Goal: Task Accomplishment & Management: Manage account settings

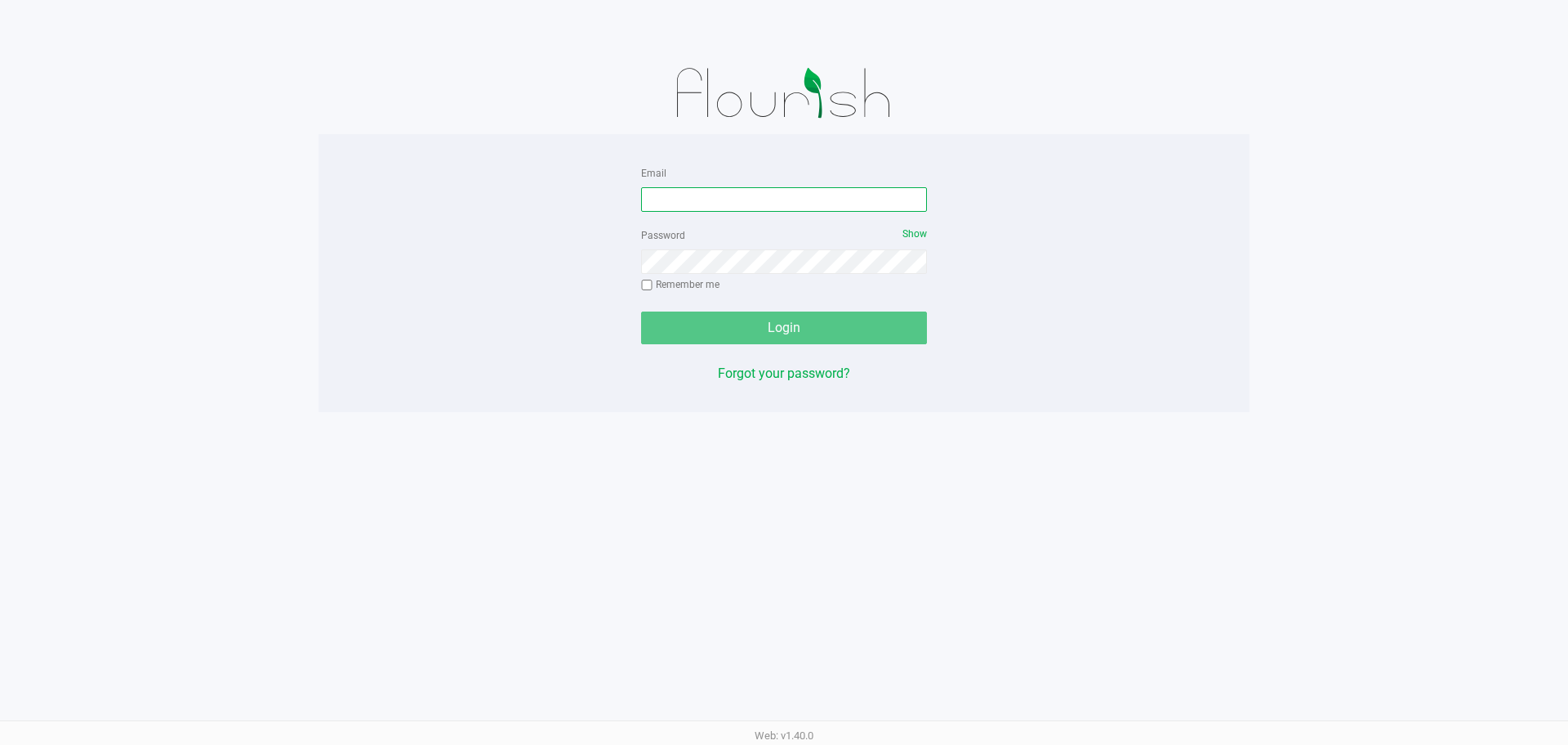
click at [743, 193] on input "Email" at bounding box center [784, 199] width 286 height 24
type input "[EMAIL_ADDRESS][DOMAIN_NAME]"
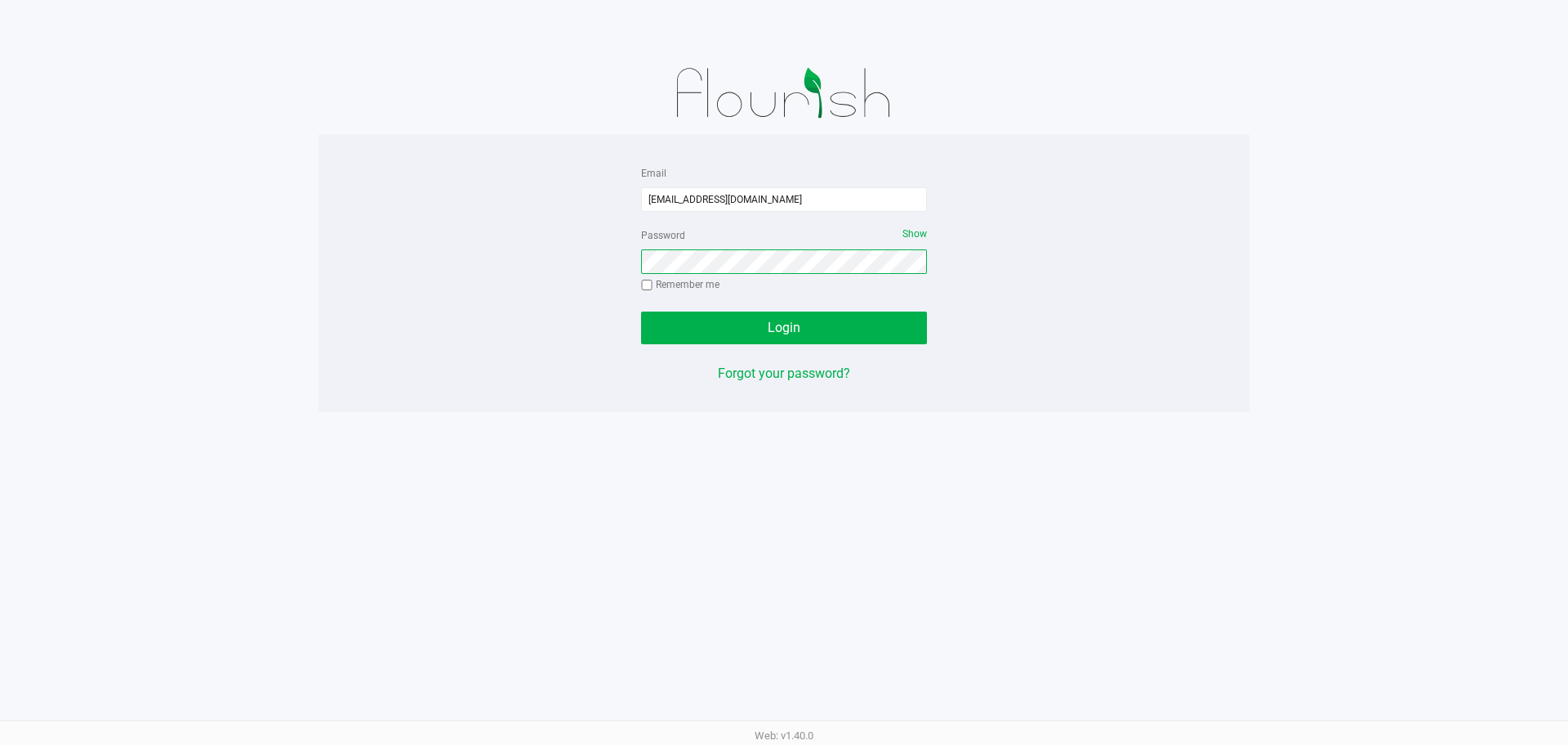
click at [641, 311] on button "Login" at bounding box center [784, 328] width 286 height 33
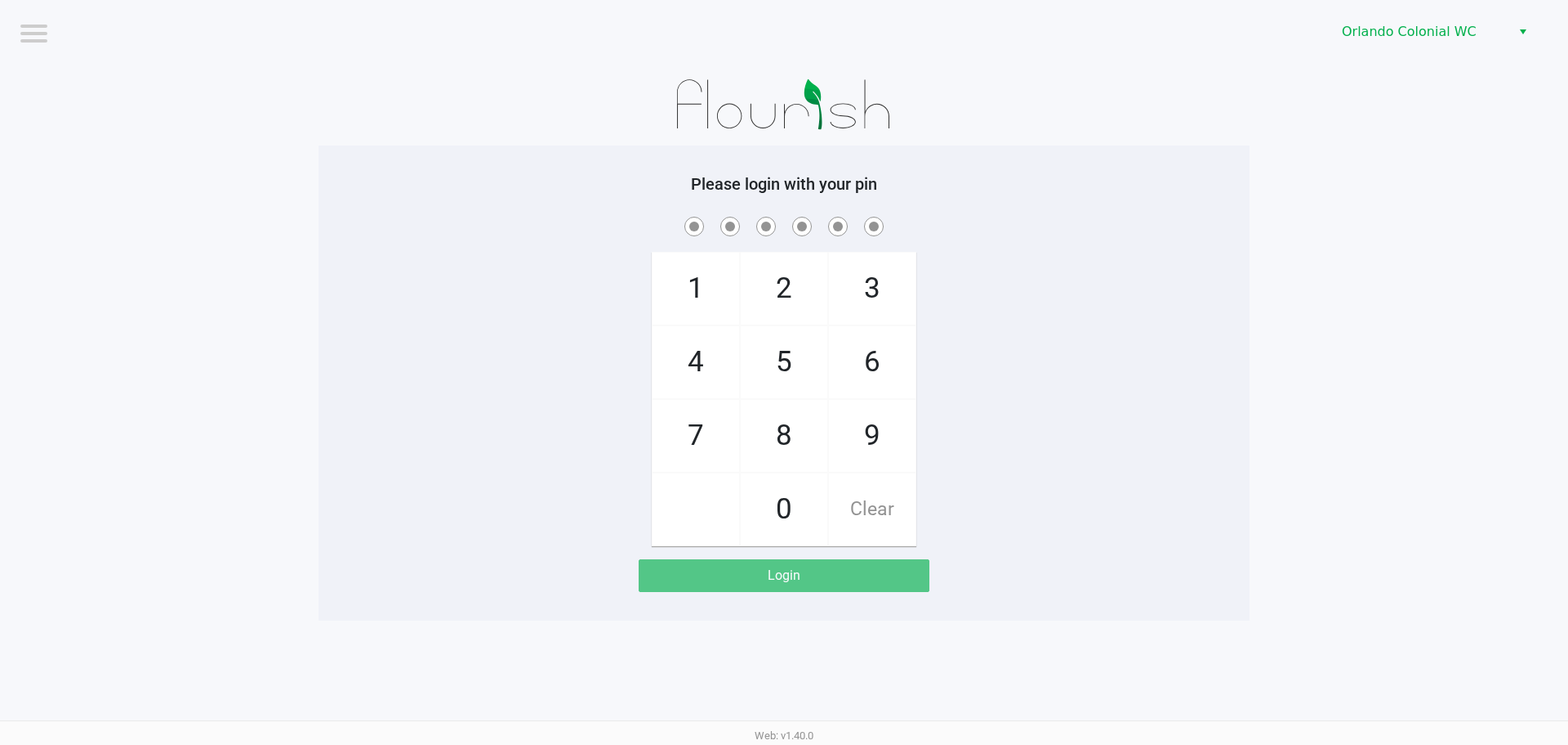
drag, startPoint x: 728, startPoint y: 443, endPoint x: 724, endPoint y: 433, distance: 10.8
click at [727, 444] on span "7" at bounding box center [696, 436] width 87 height 72
checkbox input "true"
click at [710, 372] on span "4" at bounding box center [696, 361] width 87 height 72
checkbox input "true"
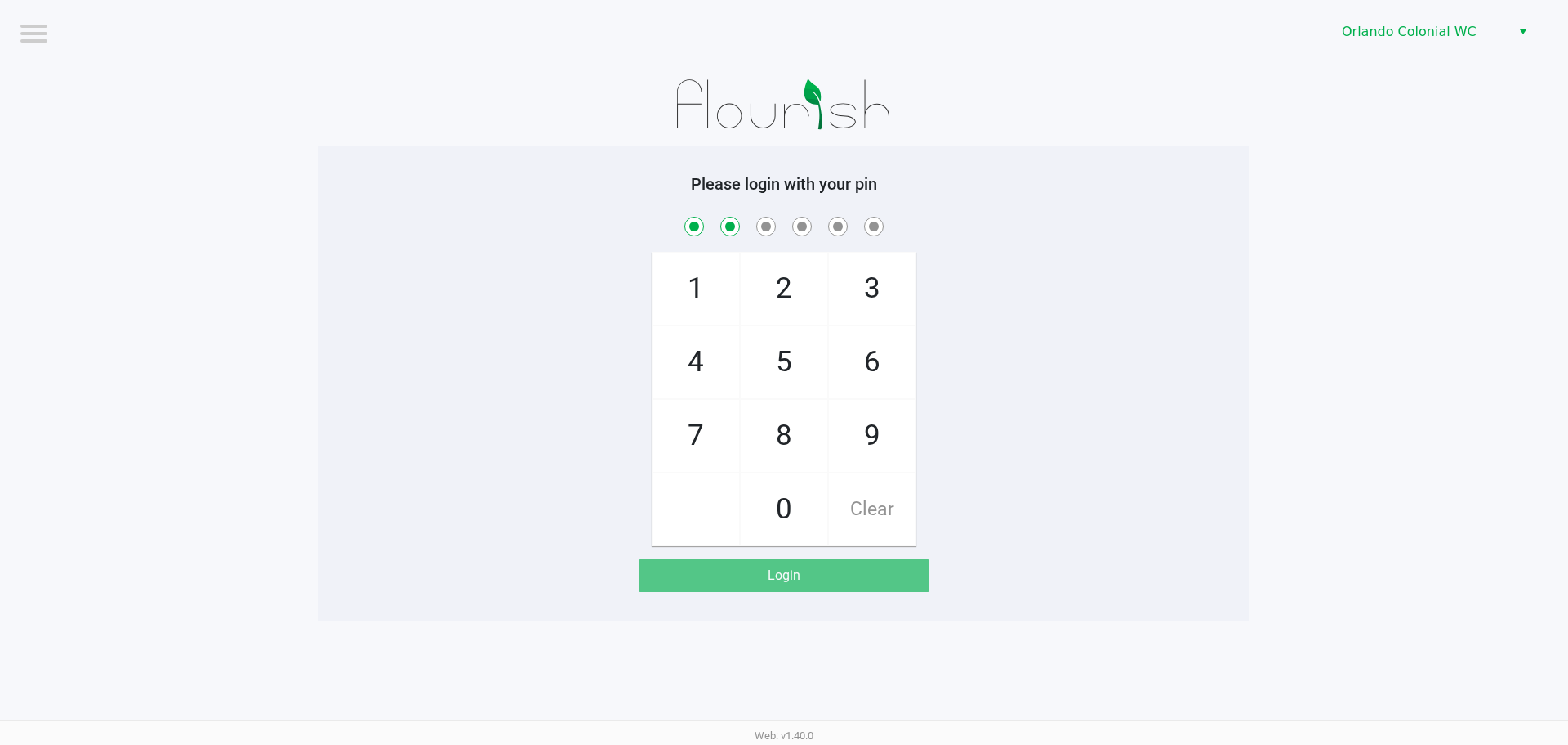
click at [710, 372] on span "4" at bounding box center [696, 361] width 87 height 72
checkbox input "true"
click at [901, 285] on span "3" at bounding box center [873, 288] width 87 height 72
checkbox input "true"
click at [884, 415] on span "9" at bounding box center [873, 436] width 87 height 72
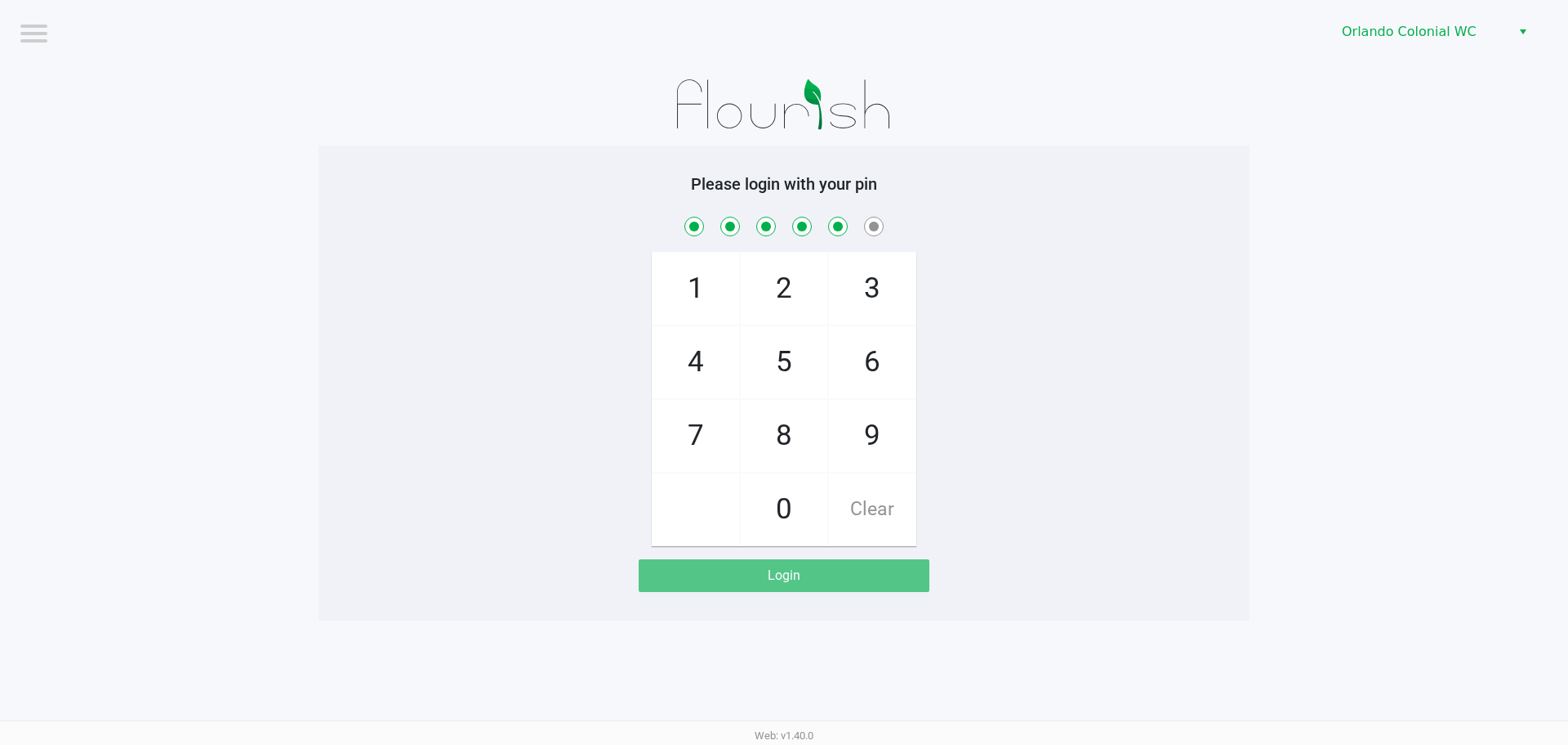
checkbox input "true"
click at [693, 274] on span "1" at bounding box center [696, 288] width 87 height 72
checkbox input "true"
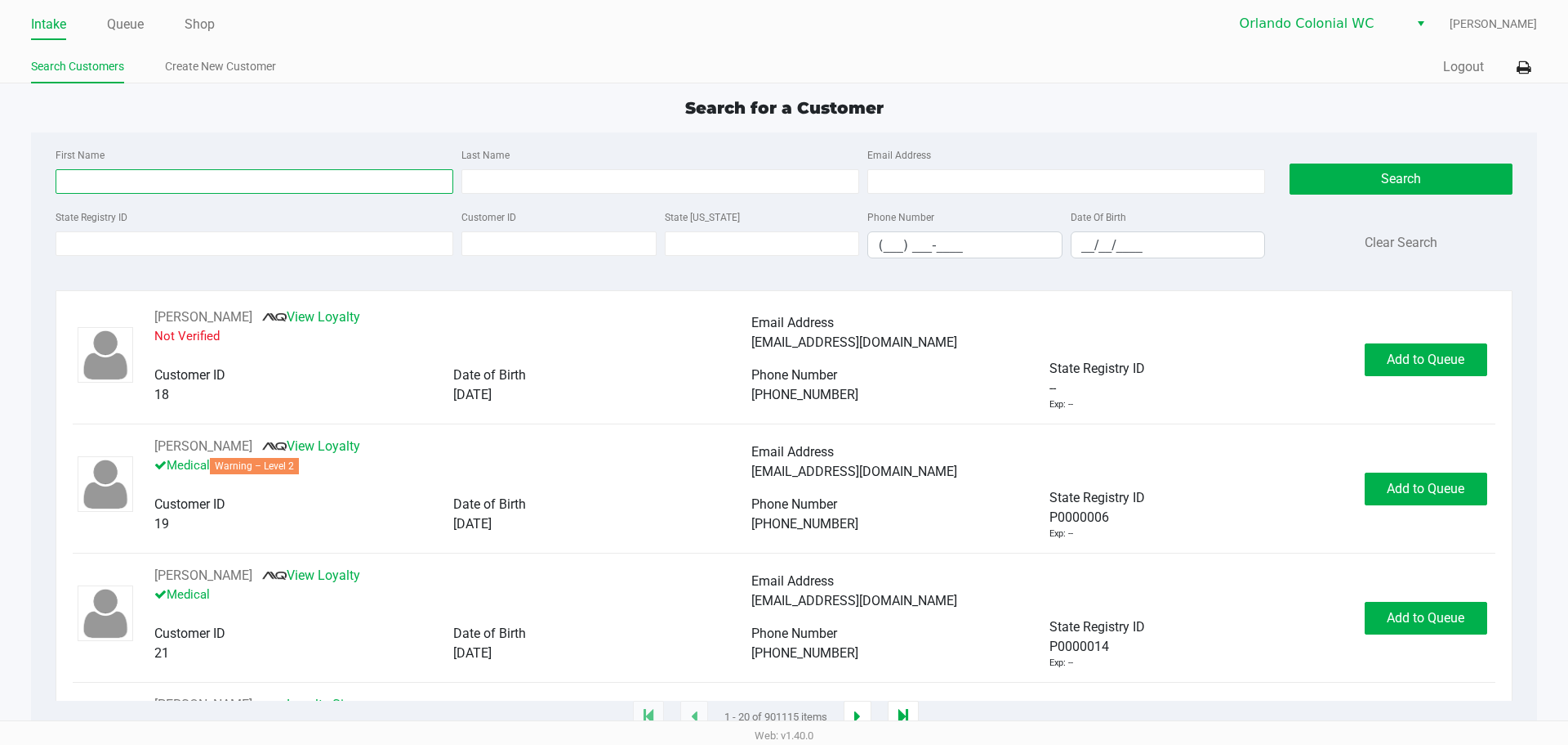
click at [214, 189] on input "First Name" at bounding box center [254, 181] width 398 height 24
click at [218, 178] on input "First Name" at bounding box center [254, 181] width 398 height 24
type input "[PERSON_NAME]"
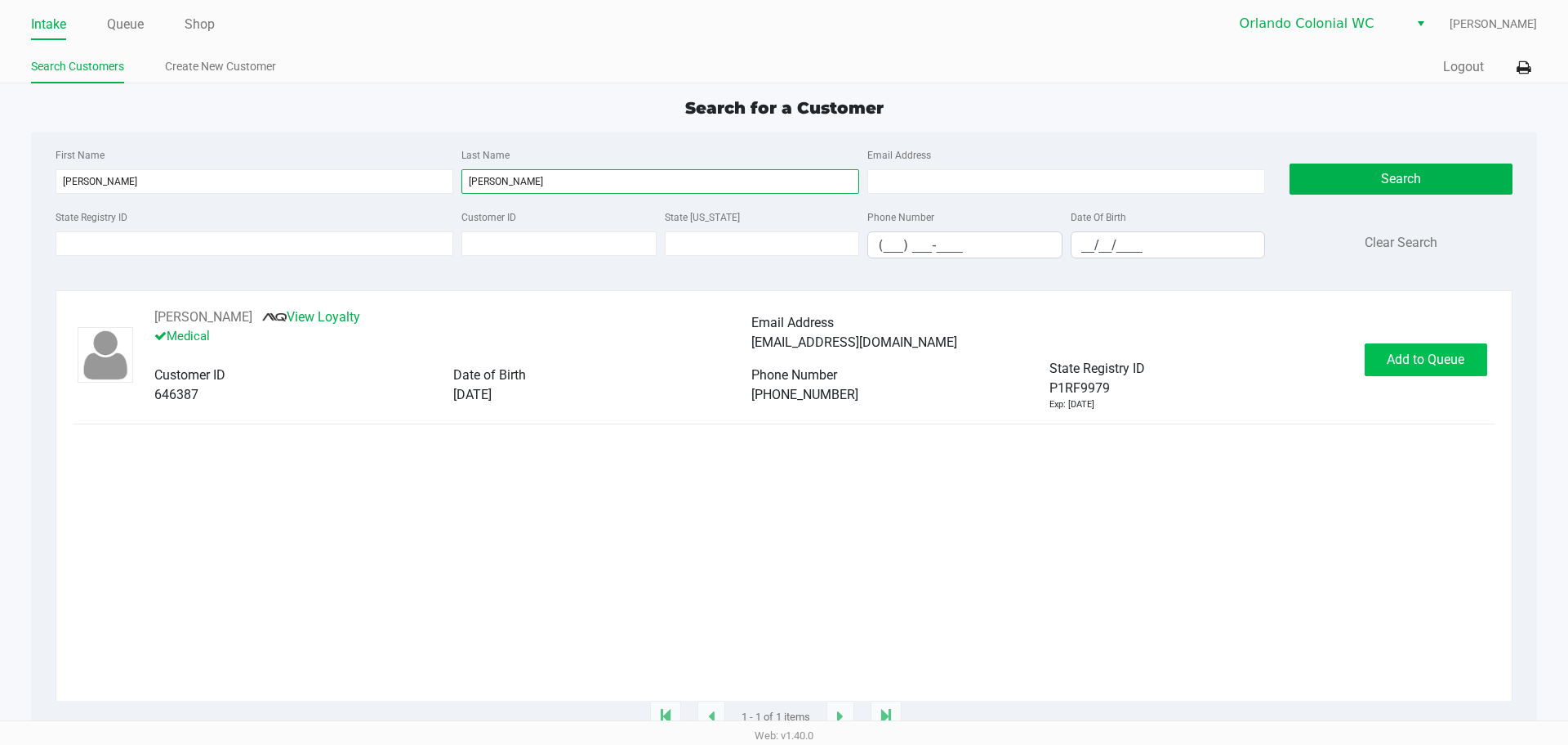
type input "[PERSON_NAME]"
click at [1427, 375] on button "Add to Queue" at bounding box center [1425, 359] width 122 height 33
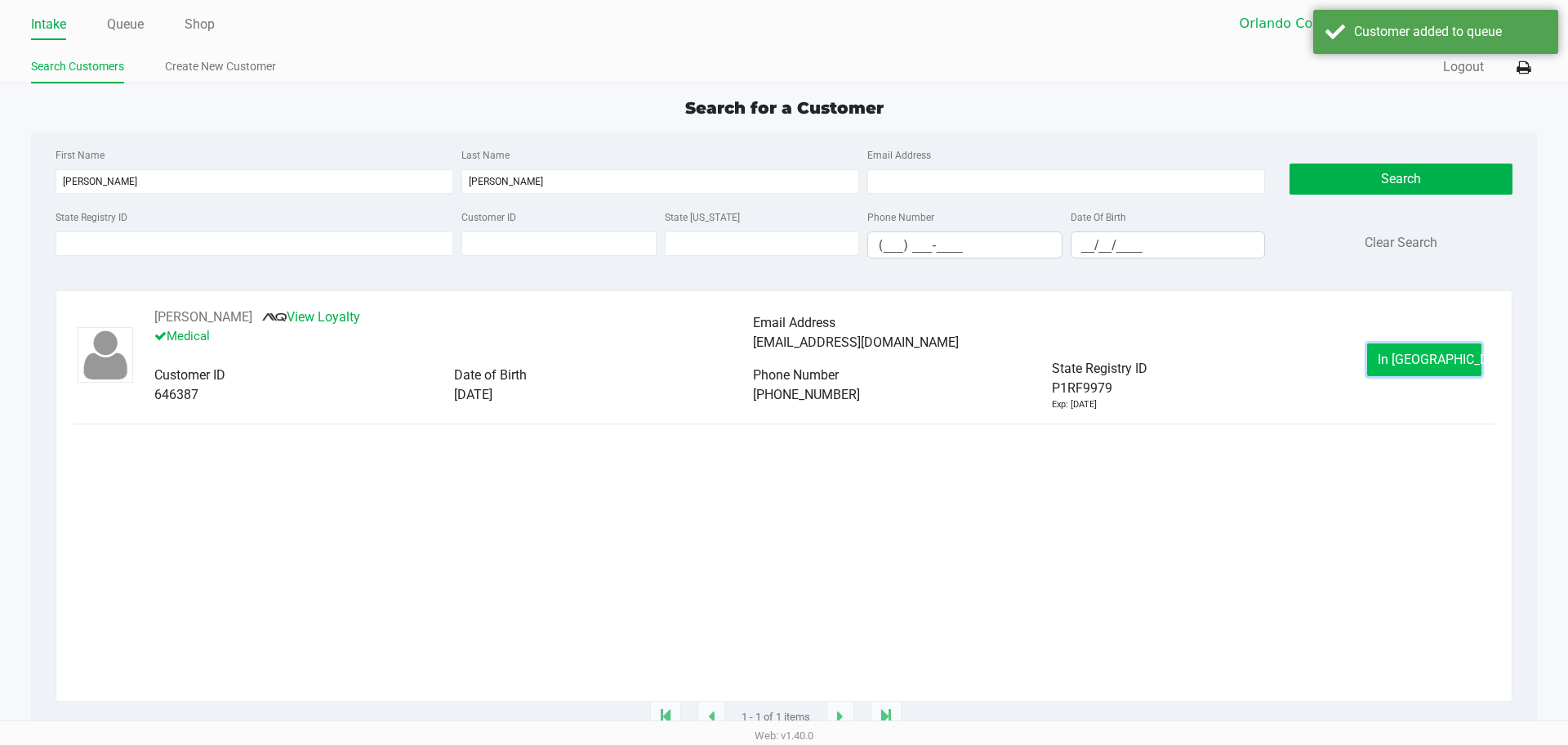
click at [1408, 369] on button "In Queue" at bounding box center [1424, 359] width 115 height 33
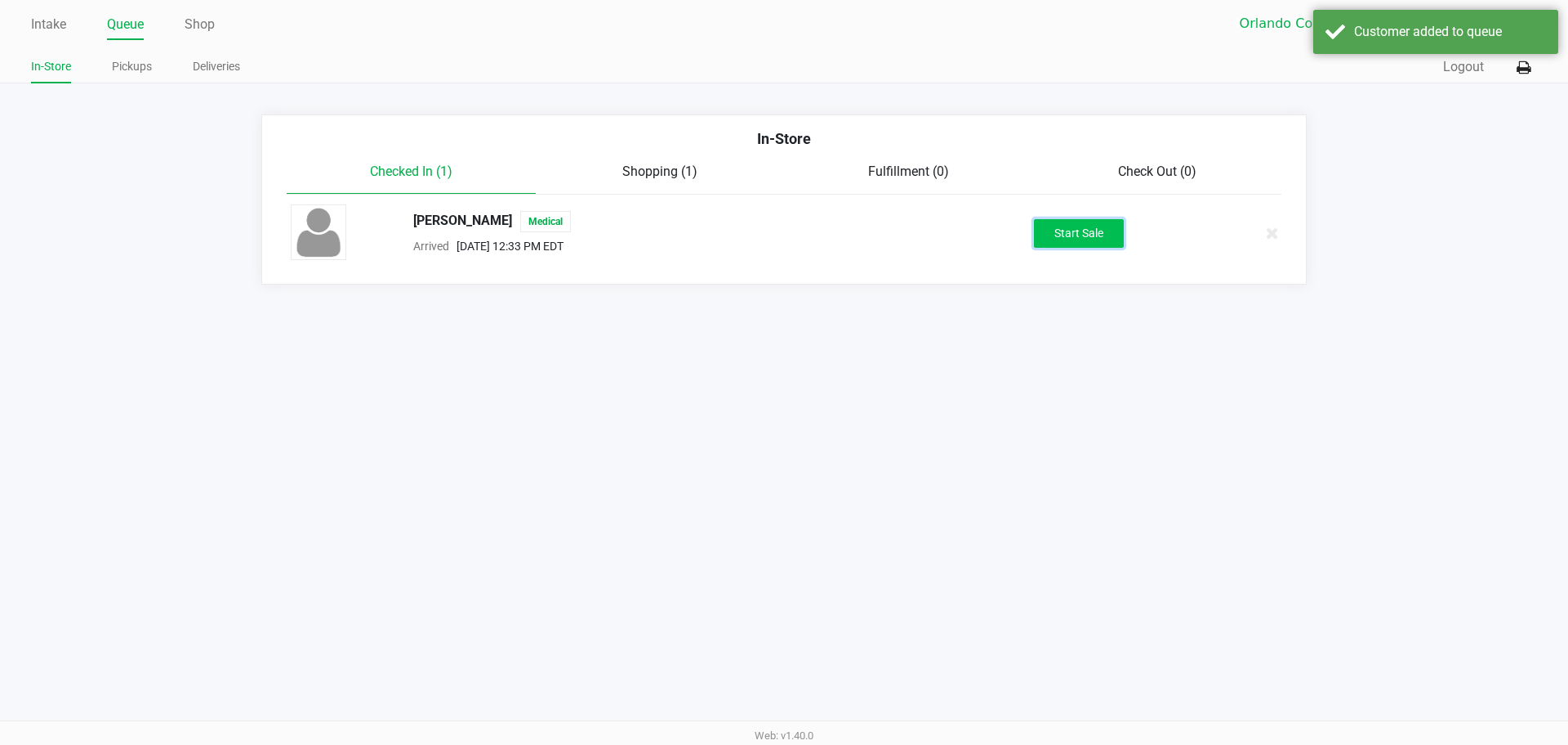
click at [1095, 234] on button "Start Sale" at bounding box center [1079, 233] width 90 height 29
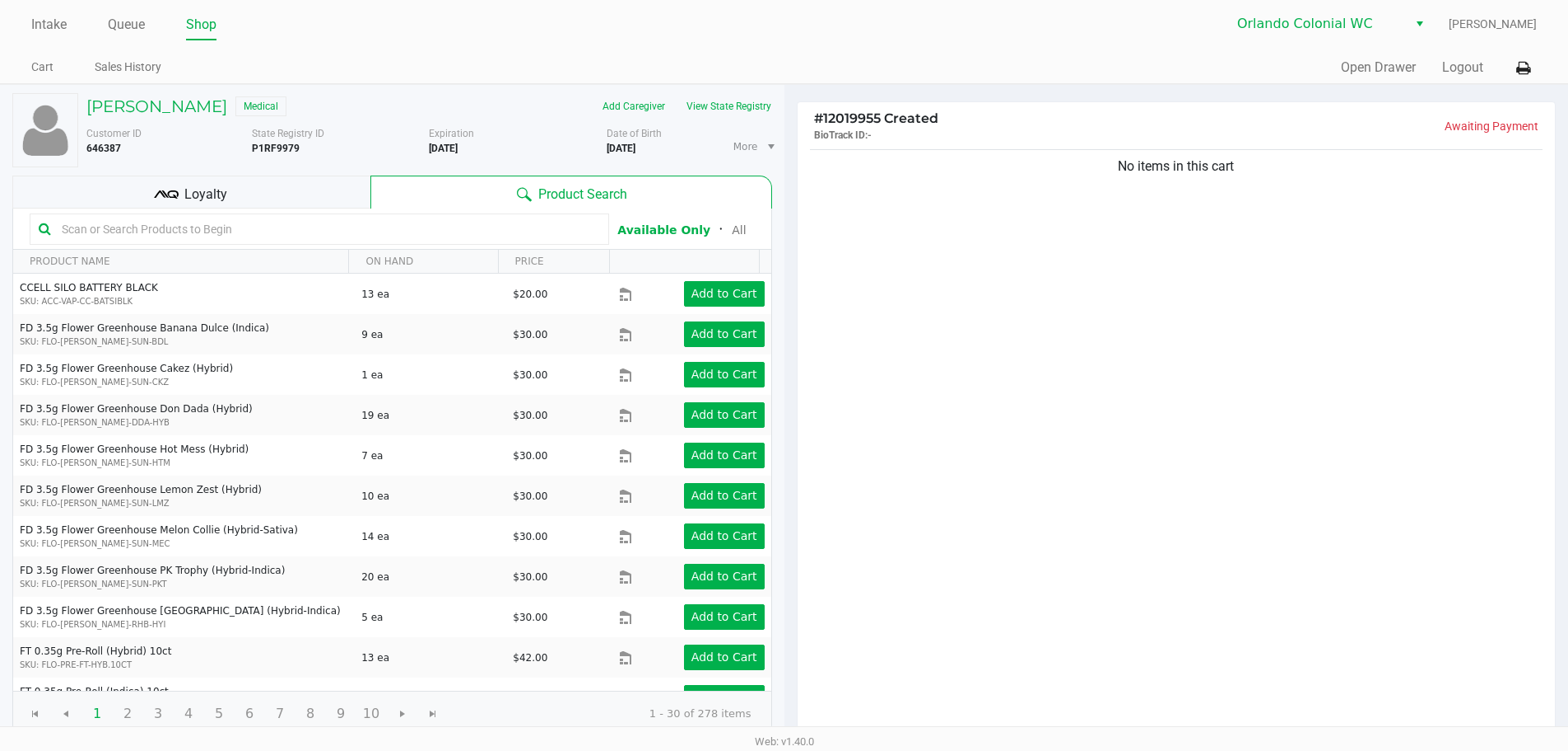
click at [216, 196] on span "Loyalty" at bounding box center [206, 194] width 43 height 19
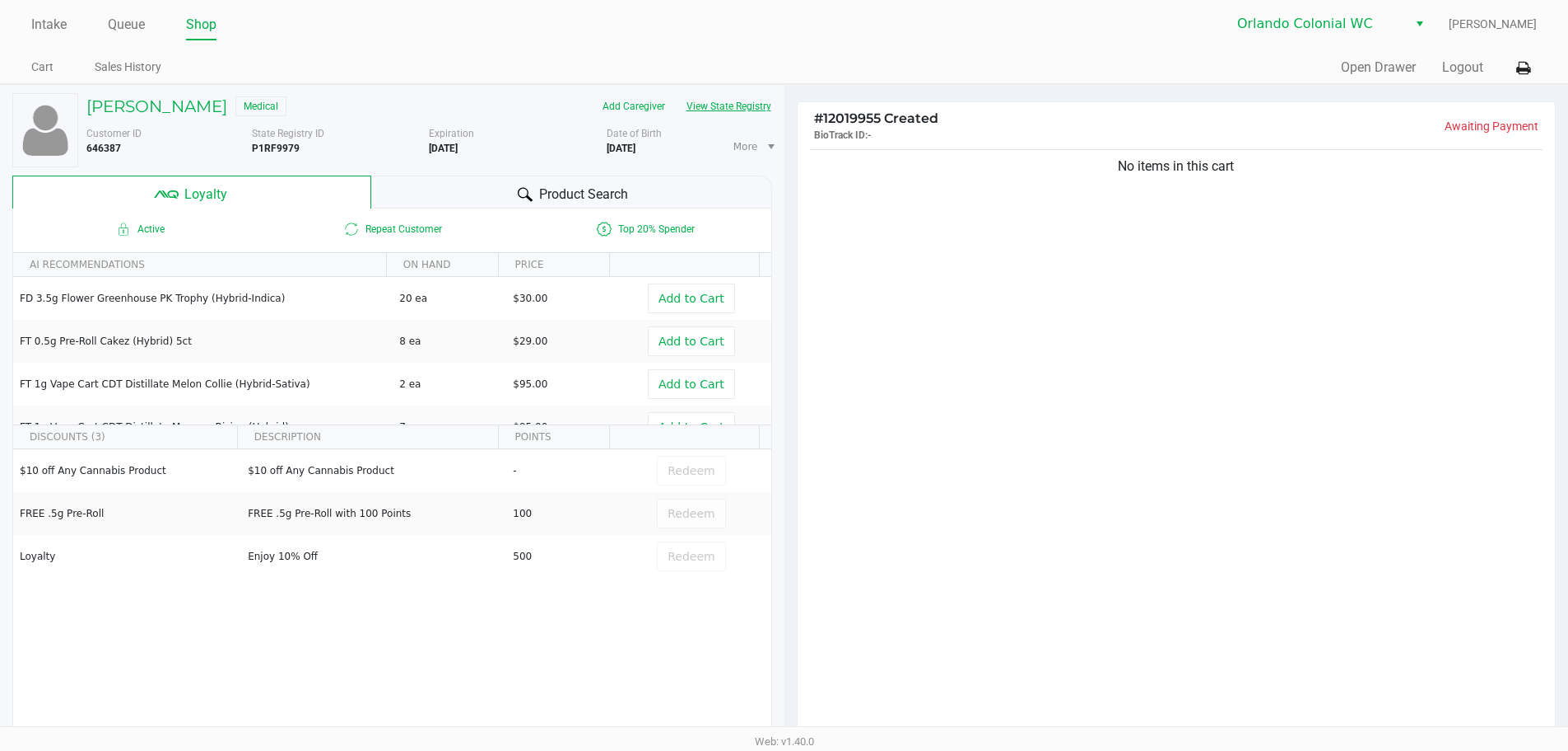
click at [736, 102] on button "View State Registry" at bounding box center [723, 106] width 96 height 26
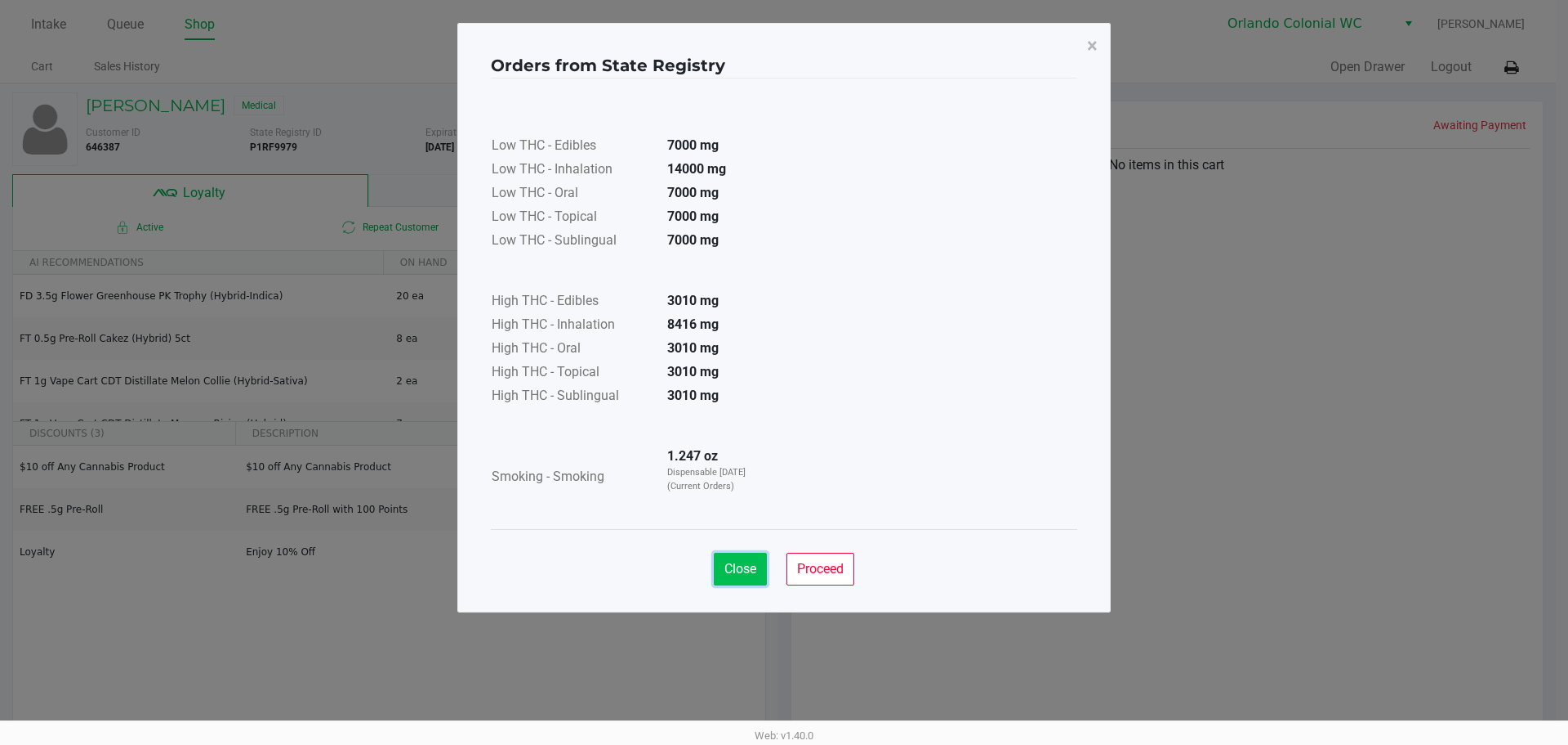
click at [744, 576] on button "Close" at bounding box center [740, 569] width 53 height 33
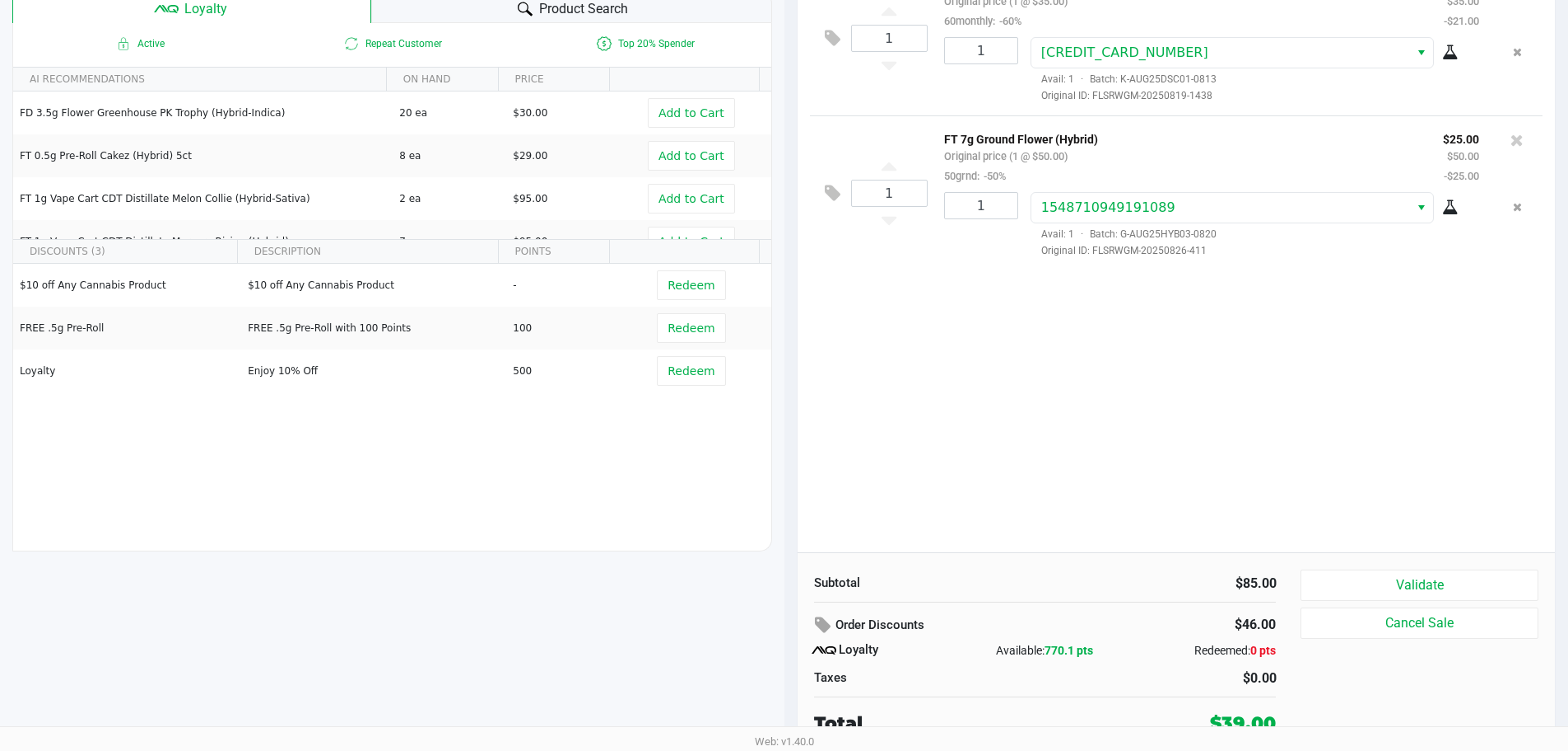
scroll to position [188, 0]
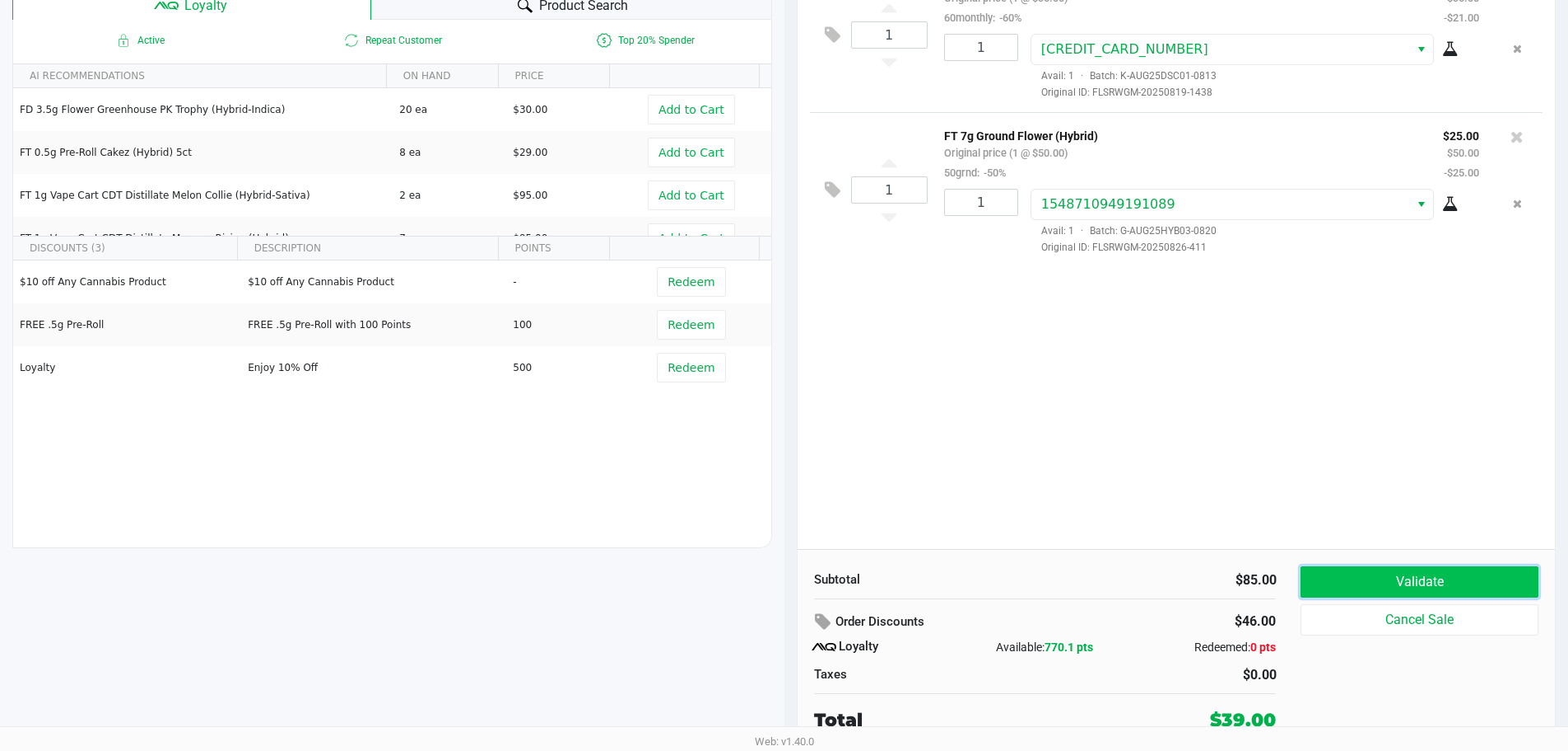
click at [1474, 576] on button "Validate" at bounding box center [1419, 582] width 237 height 31
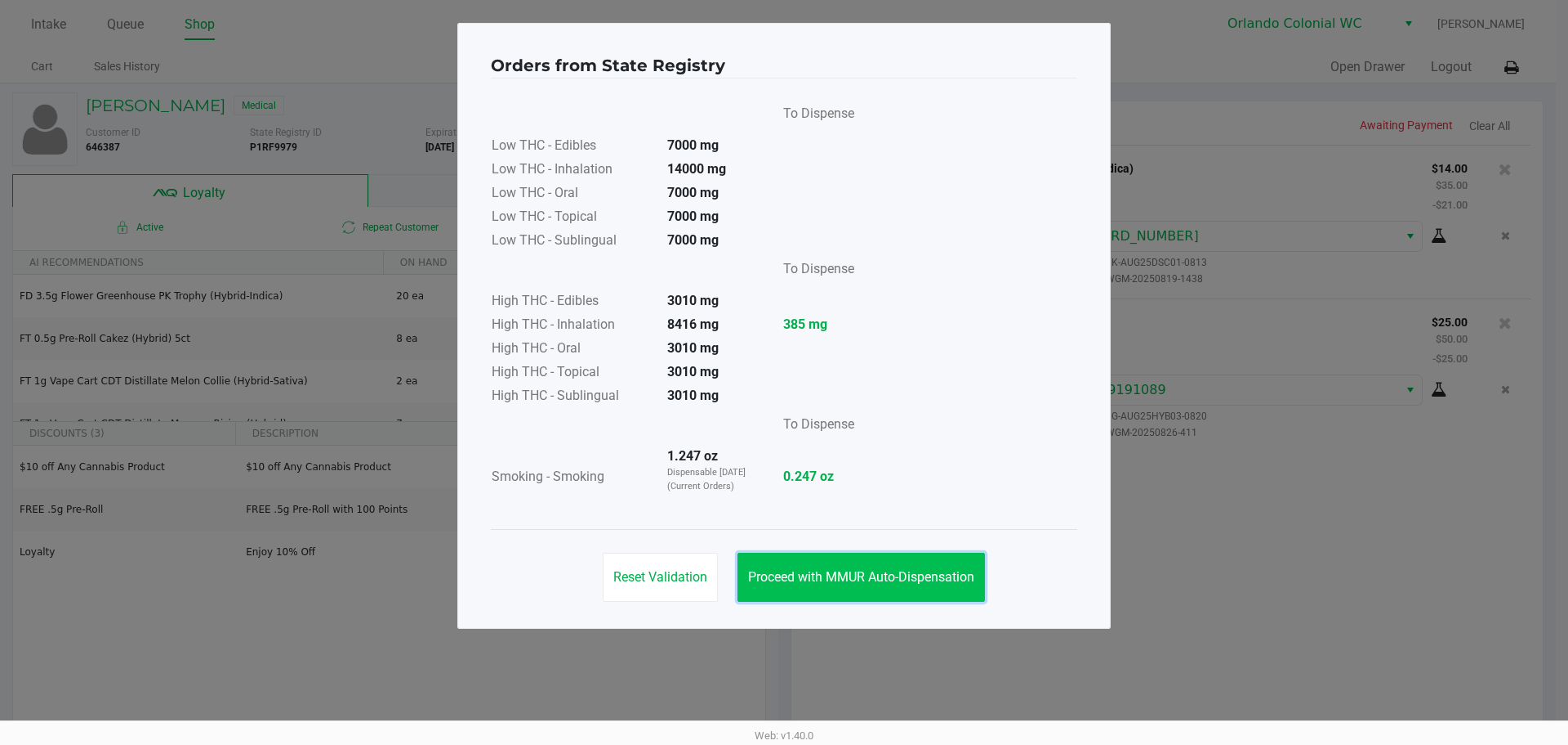
click at [879, 570] on span "Proceed with MMUR Auto-Dispensation" at bounding box center [861, 576] width 226 height 15
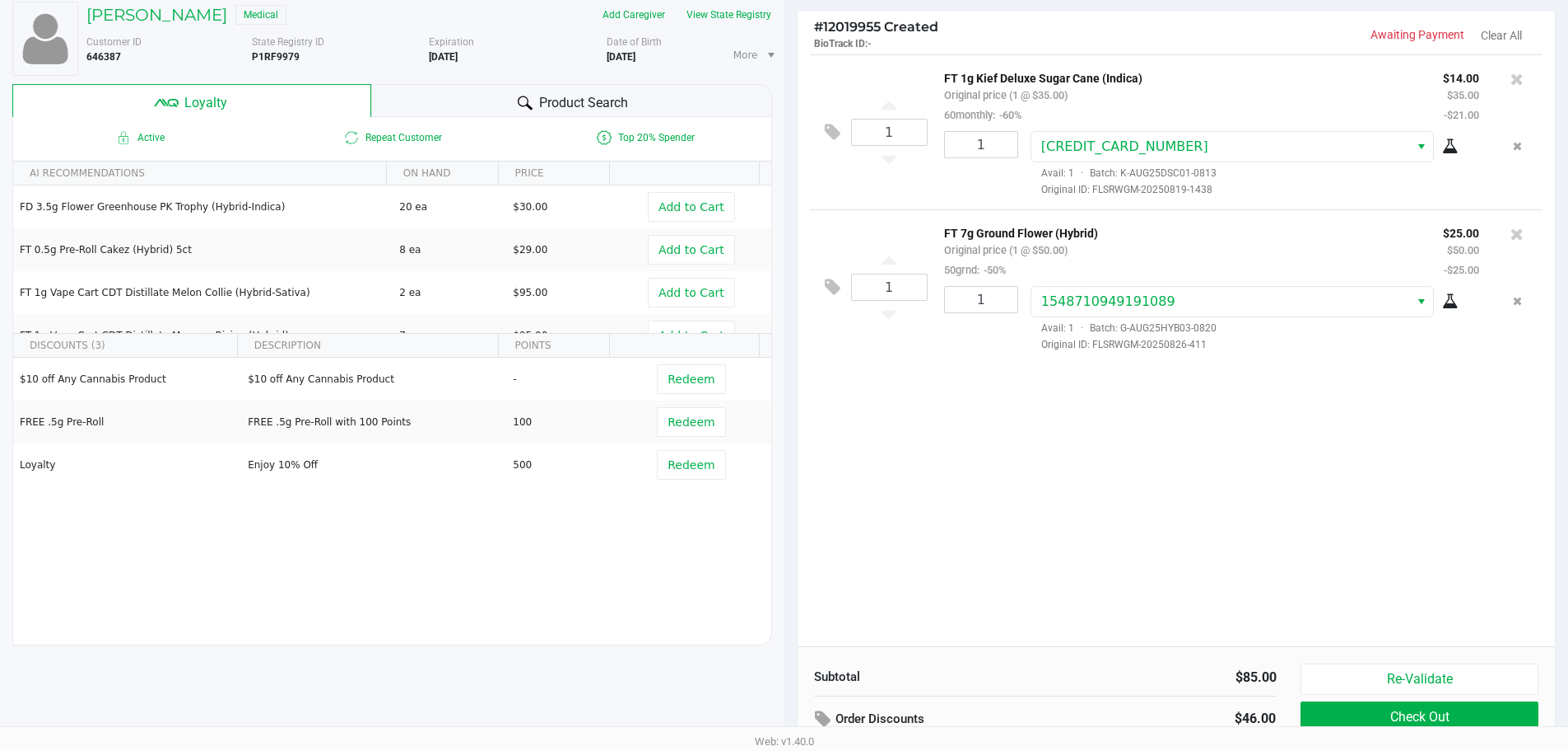
scroll to position [188, 0]
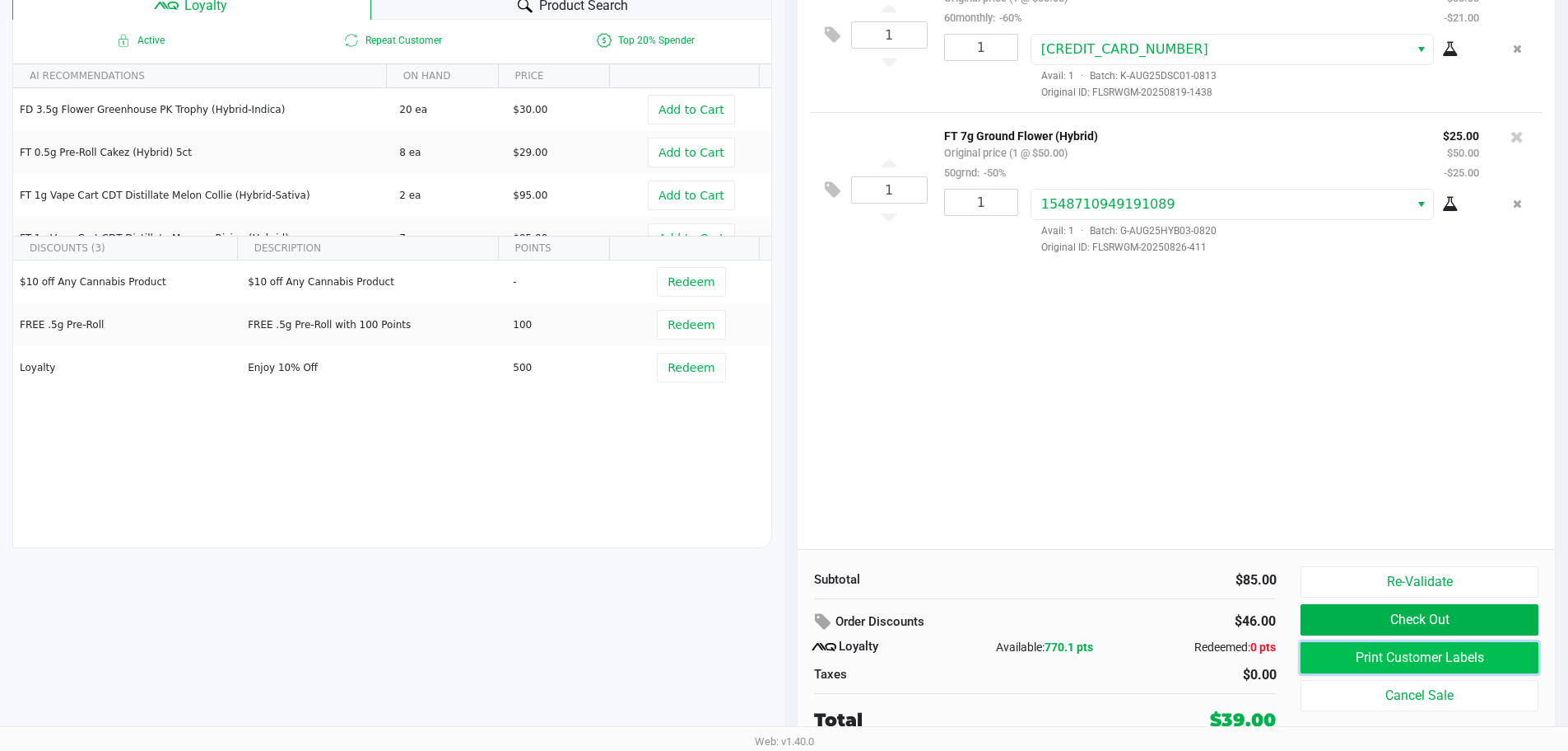
click at [1395, 654] on button "Print Customer Labels" at bounding box center [1419, 658] width 237 height 31
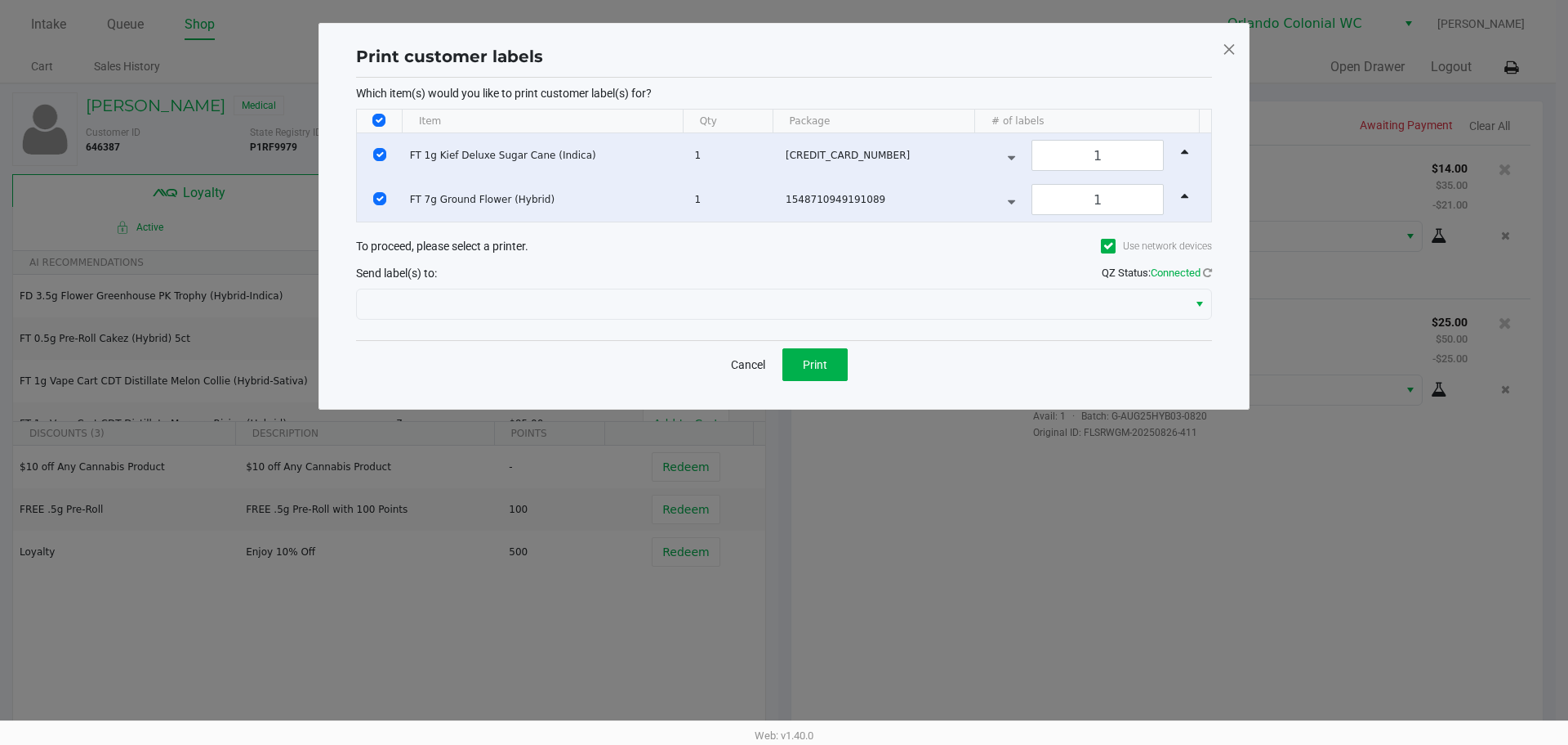
click at [851, 359] on div "Cancel Print" at bounding box center [784, 364] width 856 height 48
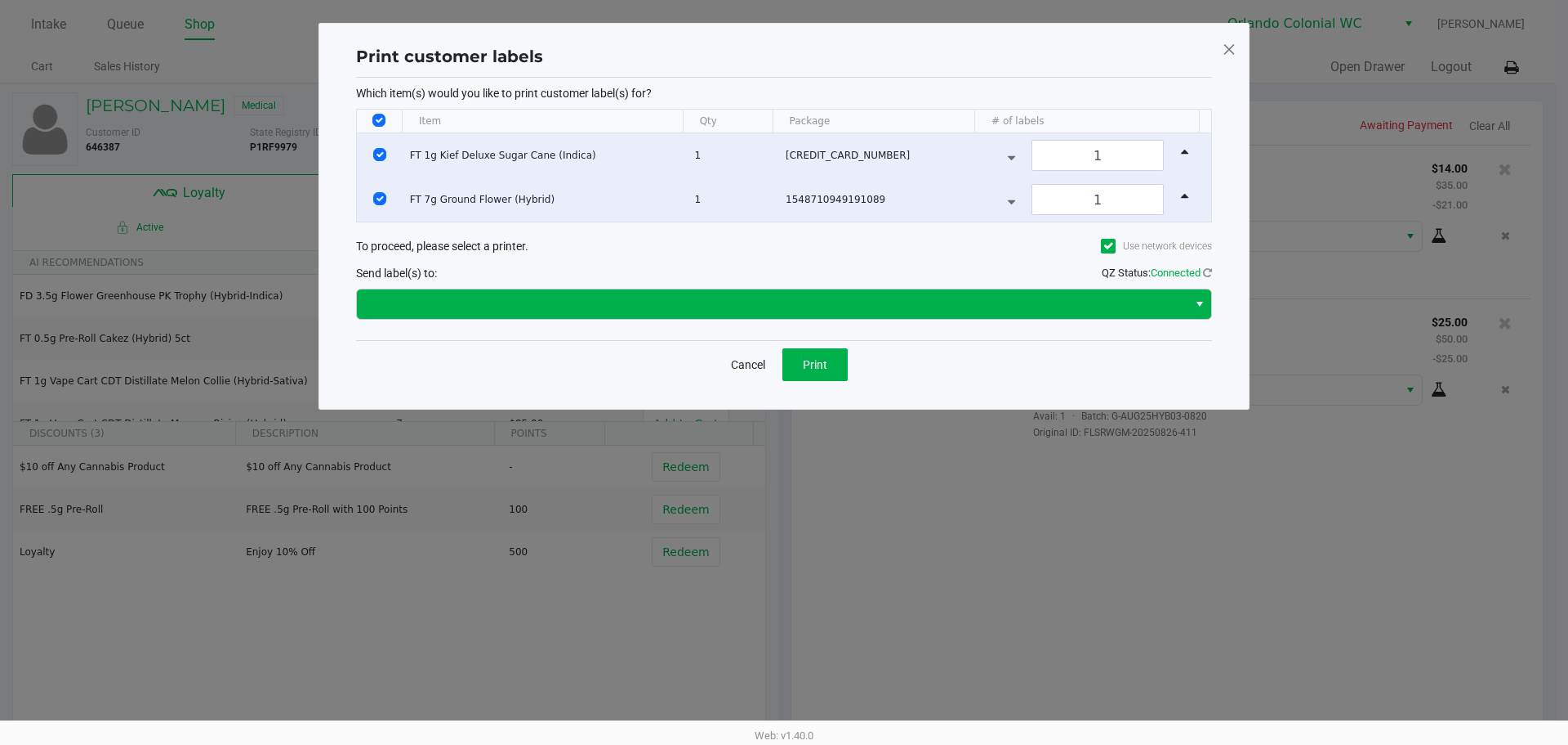
drag, startPoint x: 773, startPoint y: 321, endPoint x: 767, endPoint y: 315, distance: 8.5
click at [770, 320] on div at bounding box center [784, 304] width 856 height 40
click at [766, 314] on span at bounding box center [772, 304] width 830 height 30
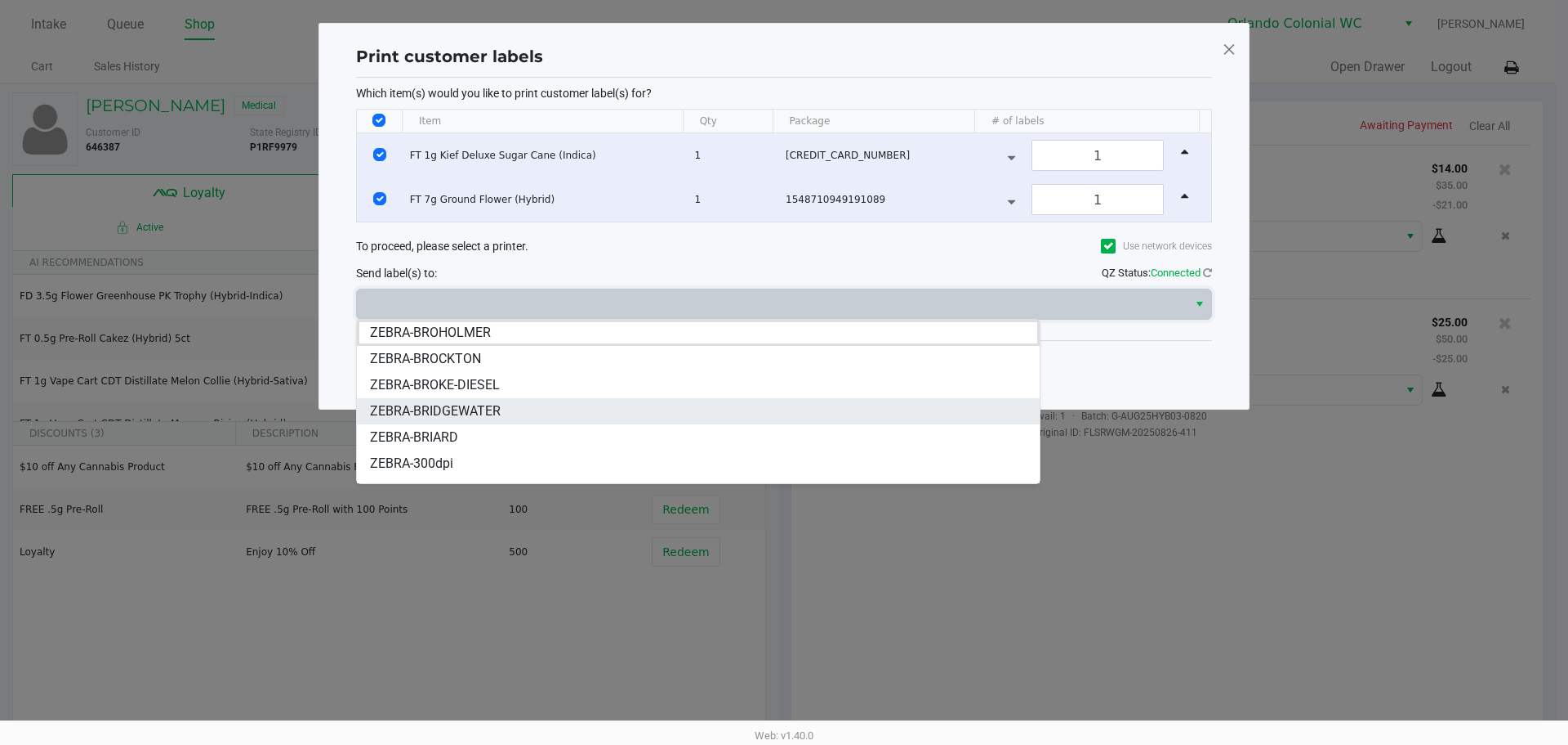
click at [486, 407] on span "ZEBRA-BRIDGEWATER" at bounding box center [435, 411] width 131 height 19
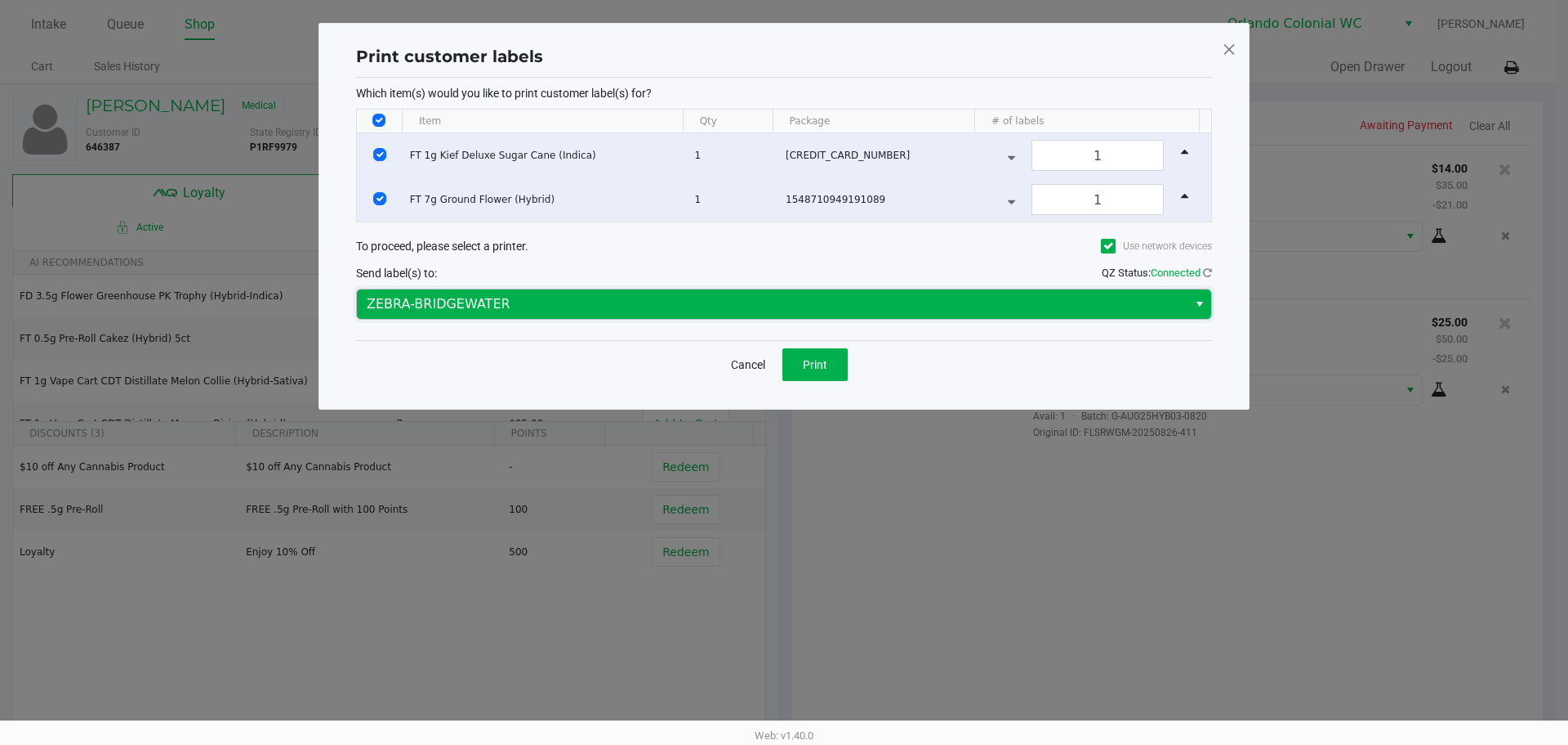
click at [530, 287] on div "ZEBRA-BRIDGEWATER" at bounding box center [784, 304] width 856 height 40
click at [513, 312] on span "ZEBRA-BRIDGEWATER" at bounding box center [772, 304] width 811 height 19
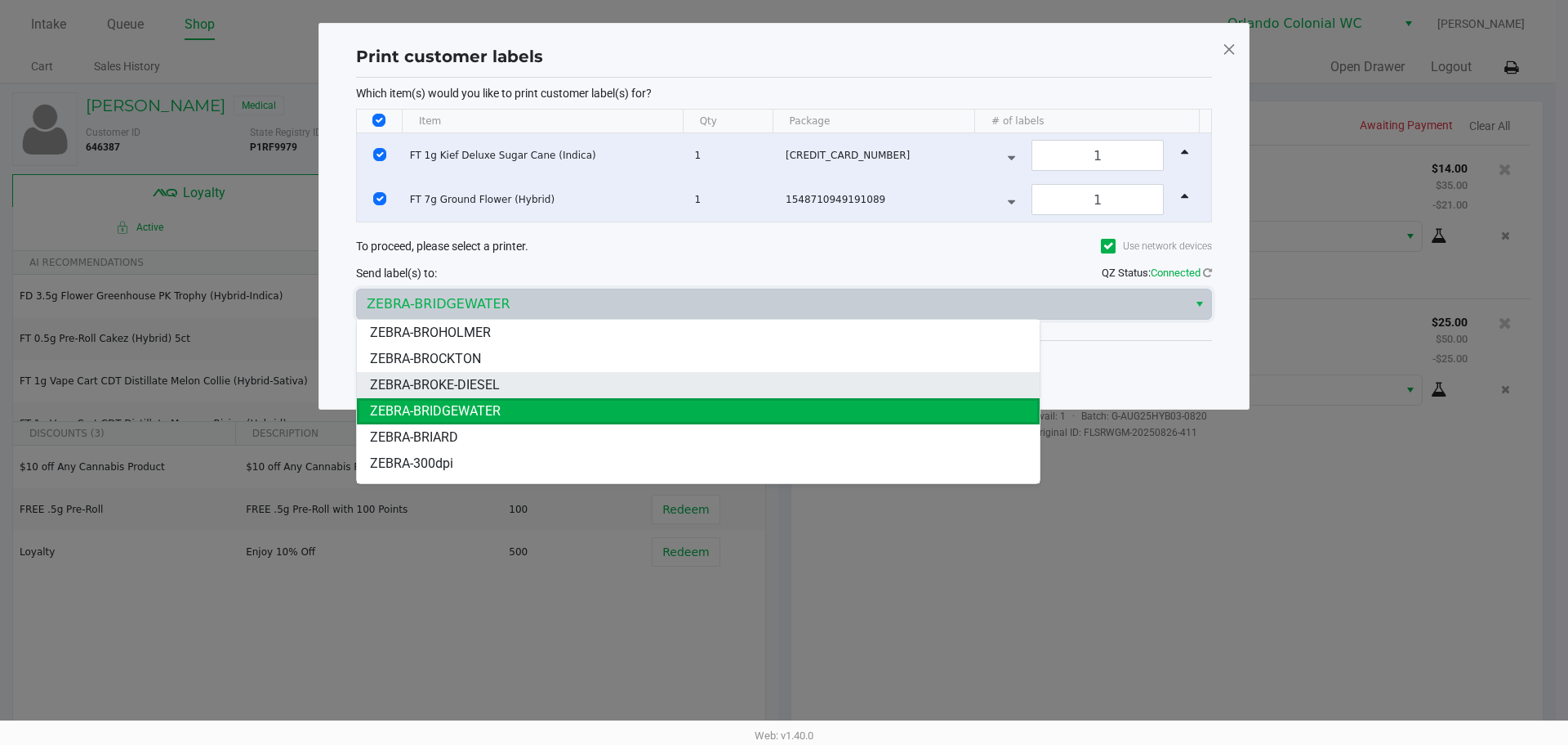
click at [480, 380] on span "ZEBRA-BROKE-DIESEL" at bounding box center [434, 385] width 130 height 19
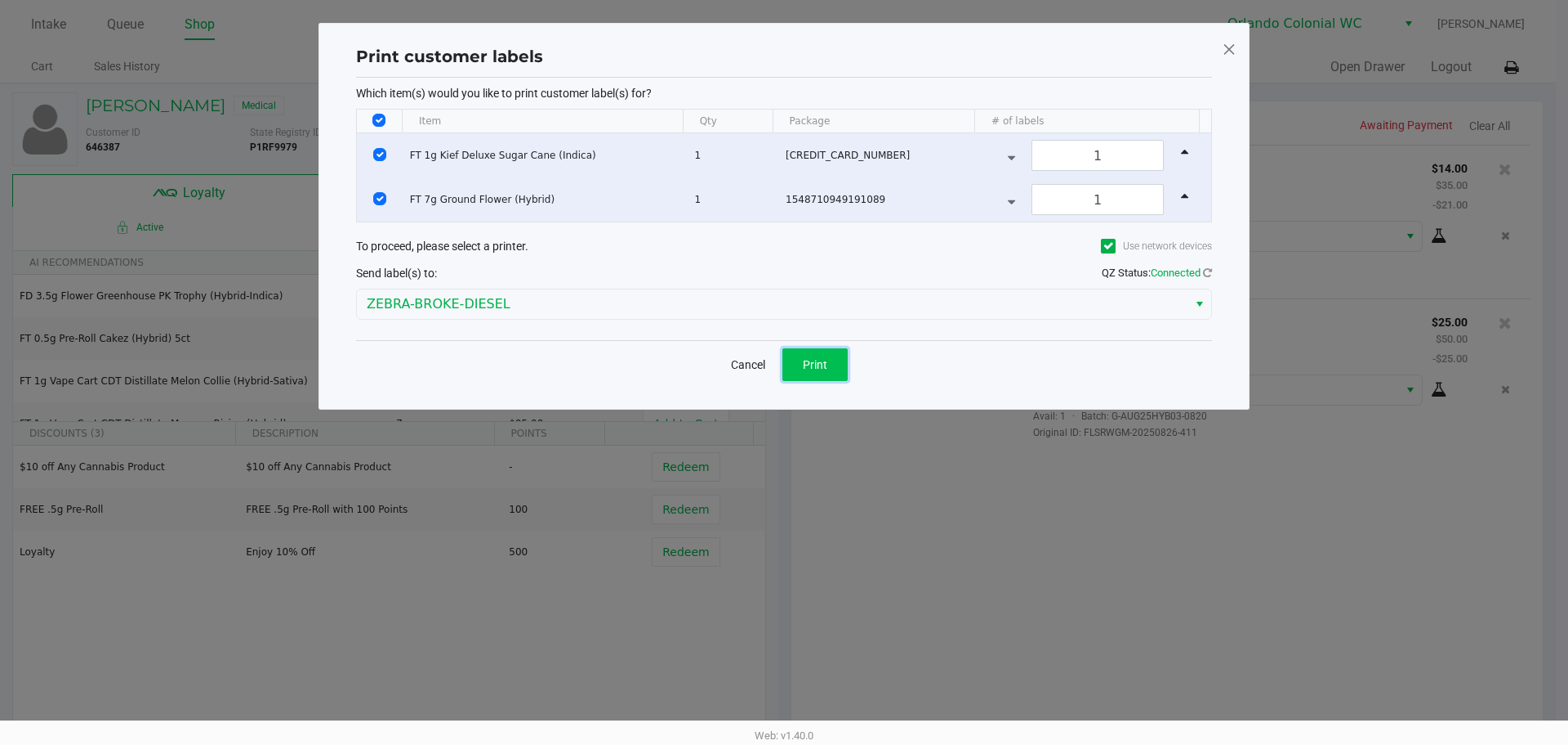
click at [835, 362] on button "Print" at bounding box center [815, 364] width 65 height 33
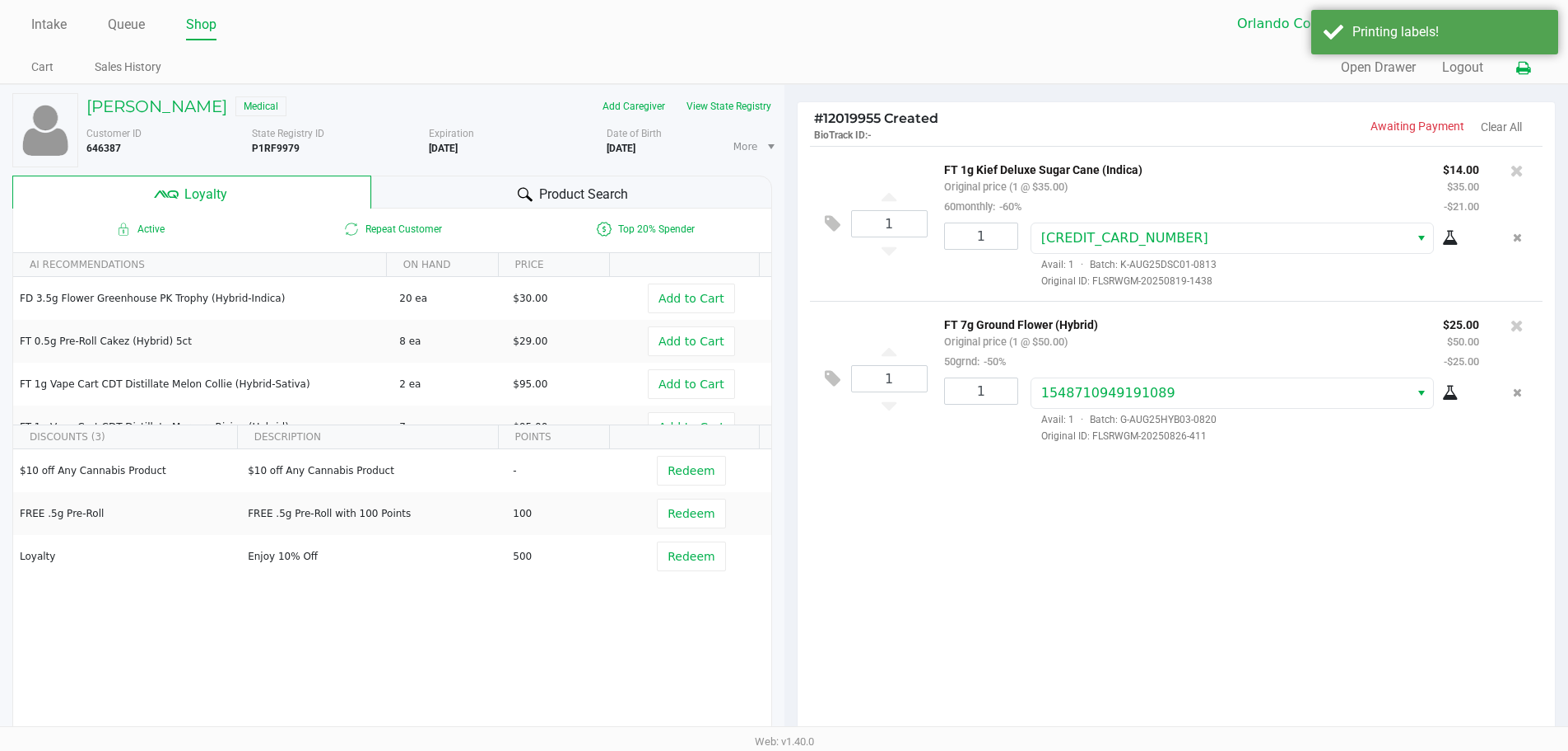
click at [1522, 68] on icon at bounding box center [1523, 68] width 14 height 12
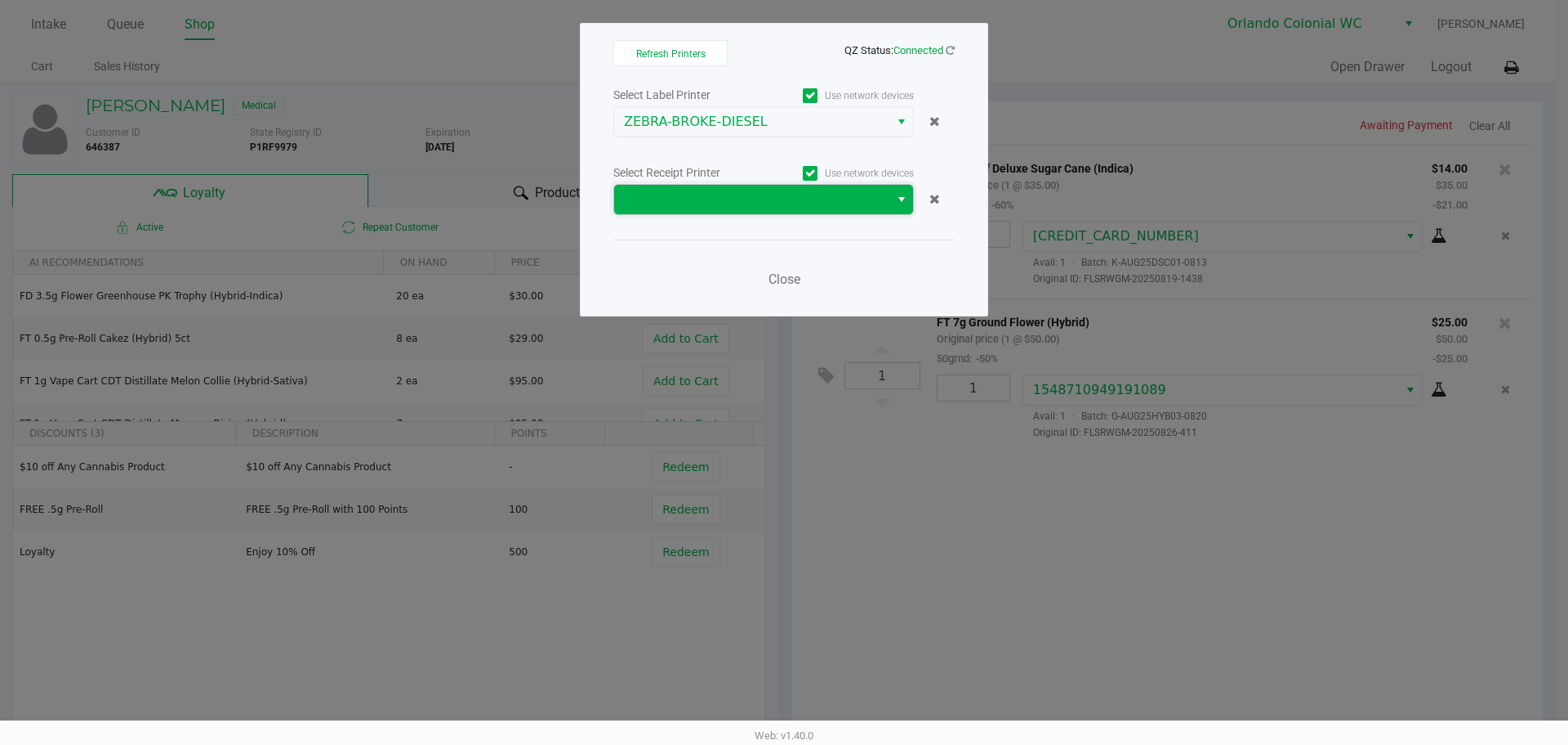
click at [865, 204] on span at bounding box center [751, 200] width 255 height 19
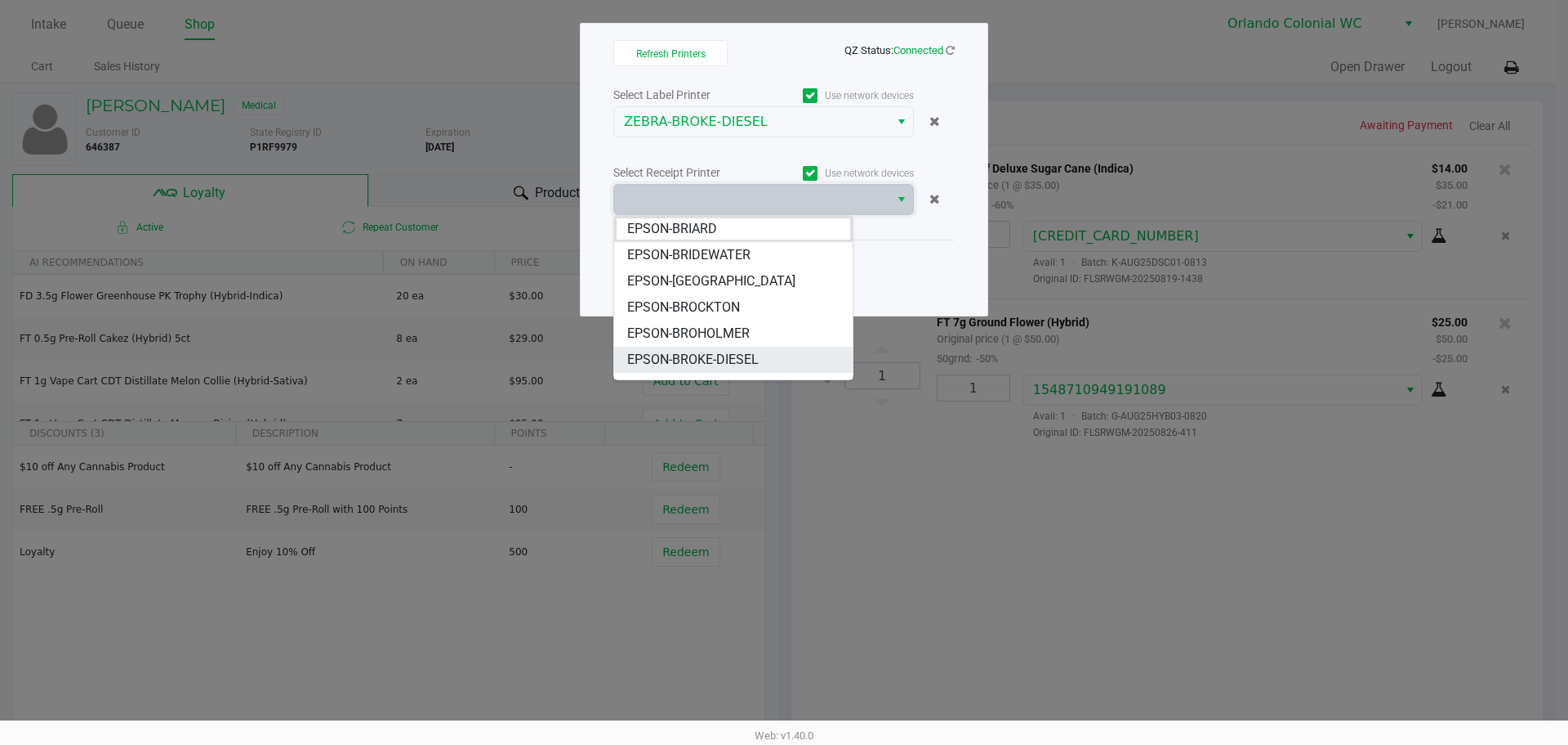
click at [716, 353] on span "EPSON-BROKE-DIESEL" at bounding box center [693, 359] width 132 height 19
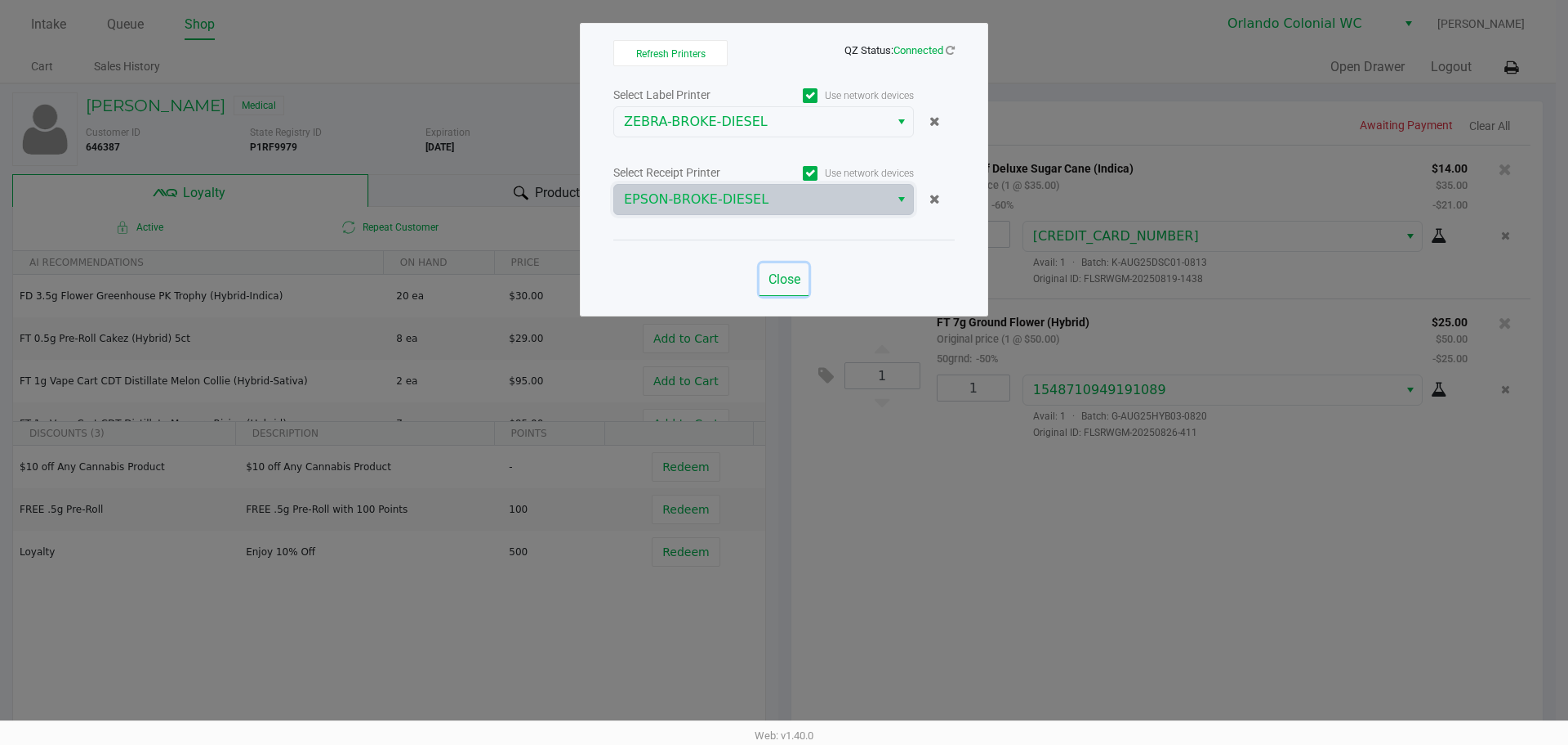
click at [790, 274] on span "Close" at bounding box center [784, 279] width 32 height 15
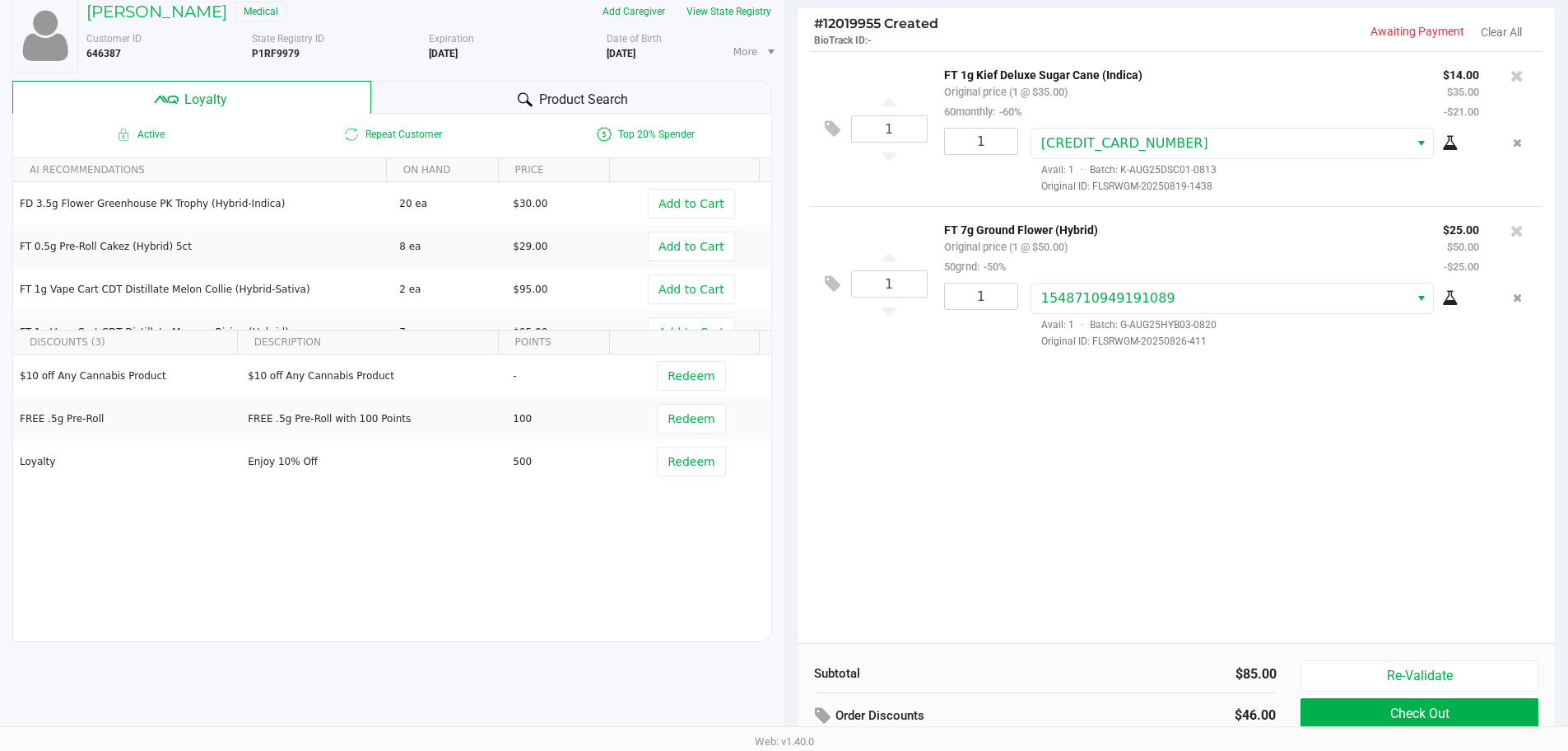
scroll to position [188, 0]
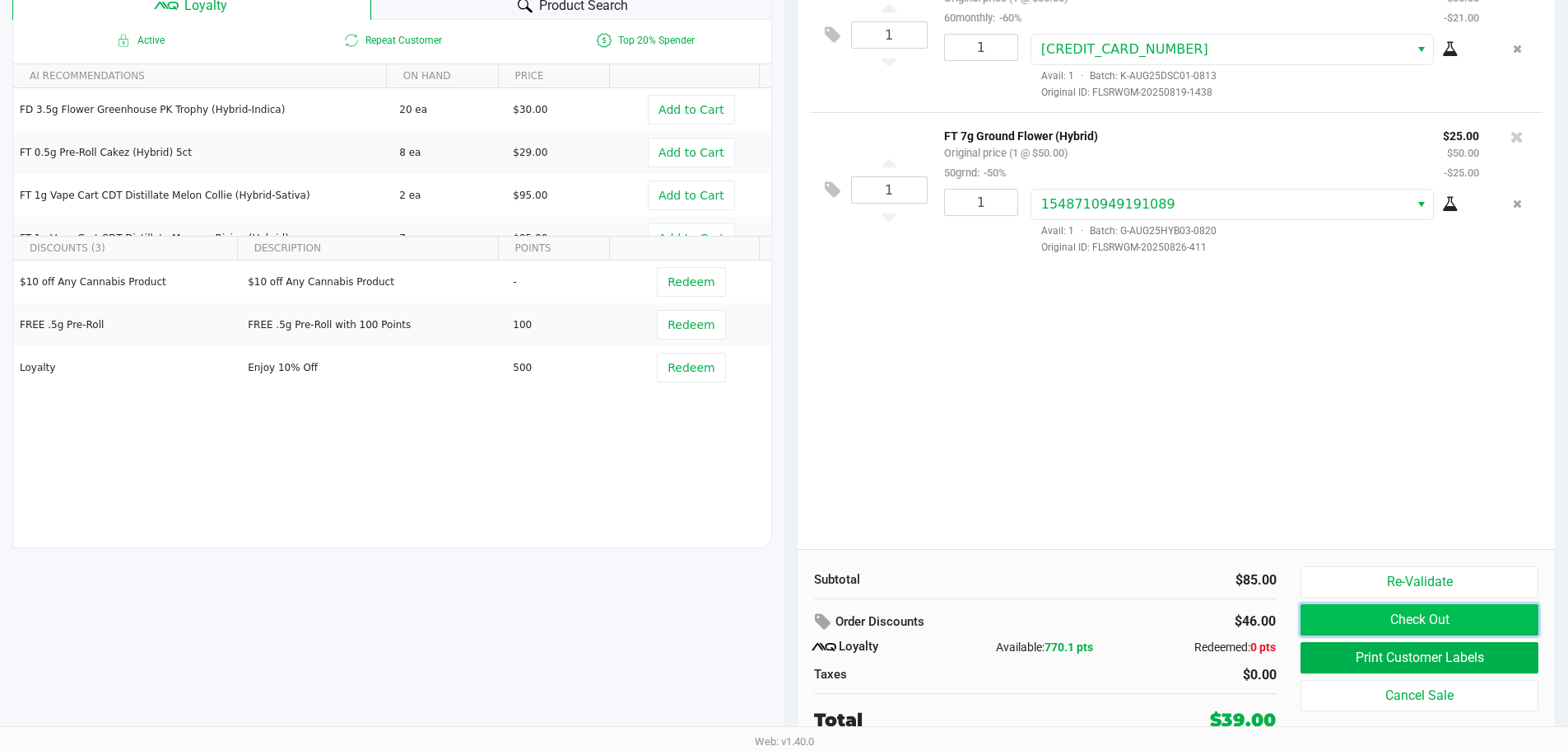
click at [1405, 620] on button "Check Out" at bounding box center [1419, 620] width 237 height 31
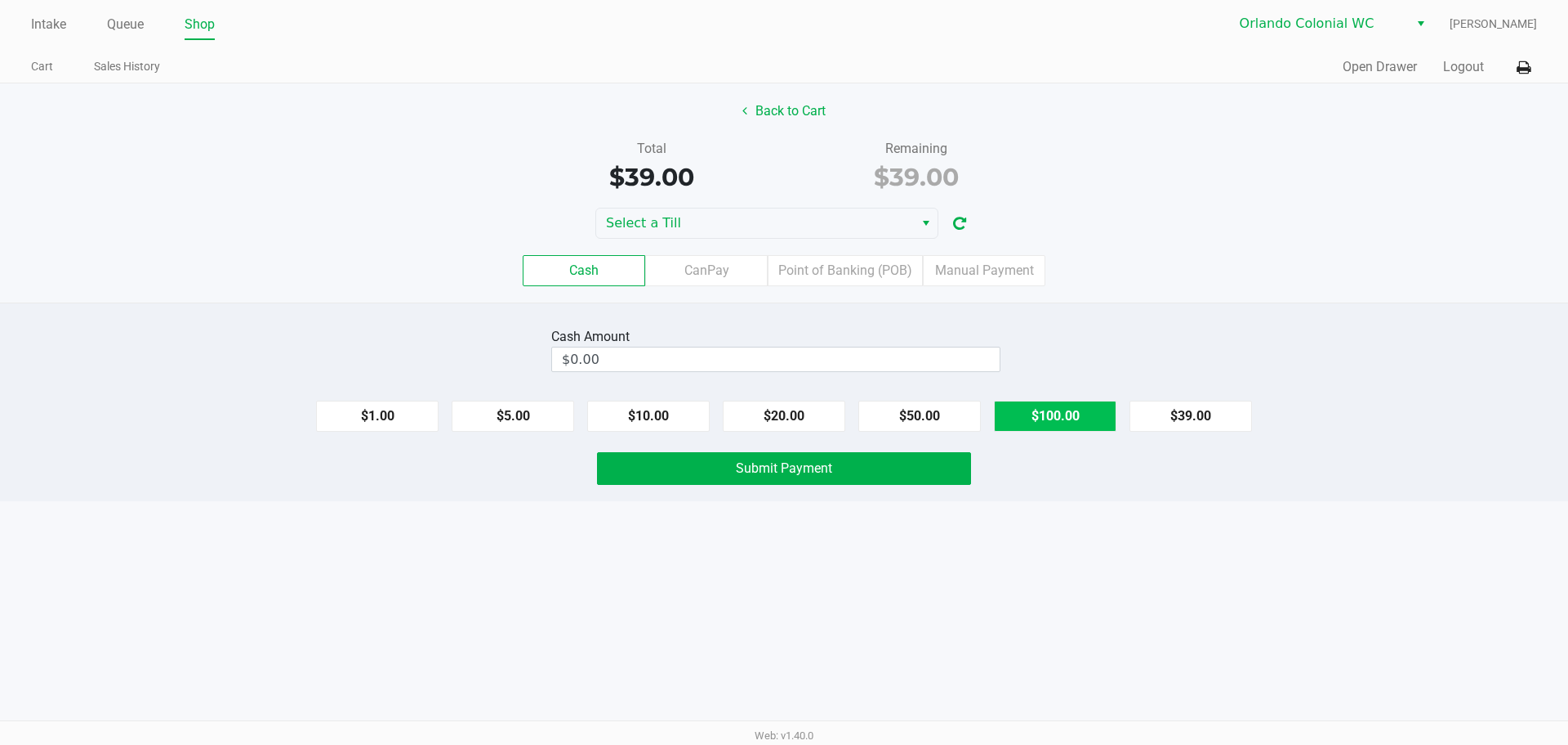
click at [1044, 417] on button "$100.00" at bounding box center [1055, 416] width 122 height 31
type input "$100.00"
click at [811, 478] on button "Submit Payment" at bounding box center [784, 468] width 374 height 33
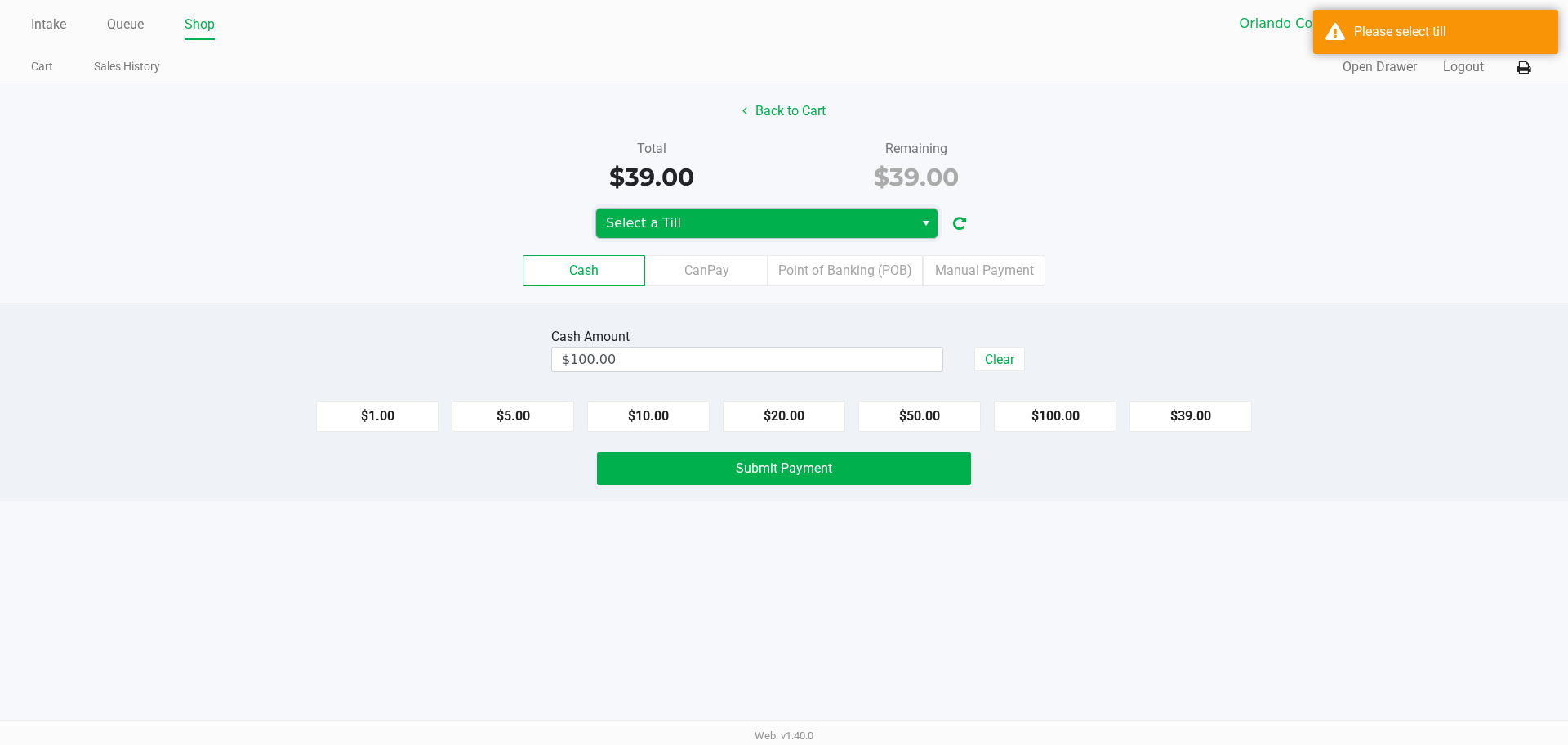
click at [815, 234] on span "Select a Till" at bounding box center [755, 223] width 318 height 30
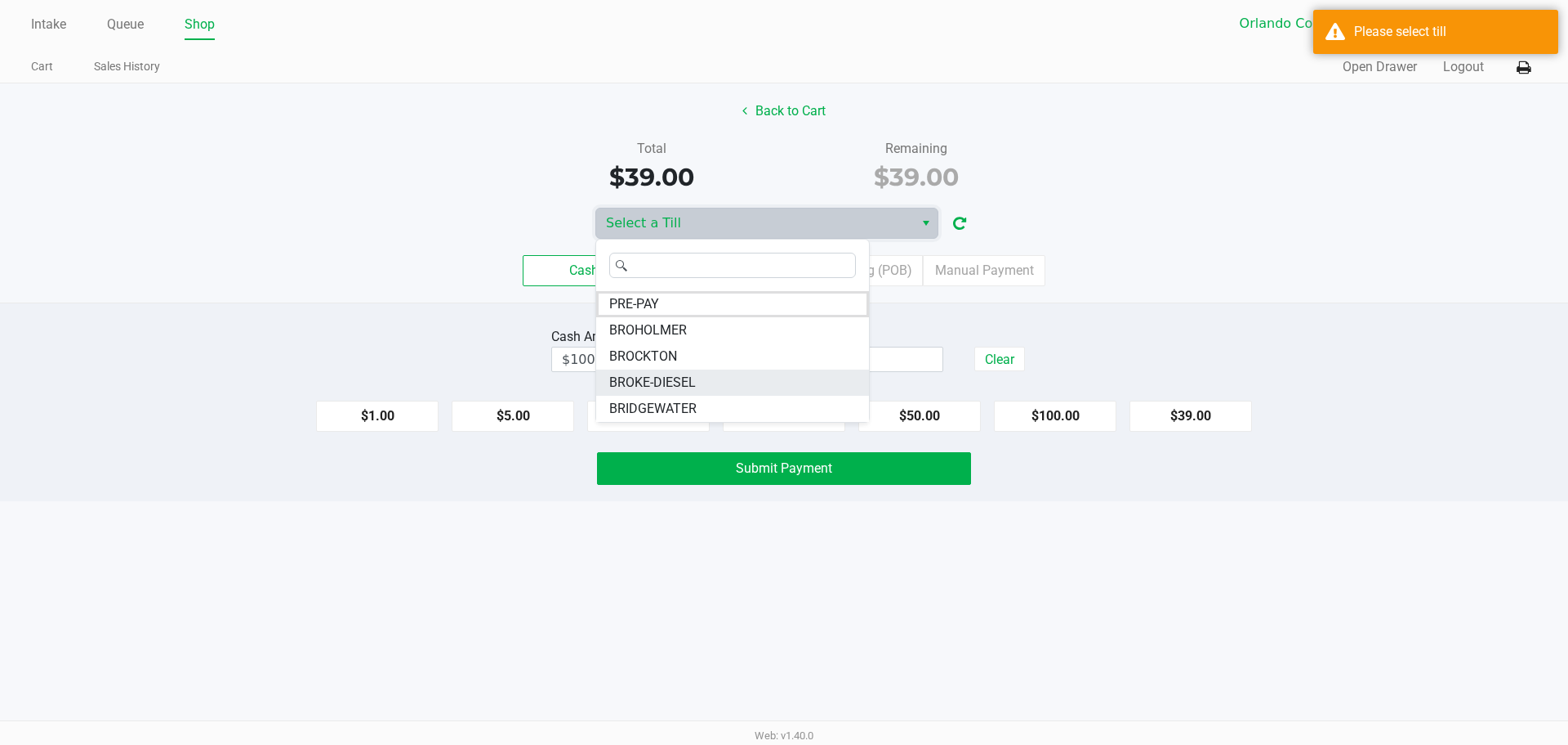
click at [670, 383] on span "BROKE-DIESEL" at bounding box center [653, 383] width 87 height 19
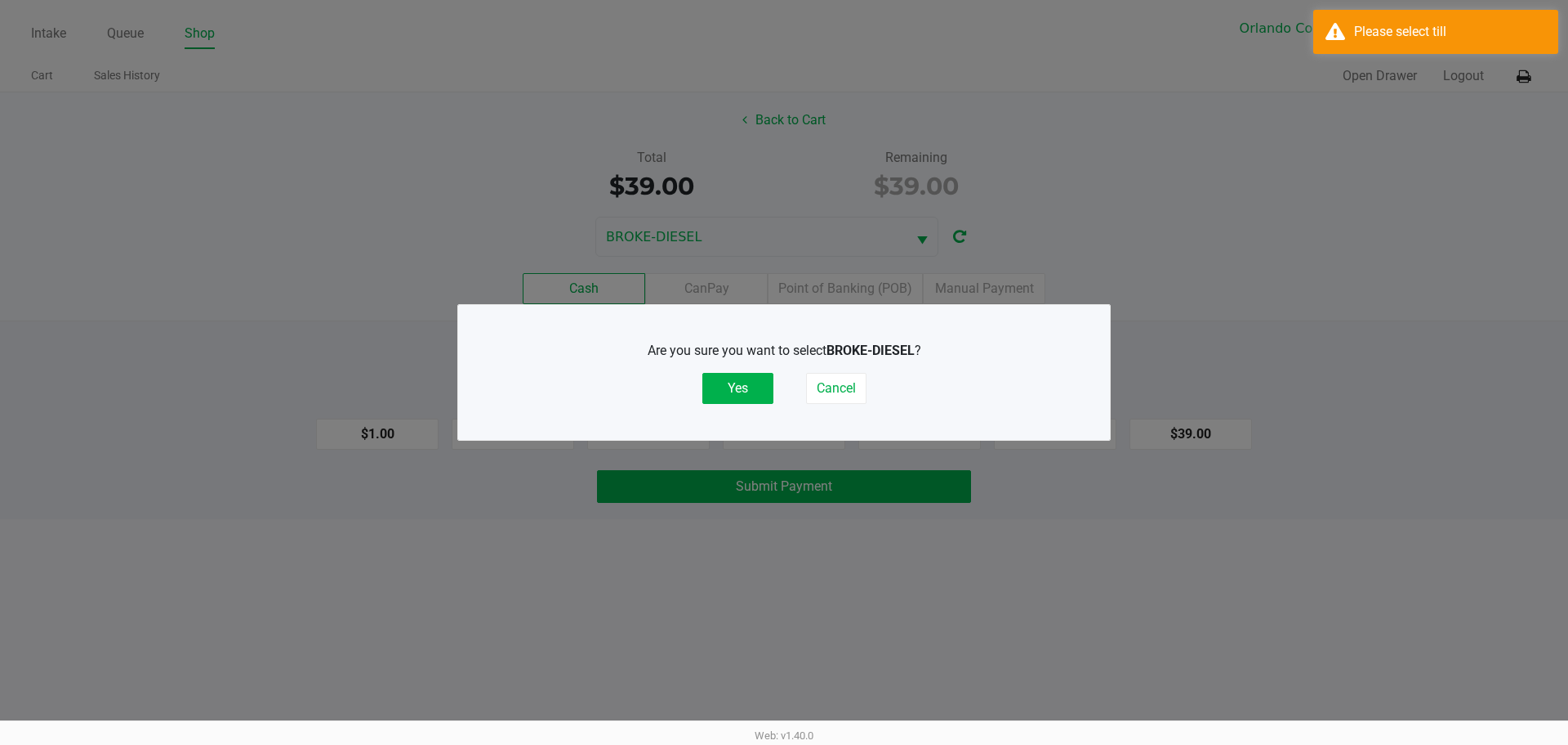
click at [739, 386] on button "Yes" at bounding box center [738, 388] width 71 height 31
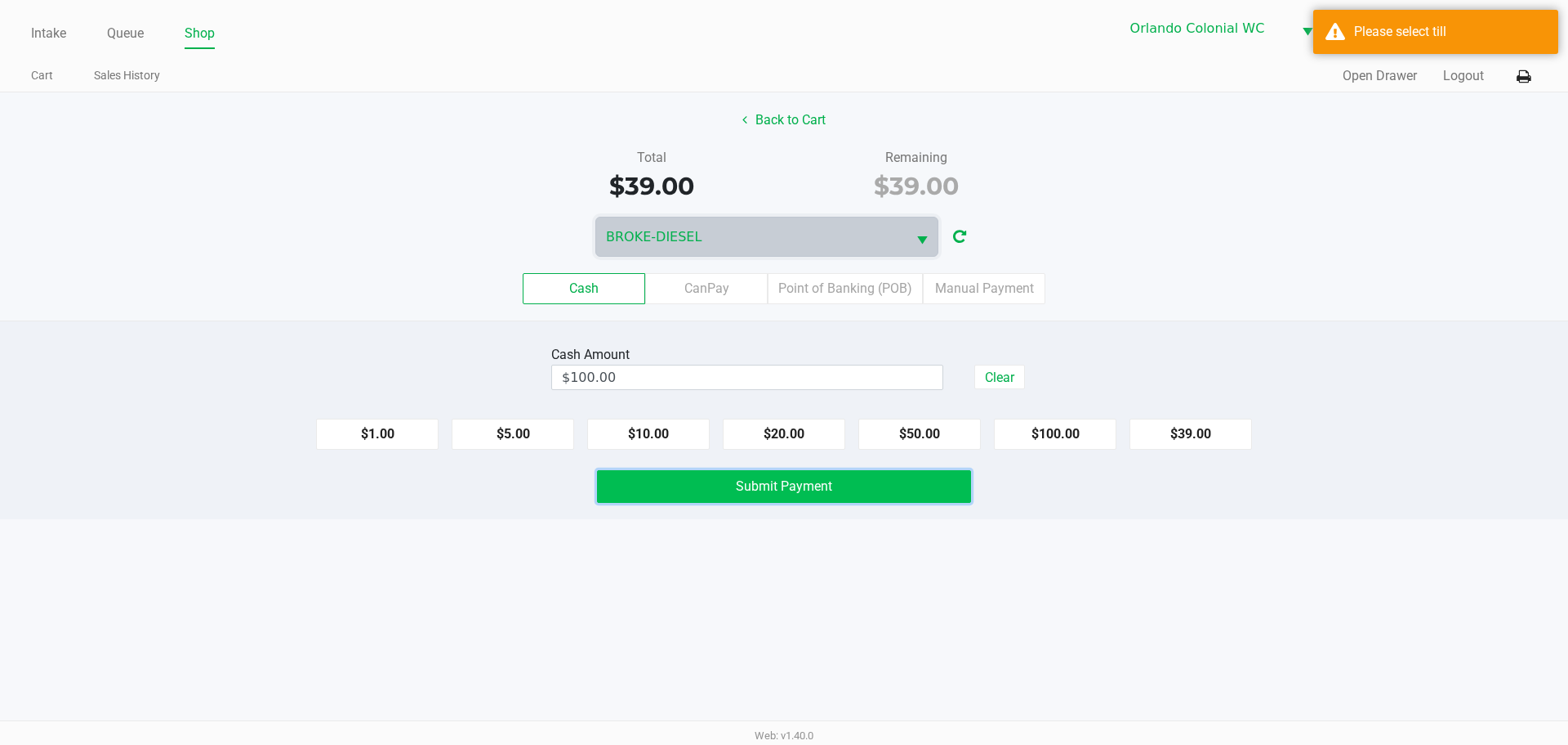
click at [759, 490] on span "Submit Payment" at bounding box center [784, 486] width 96 height 15
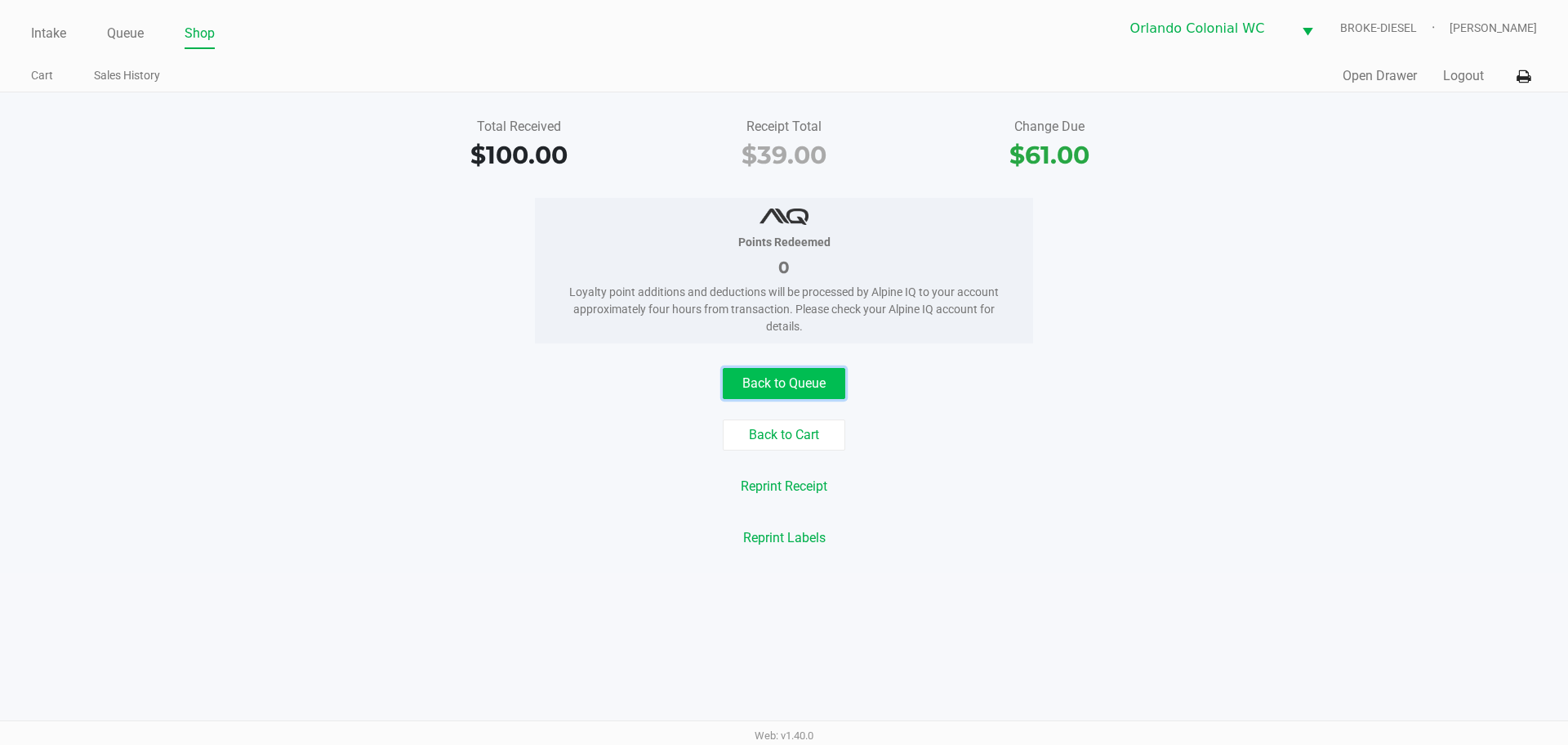
click at [805, 386] on button "Back to Queue" at bounding box center [783, 384] width 122 height 31
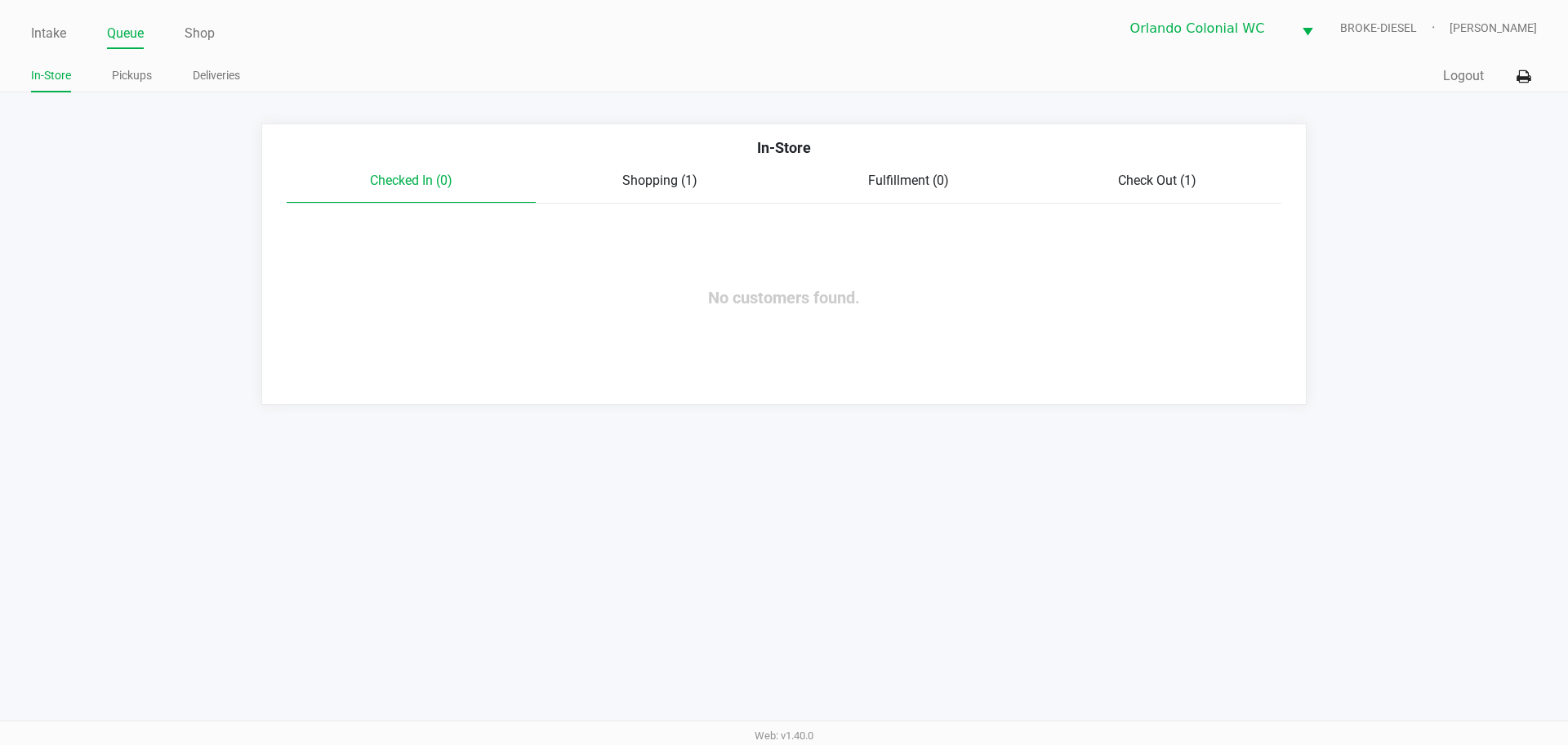
click at [25, 13] on div "Intake Queue Shop Orlando Colonial WC BROKE-DIESEL Desiree Augustave In-Store P…" at bounding box center [784, 46] width 1568 height 93
click at [39, 31] on link "Intake" at bounding box center [48, 34] width 35 height 23
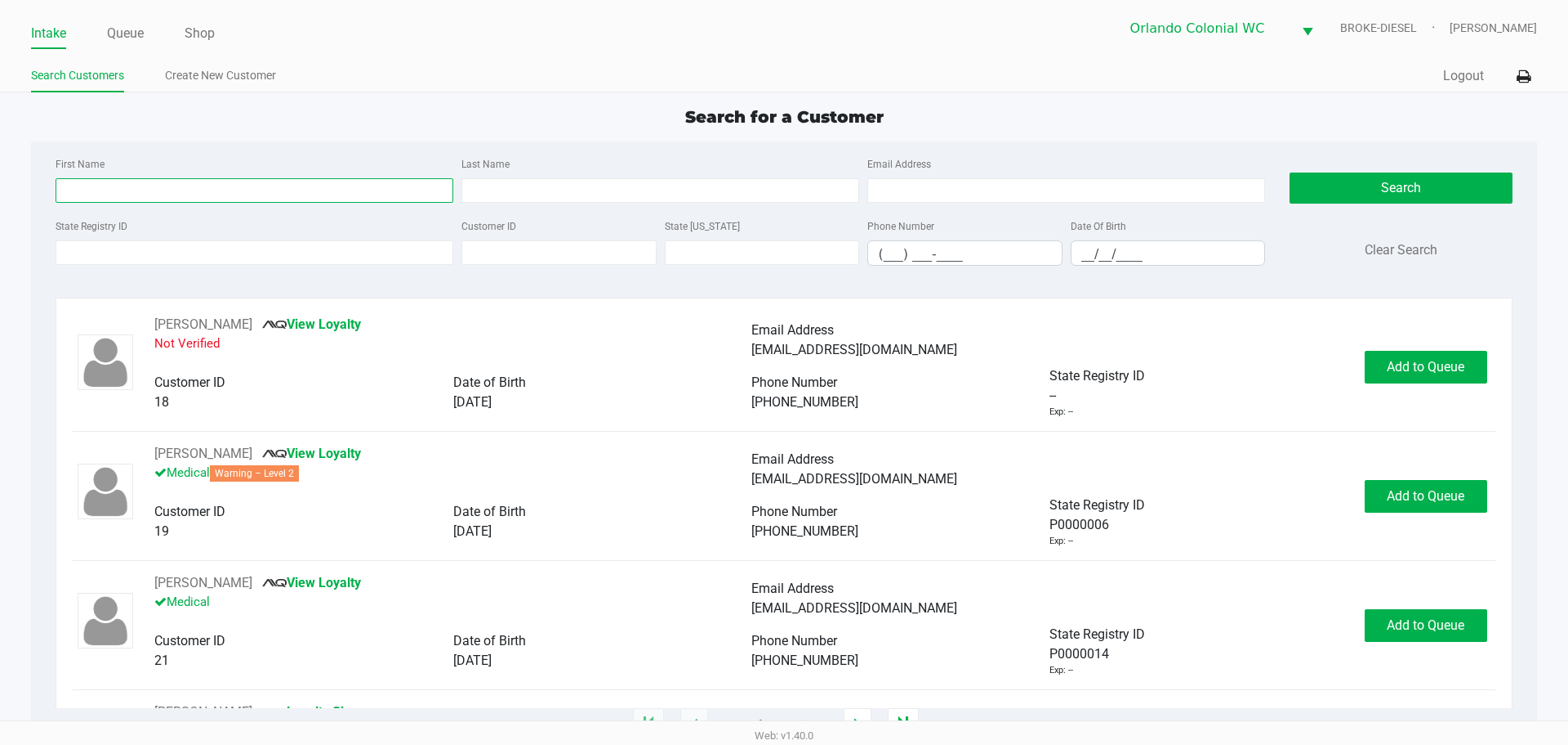
click at [295, 197] on input "First Name" at bounding box center [254, 190] width 398 height 24
type input "athena"
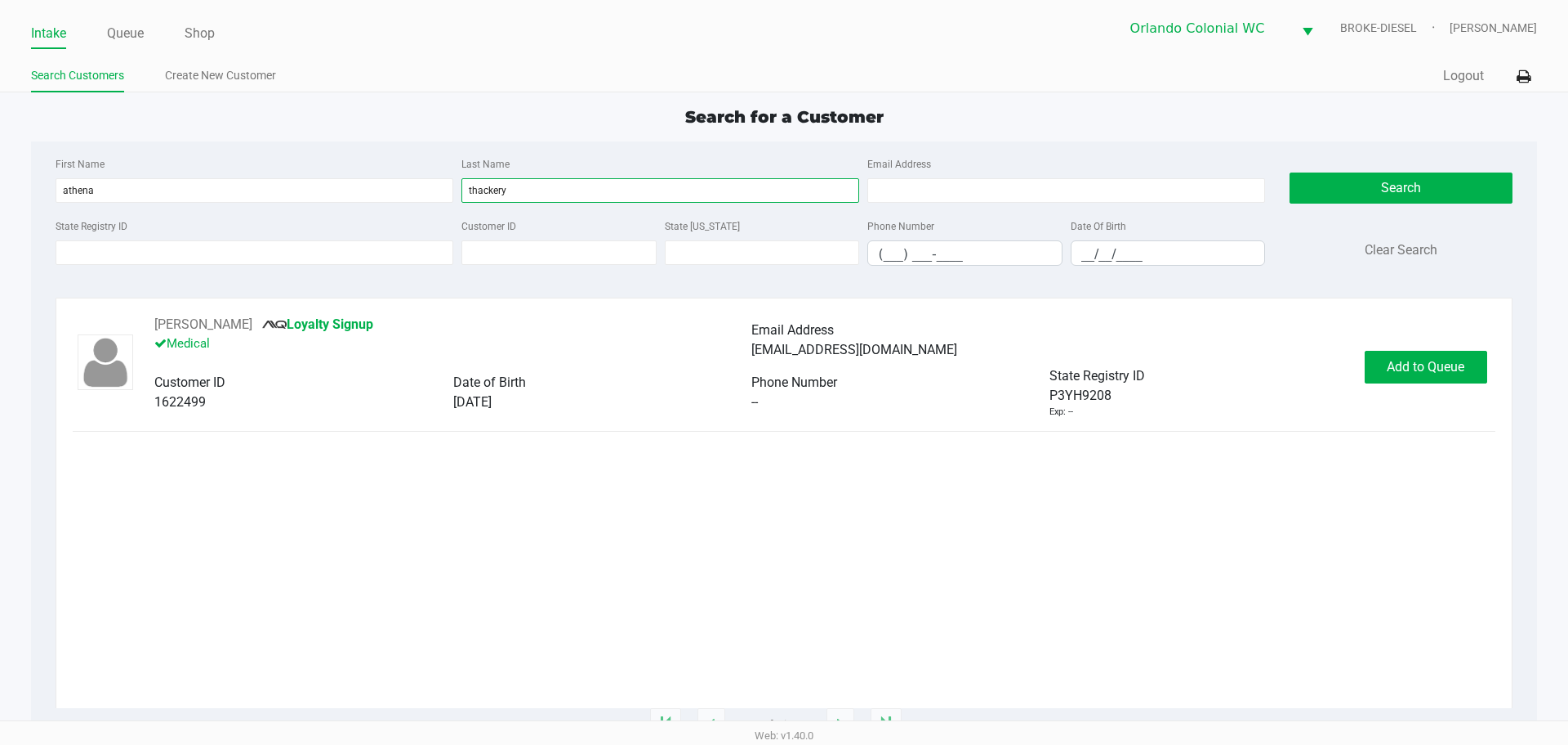
type input "thackery"
drag, startPoint x: 0, startPoint y: 384, endPoint x: 49, endPoint y: 382, distance: 49.0
drag, startPoint x: 49, startPoint y: 382, endPoint x: 826, endPoint y: 556, distance: 796.2
click at [808, 560] on div "ATHENA THACKERY Loyalty Signup Medical Email Address spirare.2016@gmail.com Cus…" at bounding box center [783, 511] width 1422 height 393
click at [1428, 368] on span "Add to Queue" at bounding box center [1425, 366] width 78 height 15
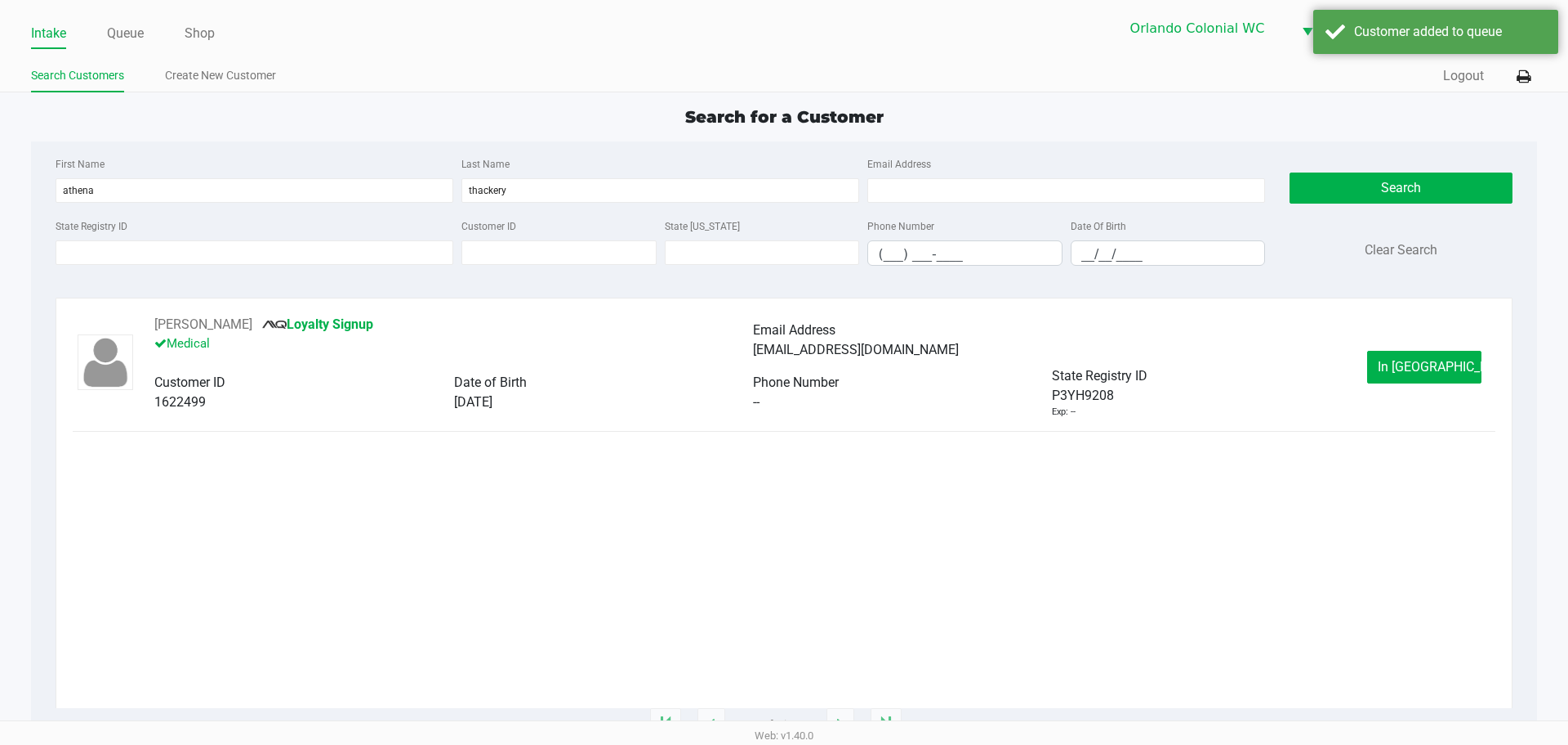
drag, startPoint x: 1486, startPoint y: 339, endPoint x: 1461, endPoint y: 354, distance: 29.2
click at [1486, 340] on div "ATHENA THACKERY Loyalty Signup Medical Email Address spirare.2016@gmail.com Cus…" at bounding box center [783, 366] width 1422 height 104
click at [1448, 357] on button "In Queue" at bounding box center [1424, 367] width 115 height 33
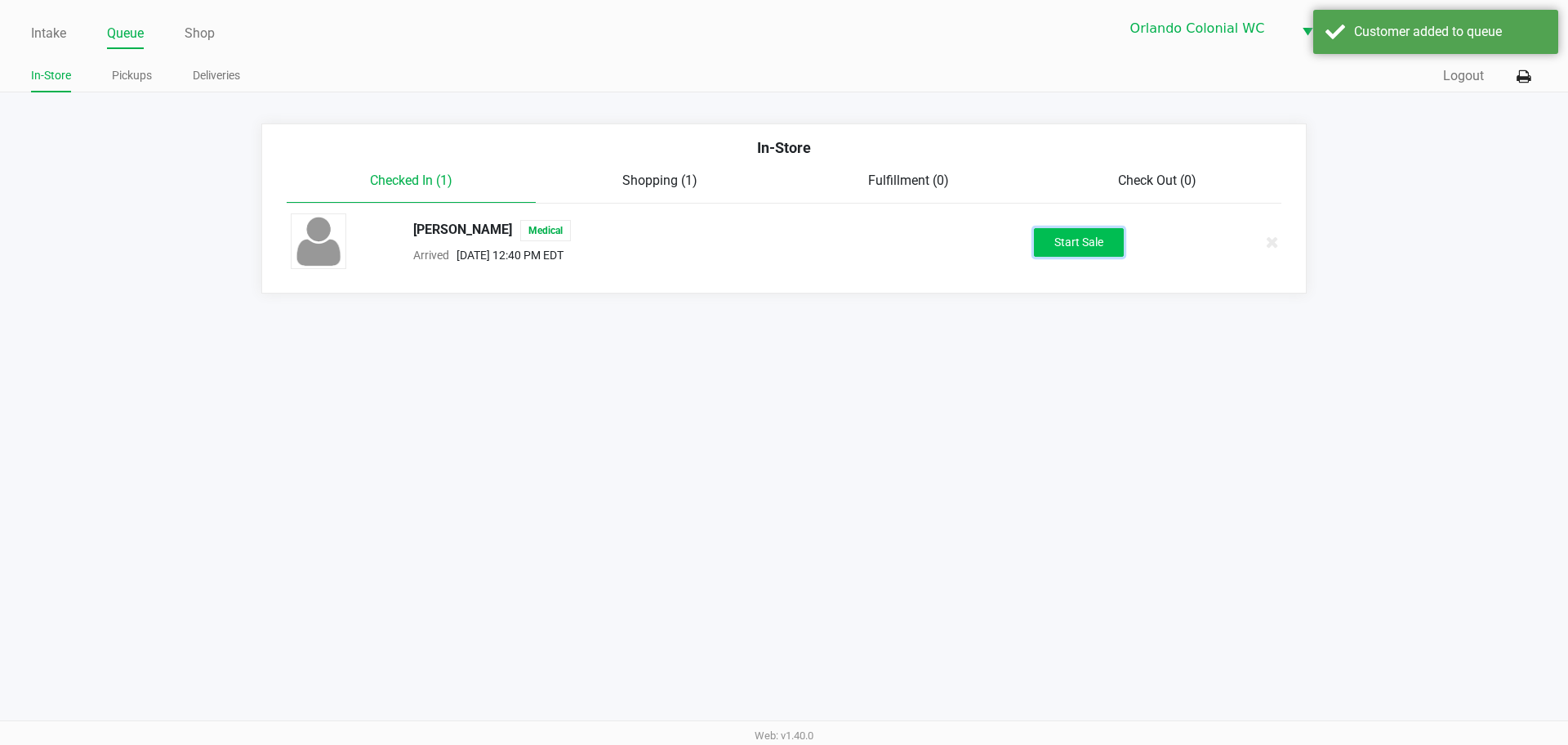
click at [1083, 250] on button "Start Sale" at bounding box center [1079, 243] width 90 height 29
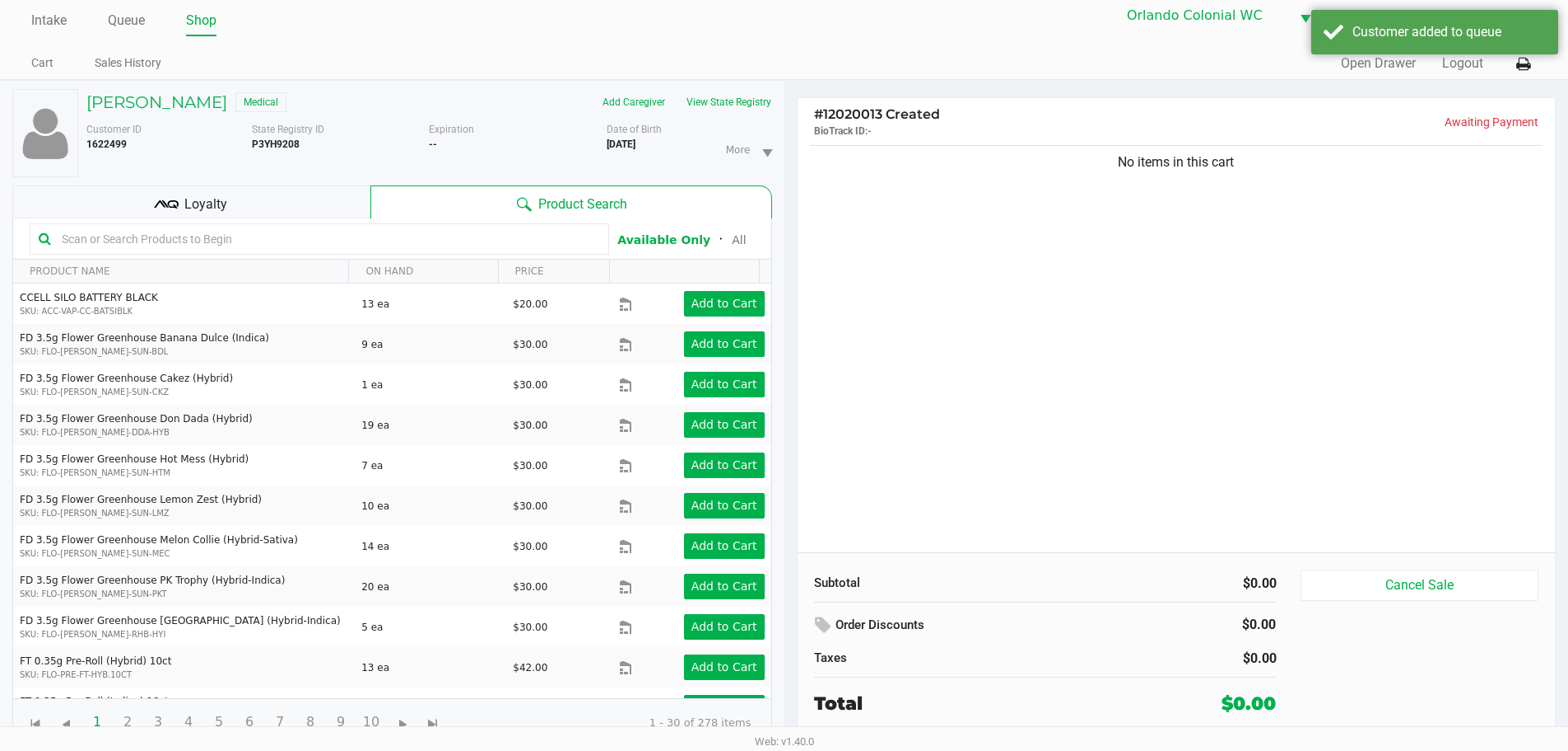
scroll to position [17, 0]
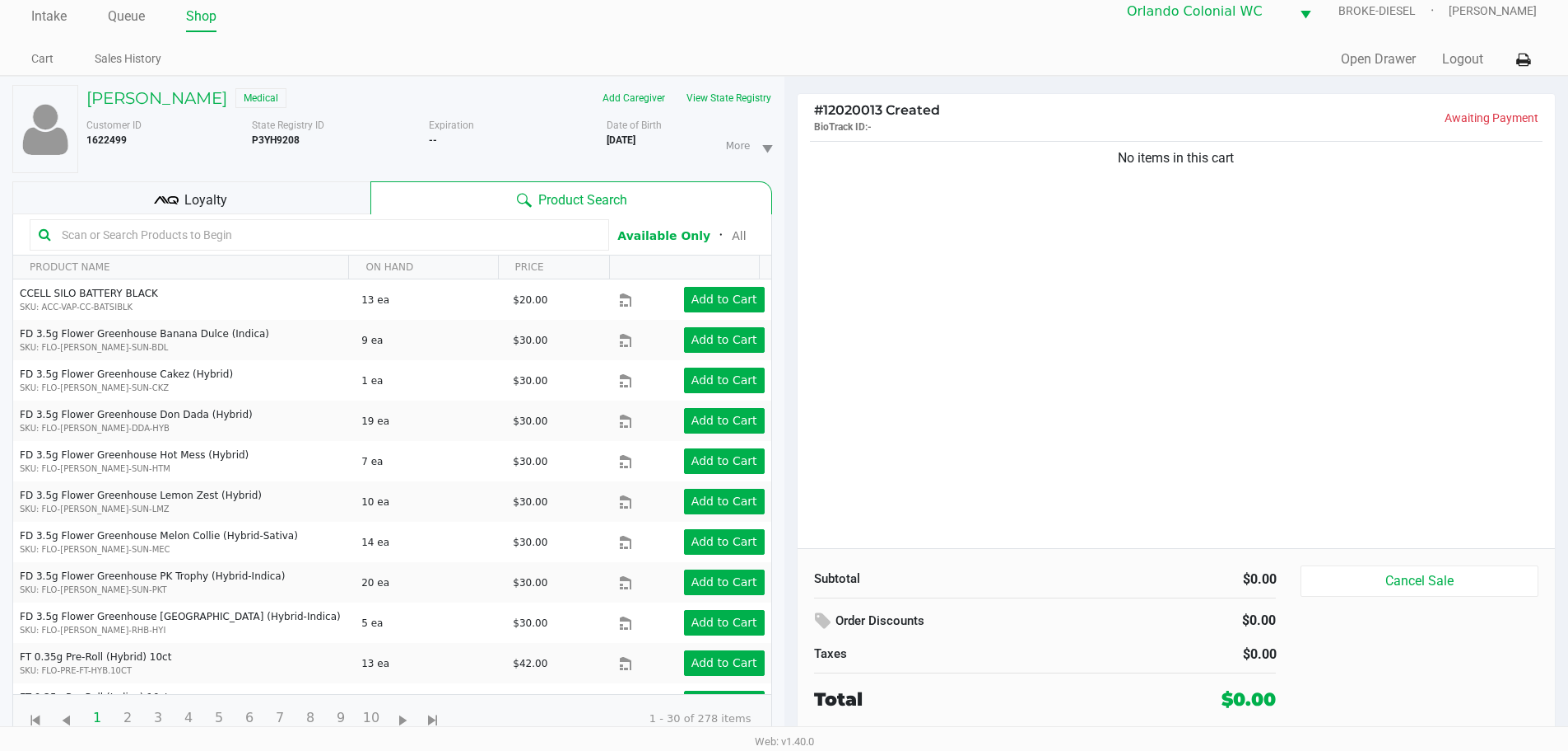
click at [222, 195] on span "Loyalty" at bounding box center [206, 200] width 43 height 19
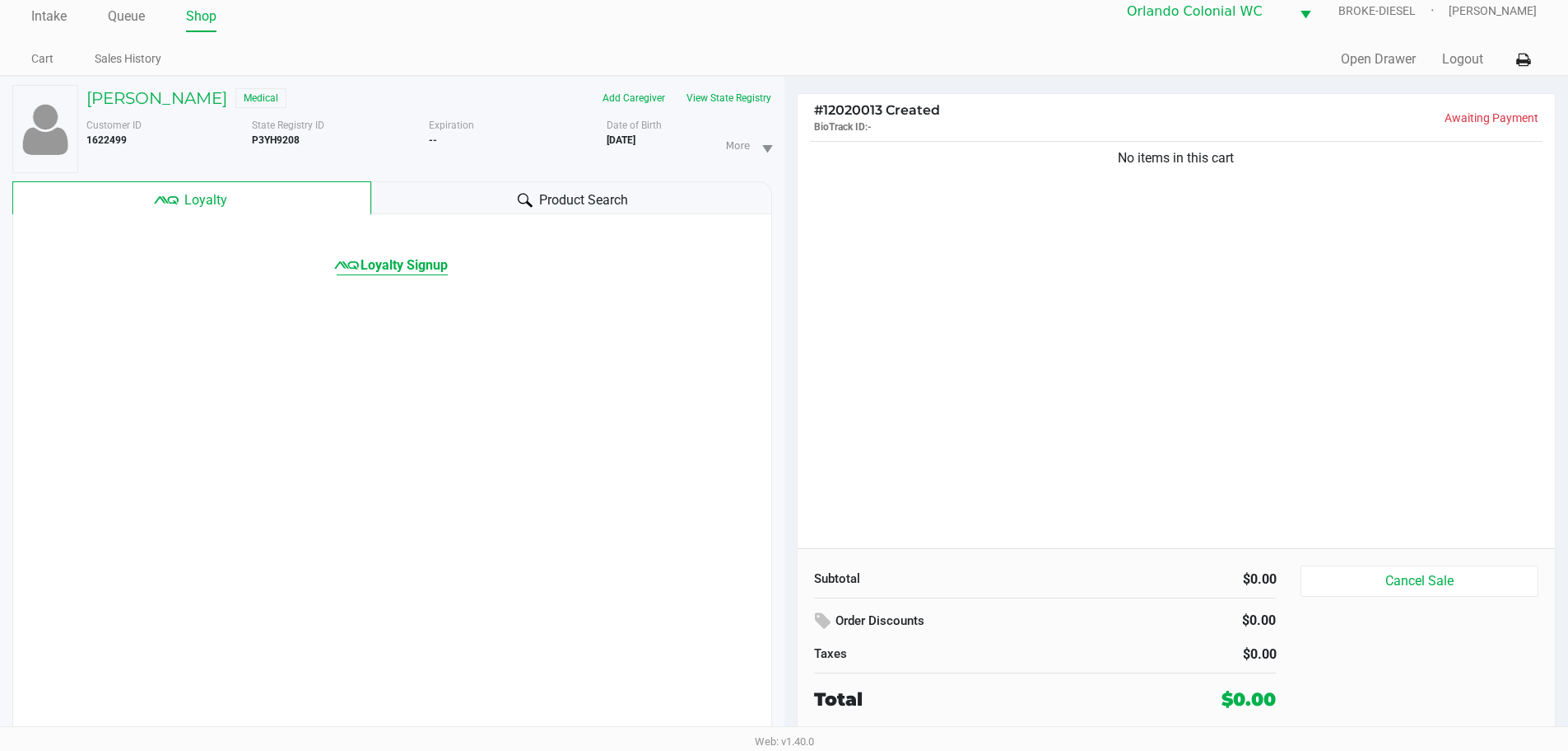
click at [397, 264] on span "Loyalty Signup" at bounding box center [404, 265] width 87 height 19
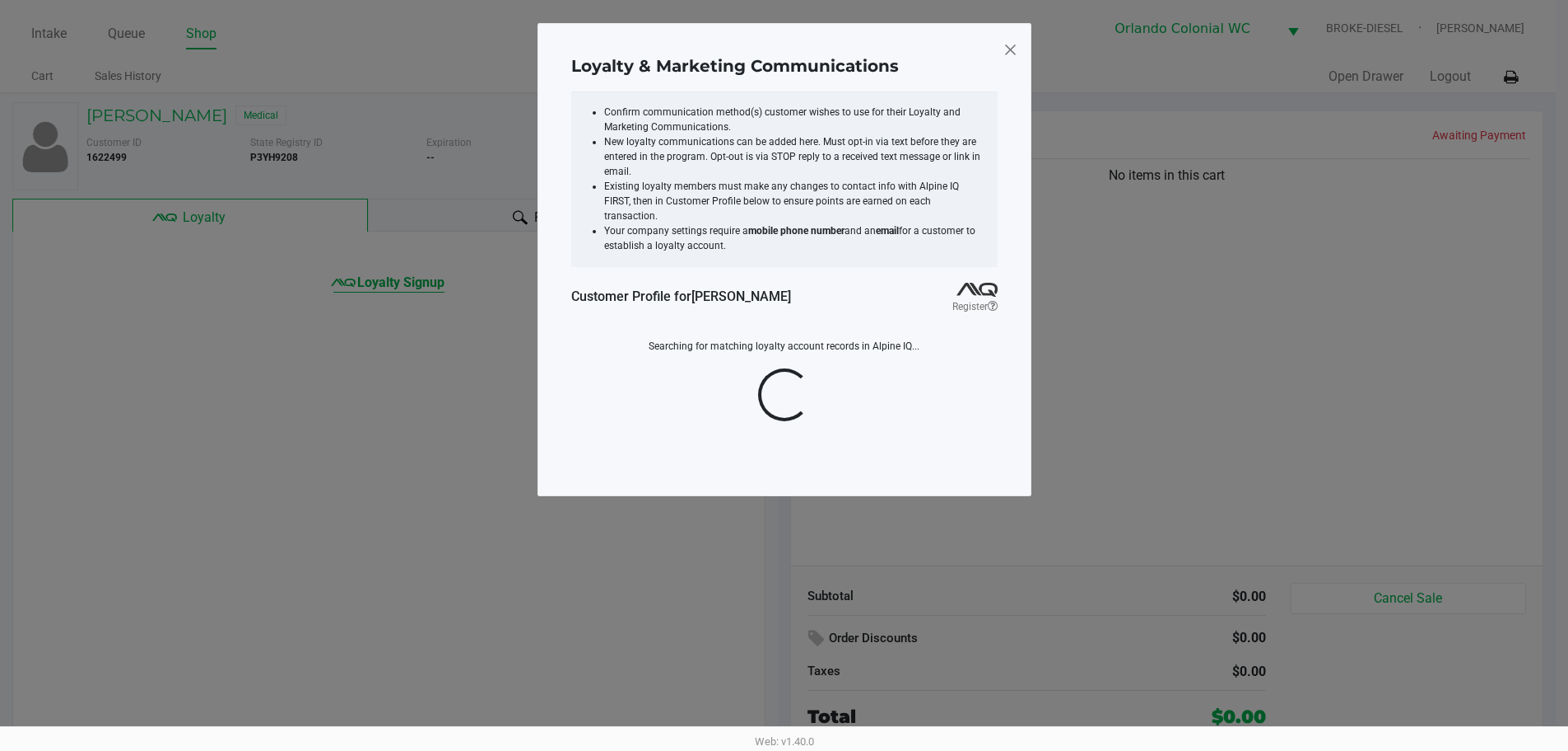
scroll to position [0, 0]
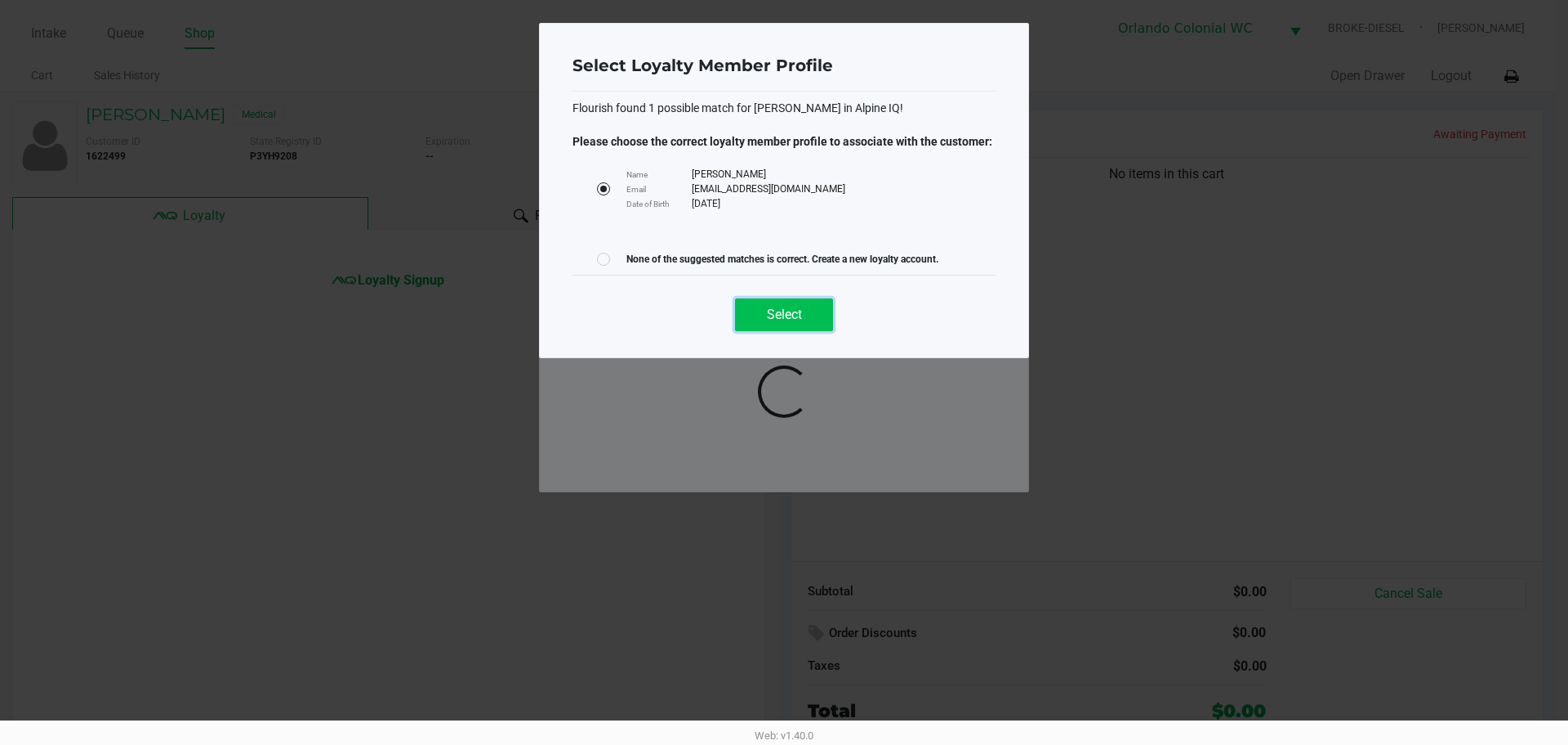
click at [746, 315] on button "Select" at bounding box center [784, 315] width 98 height 33
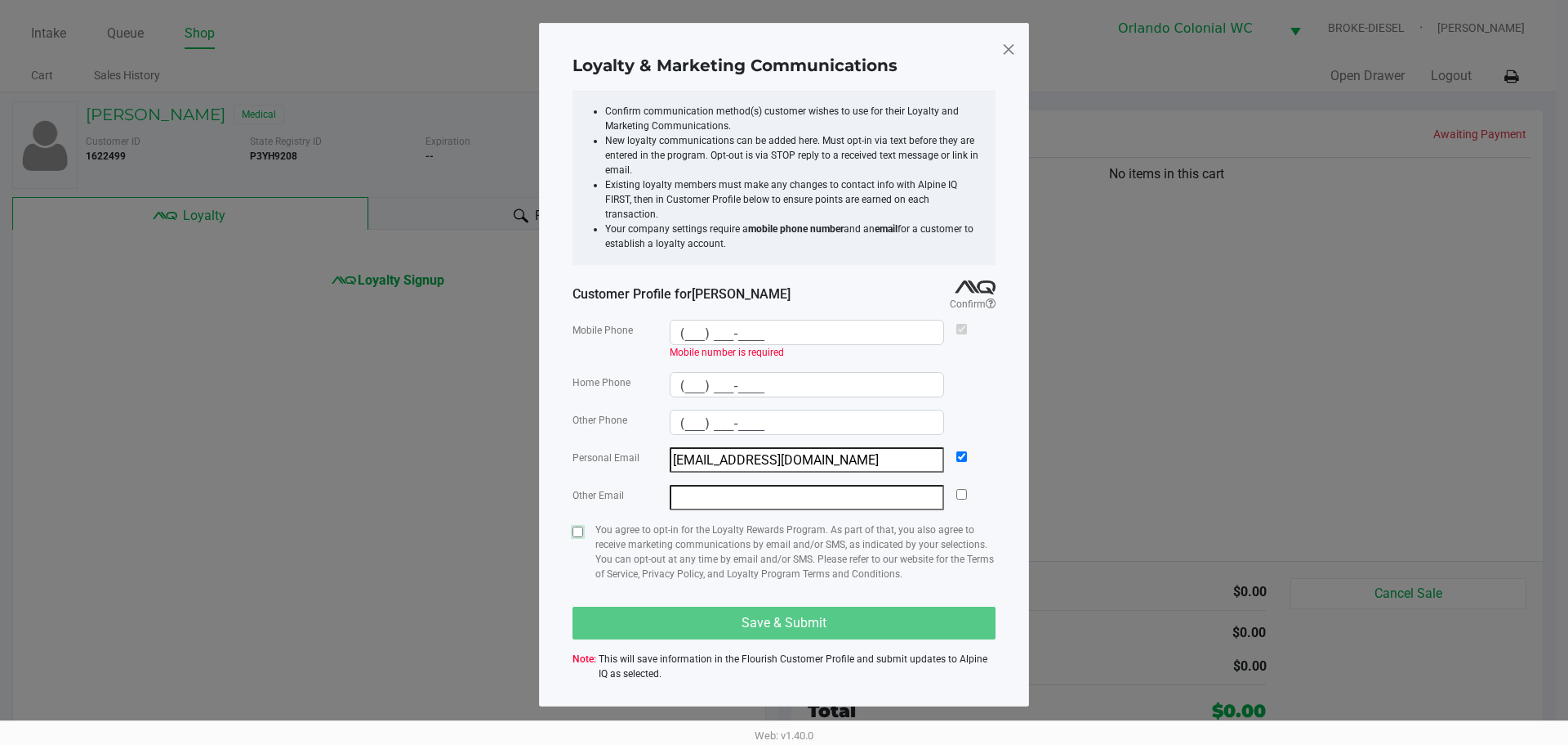
click at [574, 526] on input "checkbox" at bounding box center [577, 531] width 11 height 11
checkbox input "true"
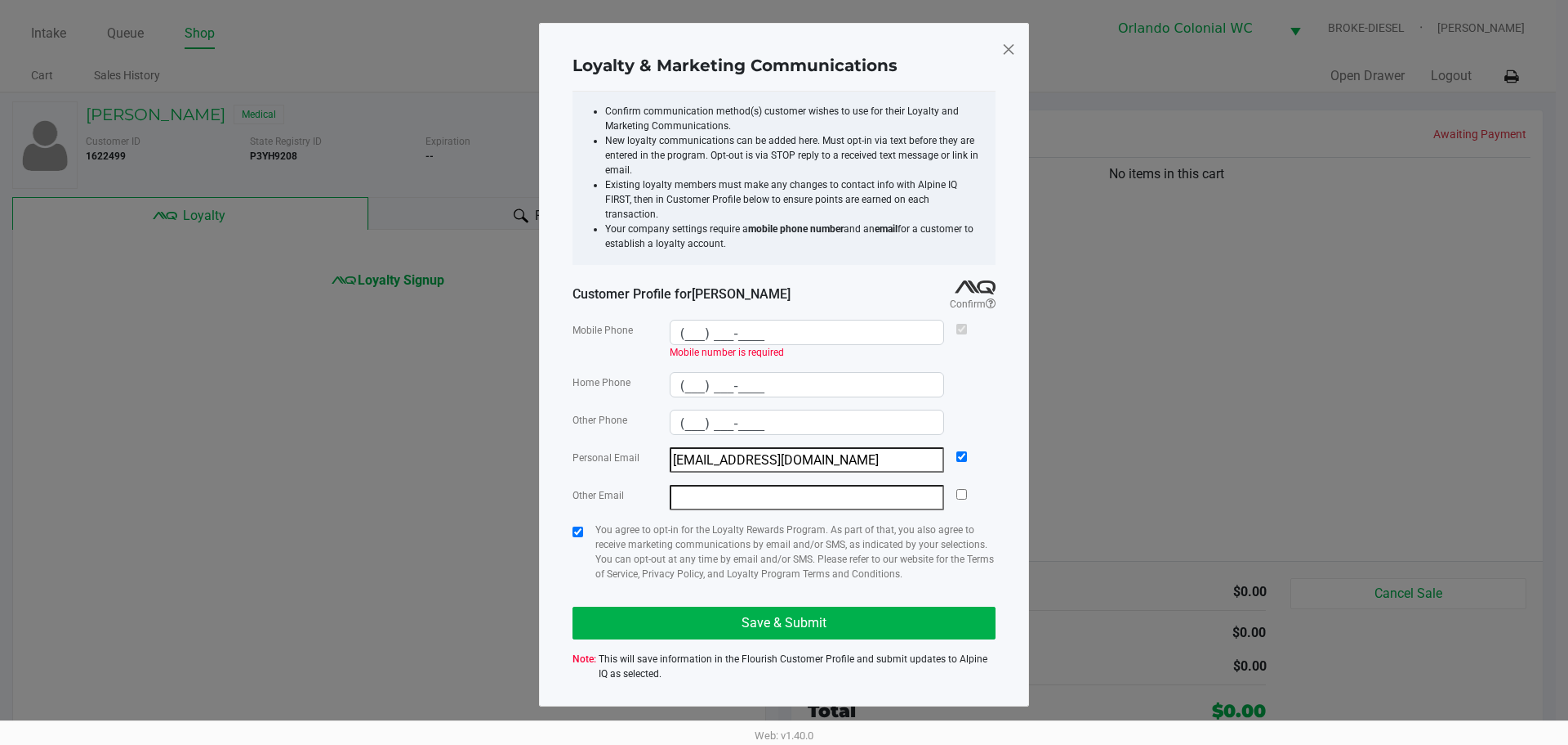
click at [1007, 57] on span at bounding box center [1008, 48] width 14 height 26
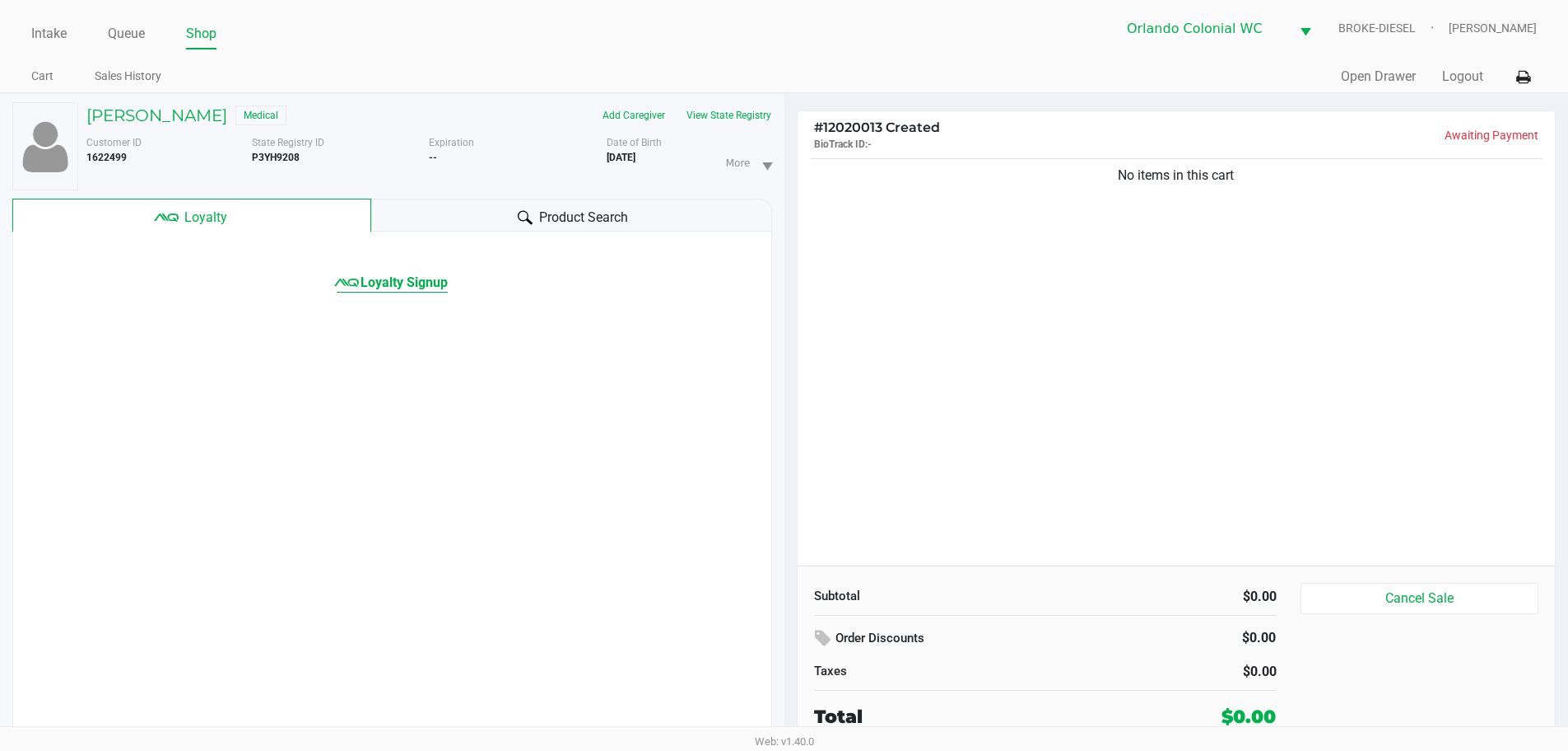
click at [388, 290] on span "Loyalty Signup" at bounding box center [404, 283] width 87 height 19
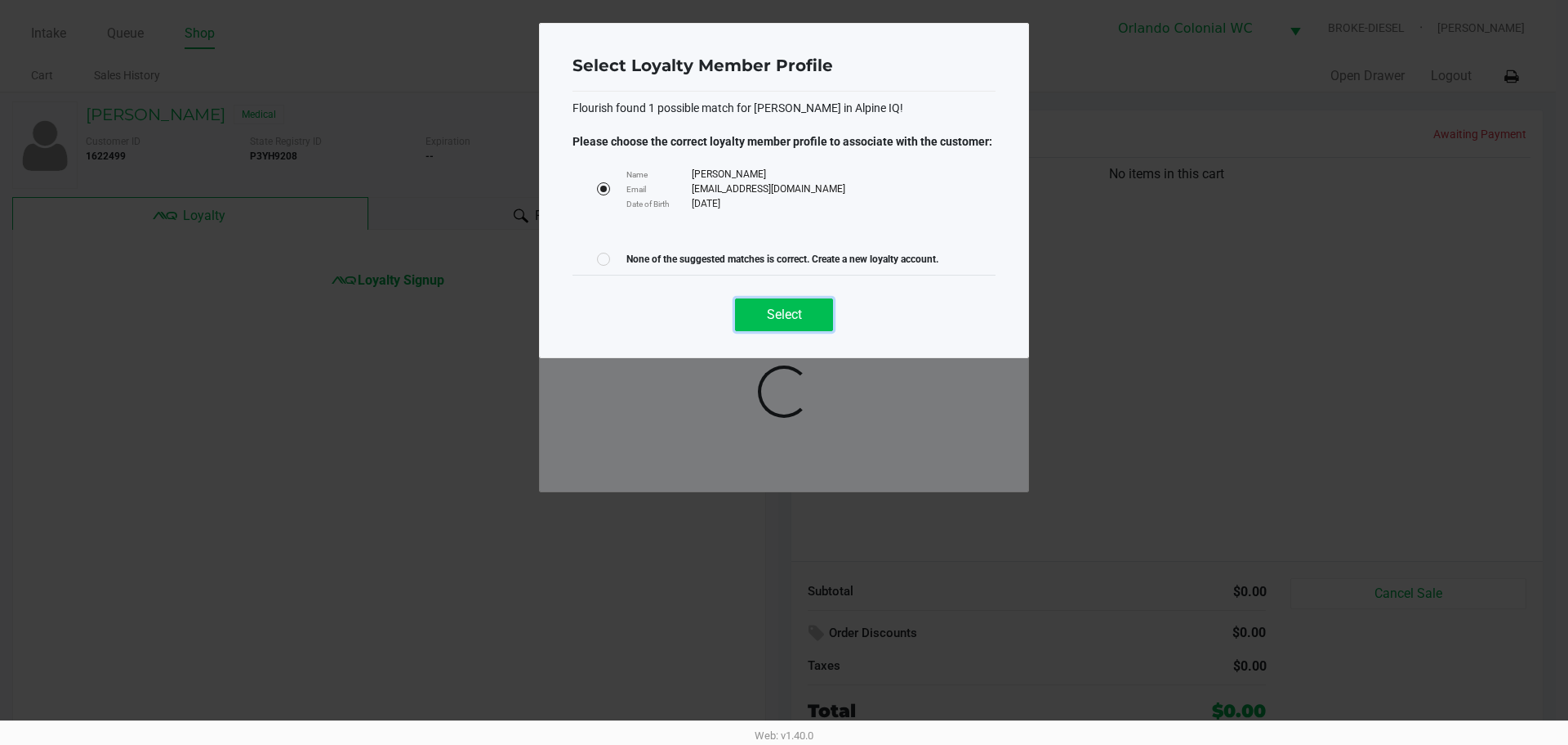
click at [808, 315] on button "Select" at bounding box center [784, 315] width 98 height 33
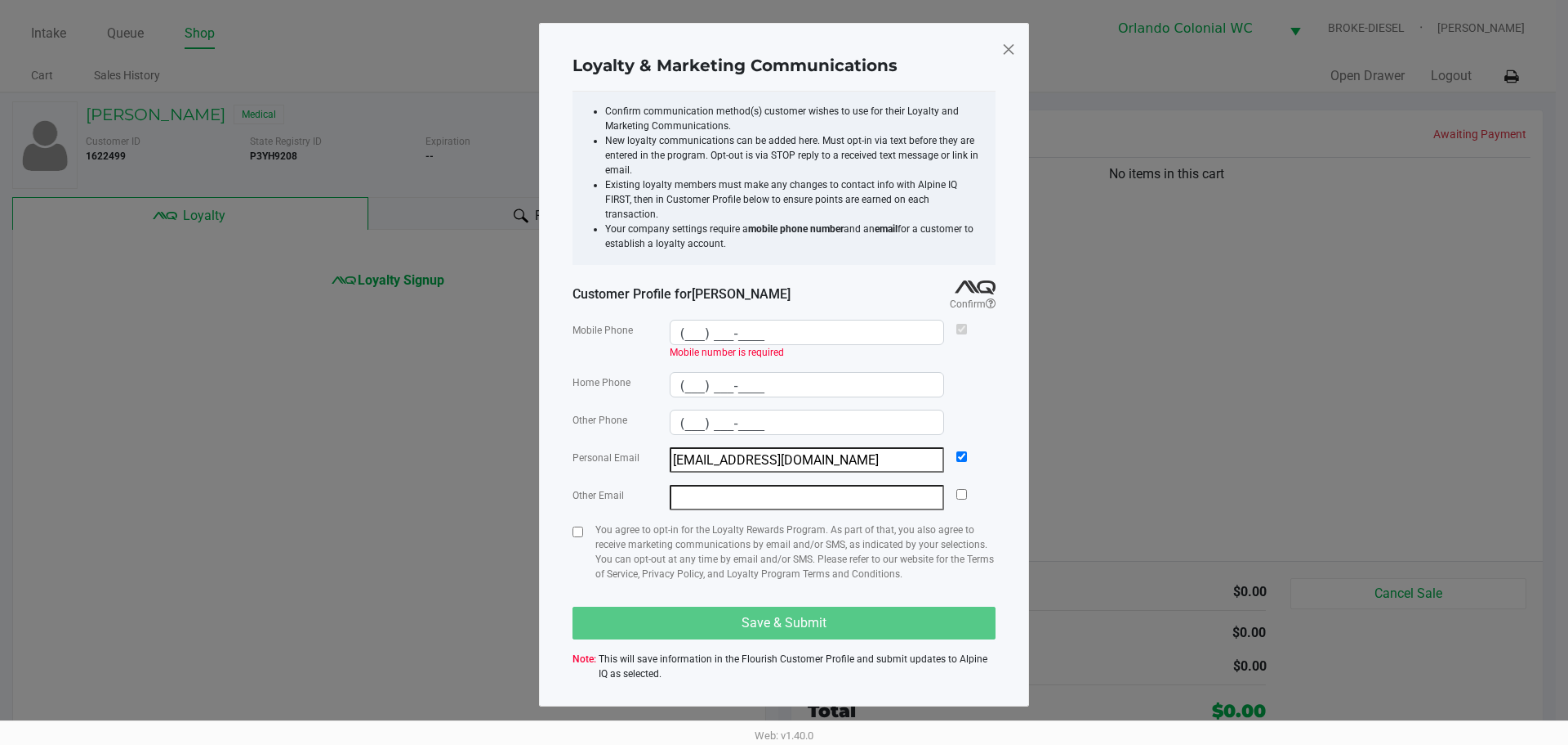
click at [1006, 43] on span at bounding box center [1008, 48] width 14 height 26
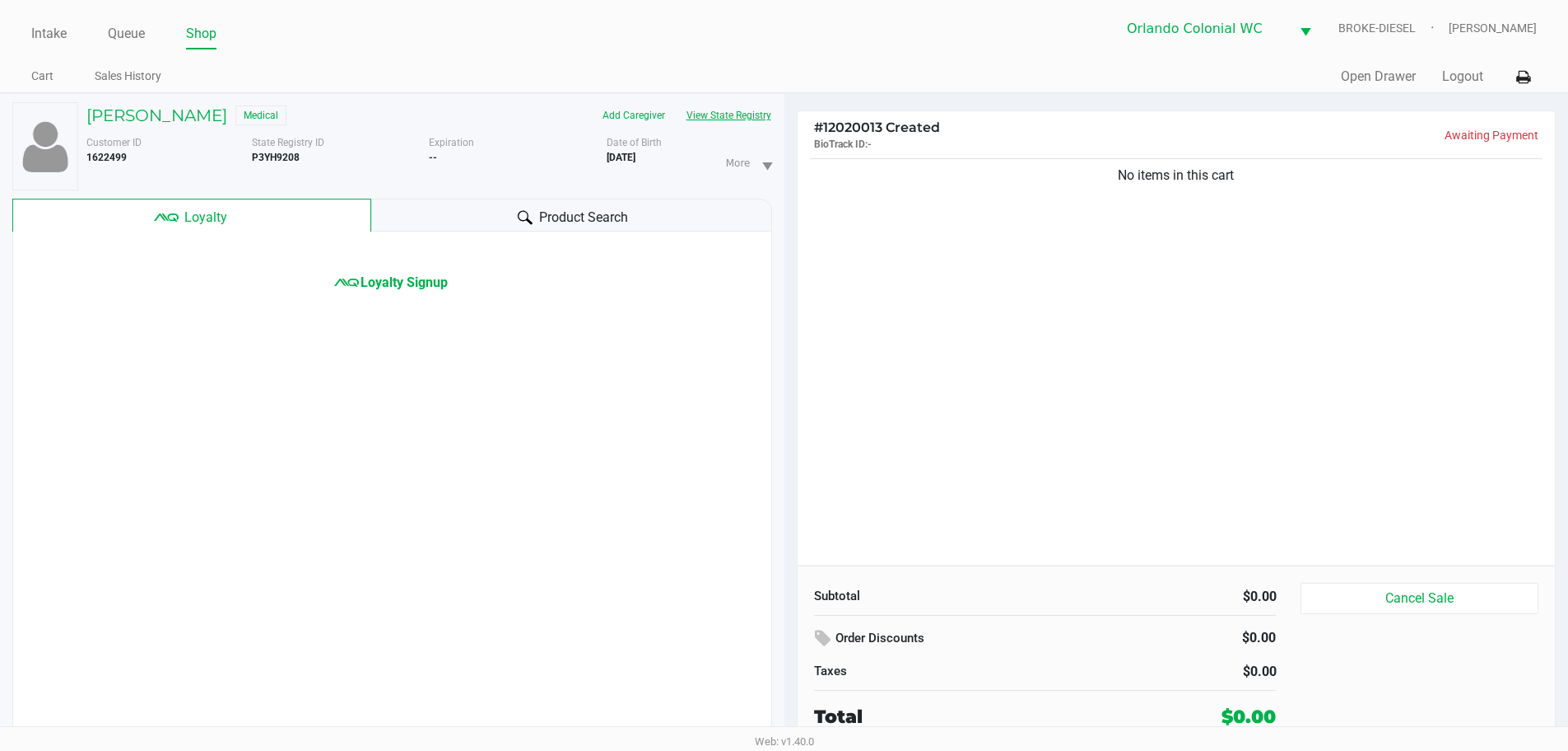
click at [713, 112] on button "View State Registry" at bounding box center [723, 115] width 96 height 26
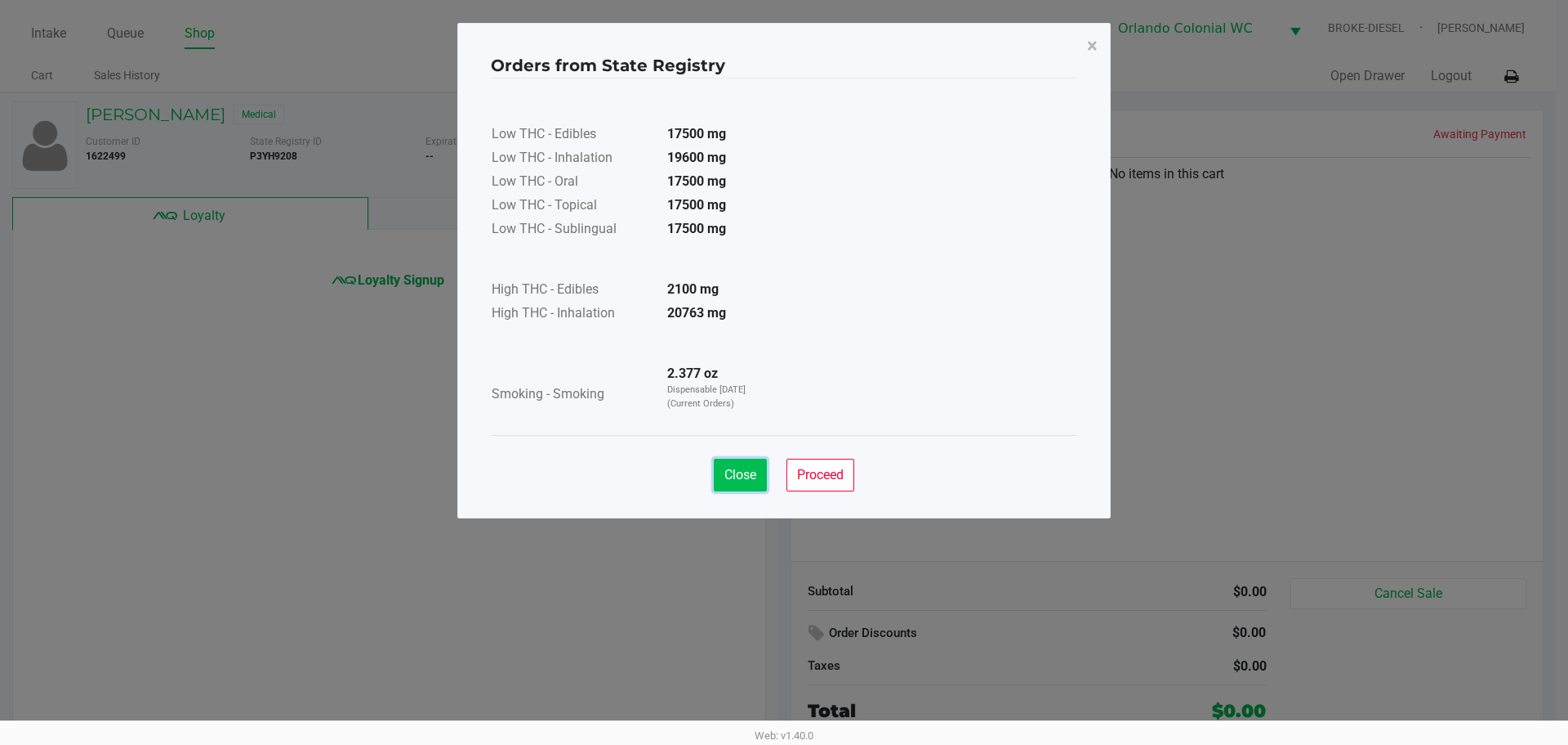
click at [728, 463] on button "Close" at bounding box center [740, 475] width 53 height 33
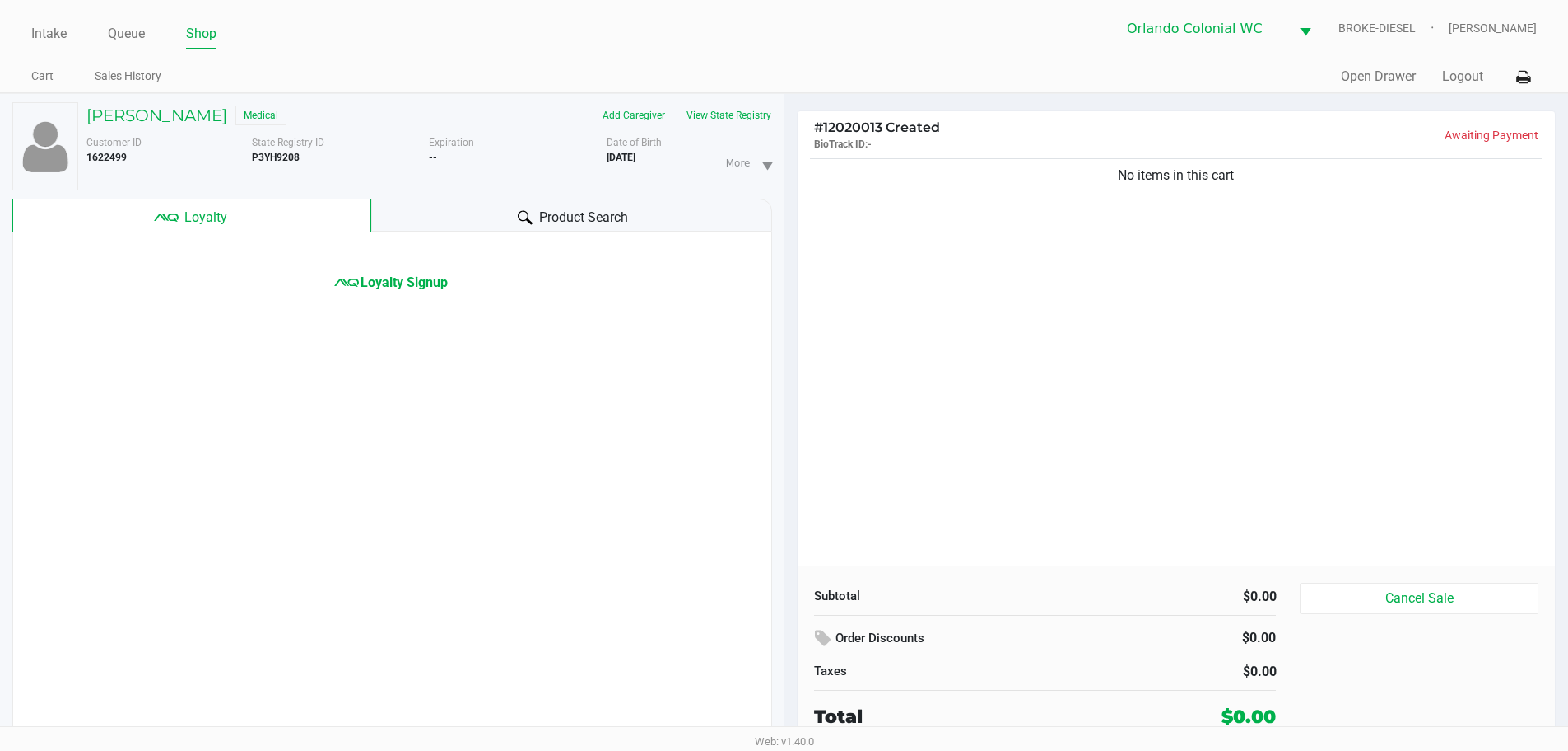
click at [271, 157] on b "P3YH9208" at bounding box center [275, 157] width 48 height 12
copy b "P3YH9208"
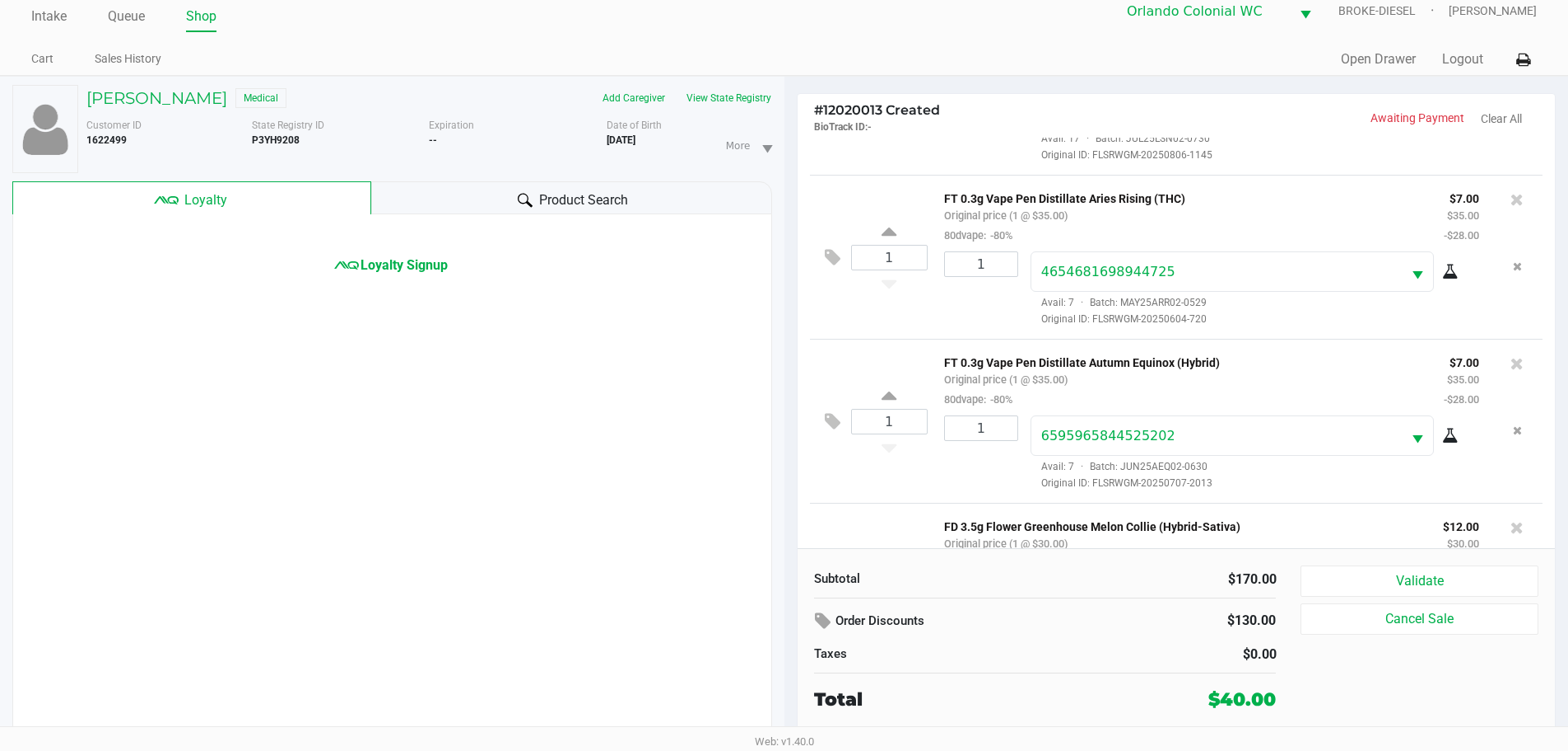
scroll to position [166, 0]
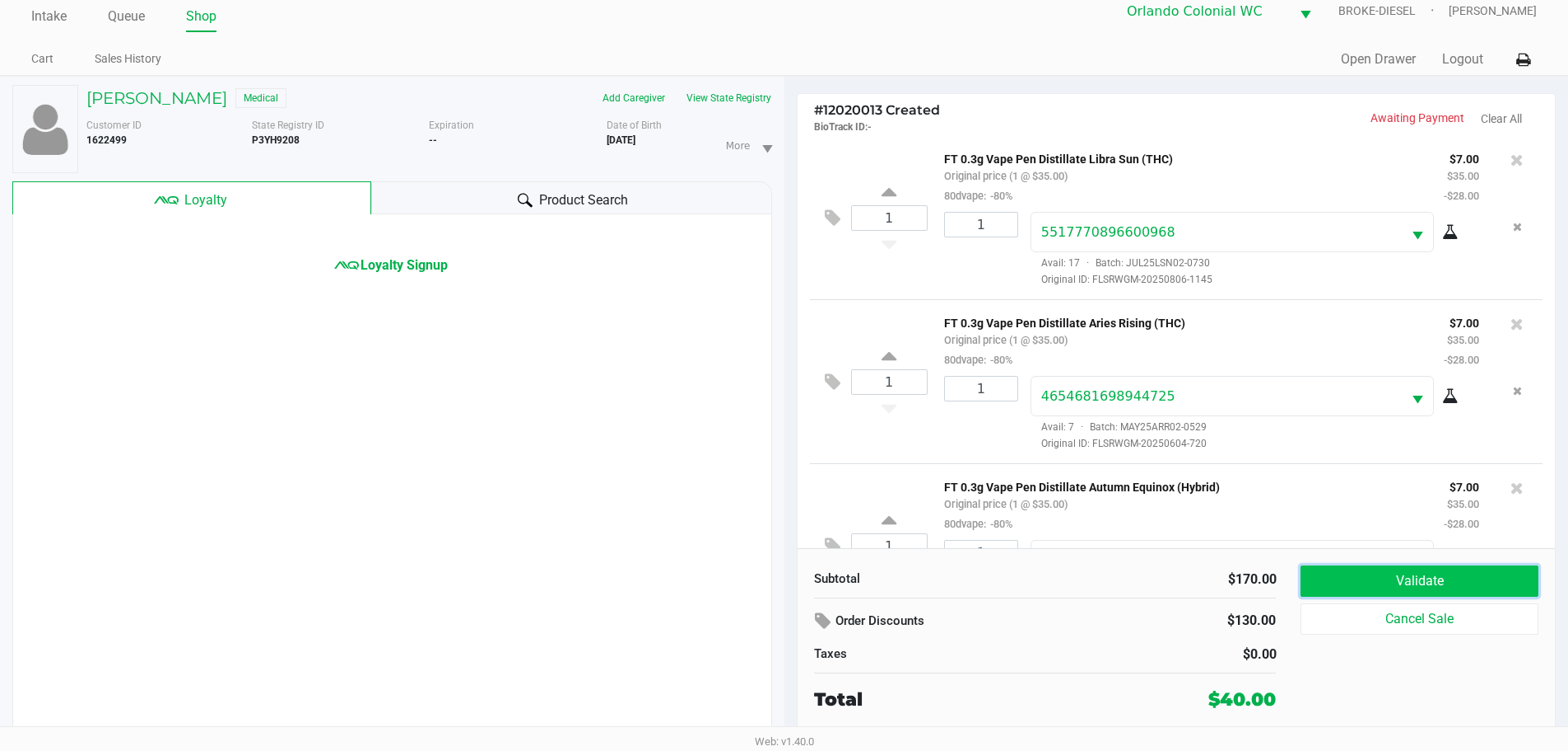
click at [1425, 578] on button "Validate" at bounding box center [1419, 581] width 237 height 31
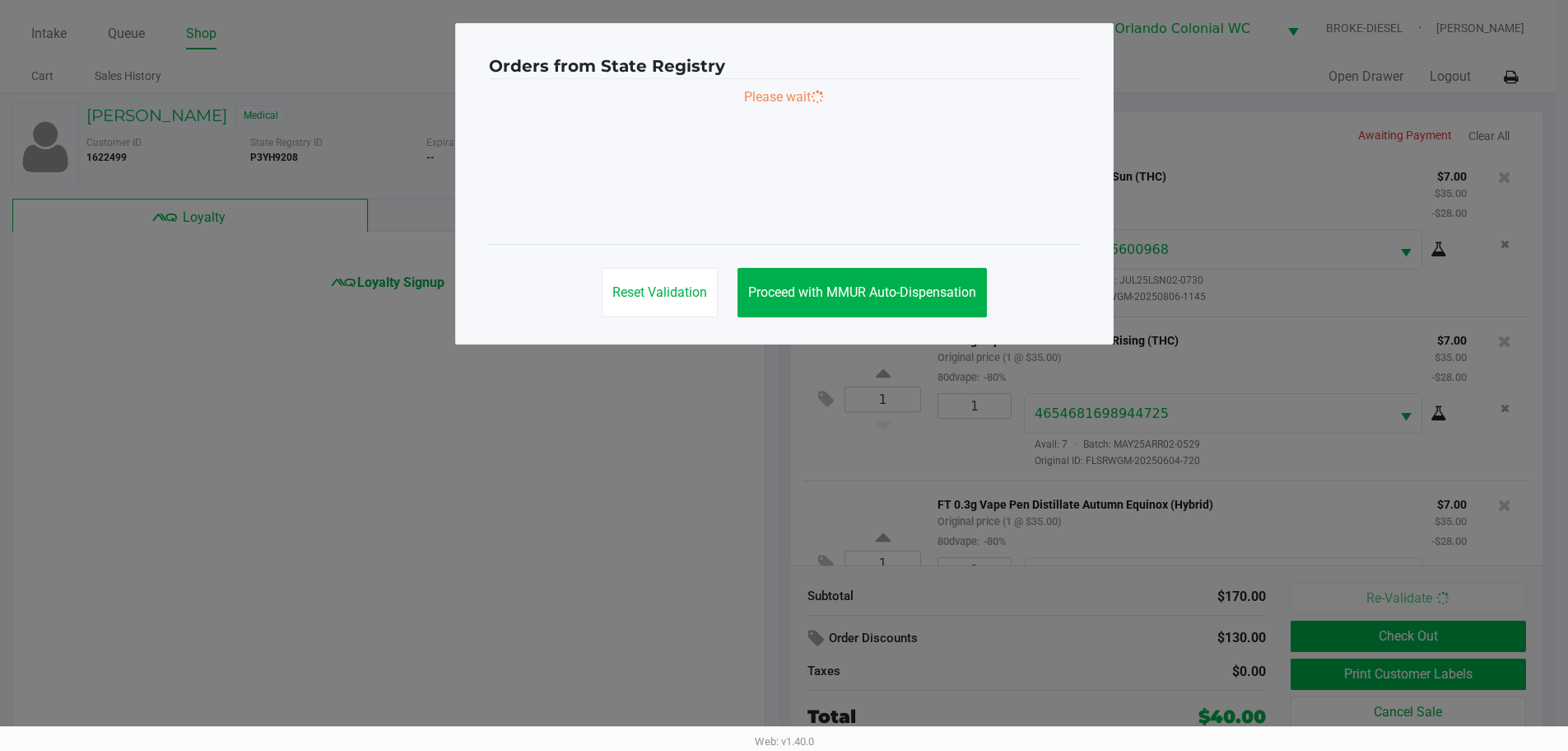
scroll to position [414, 0]
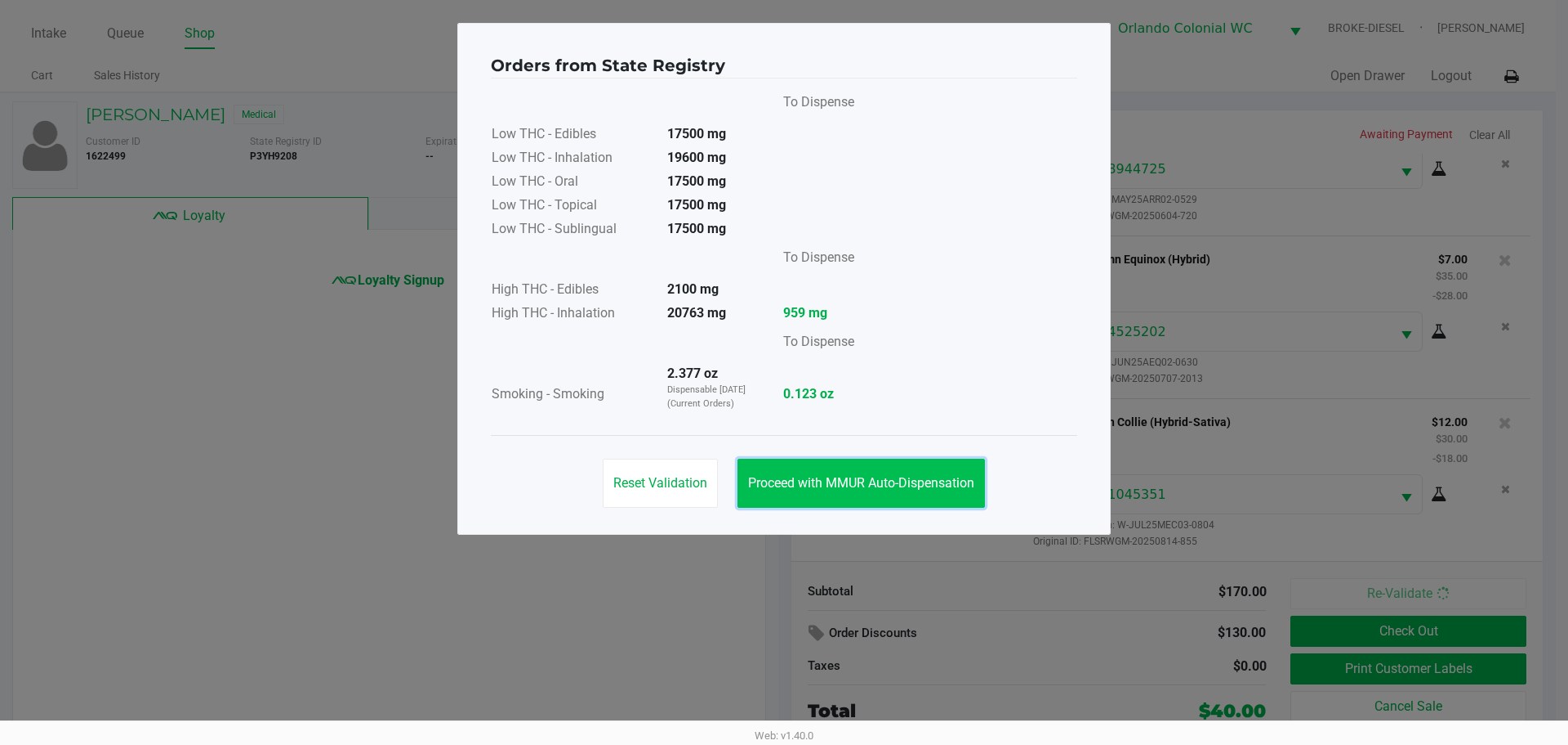
click at [868, 474] on button "Proceed with MMUR Auto-Dispensation" at bounding box center [861, 483] width 248 height 49
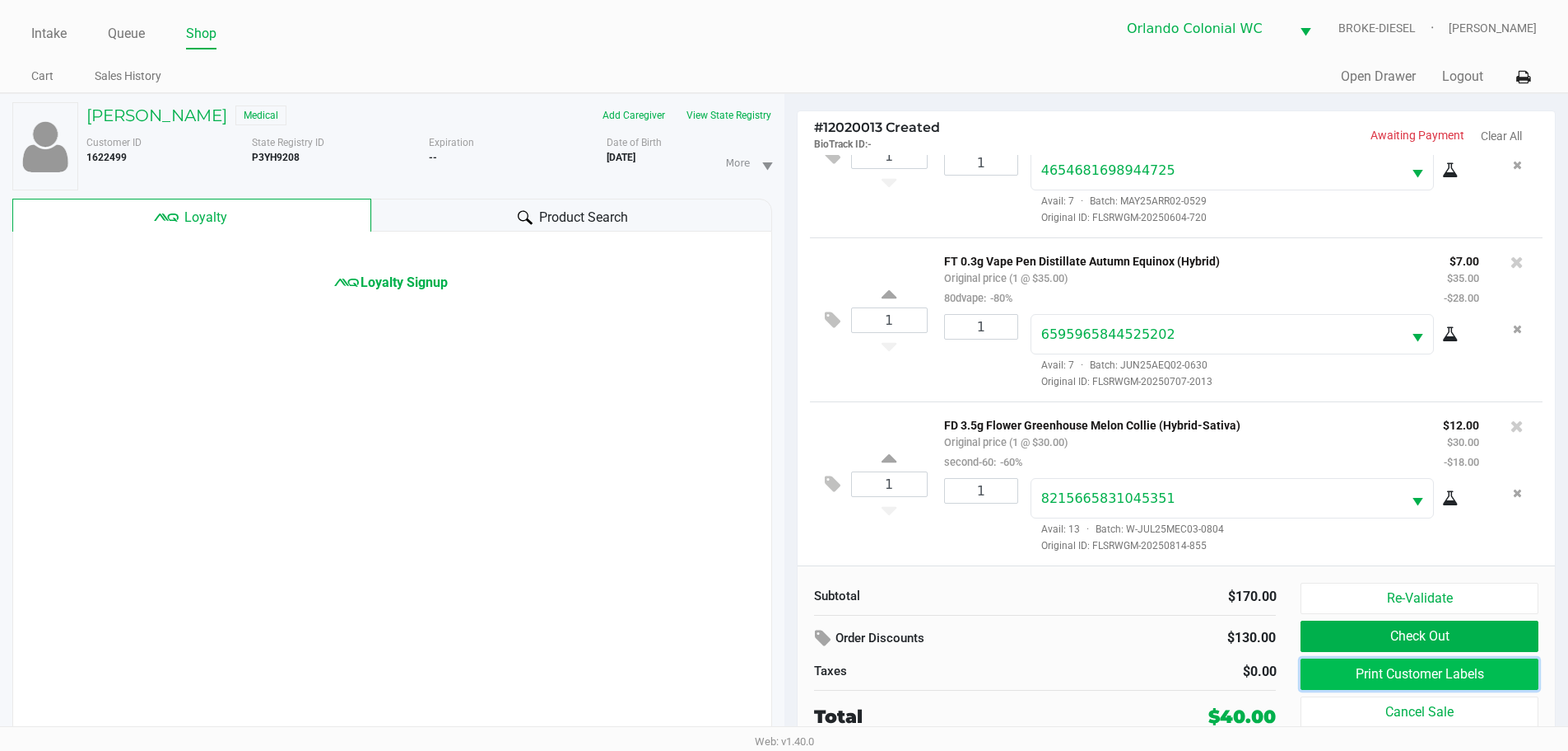
click at [1495, 674] on button "Print Customer Labels" at bounding box center [1419, 674] width 237 height 31
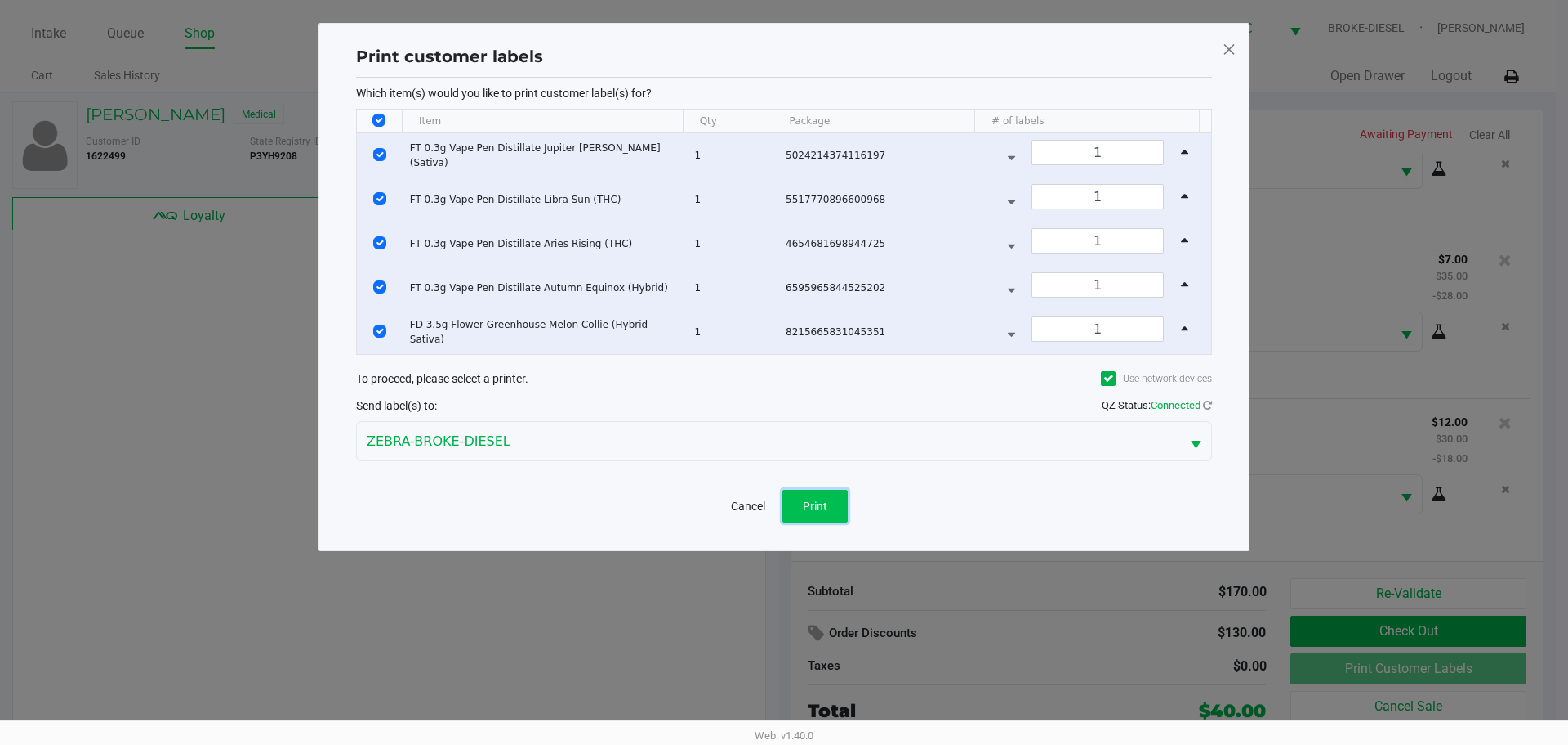
click at [825, 514] on button "Print" at bounding box center [815, 506] width 65 height 33
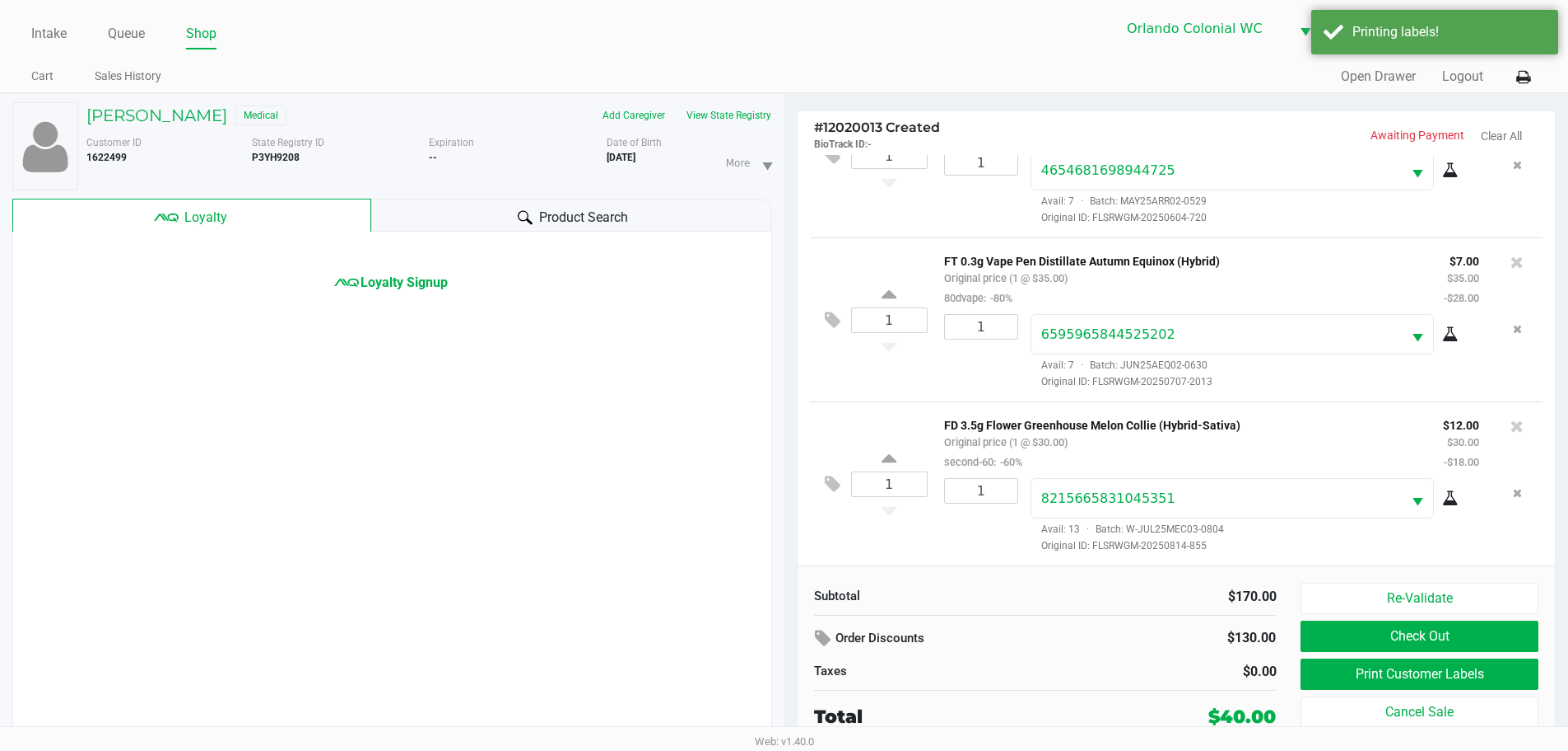
click at [1404, 641] on button "Check Out" at bounding box center [1419, 636] width 237 height 31
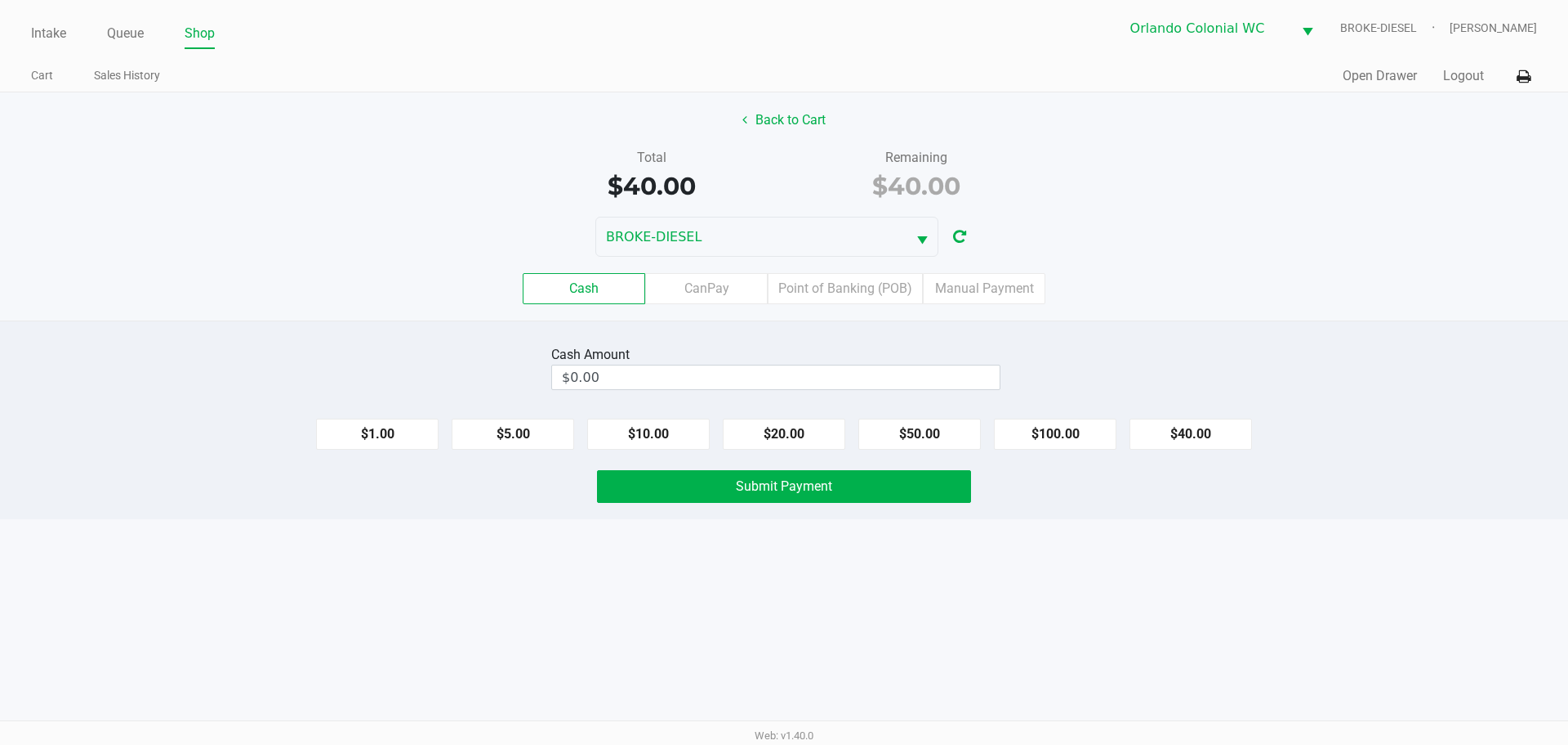
click at [931, 429] on button "$50.00" at bounding box center [919, 434] width 122 height 31
type input "$50.00"
click at [866, 481] on button "Submit Payment" at bounding box center [784, 487] width 374 height 33
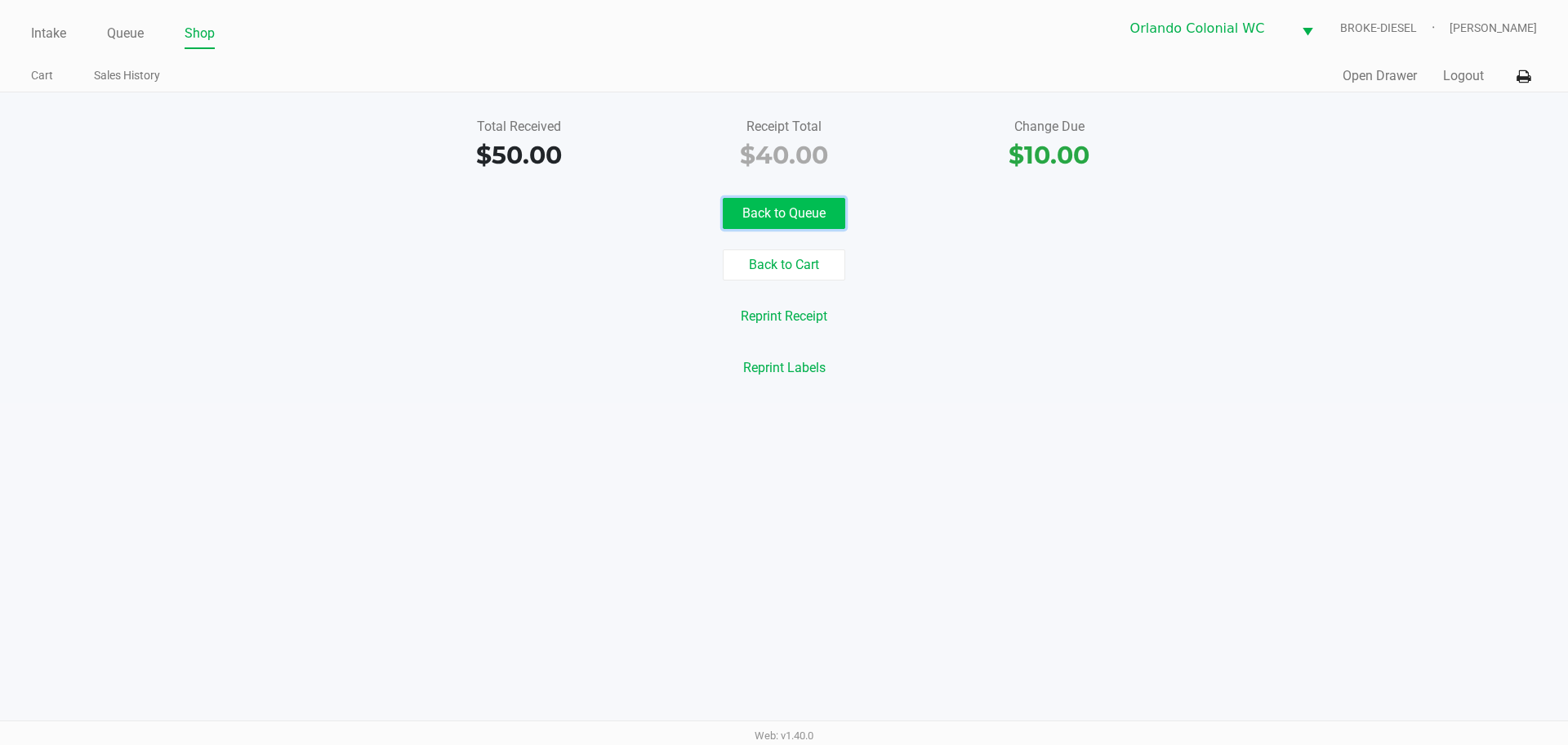
click at [815, 214] on button "Back to Queue" at bounding box center [783, 213] width 122 height 31
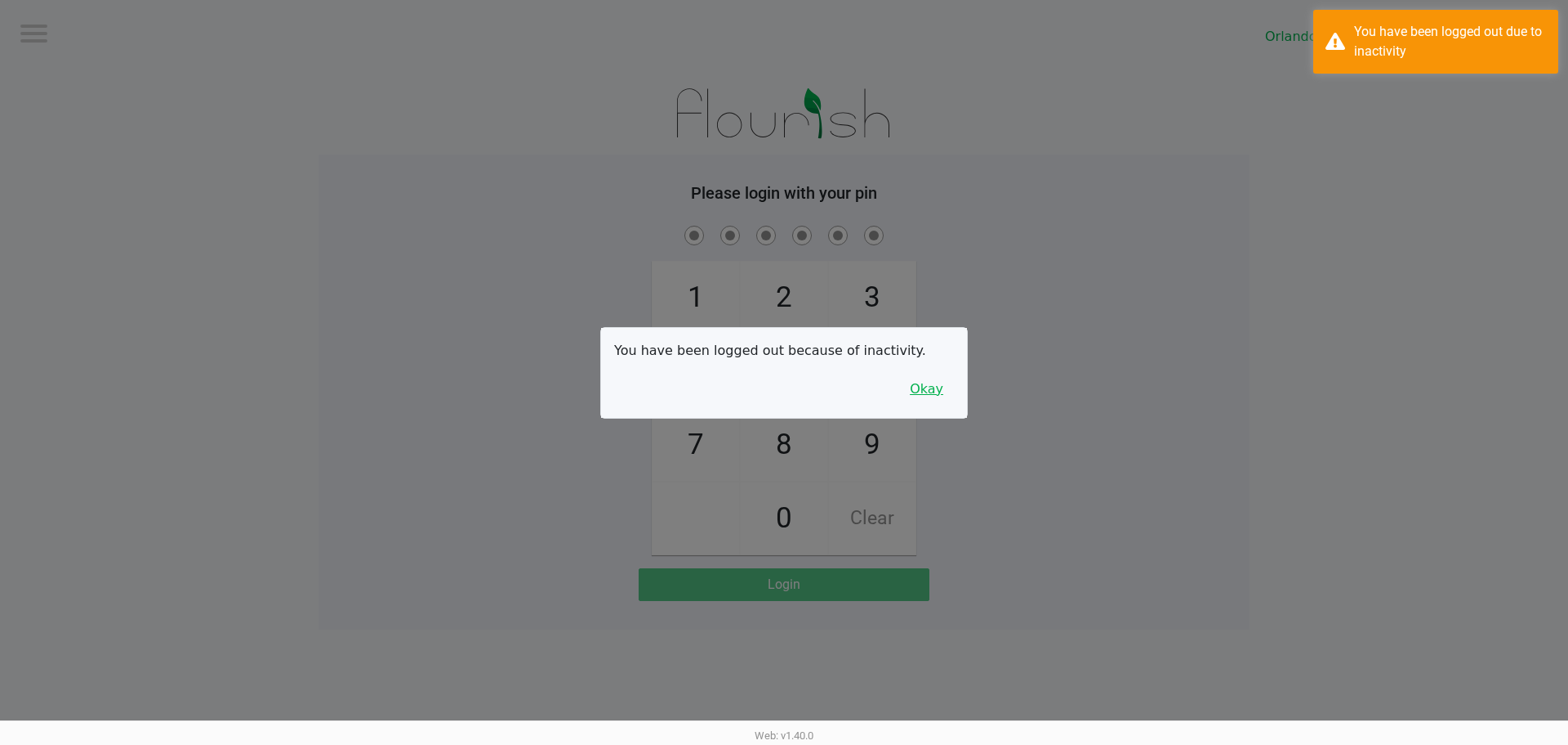
drag, startPoint x: 940, startPoint y: 388, endPoint x: 688, endPoint y: 454, distance: 260.5
click at [940, 389] on button "Okay" at bounding box center [927, 389] width 55 height 31
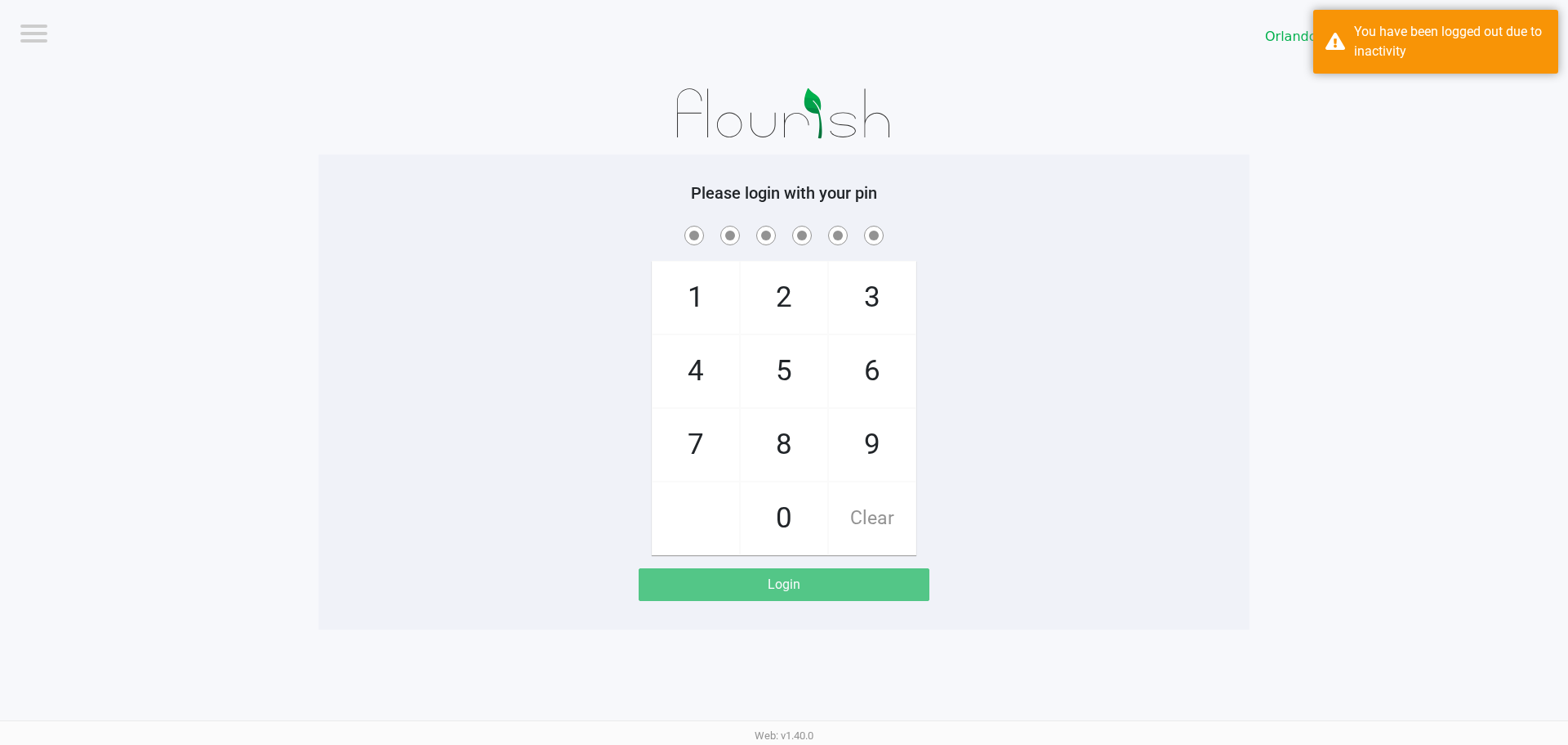
click at [658, 464] on span "7" at bounding box center [696, 444] width 87 height 72
checkbox input "true"
click at [704, 329] on span "1" at bounding box center [696, 297] width 87 height 72
checkbox input "true"
click at [884, 517] on span "Clear" at bounding box center [873, 518] width 87 height 72
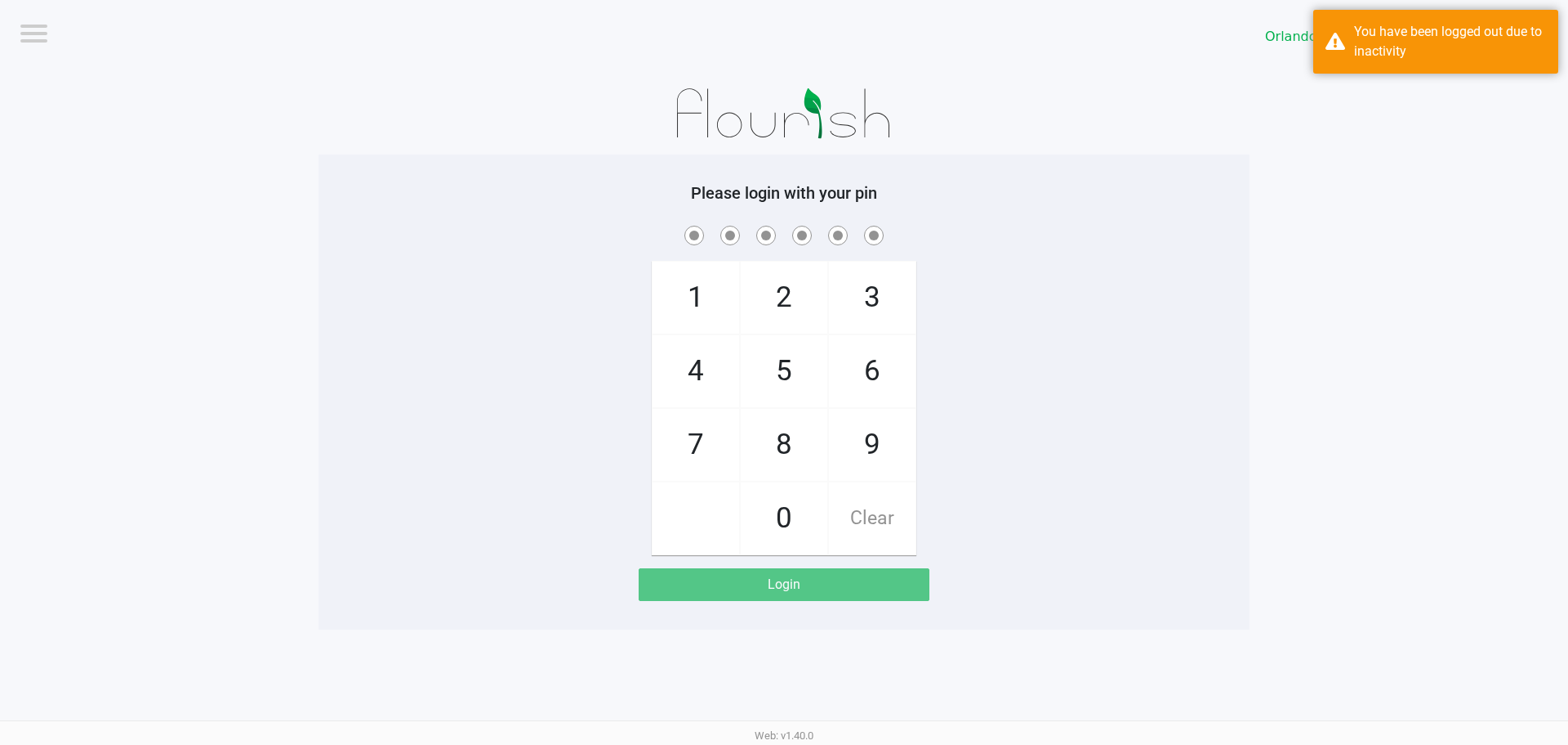
checkbox input "false"
click at [884, 517] on span "Clear" at bounding box center [873, 518] width 87 height 72
click at [693, 444] on span "7" at bounding box center [696, 444] width 87 height 72
checkbox input "true"
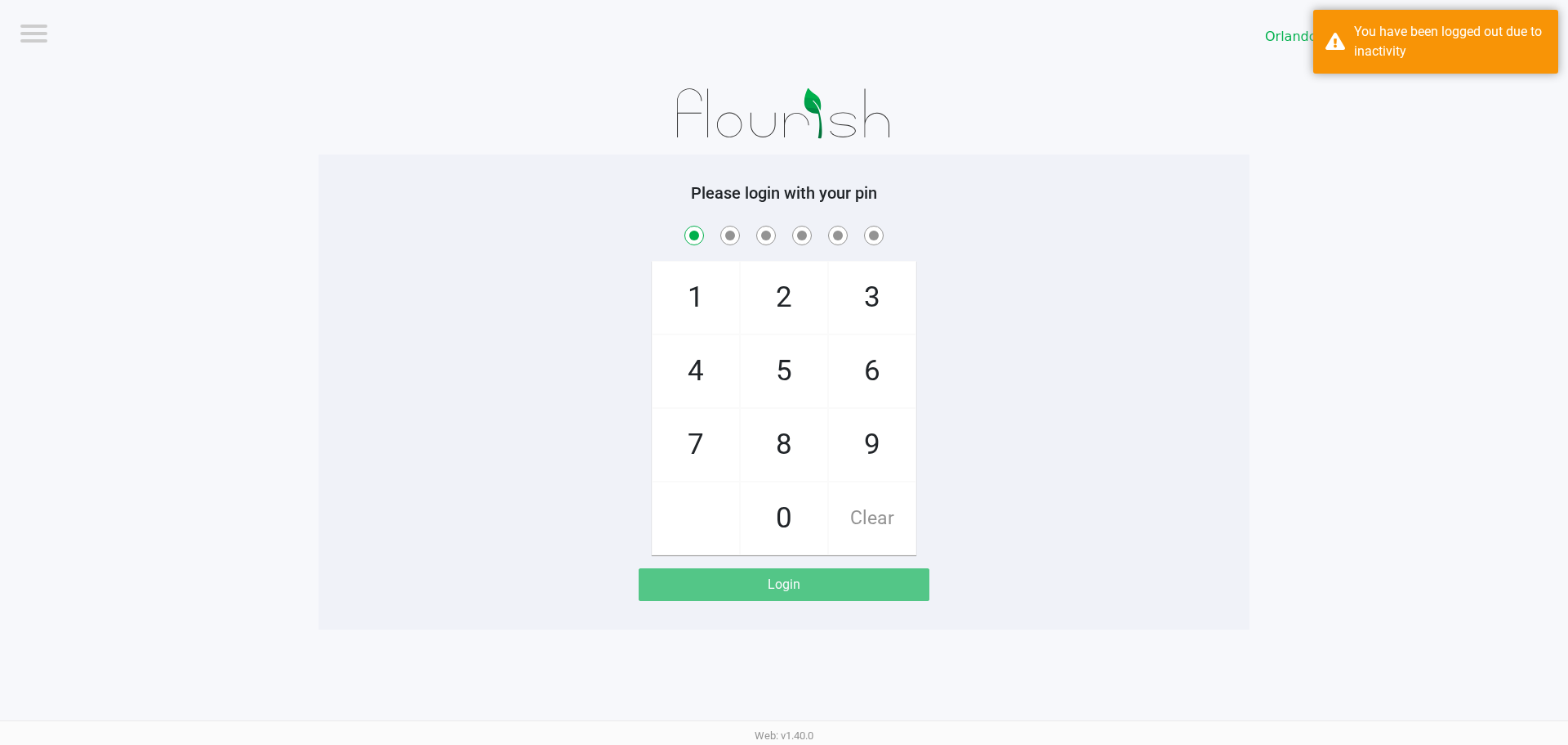
click at [698, 366] on span "4" at bounding box center [696, 371] width 87 height 72
checkbox input "true"
click at [698, 366] on span "4" at bounding box center [696, 371] width 87 height 72
checkbox input "true"
click at [864, 283] on span "3" at bounding box center [873, 297] width 87 height 72
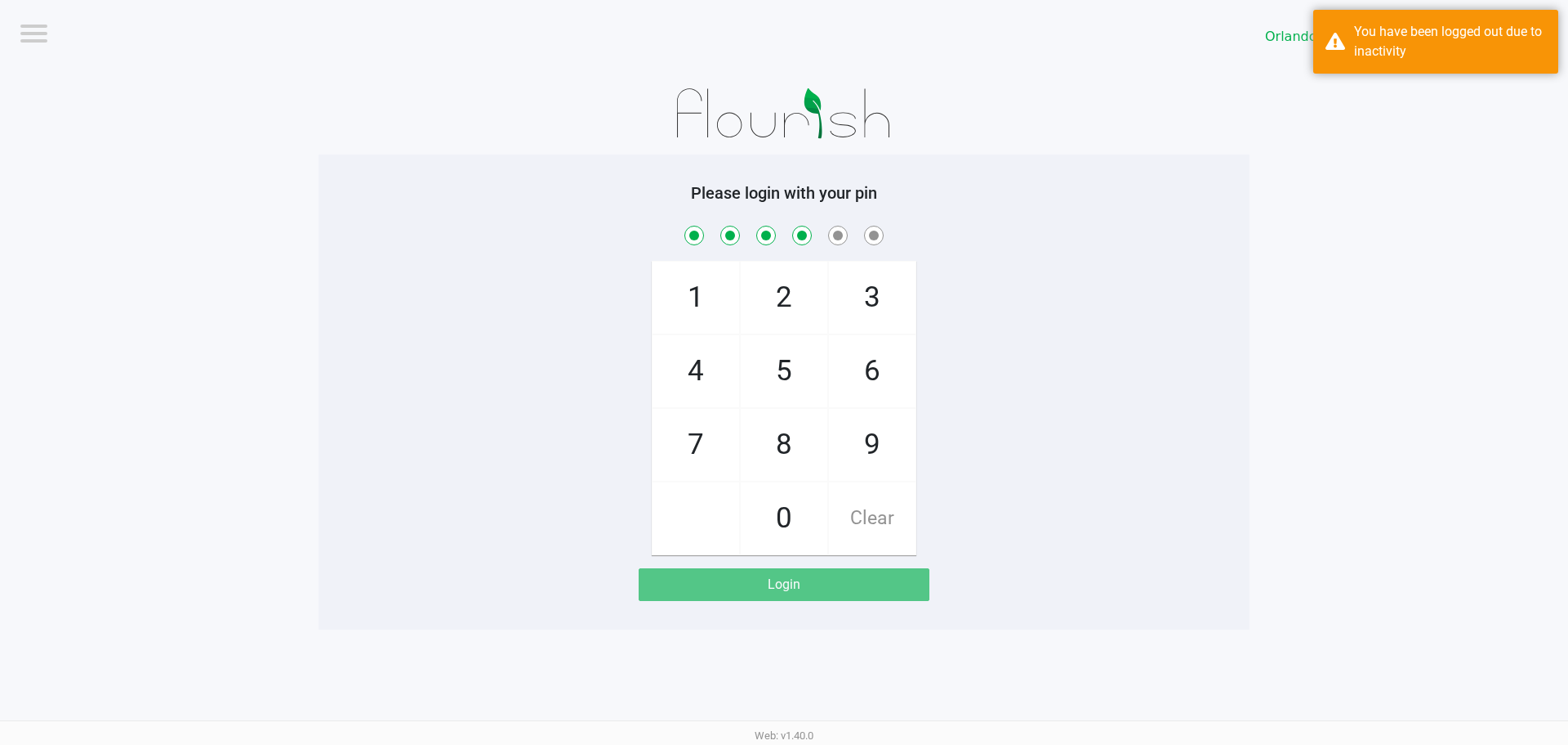
checkbox input "true"
drag, startPoint x: 874, startPoint y: 445, endPoint x: 751, endPoint y: 360, distance: 149.5
click at [874, 445] on span "9" at bounding box center [873, 444] width 87 height 72
checkbox input "true"
click at [718, 313] on span "1" at bounding box center [696, 297] width 87 height 72
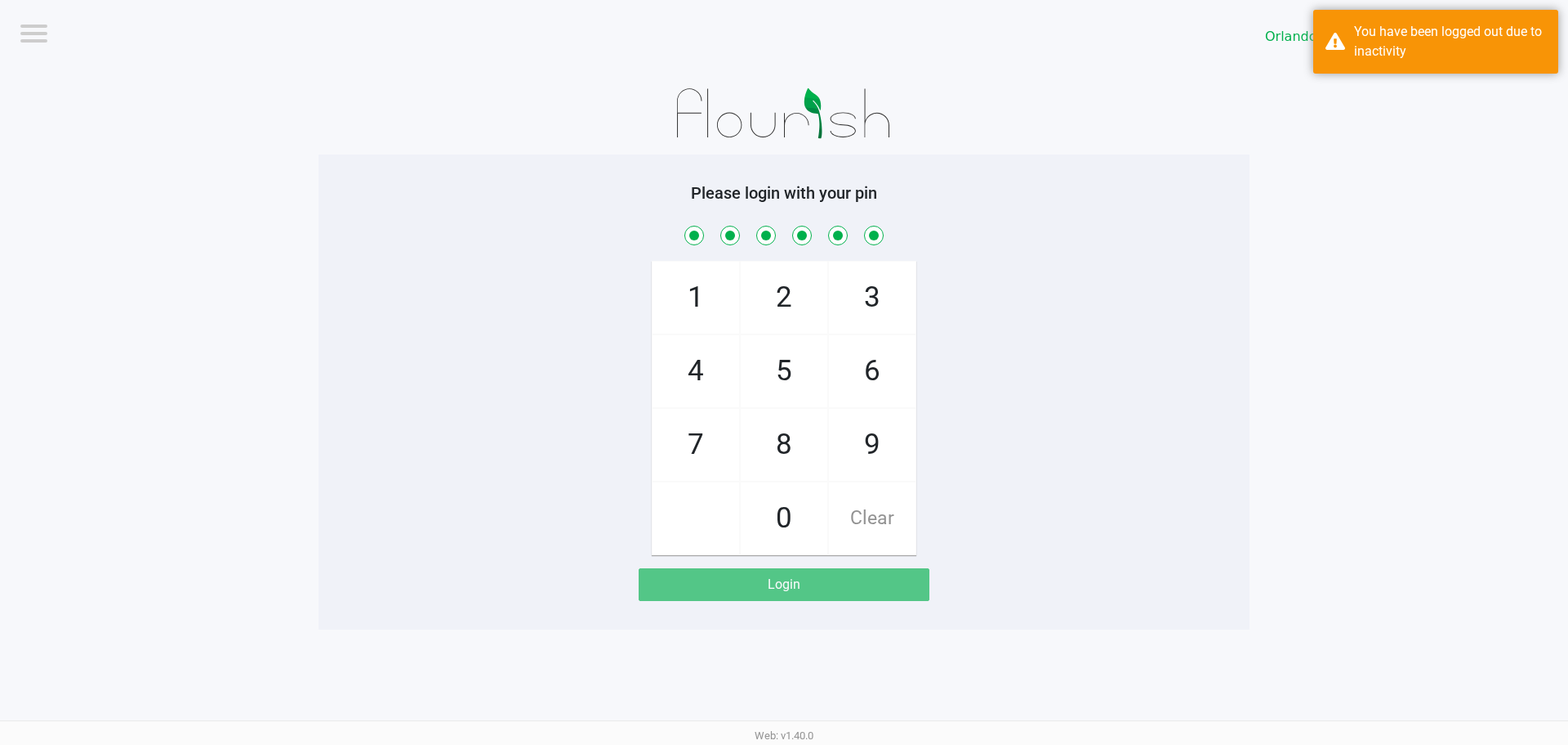
checkbox input "true"
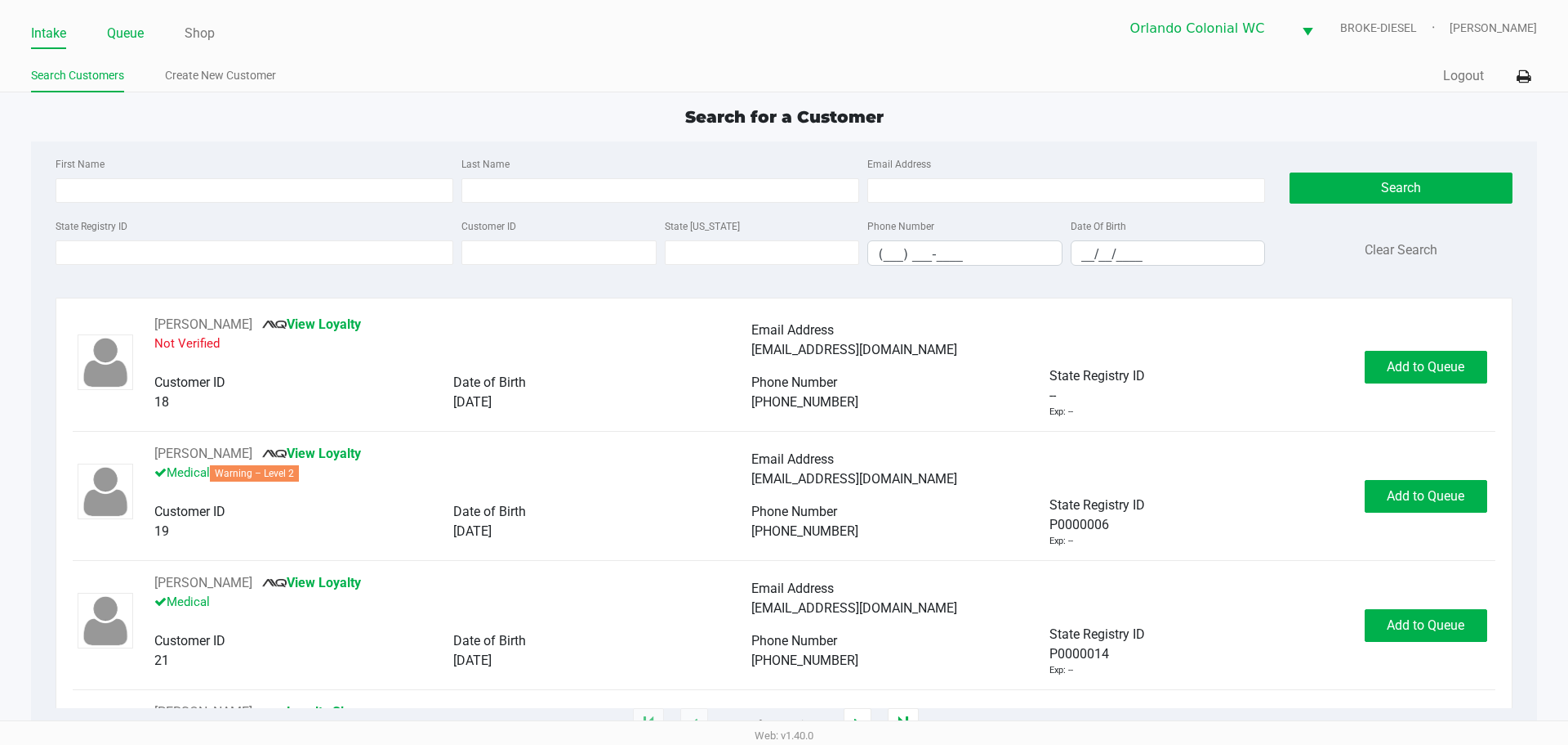
click at [114, 36] on link "Queue" at bounding box center [125, 34] width 37 height 23
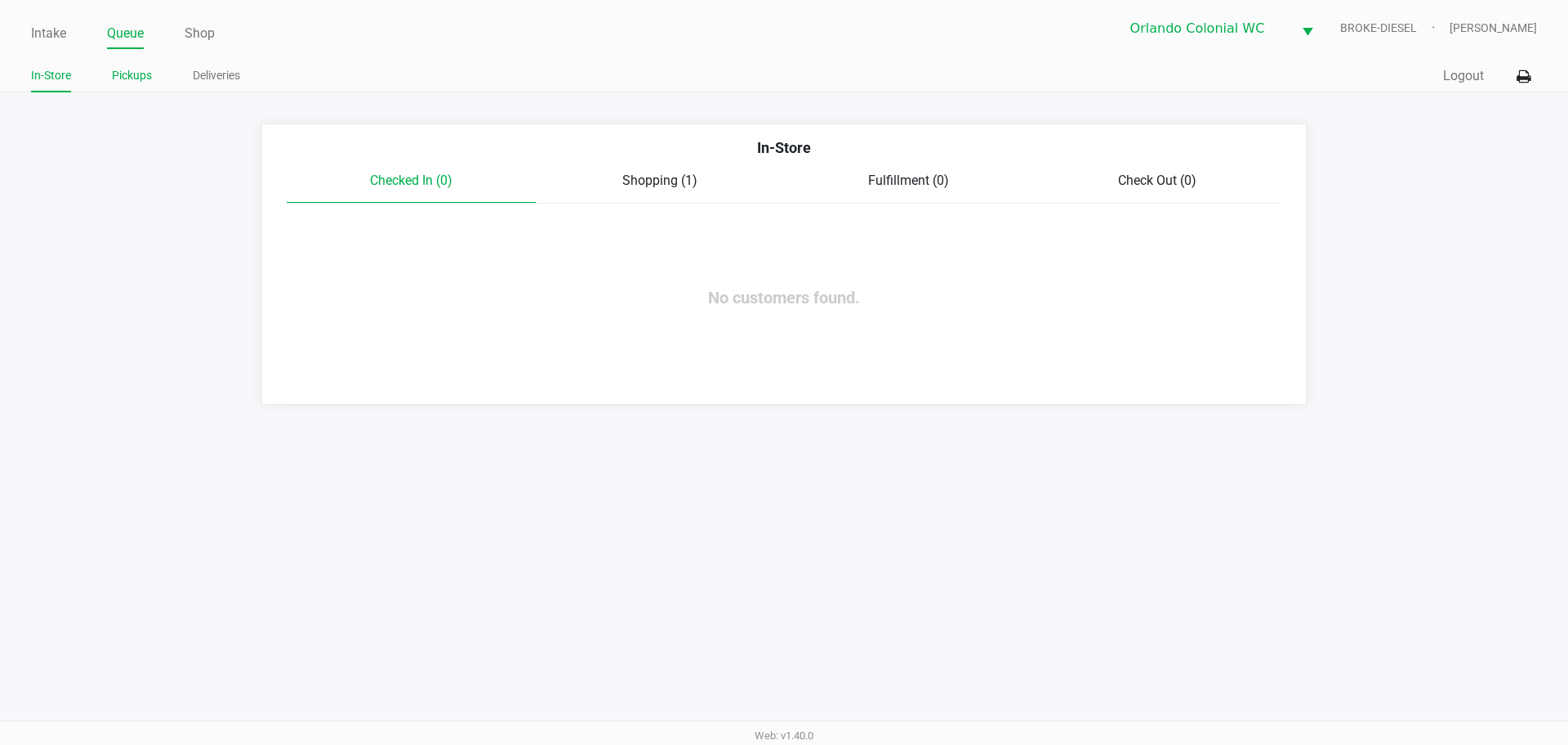
click at [121, 82] on link "Pickups" at bounding box center [132, 75] width 40 height 20
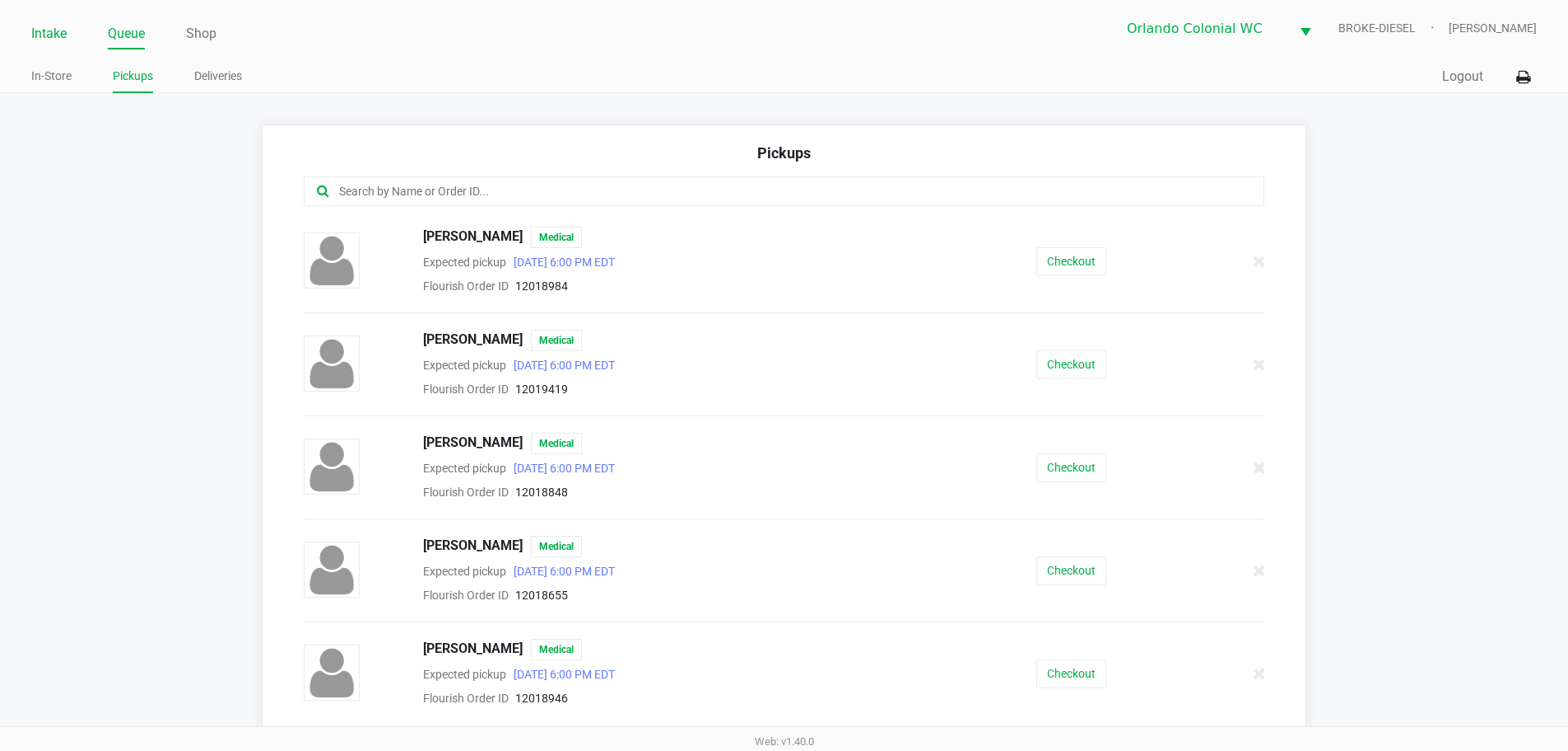
click at [65, 30] on link "Intake" at bounding box center [49, 34] width 35 height 23
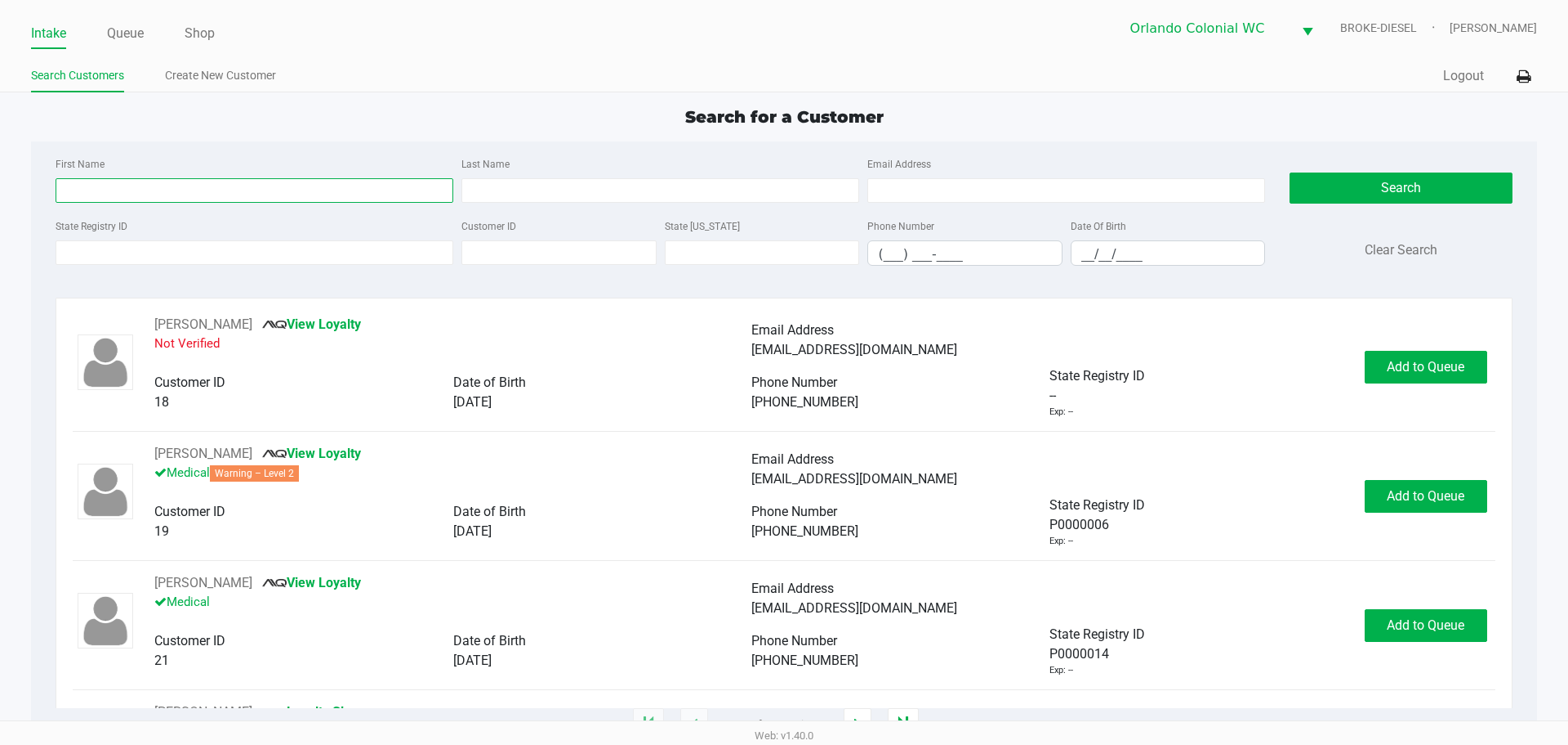
click at [162, 184] on input "First Name" at bounding box center [254, 190] width 398 height 24
click at [482, 188] on input "Last Name" at bounding box center [660, 190] width 398 height 24
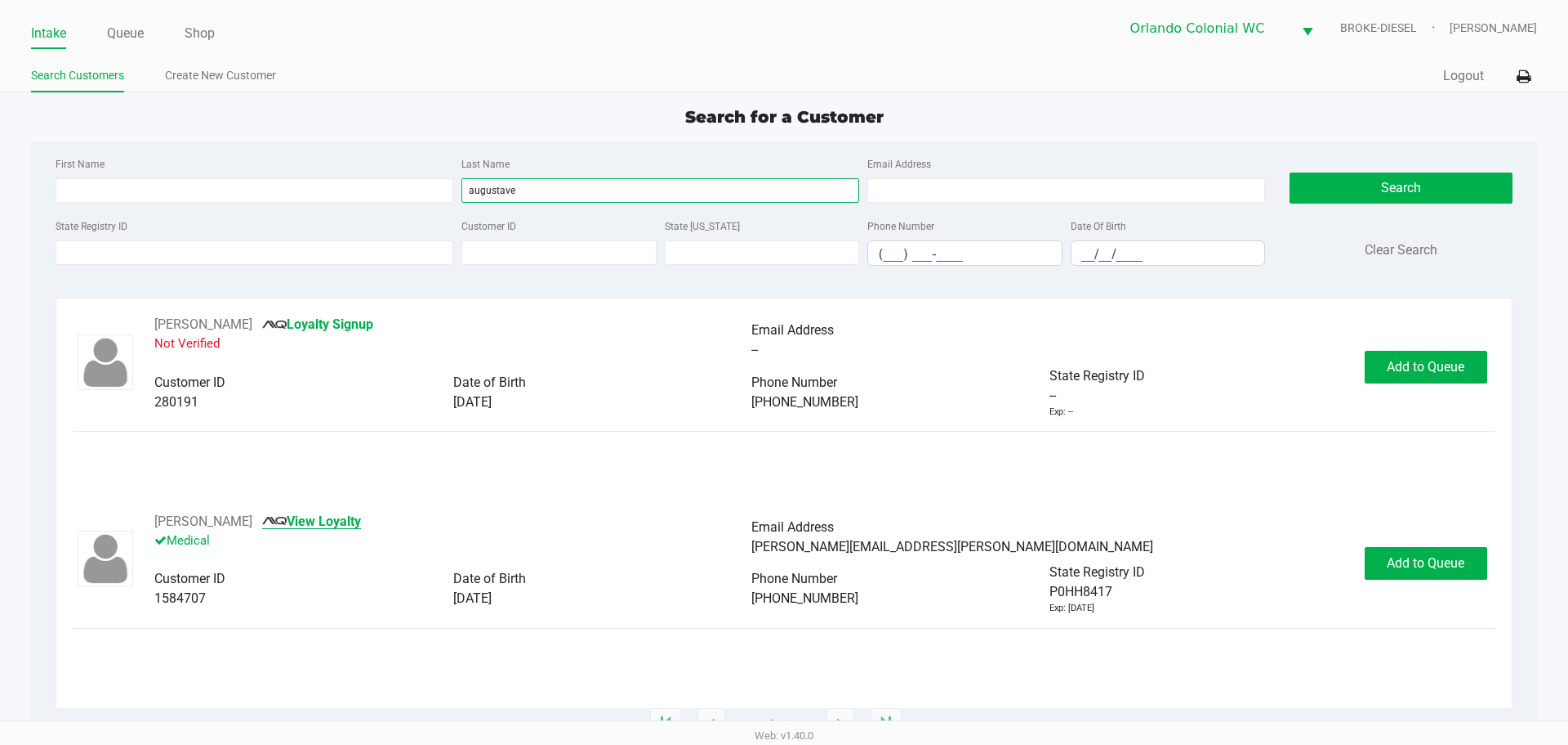
type input "augustave"
click at [361, 522] on link "View Loyalty" at bounding box center [311, 521] width 99 height 15
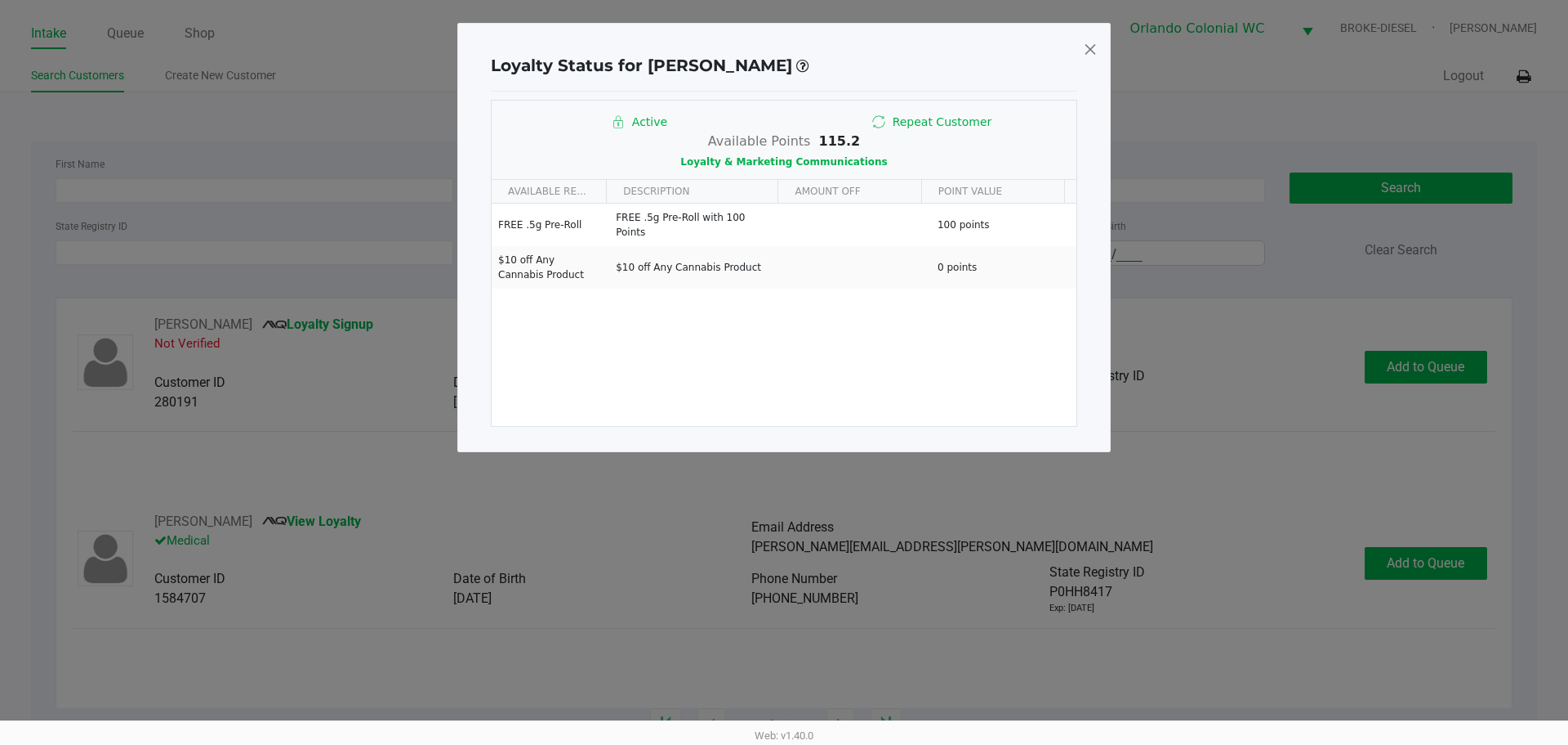
click at [1086, 58] on span at bounding box center [1089, 48] width 14 height 26
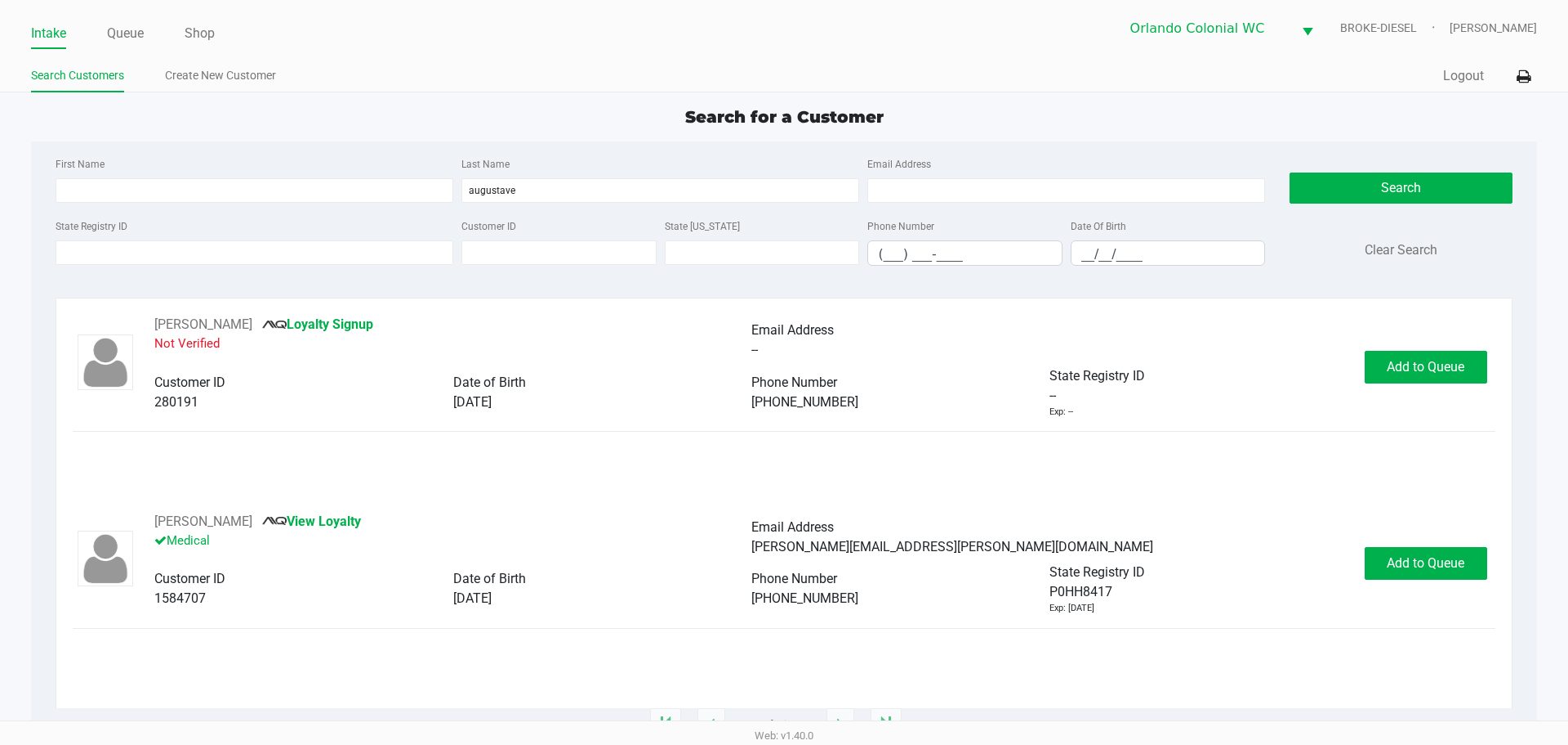
click at [55, 41] on link "Intake" at bounding box center [48, 34] width 35 height 23
click at [140, 30] on link "Queue" at bounding box center [125, 34] width 37 height 23
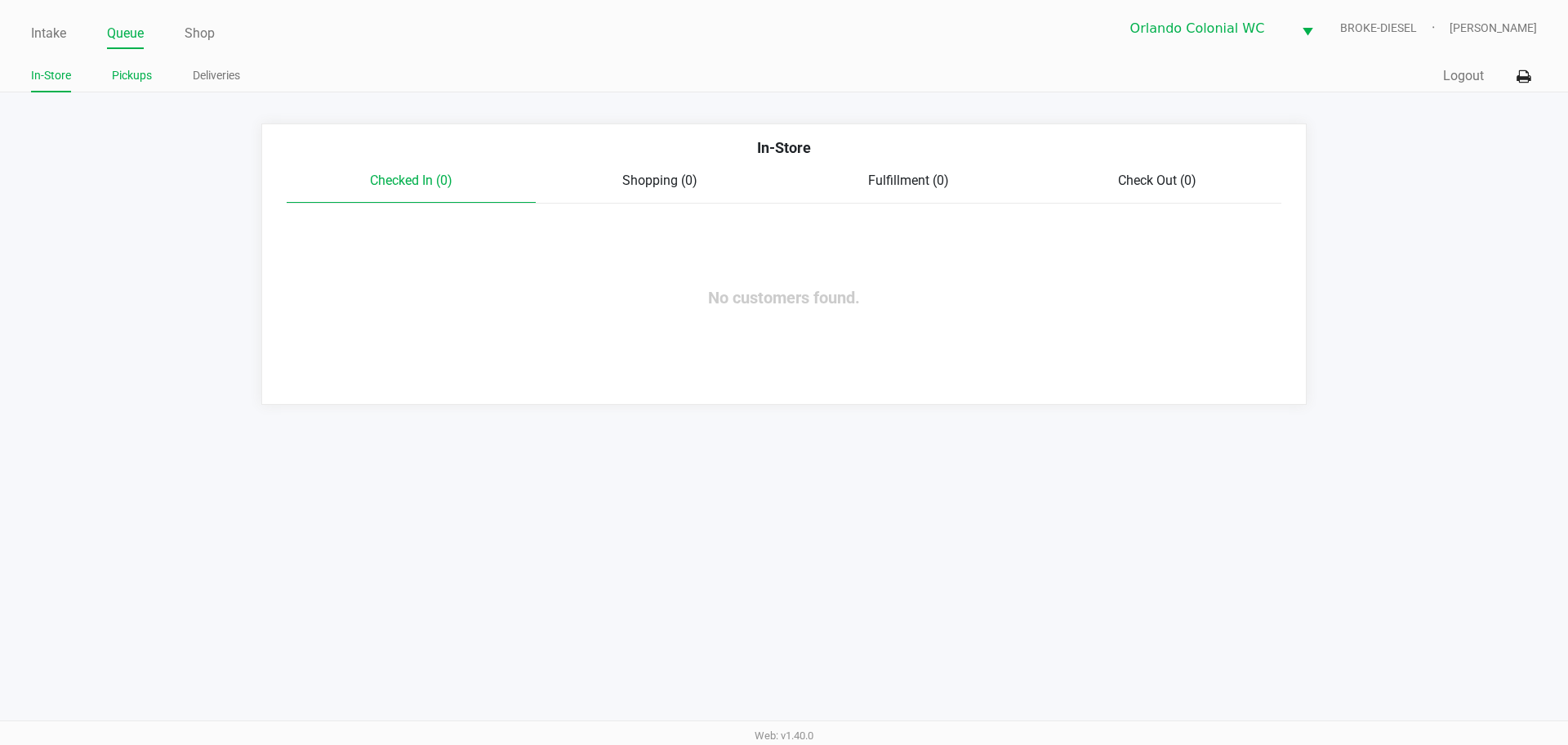
click at [143, 77] on link "Pickups" at bounding box center [132, 75] width 40 height 20
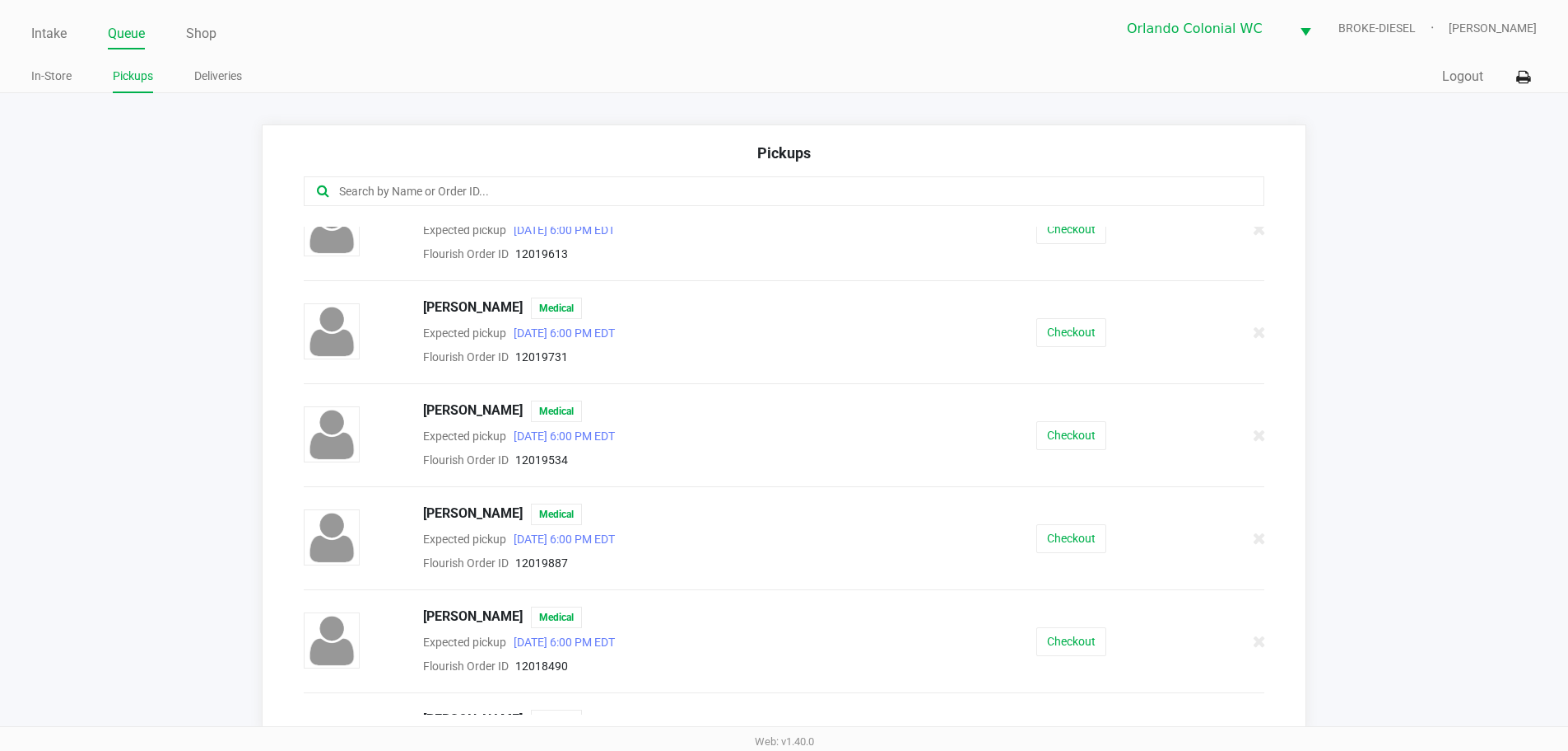
scroll to position [1167, 0]
click at [1050, 329] on button "Checkout" at bounding box center [1072, 331] width 70 height 29
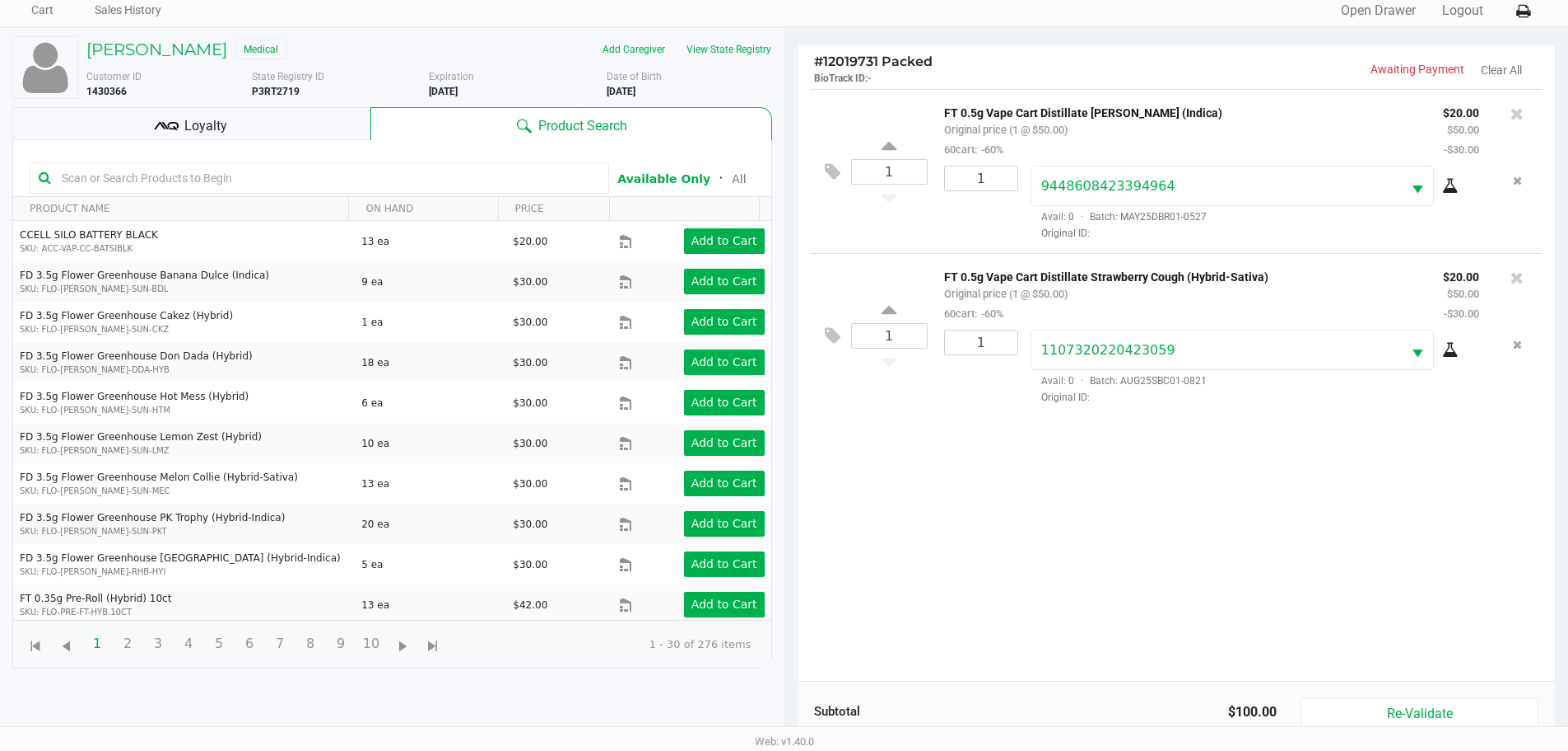
scroll to position [94, 0]
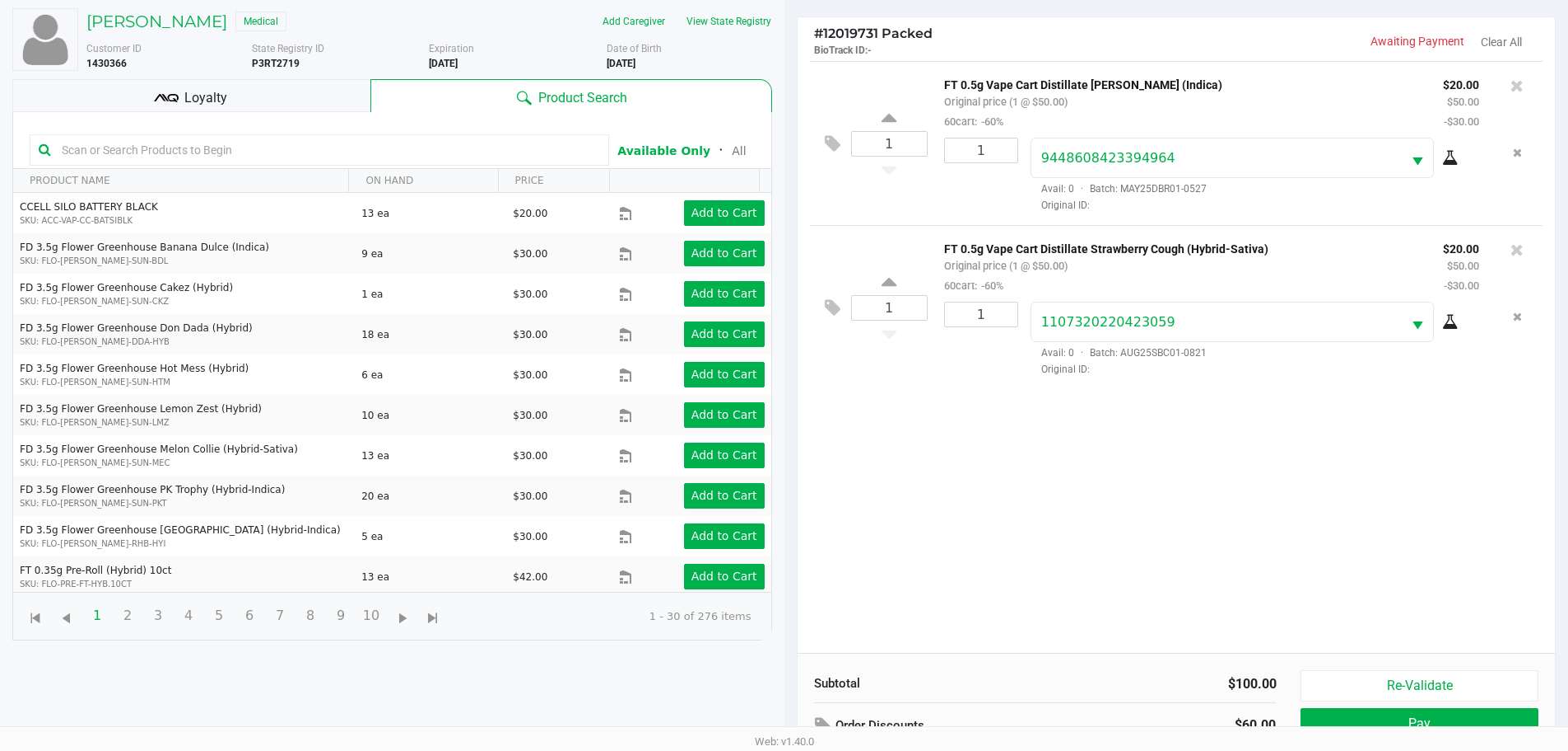
click at [286, 111] on div "Loyalty" at bounding box center [191, 95] width 358 height 33
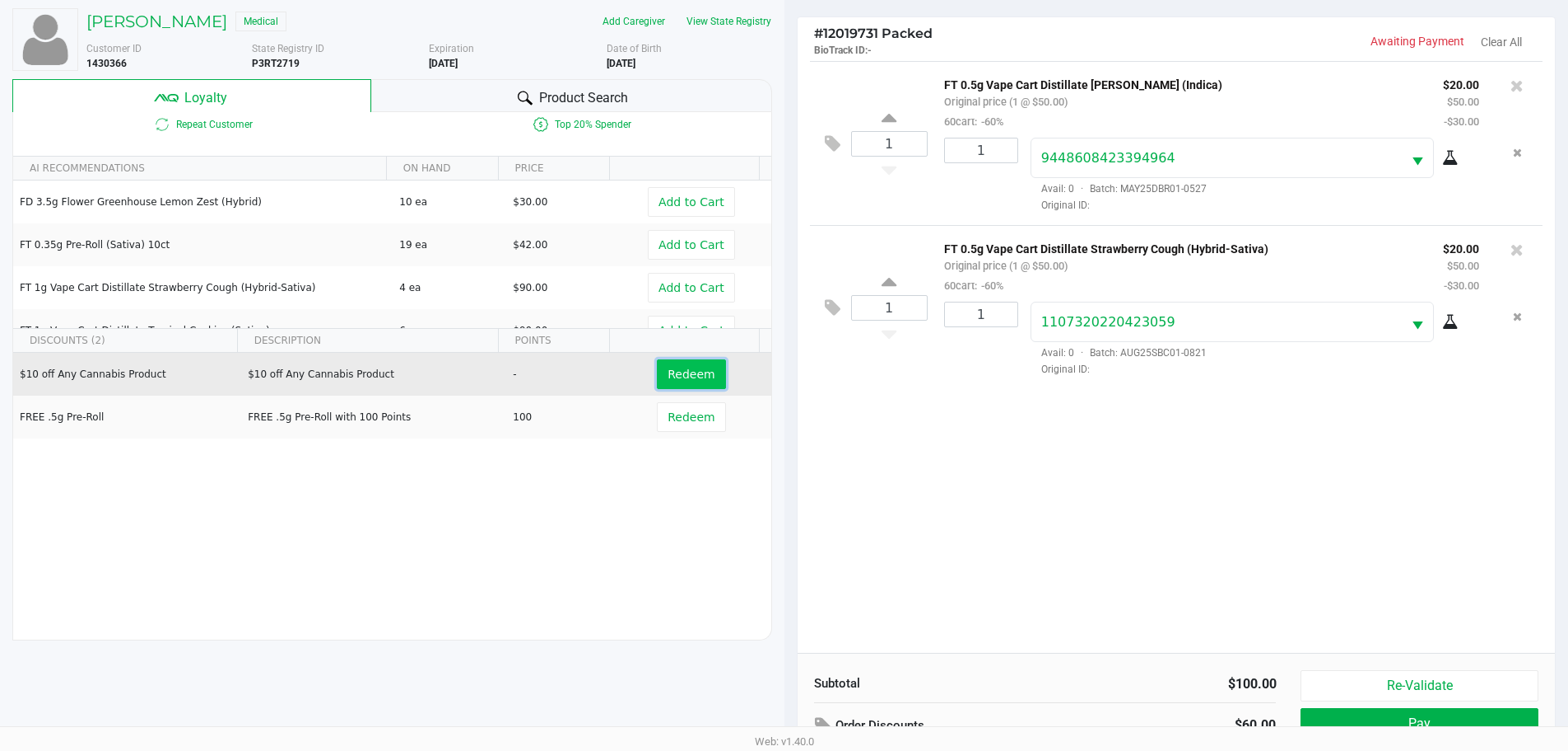
click at [694, 376] on span "Redeem" at bounding box center [691, 374] width 47 height 14
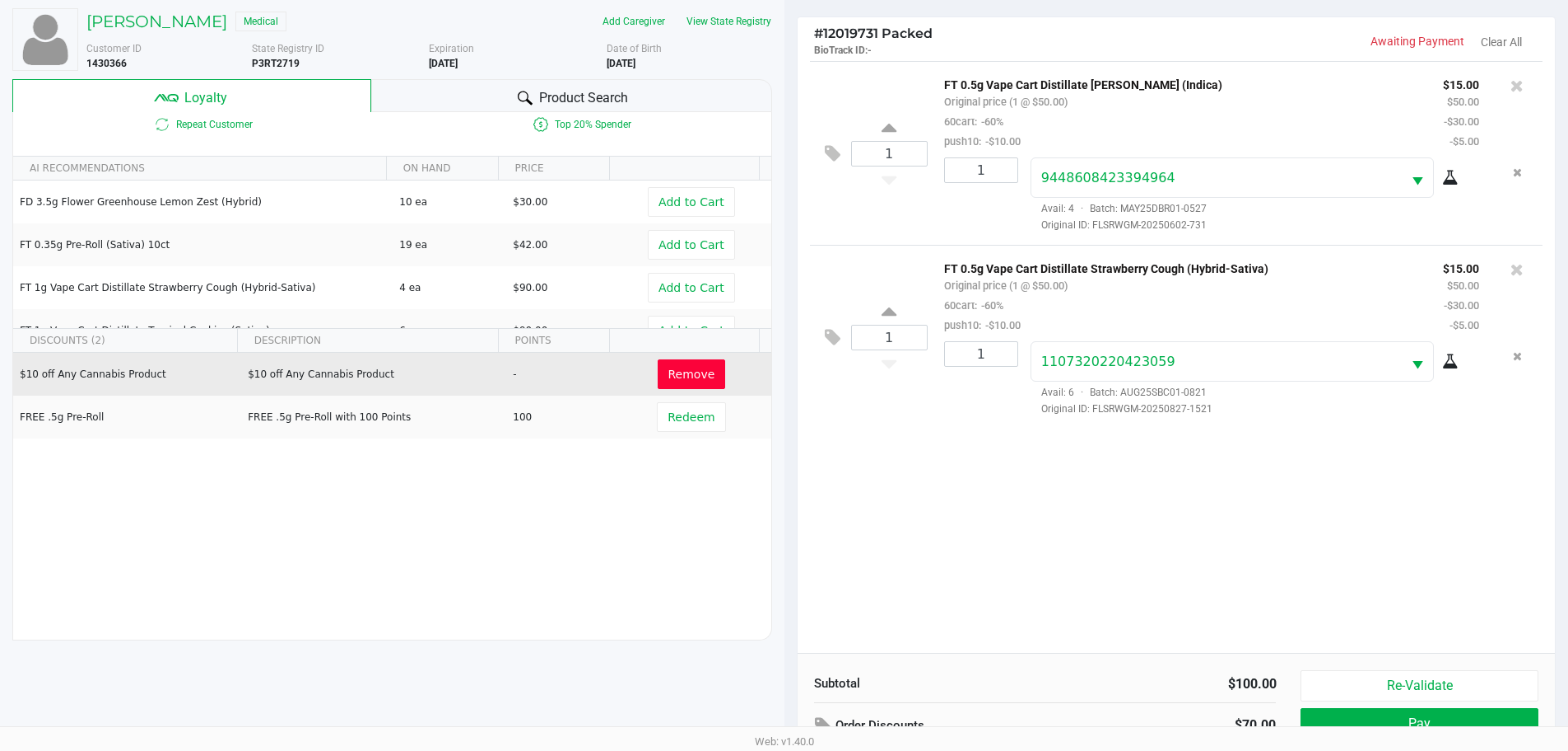
scroll to position [198, 0]
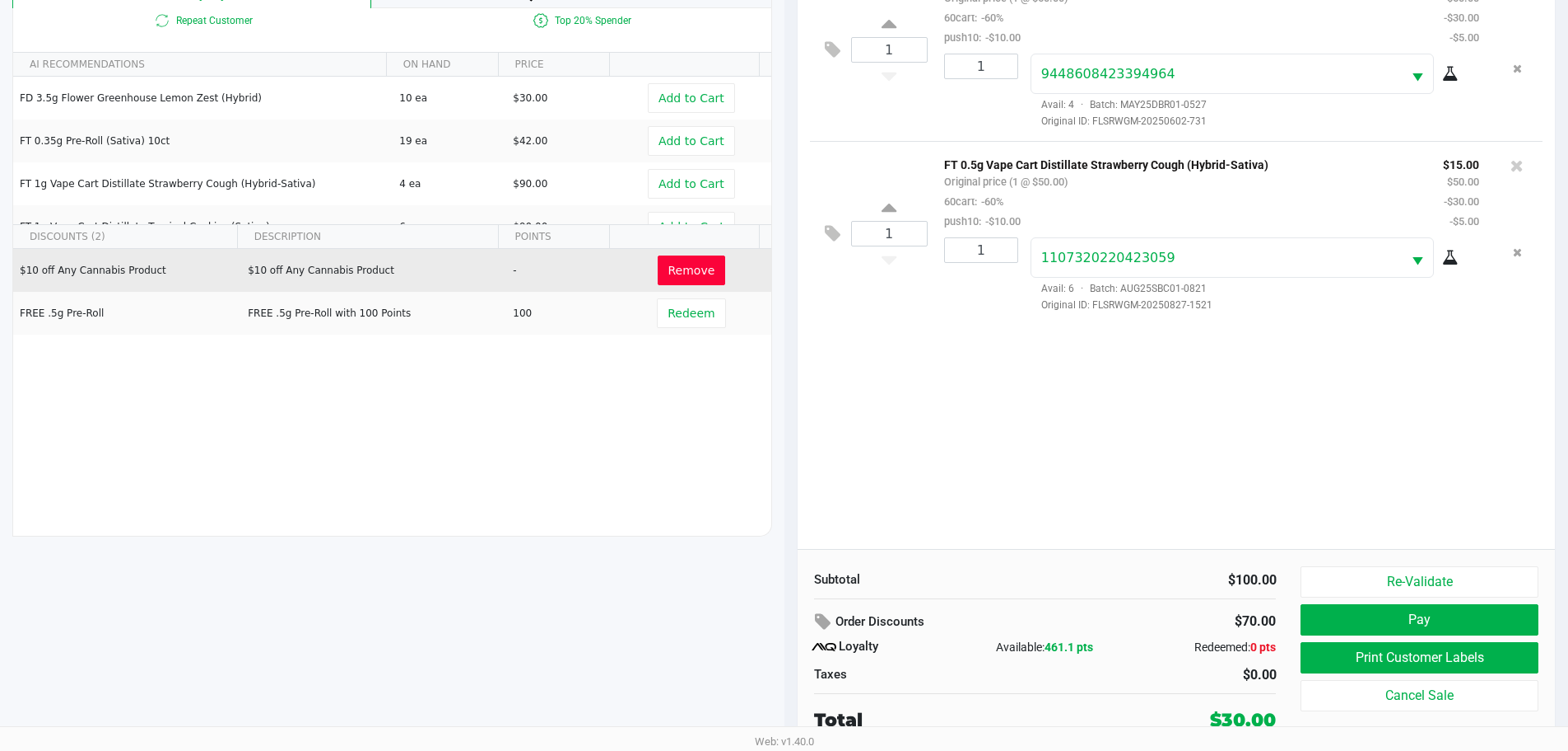
click at [1354, 627] on button "Pay" at bounding box center [1419, 620] width 237 height 31
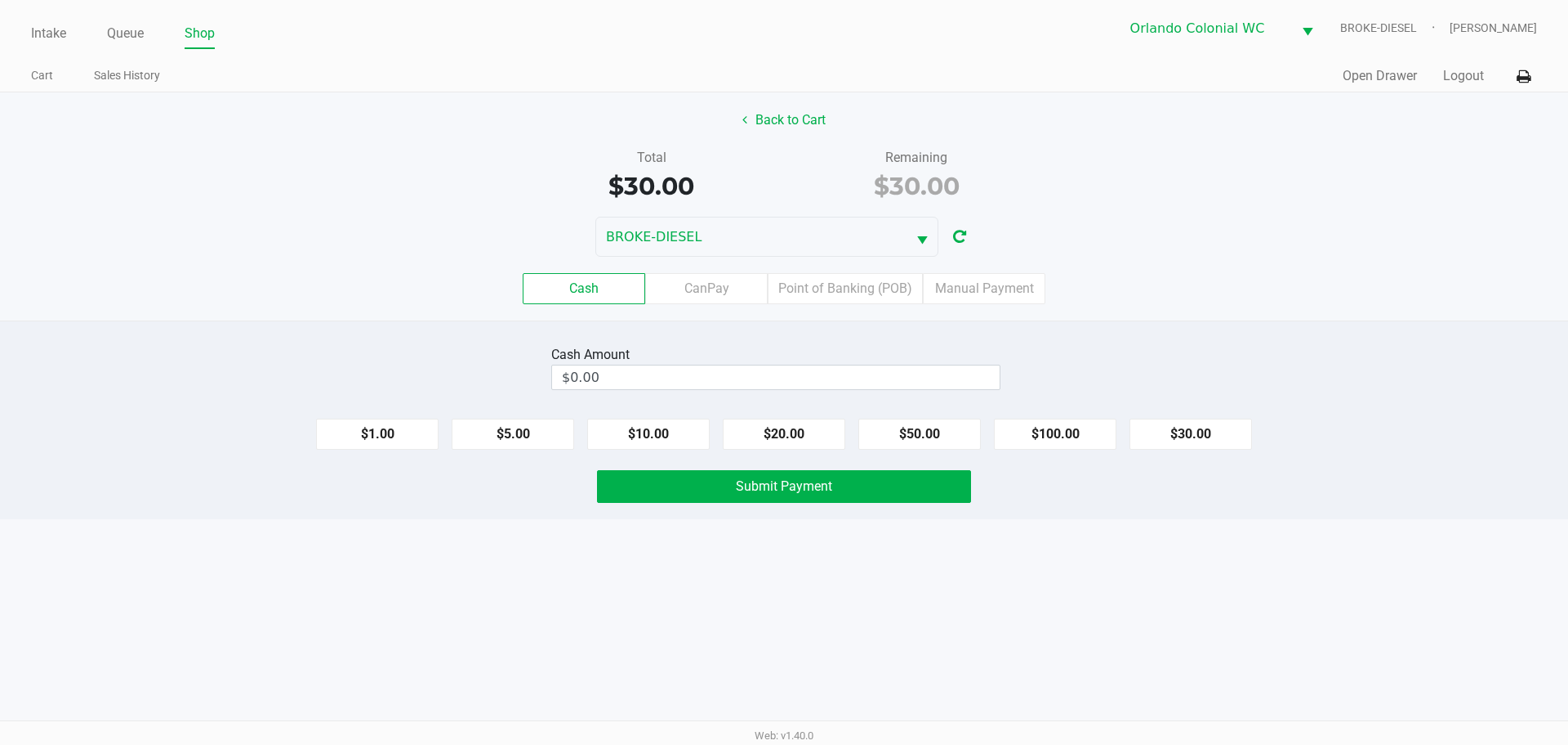
click at [864, 300] on label "Point of Banking (POB)" at bounding box center [845, 288] width 155 height 31
click at [0, 0] on 7 "Point of Banking (POB)" at bounding box center [0, 0] width 0 height 0
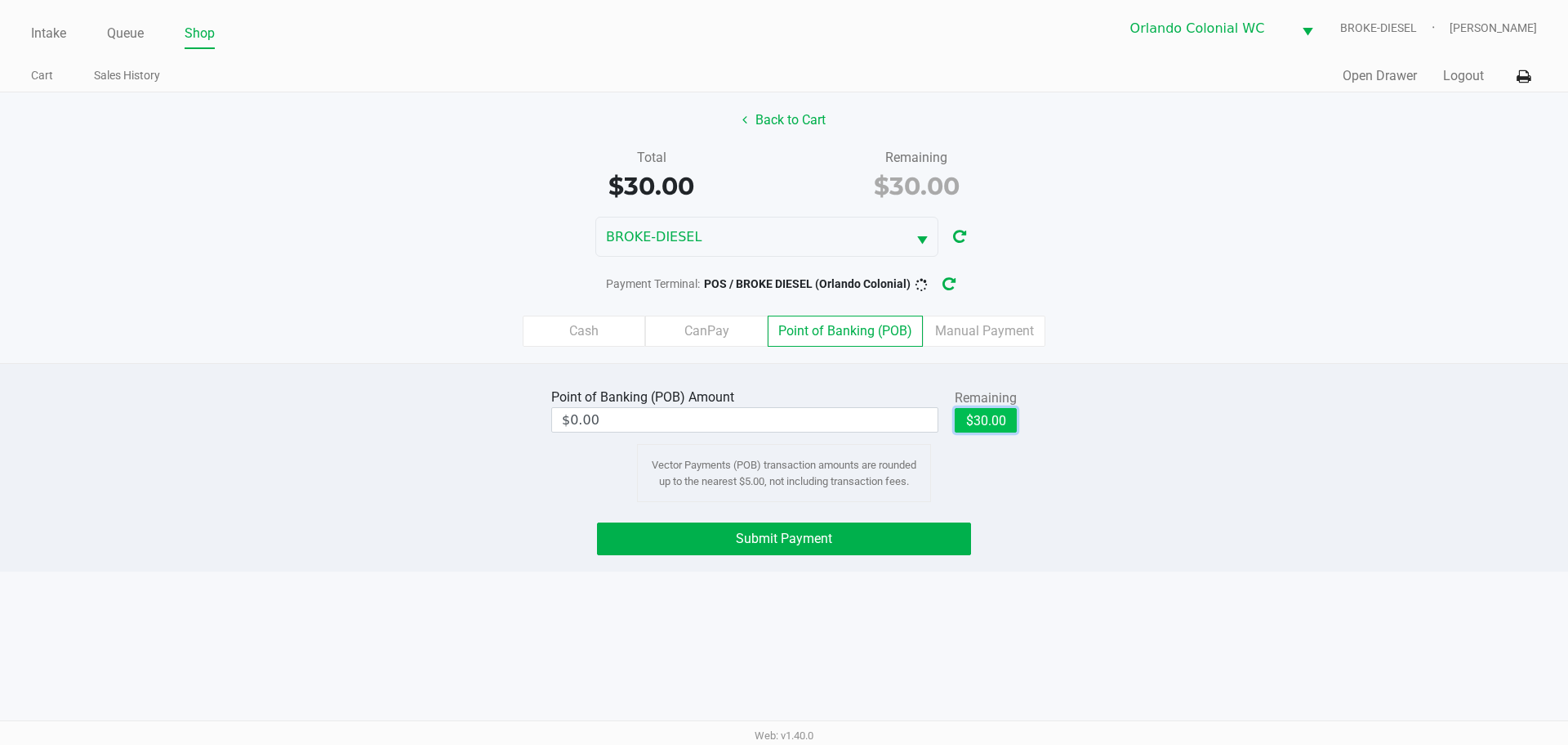
click at [1010, 412] on button "$30.00" at bounding box center [985, 419] width 62 height 24
type input "$30.00"
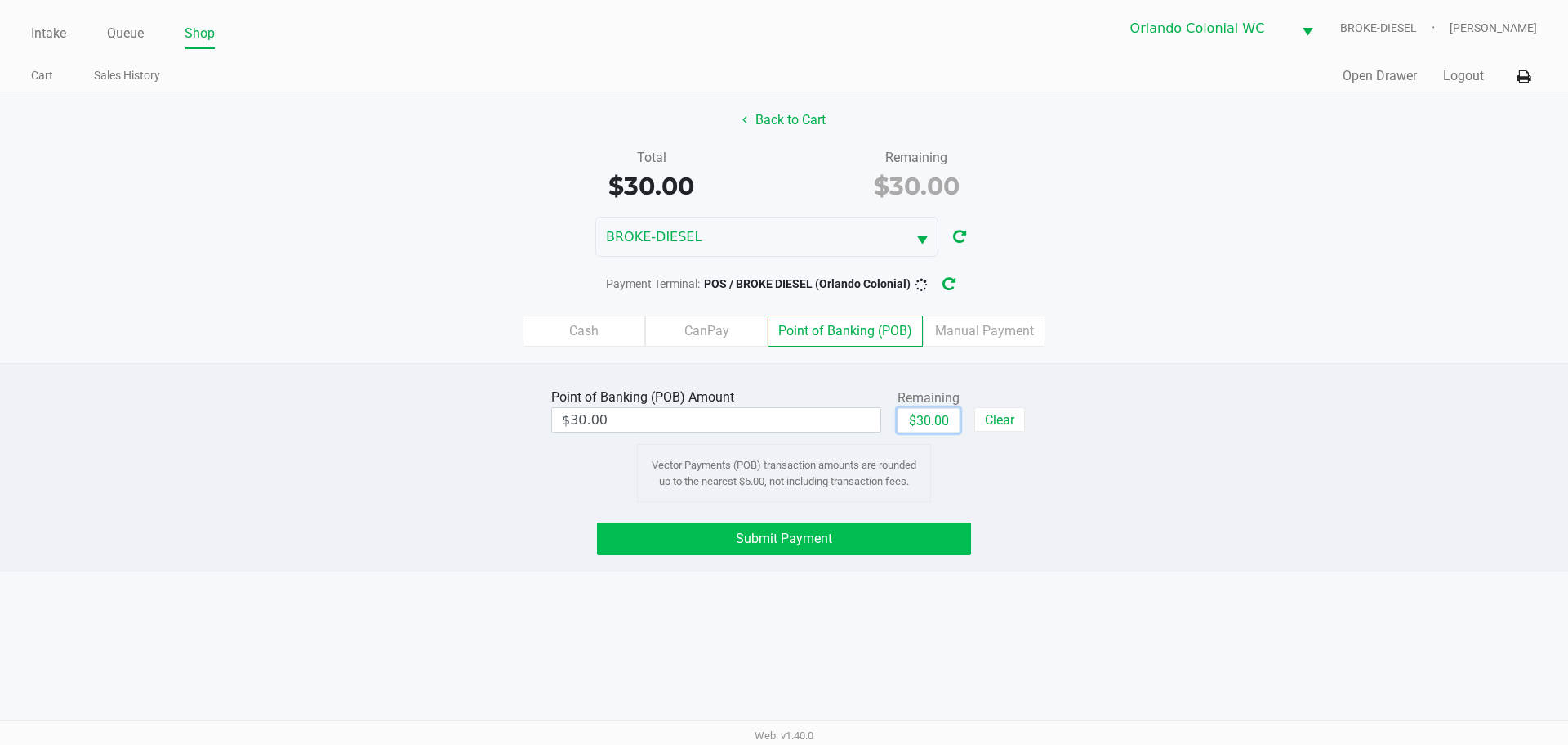
click at [839, 527] on button "Submit Payment" at bounding box center [784, 539] width 374 height 33
click at [928, 409] on button "$30.00" at bounding box center [928, 419] width 62 height 24
click at [848, 538] on button "Submit Payment" at bounding box center [784, 539] width 374 height 33
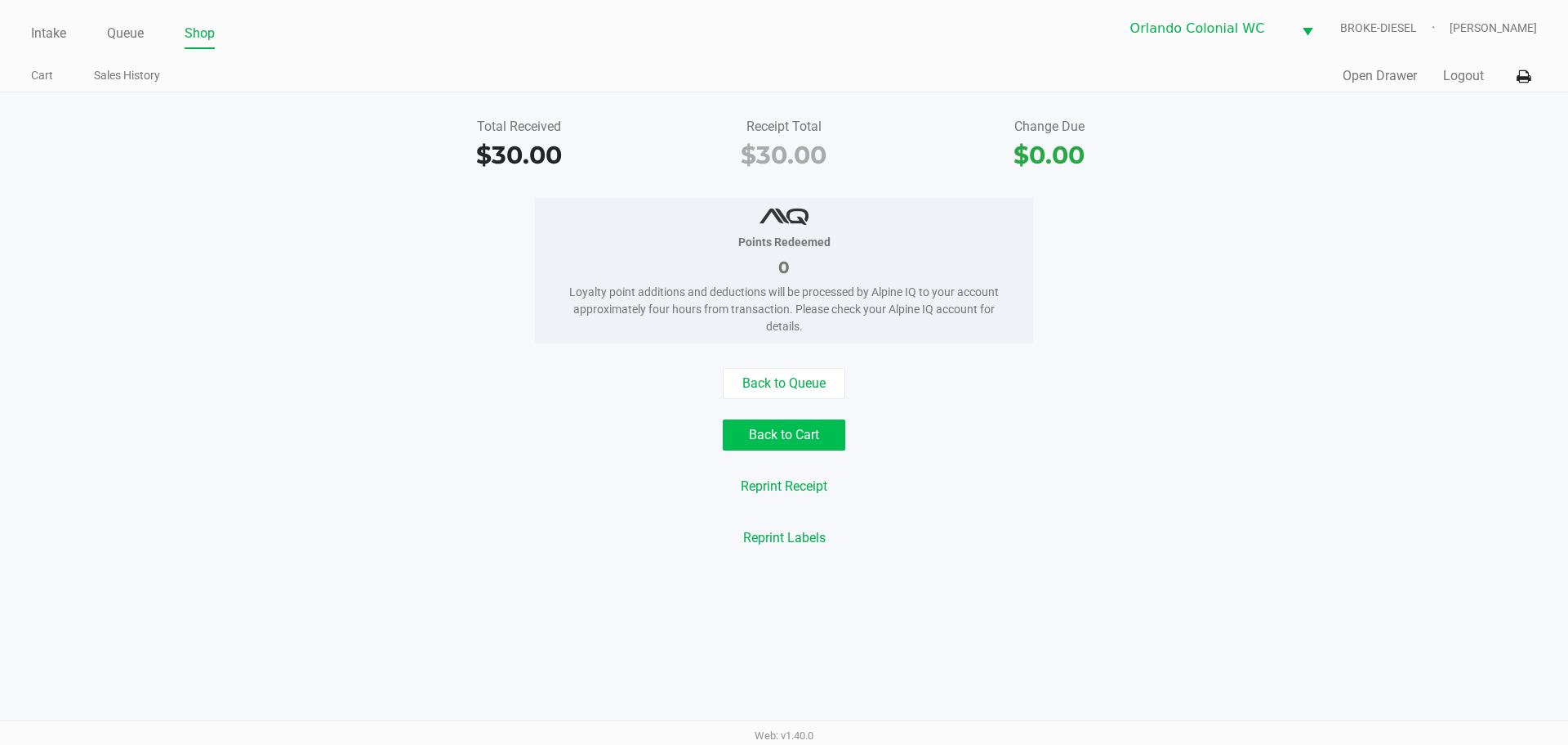
click at [797, 439] on button "Back to Cart" at bounding box center [783, 435] width 122 height 31
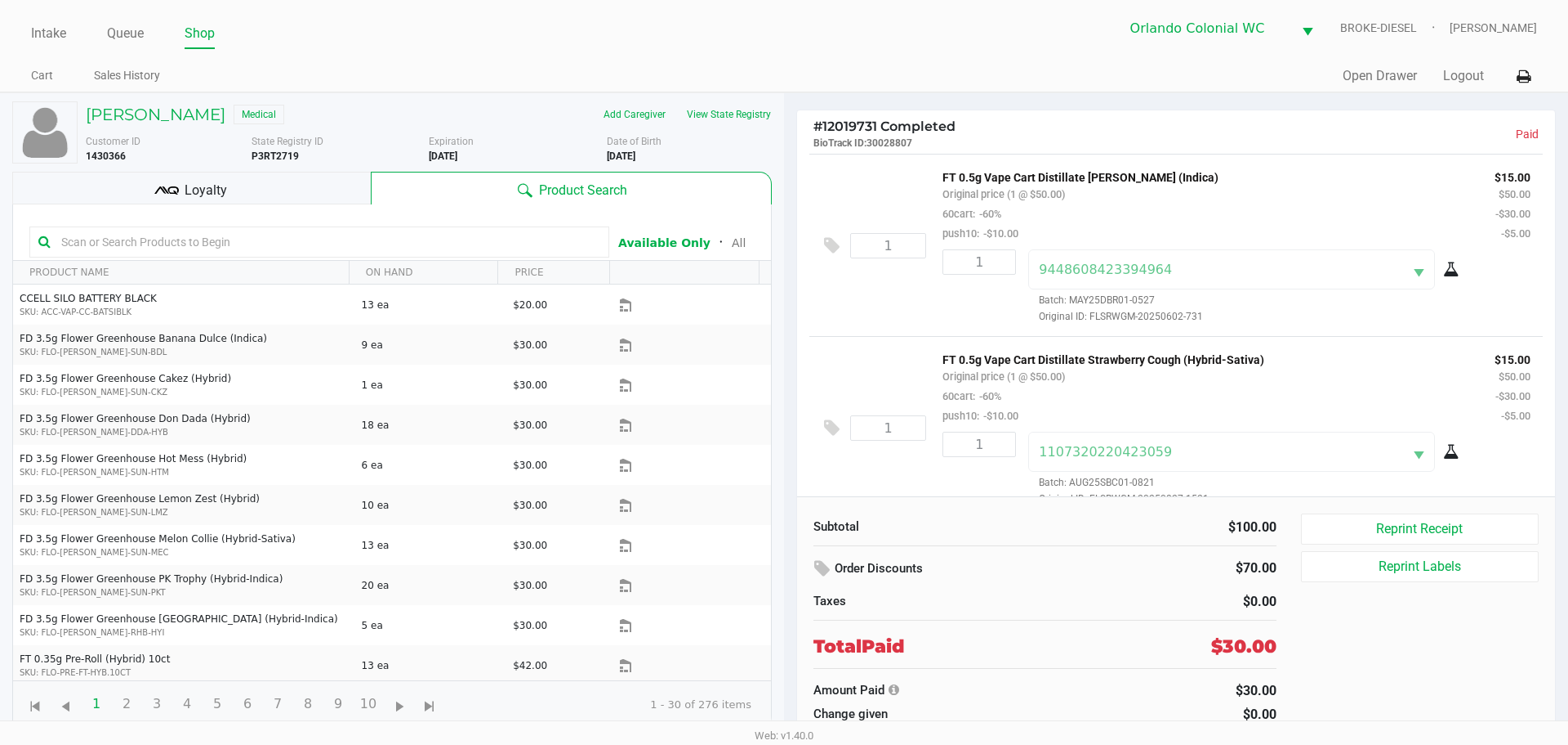
click at [1446, 565] on button "Reprint Labels" at bounding box center [1420, 567] width 238 height 31
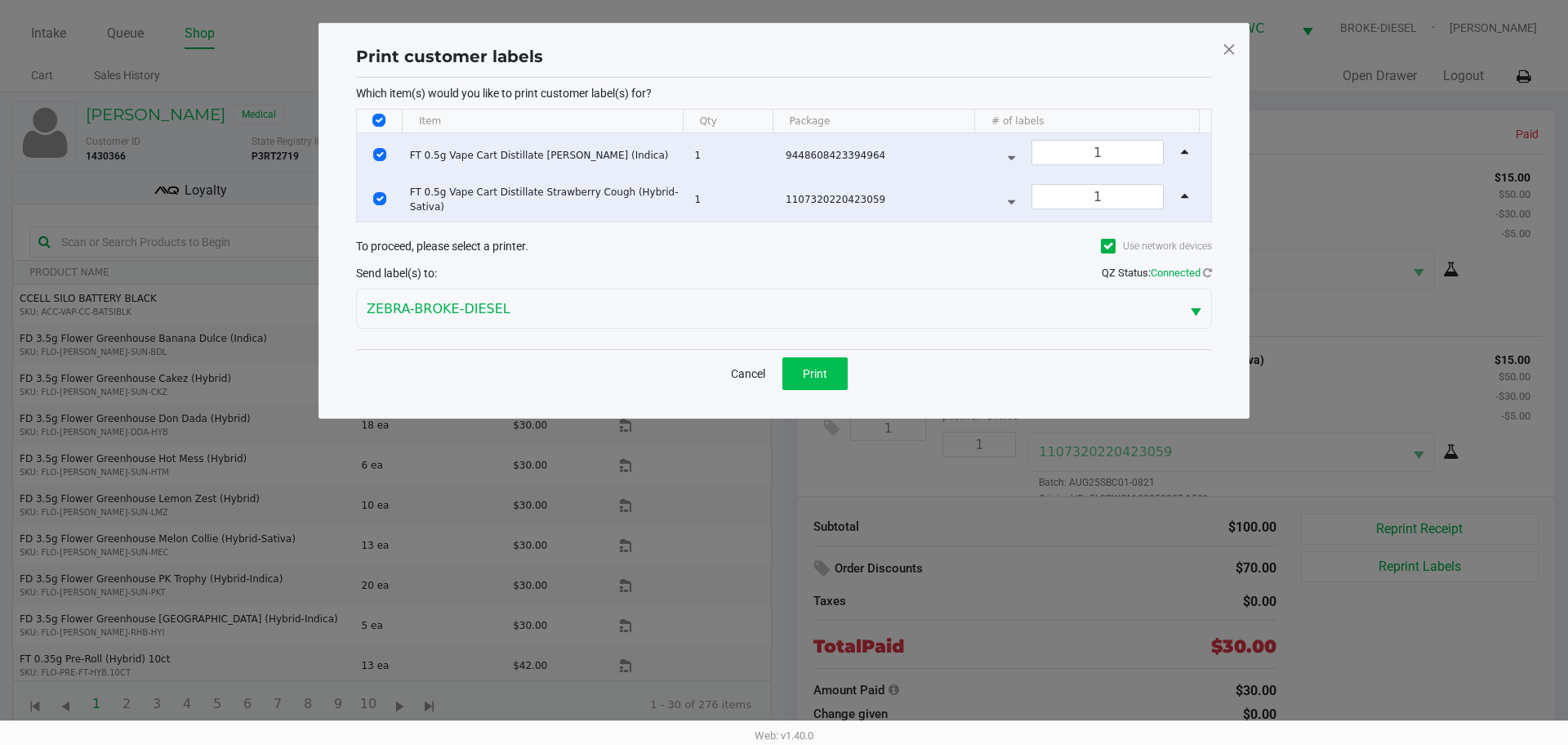
click at [801, 377] on button "Print" at bounding box center [815, 374] width 65 height 33
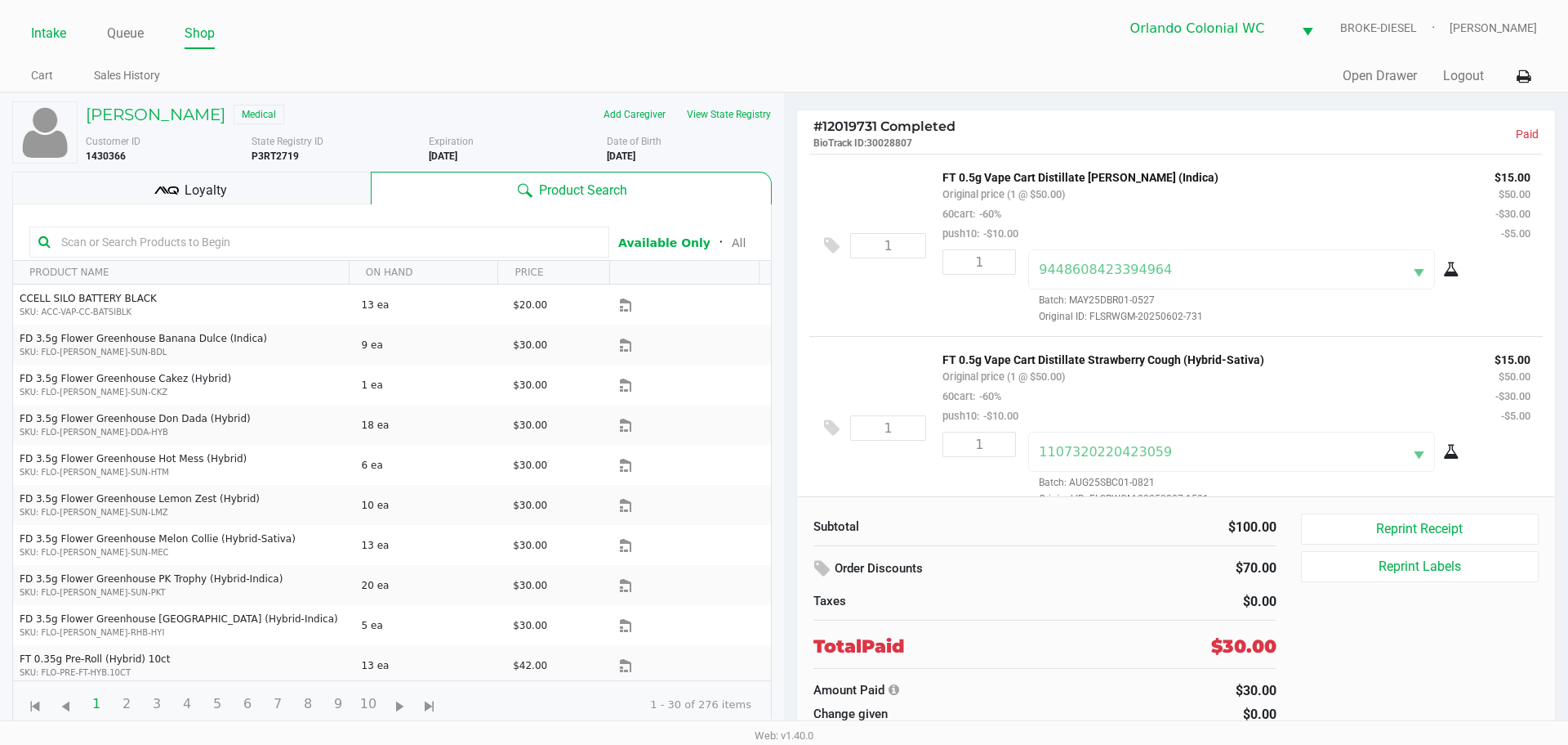
click at [39, 38] on link "Intake" at bounding box center [48, 34] width 35 height 23
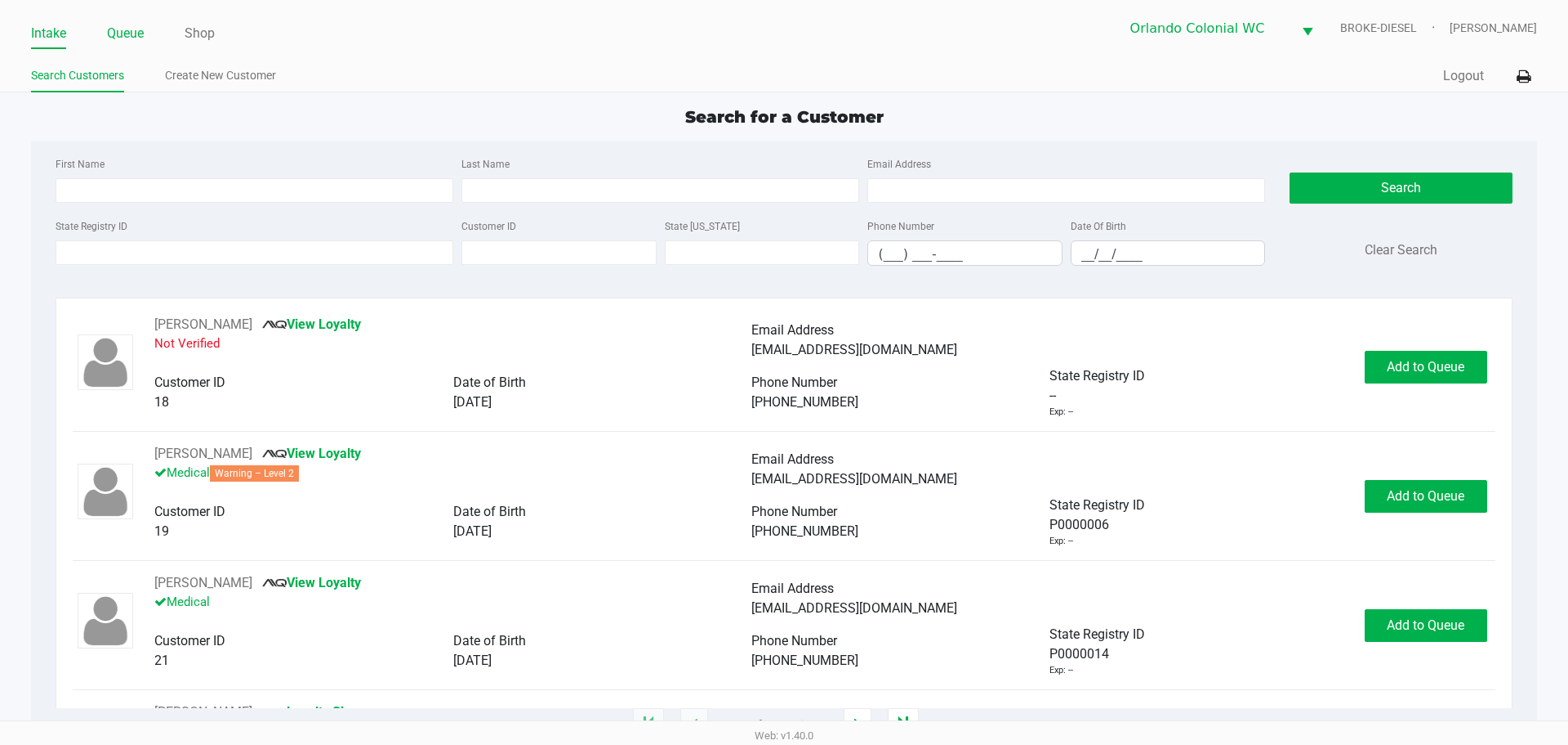
click at [135, 35] on link "Queue" at bounding box center [125, 34] width 37 height 23
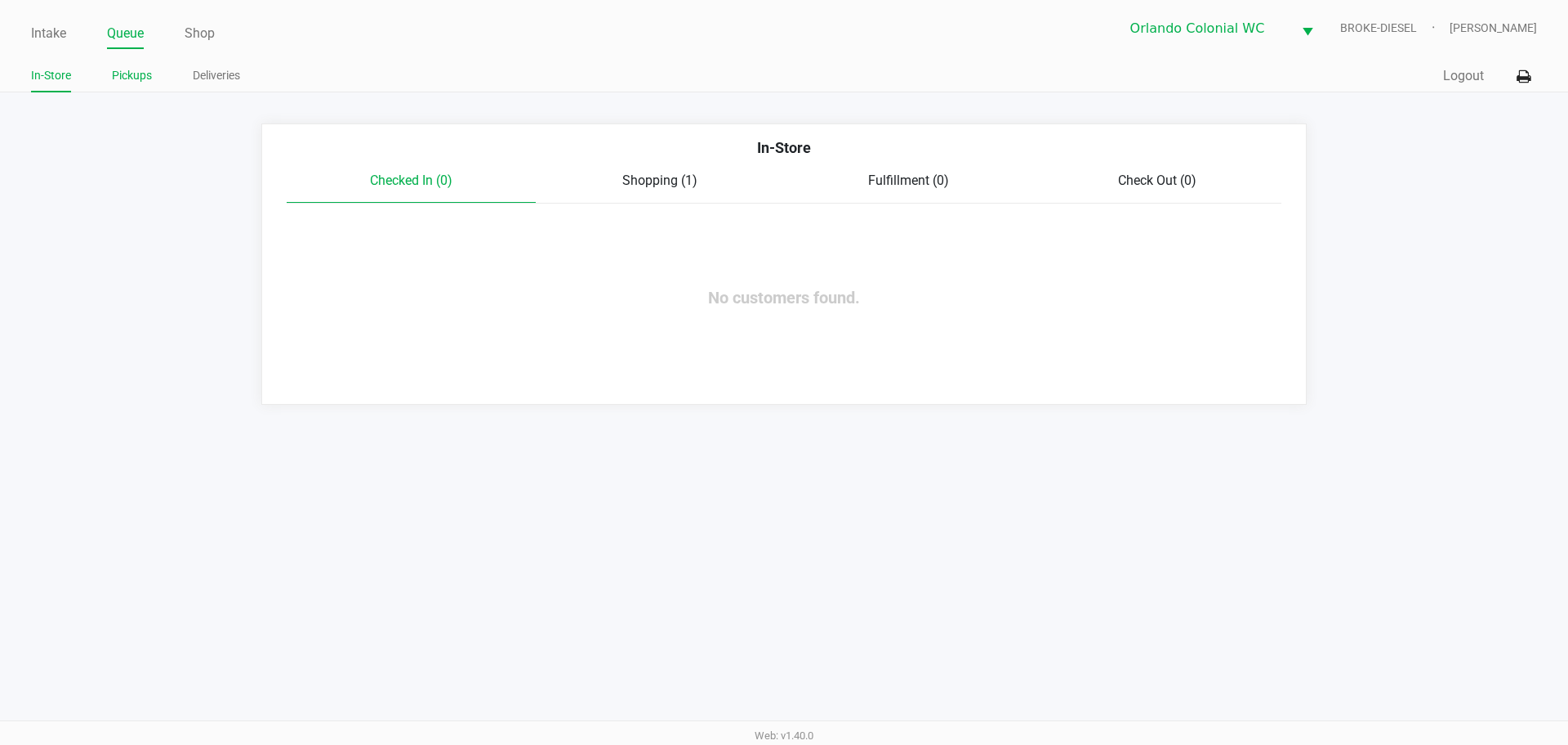
click at [119, 72] on link "Pickups" at bounding box center [132, 75] width 40 height 20
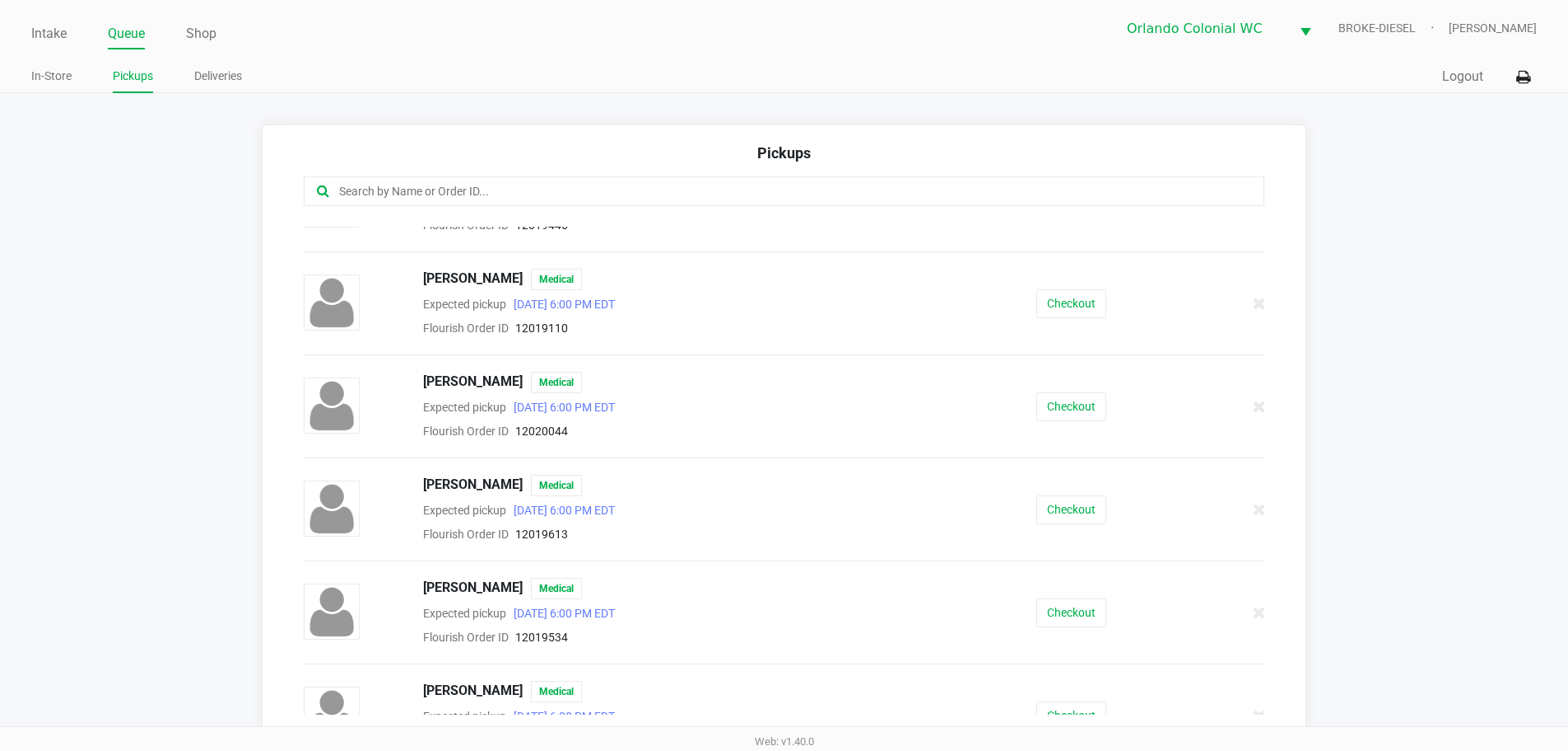
scroll to position [989, 0]
click at [1060, 404] on button "Checkout" at bounding box center [1072, 406] width 70 height 29
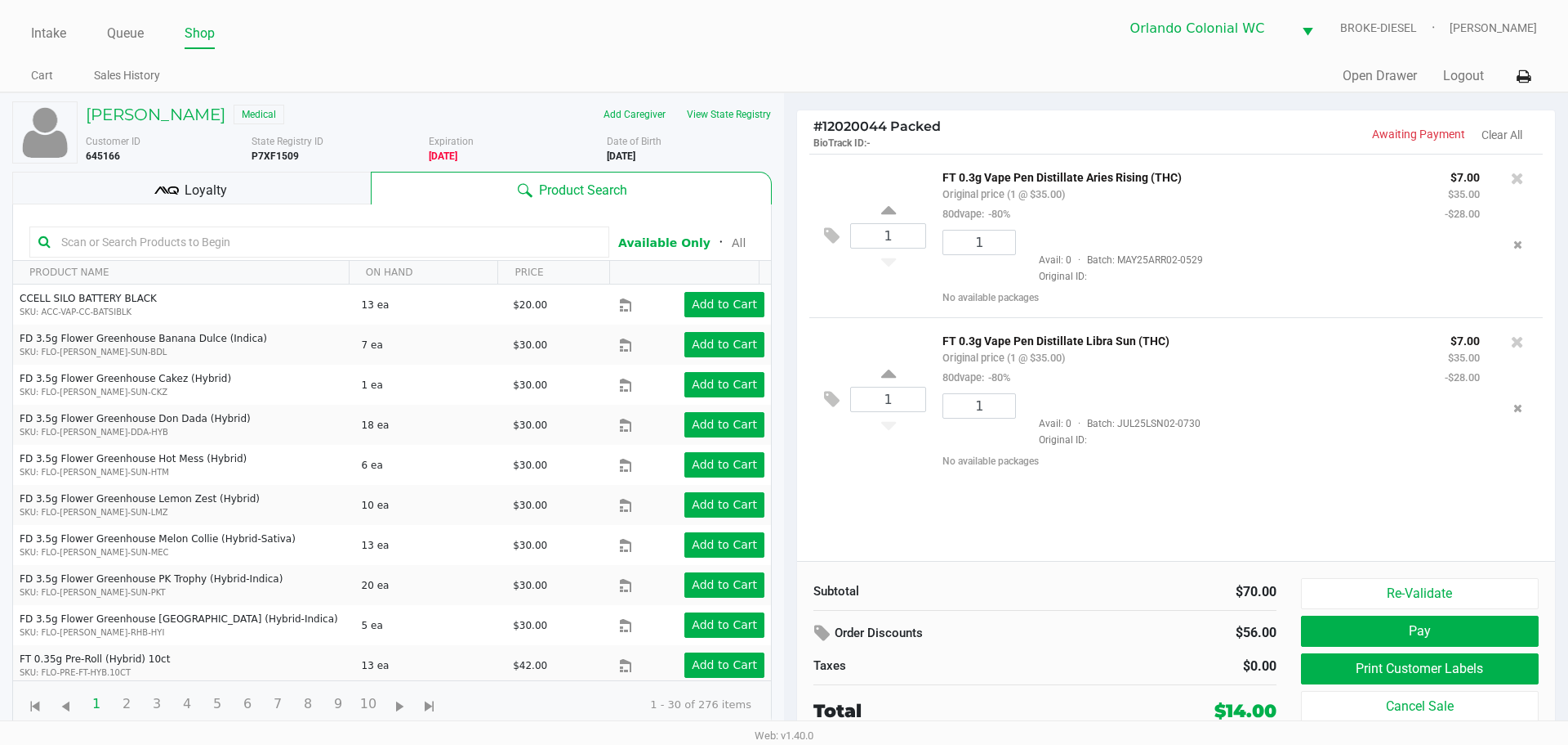
click at [209, 192] on span "Loyalty" at bounding box center [206, 190] width 42 height 19
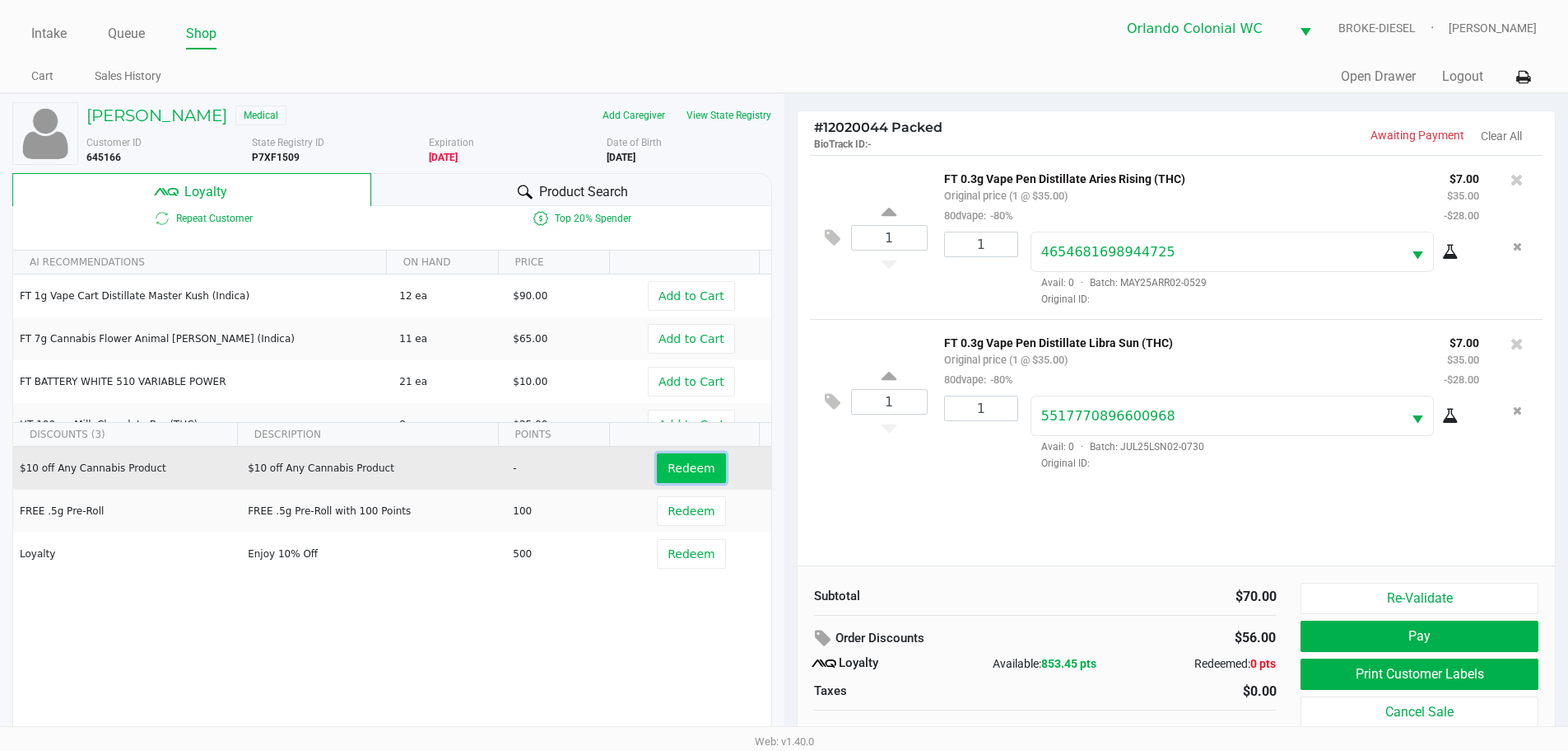
click at [671, 479] on button "Redeem" at bounding box center [691, 467] width 68 height 30
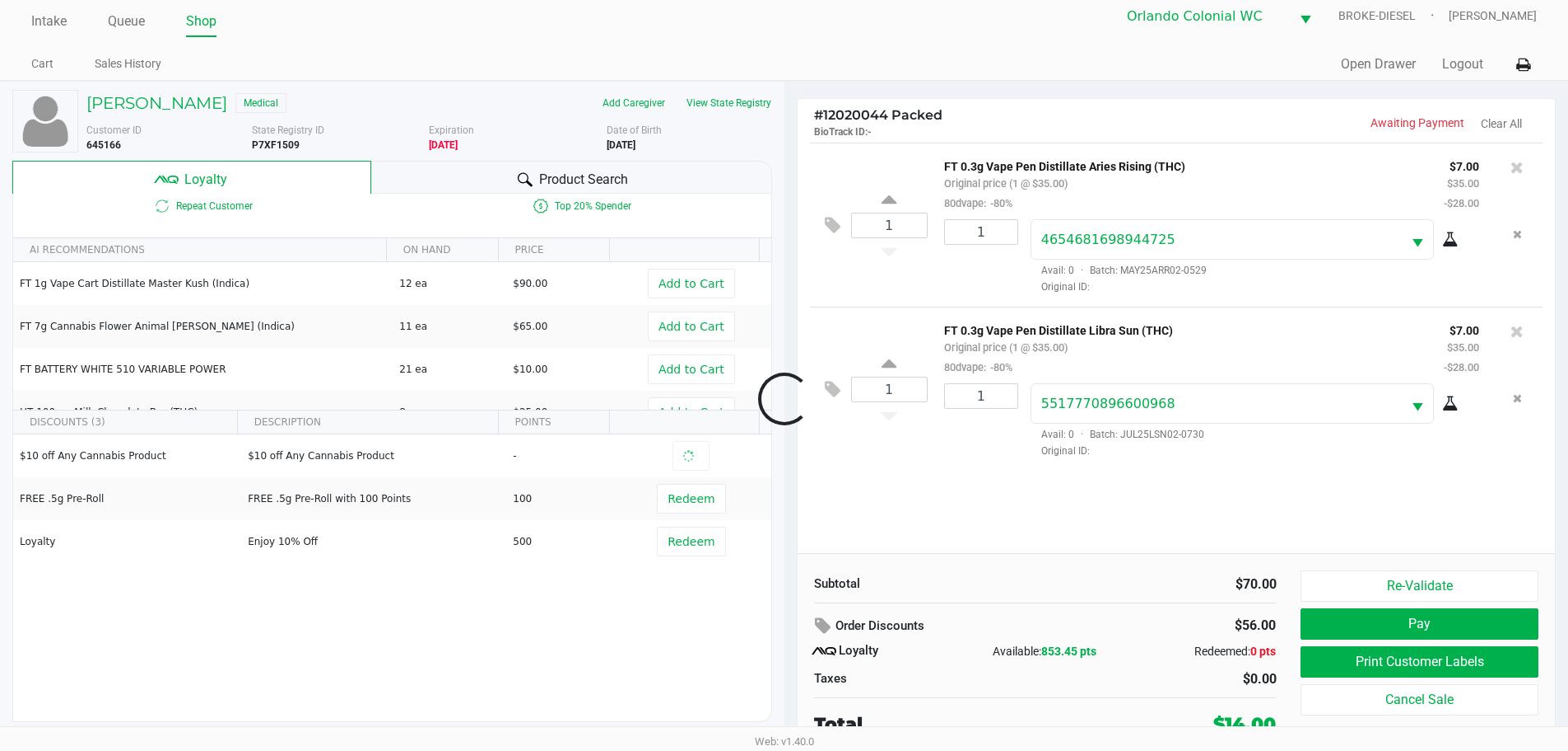
scroll to position [17, 0]
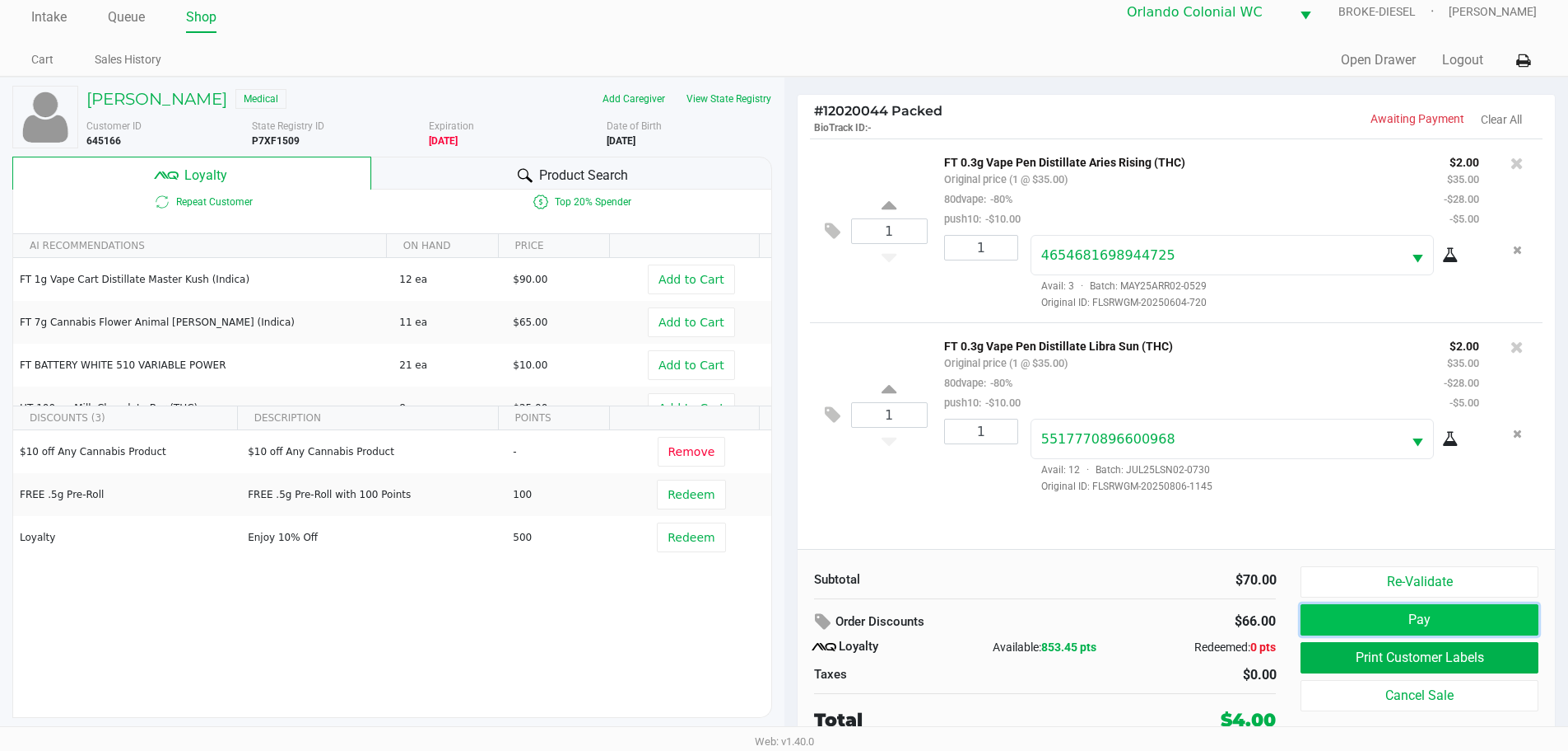
click at [1448, 615] on button "Pay" at bounding box center [1419, 620] width 237 height 31
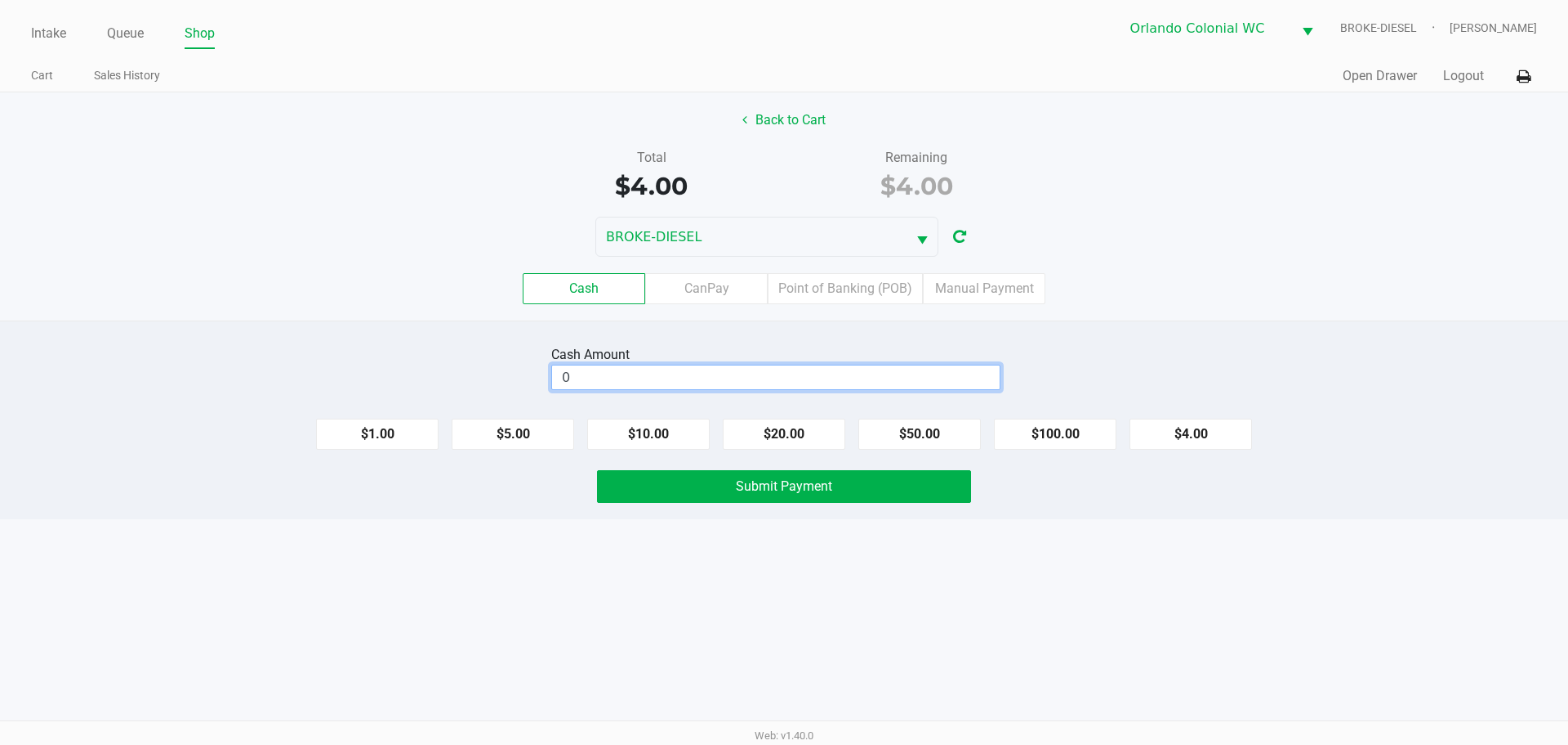
click at [733, 372] on input "0" at bounding box center [775, 377] width 448 height 24
type input "$5.00"
click at [1215, 570] on div "Intake Queue Shop Orlando Colonial WC BROKE-DIESEL Desiree Augustave Cart Sales…" at bounding box center [784, 372] width 1568 height 745
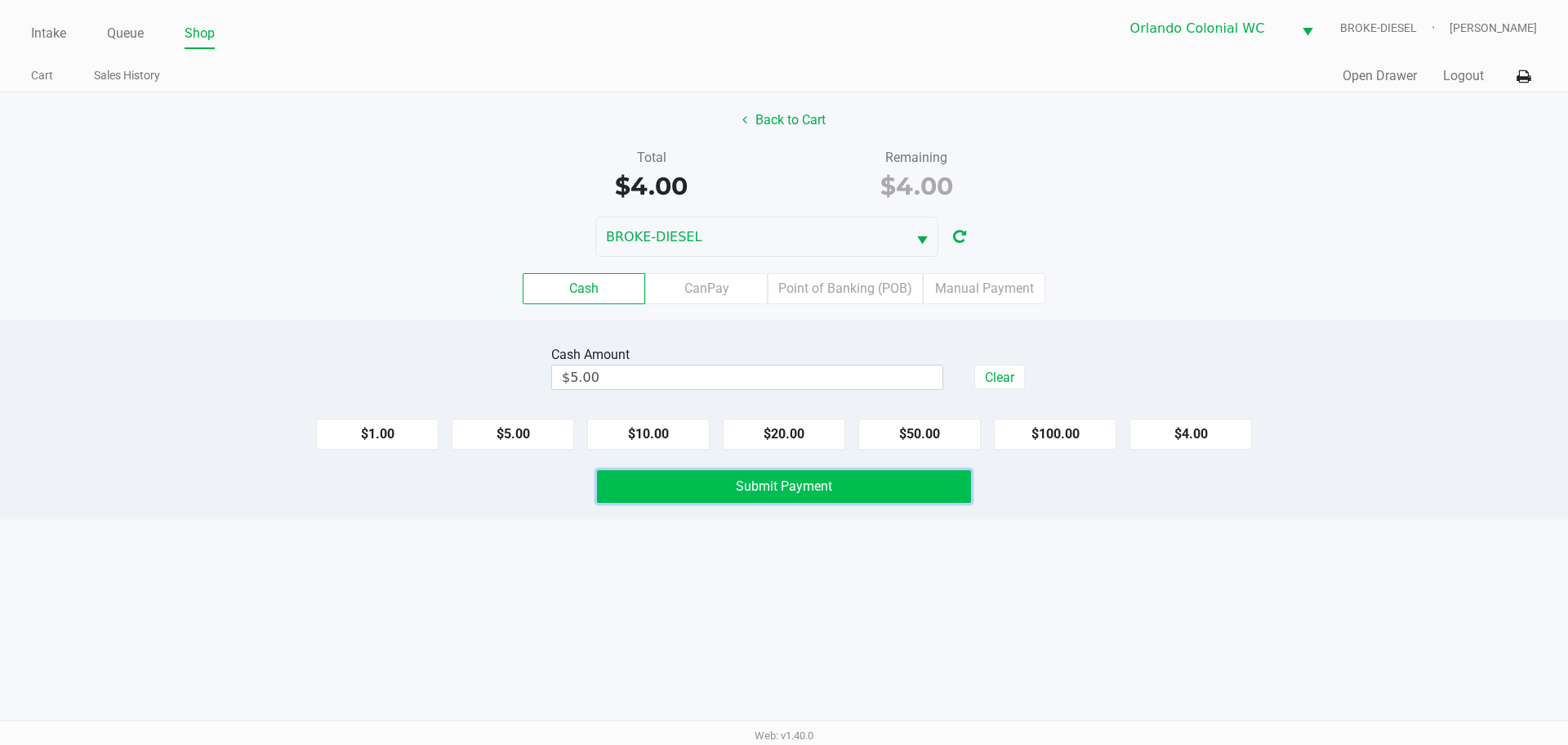
click at [861, 481] on button "Submit Payment" at bounding box center [784, 487] width 374 height 33
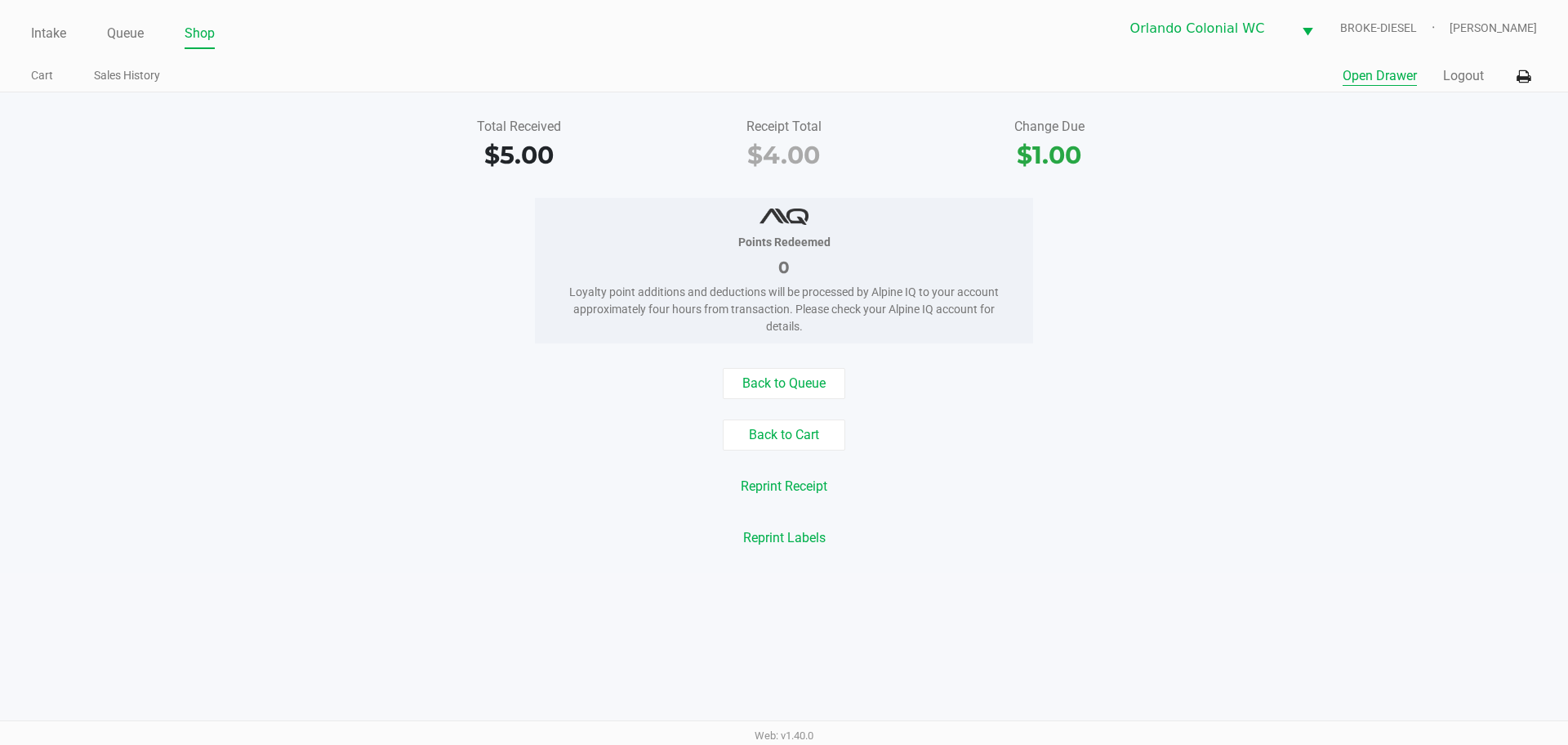
click at [1358, 71] on button "Open Drawer" at bounding box center [1379, 76] width 74 height 19
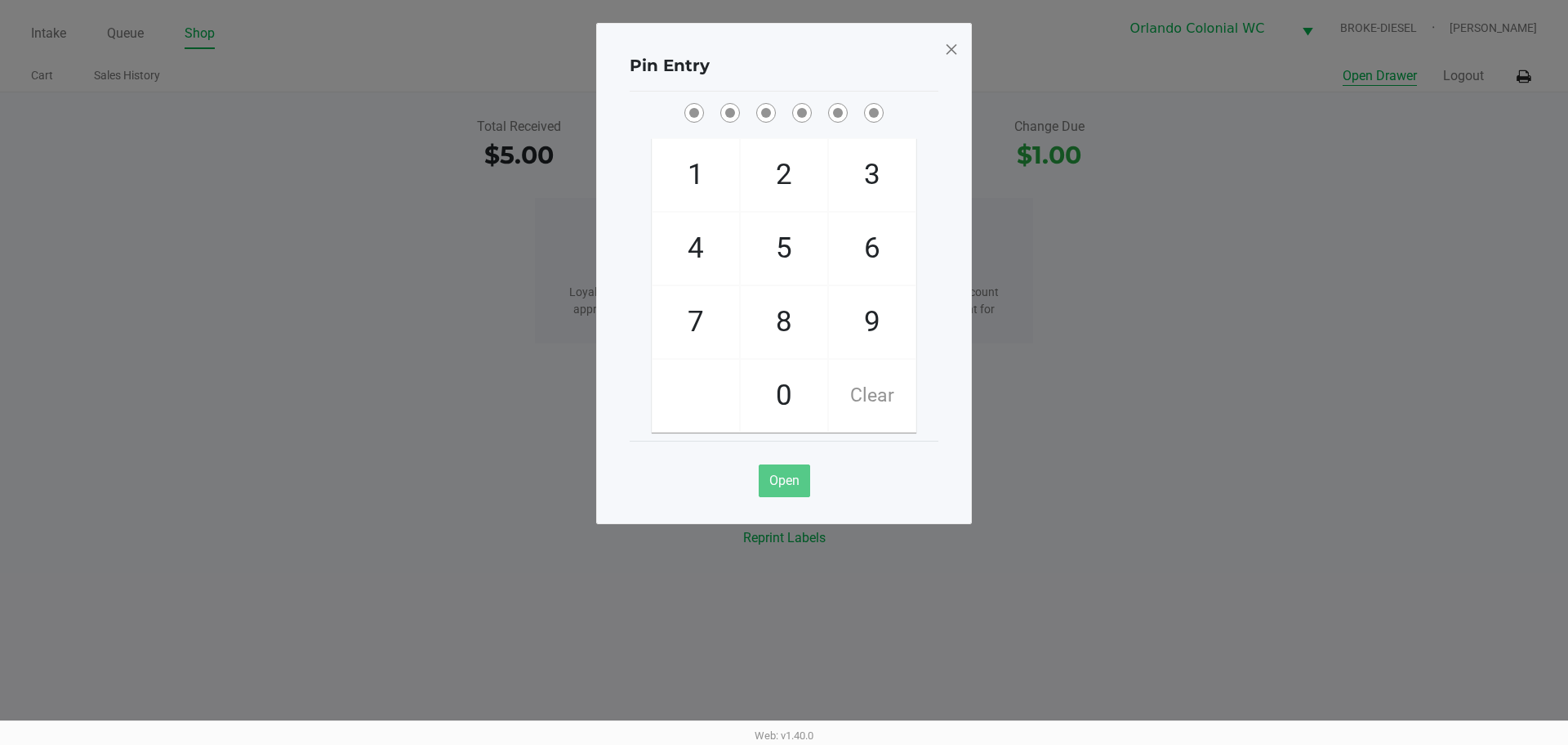
click at [695, 309] on span "7" at bounding box center [696, 322] width 87 height 72
checkbox input "true"
click at [696, 242] on span "4" at bounding box center [696, 248] width 87 height 72
checkbox input "true"
click at [723, 234] on span "4" at bounding box center [696, 248] width 87 height 72
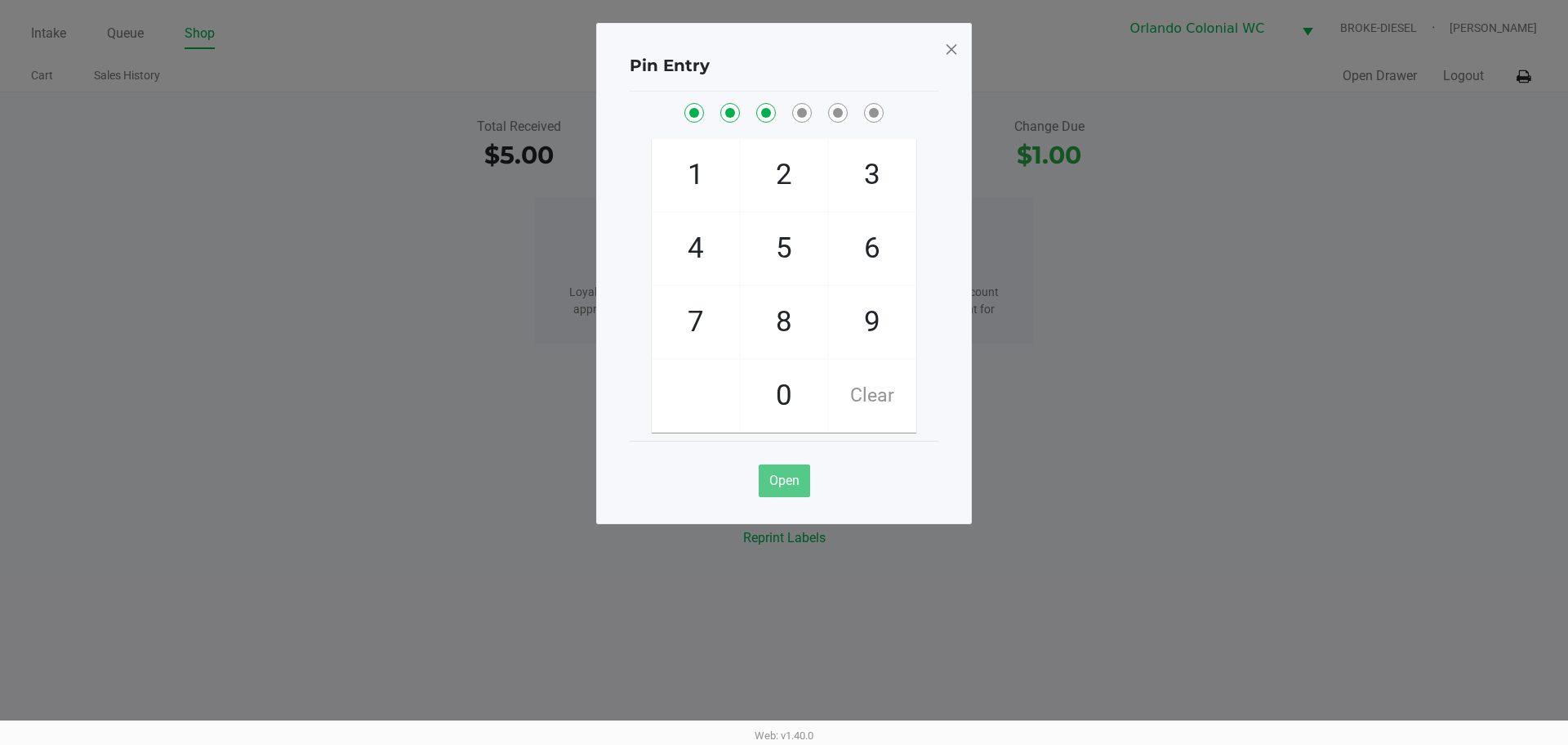
checkbox input "true"
click at [868, 159] on span "3" at bounding box center [873, 174] width 87 height 72
checkbox input "true"
click at [877, 334] on span "9" at bounding box center [873, 322] width 87 height 72
checkbox input "true"
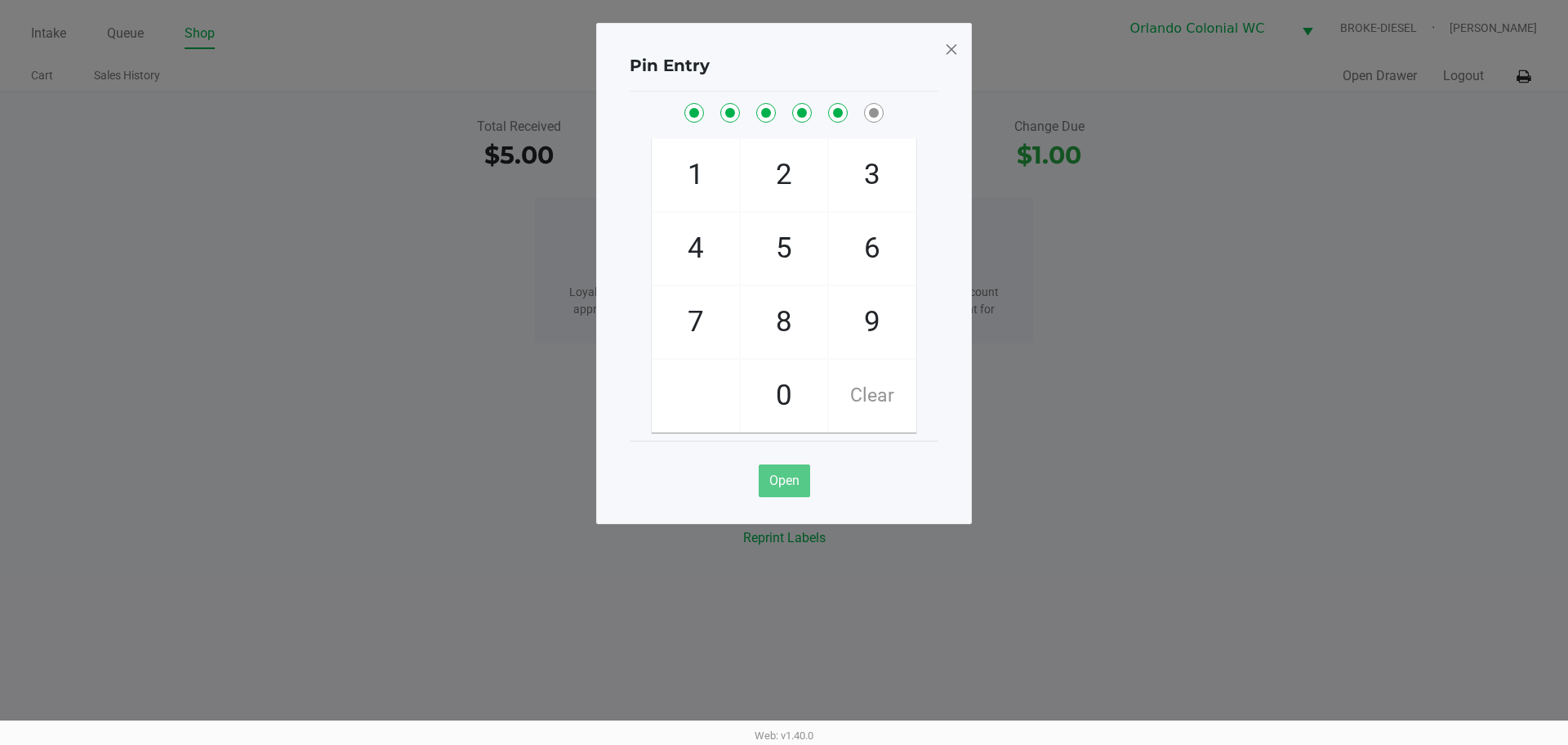
click at [701, 173] on span "1" at bounding box center [696, 174] width 87 height 72
checkbox input "true"
click at [953, 41] on span at bounding box center [951, 48] width 14 height 26
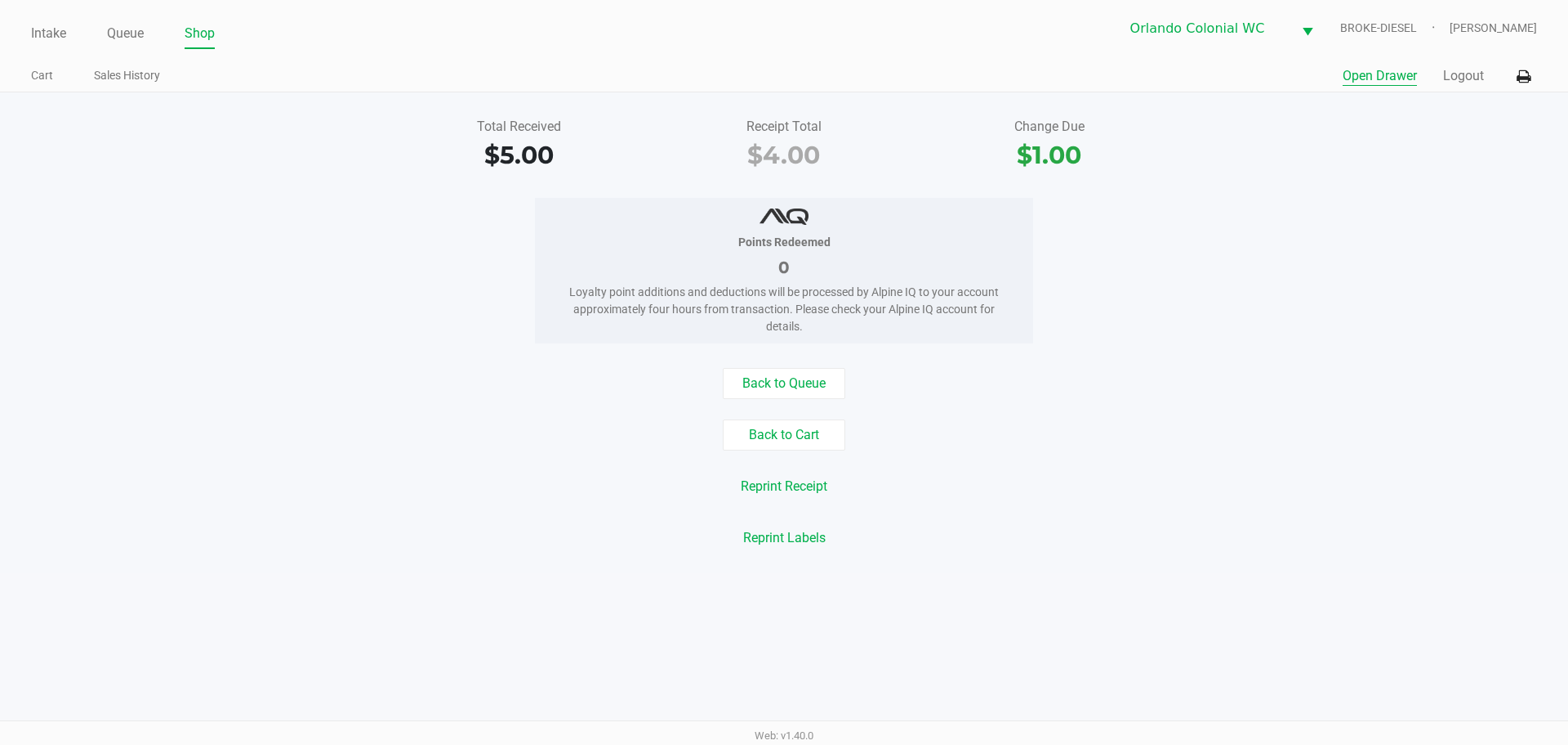
click at [55, 40] on link "Intake" at bounding box center [48, 34] width 35 height 23
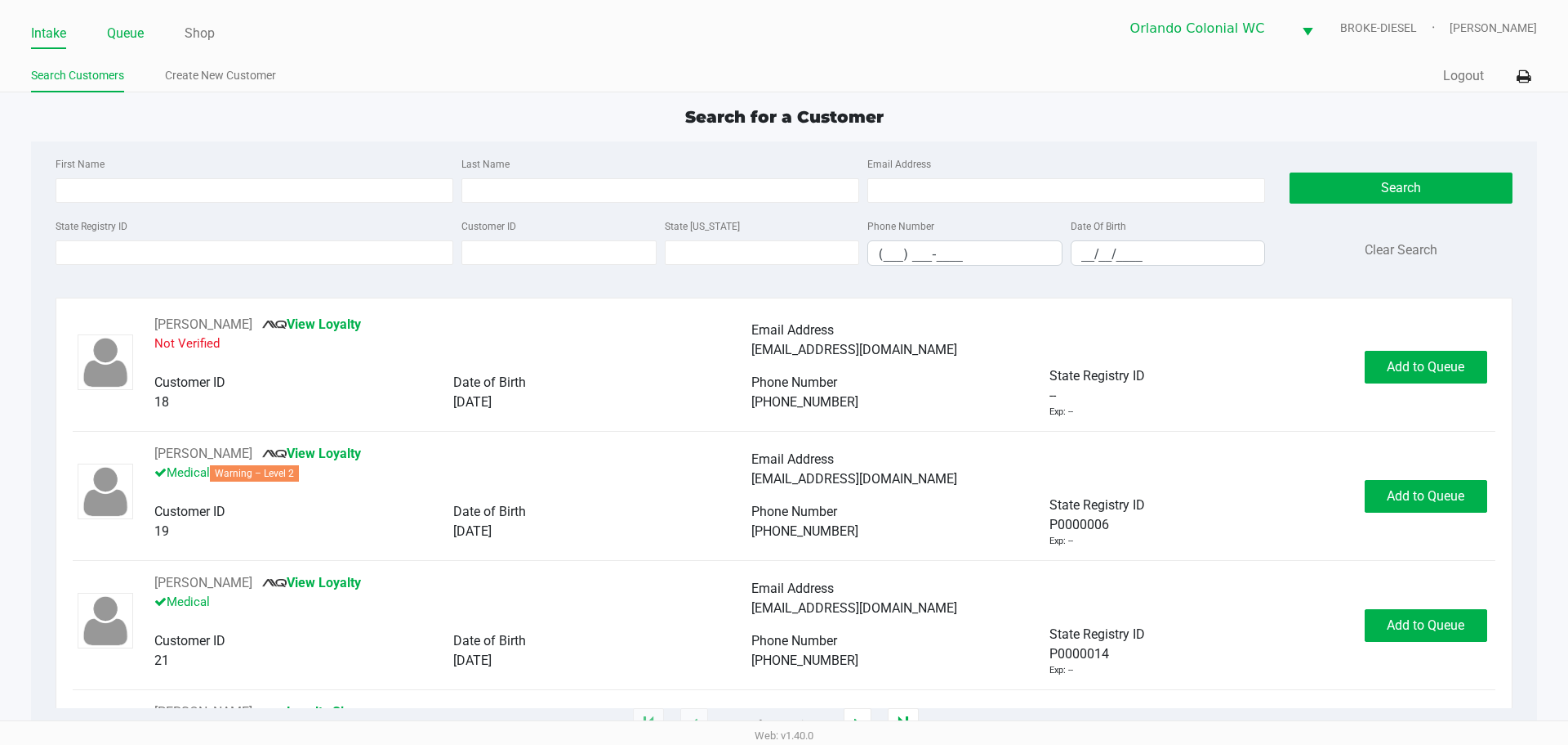
click at [135, 27] on link "Queue" at bounding box center [125, 34] width 37 height 23
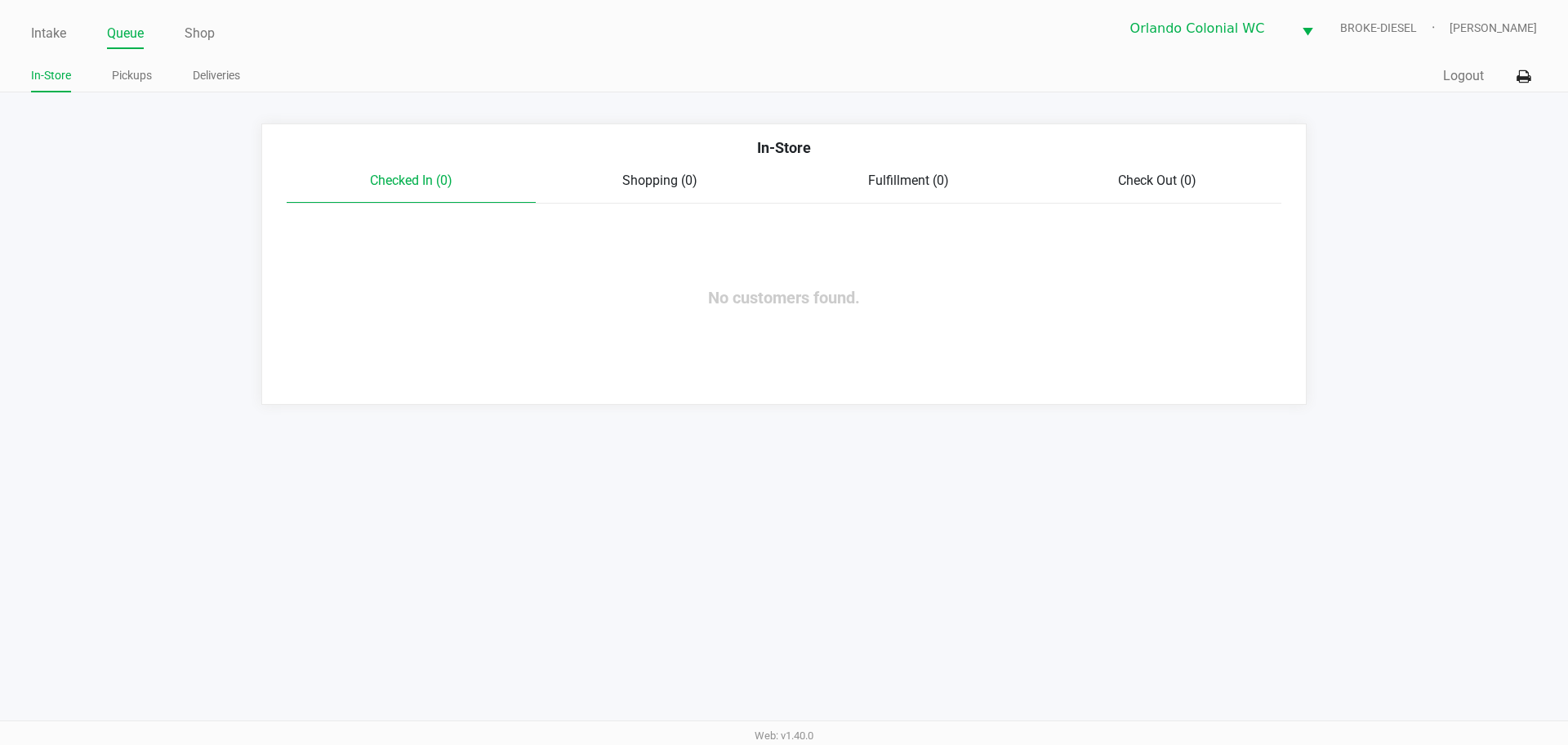
click at [70, 29] on ul "Intake Queue Shop" at bounding box center [407, 34] width 753 height 28
click at [54, 34] on link "Intake" at bounding box center [48, 34] width 35 height 23
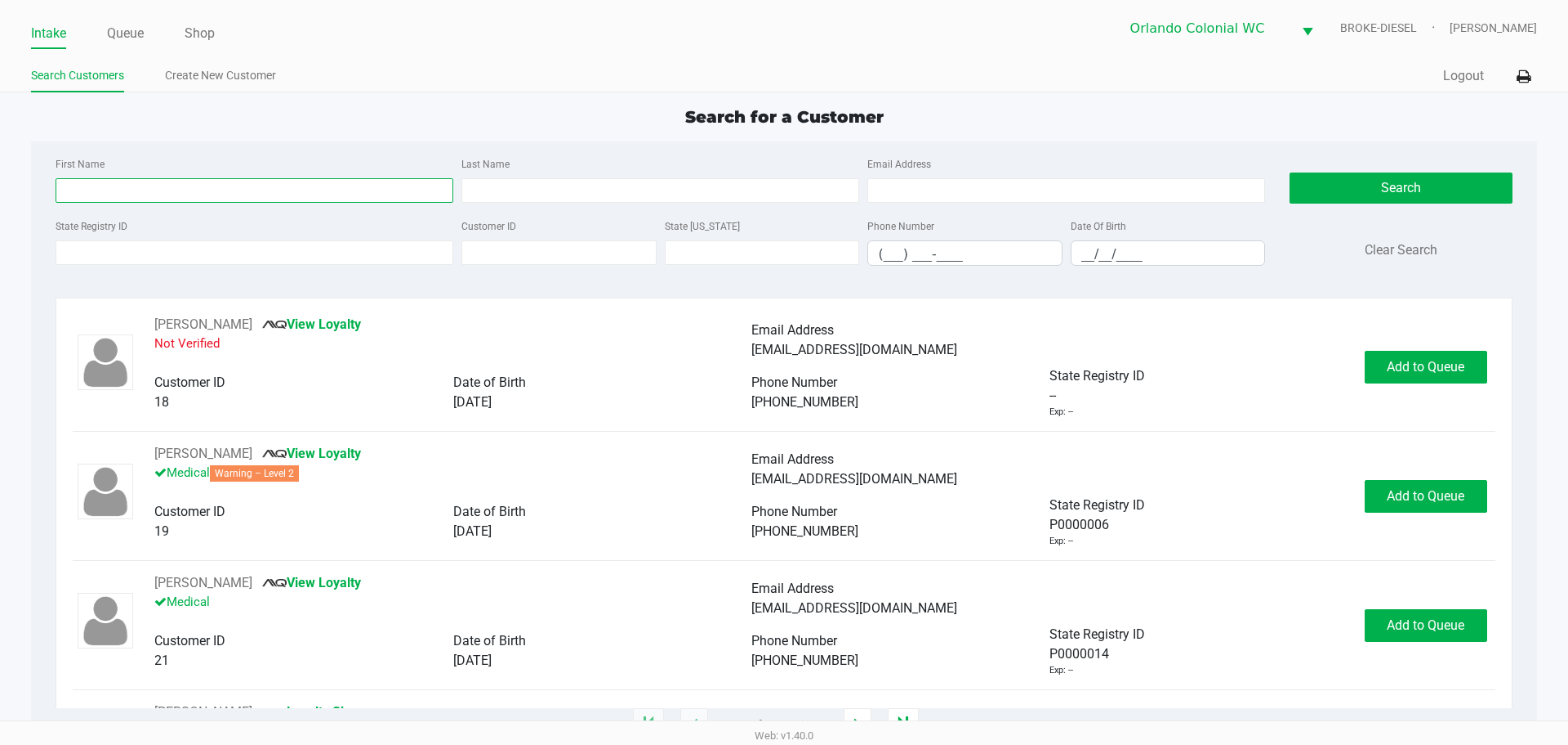
click at [379, 186] on input "First Name" at bounding box center [254, 190] width 398 height 24
type input "christina"
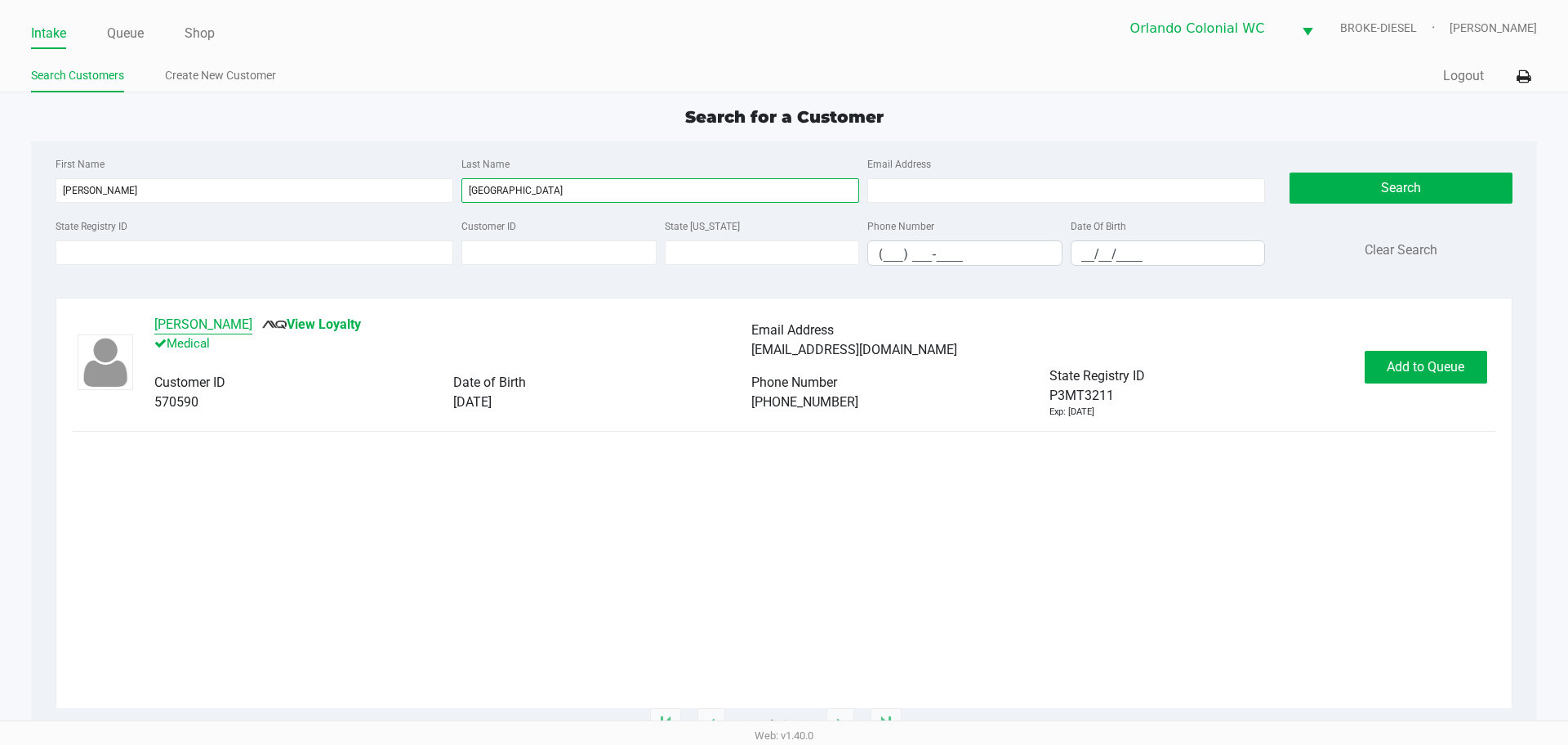
type input "lublin"
click at [217, 323] on button "CHRISTINA LUBLIN" at bounding box center [203, 324] width 98 height 19
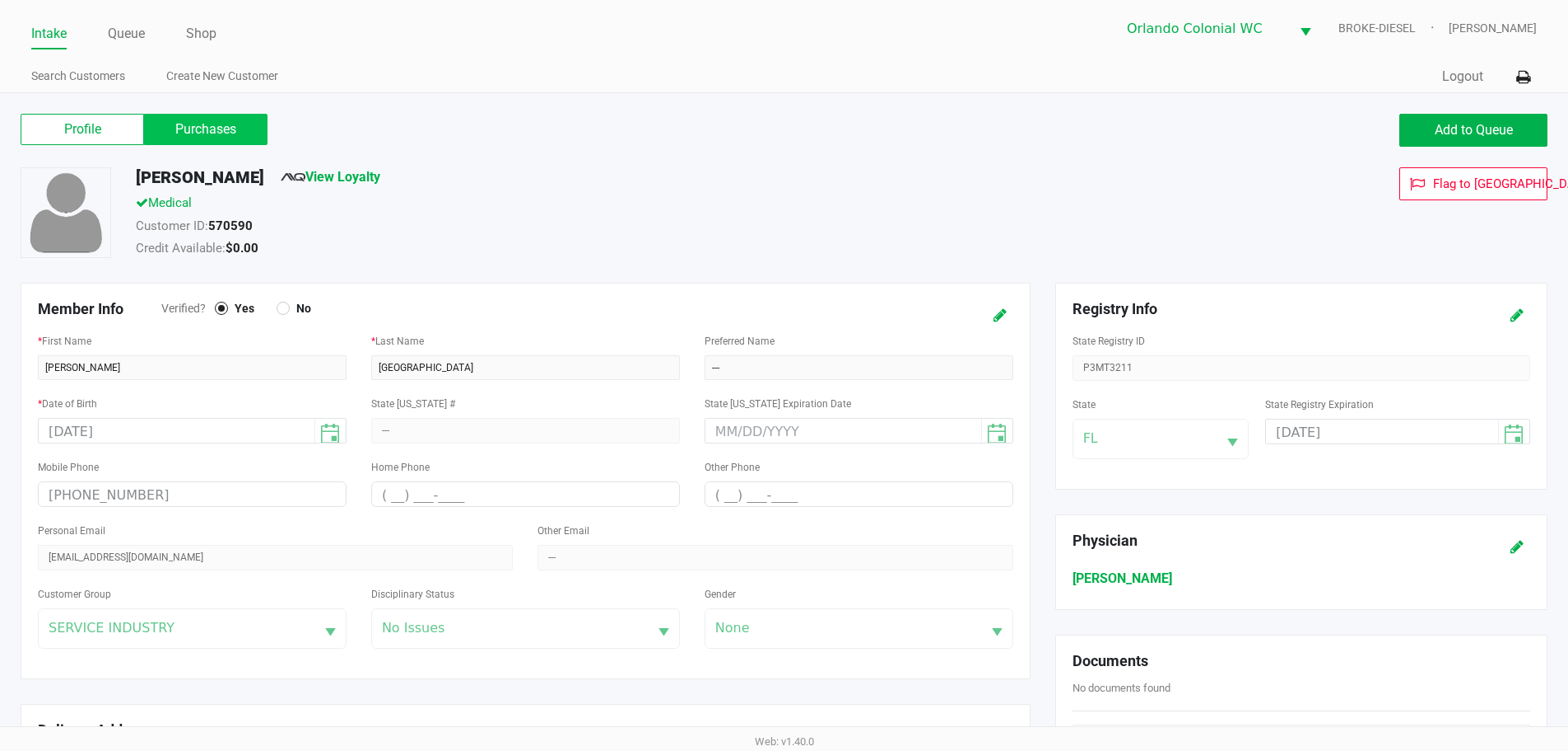
click at [182, 132] on label "Purchases" at bounding box center [205, 129] width 123 height 31
click at [0, 0] on 1 "Purchases" at bounding box center [0, 0] width 0 height 0
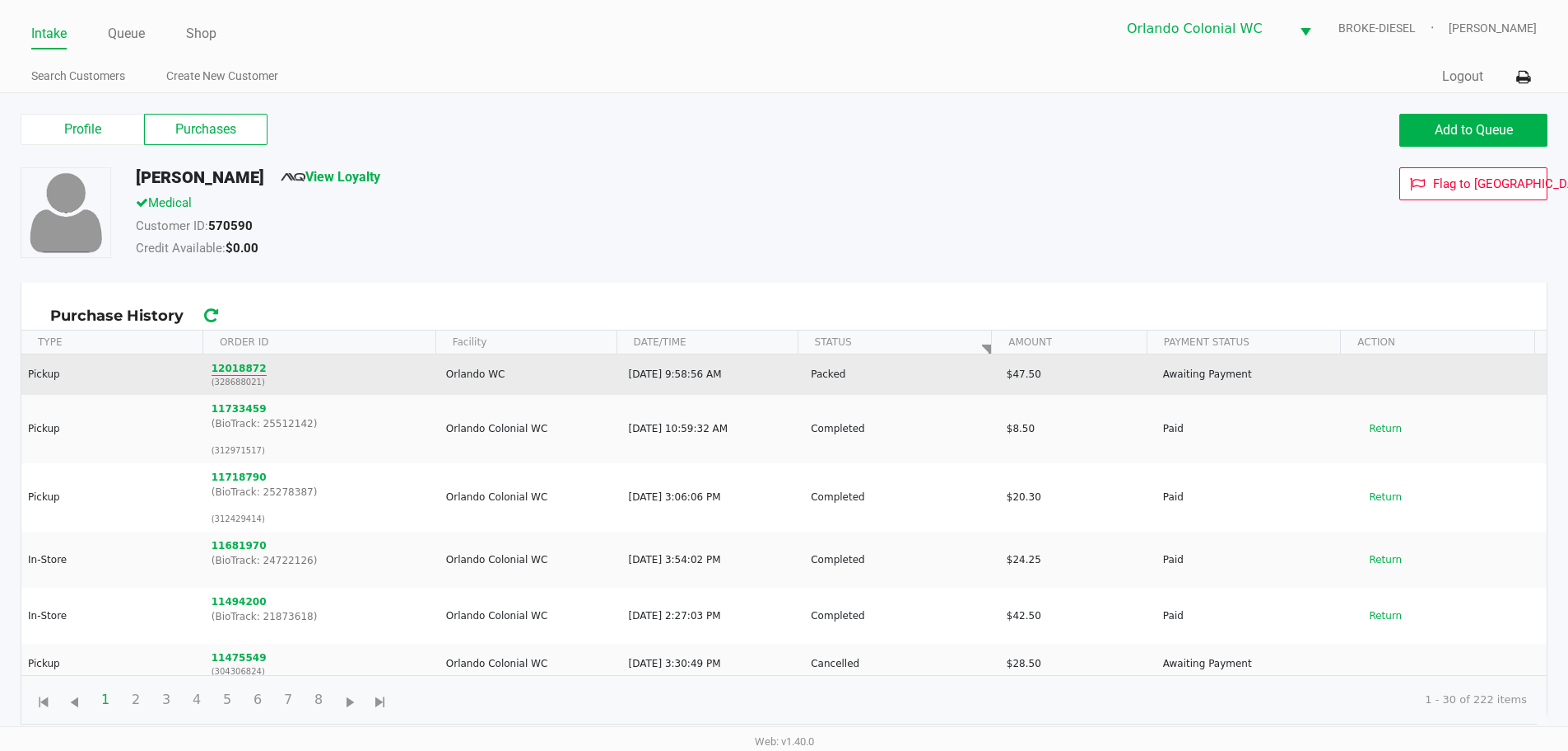
click at [212, 369] on button "12018872" at bounding box center [239, 367] width 55 height 15
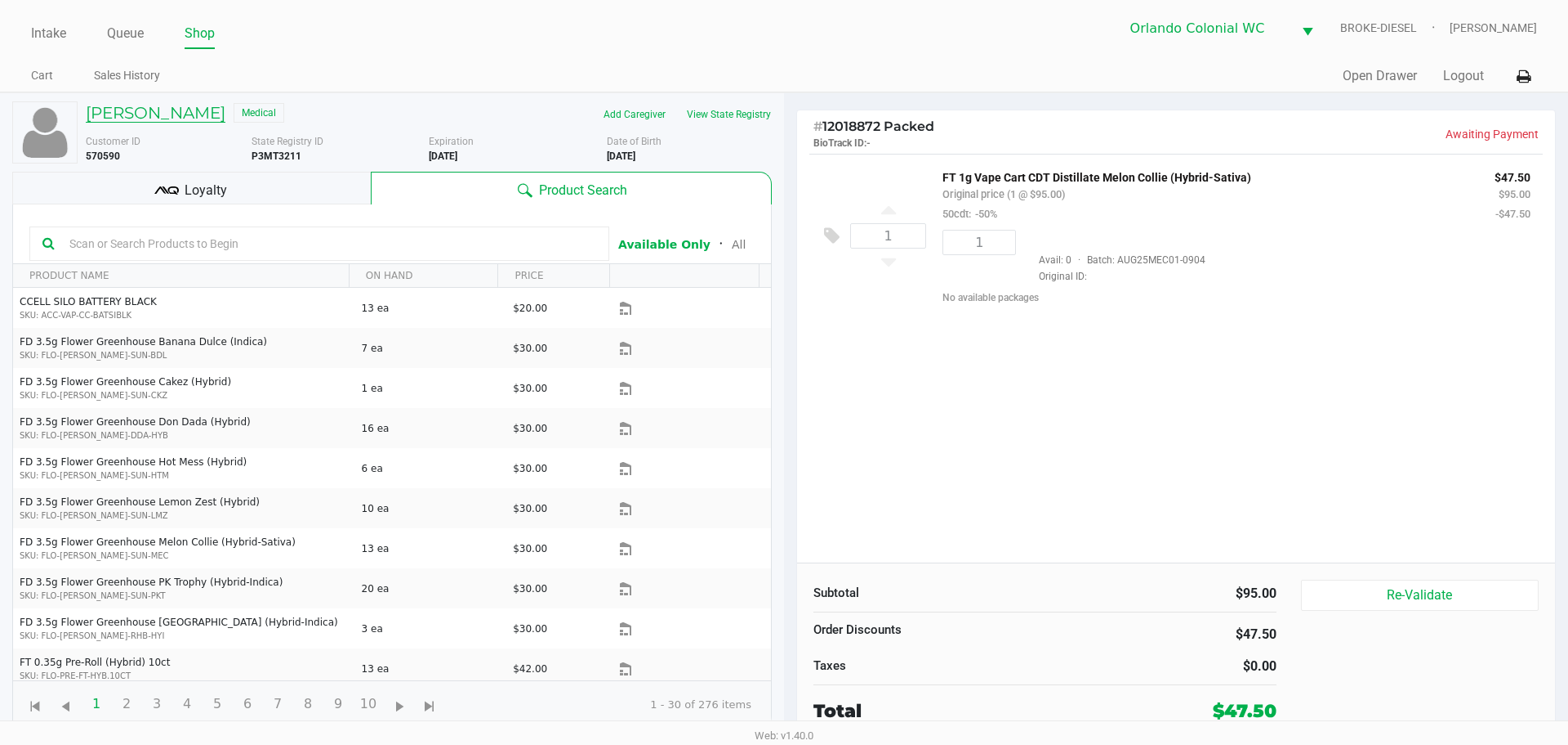
click at [170, 121] on h5 "CHRISTINA LUBLIN" at bounding box center [155, 113] width 140 height 19
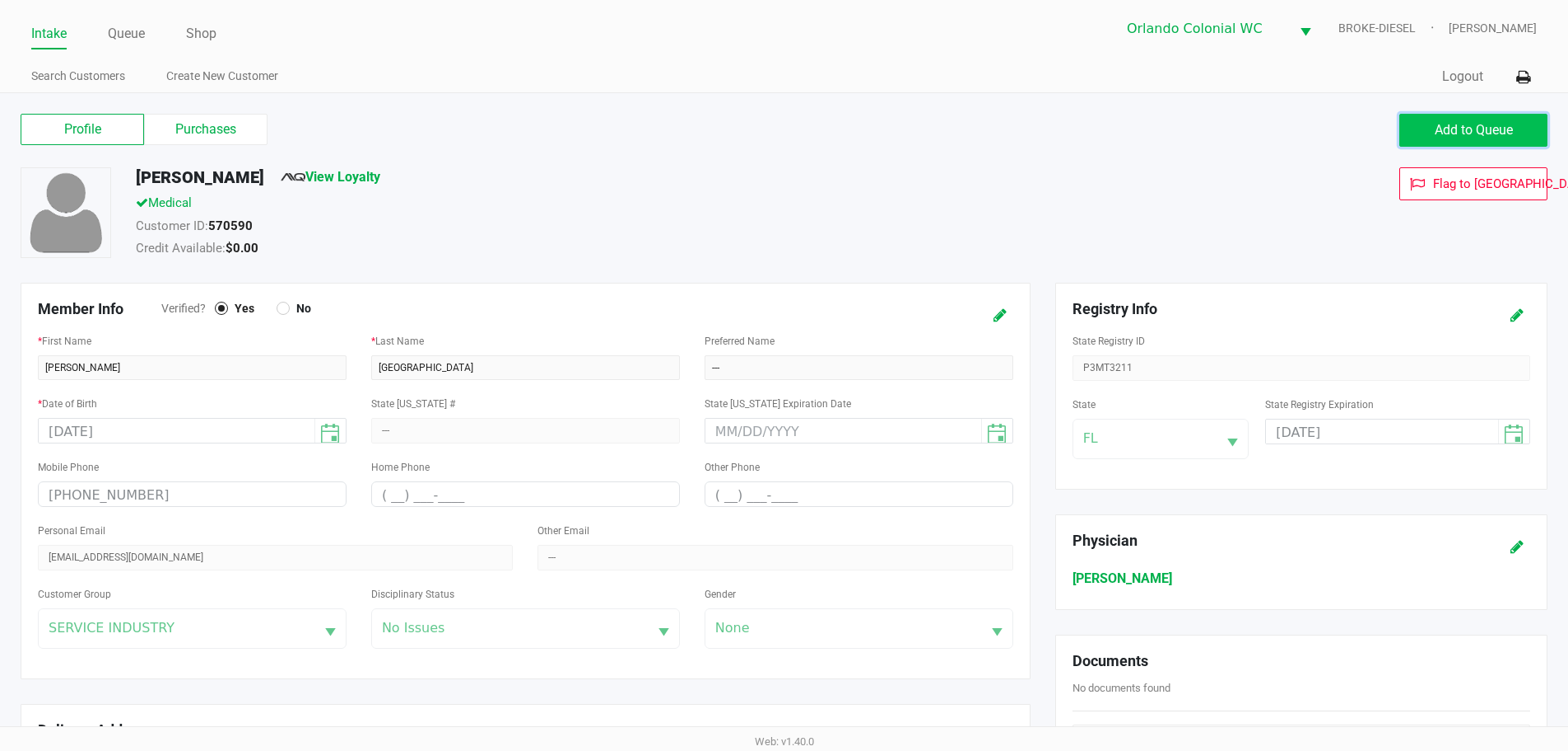
click at [1445, 121] on button "Add to Queue" at bounding box center [1474, 130] width 149 height 33
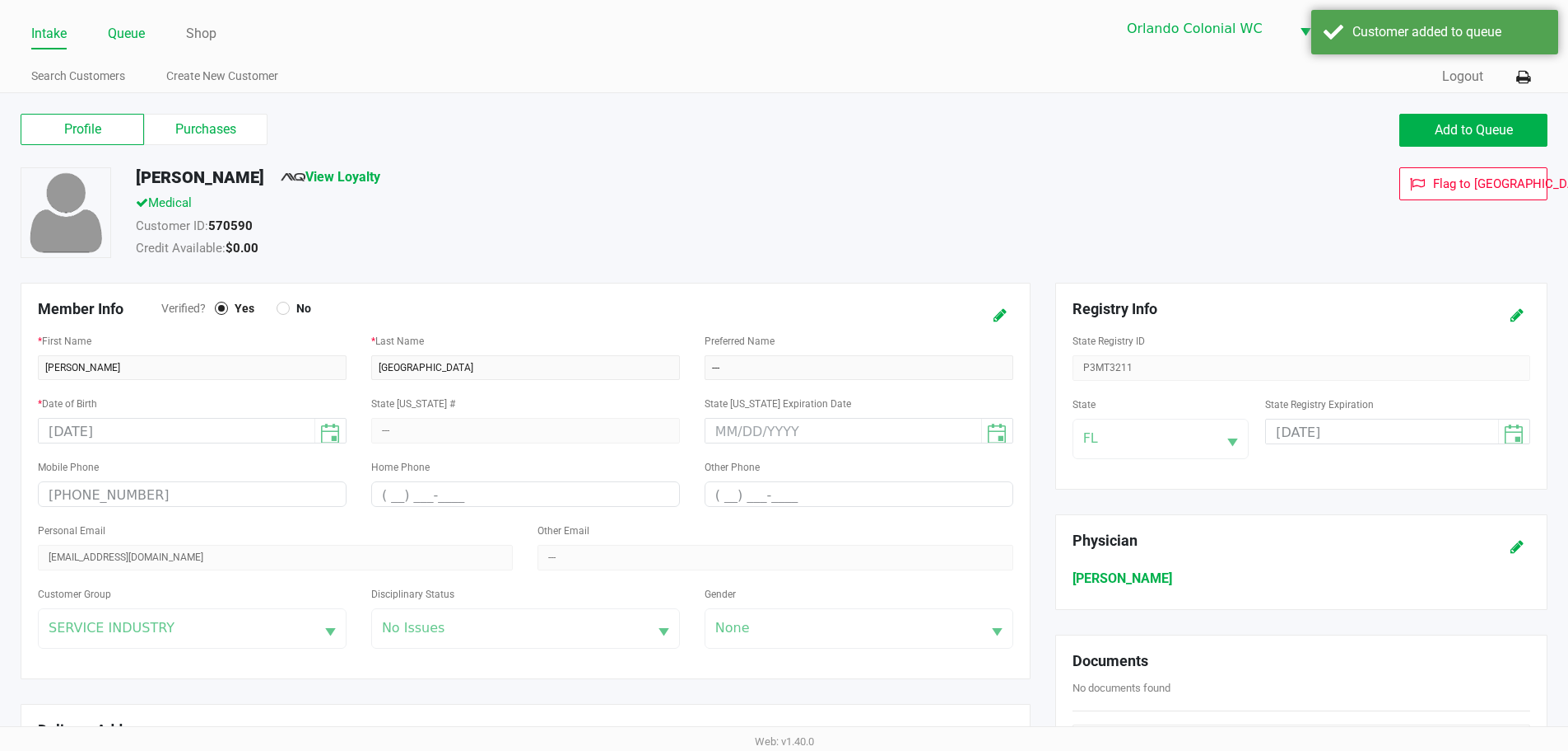
click at [144, 35] on link "Queue" at bounding box center [126, 34] width 37 height 23
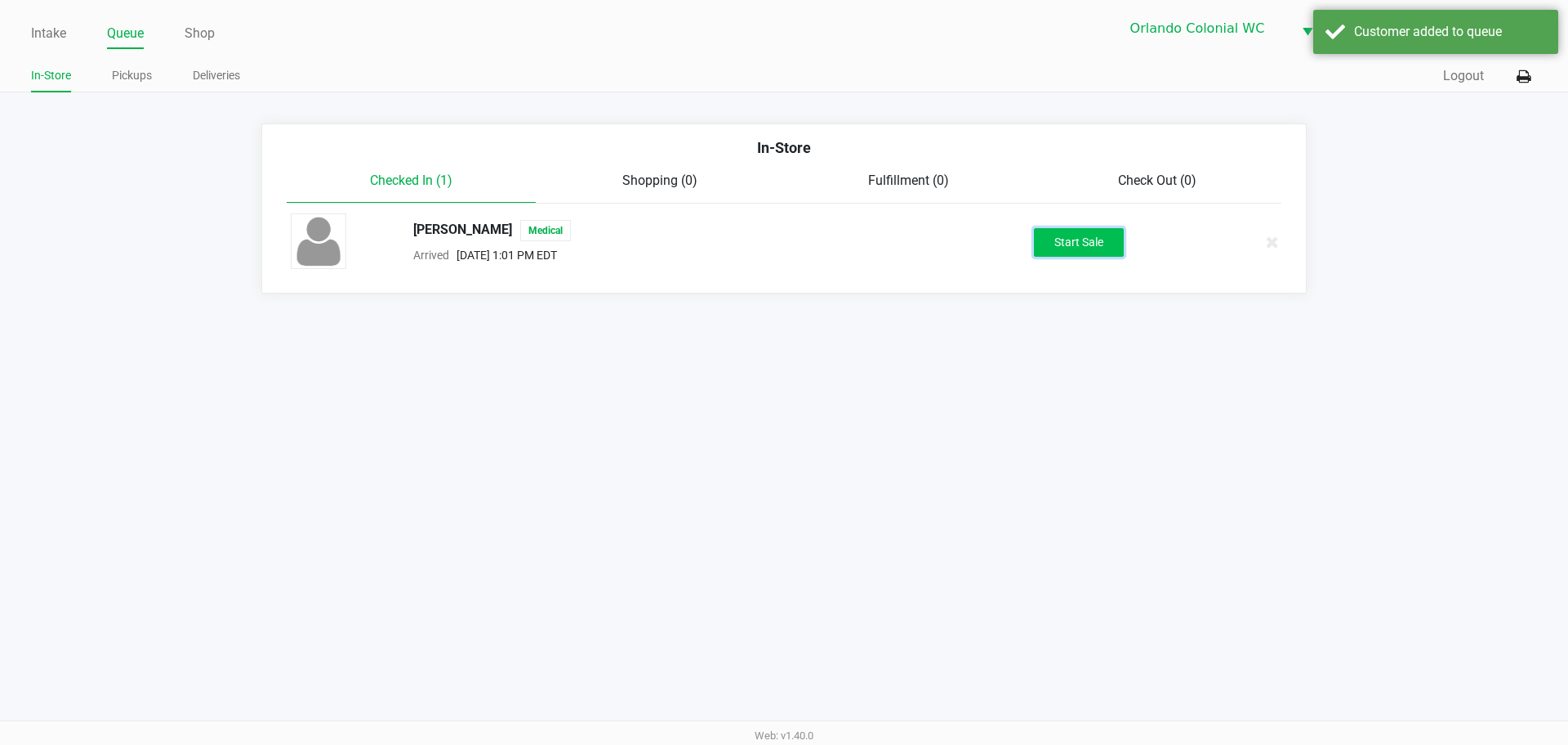
click at [1098, 246] on button "Start Sale" at bounding box center [1079, 243] width 90 height 29
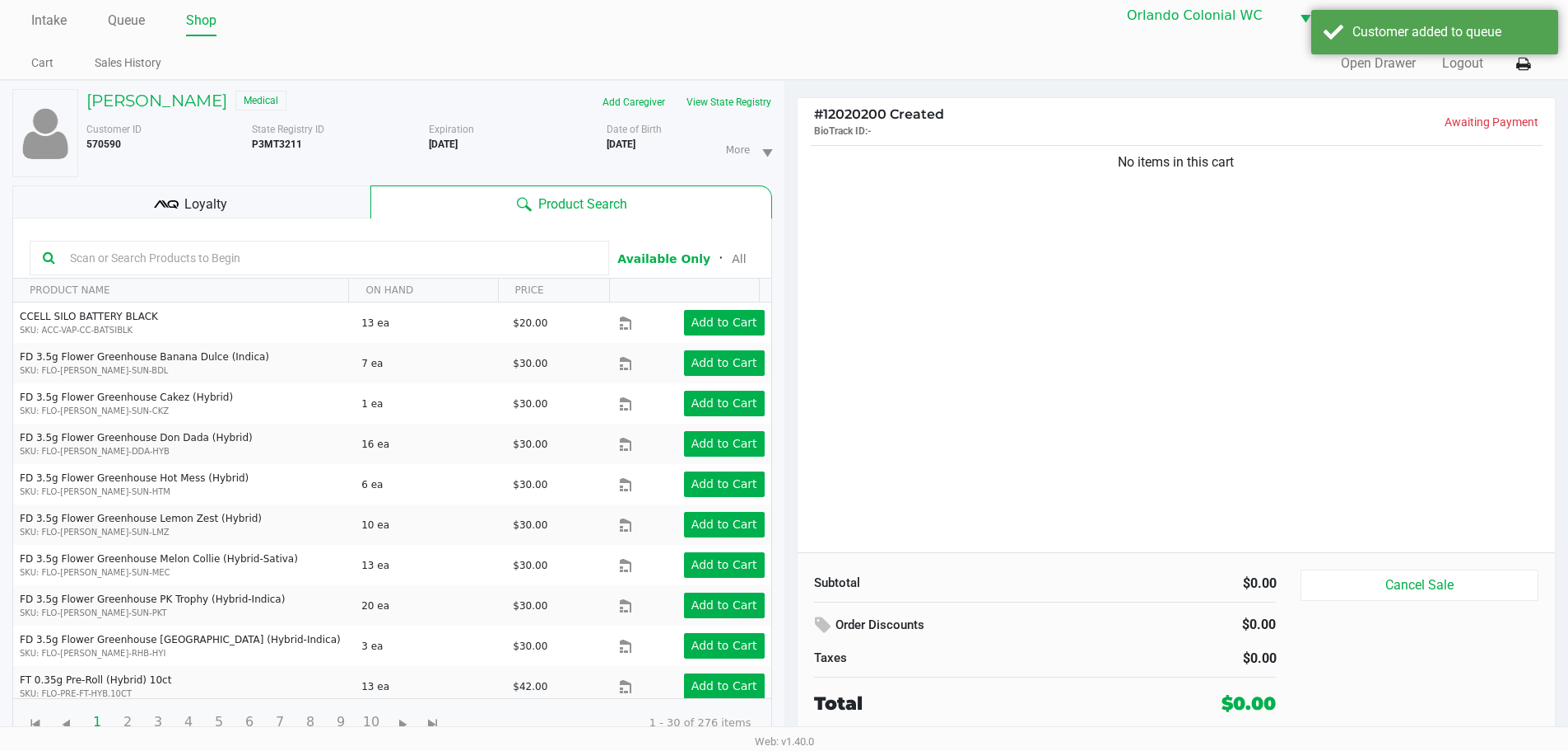
scroll to position [17, 0]
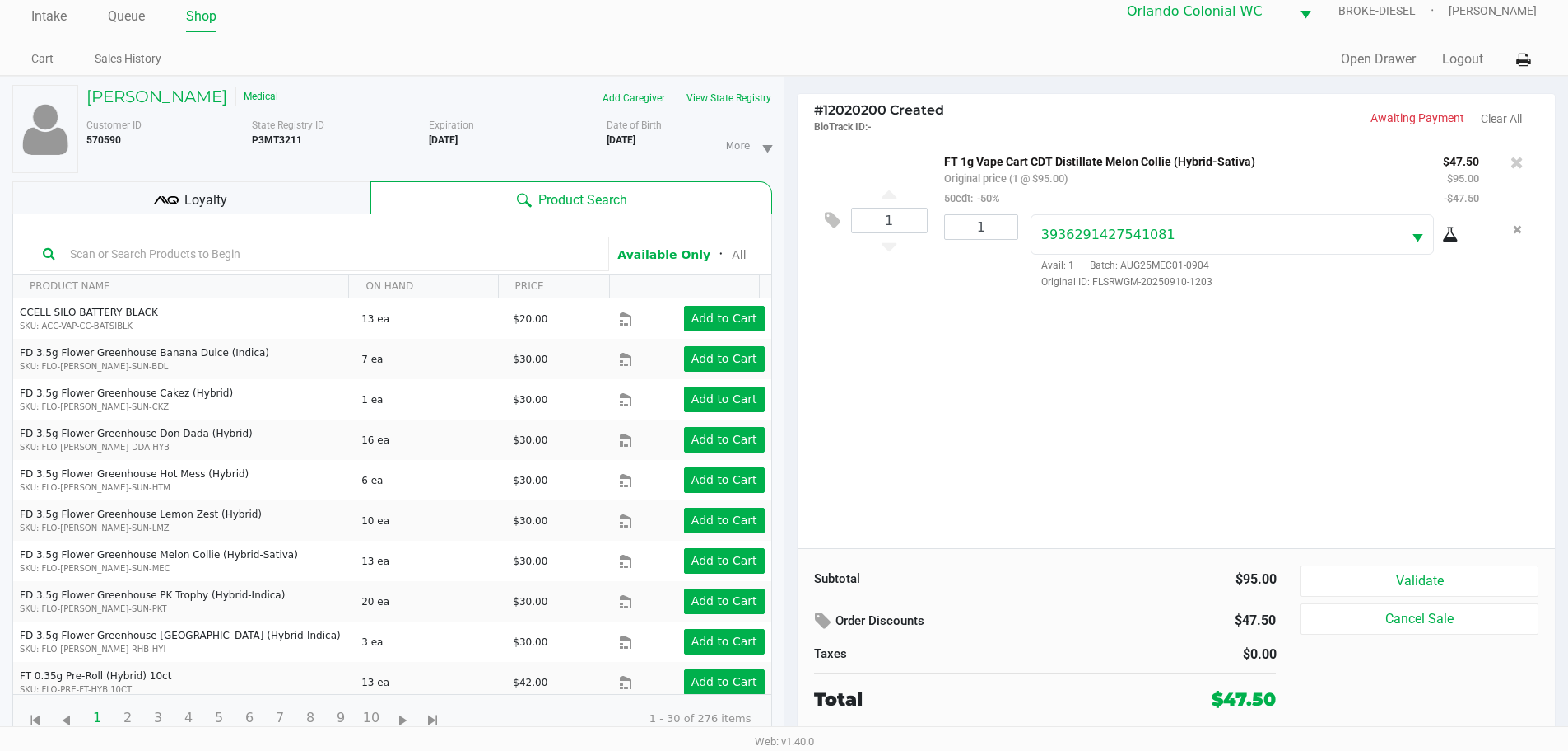
click at [189, 187] on div "Loyalty" at bounding box center [191, 198] width 358 height 33
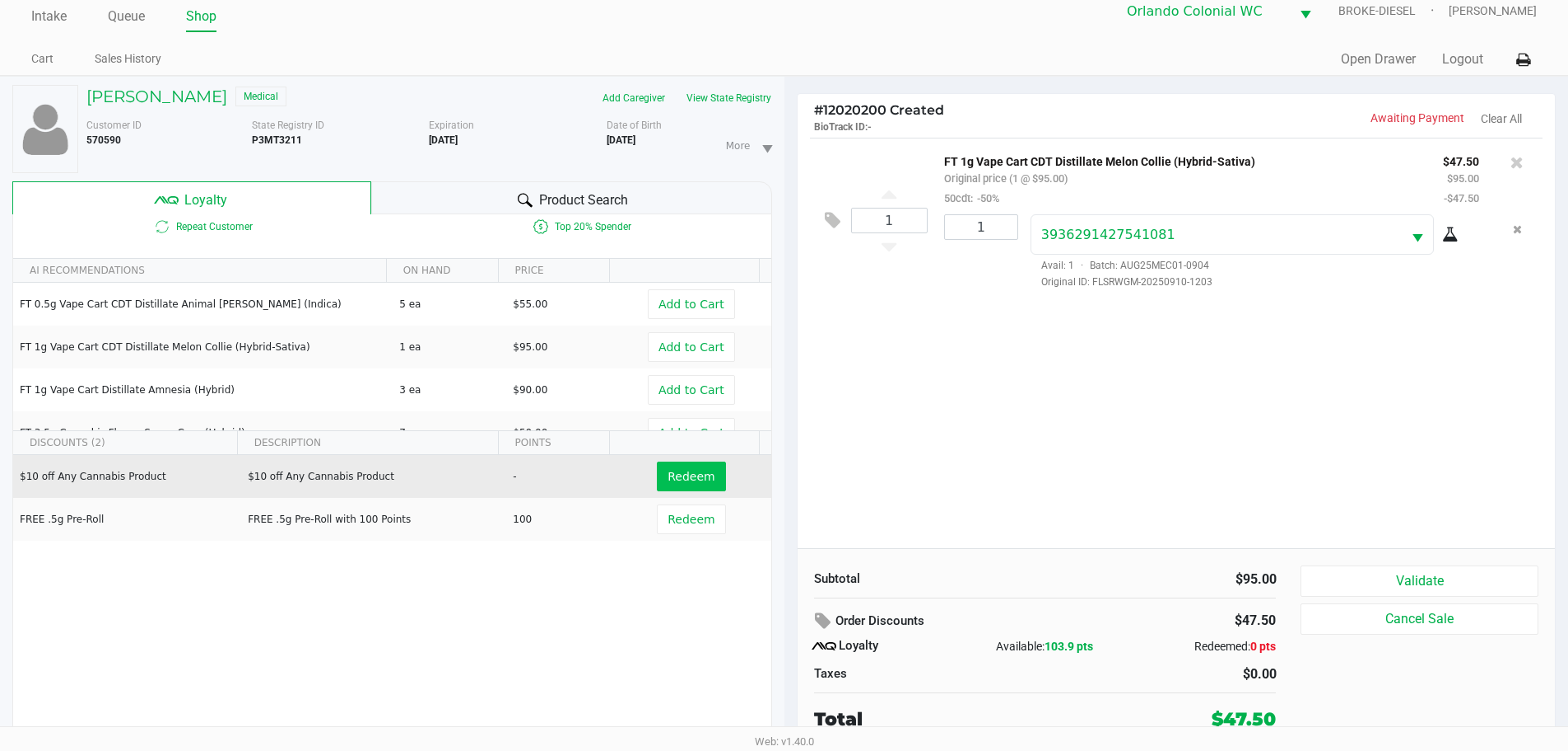
click at [680, 463] on button "Redeem" at bounding box center [691, 476] width 68 height 30
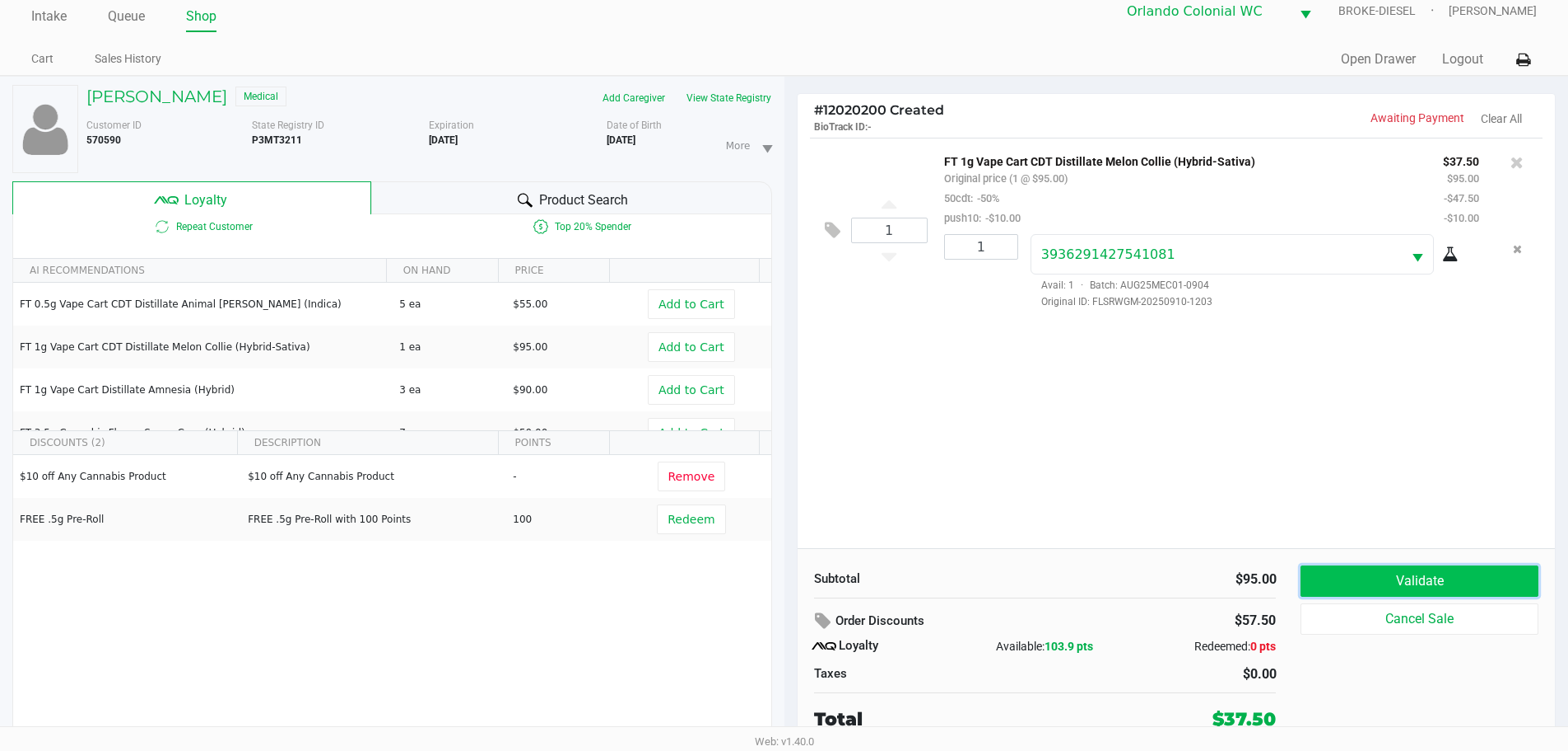
click at [1362, 585] on button "Validate" at bounding box center [1419, 581] width 237 height 31
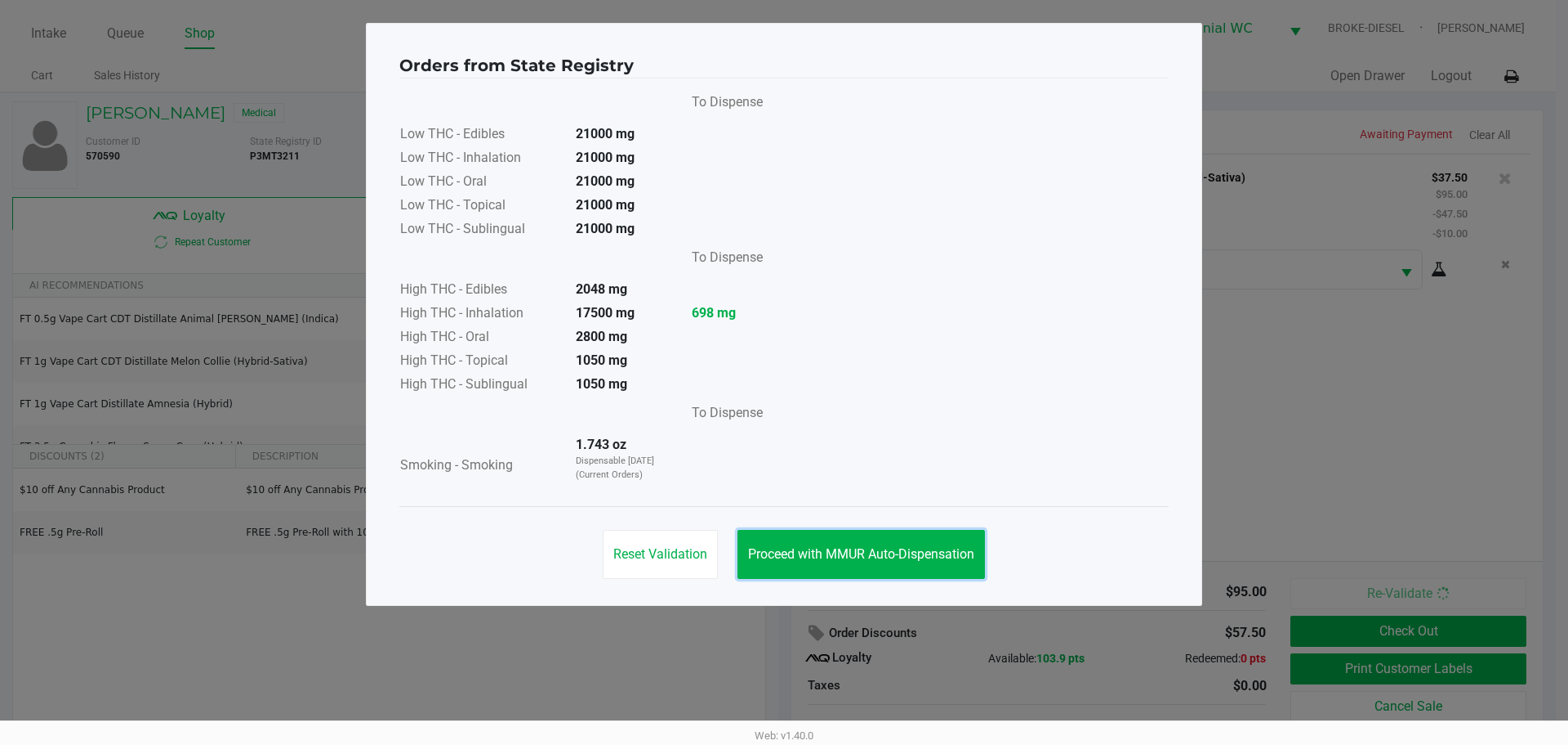
click at [921, 571] on button "Proceed with MMUR Auto-Dispensation" at bounding box center [861, 554] width 248 height 49
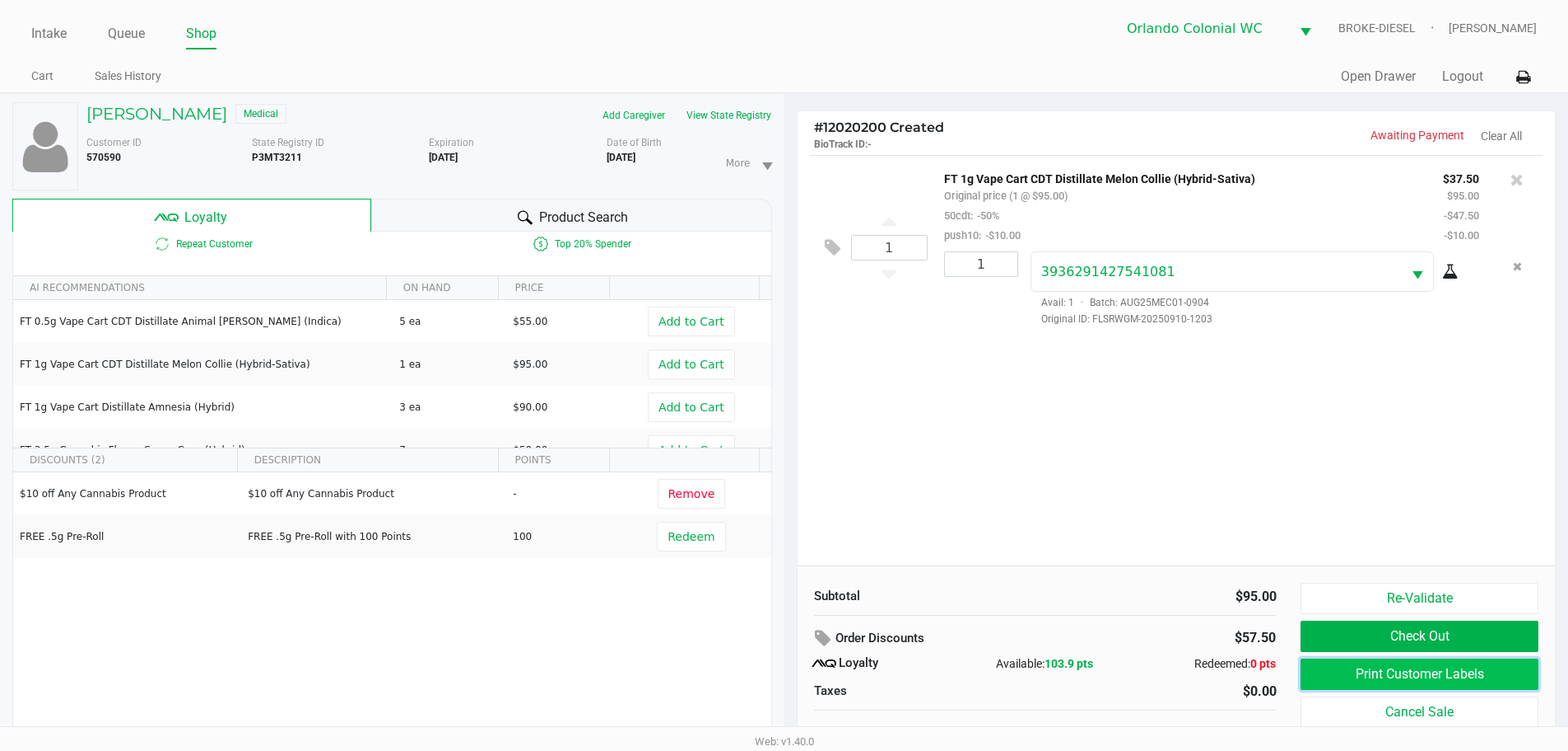
click at [1378, 667] on button "Print Customer Labels" at bounding box center [1419, 674] width 237 height 31
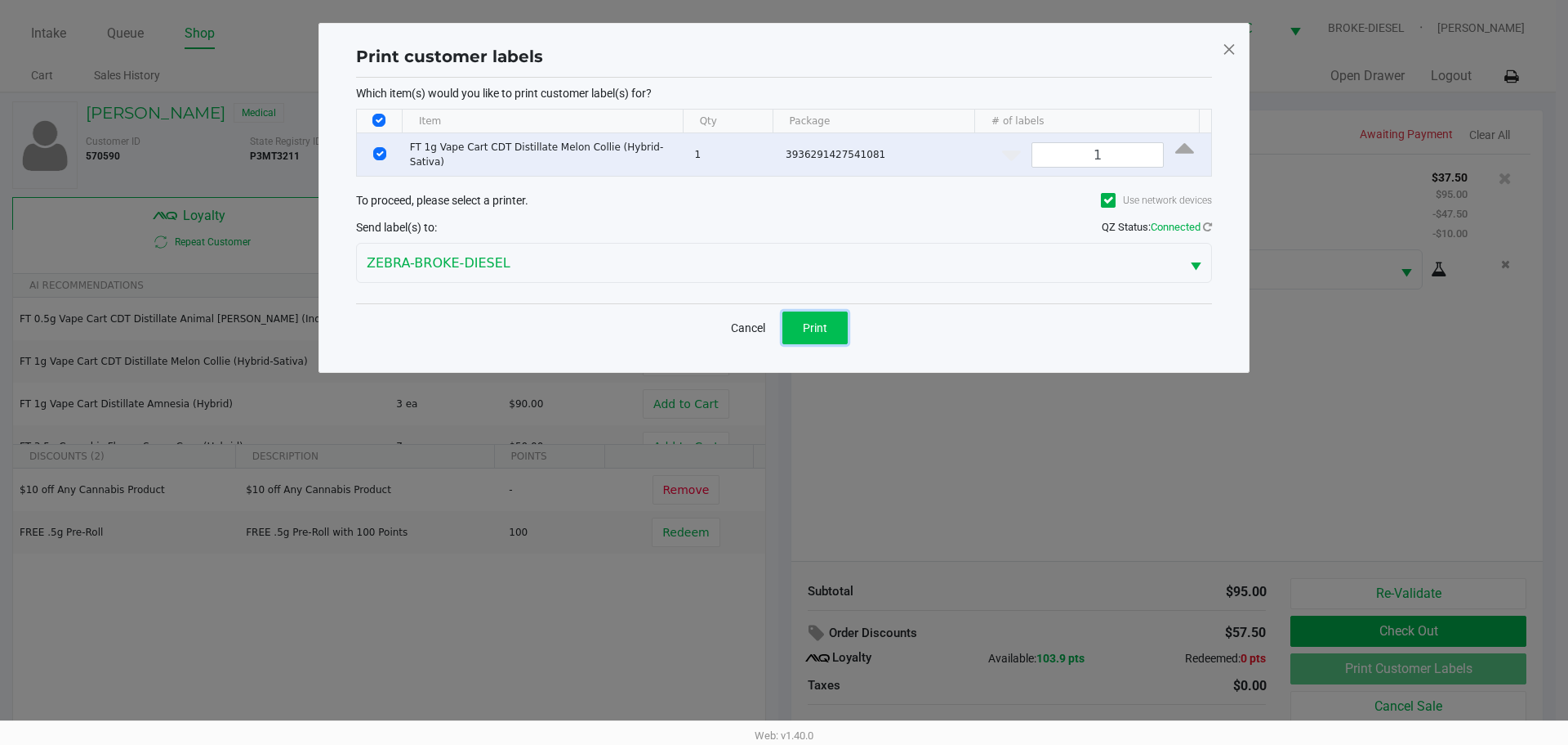
click at [825, 313] on button "Print" at bounding box center [815, 328] width 65 height 33
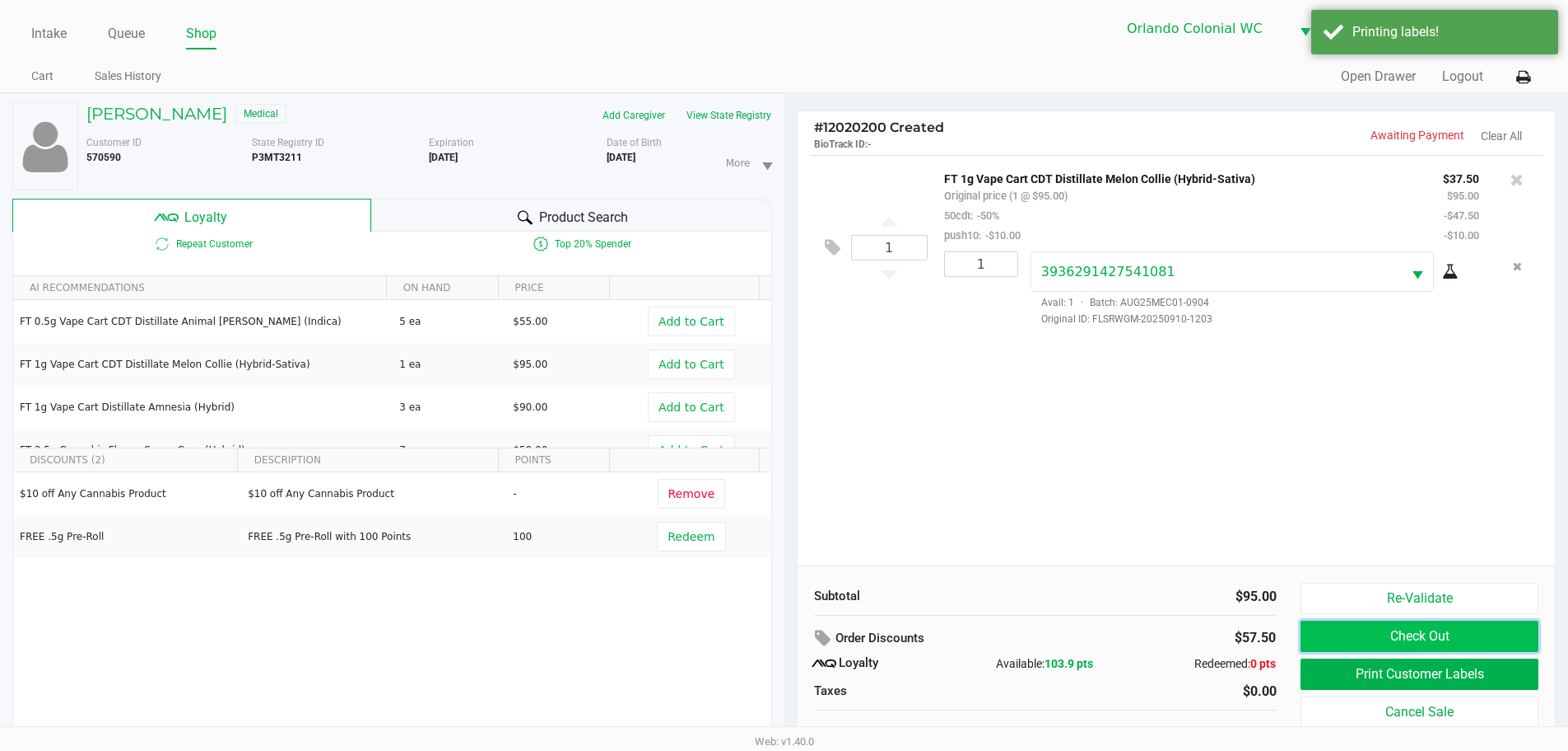
click at [1435, 642] on button "Check Out" at bounding box center [1419, 636] width 237 height 31
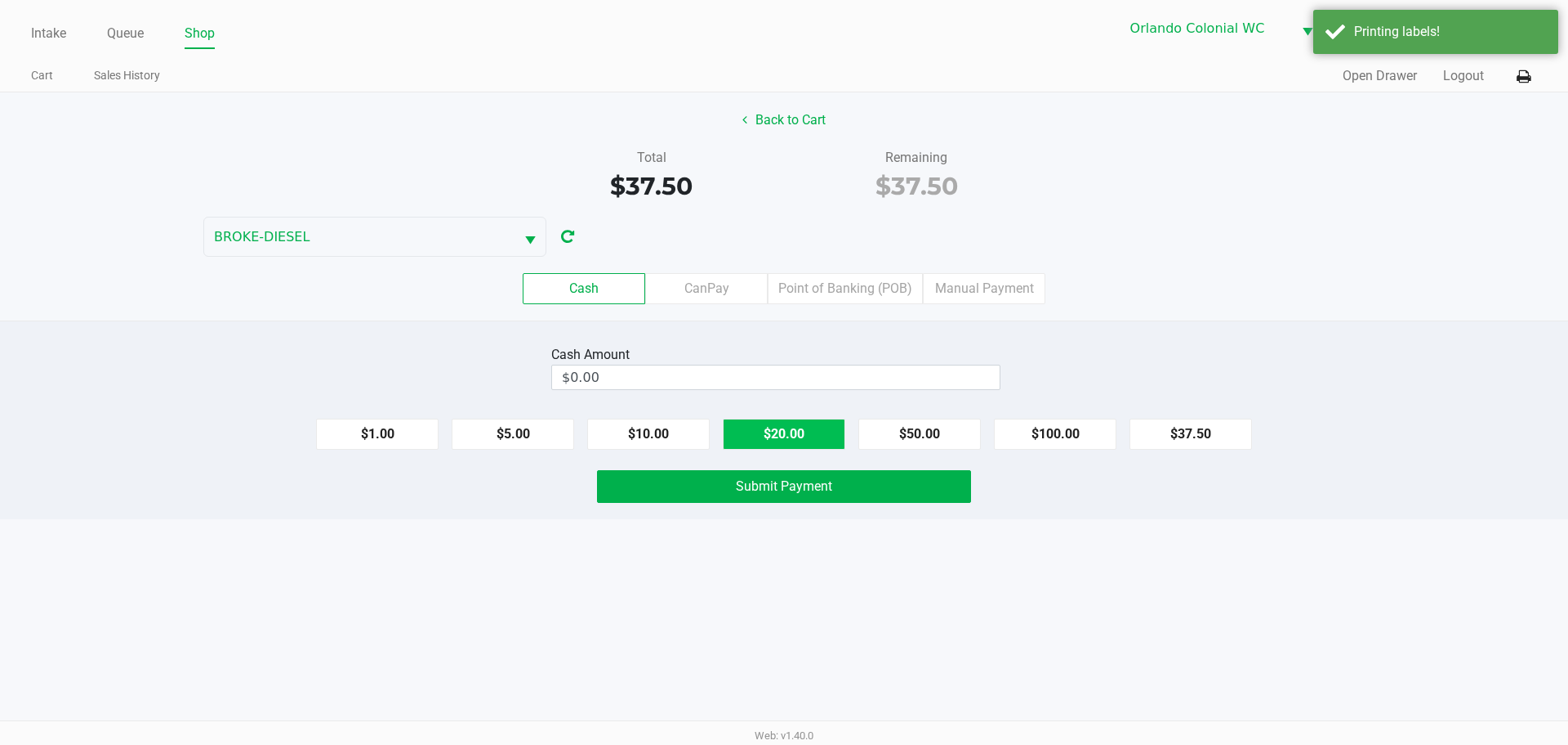
click at [814, 437] on button "$20.00" at bounding box center [783, 434] width 122 height 31
type input "$40.00"
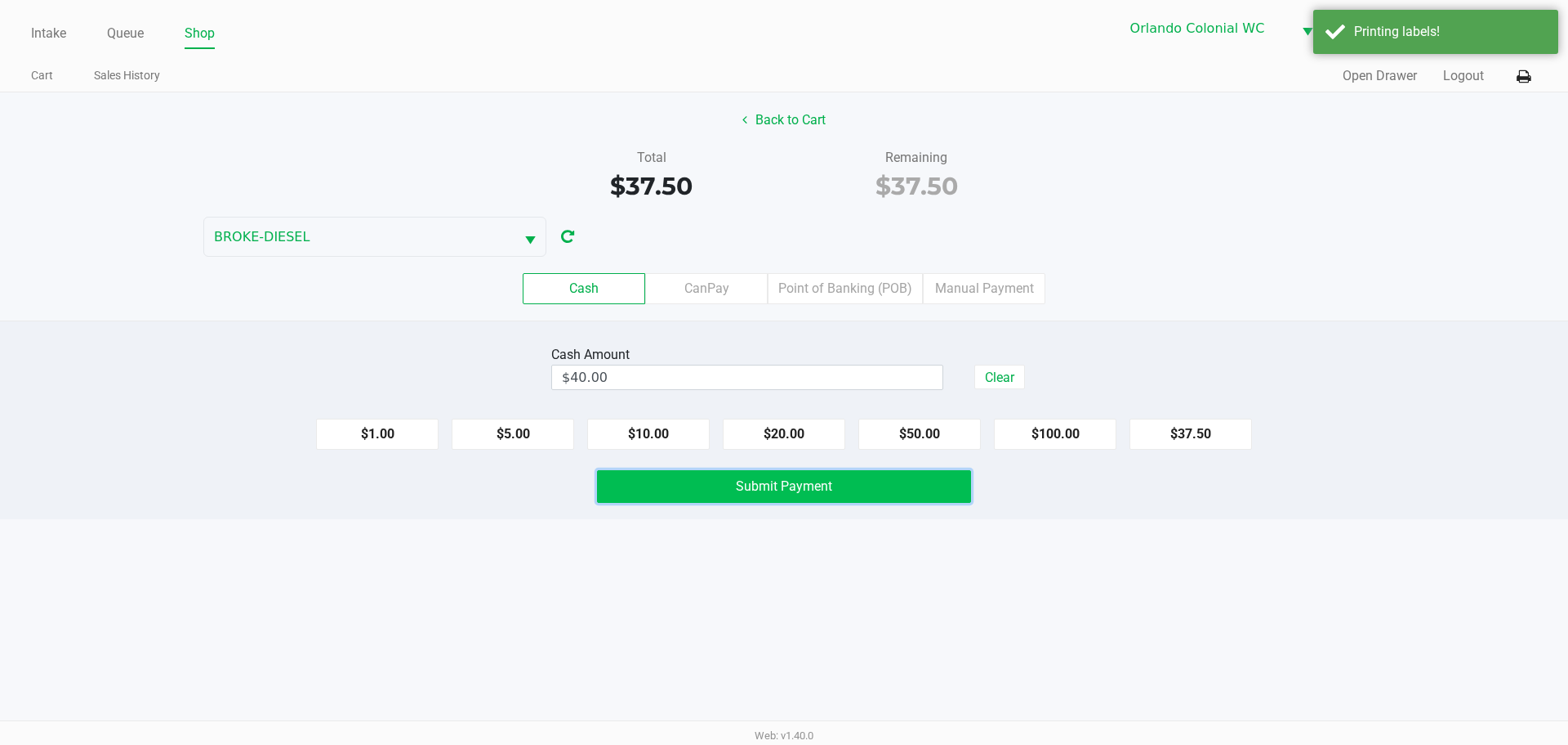
click at [818, 499] on button "Submit Payment" at bounding box center [784, 487] width 374 height 33
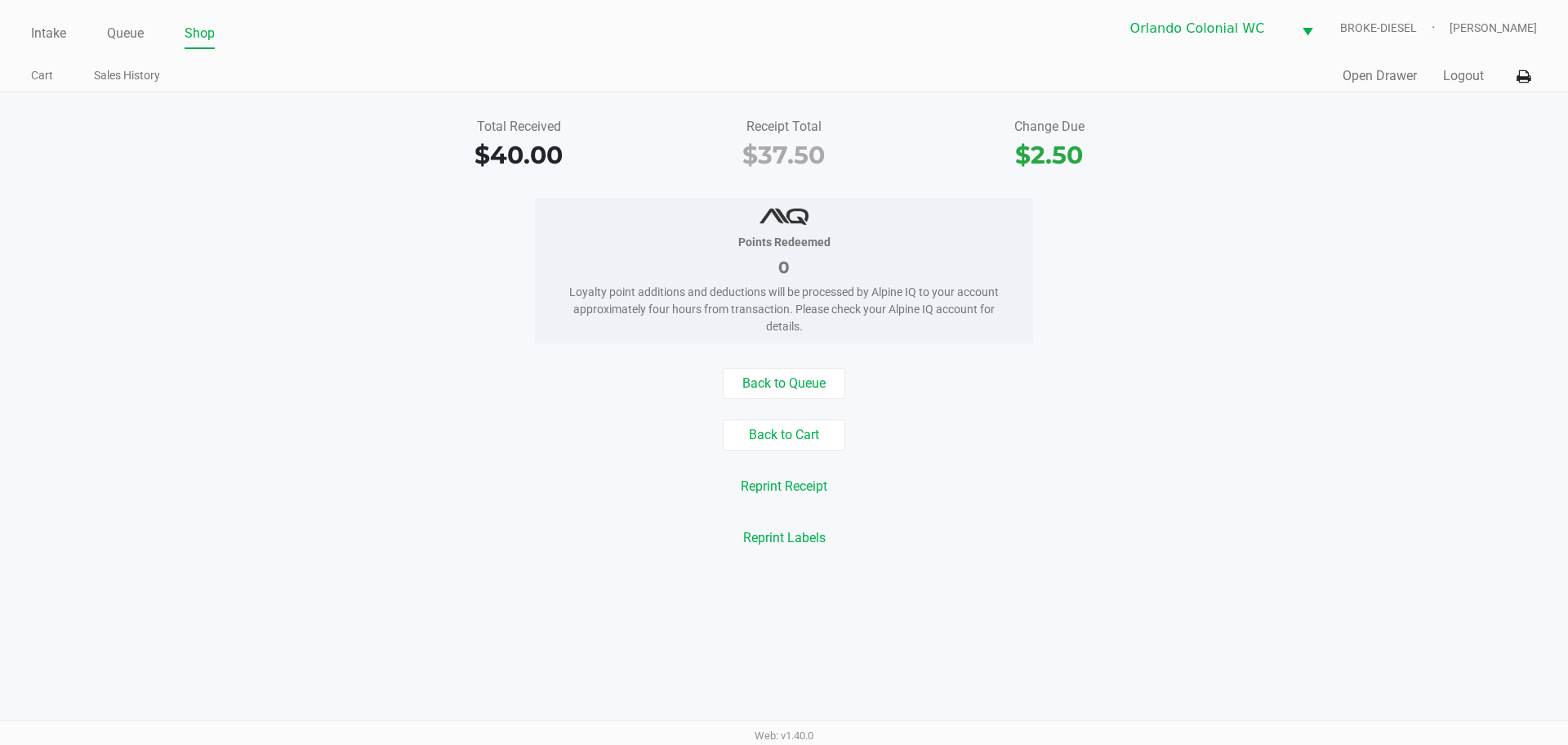
click at [755, 399] on div "Back to Queue Back to Cart Reprint Receipt Reprint Labels" at bounding box center [784, 461] width 1593 height 186
click at [773, 395] on button "Back to Queue" at bounding box center [783, 384] width 122 height 31
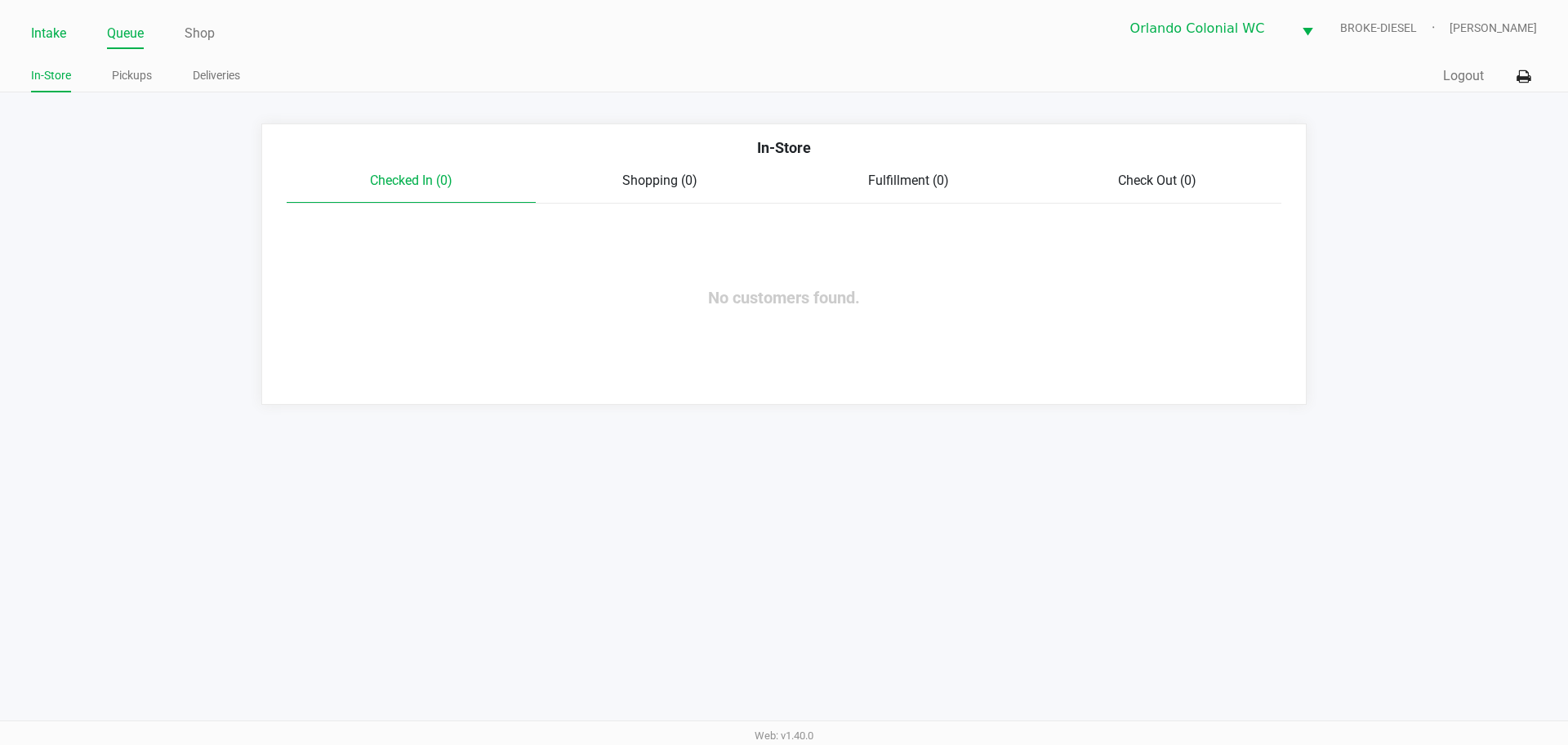
click at [42, 36] on link "Intake" at bounding box center [48, 34] width 35 height 23
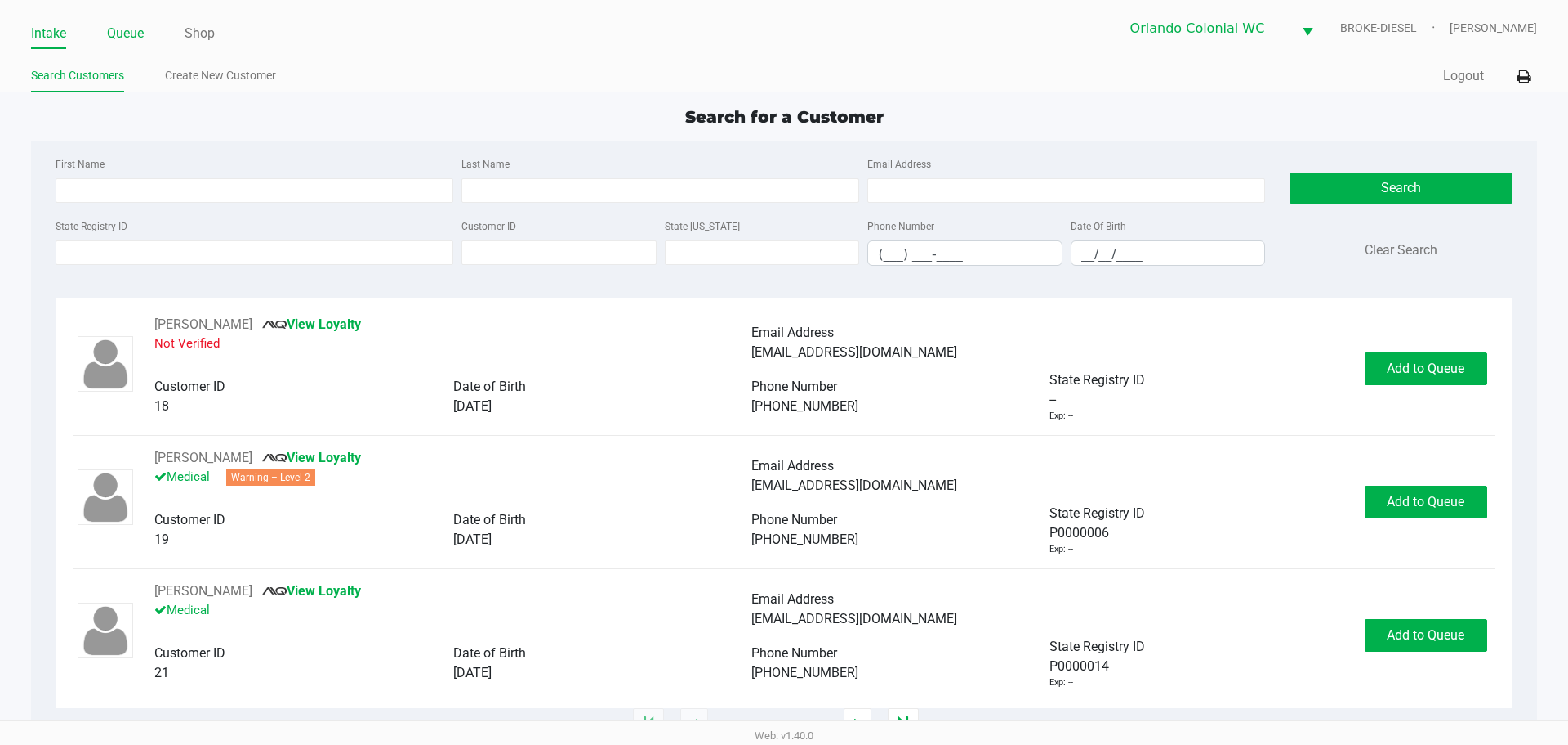
click at [139, 23] on link "Queue" at bounding box center [125, 34] width 37 height 23
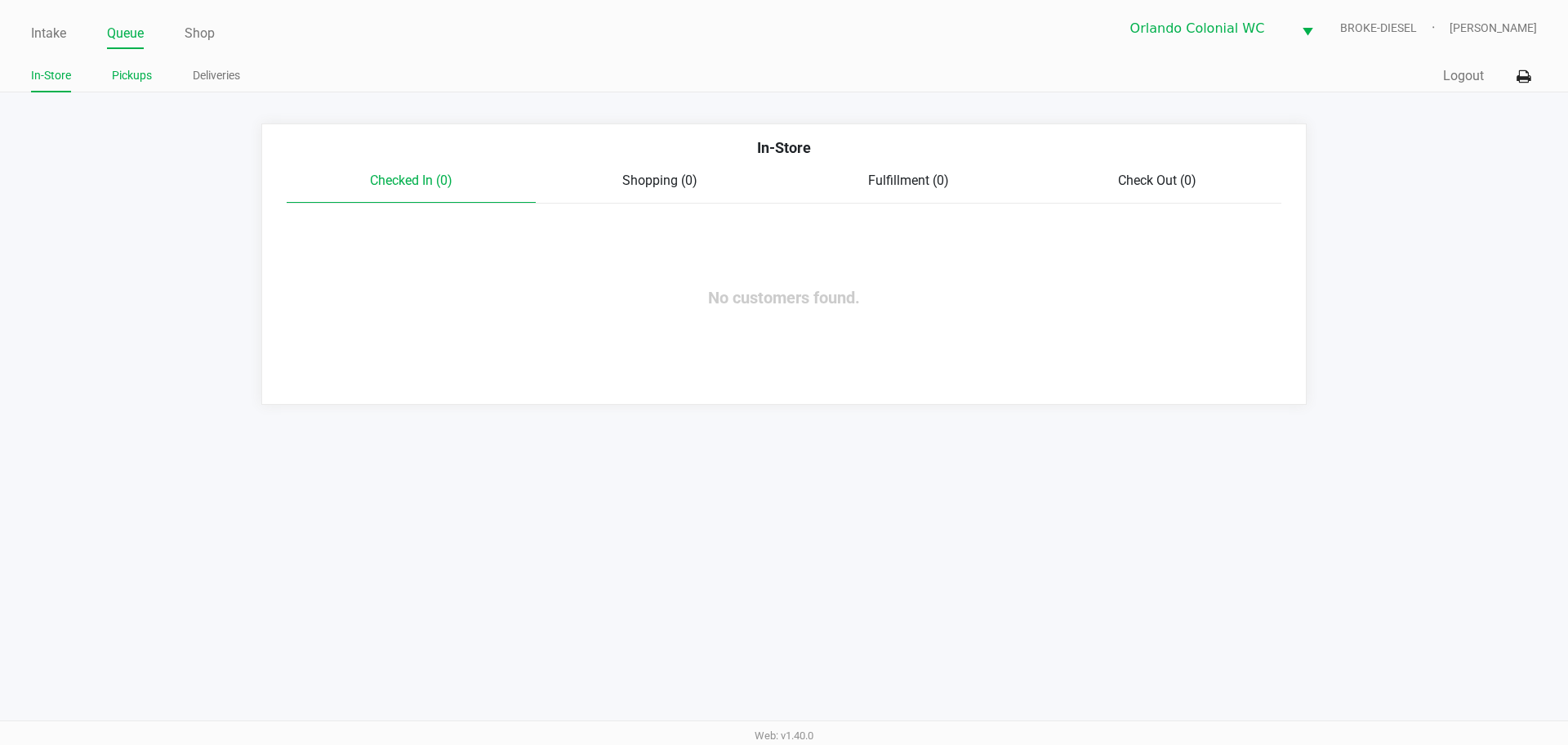
click at [113, 75] on link "Pickups" at bounding box center [132, 75] width 40 height 20
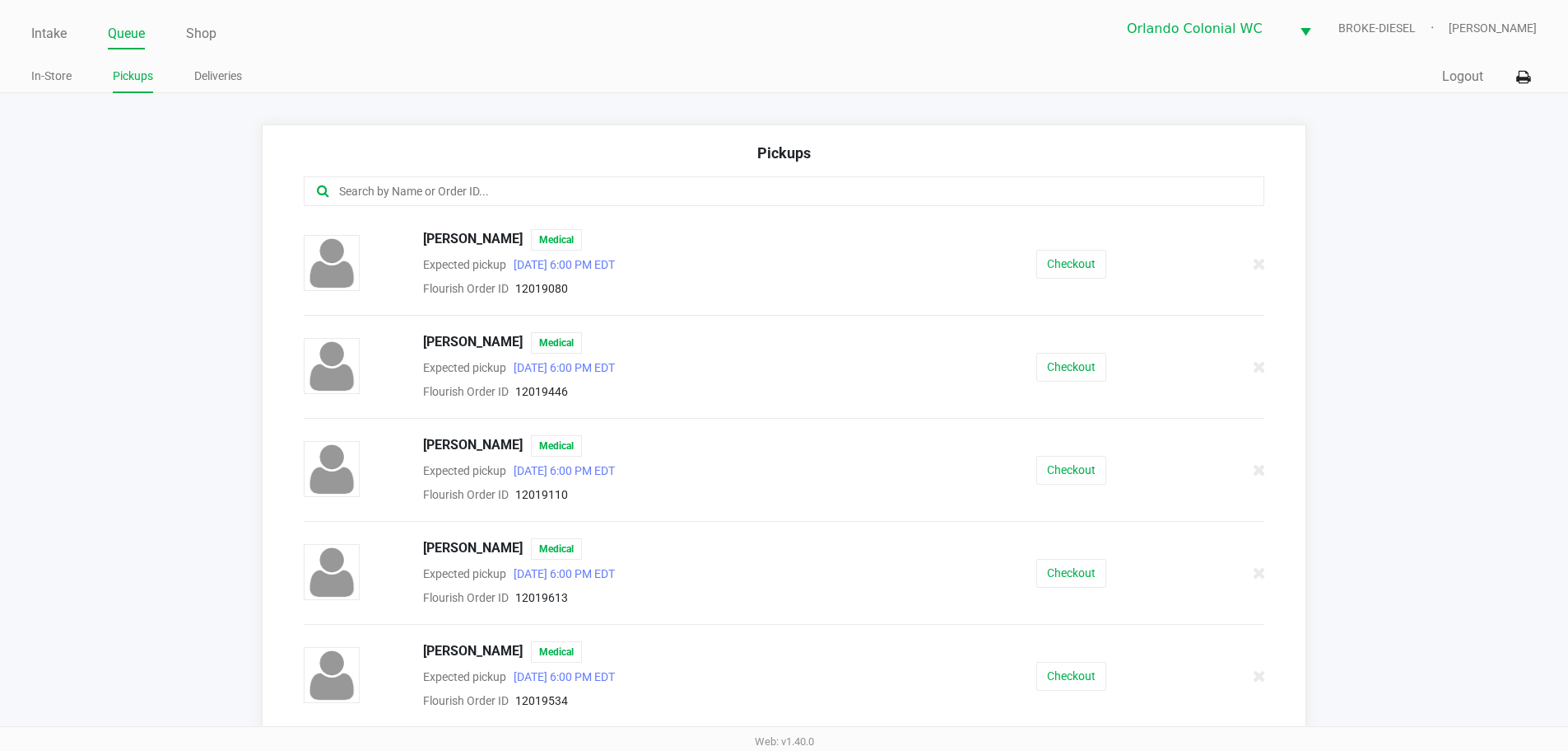
scroll to position [1071, 0]
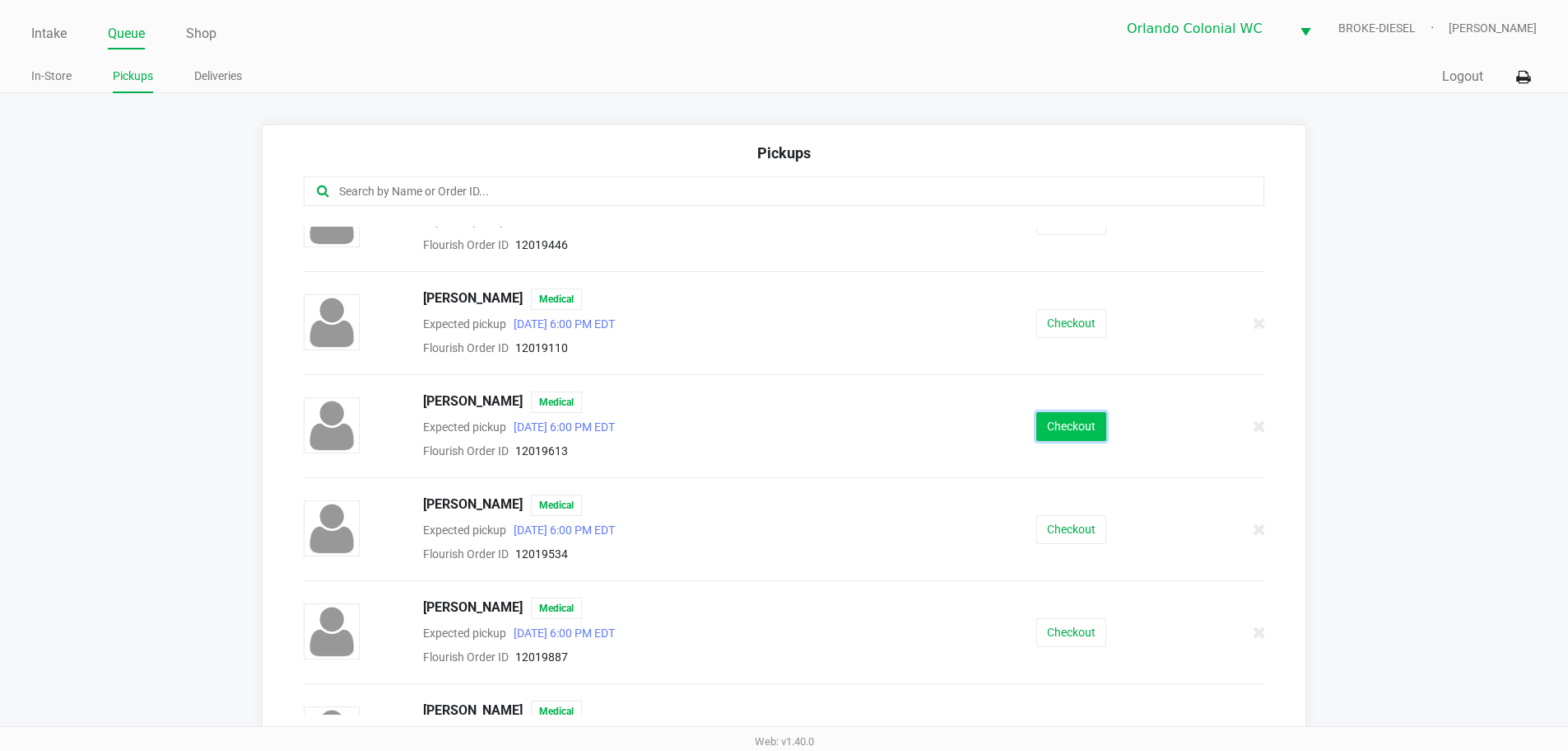
click at [1054, 427] on button "Checkout" at bounding box center [1072, 427] width 70 height 29
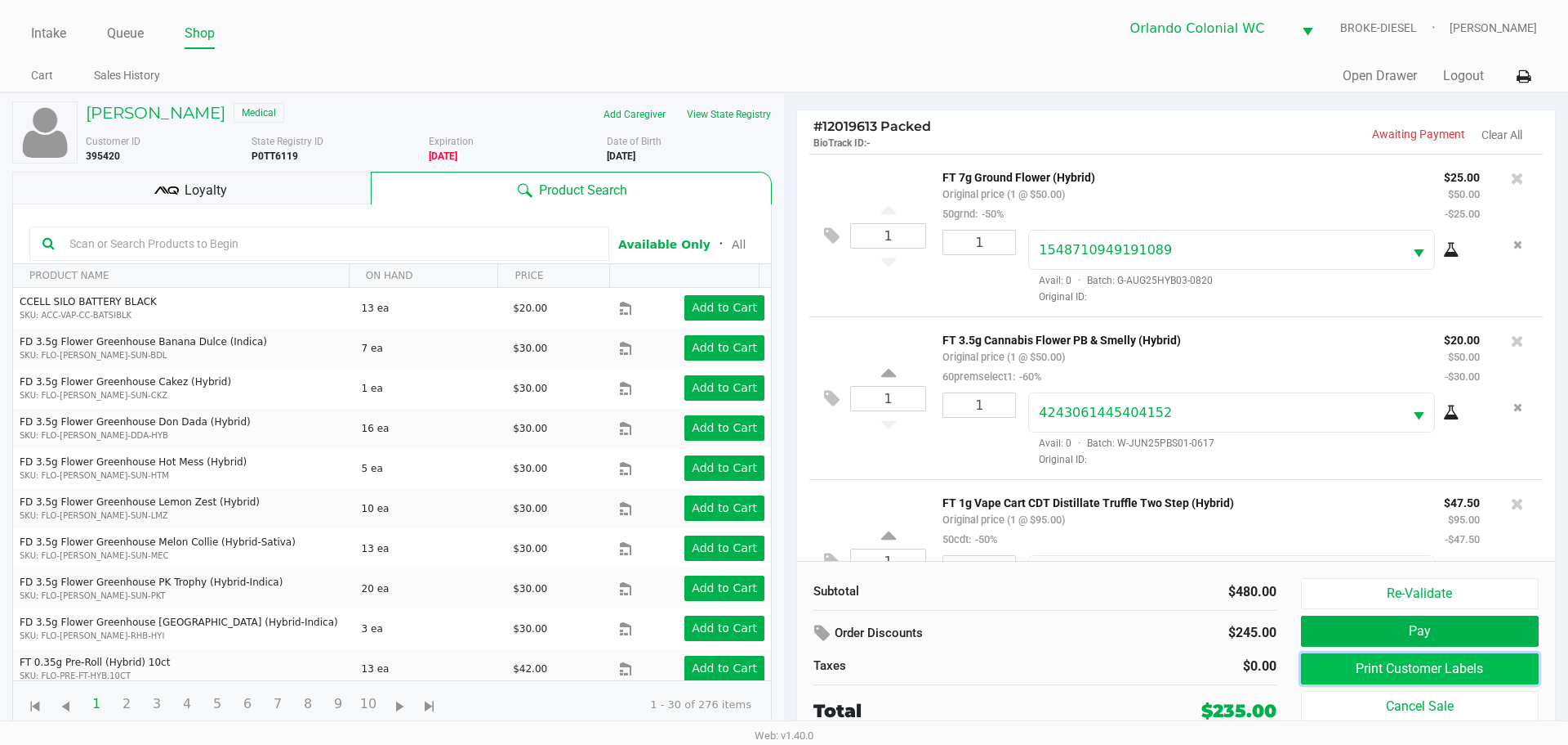
click at [1419, 680] on button "Print Customer Labels" at bounding box center [1420, 669] width 238 height 31
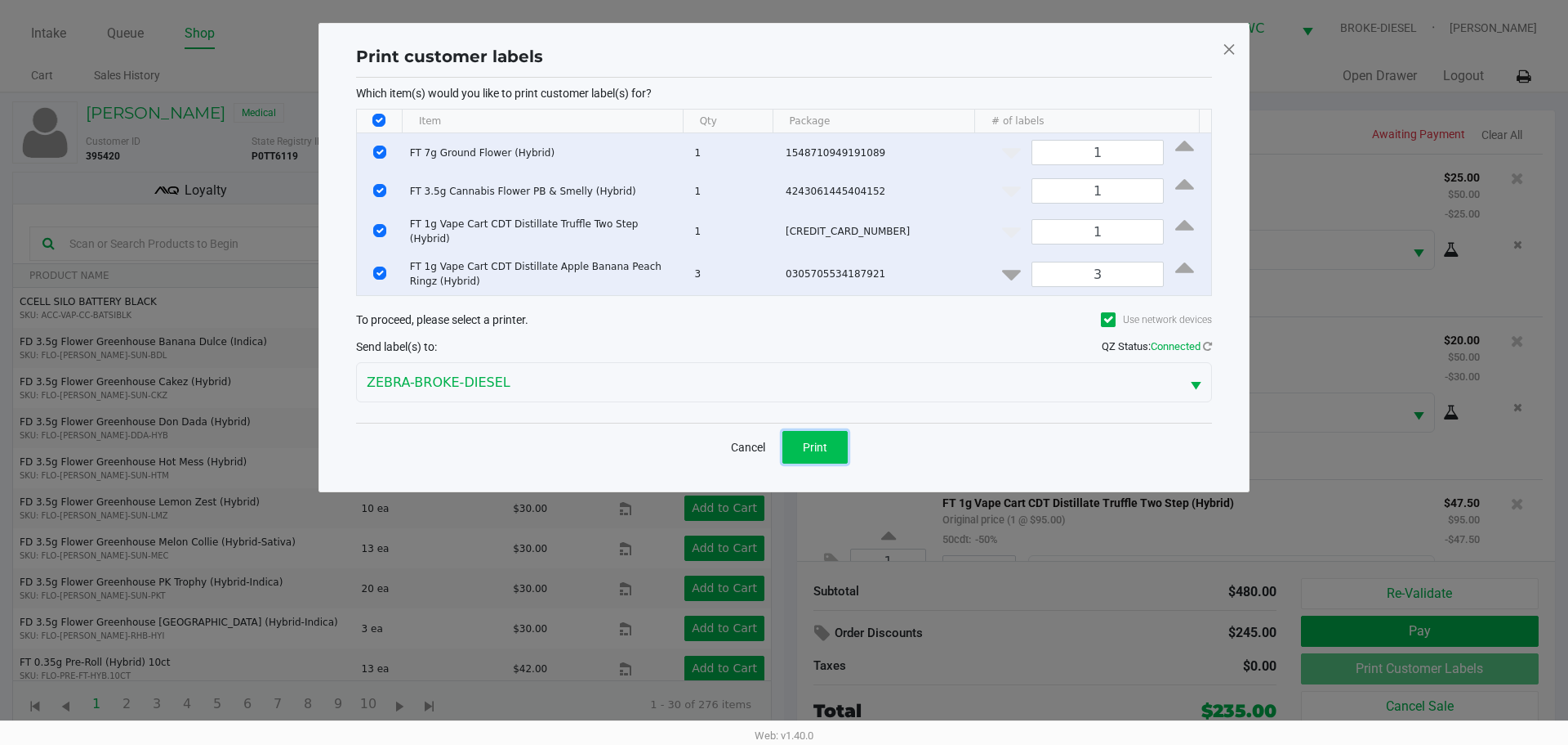
click at [818, 440] on span "Print" at bounding box center [815, 447] width 24 height 13
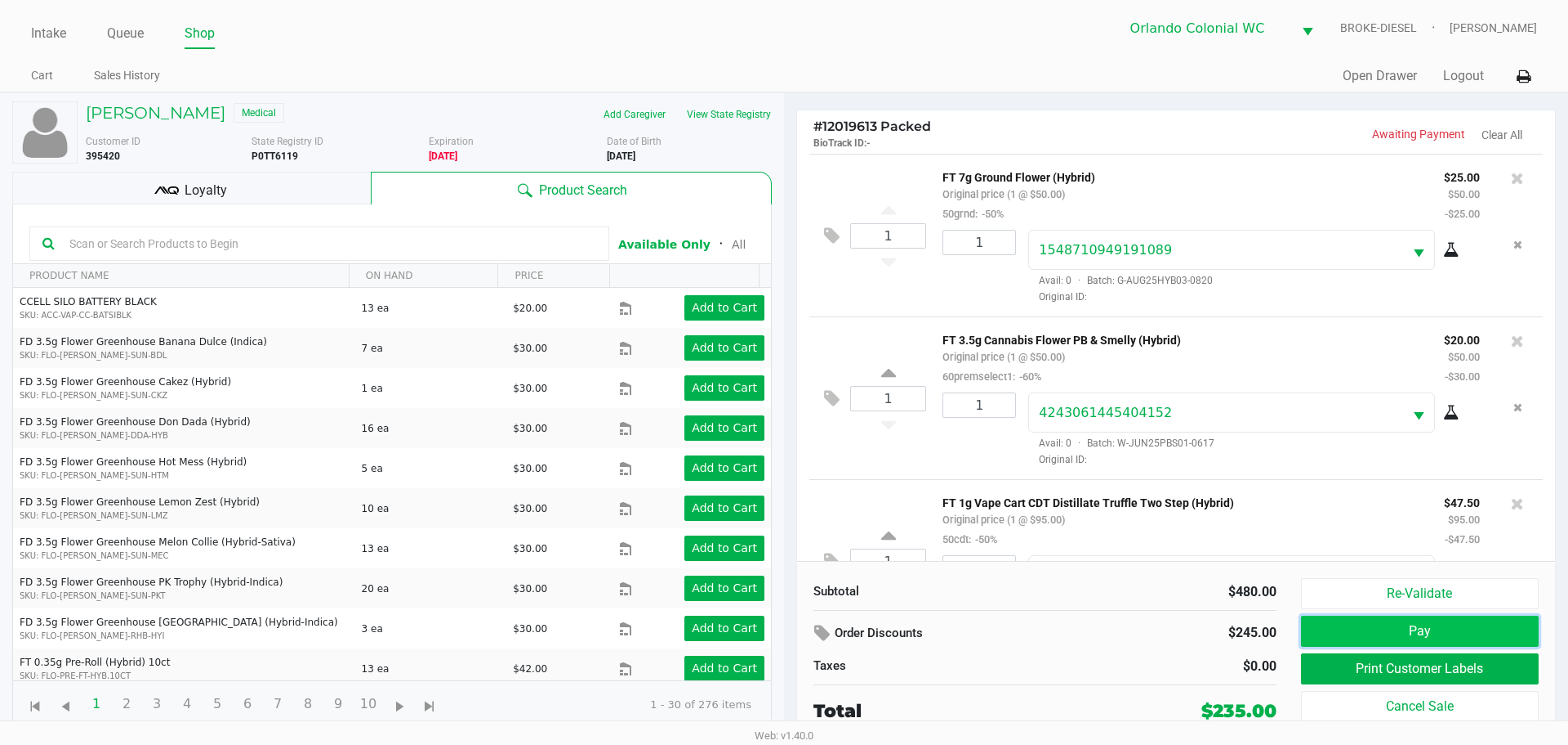
click at [1372, 626] on button "Pay" at bounding box center [1420, 631] width 238 height 31
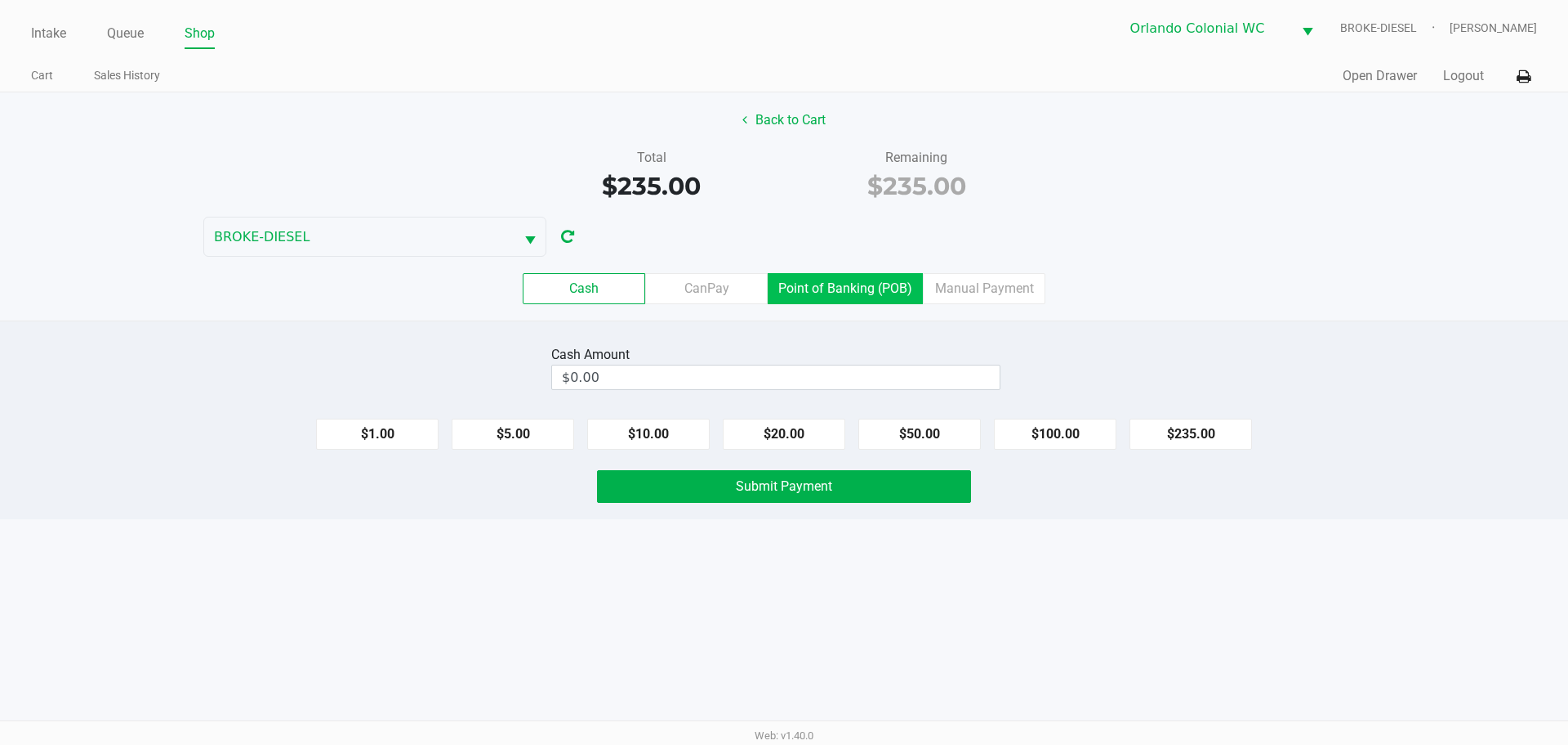
click at [875, 295] on label "Point of Banking (POB)" at bounding box center [845, 288] width 155 height 31
click at [0, 0] on 7 "Point of Banking (POB)" at bounding box center [0, 0] width 0 height 0
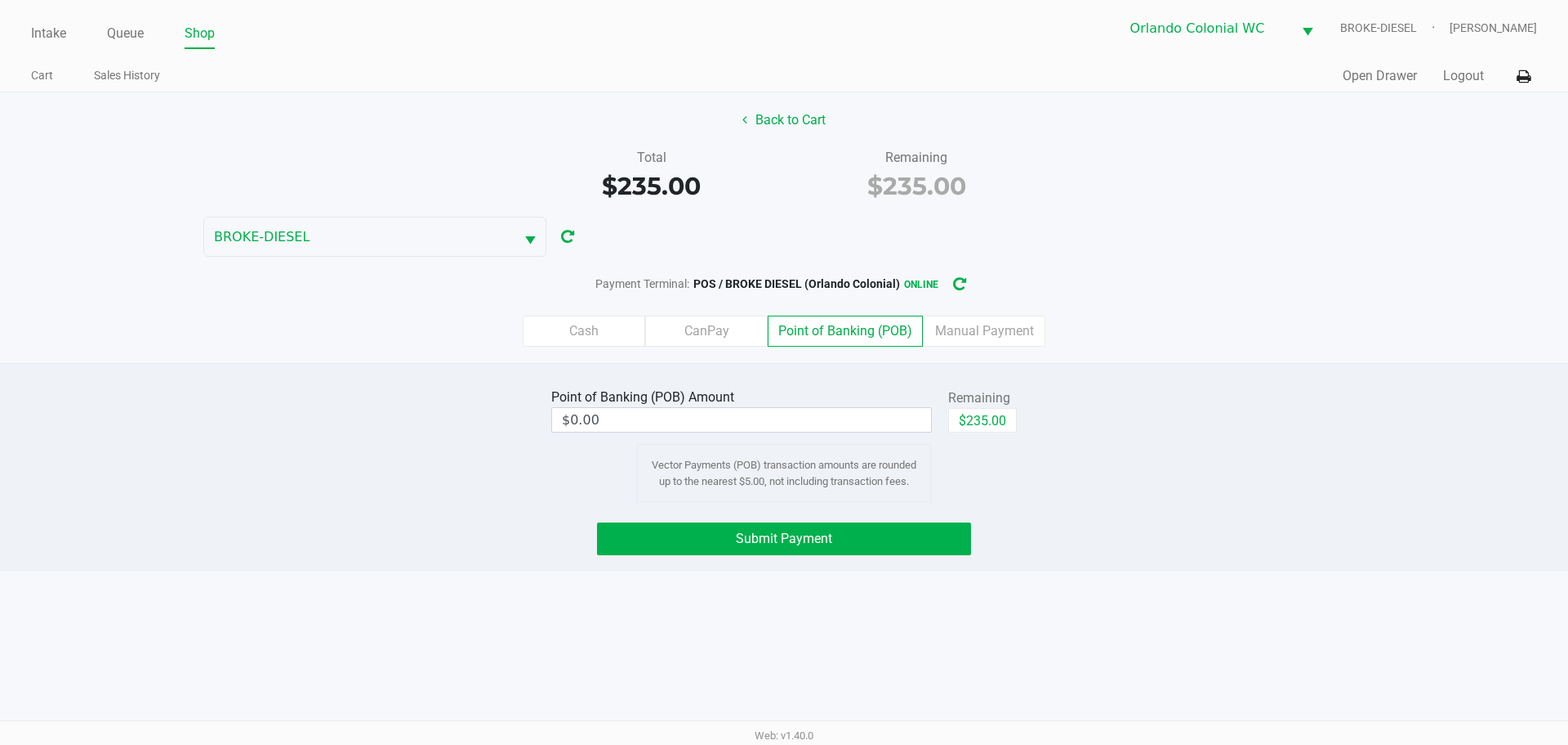
click at [1003, 434] on div "$235.00" at bounding box center [982, 426] width 68 height 37
click at [980, 415] on button "$235.00" at bounding box center [982, 419] width 68 height 24
type input "$235.00"
click at [768, 116] on button "Back to Cart" at bounding box center [784, 120] width 105 height 31
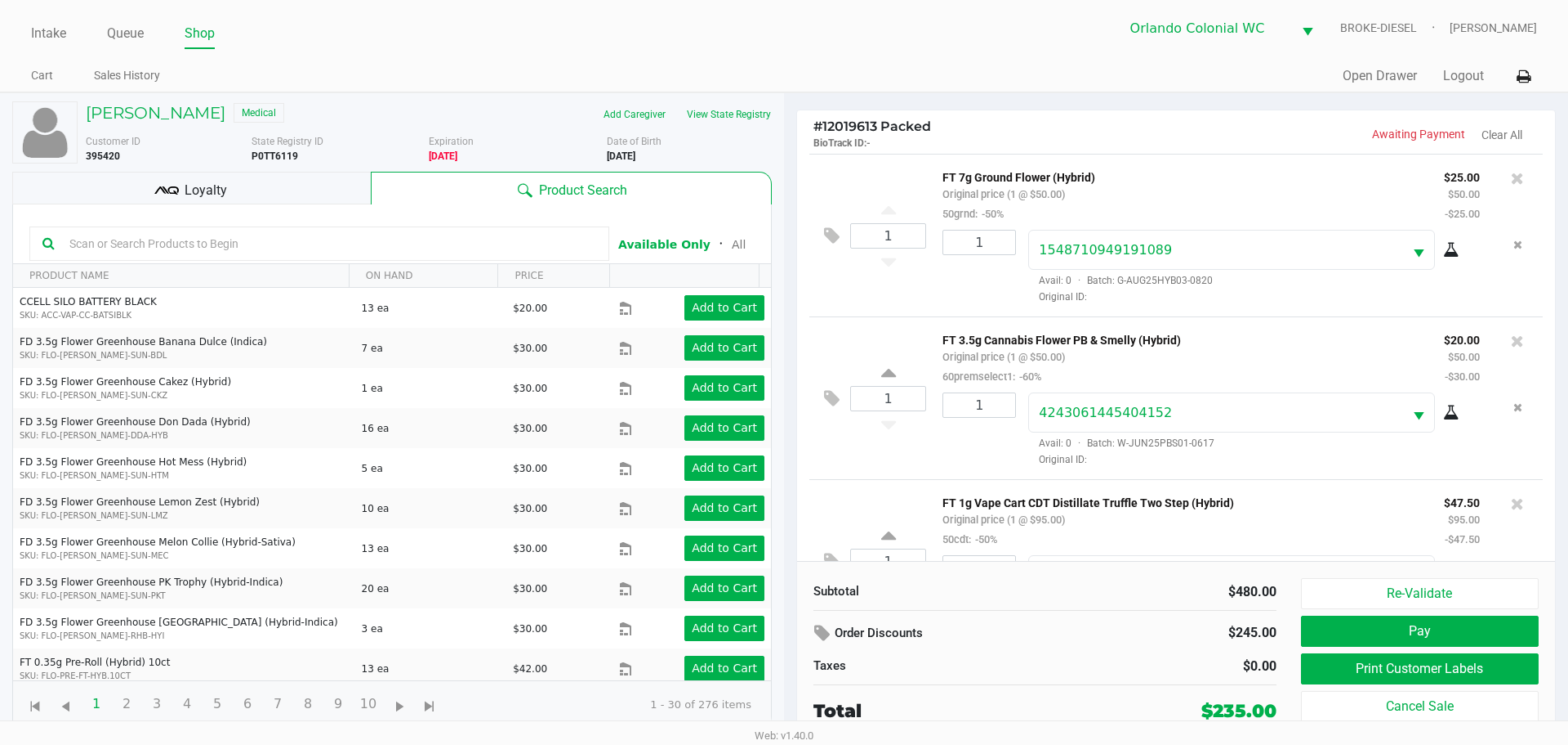
click at [191, 181] on span "Loyalty" at bounding box center [206, 190] width 42 height 19
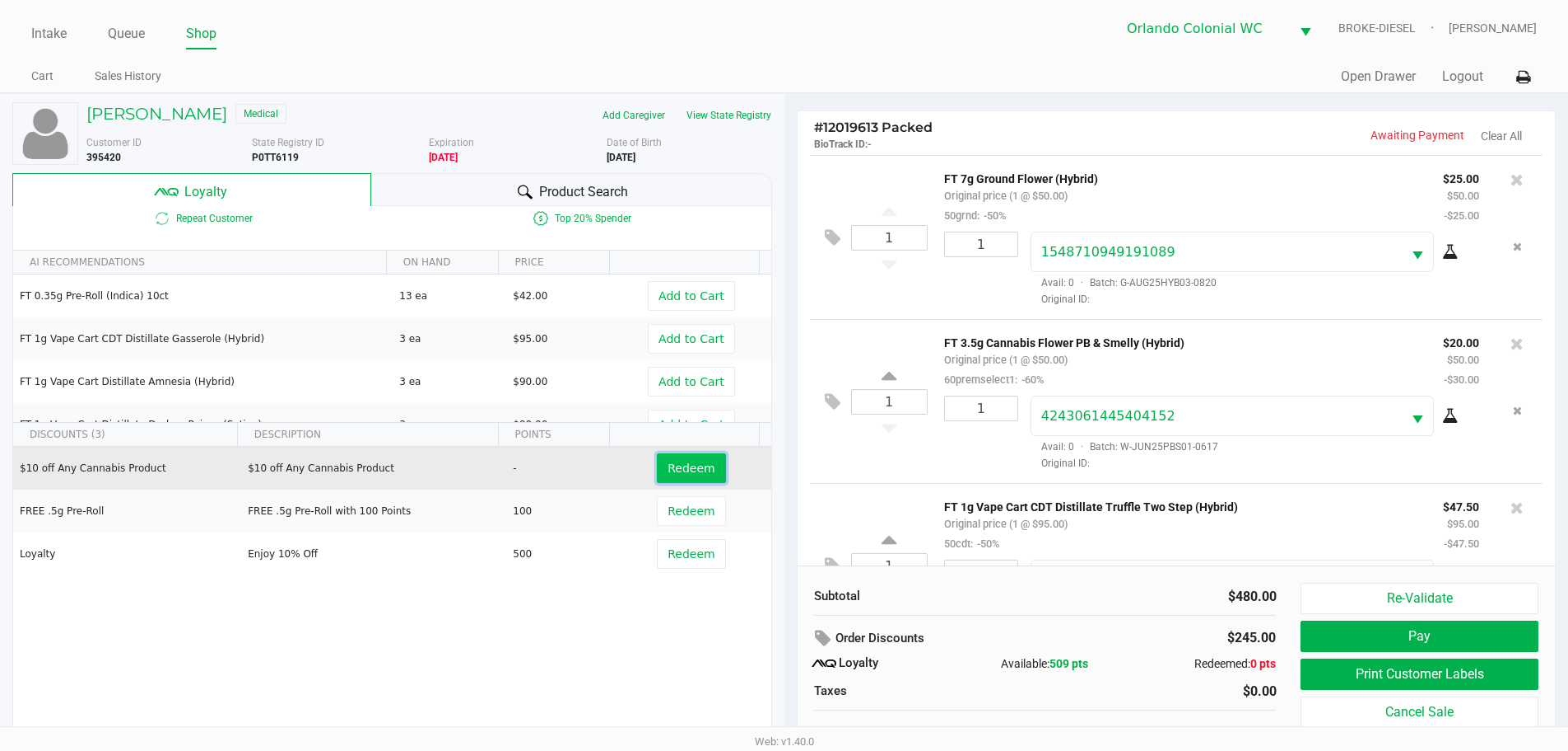
click at [669, 463] on span "Redeem" at bounding box center [691, 468] width 47 height 14
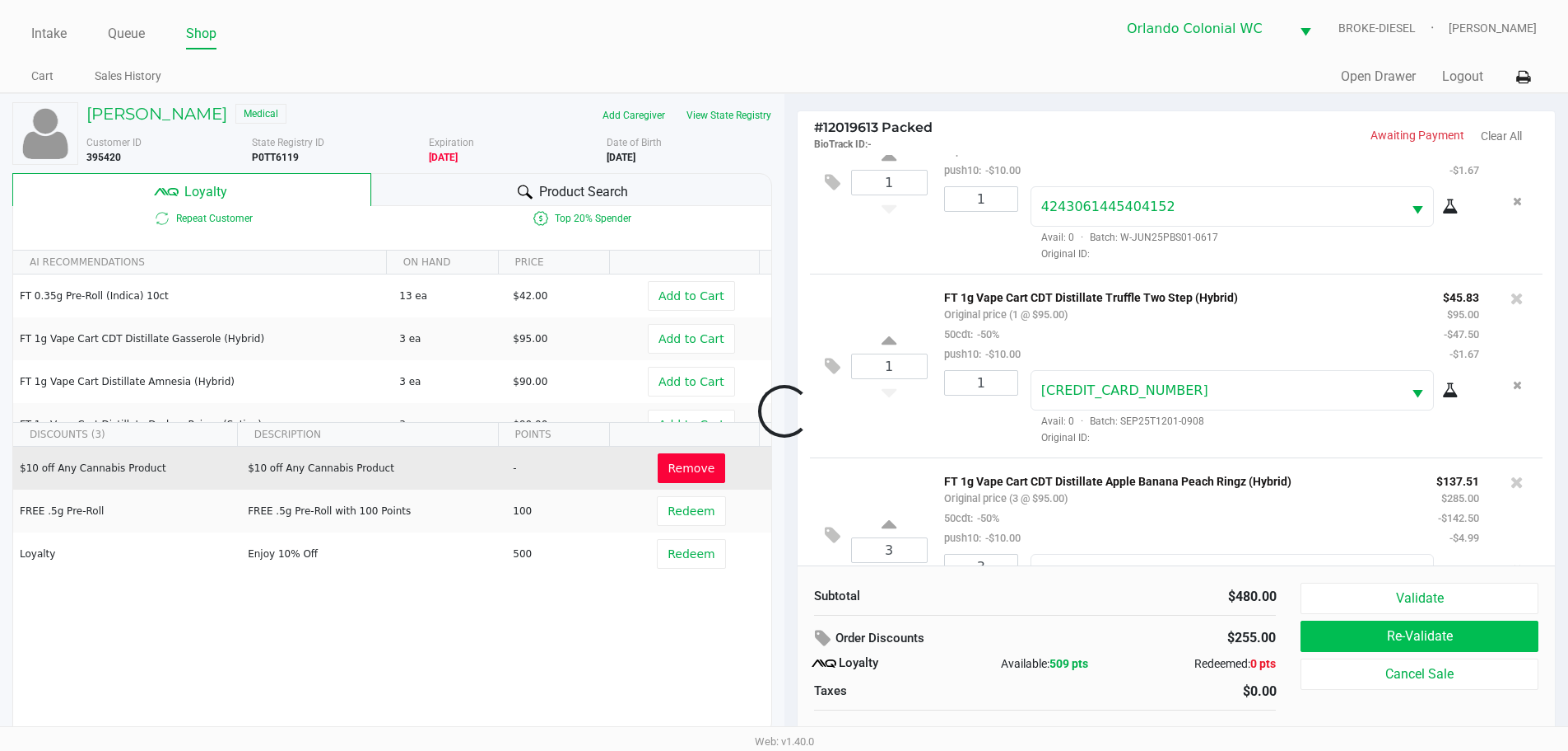
scroll to position [328, 0]
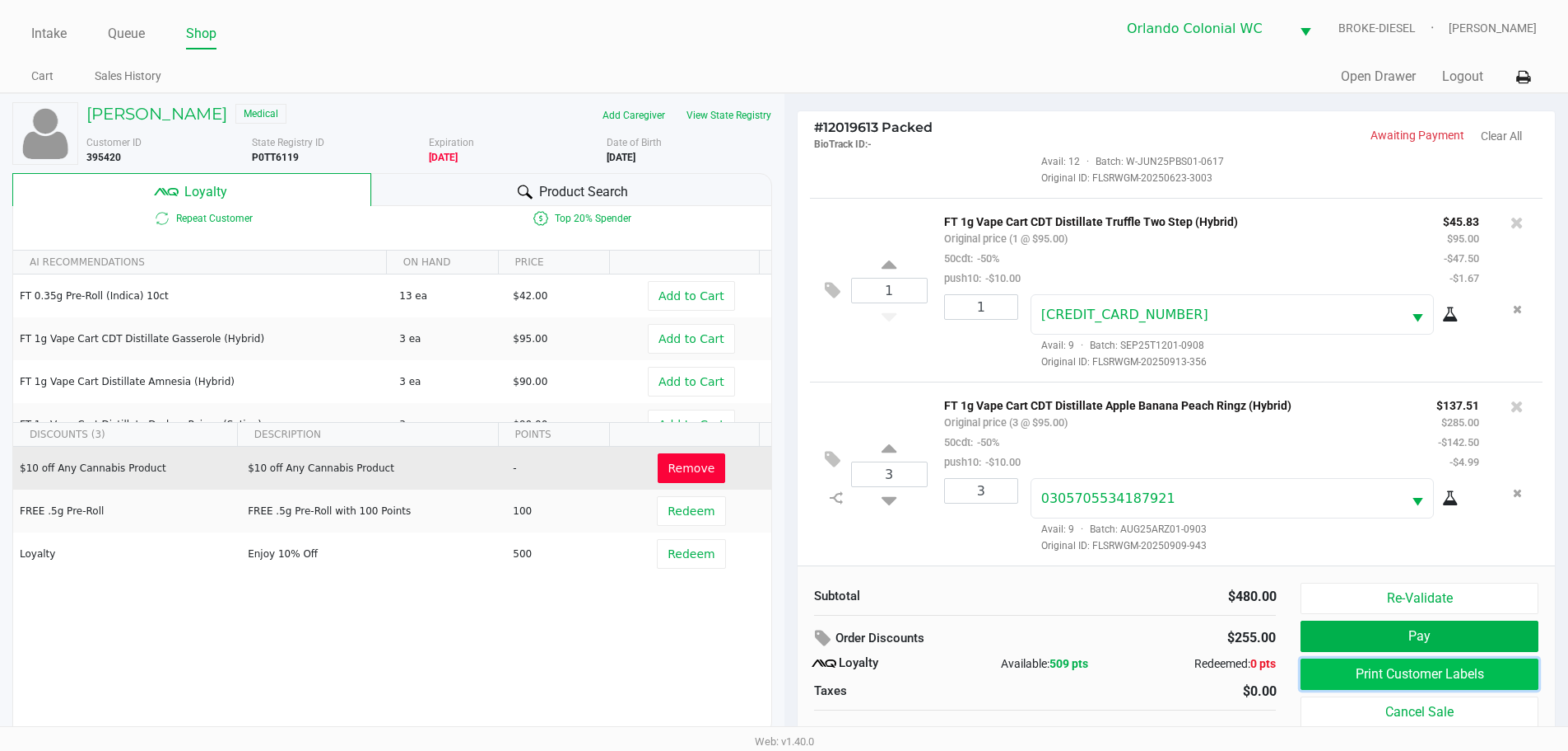
click at [1420, 668] on button "Print Customer Labels" at bounding box center [1419, 674] width 237 height 31
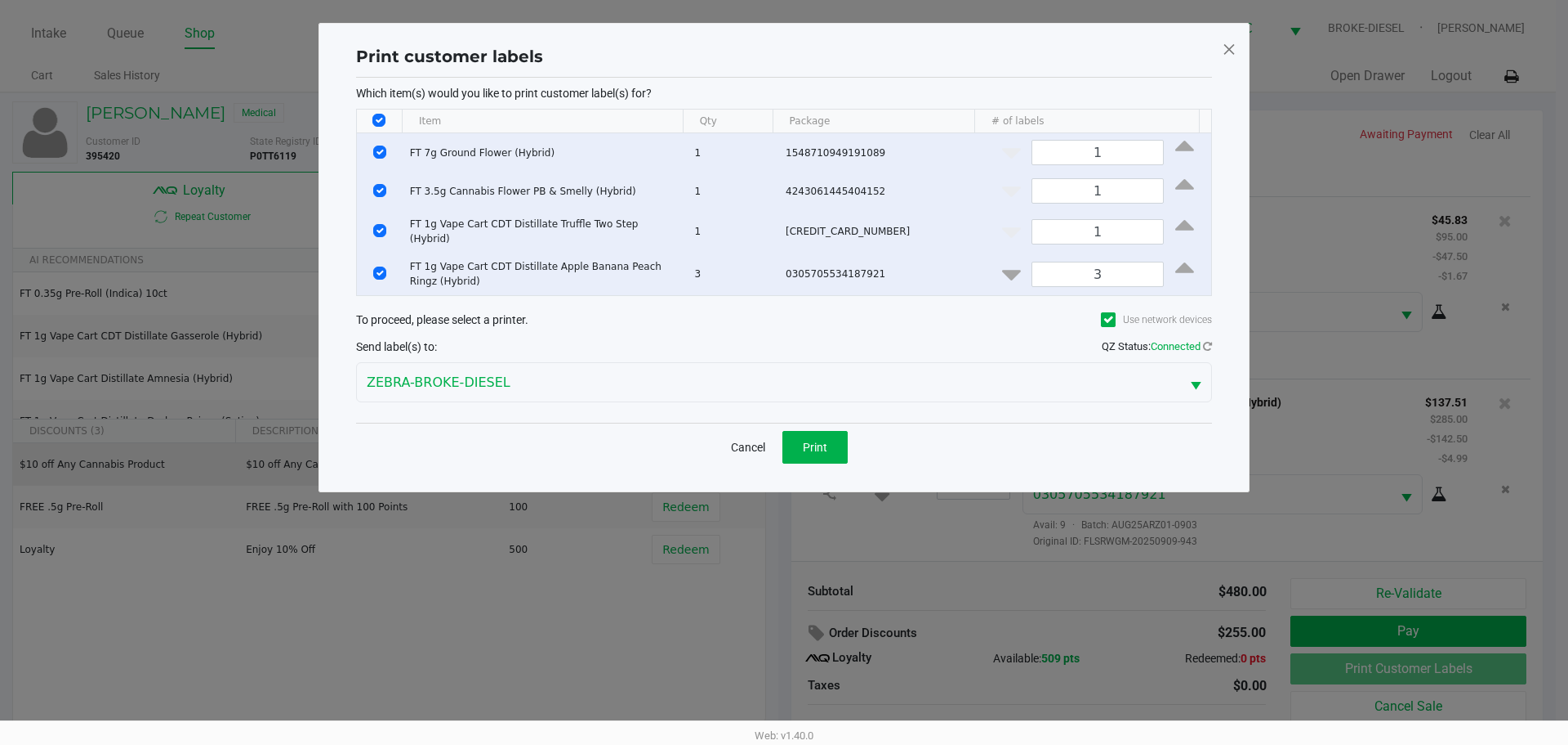
click at [1230, 55] on span at bounding box center [1229, 48] width 14 height 26
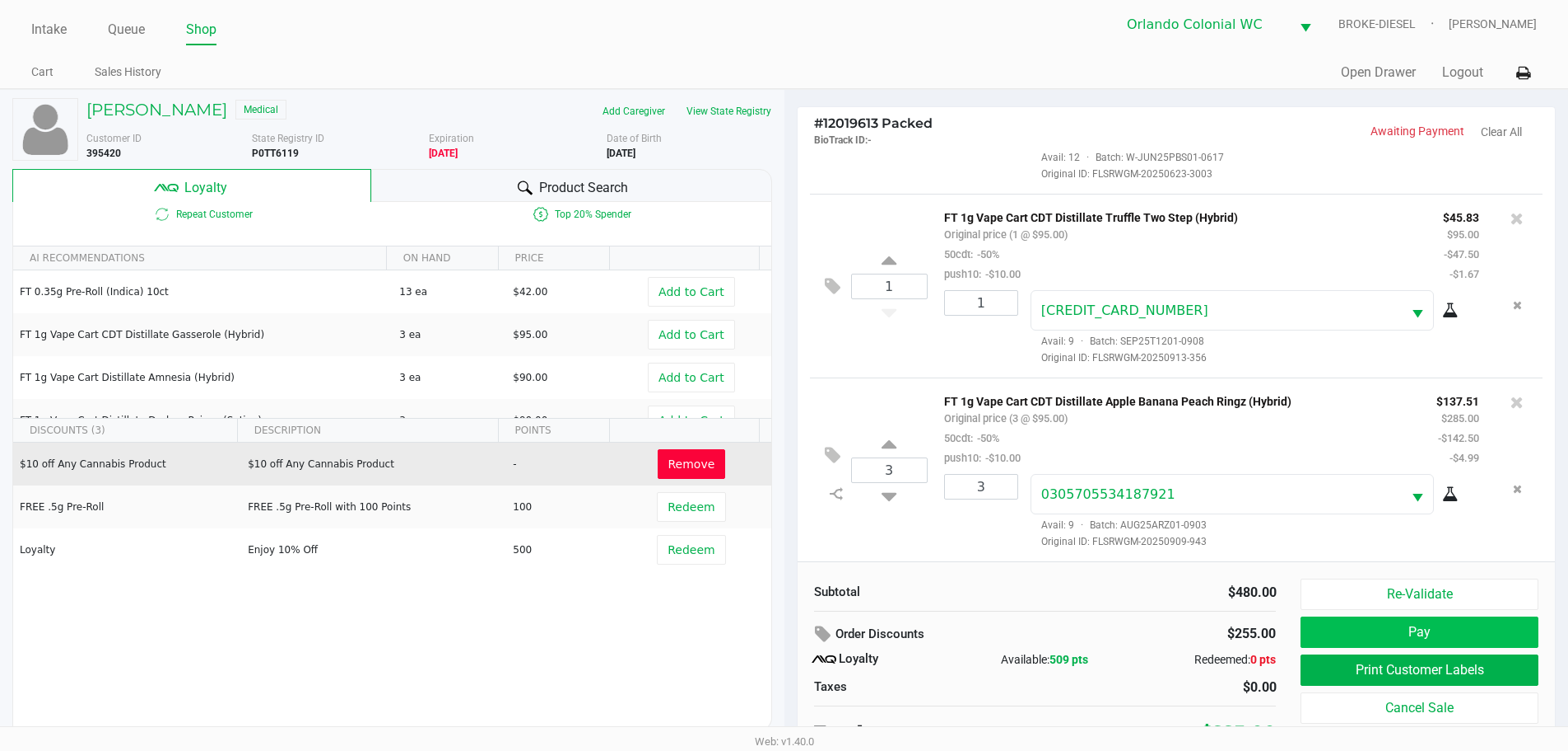
scroll to position [17, 0]
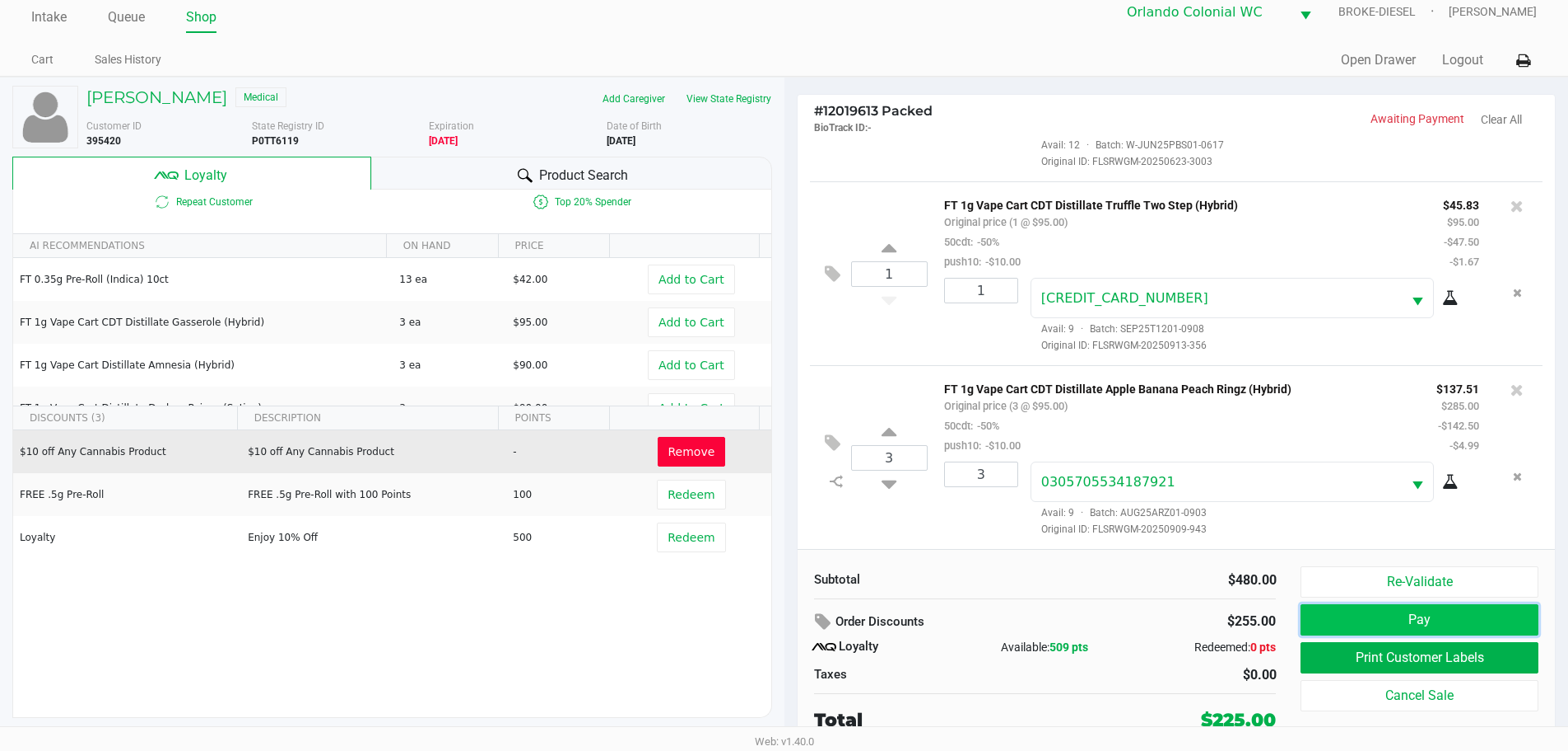
click at [1375, 615] on button "Pay" at bounding box center [1419, 620] width 237 height 31
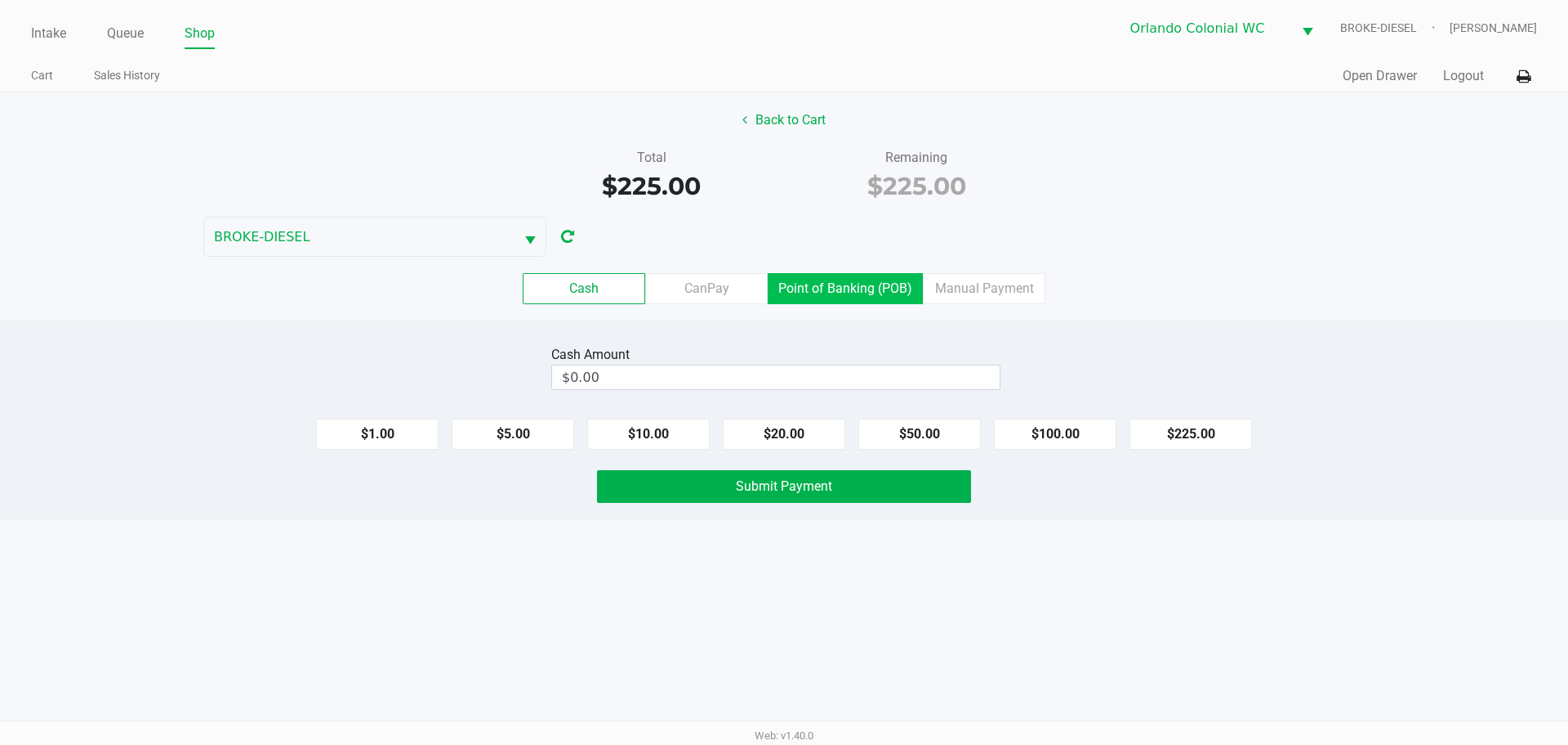
click at [873, 288] on label "Point of Banking (POB)" at bounding box center [845, 288] width 155 height 31
click at [0, 0] on 7 "Point of Banking (POB)" at bounding box center [0, 0] width 0 height 0
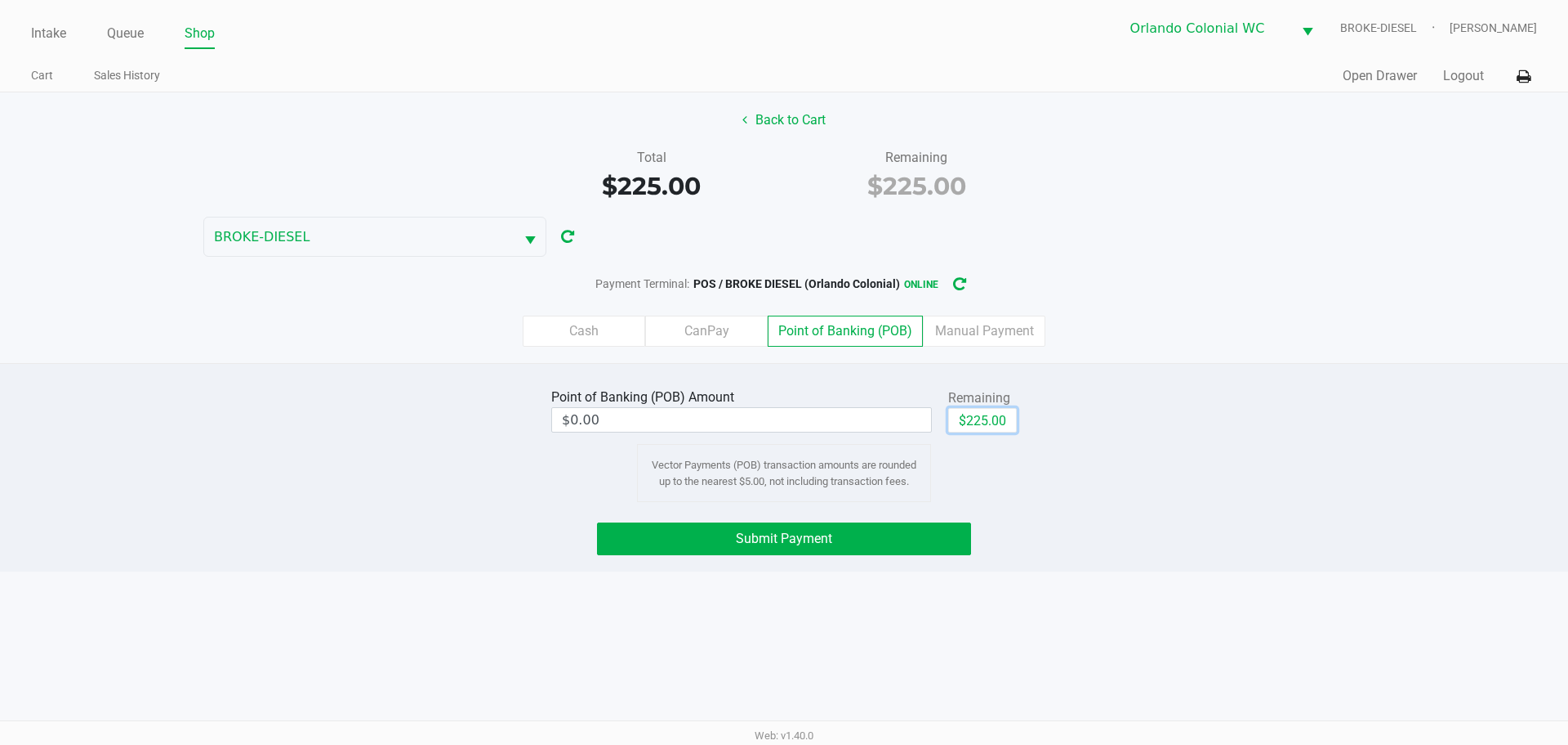
drag, startPoint x: 1007, startPoint y: 420, endPoint x: 900, endPoint y: 476, distance: 120.8
click at [1006, 421] on button "$225.00" at bounding box center [982, 419] width 68 height 24
type input "$225.00"
click at [853, 535] on button "Submit Payment" at bounding box center [784, 539] width 374 height 33
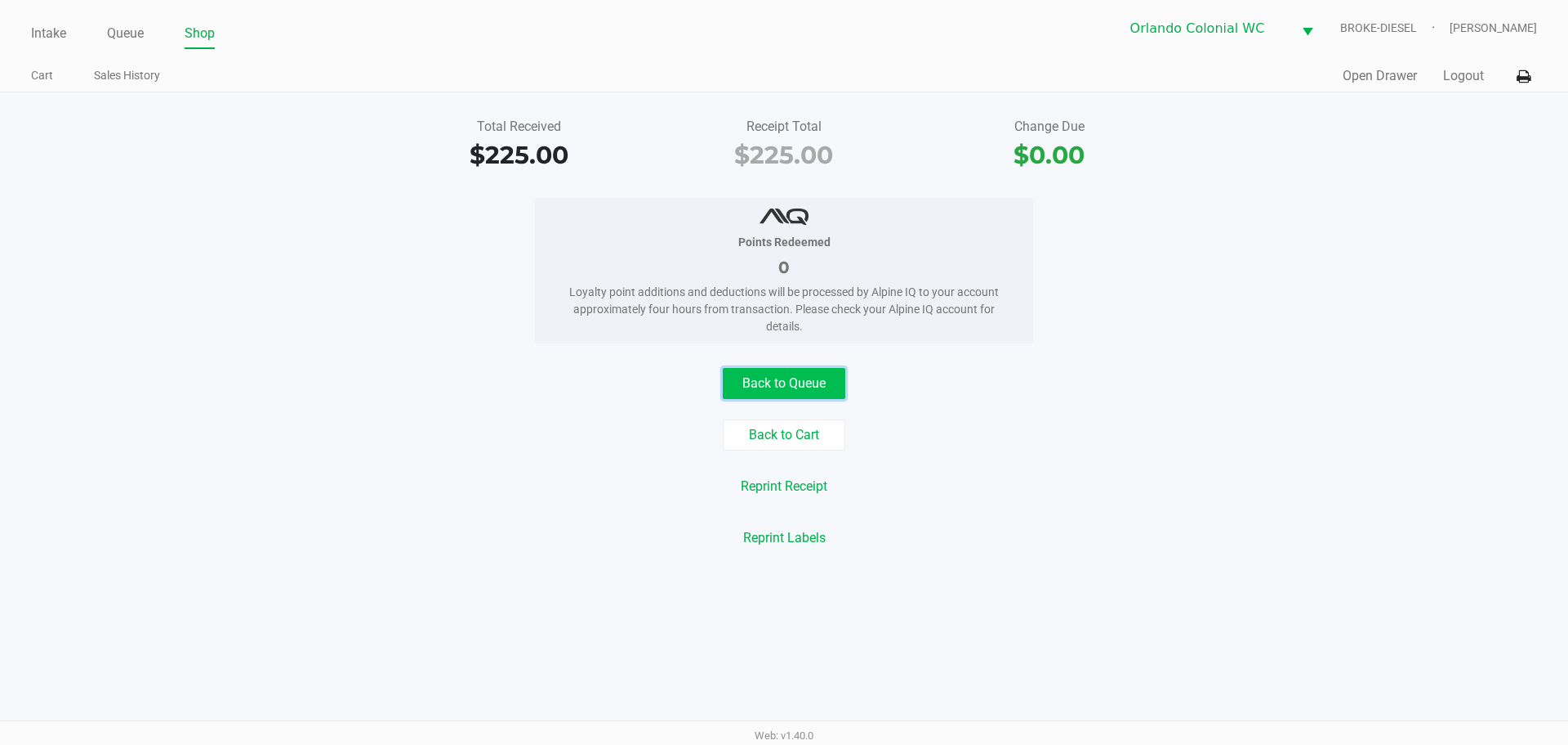
click at [785, 387] on button "Back to Queue" at bounding box center [783, 384] width 122 height 31
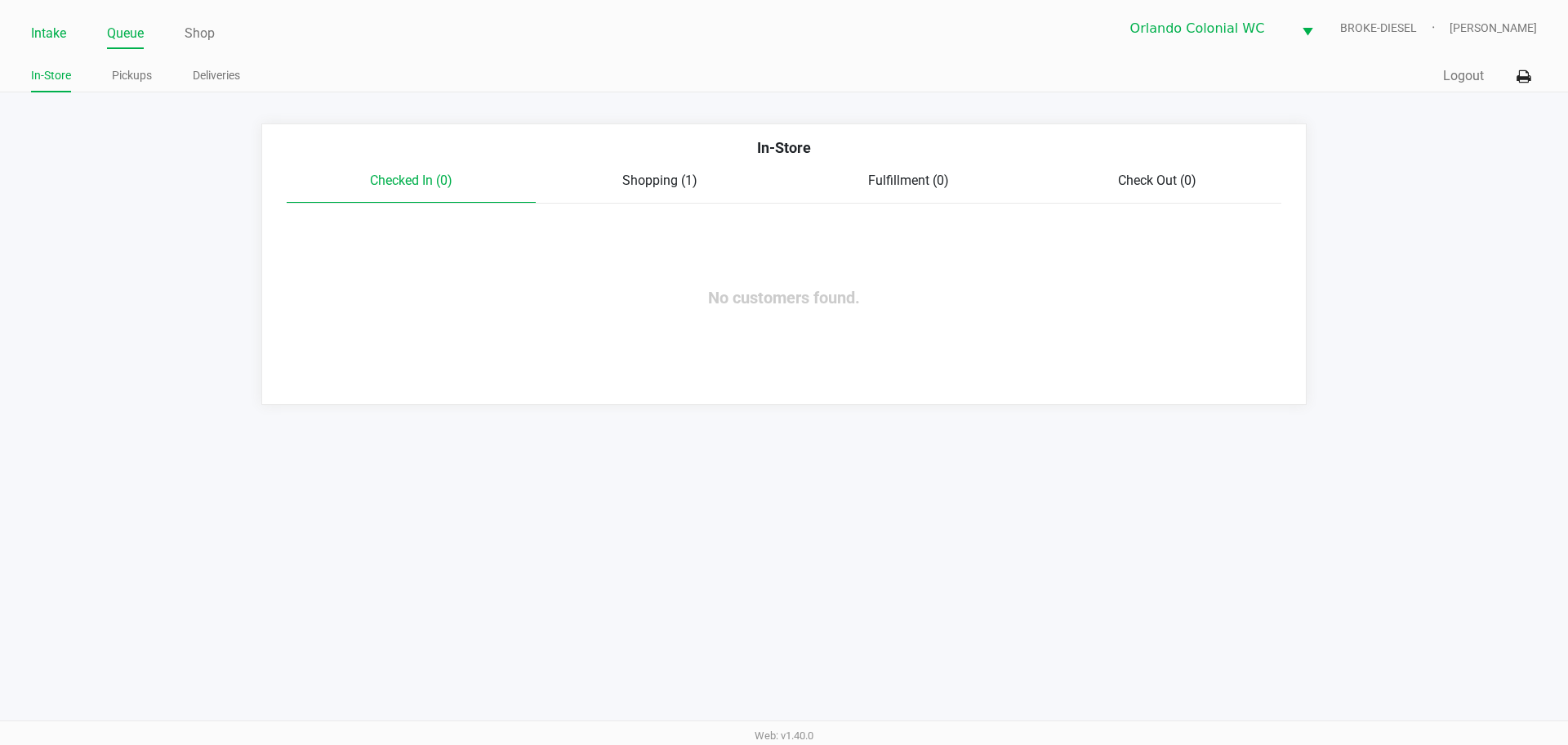
click at [60, 33] on link "Intake" at bounding box center [48, 34] width 35 height 23
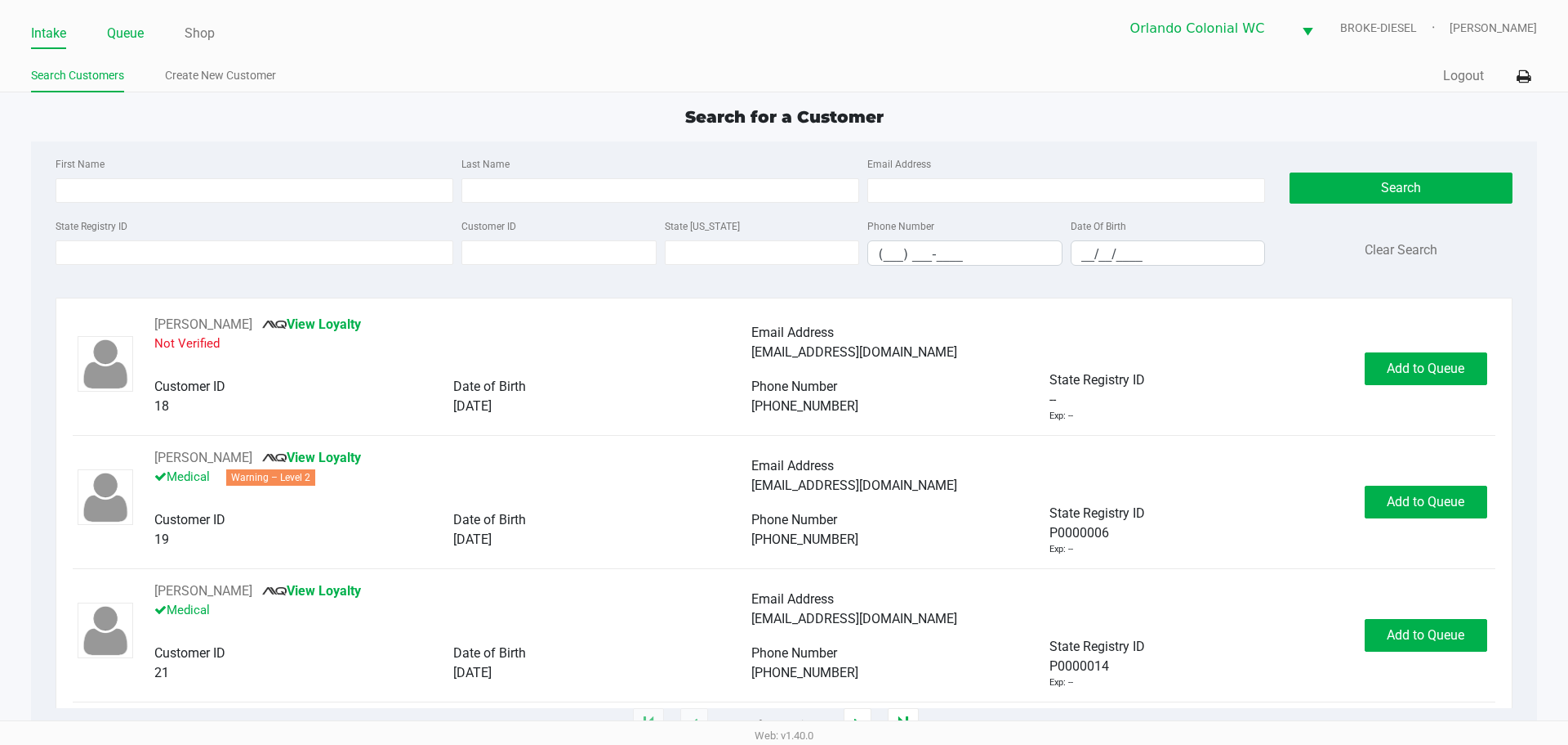
click at [126, 41] on link "Queue" at bounding box center [125, 34] width 37 height 23
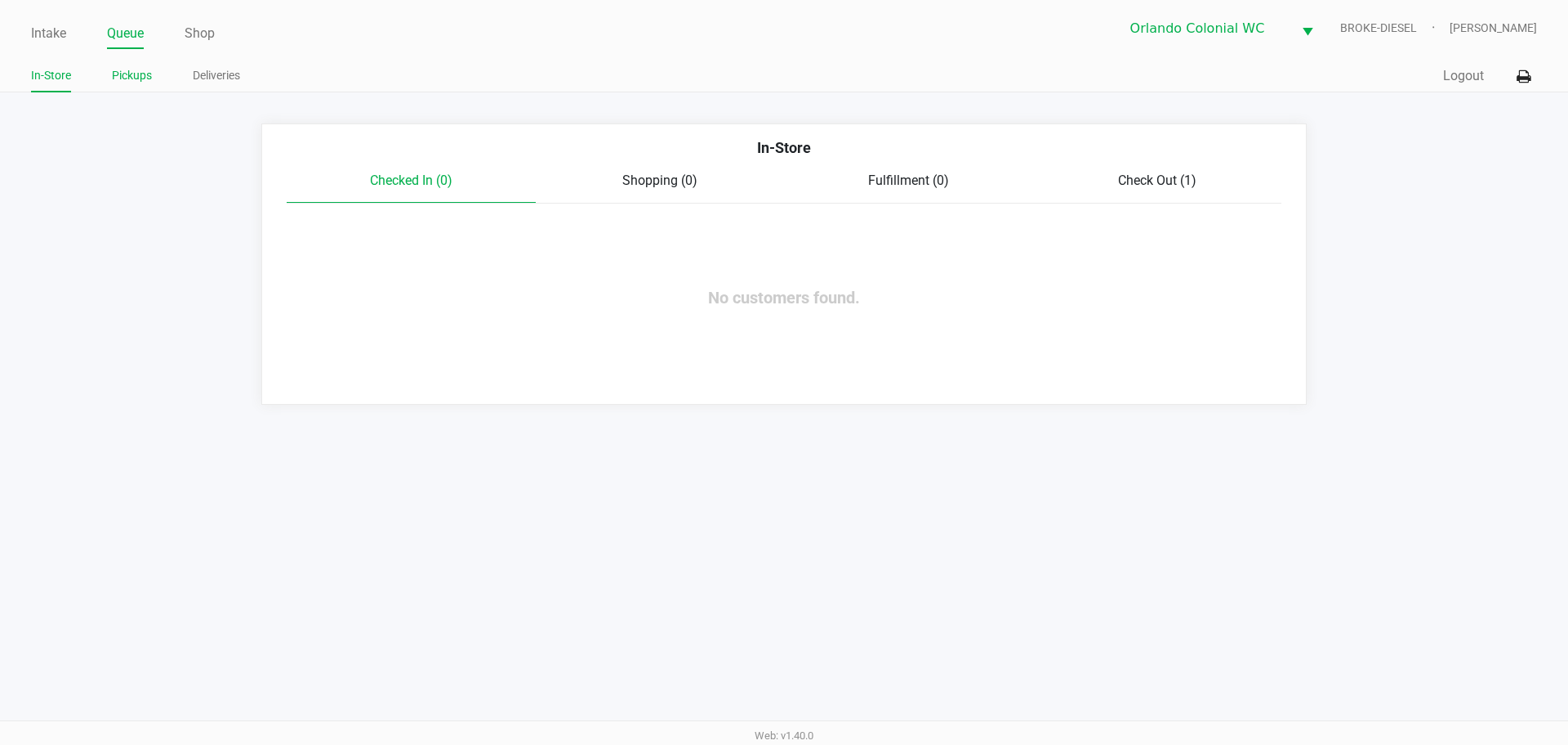
click at [137, 77] on link "Pickups" at bounding box center [132, 75] width 40 height 20
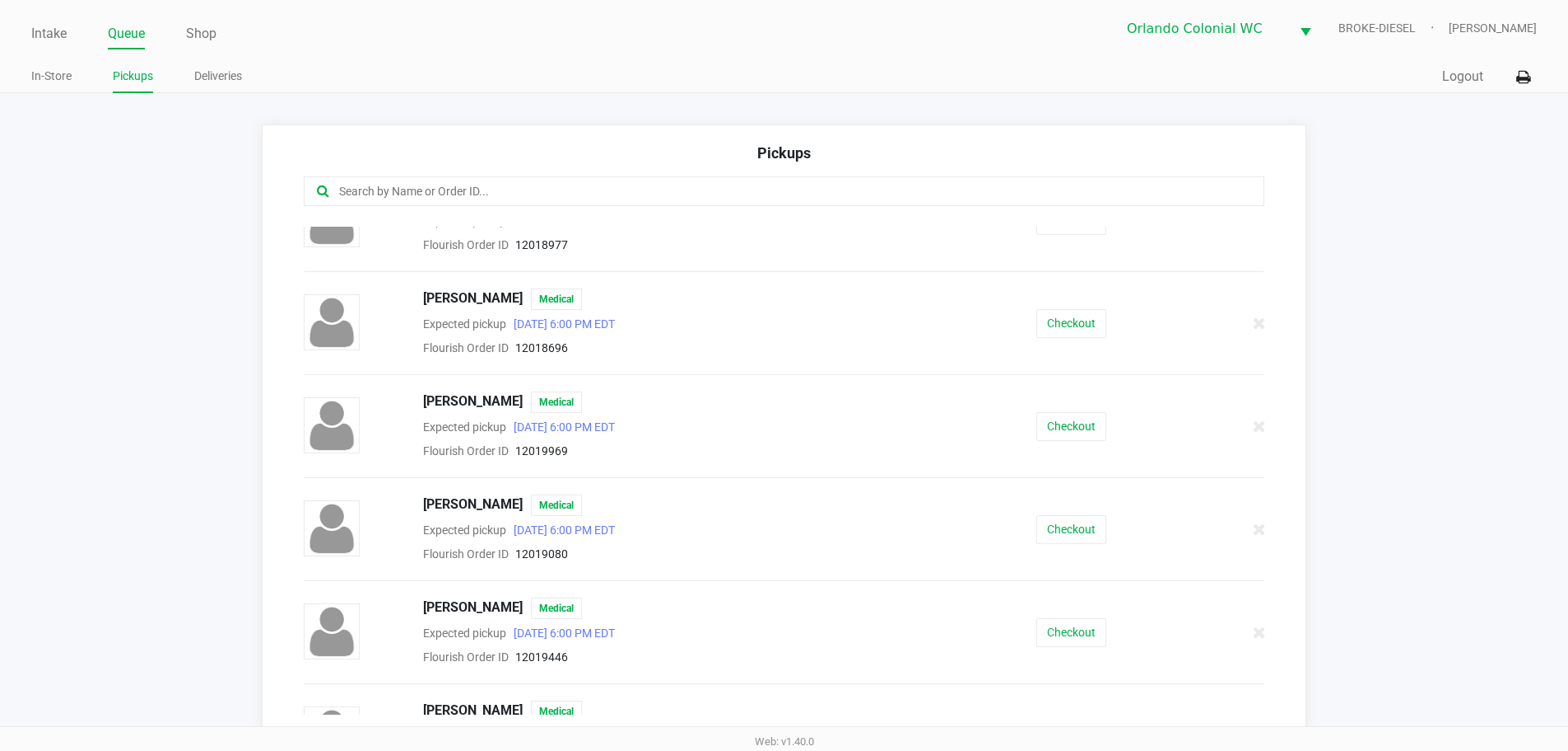
scroll to position [824, 0]
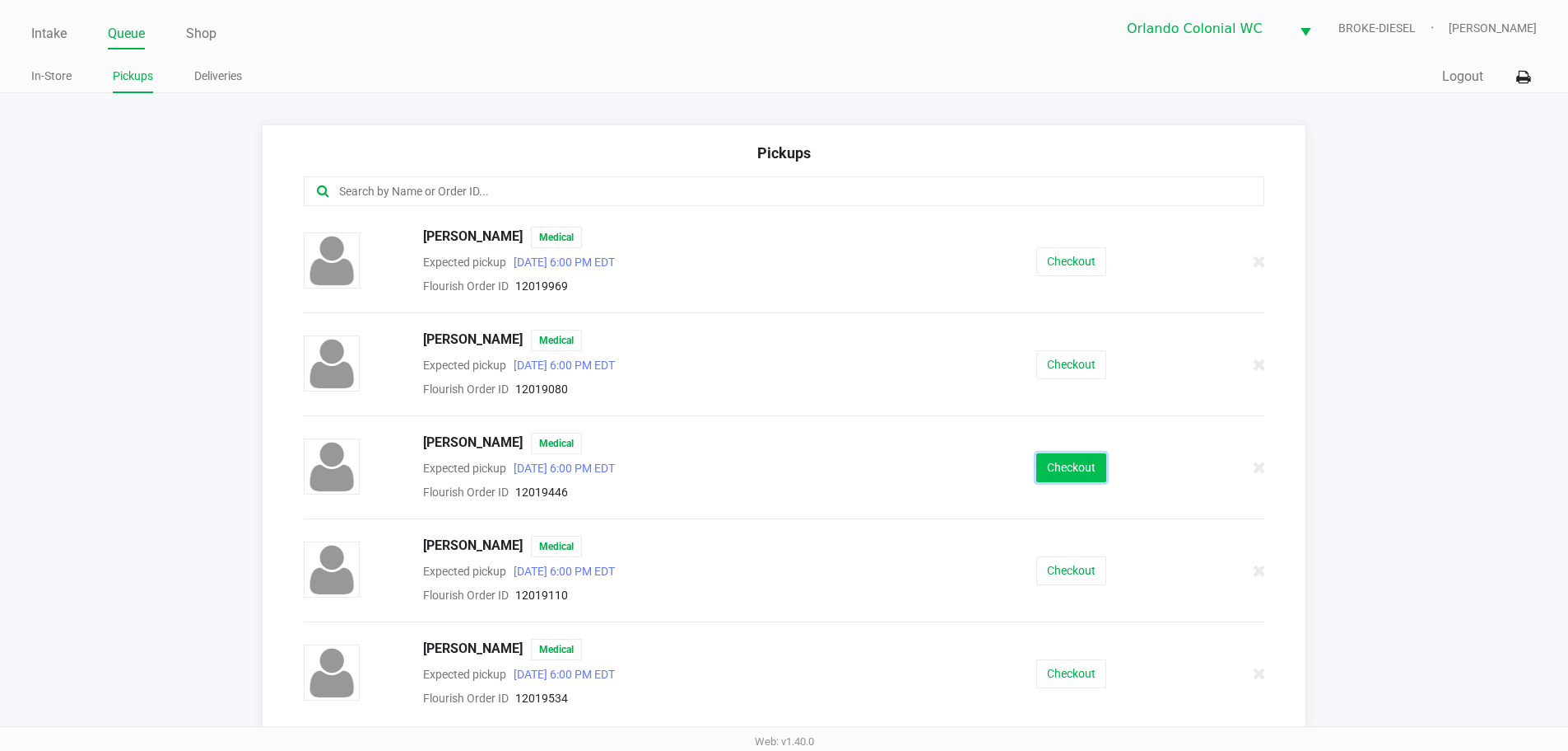
click at [1066, 468] on button "Checkout" at bounding box center [1072, 467] width 70 height 29
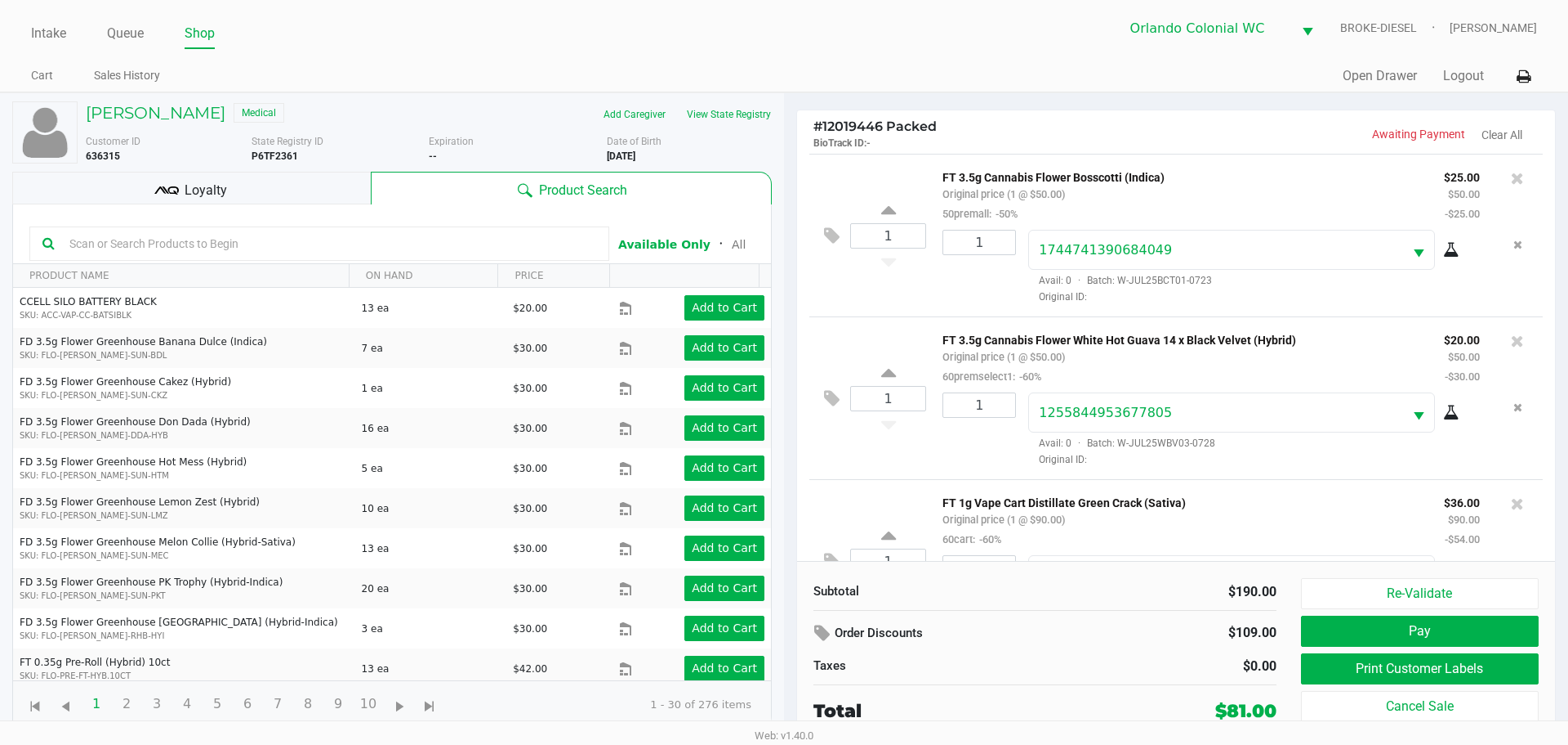
click at [294, 192] on div "Loyalty" at bounding box center [192, 188] width 358 height 33
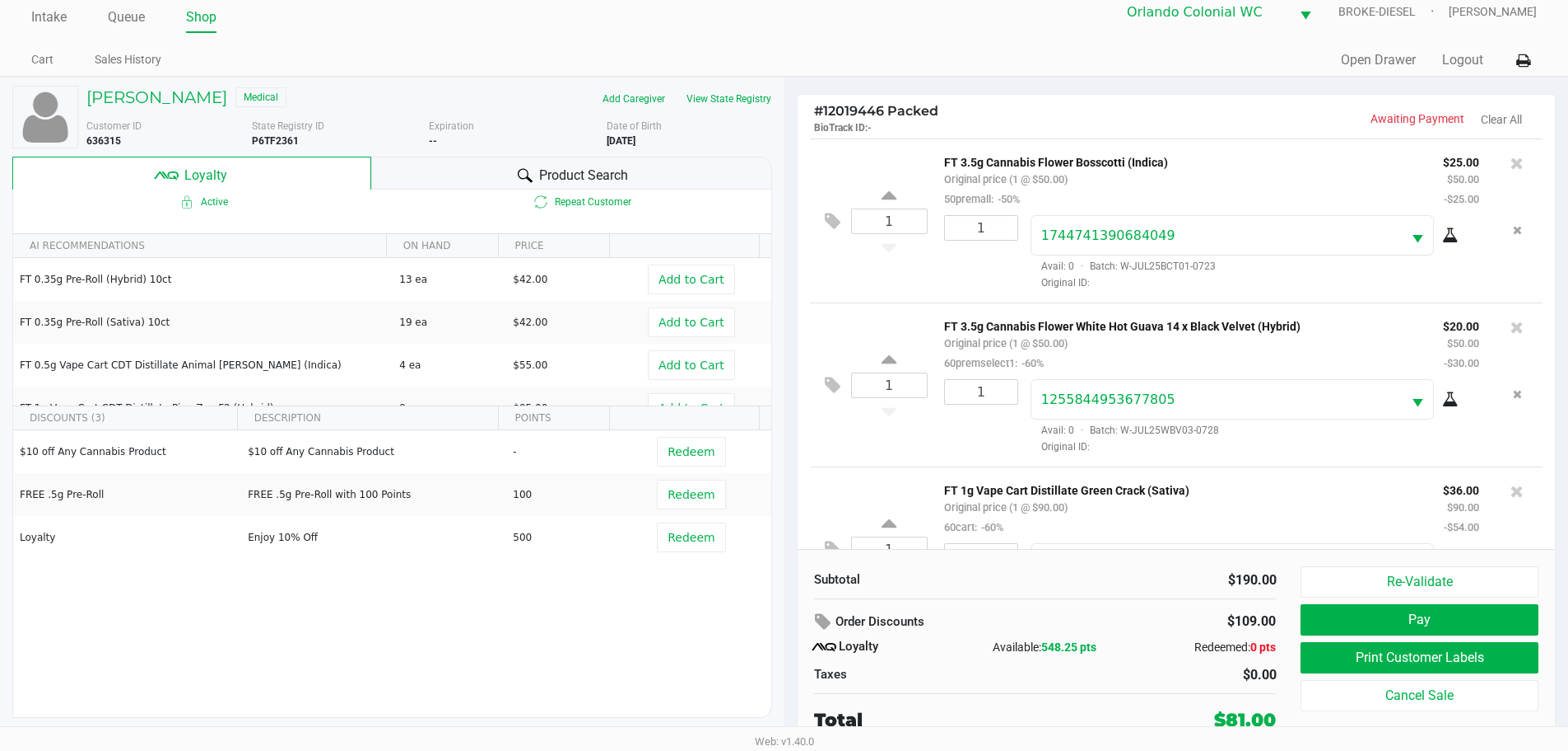
click at [288, 632] on div "$10 off Any Cannabis Product $10 off Any Cannabis Product - Redeem FREE .5g Pre…" at bounding box center [392, 554] width 758 height 248
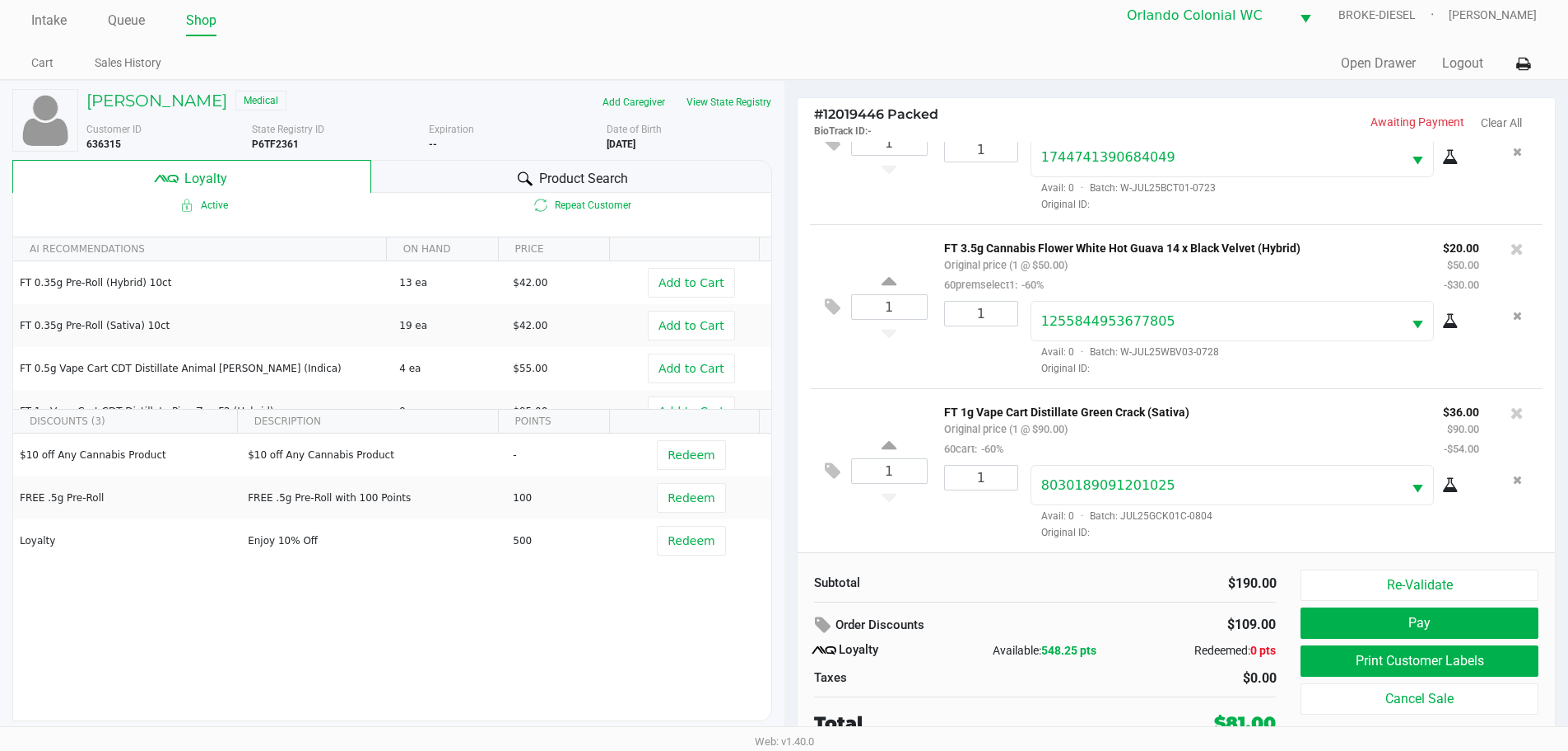
scroll to position [17, 0]
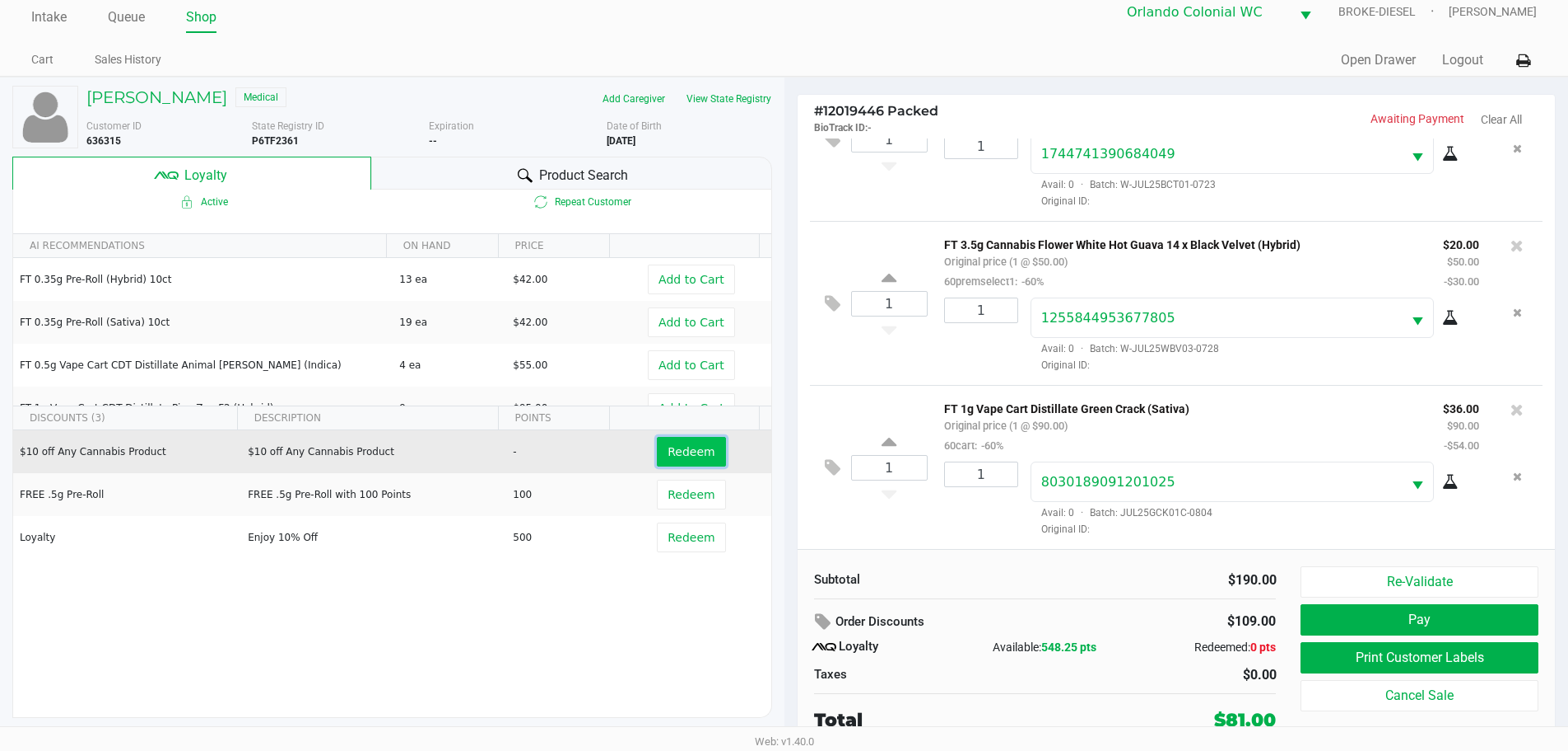
click at [675, 455] on span "Redeem" at bounding box center [691, 452] width 47 height 14
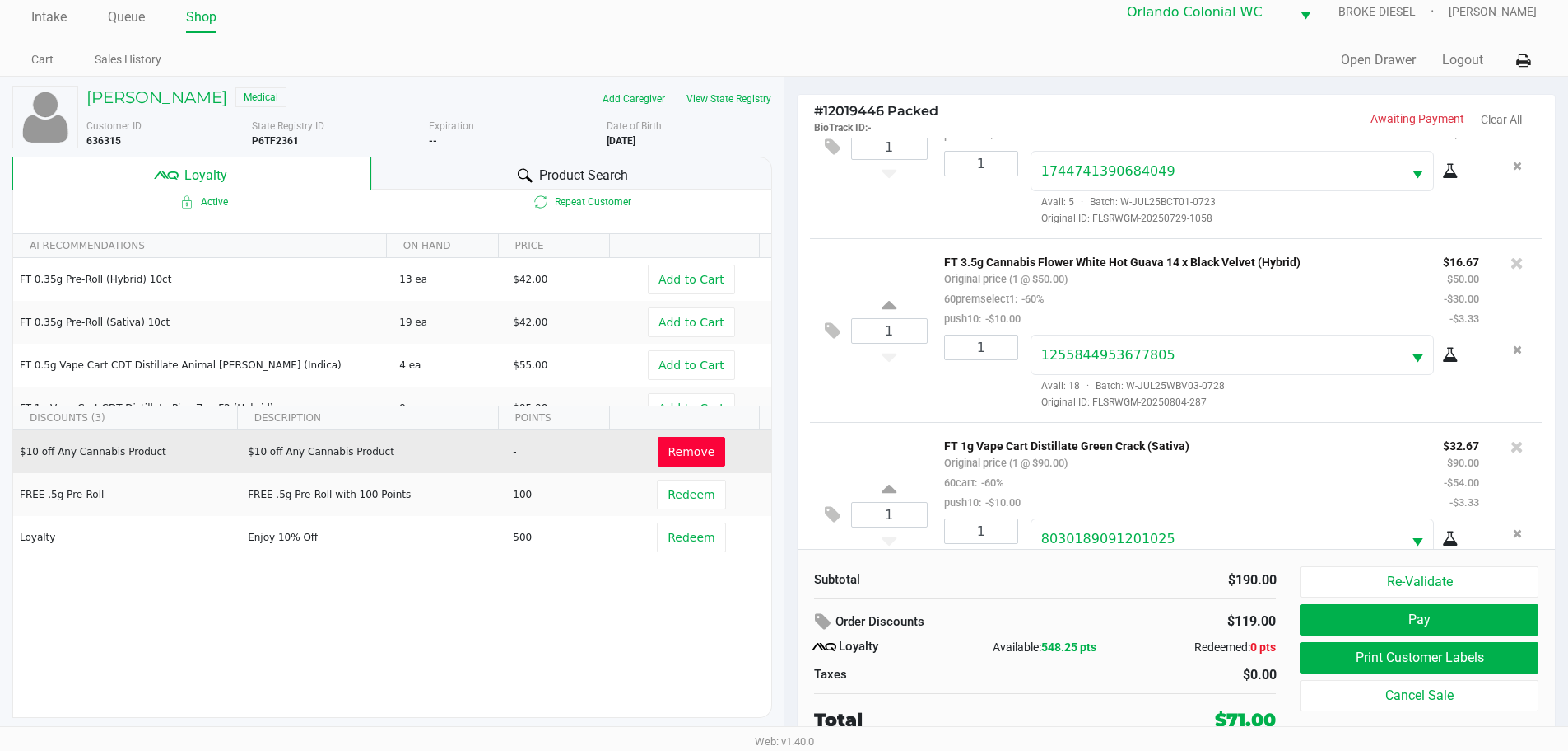
scroll to position [144, 0]
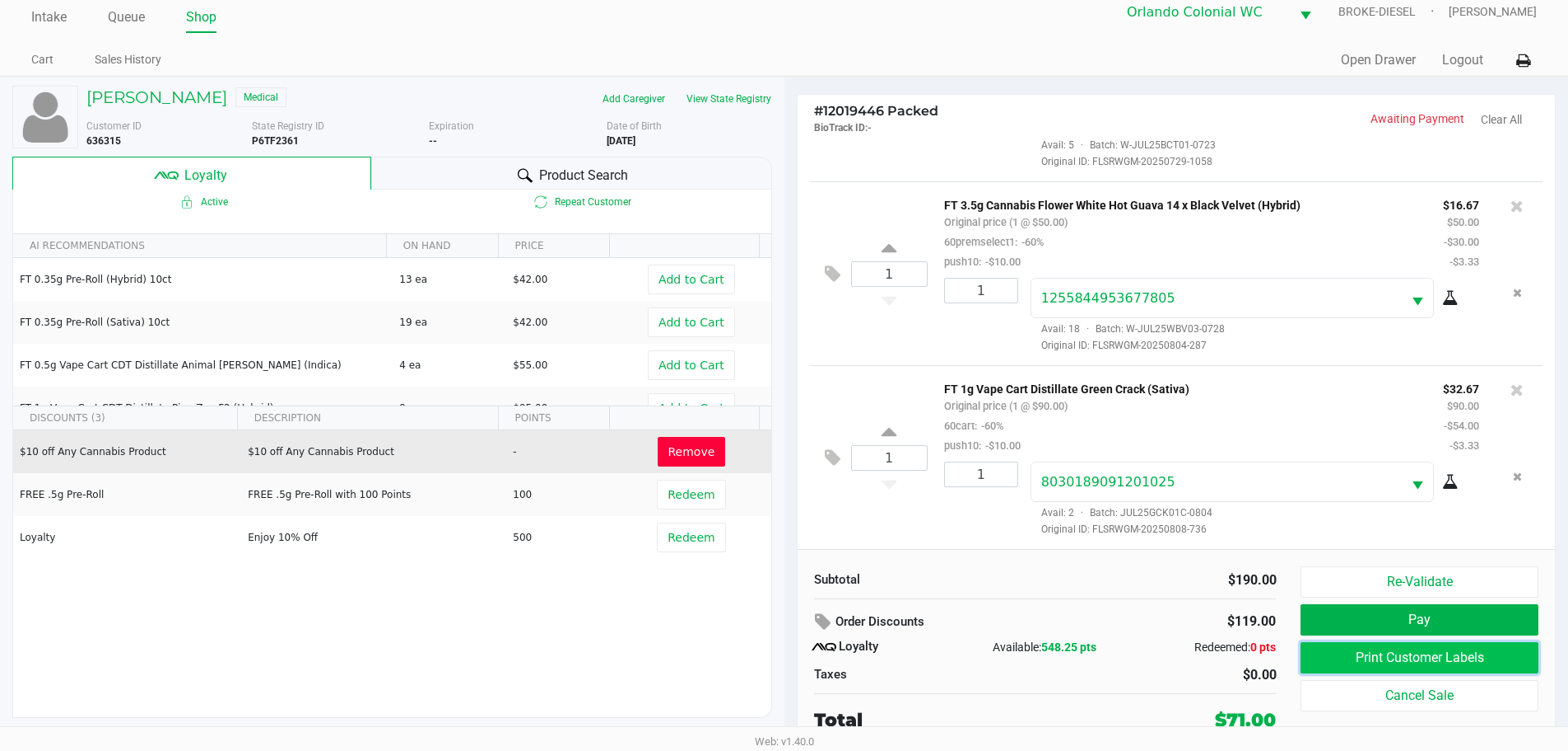
click at [1465, 655] on button "Print Customer Labels" at bounding box center [1419, 658] width 237 height 31
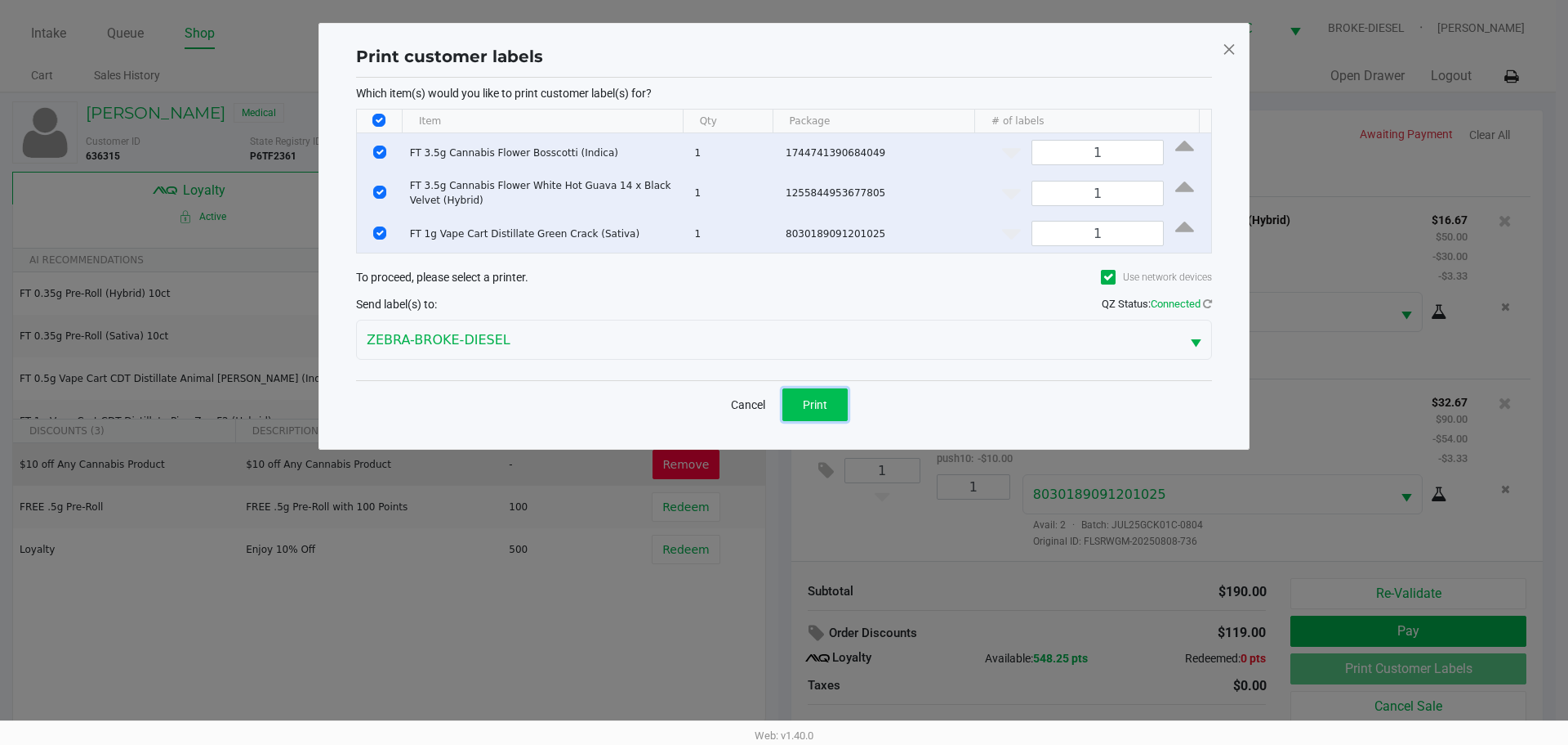
click at [803, 400] on span "Print" at bounding box center [815, 405] width 24 height 13
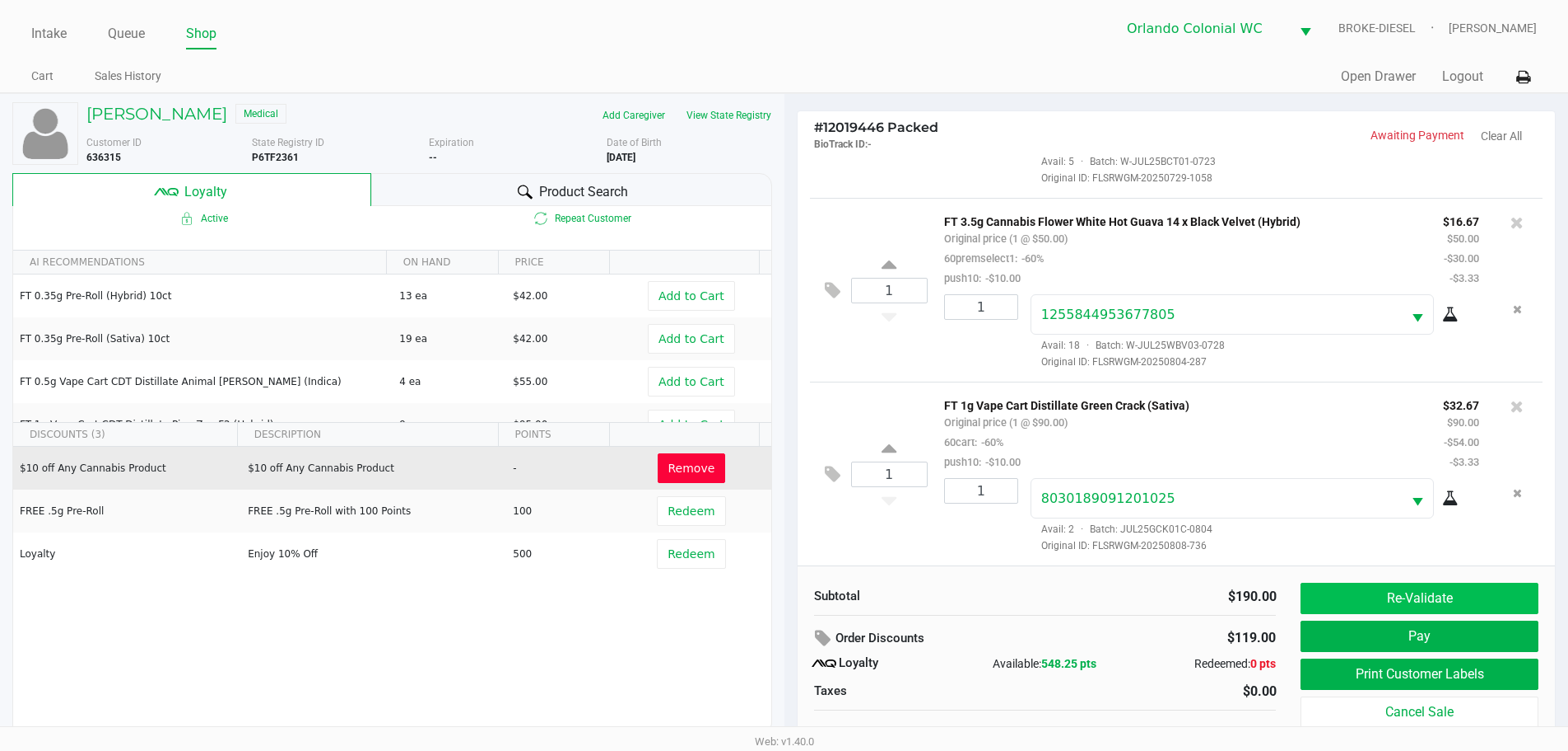
click at [1426, 641] on button "Pay" at bounding box center [1419, 636] width 237 height 31
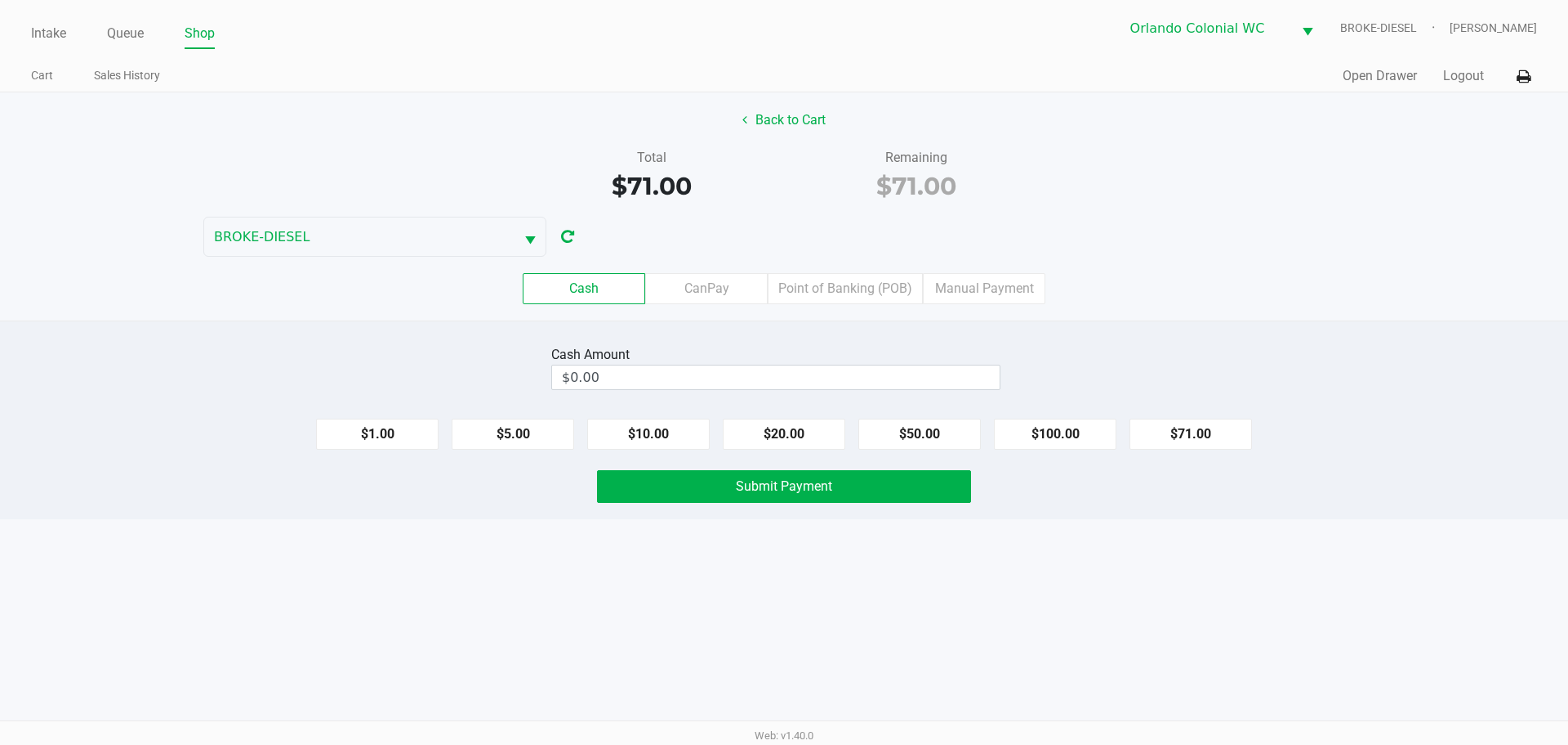
click at [785, 435] on button "$20.00" at bounding box center [783, 434] width 122 height 31
click at [793, 433] on button "$20.00" at bounding box center [783, 434] width 122 height 31
click at [787, 437] on button "$20.00" at bounding box center [783, 434] width 122 height 31
click at [415, 428] on button "$1.00" at bounding box center [377, 434] width 122 height 31
click at [404, 421] on button "$1.00" at bounding box center [377, 434] width 122 height 31
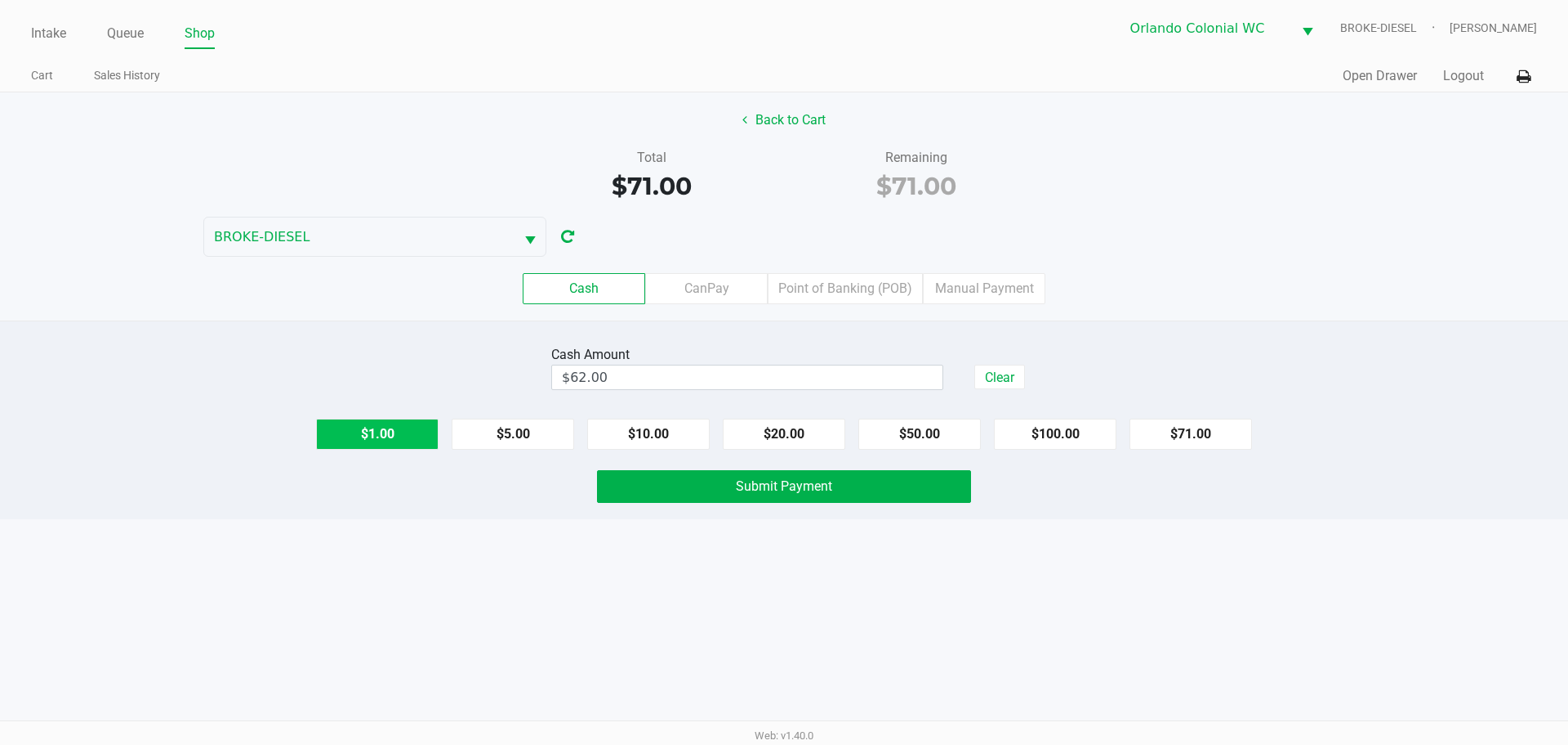
click at [997, 378] on button "Clear" at bounding box center [1000, 376] width 51 height 24
click at [774, 432] on button "$20.00" at bounding box center [783, 434] width 122 height 31
click at [772, 431] on button "$20.00" at bounding box center [783, 434] width 122 height 31
click at [772, 433] on button "$20.00" at bounding box center [783, 434] width 122 height 31
click at [774, 440] on button "$20.00" at bounding box center [783, 434] width 122 height 31
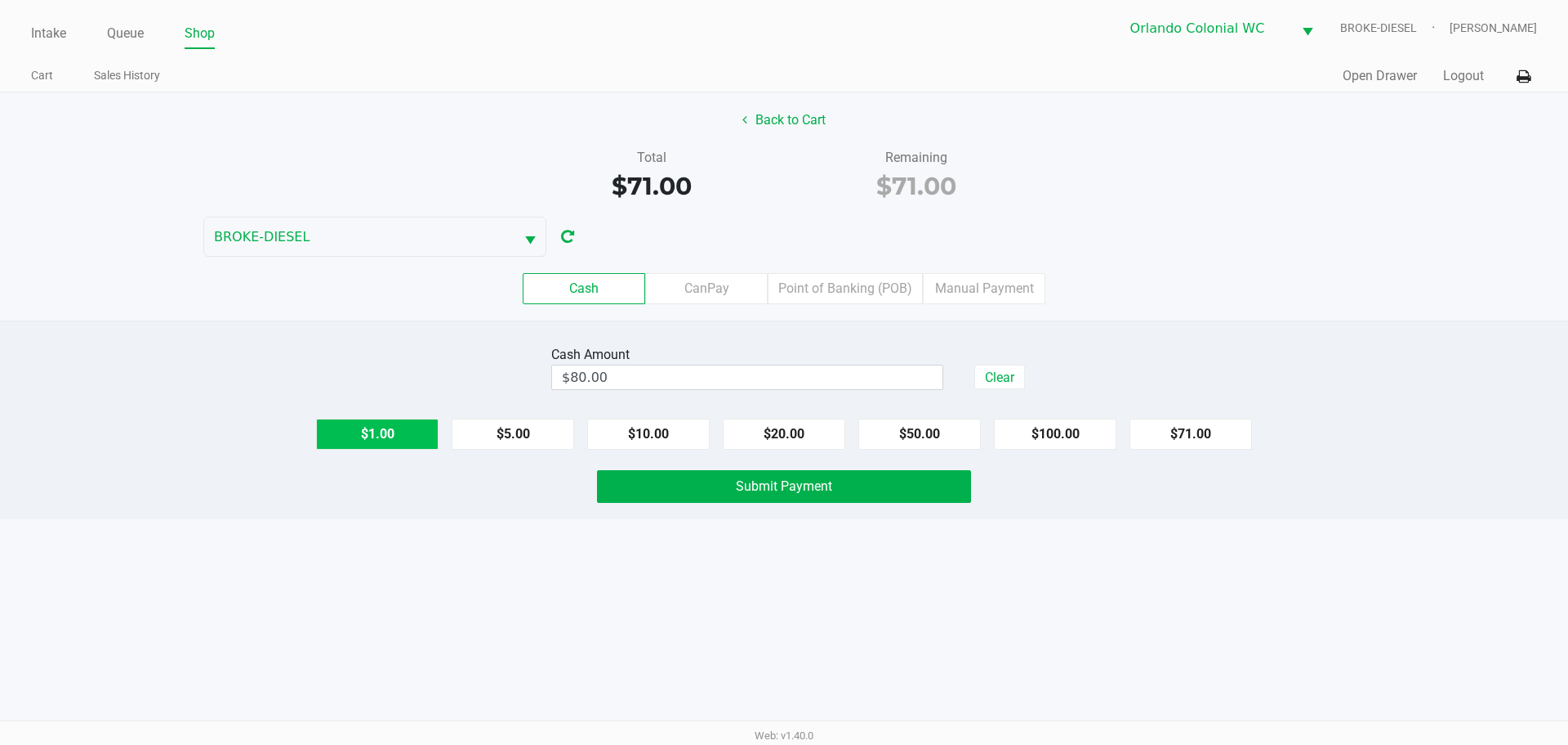
click at [379, 431] on button "$1.00" at bounding box center [377, 434] width 122 height 31
type input "$81.00"
click at [770, 497] on button "Submit Payment" at bounding box center [784, 487] width 374 height 33
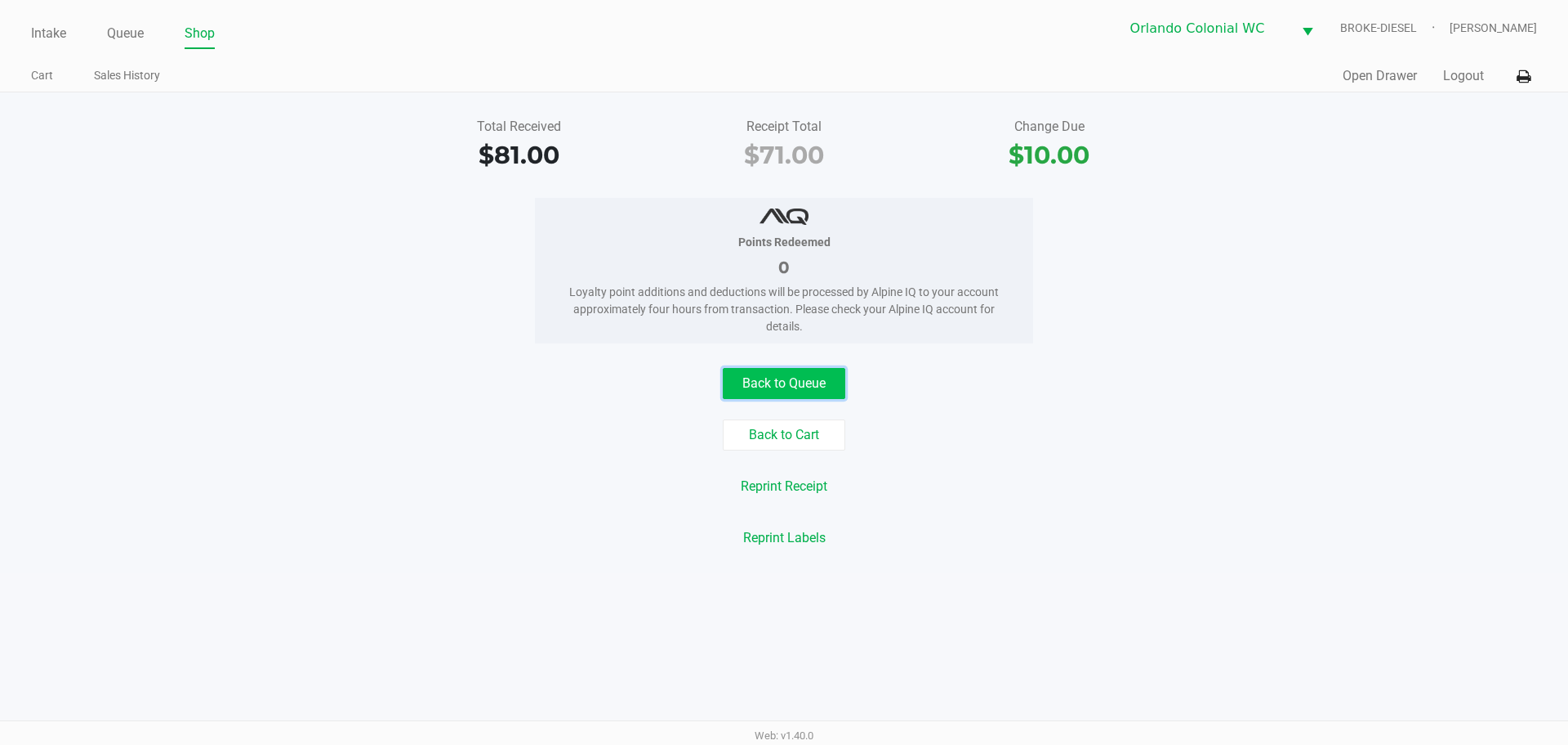
click at [794, 393] on button "Back to Queue" at bounding box center [783, 384] width 122 height 31
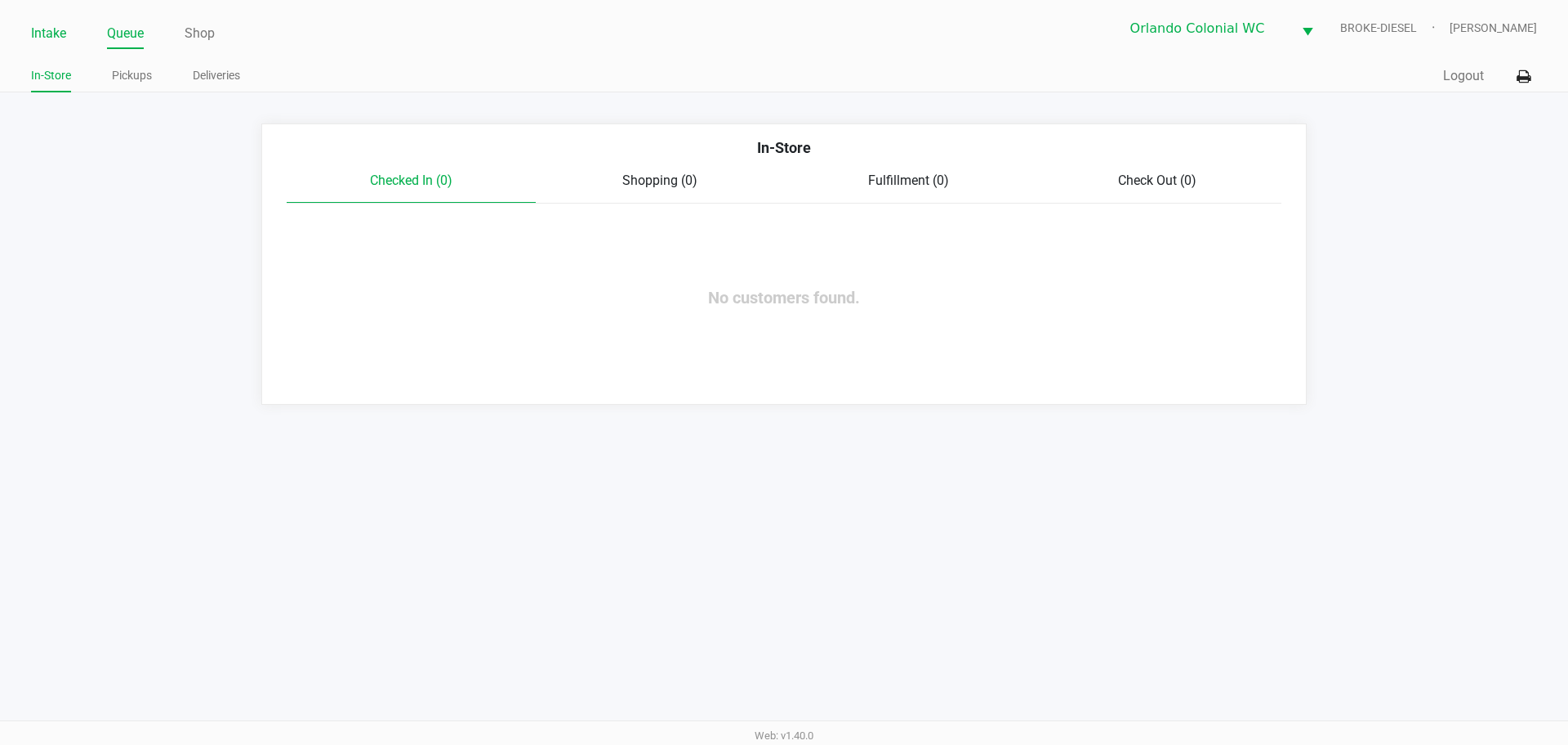
click at [36, 33] on link "Intake" at bounding box center [48, 34] width 35 height 23
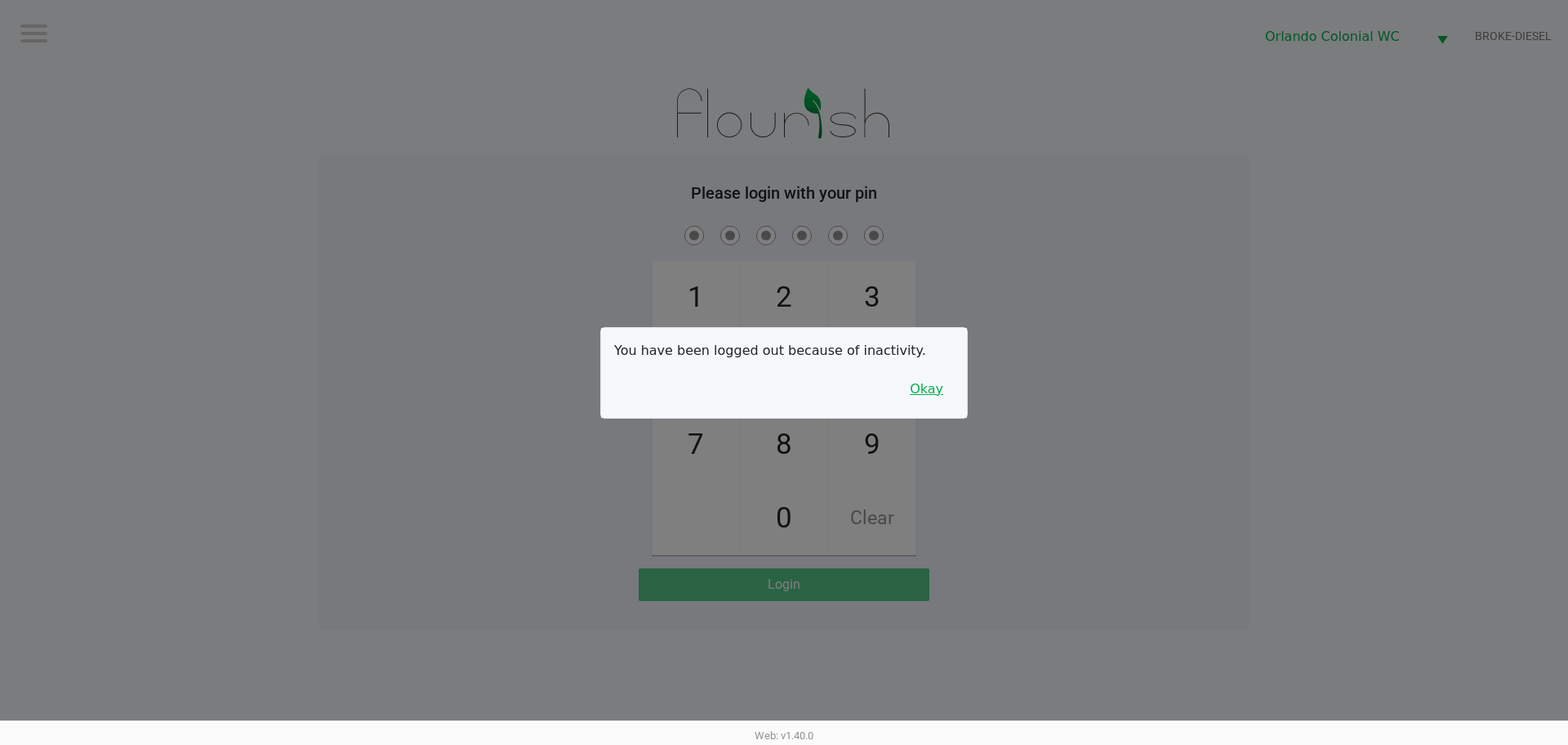
click at [928, 379] on button "Okay" at bounding box center [927, 389] width 55 height 31
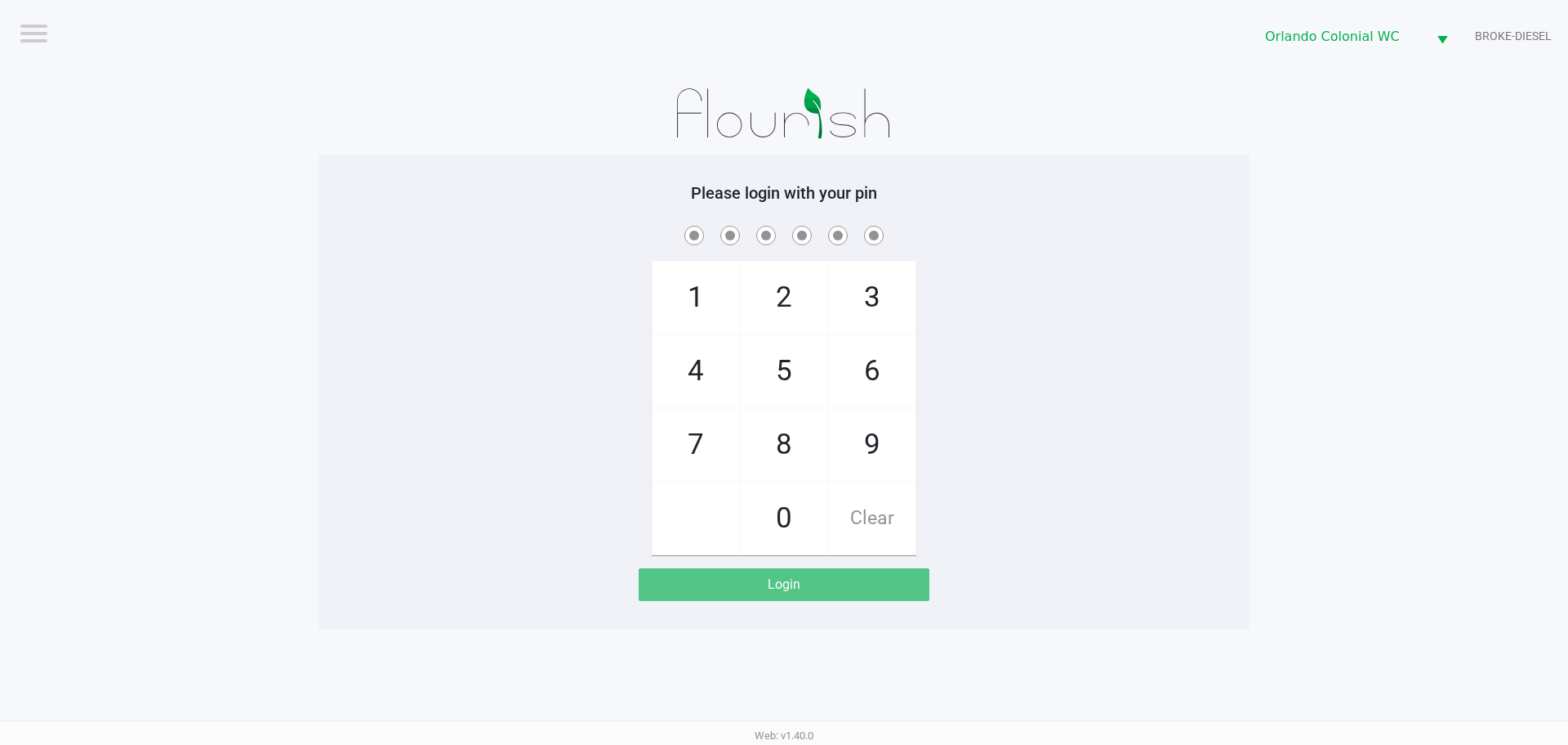
click at [714, 434] on span "7" at bounding box center [696, 444] width 87 height 72
checkbox input "true"
click at [716, 388] on span "4" at bounding box center [696, 371] width 87 height 72
checkbox input "true"
click at [716, 388] on span "4" at bounding box center [696, 371] width 87 height 72
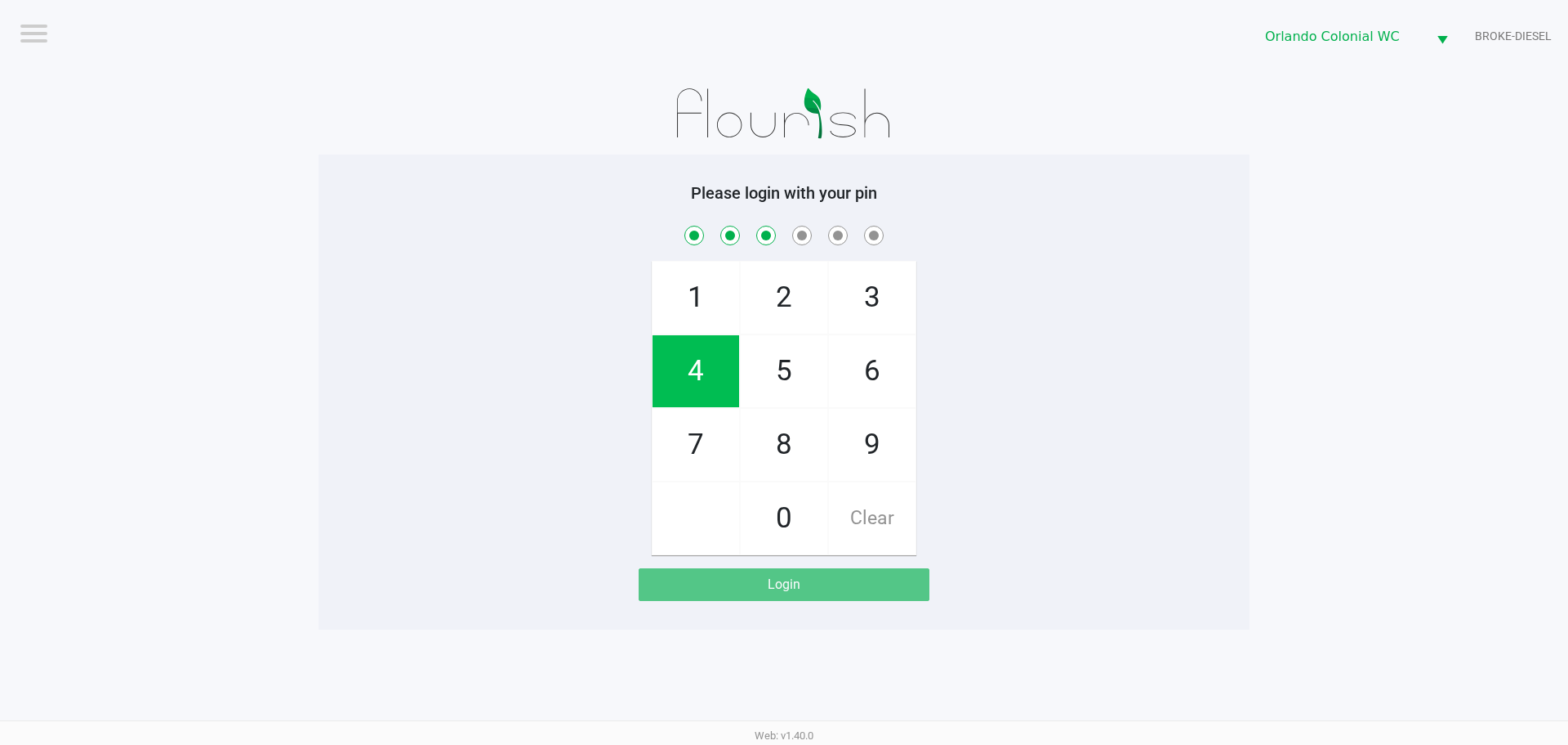
checkbox input "true"
click at [883, 293] on span "3" at bounding box center [873, 297] width 87 height 72
checkbox input "true"
click at [882, 457] on span "9" at bounding box center [873, 444] width 87 height 72
checkbox input "true"
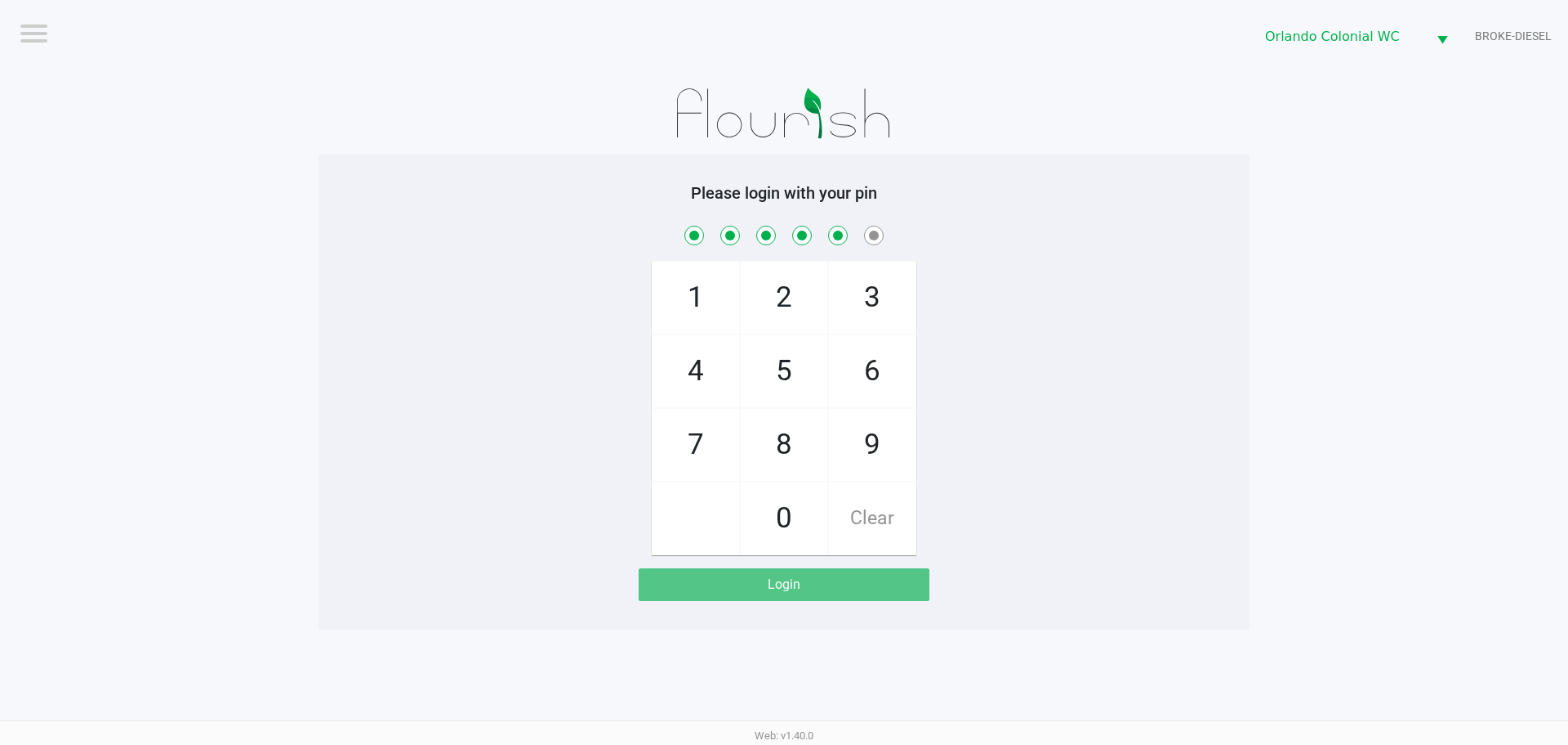
click at [690, 288] on span "1" at bounding box center [696, 297] width 87 height 72
checkbox input "true"
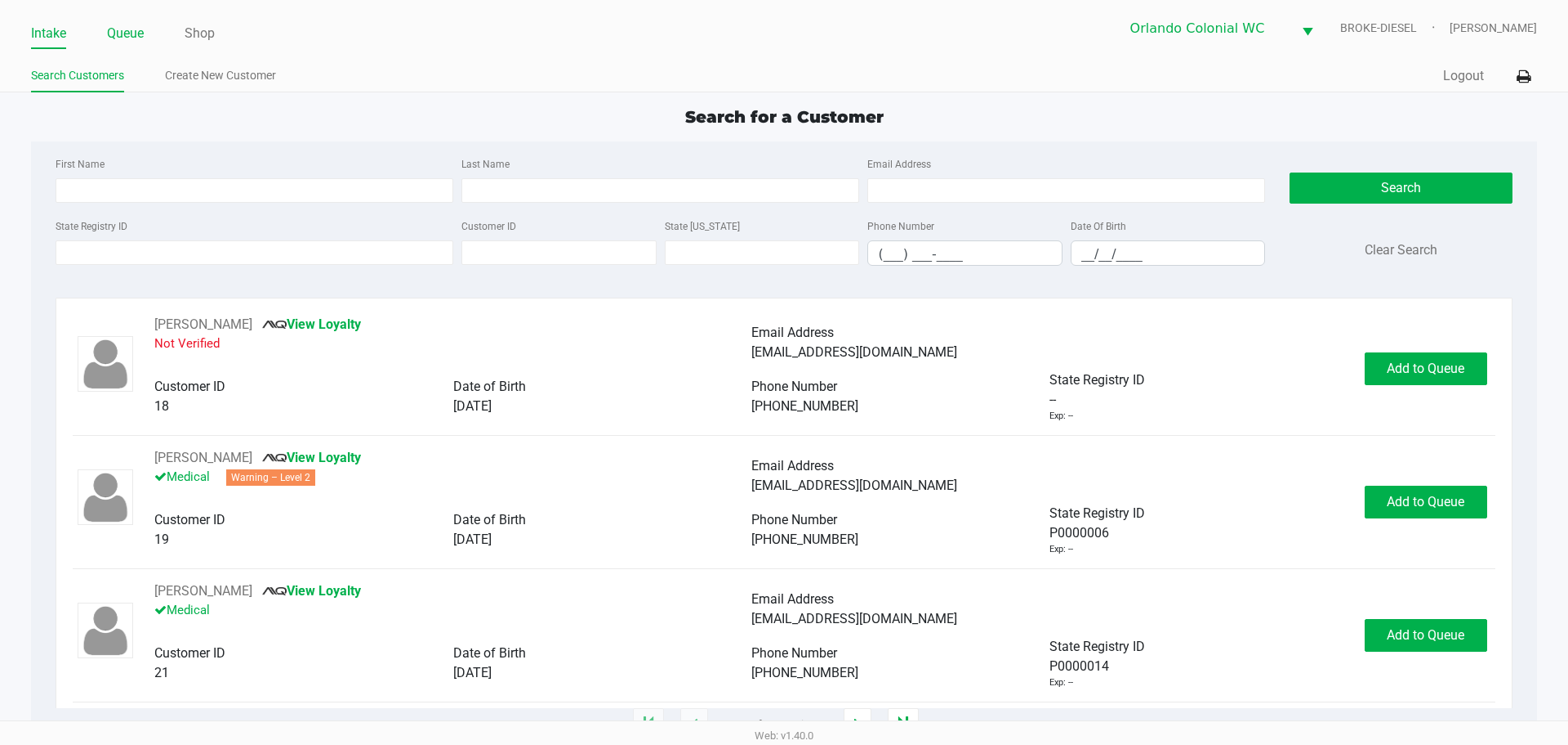
click at [143, 32] on link "Queue" at bounding box center [125, 34] width 37 height 23
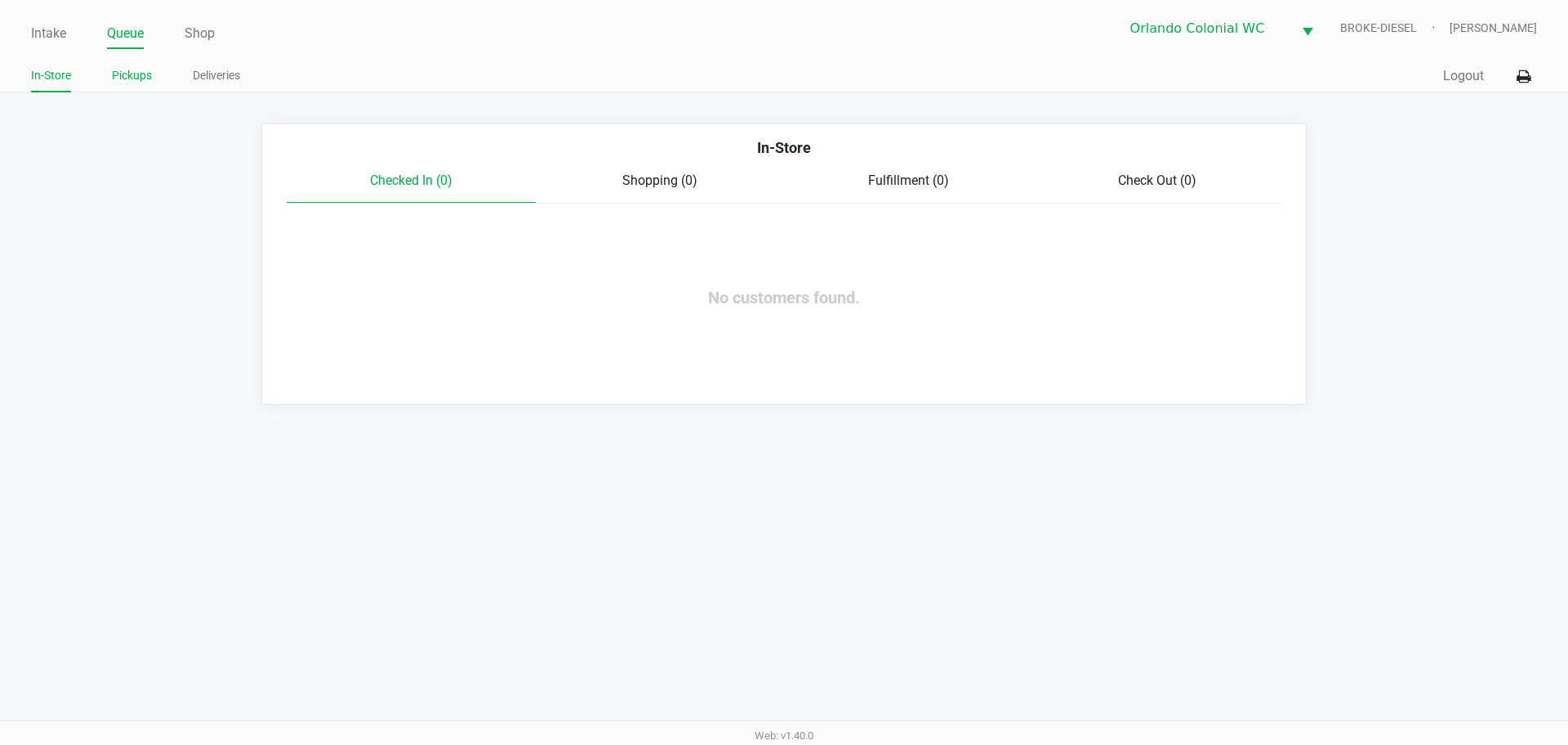
click at [139, 86] on li "Pickups" at bounding box center [132, 78] width 40 height 29
click at [118, 64] on li "Pickups" at bounding box center [132, 78] width 40 height 29
click at [130, 71] on link "Pickups" at bounding box center [132, 75] width 40 height 20
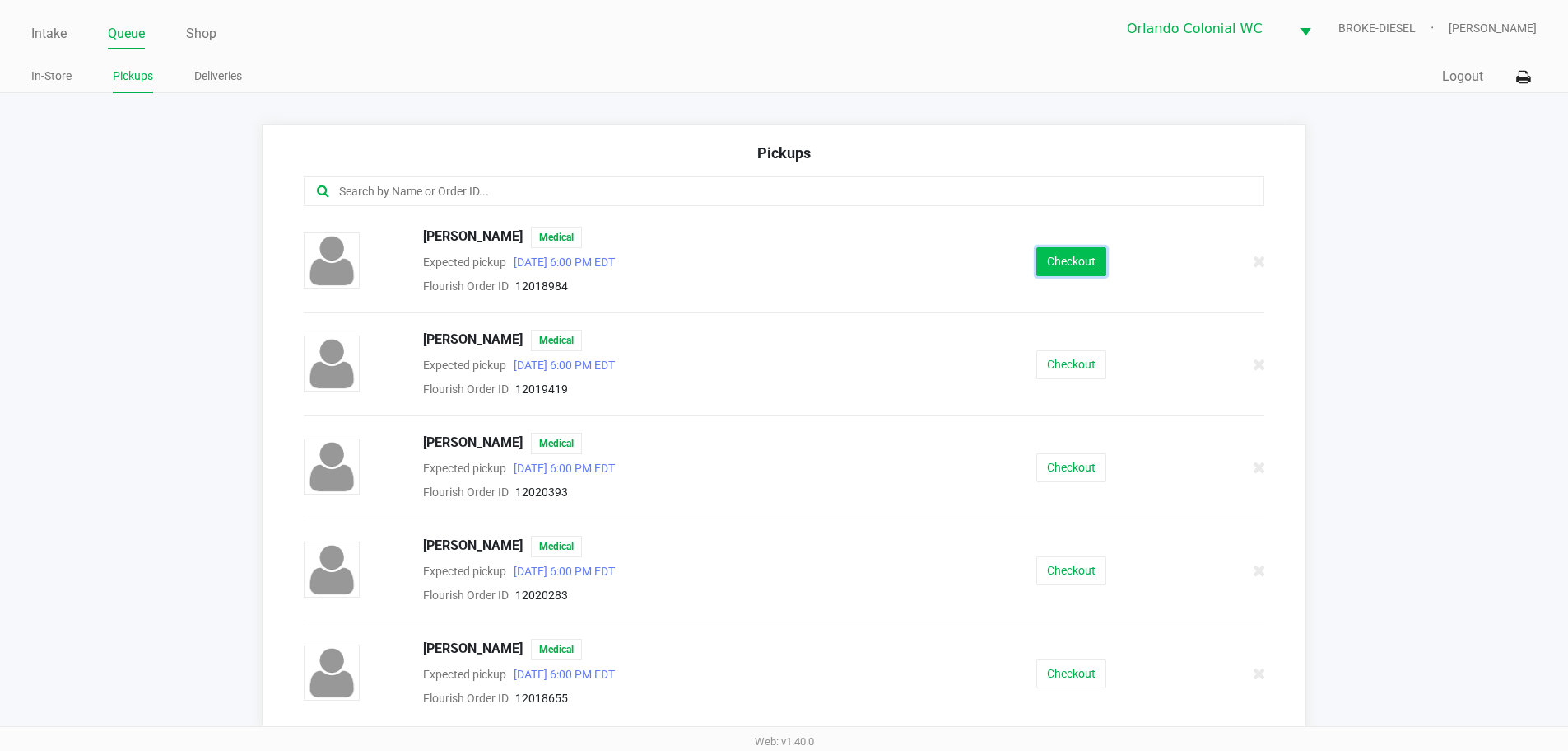
click at [1072, 262] on button "Checkout" at bounding box center [1072, 261] width 70 height 29
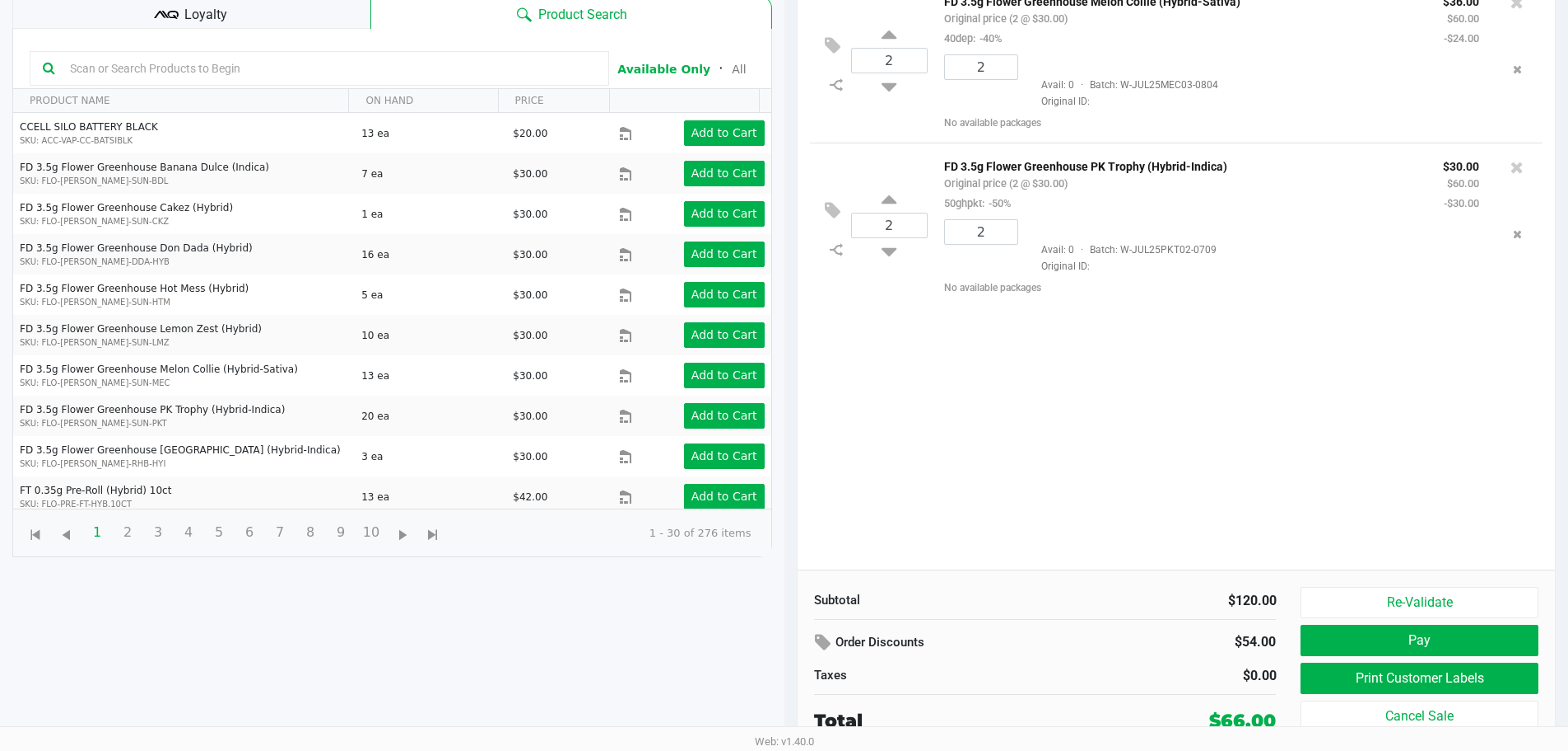
scroll to position [178, 0]
click at [1418, 684] on button "Print Customer Labels" at bounding box center [1419, 677] width 237 height 31
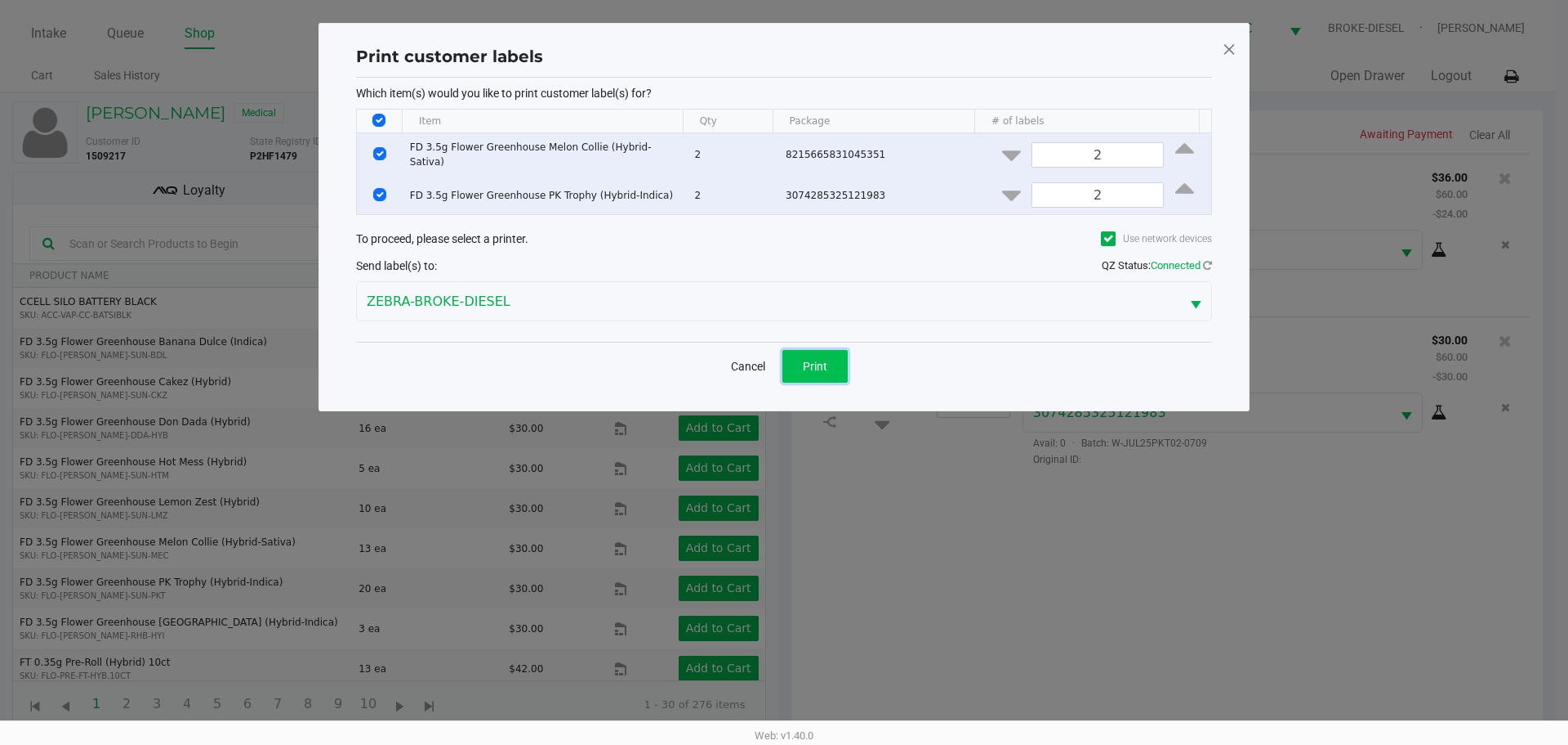
click at [832, 373] on button "Print" at bounding box center [815, 366] width 65 height 33
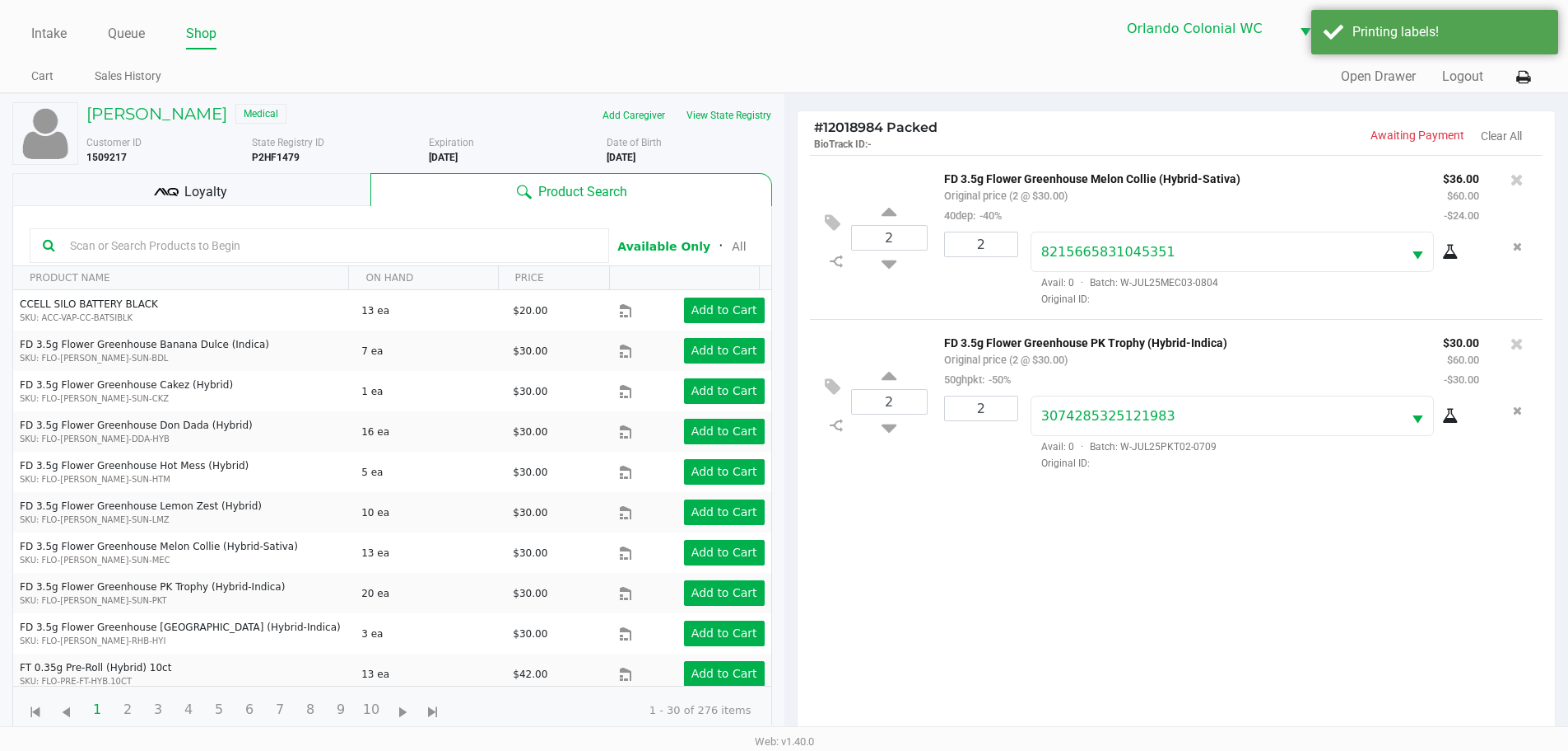
click at [183, 176] on div "Loyalty" at bounding box center [191, 189] width 358 height 33
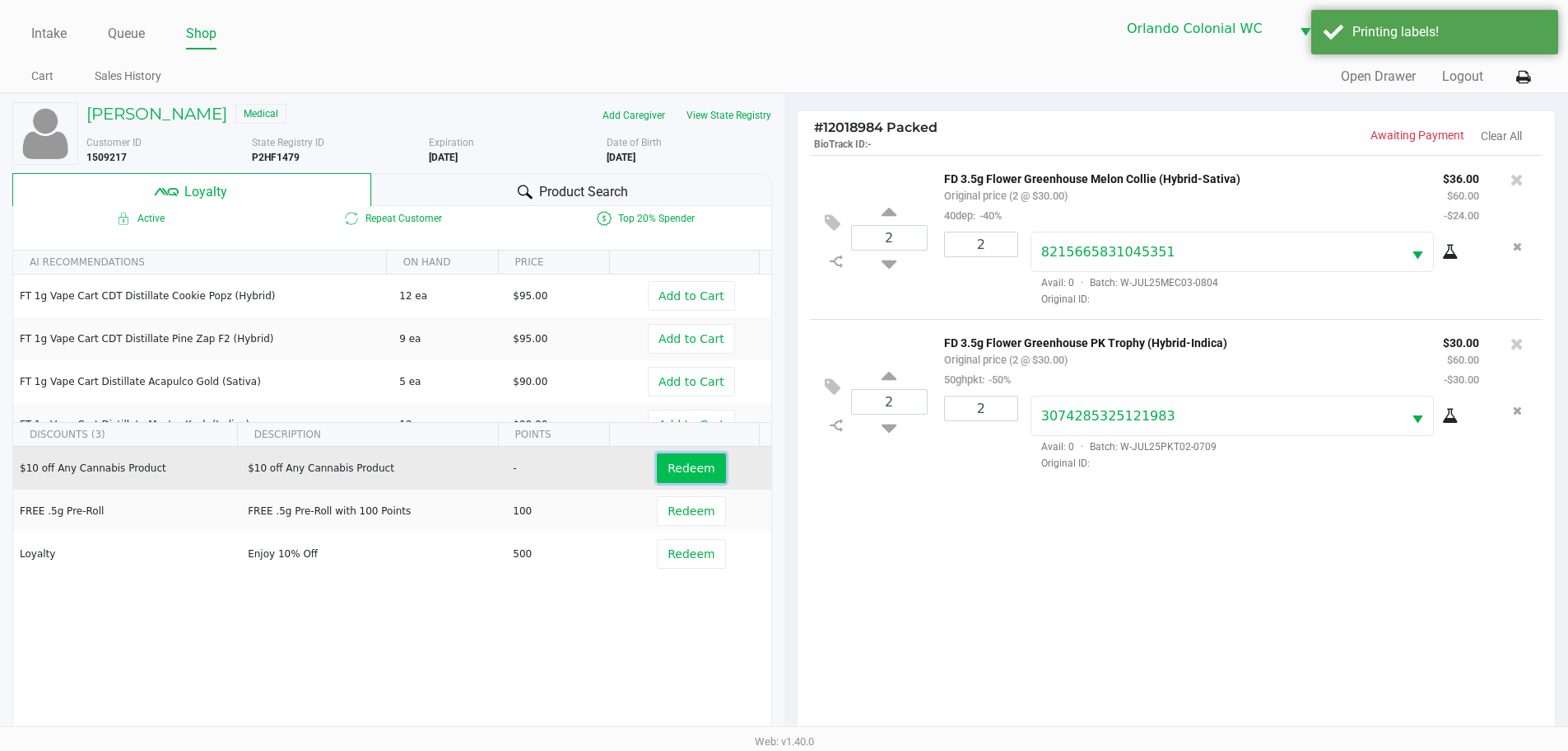
click at [668, 474] on span "Redeem" at bounding box center [691, 468] width 47 height 14
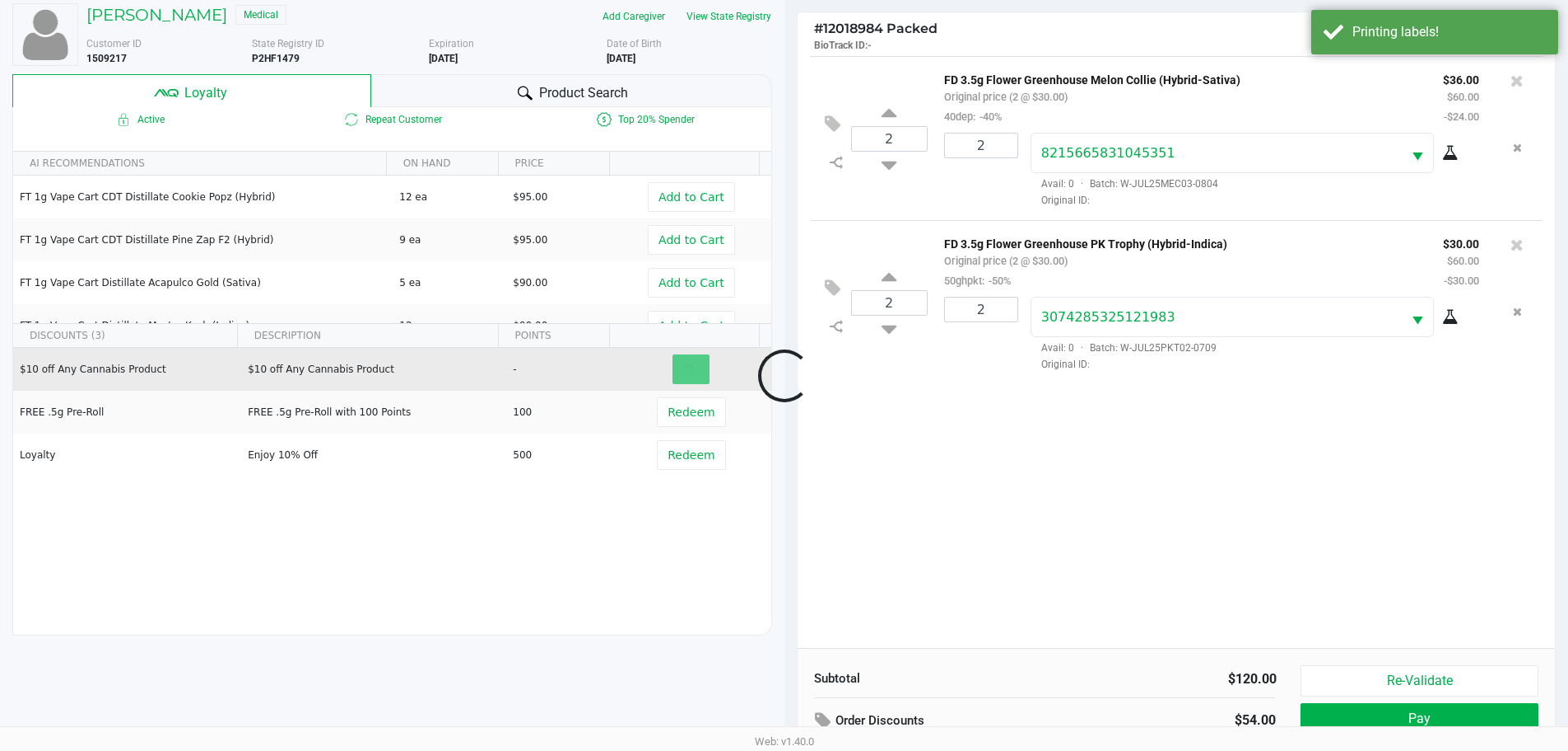
scroll to position [198, 0]
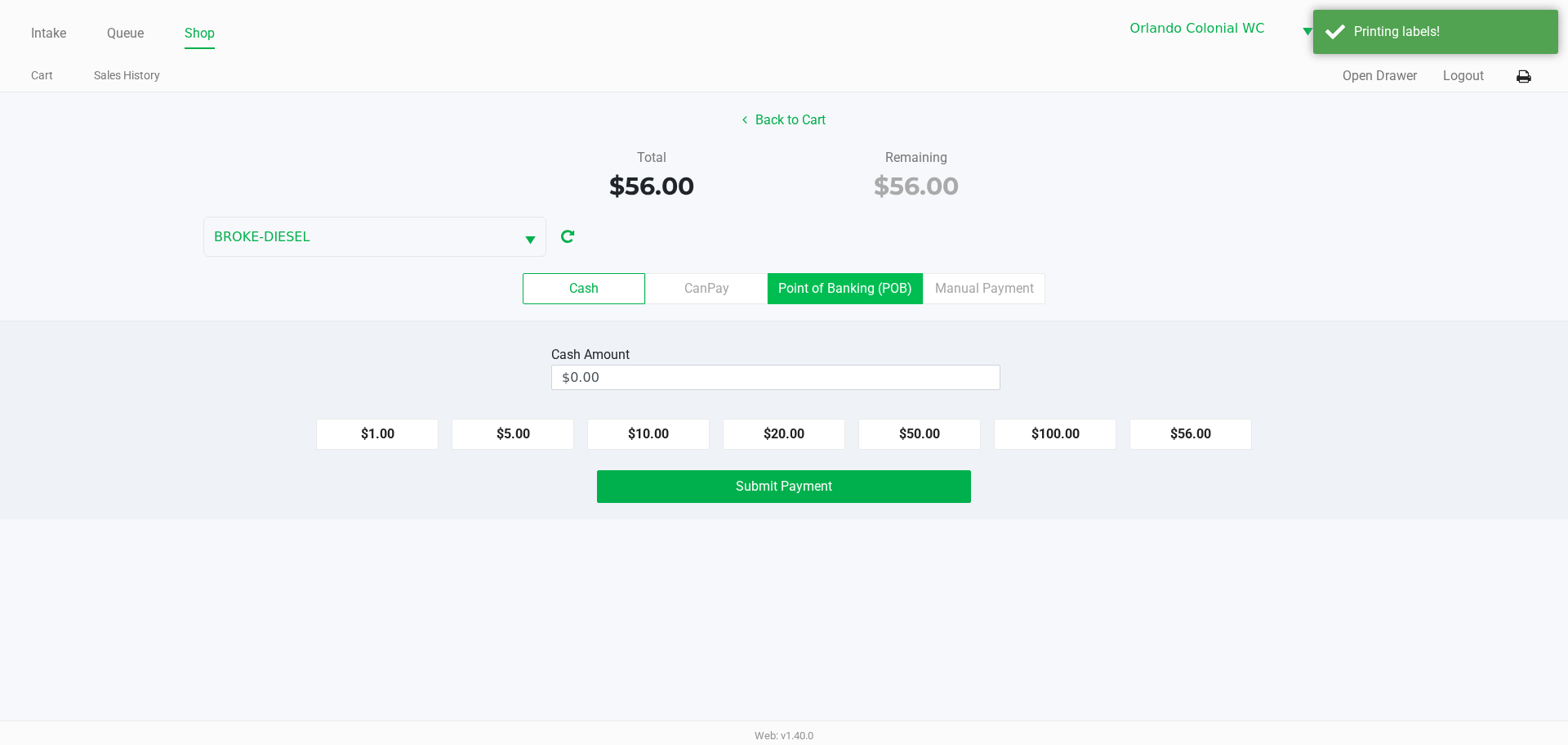
click at [855, 292] on label "Point of Banking (POB)" at bounding box center [845, 288] width 155 height 31
click at [0, 0] on 7 "Point of Banking (POB)" at bounding box center [0, 0] width 0 height 0
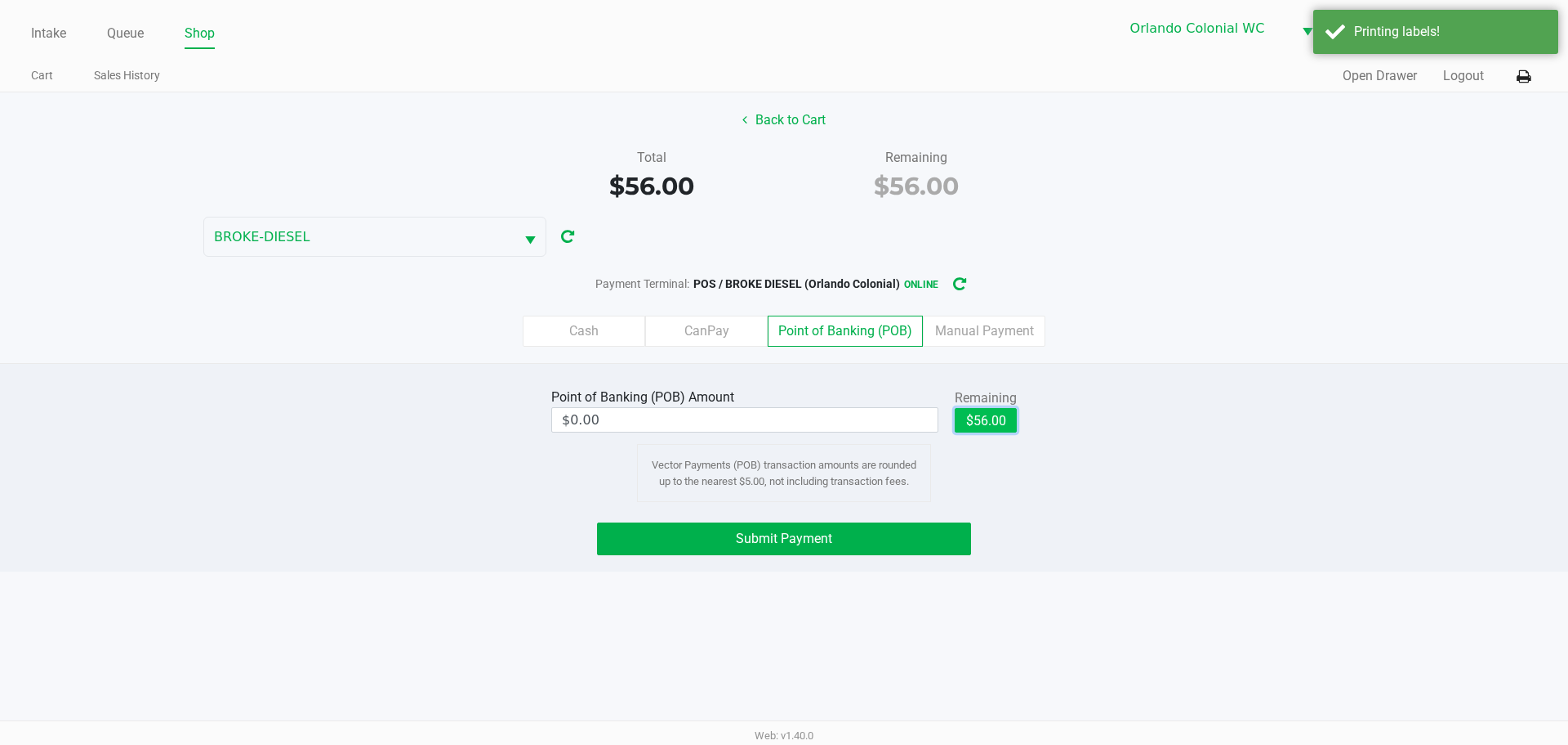
click at [956, 411] on button "$56.00" at bounding box center [985, 419] width 62 height 24
type input "$56.00"
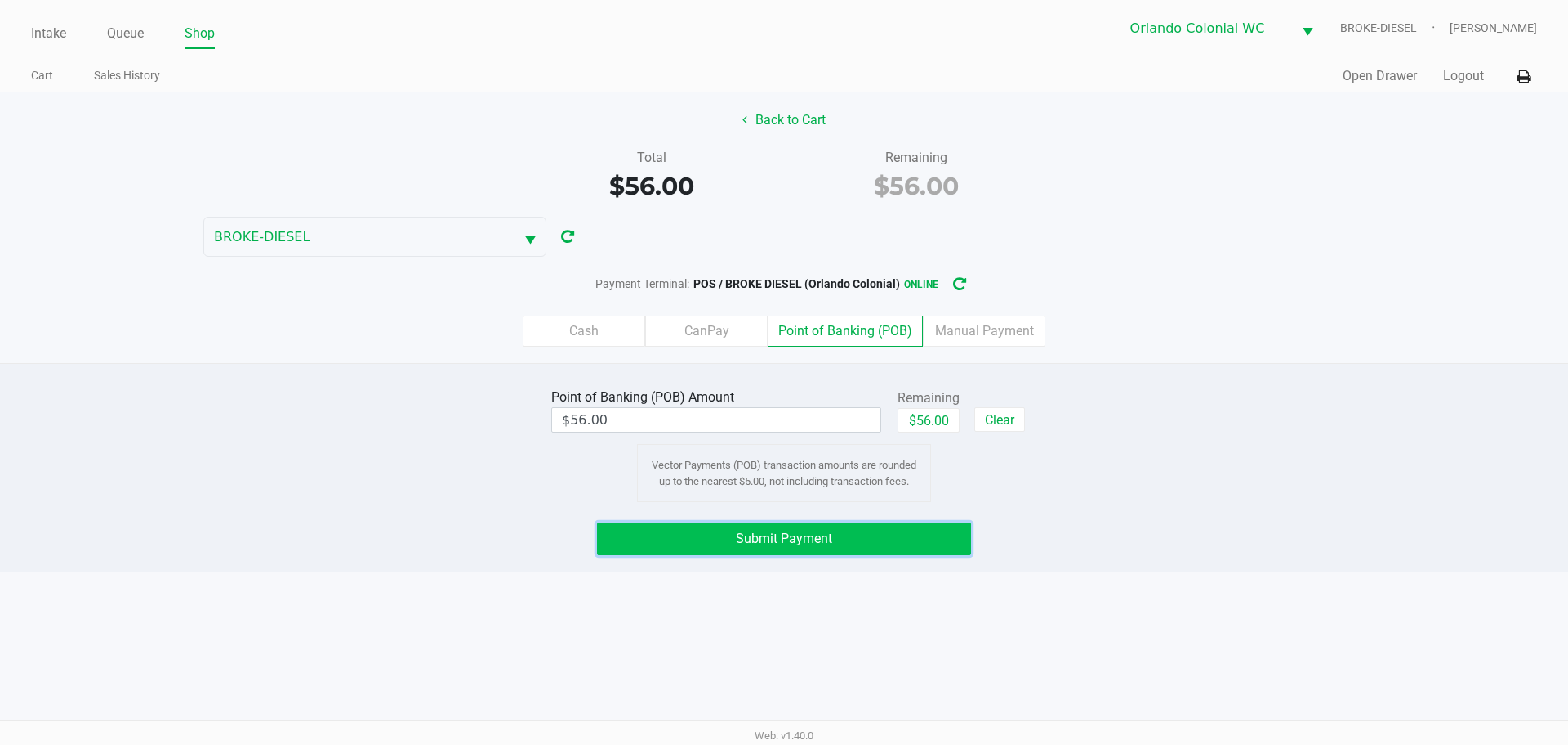
click at [854, 538] on button "Submit Payment" at bounding box center [784, 539] width 374 height 33
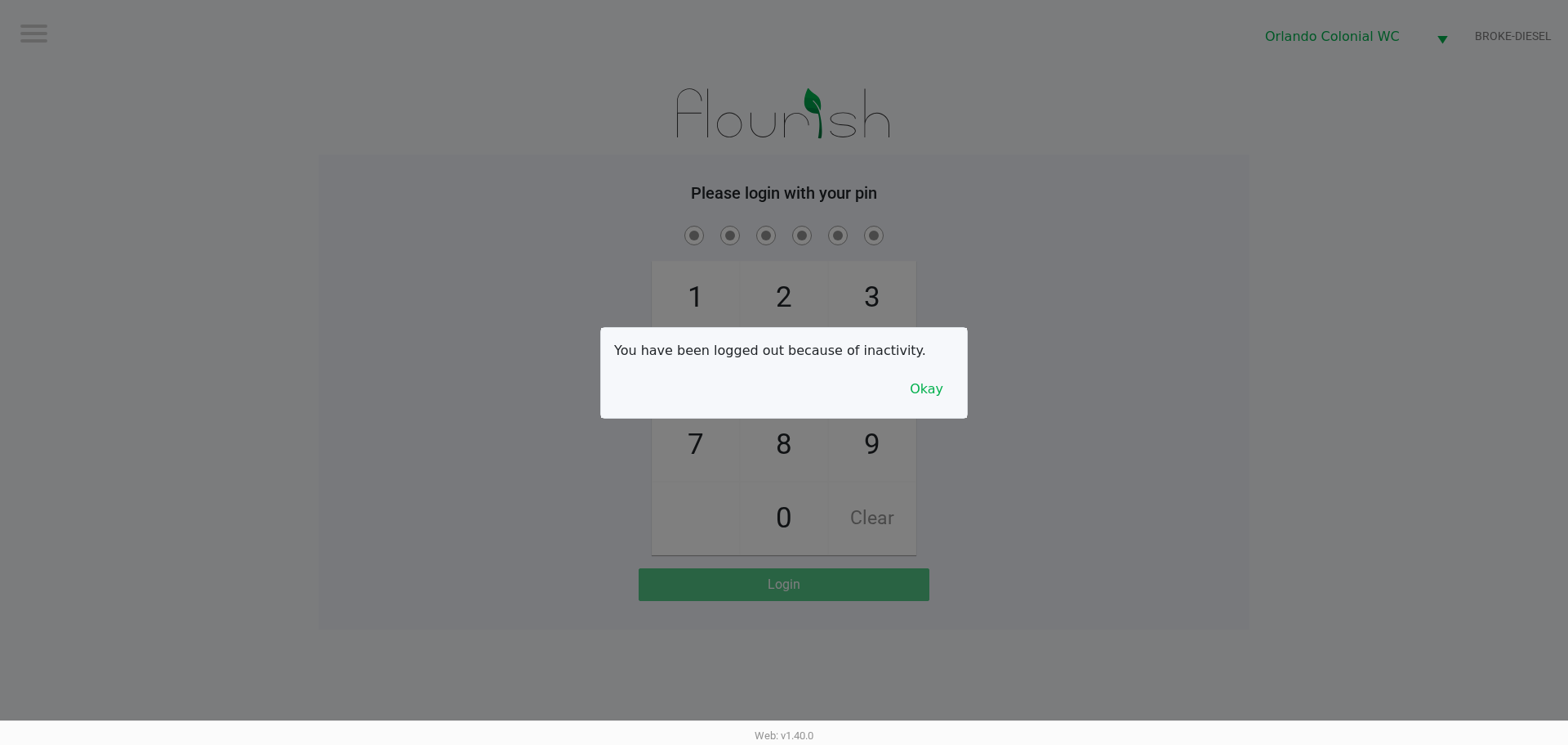
click at [941, 404] on button "Okay" at bounding box center [927, 389] width 55 height 31
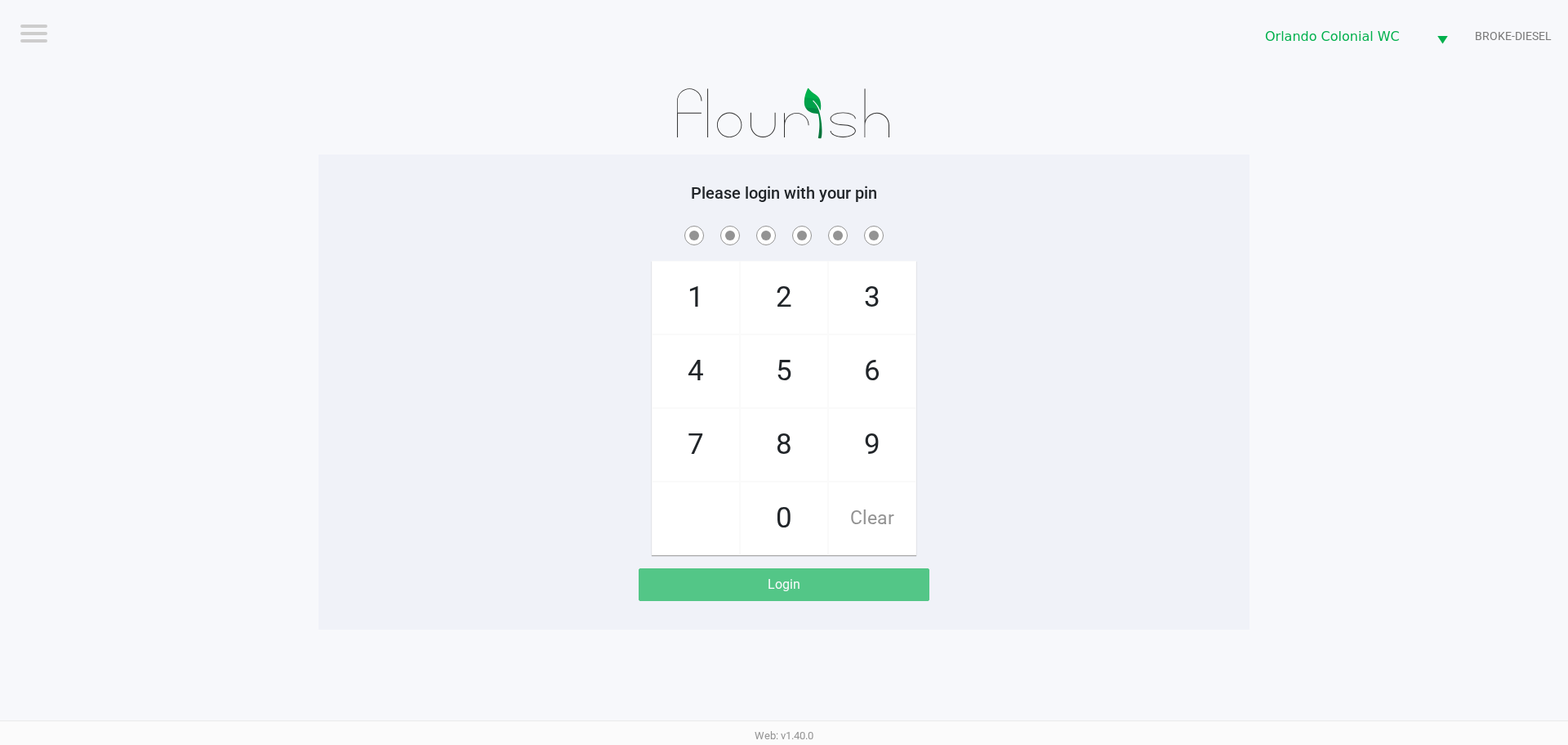
click at [700, 437] on span "7" at bounding box center [696, 444] width 87 height 72
checkbox input "true"
click at [711, 360] on span "4" at bounding box center [696, 371] width 87 height 72
checkbox input "true"
click at [691, 358] on span "4" at bounding box center [696, 371] width 87 height 72
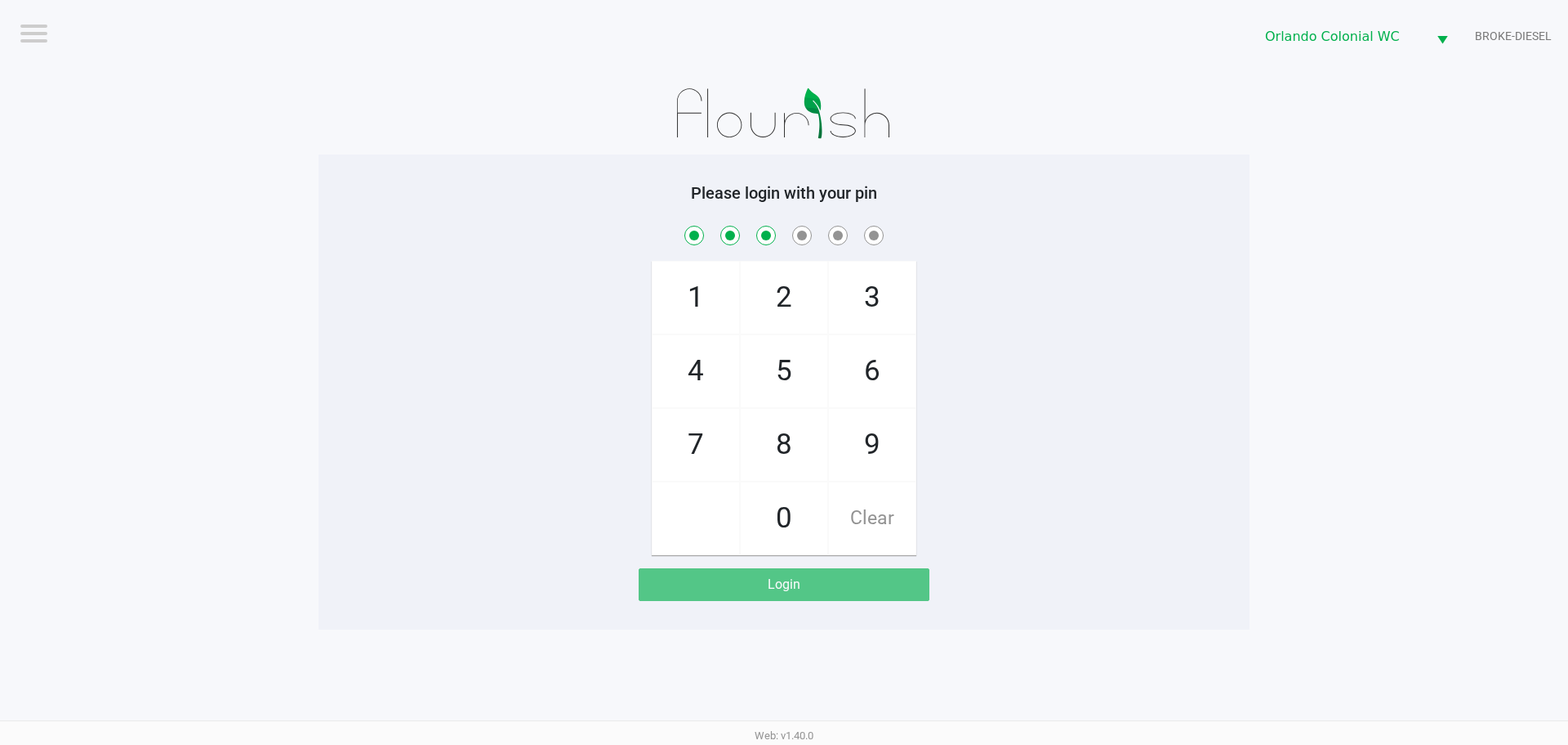
checkbox input "true"
click at [876, 306] on span "3" at bounding box center [873, 297] width 87 height 72
checkbox input "true"
click at [873, 451] on span "9" at bounding box center [873, 444] width 87 height 72
checkbox input "true"
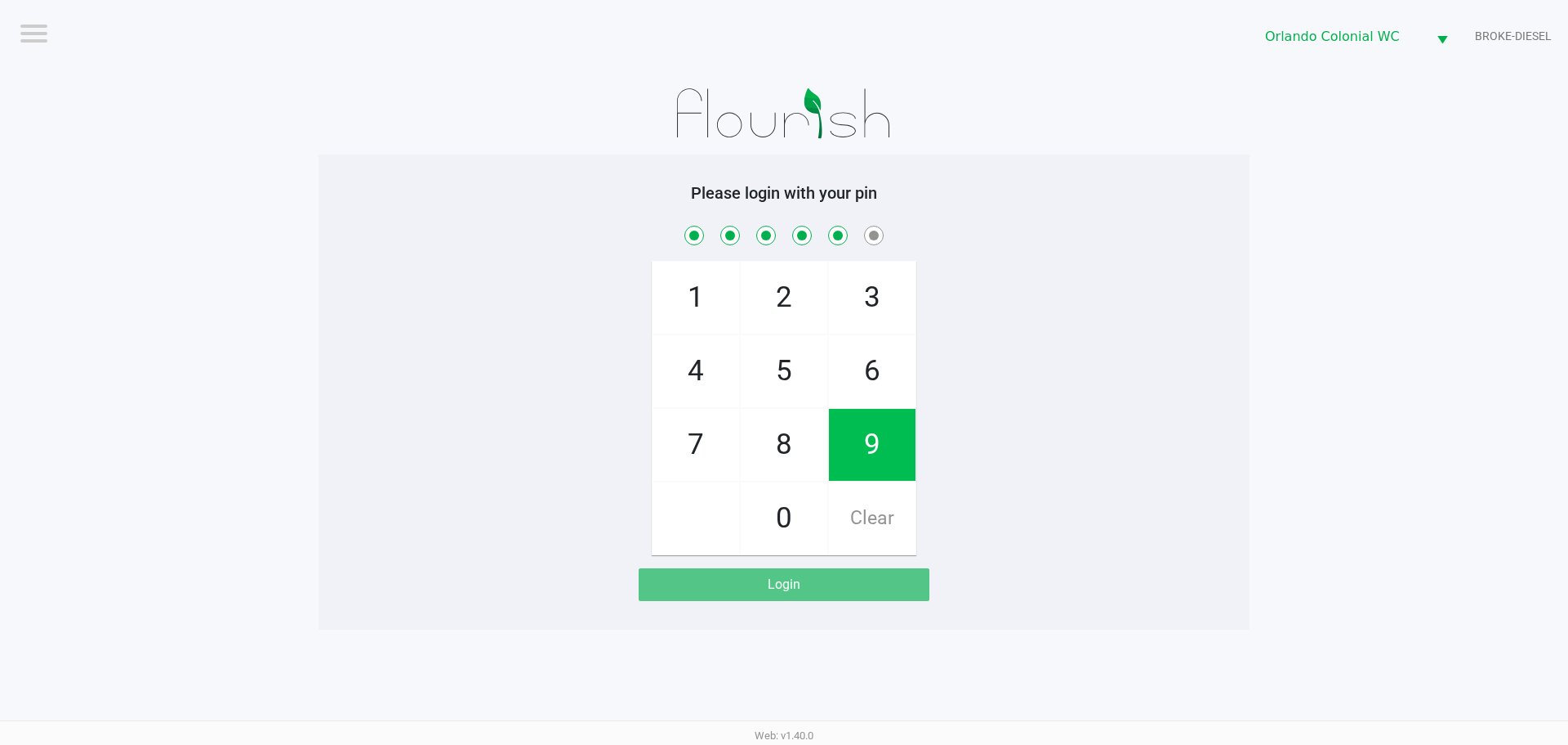
click at [686, 293] on span "1" at bounding box center [696, 297] width 87 height 72
checkbox input "true"
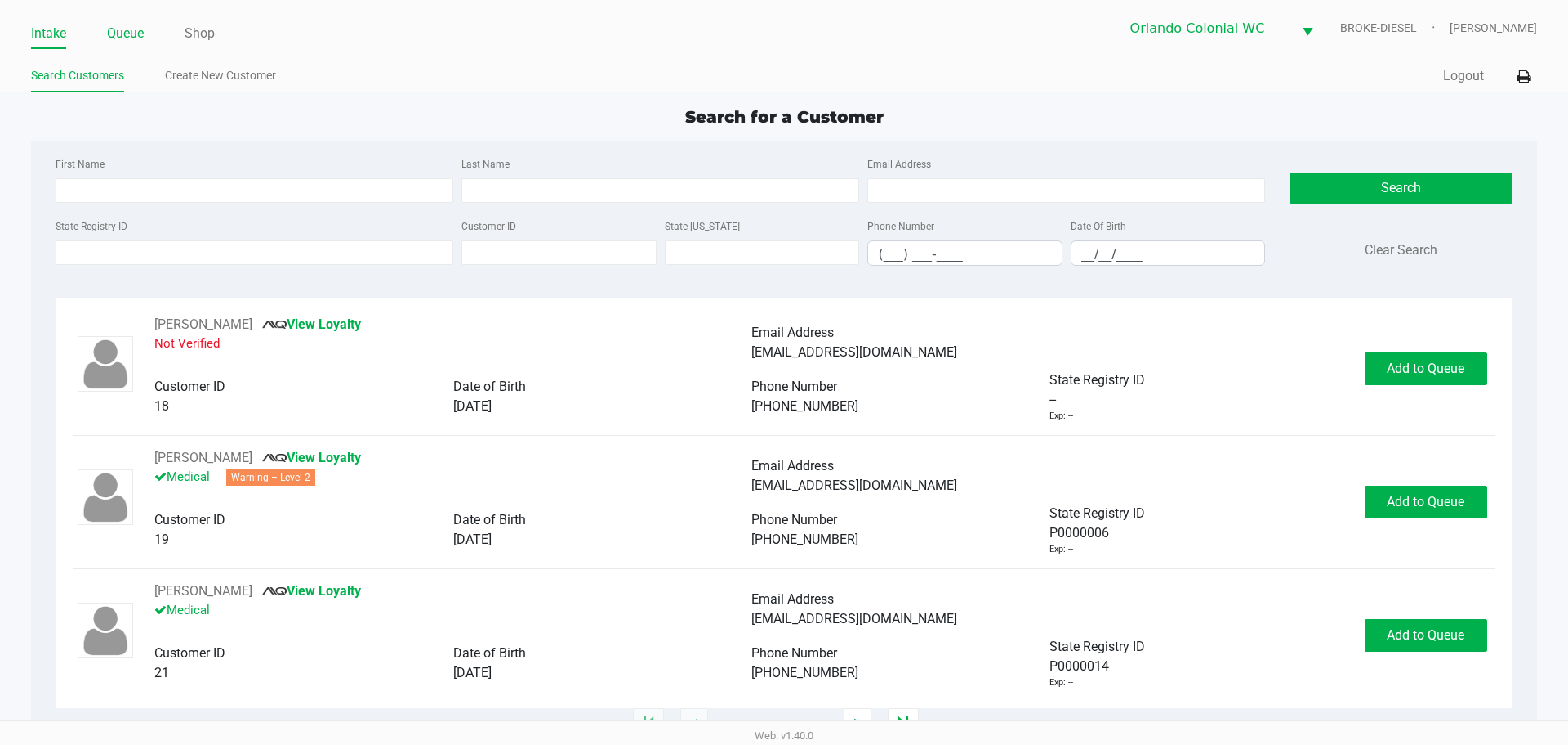
click at [120, 36] on link "Queue" at bounding box center [125, 34] width 37 height 23
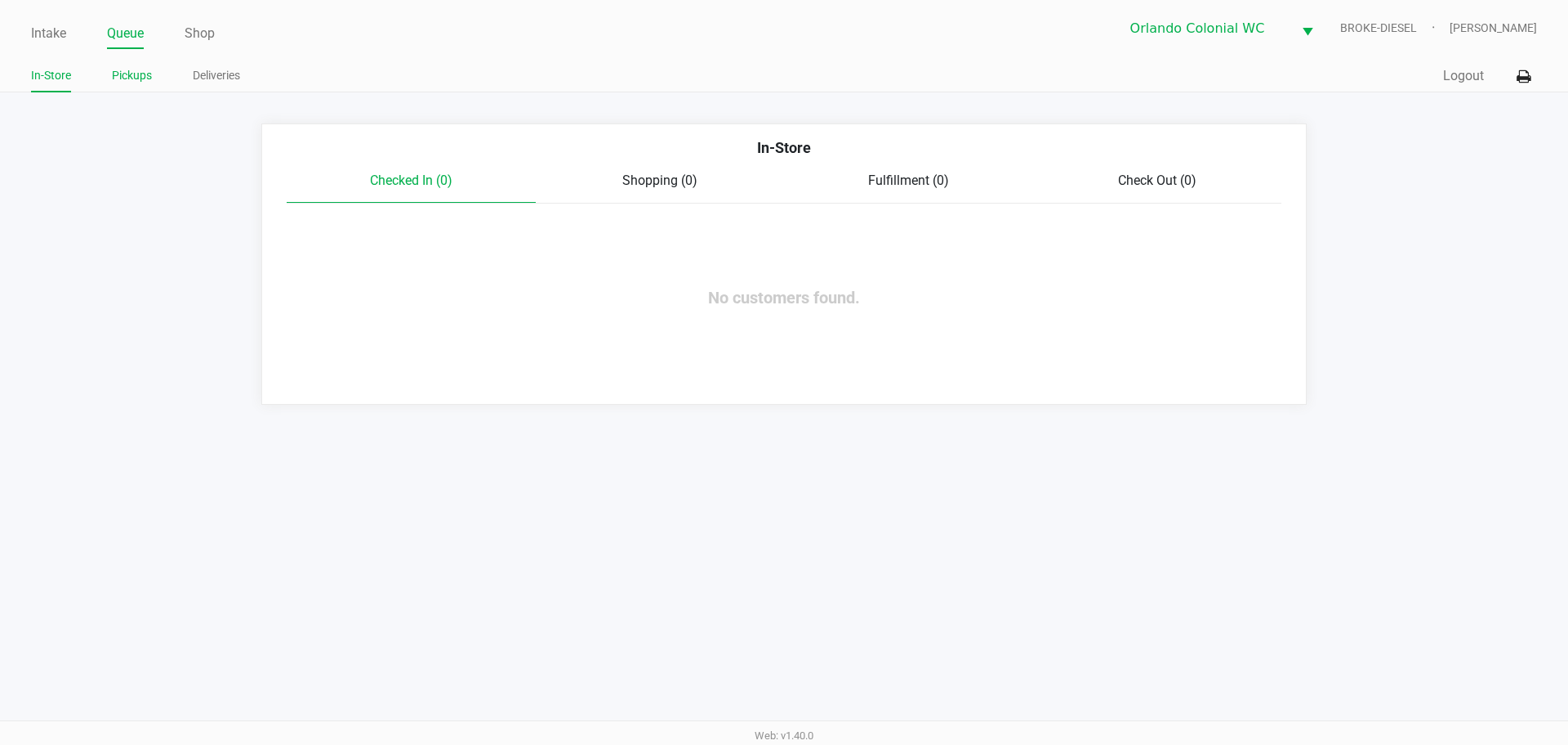
click at [126, 83] on link "Pickups" at bounding box center [132, 75] width 40 height 20
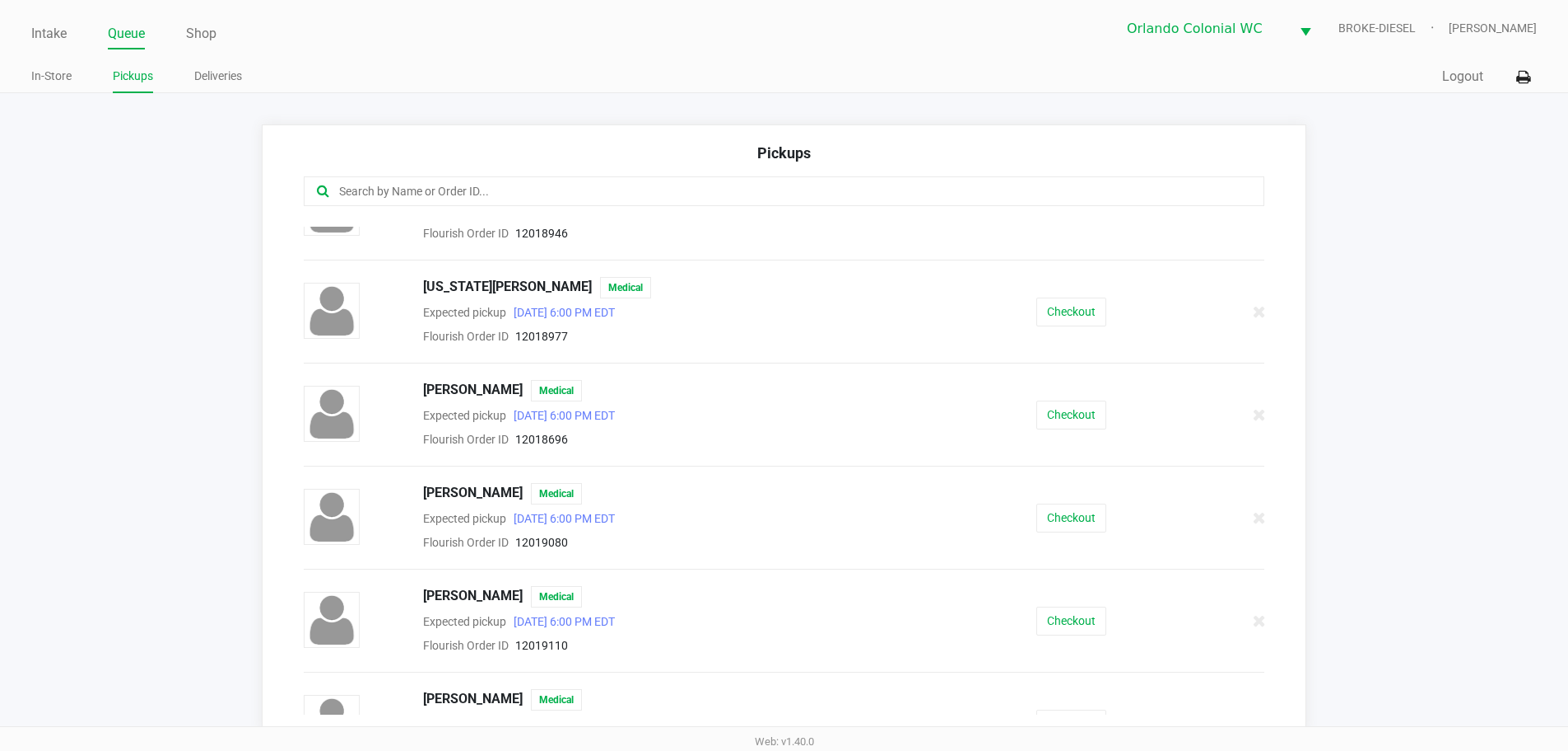
scroll to position [495, 0]
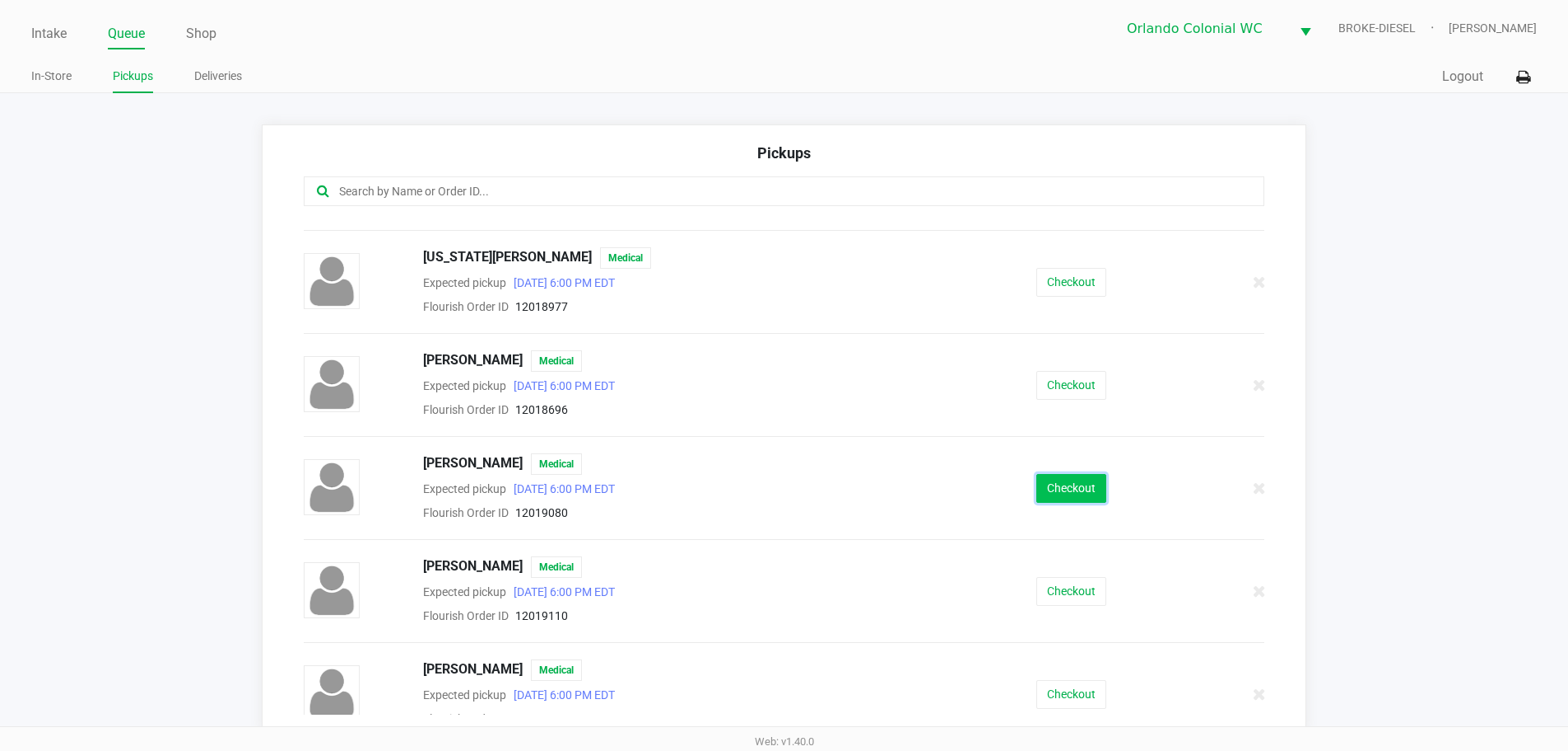
click at [1086, 497] on button "Checkout" at bounding box center [1072, 489] width 70 height 29
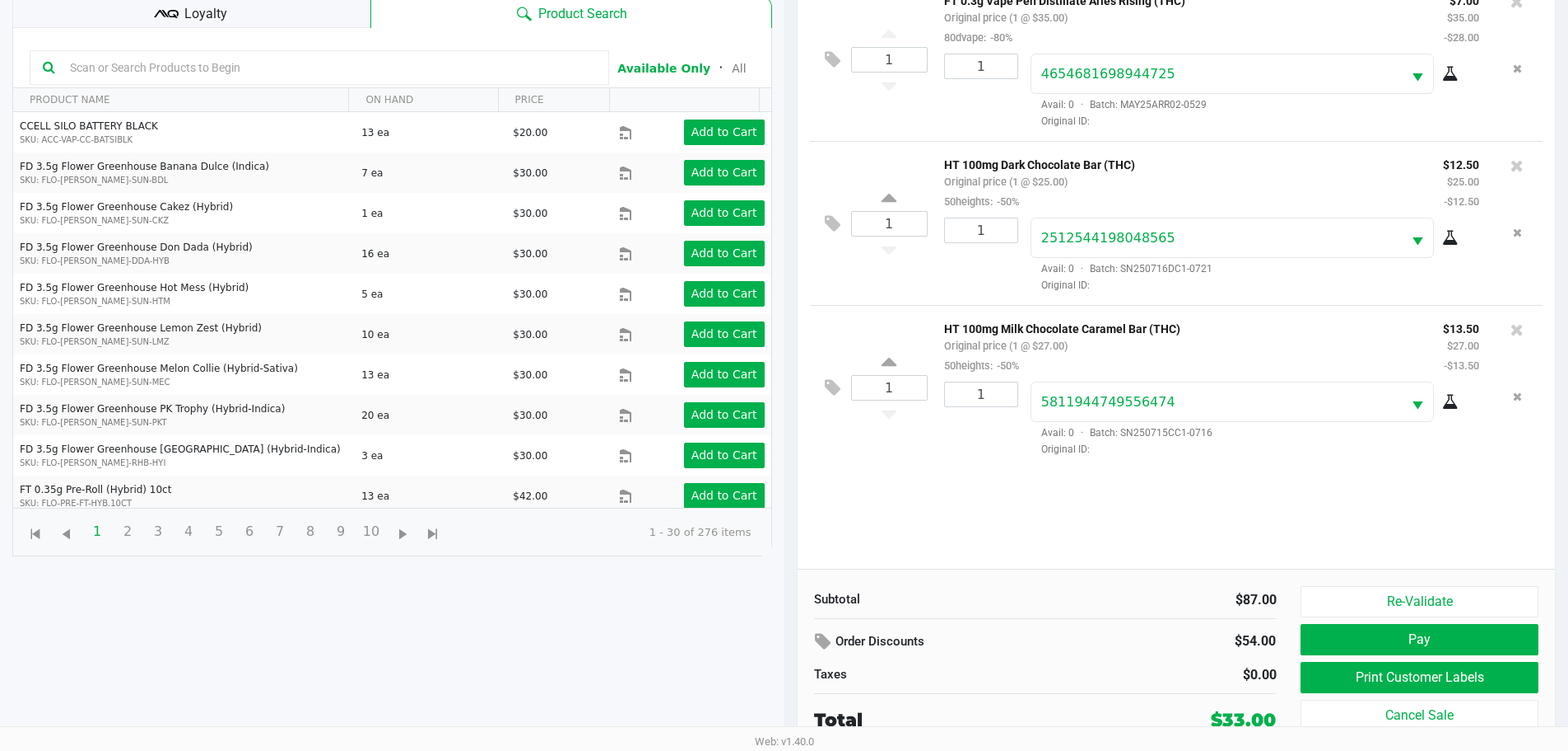
click at [282, 24] on div "Loyalty" at bounding box center [191, 12] width 358 height 33
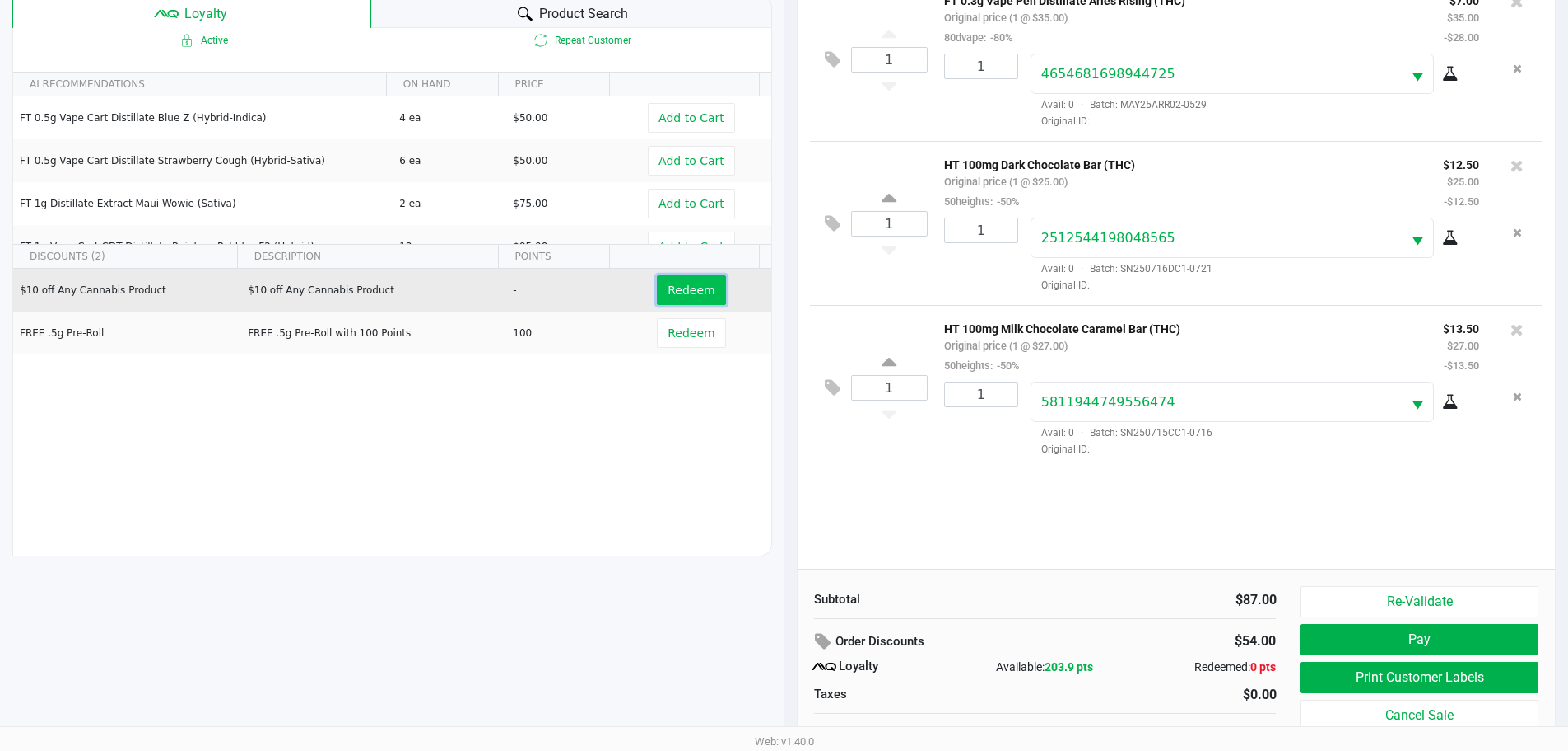
click at [690, 294] on span "Redeem" at bounding box center [691, 290] width 47 height 14
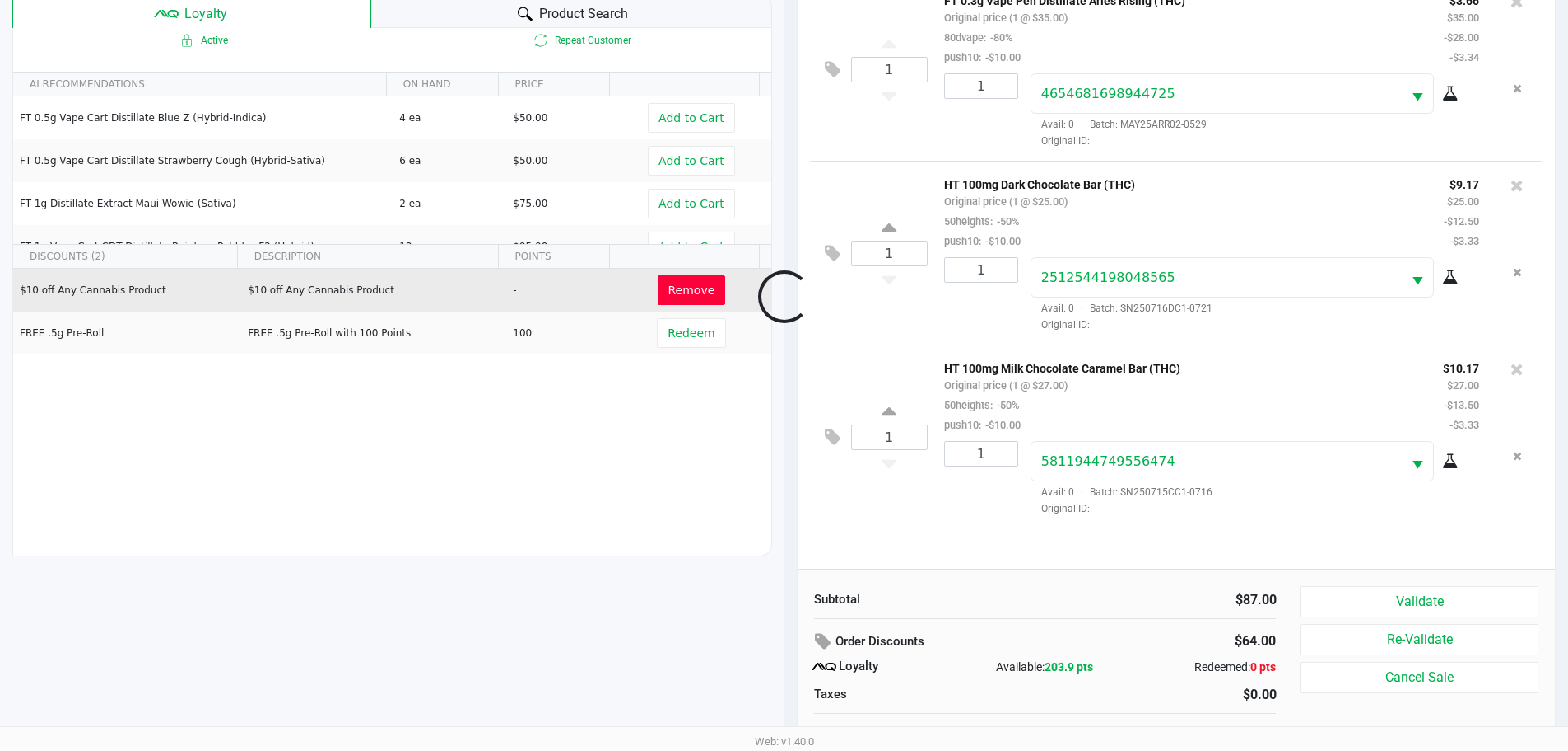
scroll to position [198, 0]
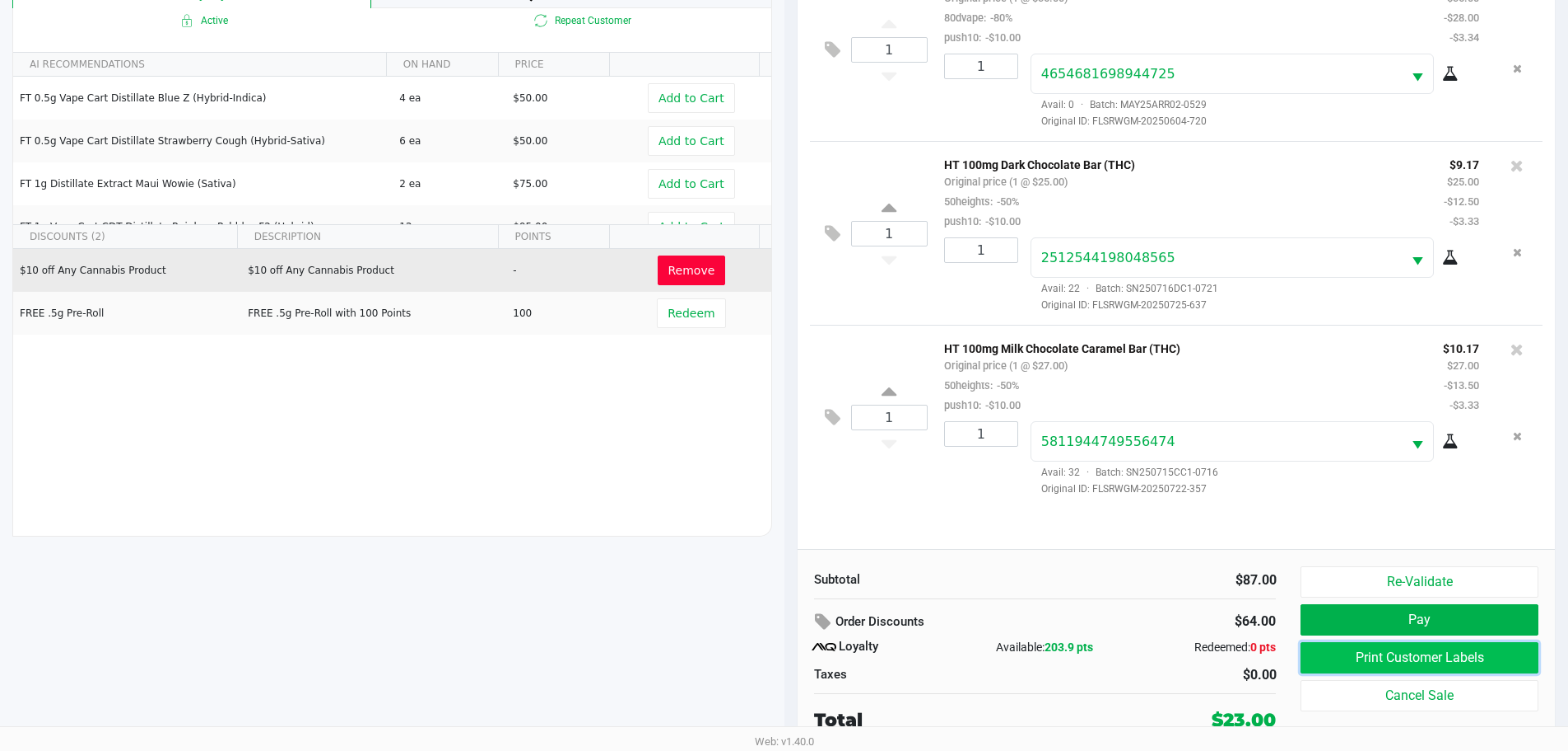
click at [1496, 666] on button "Print Customer Labels" at bounding box center [1419, 658] width 237 height 31
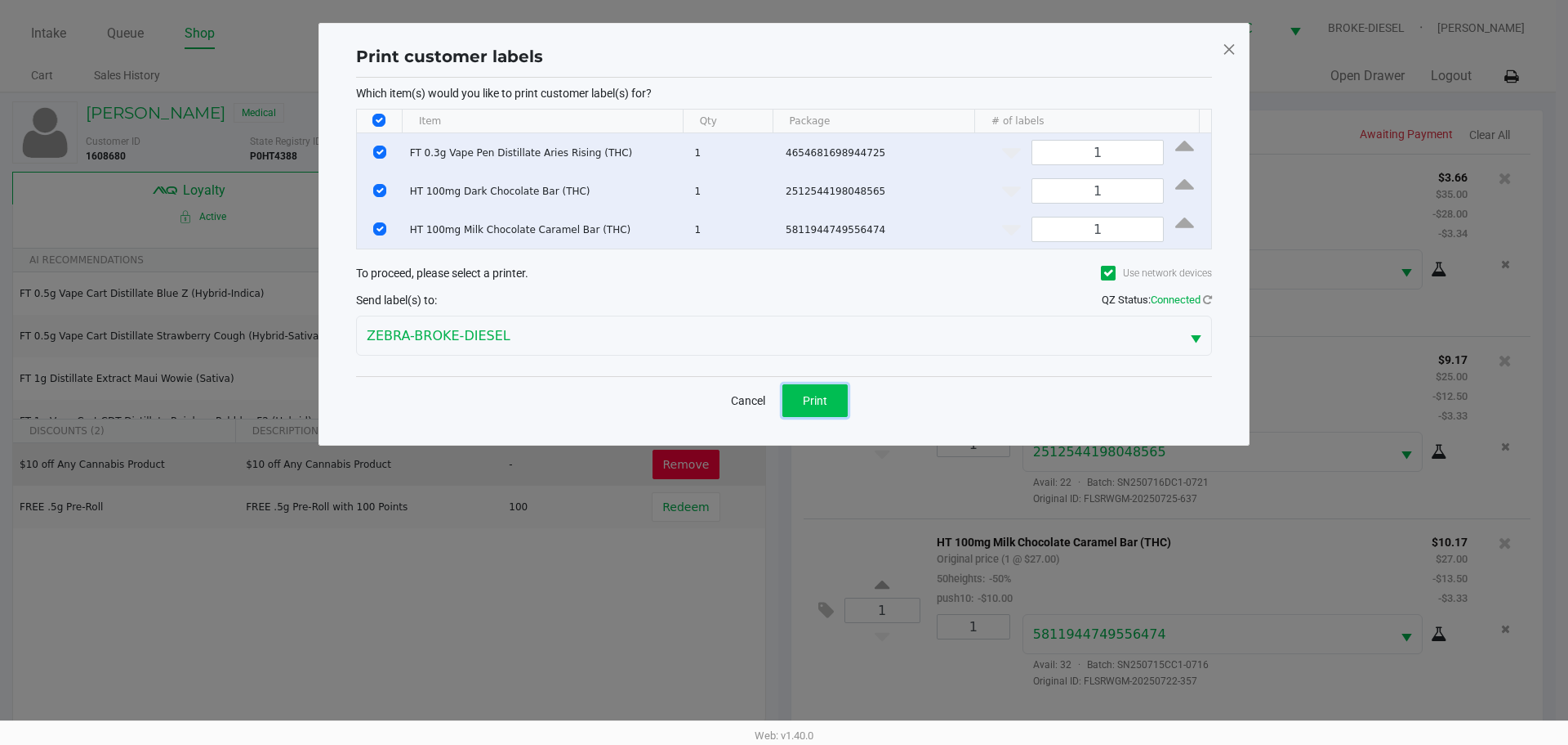
click at [841, 405] on button "Print" at bounding box center [815, 401] width 65 height 33
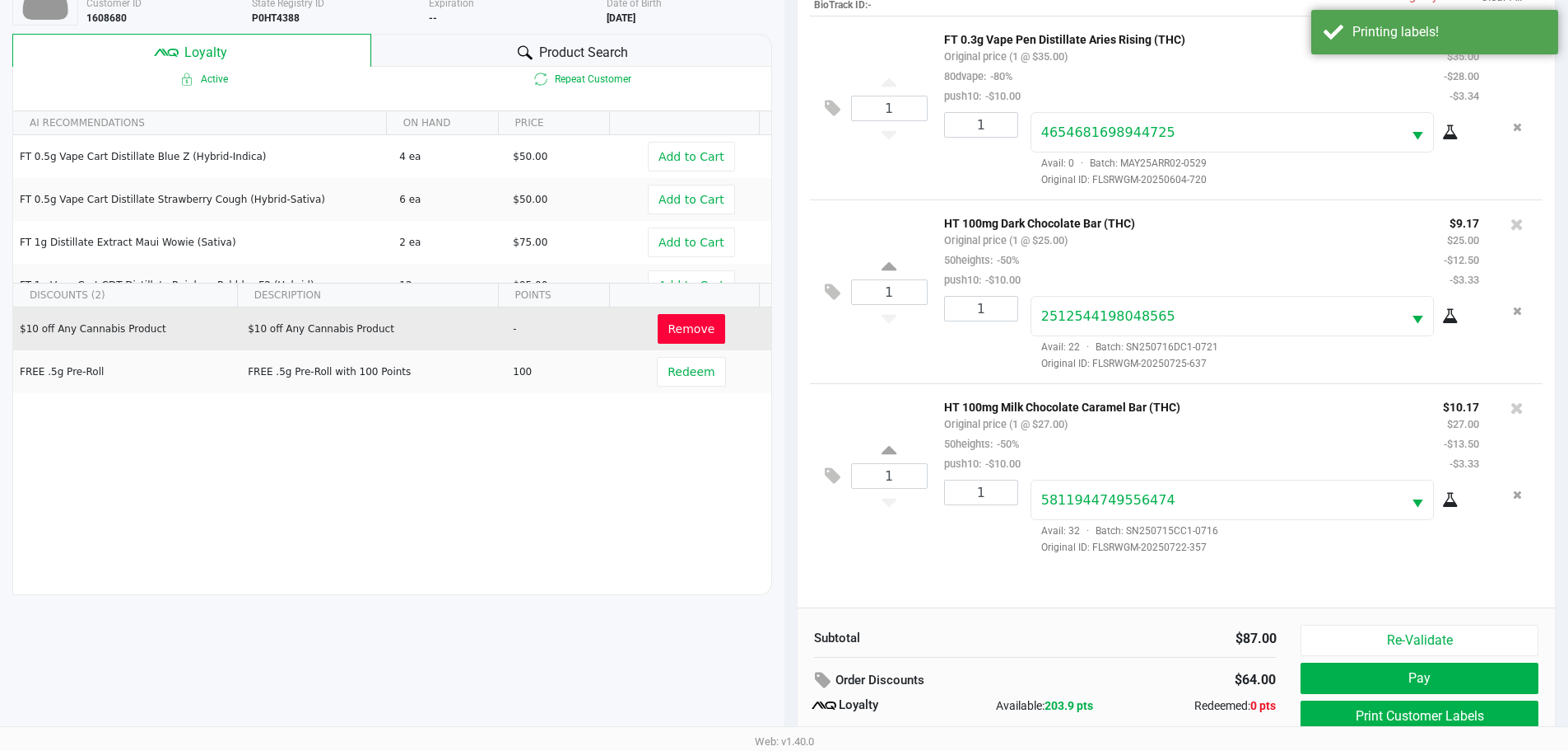
scroll to position [198, 0]
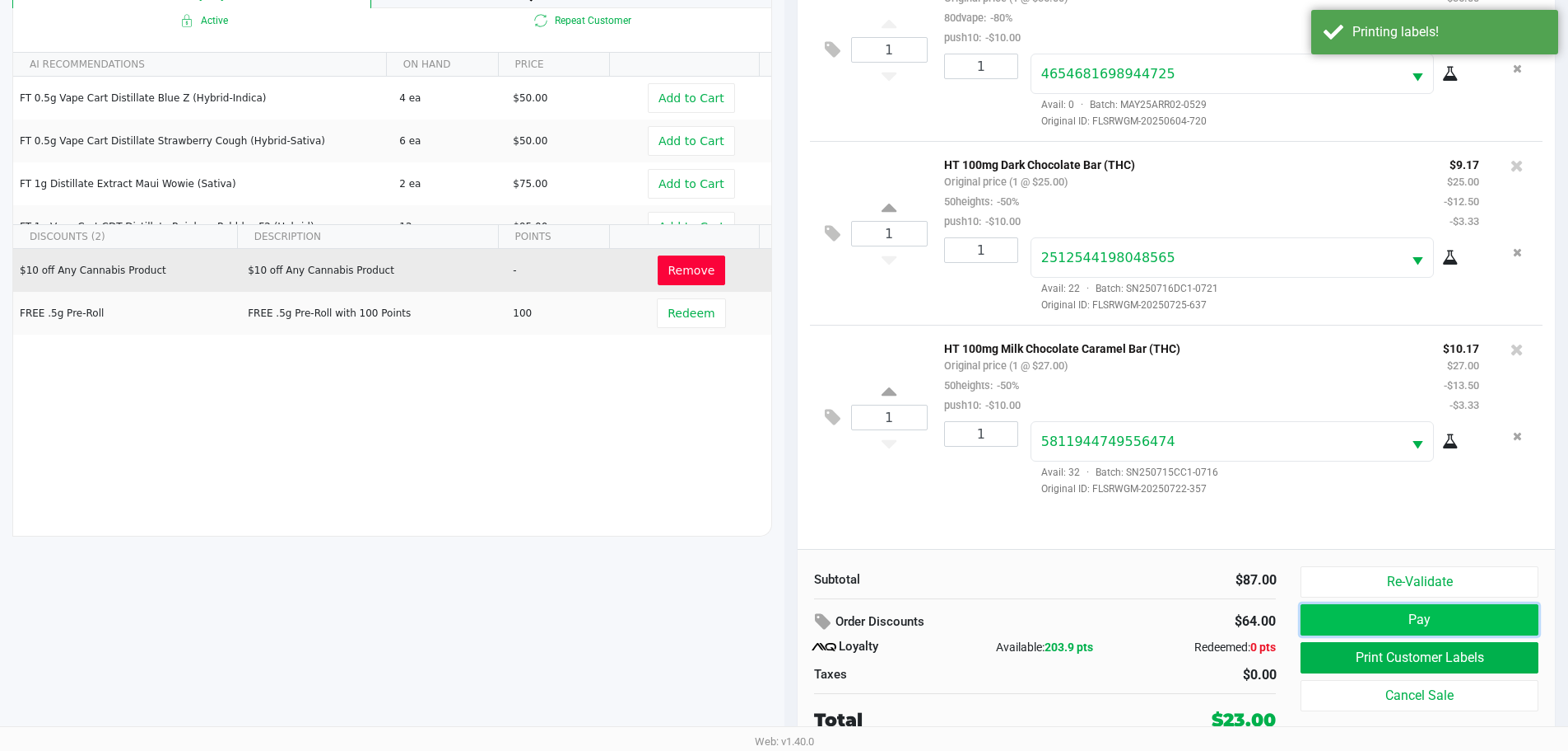
click at [1373, 625] on button "Pay" at bounding box center [1419, 620] width 237 height 31
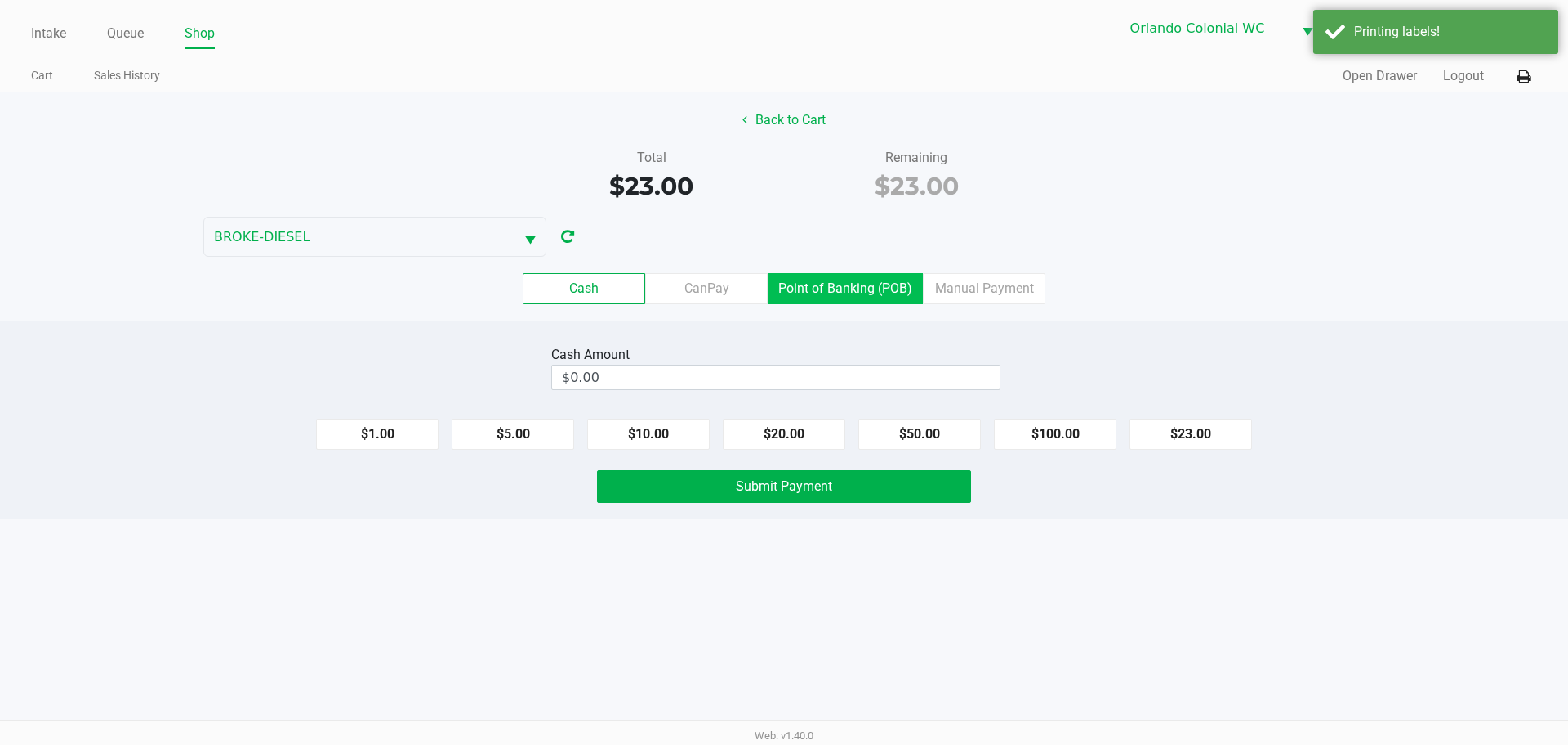
click at [809, 287] on label "Point of Banking (POB)" at bounding box center [845, 288] width 155 height 31
click at [0, 0] on 7 "Point of Banking (POB)" at bounding box center [0, 0] width 0 height 0
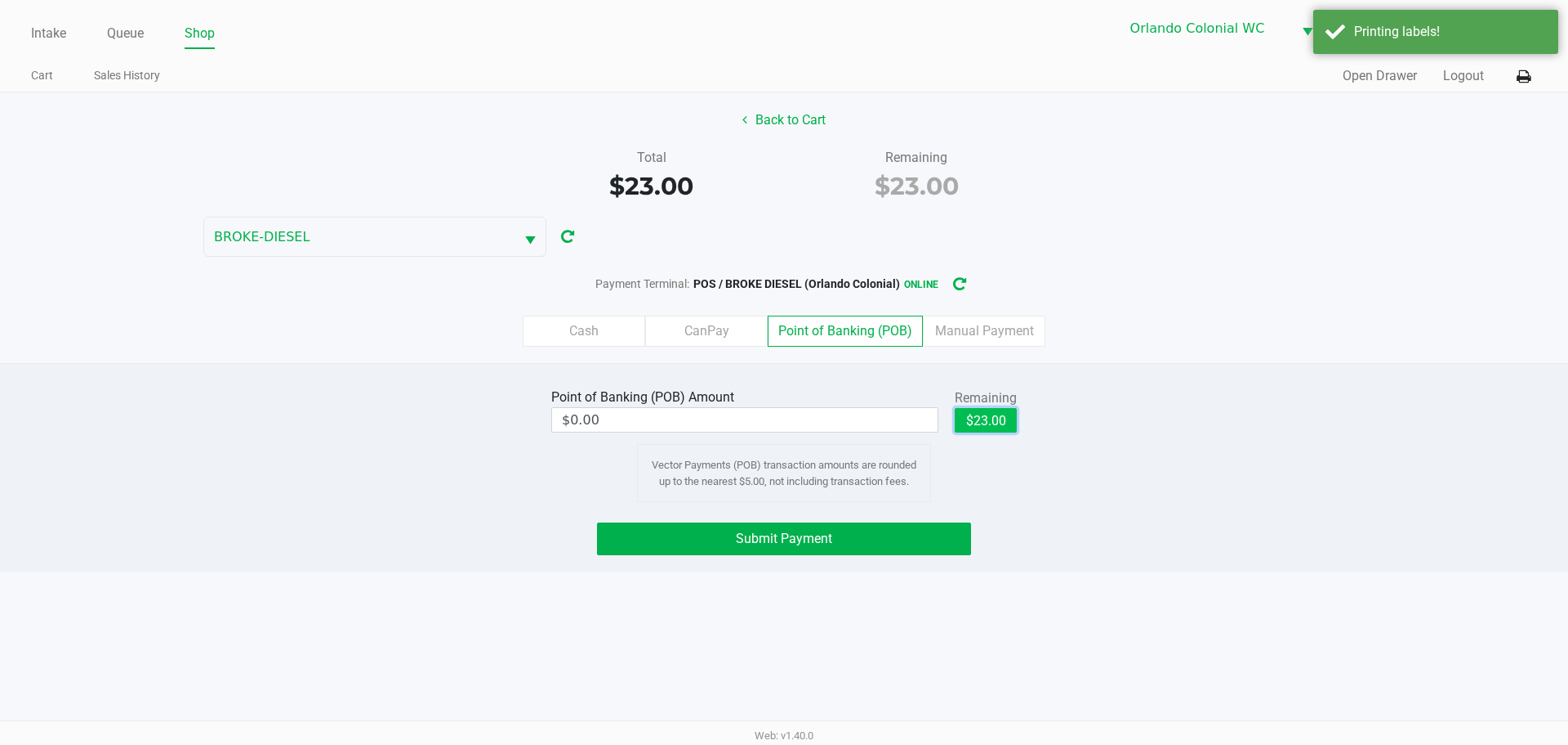
click at [1006, 422] on button "$23.00" at bounding box center [985, 419] width 62 height 24
type input "$23.00"
click at [857, 537] on button "Submit Payment" at bounding box center [784, 539] width 374 height 33
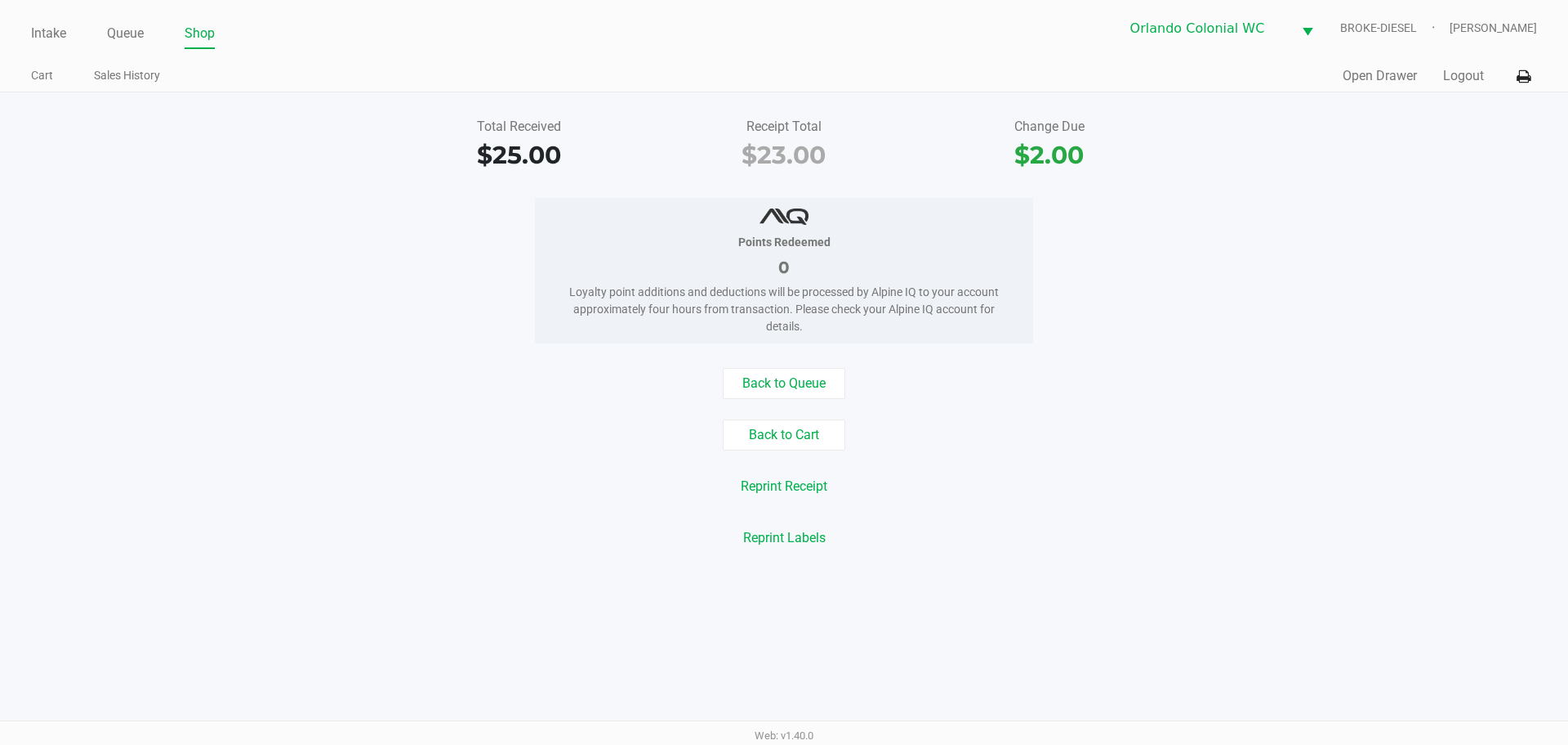
click at [800, 376] on button "Back to Queue" at bounding box center [783, 384] width 122 height 31
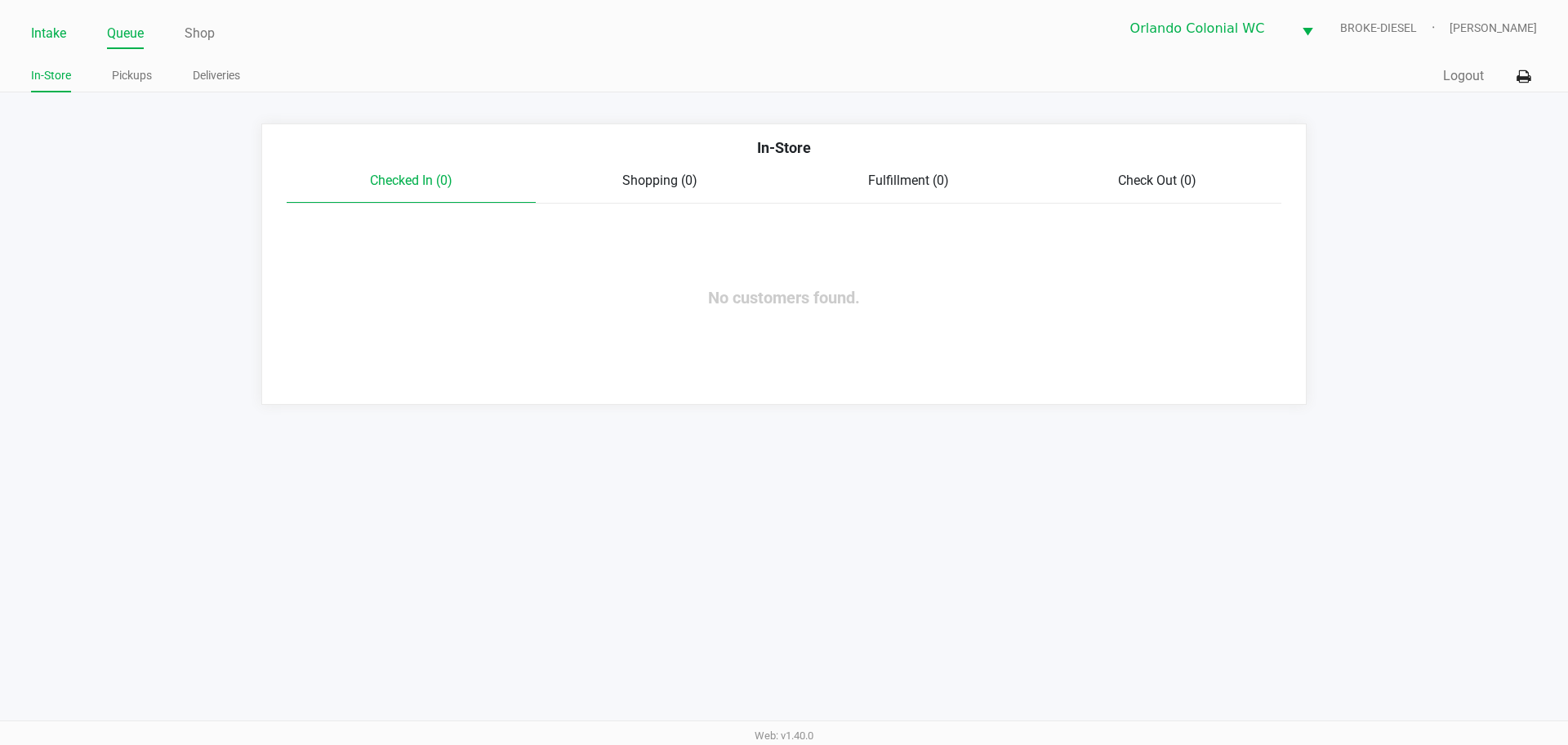
click at [57, 40] on link "Intake" at bounding box center [48, 34] width 35 height 23
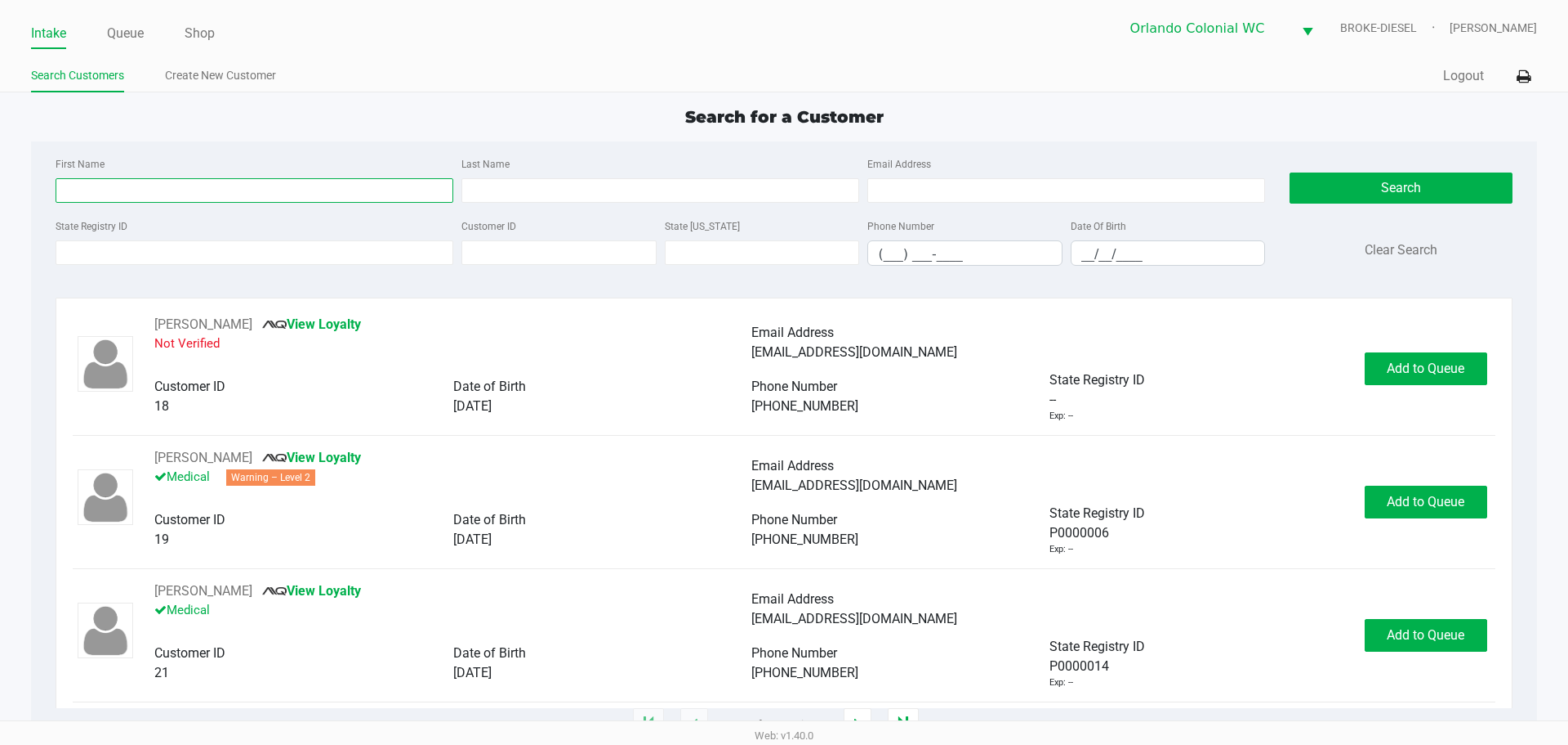
click at [130, 191] on input "First Name" at bounding box center [254, 190] width 398 height 24
type input "ryan"
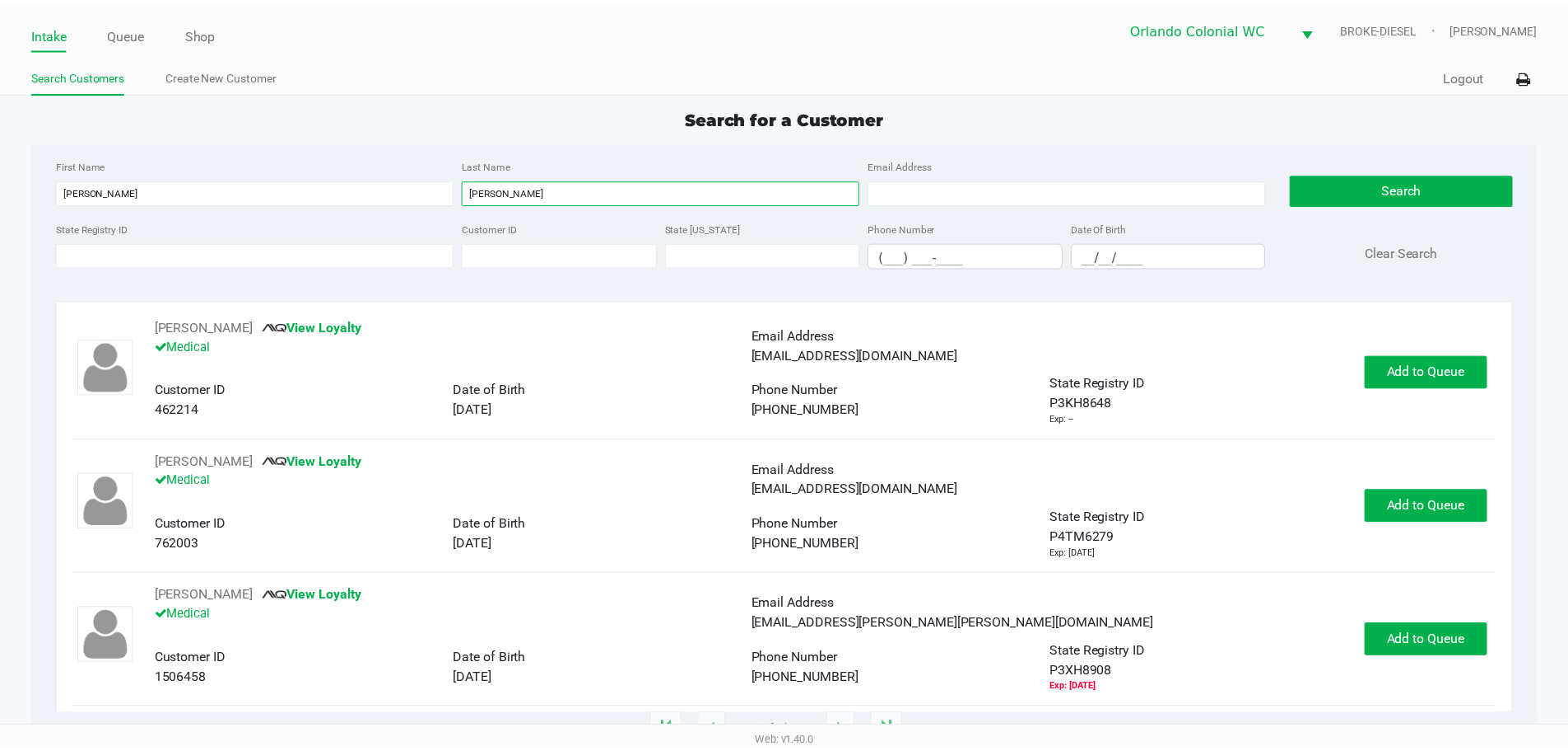
scroll to position [7, 0]
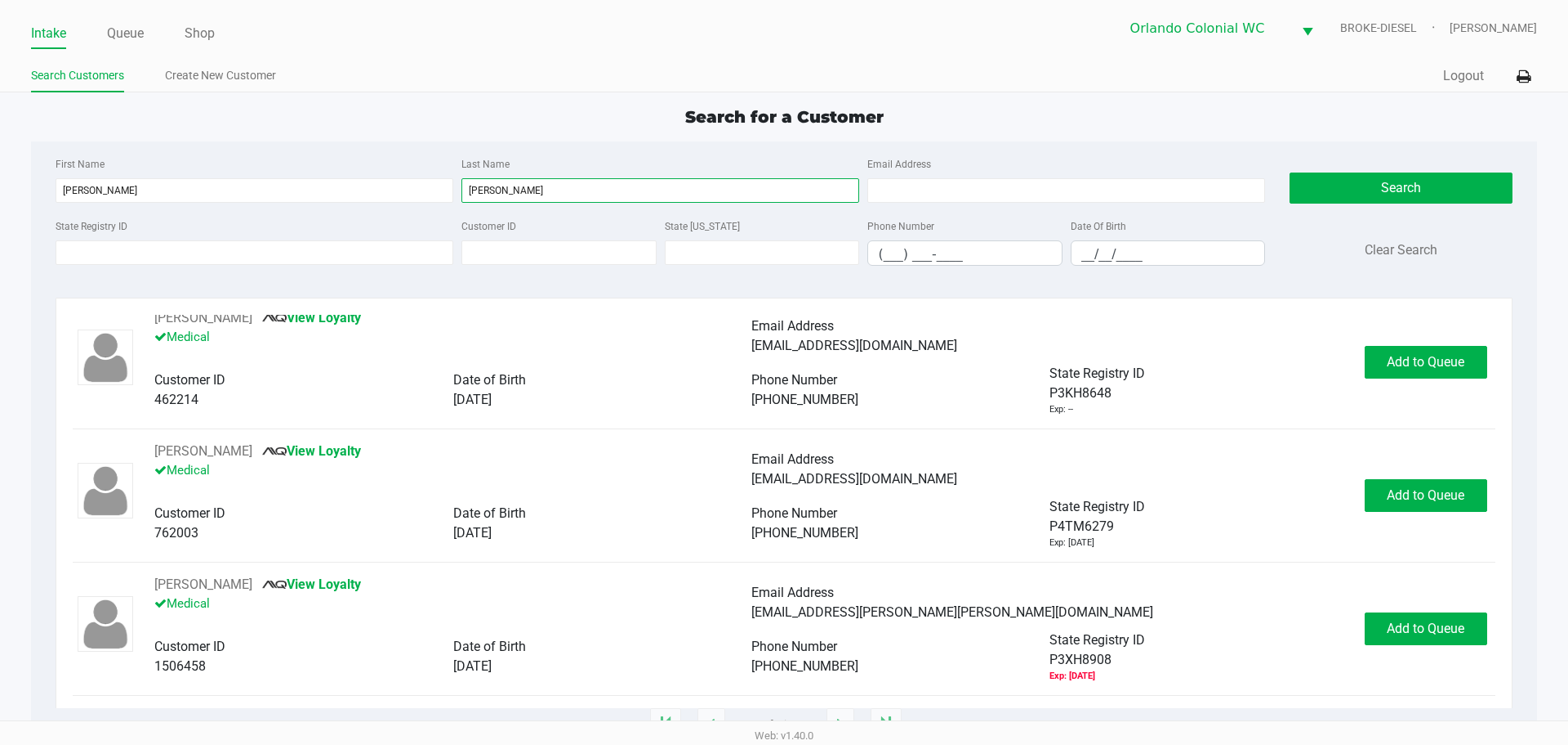
type input "tucker"
click at [1393, 492] on span "Add to Queue" at bounding box center [1425, 494] width 78 height 15
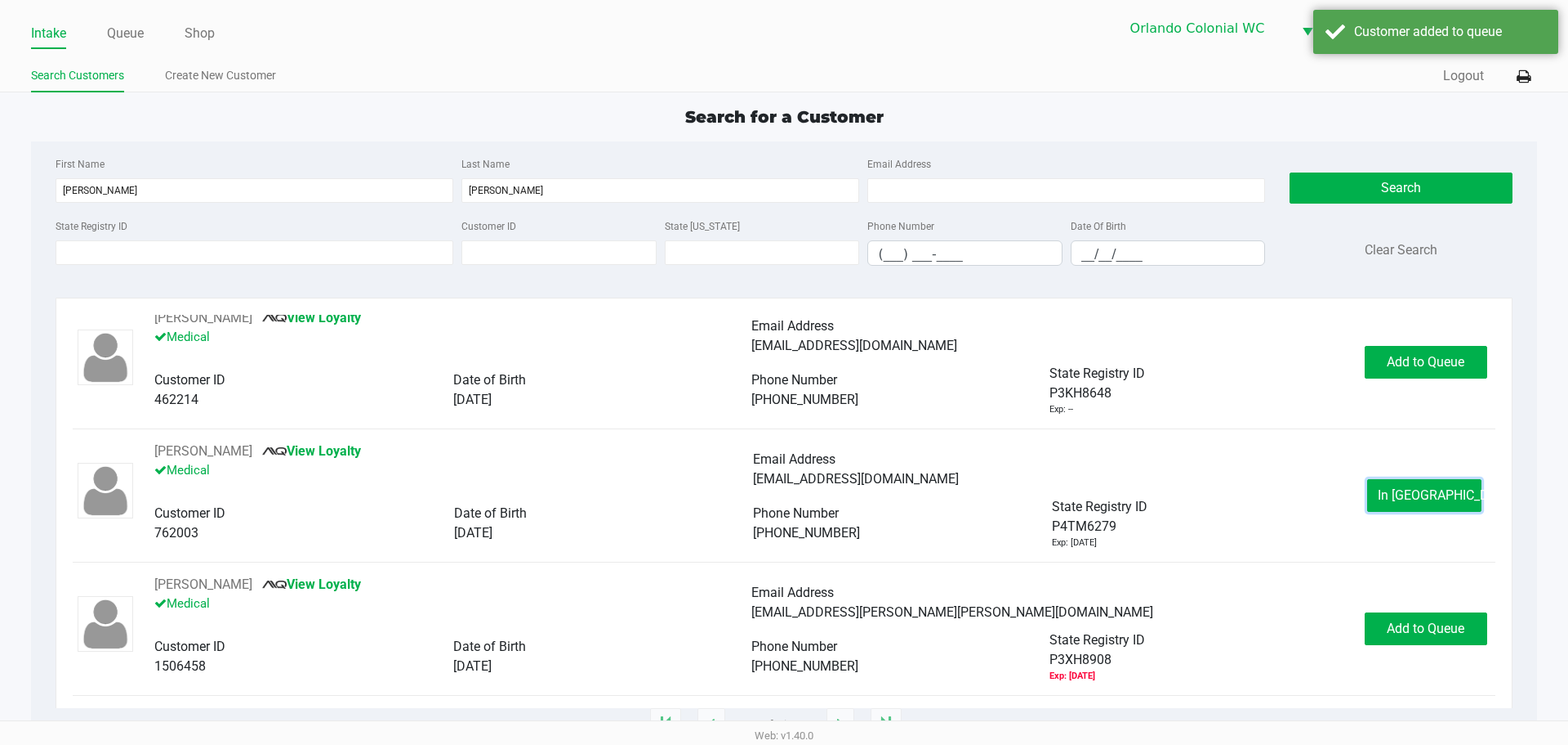
click at [1395, 489] on span "In Queue" at bounding box center [1447, 494] width 137 height 15
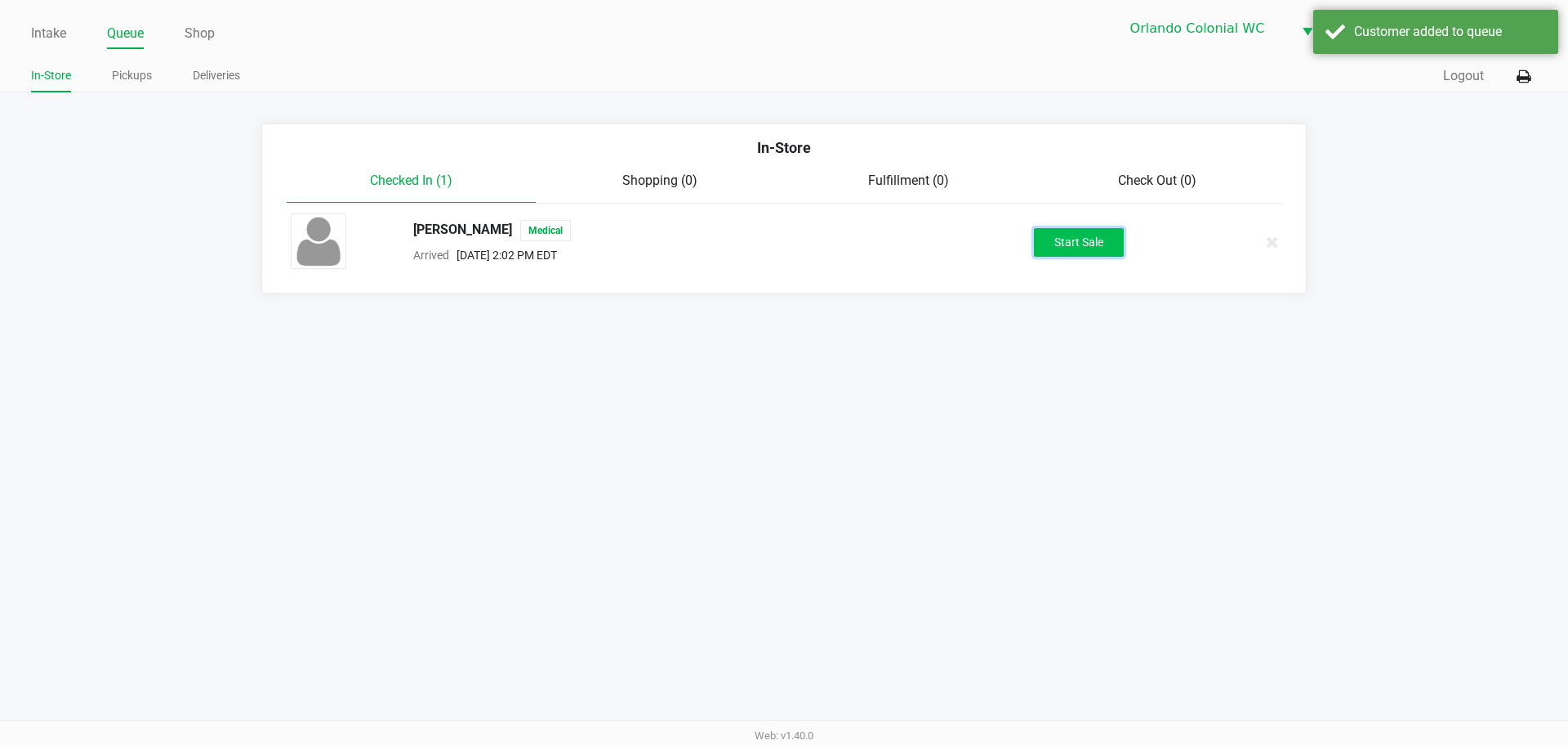
click at [1102, 239] on button "Start Sale" at bounding box center [1079, 243] width 90 height 29
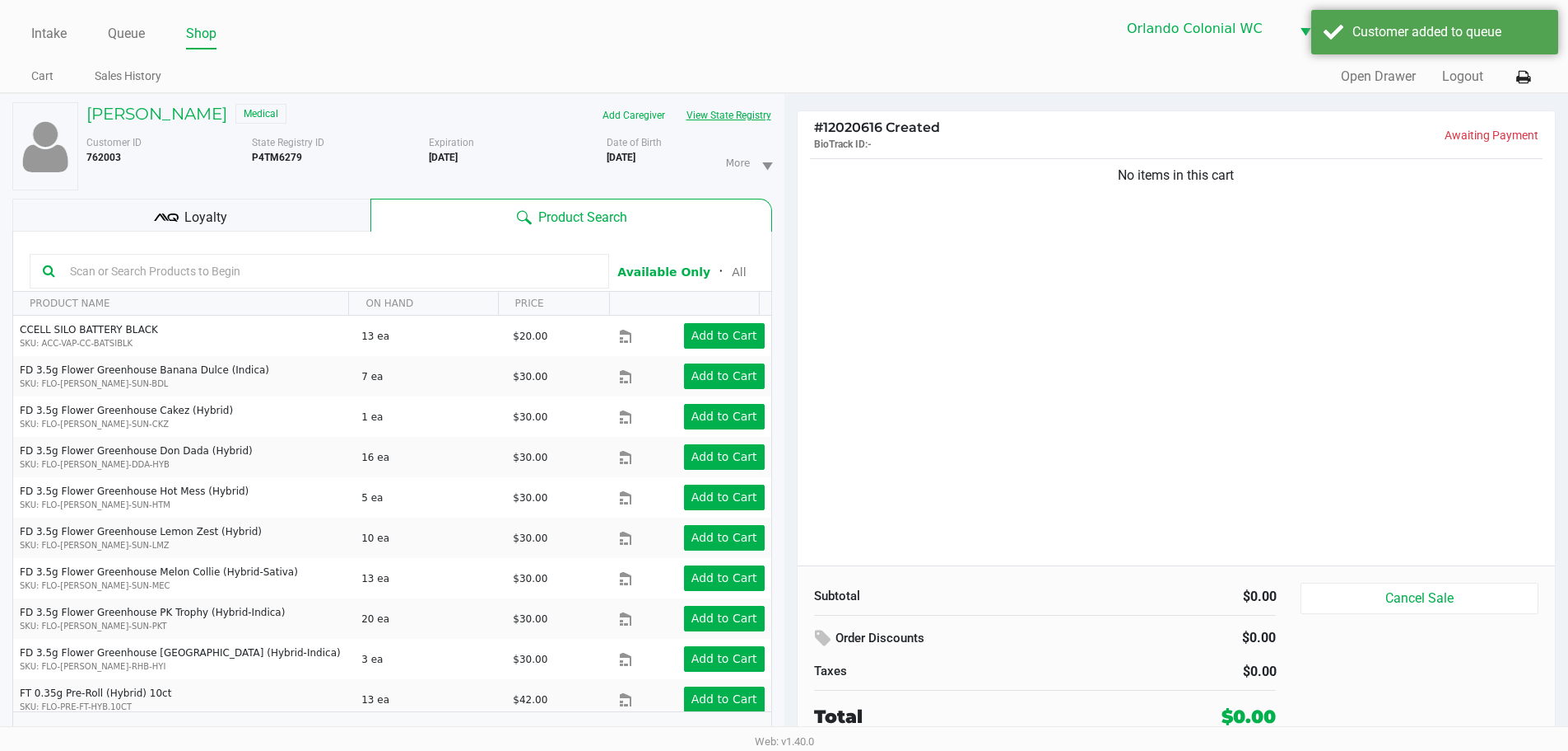
click at [751, 114] on button "View State Registry" at bounding box center [723, 115] width 96 height 26
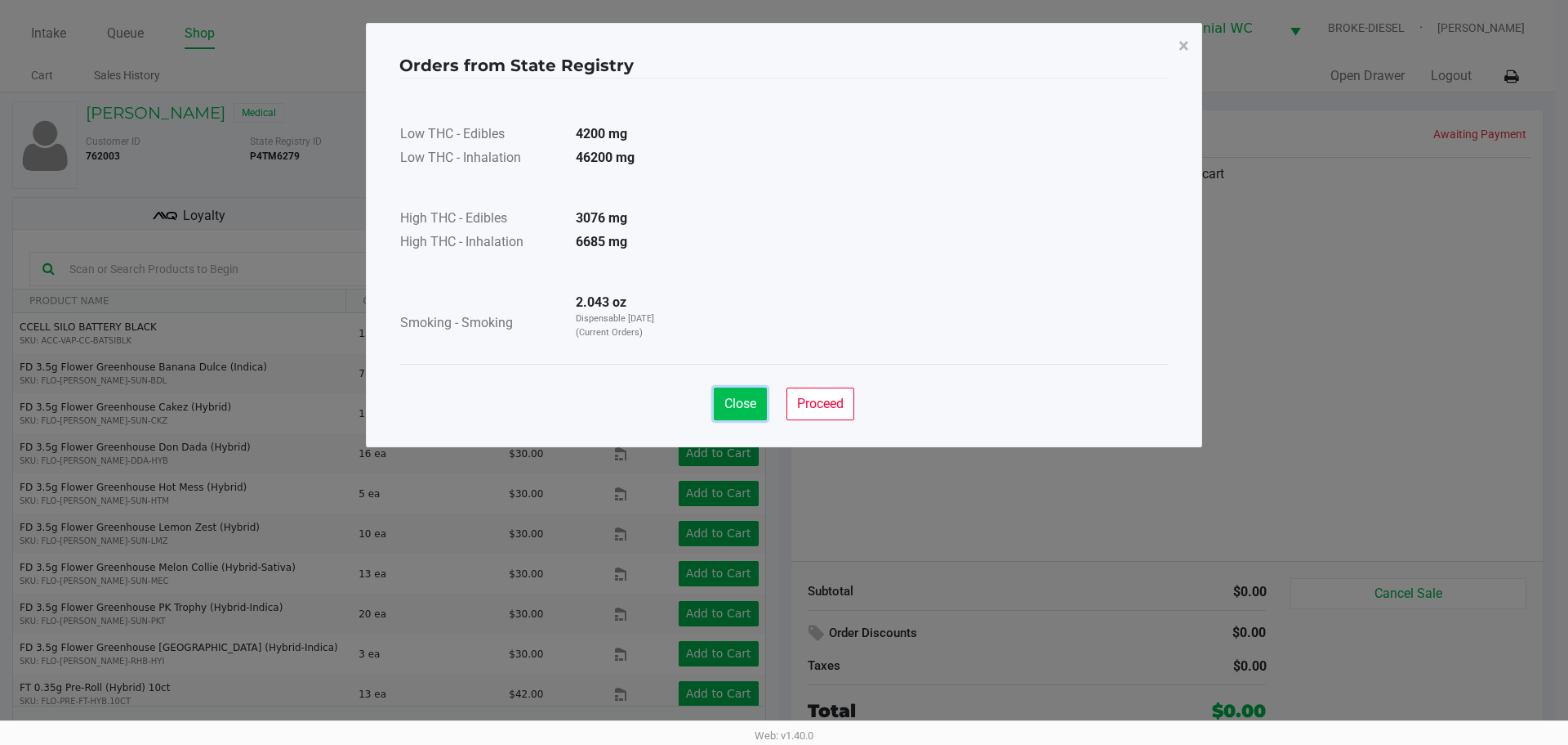
click at [755, 402] on span "Close" at bounding box center [740, 403] width 32 height 15
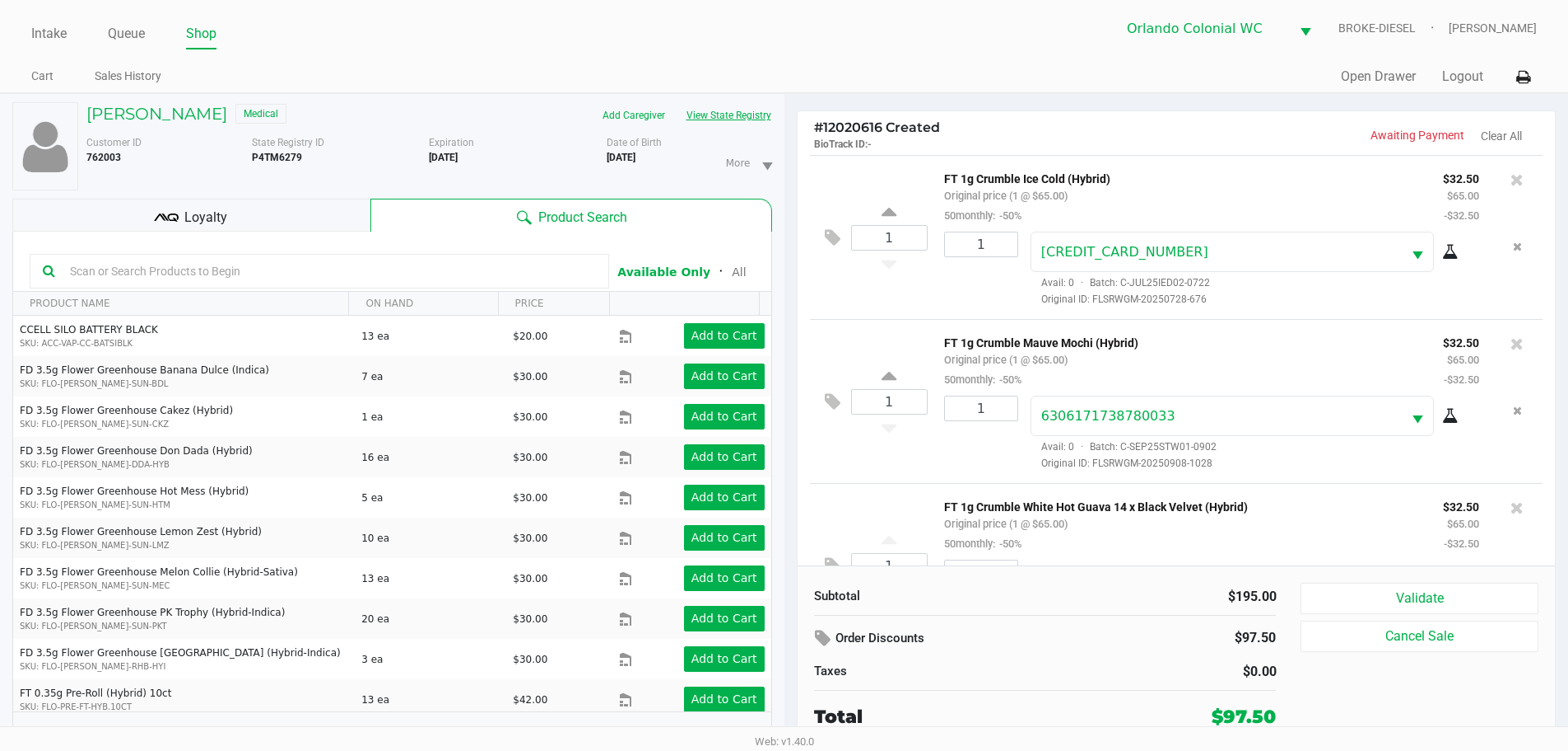
scroll to position [84, 0]
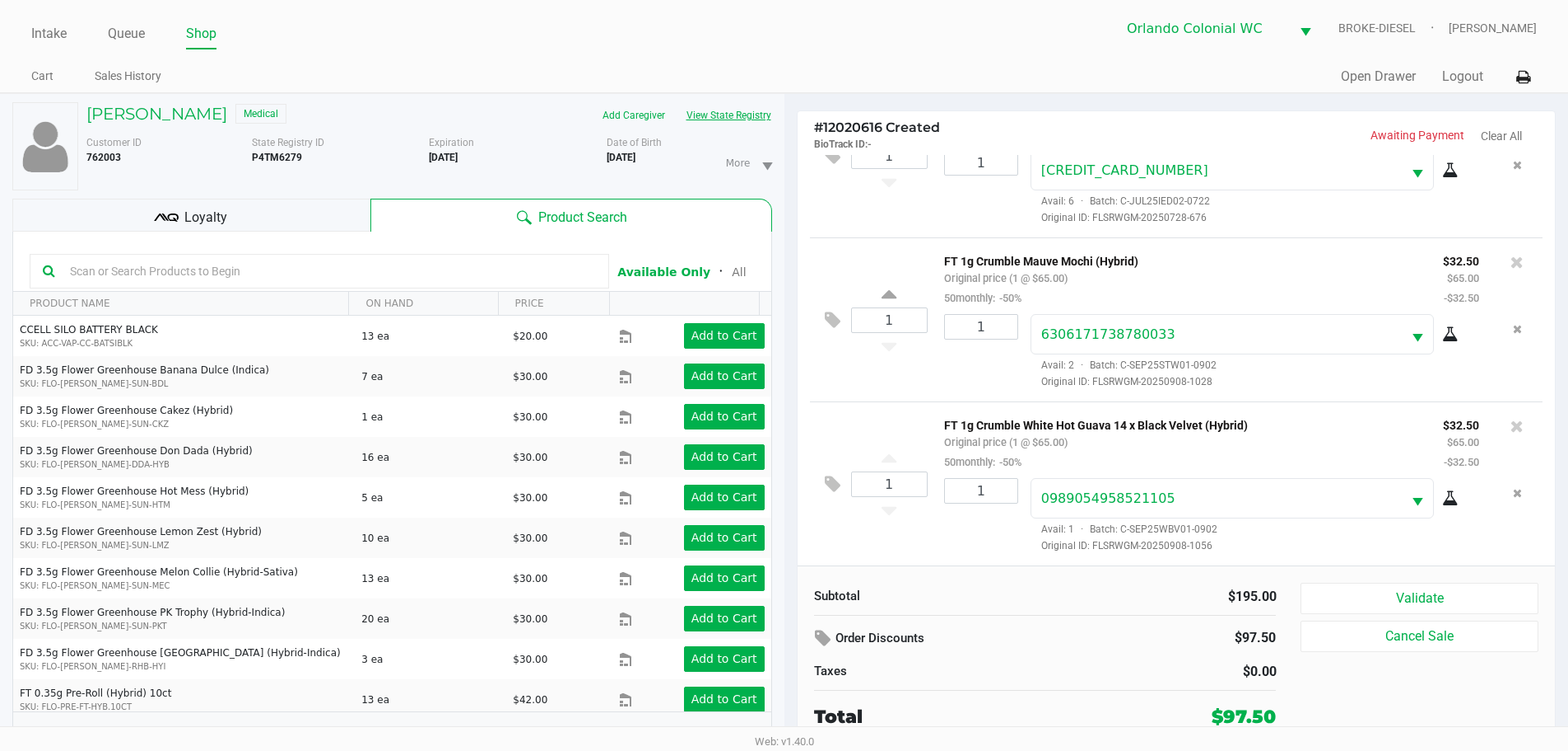
click at [1426, 583] on button "Validate" at bounding box center [1419, 598] width 237 height 31
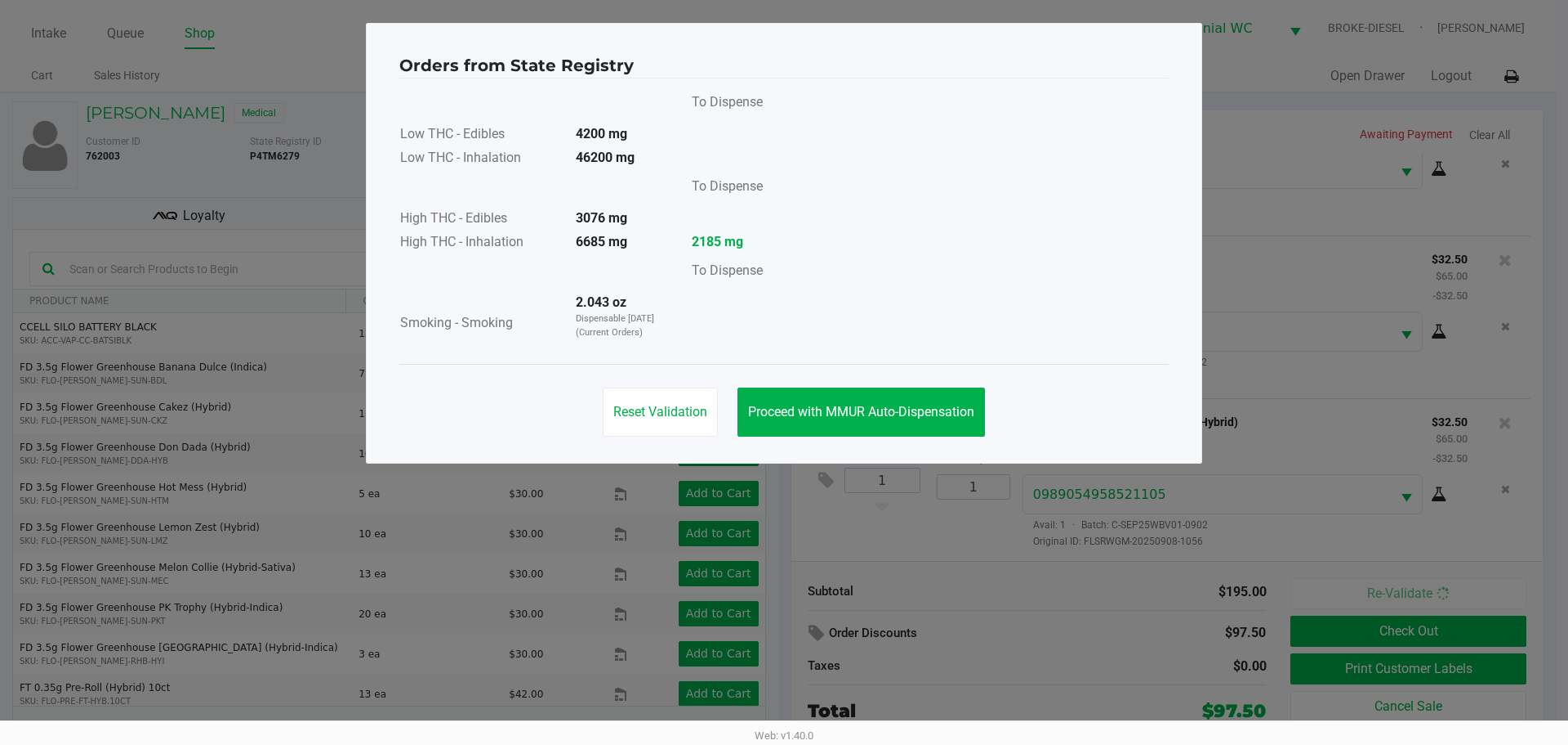
click at [939, 425] on button "Proceed with MMUR Auto-Dispensation" at bounding box center [861, 412] width 248 height 49
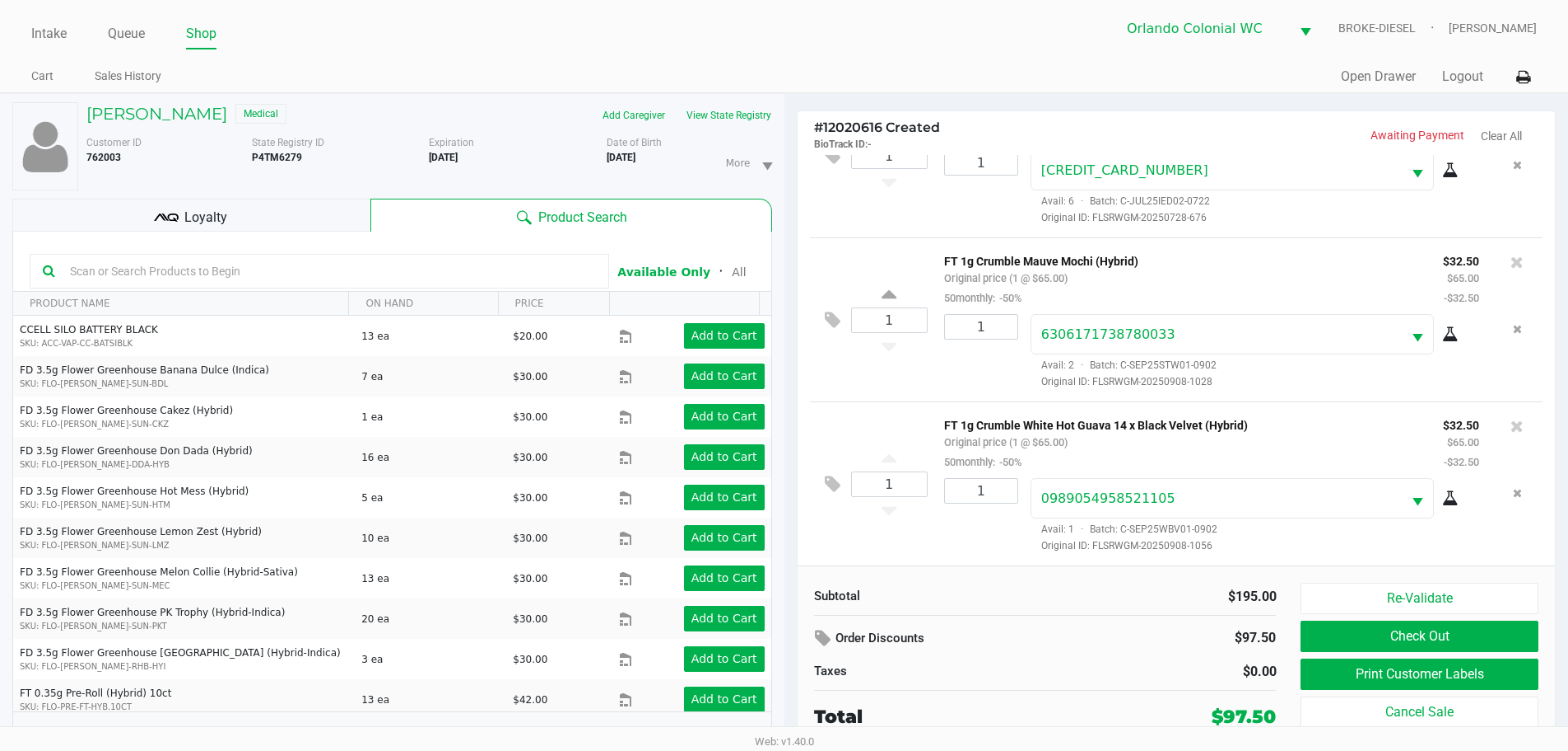
click at [1370, 672] on button "Print Customer Labels" at bounding box center [1419, 674] width 237 height 31
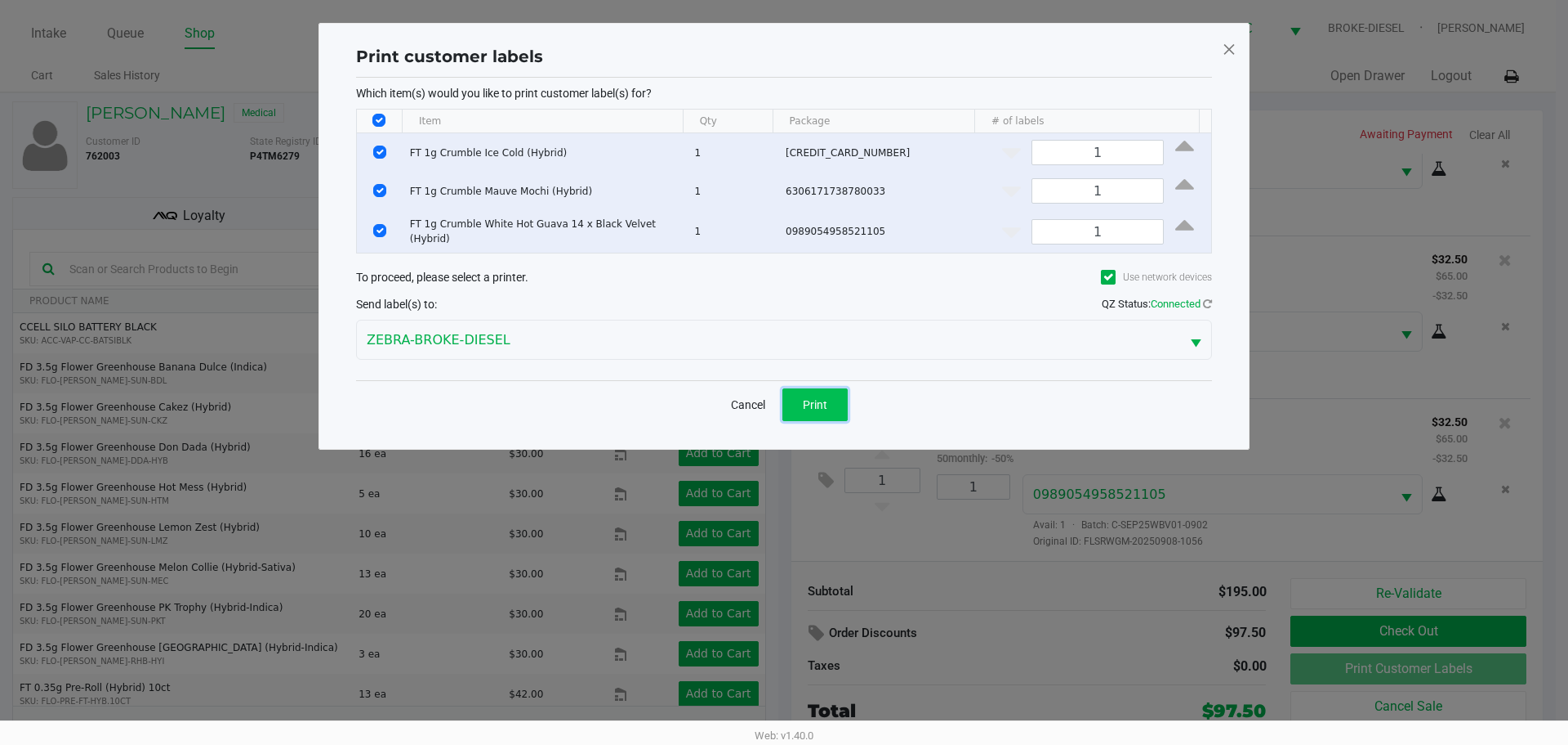
click at [808, 414] on button "Print" at bounding box center [815, 405] width 65 height 33
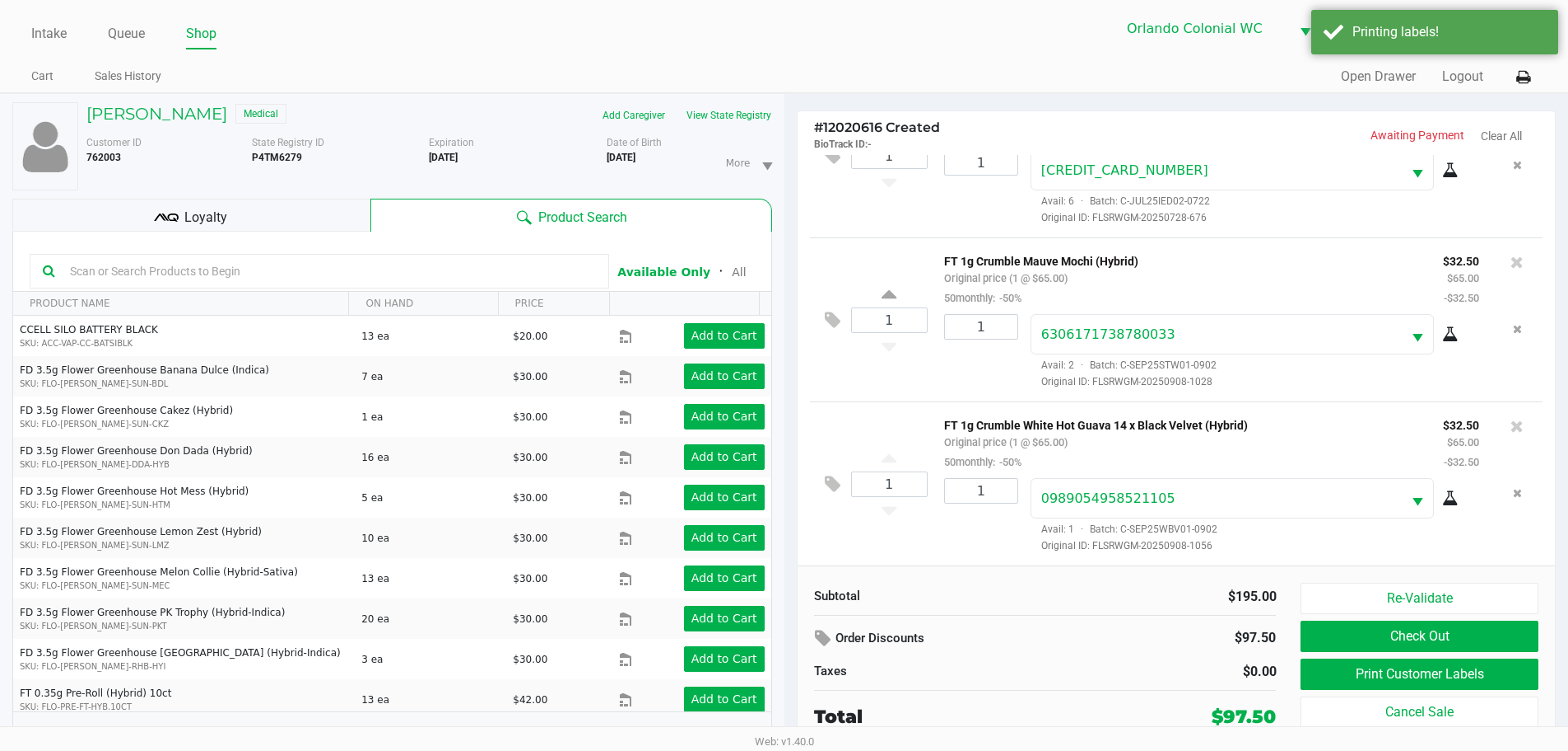
click at [318, 210] on div "Loyalty" at bounding box center [191, 215] width 358 height 33
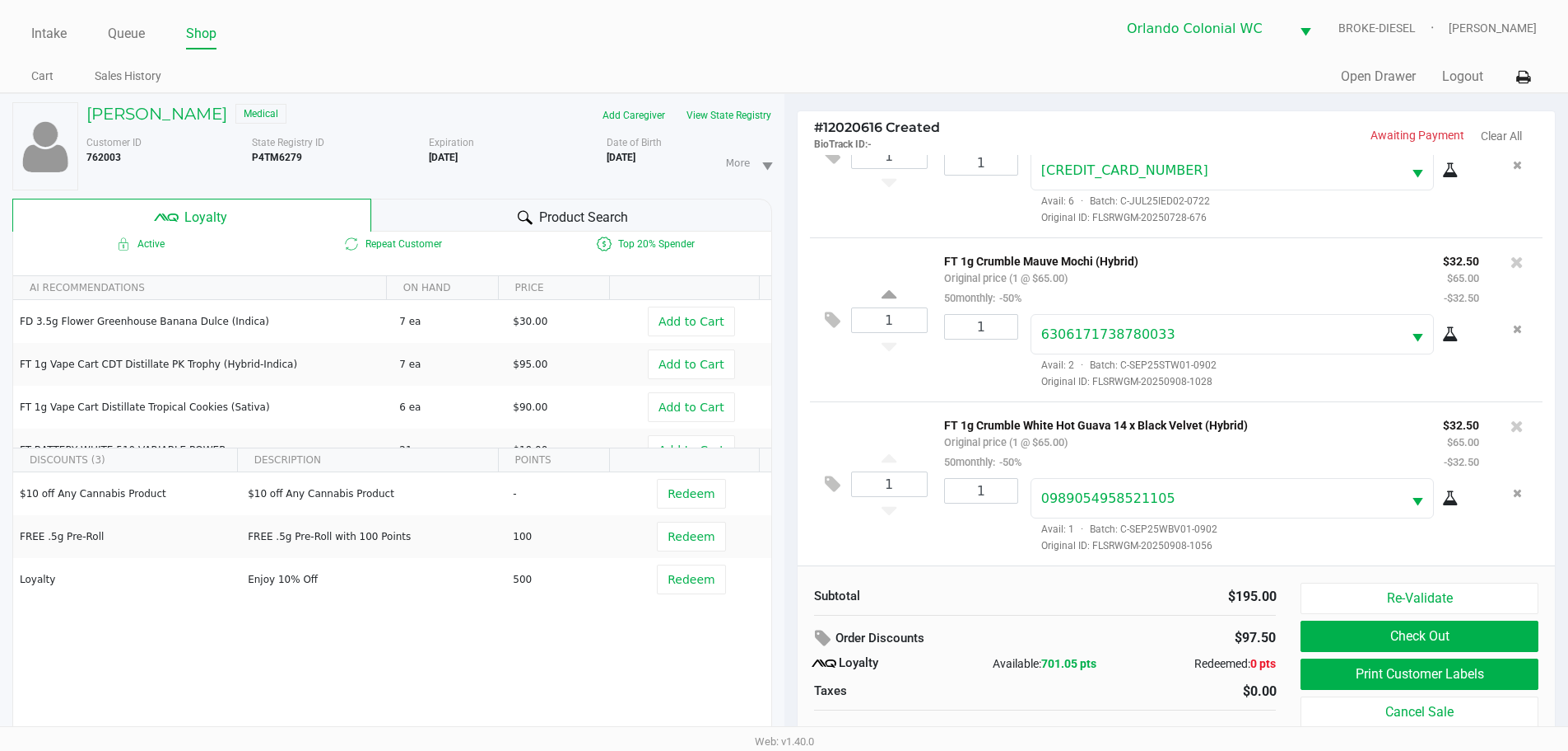
click at [689, 577] on span "Redeem" at bounding box center [691, 579] width 47 height 14
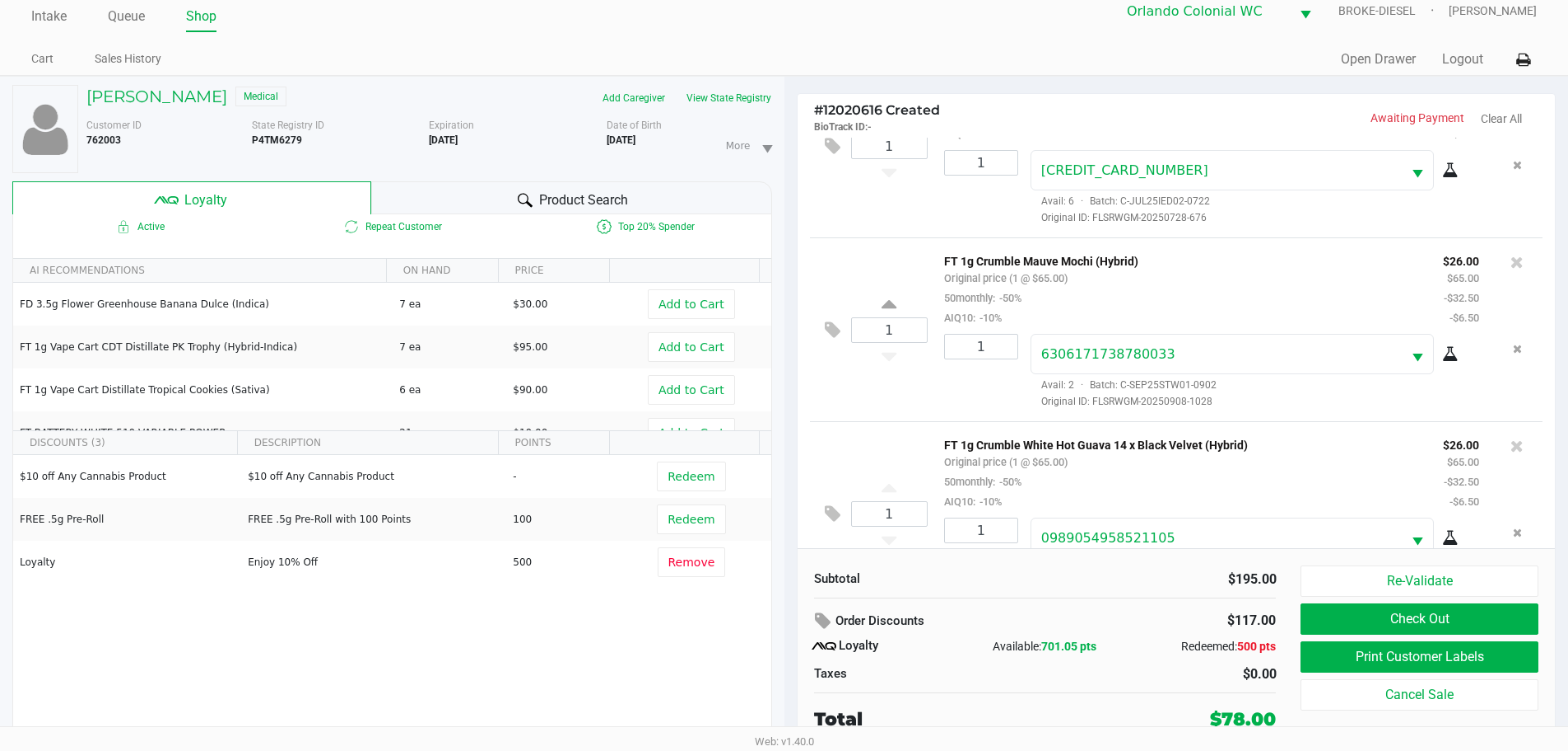
scroll to position [144, 0]
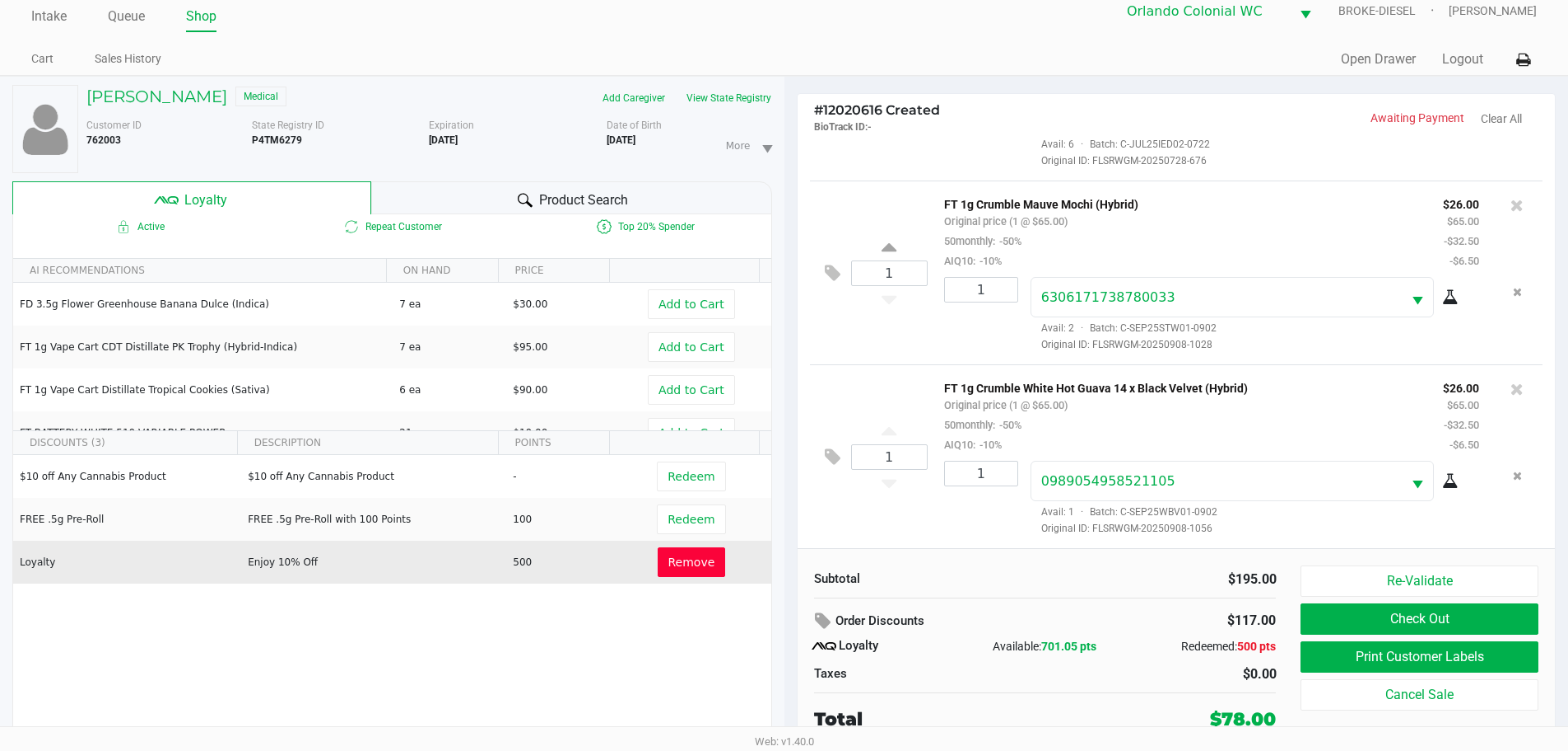
click at [668, 572] on button "Remove" at bounding box center [692, 562] width 68 height 30
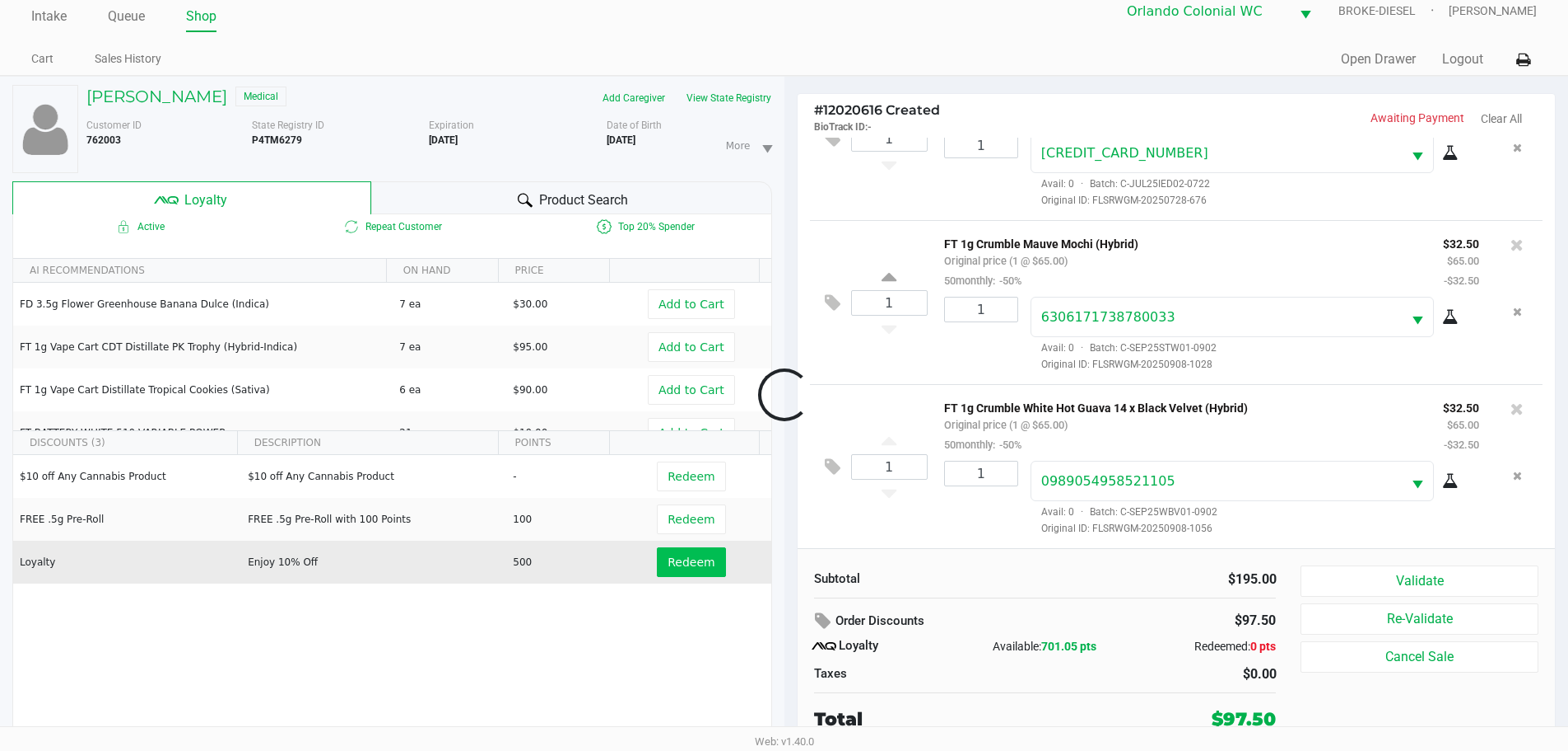
scroll to position [84, 0]
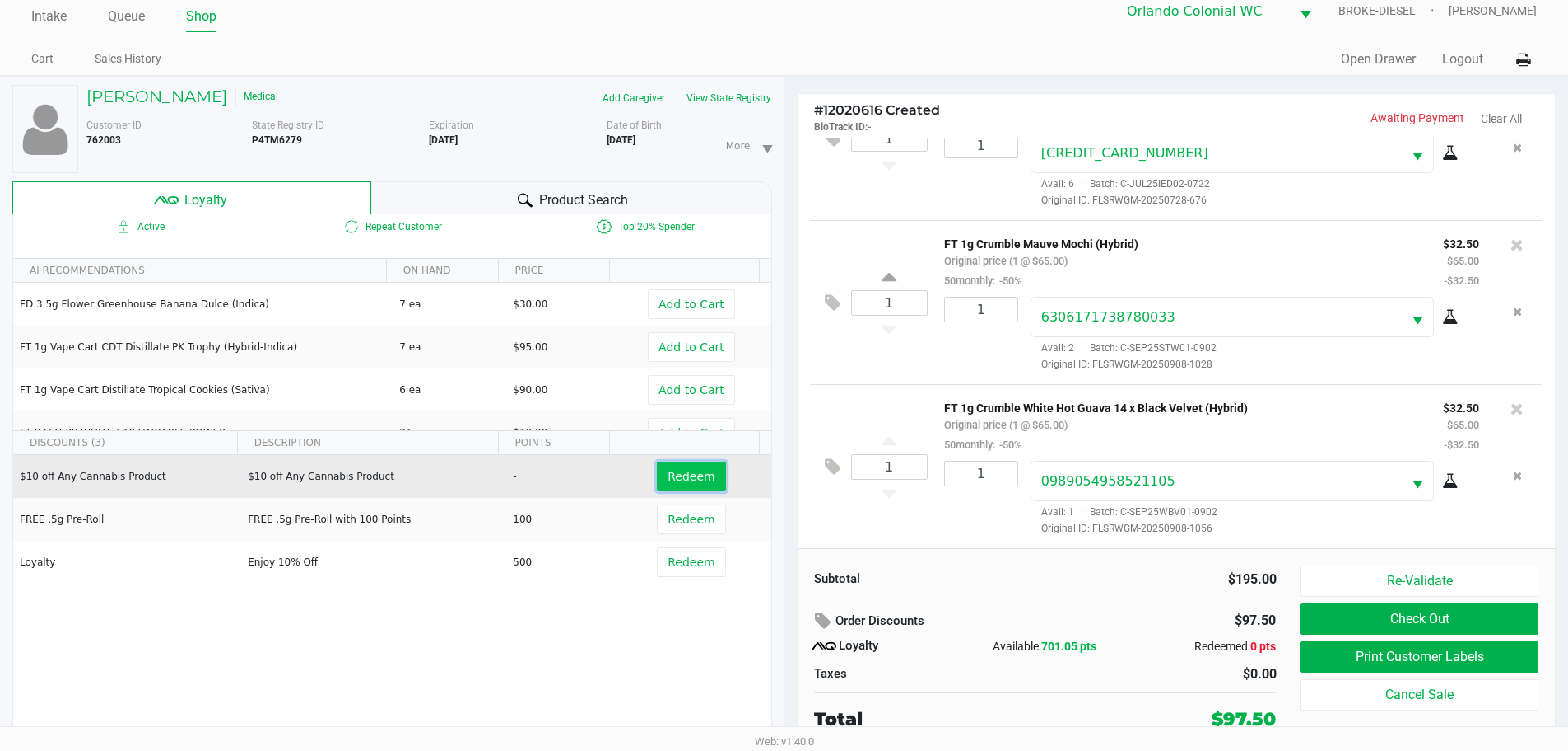
click at [696, 470] on span "Redeem" at bounding box center [691, 476] width 47 height 14
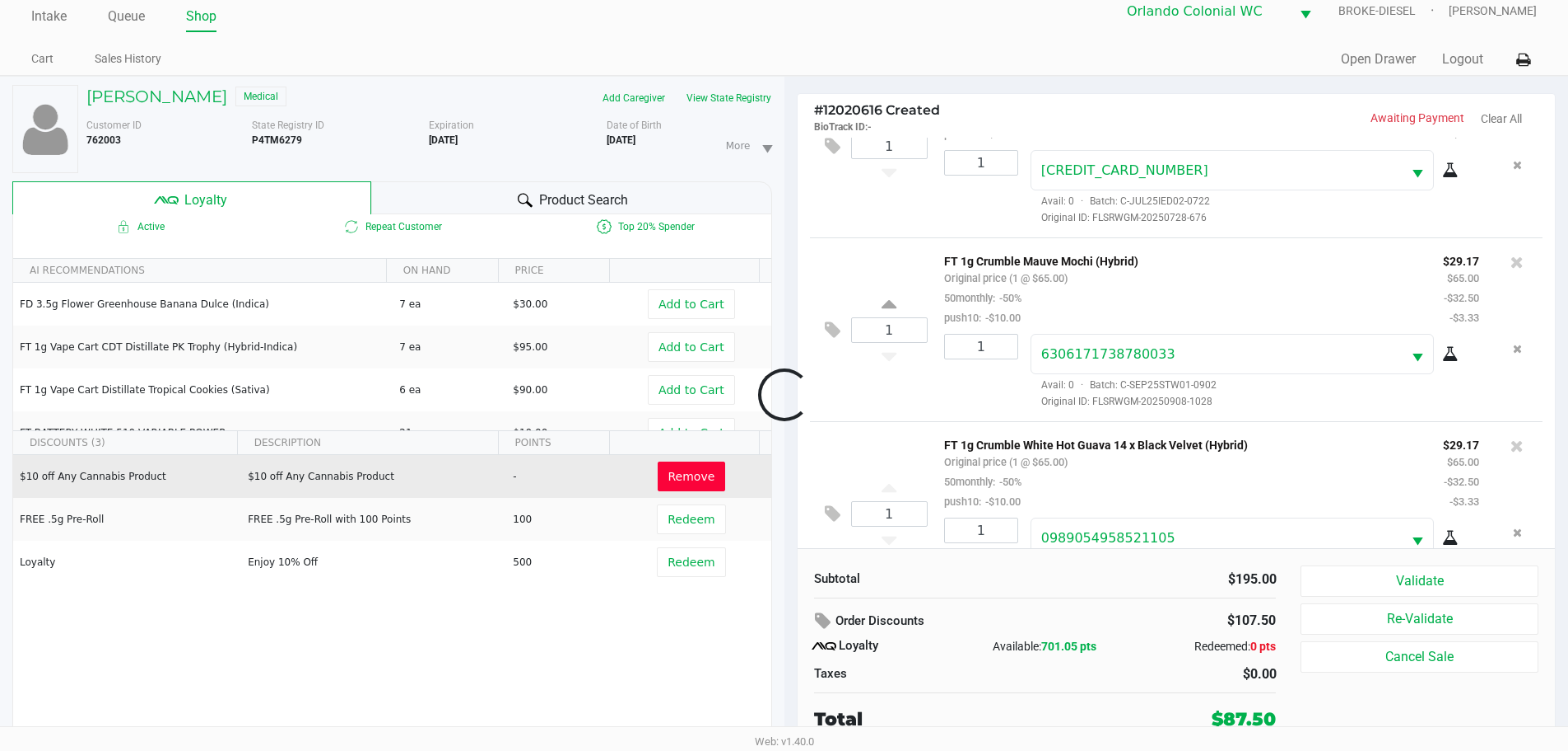
scroll to position [144, 0]
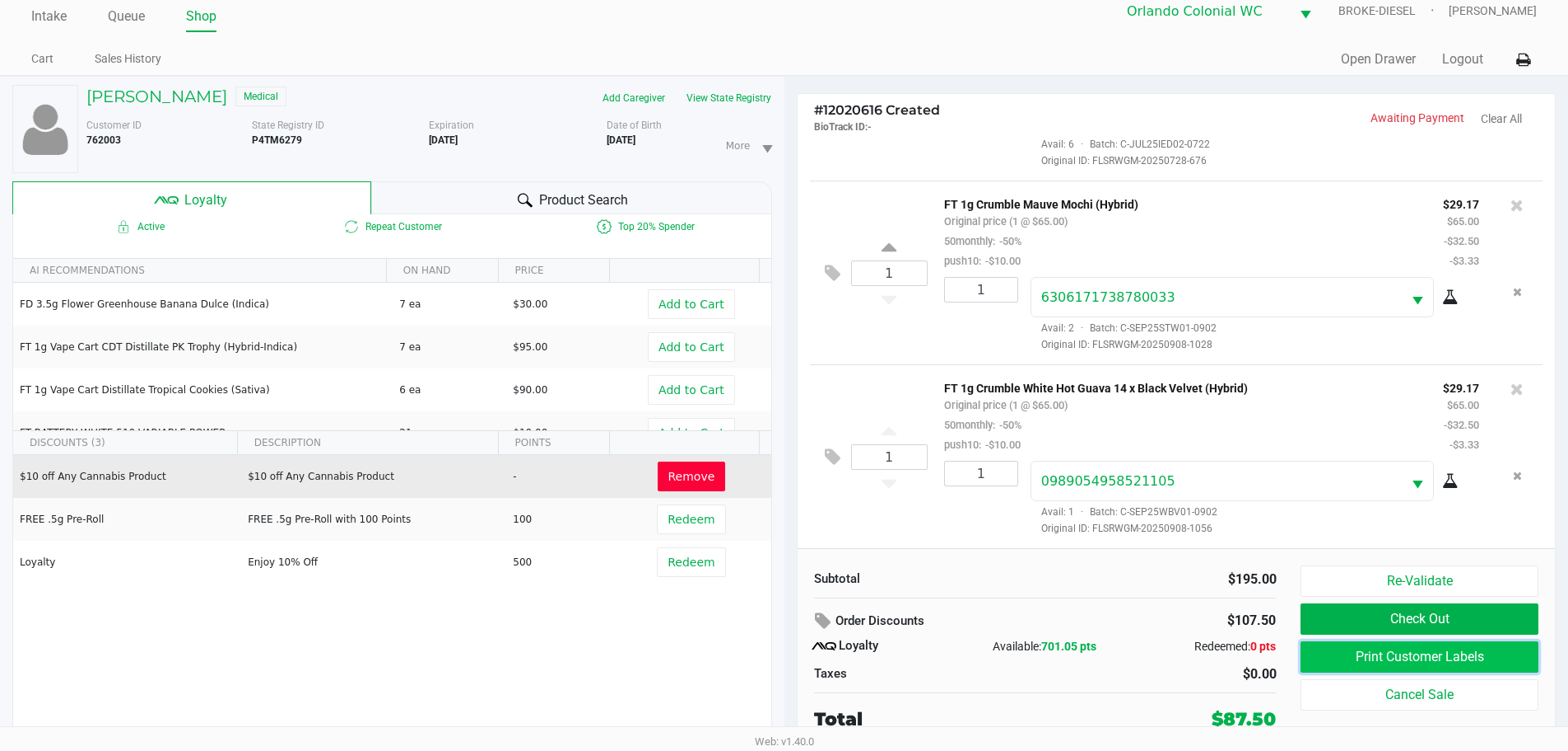
click at [1409, 661] on button "Print Customer Labels" at bounding box center [1419, 657] width 237 height 31
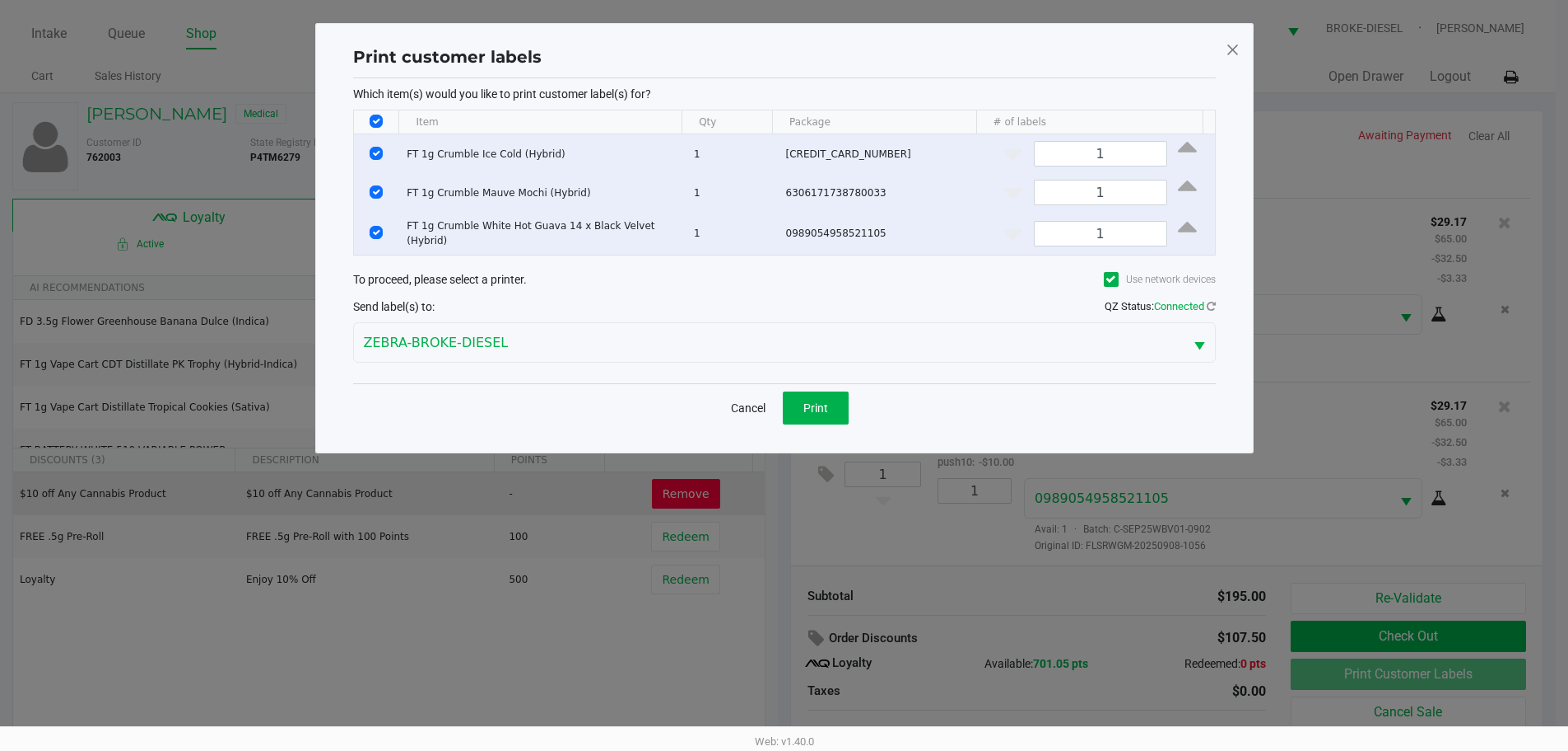
scroll to position [0, 0]
click at [861, 415] on div "Cancel Print" at bounding box center [790, 407] width 863 height 49
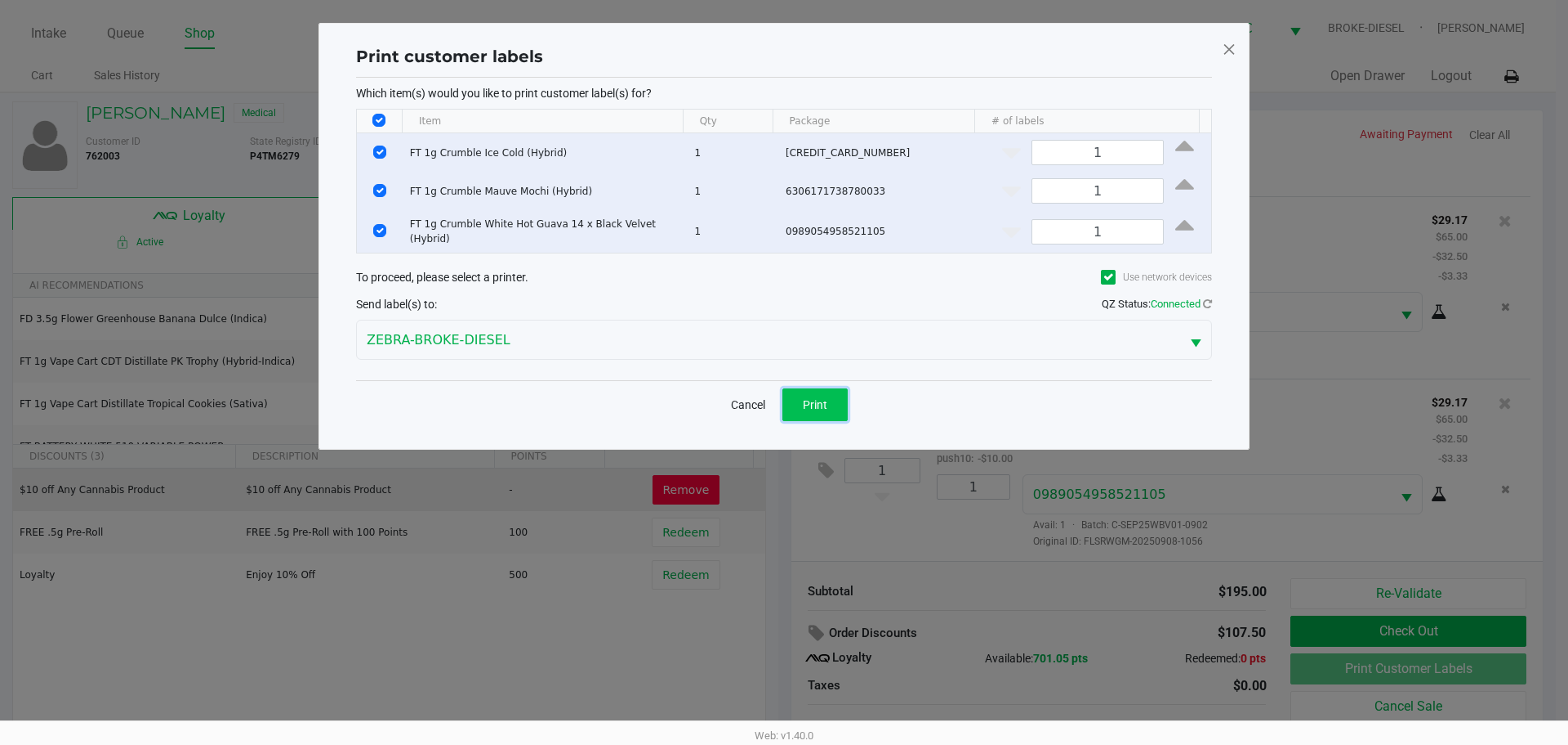
drag, startPoint x: 836, startPoint y: 404, endPoint x: 1199, endPoint y: 500, distance: 375.5
click at [839, 404] on button "Print" at bounding box center [815, 405] width 65 height 33
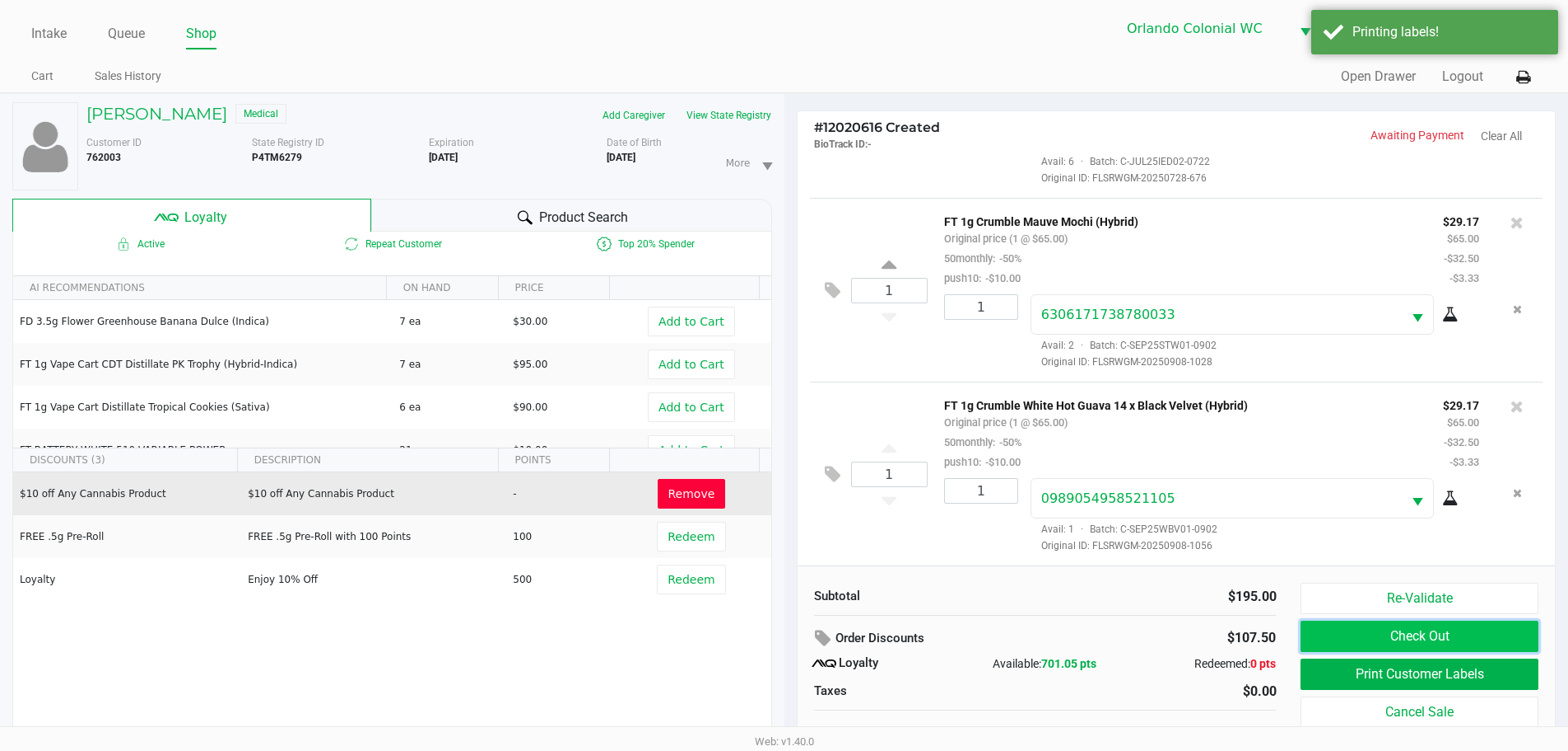
click at [1411, 637] on button "Check Out" at bounding box center [1419, 636] width 237 height 31
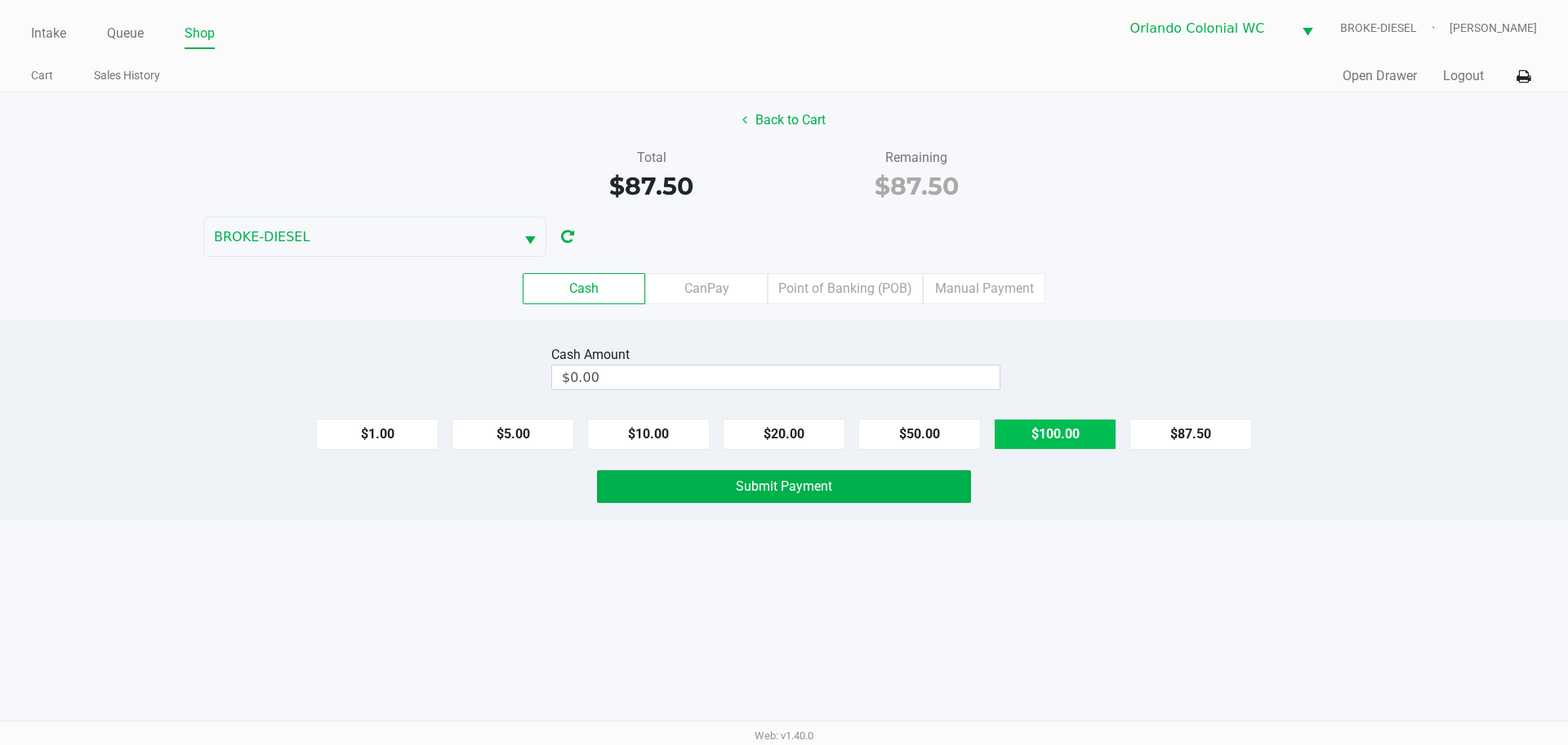
click at [1082, 442] on button "$100.00" at bounding box center [1055, 434] width 122 height 31
type input "$100.00"
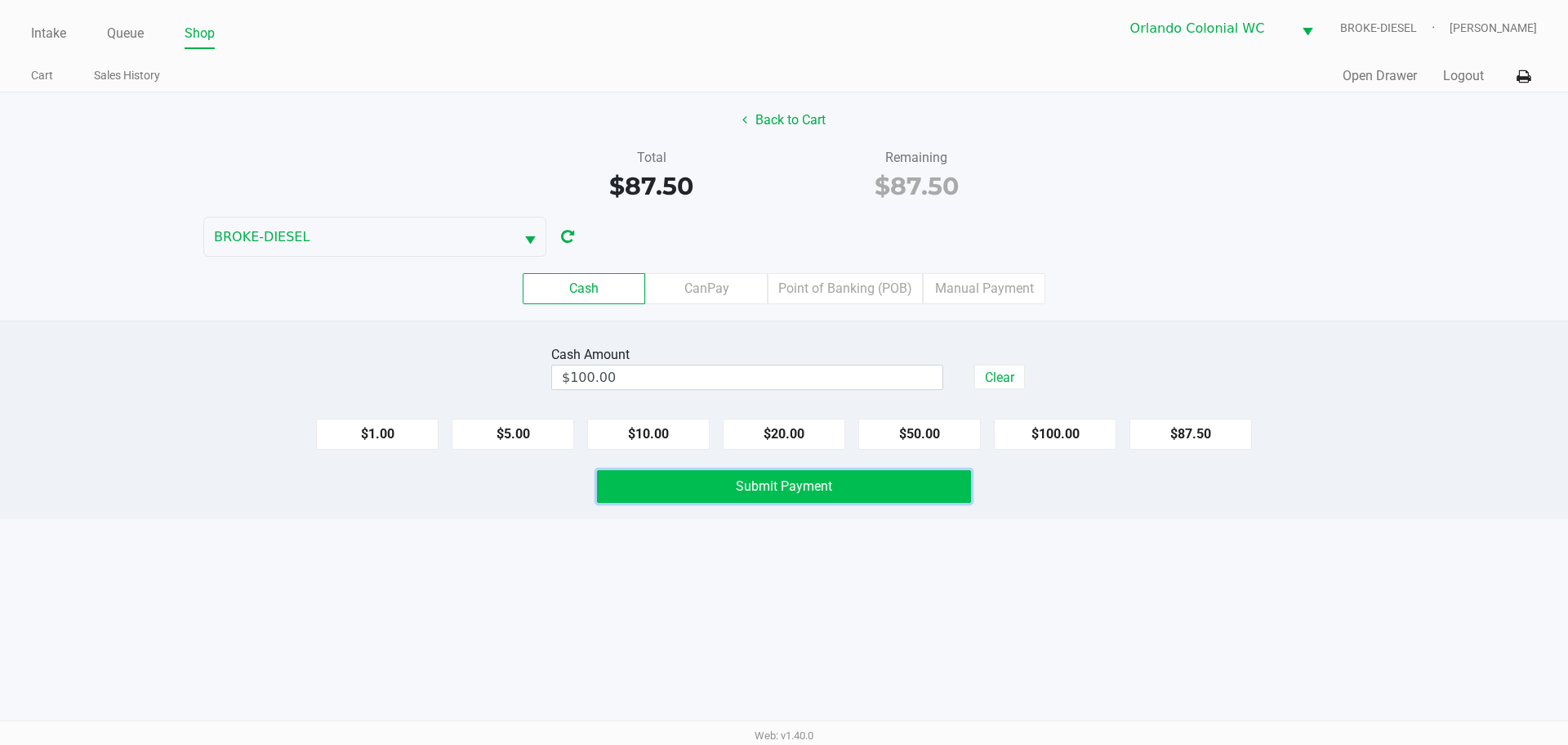
click at [909, 490] on button "Submit Payment" at bounding box center [784, 487] width 374 height 33
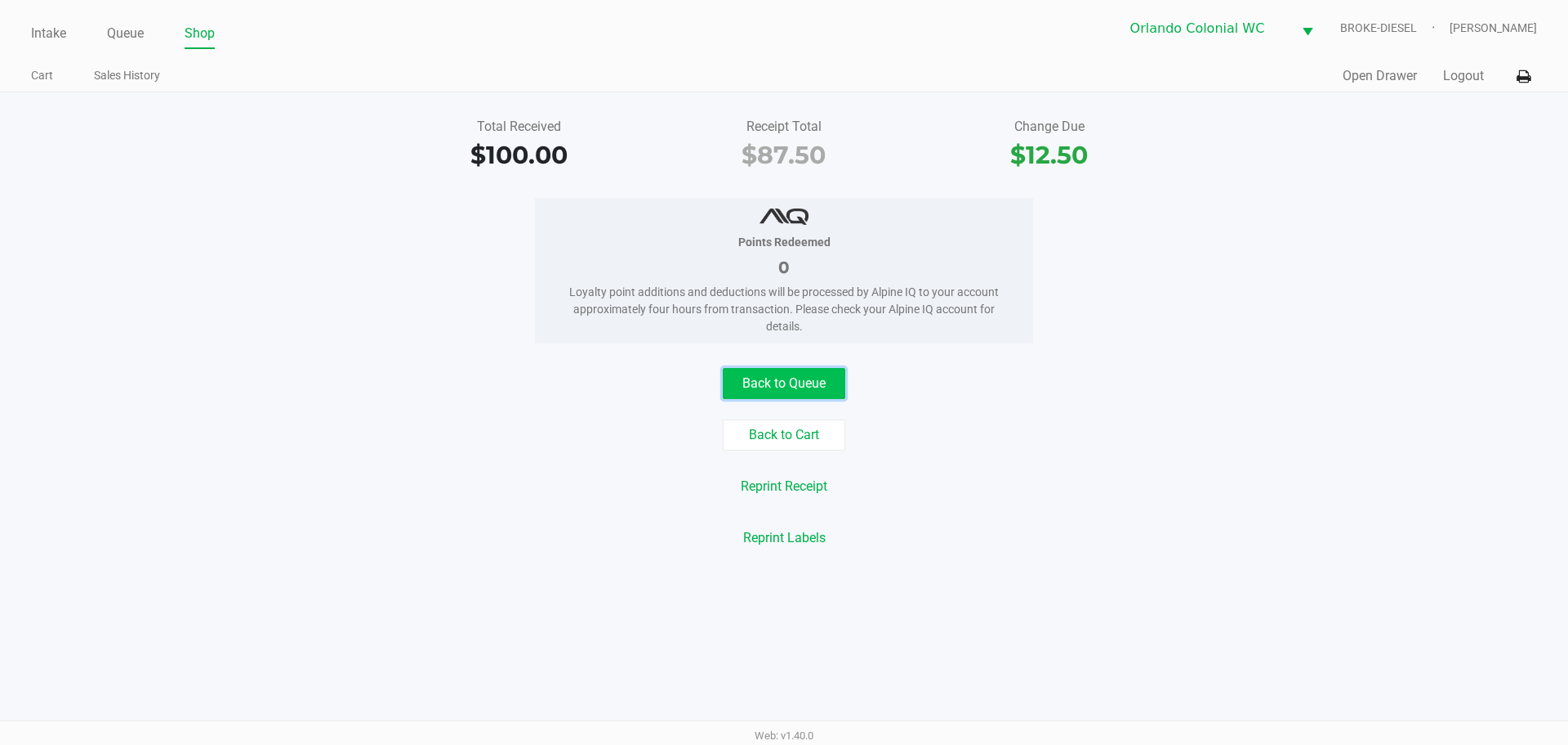
click at [734, 379] on button "Back to Queue" at bounding box center [783, 384] width 122 height 31
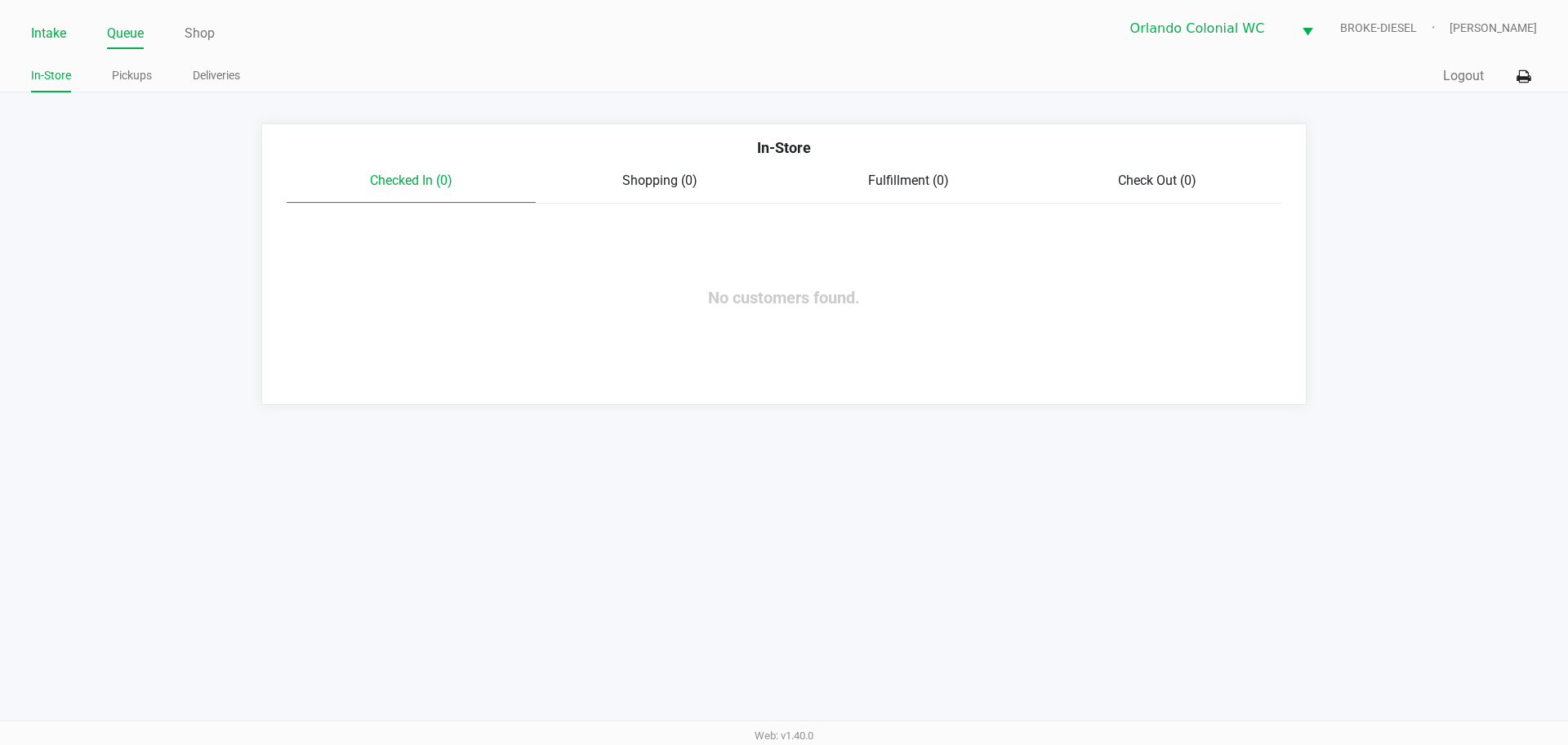
click at [50, 26] on link "Intake" at bounding box center [48, 34] width 35 height 23
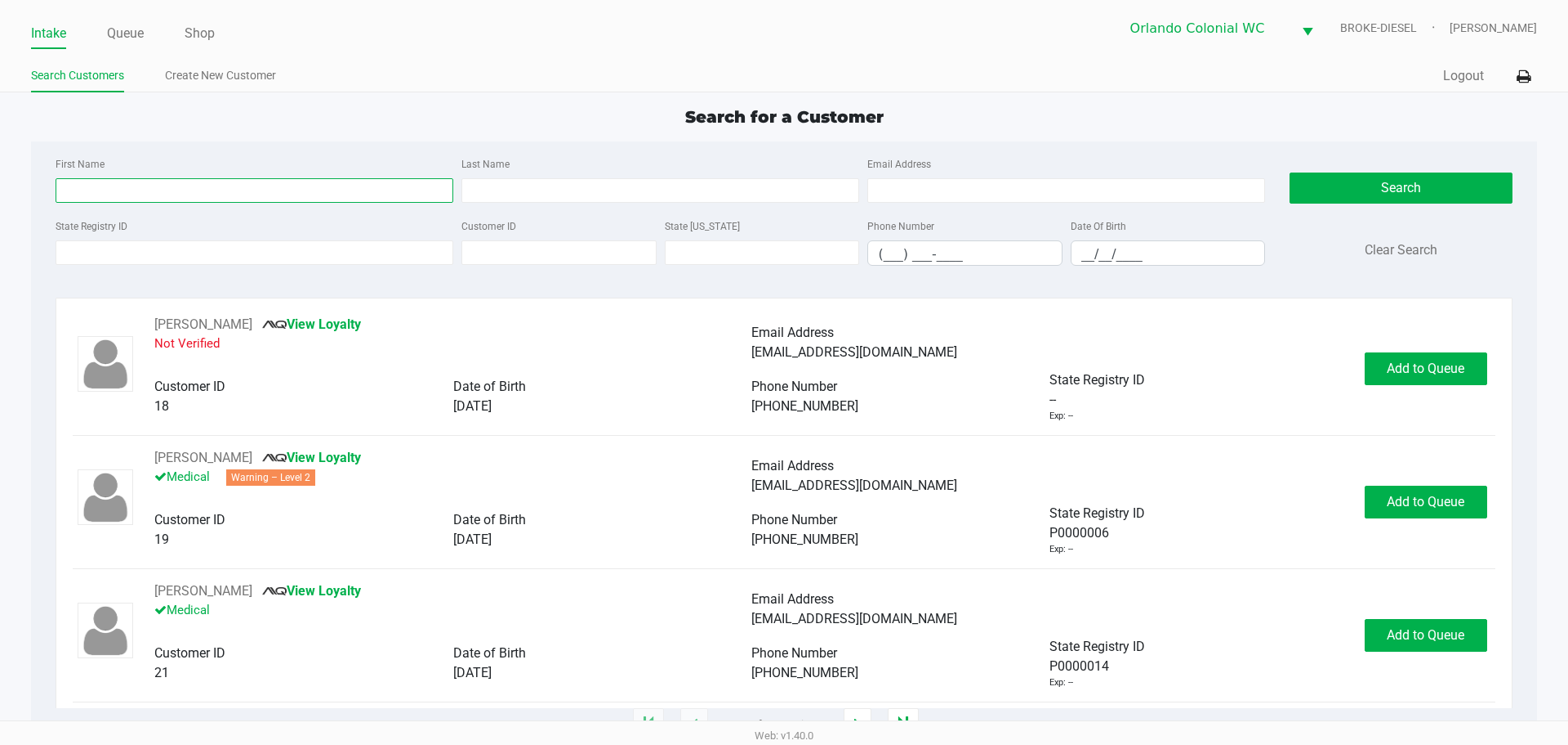
click at [97, 184] on input "First Name" at bounding box center [254, 190] width 398 height 24
type input "estefany"
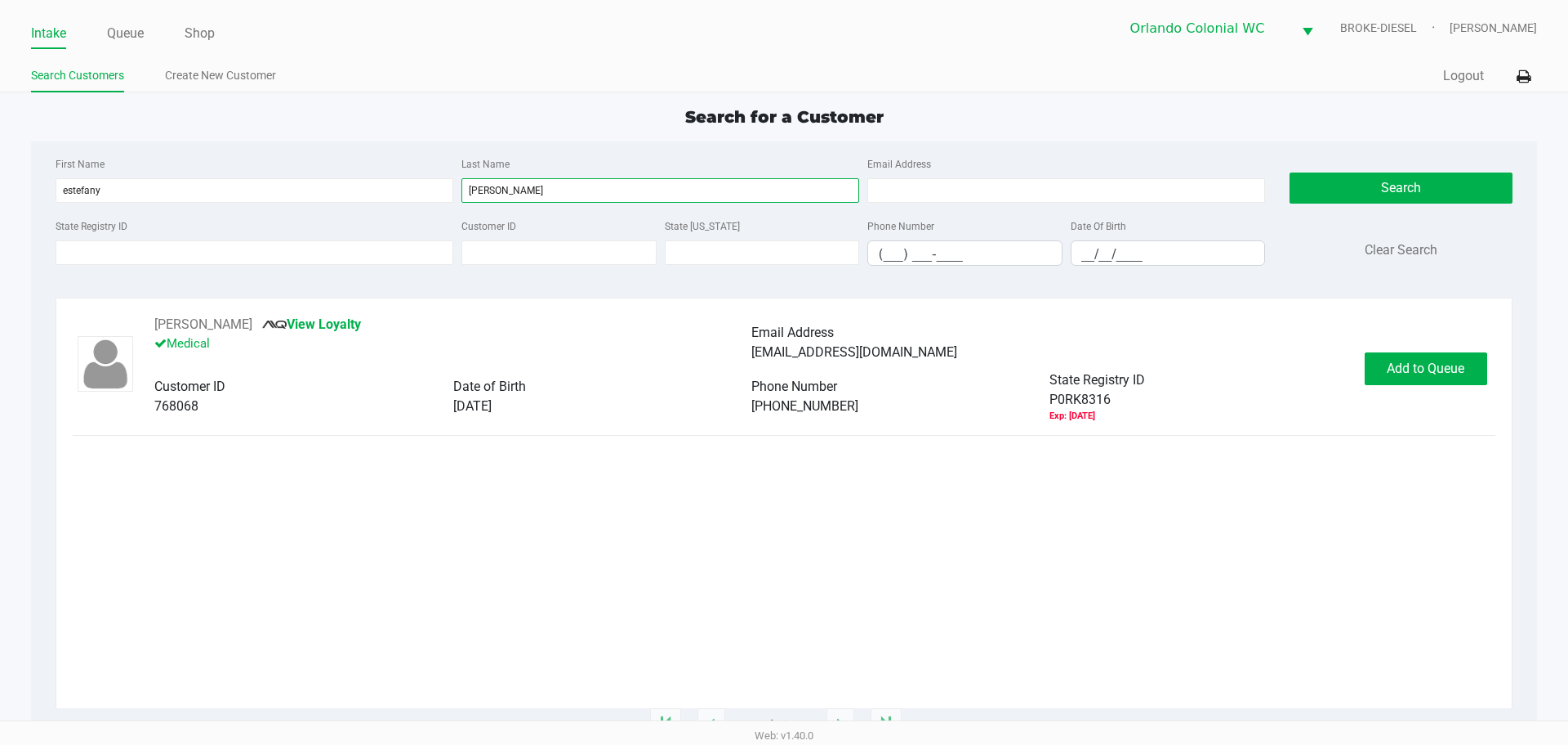
type input "londono"
click at [1400, 363] on span "Add to Queue" at bounding box center [1425, 368] width 78 height 15
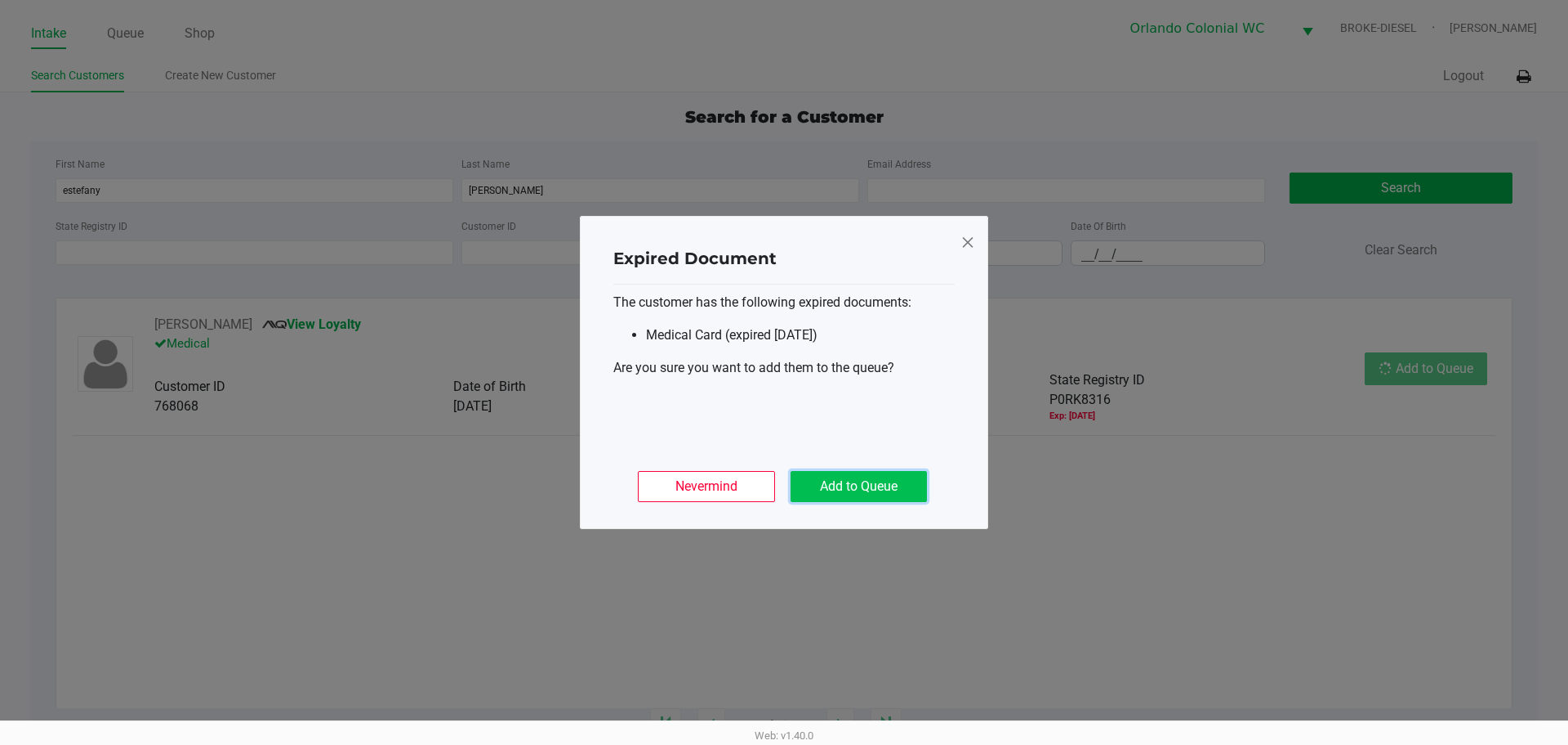
click at [926, 491] on button "Add to Queue" at bounding box center [859, 486] width 137 height 31
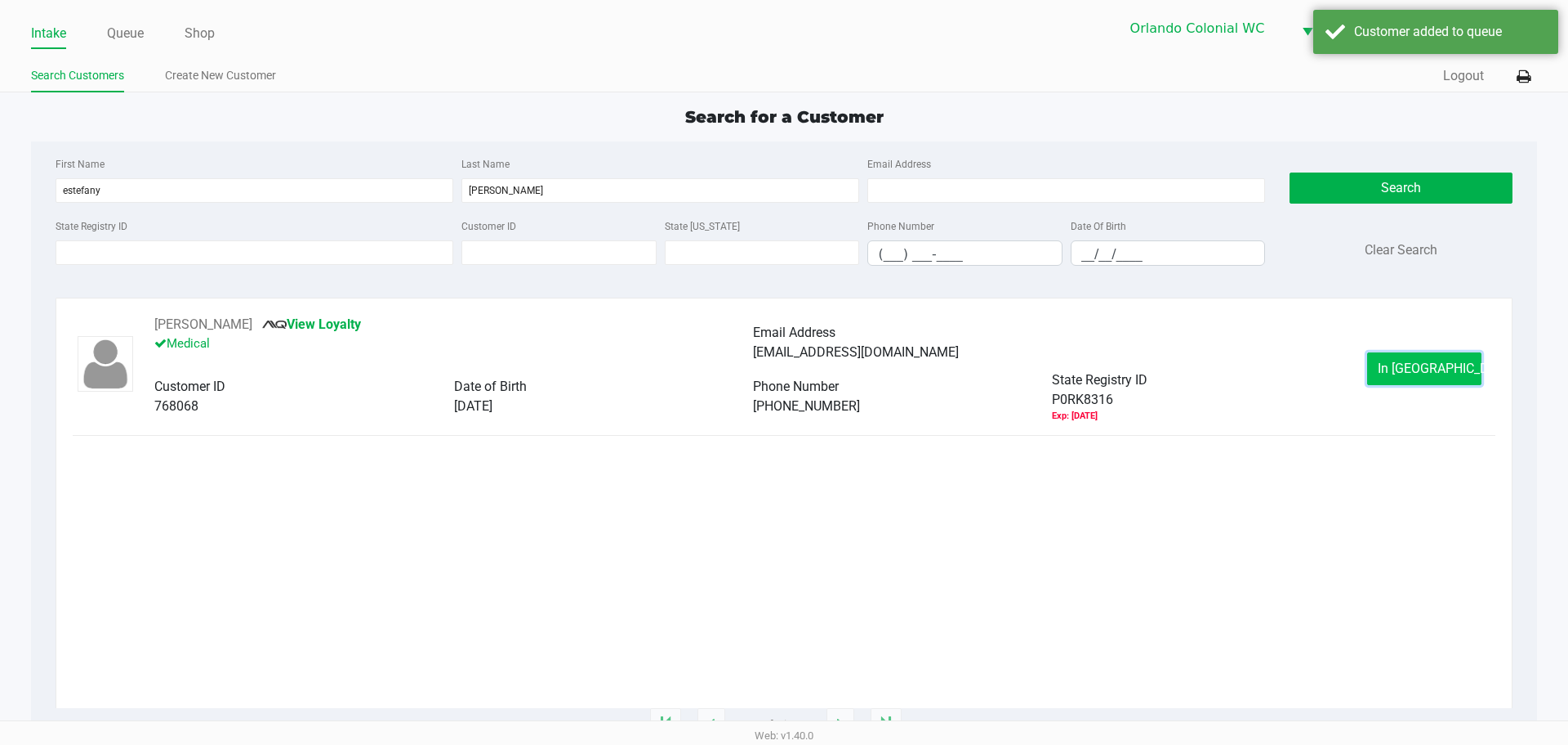
click at [1468, 368] on button "In Queue" at bounding box center [1424, 368] width 115 height 33
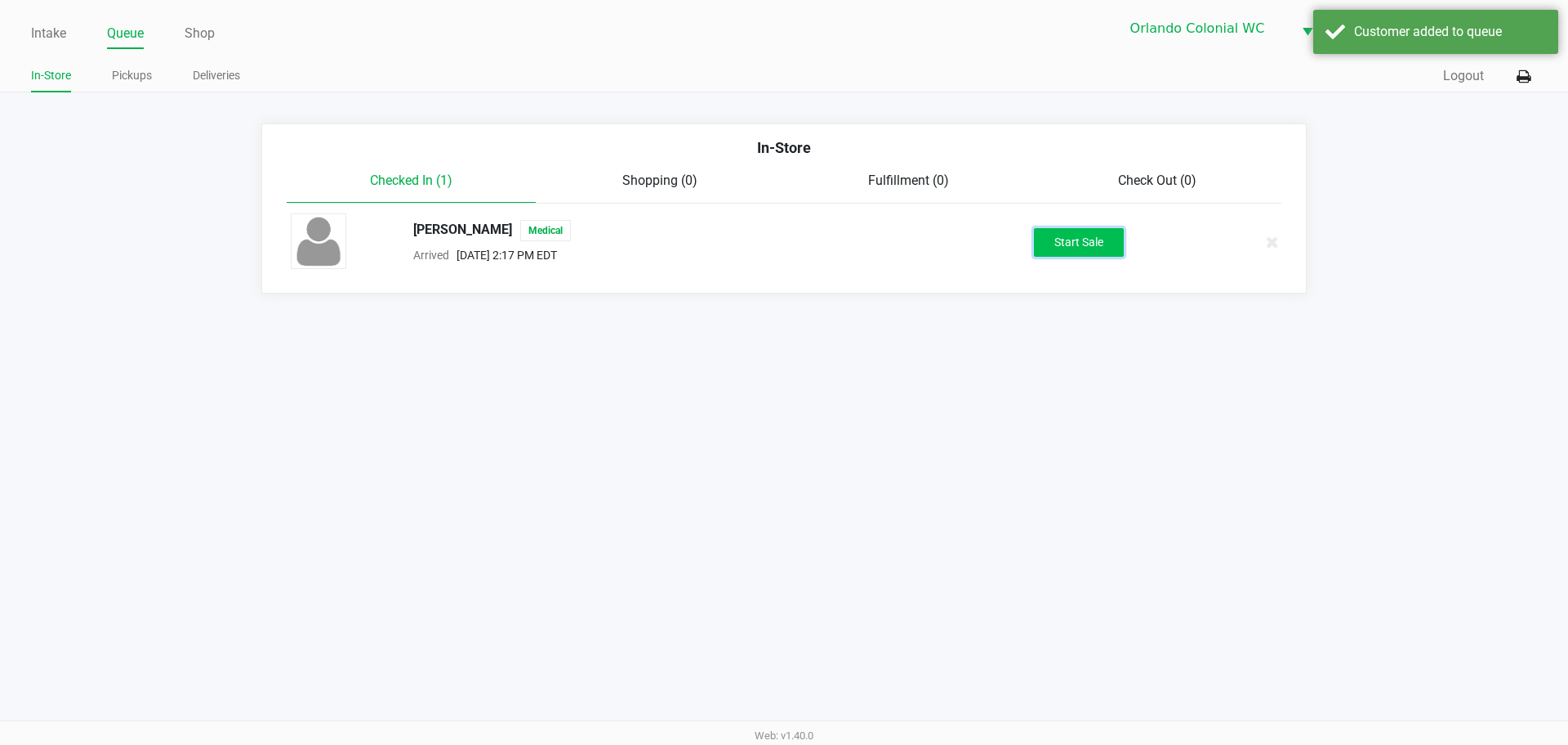
click at [1053, 242] on button "Start Sale" at bounding box center [1079, 243] width 90 height 29
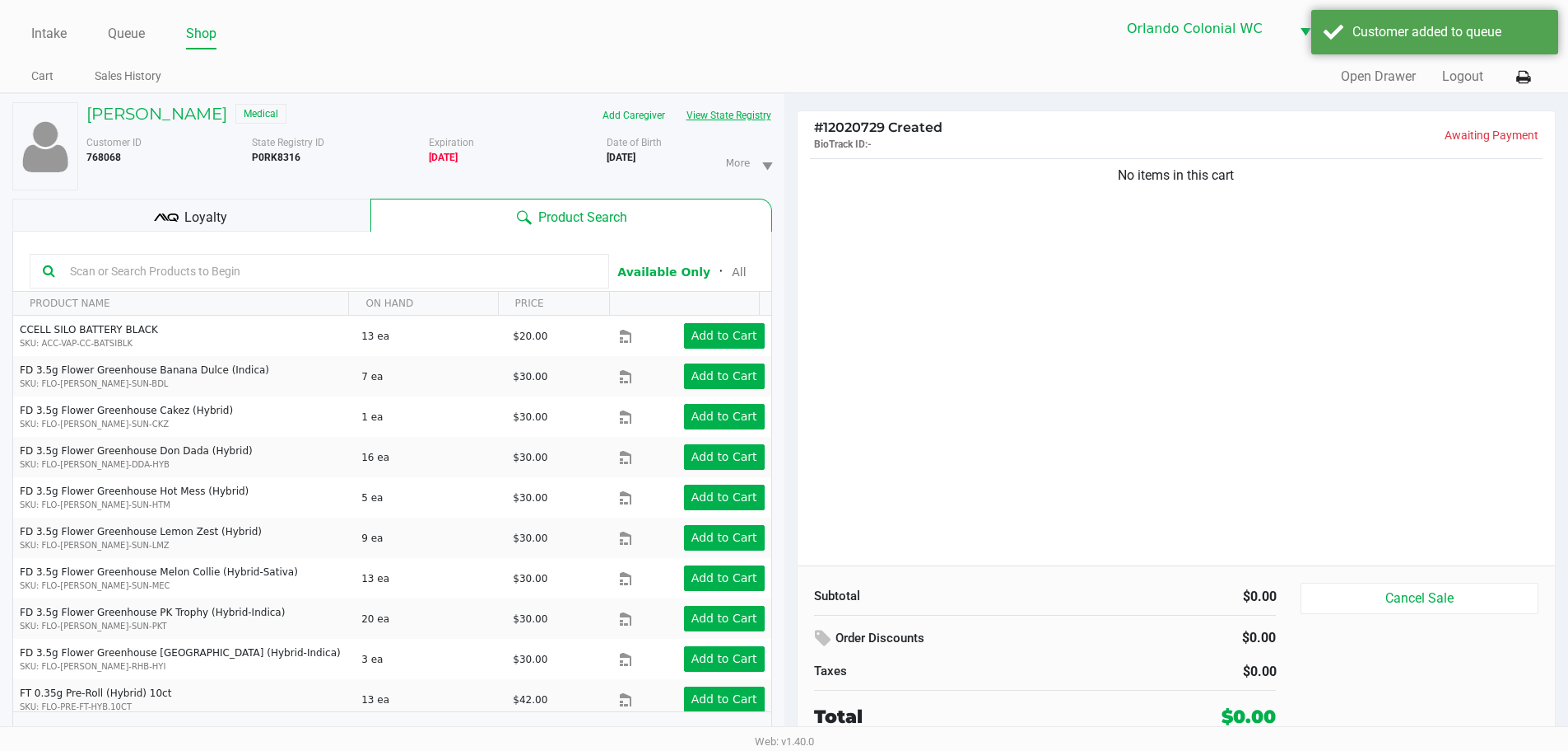
click at [694, 120] on button "View State Registry" at bounding box center [723, 115] width 96 height 26
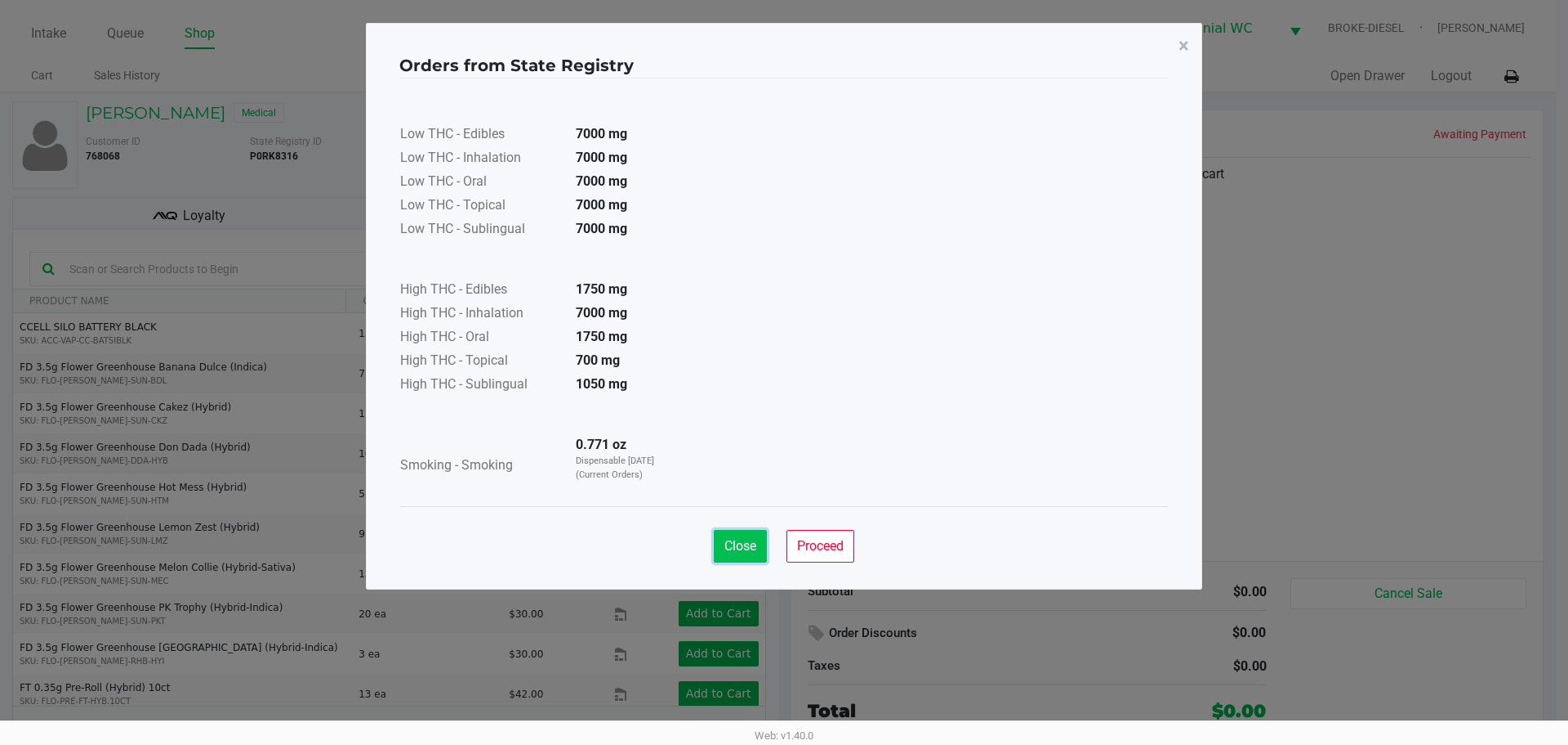
click at [753, 555] on button "Close" at bounding box center [740, 546] width 53 height 33
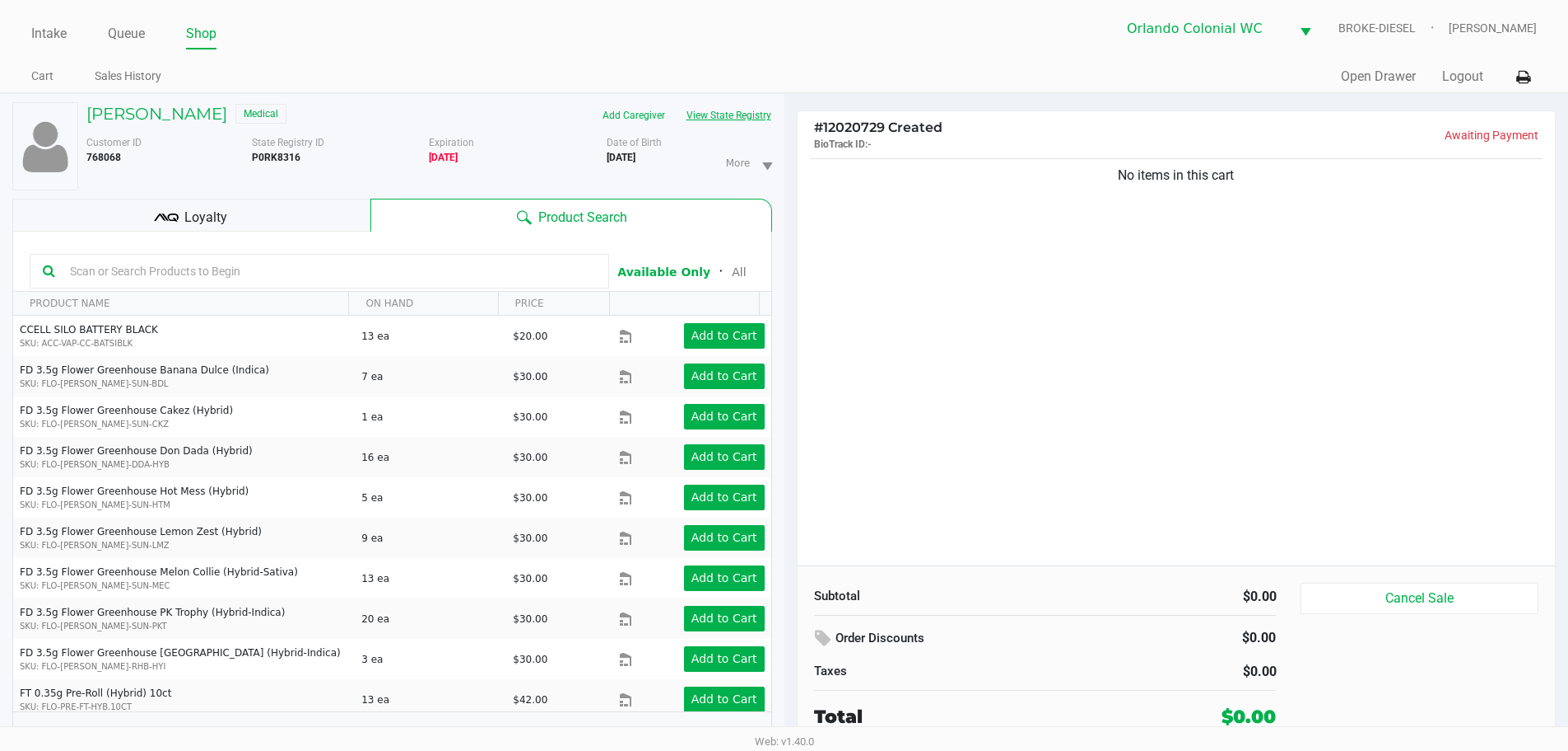
click at [744, 106] on button "View State Registry" at bounding box center [723, 115] width 96 height 26
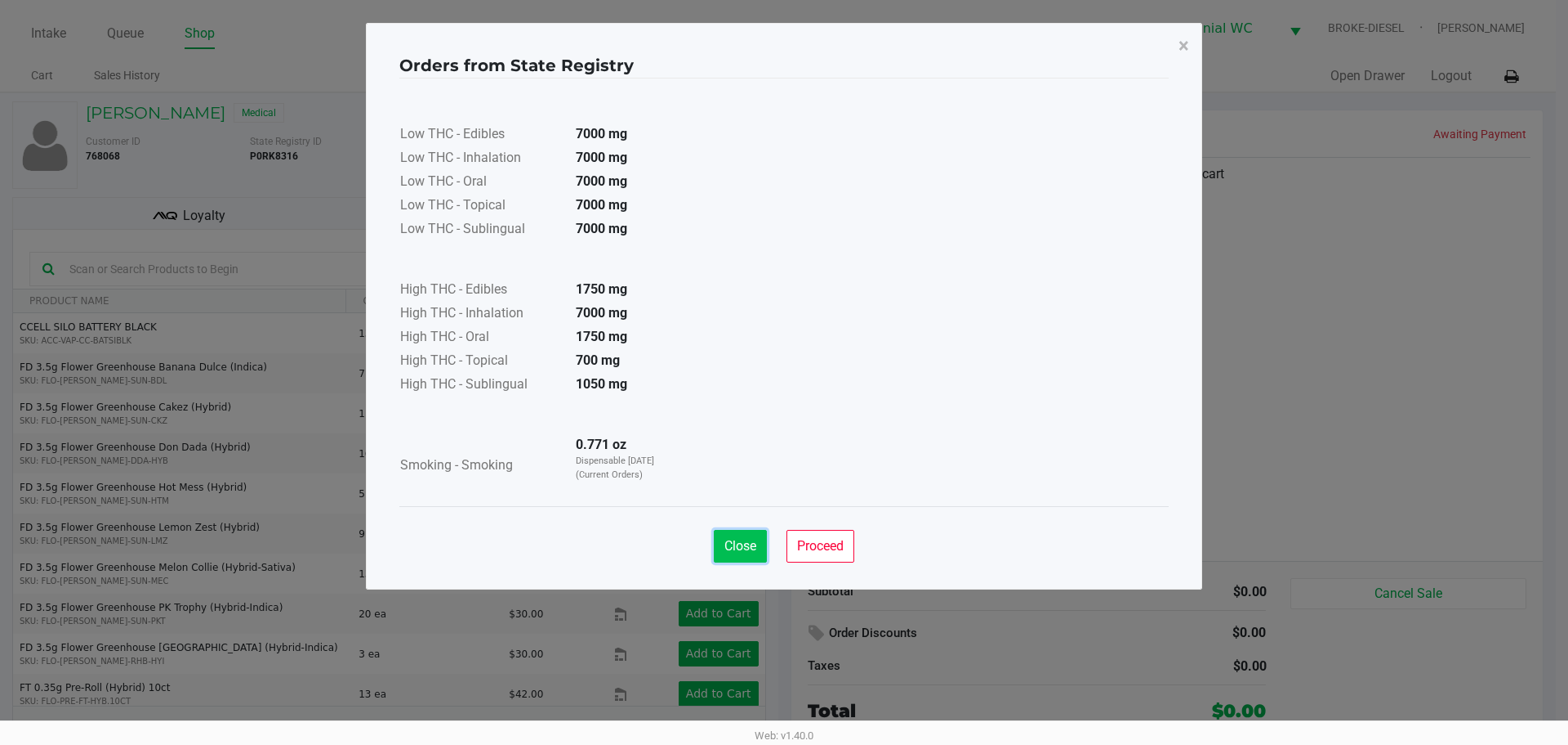
click at [745, 541] on span "Close" at bounding box center [740, 545] width 32 height 15
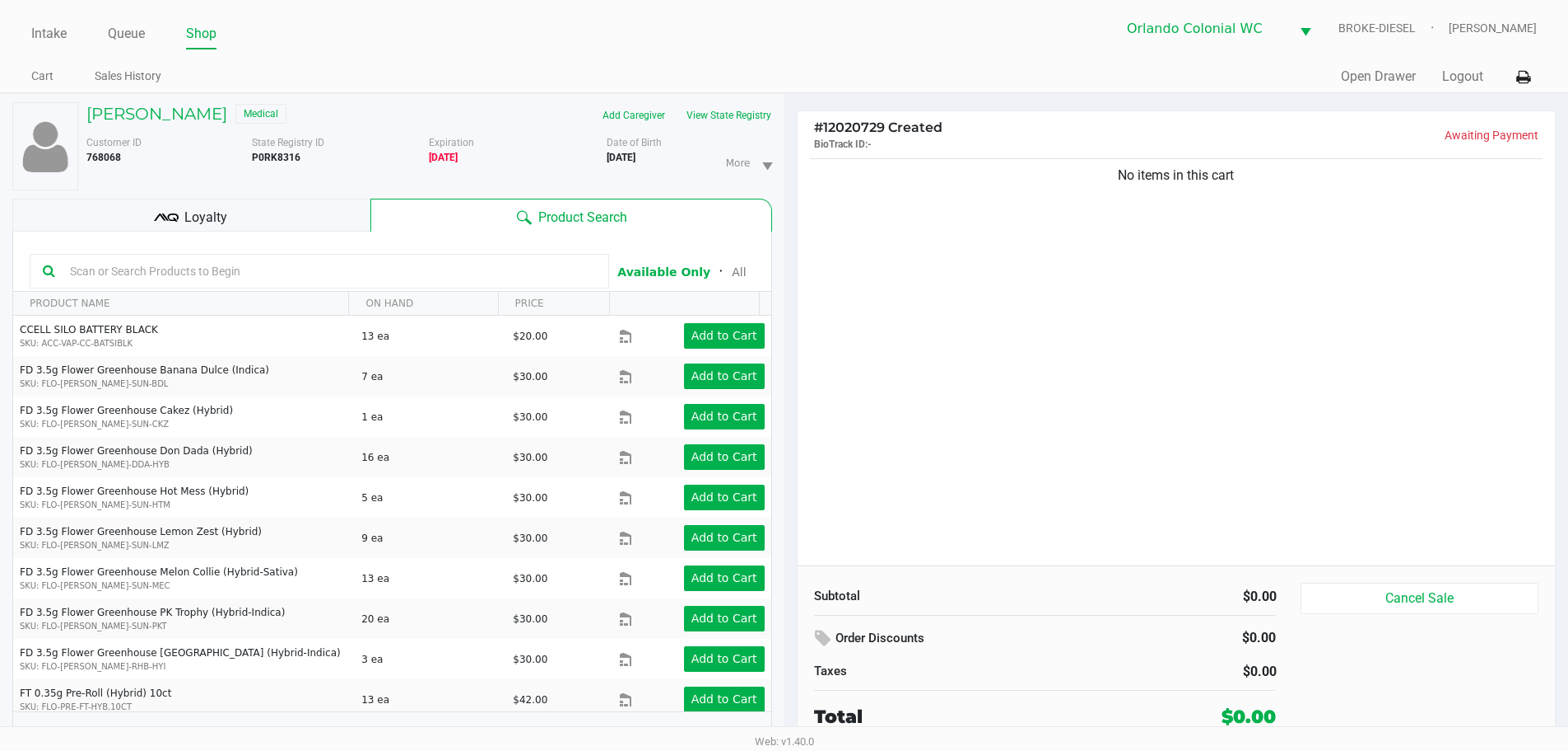
click at [191, 231] on kendo-grid-toolbar "Available Only ᛫ All" at bounding box center [392, 261] width 758 height 60
click at [190, 225] on span "Loyalty" at bounding box center [206, 218] width 43 height 19
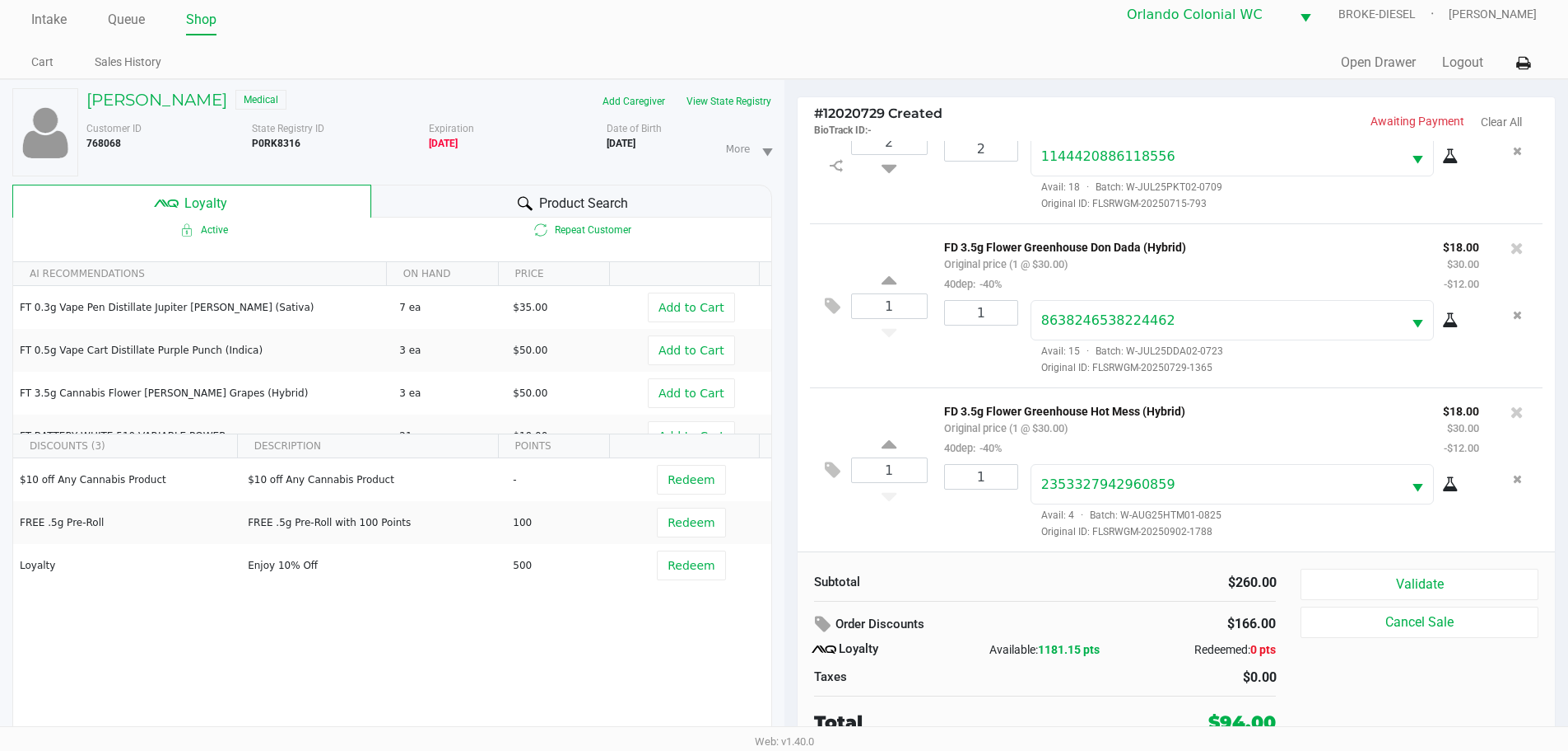
scroll to position [17, 0]
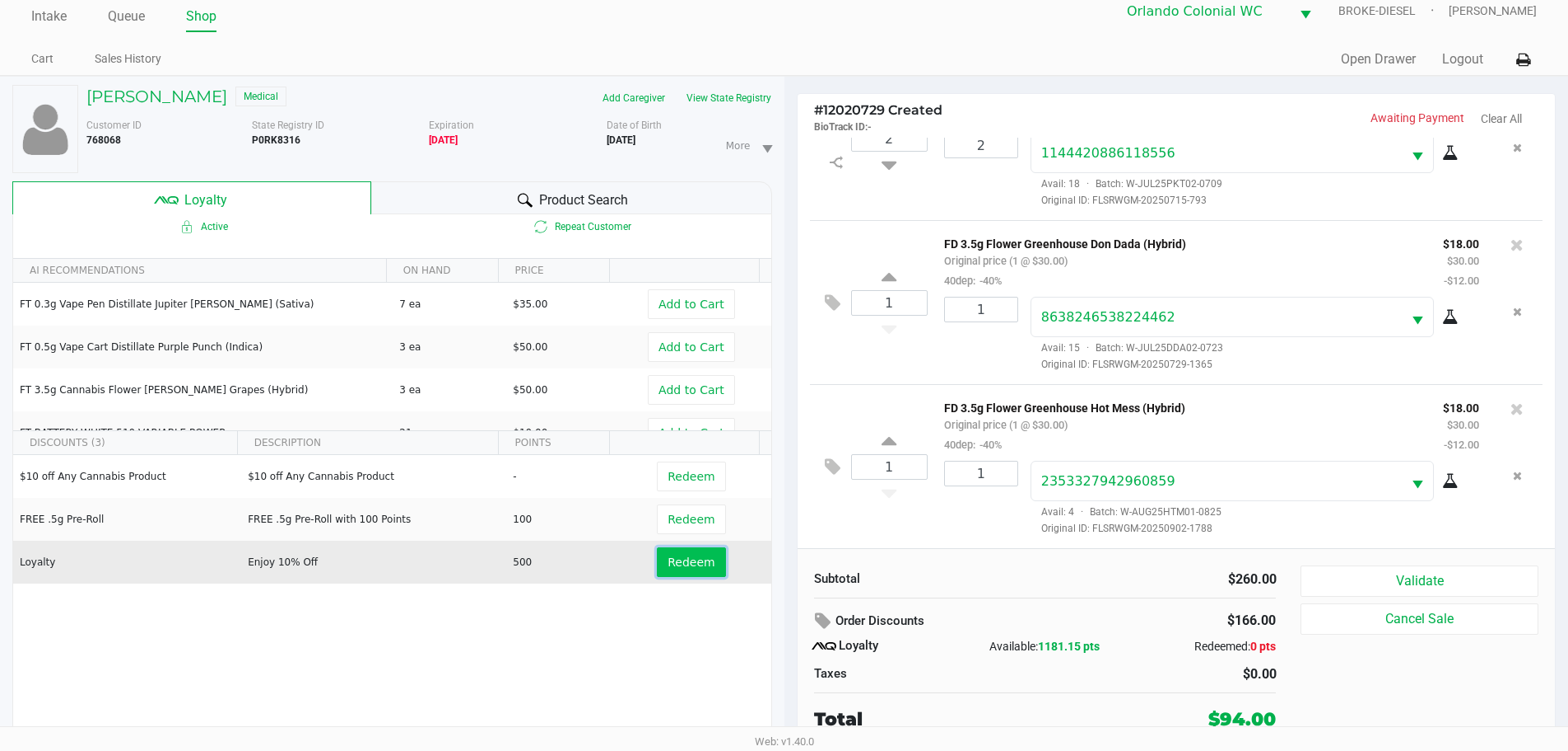
click at [675, 572] on button "Redeem" at bounding box center [691, 562] width 68 height 30
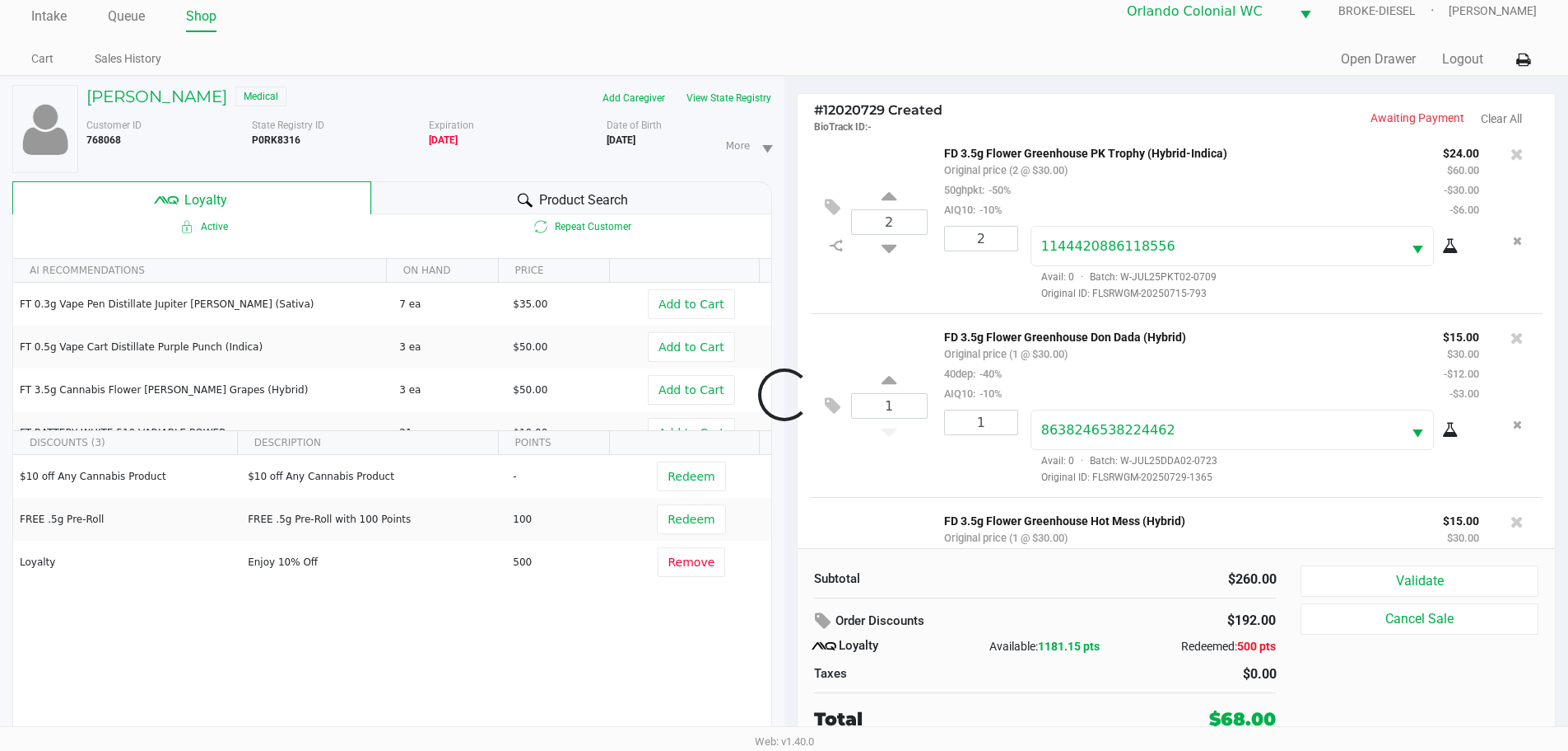
scroll to position [881, 0]
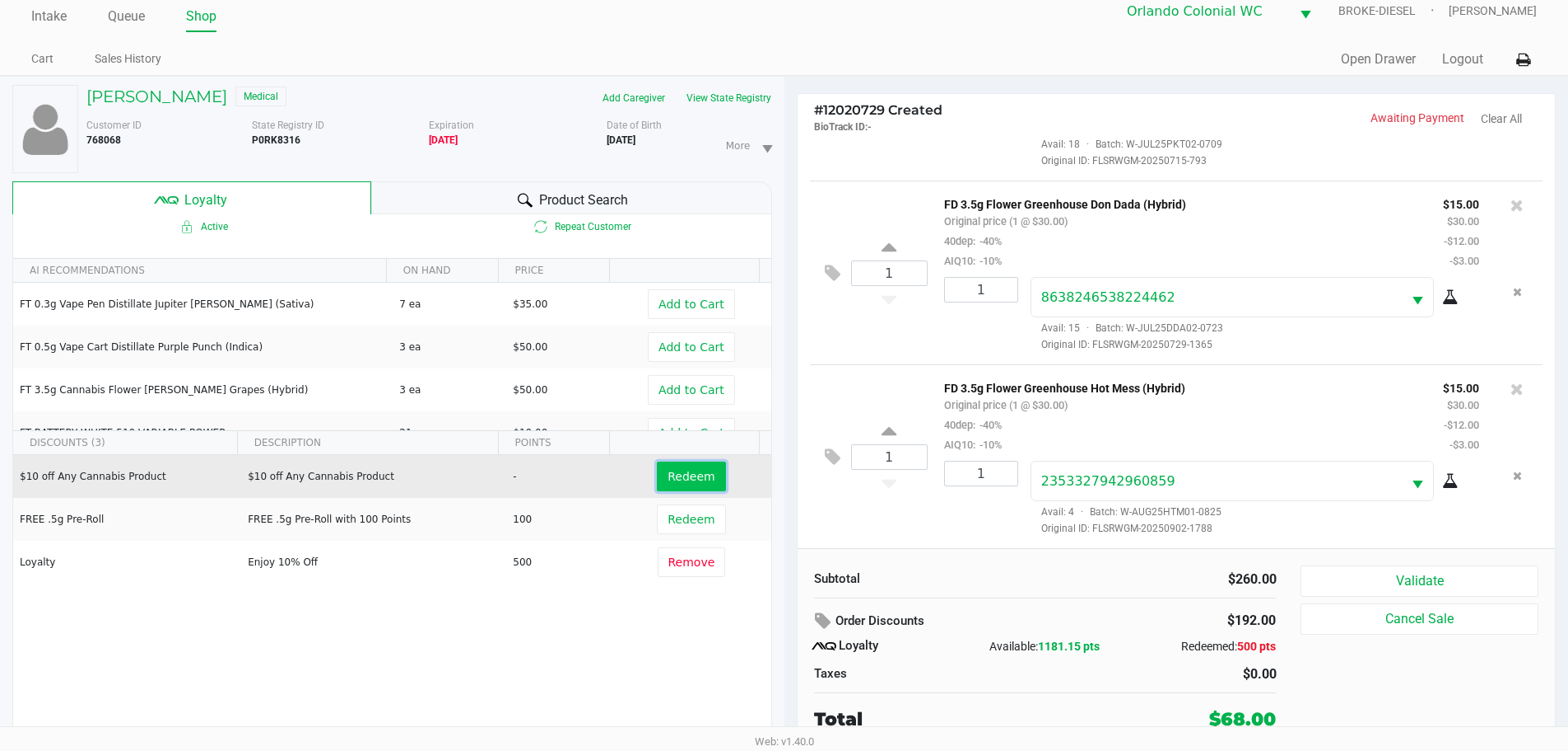
click at [675, 485] on button "Redeem" at bounding box center [691, 476] width 68 height 30
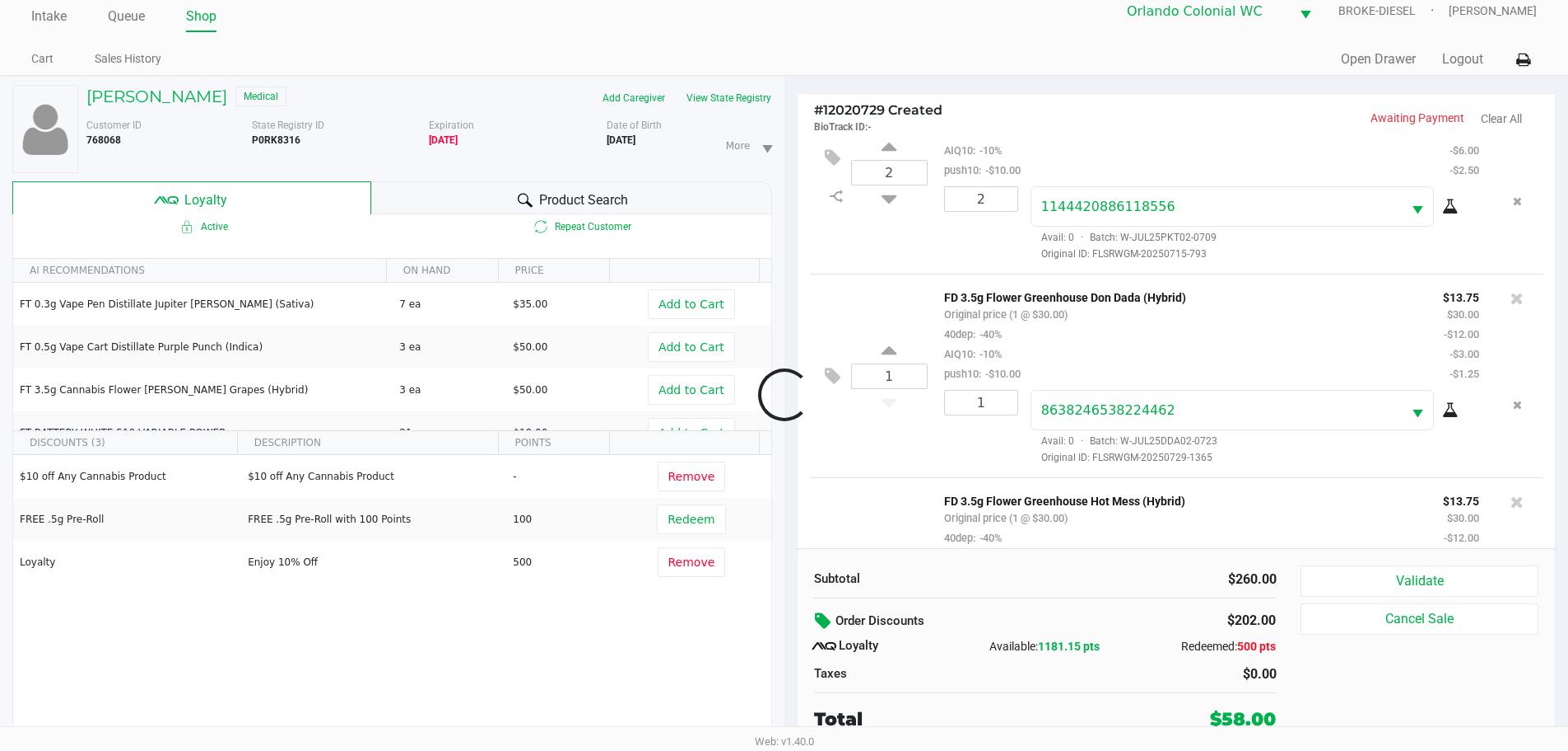
scroll to position [1020, 0]
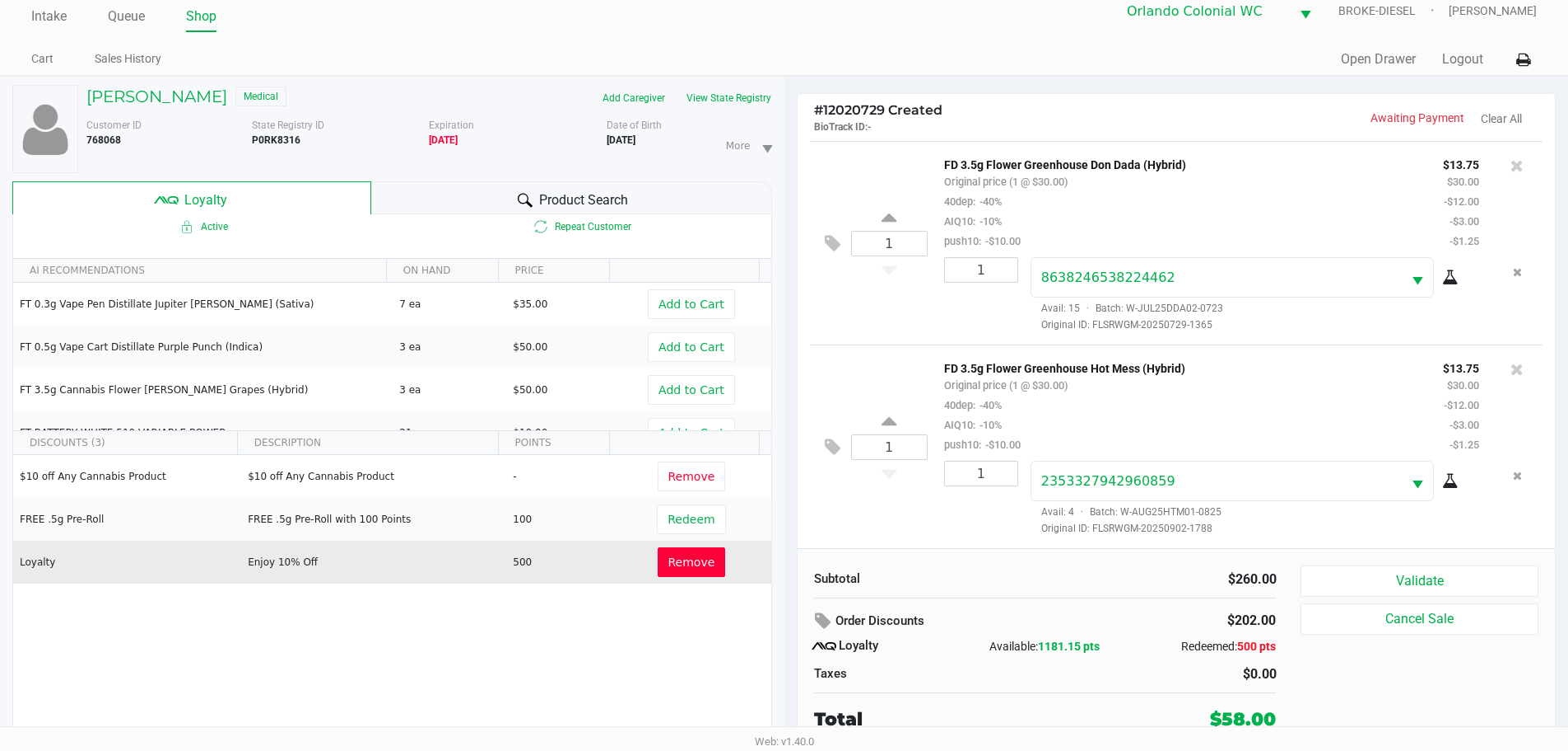
click at [669, 558] on span "Remove" at bounding box center [692, 563] width 47 height 14
click at [675, 478] on div at bounding box center [784, 394] width 1568 height 472
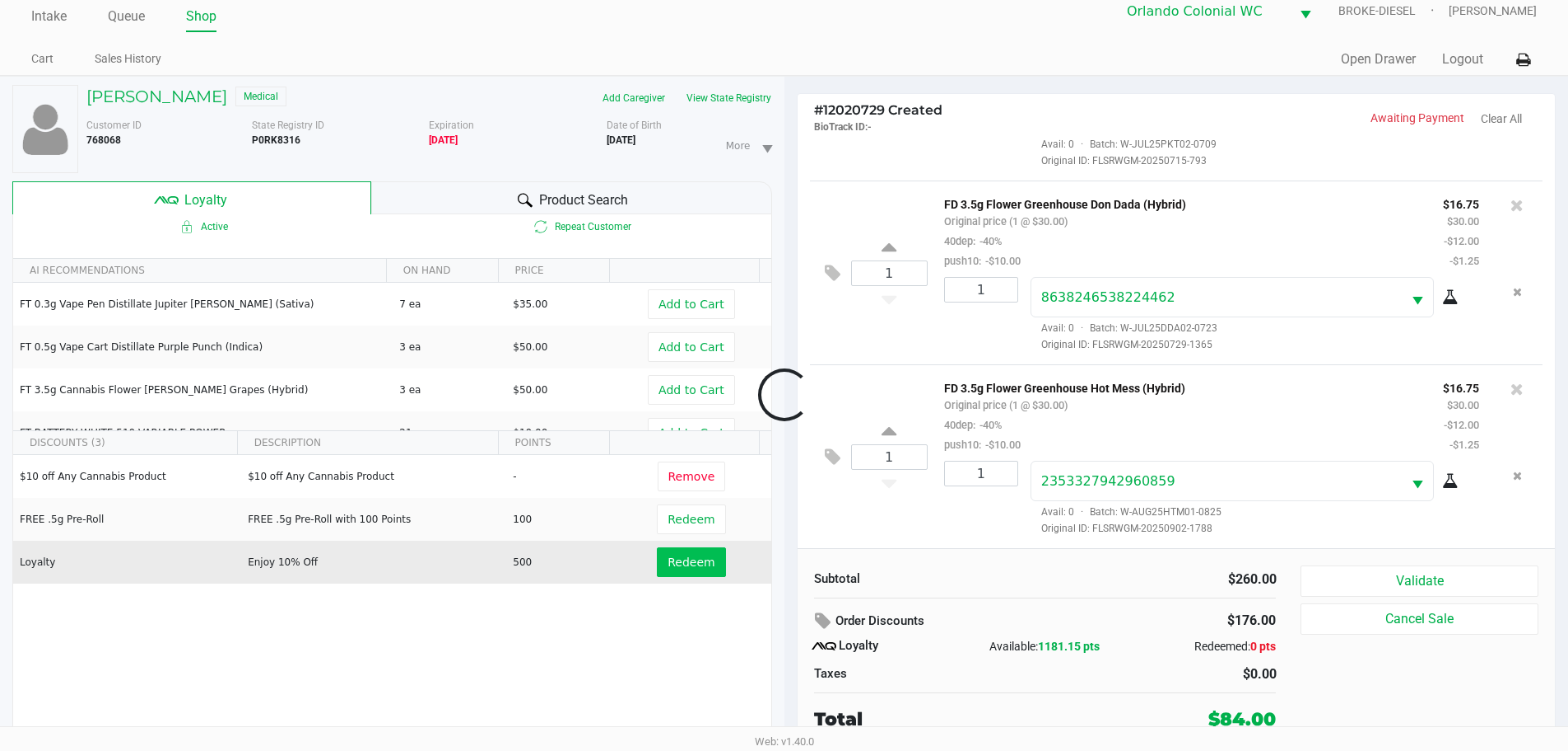
scroll to position [881, 0]
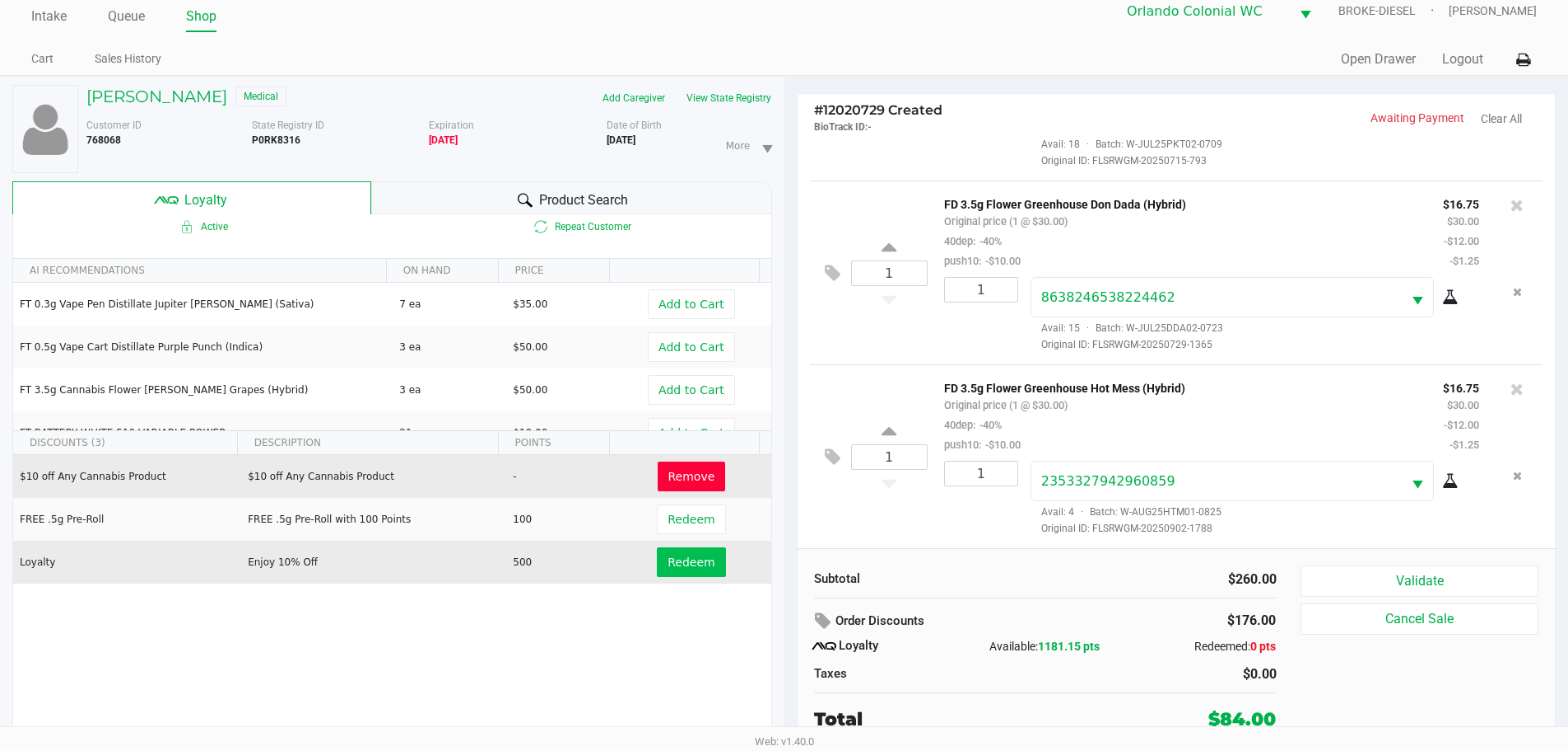
click at [691, 480] on span "Remove" at bounding box center [692, 476] width 47 height 14
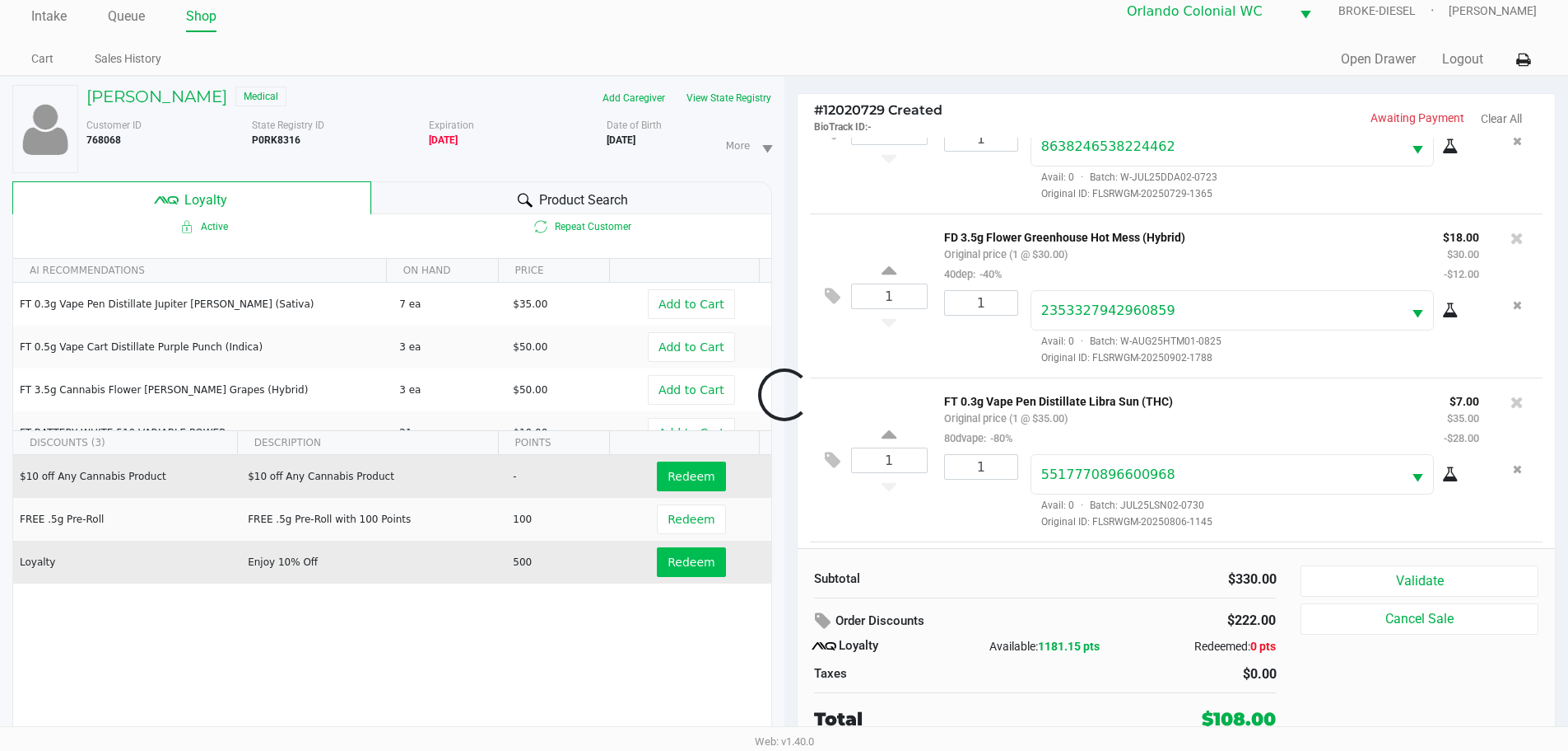
scroll to position [1073, 0]
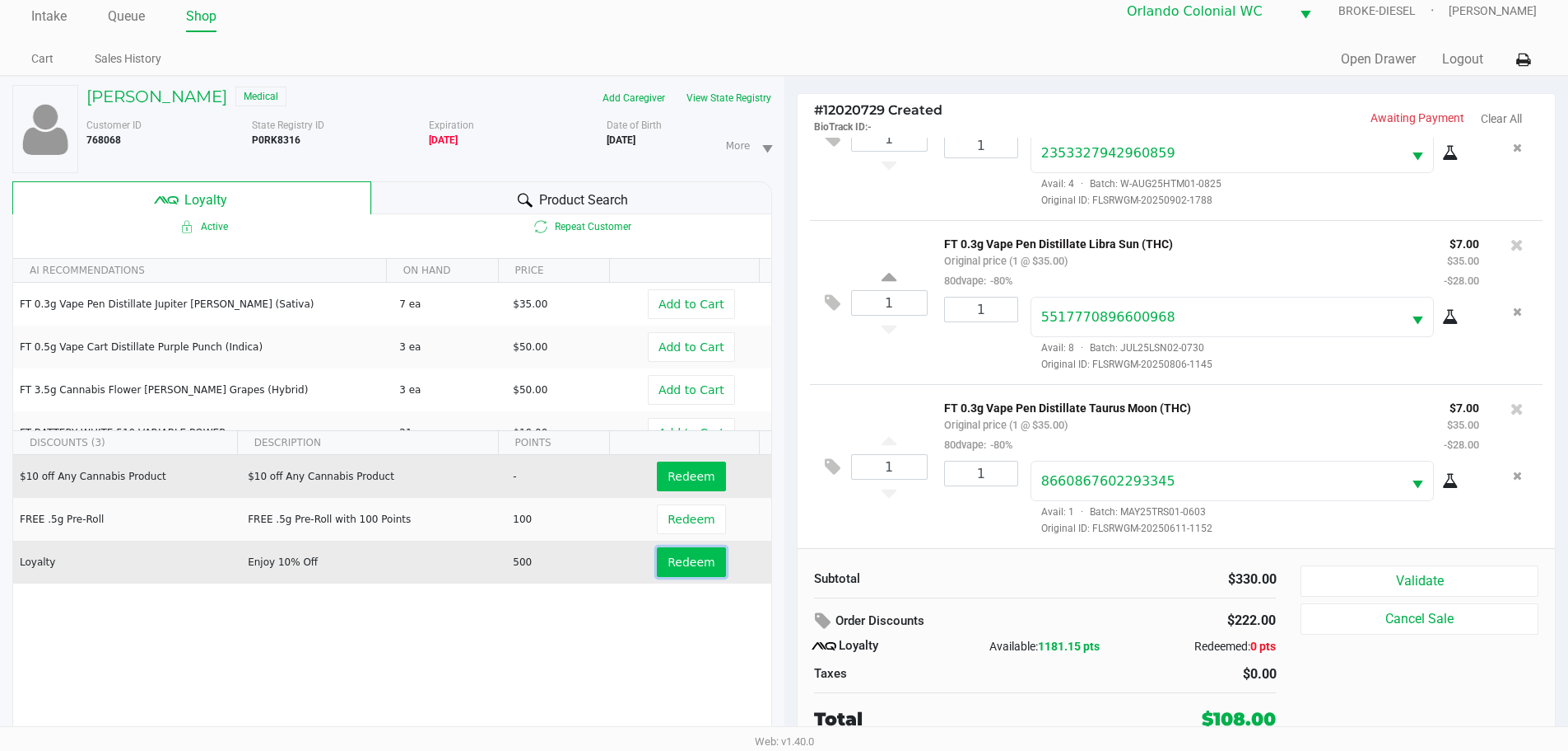
click at [668, 556] on span "Redeem" at bounding box center [691, 563] width 47 height 14
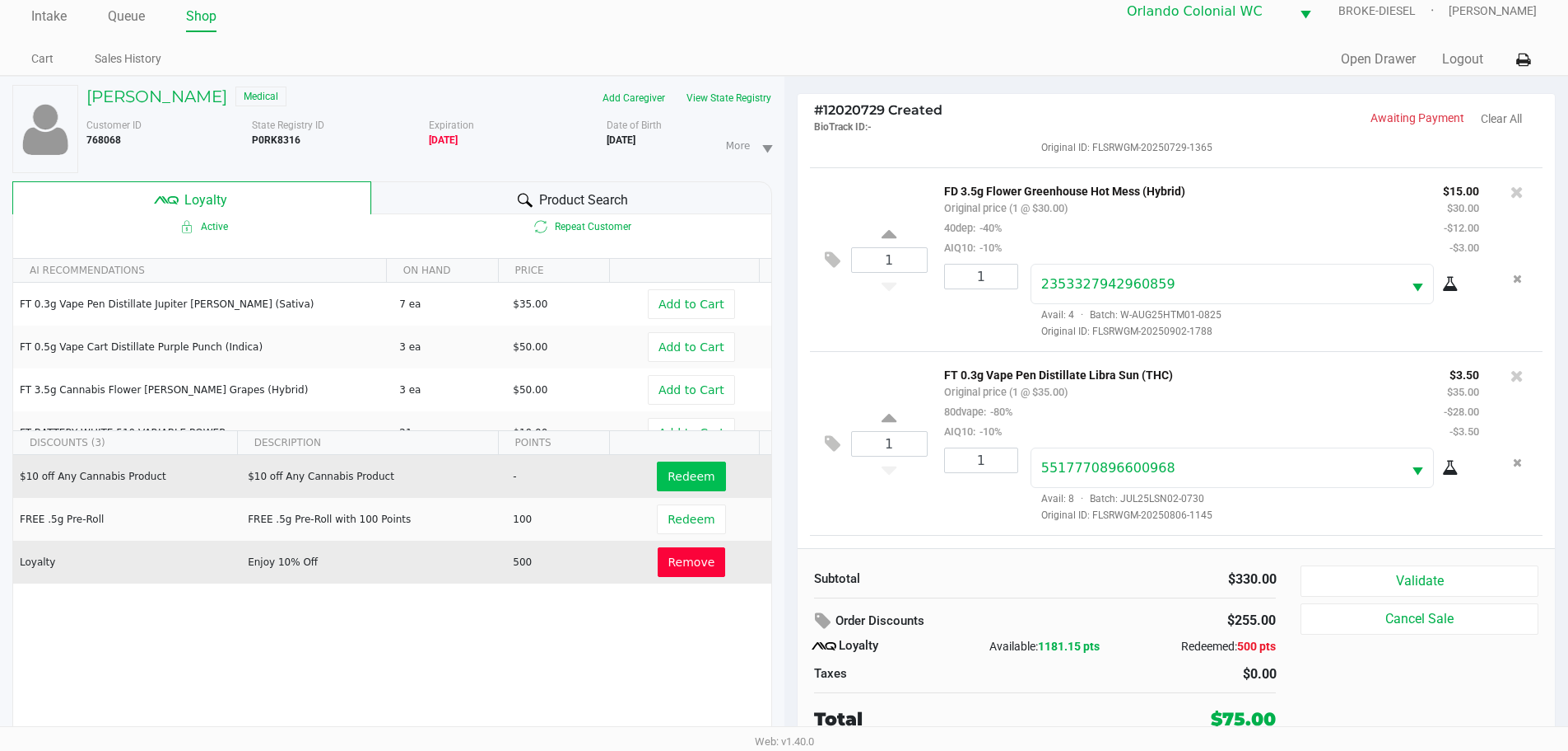
scroll to position [1250, 0]
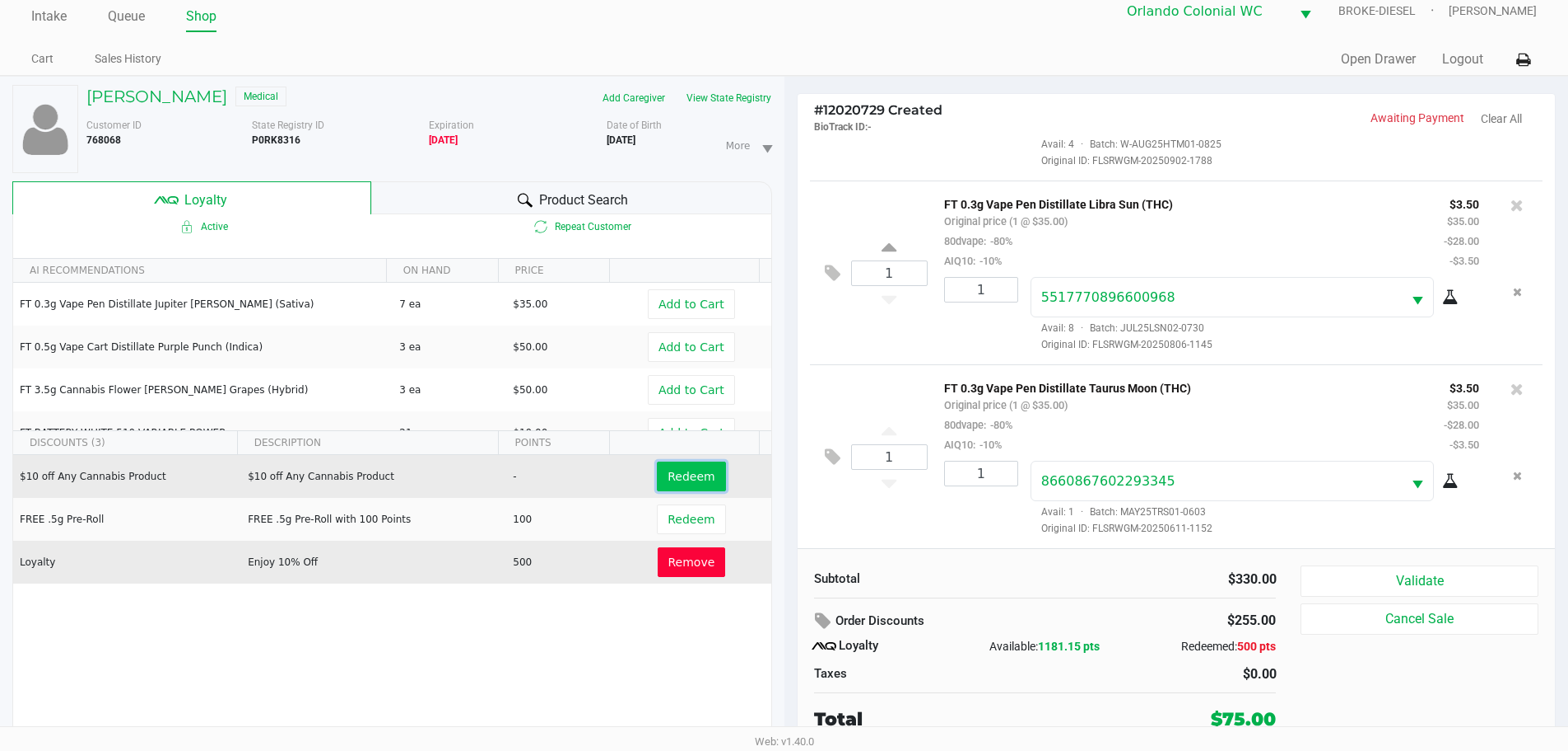
click at [688, 483] on span "Redeem" at bounding box center [691, 476] width 47 height 14
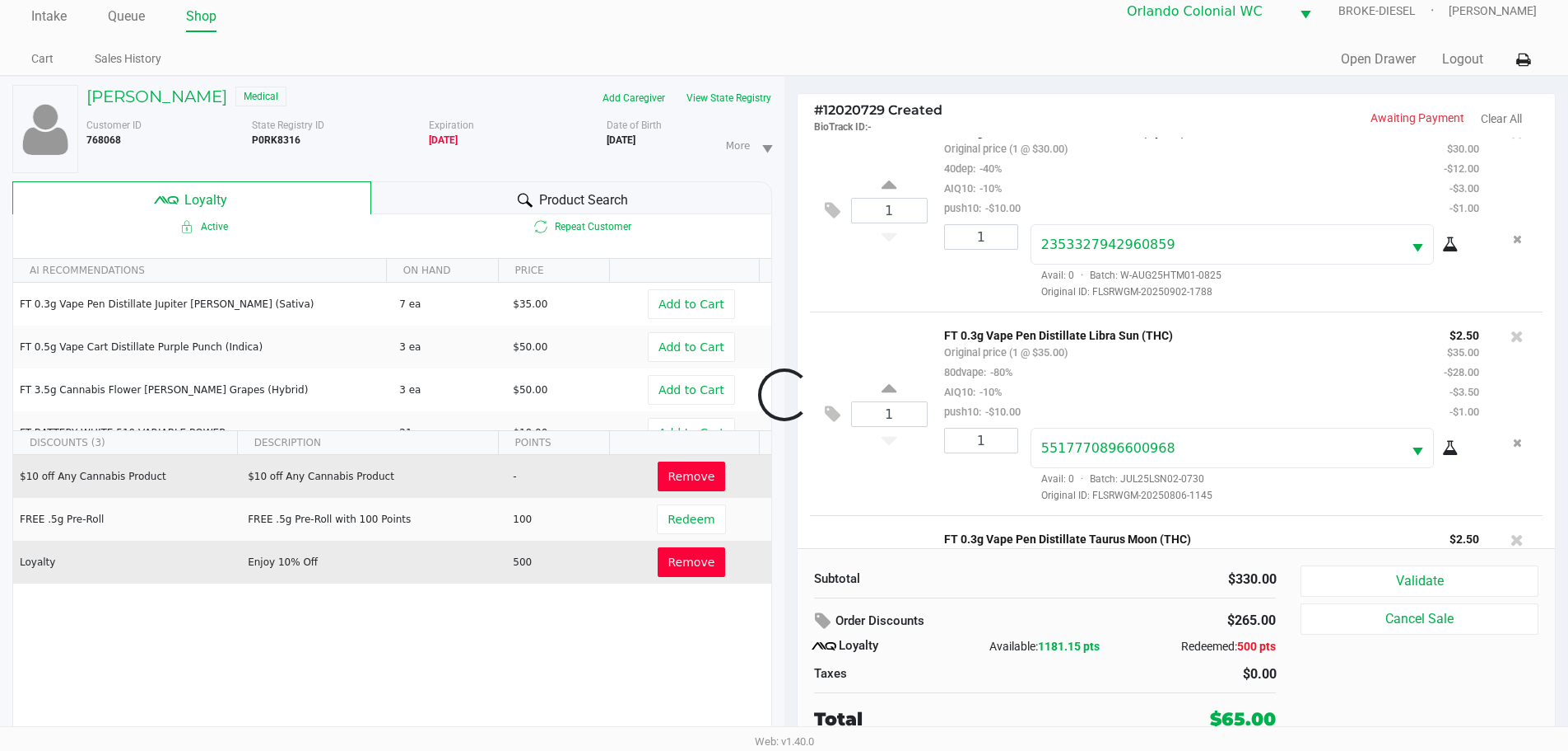
scroll to position [1428, 0]
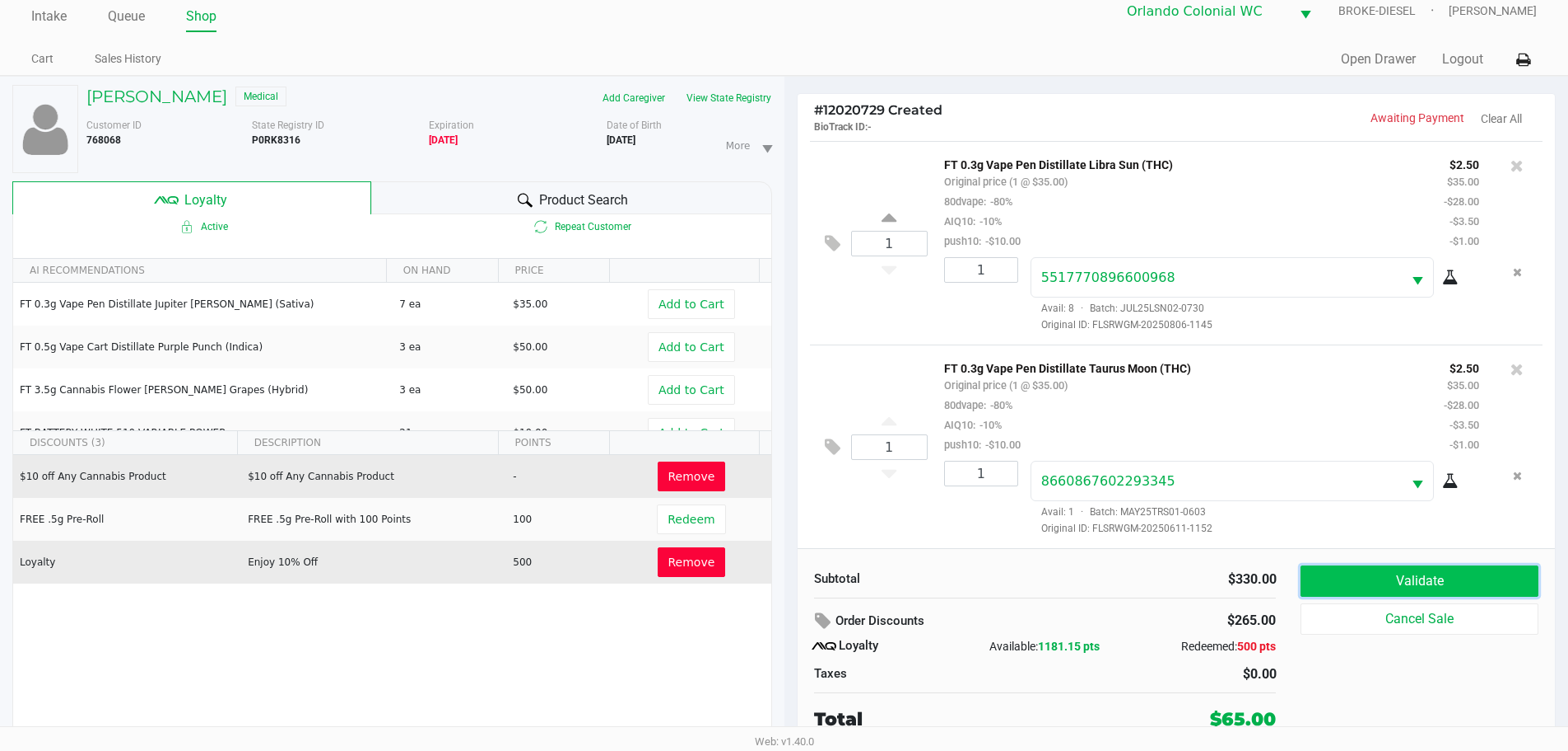
click at [1428, 571] on button "Validate" at bounding box center [1419, 581] width 237 height 31
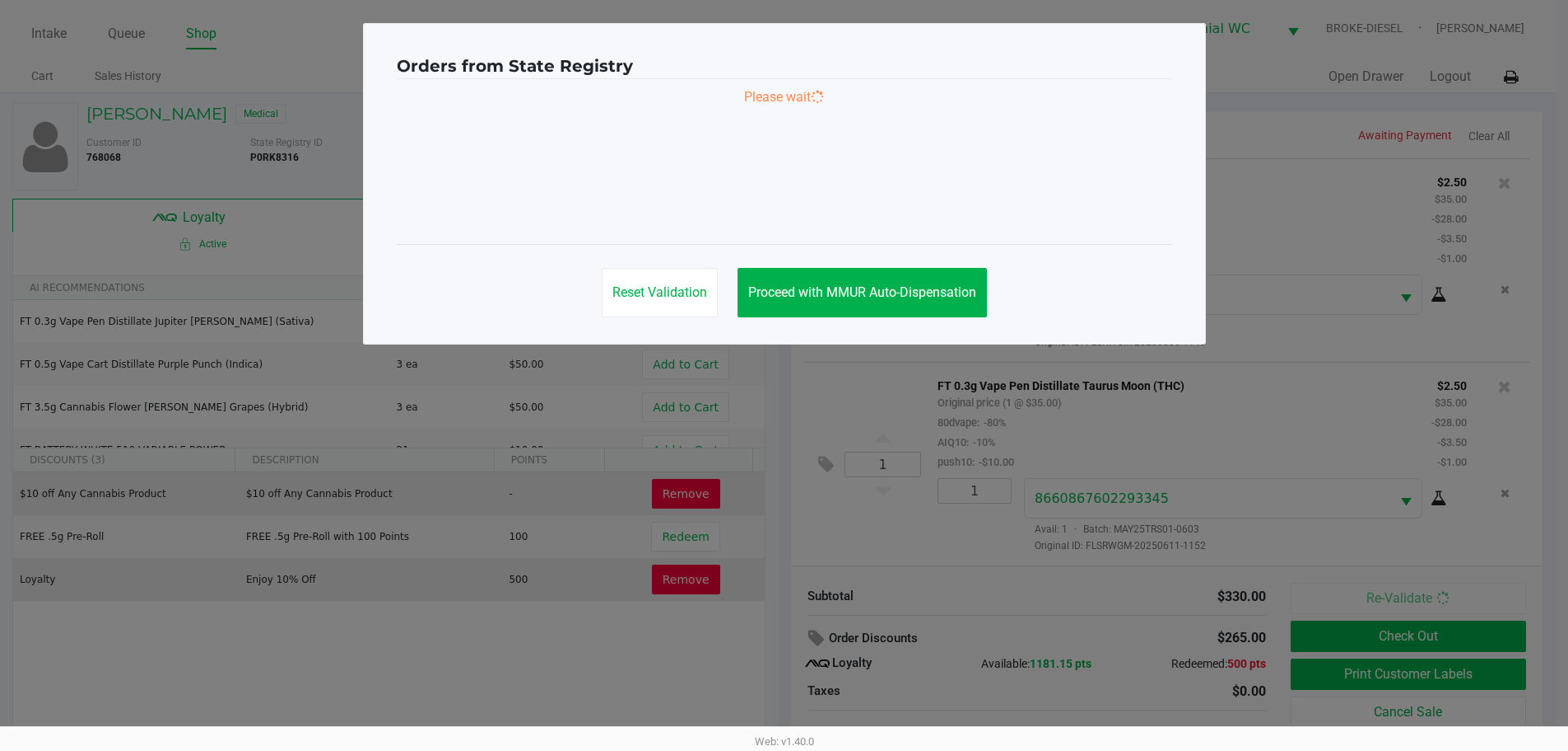
scroll to position [0, 0]
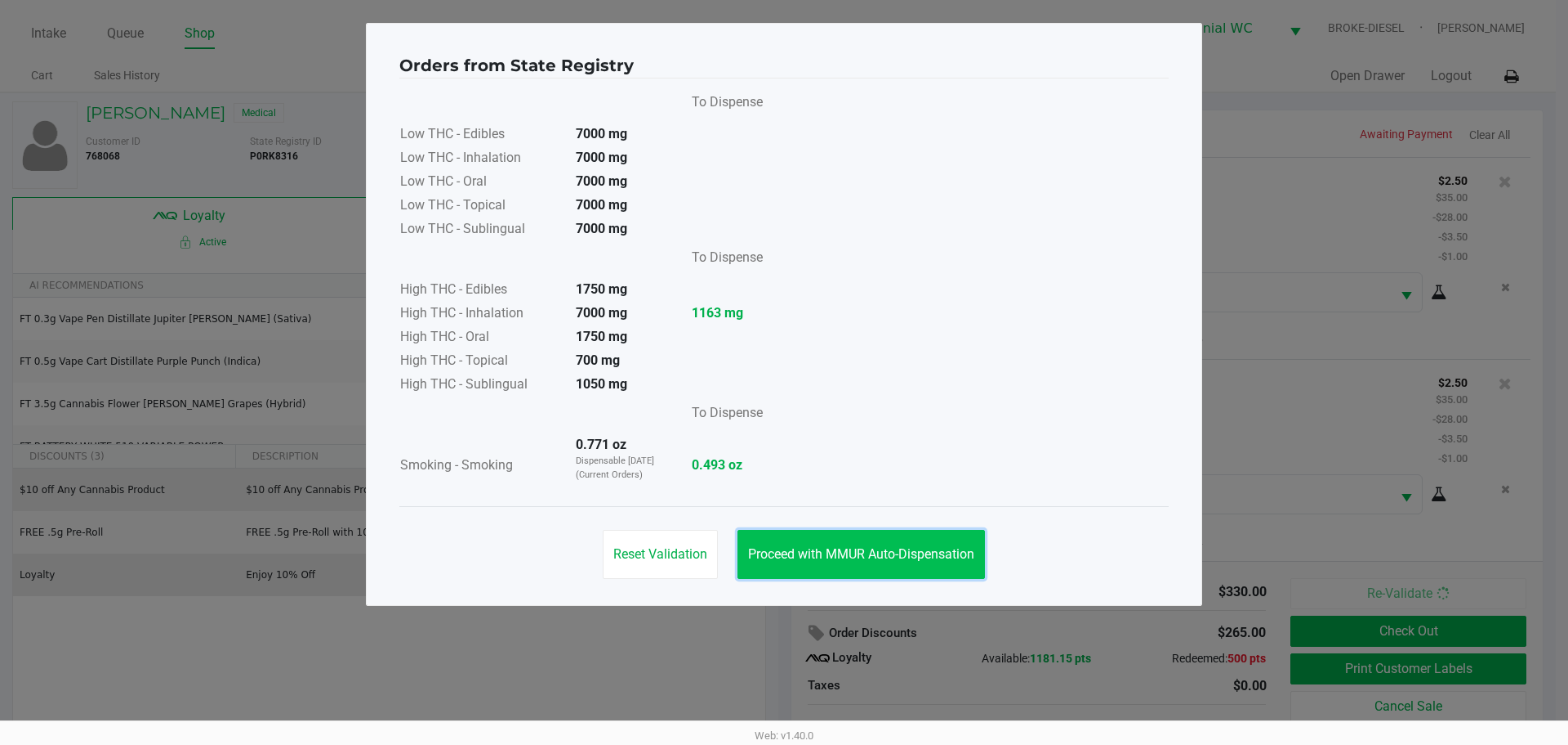
click at [892, 549] on span "Proceed with MMUR Auto-Dispensation" at bounding box center [861, 553] width 226 height 15
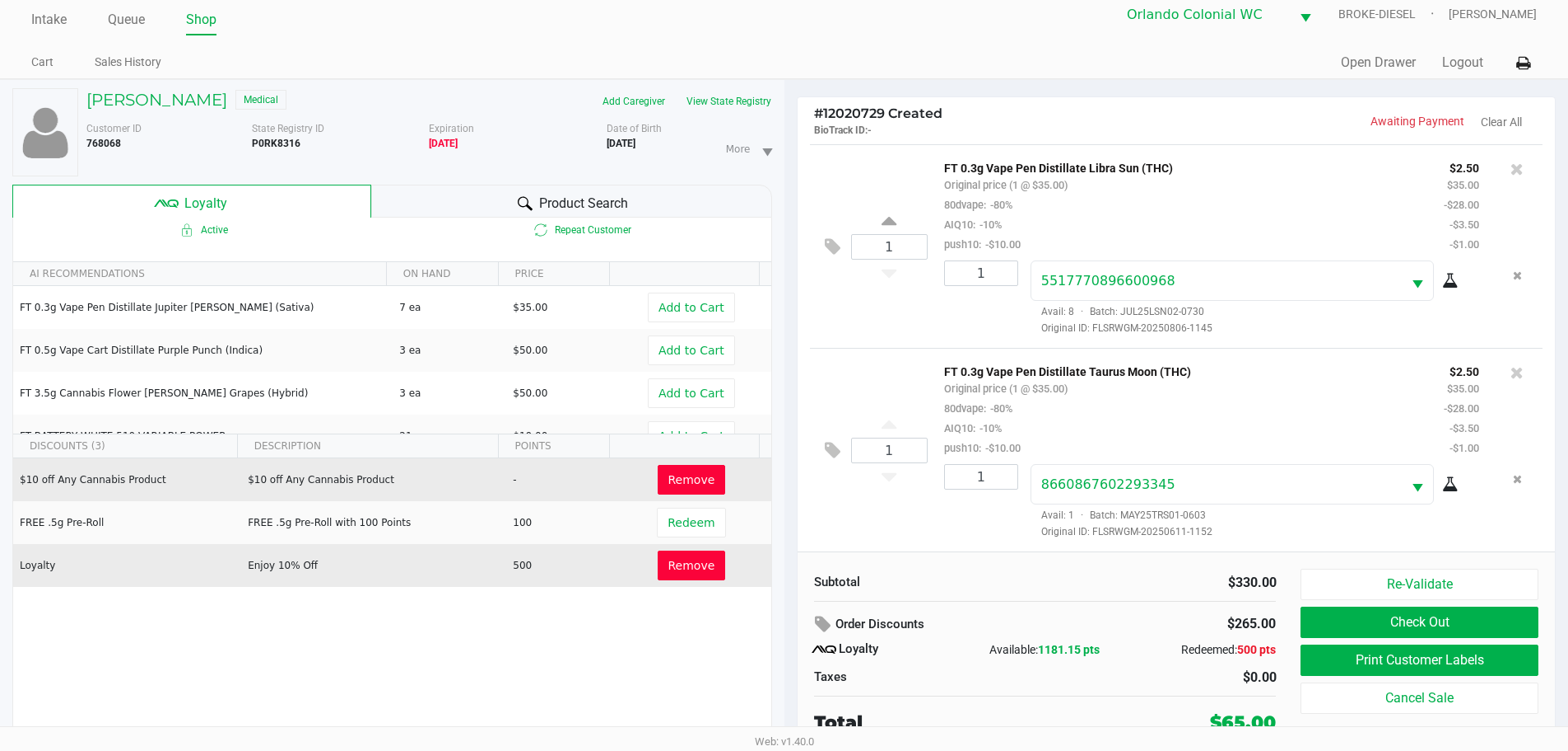
scroll to position [17, 0]
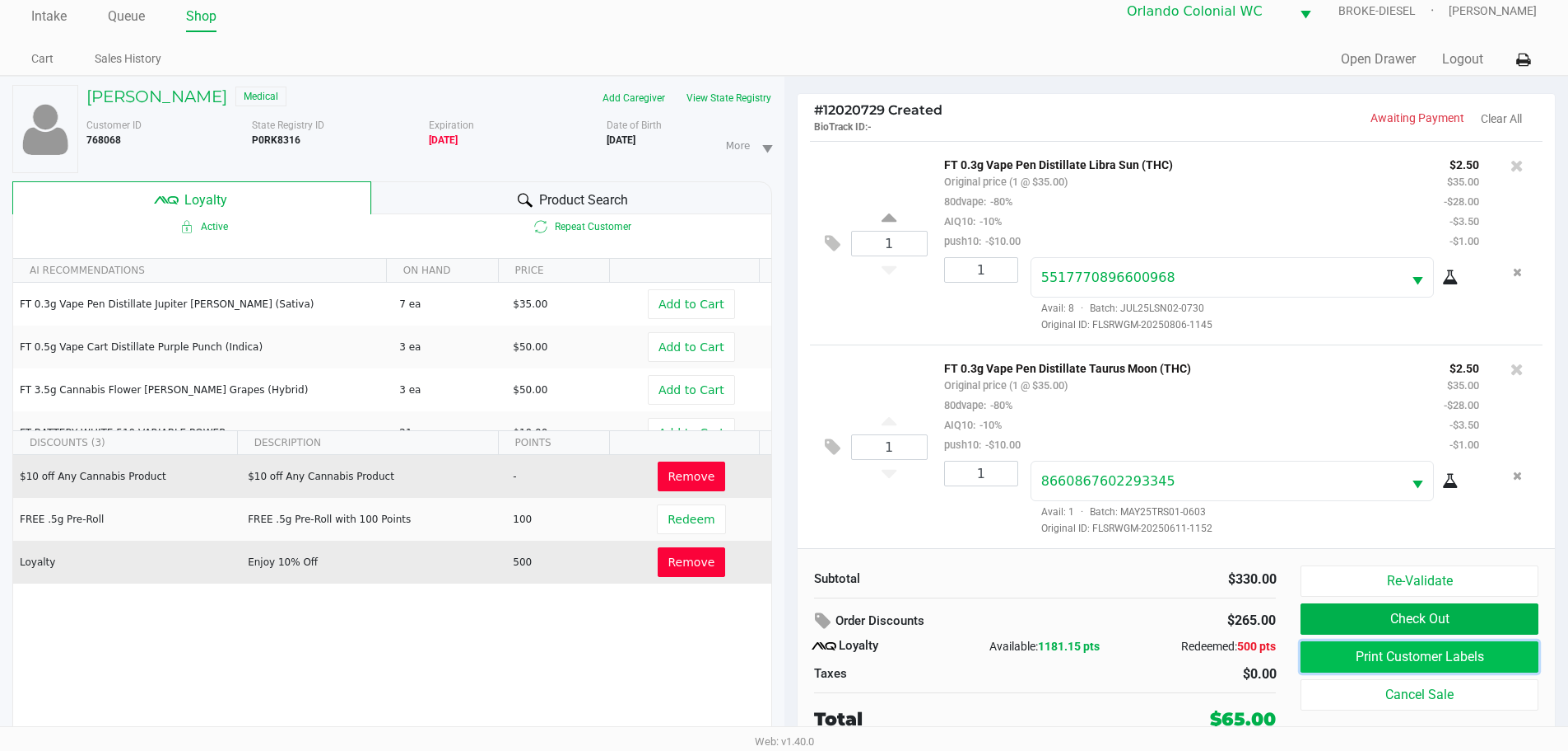
click at [1408, 653] on button "Print Customer Labels" at bounding box center [1419, 657] width 237 height 31
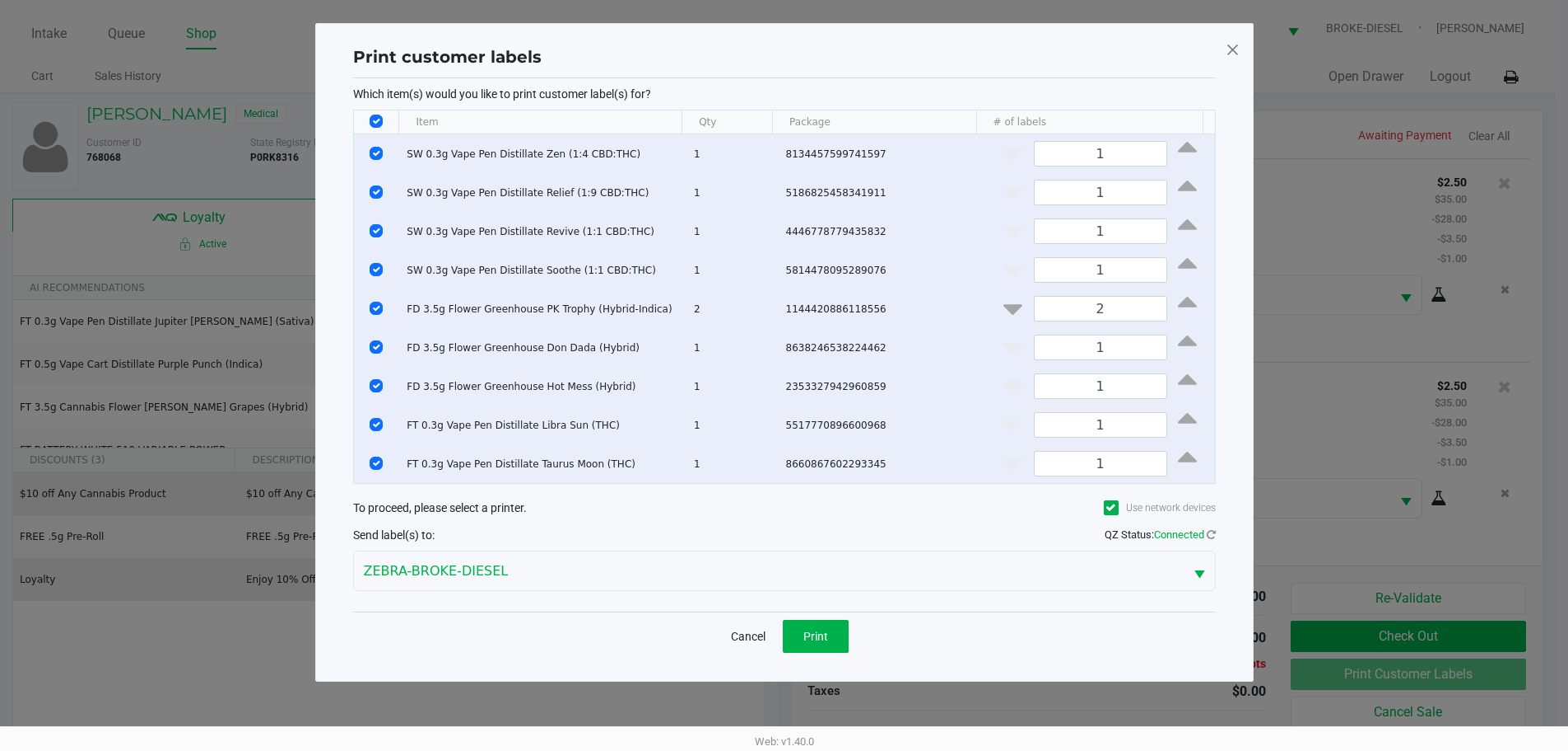
scroll to position [0, 0]
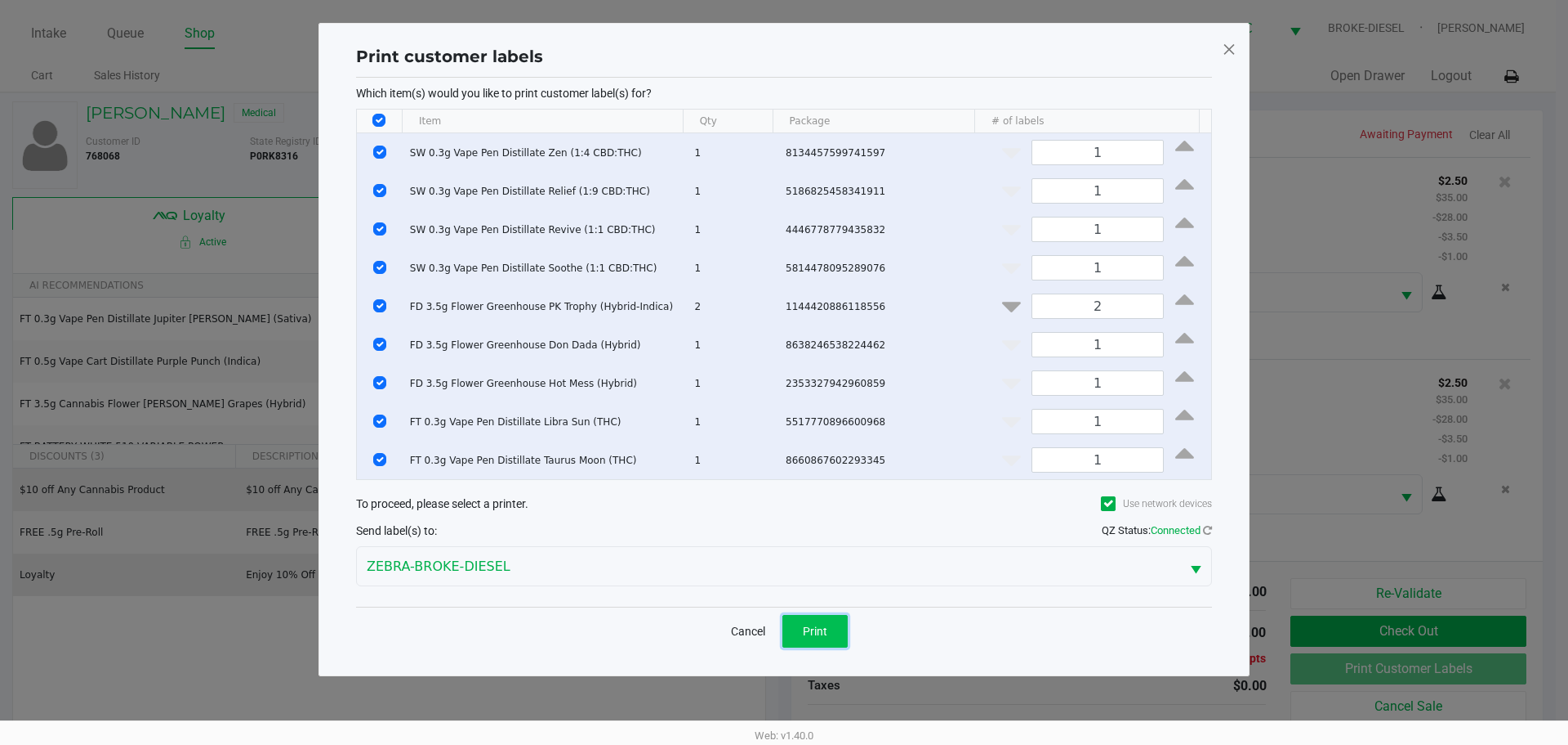
click at [804, 616] on button "Print" at bounding box center [815, 631] width 65 height 33
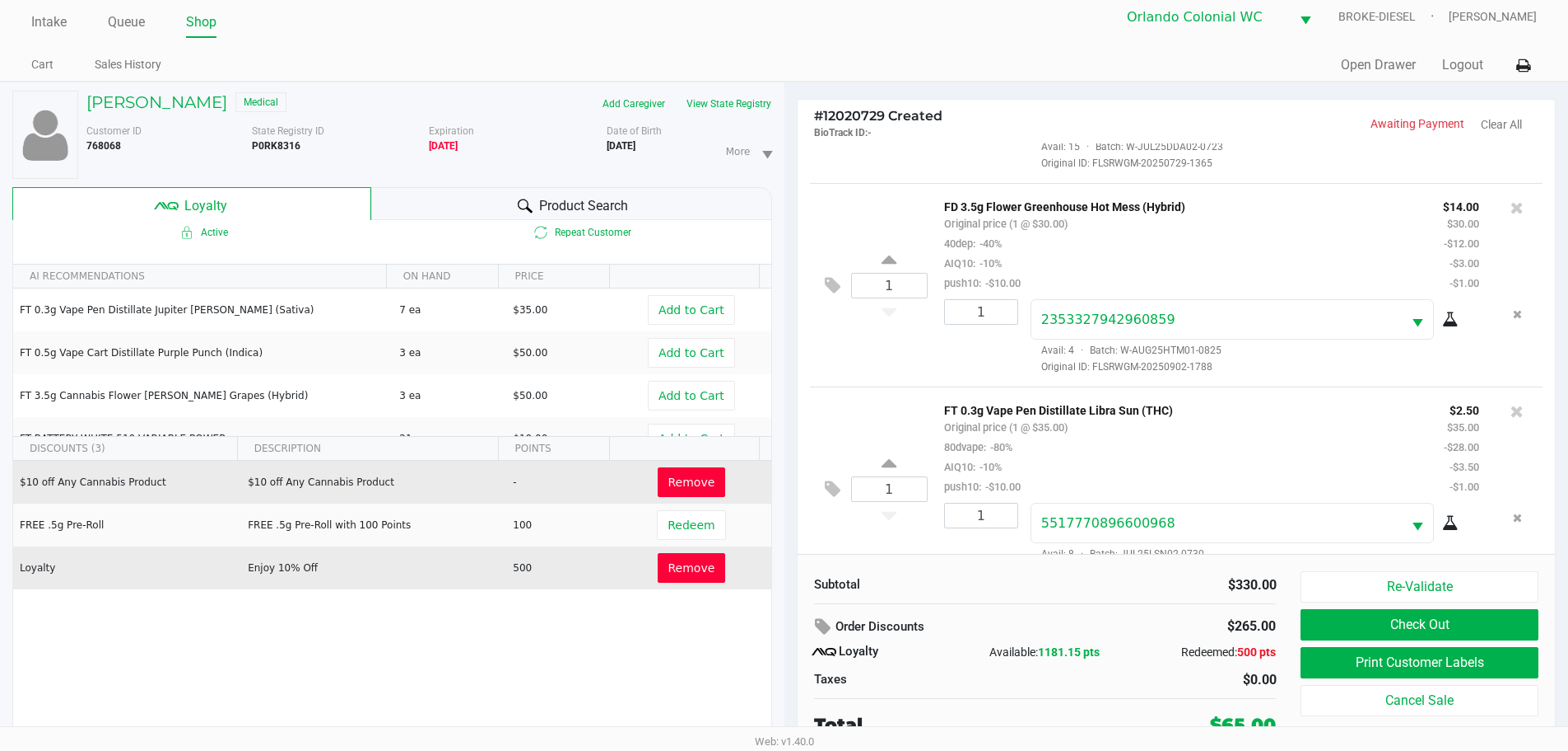
scroll to position [17, 0]
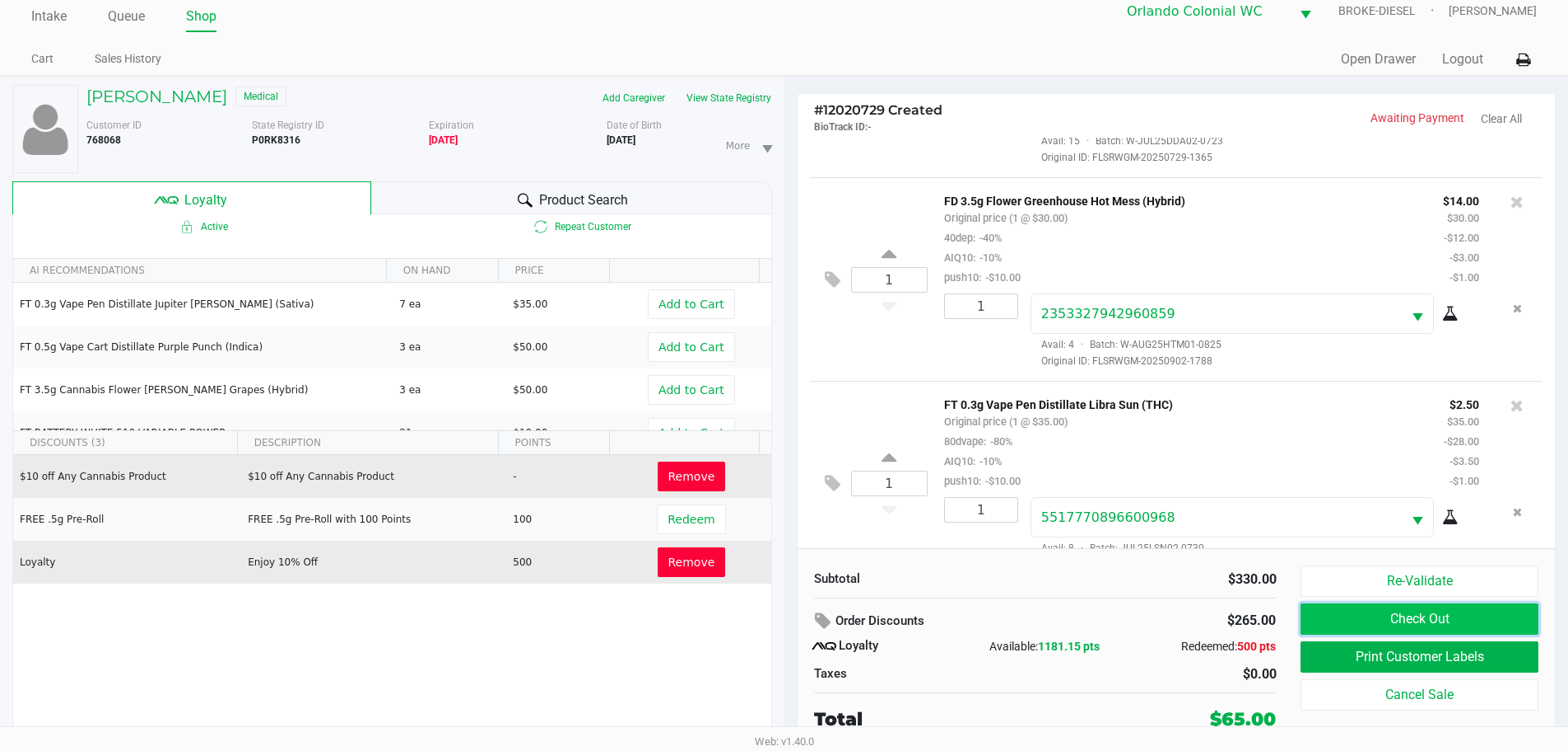
click at [1444, 621] on button "Check Out" at bounding box center [1419, 619] width 237 height 31
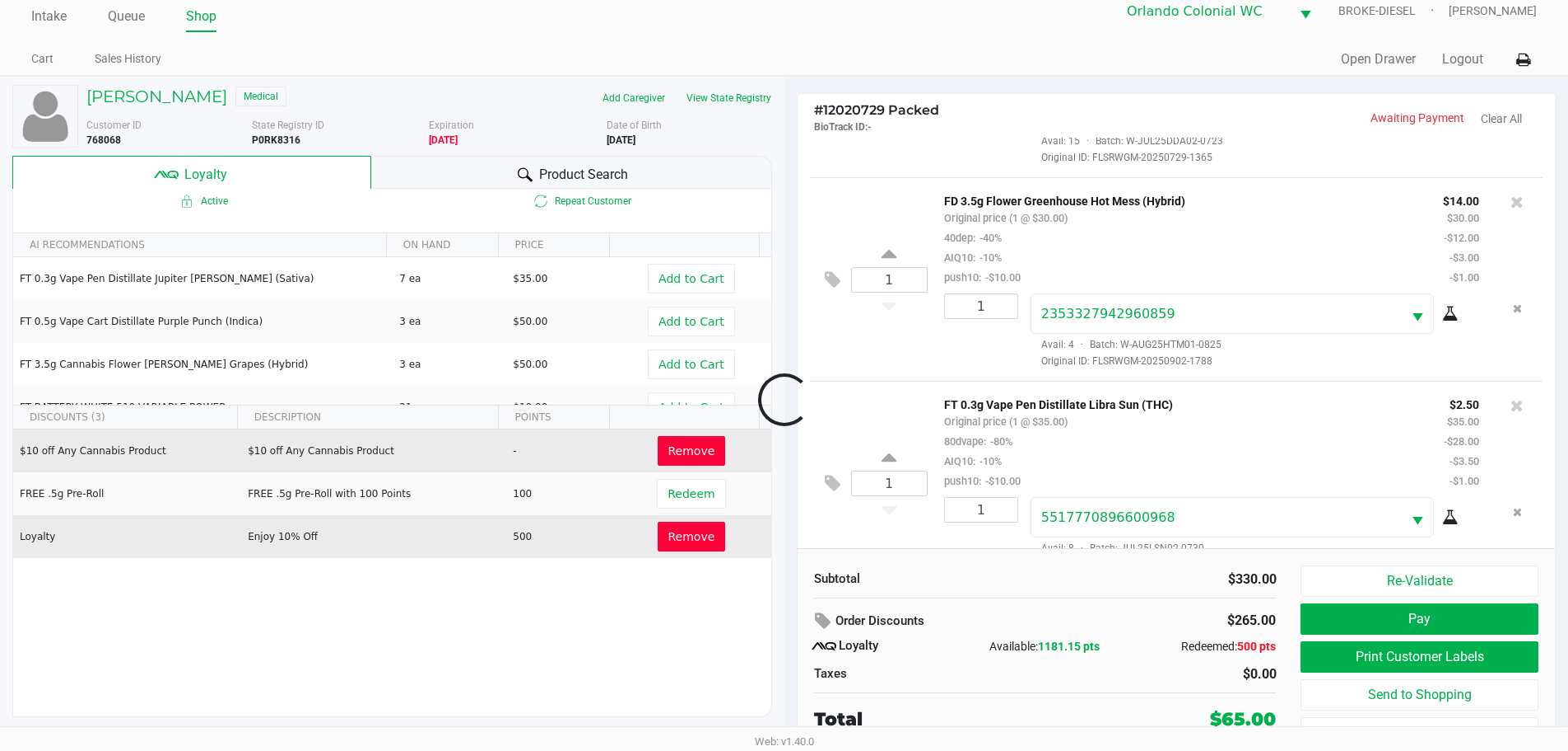
scroll to position [1428, 0]
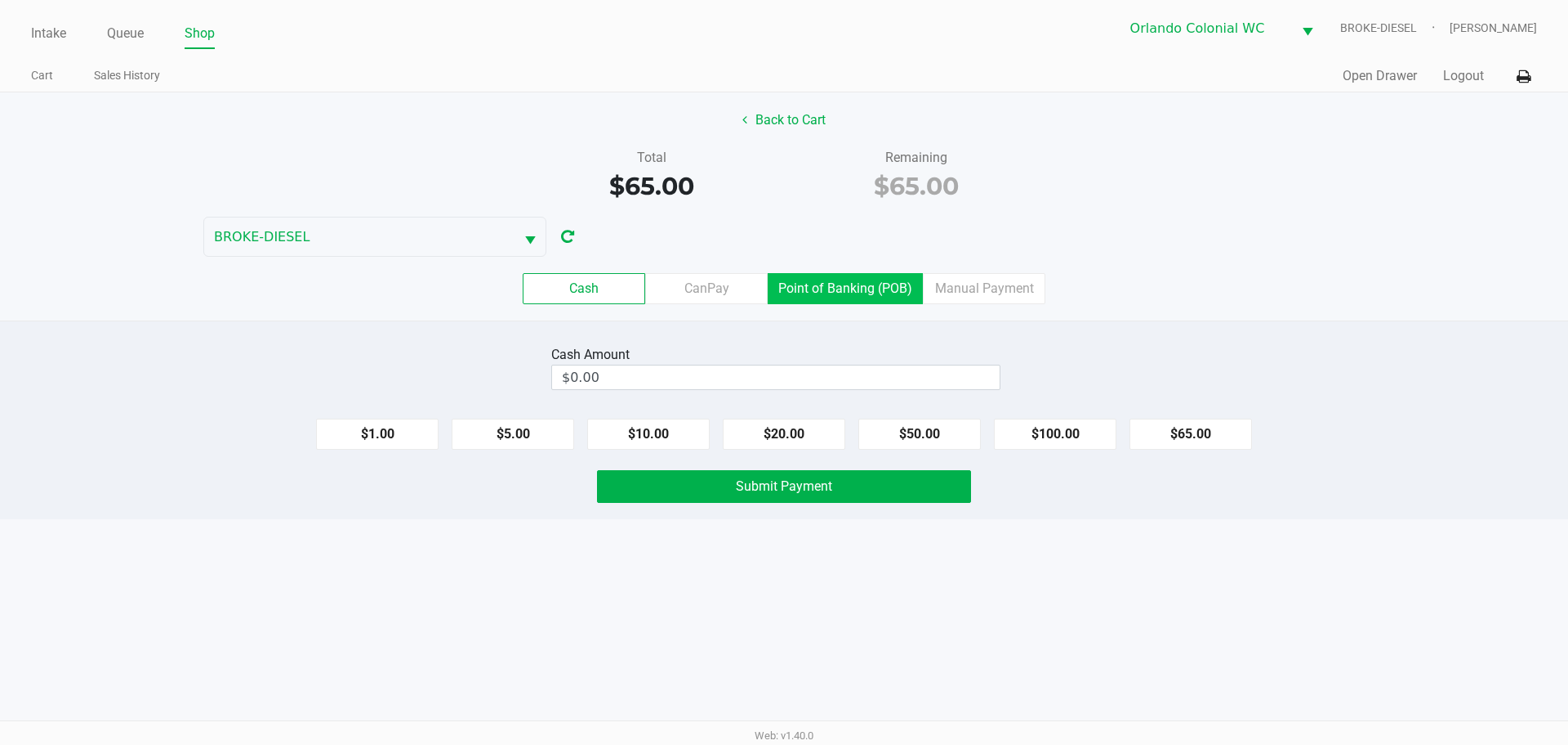
click at [836, 290] on label "Point of Banking (POB)" at bounding box center [845, 288] width 155 height 31
click at [0, 0] on 7 "Point of Banking (POB)" at bounding box center [0, 0] width 0 height 0
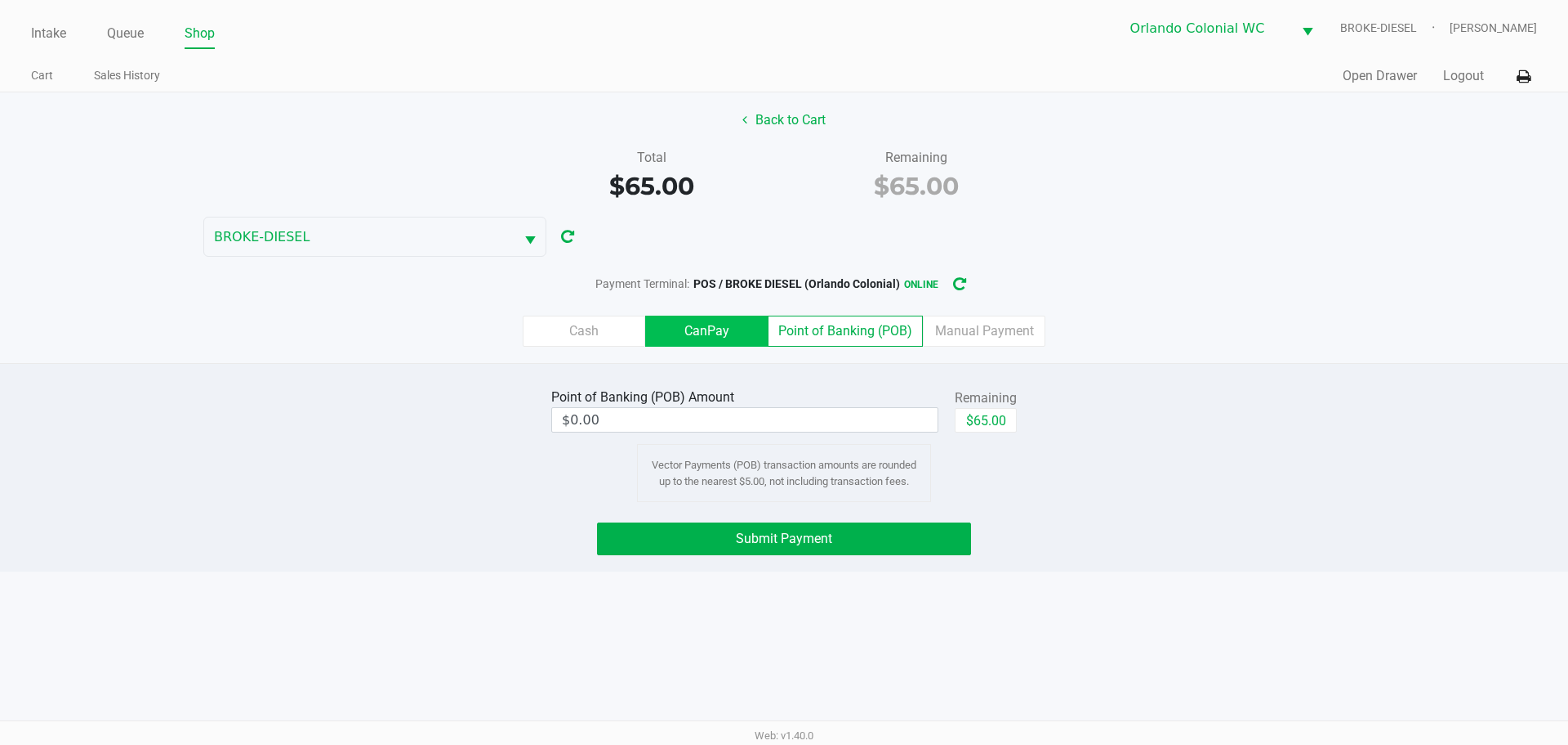
click at [687, 326] on label "CanPay" at bounding box center [706, 331] width 122 height 31
click at [0, 0] on 2 "CanPay" at bounding box center [0, 0] width 0 height 0
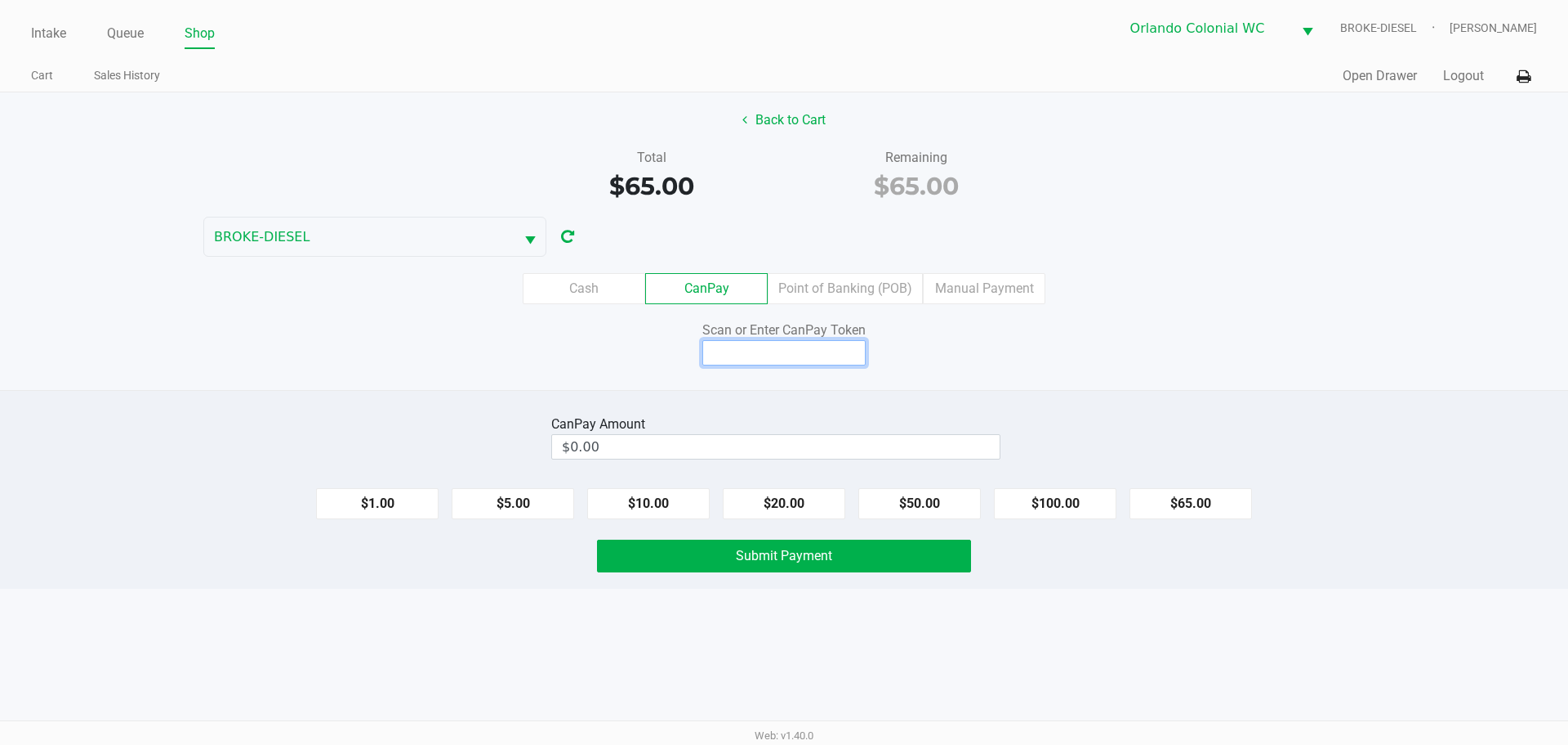
click at [796, 355] on input at bounding box center [784, 353] width 164 height 25
click at [808, 357] on input at bounding box center [784, 353] width 164 height 25
type input "Q0672191Q"
click at [1199, 499] on button "$65.00" at bounding box center [1190, 503] width 122 height 31
type input "$65.00"
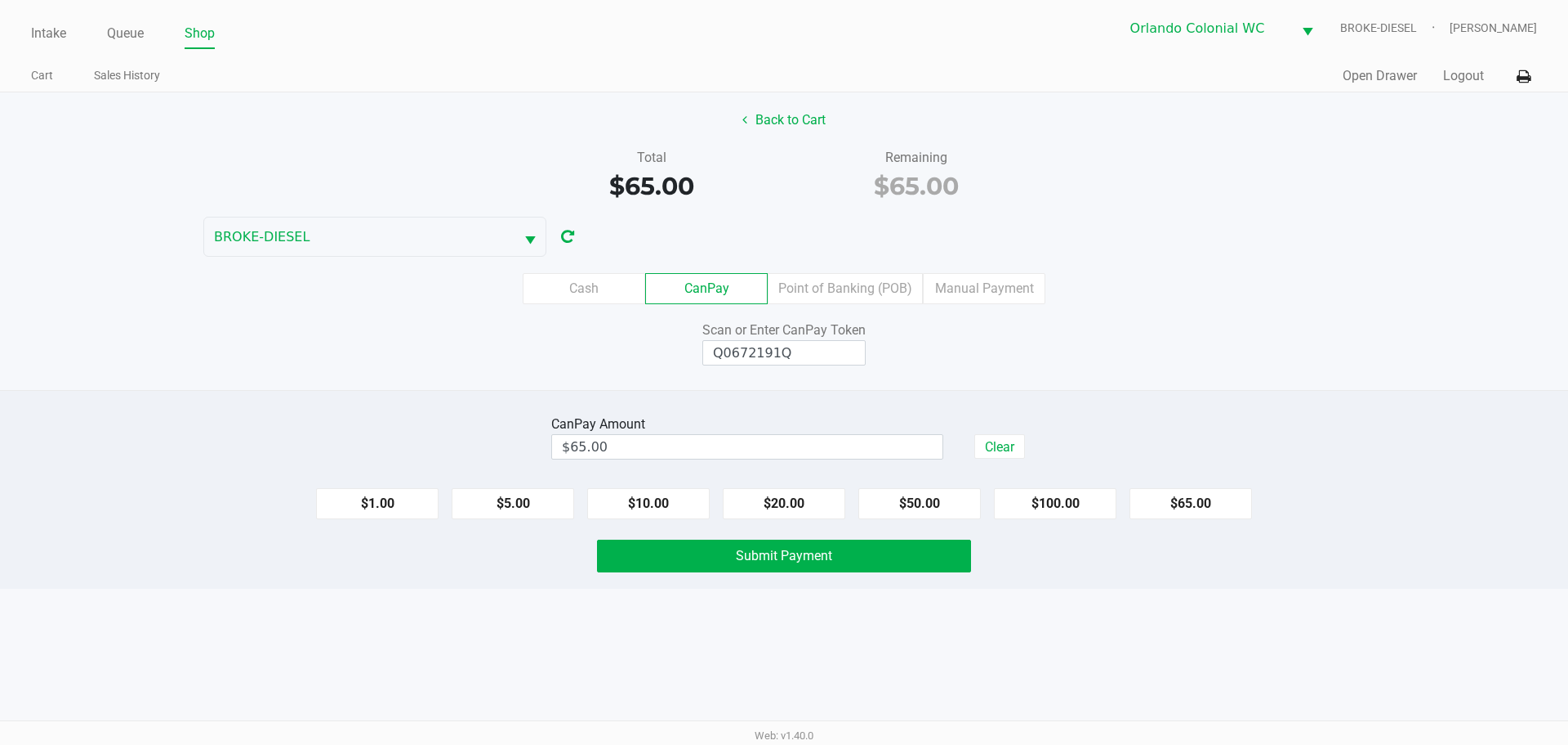
click at [809, 554] on span "Submit Payment" at bounding box center [784, 555] width 96 height 15
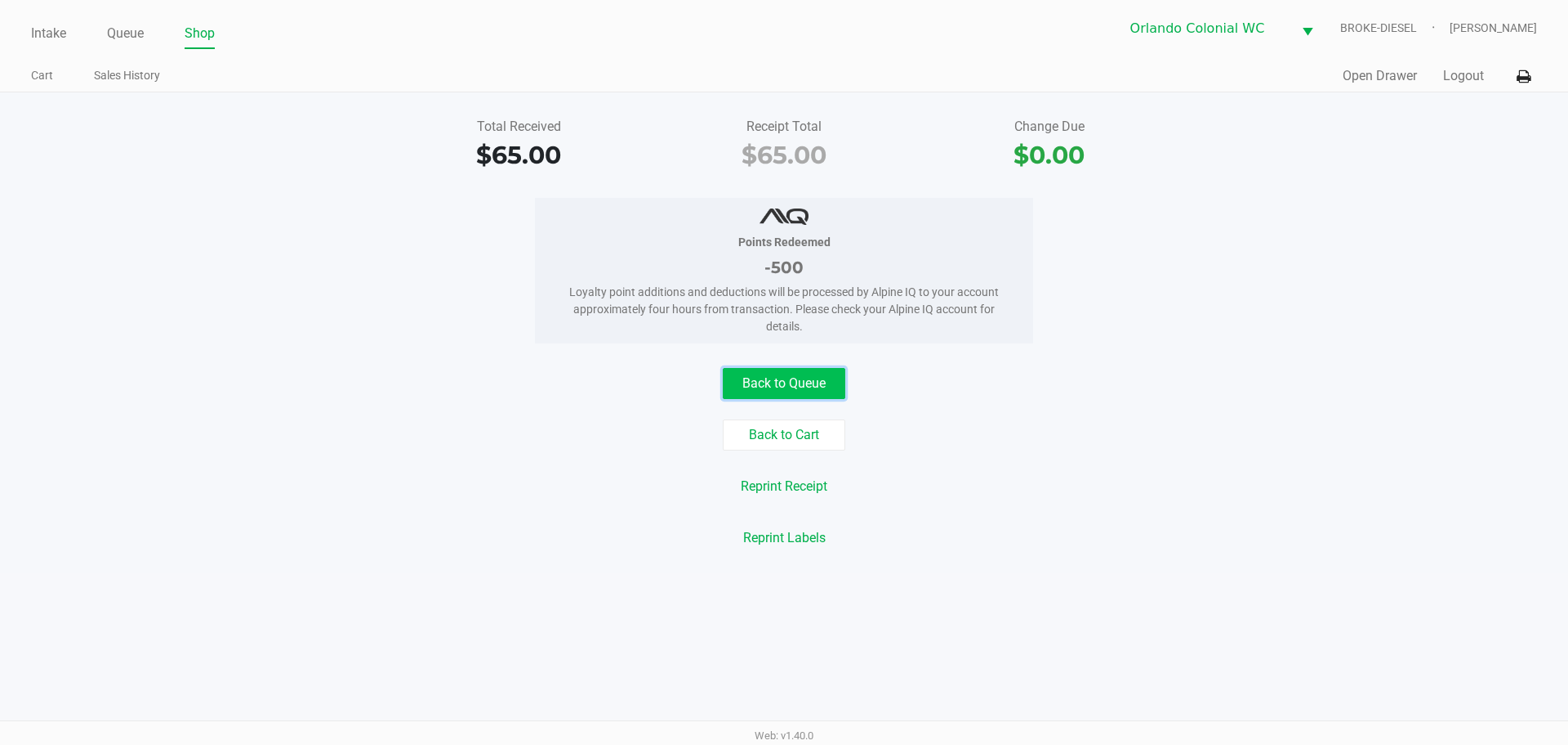
click at [838, 389] on button "Back to Queue" at bounding box center [783, 384] width 122 height 31
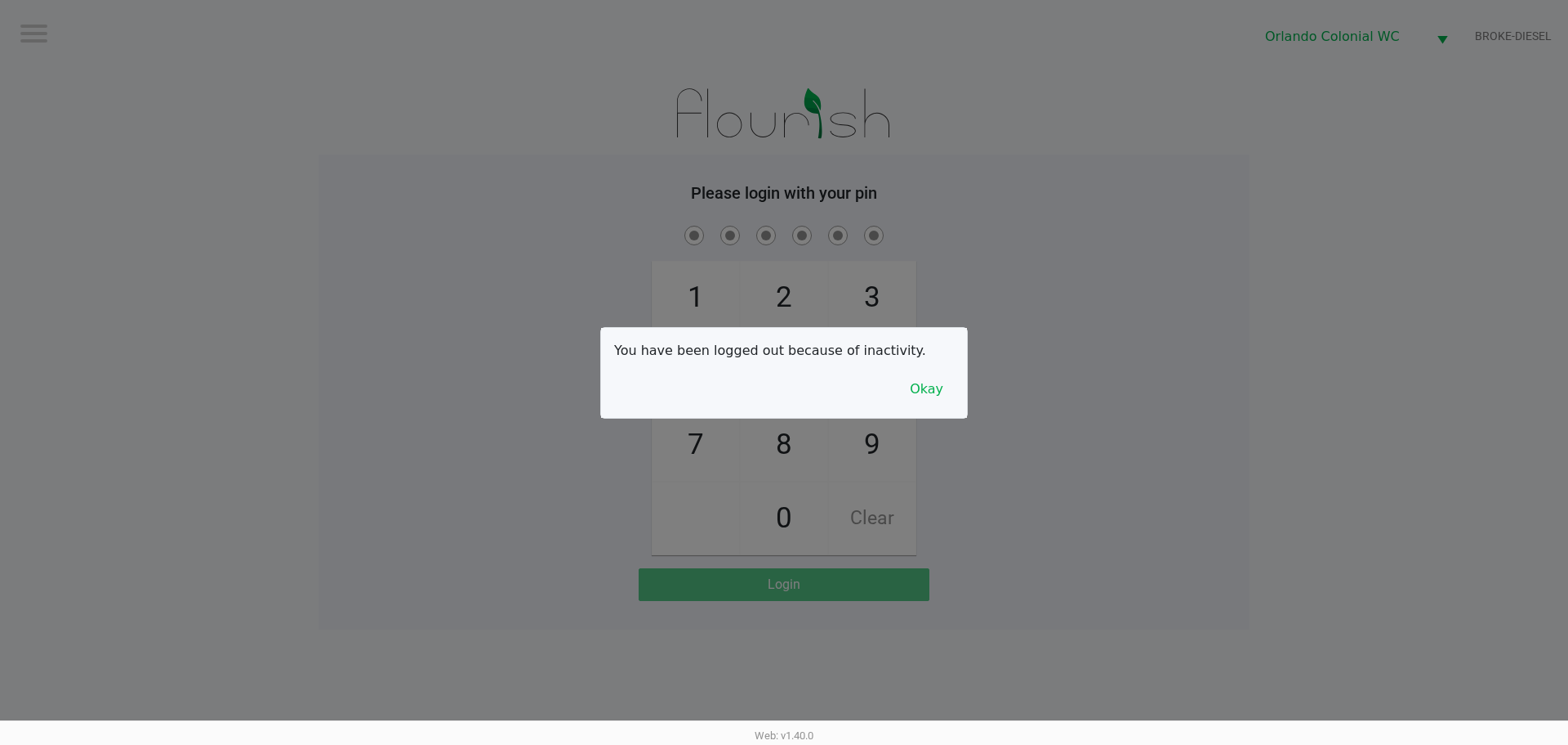
click at [933, 391] on button "Okay" at bounding box center [927, 389] width 55 height 31
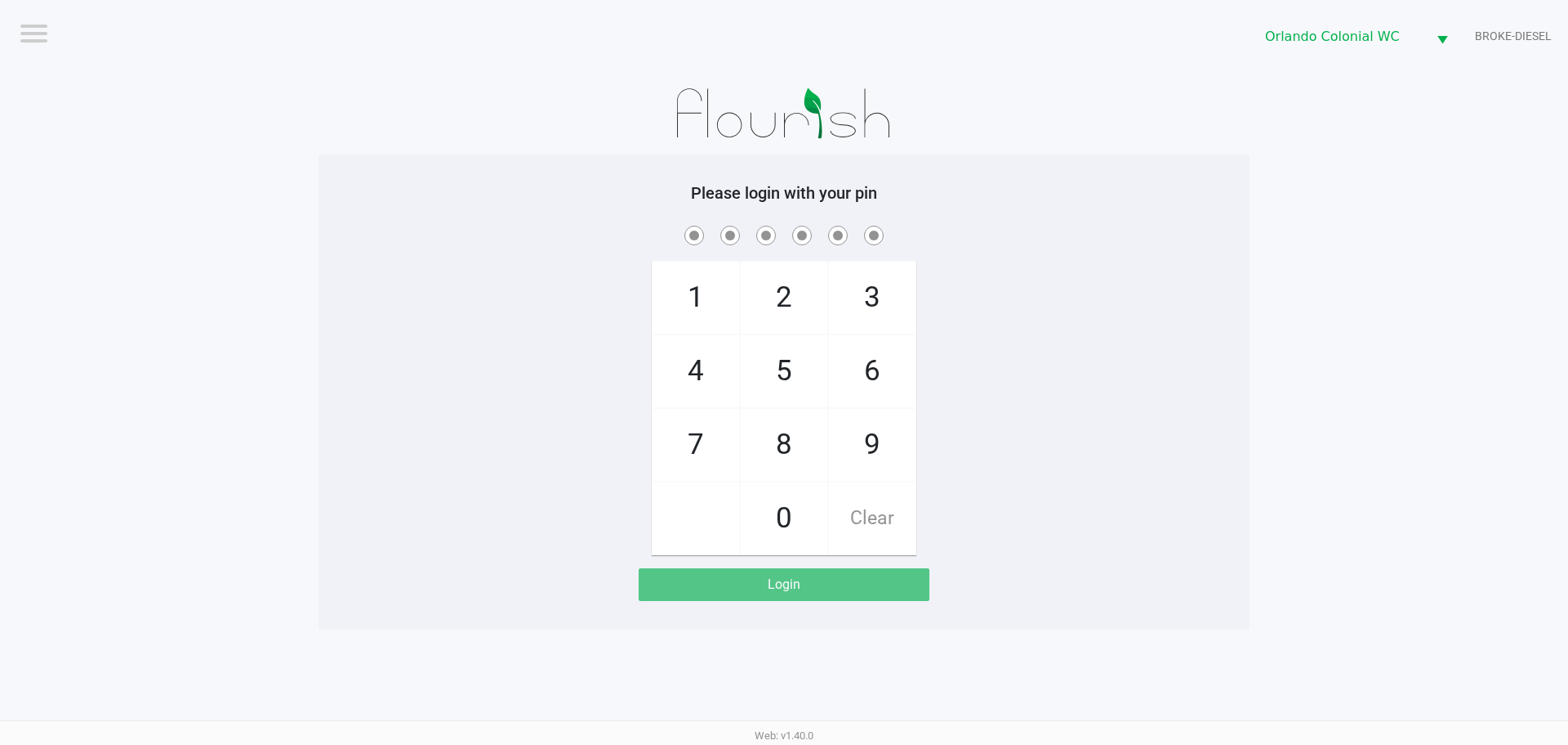
click at [692, 434] on span "7" at bounding box center [696, 444] width 87 height 72
checkbox input "true"
click at [693, 371] on span "4" at bounding box center [696, 371] width 87 height 72
checkbox input "true"
click at [714, 361] on span "4" at bounding box center [696, 371] width 87 height 72
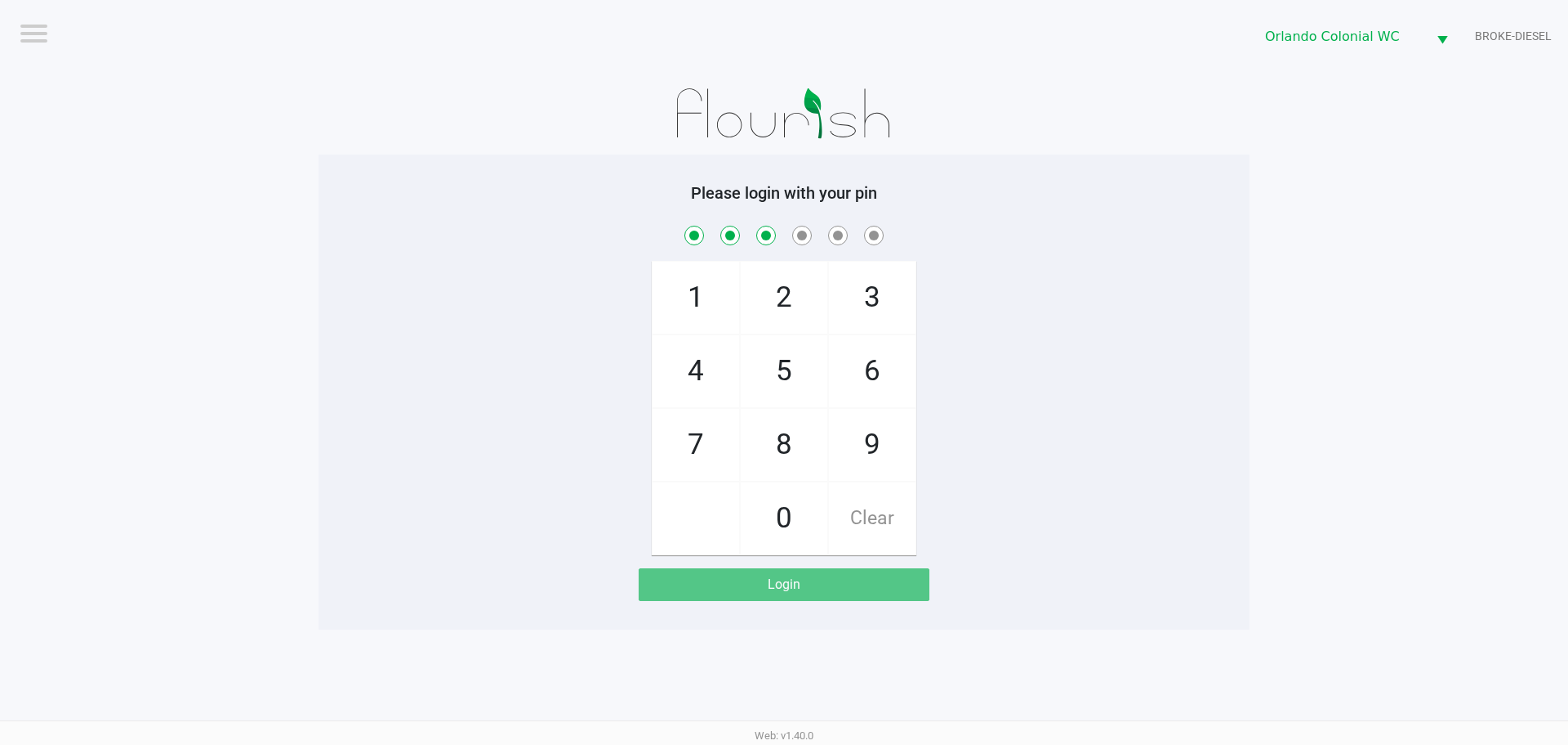
checkbox input "true"
click at [861, 287] on span "3" at bounding box center [873, 297] width 87 height 72
checkbox input "true"
click at [862, 455] on span "9" at bounding box center [873, 444] width 87 height 72
checkbox input "true"
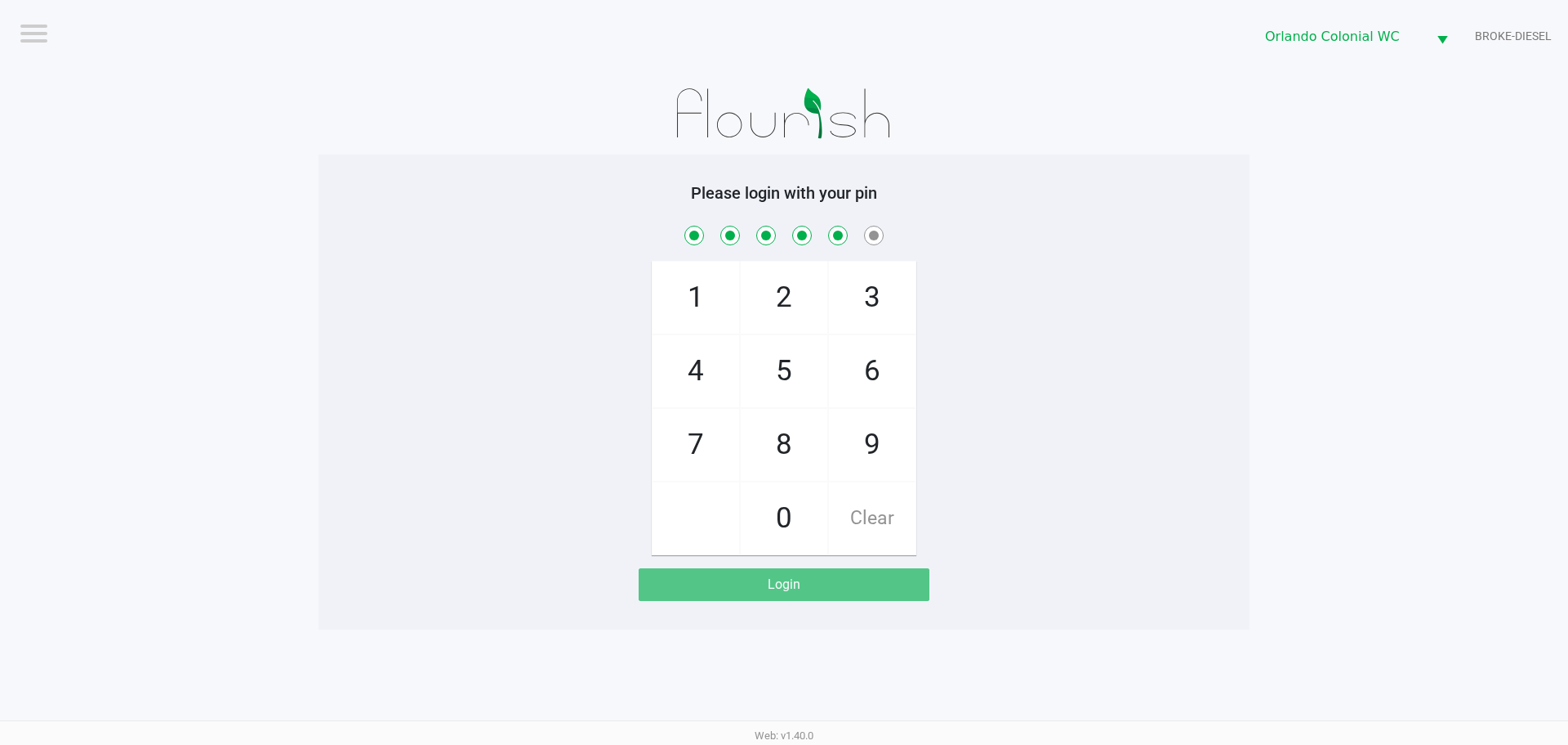
click at [707, 304] on span "1" at bounding box center [696, 297] width 87 height 72
checkbox input "true"
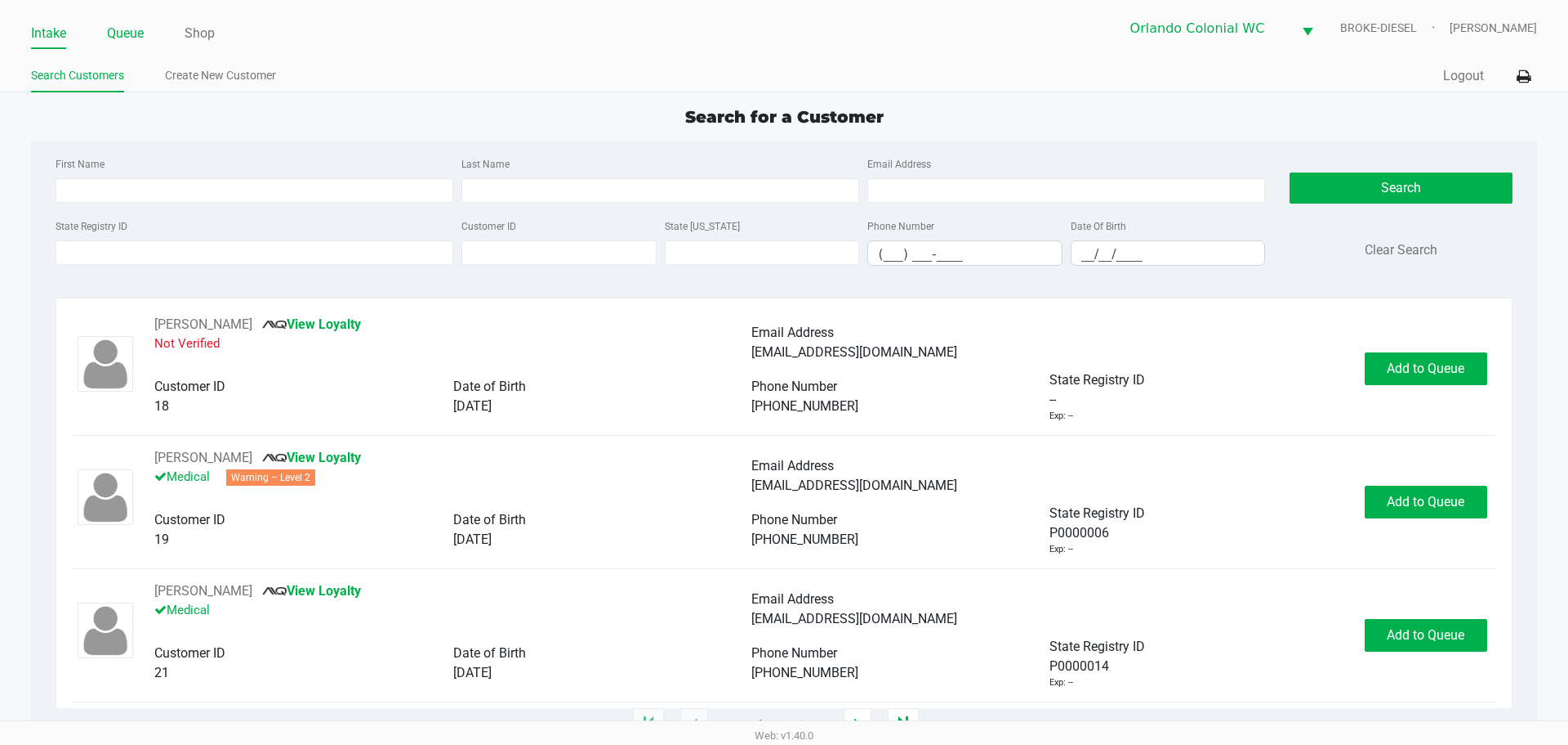
click at [139, 35] on link "Queue" at bounding box center [125, 34] width 37 height 23
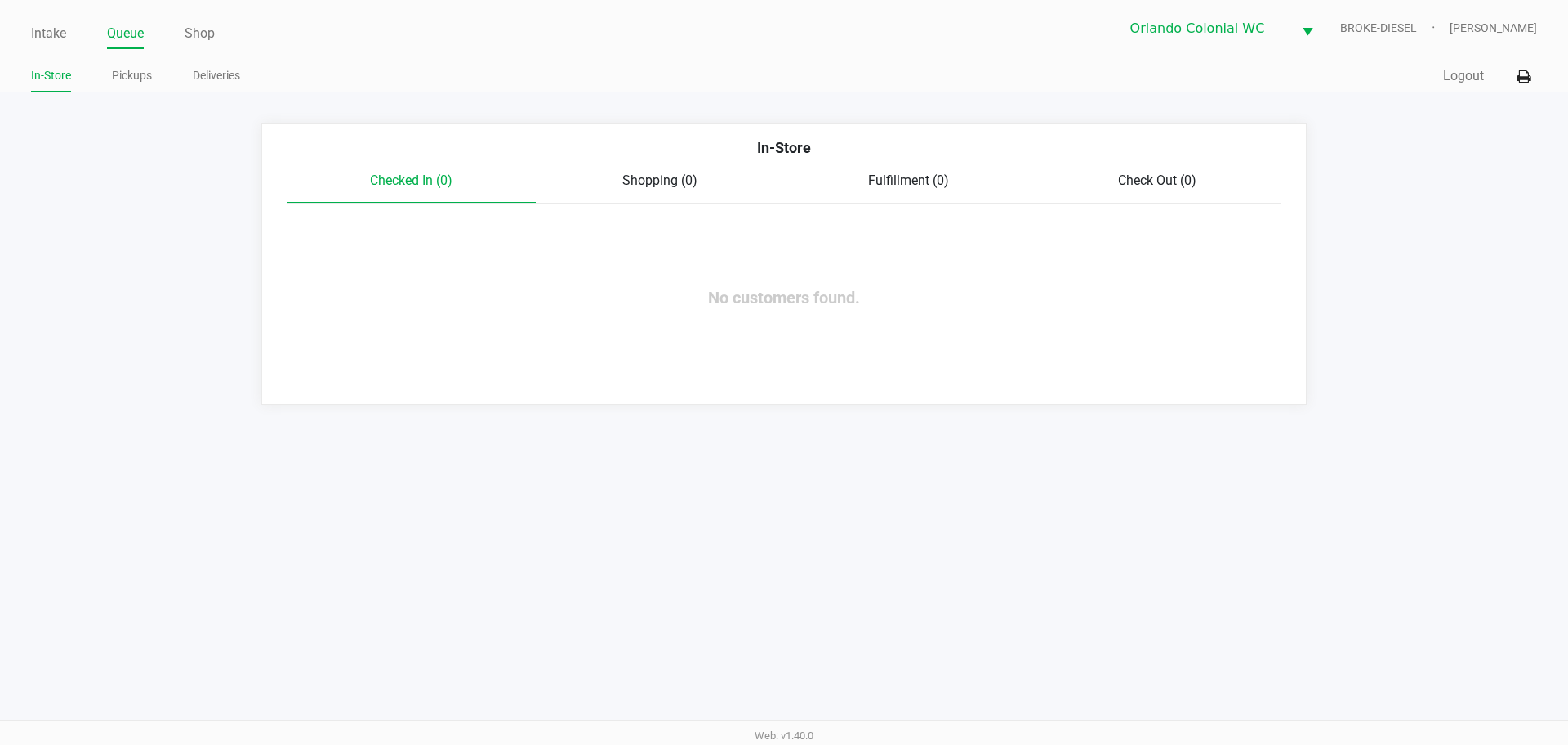
click at [141, 73] on link "Pickups" at bounding box center [132, 75] width 40 height 20
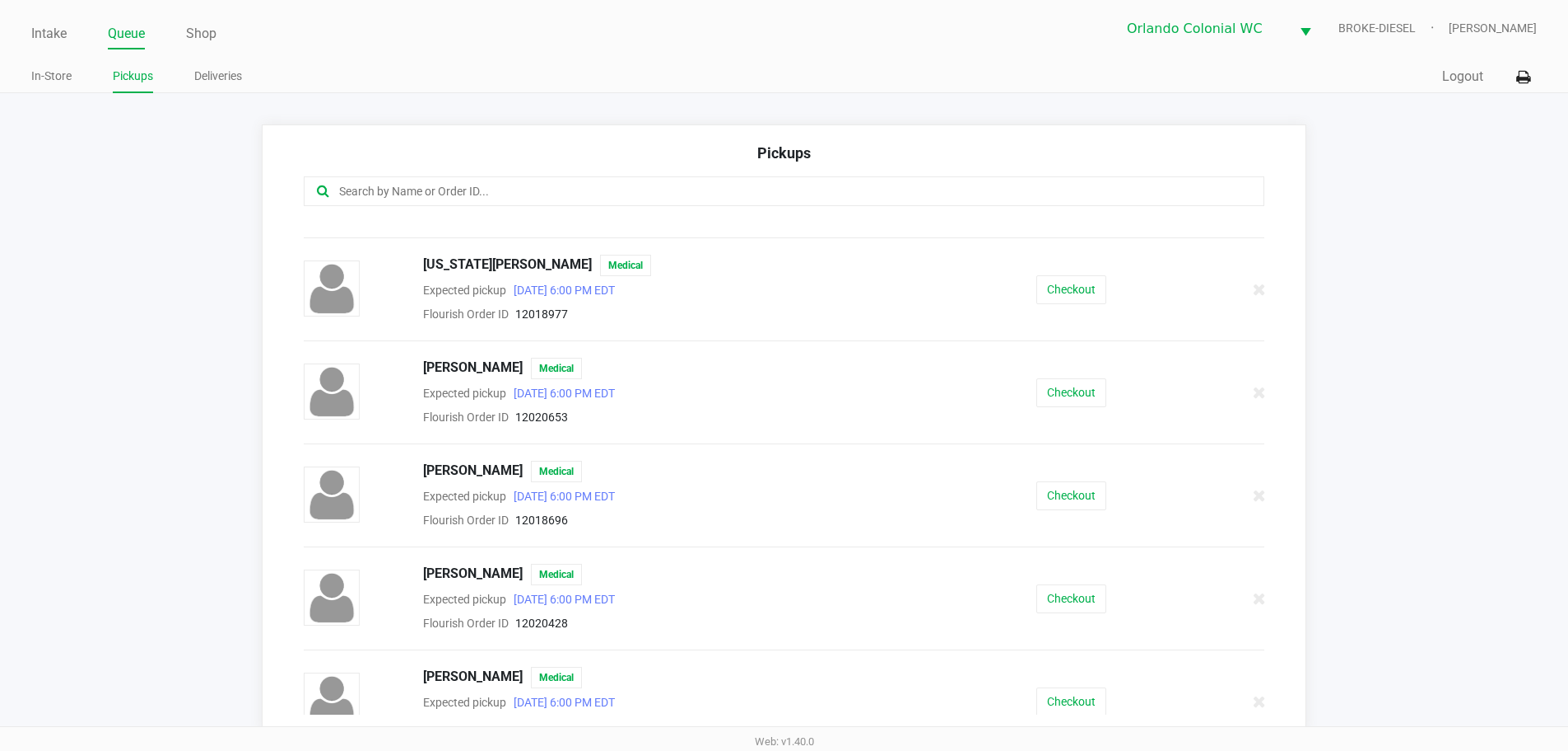
scroll to position [494, 0]
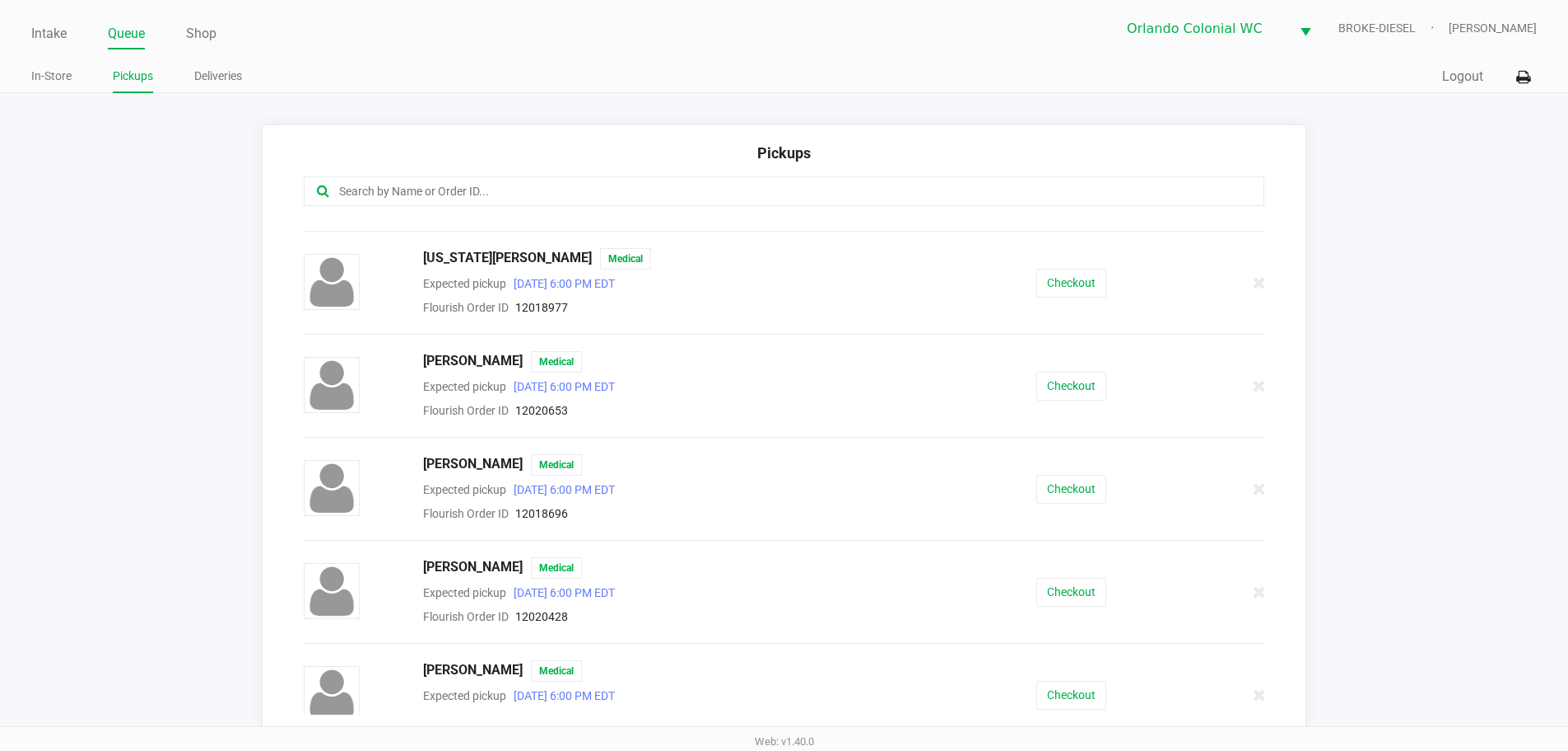
click at [1065, 474] on button "Checkout" at bounding box center [1072, 489] width 70 height 29
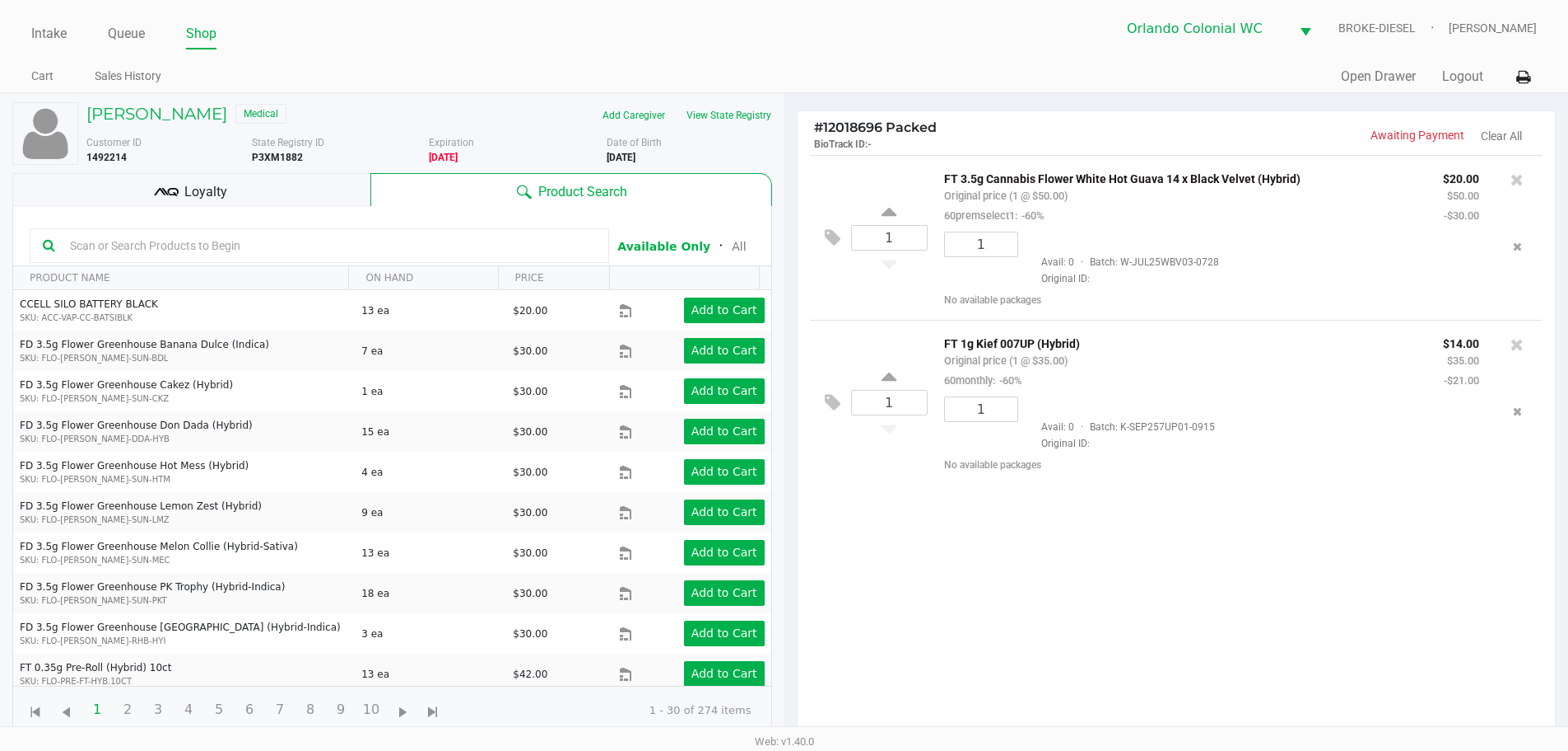
click at [169, 192] on icon at bounding box center [174, 191] width 12 height 8
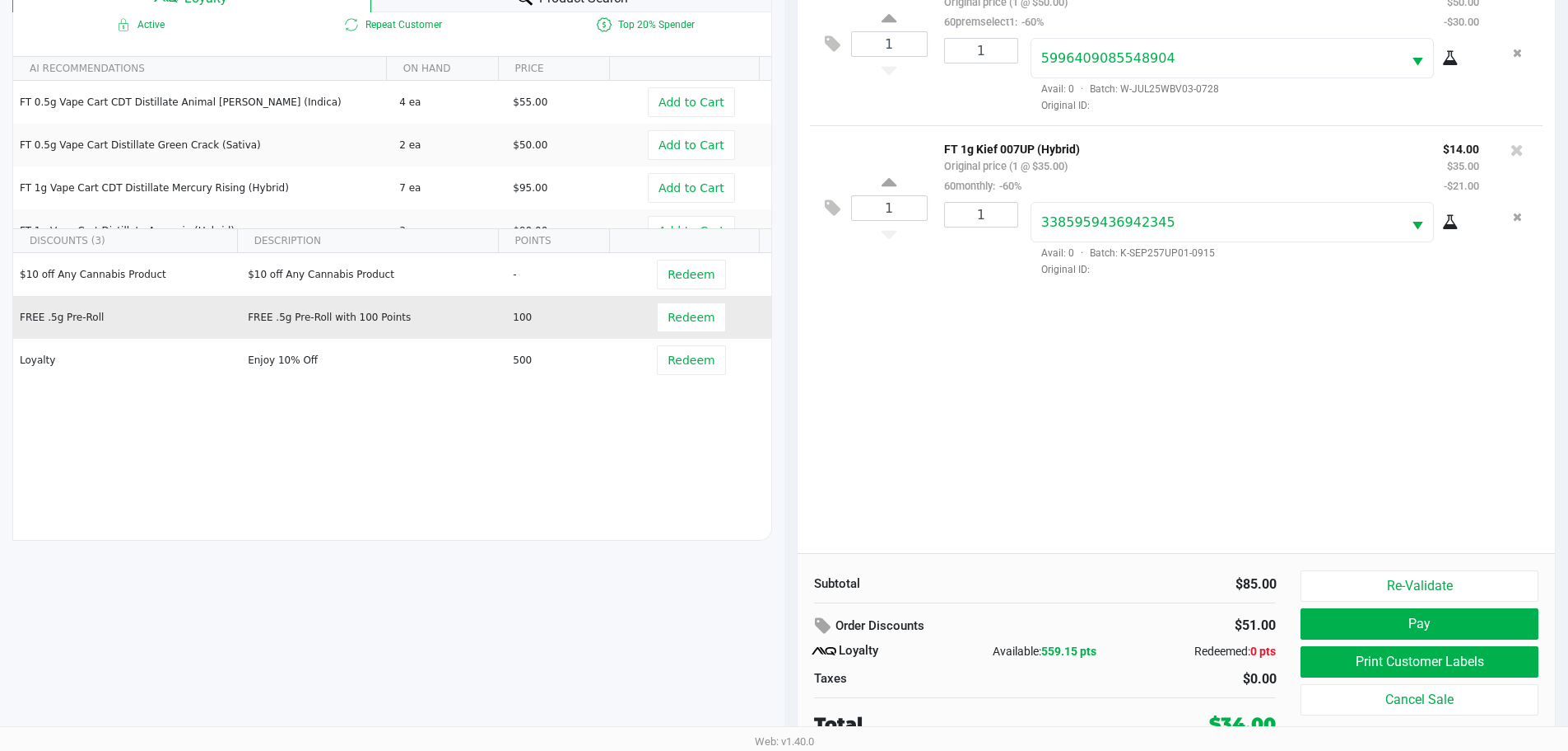
scroll to position [198, 0]
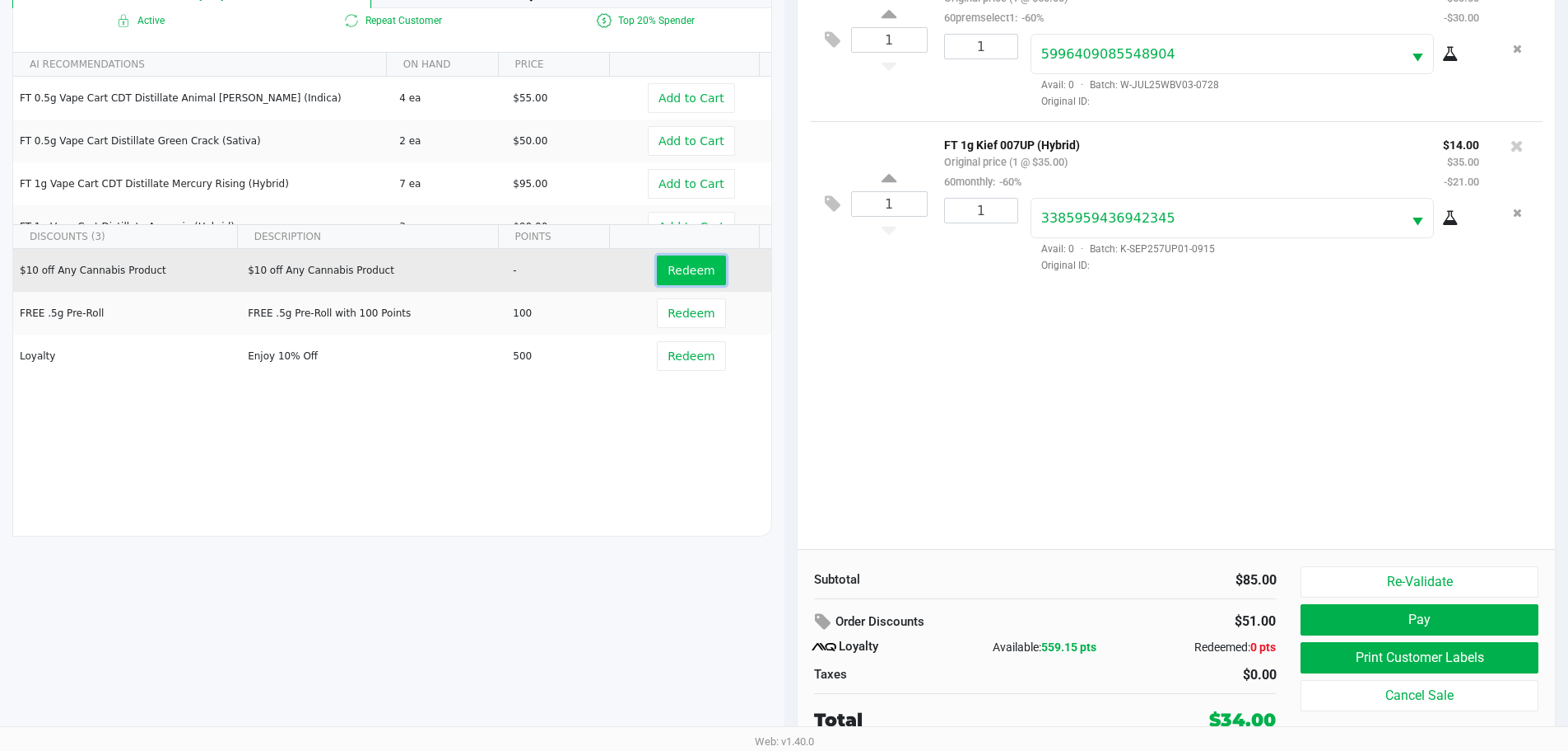
click at [663, 279] on button "Redeem" at bounding box center [691, 270] width 68 height 30
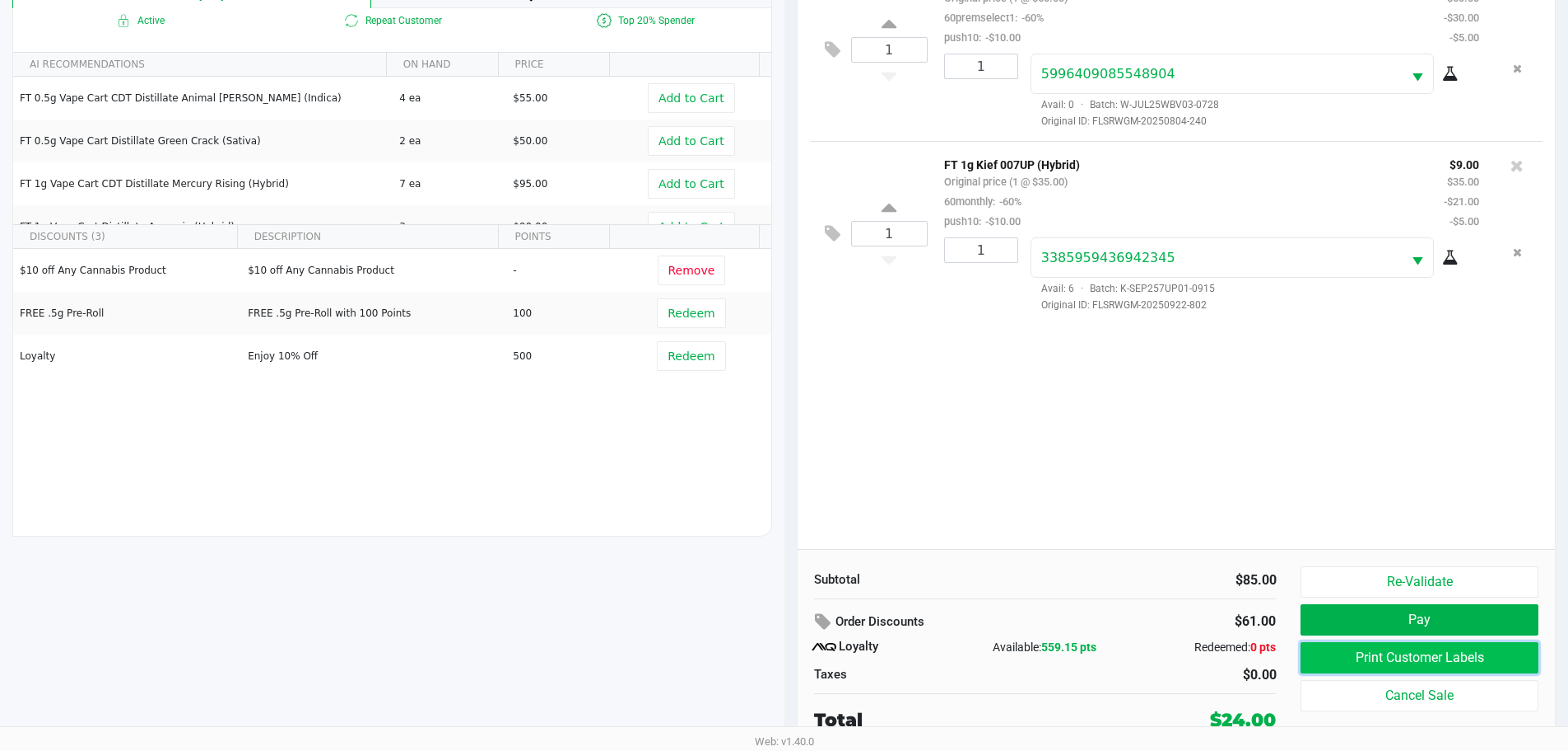
click at [1464, 650] on button "Print Customer Labels" at bounding box center [1419, 658] width 237 height 31
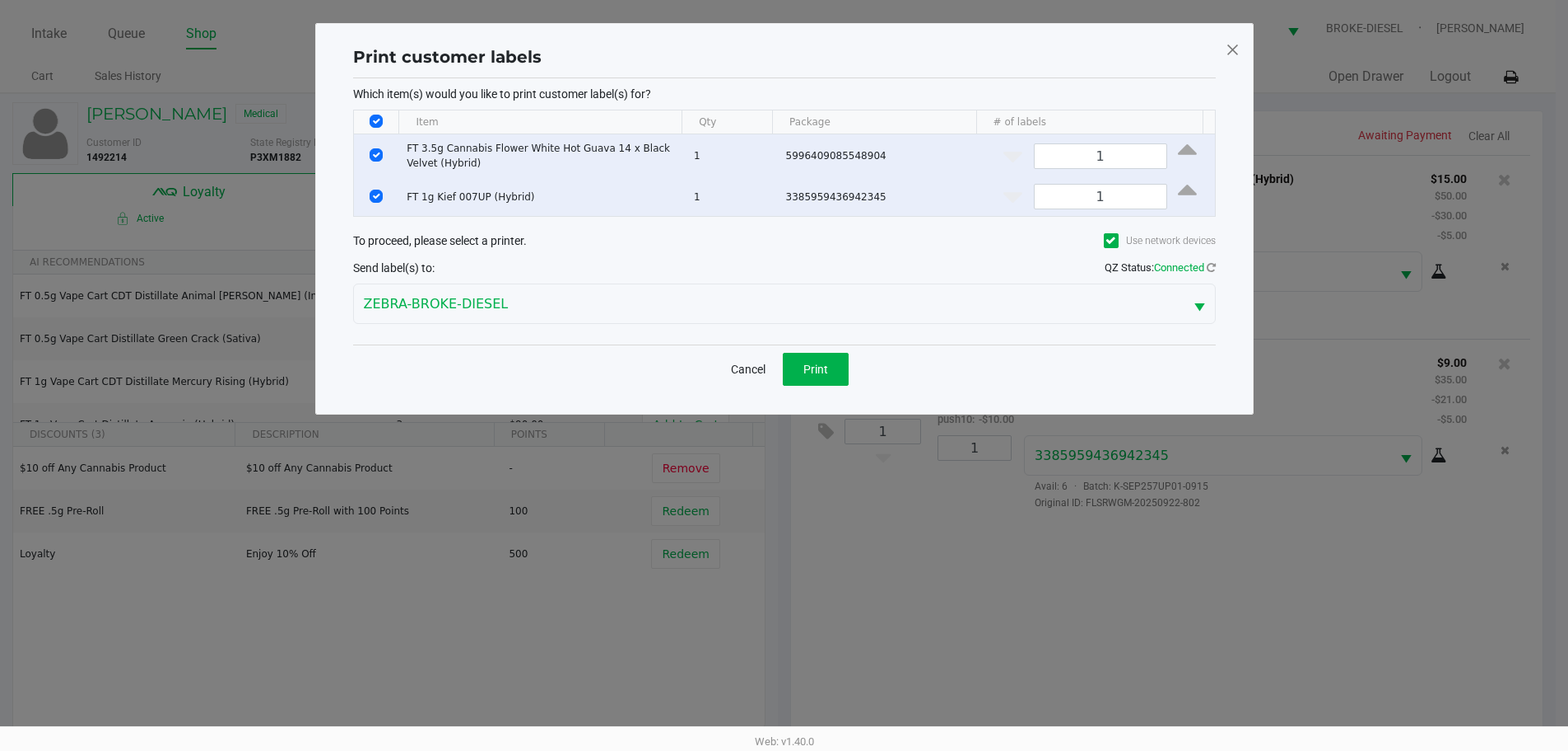
scroll to position [0, 0]
click at [847, 362] on button "Print" at bounding box center [821, 369] width 66 height 33
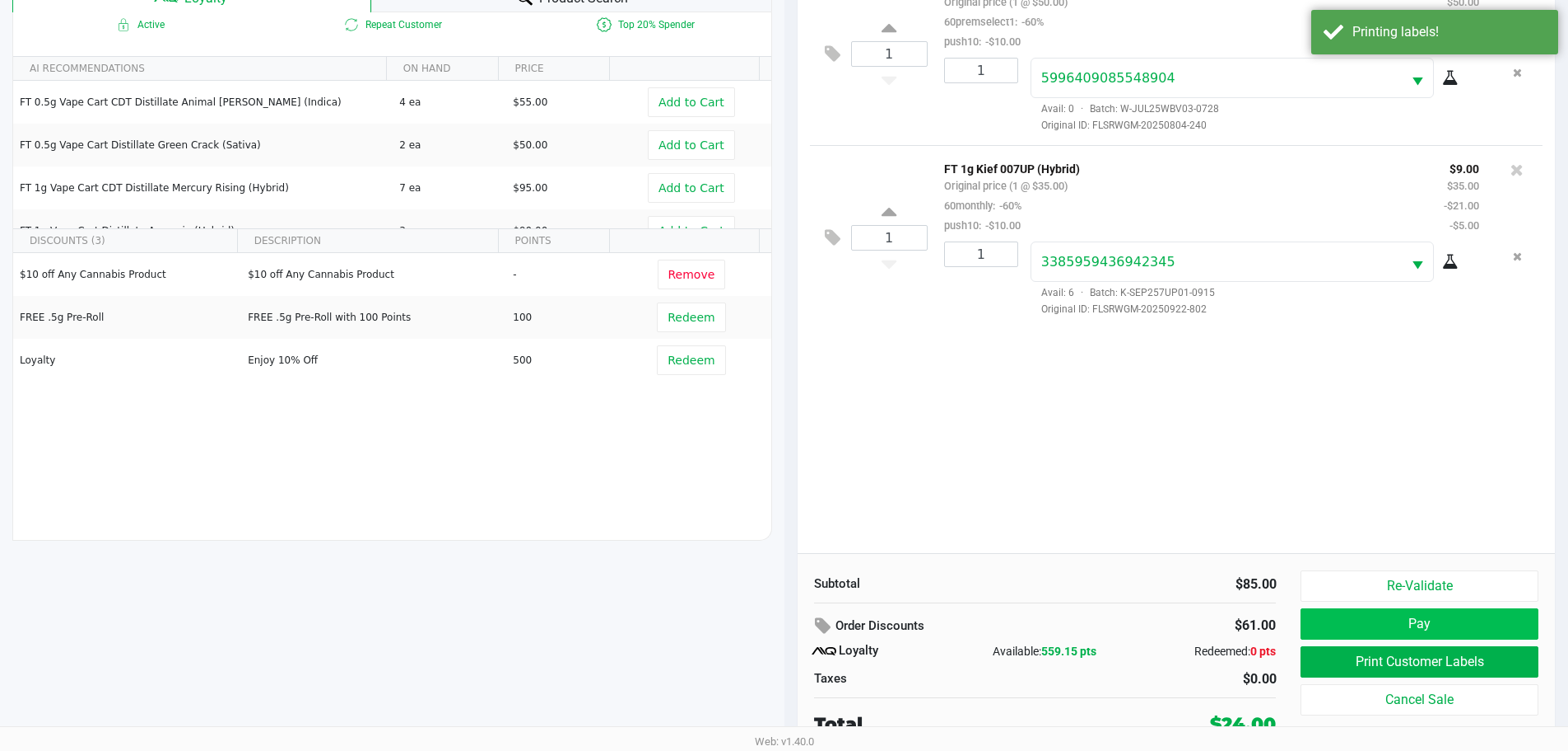
scroll to position [198, 0]
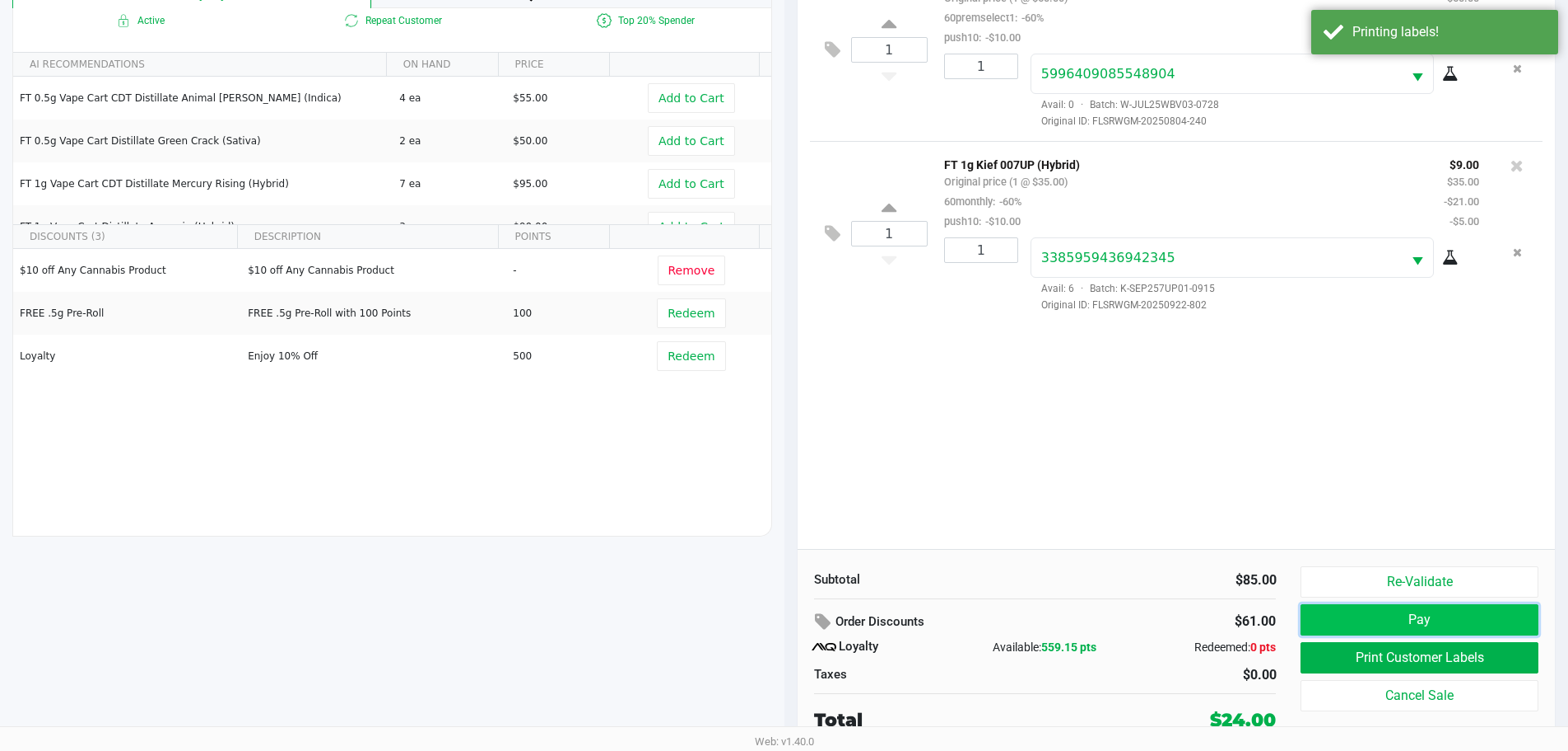
click at [1450, 614] on button "Pay" at bounding box center [1419, 620] width 237 height 31
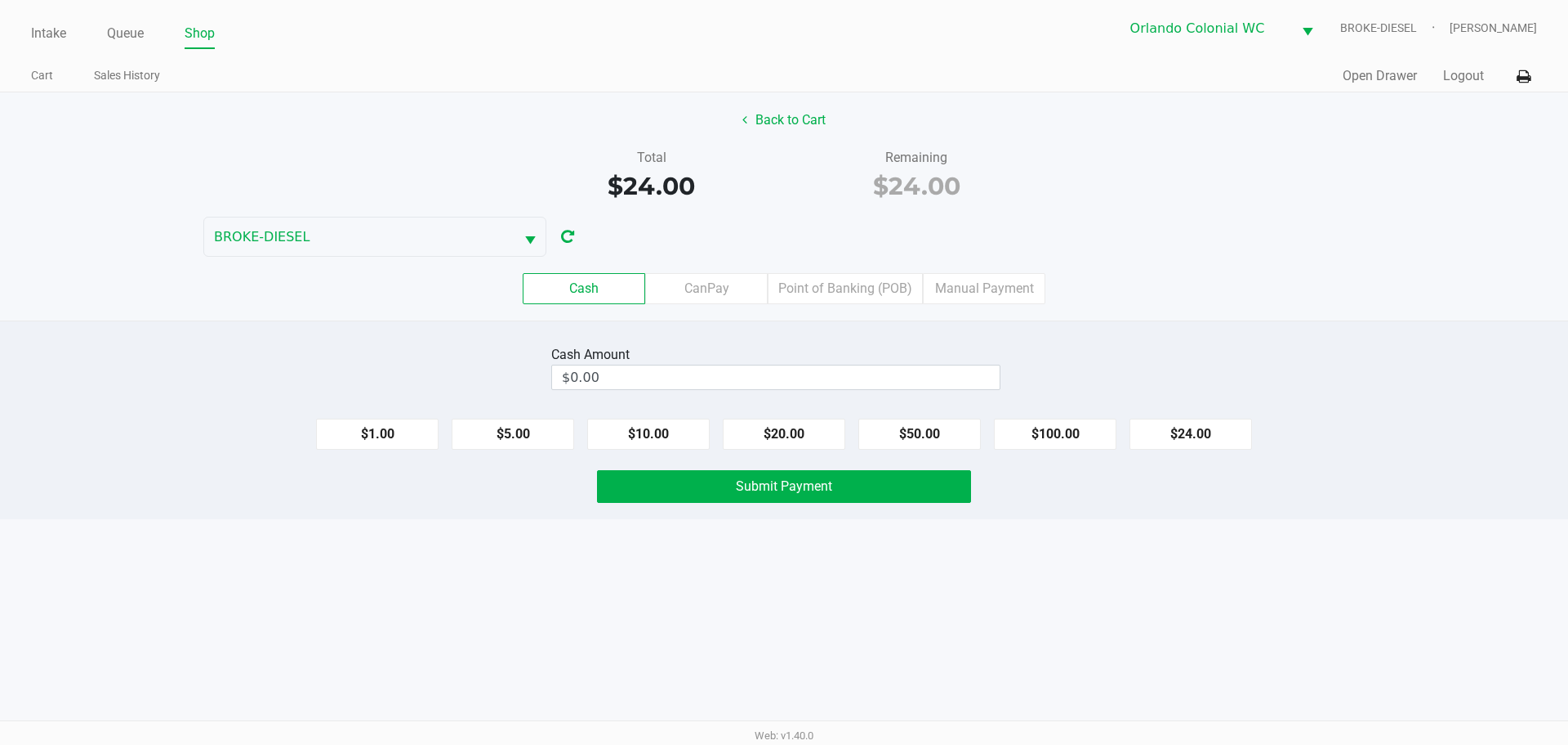
click at [916, 360] on div "Cash Amount" at bounding box center [775, 355] width 449 height 19
click at [916, 384] on input "0" at bounding box center [775, 377] width 448 height 24
type input "$25.00"
drag, startPoint x: 299, startPoint y: 337, endPoint x: 313, endPoint y: 334, distance: 14.3
click at [300, 337] on div "Cash Amount $25.00 Clear $1.00 $5.00 $10.00 $20.00 $50.00 $100.00 $24.00 Submit…" at bounding box center [784, 419] width 1568 height 199
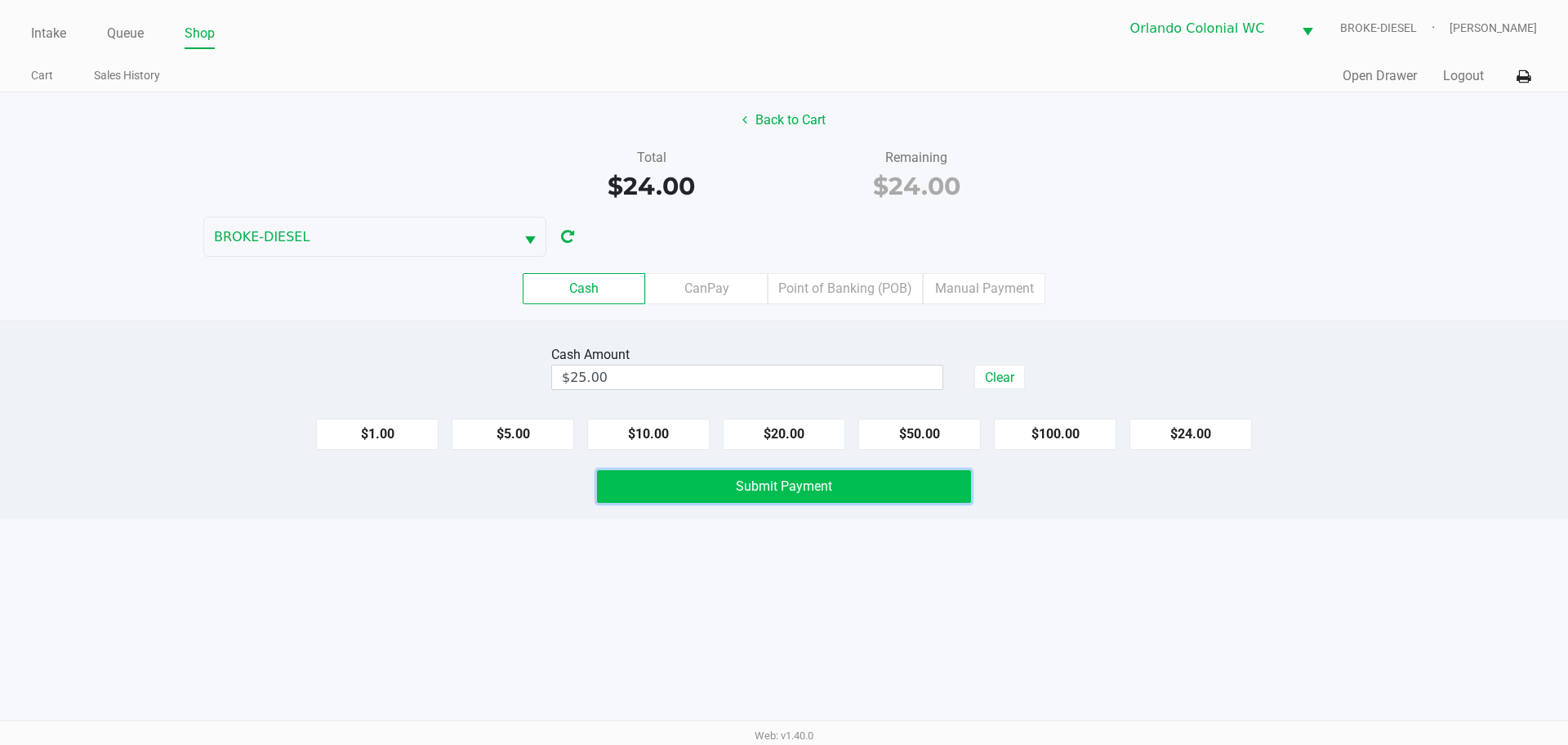
click at [911, 487] on button "Submit Payment" at bounding box center [784, 487] width 374 height 33
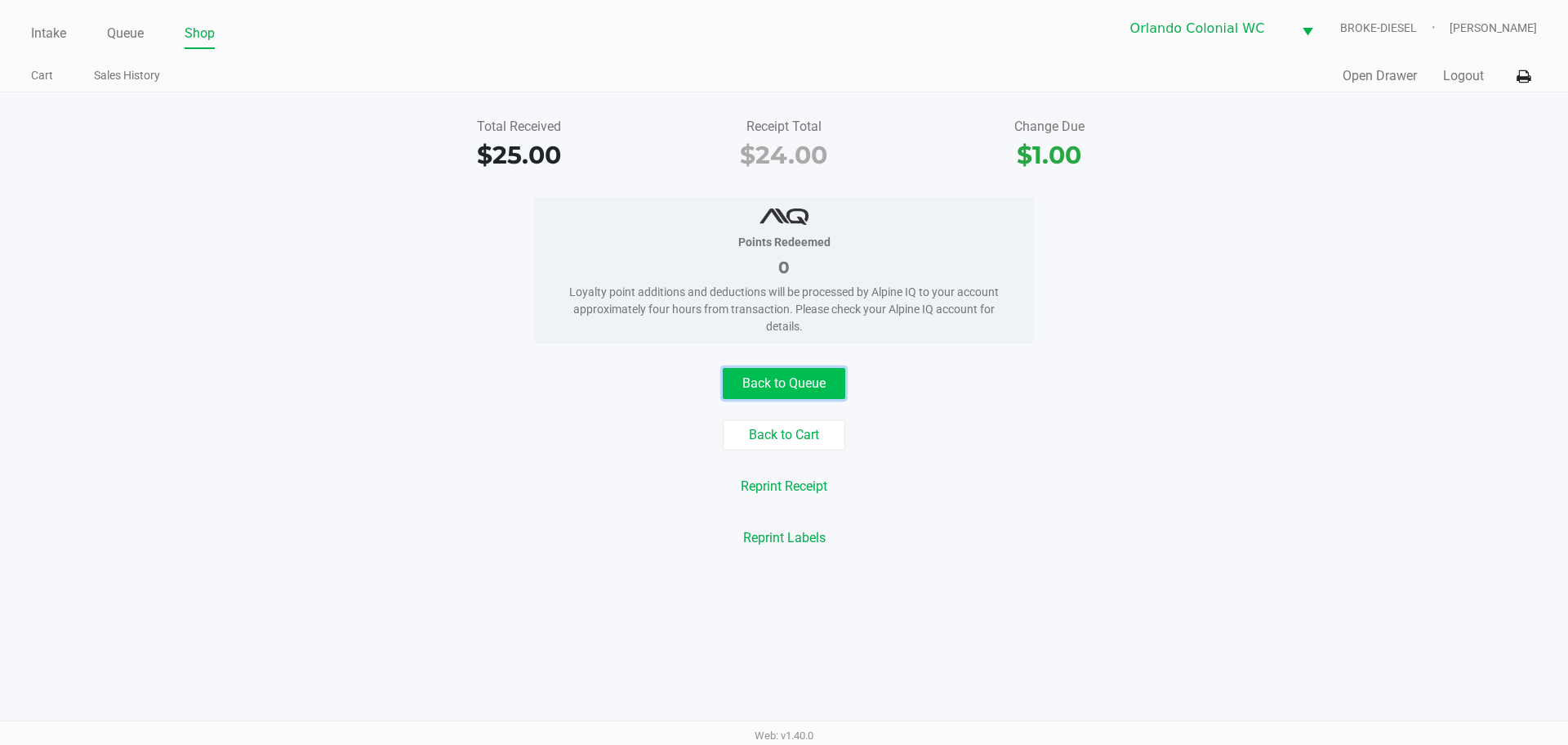
click at [771, 386] on button "Back to Queue" at bounding box center [783, 384] width 122 height 31
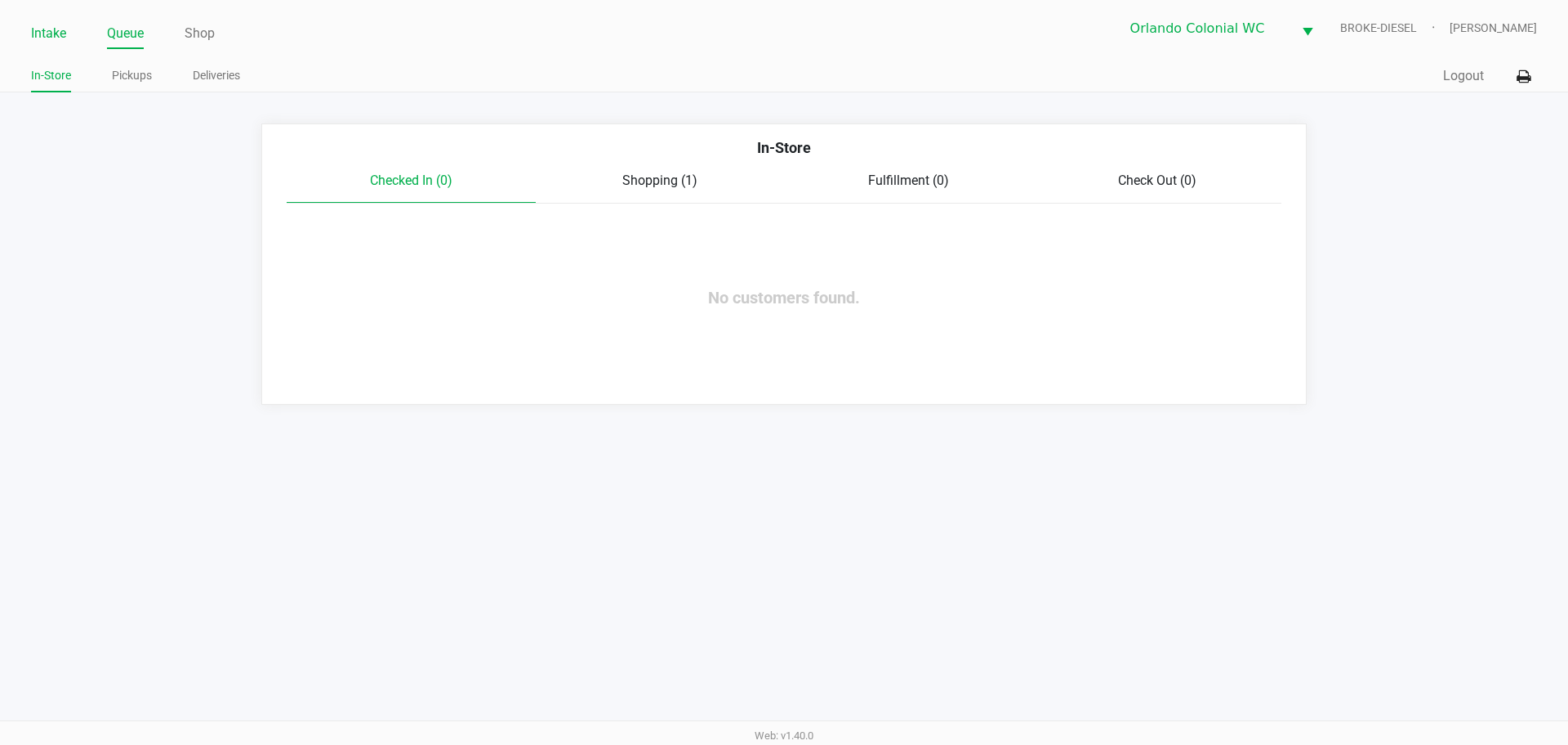
click at [58, 36] on link "Intake" at bounding box center [48, 34] width 35 height 23
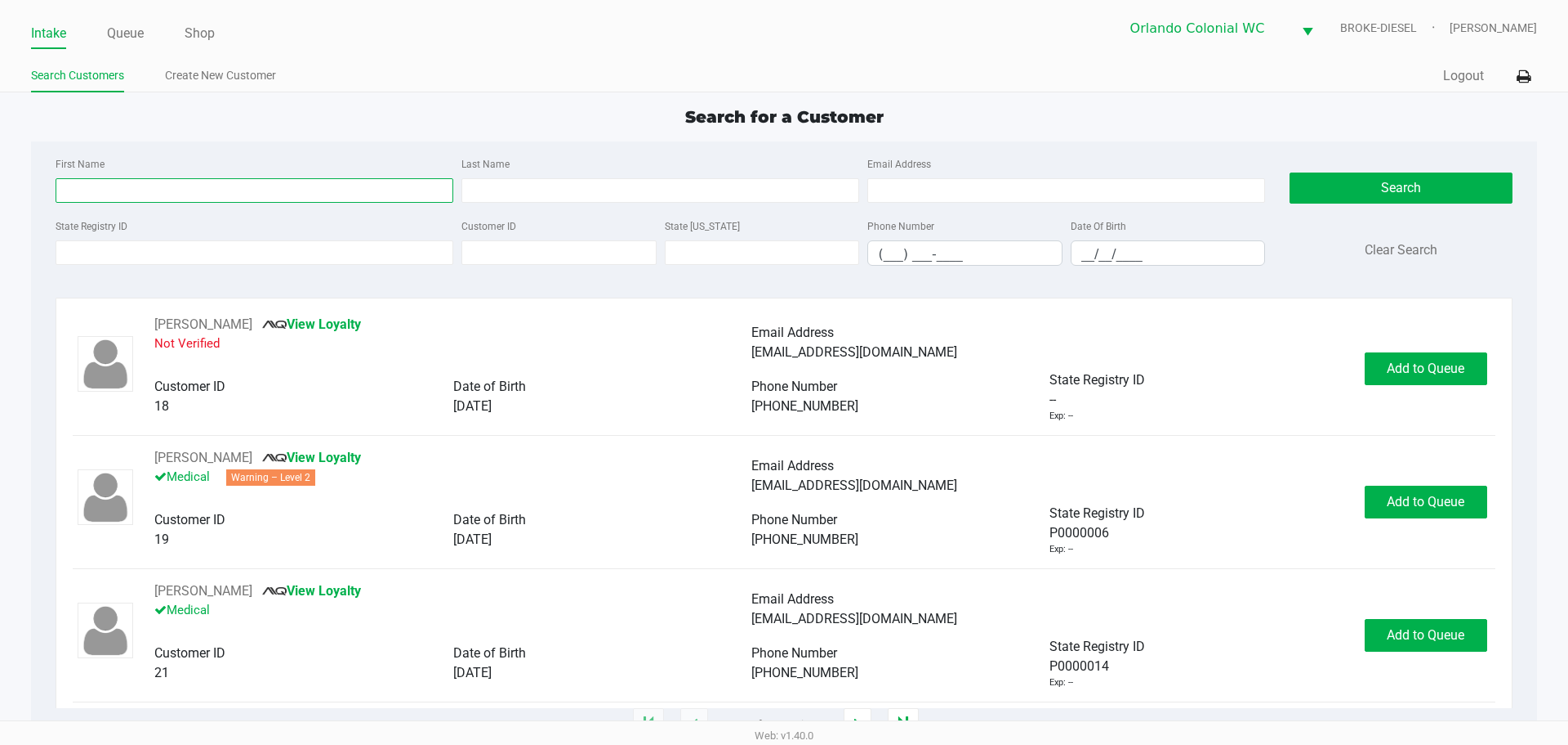
click at [143, 183] on input "First Name" at bounding box center [254, 190] width 398 height 24
type input "katherine"
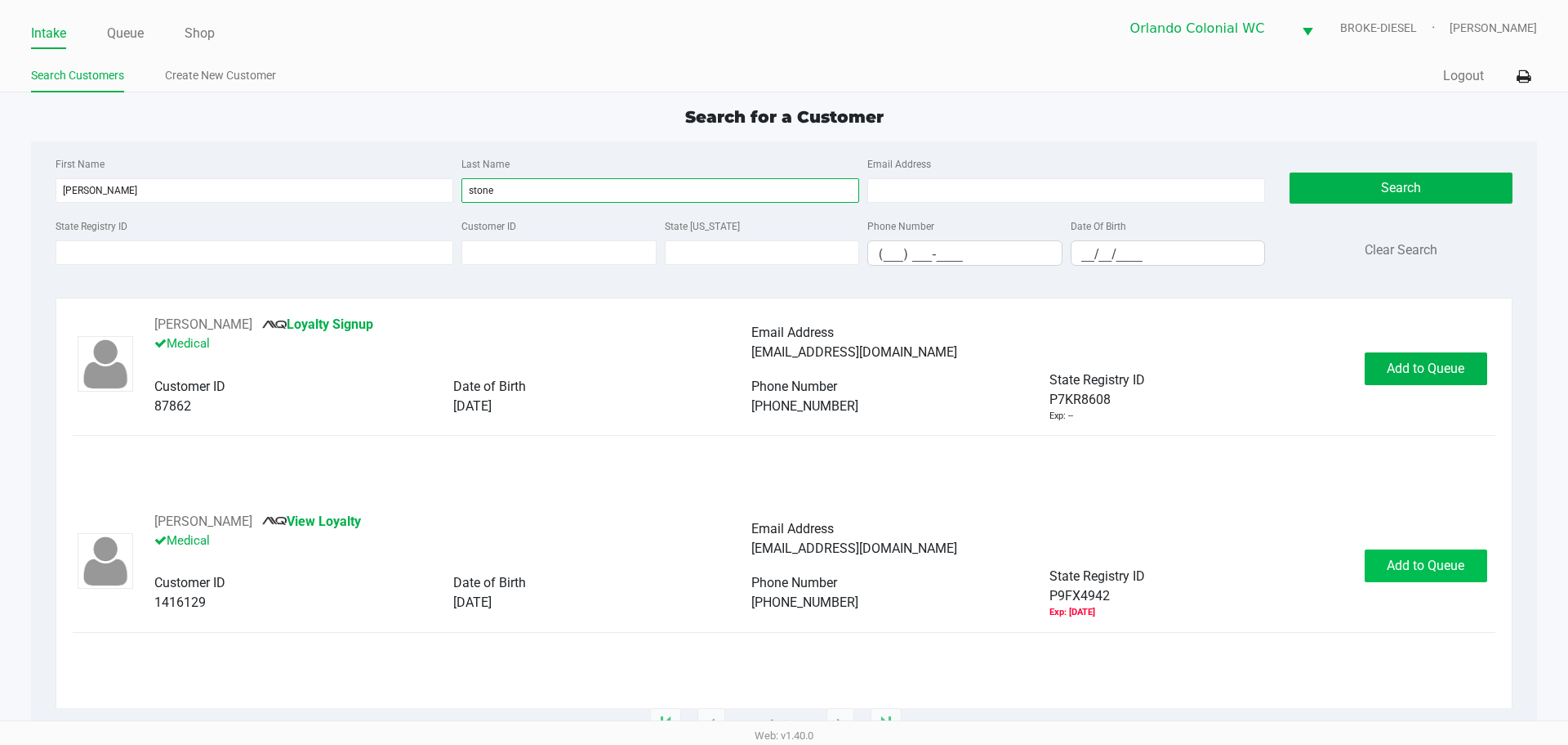
type input "stone"
click at [1463, 565] on span "Add to Queue" at bounding box center [1425, 565] width 78 height 15
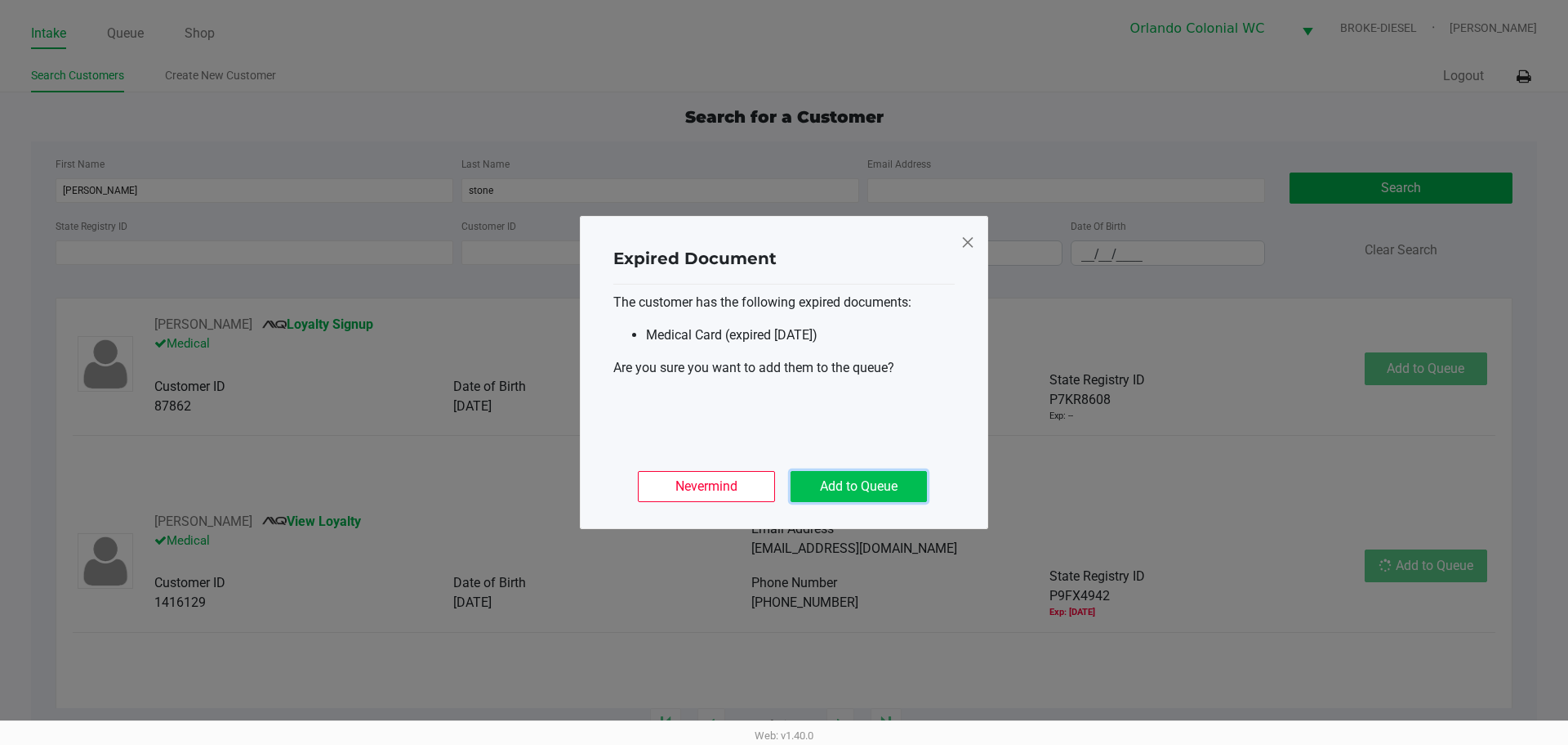
click at [852, 488] on button "Add to Queue" at bounding box center [859, 486] width 137 height 31
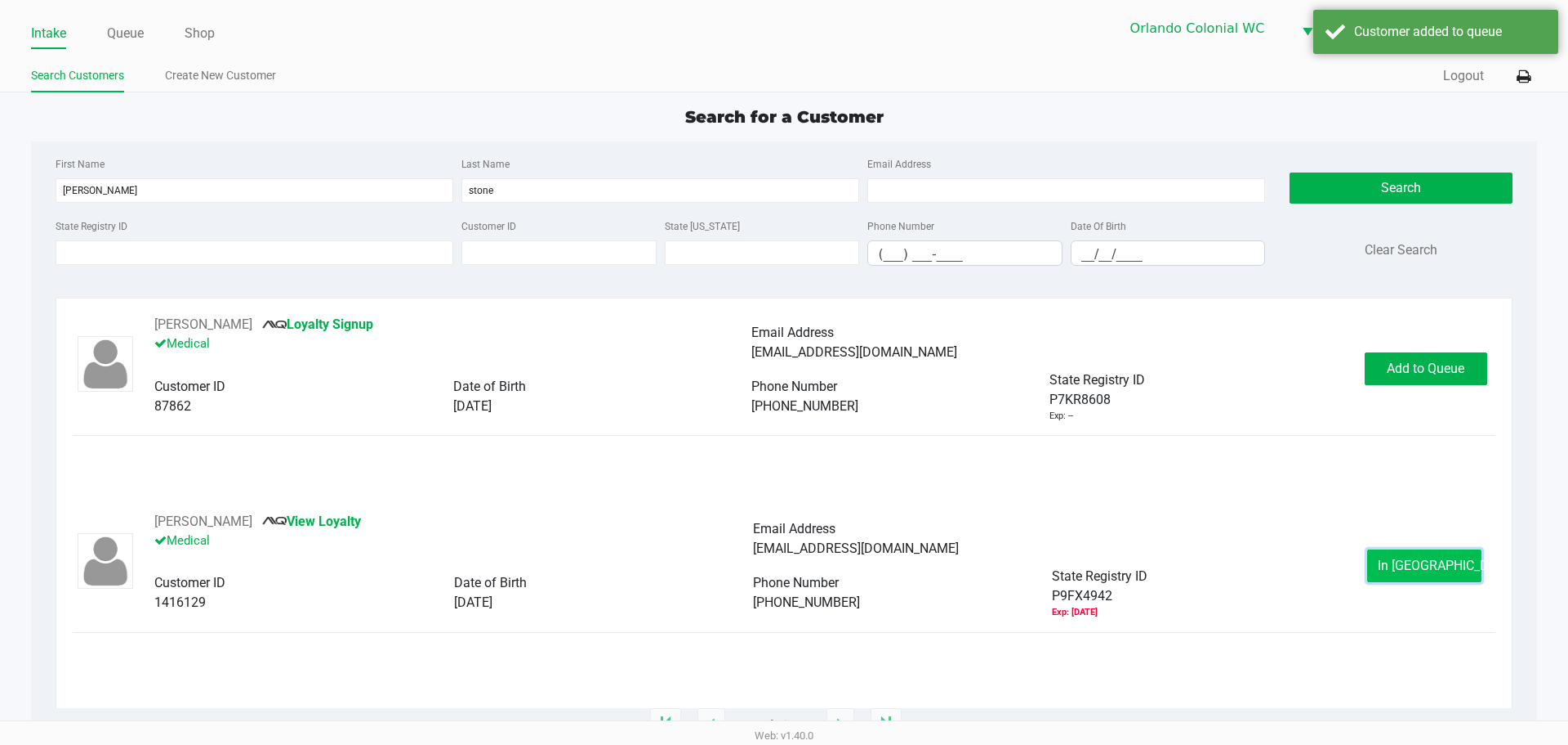
click at [1425, 556] on button "In Queue" at bounding box center [1424, 566] width 115 height 33
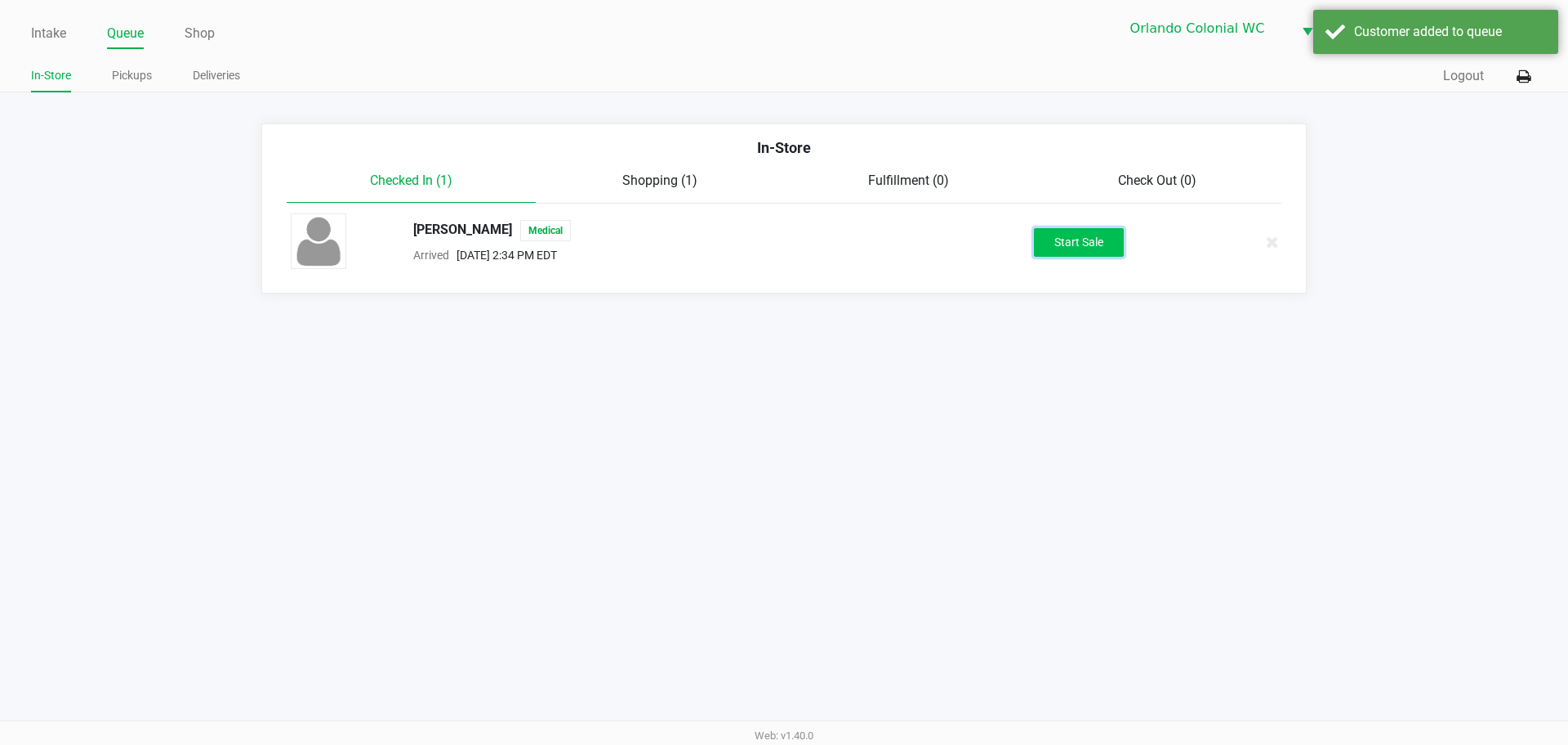
click at [1113, 254] on button "Start Sale" at bounding box center [1079, 243] width 90 height 29
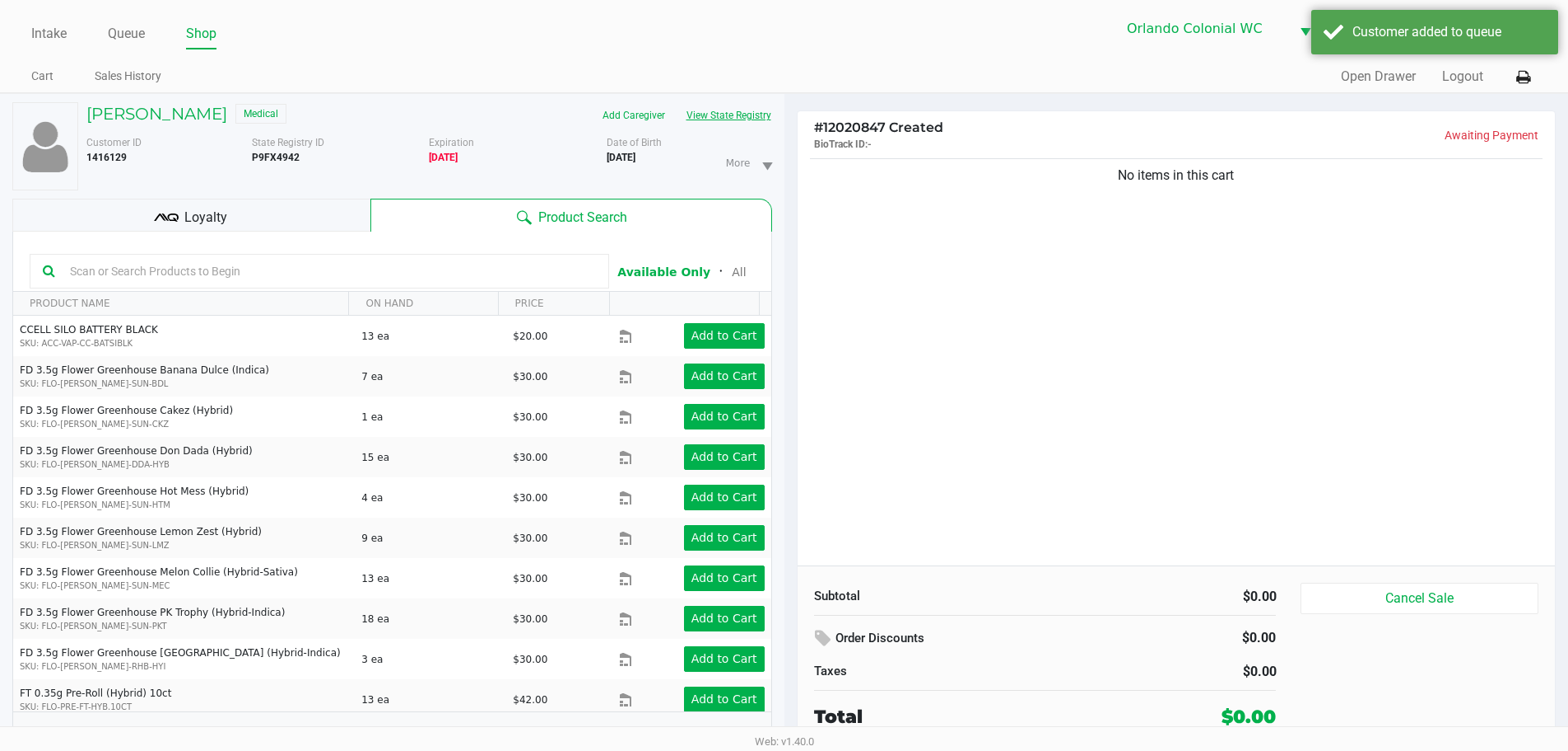
click at [721, 113] on button "View State Registry" at bounding box center [723, 115] width 96 height 26
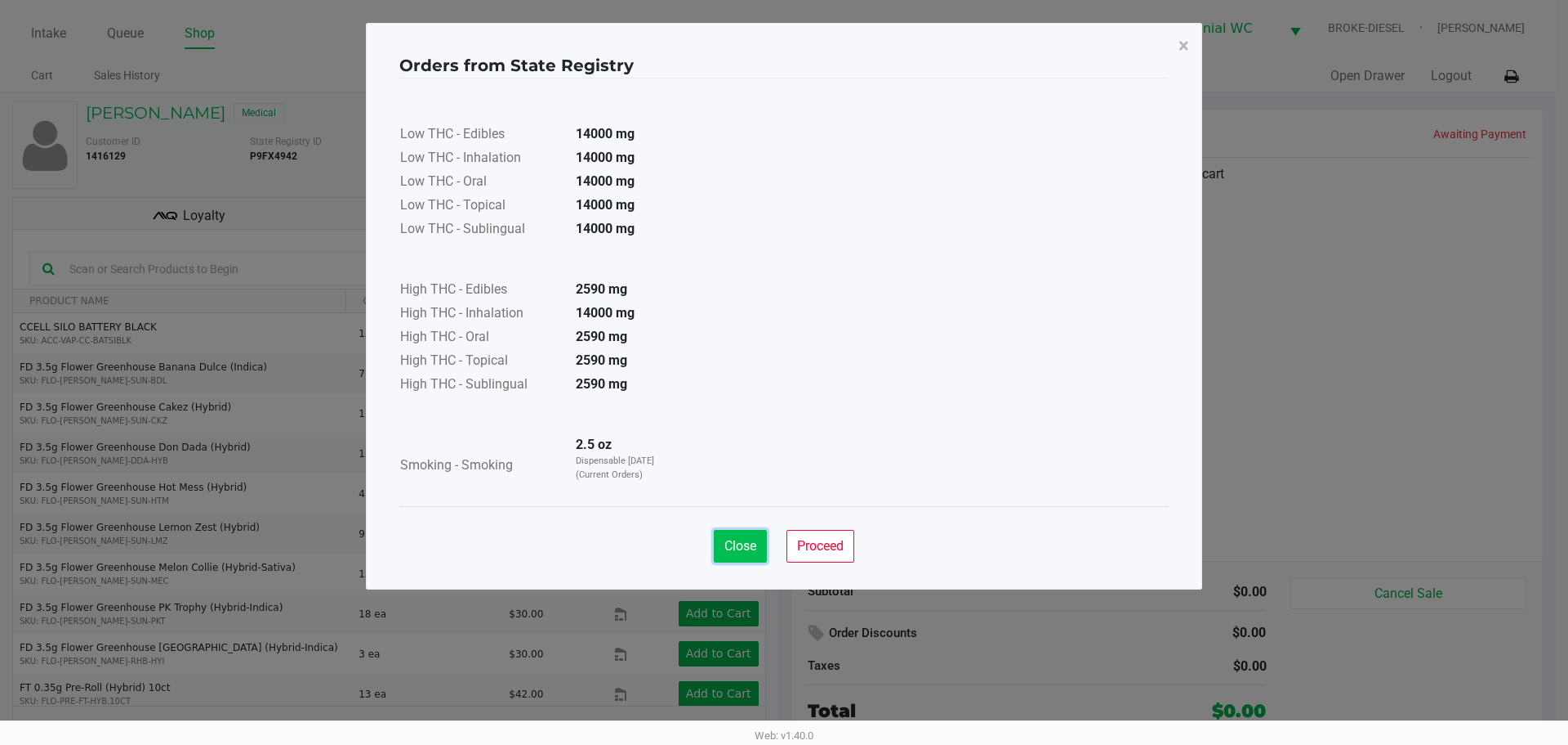
click at [728, 543] on span "Close" at bounding box center [740, 545] width 32 height 15
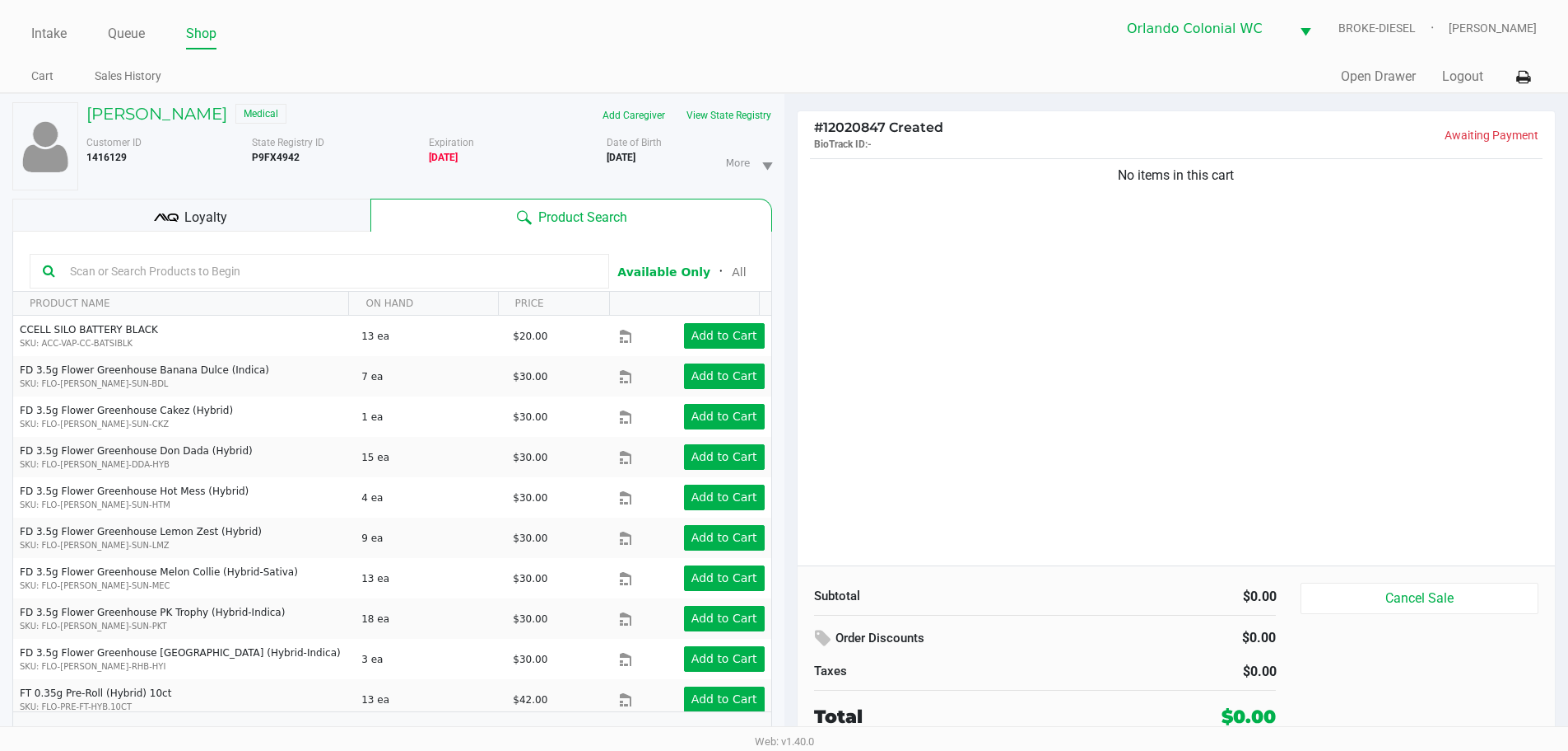
click at [245, 191] on div "Kate STONE Medical Add Caregiver View State Registry Customer ID 1416129 State …" at bounding box center [392, 431] width 760 height 674
click at [251, 209] on div "Loyalty" at bounding box center [191, 215] width 358 height 33
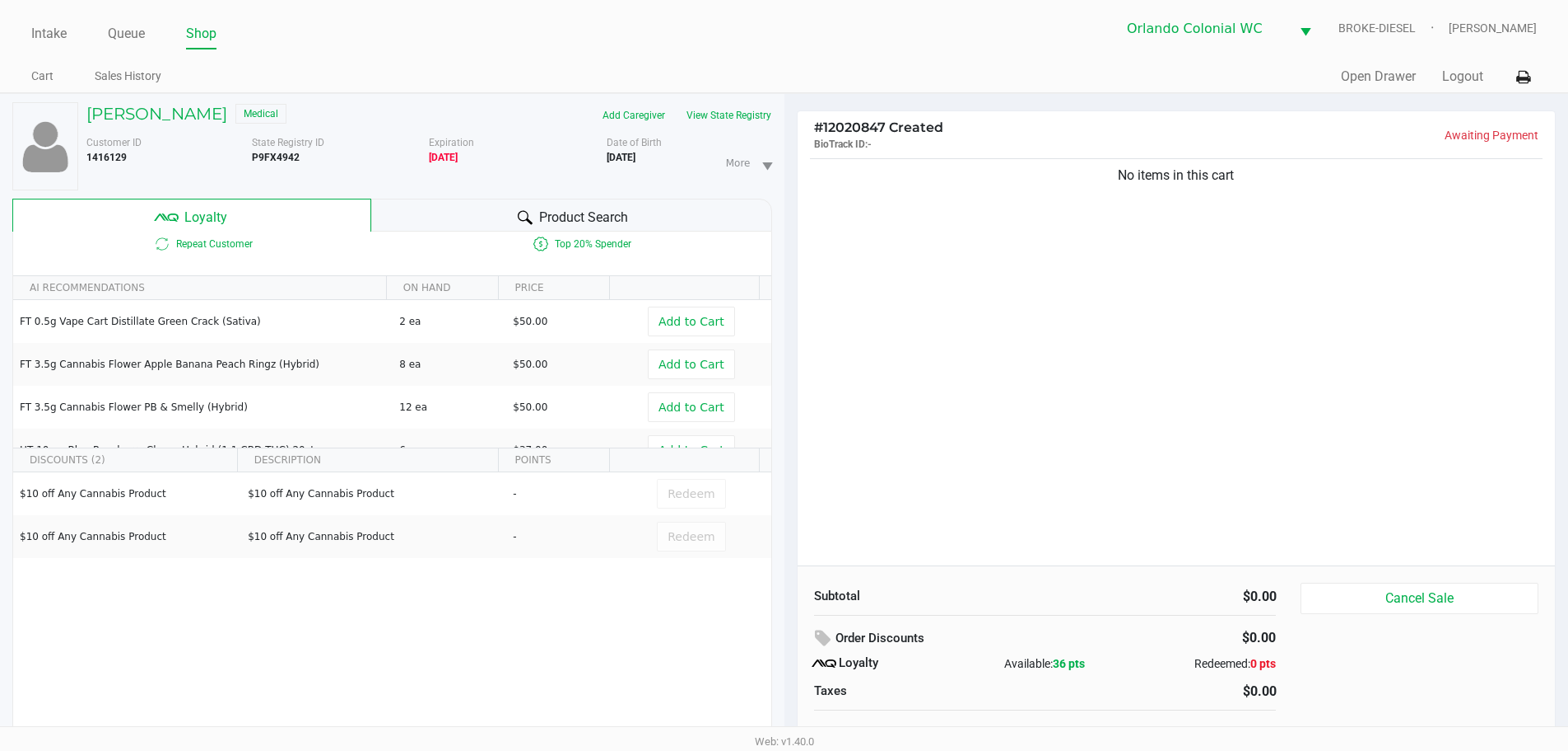
scroll to position [17, 0]
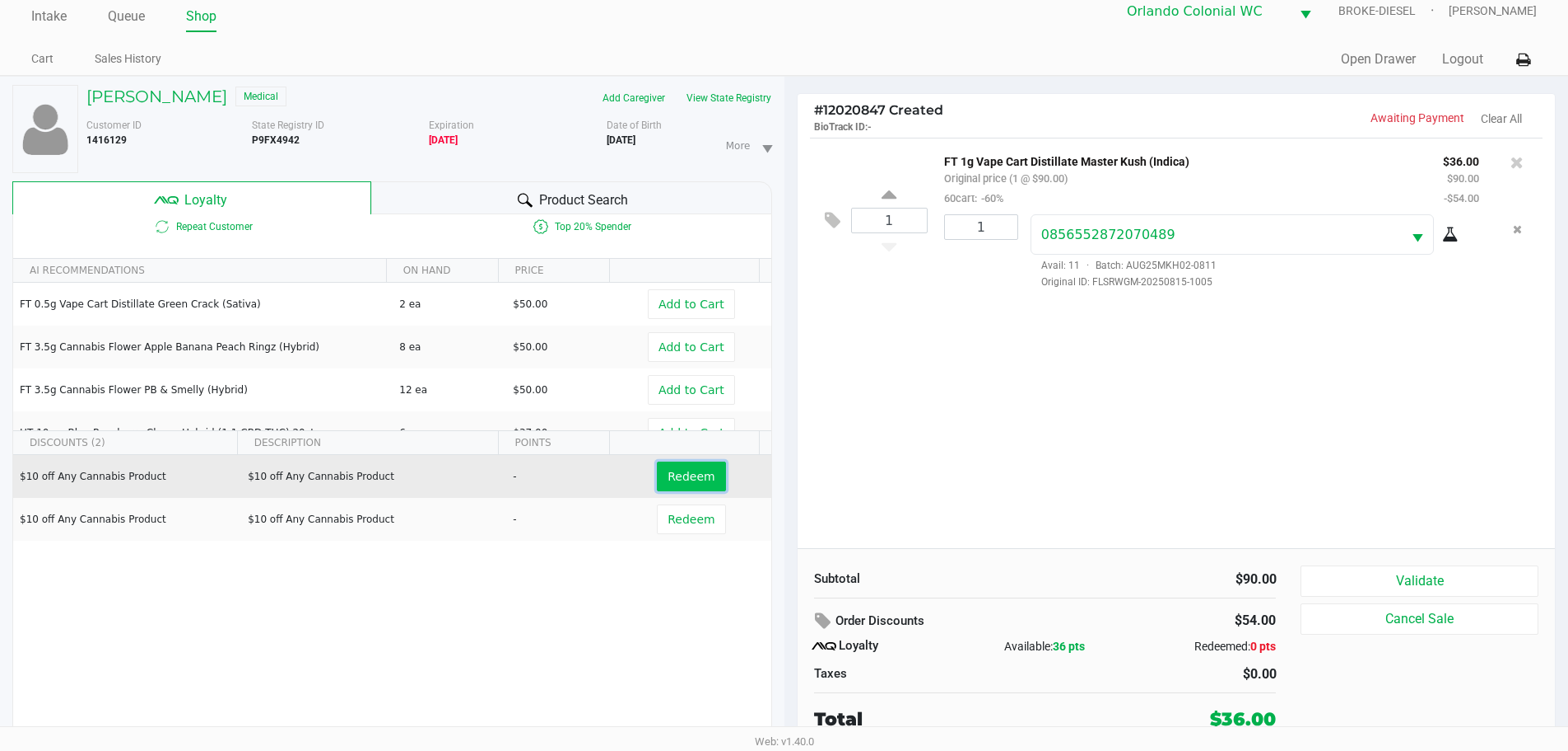
click at [678, 478] on span "Redeem" at bounding box center [691, 476] width 47 height 14
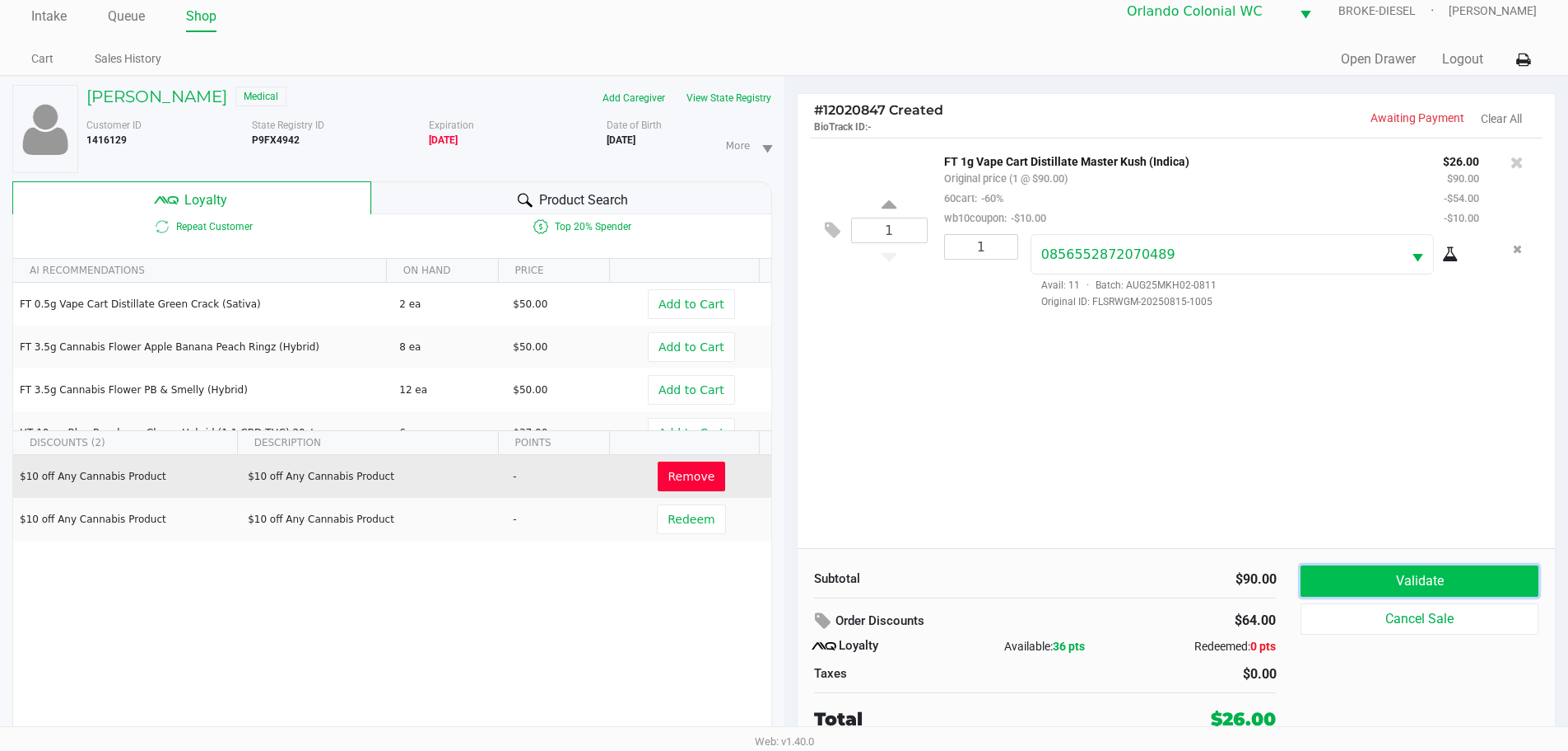
click at [1443, 583] on button "Validate" at bounding box center [1419, 581] width 237 height 31
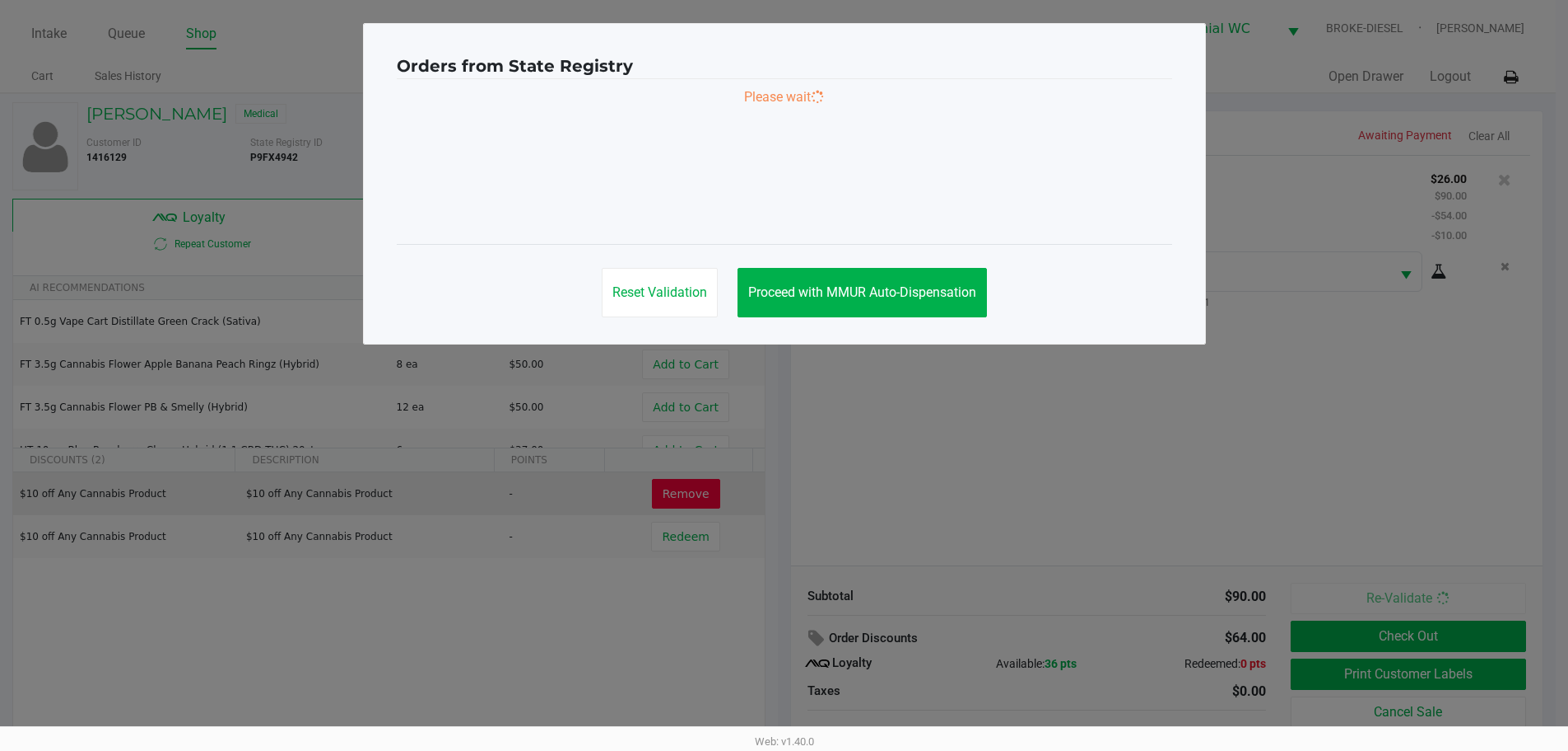
scroll to position [0, 0]
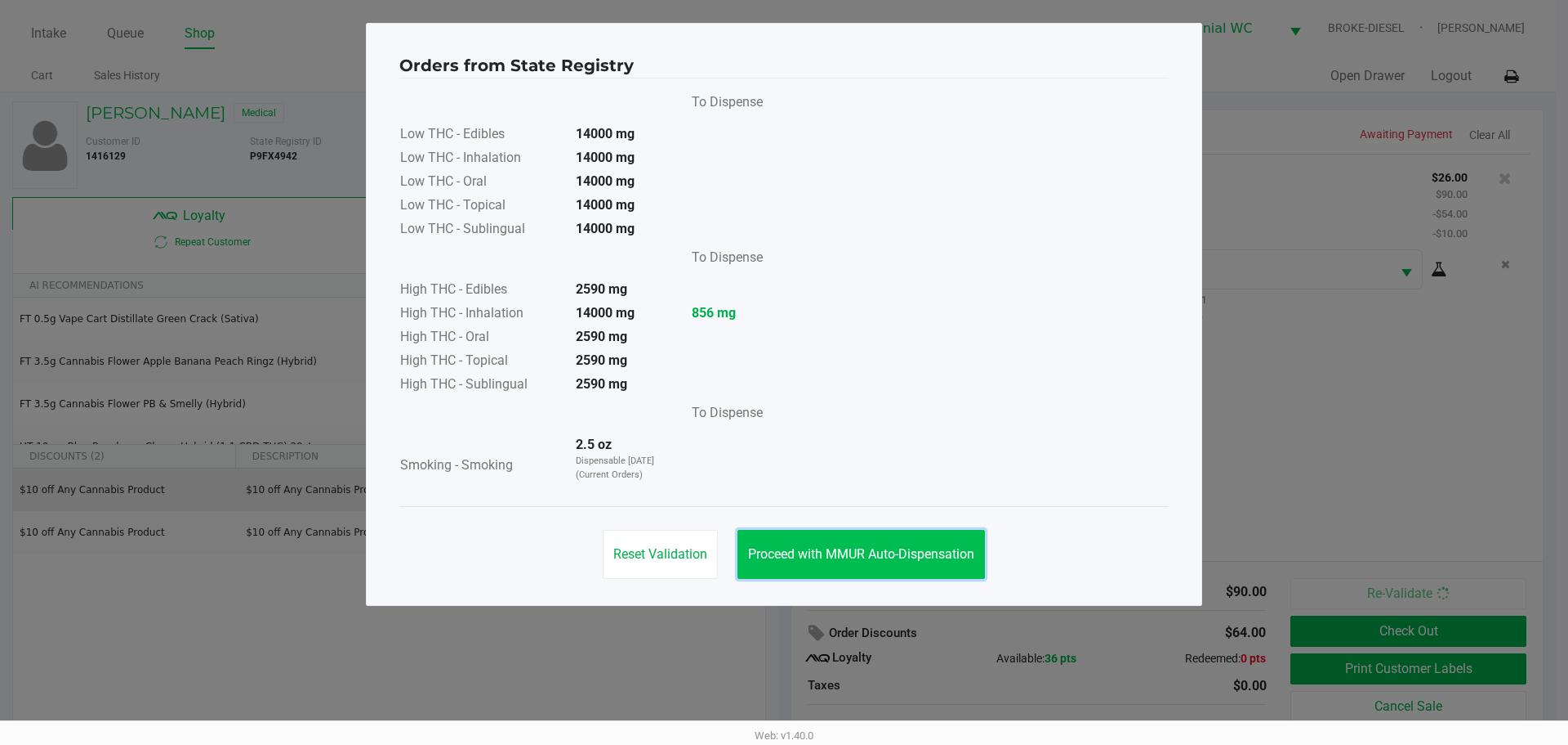
click at [815, 544] on button "Proceed with MMUR Auto-Dispensation" at bounding box center [861, 554] width 248 height 49
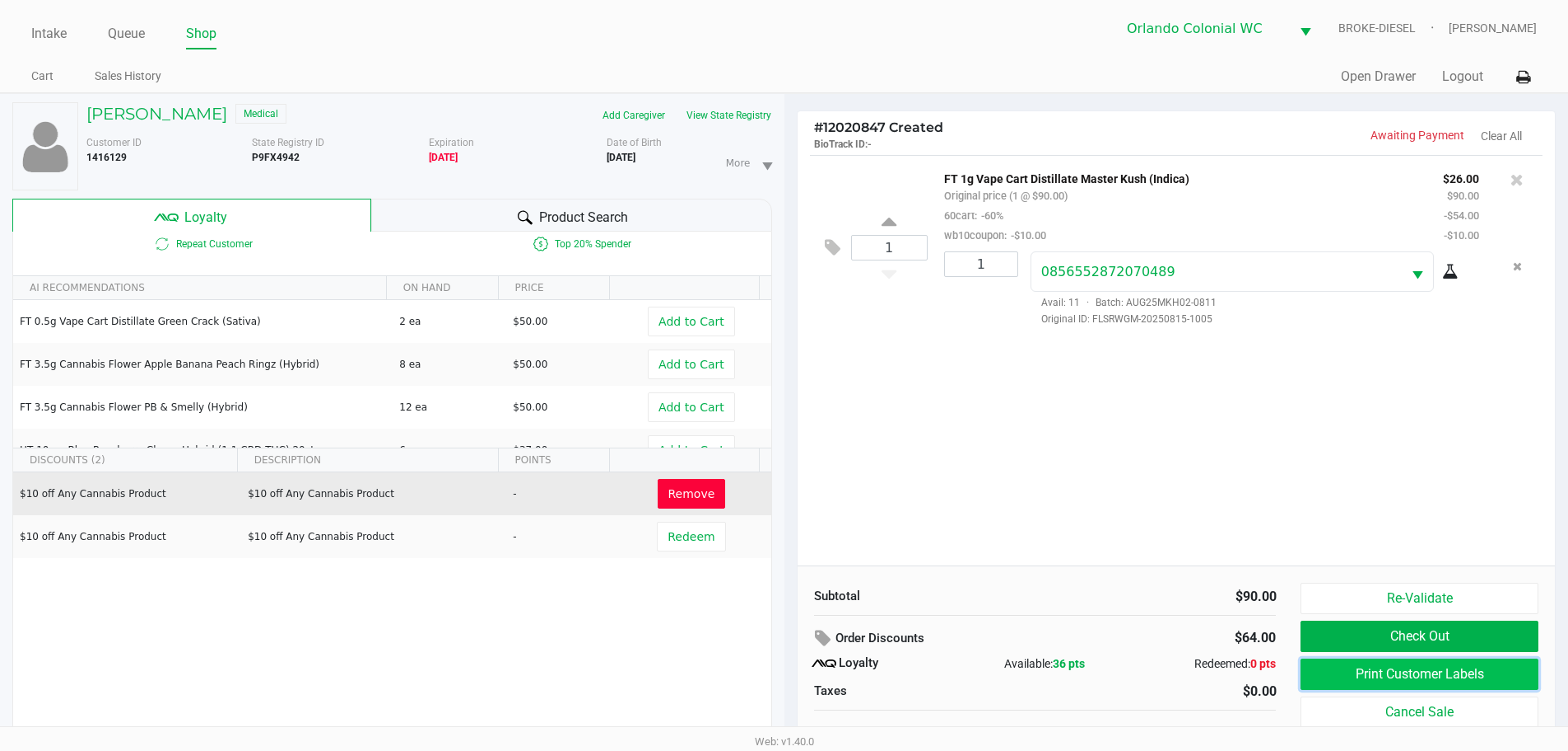
click at [1483, 669] on button "Print Customer Labels" at bounding box center [1419, 674] width 237 height 31
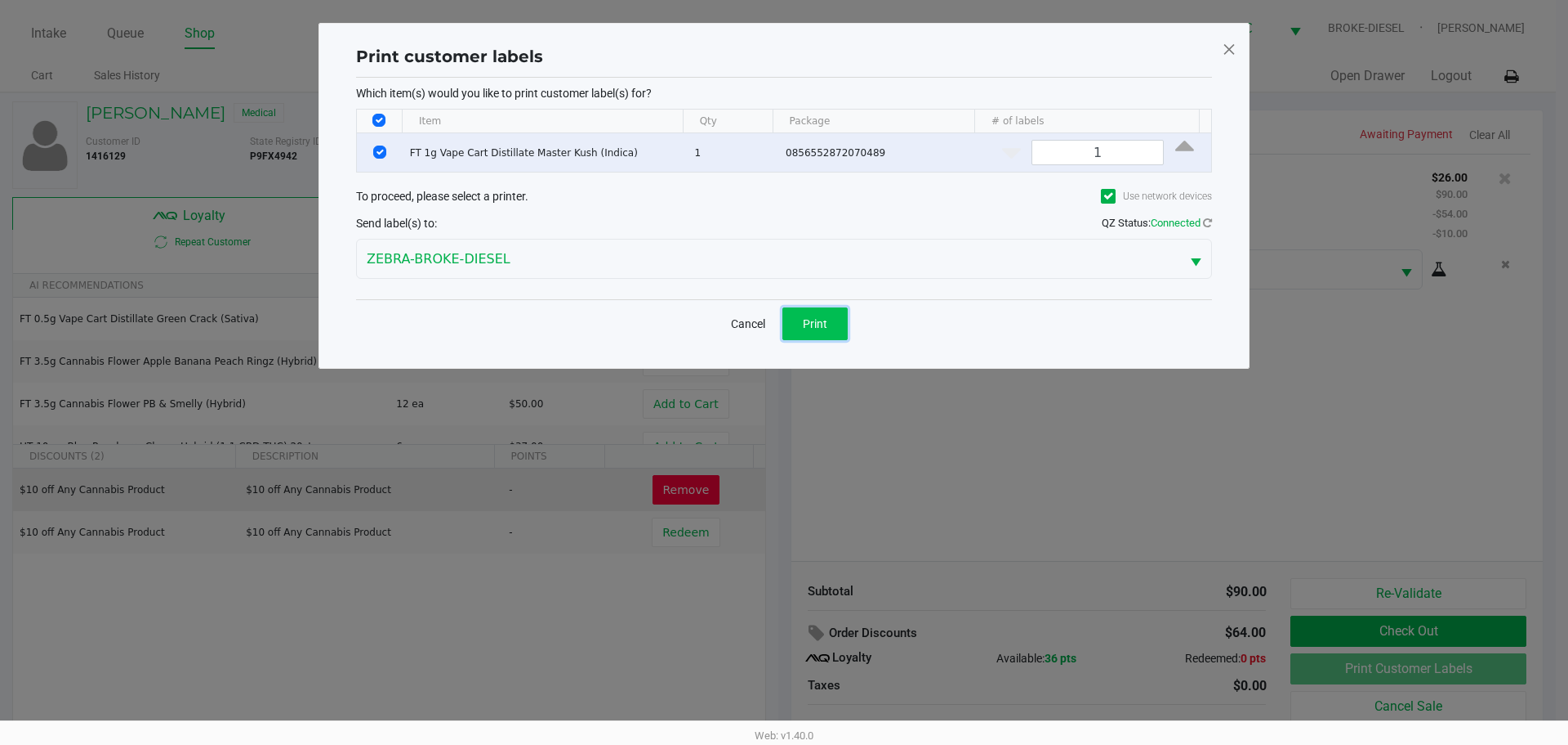
click at [821, 317] on span "Print" at bounding box center [815, 324] width 24 height 13
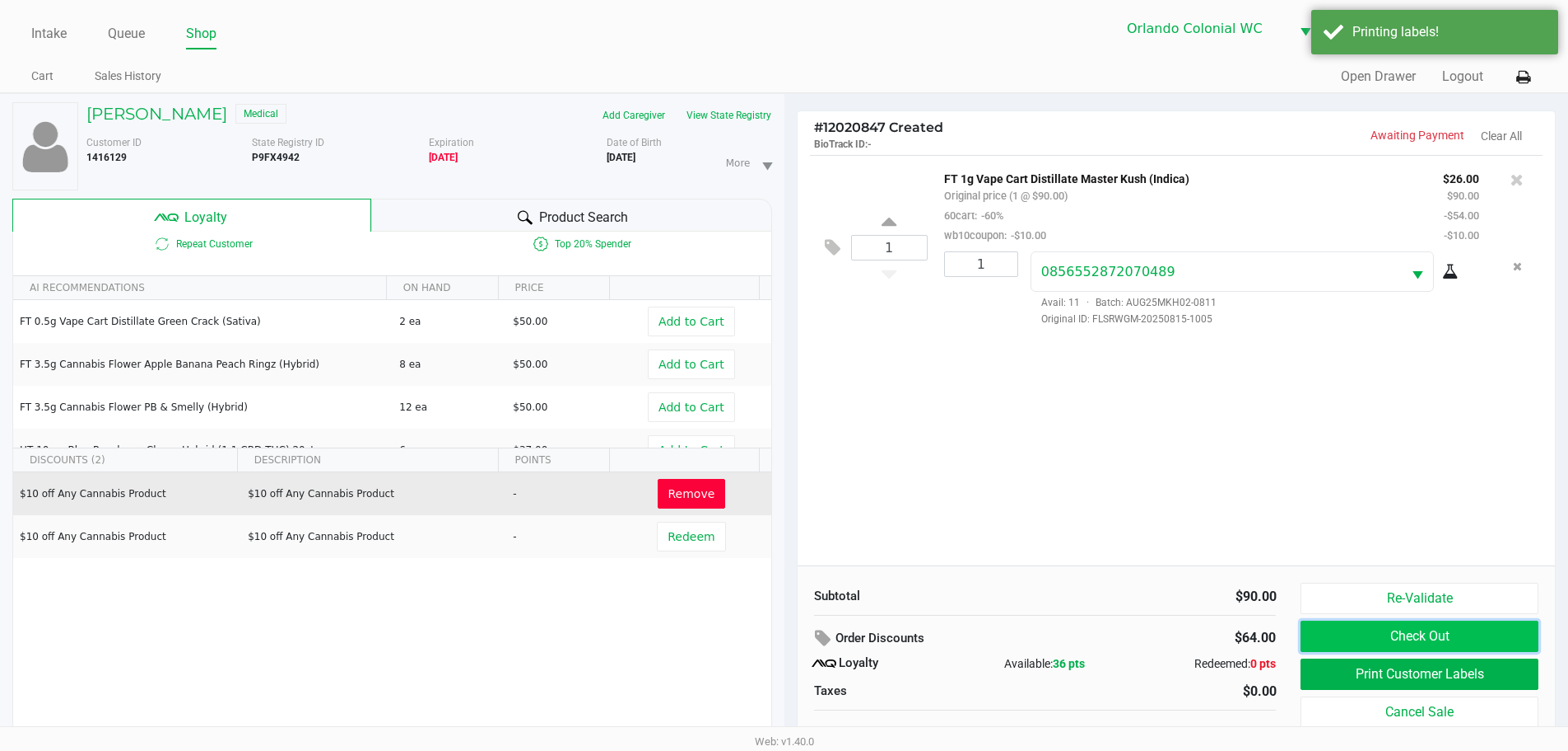
click at [1438, 641] on button "Check Out" at bounding box center [1419, 636] width 237 height 31
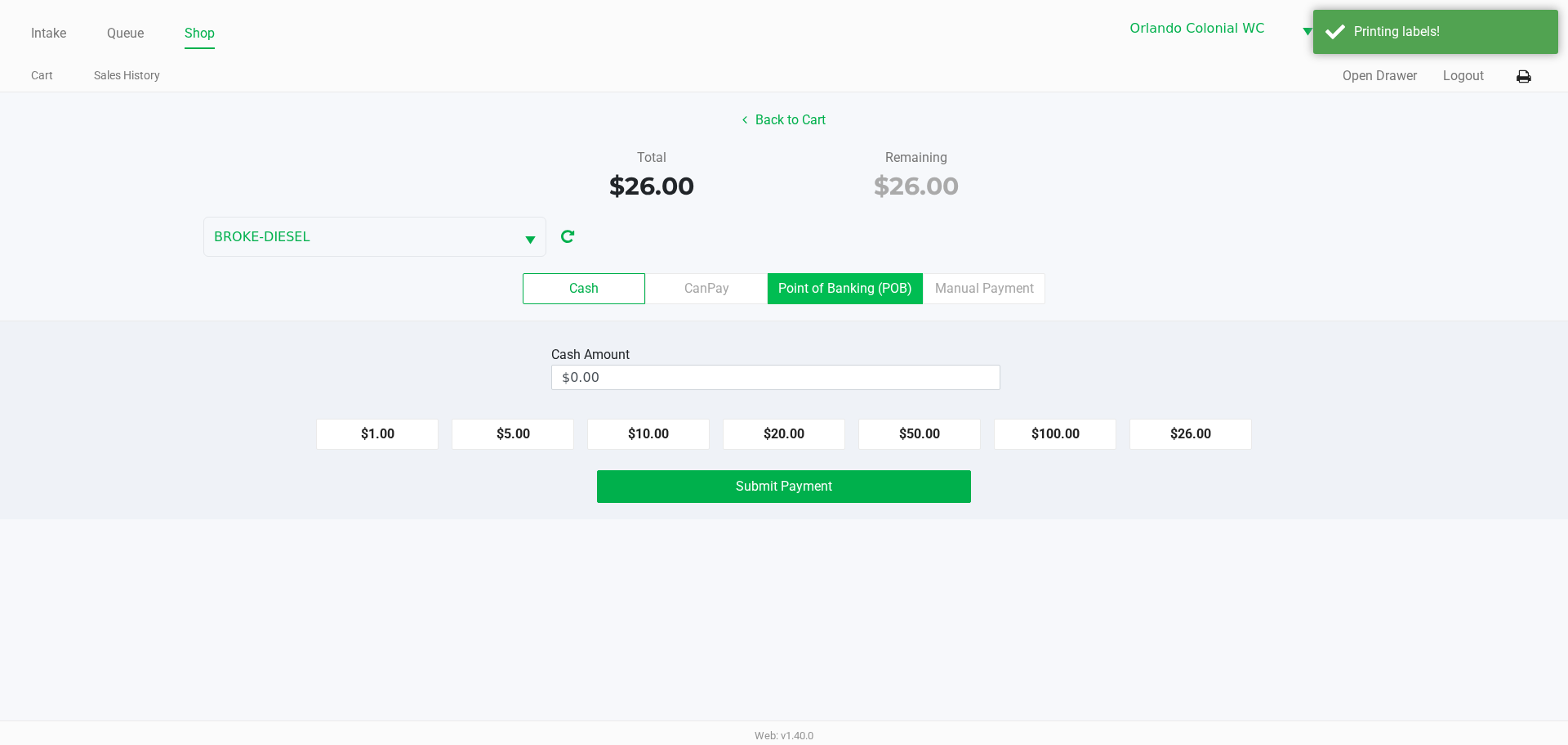
click at [856, 297] on label "Point of Banking (POB)" at bounding box center [845, 288] width 155 height 31
click at [0, 0] on 7 "Point of Banking (POB)" at bounding box center [0, 0] width 0 height 0
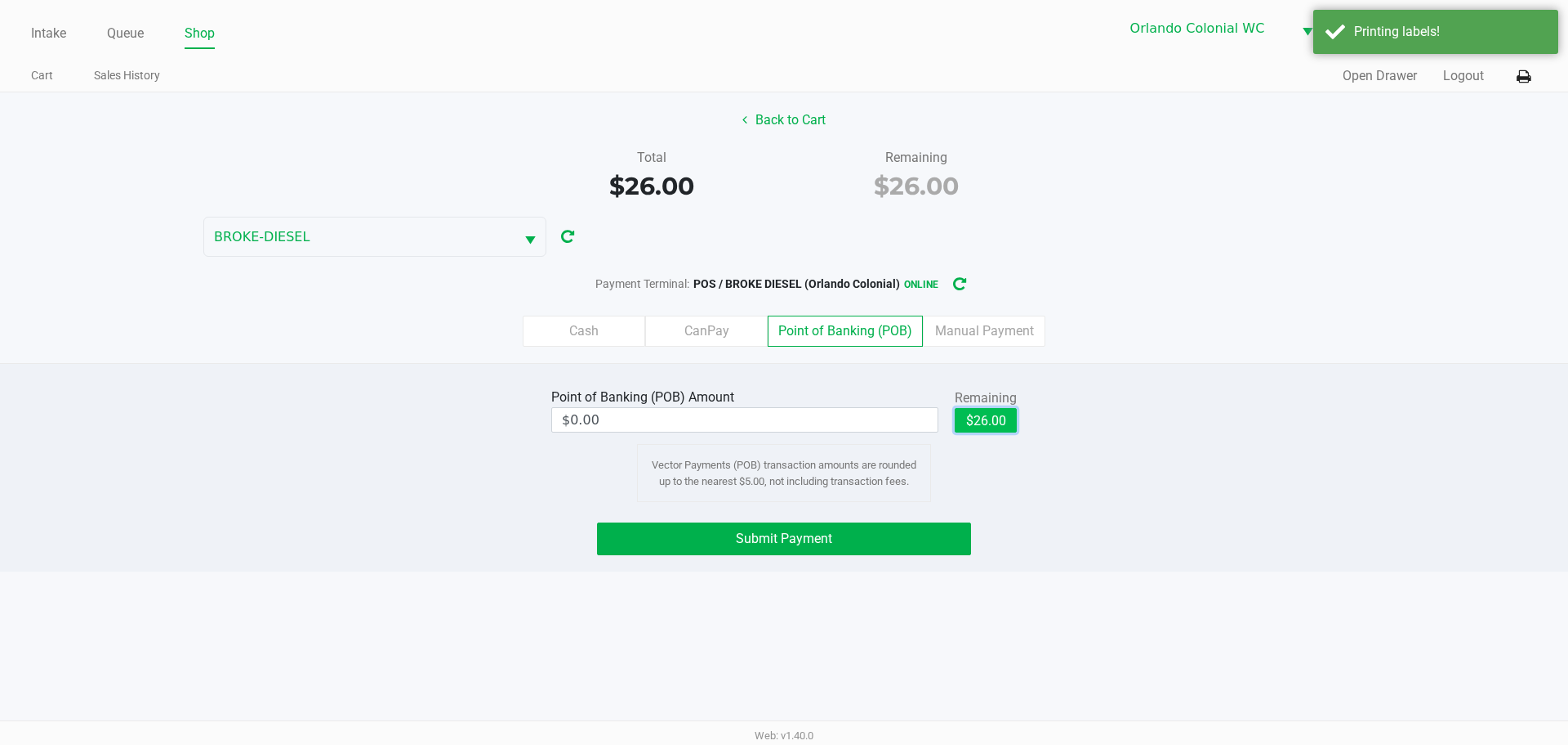
click at [968, 412] on button "$26.00" at bounding box center [985, 419] width 62 height 24
type input "$26.00"
click at [949, 542] on button "Submit Payment" at bounding box center [784, 539] width 374 height 33
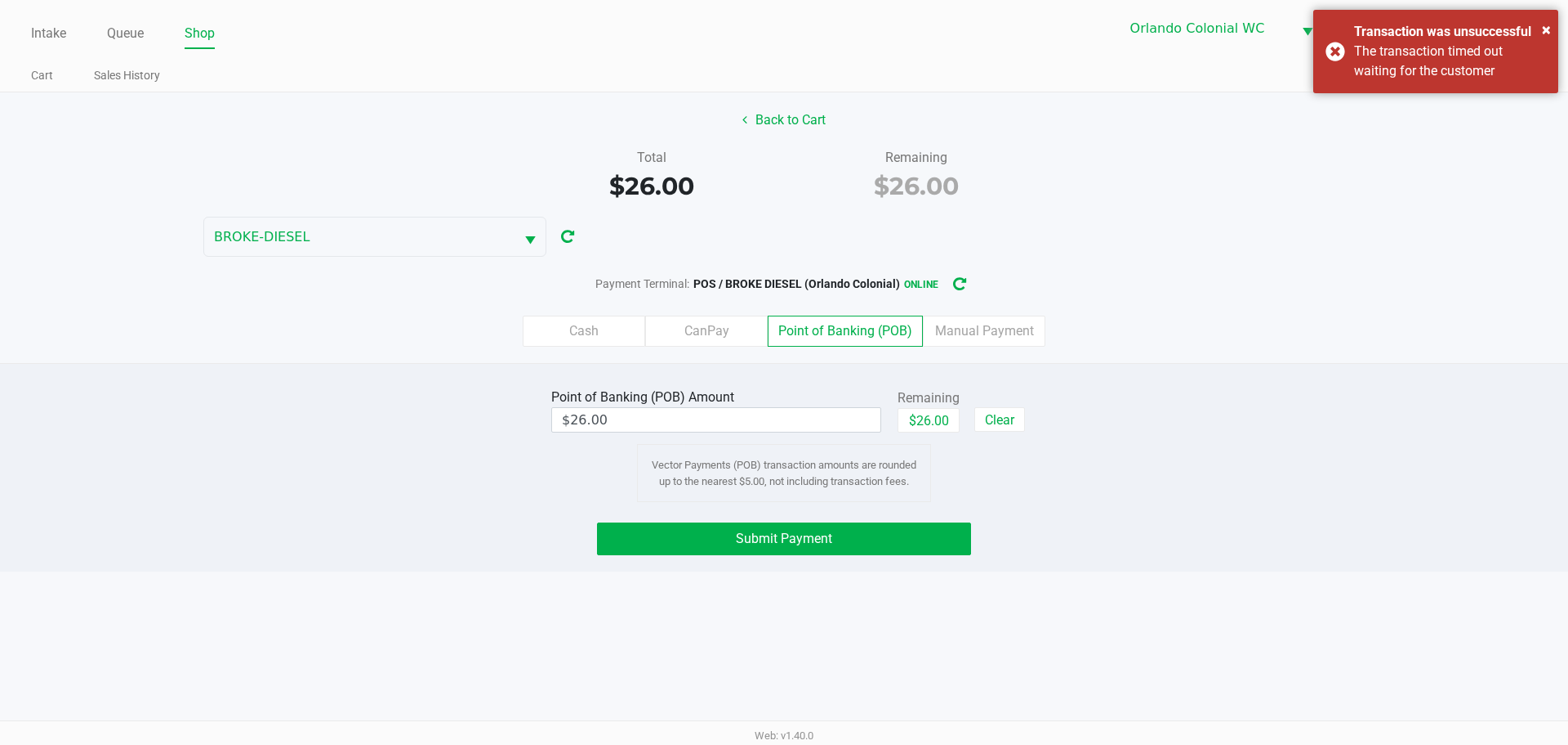
click at [844, 552] on button "Submit Payment" at bounding box center [784, 539] width 374 height 33
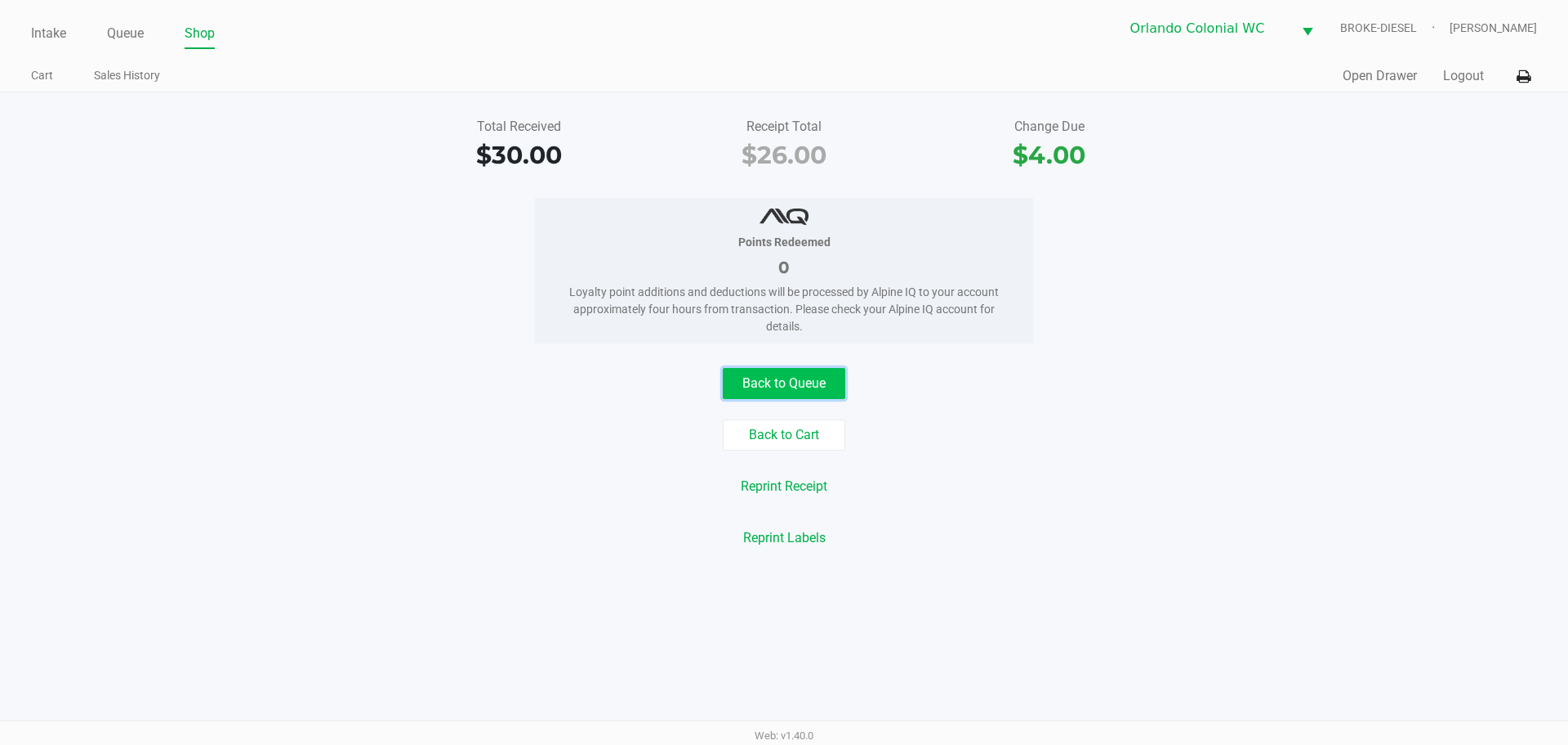
click at [785, 369] on button "Back to Queue" at bounding box center [783, 384] width 122 height 31
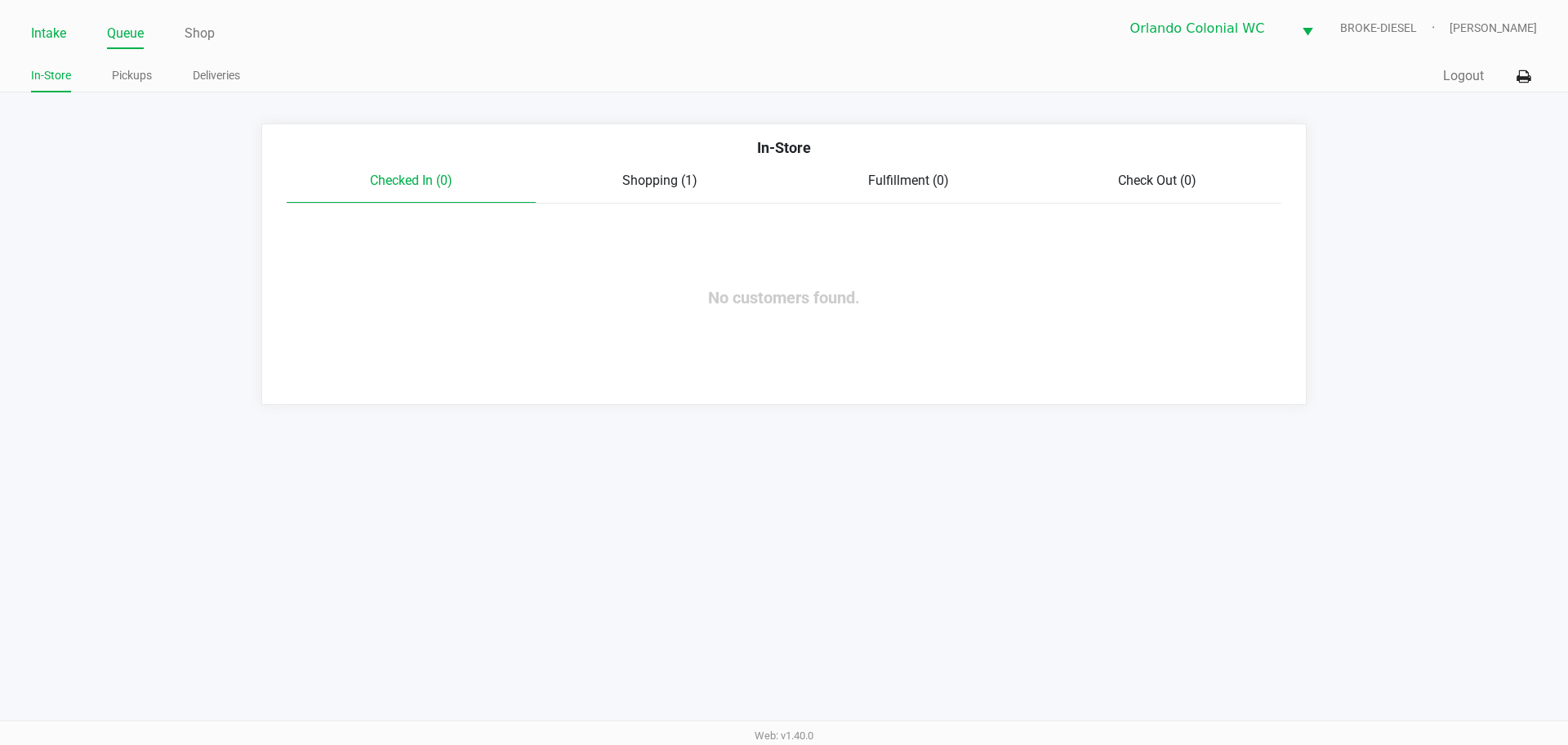
click at [66, 37] on link "Intake" at bounding box center [48, 34] width 35 height 23
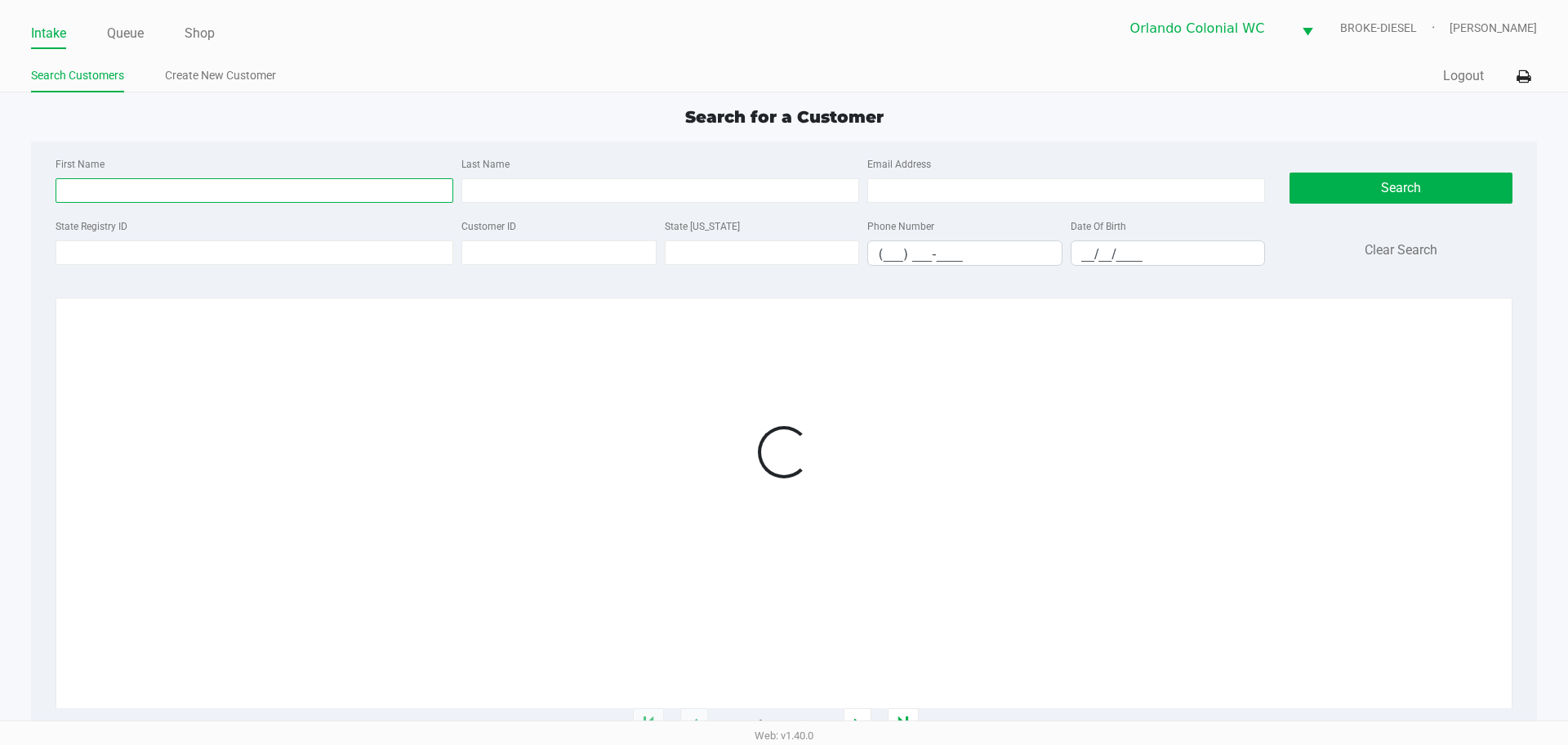
click at [249, 179] on input "First Name" at bounding box center [254, 190] width 398 height 24
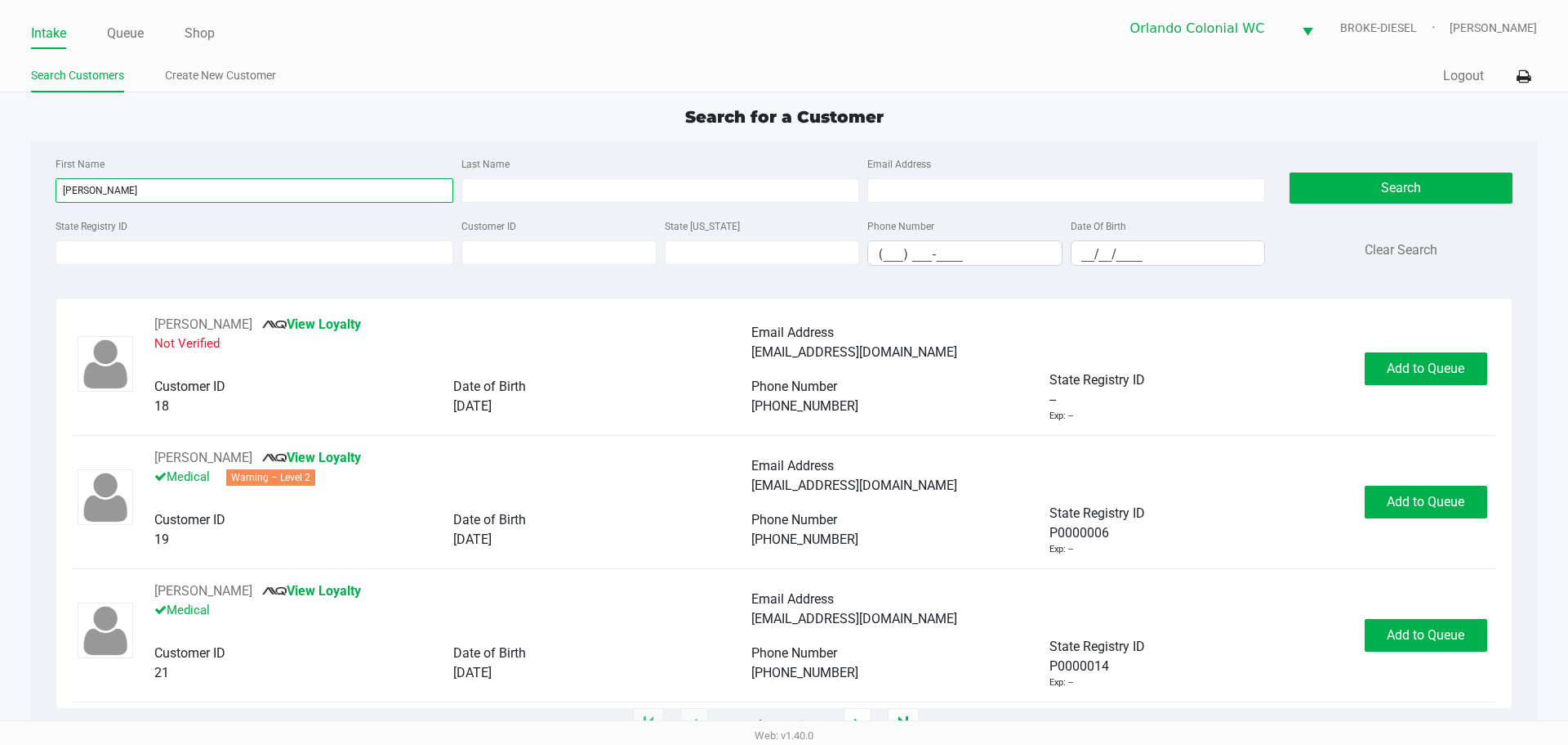
type input "hudson"
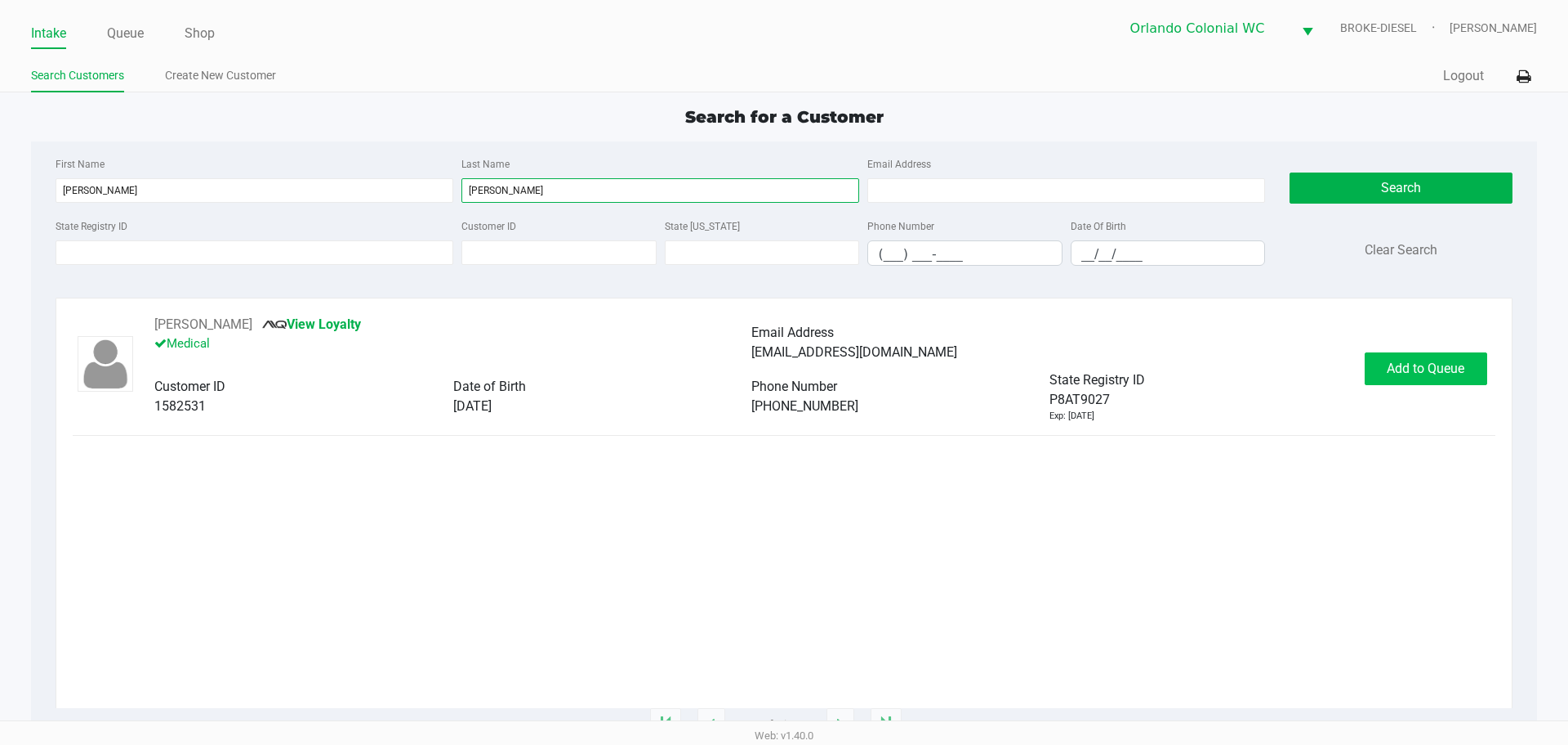
type input "rupert"
click at [1402, 365] on span "Add to Queue" at bounding box center [1425, 368] width 78 height 15
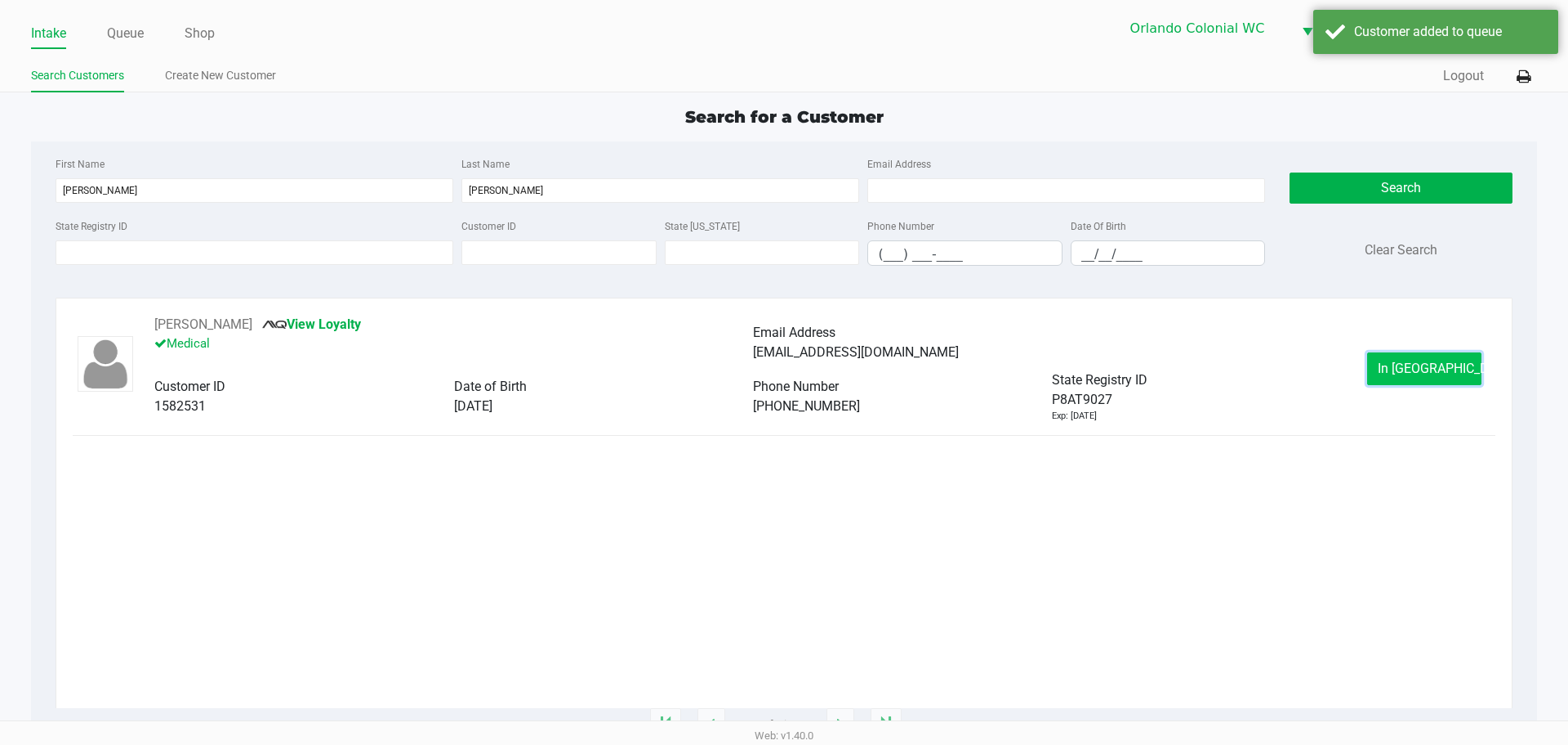
click at [1408, 368] on span "In Queue" at bounding box center [1447, 368] width 137 height 15
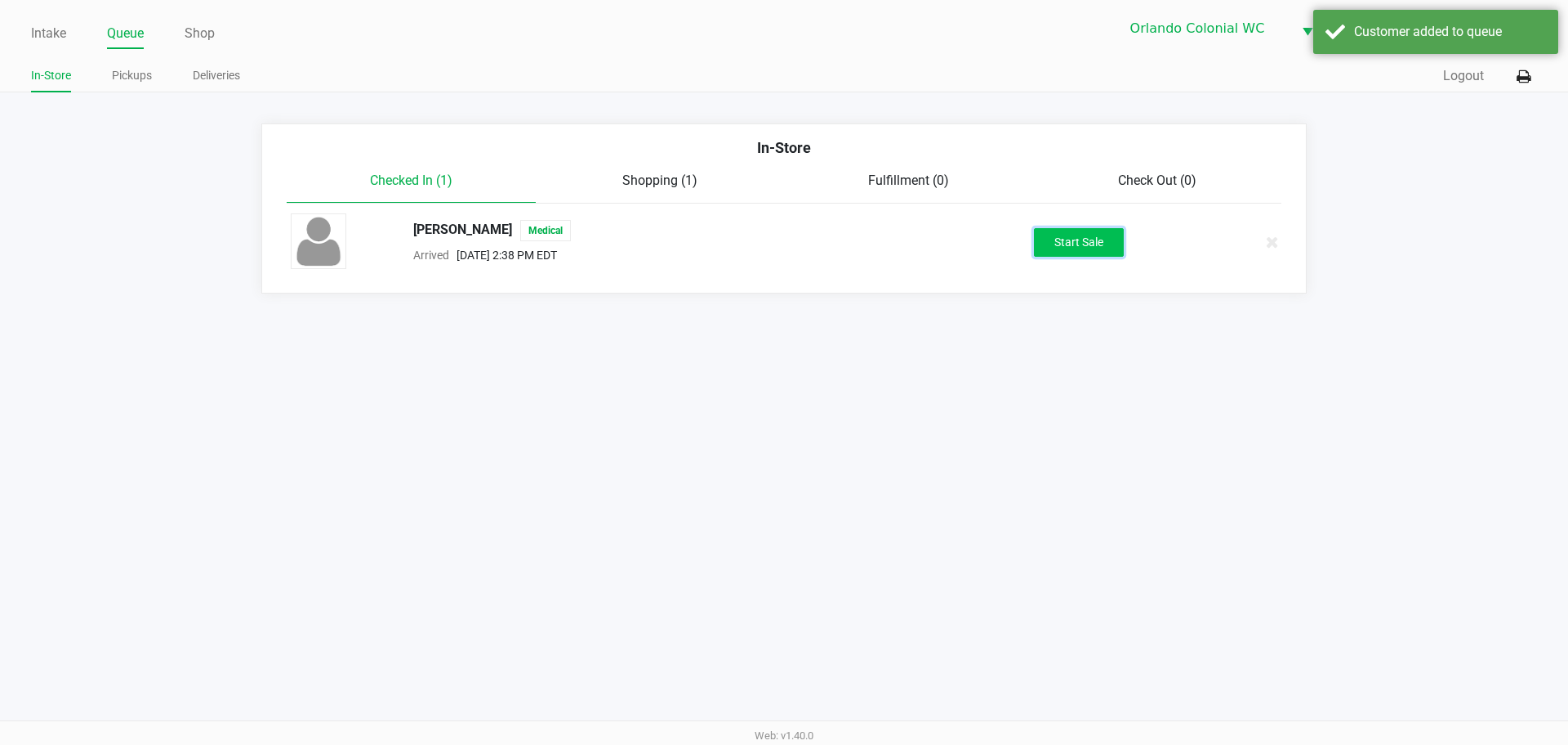
click at [1072, 235] on button "Start Sale" at bounding box center [1079, 243] width 90 height 29
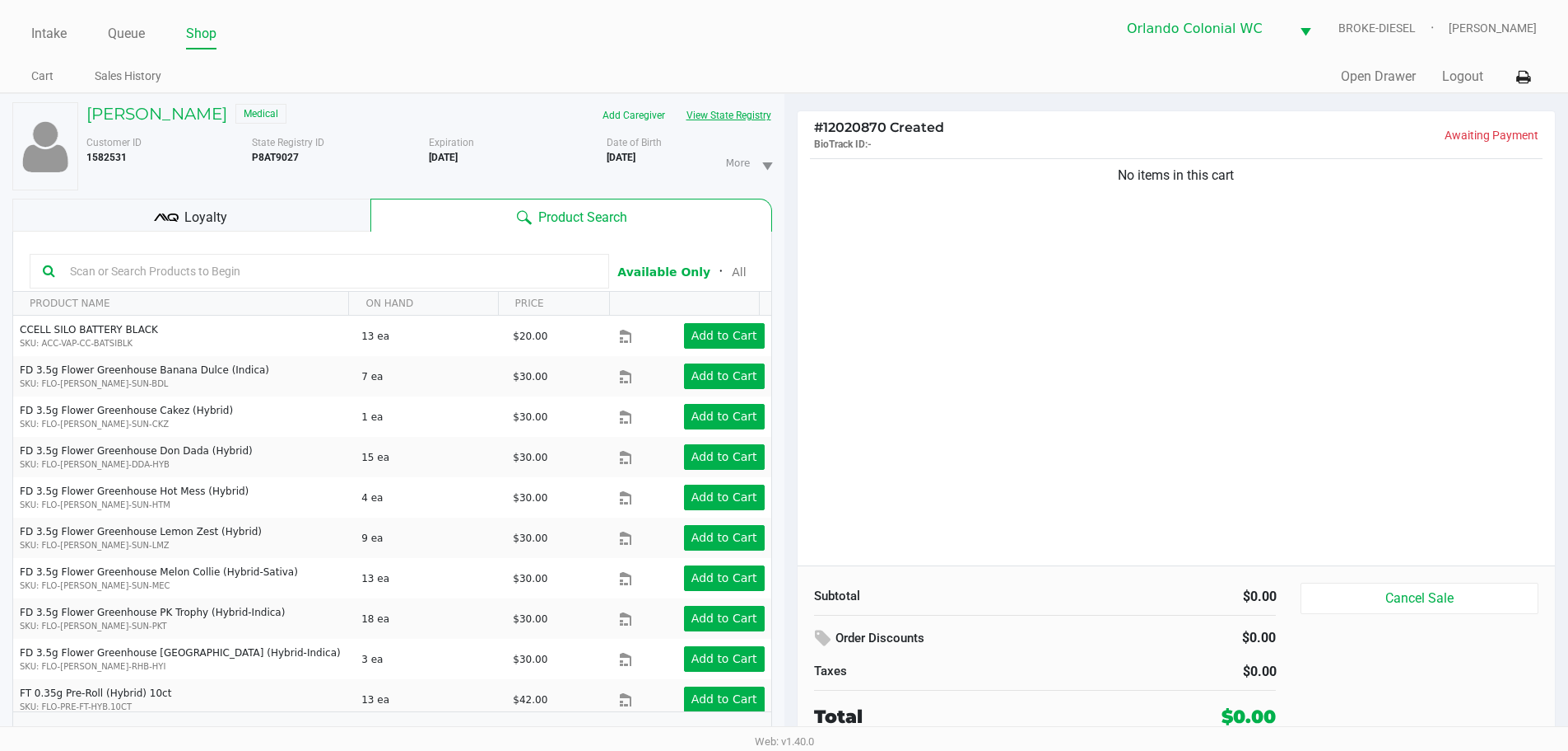
click at [746, 119] on button "View State Registry" at bounding box center [723, 115] width 96 height 26
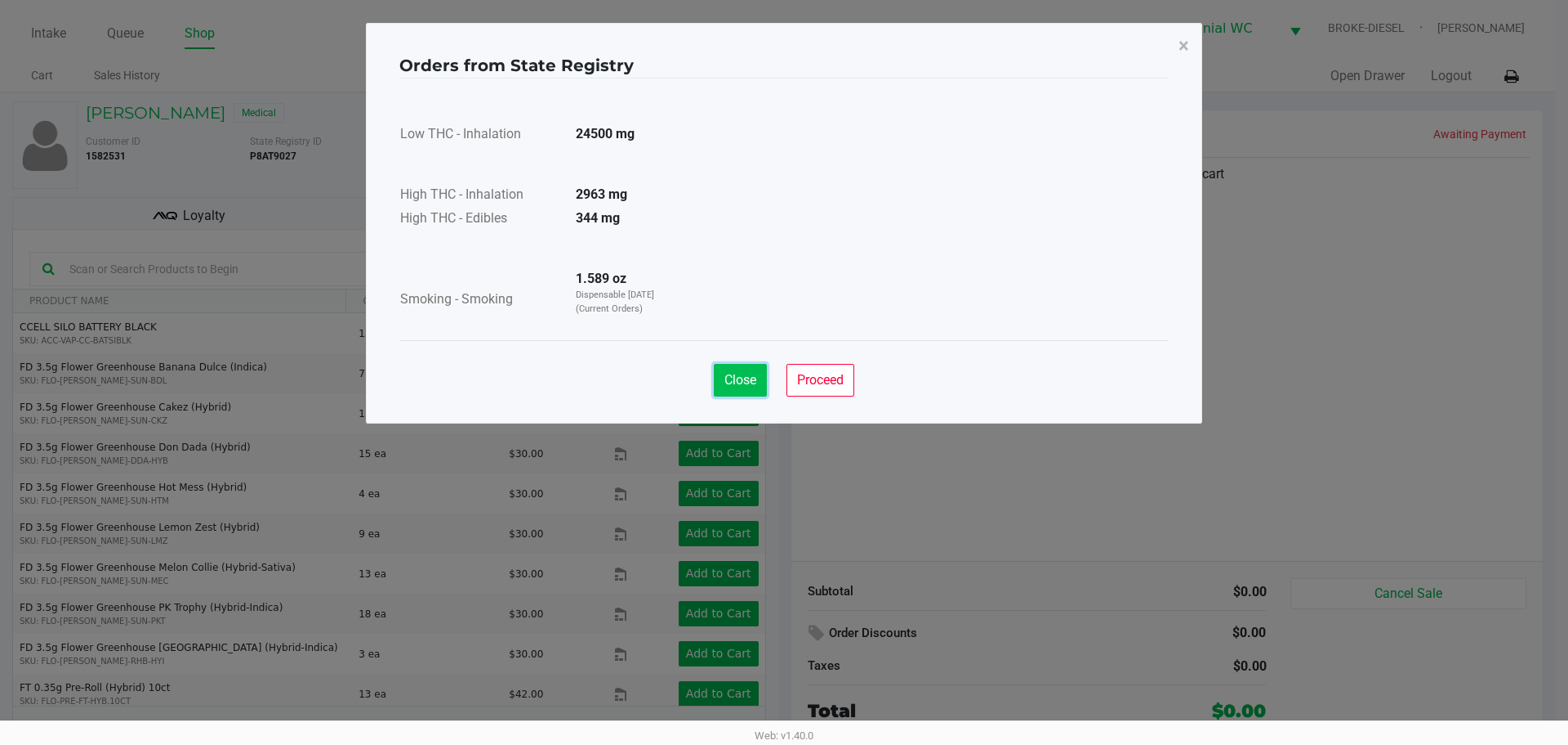
click at [739, 390] on button "Close" at bounding box center [740, 380] width 53 height 33
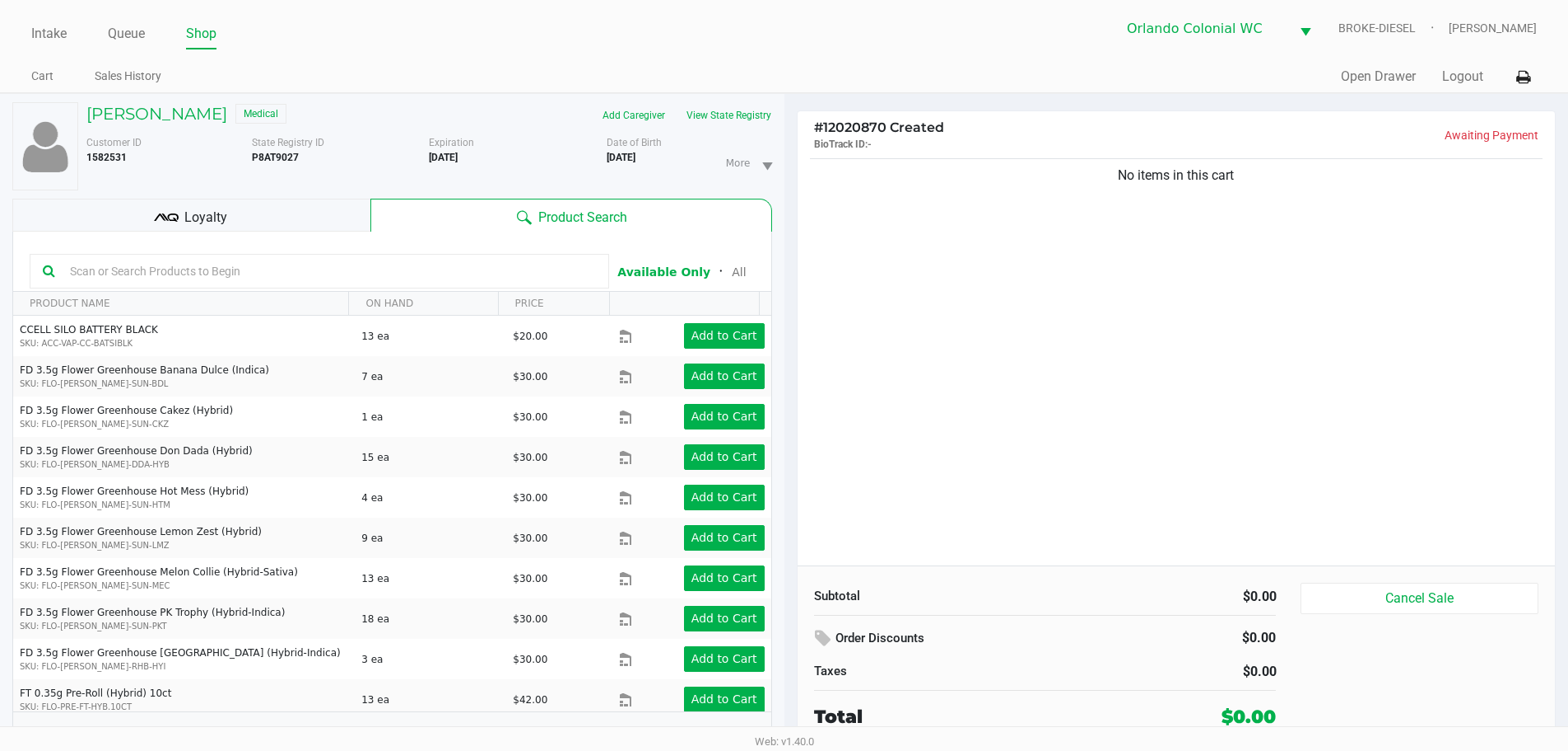
click at [192, 213] on span "Loyalty" at bounding box center [206, 218] width 43 height 19
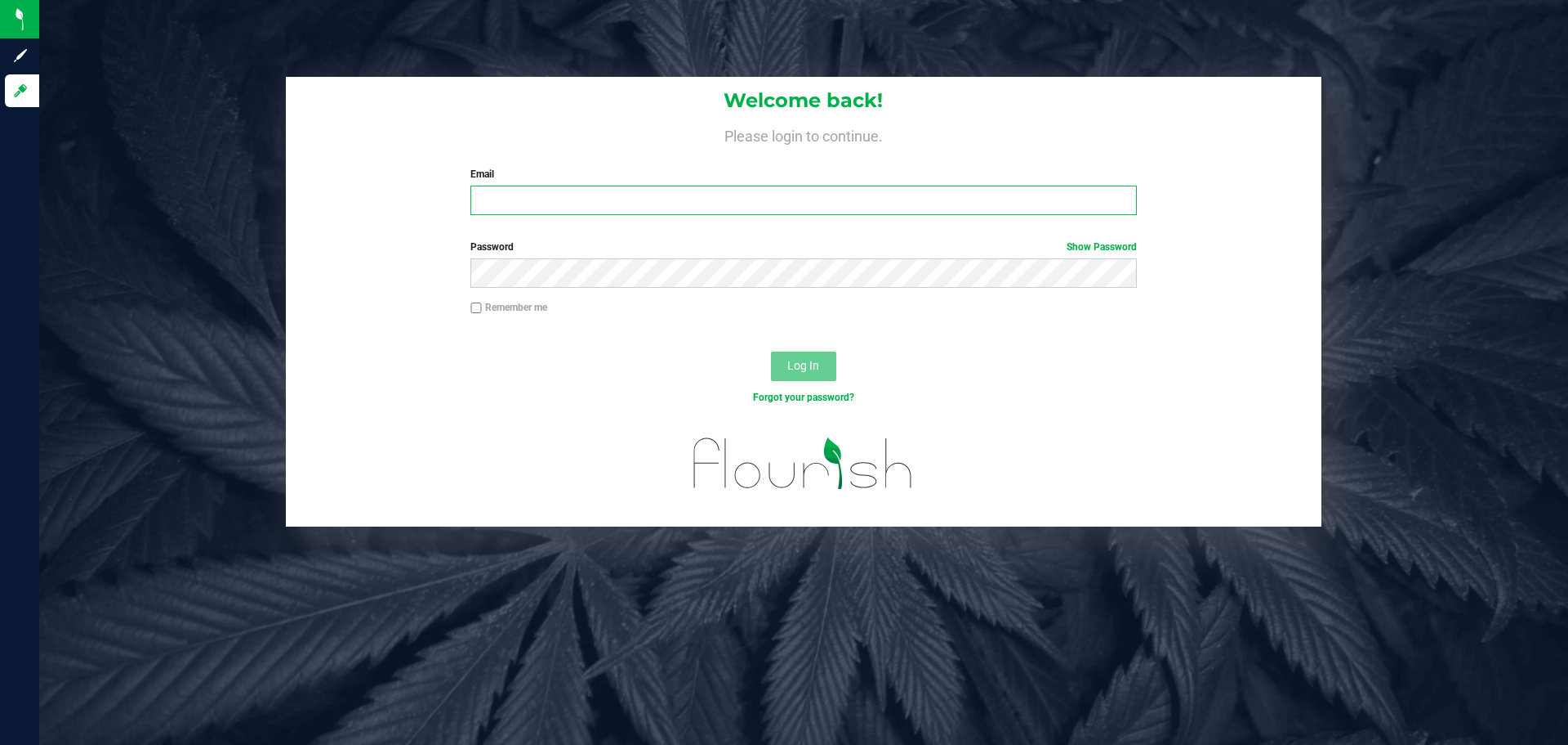
click at [535, 197] on input "Email" at bounding box center [802, 200] width 666 height 30
click at [535, 207] on input "Email" at bounding box center [802, 200] width 666 height 30
type input "[EMAIL_ADDRESS][DOMAIN_NAME]"
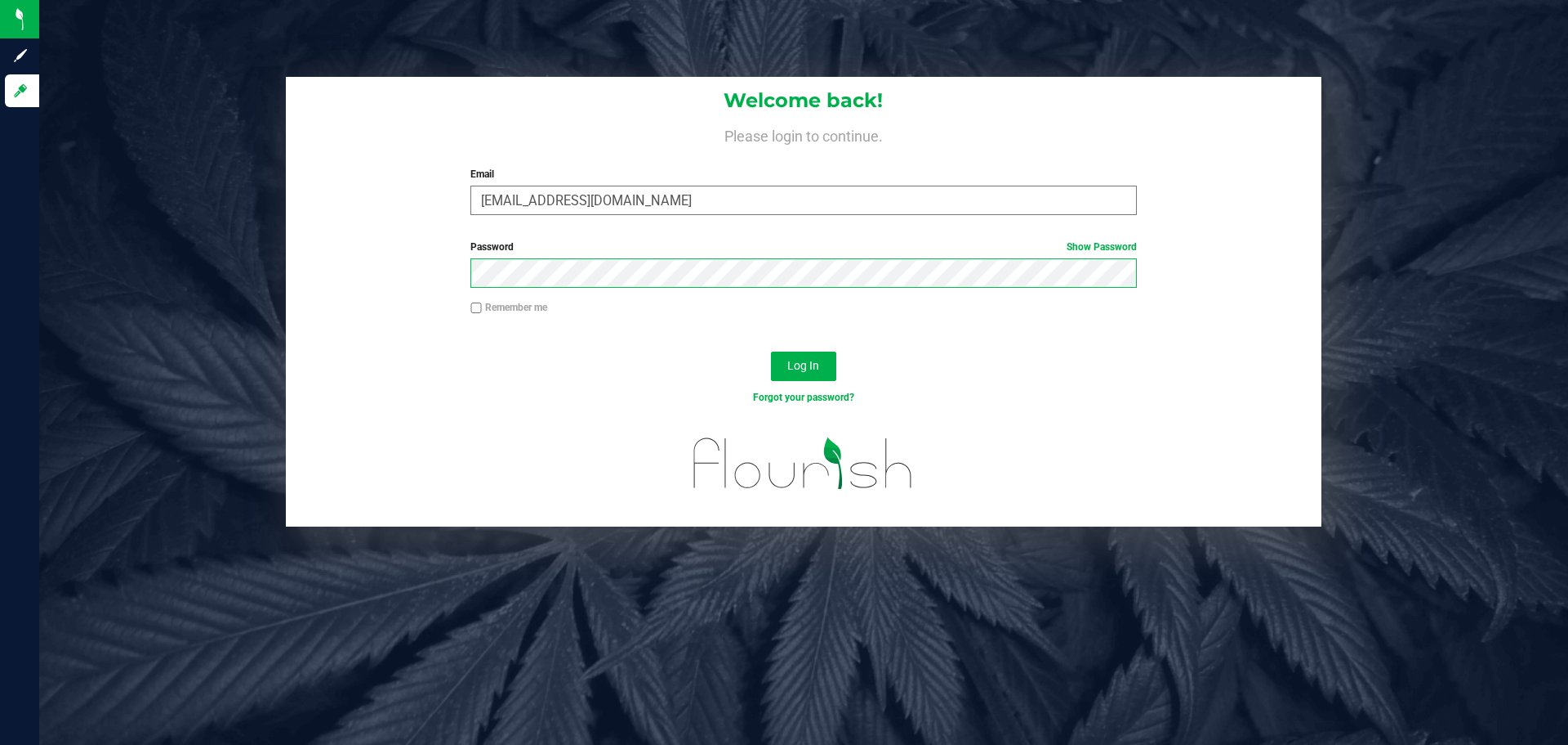
click at [771, 352] on button "Log In" at bounding box center [804, 366] width 65 height 30
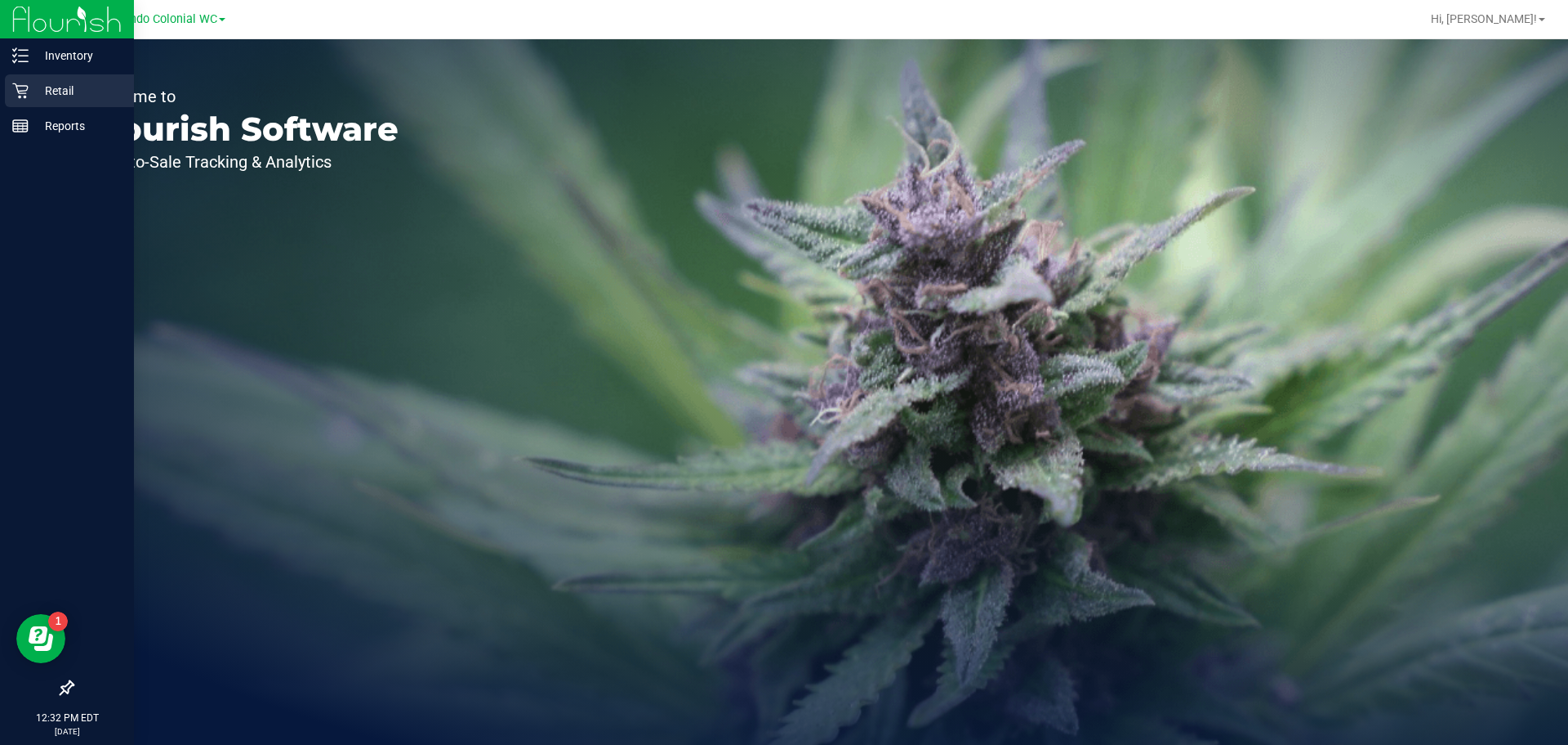
click at [24, 88] on icon at bounding box center [20, 91] width 16 height 16
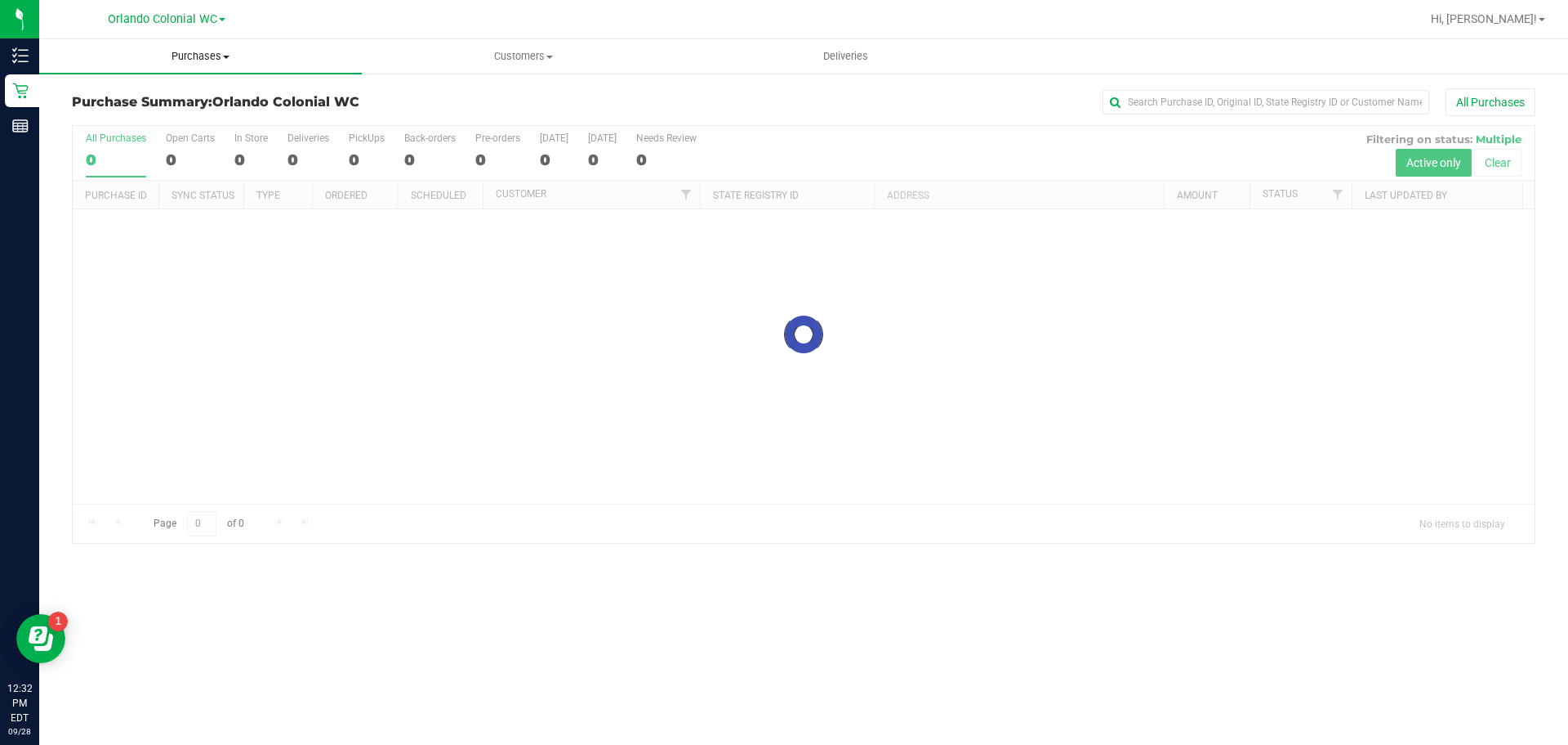
click at [201, 60] on span "Purchases" at bounding box center [200, 56] width 323 height 14
click at [164, 110] on li "Fulfillment" at bounding box center [200, 119] width 323 height 19
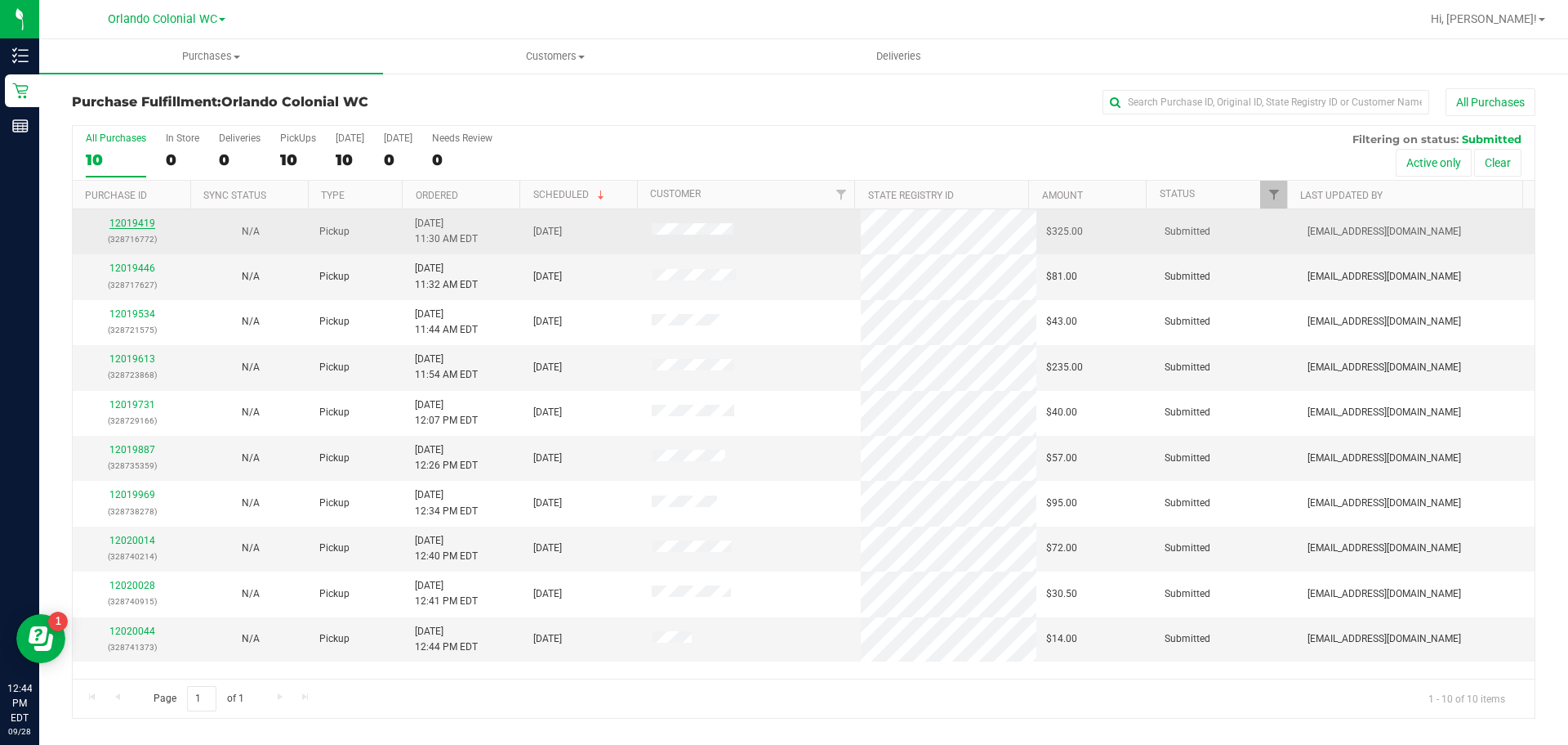
click at [141, 222] on link "12019419" at bounding box center [132, 224] width 45 height 12
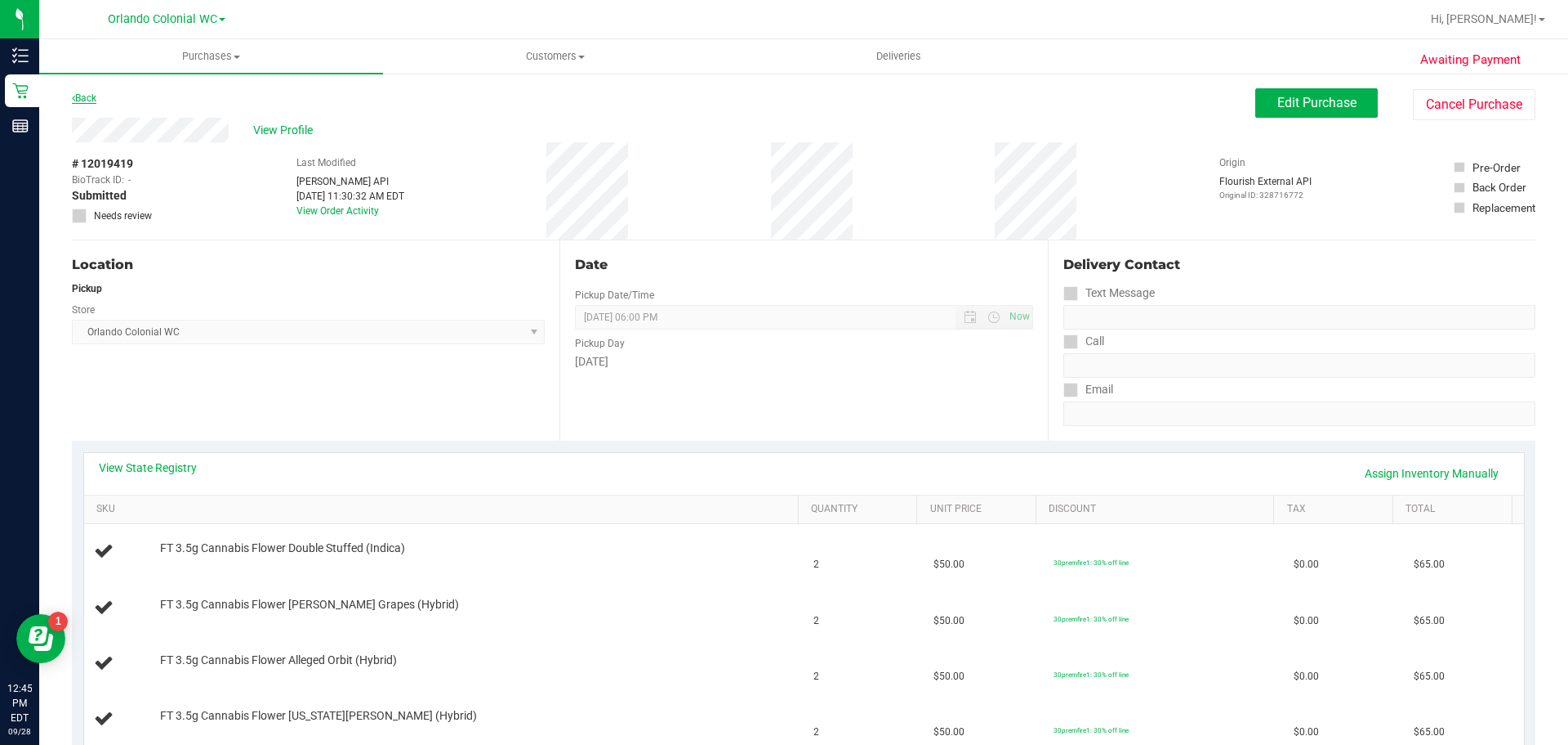
drag, startPoint x: 126, startPoint y: 133, endPoint x: 89, endPoint y: 102, distance: 48.3
click at [89, 102] on link "Back" at bounding box center [84, 98] width 24 height 12
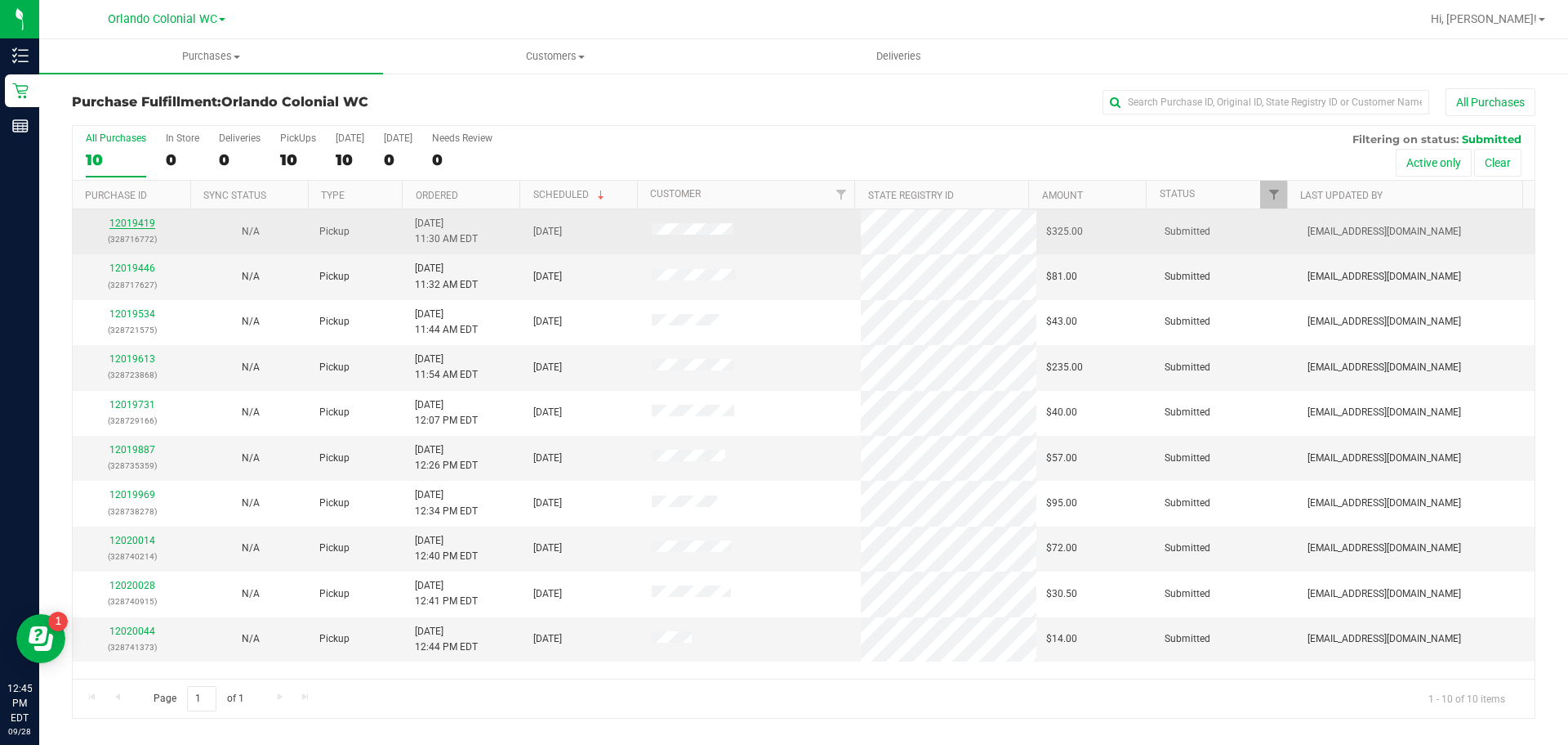
click at [130, 224] on link "12019419" at bounding box center [132, 224] width 45 height 12
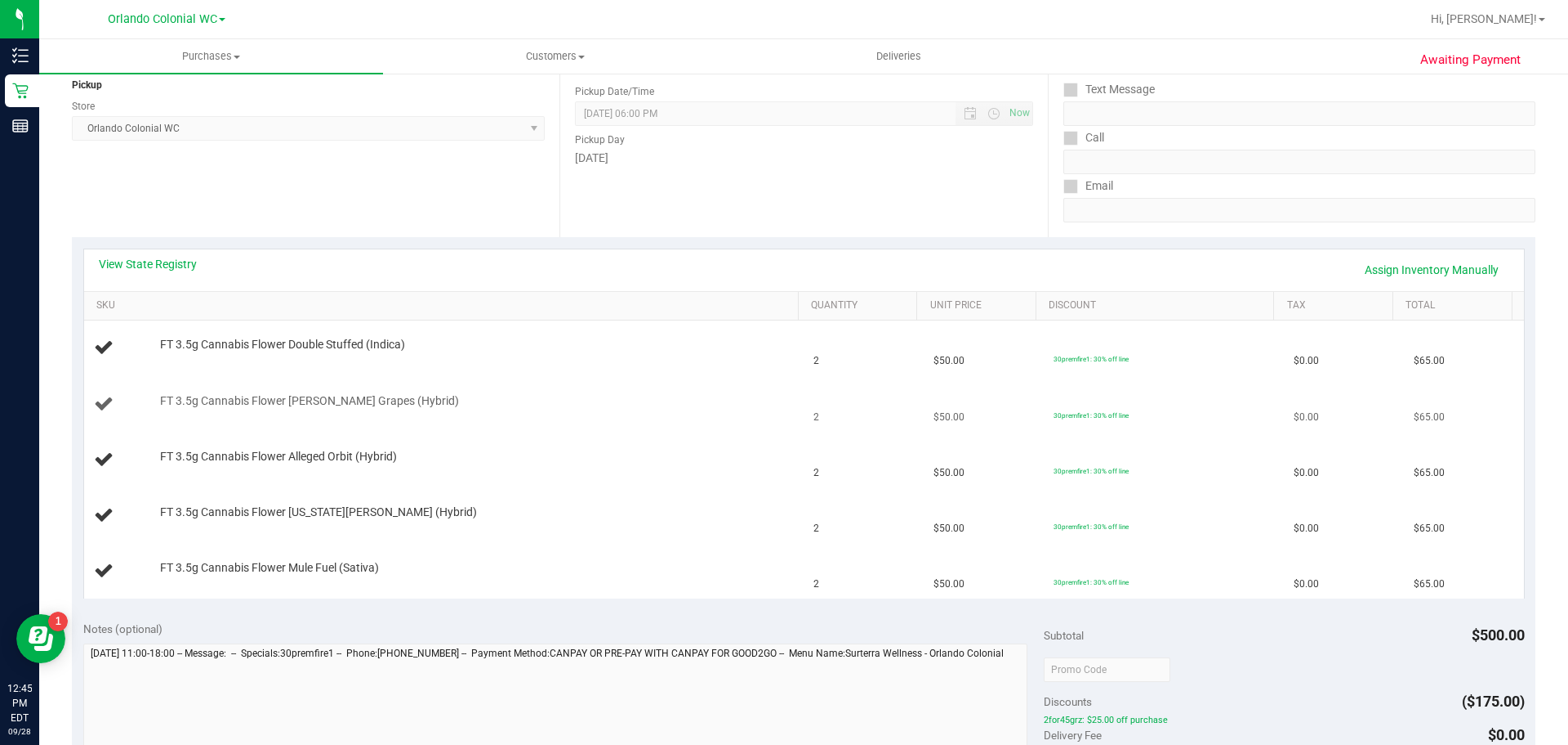
scroll to position [245, 0]
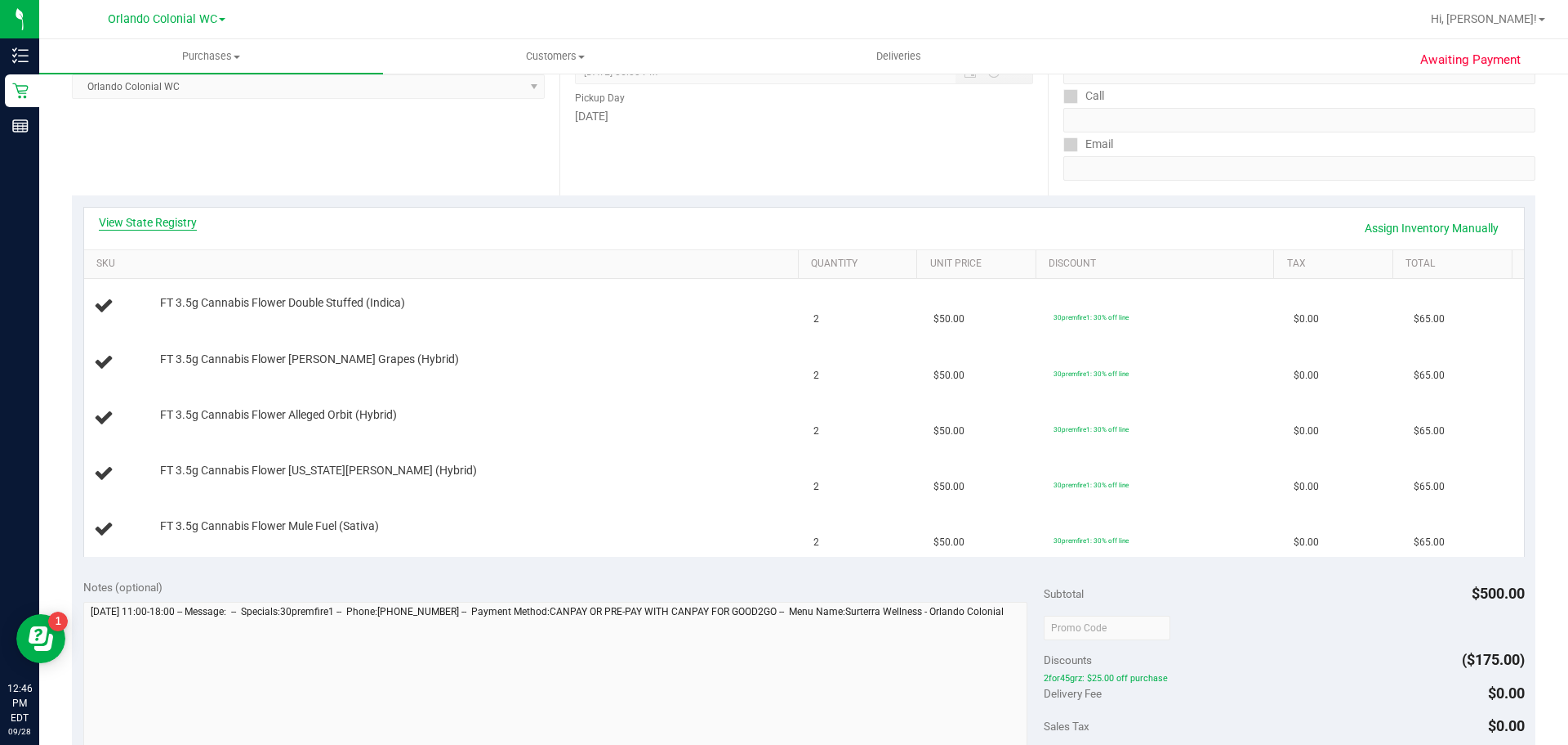
click at [191, 220] on link "View State Registry" at bounding box center [148, 222] width 98 height 16
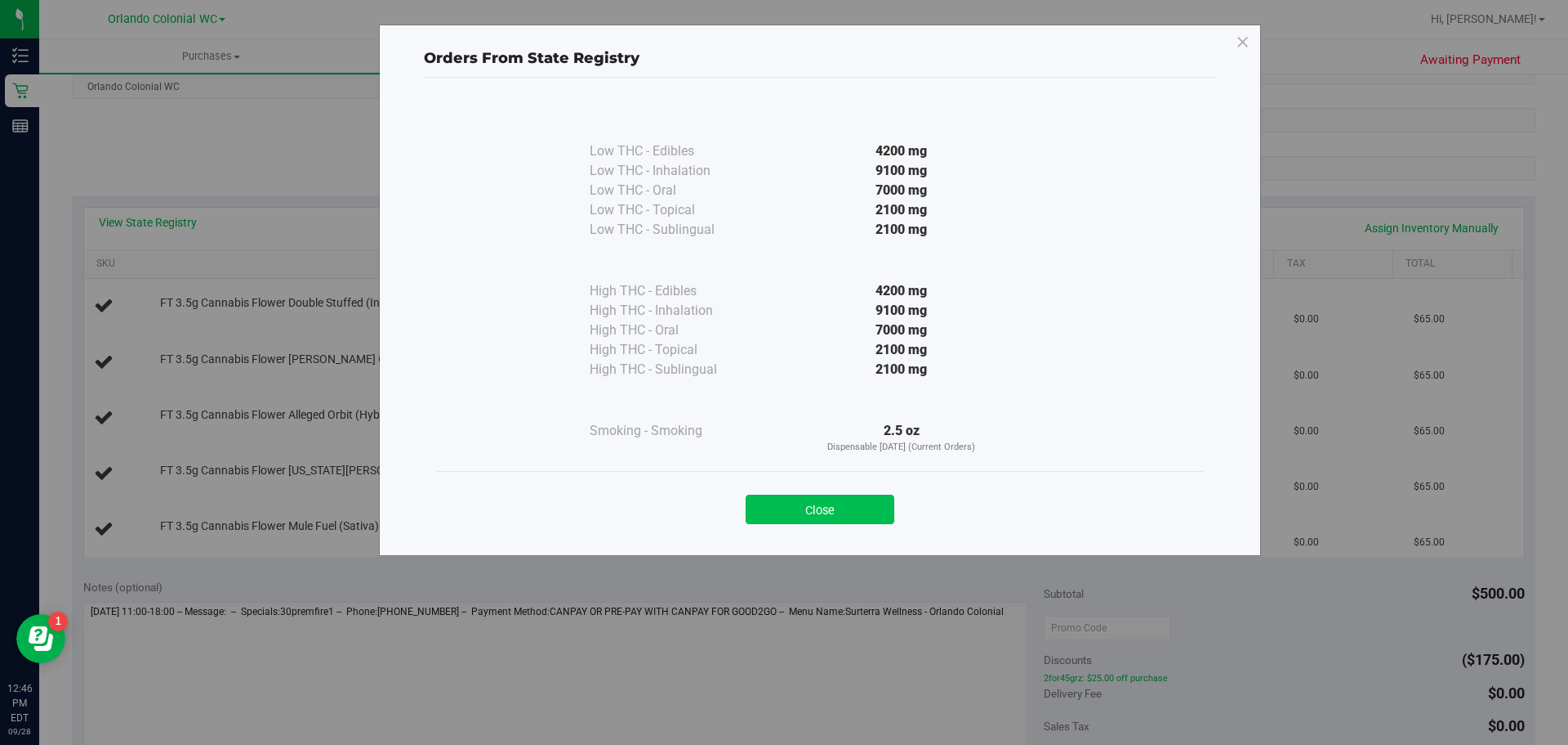
click at [890, 507] on button "Close" at bounding box center [820, 509] width 148 height 30
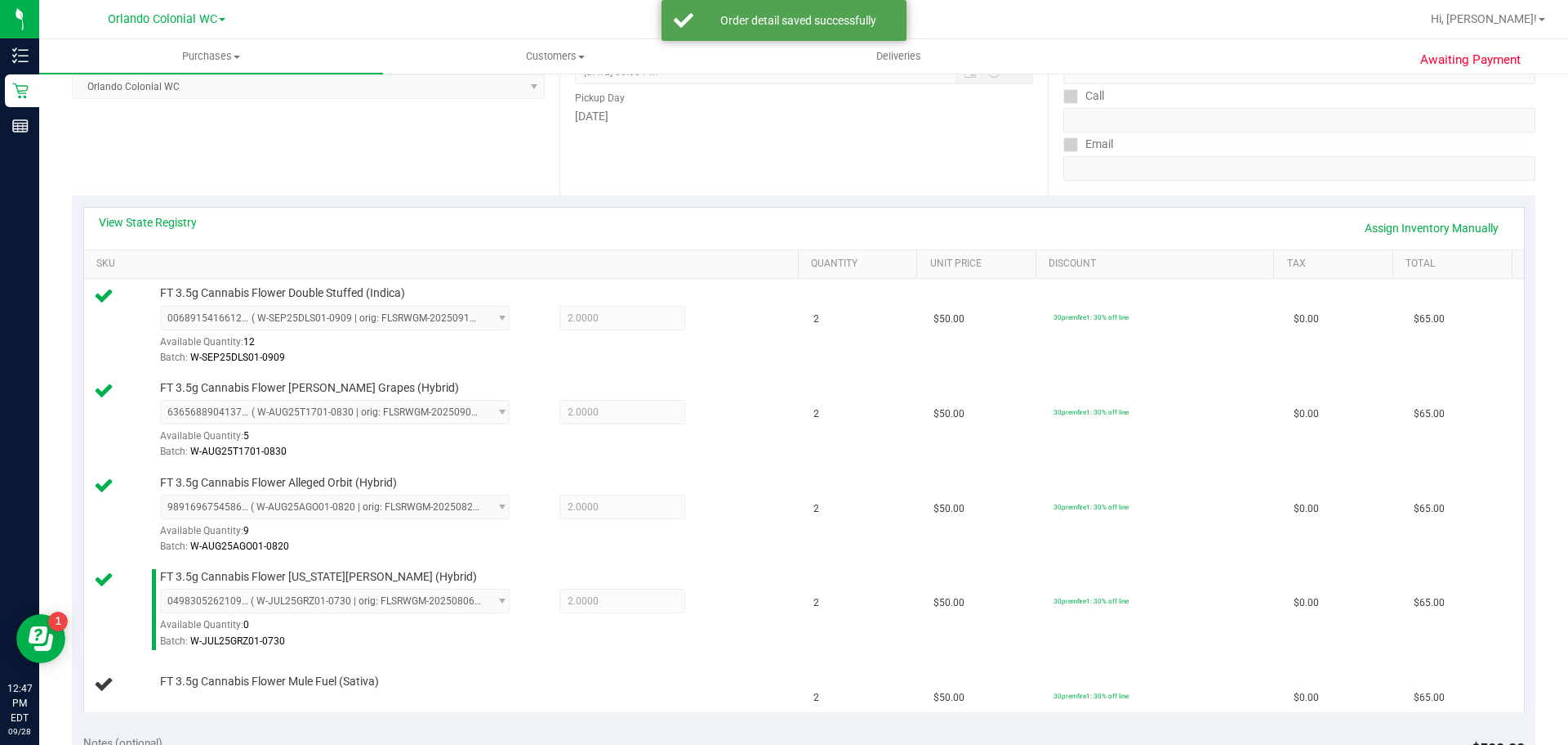
click at [471, 189] on div "Location Pickup Store Orlando Colonial WC Select Store Bonita Springs WC Boynto…" at bounding box center [316, 95] width 487 height 200
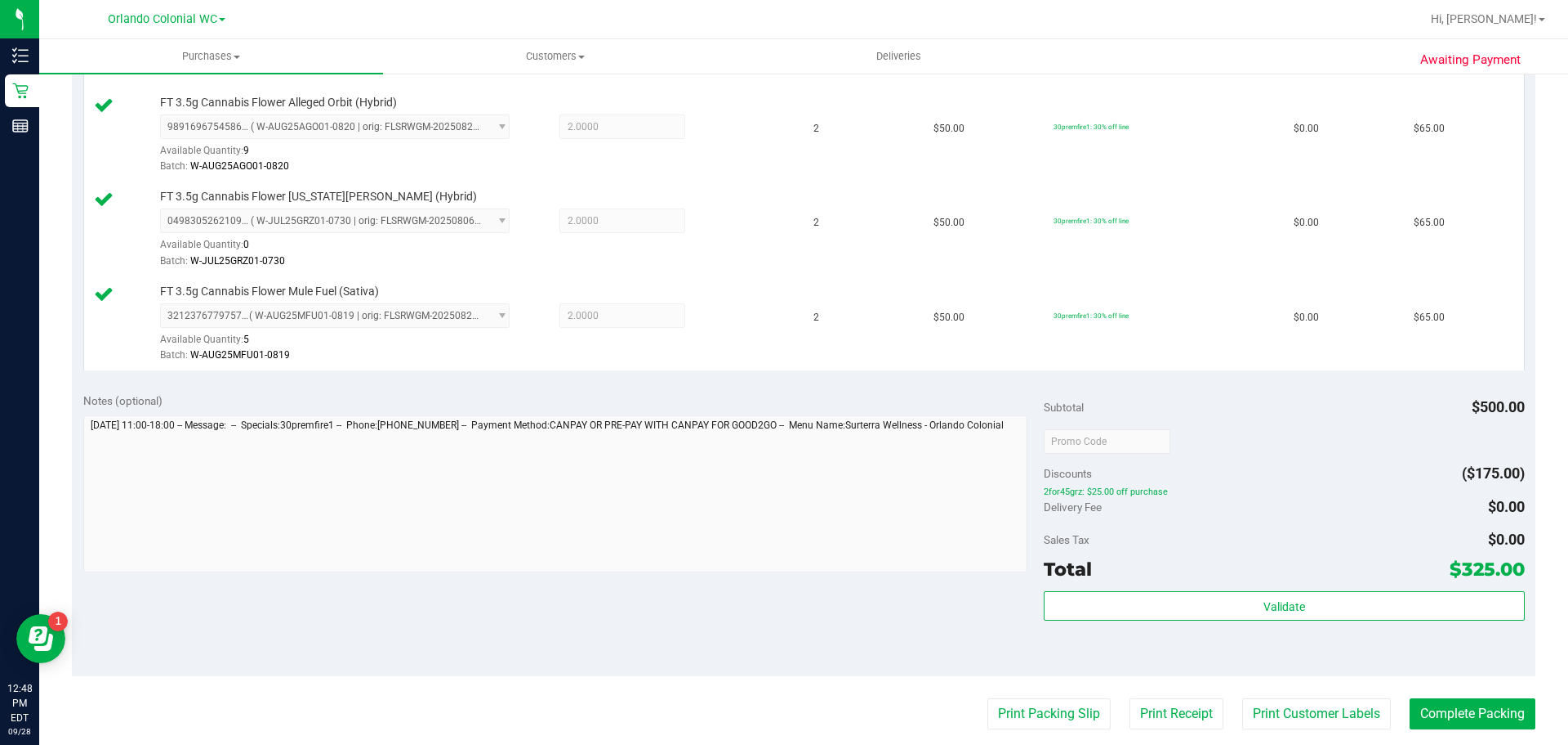
scroll to position [653, 0]
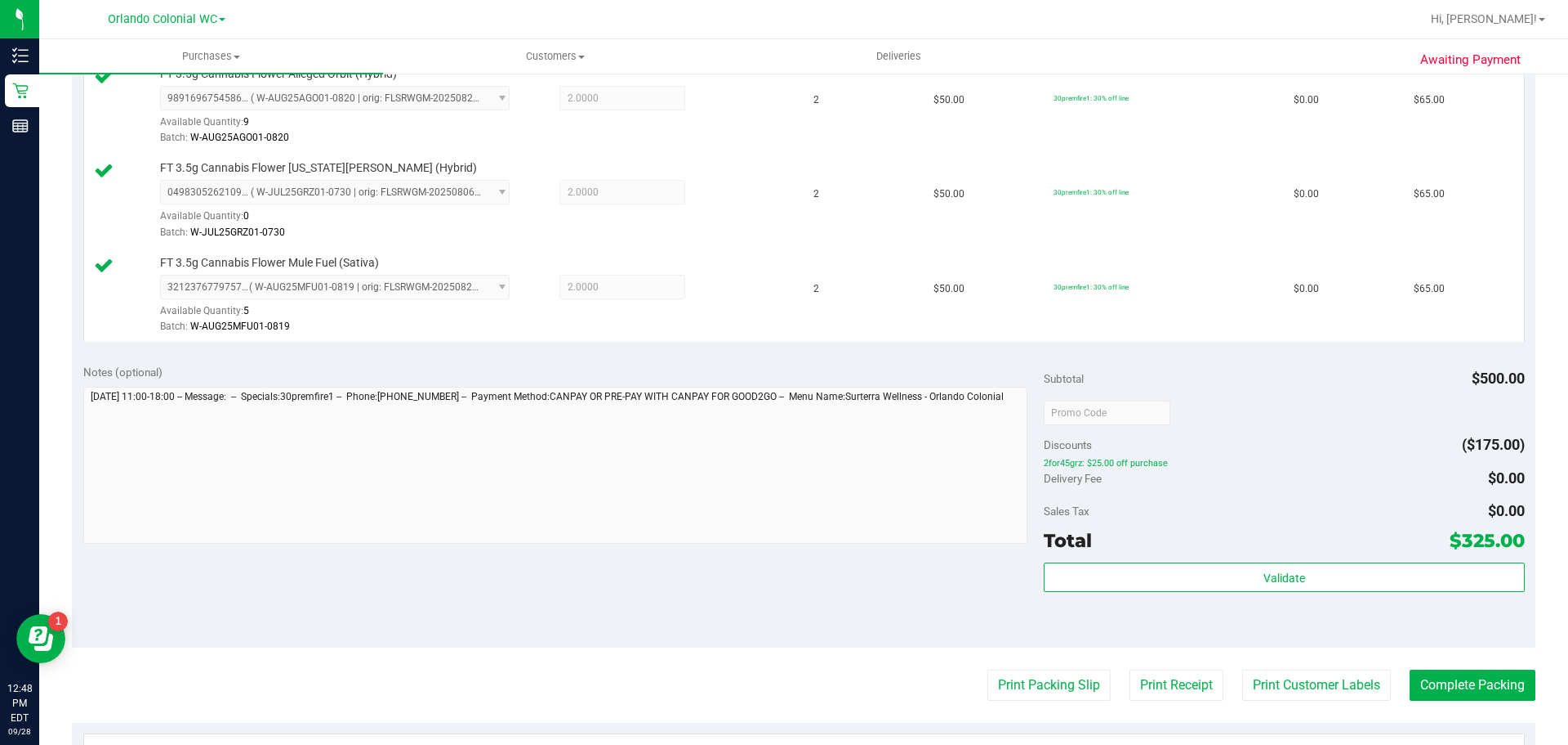
click at [1185, 606] on div "Validate" at bounding box center [1284, 599] width 481 height 73
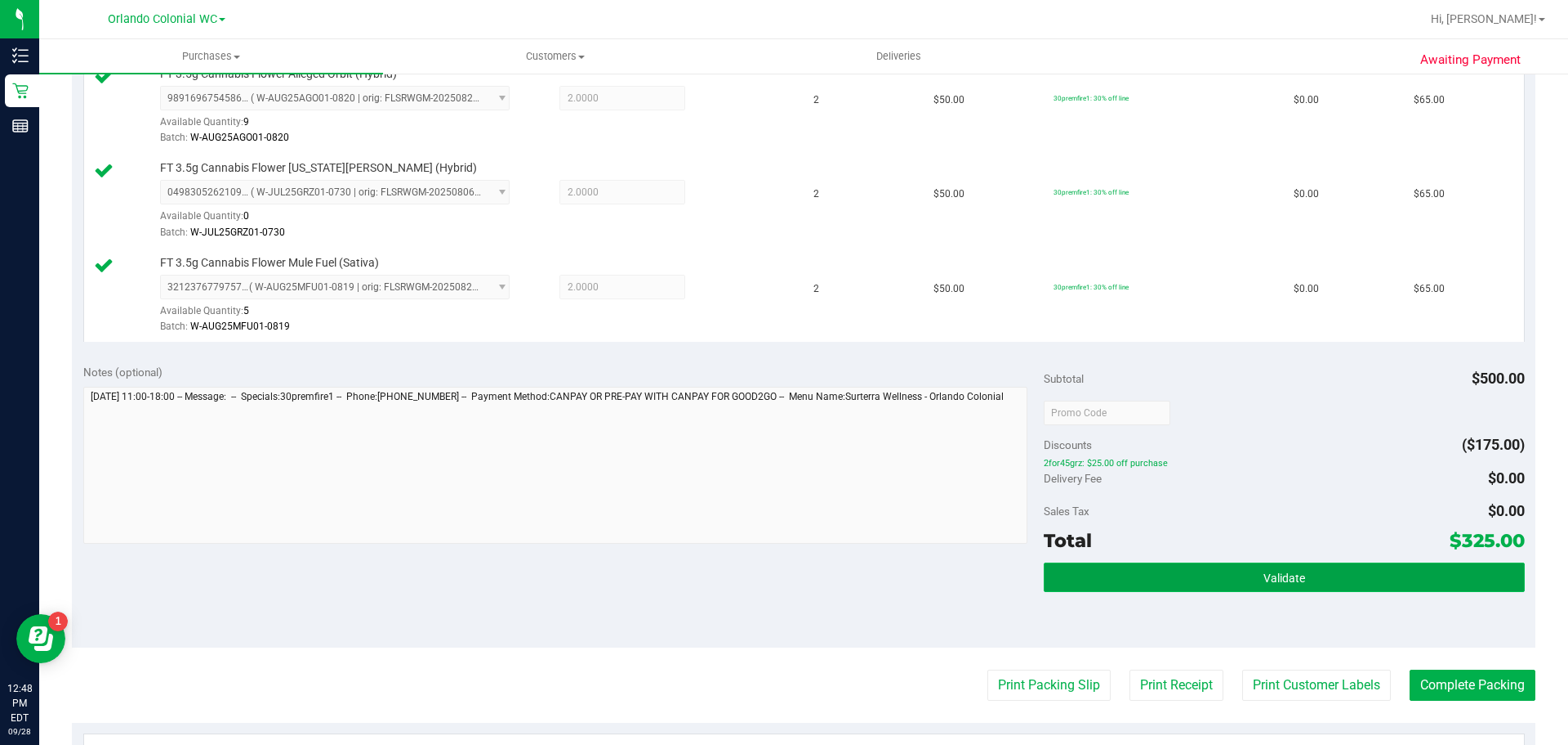
click at [1205, 568] on button "Validate" at bounding box center [1284, 576] width 481 height 30
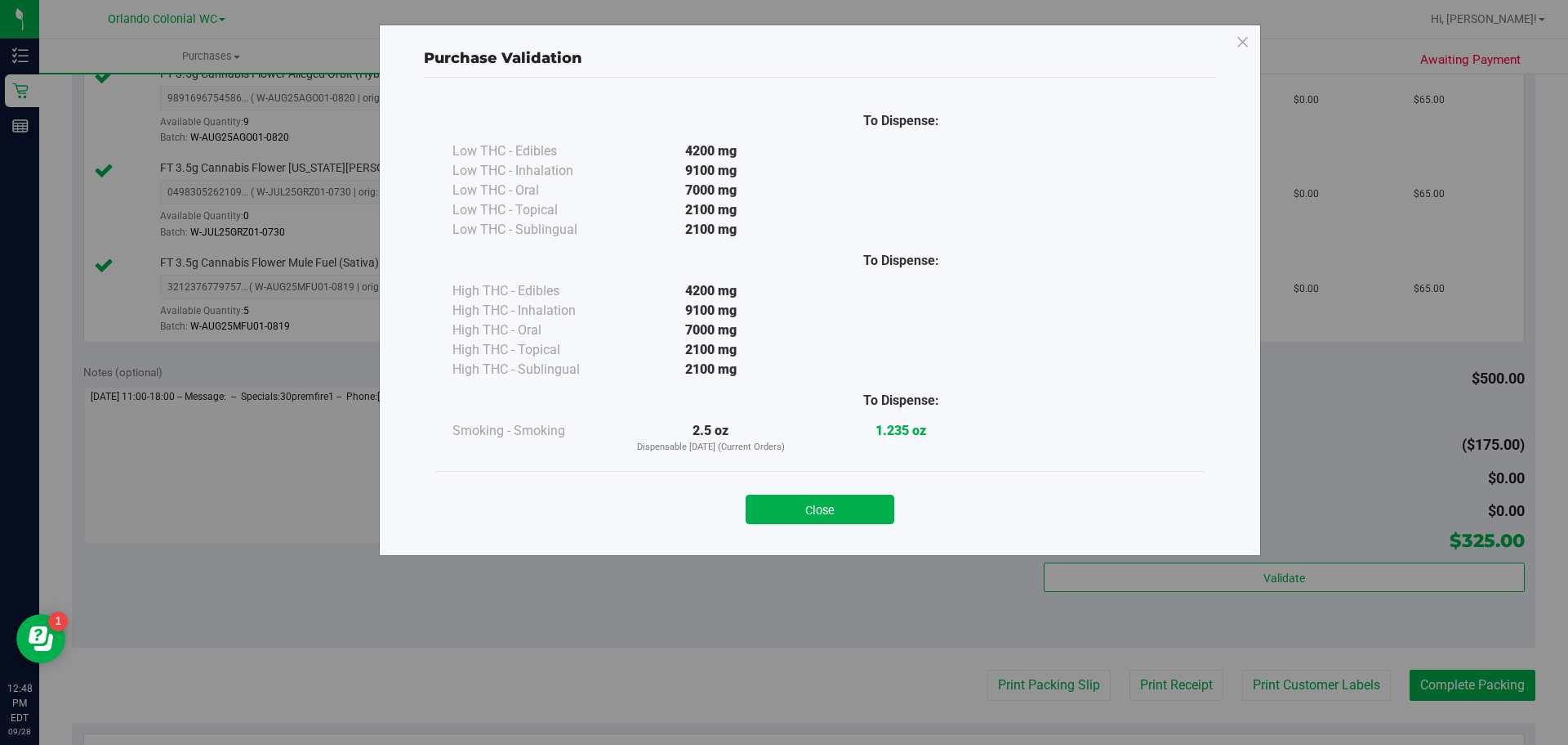
drag, startPoint x: 812, startPoint y: 508, endPoint x: 918, endPoint y: 541, distance: 111.0
click at [814, 507] on button "Close" at bounding box center [820, 509] width 148 height 30
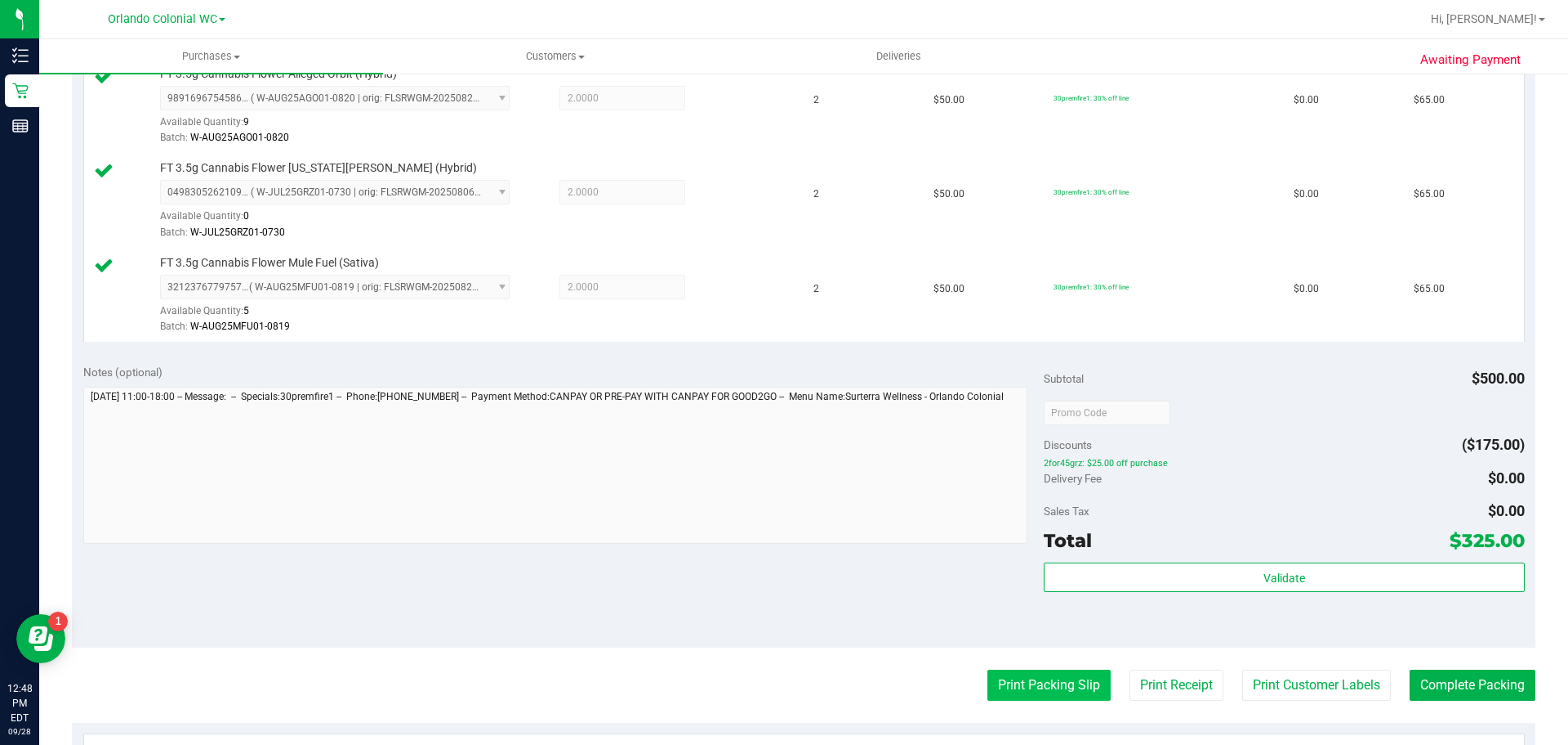
click at [1020, 691] on button "Print Packing Slip" at bounding box center [1049, 685] width 123 height 31
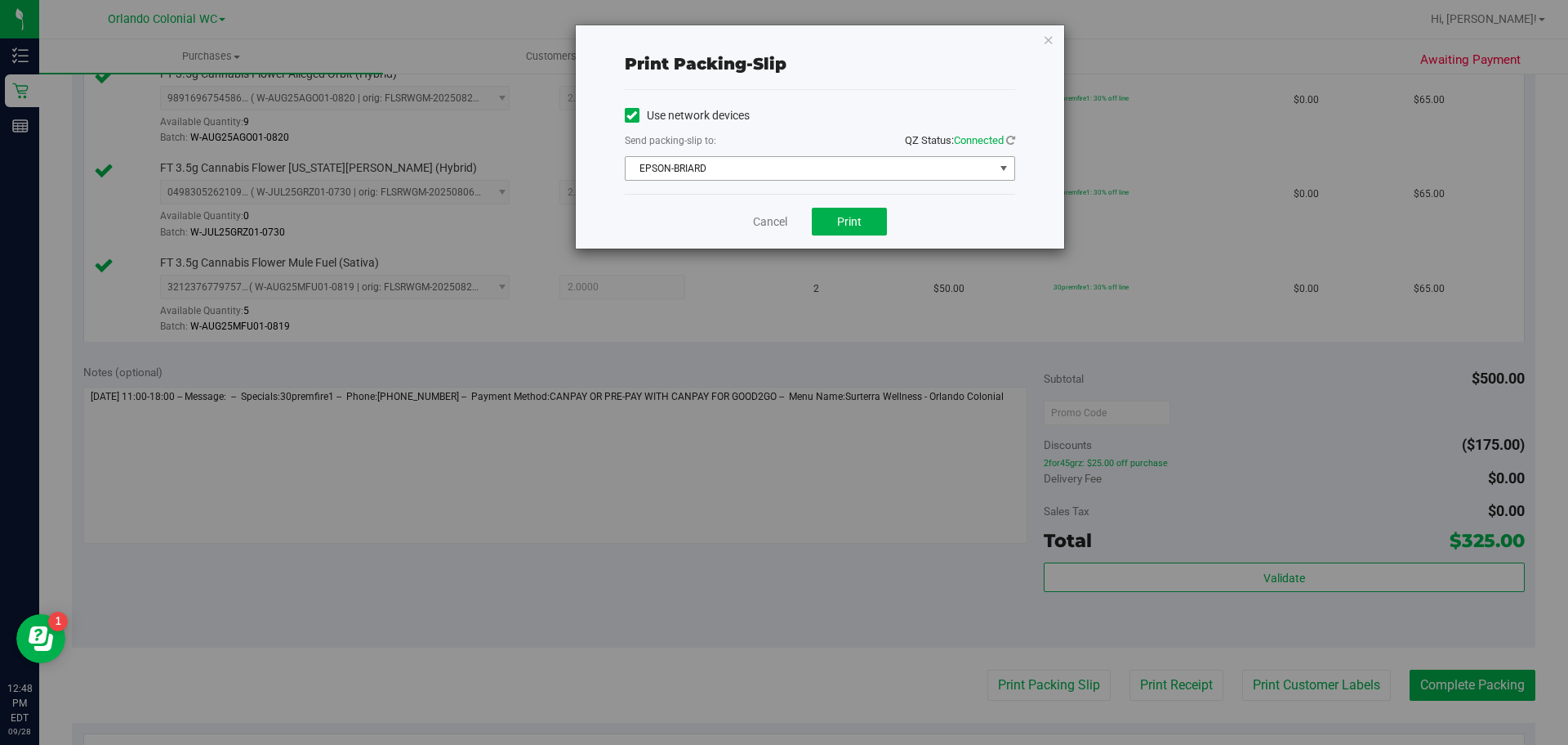
click at [892, 174] on span "EPSON-BRIARD" at bounding box center [810, 169] width 368 height 23
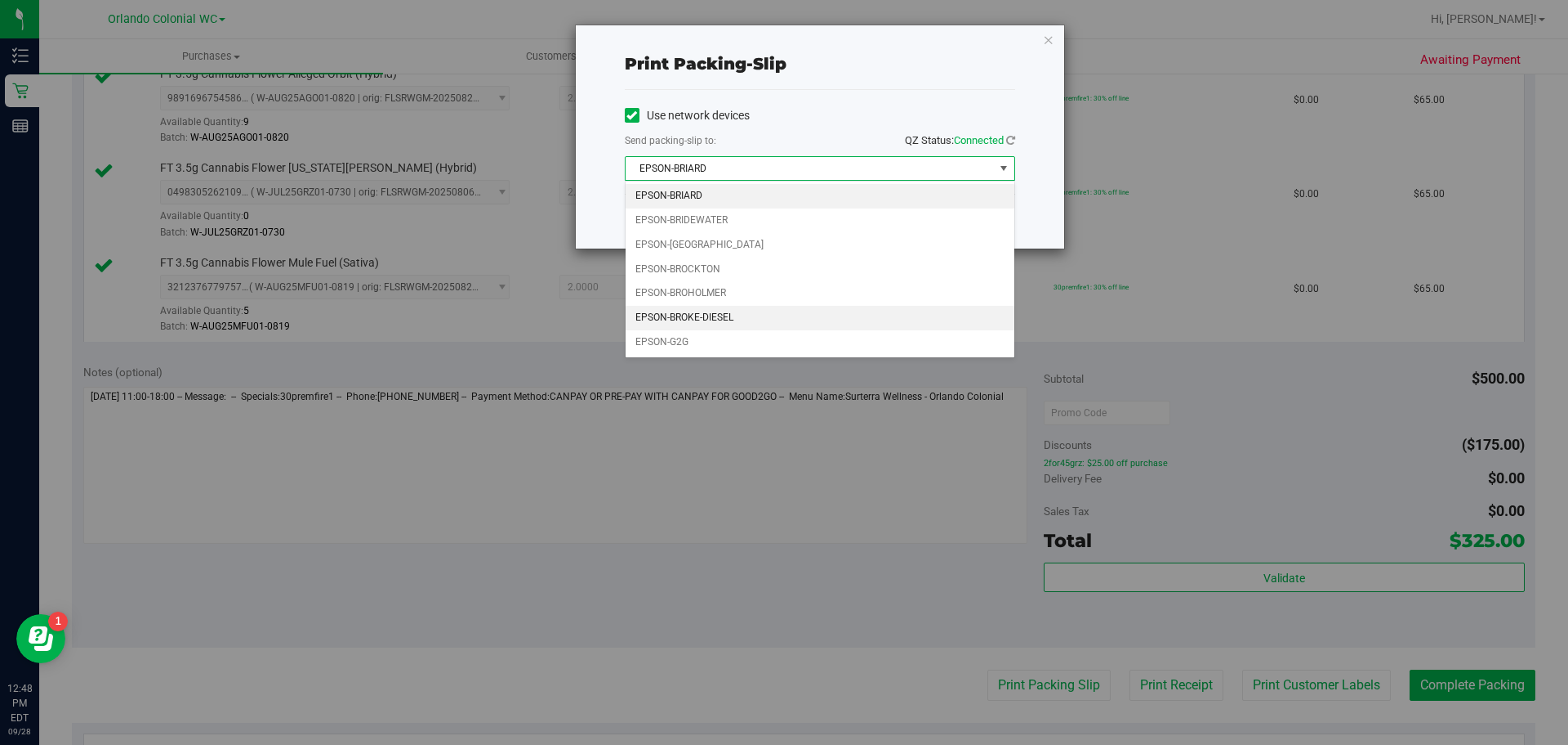
click at [712, 313] on li "EPSON-BROKE-DIESEL" at bounding box center [821, 317] width 389 height 24
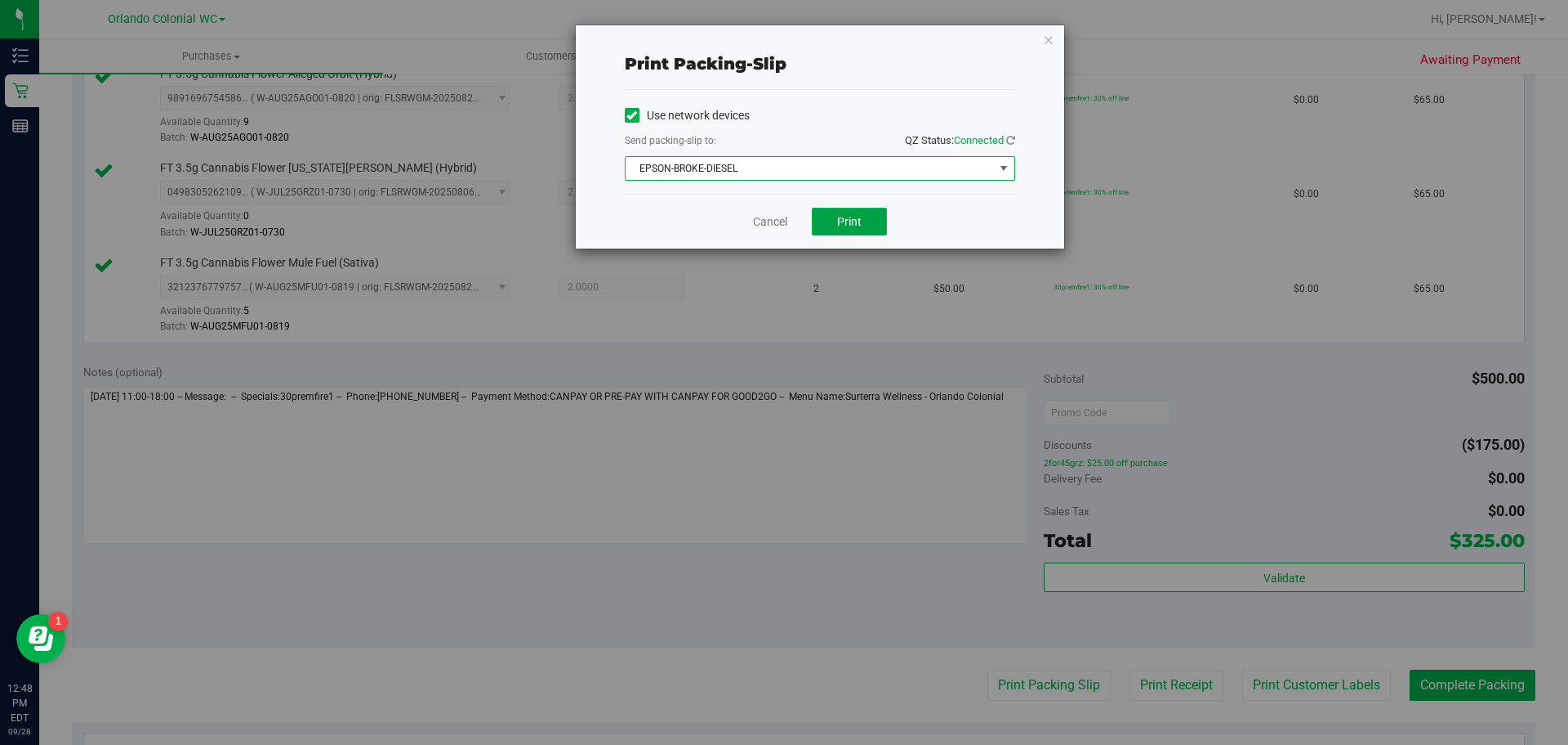
click at [868, 224] on button "Print" at bounding box center [849, 221] width 75 height 28
click at [1051, 40] on icon "button" at bounding box center [1049, 40] width 12 height 19
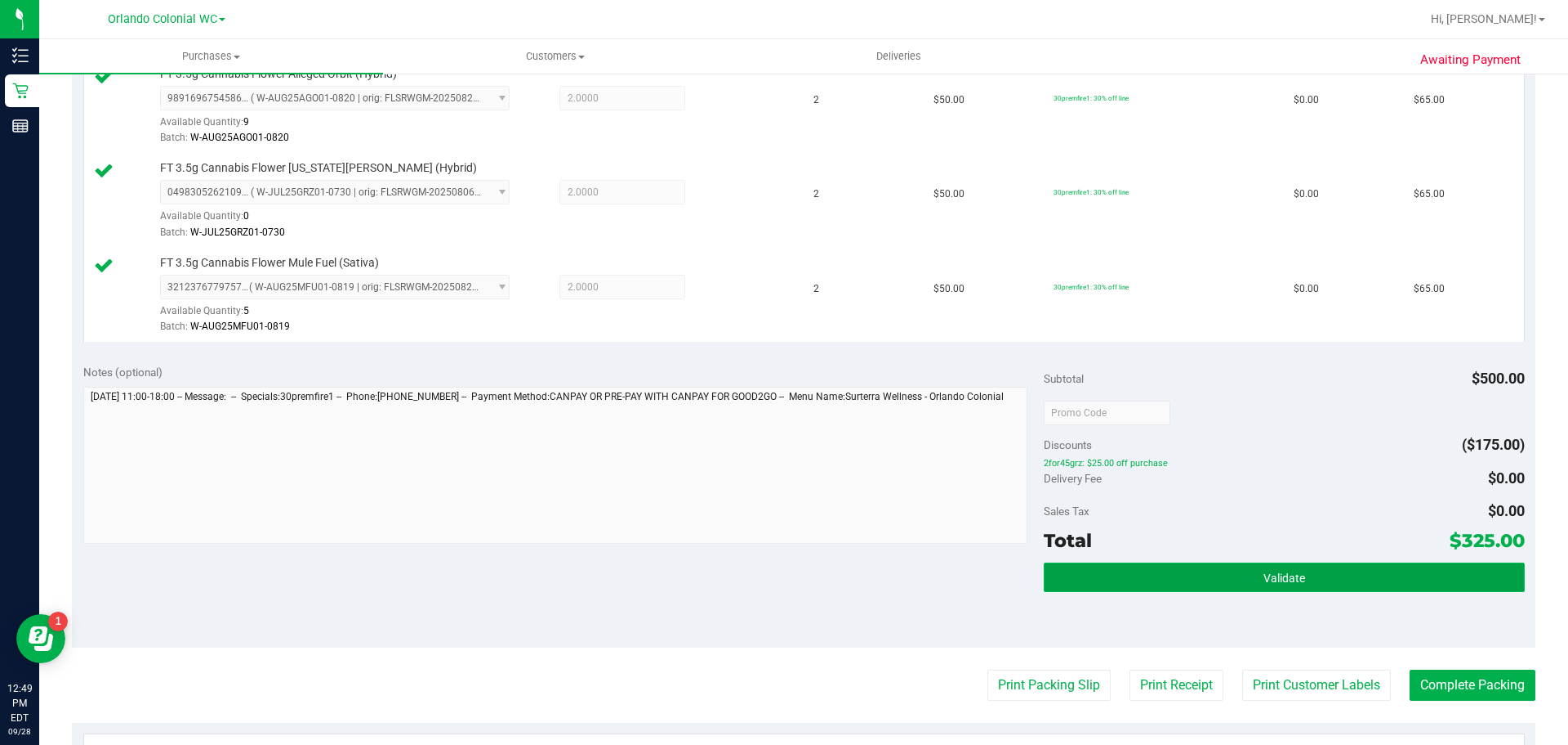
click at [1338, 574] on button "Validate" at bounding box center [1284, 576] width 481 height 30
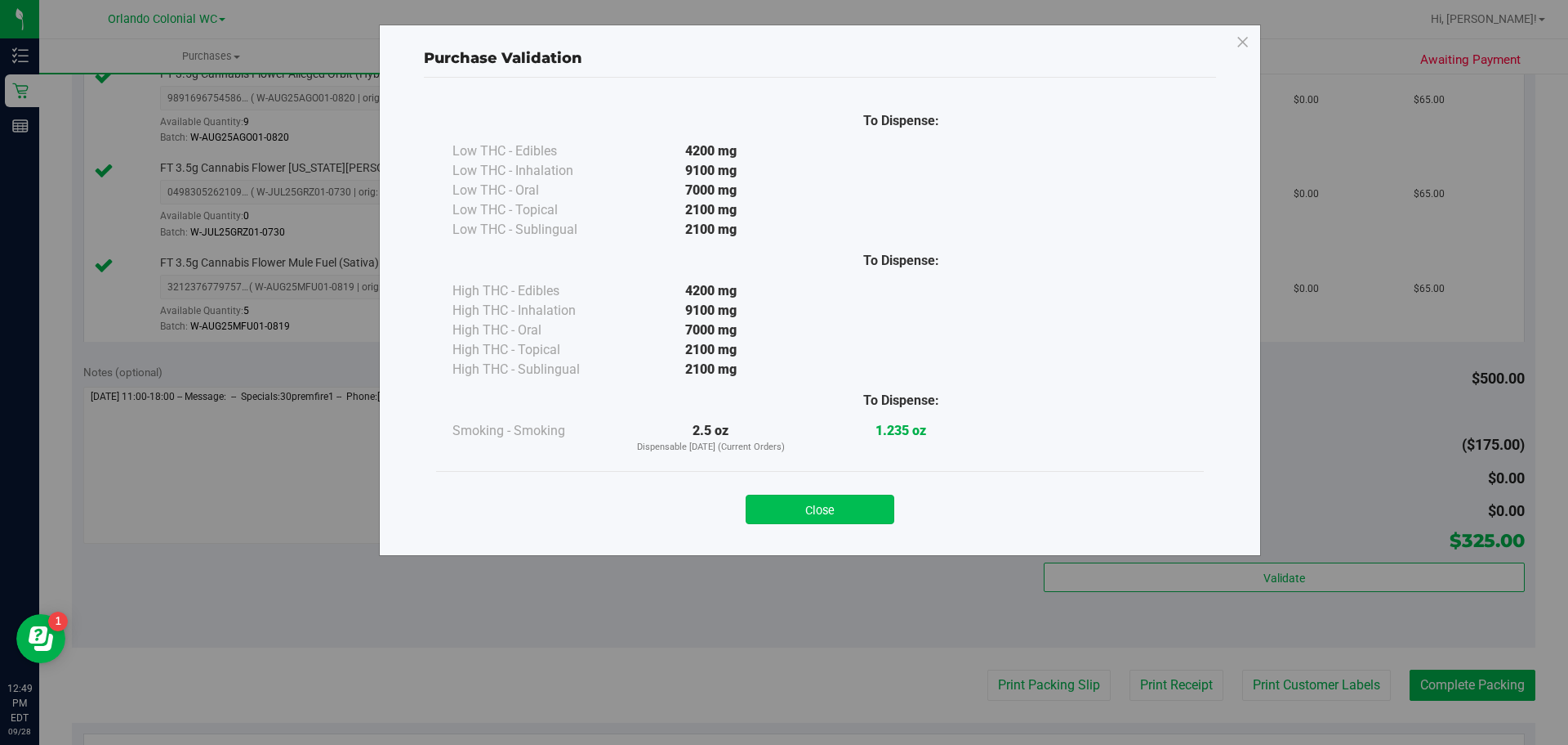
click at [845, 498] on button "Close" at bounding box center [820, 509] width 148 height 30
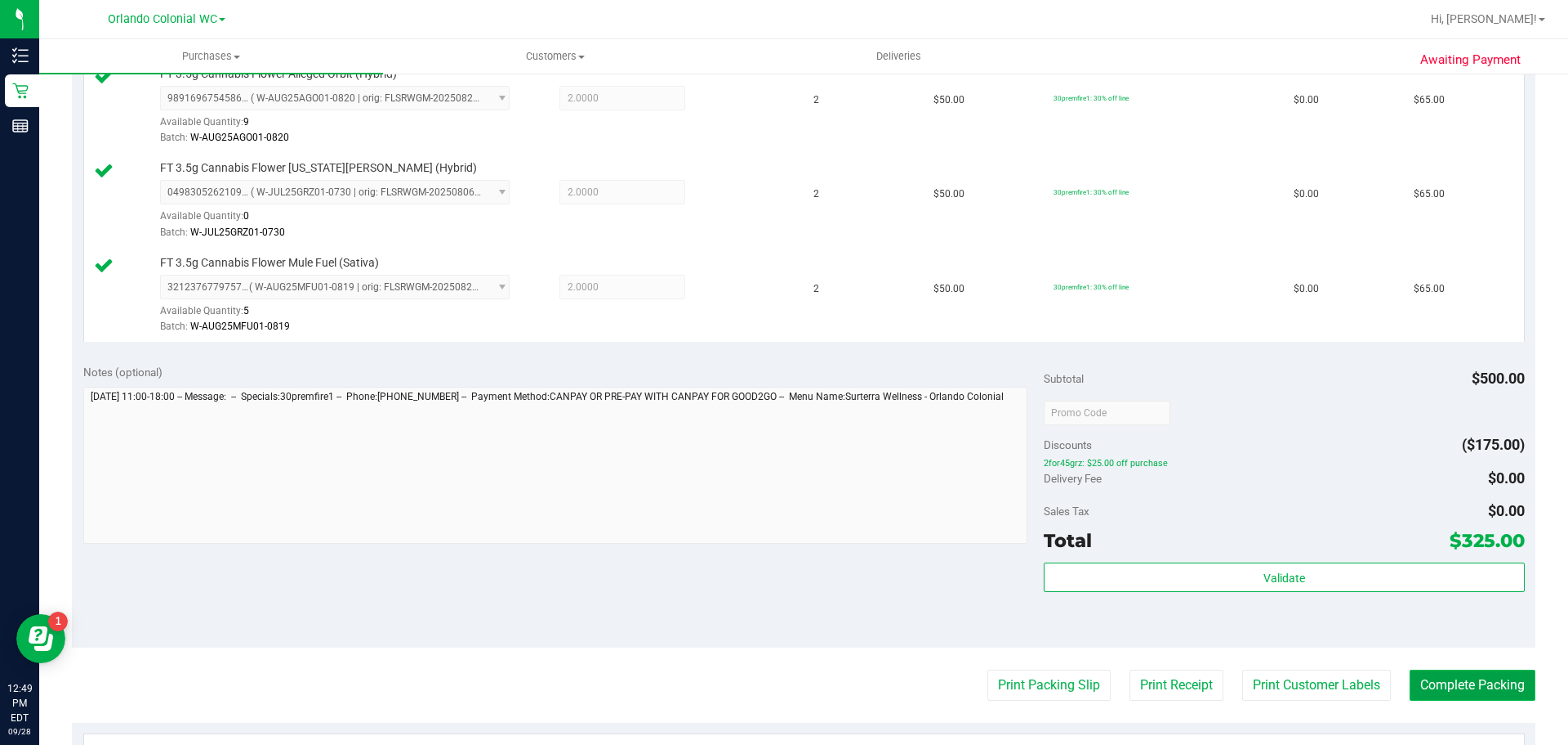
click at [1454, 681] on button "Complete Packing" at bounding box center [1473, 685] width 126 height 31
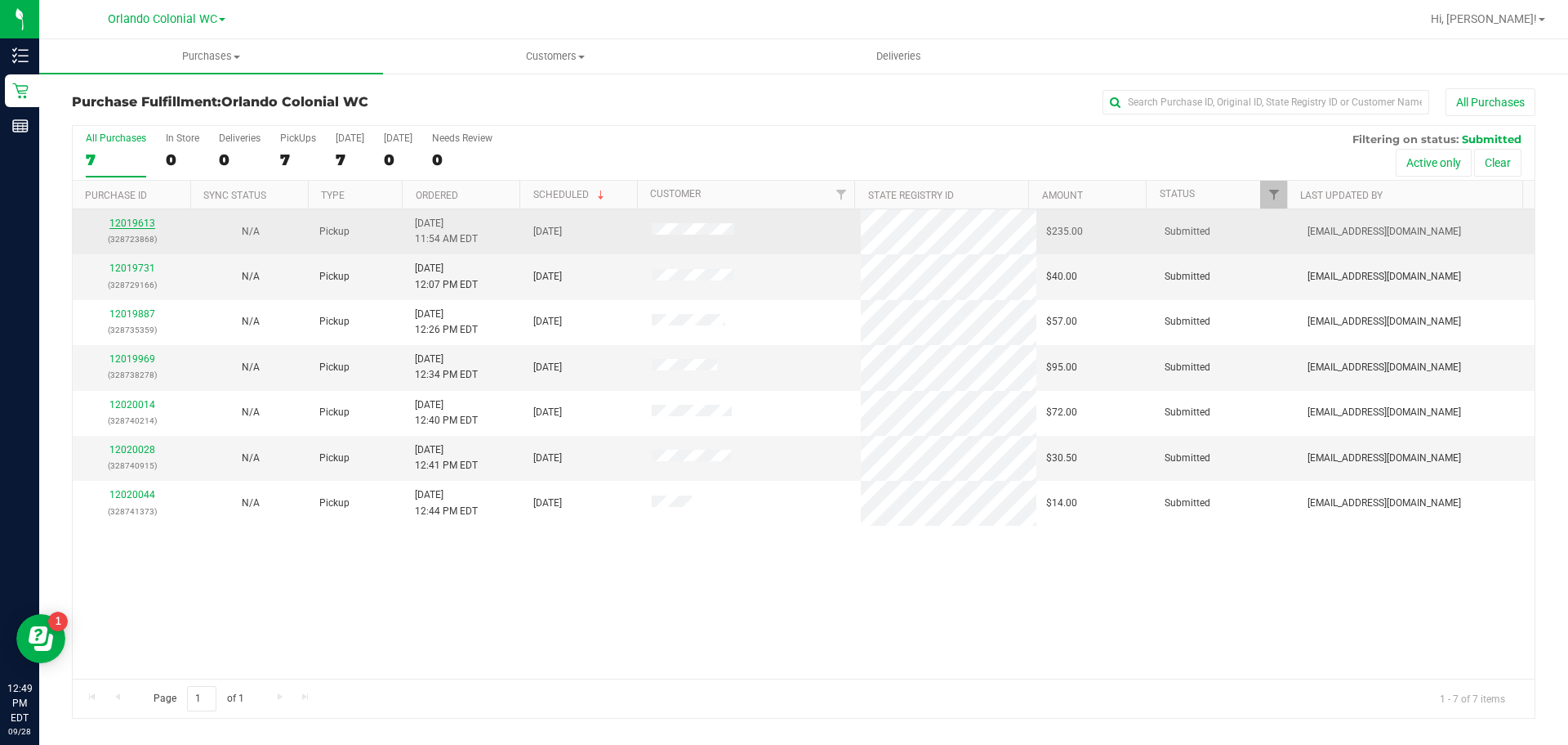
click at [144, 218] on link "12019613" at bounding box center [132, 224] width 45 height 12
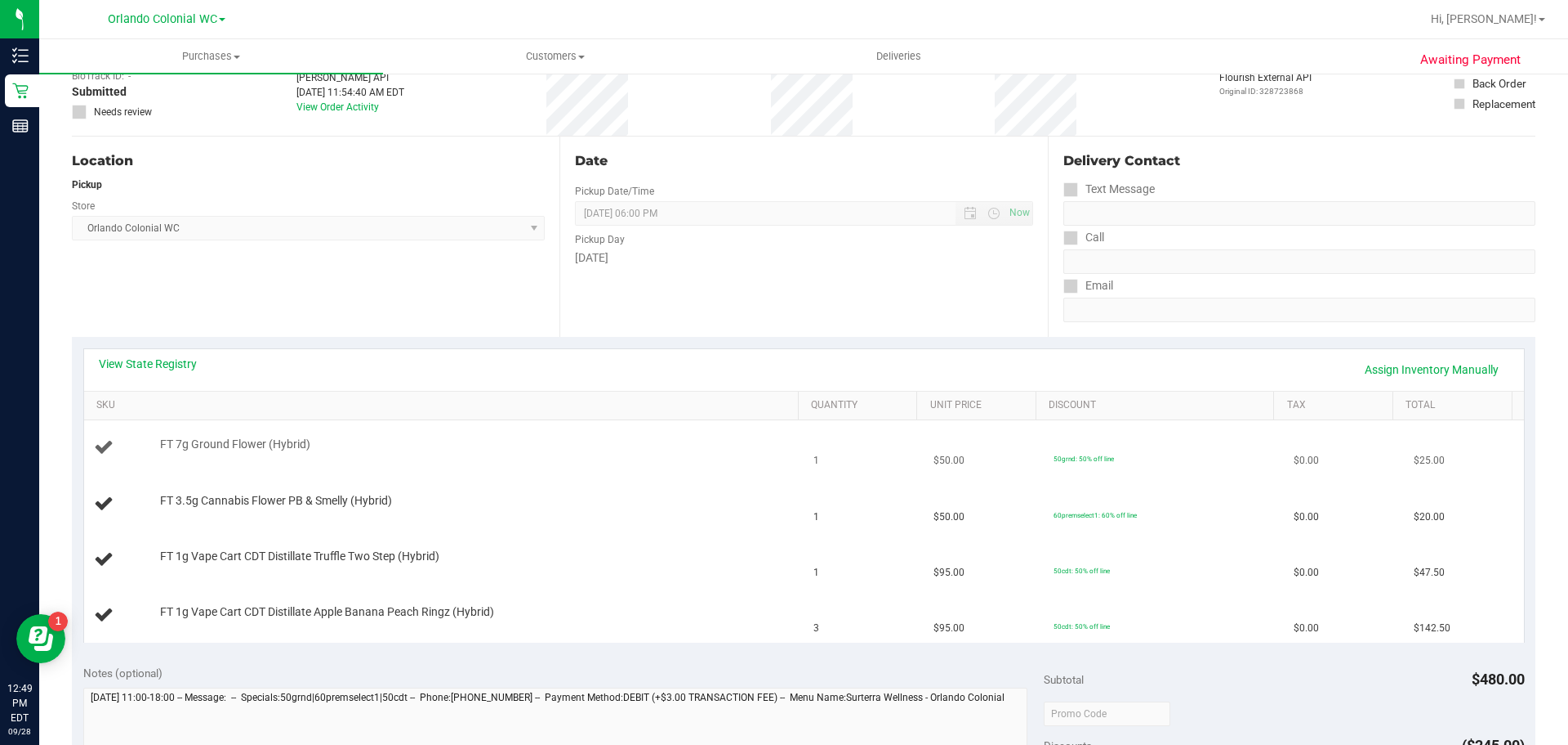
scroll to position [164, 0]
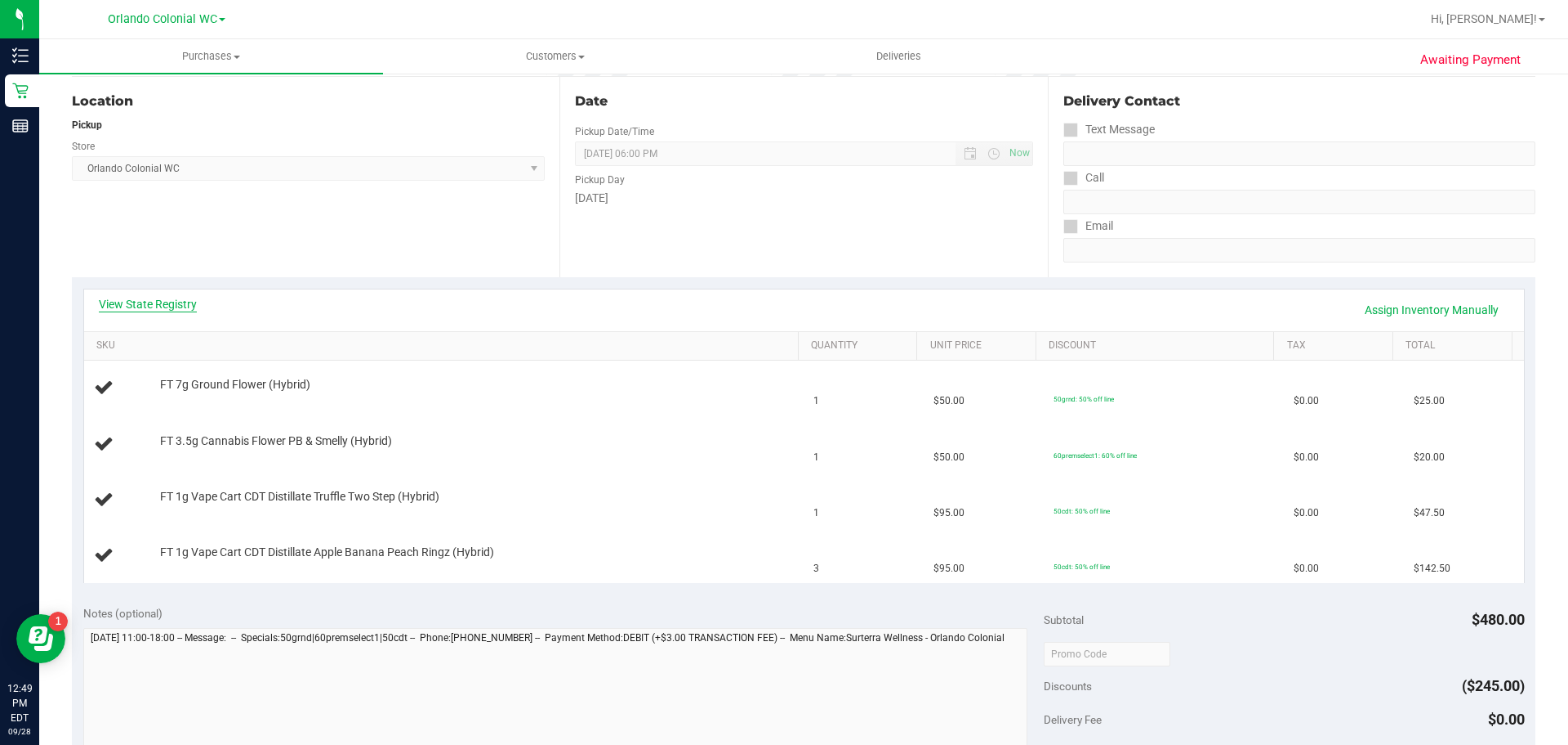
click at [170, 307] on link "View State Registry" at bounding box center [148, 304] width 98 height 16
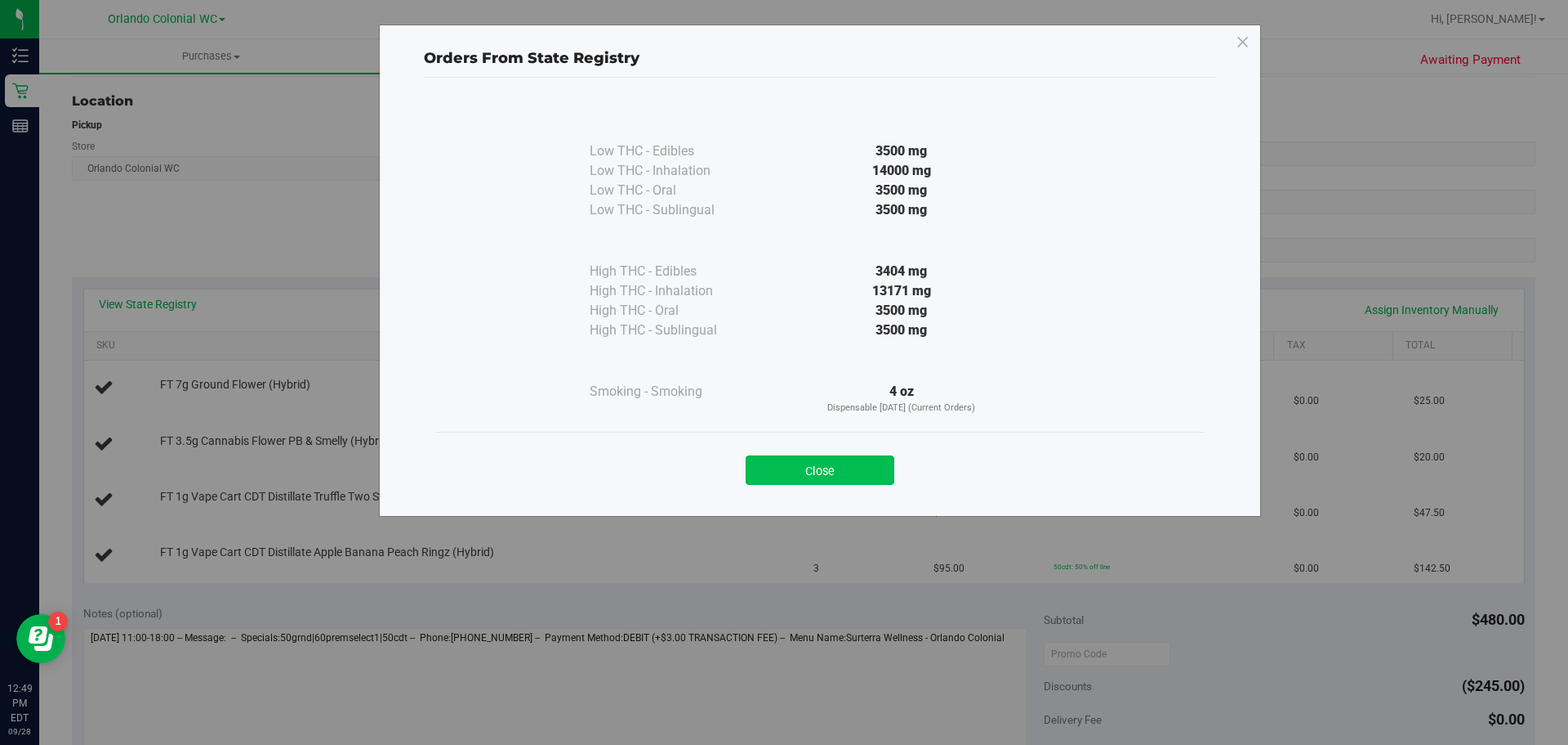
click at [816, 477] on button "Close" at bounding box center [820, 469] width 148 height 30
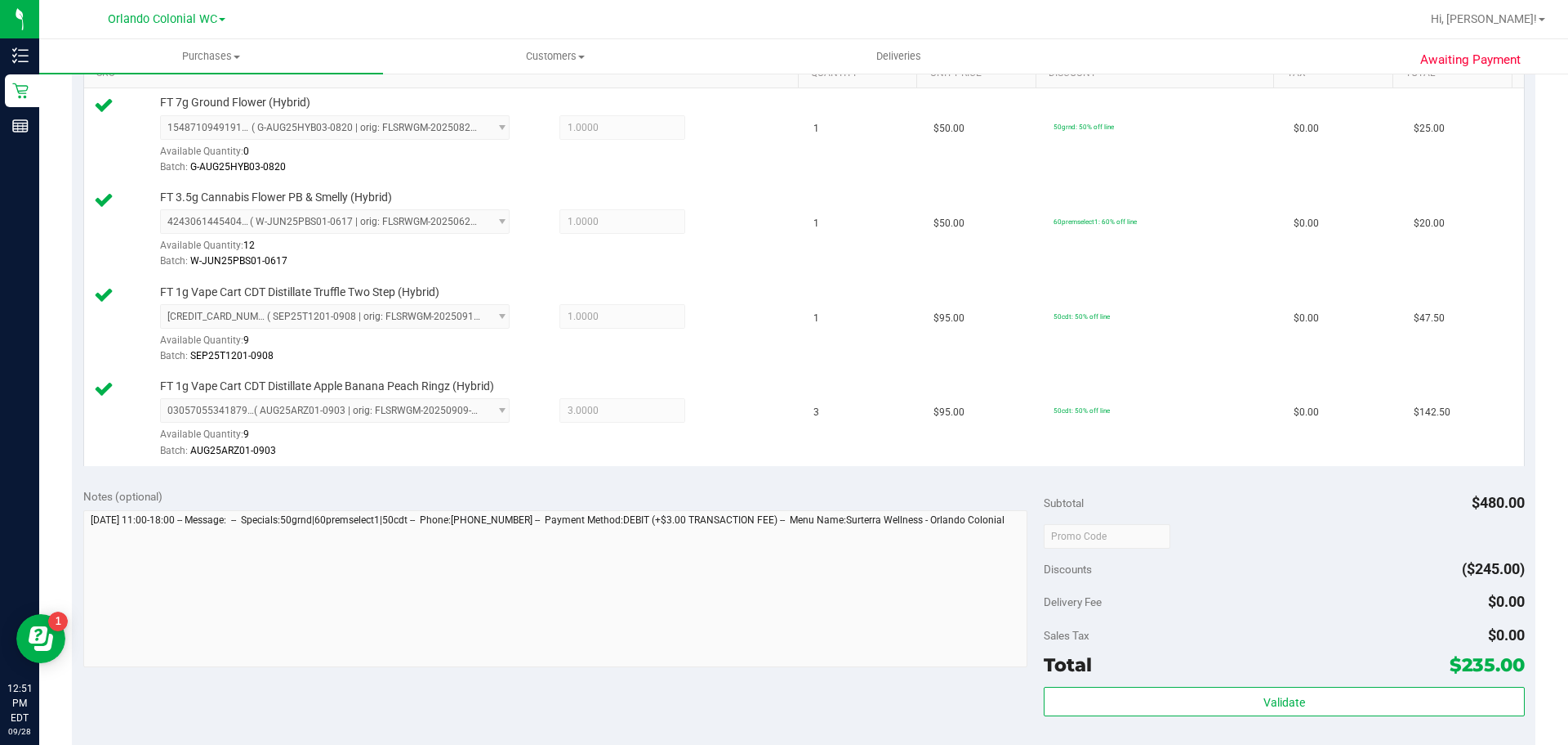
scroll to position [572, 0]
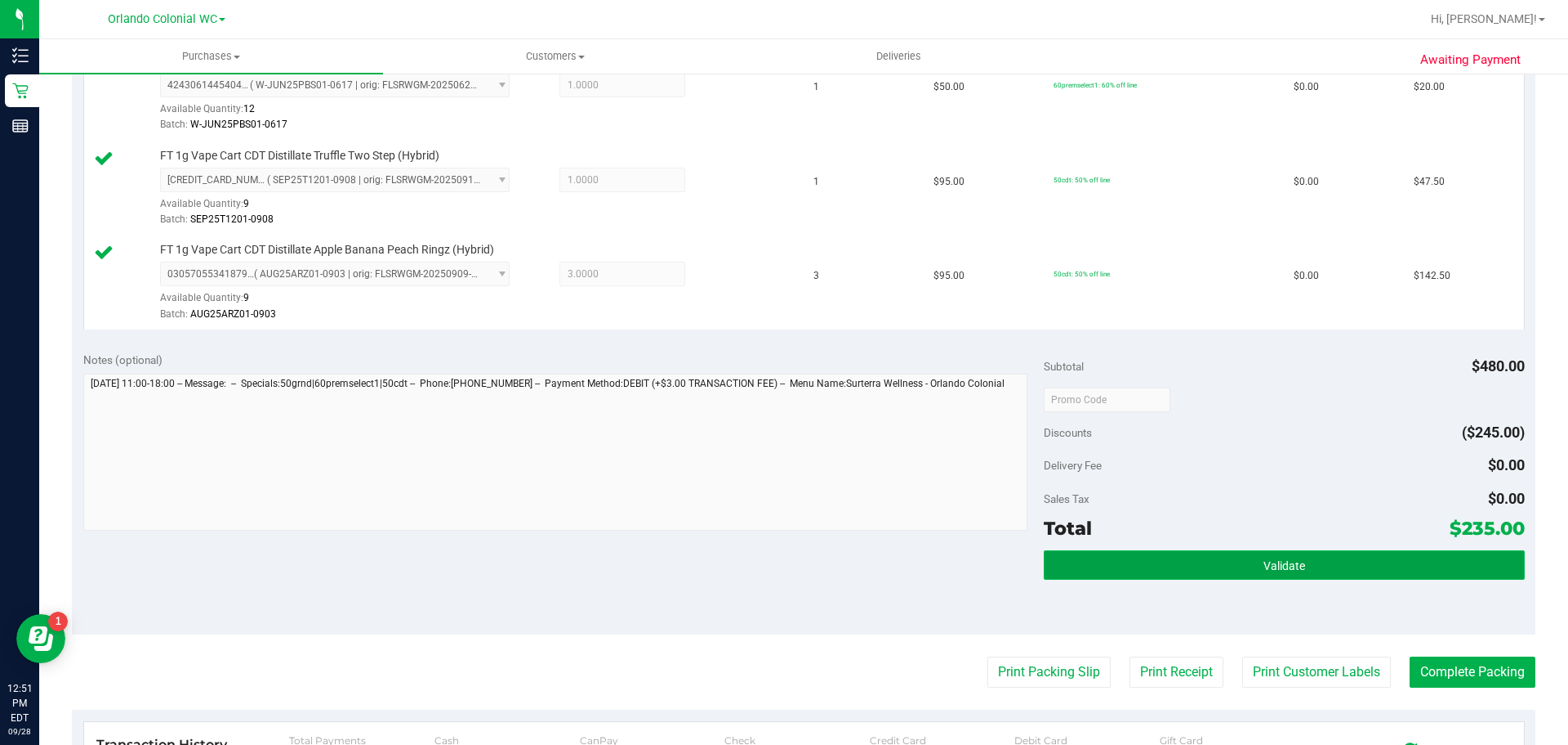
click at [1346, 557] on button "Validate" at bounding box center [1284, 565] width 481 height 30
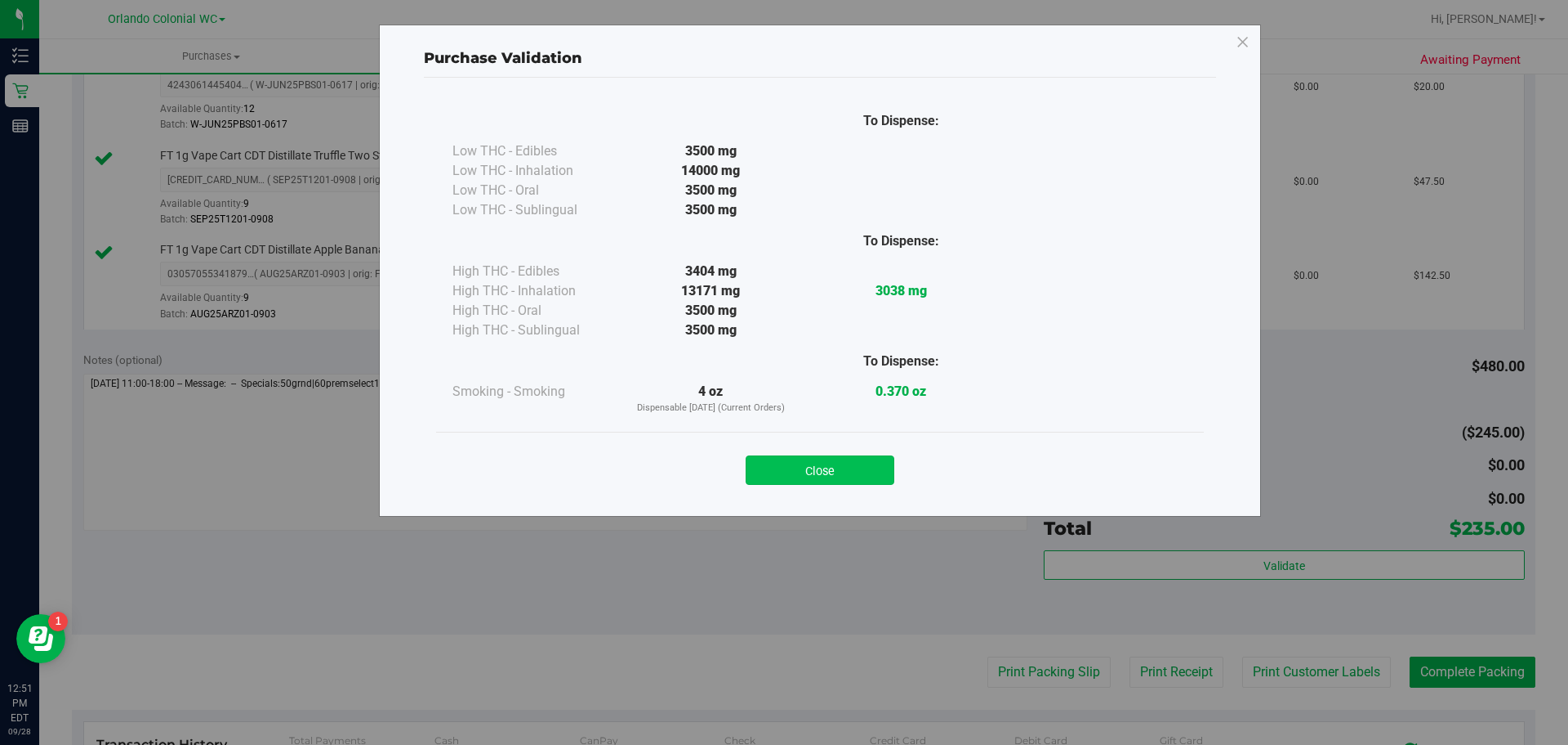
click at [830, 480] on button "Close" at bounding box center [820, 469] width 148 height 30
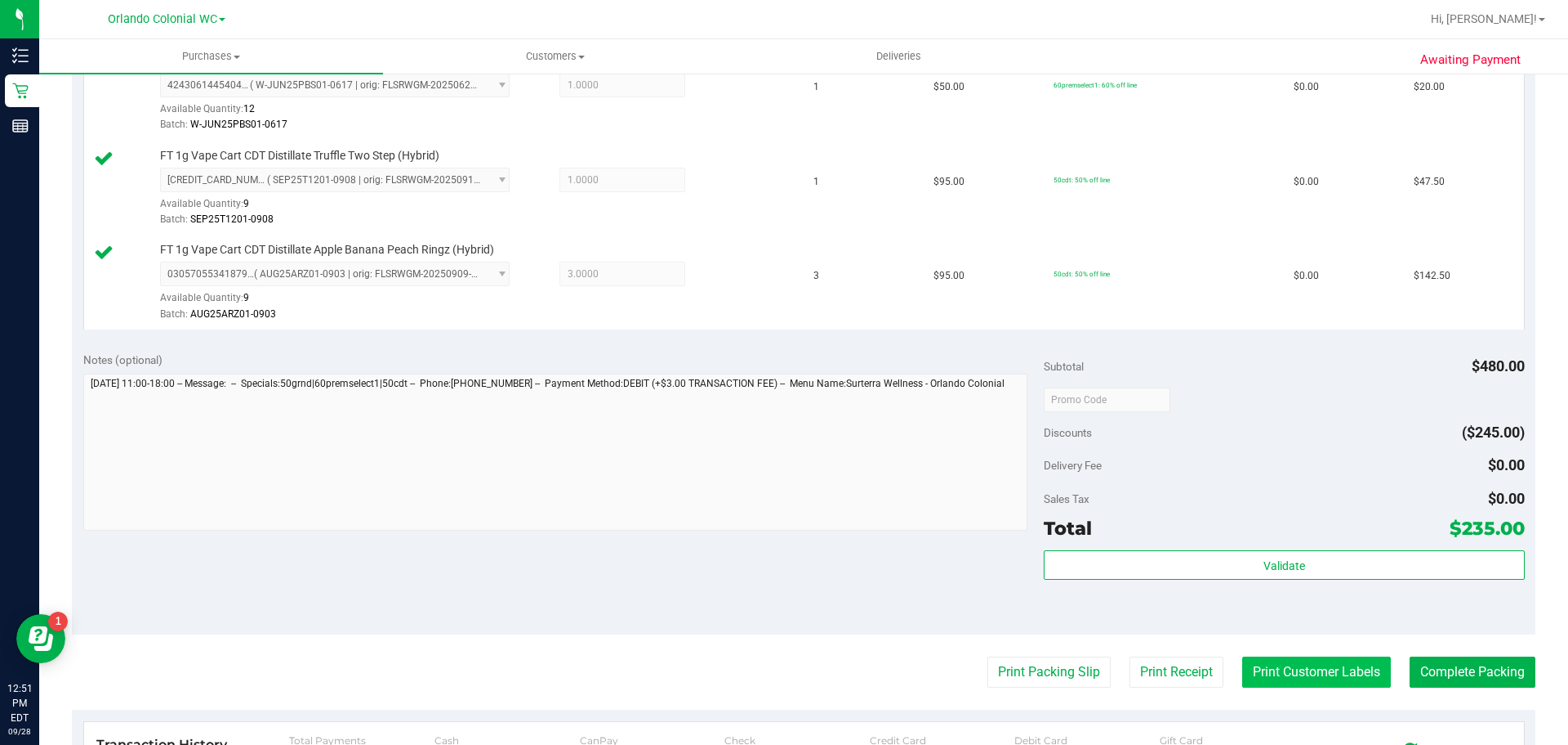
click at [1259, 670] on button "Print Customer Labels" at bounding box center [1317, 672] width 148 height 31
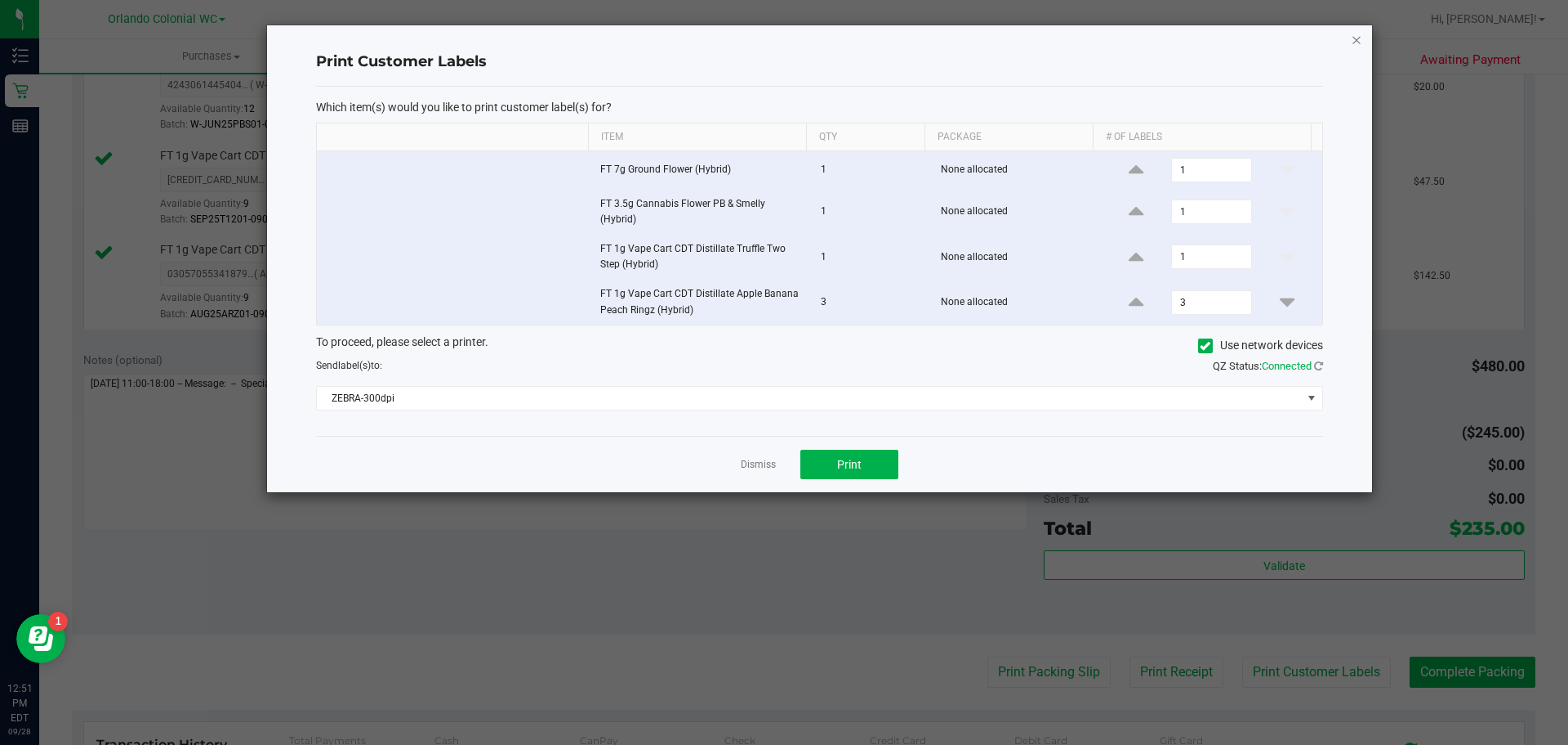
click at [1351, 42] on div "Print Customer Labels Which item(s) would you like to print customer label(s) f…" at bounding box center [819, 258] width 1105 height 466
click at [1353, 37] on icon "button" at bounding box center [1357, 40] width 12 height 19
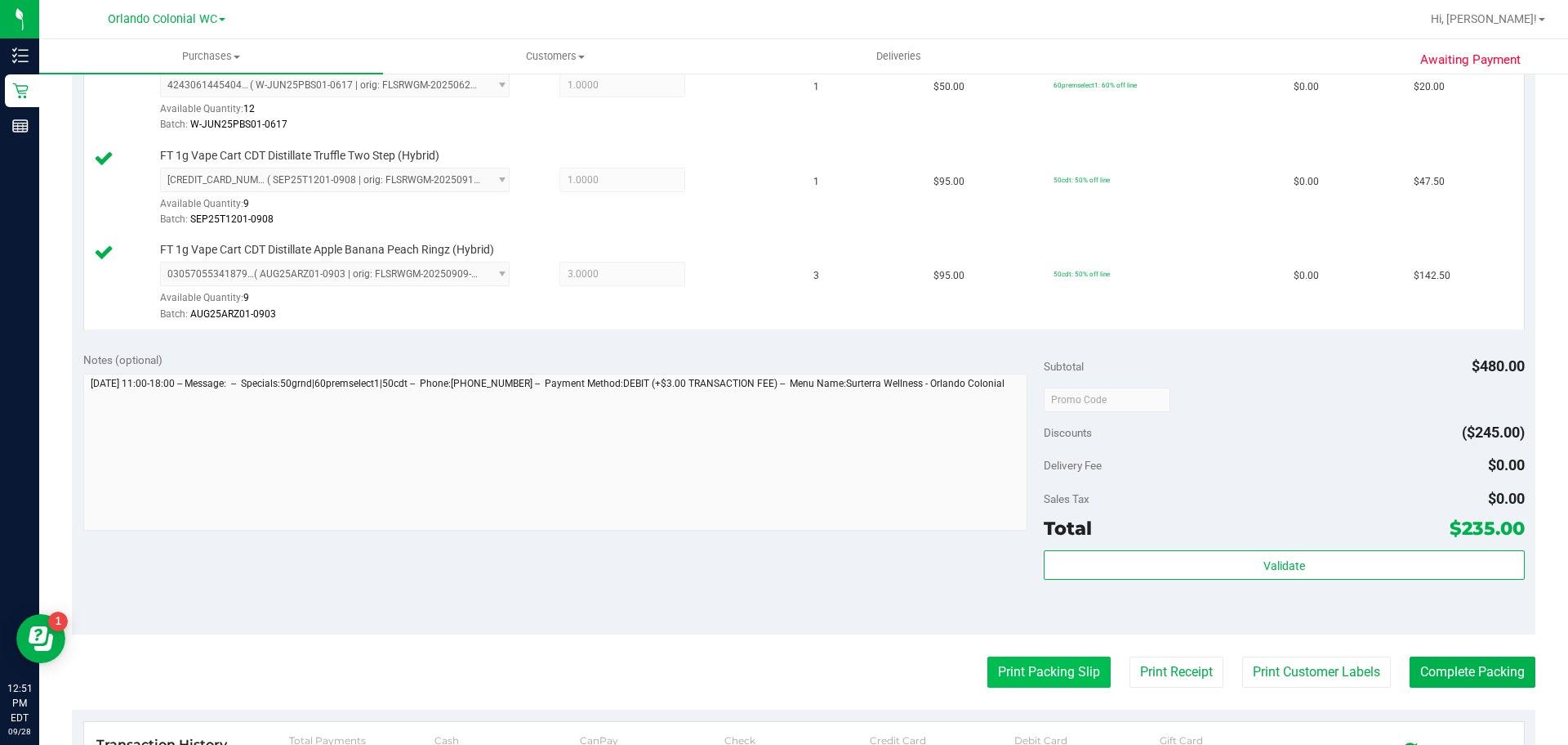
click at [1030, 673] on button "Print Packing Slip" at bounding box center [1049, 672] width 123 height 31
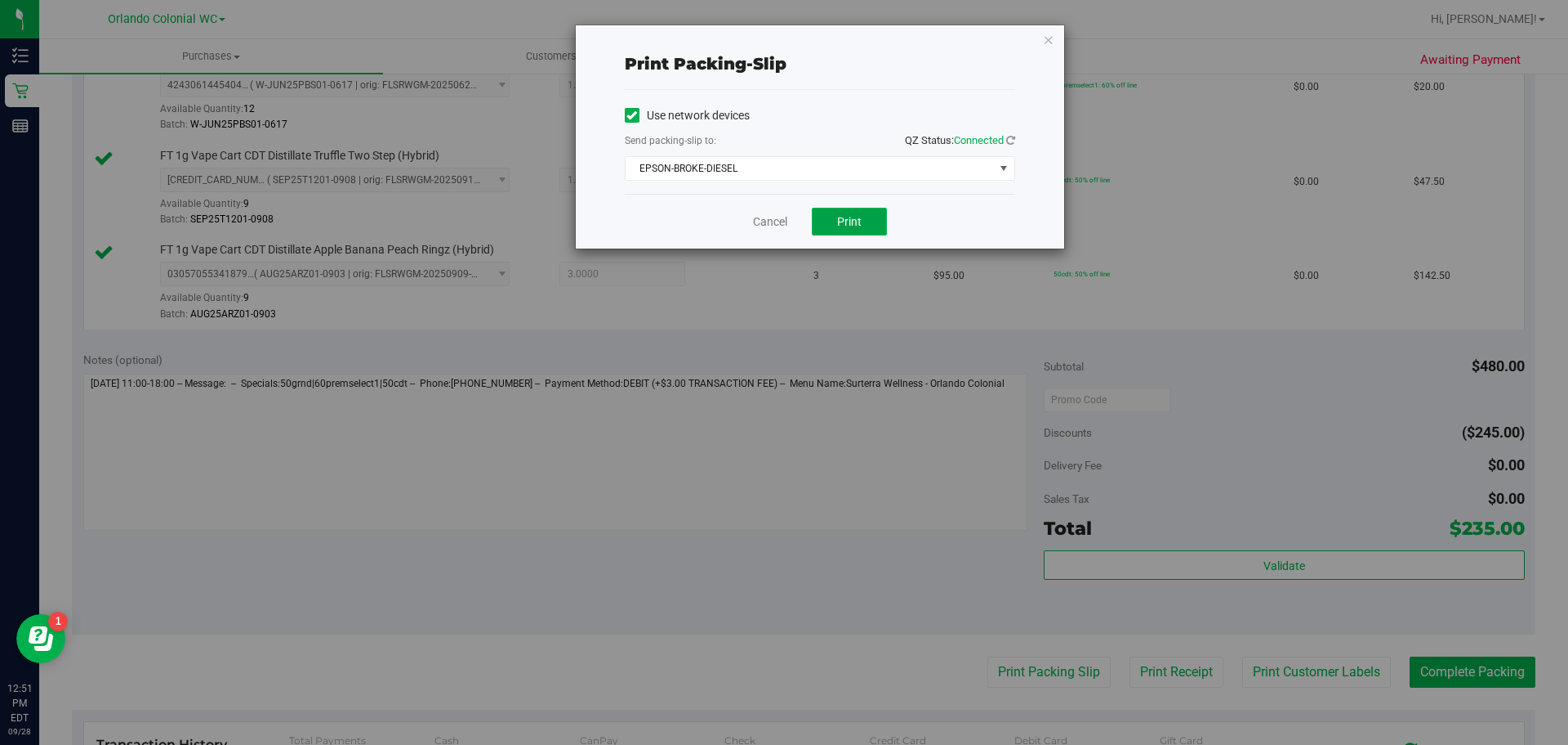
click at [845, 234] on button "Print" at bounding box center [849, 221] width 75 height 28
click at [1058, 40] on div "Print packing-slip Use network devices Send packing-slip to: QZ Status: Connect…" at bounding box center [820, 137] width 488 height 224
click at [1049, 44] on icon "button" at bounding box center [1049, 40] width 12 height 19
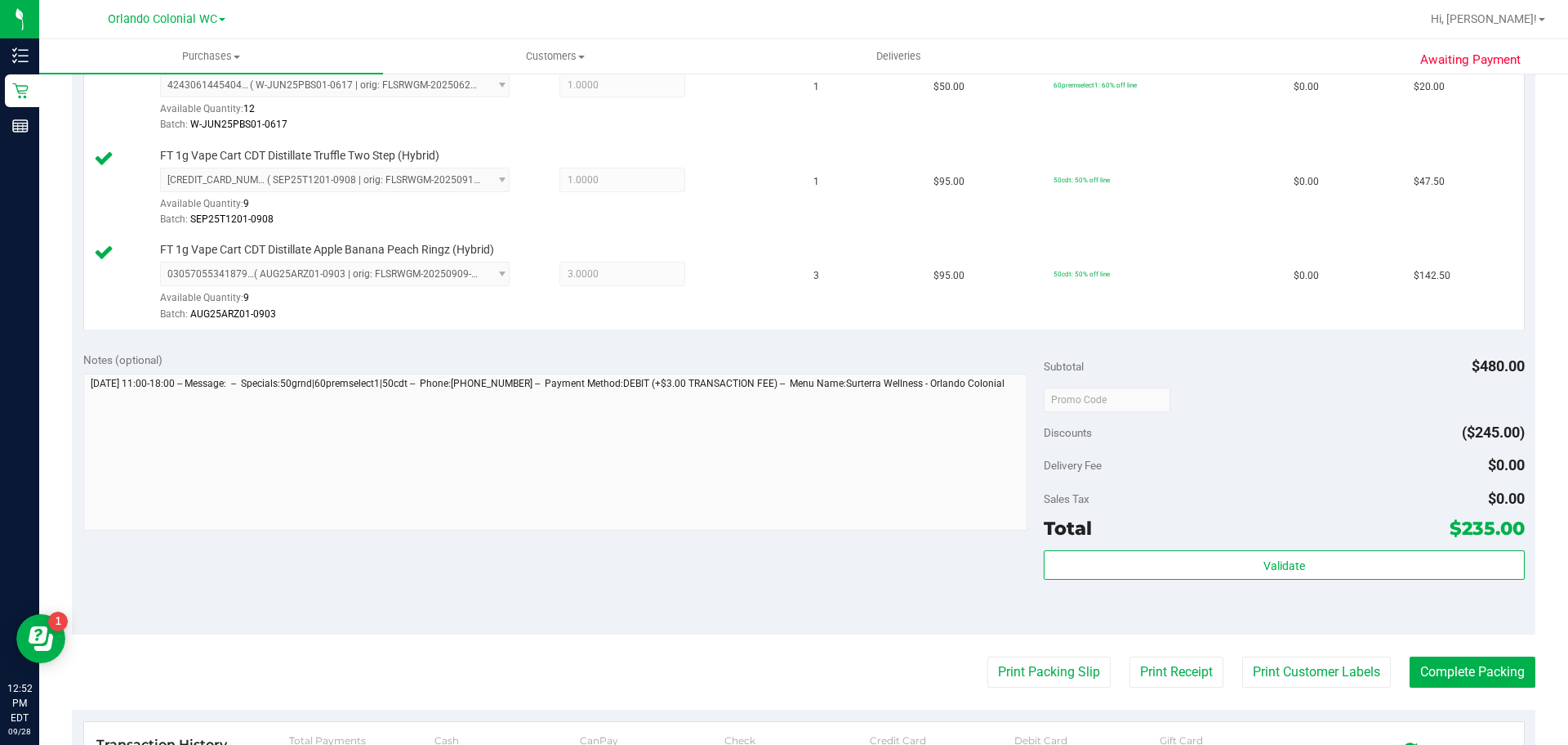
drag, startPoint x: 1324, startPoint y: 524, endPoint x: 1313, endPoint y: 540, distance: 19.4
click at [1324, 524] on div "Total $235.00" at bounding box center [1284, 528] width 481 height 30
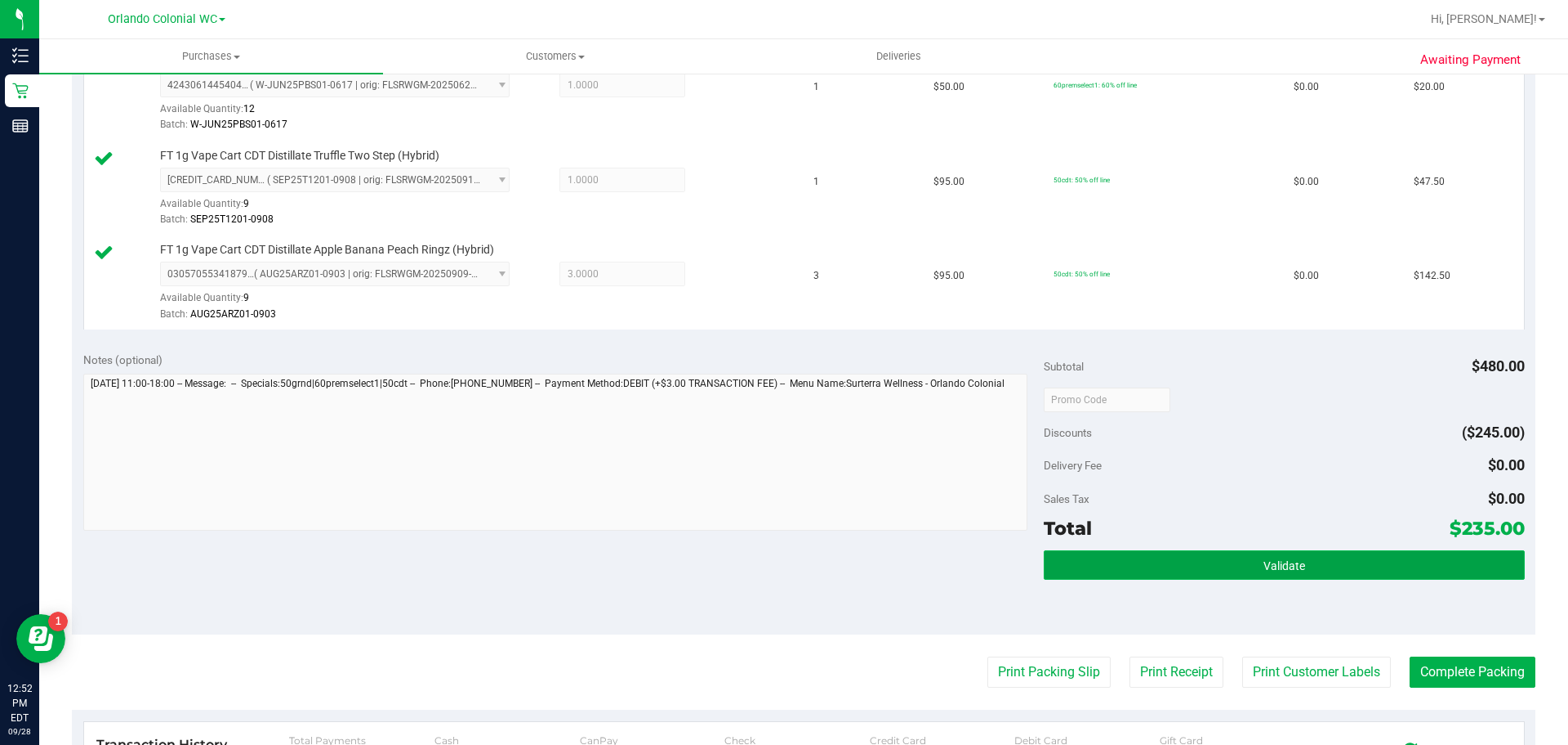
click at [1306, 559] on button "Validate" at bounding box center [1284, 565] width 481 height 30
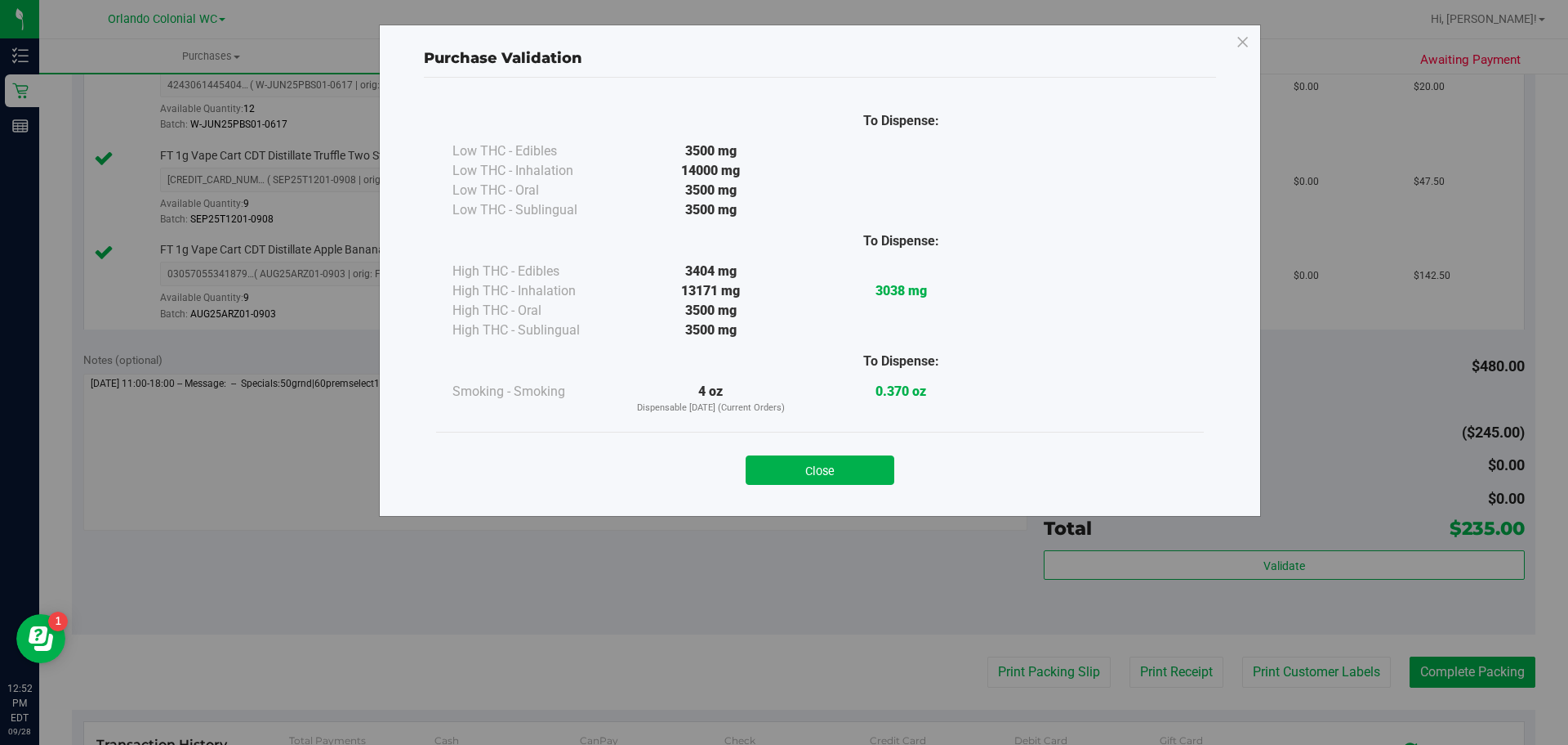
drag, startPoint x: 797, startPoint y: 462, endPoint x: 835, endPoint y: 466, distance: 38.2
click at [802, 462] on button "Close" at bounding box center [820, 469] width 148 height 30
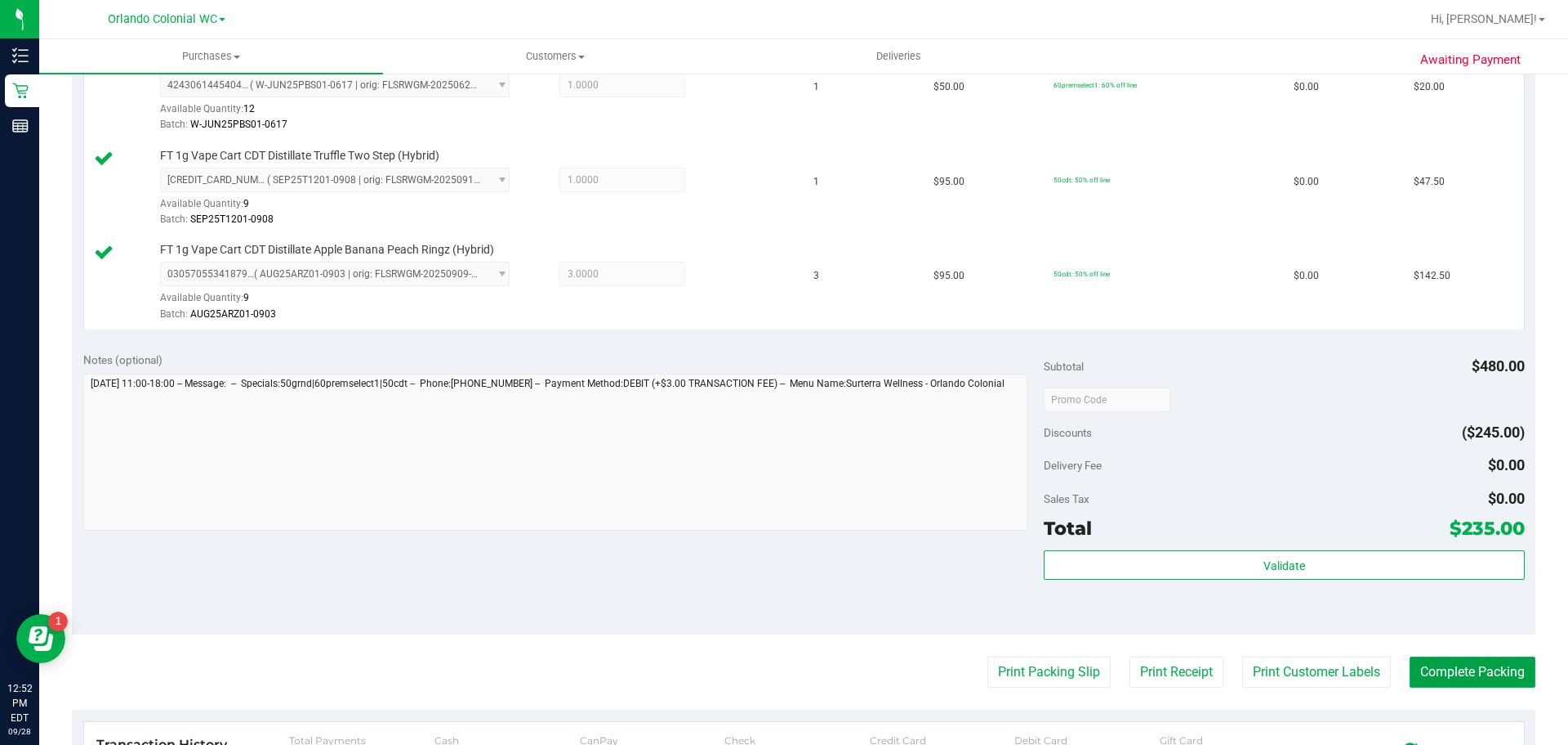
click at [1486, 664] on button "Complete Packing" at bounding box center [1473, 672] width 126 height 31
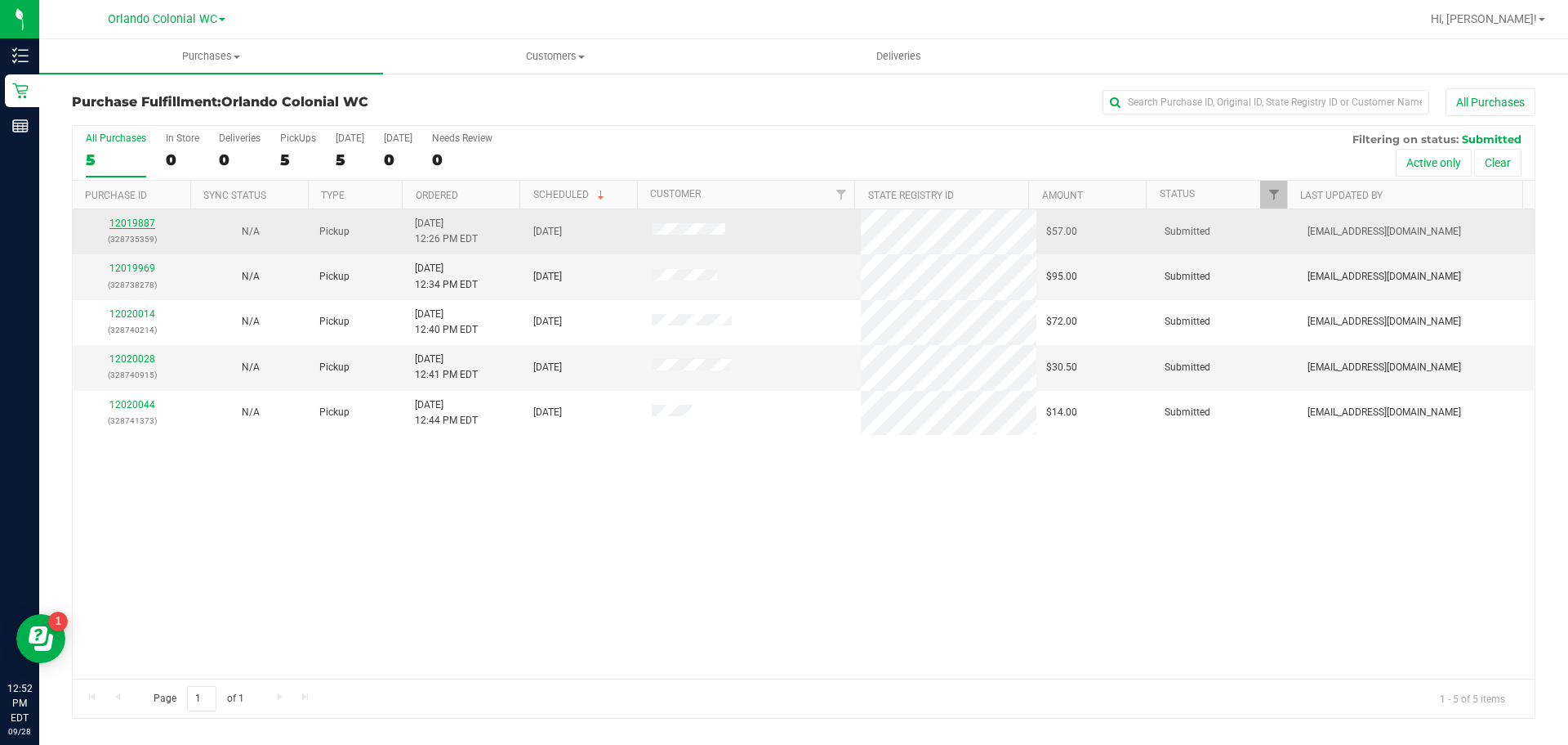
click at [121, 218] on link "12019887" at bounding box center [132, 224] width 45 height 12
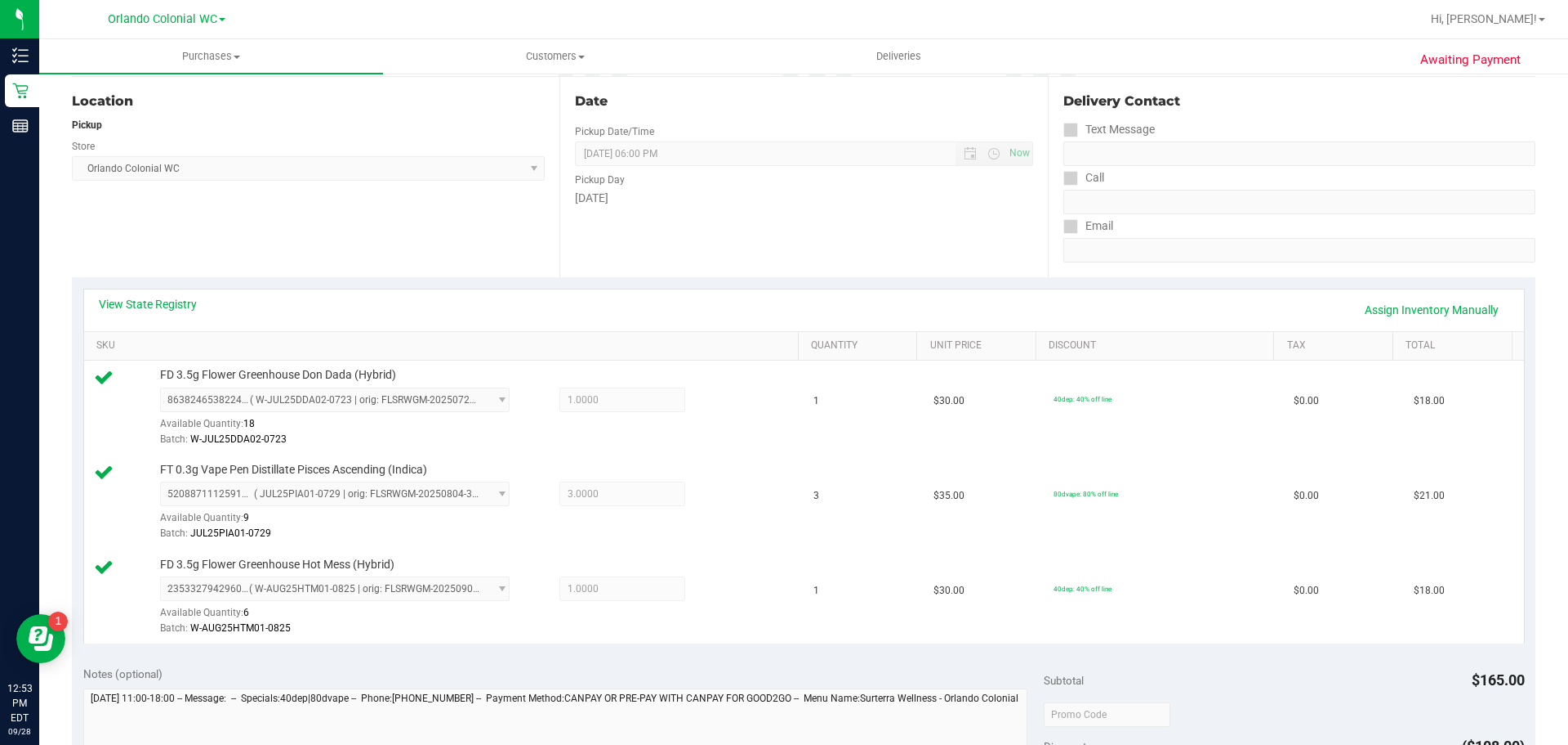
scroll to position [347, 0]
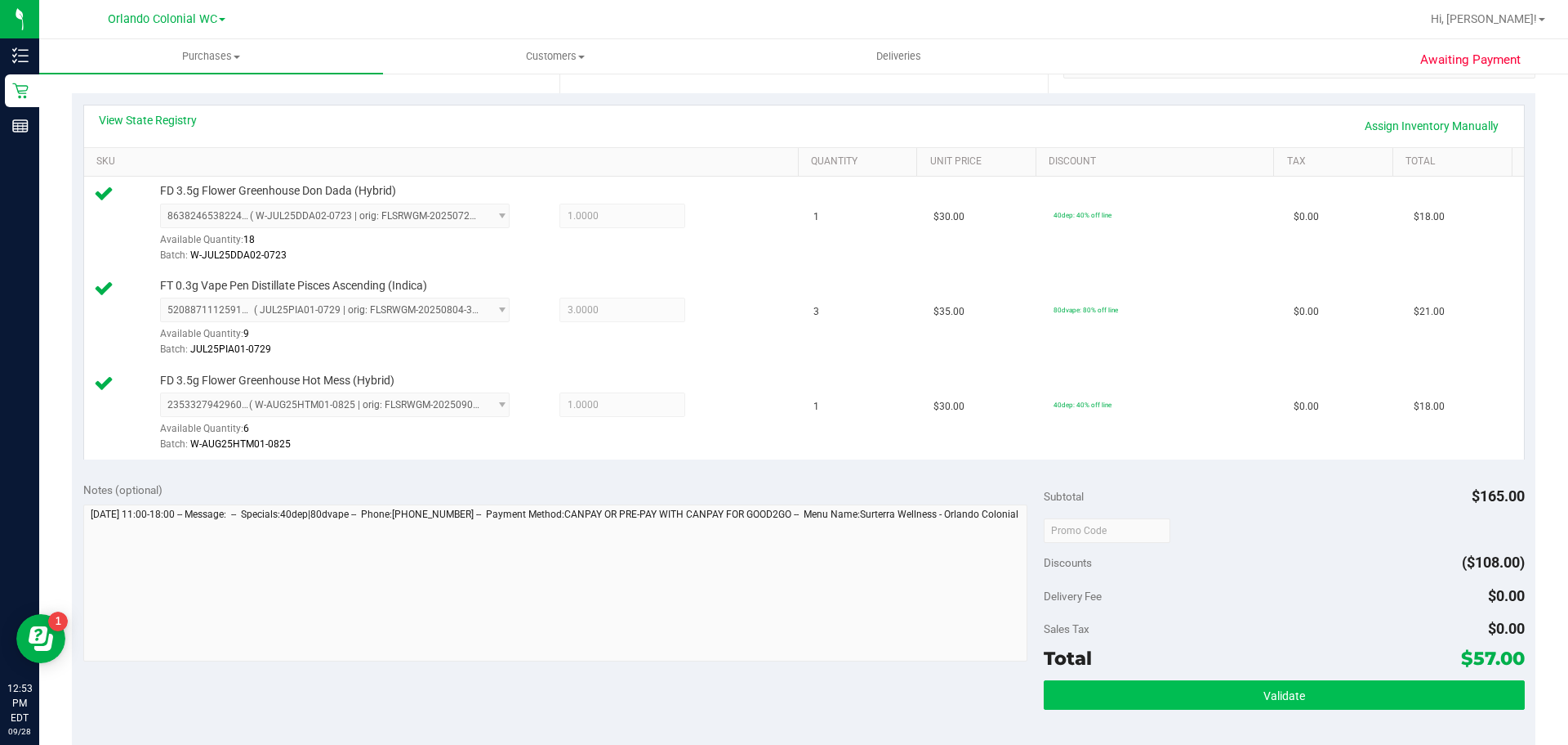
click at [1273, 696] on span "Validate" at bounding box center [1284, 696] width 41 height 13
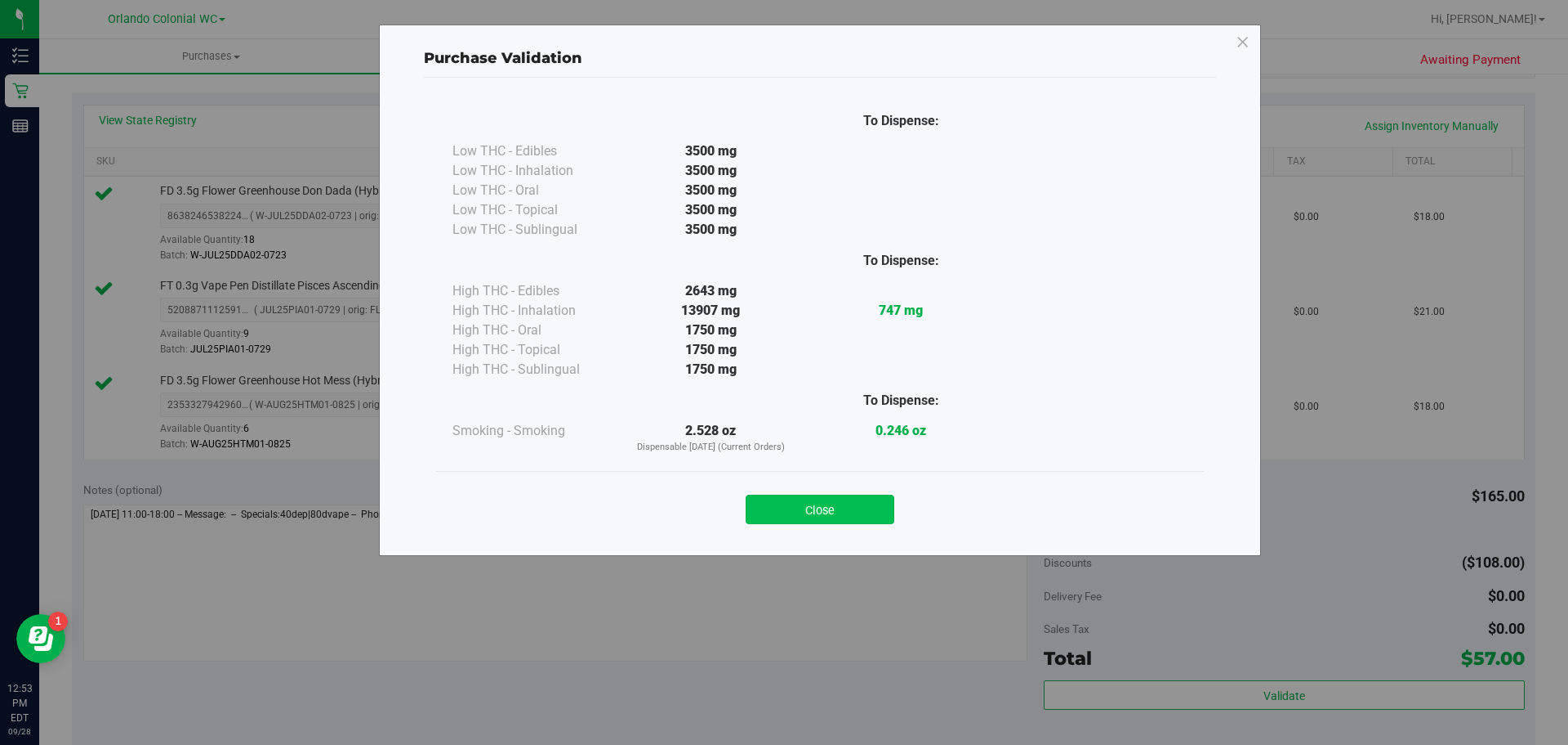
click at [833, 505] on button "Close" at bounding box center [820, 509] width 148 height 30
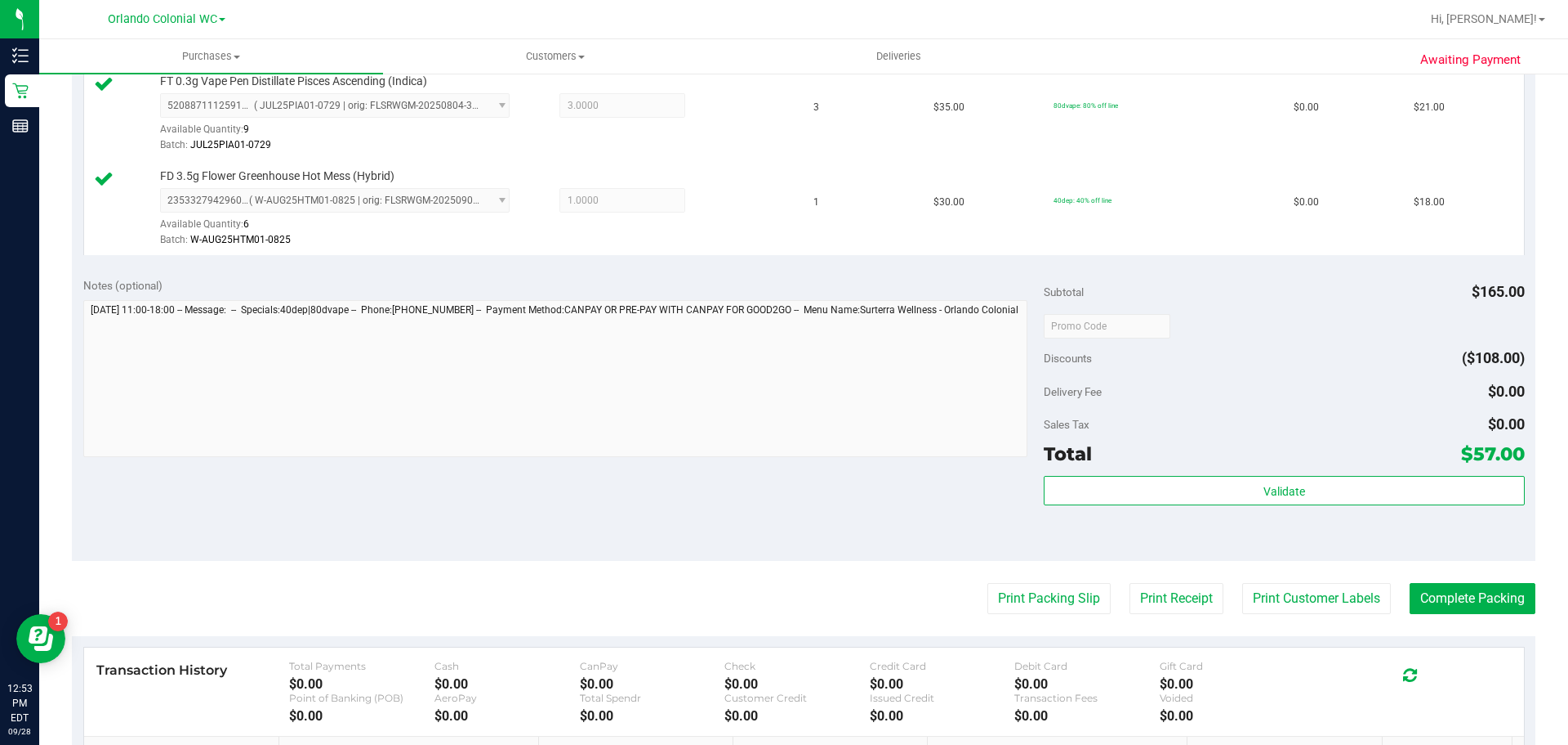
scroll to position [555, 0]
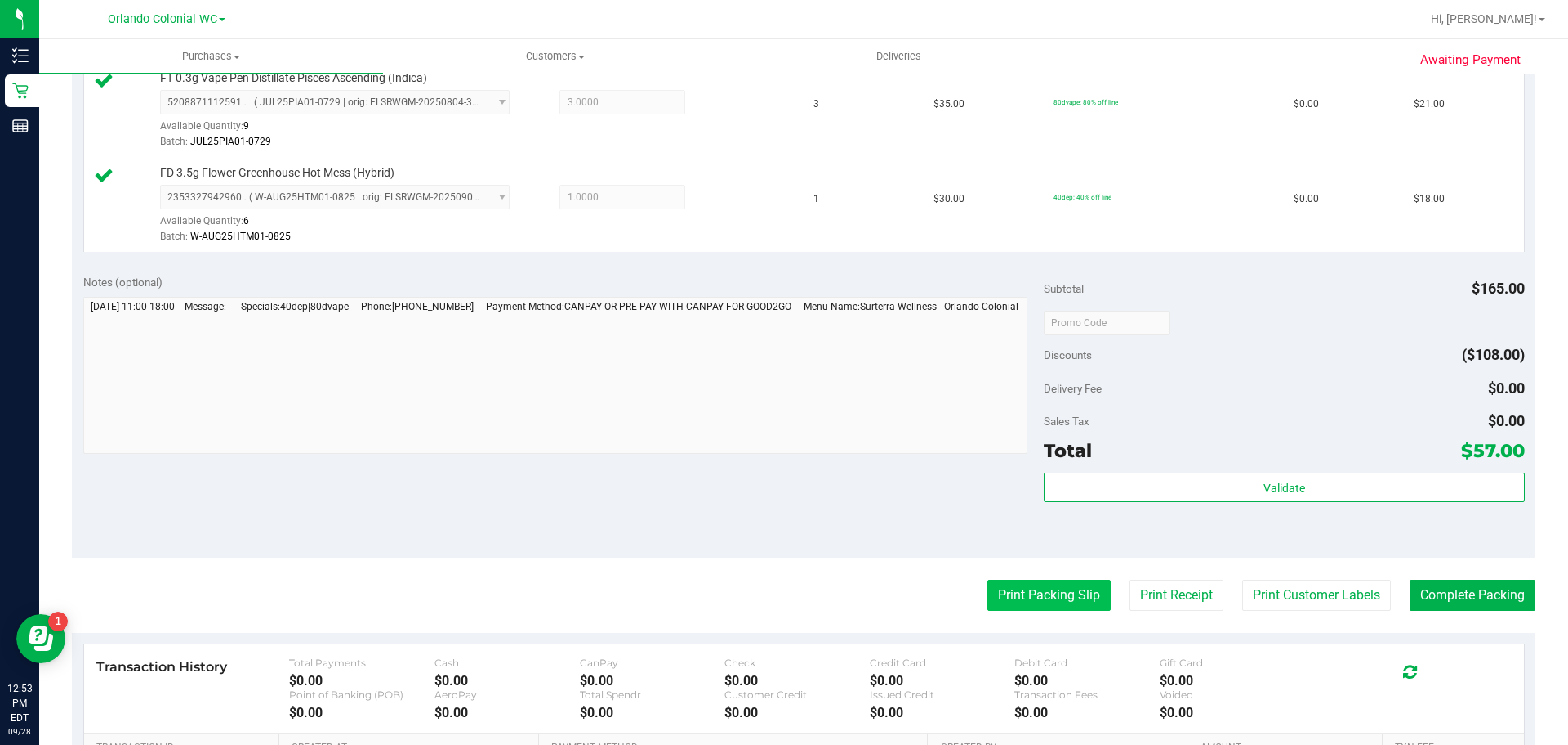
click at [1035, 582] on button "Print Packing Slip" at bounding box center [1049, 595] width 123 height 31
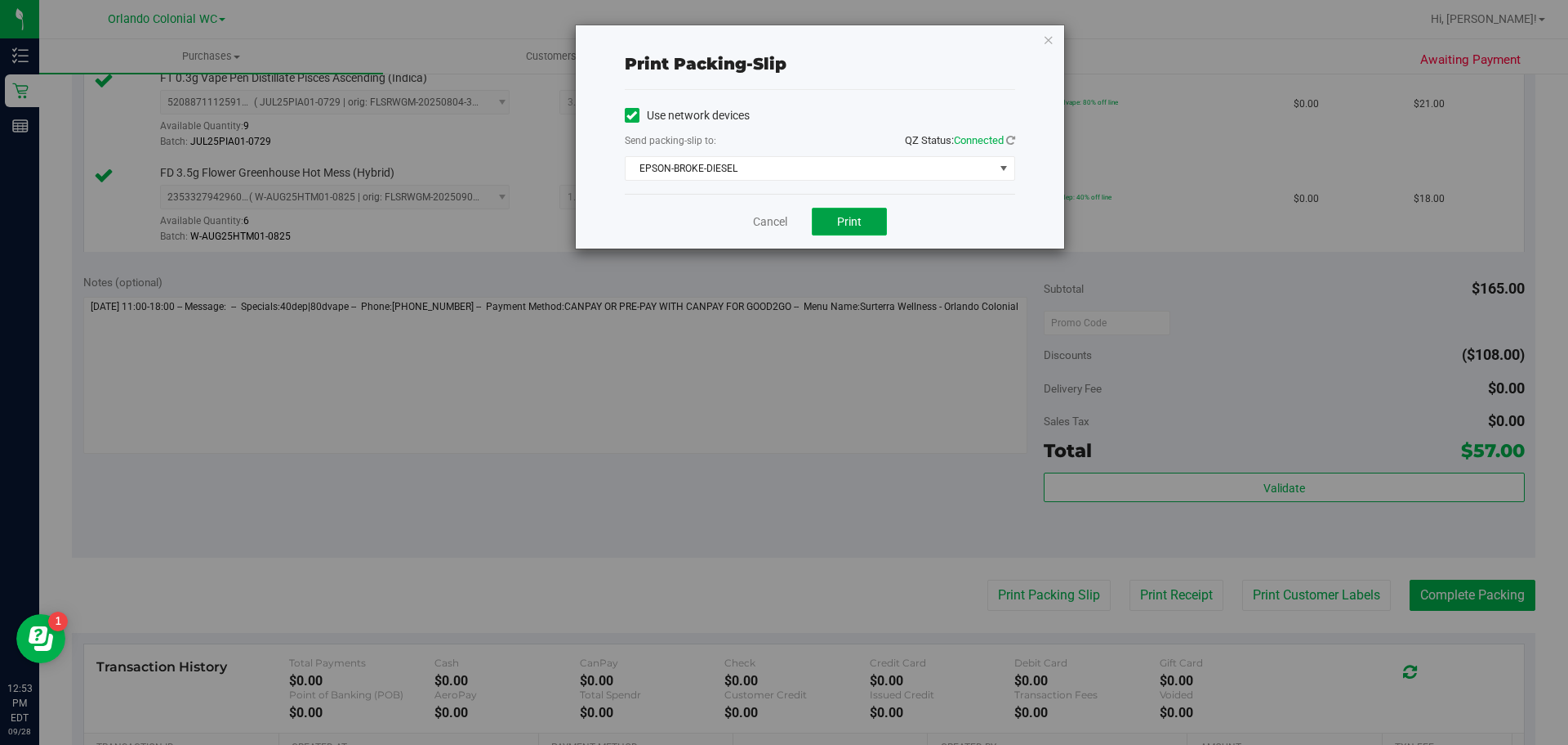
click at [874, 226] on button "Print" at bounding box center [849, 221] width 75 height 28
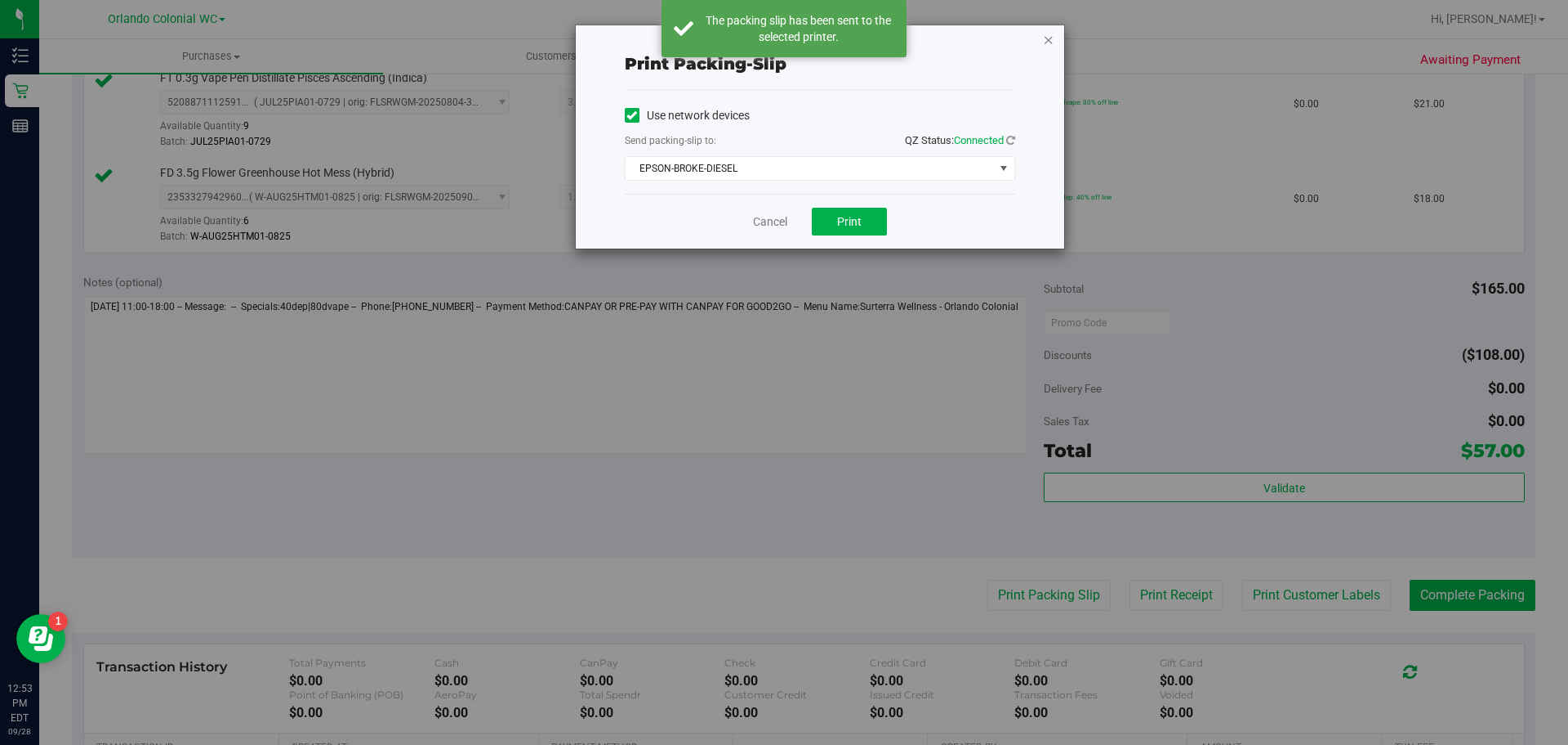
click at [1051, 37] on icon "button" at bounding box center [1049, 40] width 12 height 19
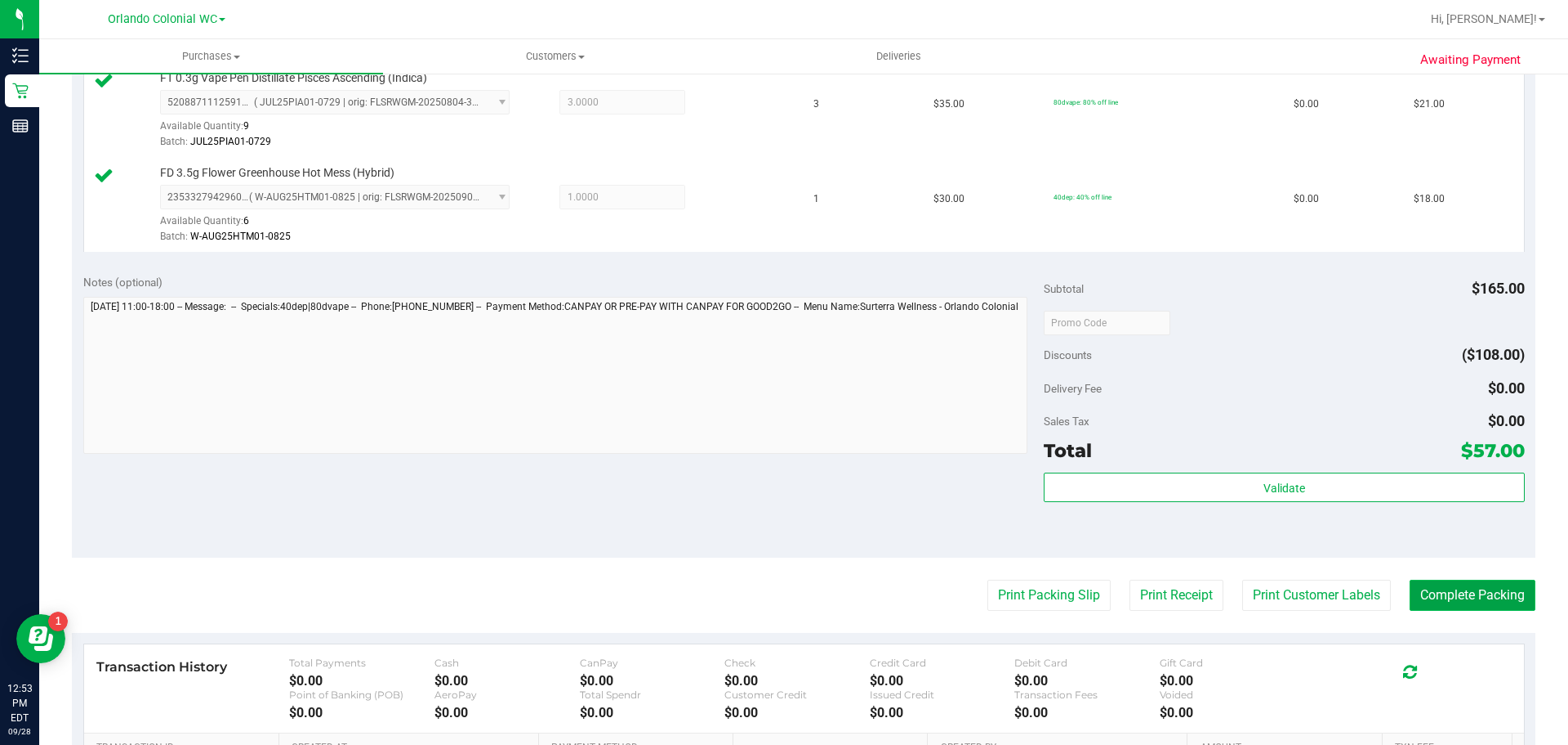
click at [1449, 587] on button "Complete Packing" at bounding box center [1473, 595] width 126 height 31
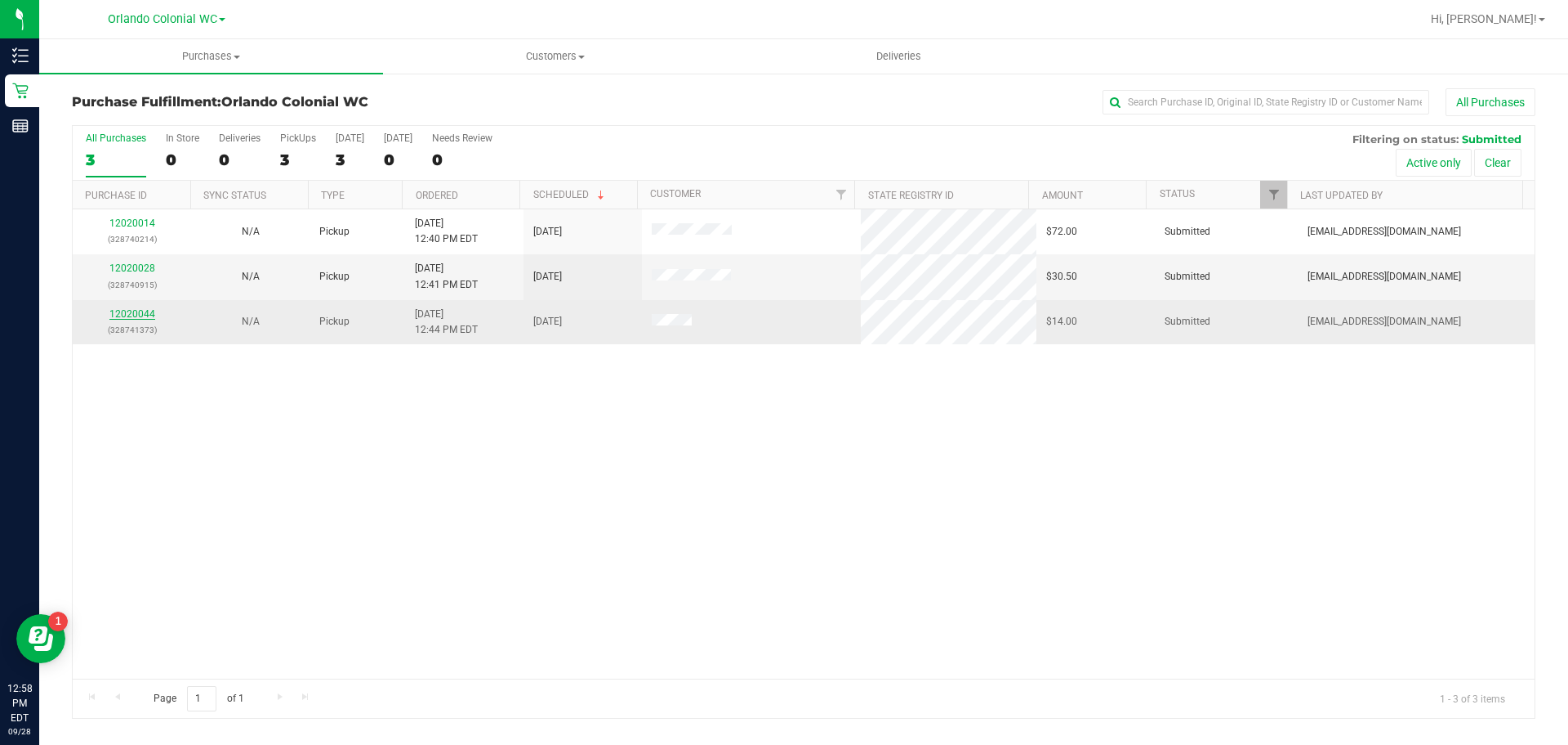
click at [121, 315] on link "12020044" at bounding box center [132, 314] width 45 height 12
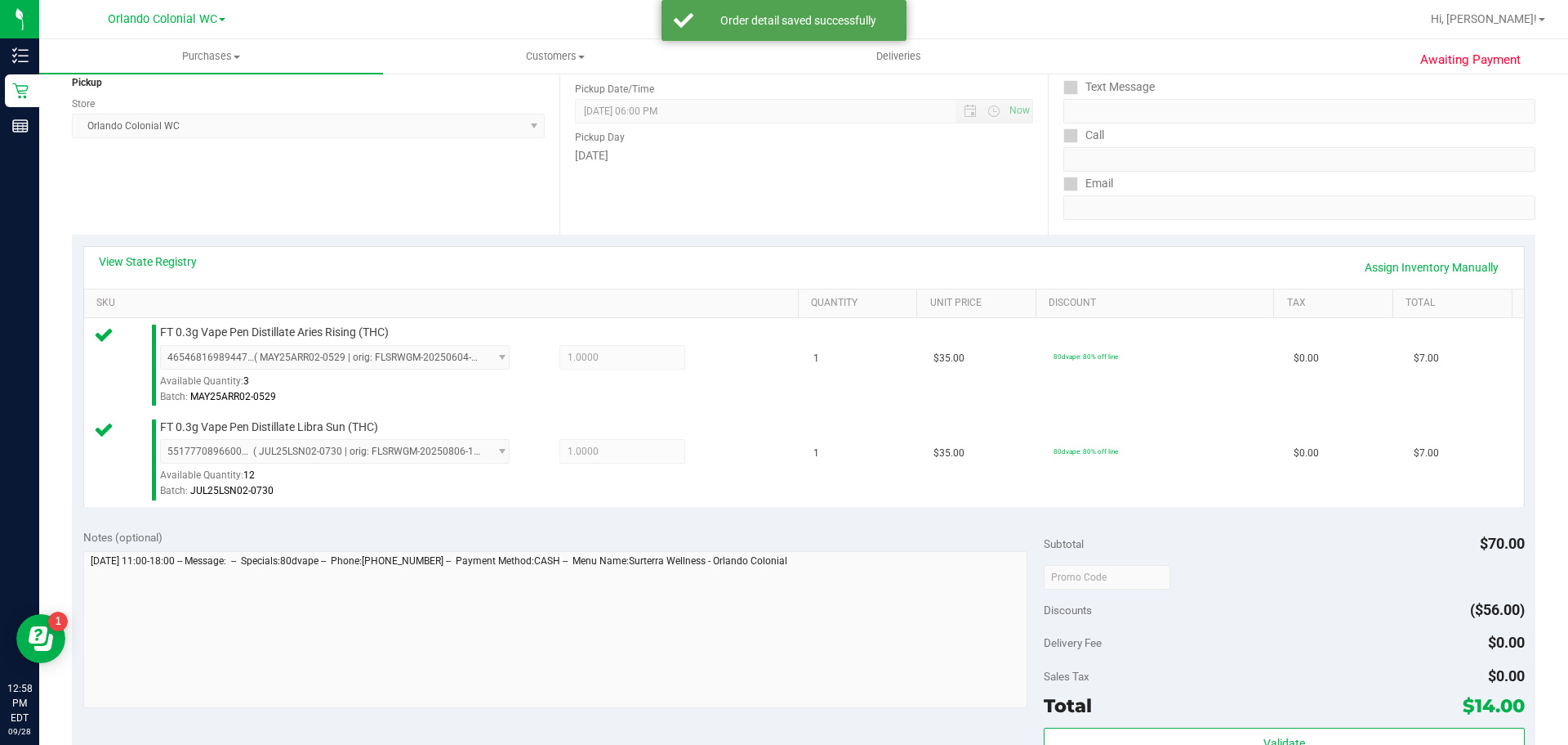
scroll to position [327, 0]
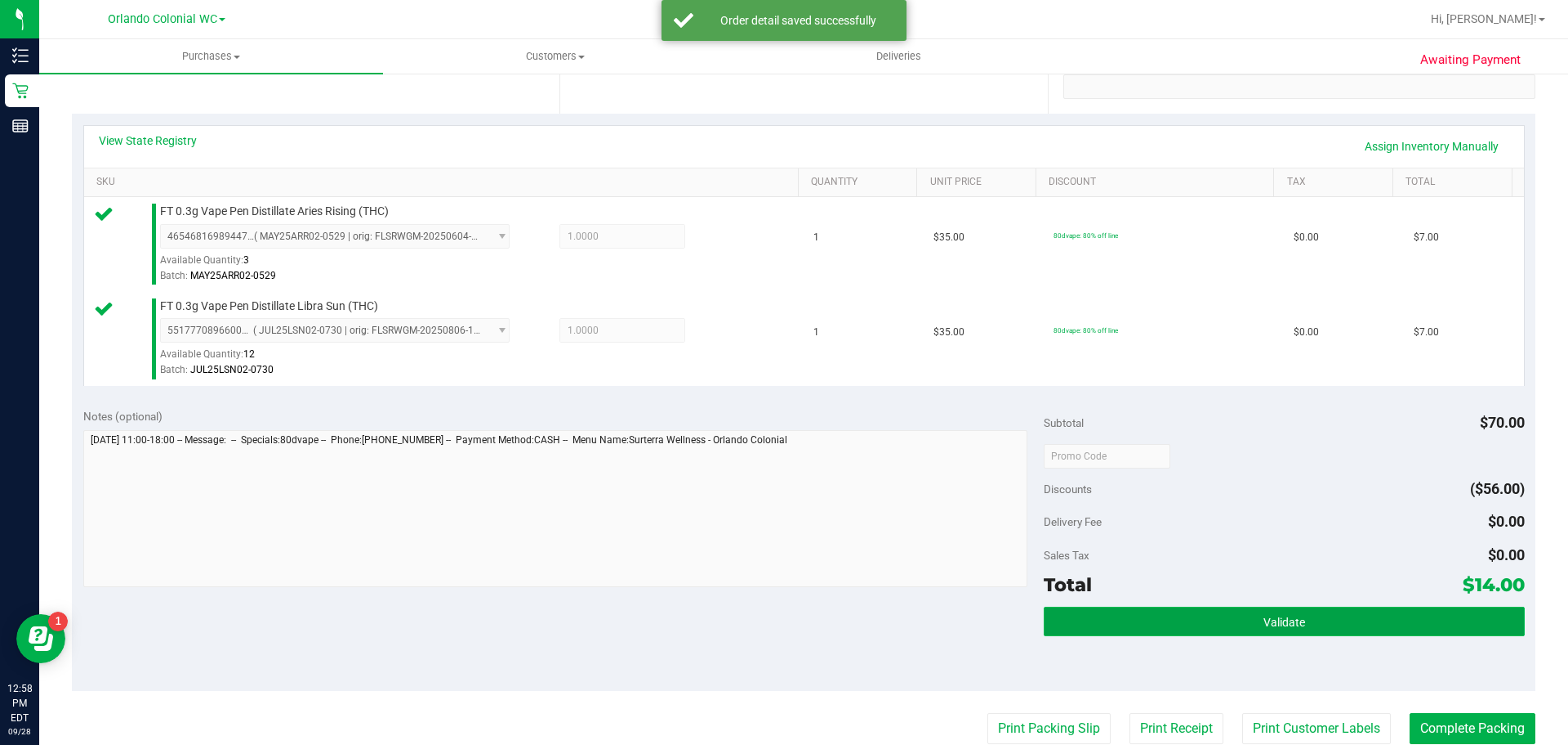
click at [1344, 616] on button "Validate" at bounding box center [1284, 621] width 481 height 30
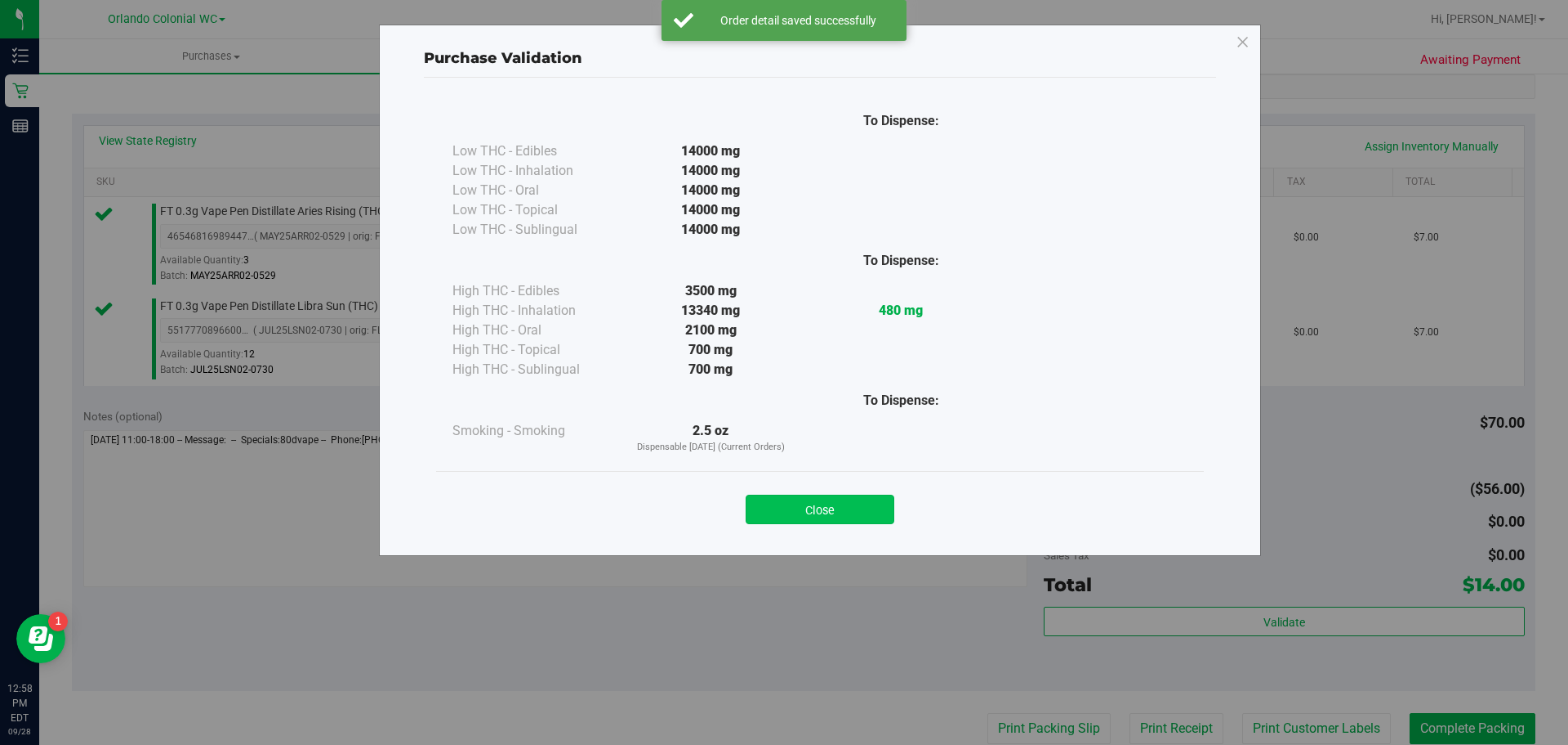
drag, startPoint x: 771, startPoint y: 491, endPoint x: 776, endPoint y: 502, distance: 12.1
click at [772, 492] on div "Close" at bounding box center [821, 504] width 744 height 40
click at [777, 508] on button "Close" at bounding box center [820, 509] width 148 height 30
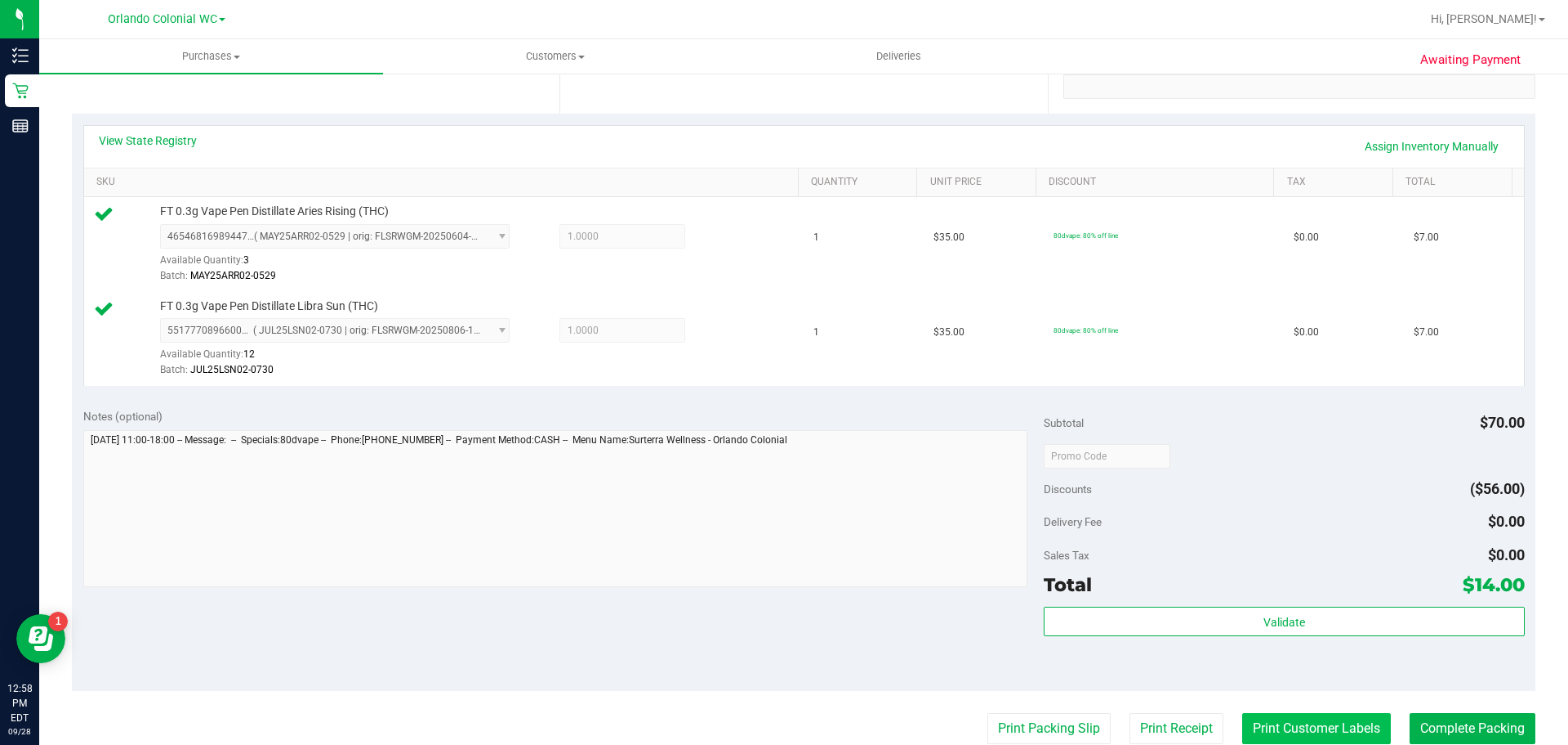
click at [1315, 727] on button "Print Customer Labels" at bounding box center [1317, 728] width 148 height 31
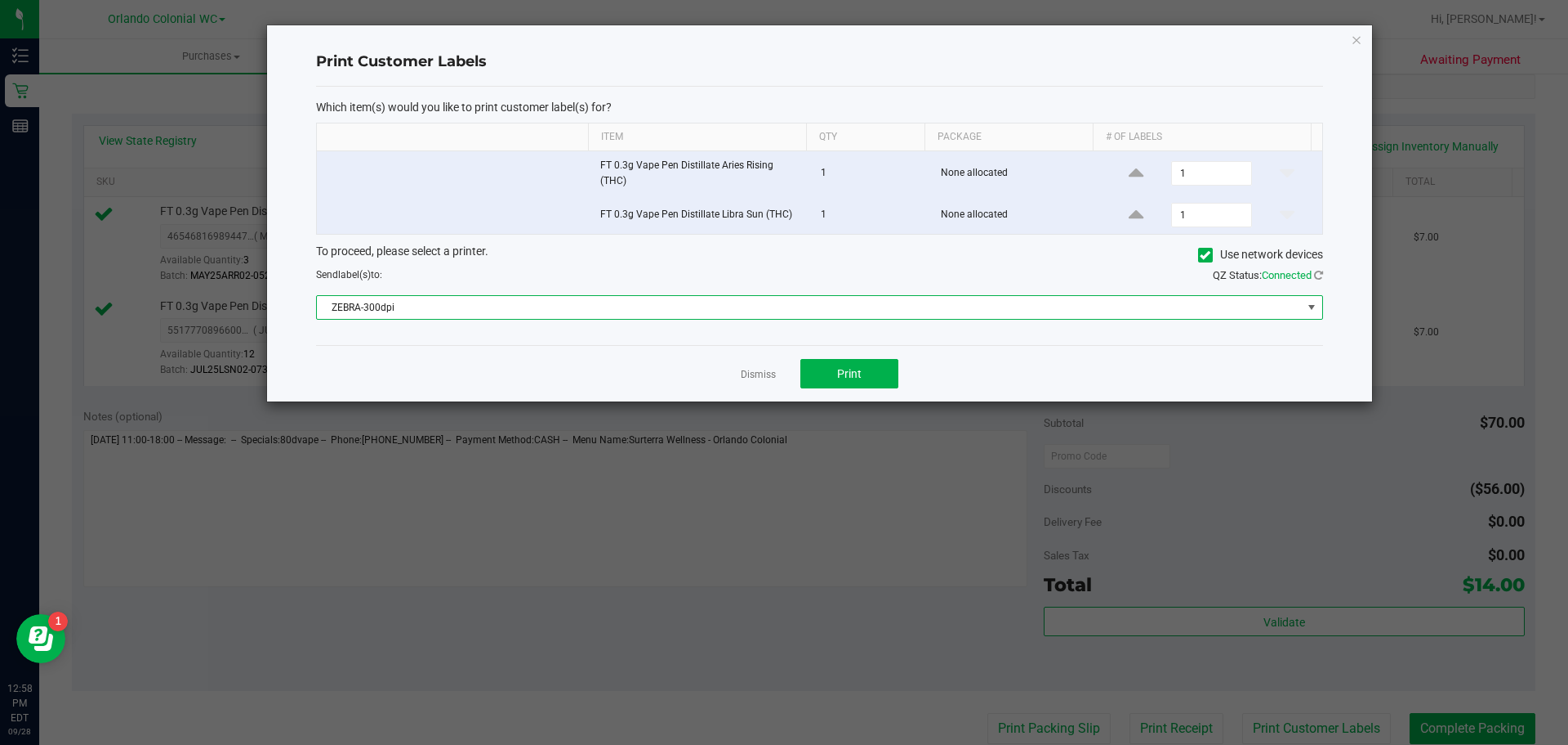
click at [367, 314] on span "ZEBRA-300dpi" at bounding box center [809, 307] width 985 height 23
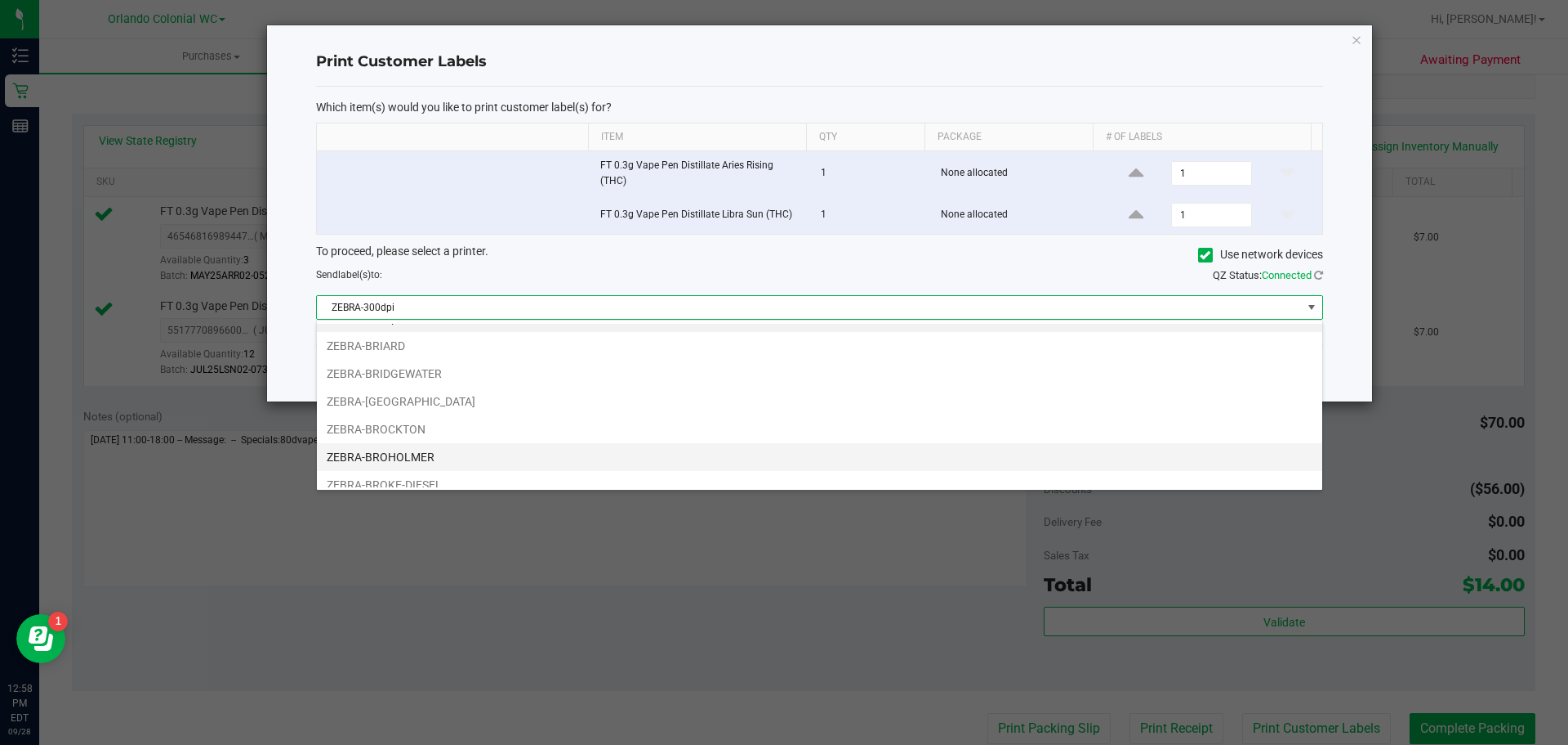
scroll to position [31, 0]
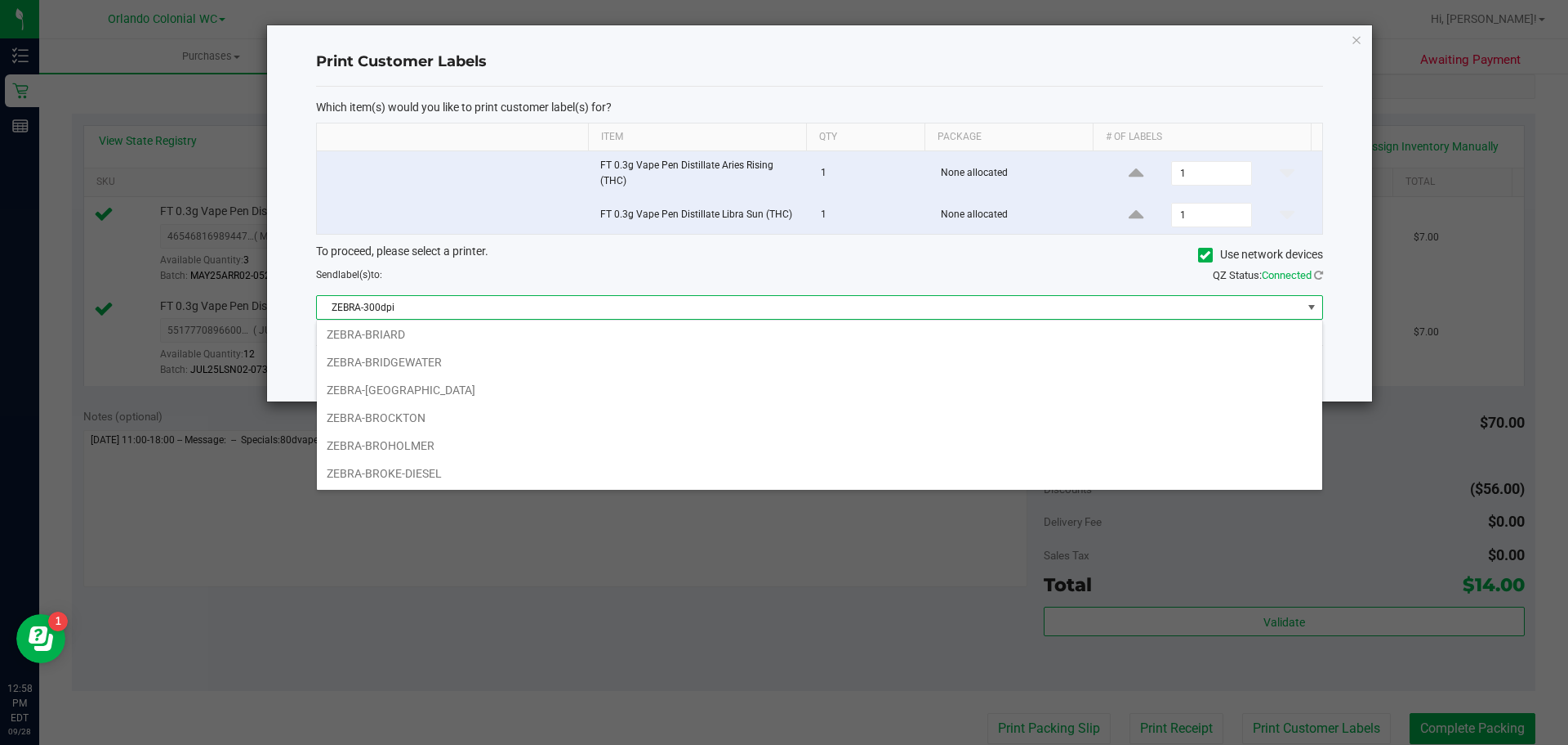
drag, startPoint x: 408, startPoint y: 466, endPoint x: 660, endPoint y: 431, distance: 254.4
click at [408, 466] on li "ZEBRA-BROKE-DIESEL" at bounding box center [820, 473] width 1006 height 28
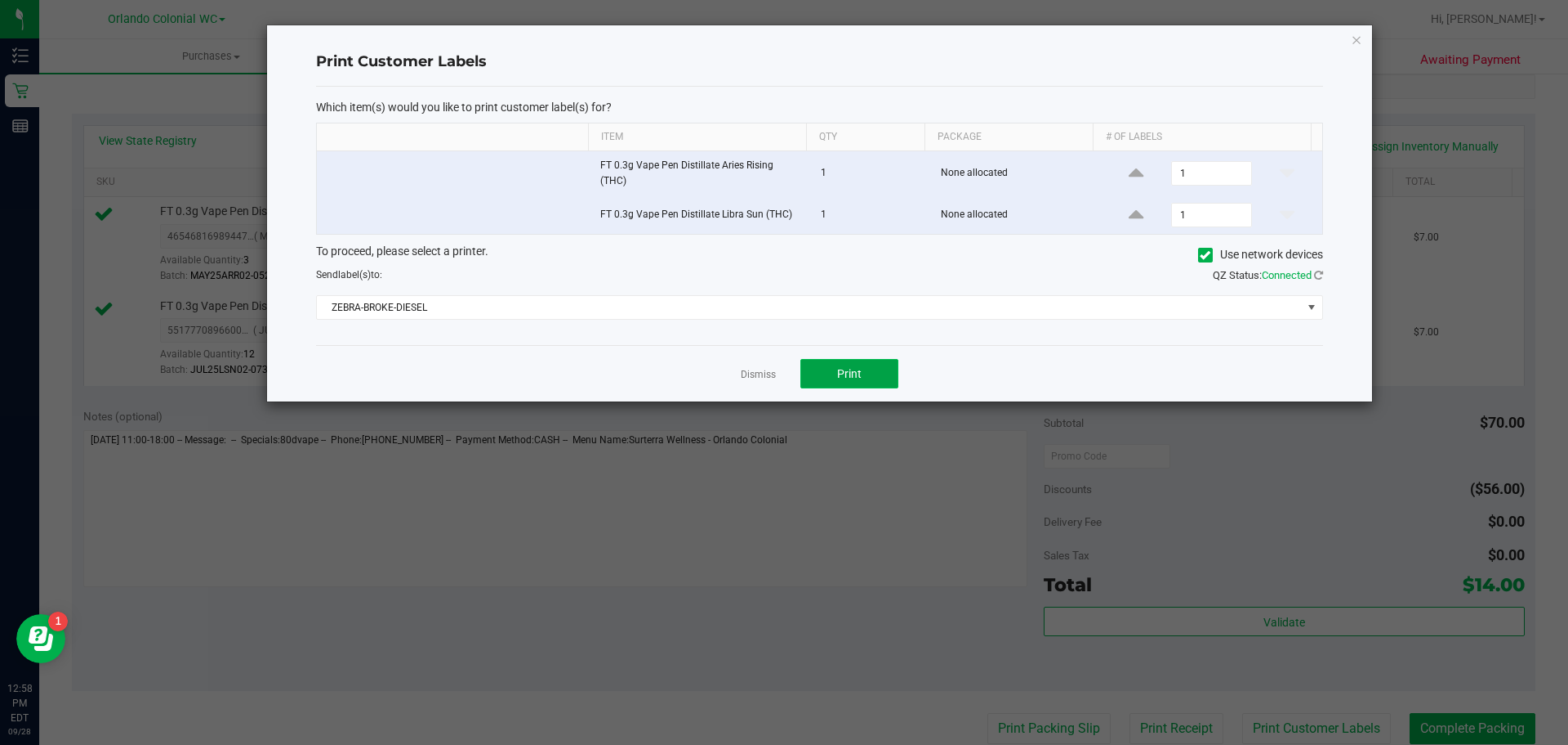
click at [884, 374] on button "Print" at bounding box center [849, 373] width 98 height 30
click at [1352, 44] on icon "button" at bounding box center [1357, 40] width 12 height 19
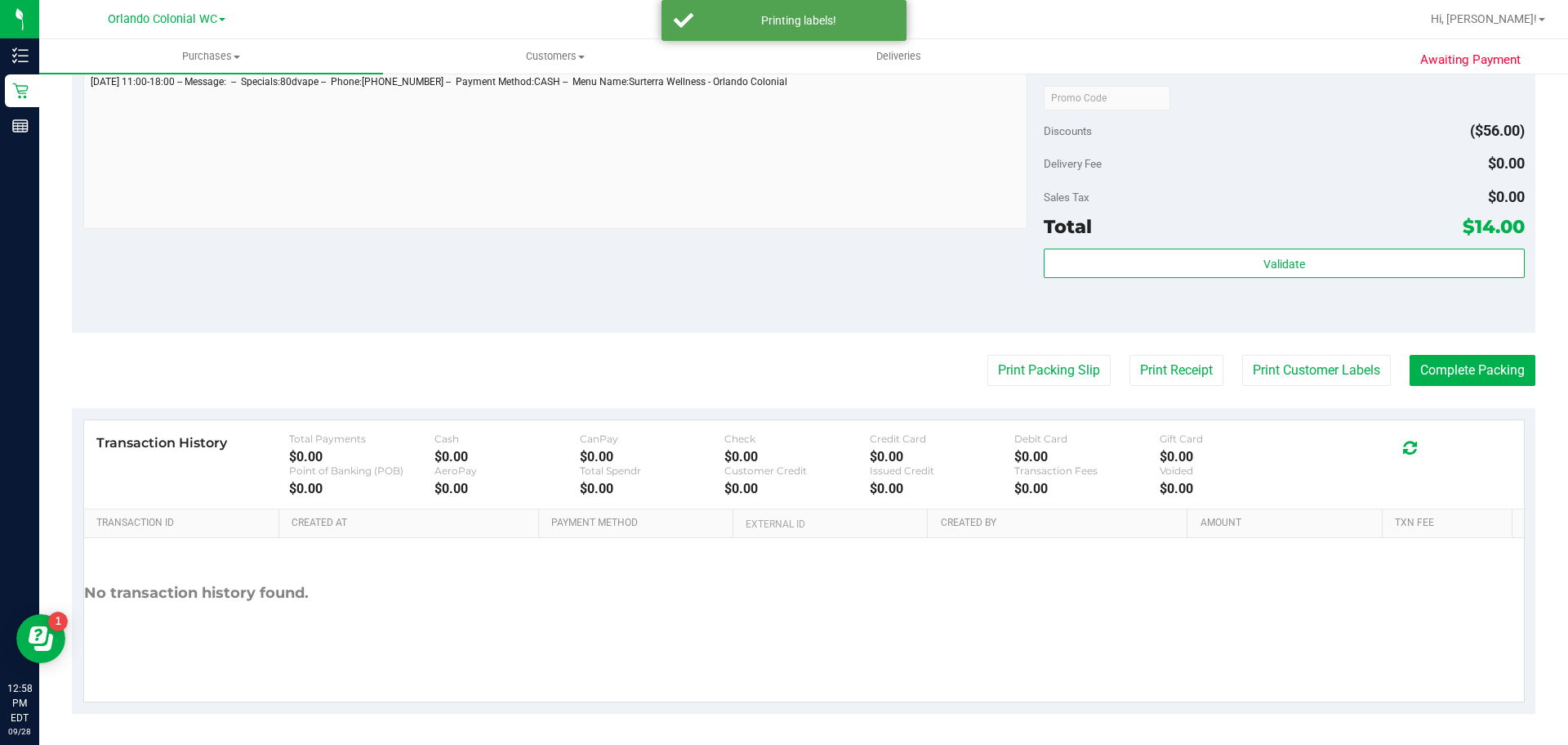
scroll to position [686, 0]
click at [1456, 368] on button "Complete Packing" at bounding box center [1473, 368] width 126 height 31
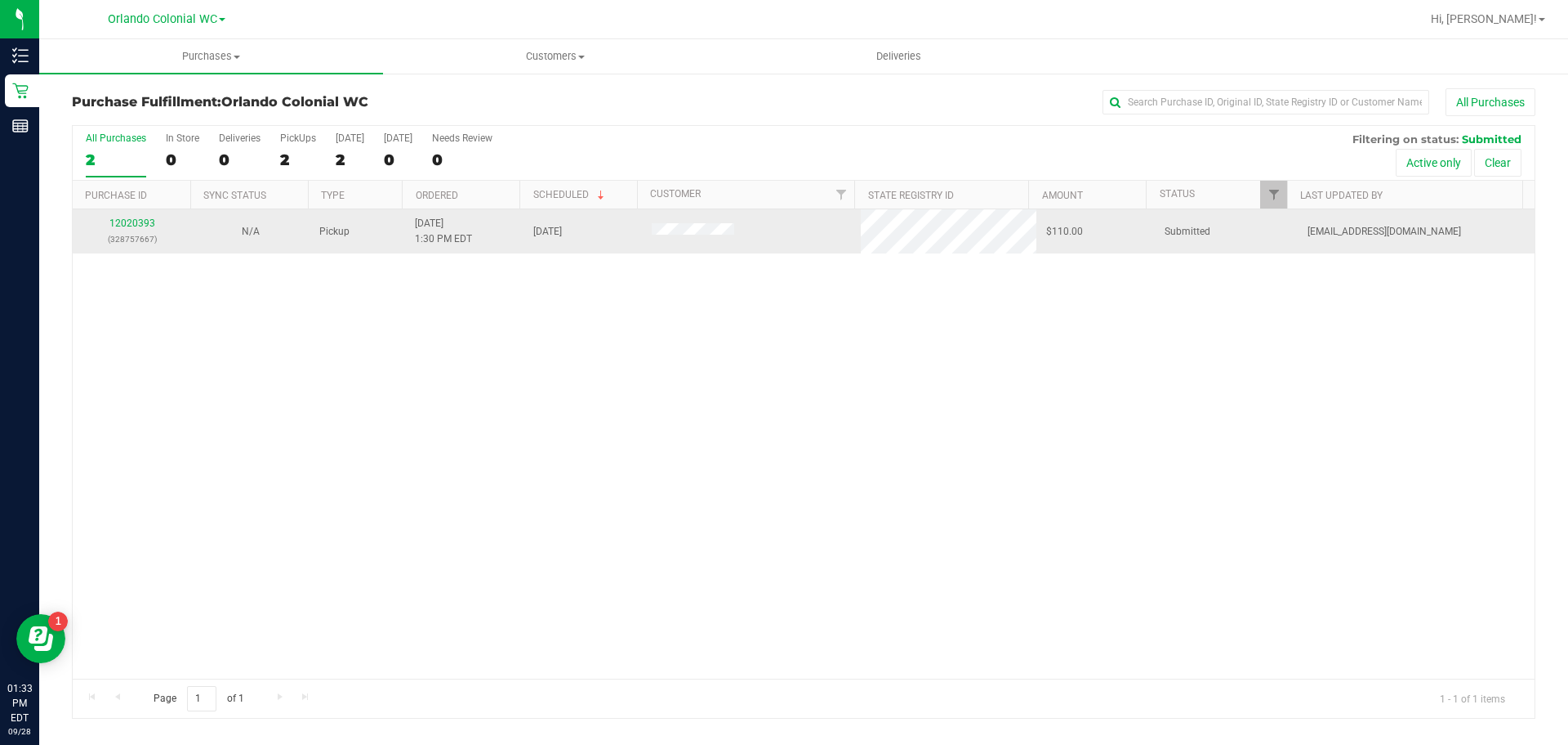
click at [132, 232] on p "(328757667)" at bounding box center [132, 239] width 99 height 15
click at [132, 225] on link "12020393" at bounding box center [132, 224] width 45 height 12
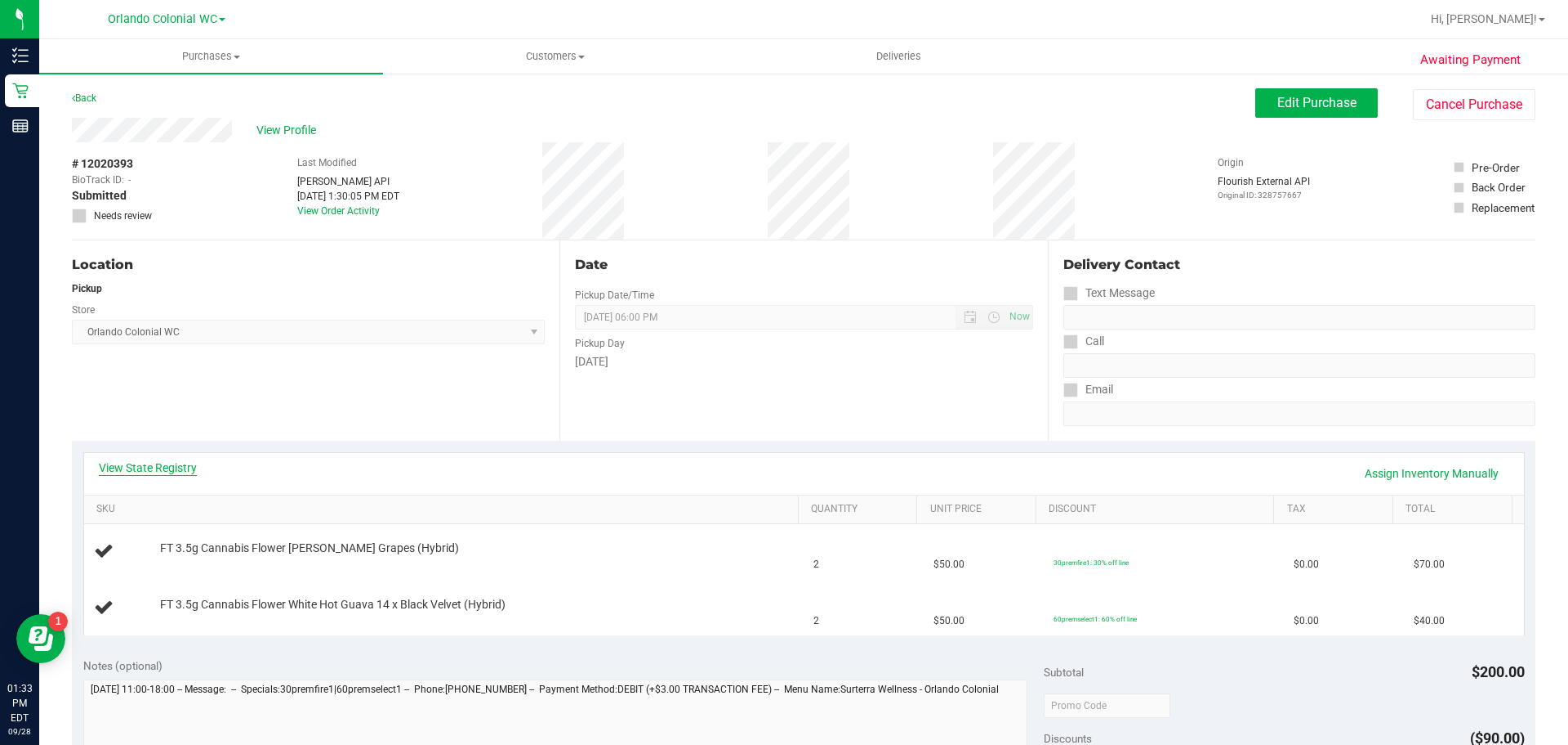
click at [170, 460] on link "View State Registry" at bounding box center [148, 467] width 98 height 16
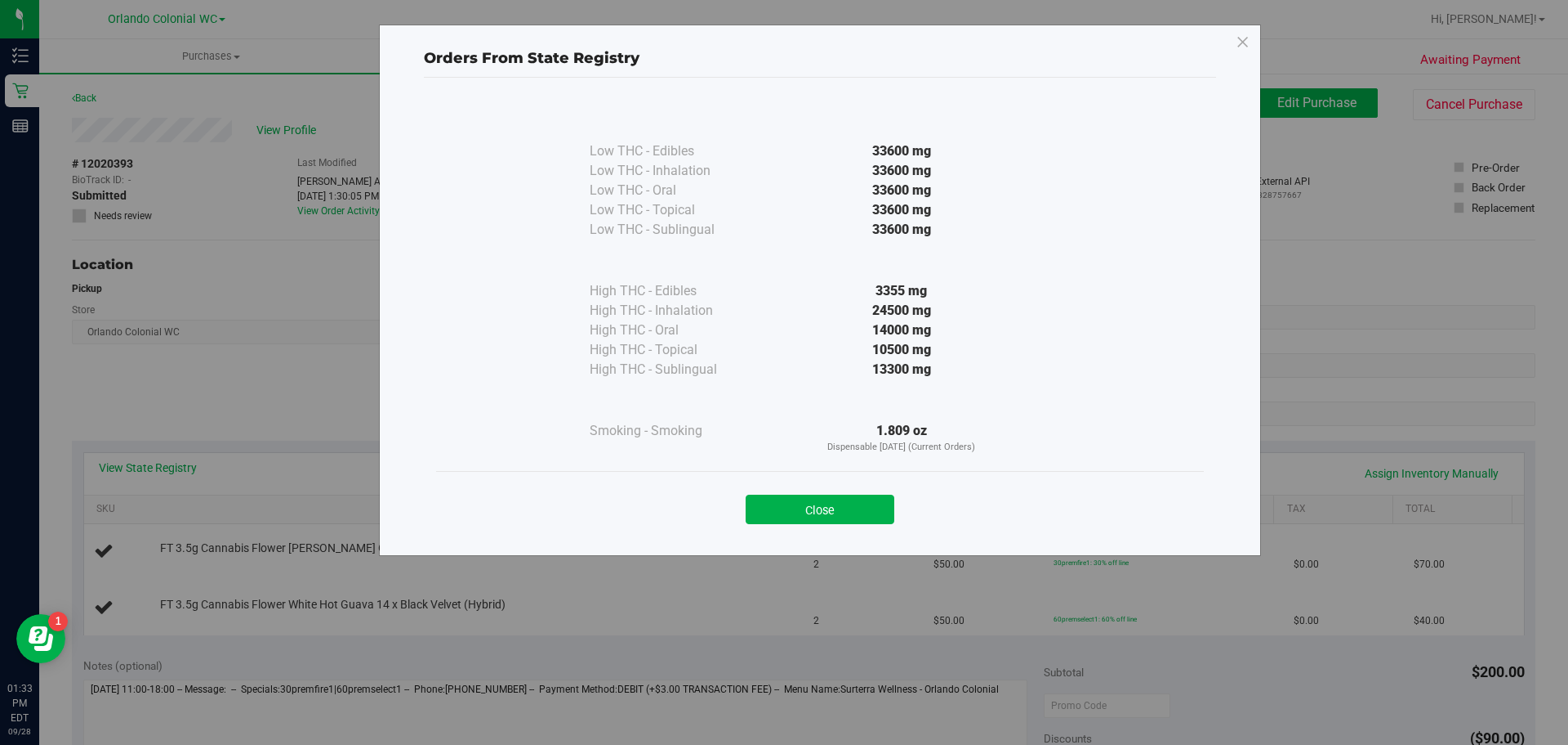
click at [868, 493] on div "Close" at bounding box center [821, 504] width 744 height 40
click at [867, 504] on button "Close" at bounding box center [820, 509] width 148 height 30
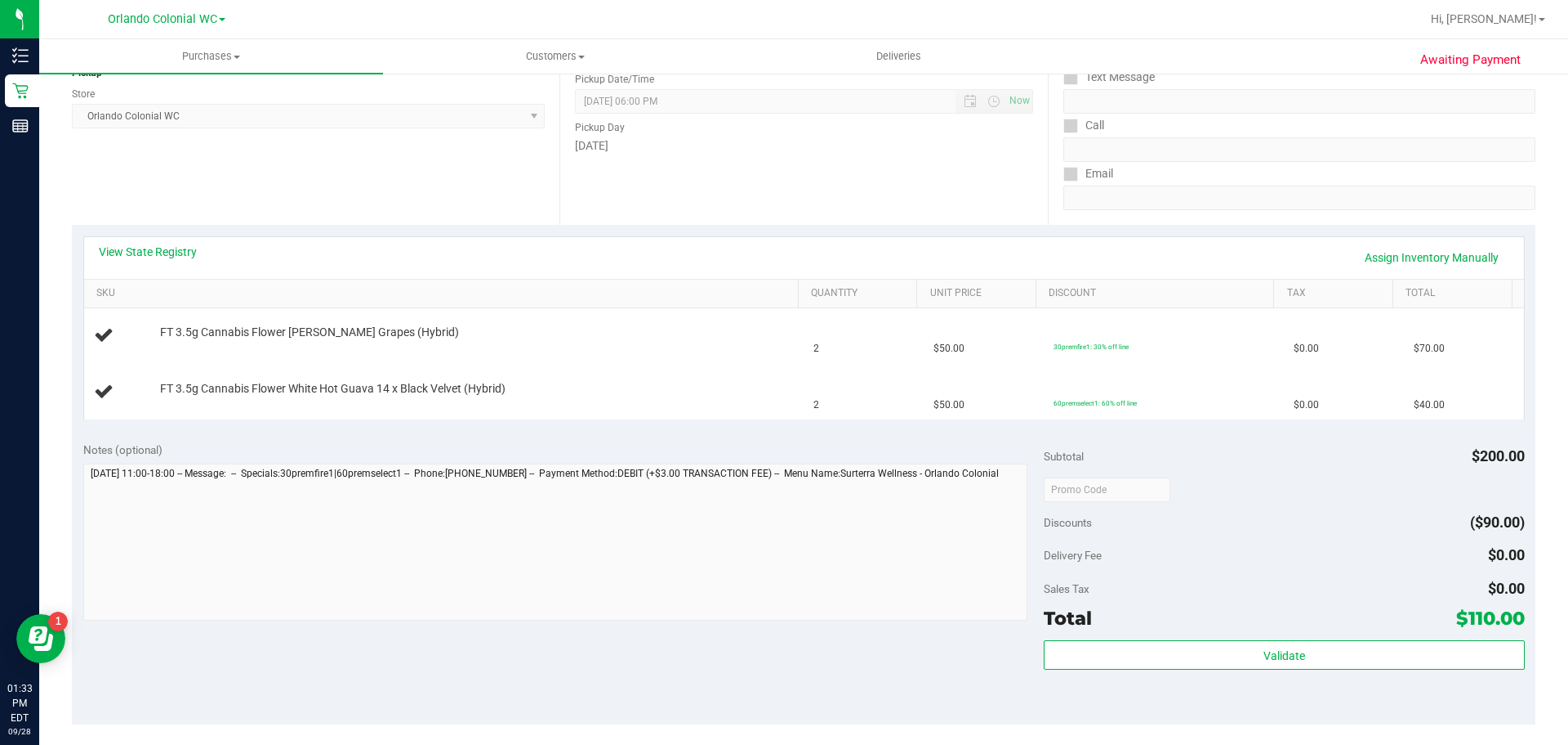
scroll to position [245, 0]
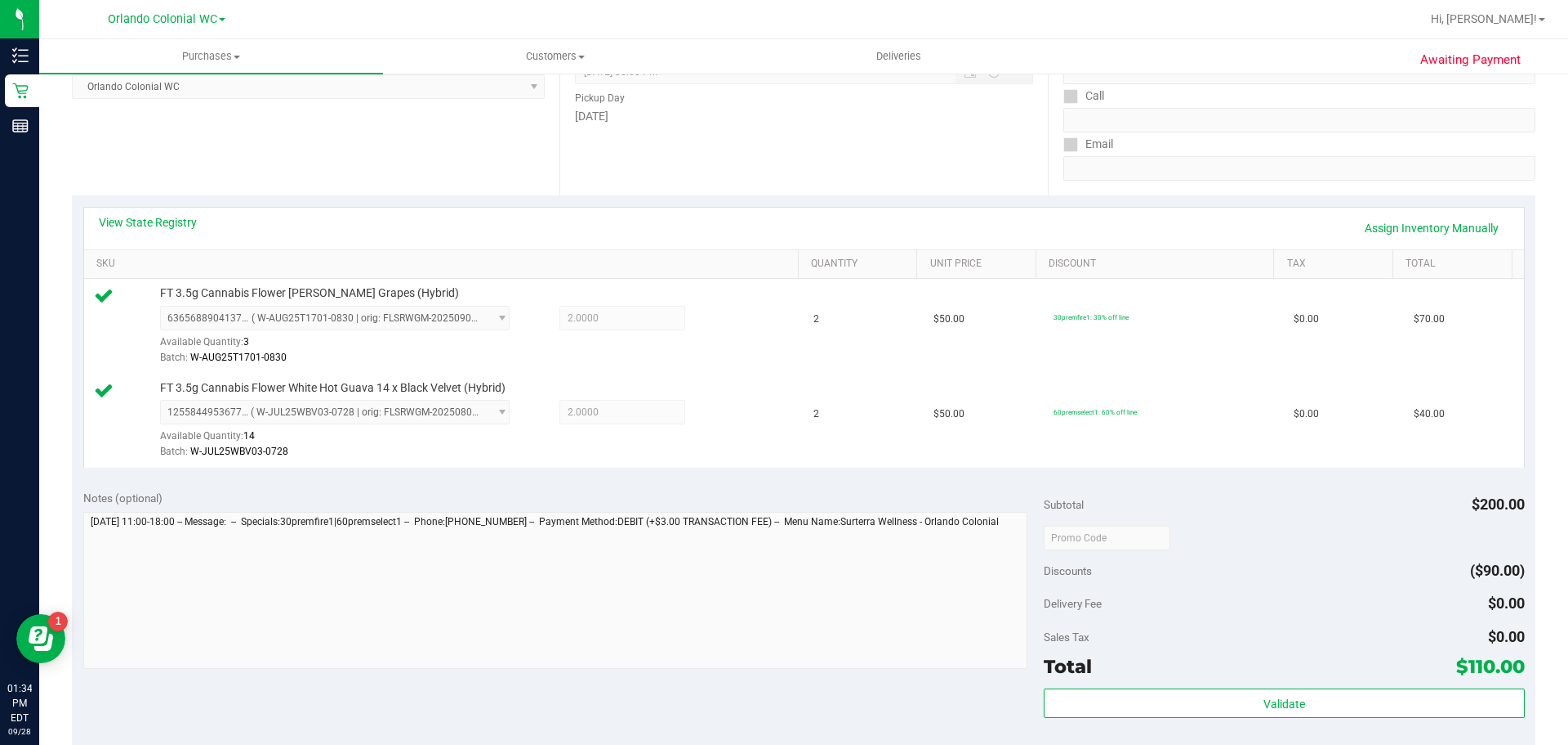
click at [1309, 724] on div "Validate" at bounding box center [1284, 725] width 481 height 73
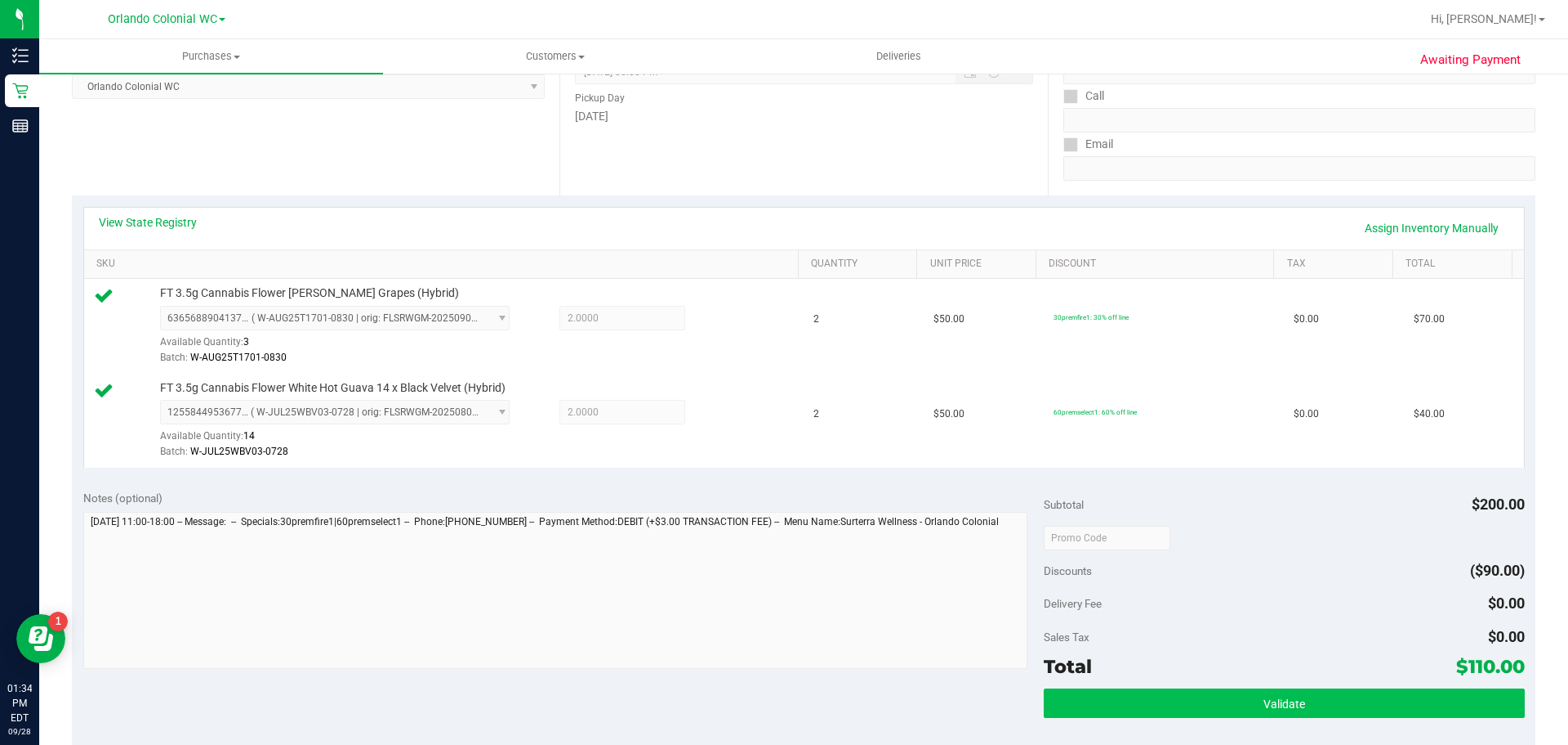
drag, startPoint x: 1308, startPoint y: 718, endPoint x: 1286, endPoint y: 709, distance: 23.8
click at [1298, 712] on div "Validate" at bounding box center [1284, 725] width 481 height 73
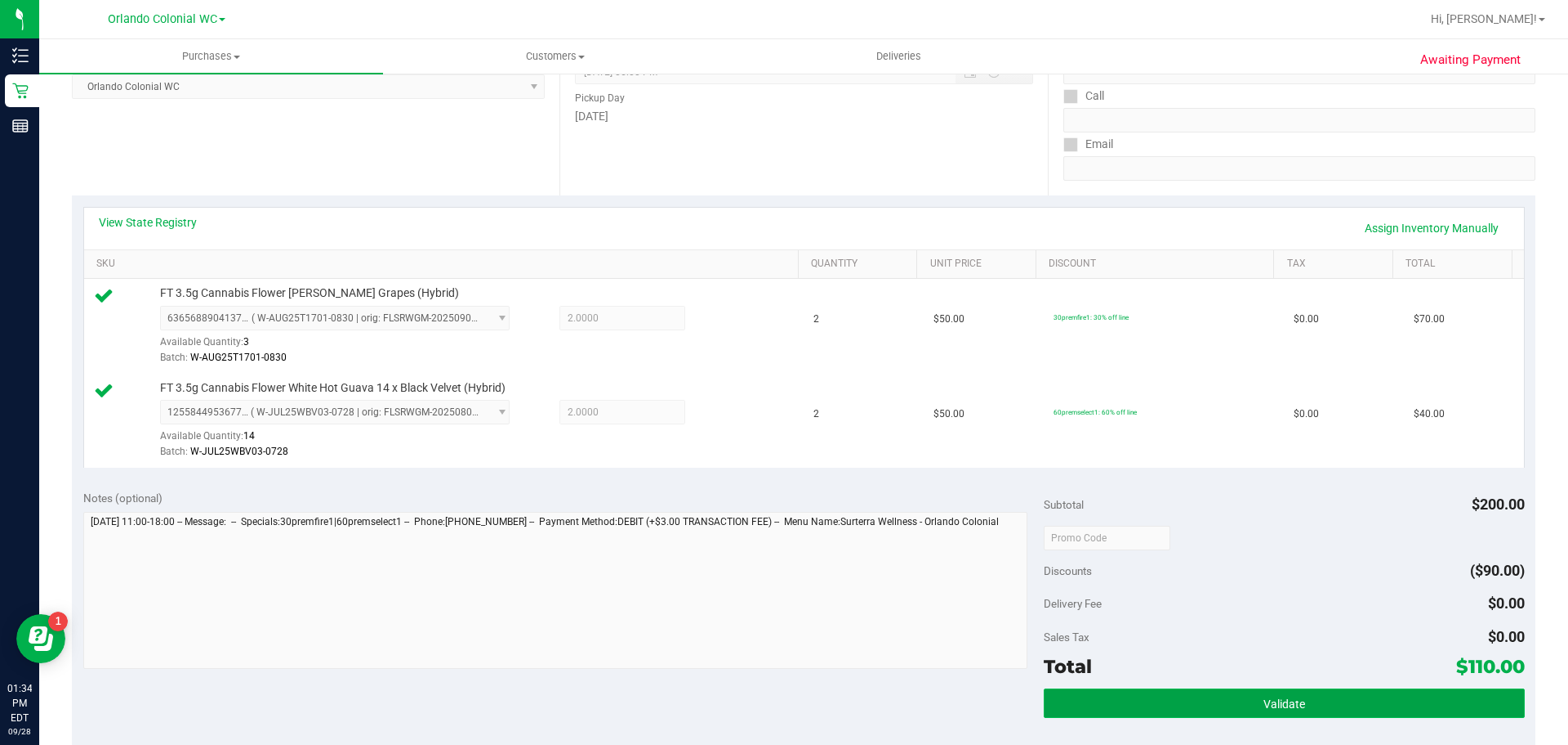
click at [1275, 706] on span "Validate" at bounding box center [1284, 704] width 41 height 13
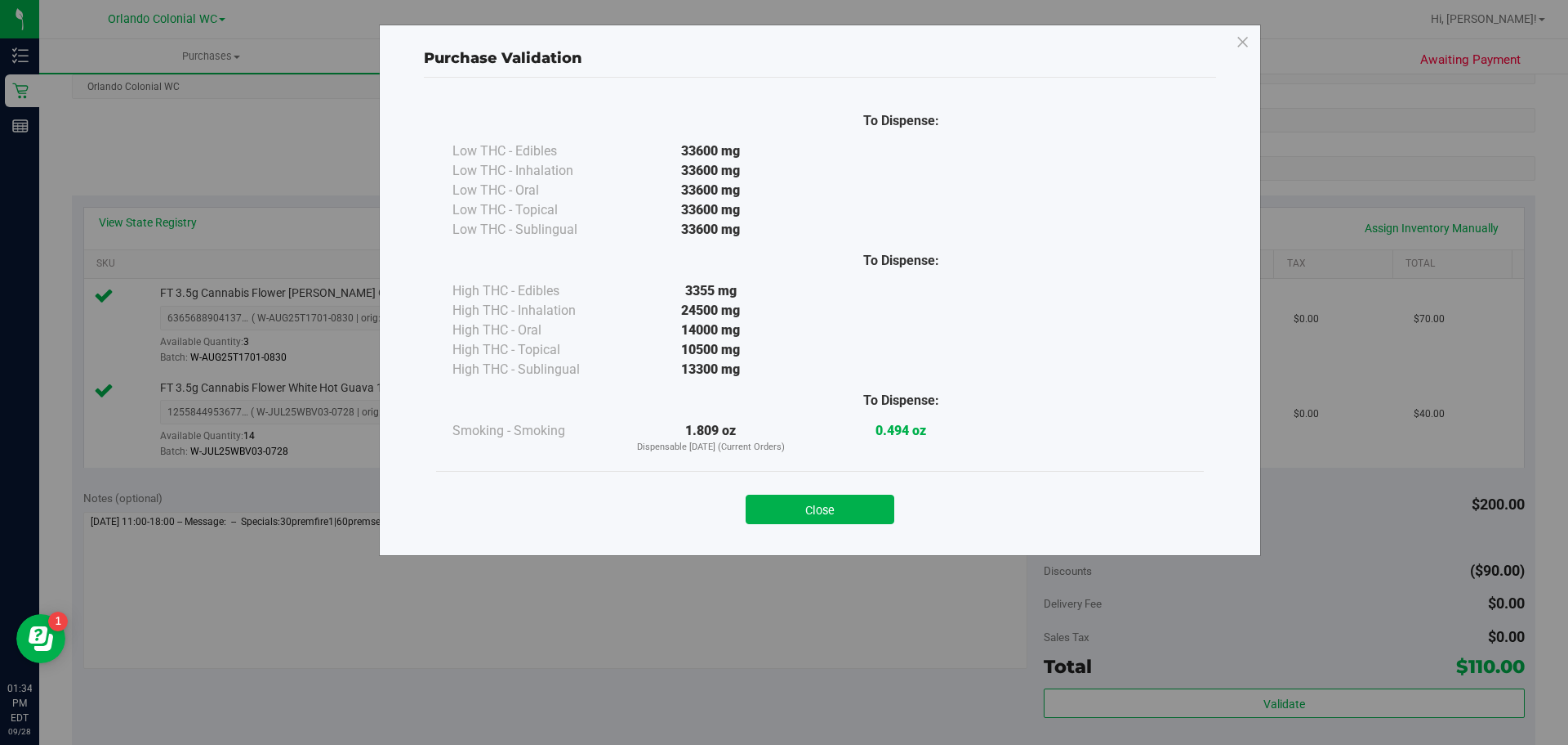
click at [780, 504] on button "Close" at bounding box center [820, 509] width 148 height 30
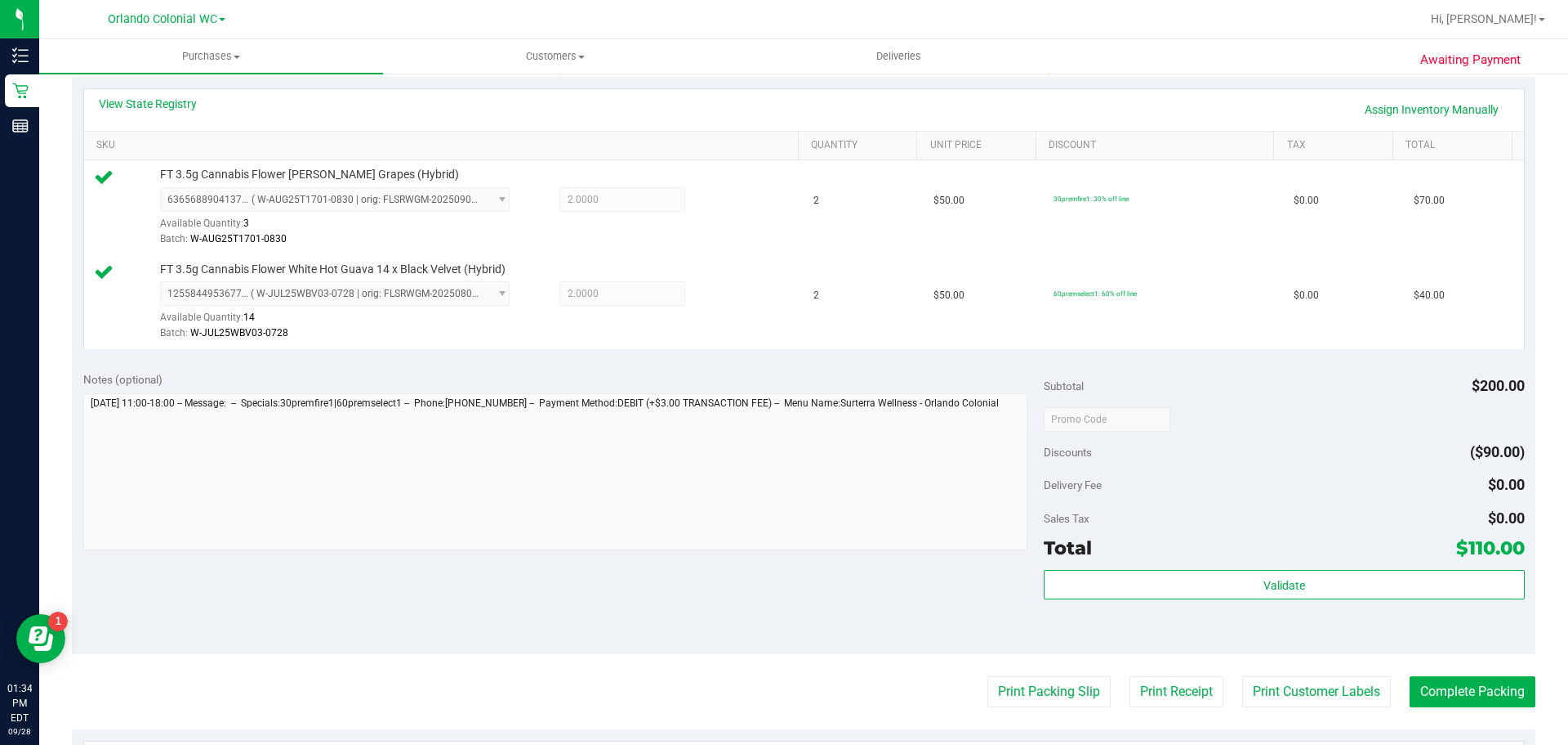
scroll to position [491, 0]
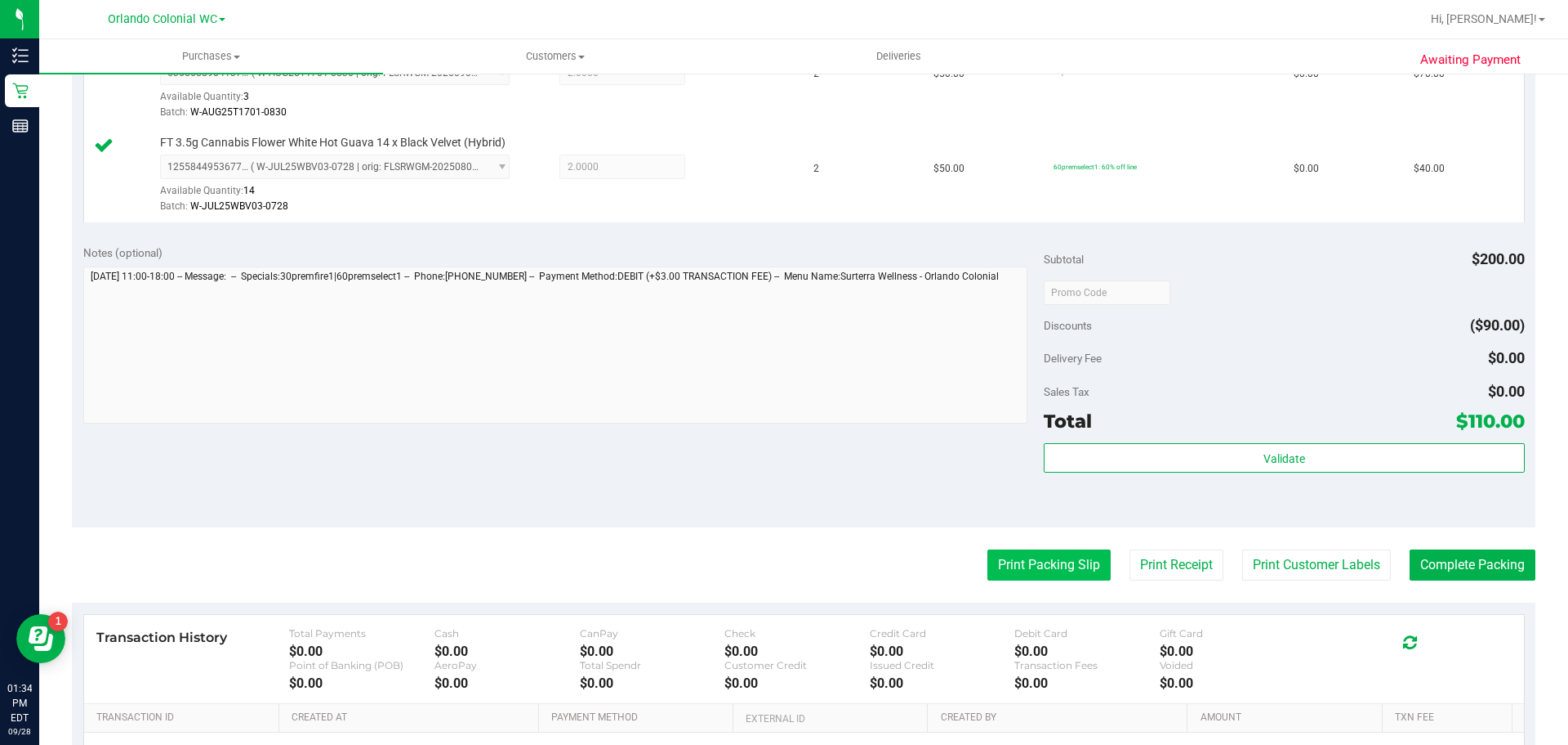
click at [1085, 577] on button "Print Packing Slip" at bounding box center [1049, 565] width 123 height 31
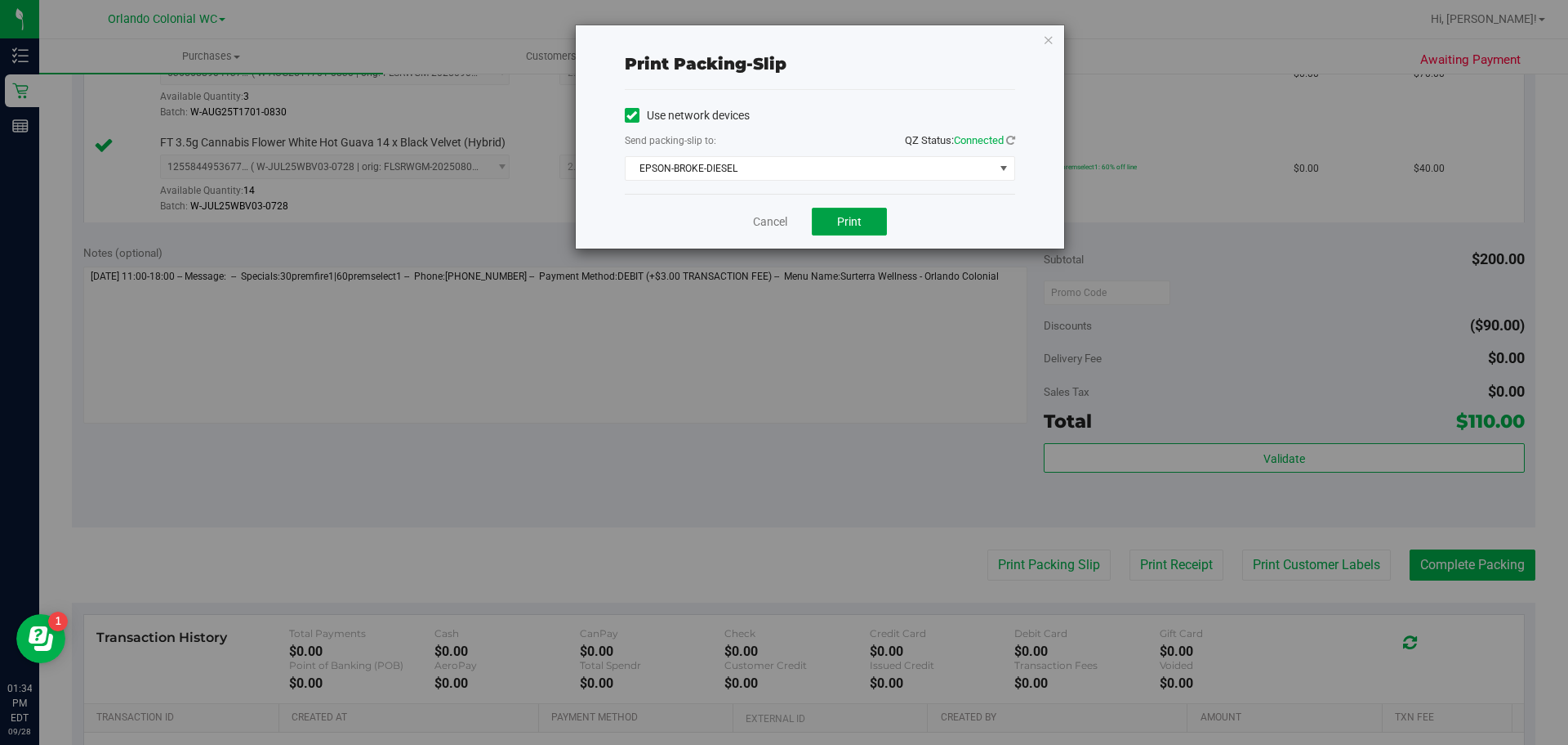
click at [847, 207] on div "Cancel Print" at bounding box center [820, 221] width 390 height 55
click at [863, 230] on button "Print" at bounding box center [849, 221] width 75 height 28
click at [862, 226] on button "Print" at bounding box center [849, 221] width 75 height 28
click at [1056, 49] on div "Print packing-slip Use network devices Send packing-slip to: QZ Status: Connect…" at bounding box center [820, 137] width 488 height 224
click at [1041, 38] on div "Print packing-slip Use network devices Send packing-slip to: QZ Status: Connect…" at bounding box center [820, 137] width 488 height 224
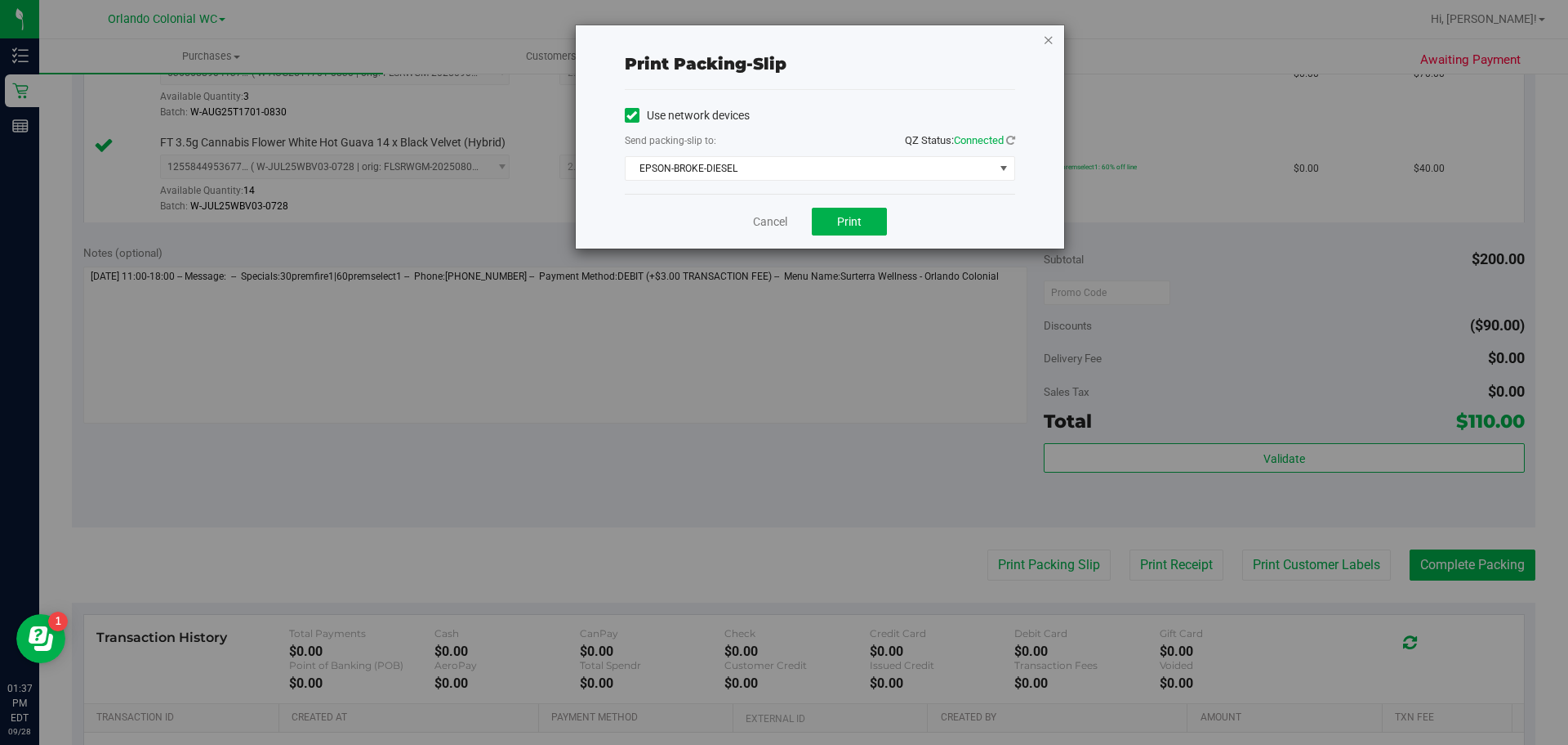
click at [1043, 47] on div "Print packing-slip Use network devices Send packing-slip to: QZ Status: Connect…" at bounding box center [820, 137] width 488 height 224
click at [1045, 47] on icon "button" at bounding box center [1049, 40] width 12 height 19
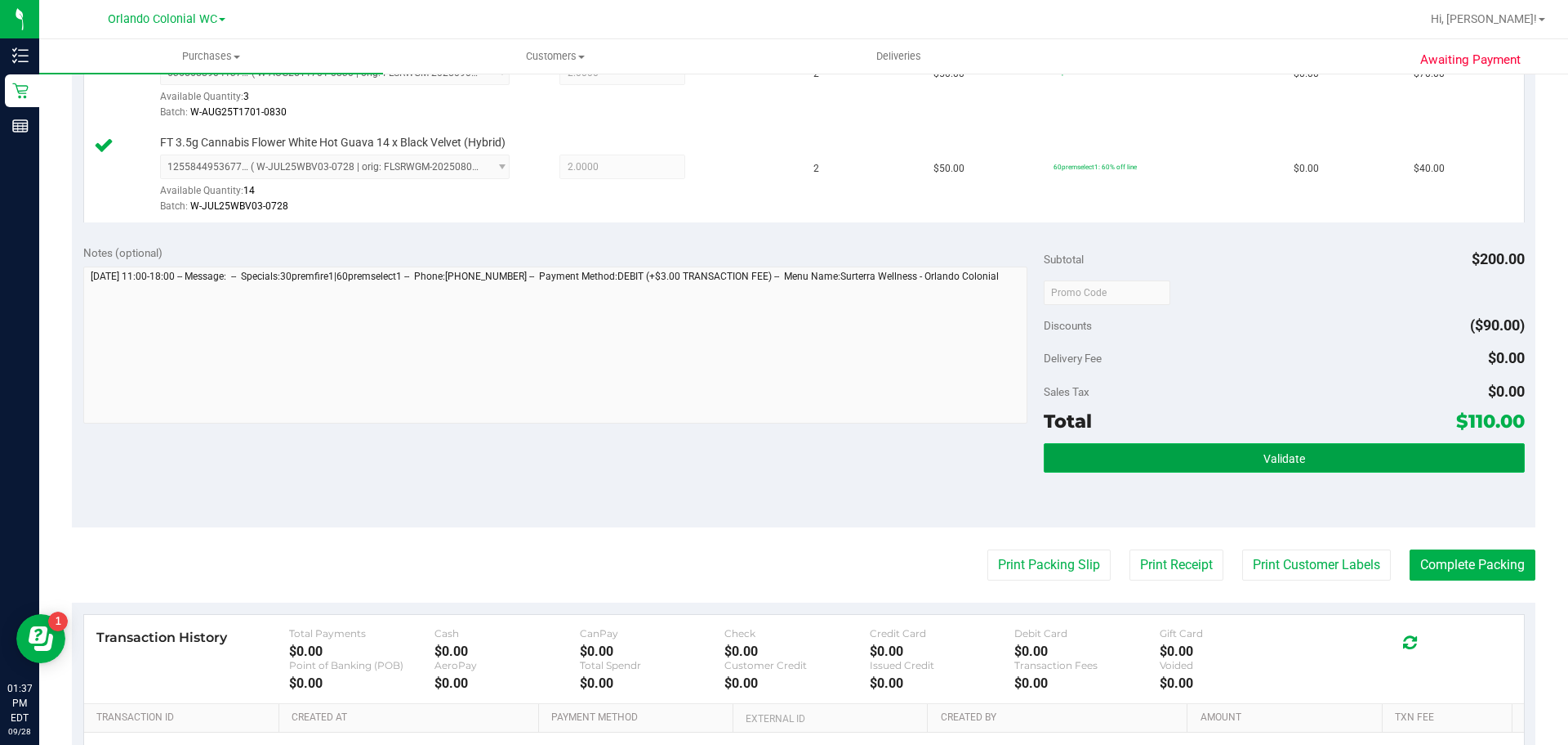
click at [1174, 460] on button "Validate" at bounding box center [1284, 458] width 481 height 30
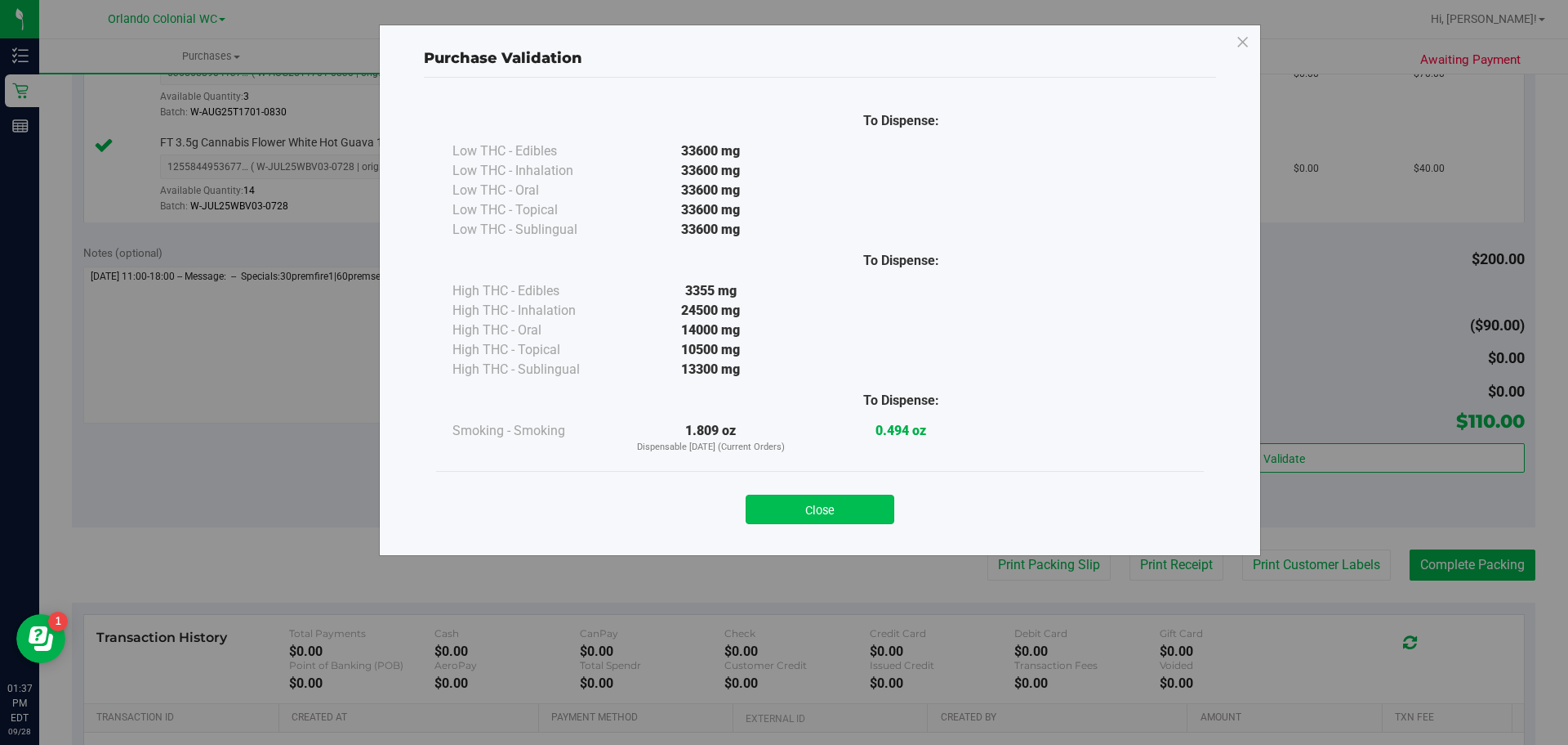
click at [809, 497] on button "Close" at bounding box center [820, 509] width 148 height 30
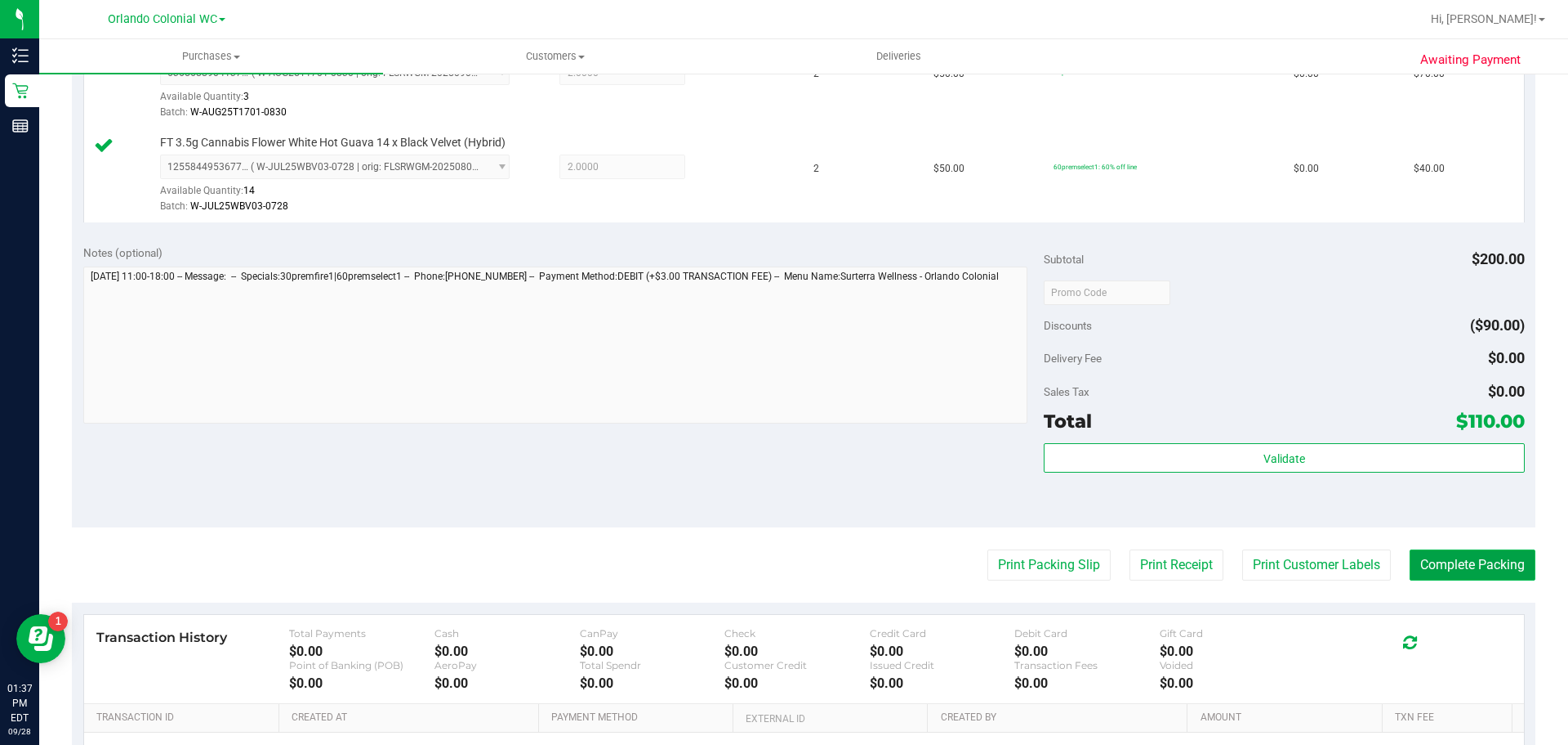
click at [1487, 559] on button "Complete Packing" at bounding box center [1473, 565] width 126 height 31
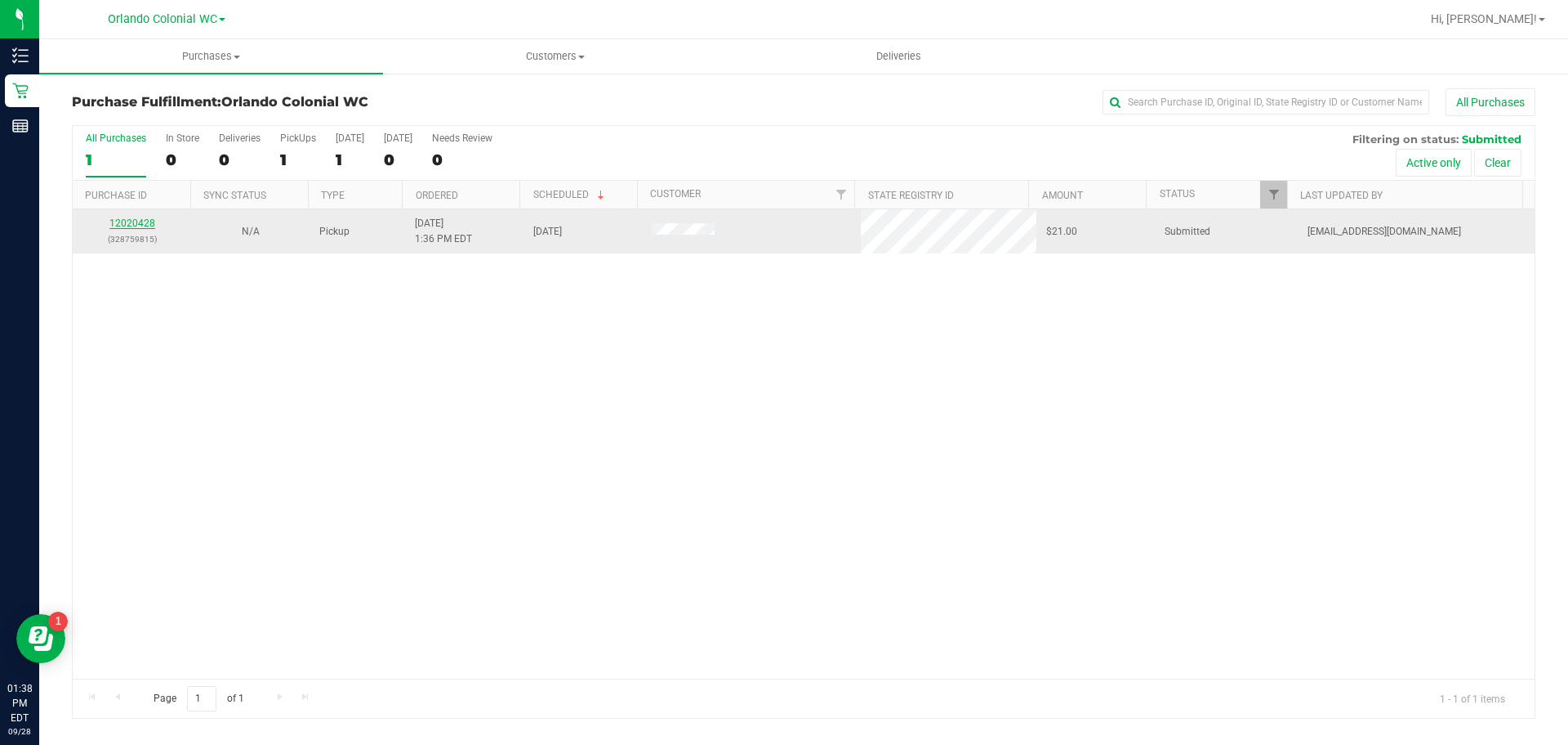
click at [140, 221] on link "12020428" at bounding box center [132, 224] width 45 height 12
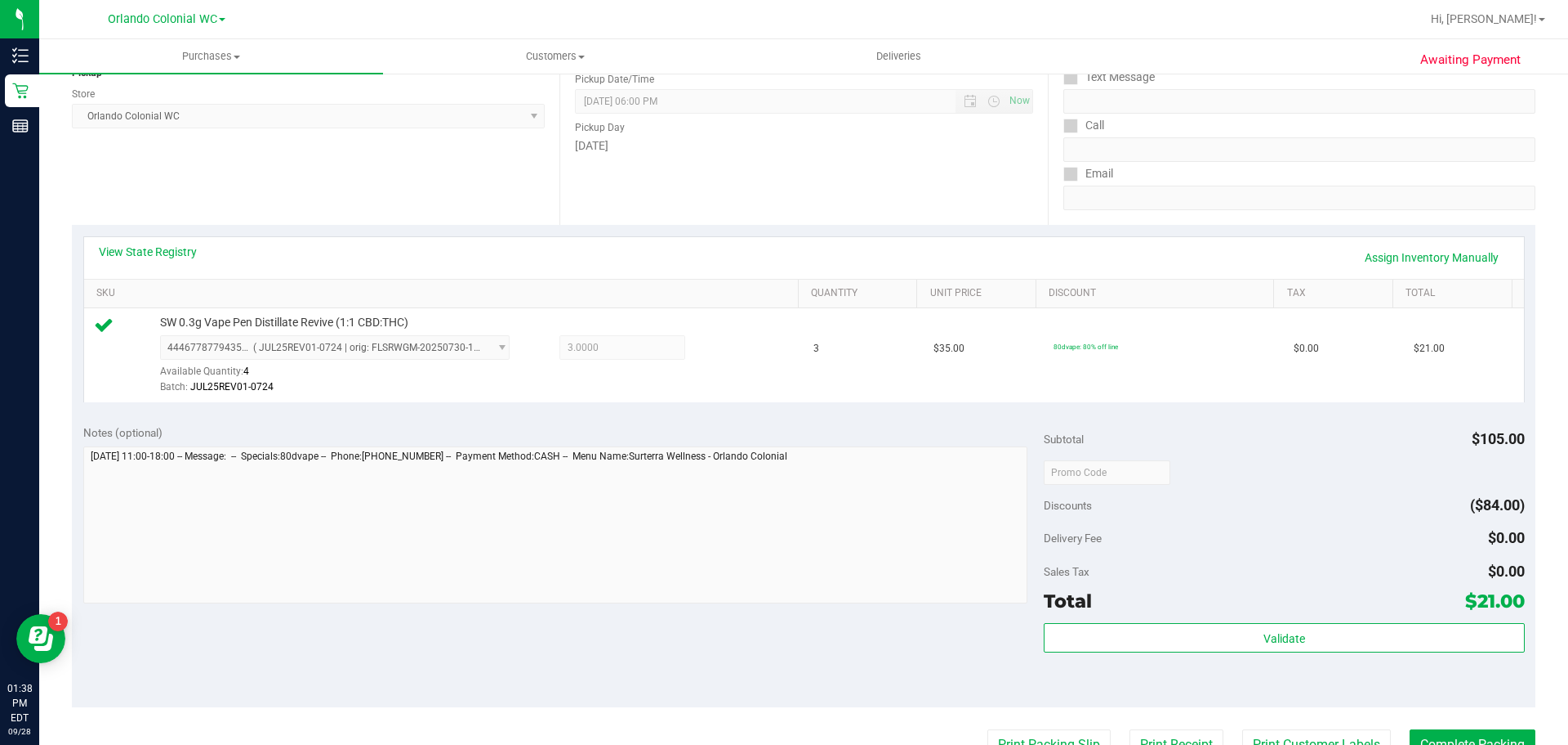
scroll to position [245, 0]
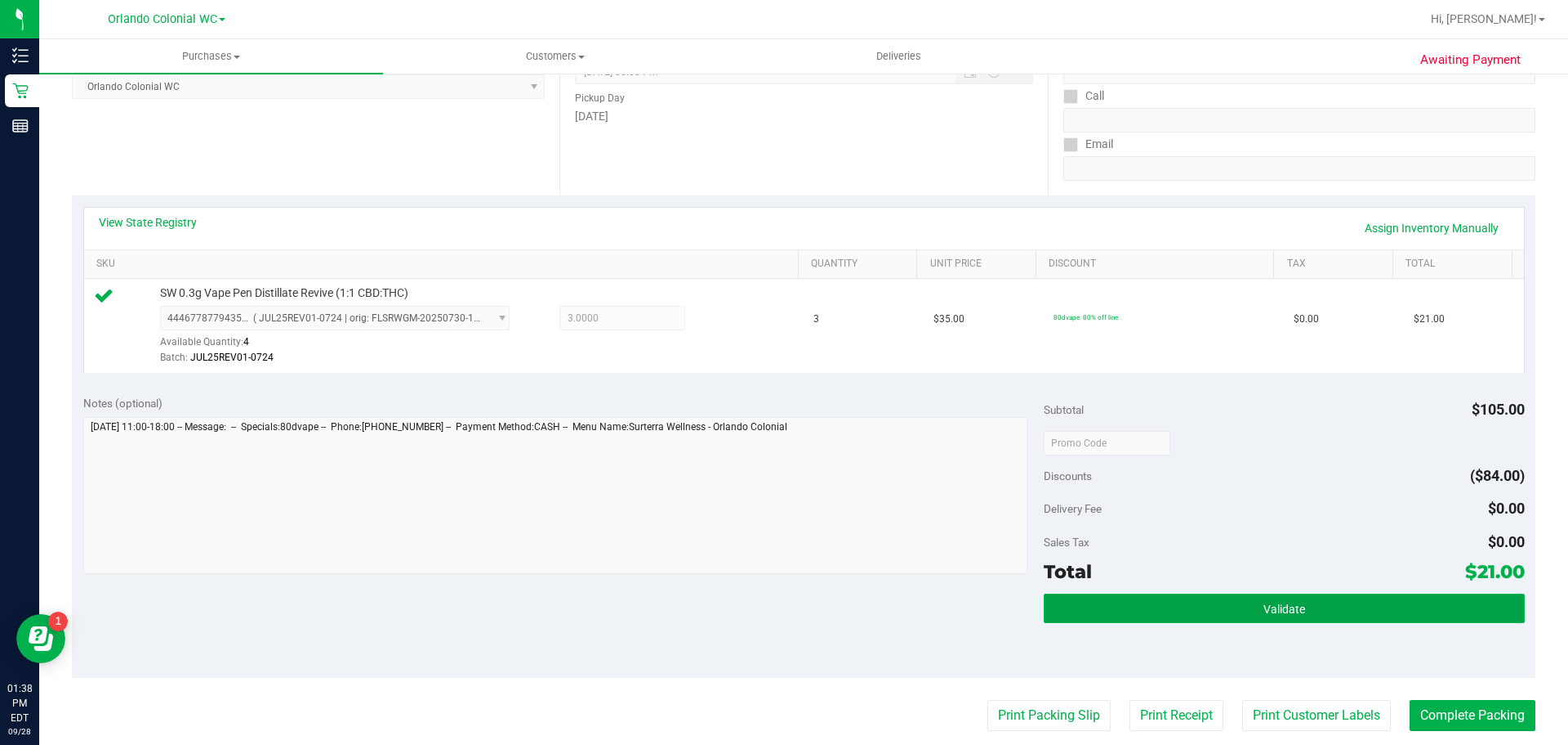
click at [1309, 595] on button "Validate" at bounding box center [1284, 608] width 481 height 30
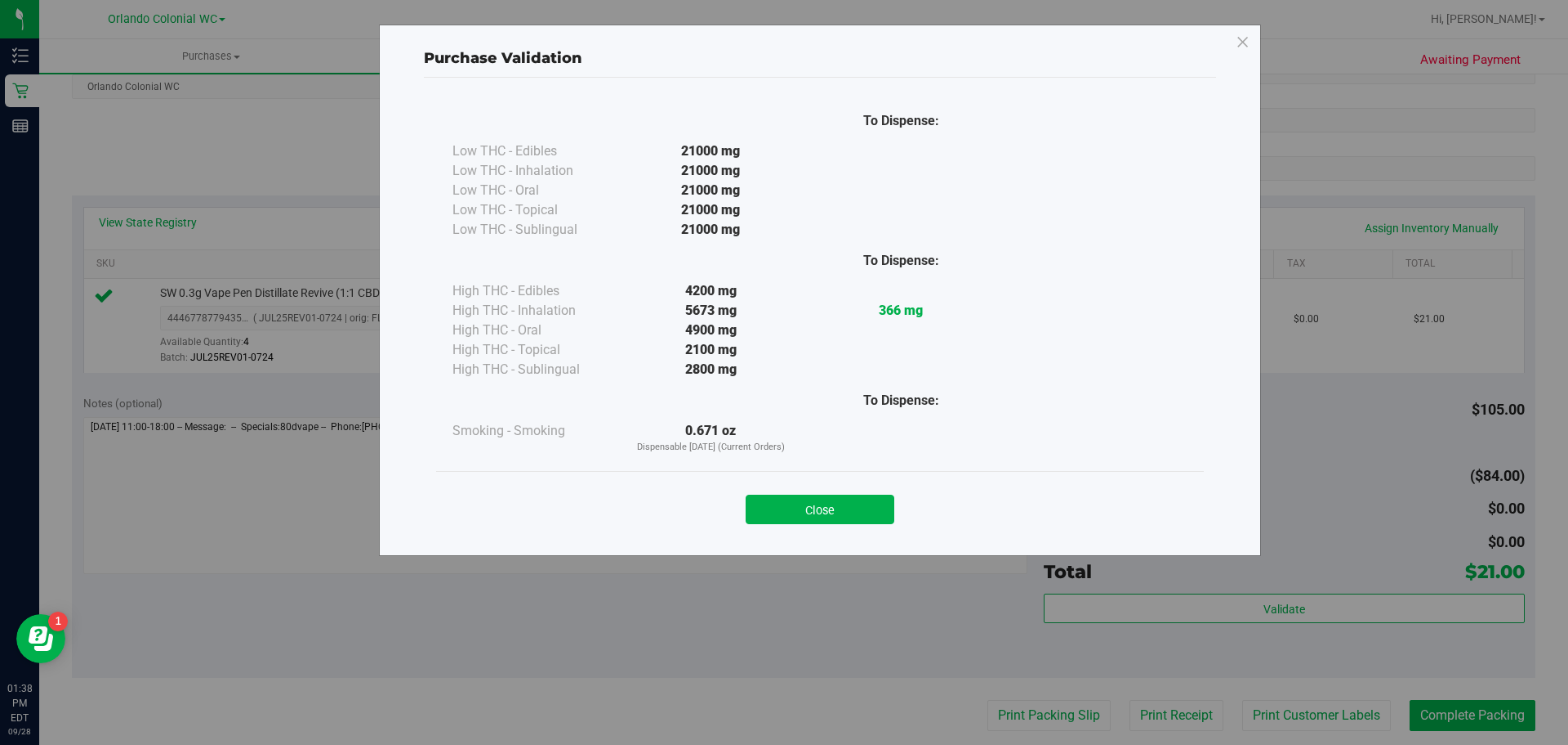
drag, startPoint x: 866, startPoint y: 518, endPoint x: 1105, endPoint y: 729, distance: 318.8
click at [867, 517] on button "Close" at bounding box center [820, 509] width 148 height 30
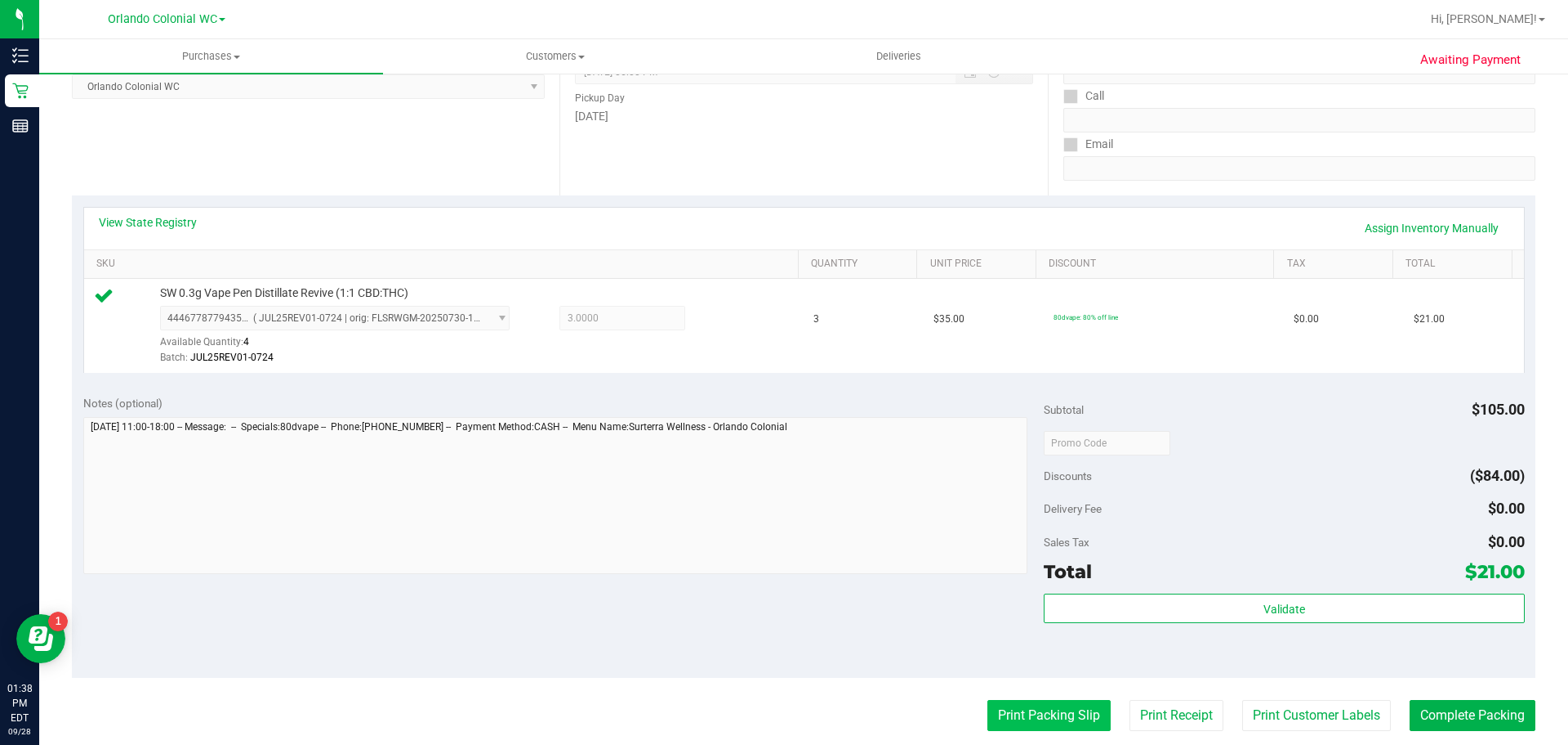
click at [1048, 705] on button "Print Packing Slip" at bounding box center [1049, 715] width 123 height 31
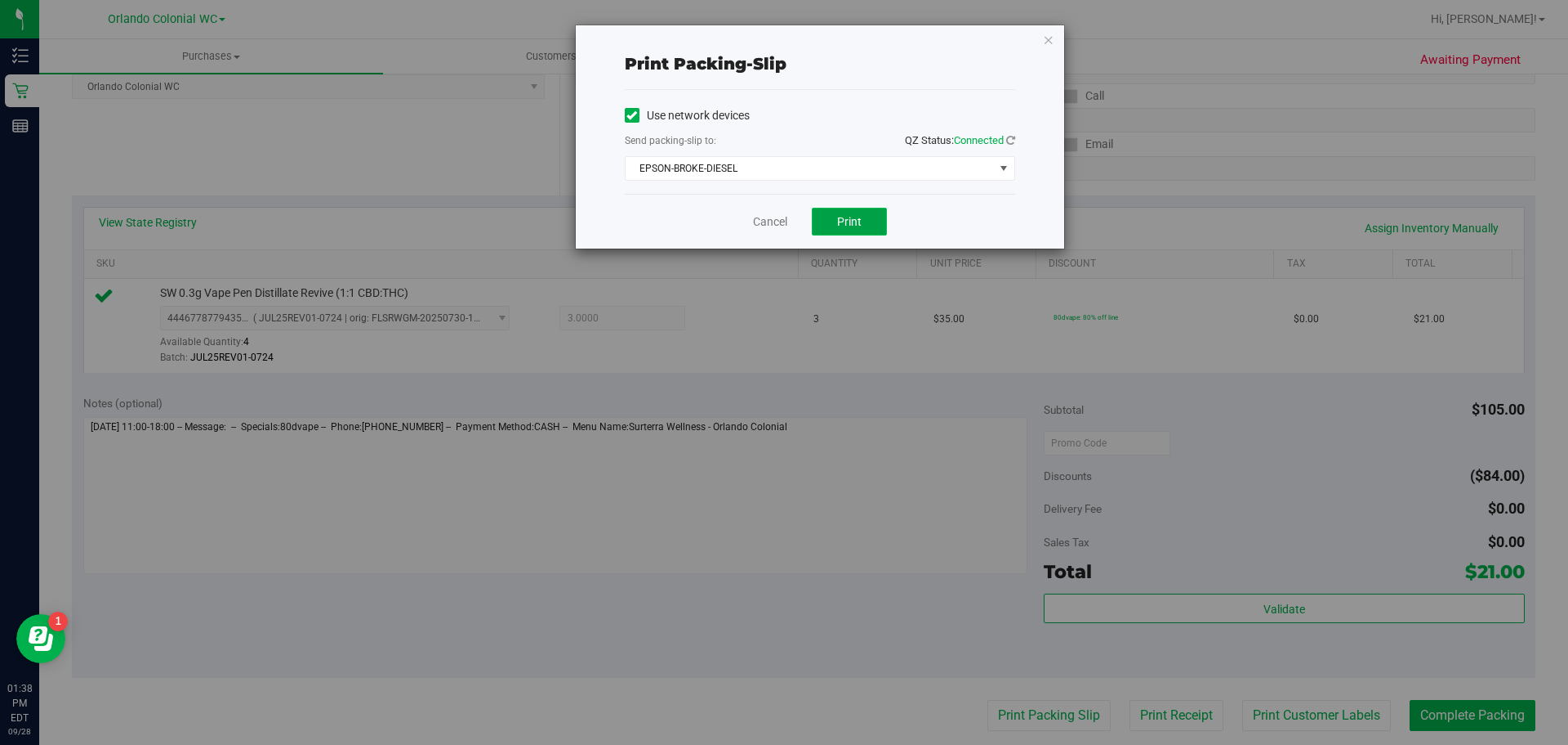
click at [833, 212] on button "Print" at bounding box center [849, 221] width 75 height 28
click at [1044, 43] on icon "button" at bounding box center [1049, 40] width 12 height 19
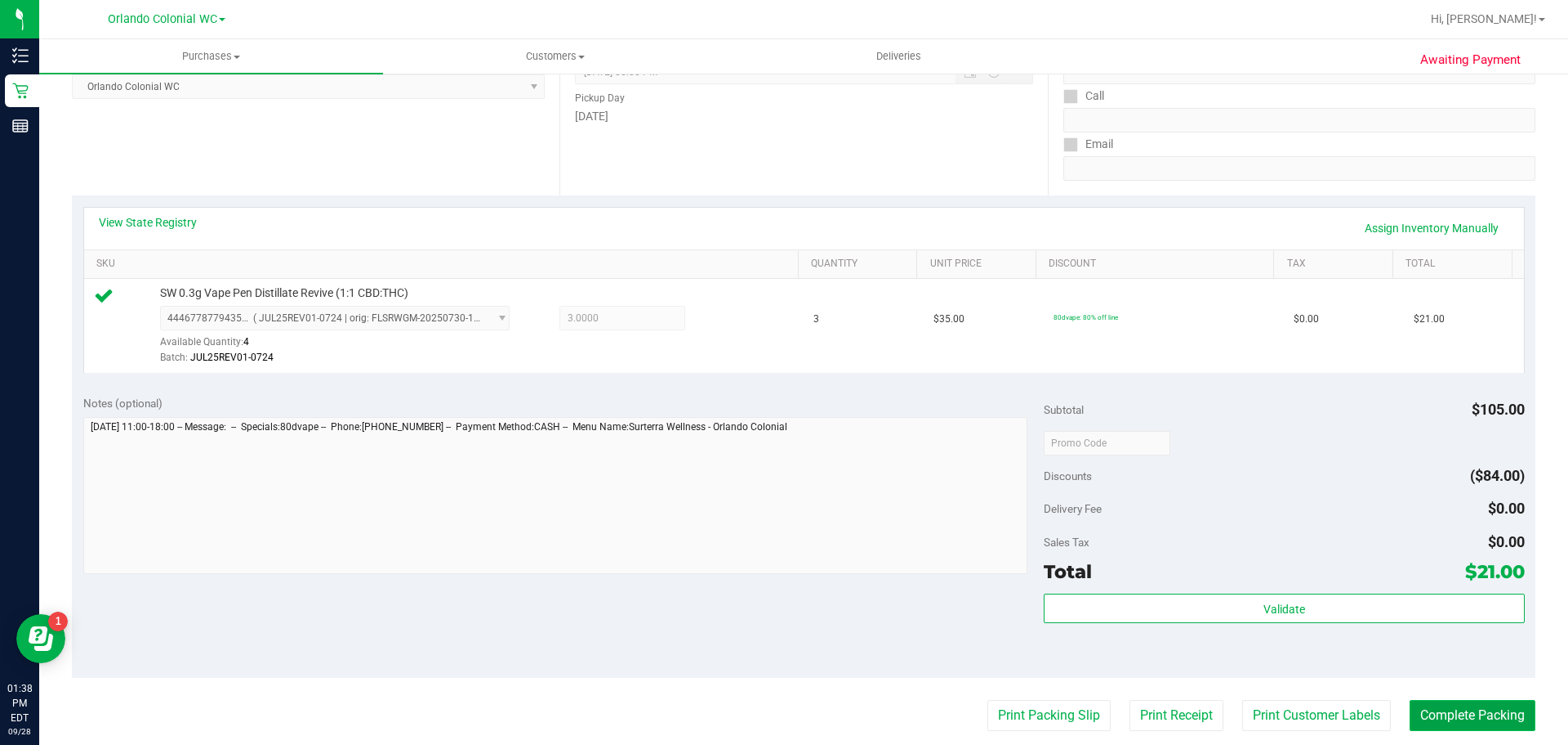
click at [1506, 721] on button "Complete Packing" at bounding box center [1473, 715] width 126 height 31
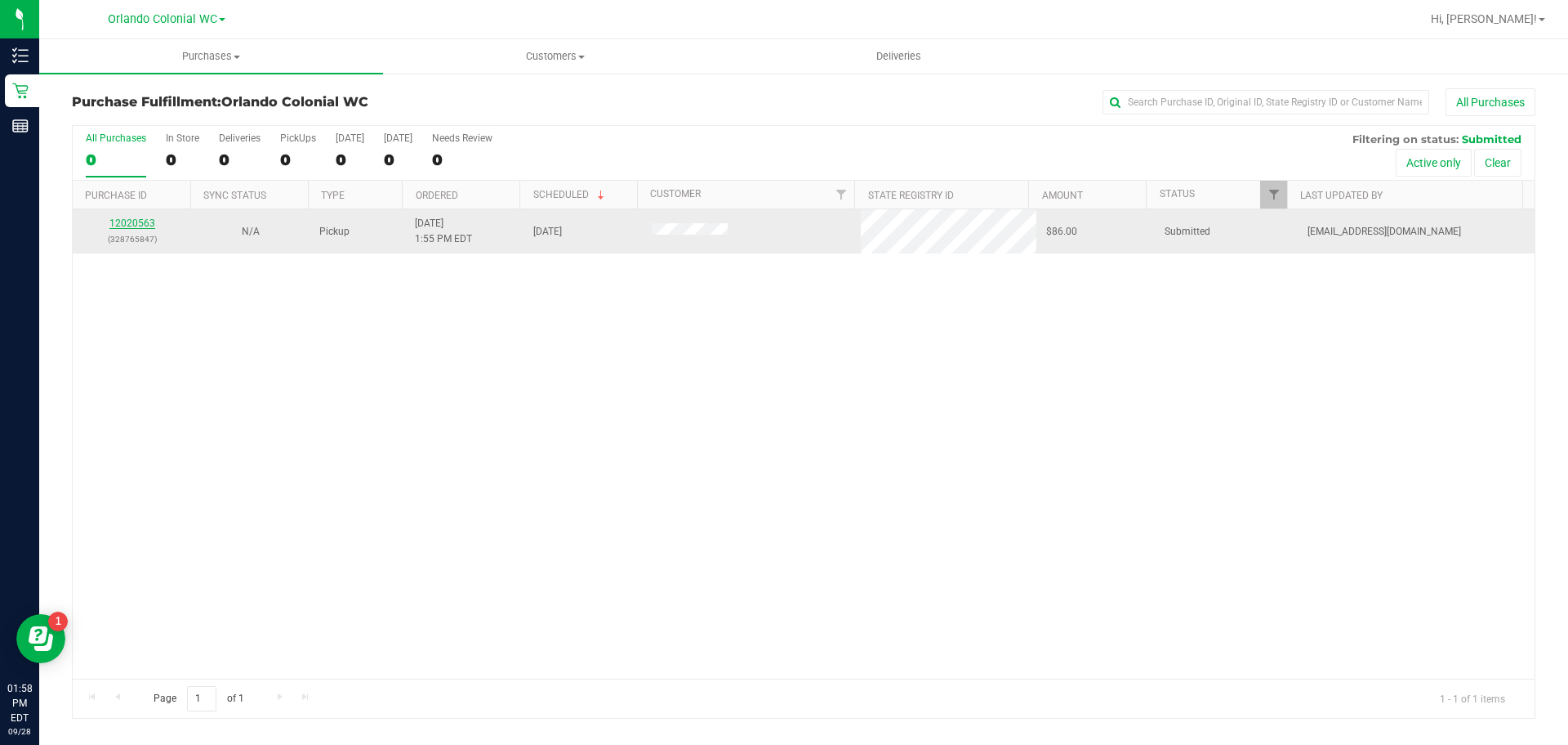
click at [137, 223] on link "12020563" at bounding box center [132, 224] width 45 height 12
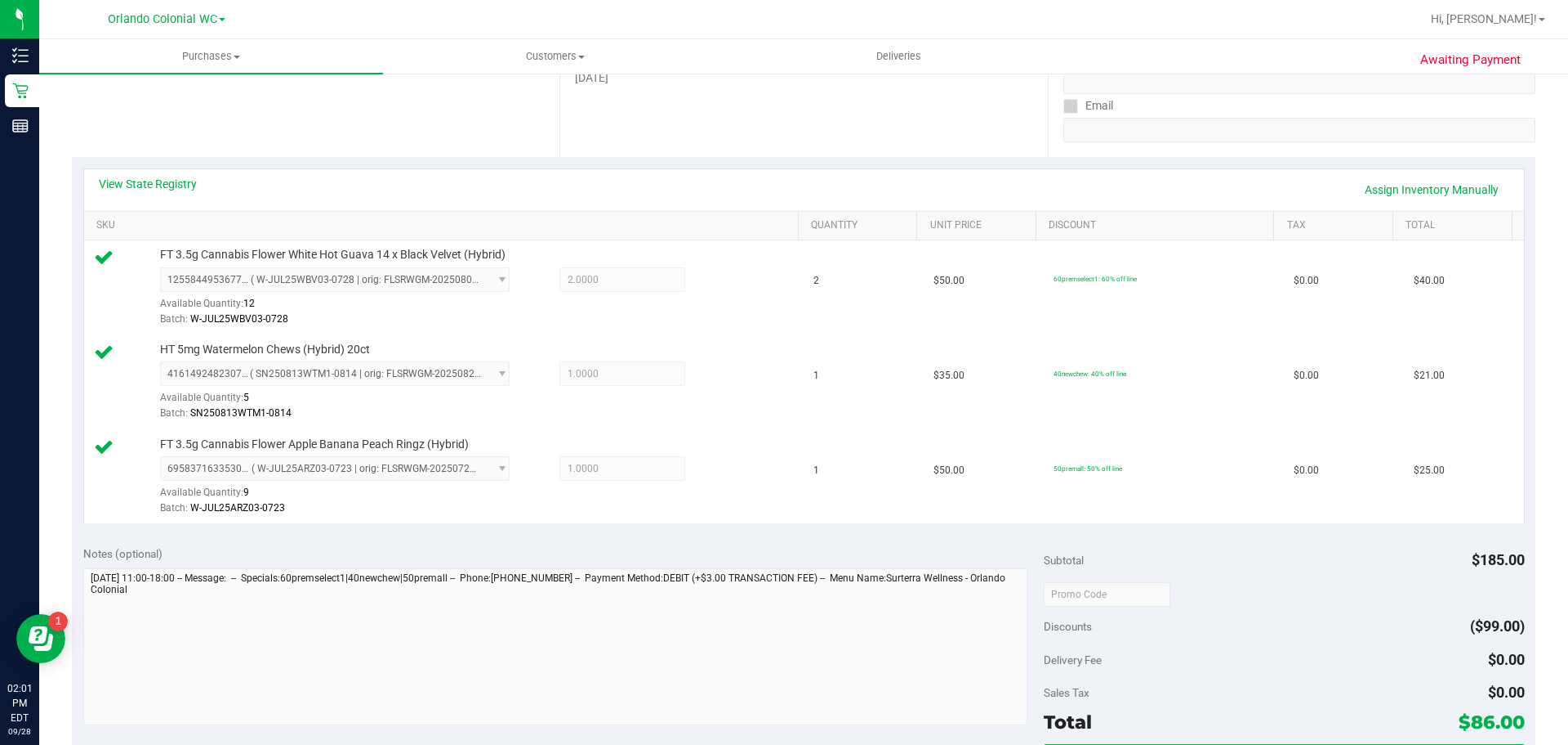
scroll to position [409, 0]
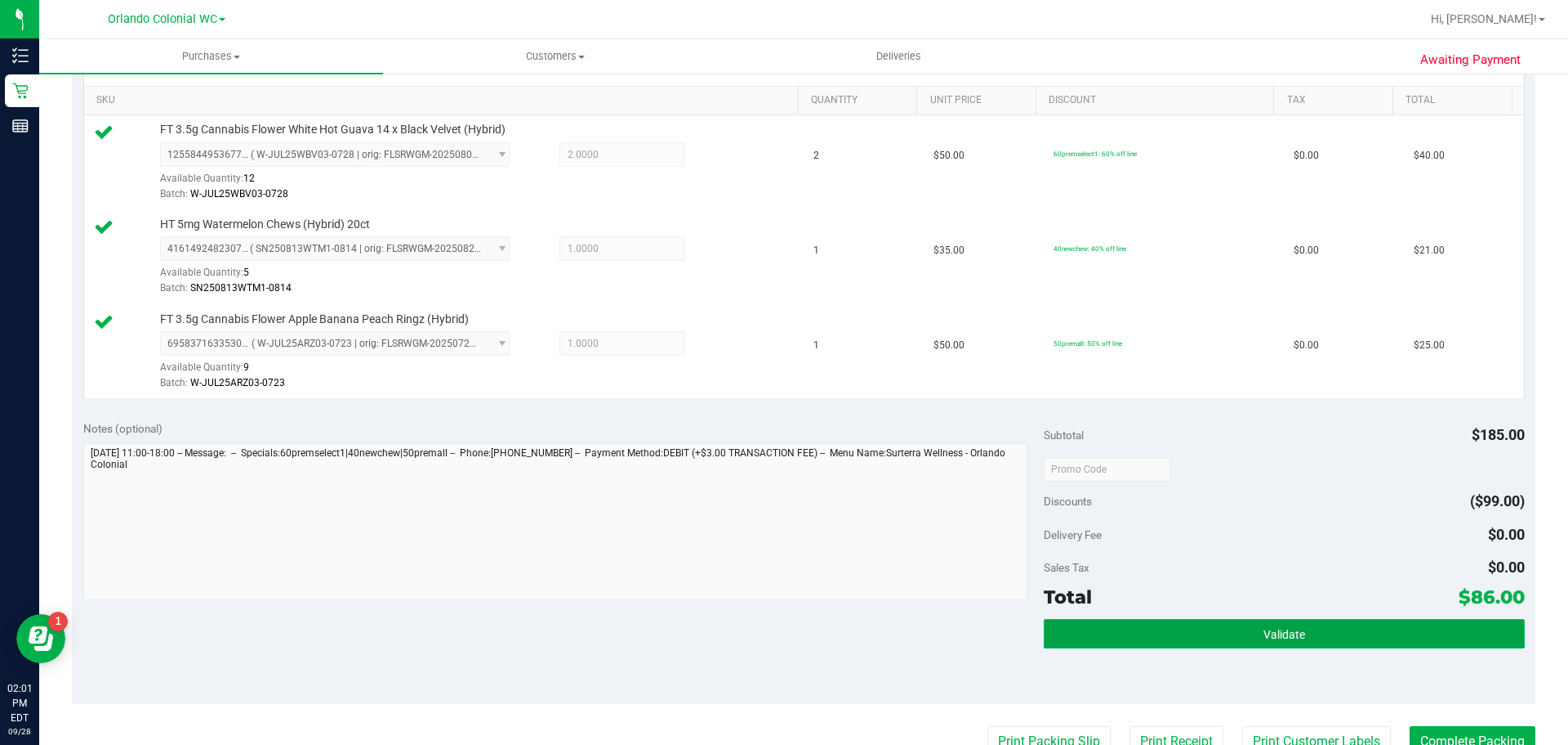
click at [1409, 644] on button "Validate" at bounding box center [1284, 633] width 481 height 30
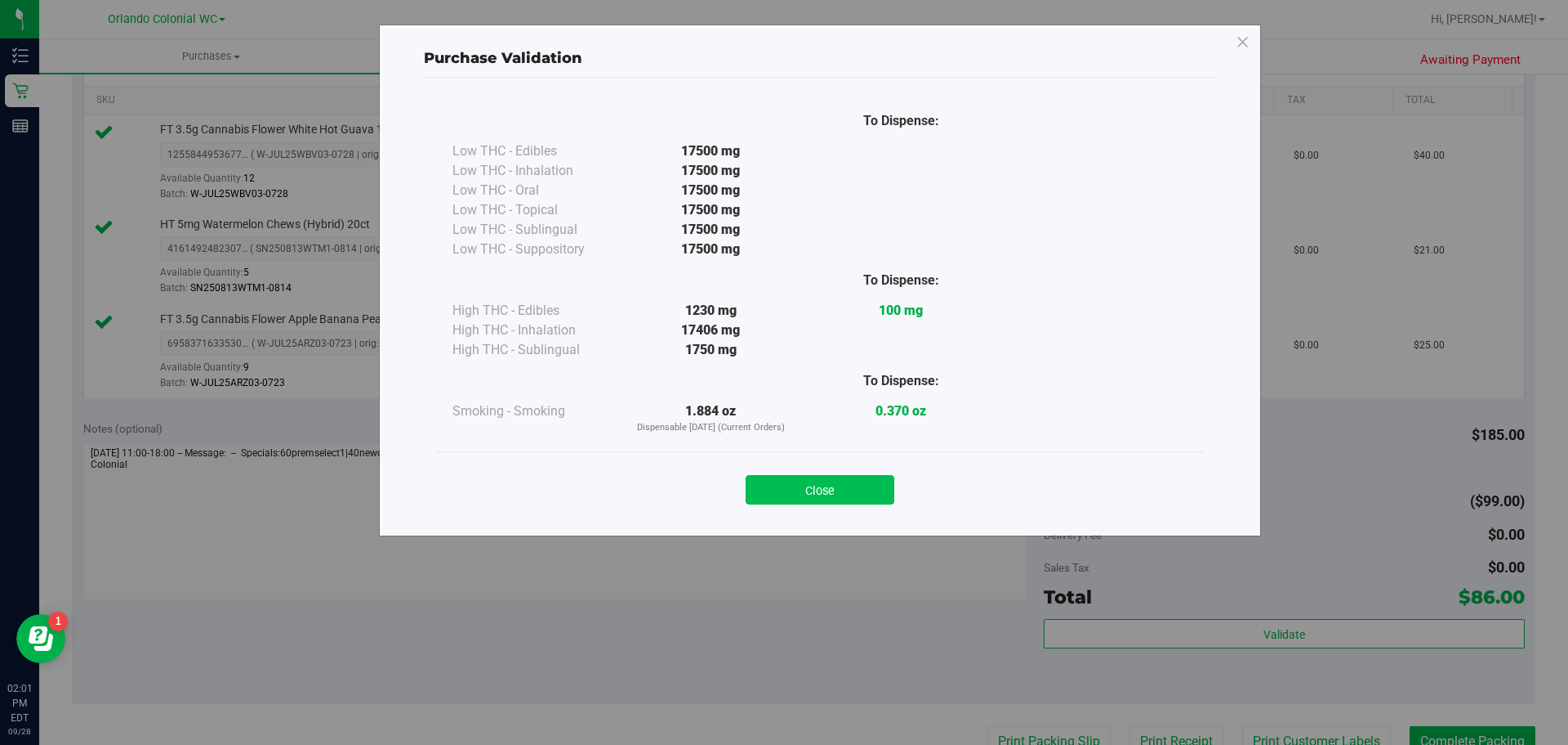
click at [767, 491] on button "Close" at bounding box center [820, 490] width 148 height 30
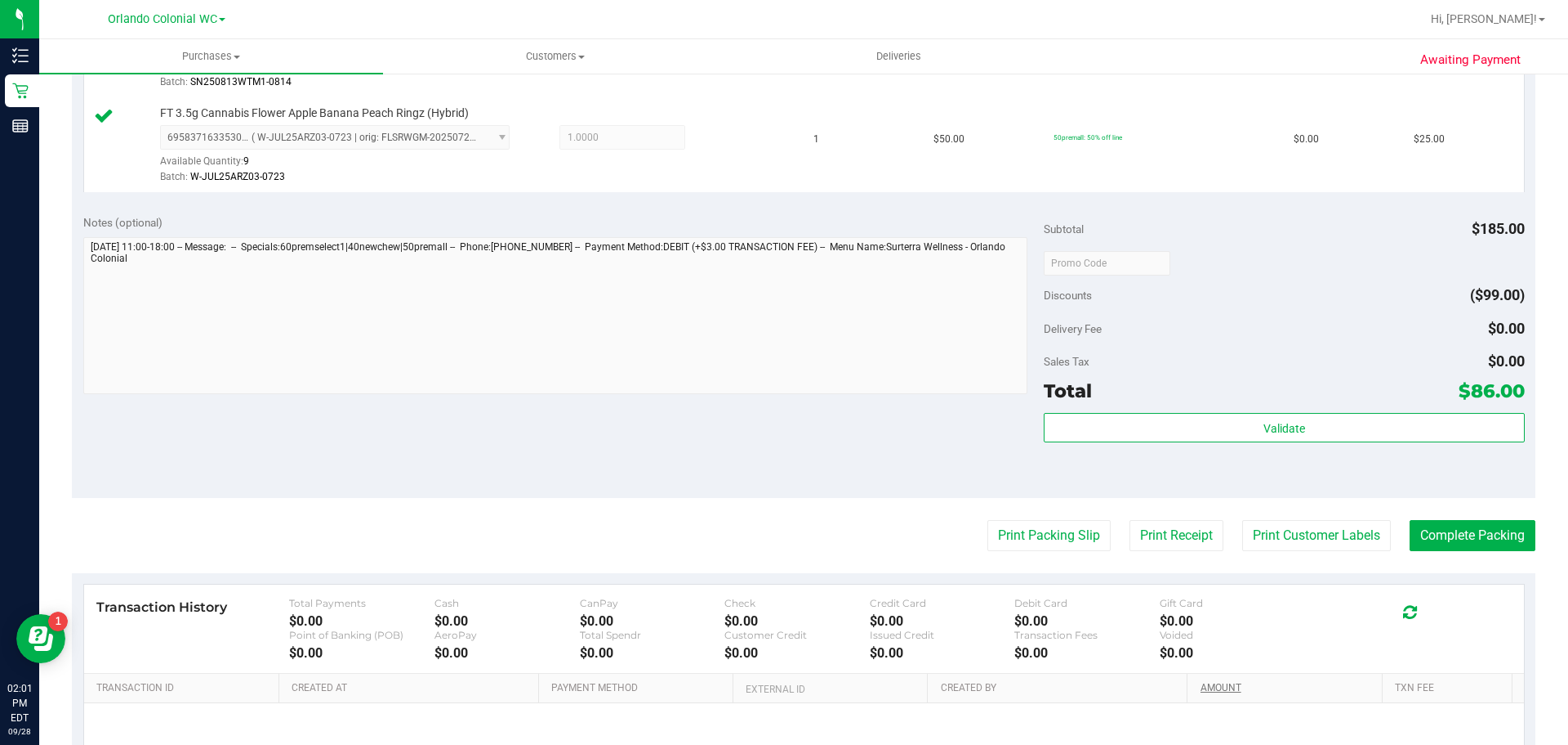
scroll to position [735, 0]
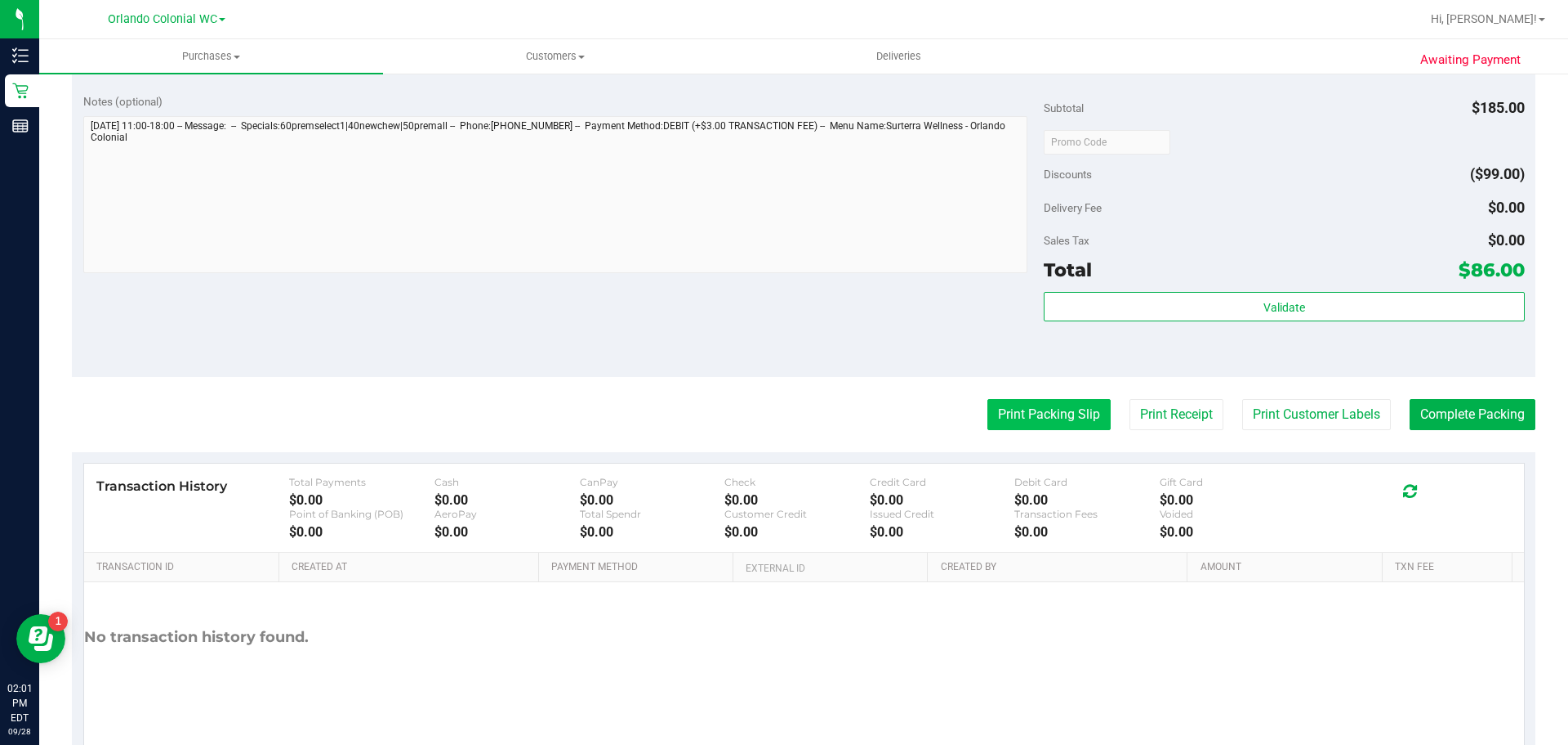
click at [1050, 421] on button "Print Packing Slip" at bounding box center [1049, 414] width 123 height 31
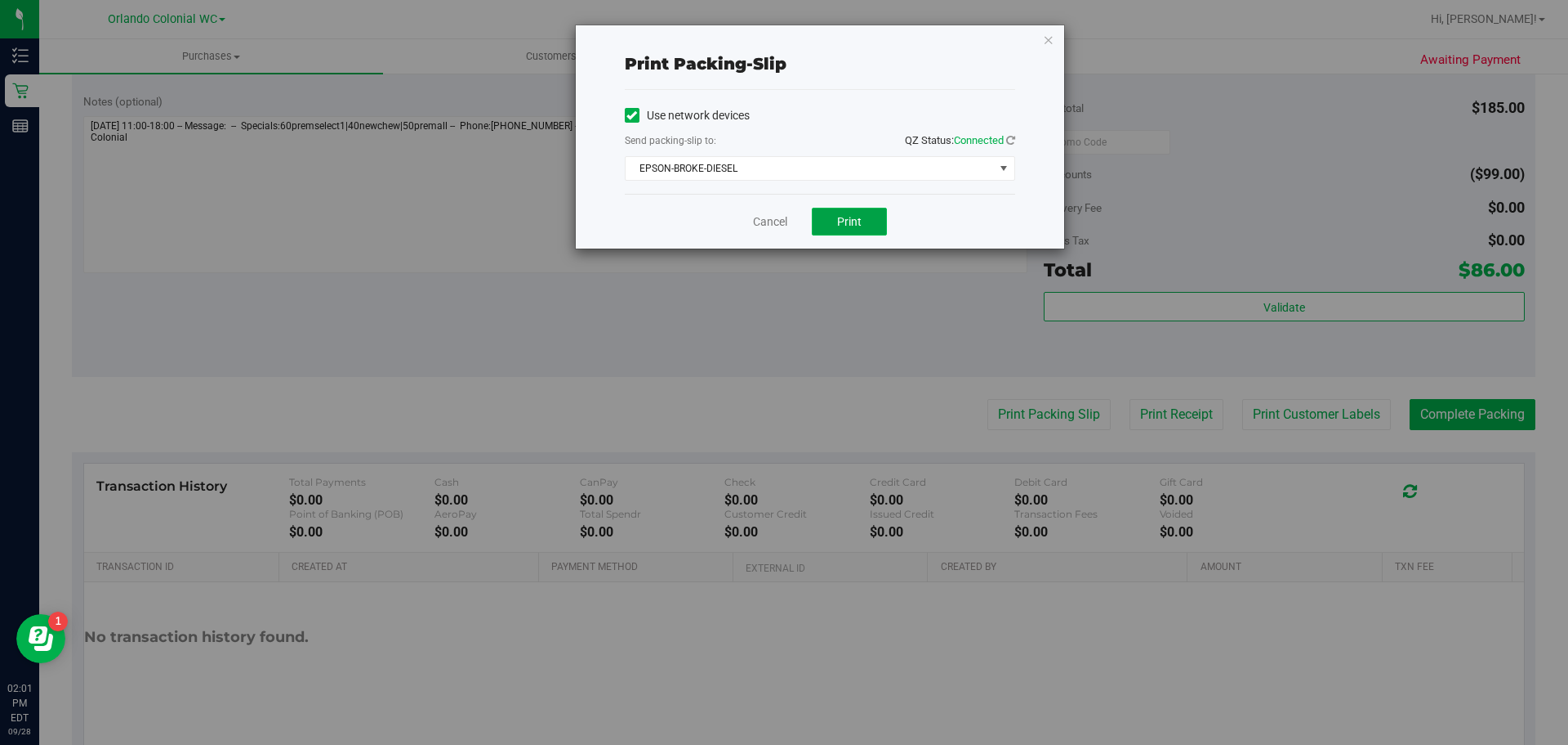
click at [829, 220] on button "Print" at bounding box center [849, 221] width 75 height 28
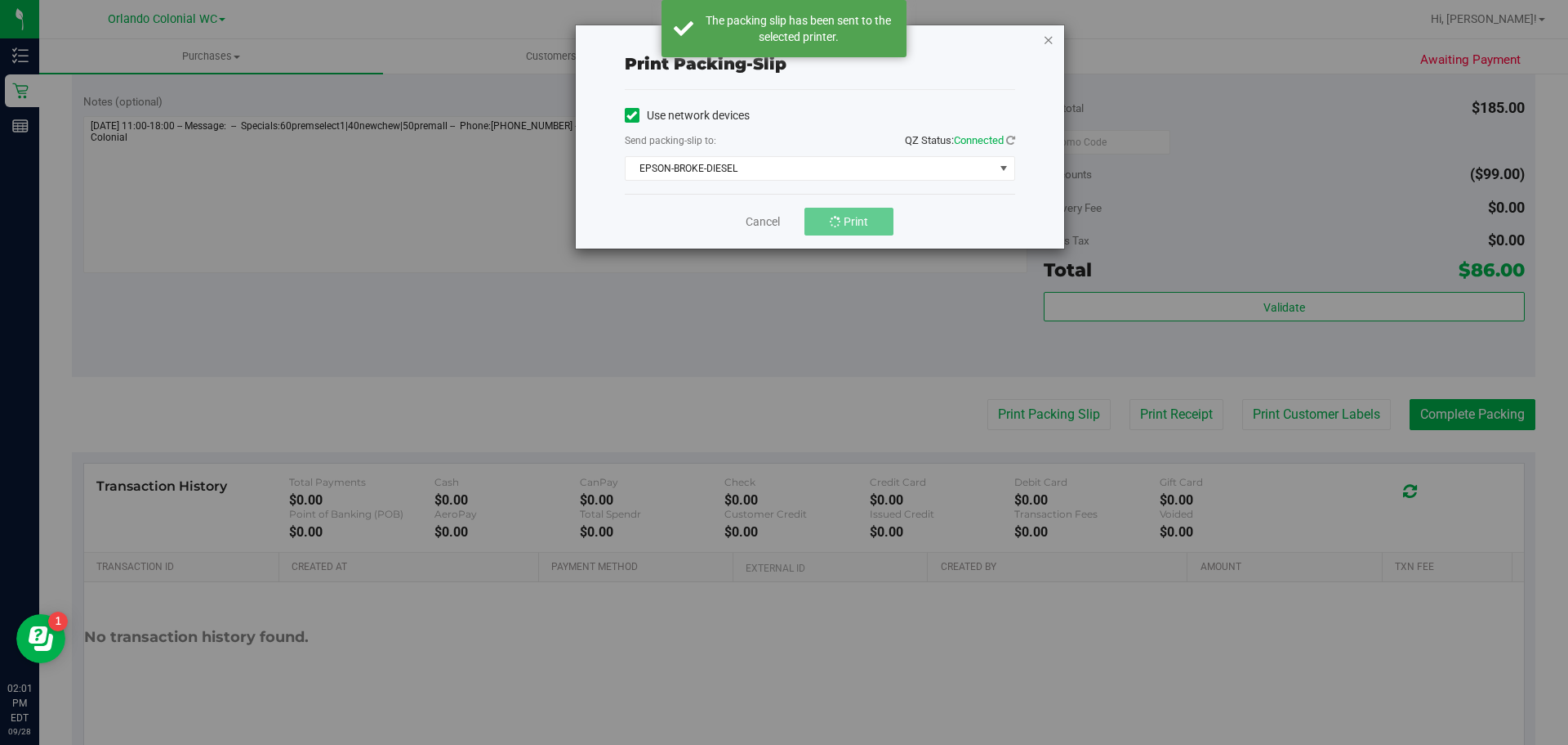
click at [1050, 33] on icon "button" at bounding box center [1049, 40] width 12 height 19
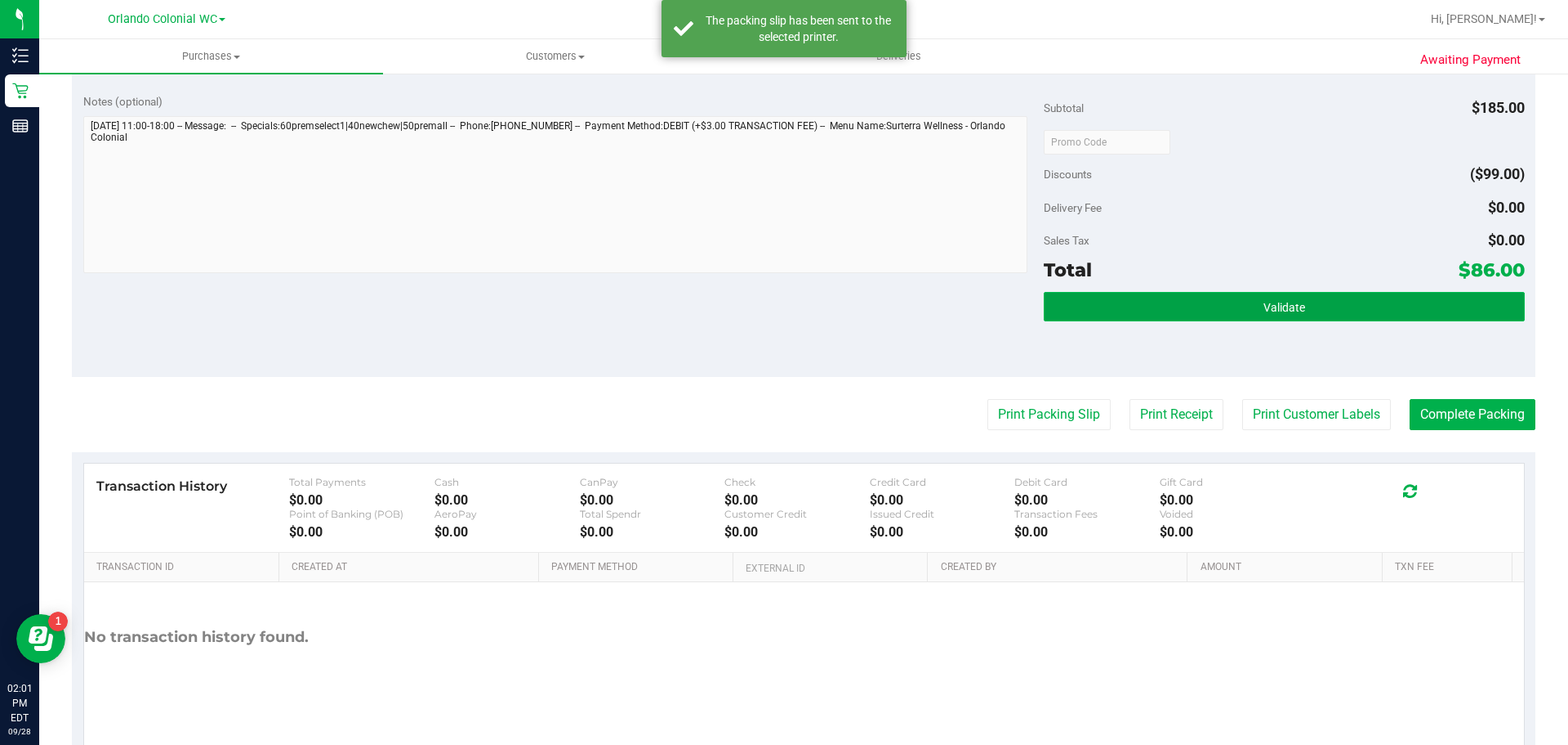
click at [1133, 299] on button "Validate" at bounding box center [1284, 306] width 481 height 30
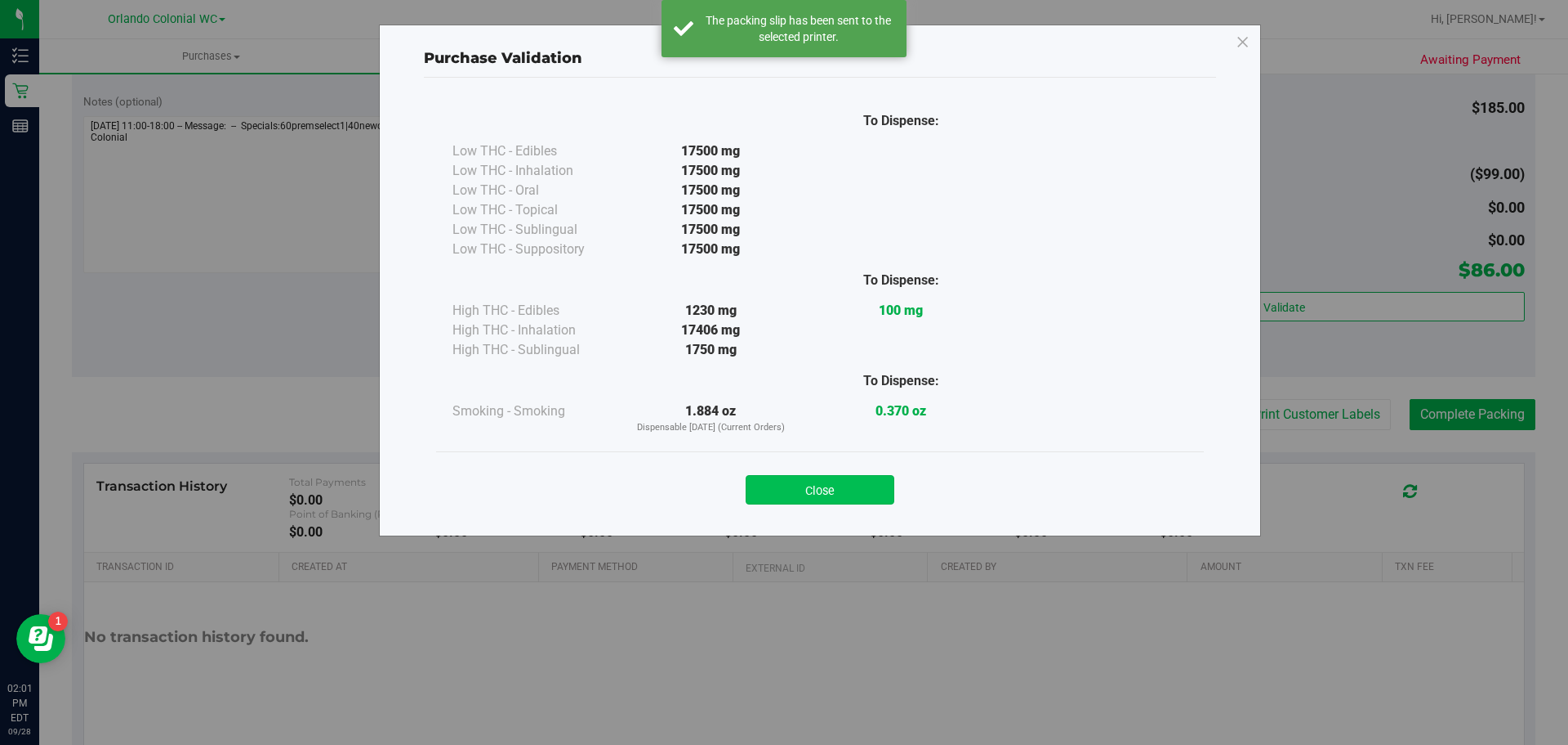
click at [837, 503] on button "Close" at bounding box center [820, 490] width 148 height 30
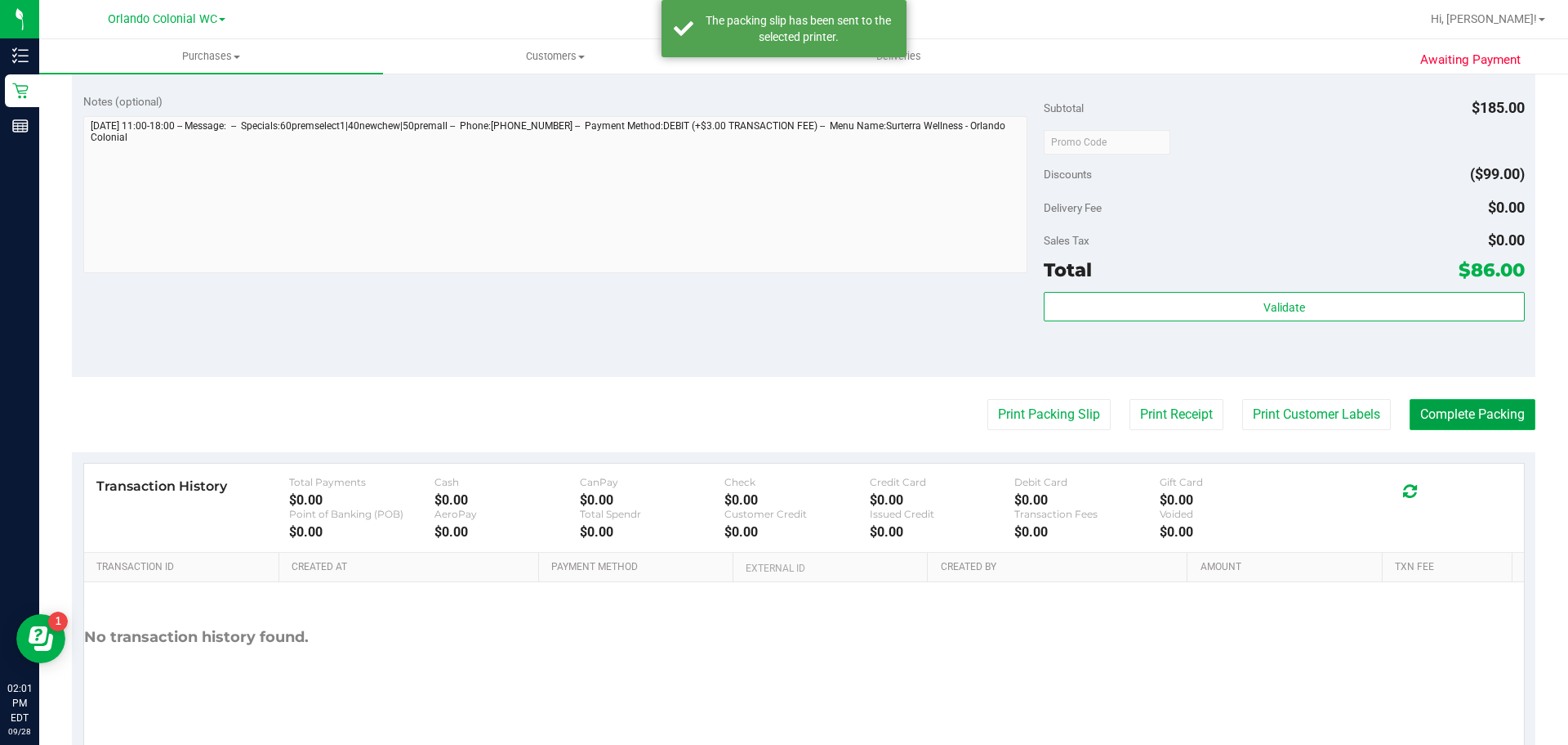
click at [1486, 412] on button "Complete Packing" at bounding box center [1473, 414] width 126 height 31
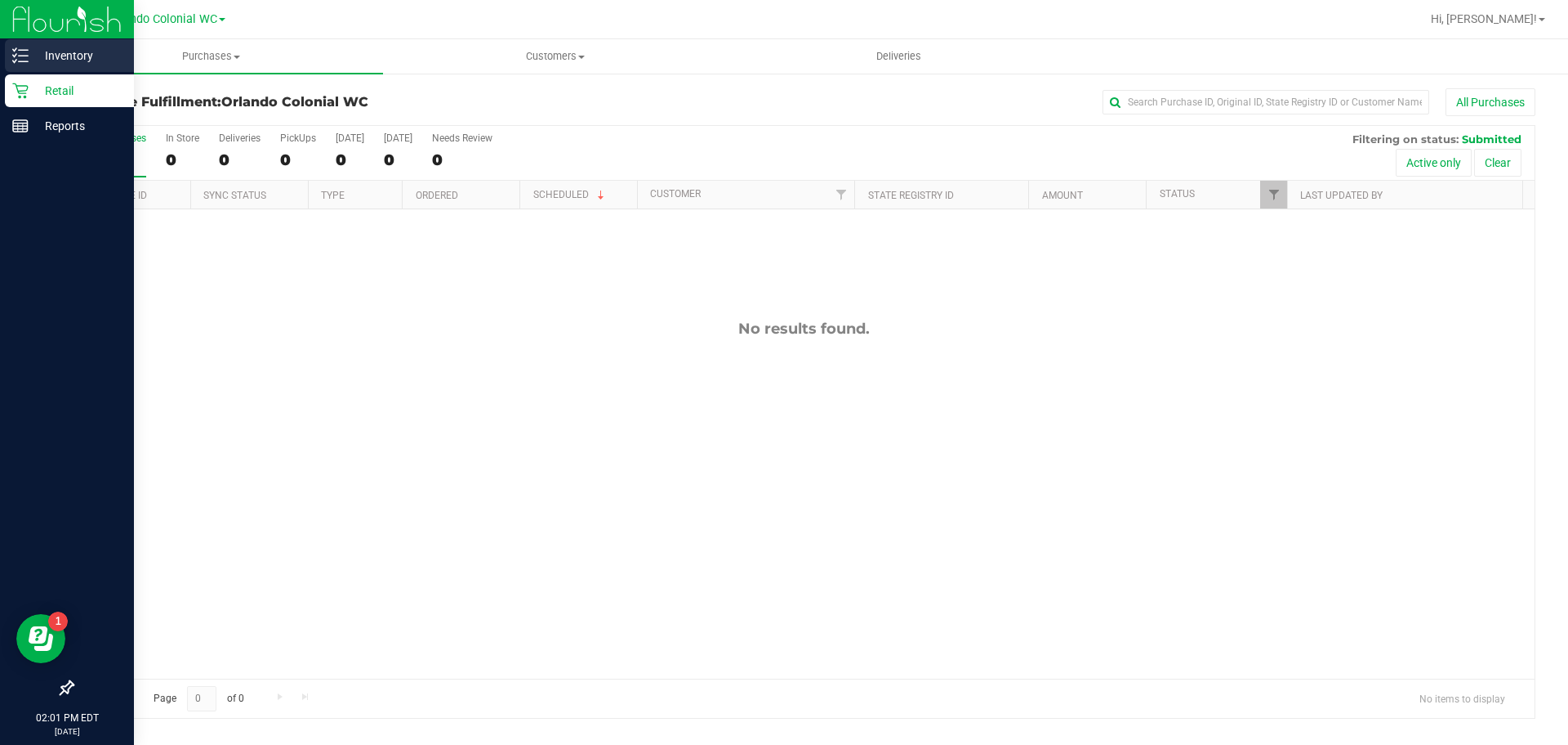
click at [19, 50] on line at bounding box center [23, 50] width 9 height 0
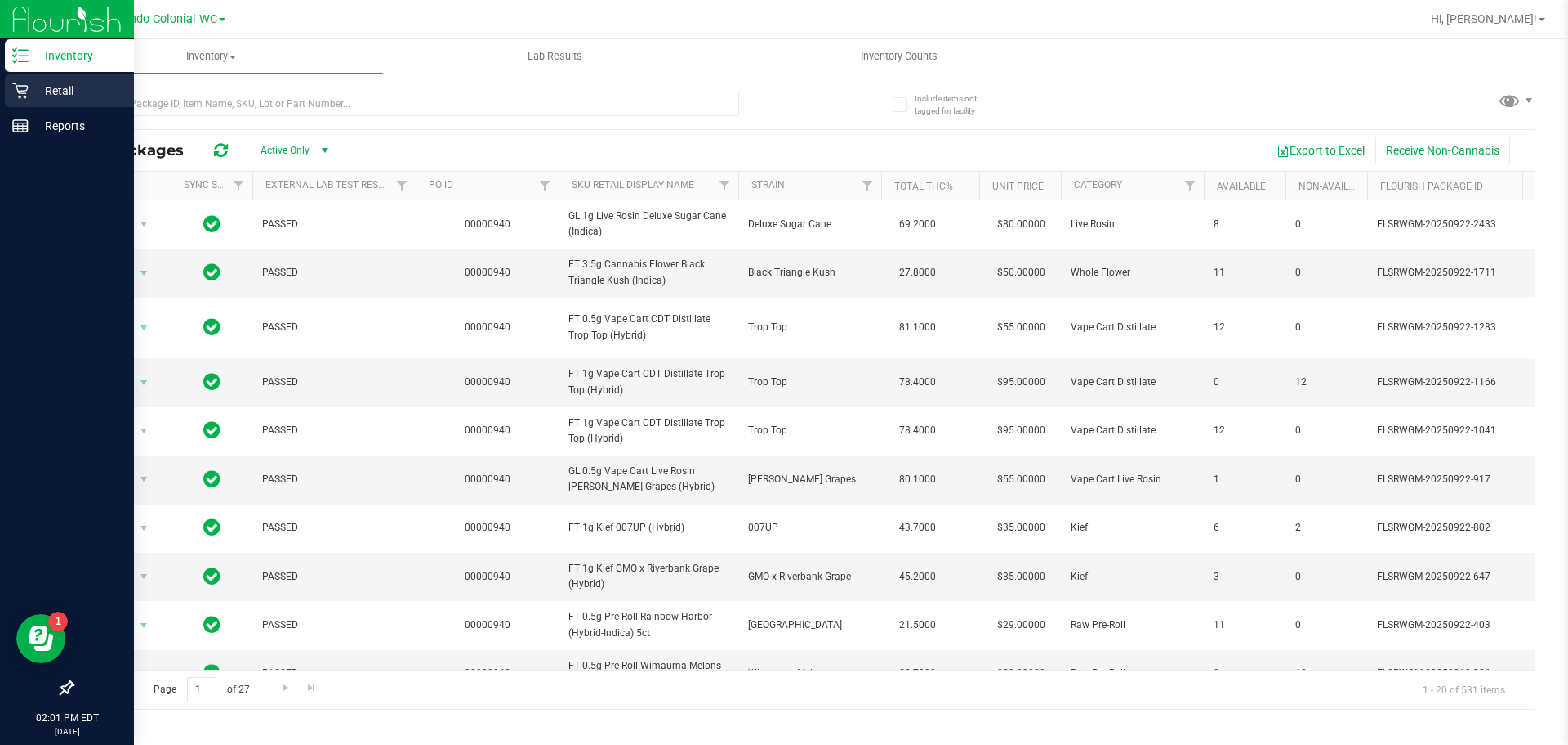
click at [4, 97] on link "Retail" at bounding box center [66, 92] width 134 height 35
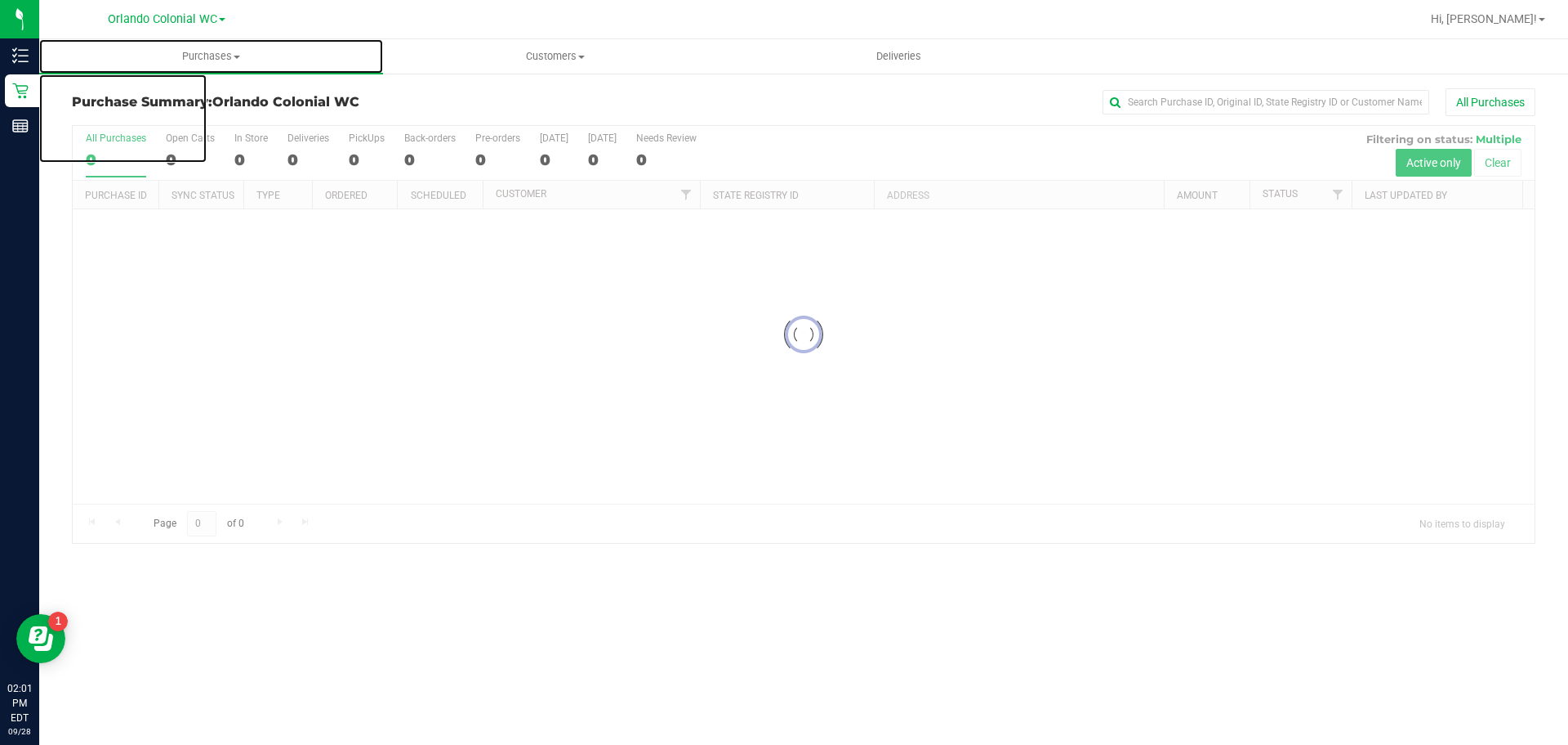
click at [208, 57] on span "Purchases" at bounding box center [211, 56] width 344 height 14
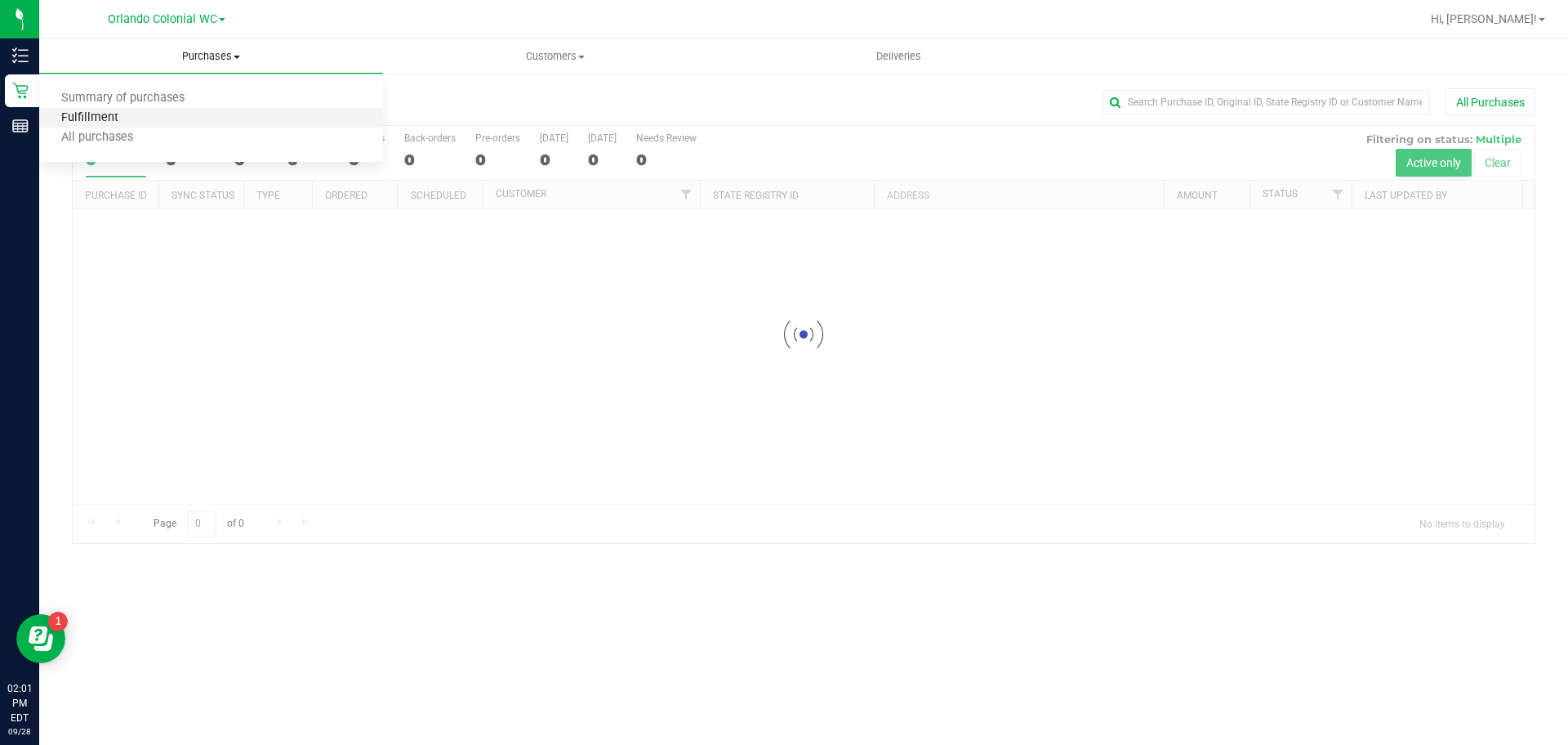
click at [126, 123] on span "Fulfillment" at bounding box center [90, 118] width 101 height 13
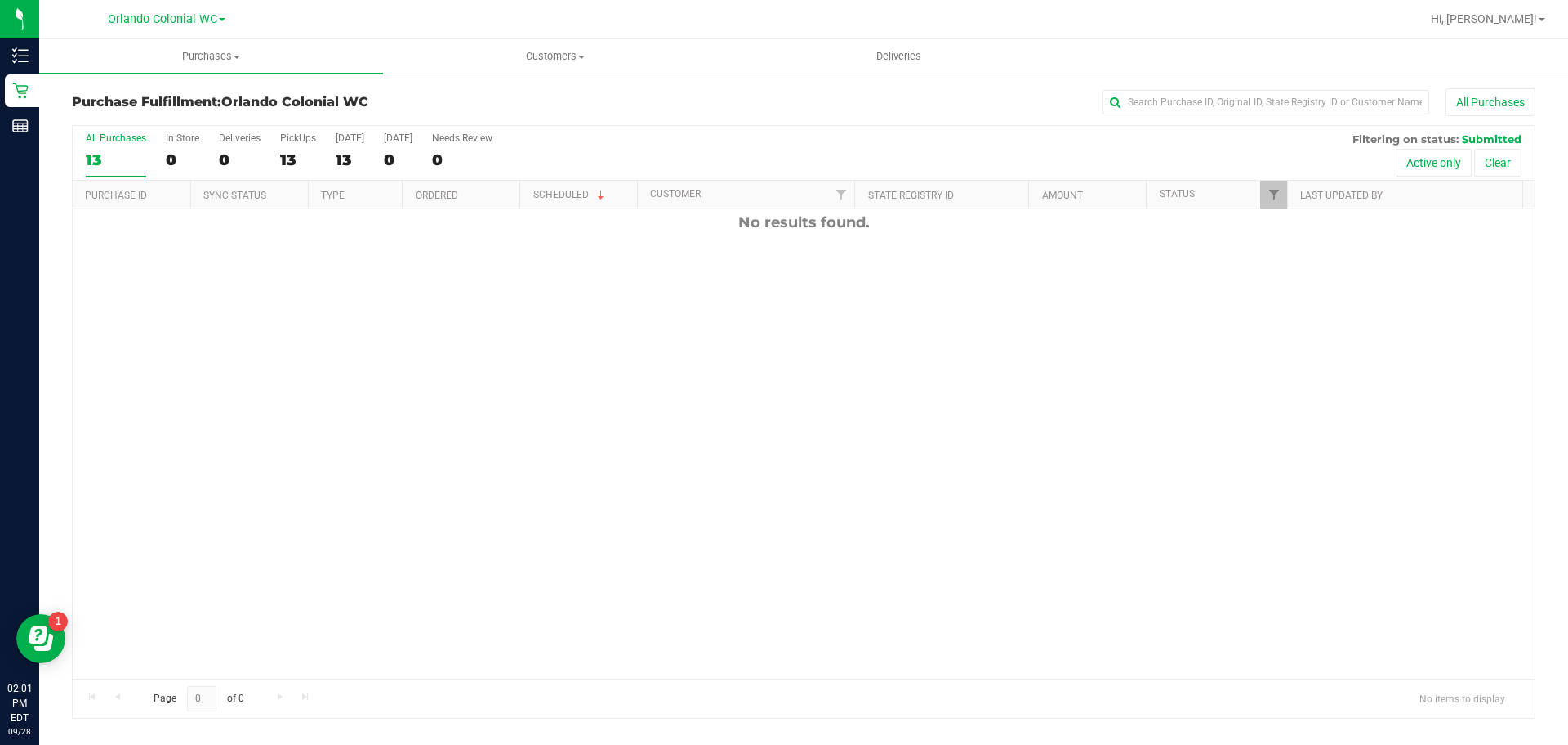
scroll to position [110, 0]
click at [217, 61] on span "Purchases" at bounding box center [211, 56] width 344 height 14
click at [121, 102] on span "Summary of purchases" at bounding box center [123, 98] width 168 height 13
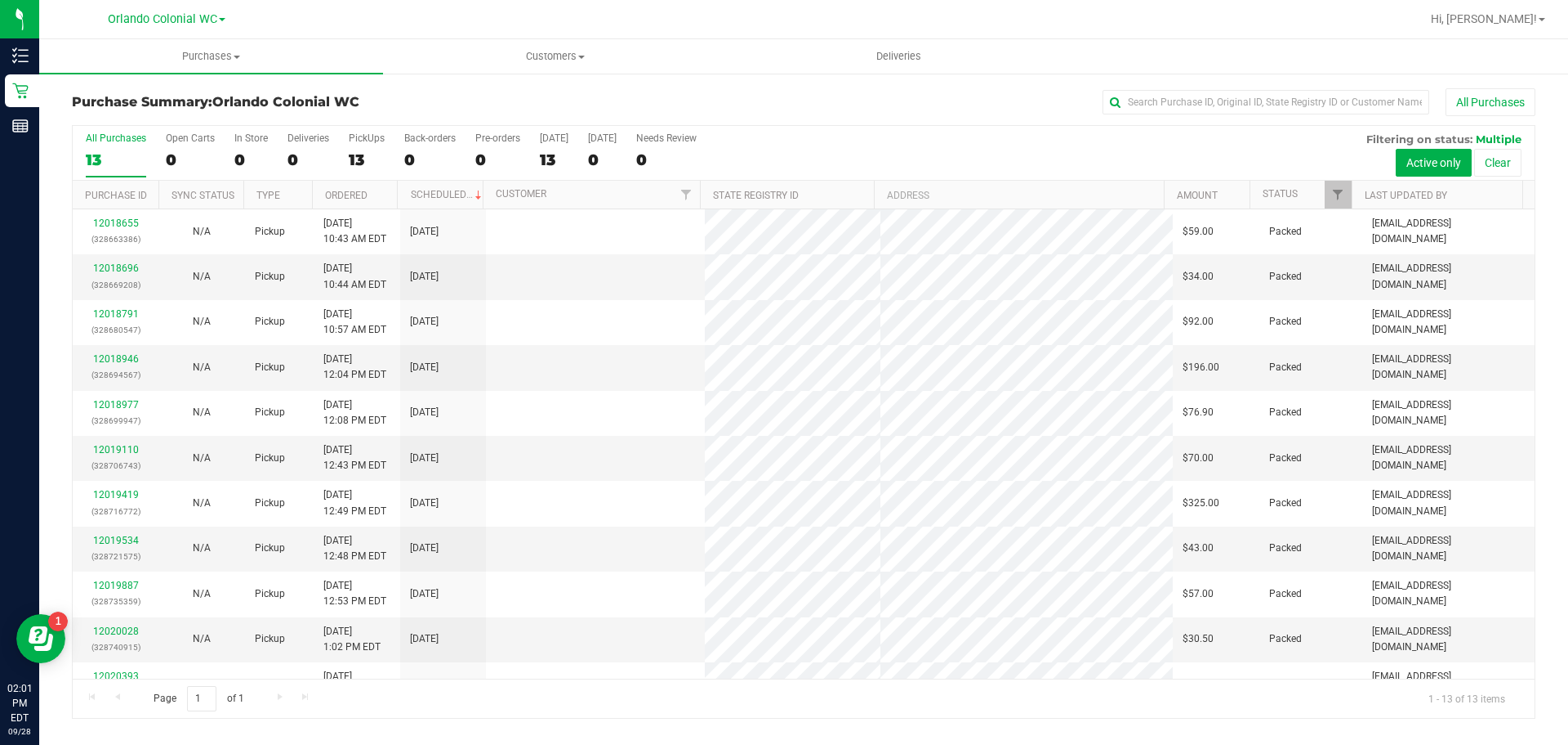
scroll to position [119, 0]
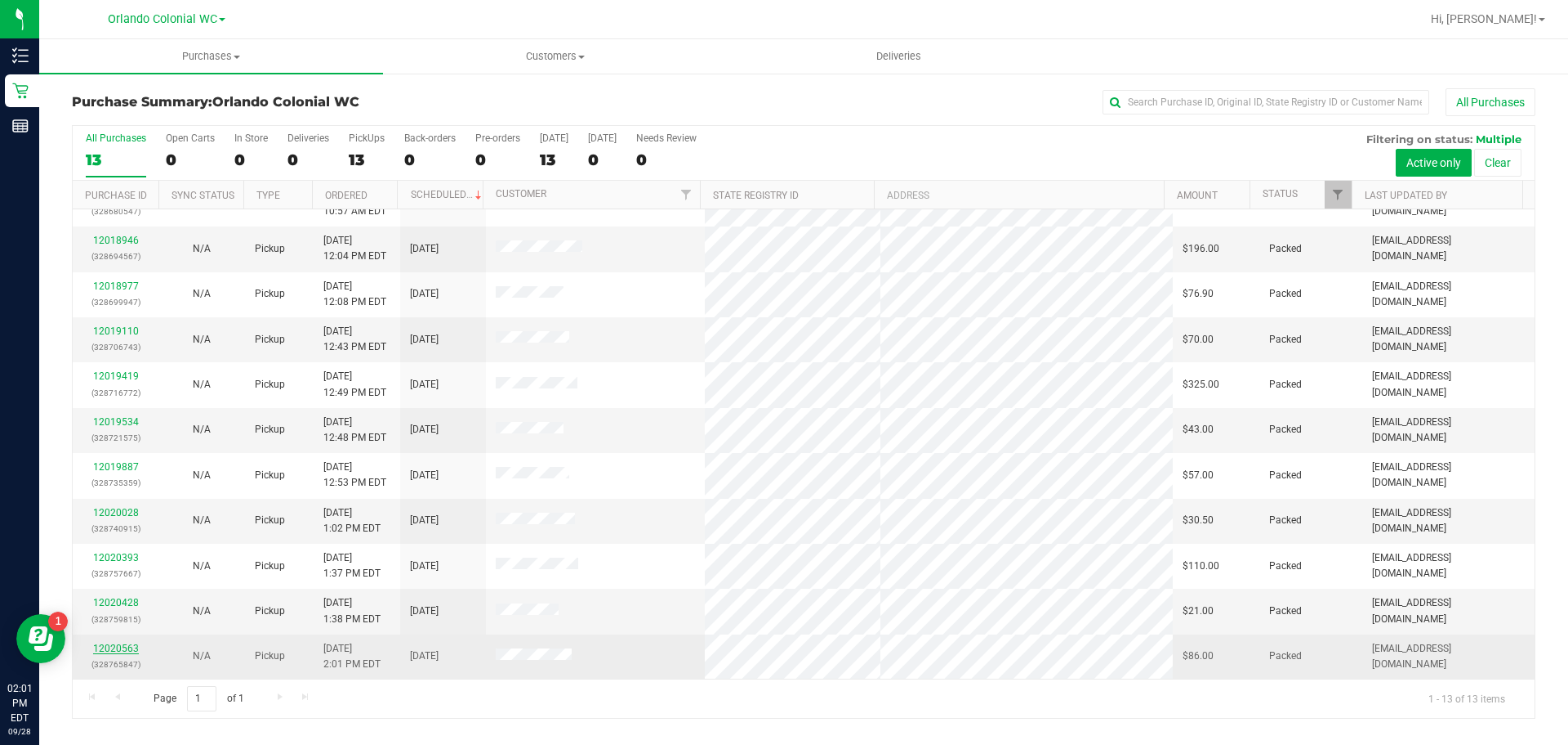
click at [130, 646] on link "12020563" at bounding box center [116, 649] width 45 height 12
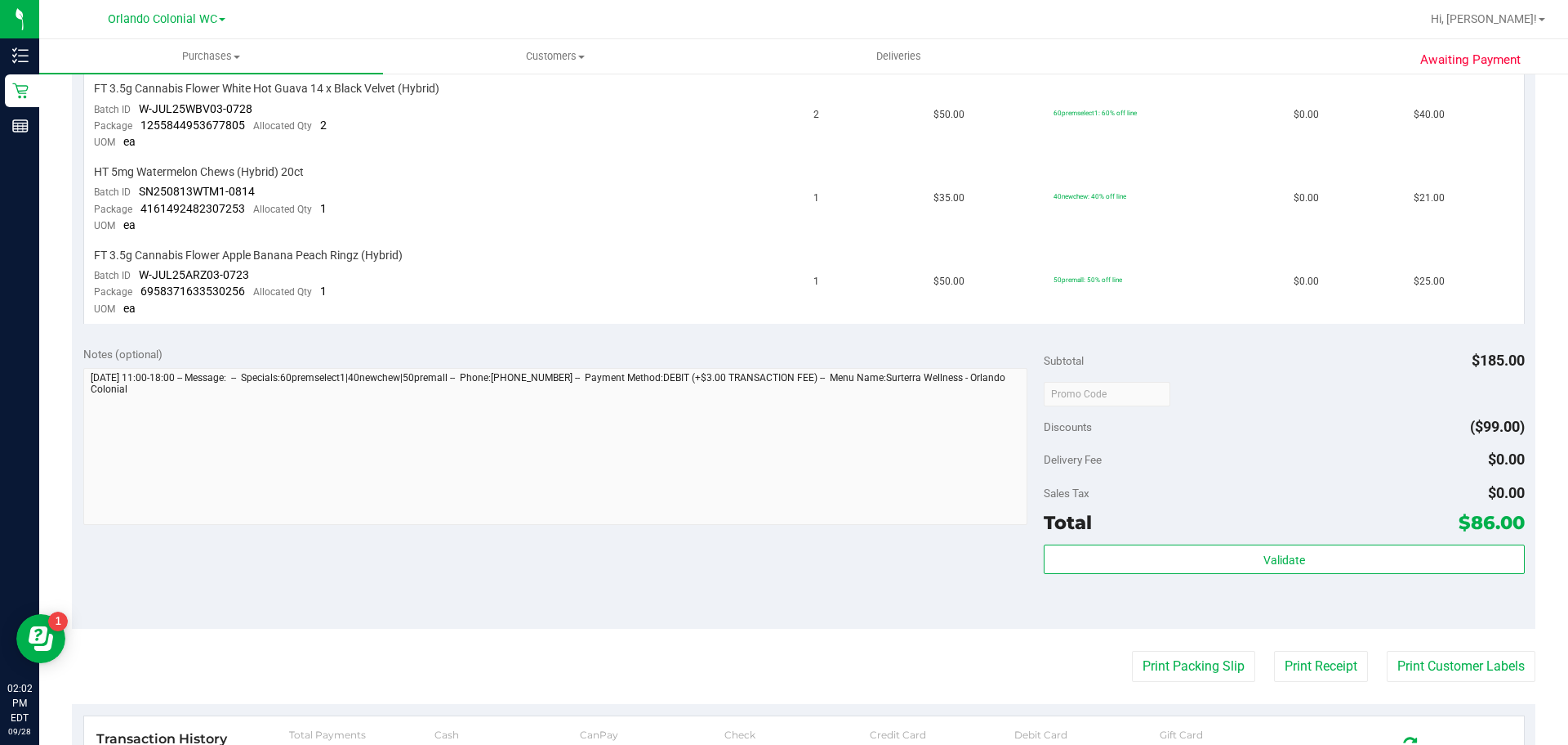
scroll to position [572, 0]
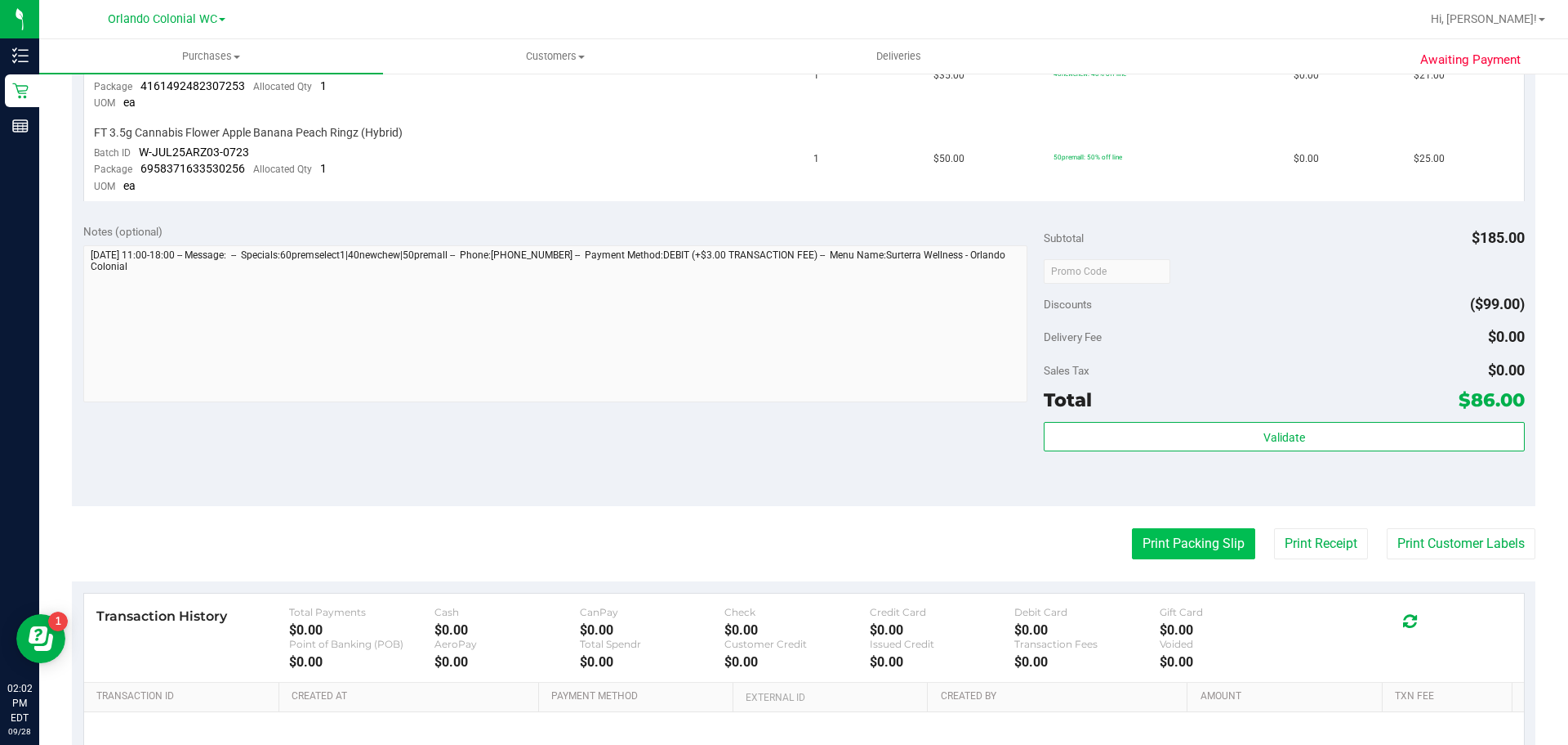
click at [1195, 540] on button "Print Packing Slip" at bounding box center [1193, 544] width 123 height 31
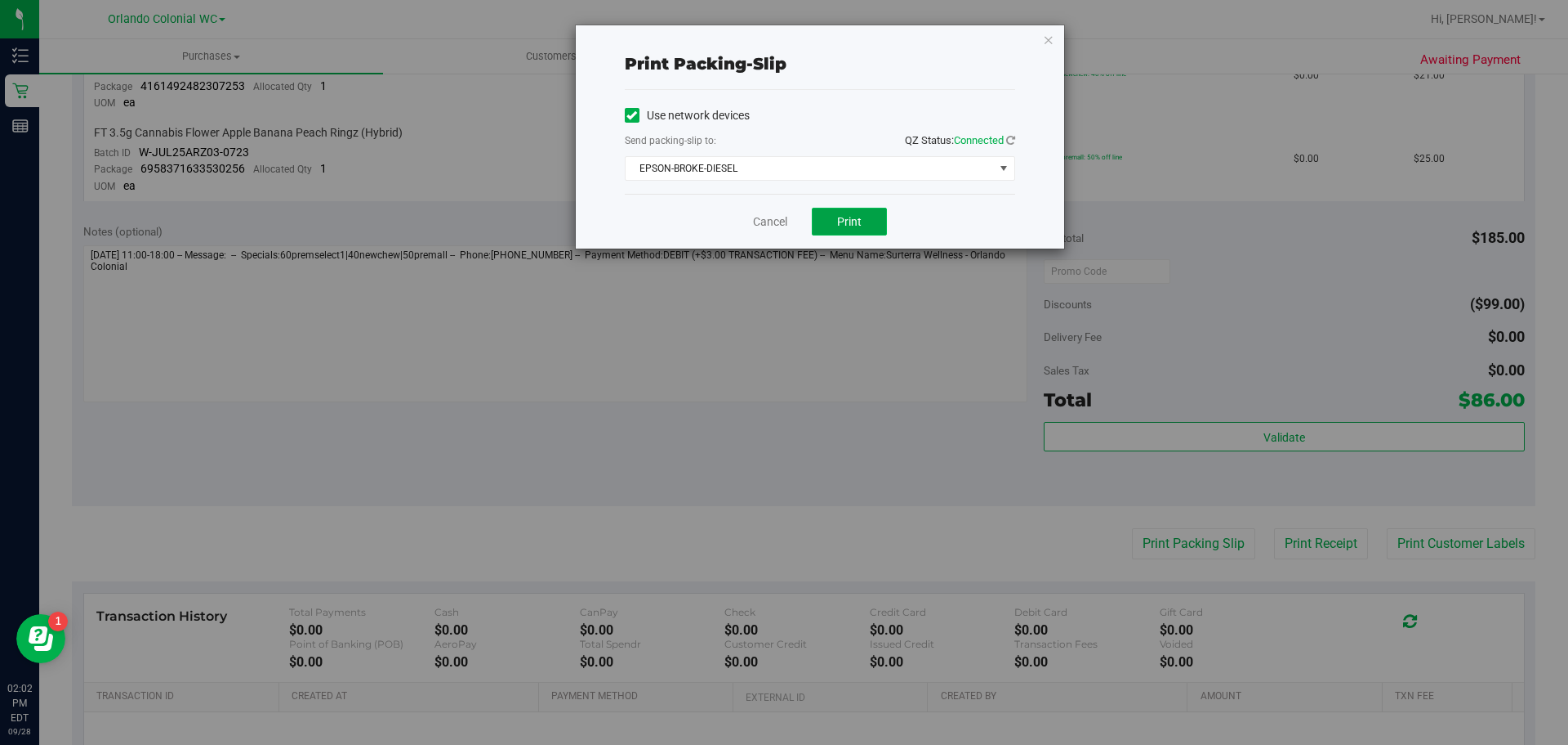
click at [835, 218] on button "Print" at bounding box center [849, 221] width 75 height 28
click at [1055, 45] on div "Print packing-slip Use network devices Send packing-slip to: QZ Status: Connect…" at bounding box center [820, 137] width 488 height 224
click at [1055, 41] on div "Print packing-slip Use network devices Send packing-slip to: QZ Status: Connect…" at bounding box center [820, 137] width 488 height 224
click at [1049, 34] on icon "button" at bounding box center [1049, 40] width 12 height 19
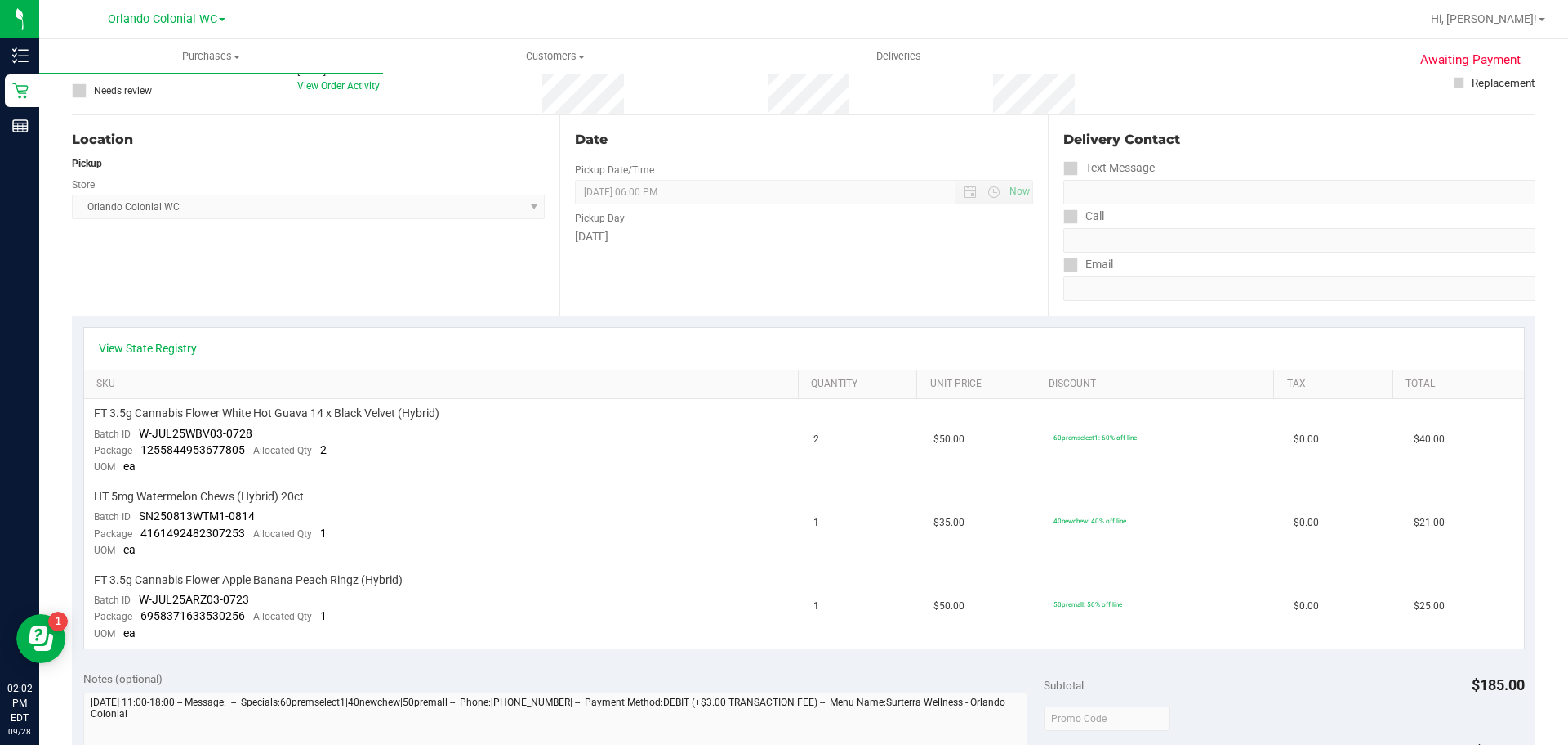
scroll to position [0, 0]
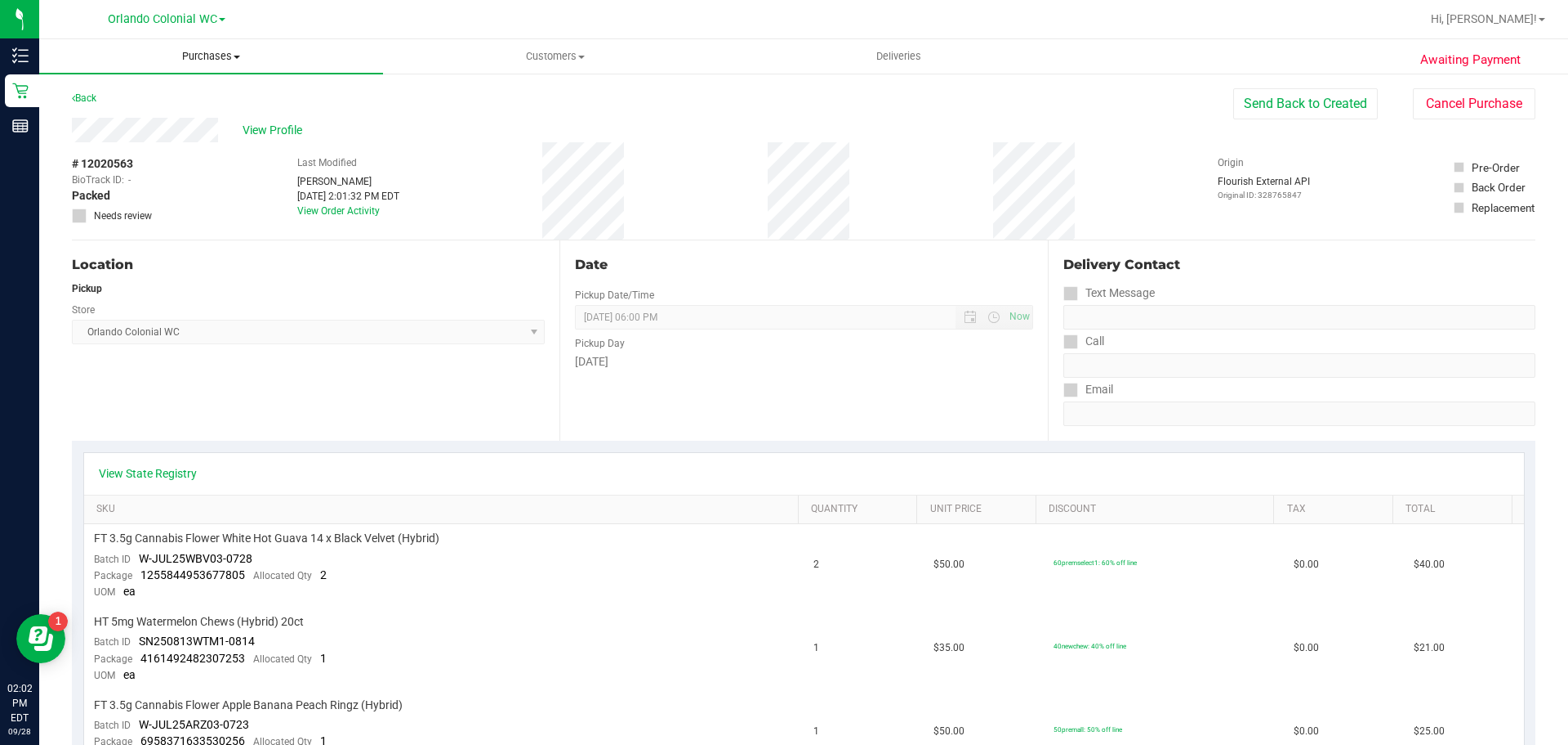
drag, startPoint x: 228, startPoint y: 60, endPoint x: 204, endPoint y: 70, distance: 26.0
click at [226, 60] on span "Purchases" at bounding box center [211, 56] width 344 height 14
click at [146, 116] on li "Fulfillment" at bounding box center [211, 119] width 344 height 19
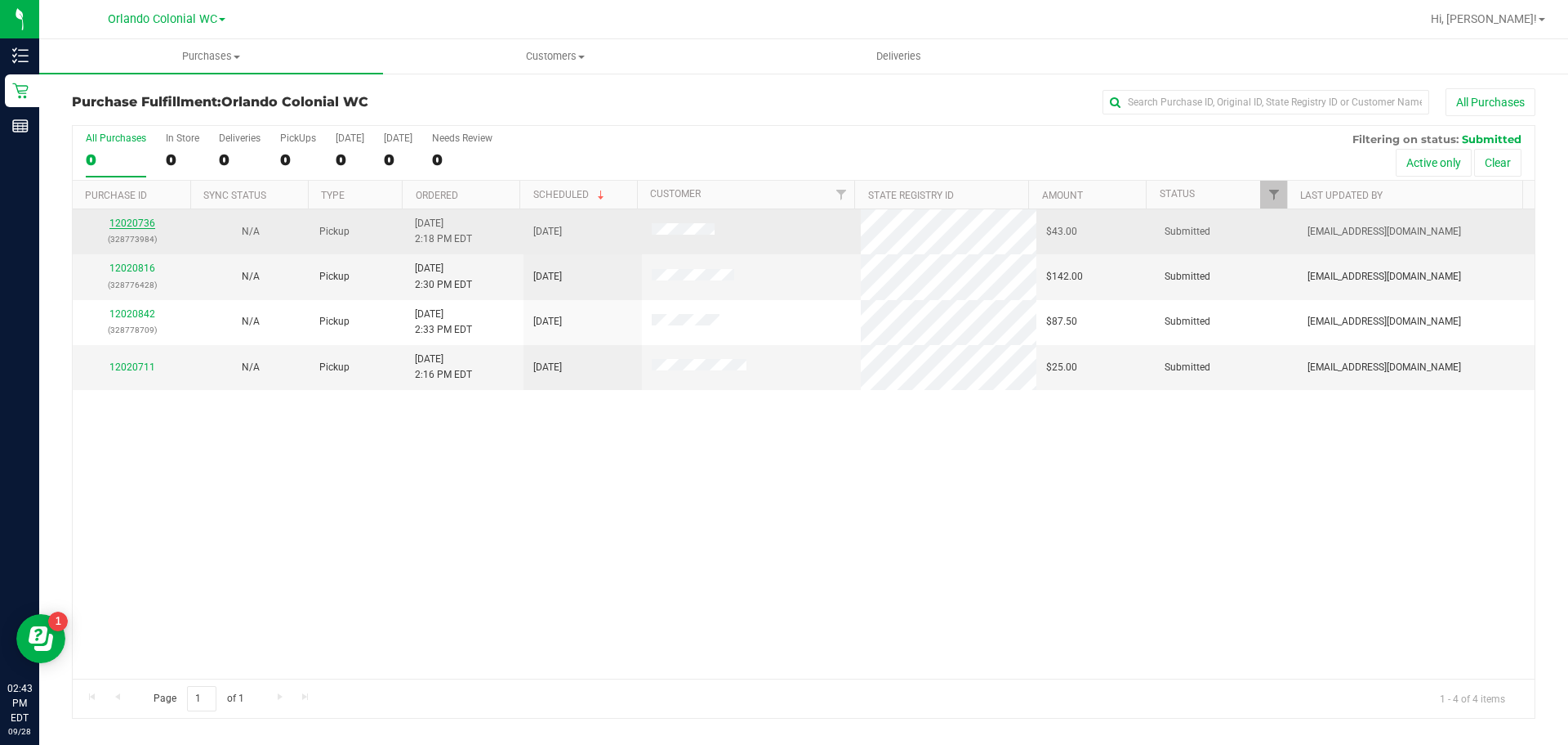
click at [127, 224] on link "12020736" at bounding box center [132, 224] width 45 height 12
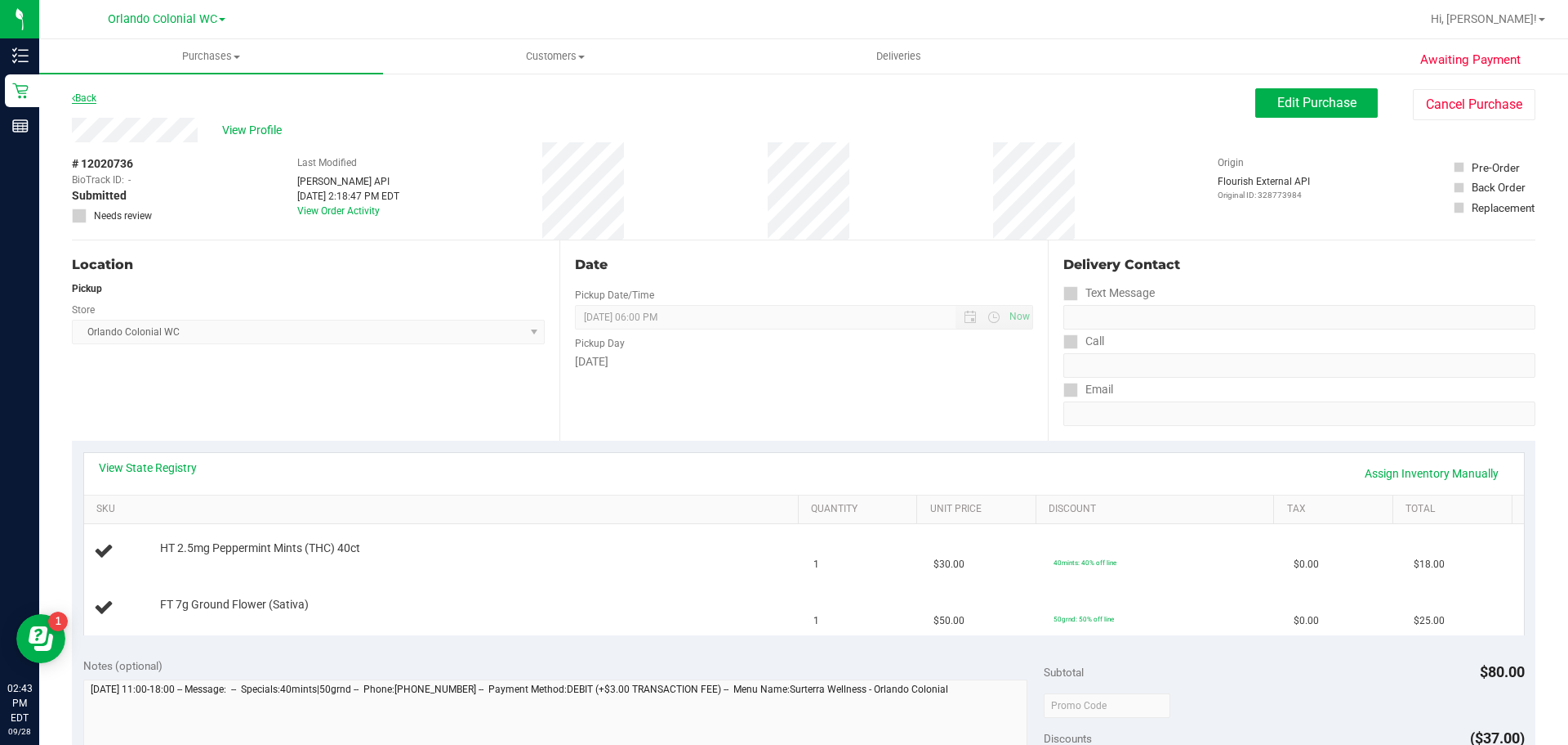
click at [84, 99] on link "Back" at bounding box center [84, 98] width 24 height 12
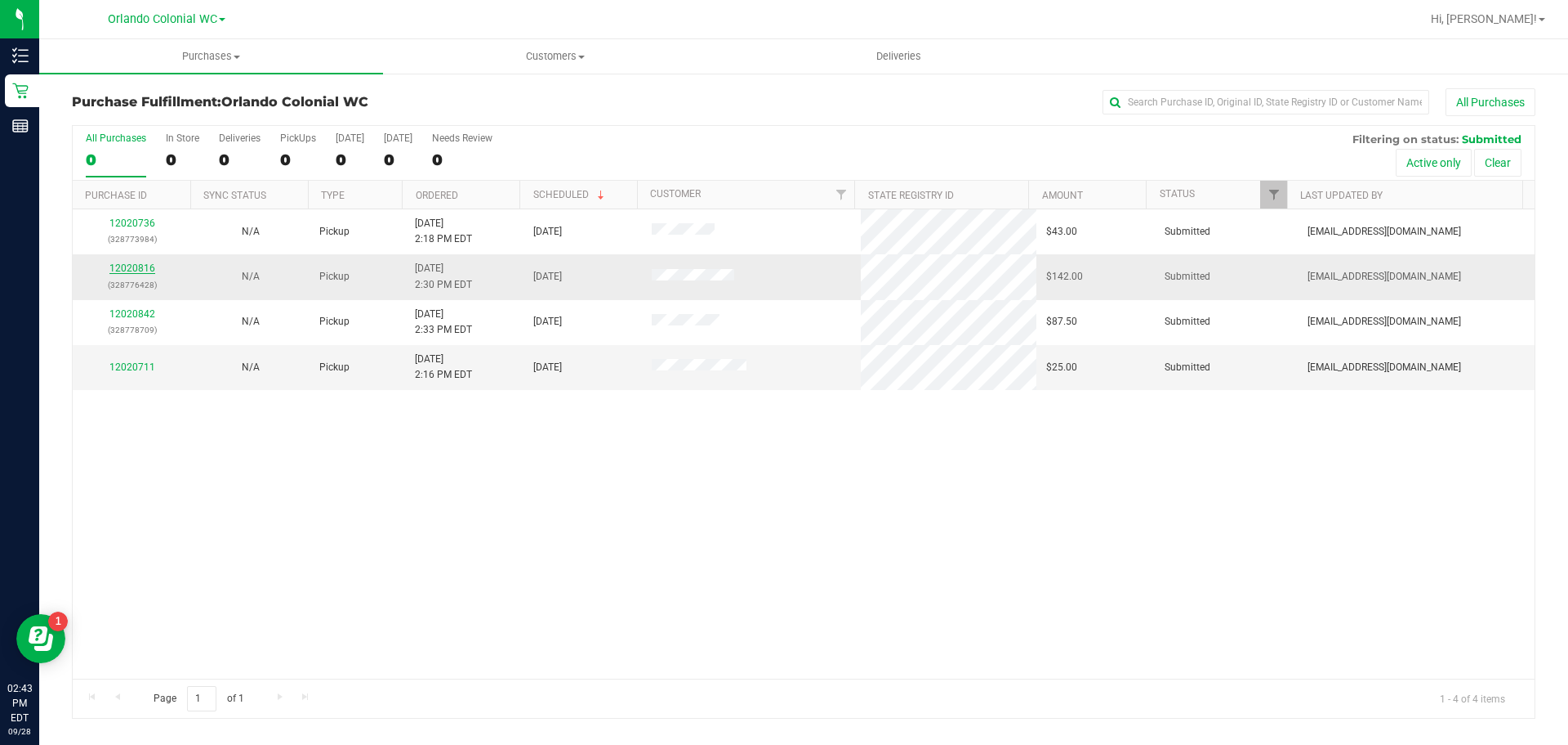
click at [121, 263] on link "12020816" at bounding box center [132, 268] width 45 height 12
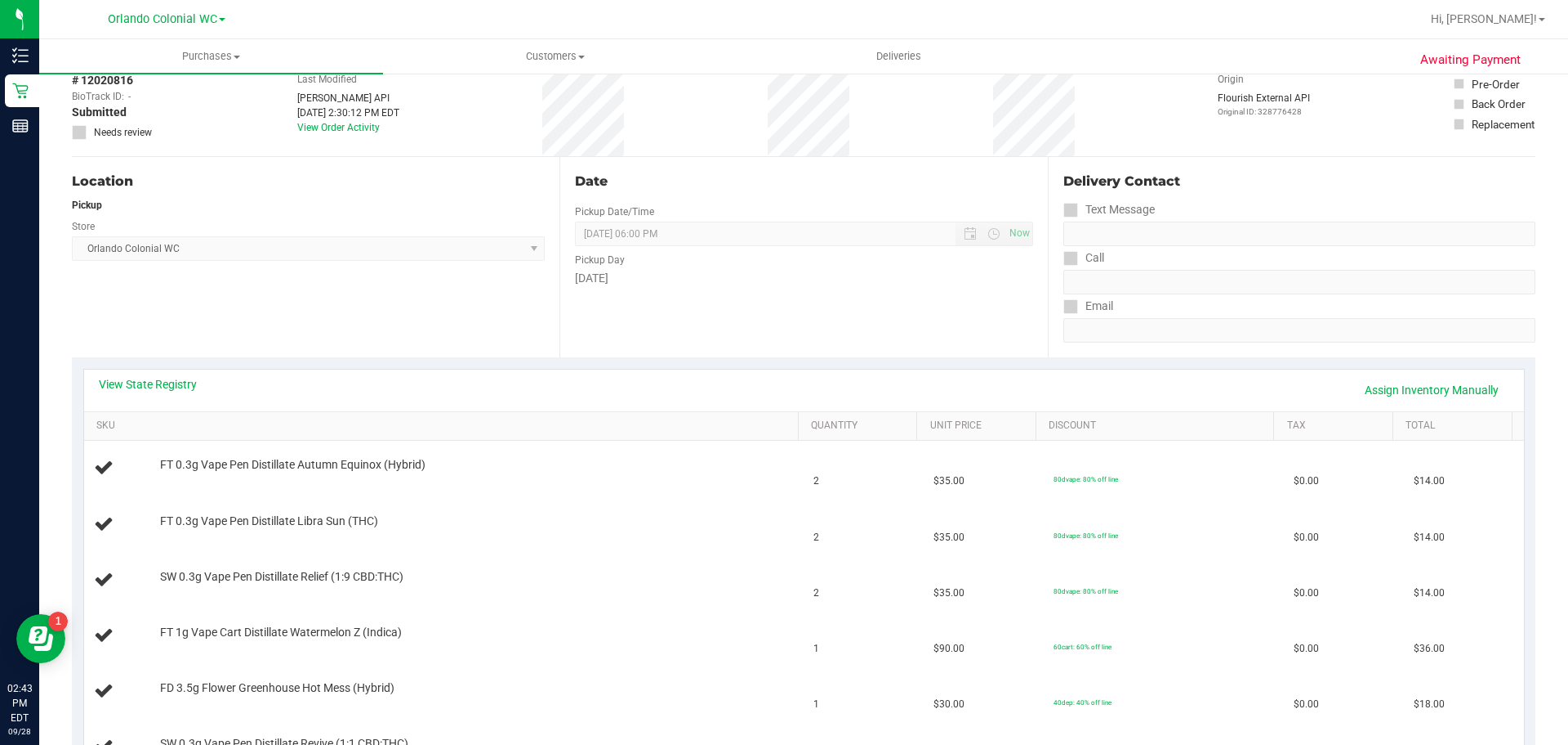
scroll to position [69, 0]
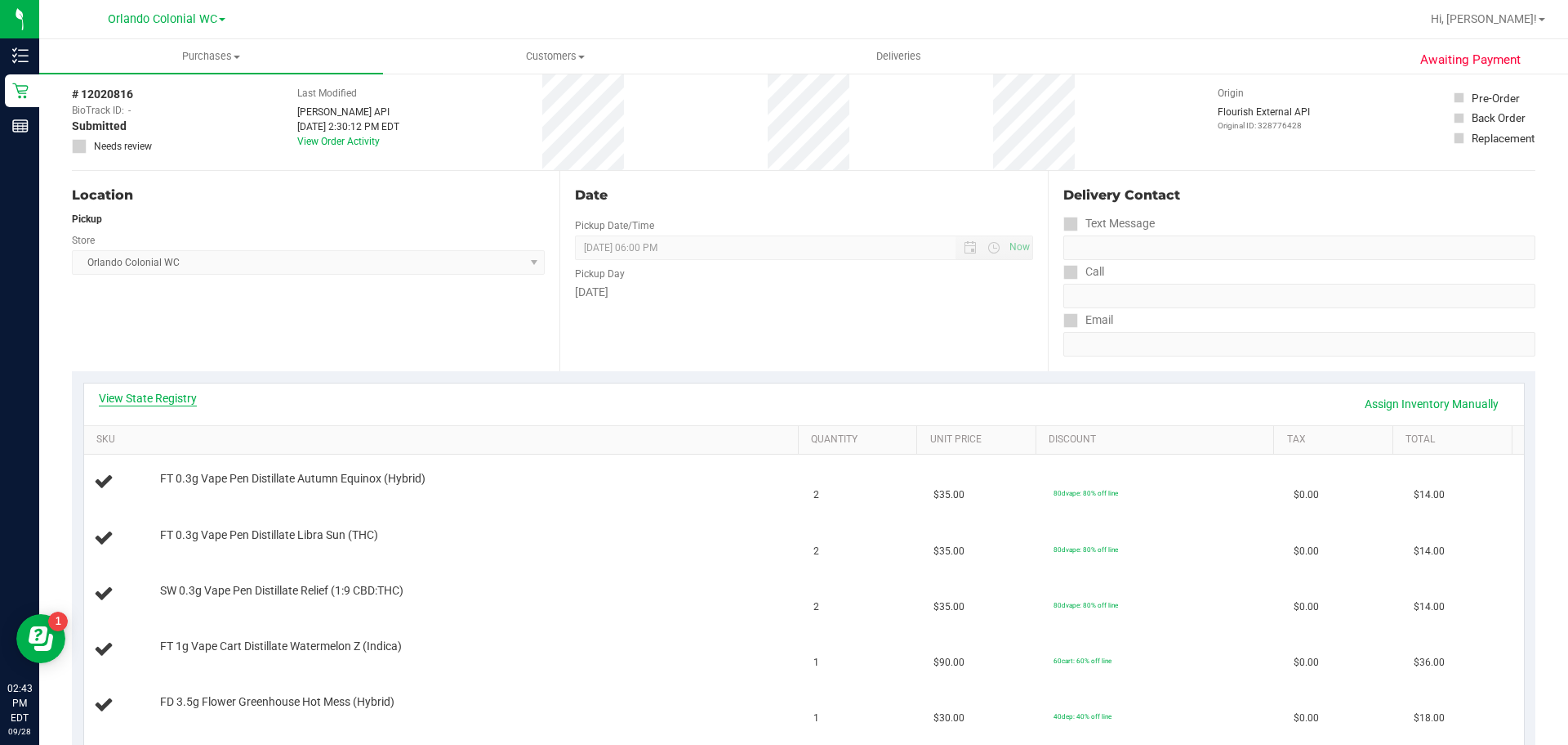
click at [139, 399] on link "View State Registry" at bounding box center [148, 398] width 98 height 16
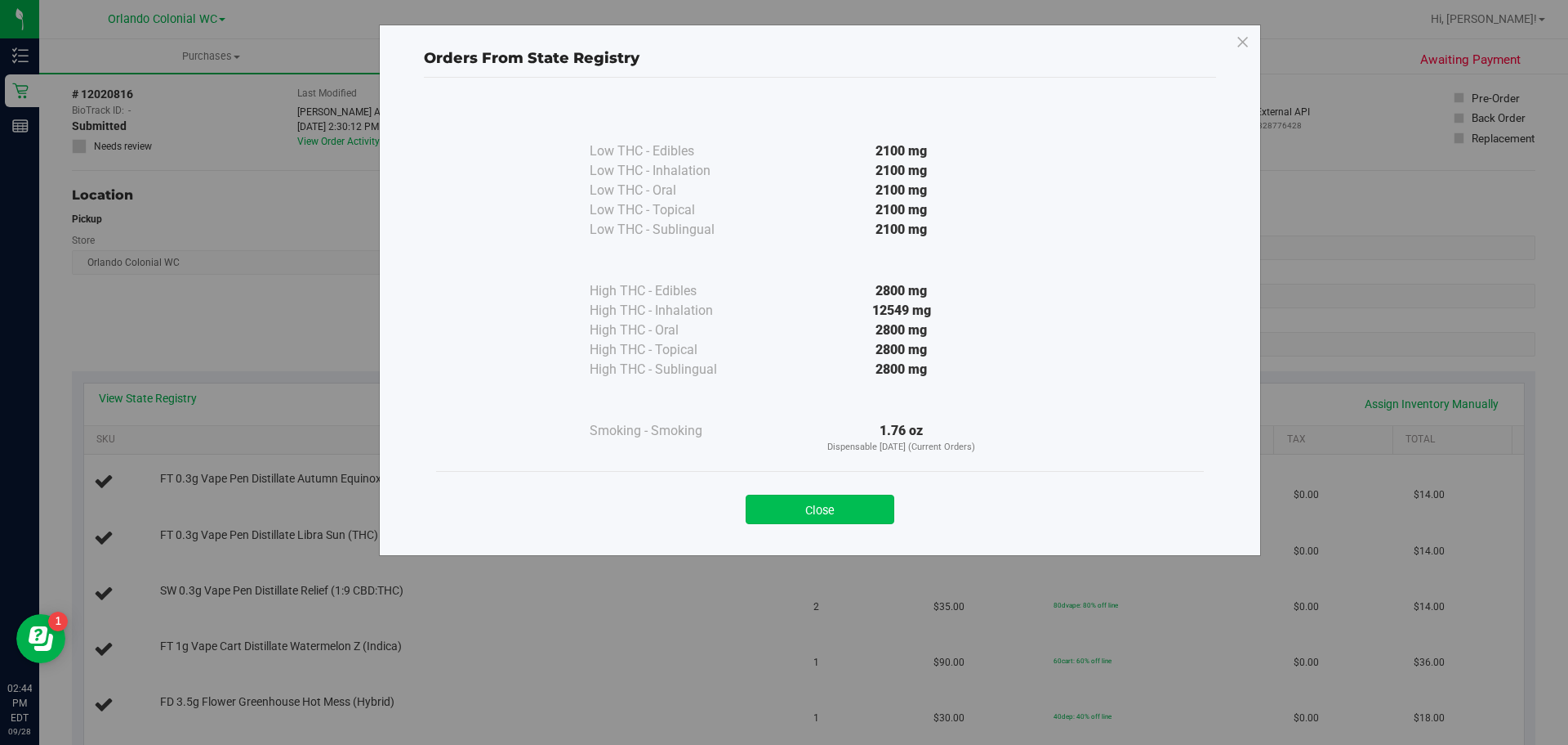
click at [800, 510] on button "Close" at bounding box center [820, 509] width 148 height 30
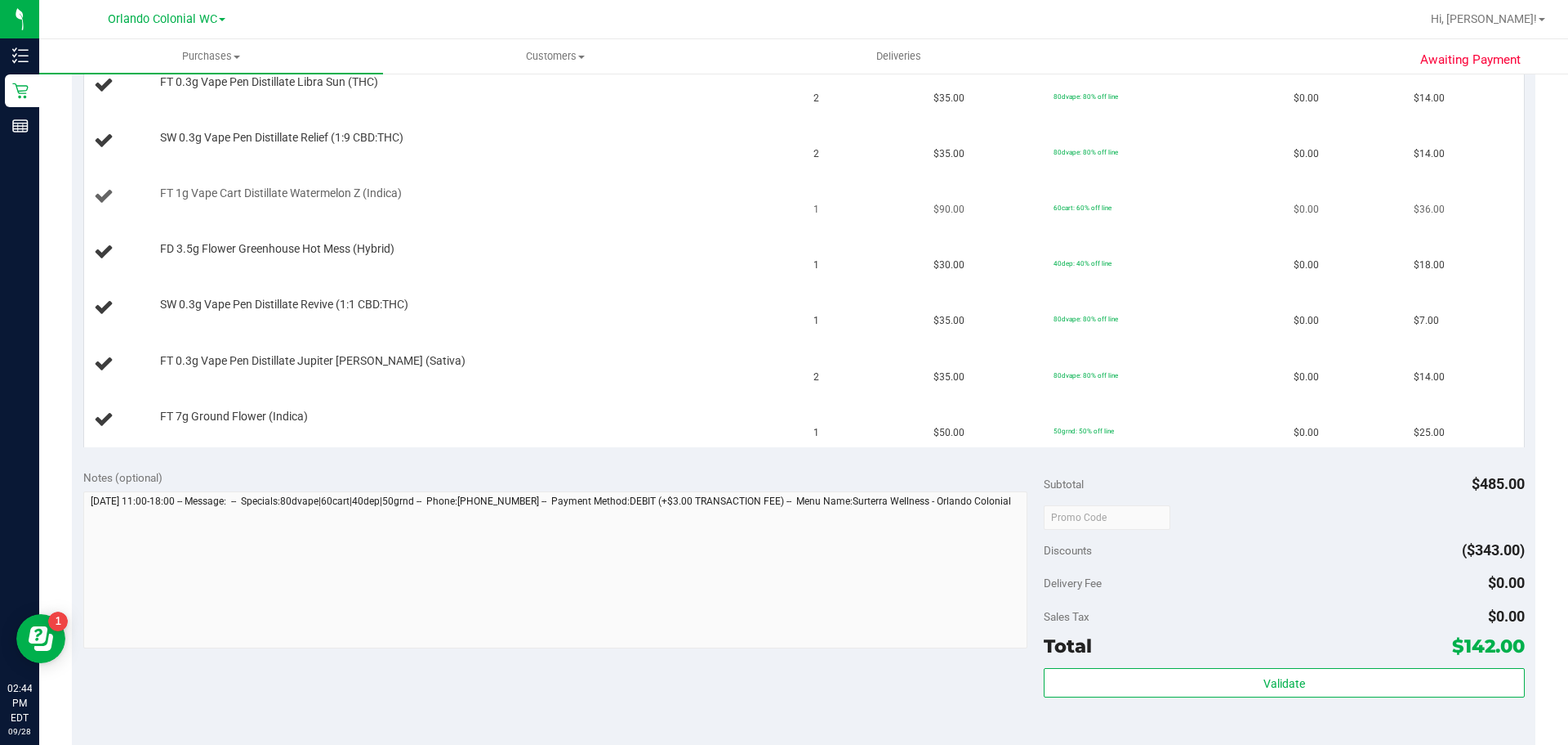
scroll to position [723, 0]
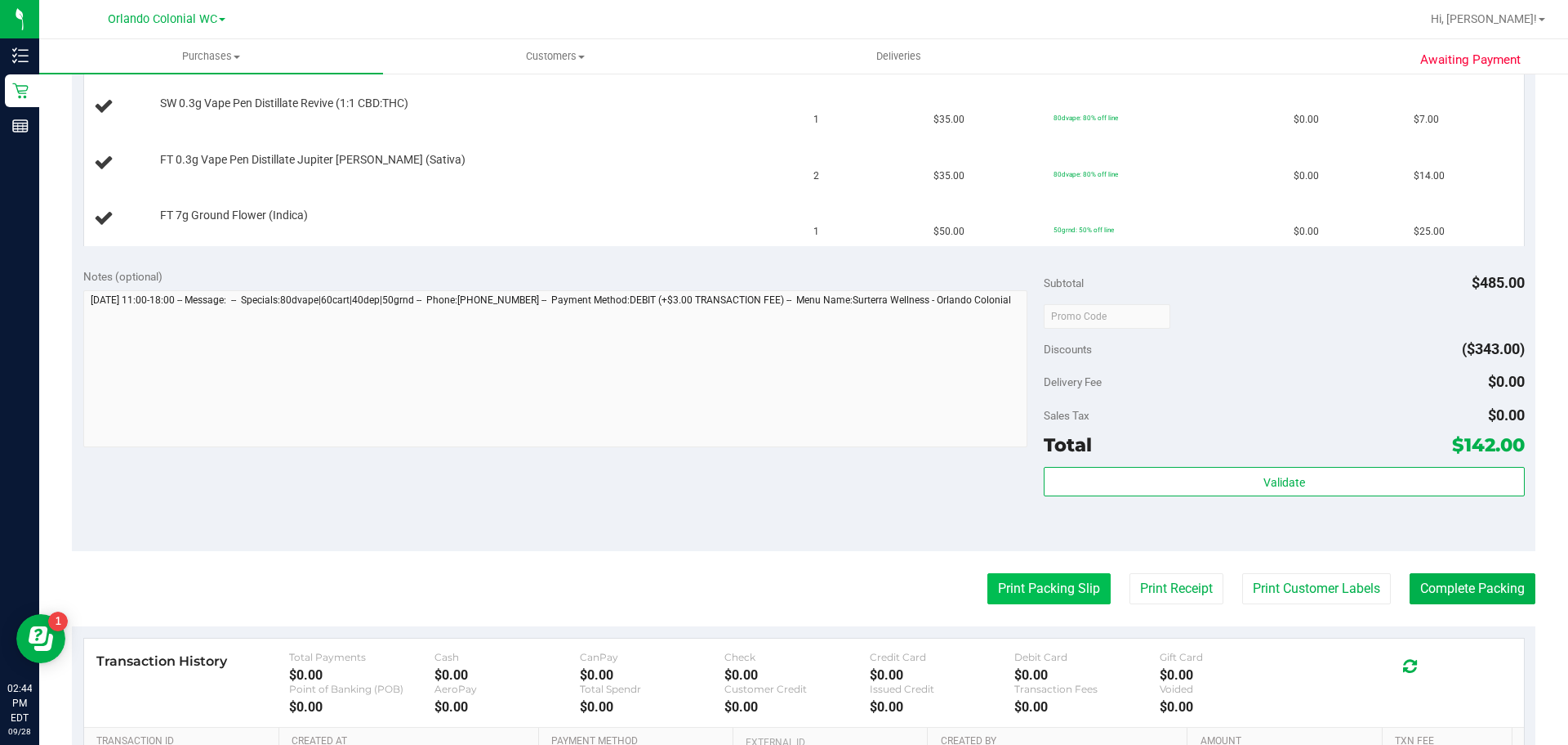
click at [1070, 591] on button "Print Packing Slip" at bounding box center [1049, 588] width 123 height 31
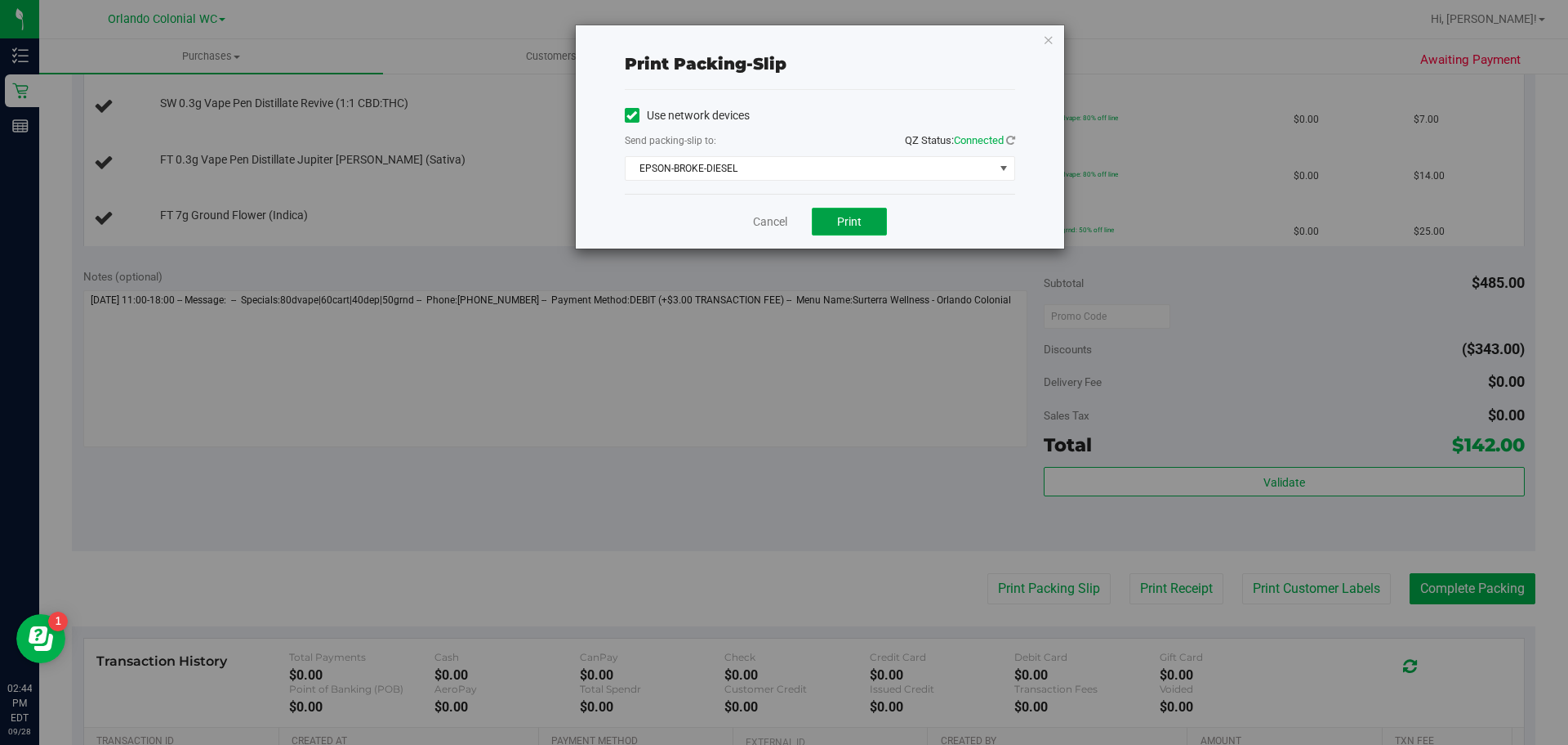
click at [850, 226] on span "Print" at bounding box center [849, 222] width 24 height 13
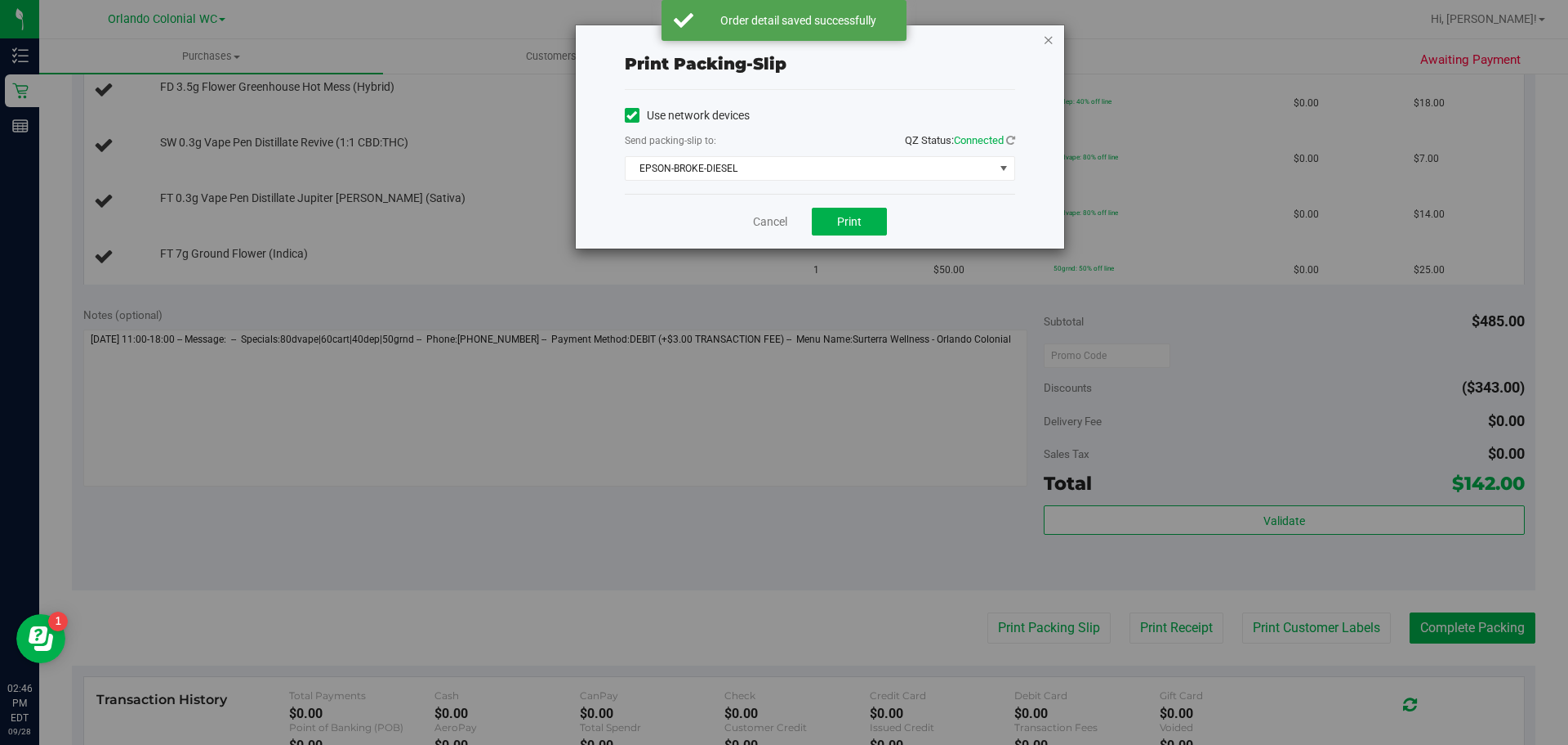
click at [1047, 35] on icon "button" at bounding box center [1049, 40] width 12 height 19
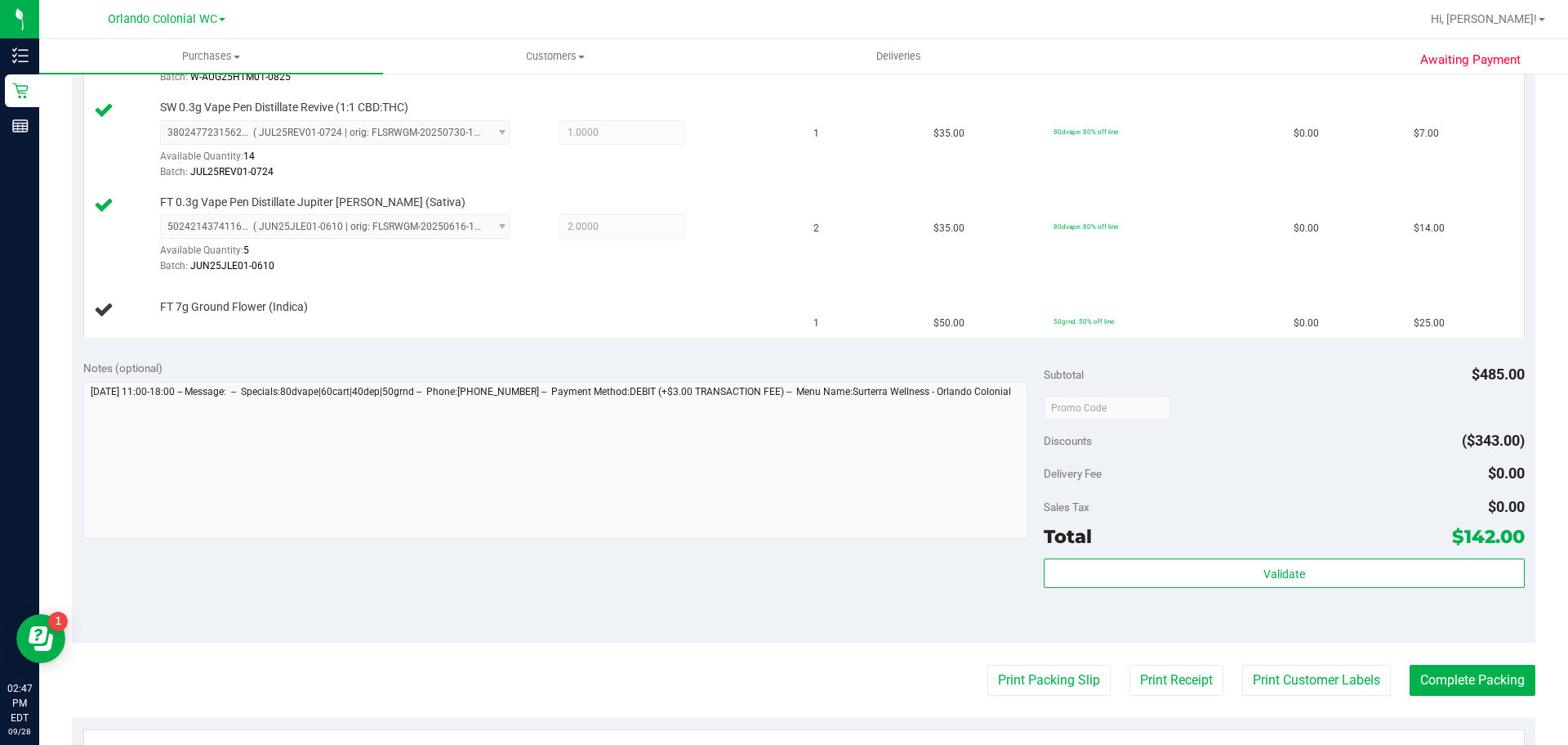
scroll to position [904, 0]
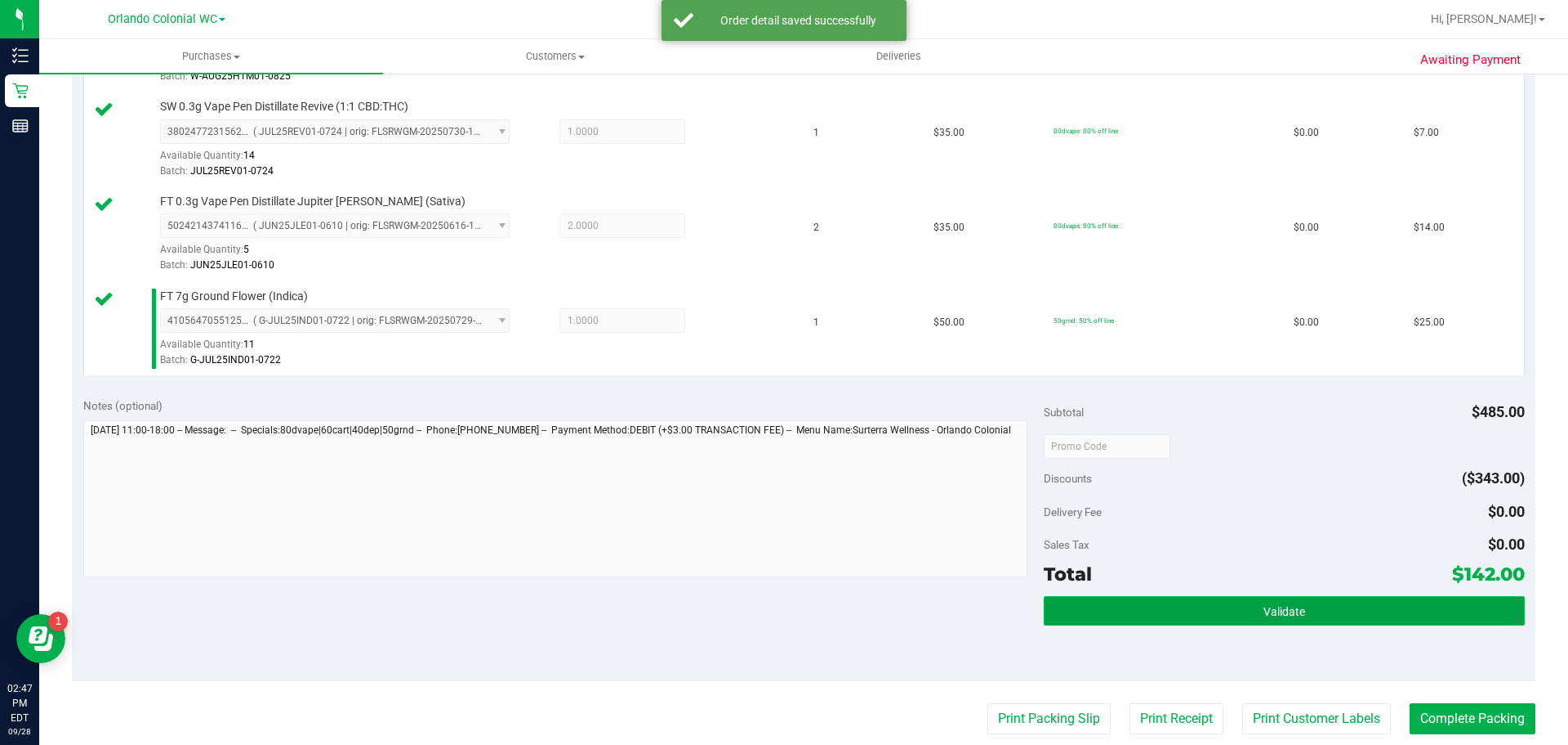
click at [1369, 613] on button "Validate" at bounding box center [1284, 610] width 481 height 30
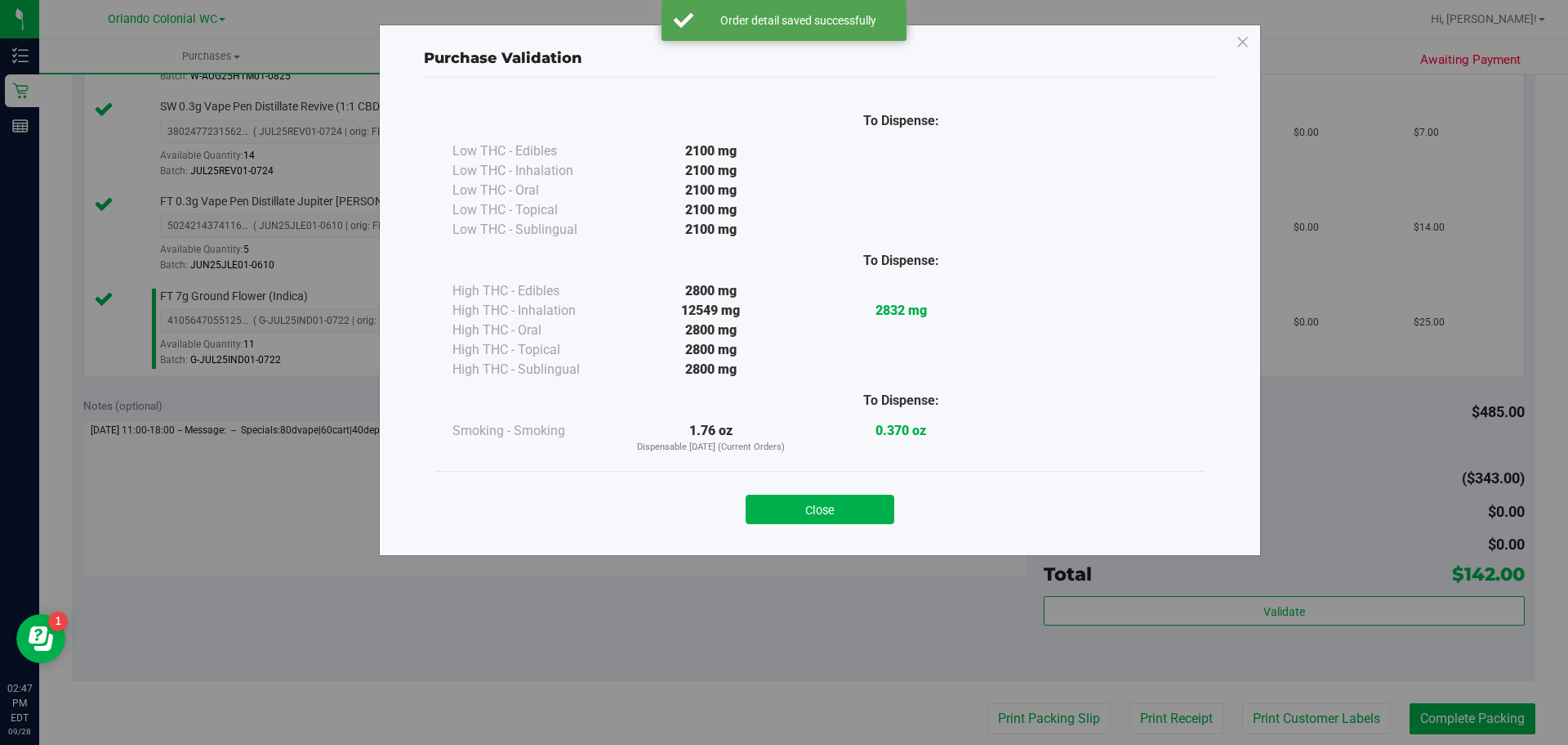
click at [782, 493] on div "Close" at bounding box center [821, 504] width 744 height 40
click at [866, 514] on button "Close" at bounding box center [820, 509] width 148 height 30
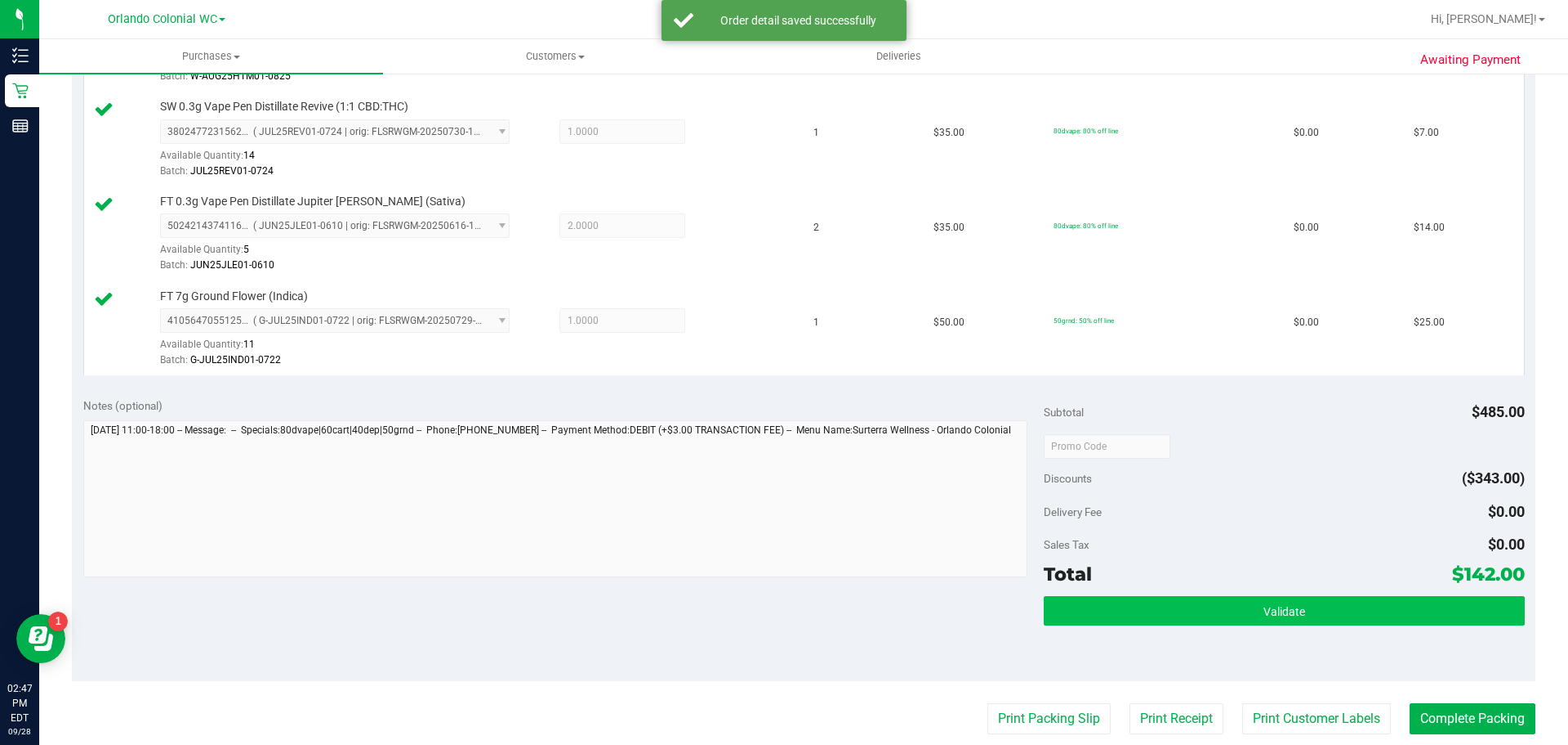
click at [1266, 626] on div "Validate" at bounding box center [1284, 632] width 481 height 73
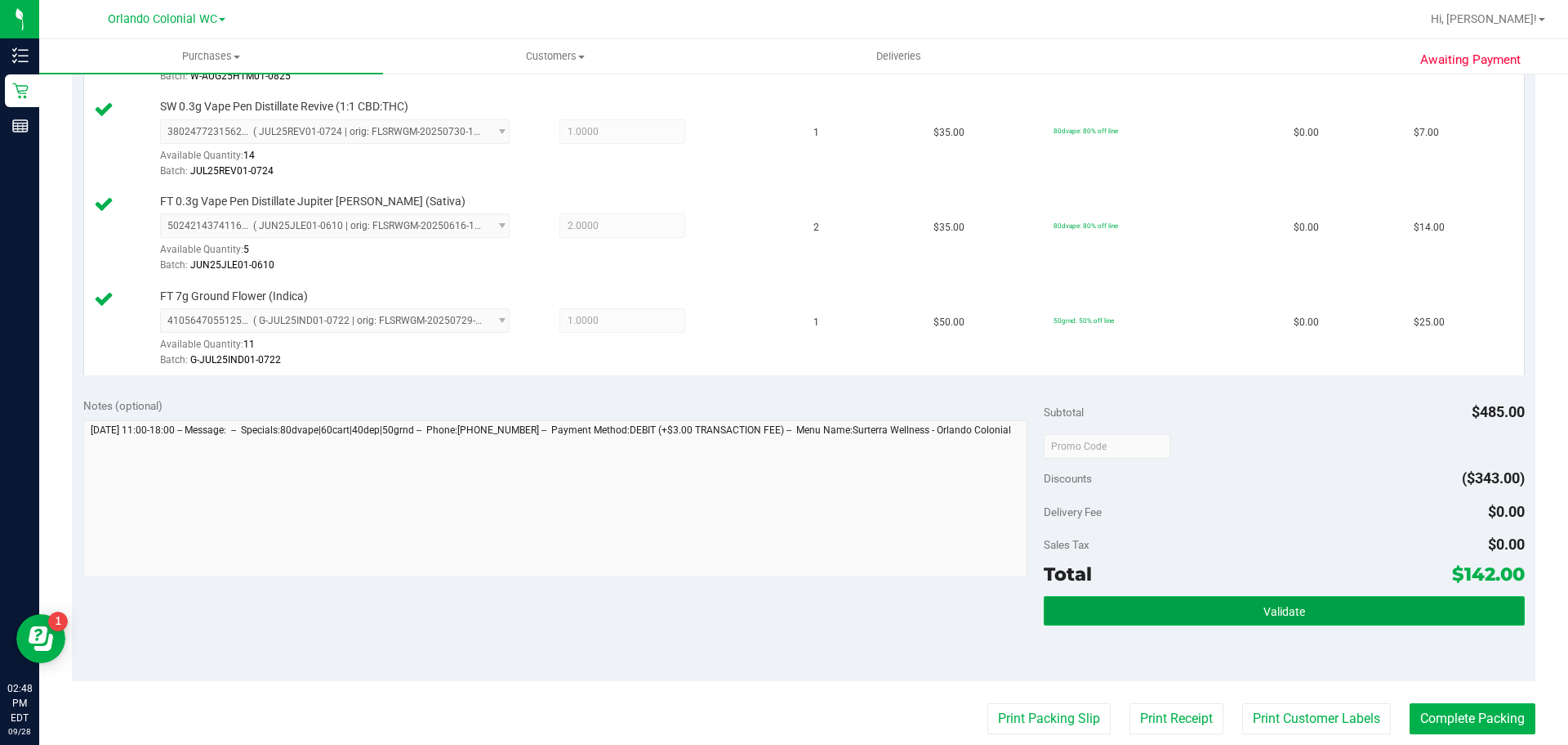
click at [1172, 599] on button "Validate" at bounding box center [1284, 610] width 481 height 30
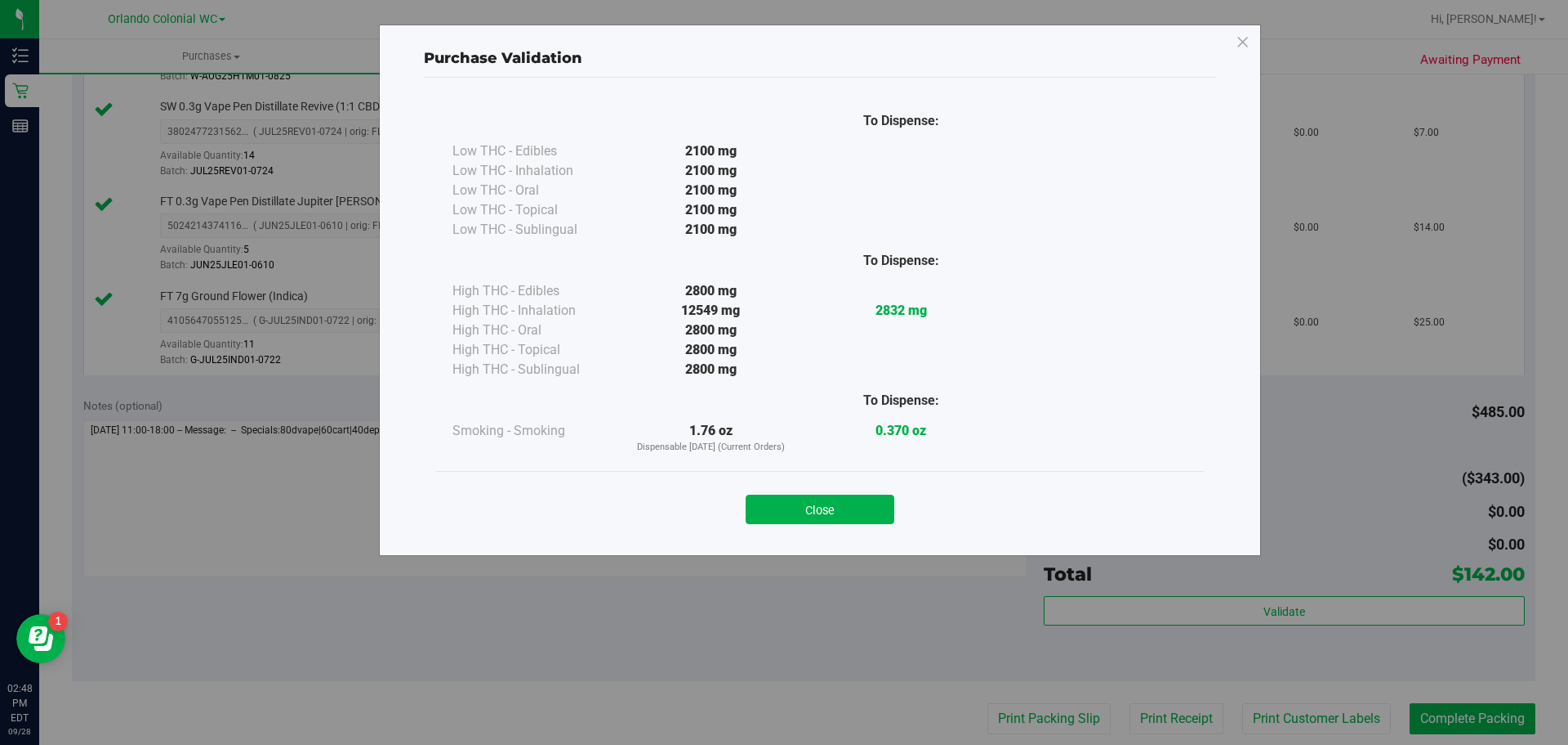
click at [818, 508] on button "Close" at bounding box center [820, 509] width 148 height 30
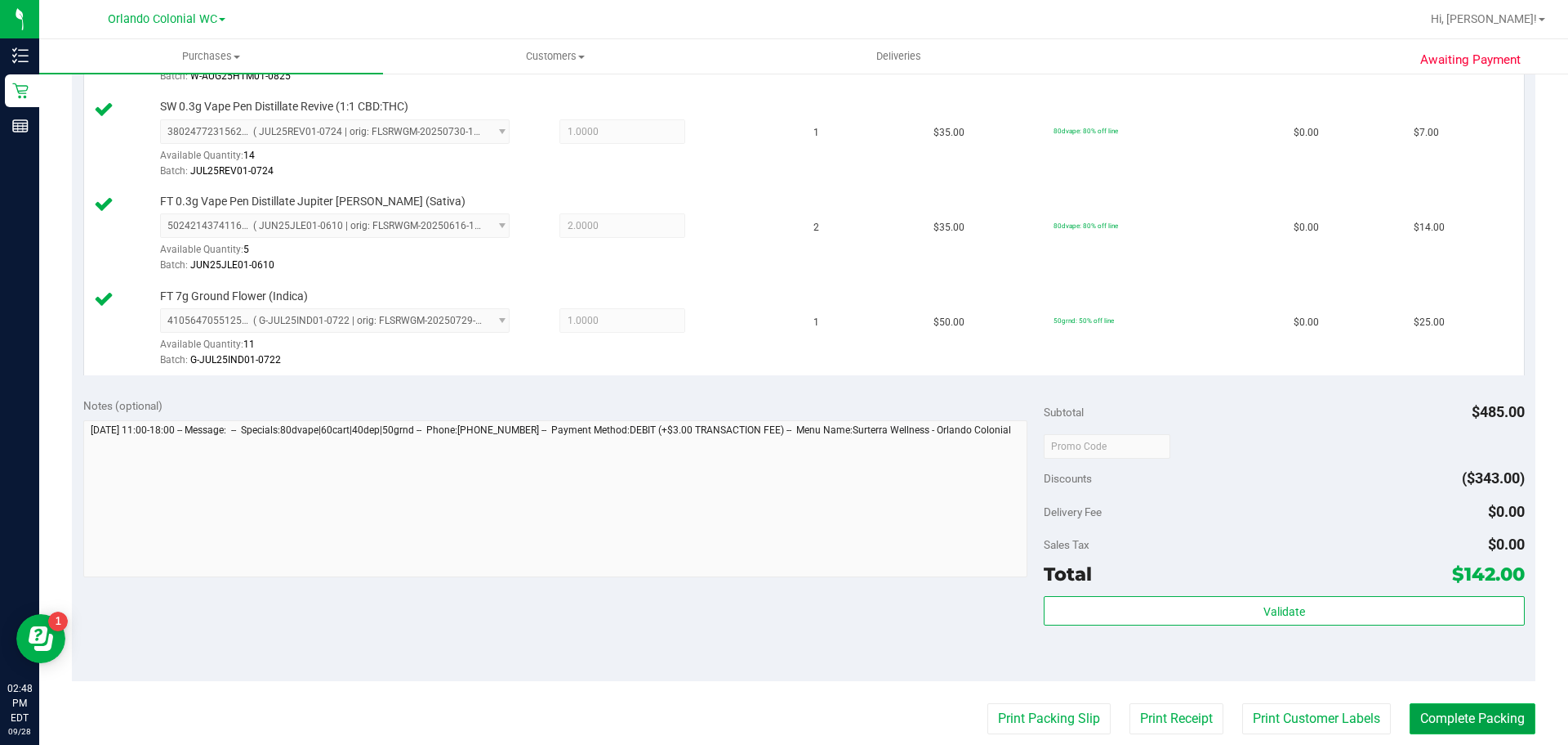
click at [1459, 719] on button "Complete Packing" at bounding box center [1473, 718] width 126 height 31
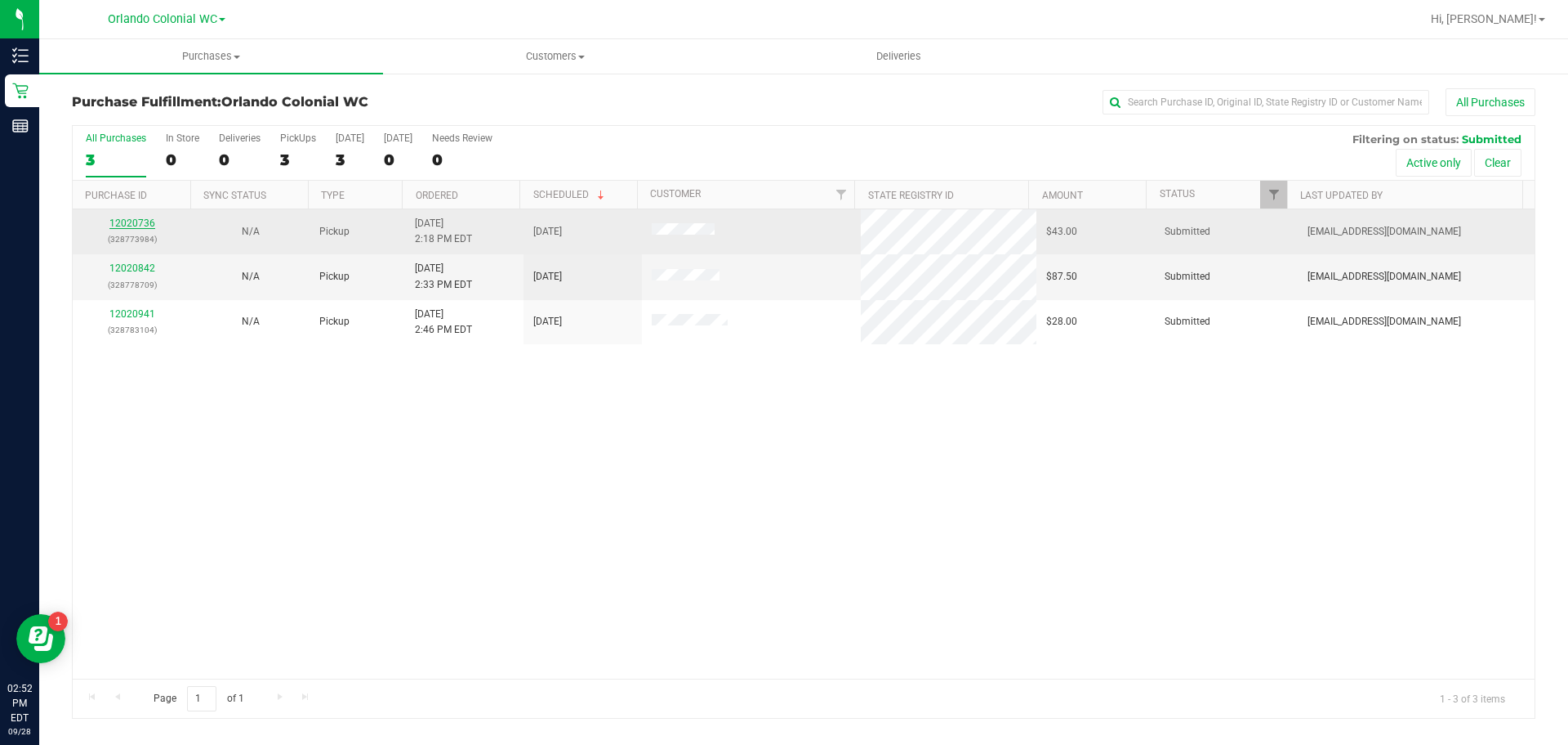
click at [146, 219] on link "12020736" at bounding box center [132, 224] width 45 height 12
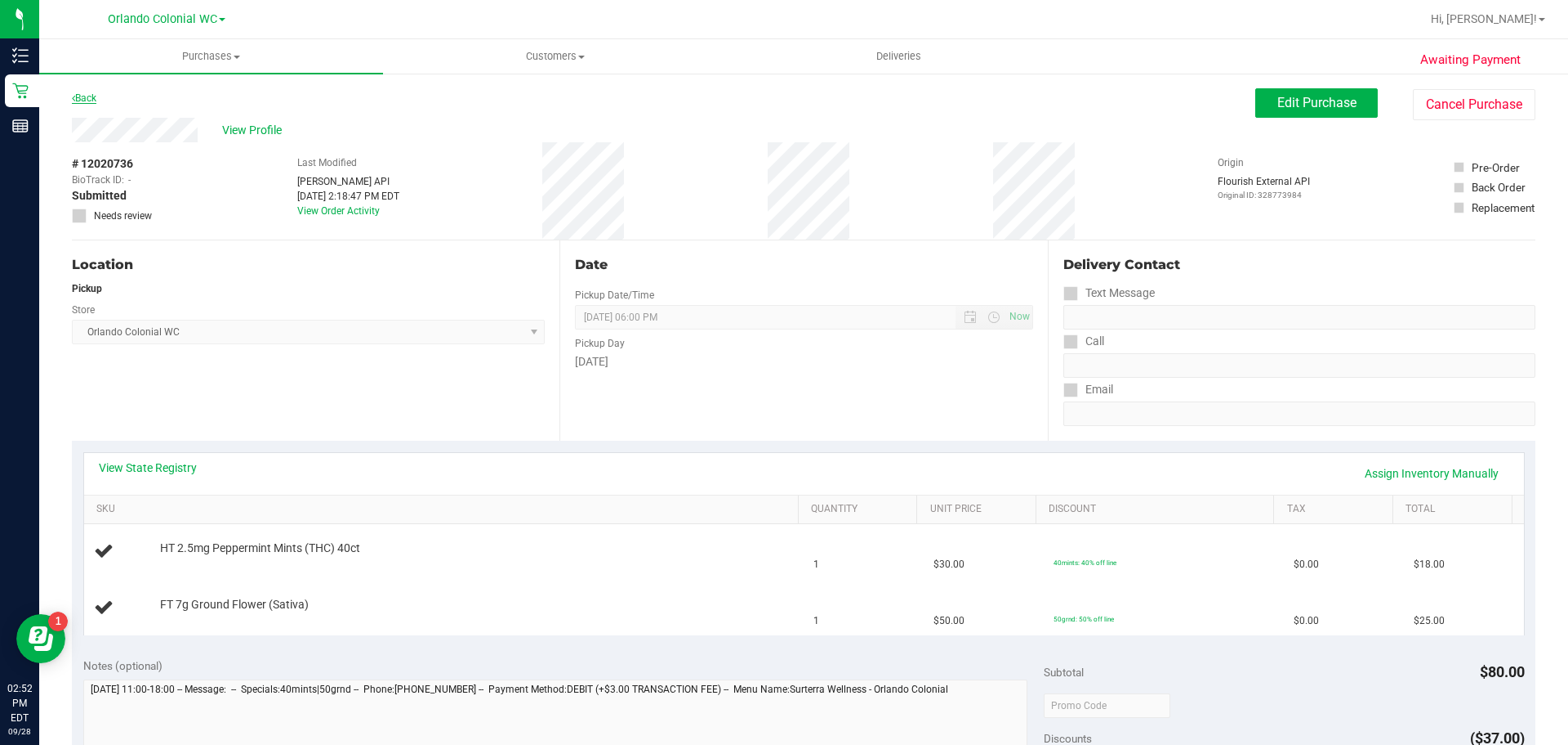
click at [84, 99] on link "Back" at bounding box center [84, 98] width 24 height 12
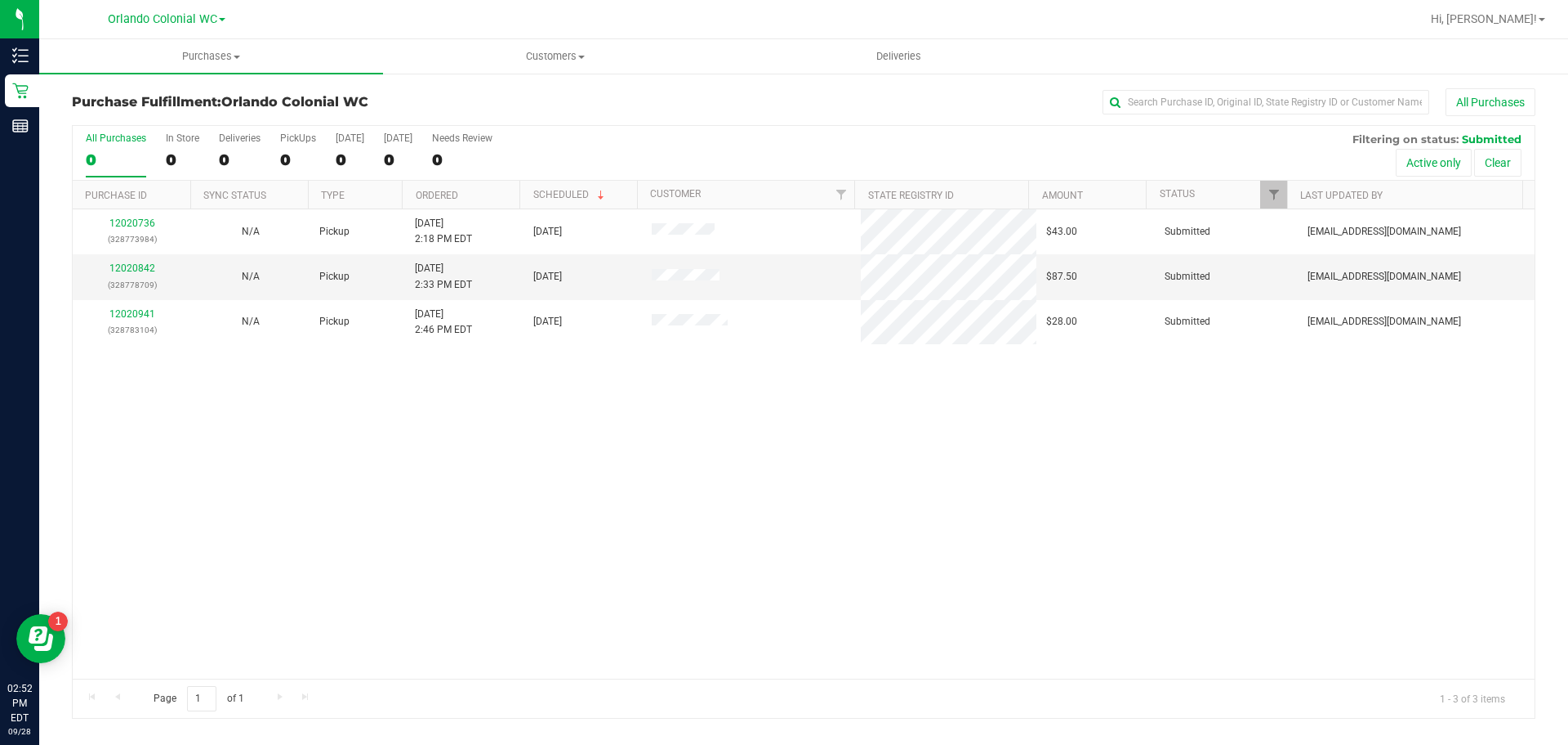
drag, startPoint x: 84, startPoint y: 99, endPoint x: 515, endPoint y: 385, distance: 517.3
click at [741, 476] on div "12020736 (328773984) N/A Pickup [DATE] 2:18 PM EDT 9/28/2025 $43.00 Submitted […" at bounding box center [803, 443] width 1462 height 469
click at [137, 276] on div "12020842 (328778709)" at bounding box center [132, 277] width 99 height 31
click at [132, 275] on div "12020842 (328778709)" at bounding box center [132, 277] width 99 height 31
click at [137, 269] on link "12020842" at bounding box center [132, 268] width 45 height 12
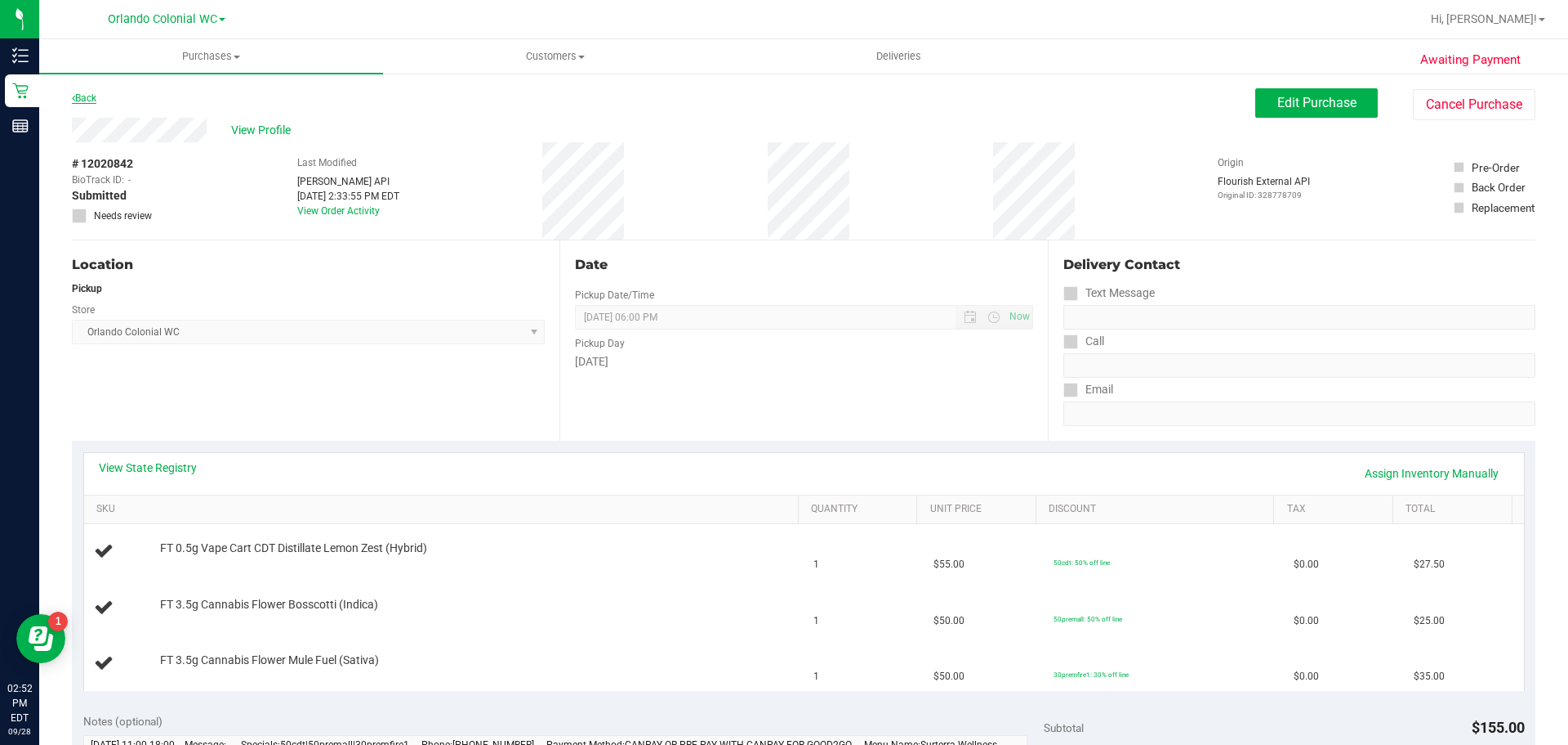
click at [91, 96] on link "Back" at bounding box center [84, 98] width 24 height 12
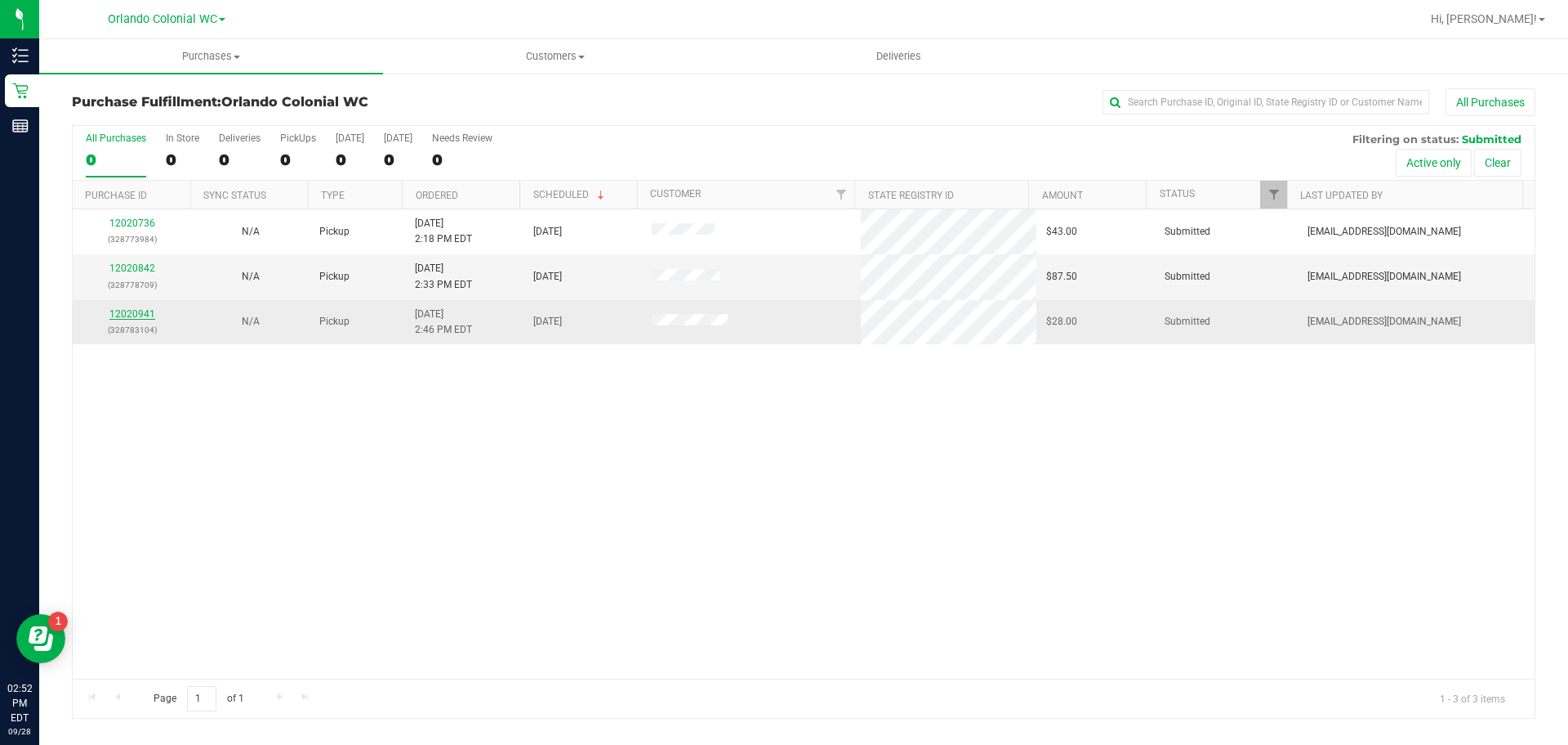
click at [138, 318] on link "12020941" at bounding box center [132, 314] width 45 height 12
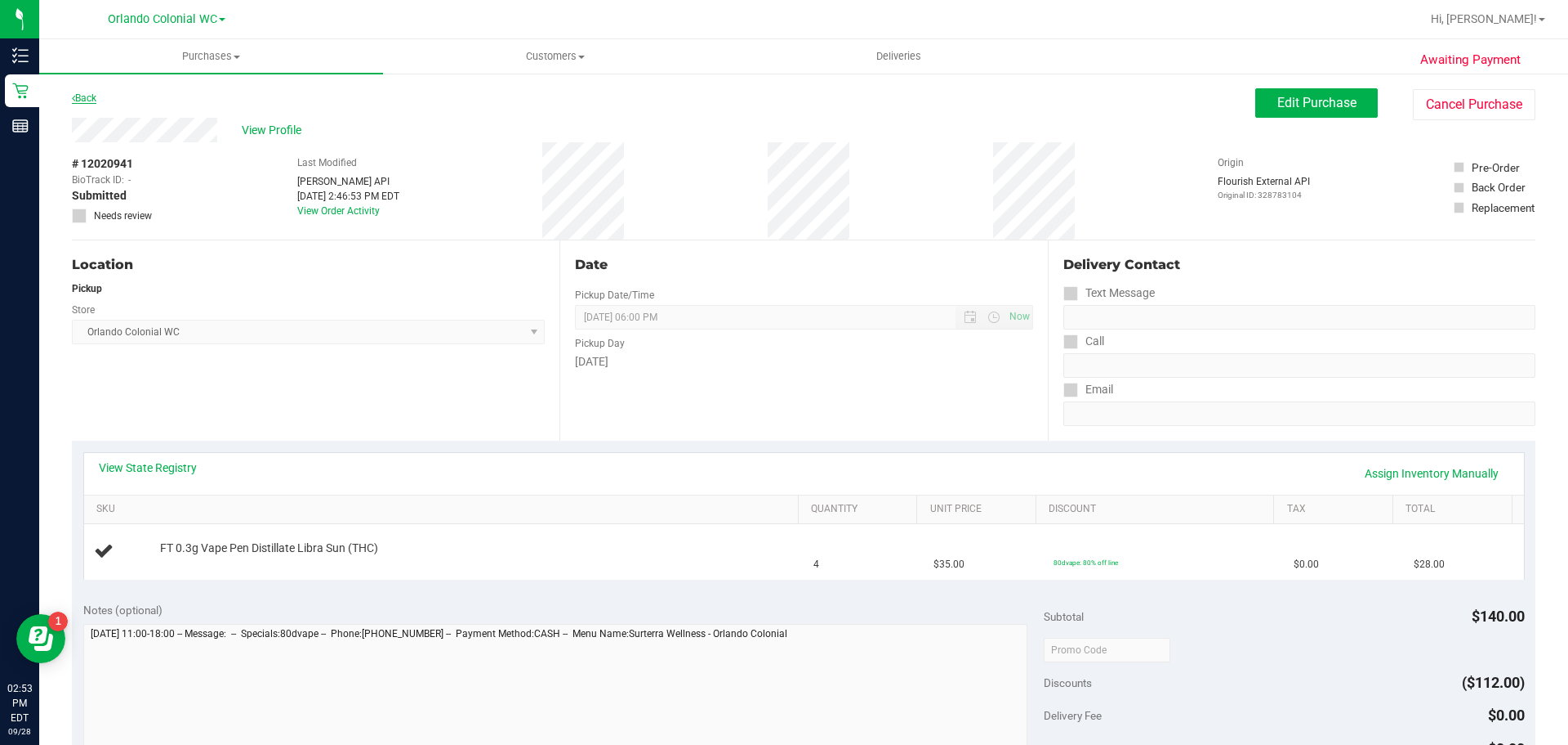
click at [90, 101] on link "Back" at bounding box center [84, 98] width 24 height 12
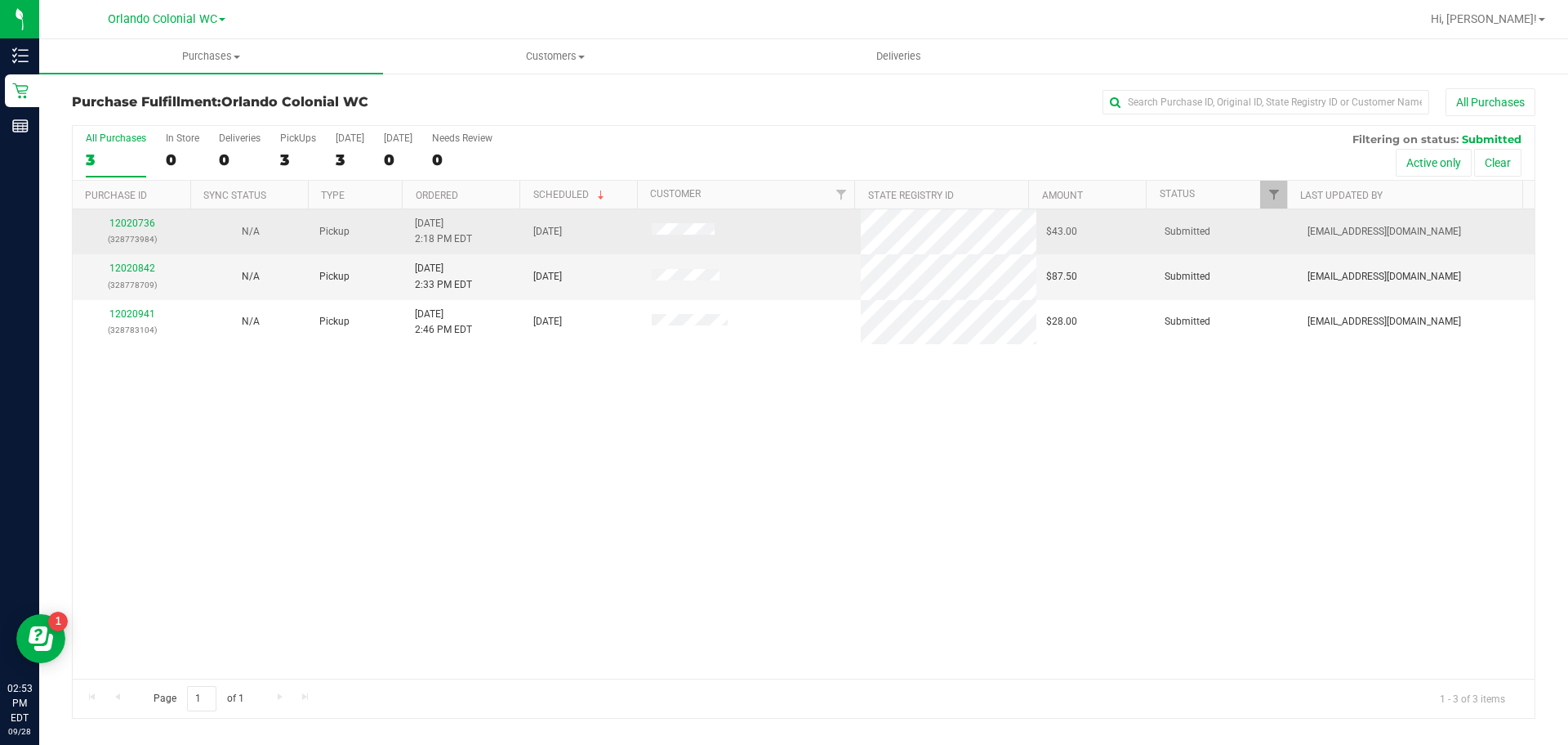
click at [126, 228] on div "12020736 (328773984)" at bounding box center [132, 231] width 99 height 31
click at [150, 228] on link "12020736" at bounding box center [132, 224] width 45 height 12
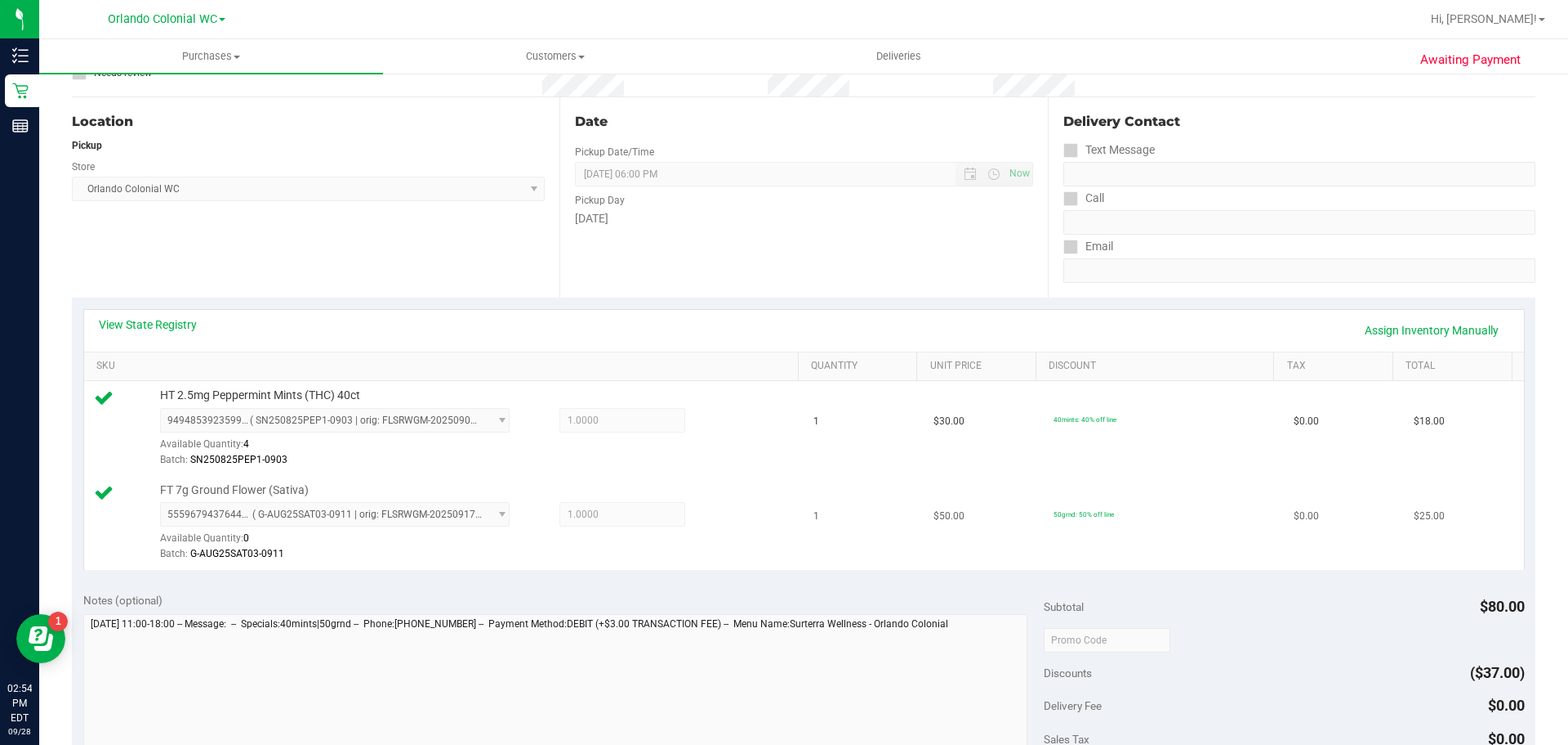
scroll to position [327, 0]
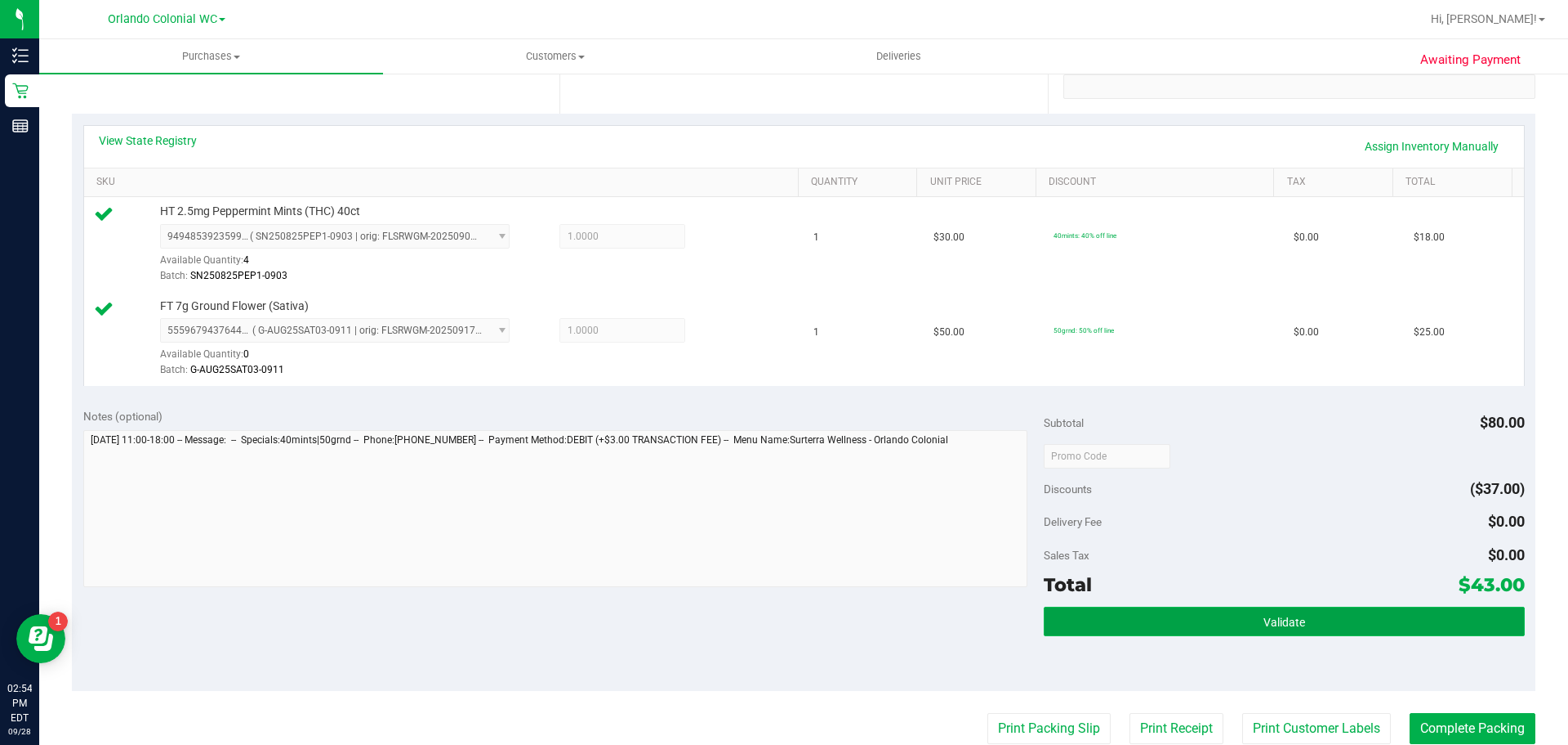
click at [1237, 629] on button "Validate" at bounding box center [1284, 621] width 481 height 30
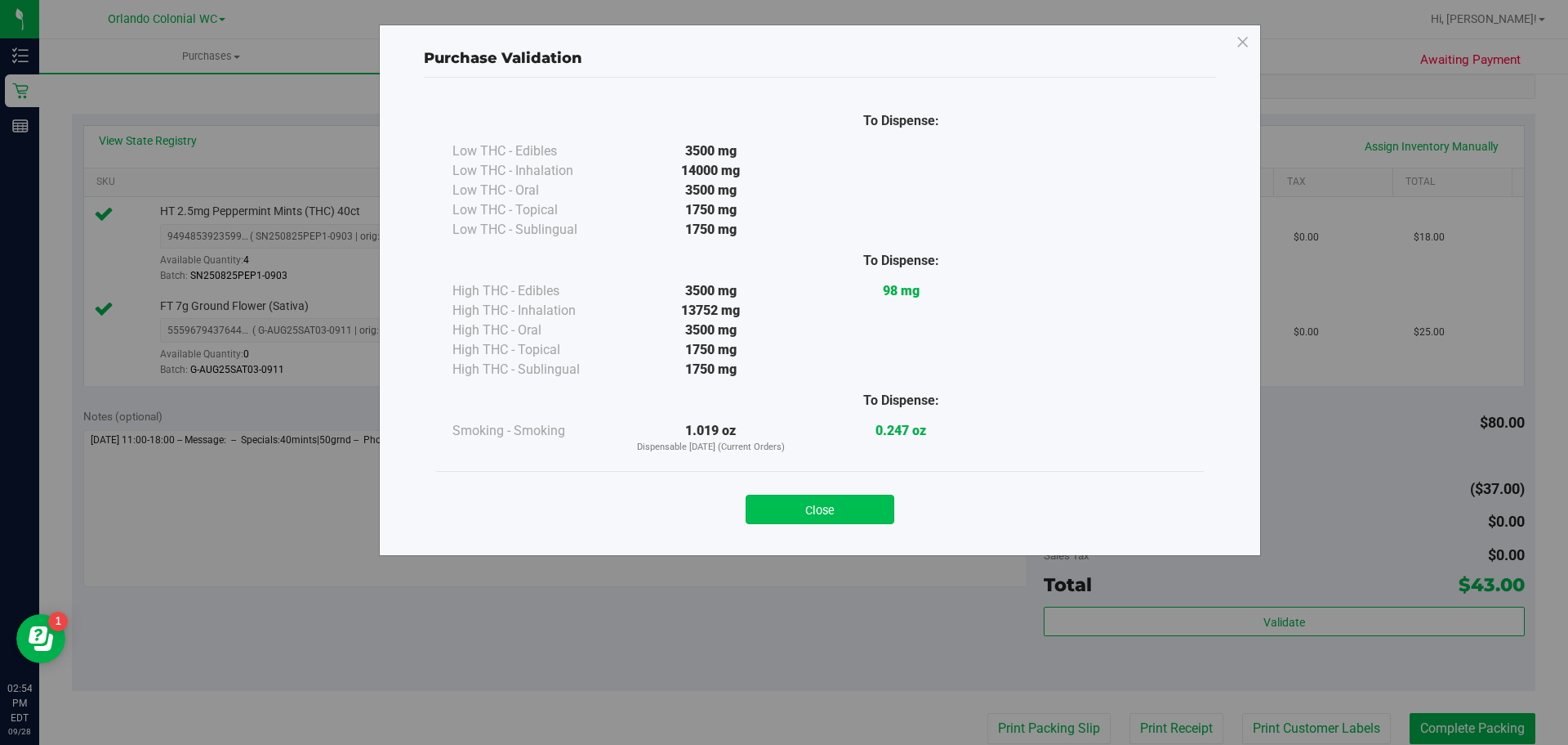
click at [755, 493] on div "Close" at bounding box center [821, 504] width 744 height 40
click at [798, 535] on div "Close" at bounding box center [820, 503] width 768 height 67
click at [827, 496] on button "Close" at bounding box center [820, 509] width 148 height 30
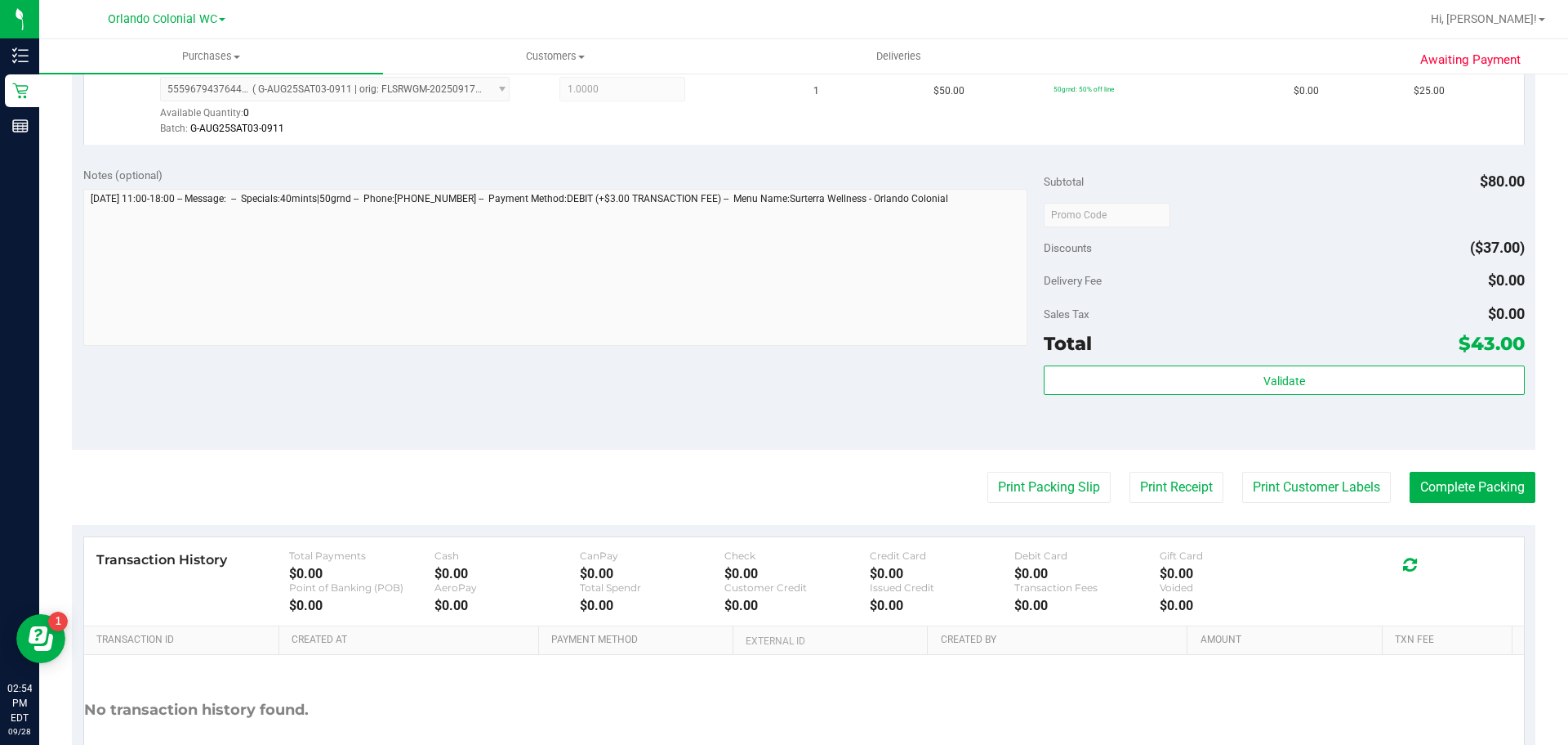
scroll to position [572, 0]
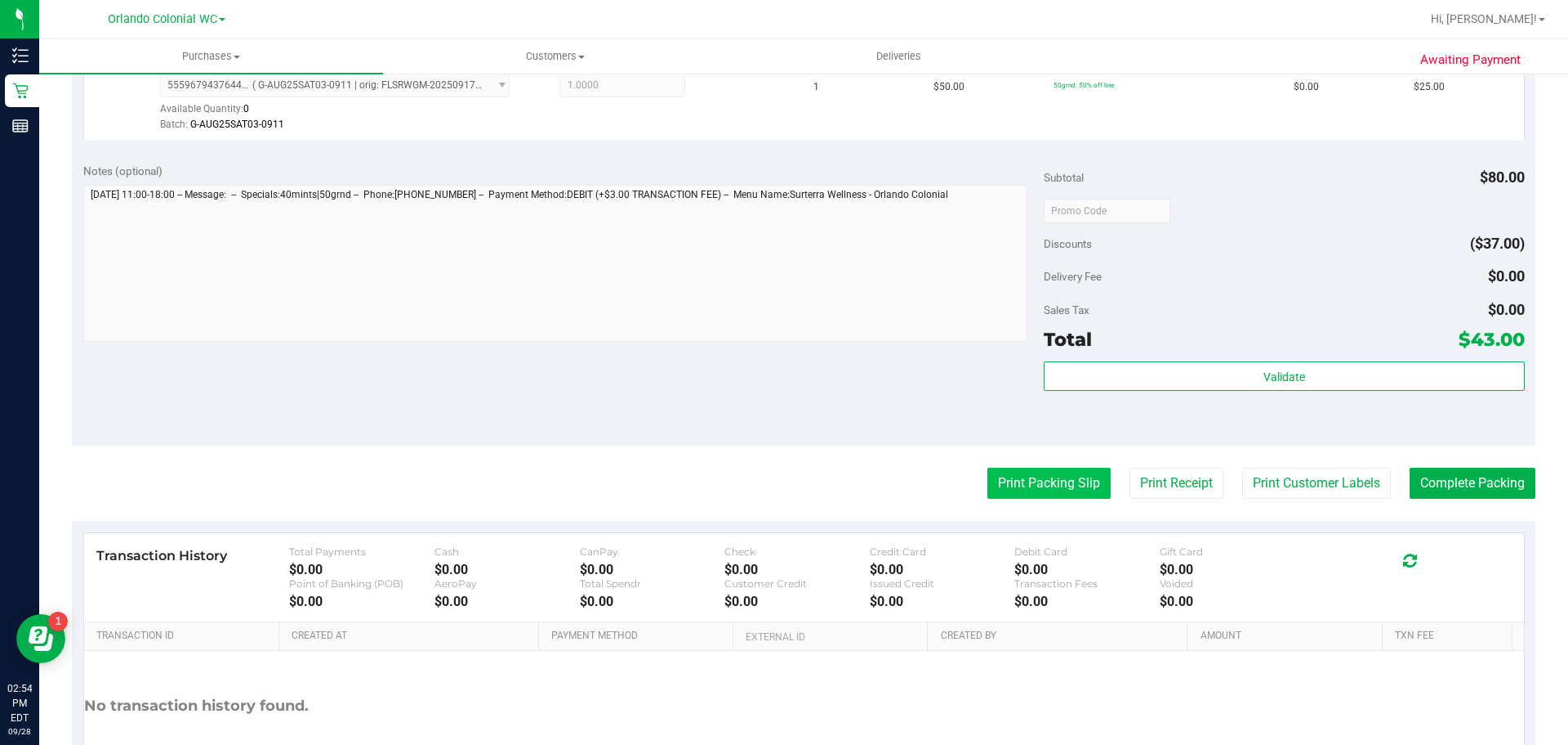
click at [1041, 482] on button "Print Packing Slip" at bounding box center [1049, 483] width 123 height 31
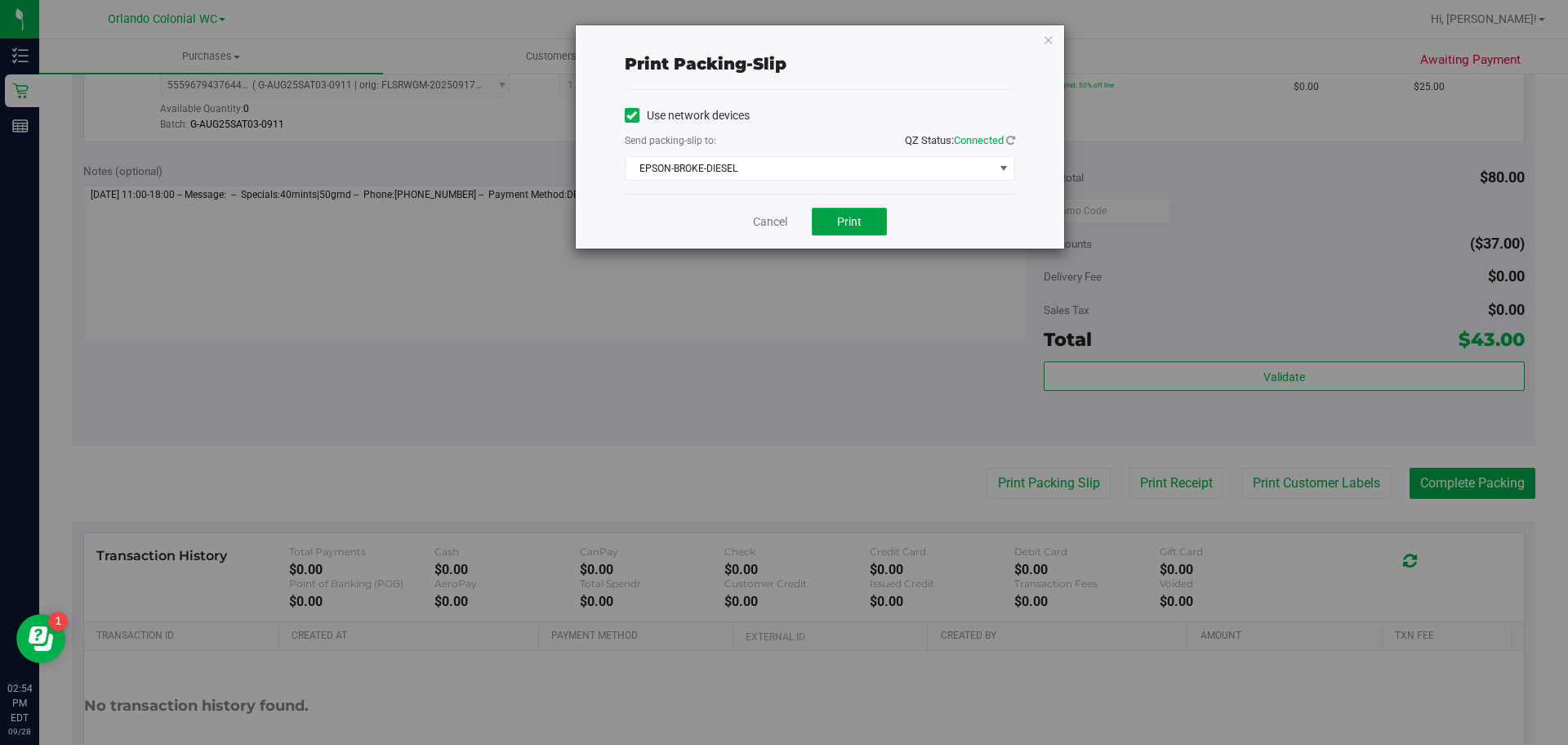
click at [824, 210] on button "Print" at bounding box center [849, 221] width 75 height 28
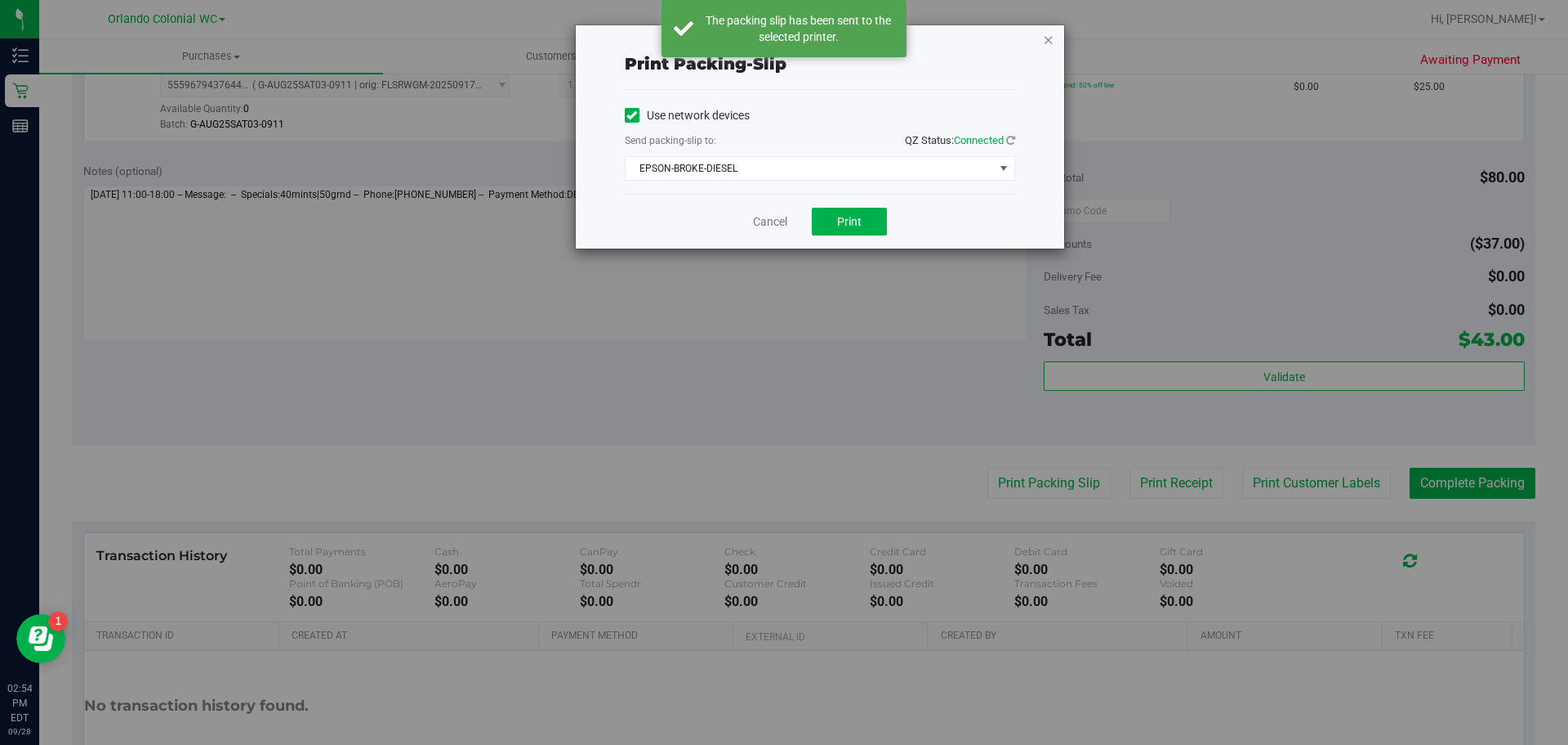
click at [1048, 35] on icon "button" at bounding box center [1049, 40] width 12 height 19
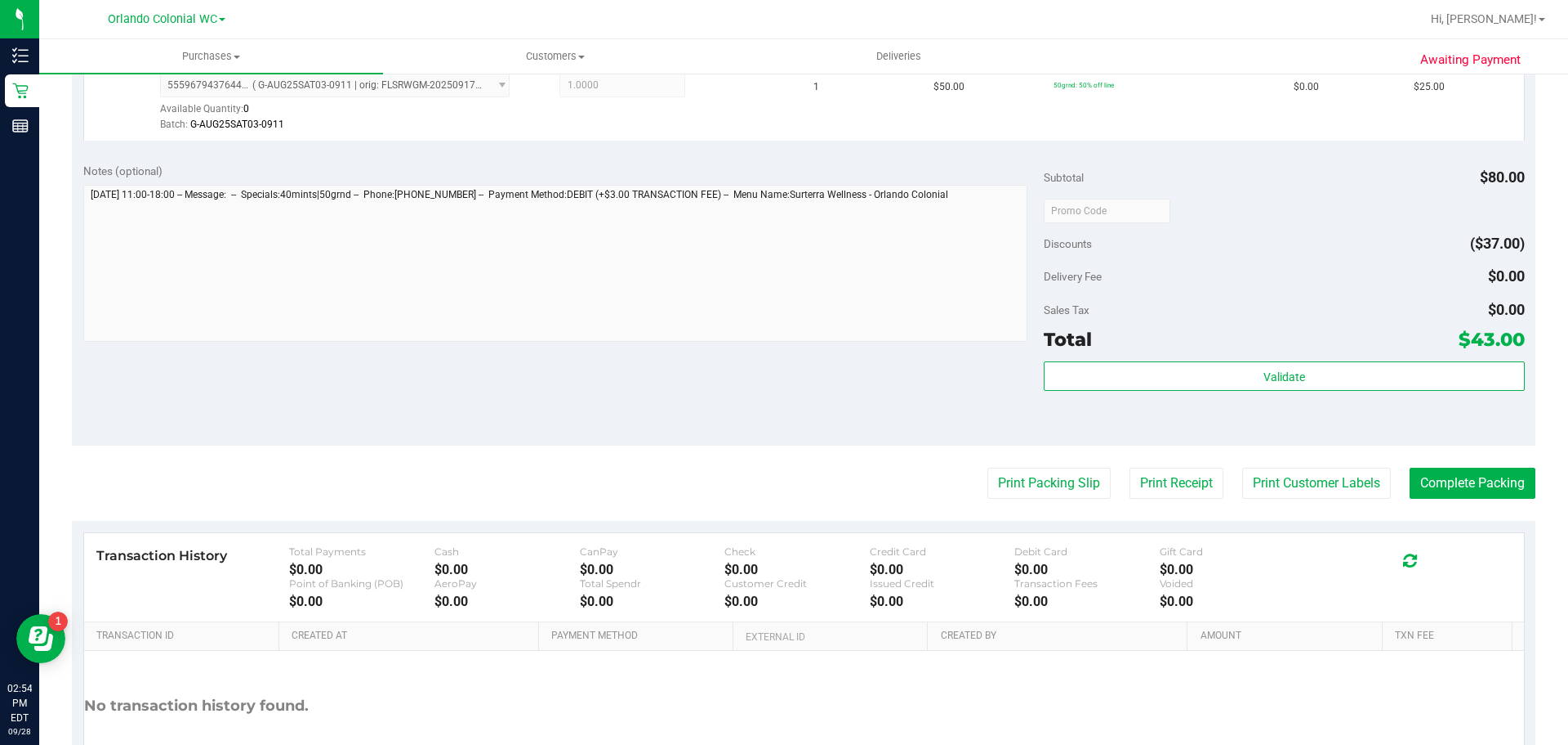
click at [1234, 406] on div "Validate" at bounding box center [1284, 398] width 481 height 73
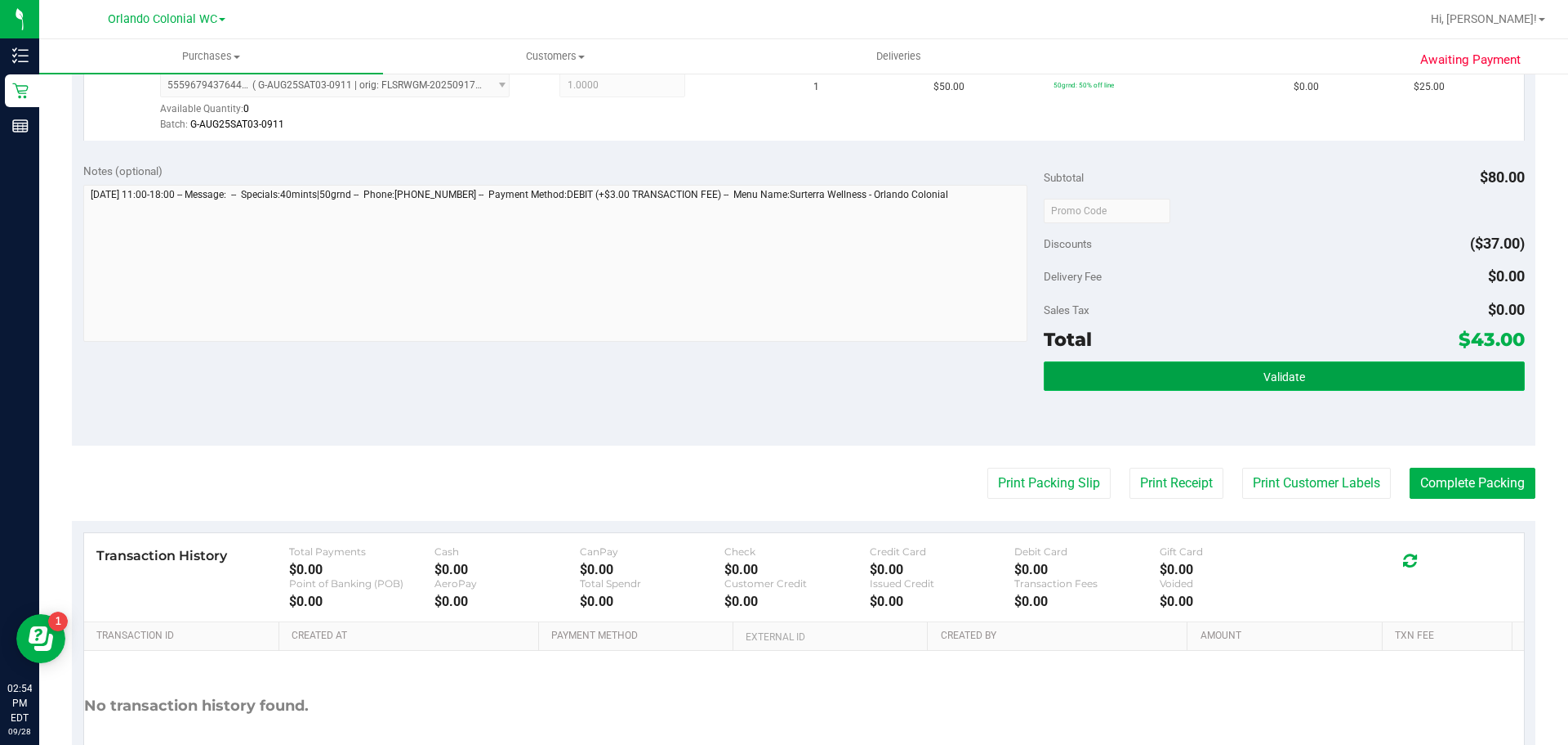
click at [1234, 385] on button "Validate" at bounding box center [1284, 376] width 481 height 30
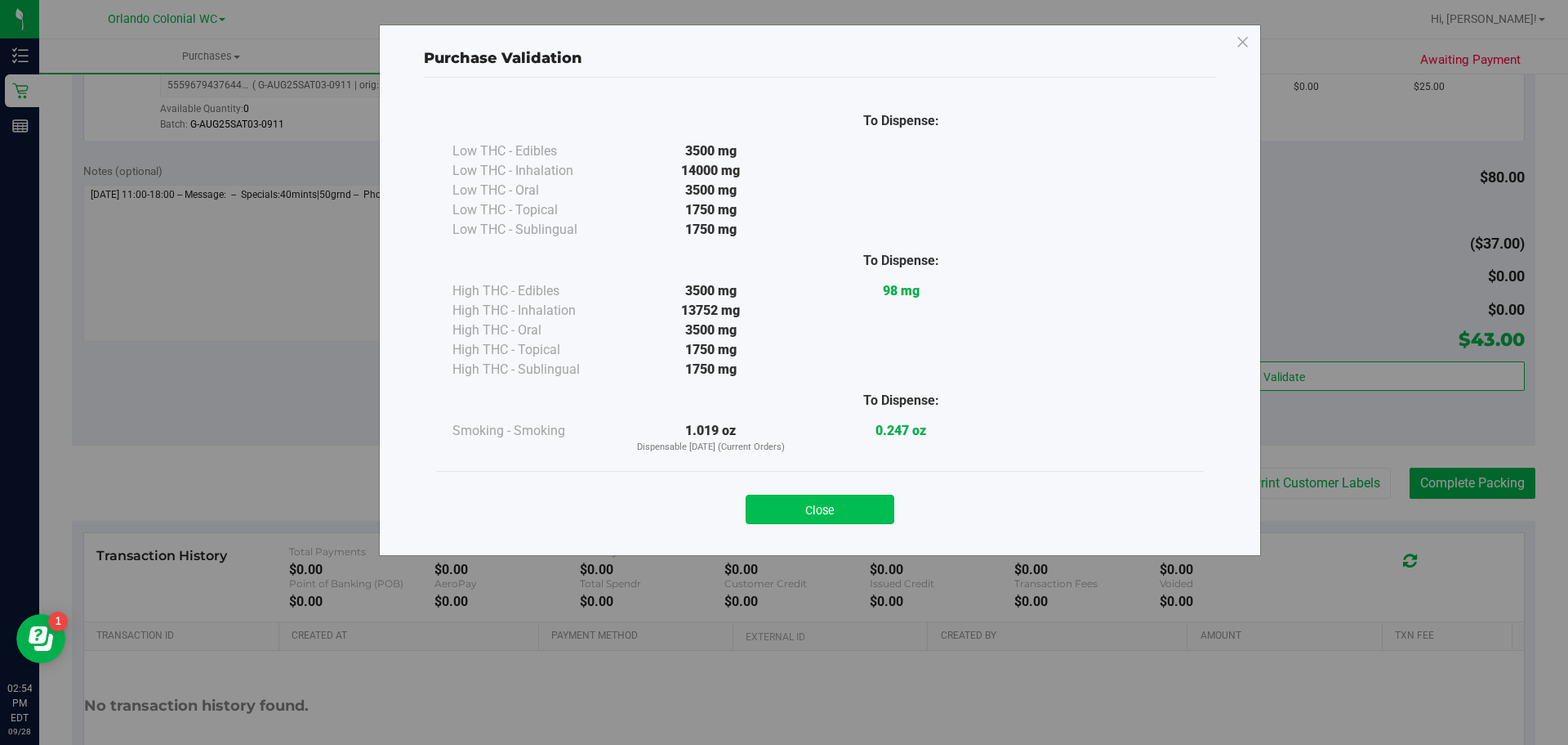
click at [835, 501] on button "Close" at bounding box center [820, 509] width 148 height 30
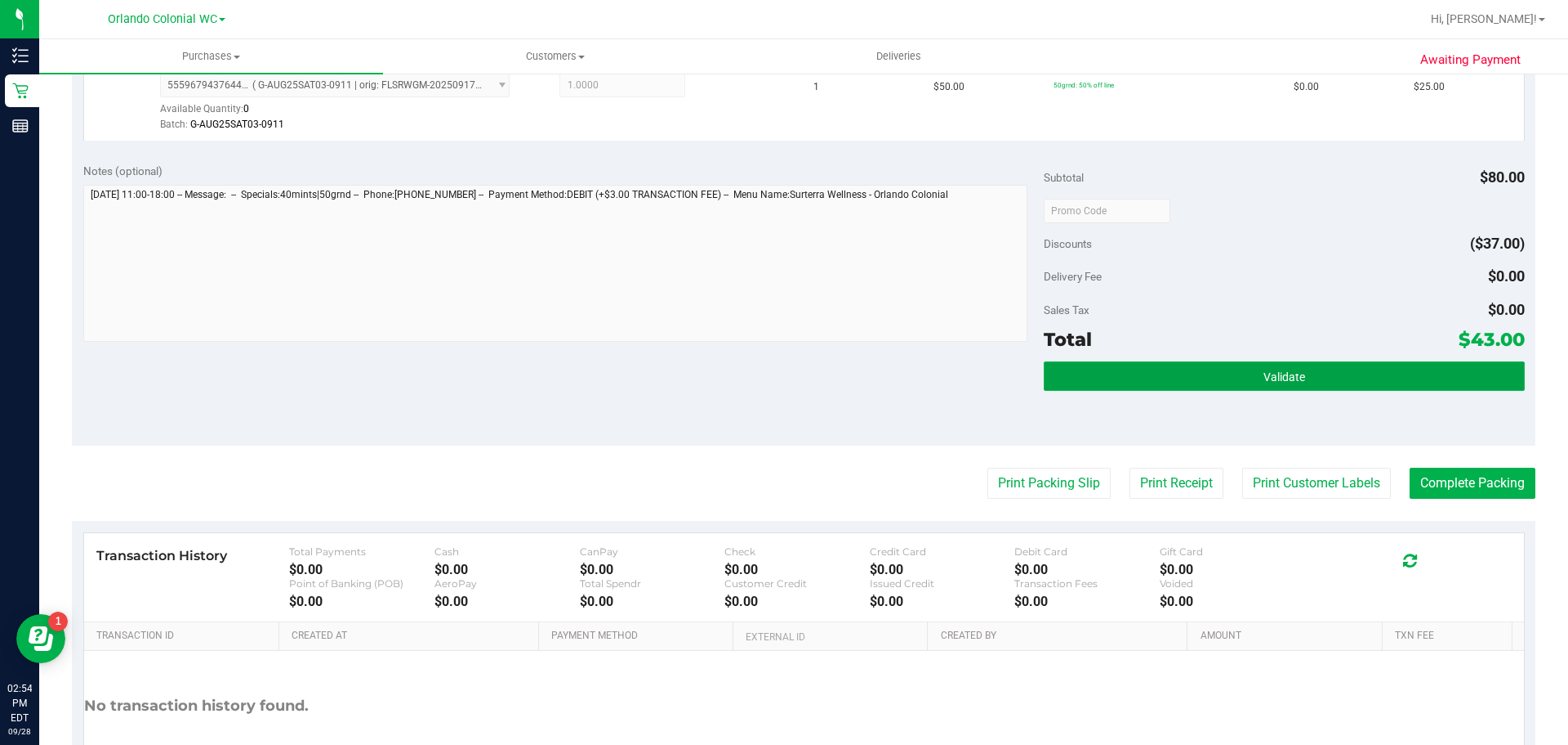
click at [1258, 361] on button "Validate" at bounding box center [1284, 376] width 481 height 30
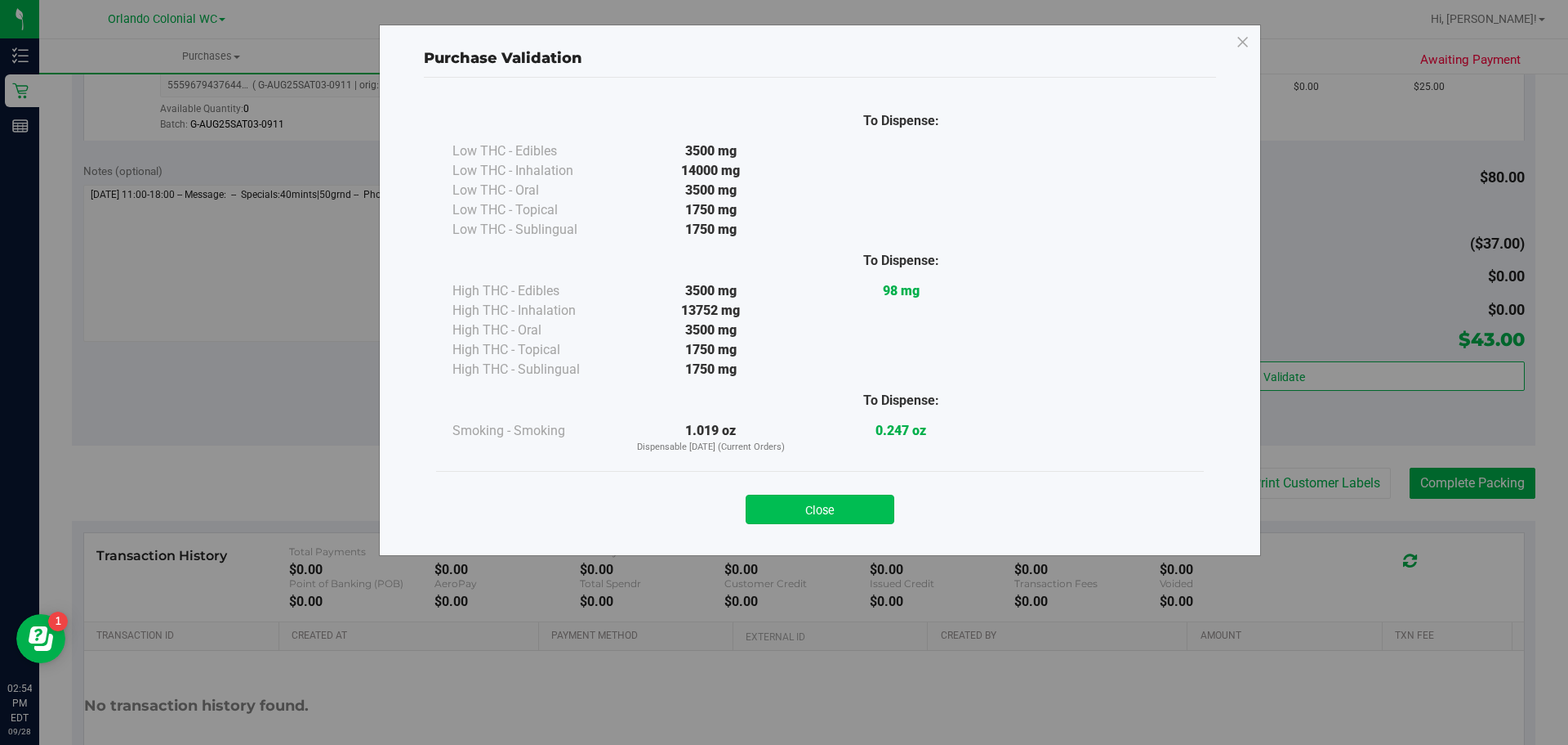
click at [796, 519] on button "Close" at bounding box center [820, 509] width 148 height 30
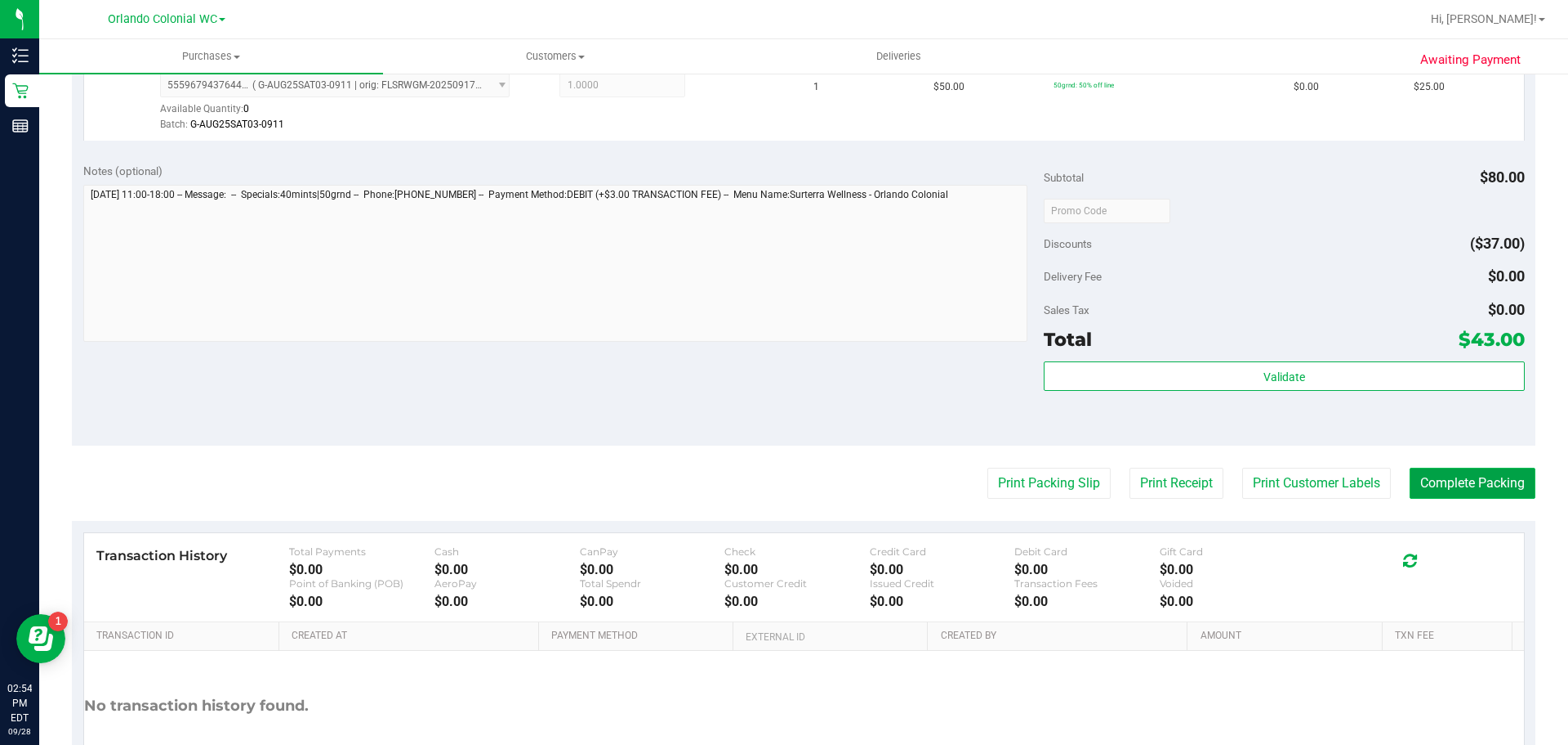
click at [1464, 491] on button "Complete Packing" at bounding box center [1473, 483] width 126 height 31
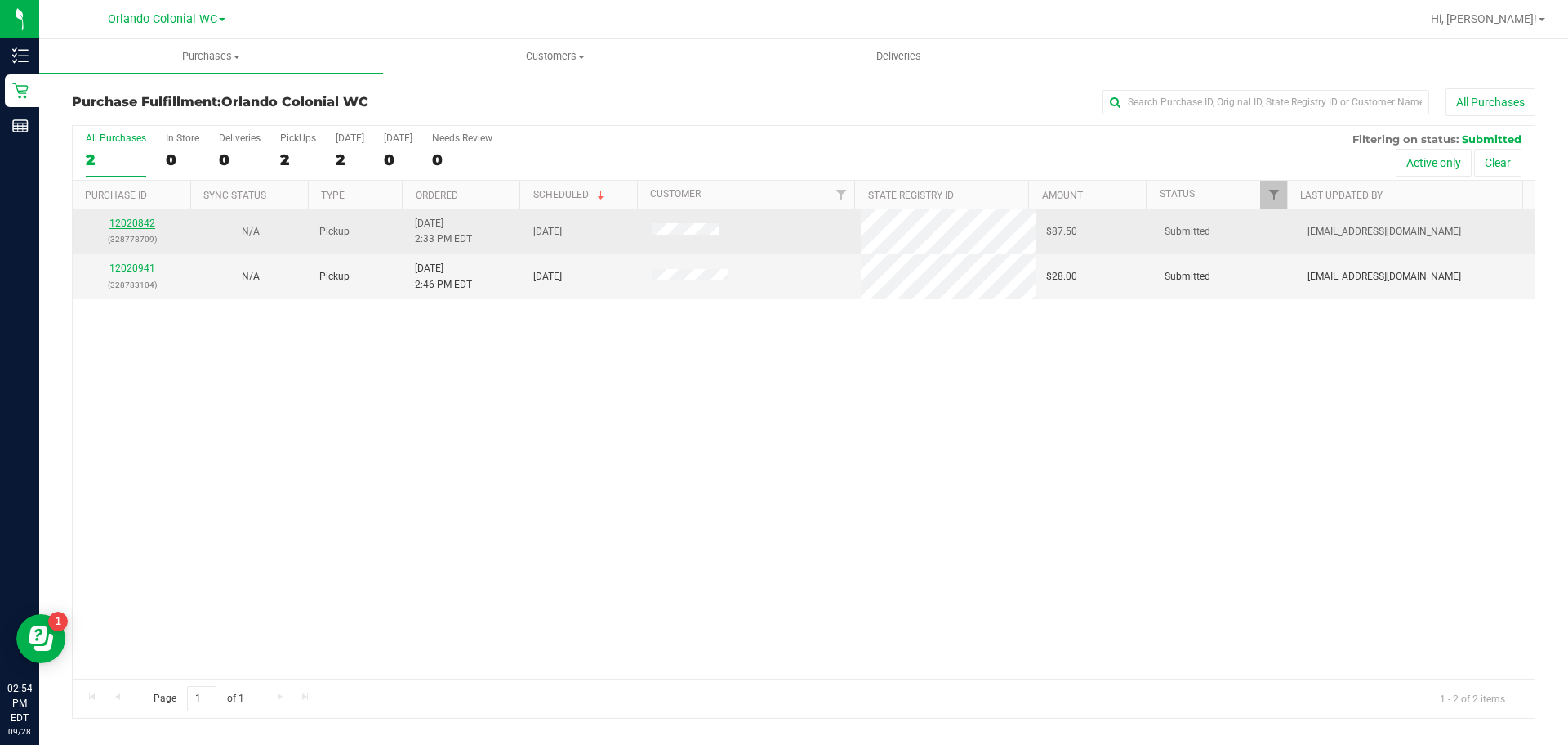
click at [122, 227] on link "12020842" at bounding box center [132, 224] width 45 height 12
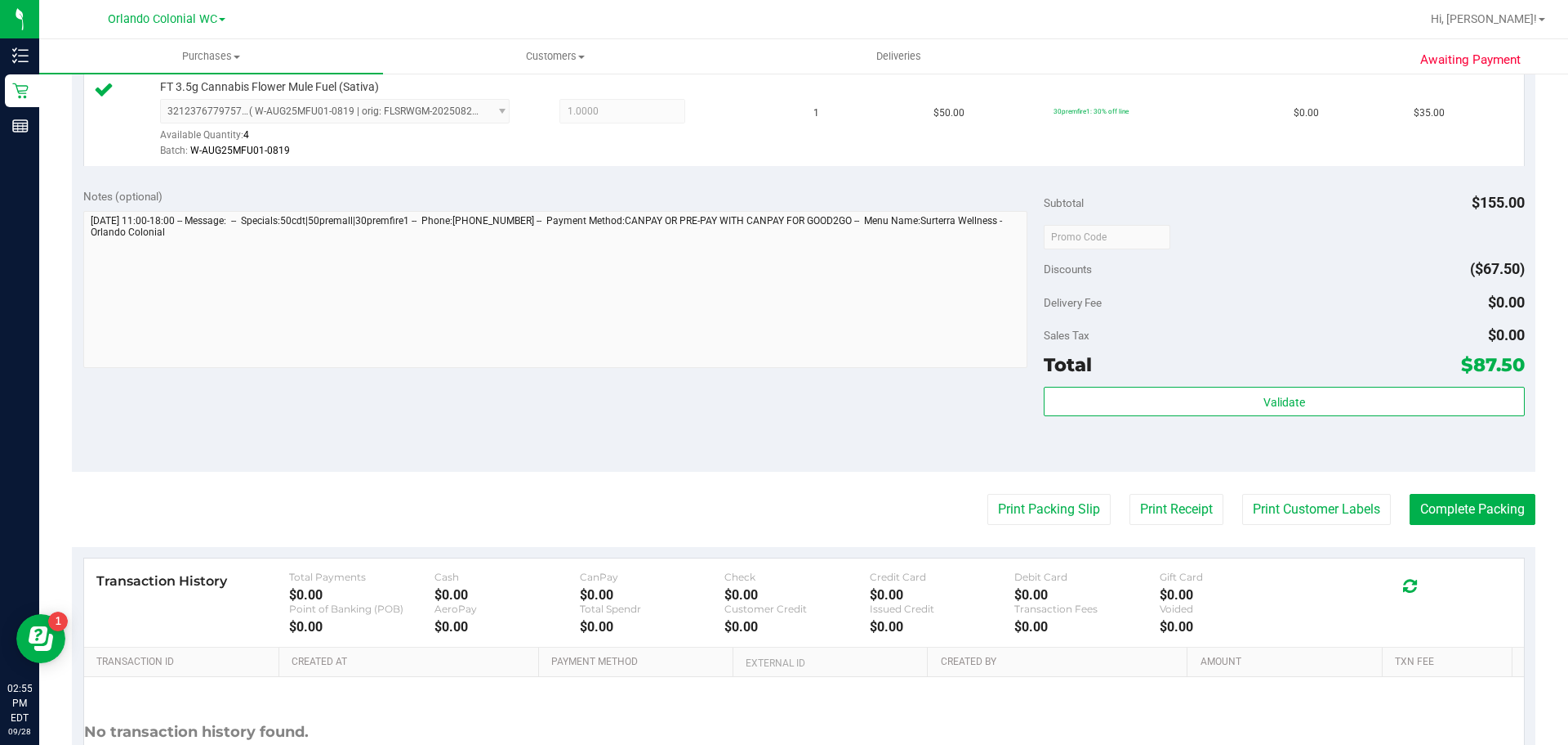
scroll to position [782, 0]
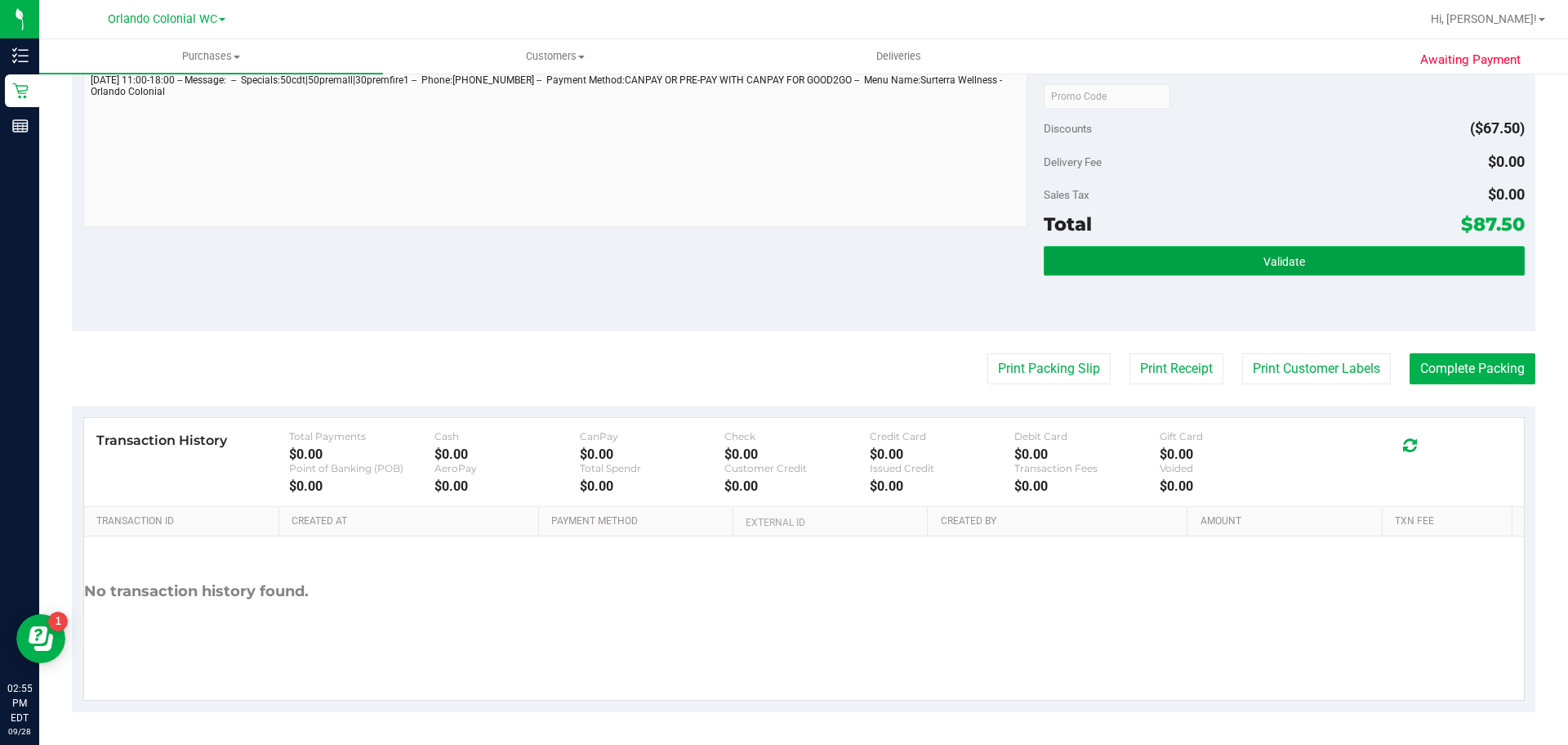
click at [1212, 266] on button "Validate" at bounding box center [1284, 260] width 481 height 30
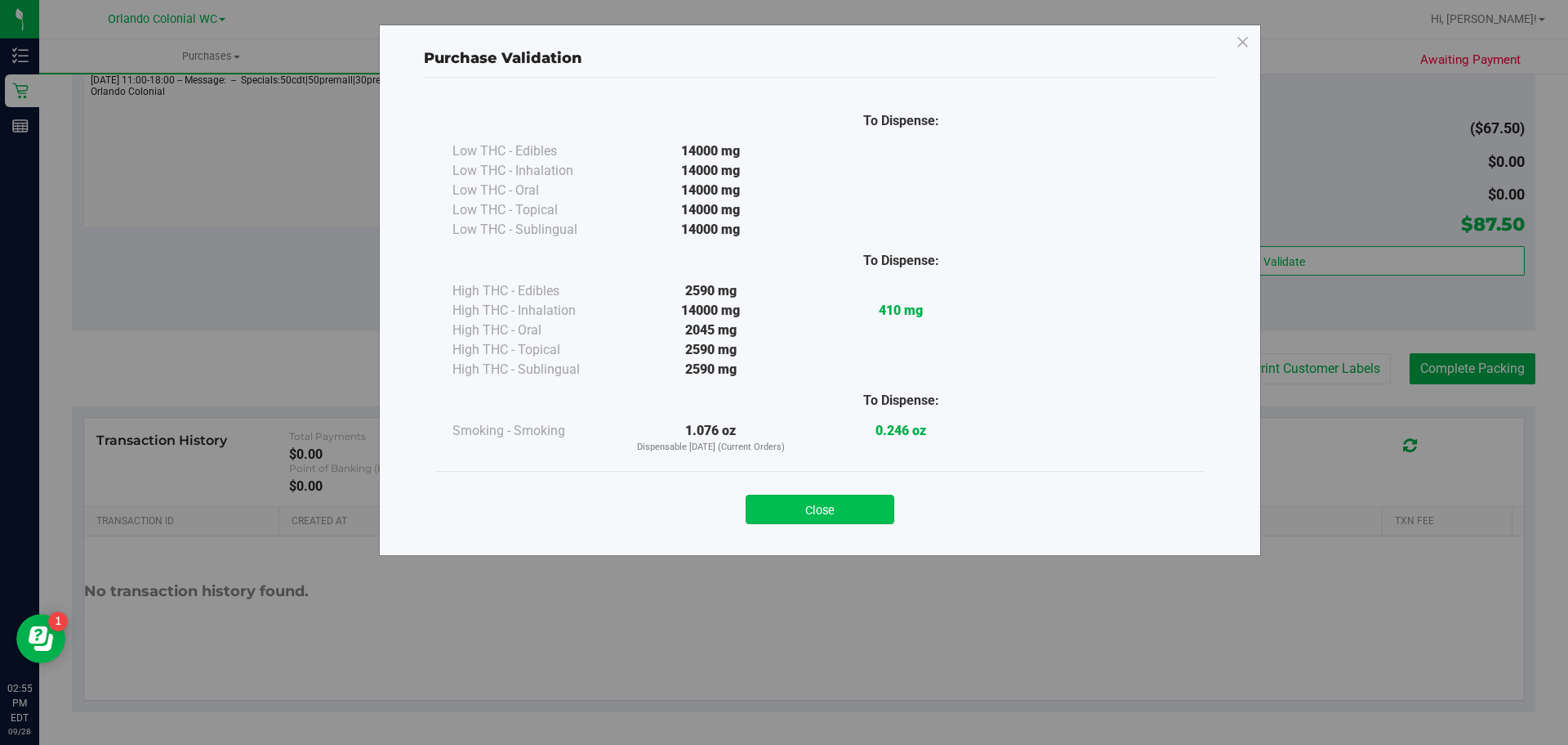
drag, startPoint x: 836, startPoint y: 493, endPoint x: 857, endPoint y: 507, distance: 25.2
click at [838, 492] on div "Close" at bounding box center [821, 504] width 744 height 40
click at [858, 510] on button "Close" at bounding box center [820, 509] width 148 height 30
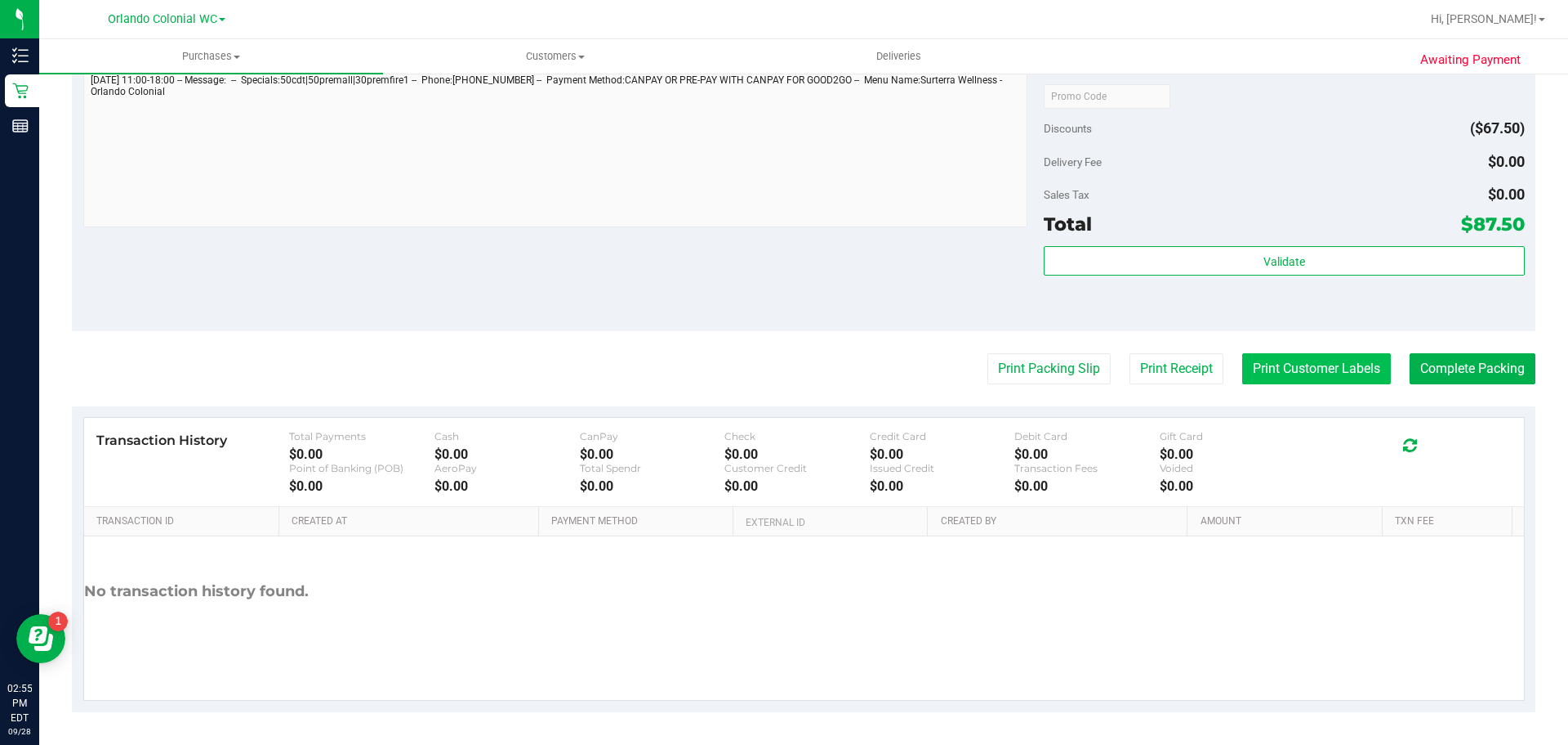
click at [1351, 368] on button "Print Customer Labels" at bounding box center [1317, 368] width 148 height 31
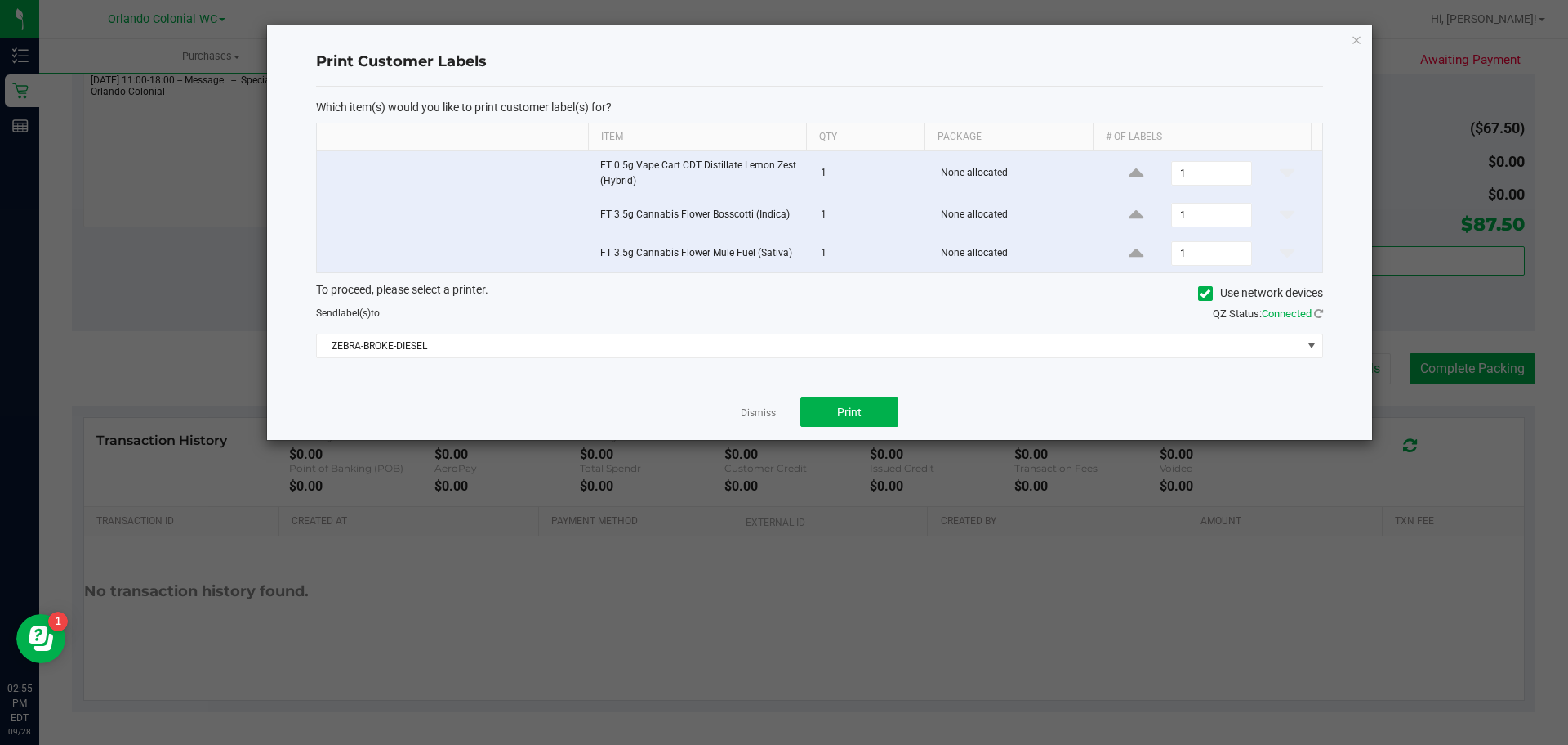
click at [1349, 43] on div "Print Customer Labels Which item(s) would you like to print customer label(s) f…" at bounding box center [819, 232] width 1105 height 414
click at [1354, 43] on icon "button" at bounding box center [1357, 40] width 12 height 19
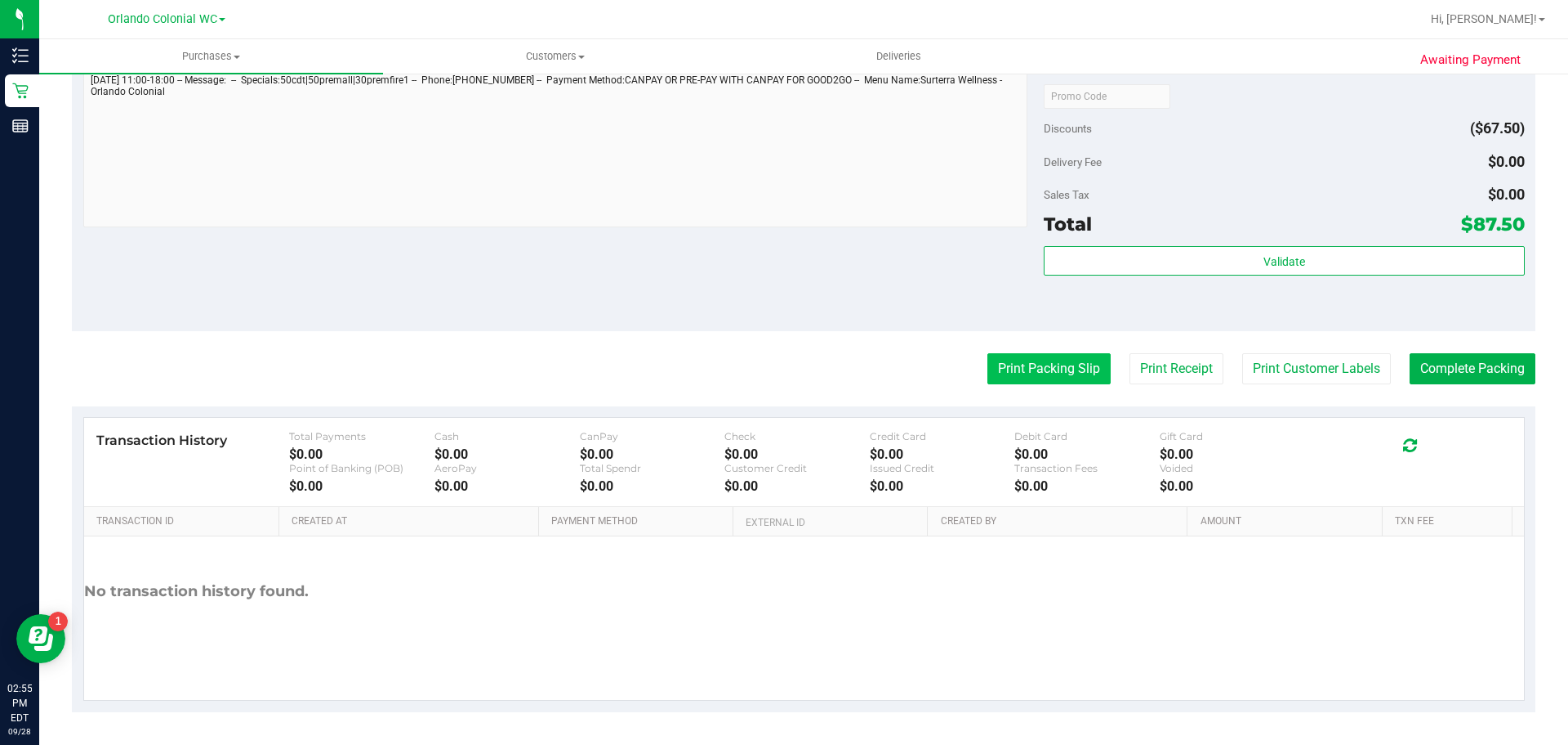
click at [1054, 369] on button "Print Packing Slip" at bounding box center [1049, 368] width 123 height 31
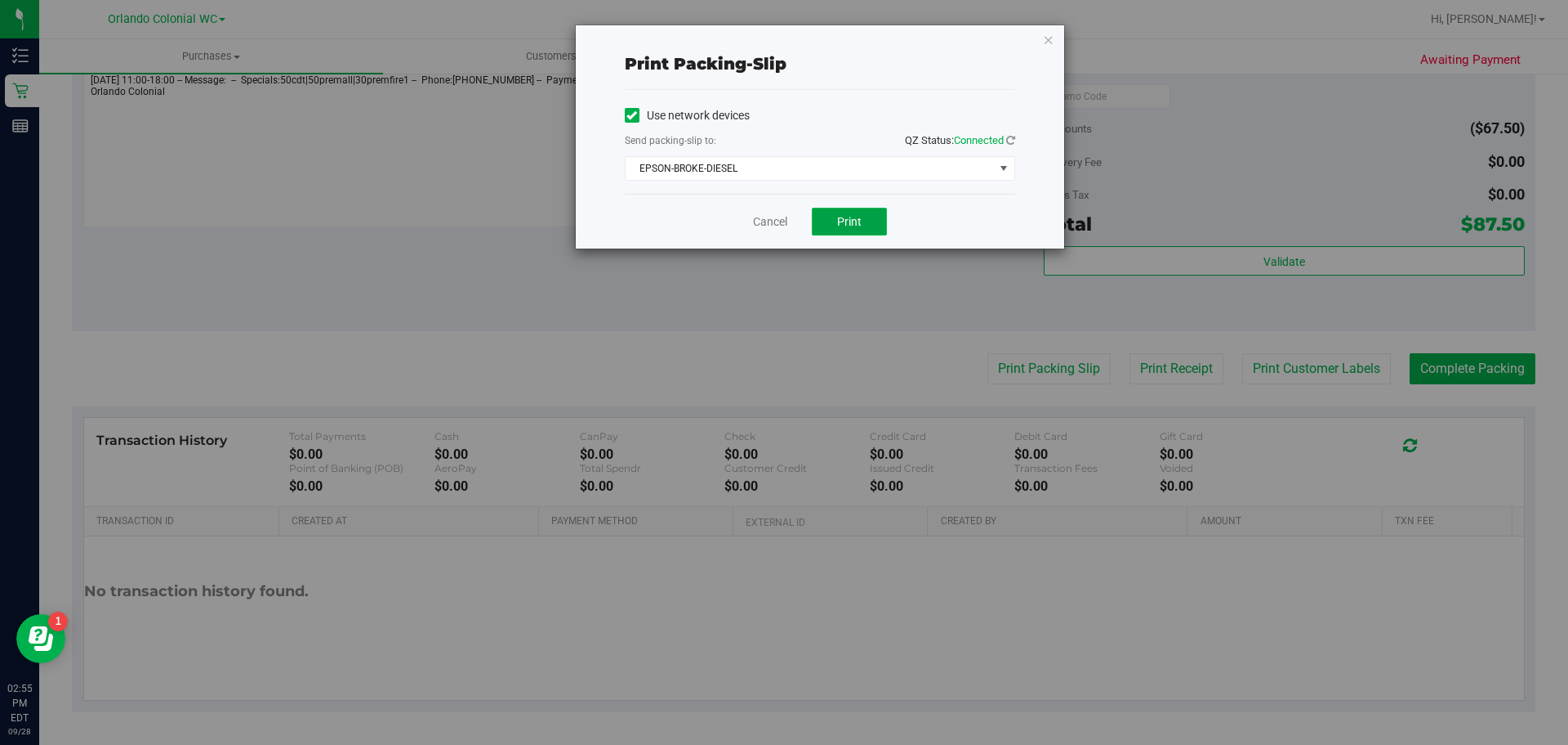
click at [874, 226] on button "Print" at bounding box center [849, 221] width 75 height 28
click at [1044, 40] on icon "button" at bounding box center [1049, 40] width 12 height 19
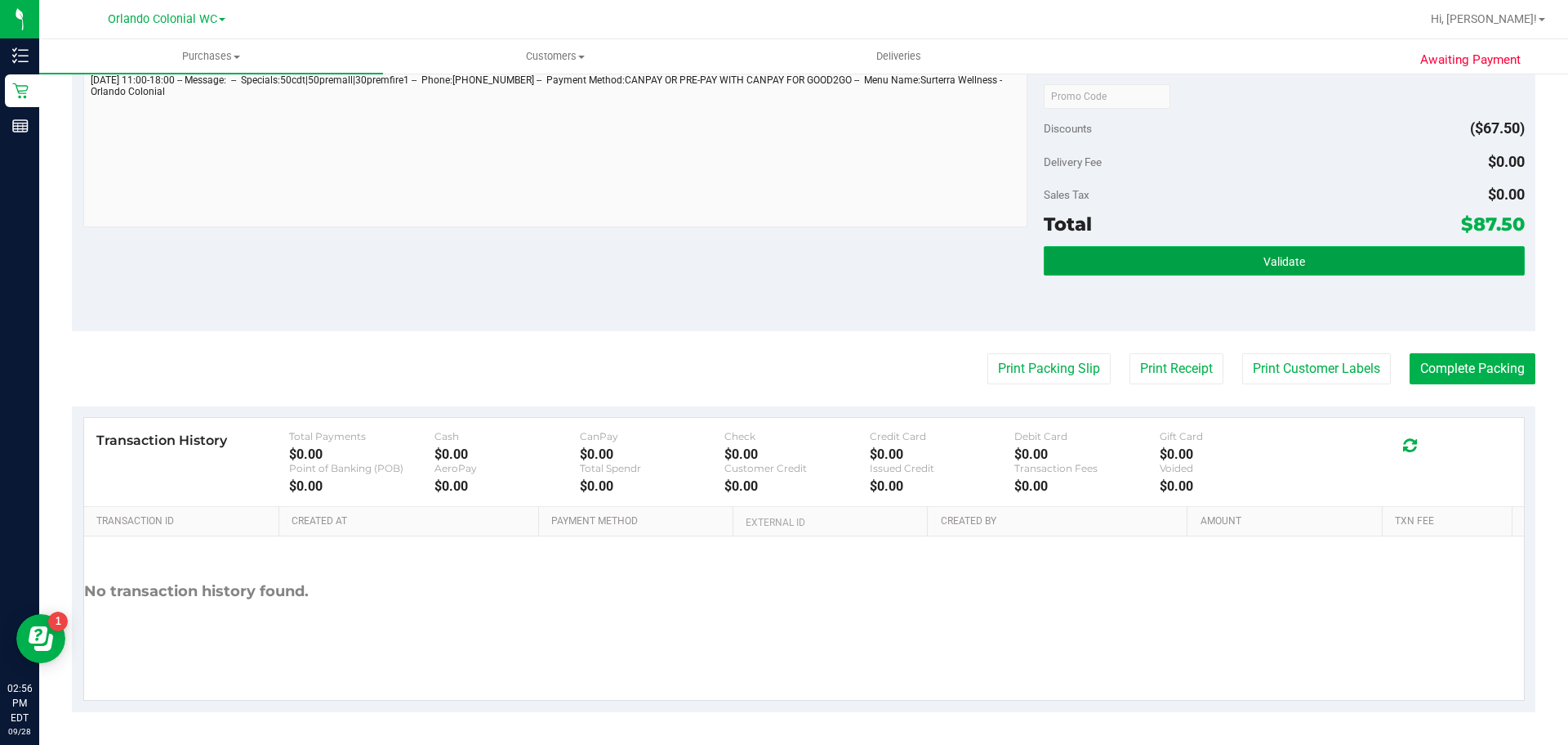
click at [1210, 257] on button "Validate" at bounding box center [1284, 260] width 481 height 30
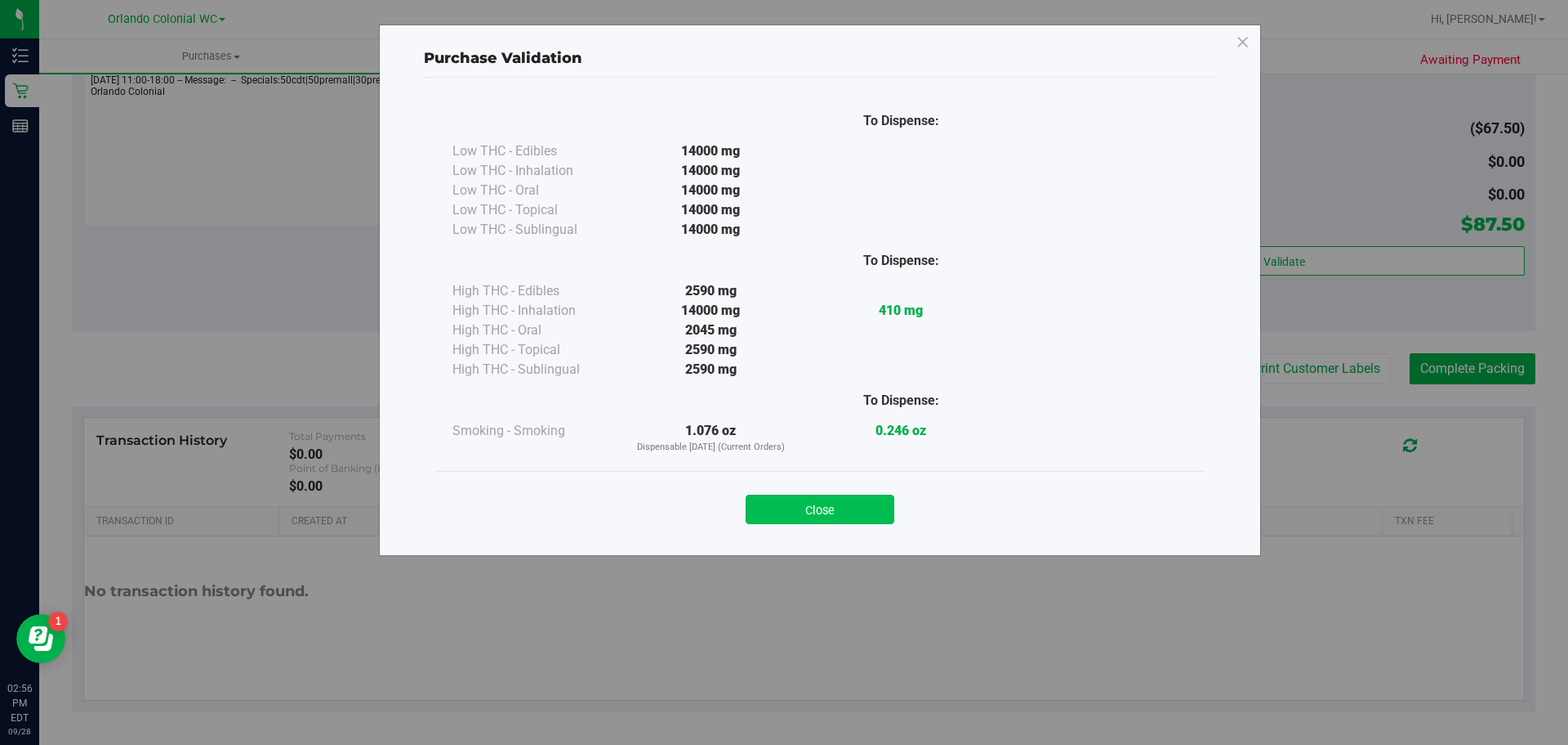
click at [797, 513] on button "Close" at bounding box center [820, 509] width 148 height 30
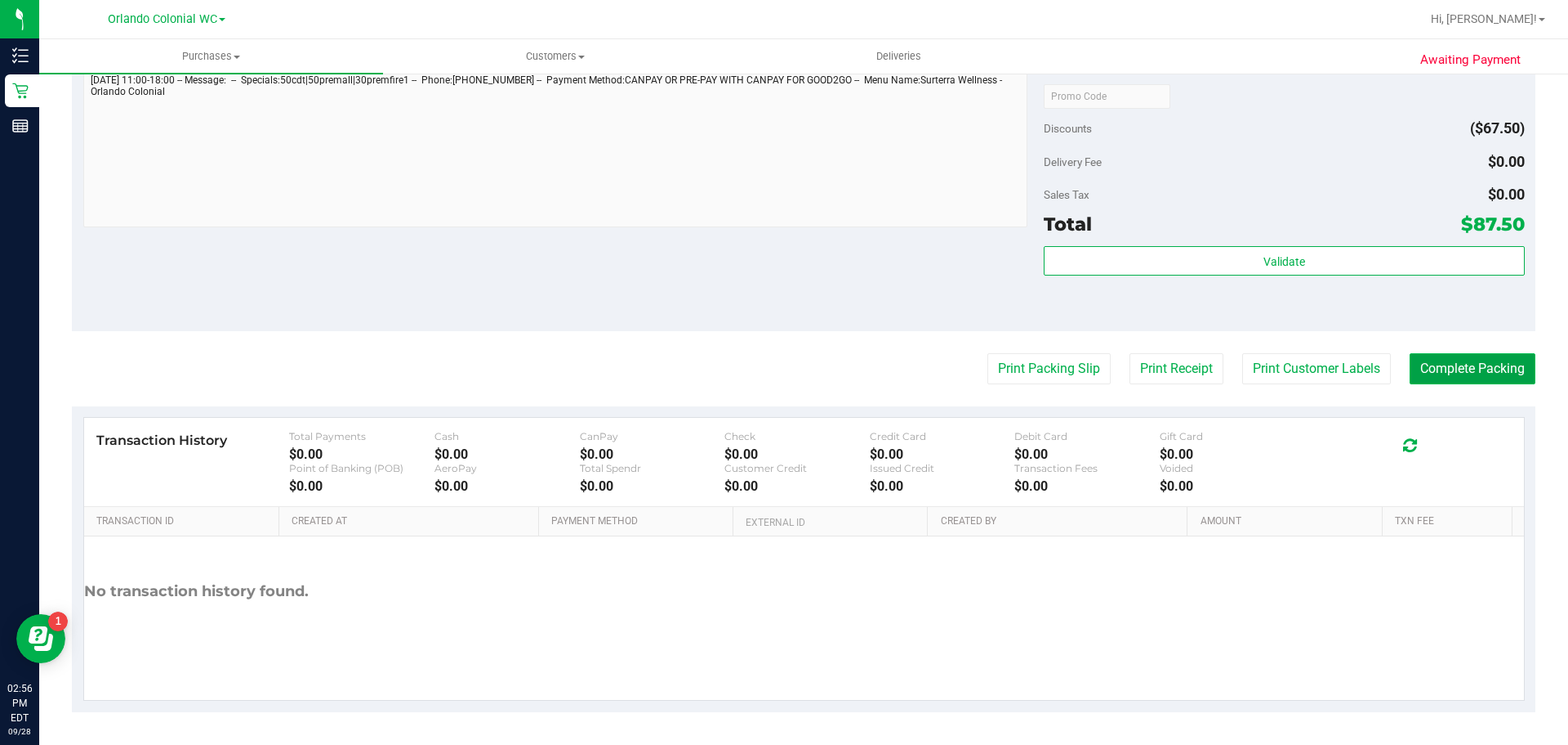
click at [1452, 374] on button "Complete Packing" at bounding box center [1473, 368] width 126 height 31
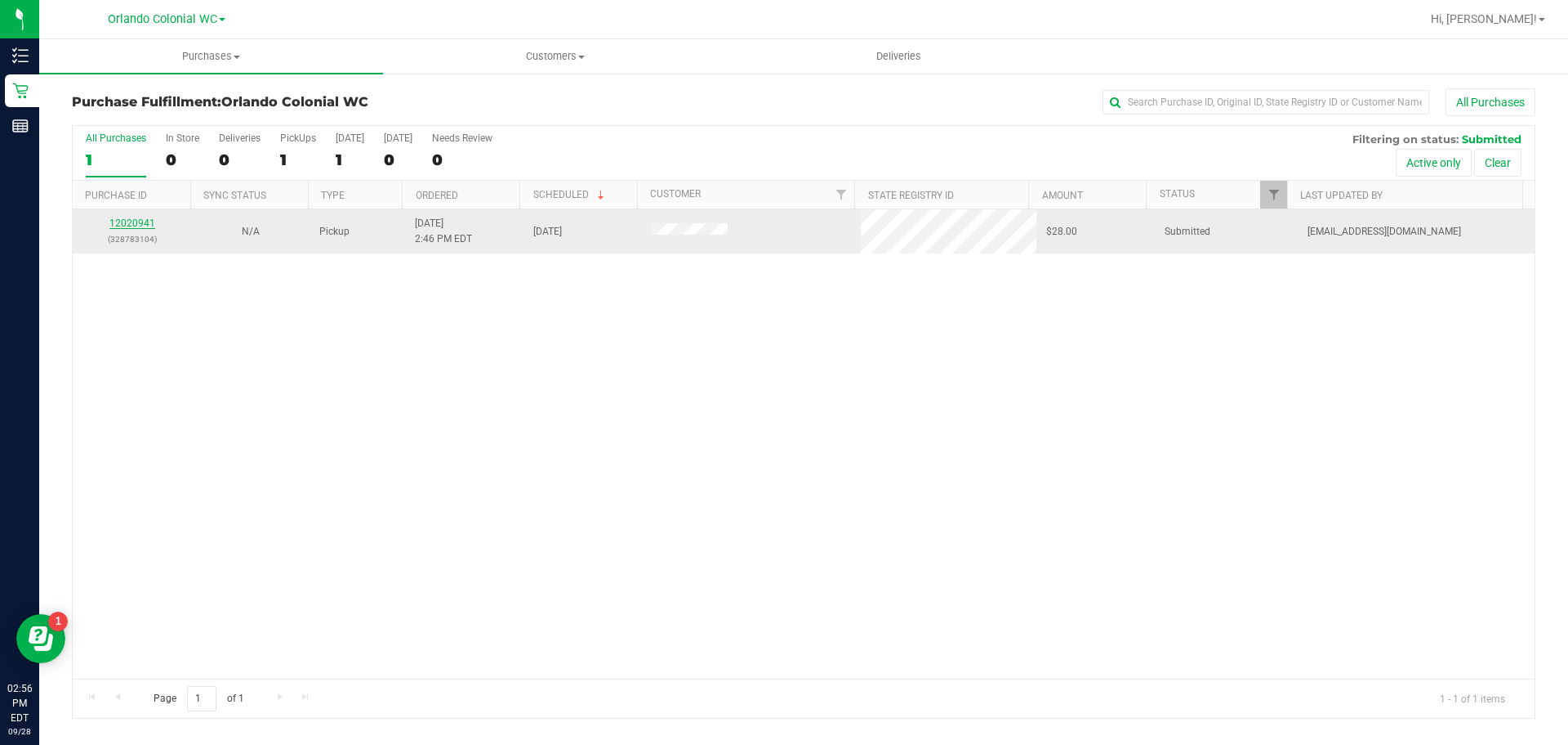
click at [138, 221] on link "12020941" at bounding box center [132, 224] width 45 height 12
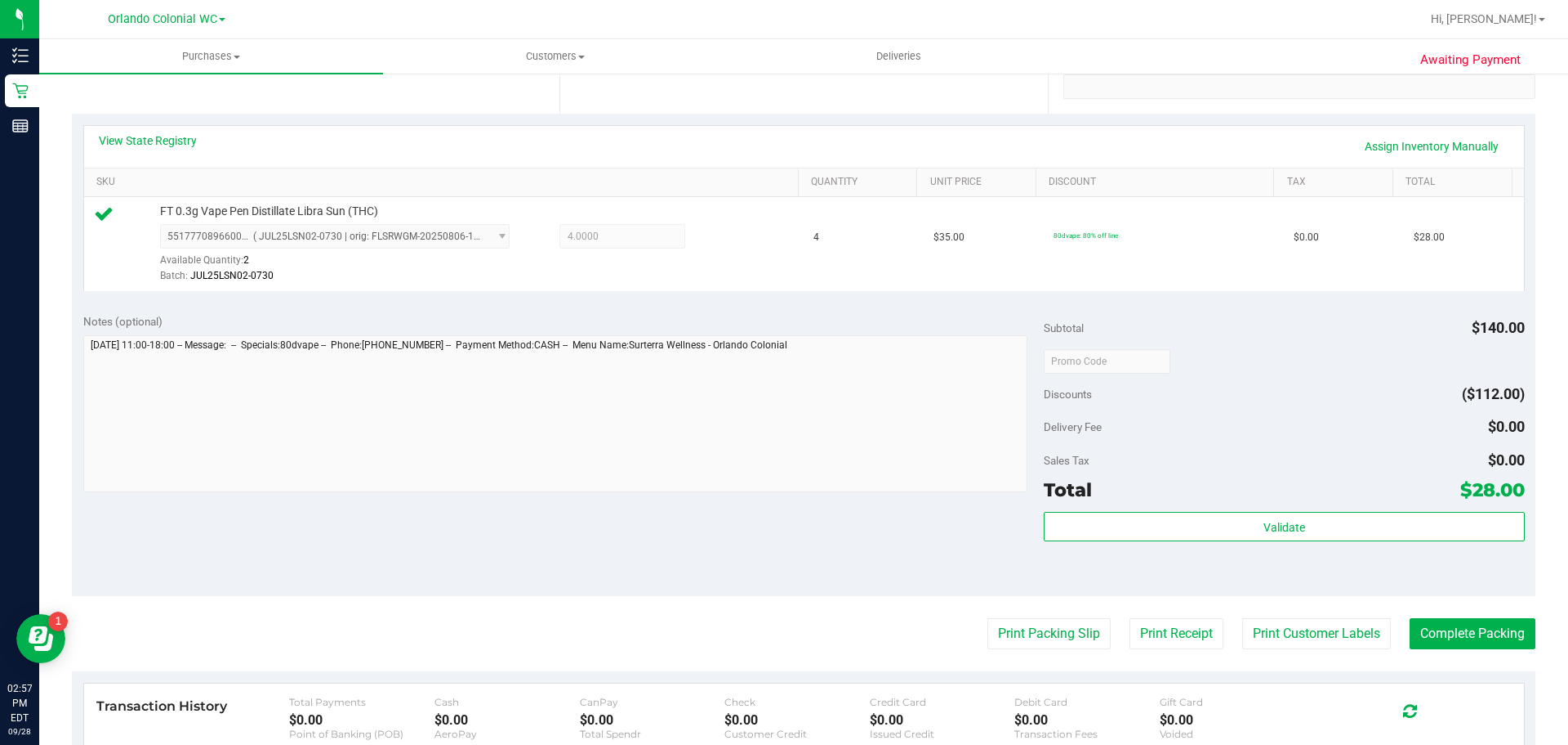
scroll to position [409, 0]
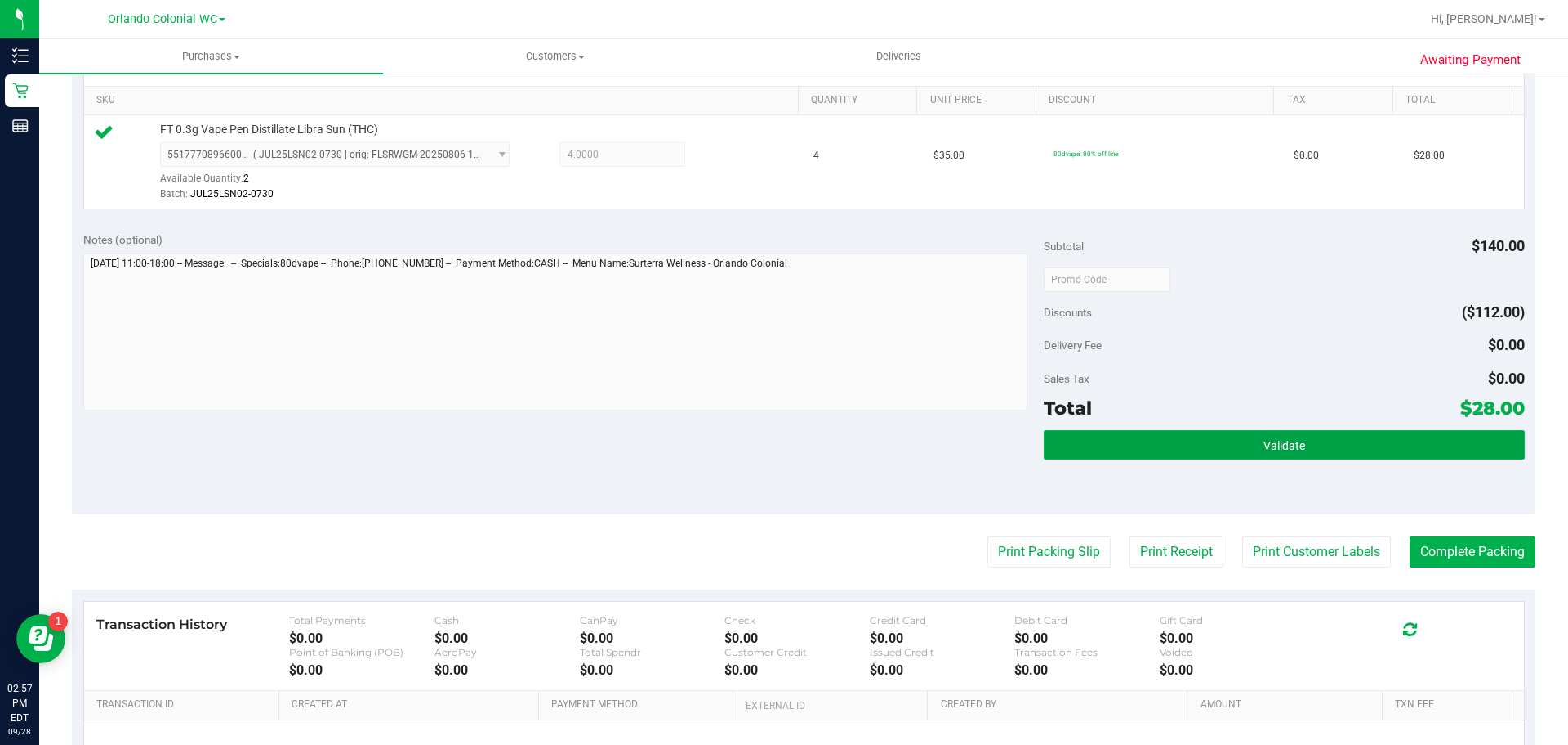
click at [1228, 447] on button "Validate" at bounding box center [1284, 444] width 481 height 30
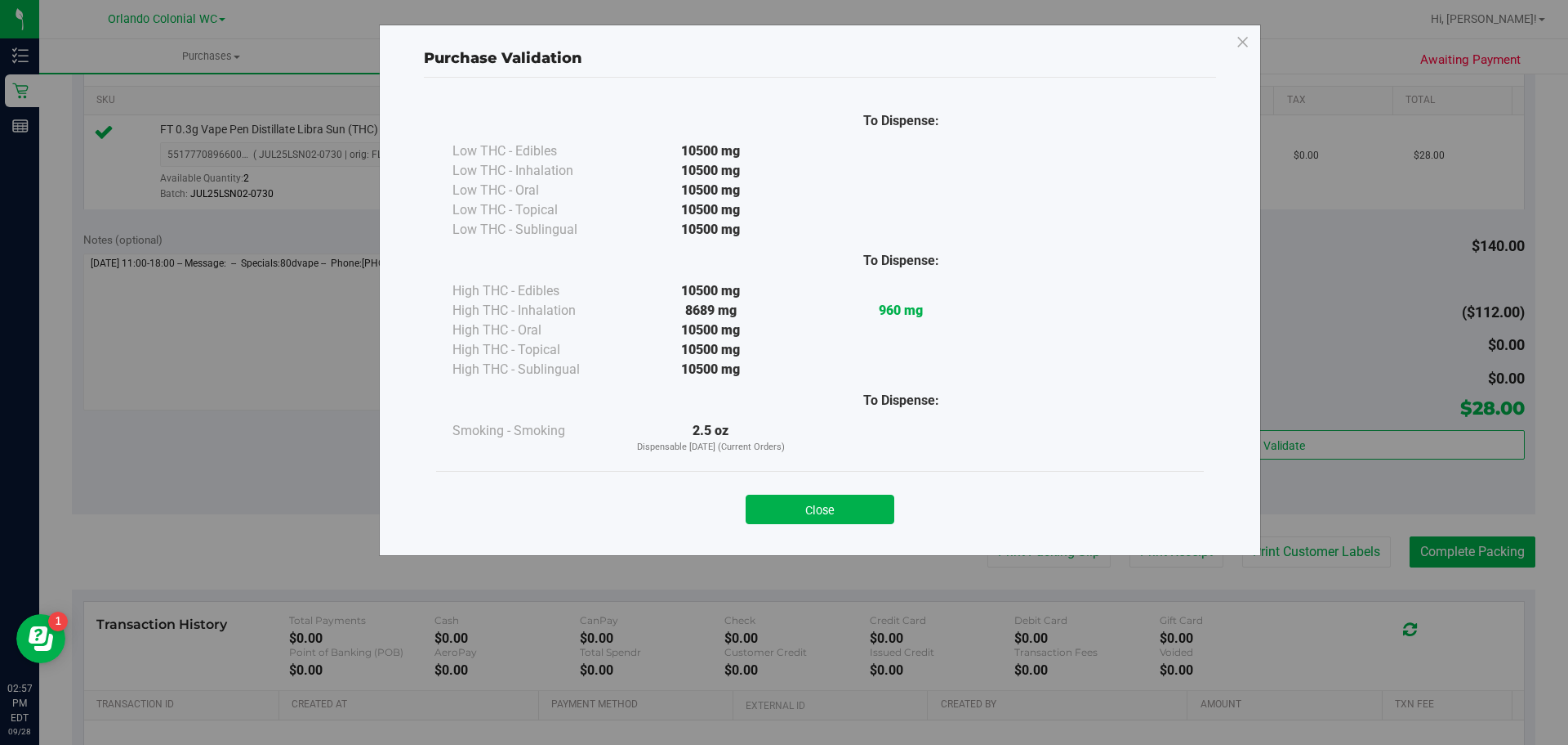
drag, startPoint x: 847, startPoint y: 496, endPoint x: 855, endPoint y: 497, distance: 8.1
click at [846, 496] on button "Close" at bounding box center [820, 509] width 148 height 30
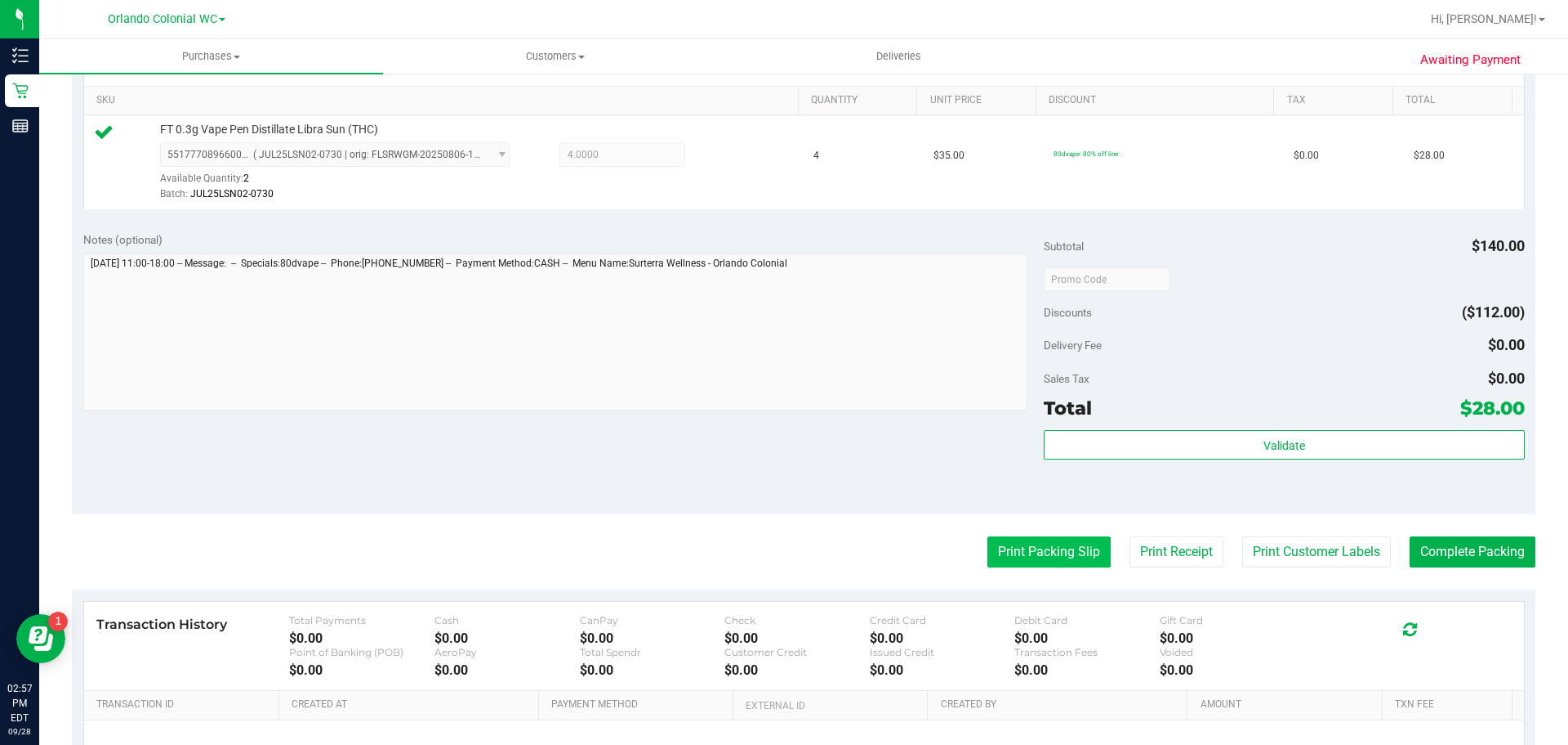
click at [1046, 546] on button "Print Packing Slip" at bounding box center [1049, 551] width 123 height 31
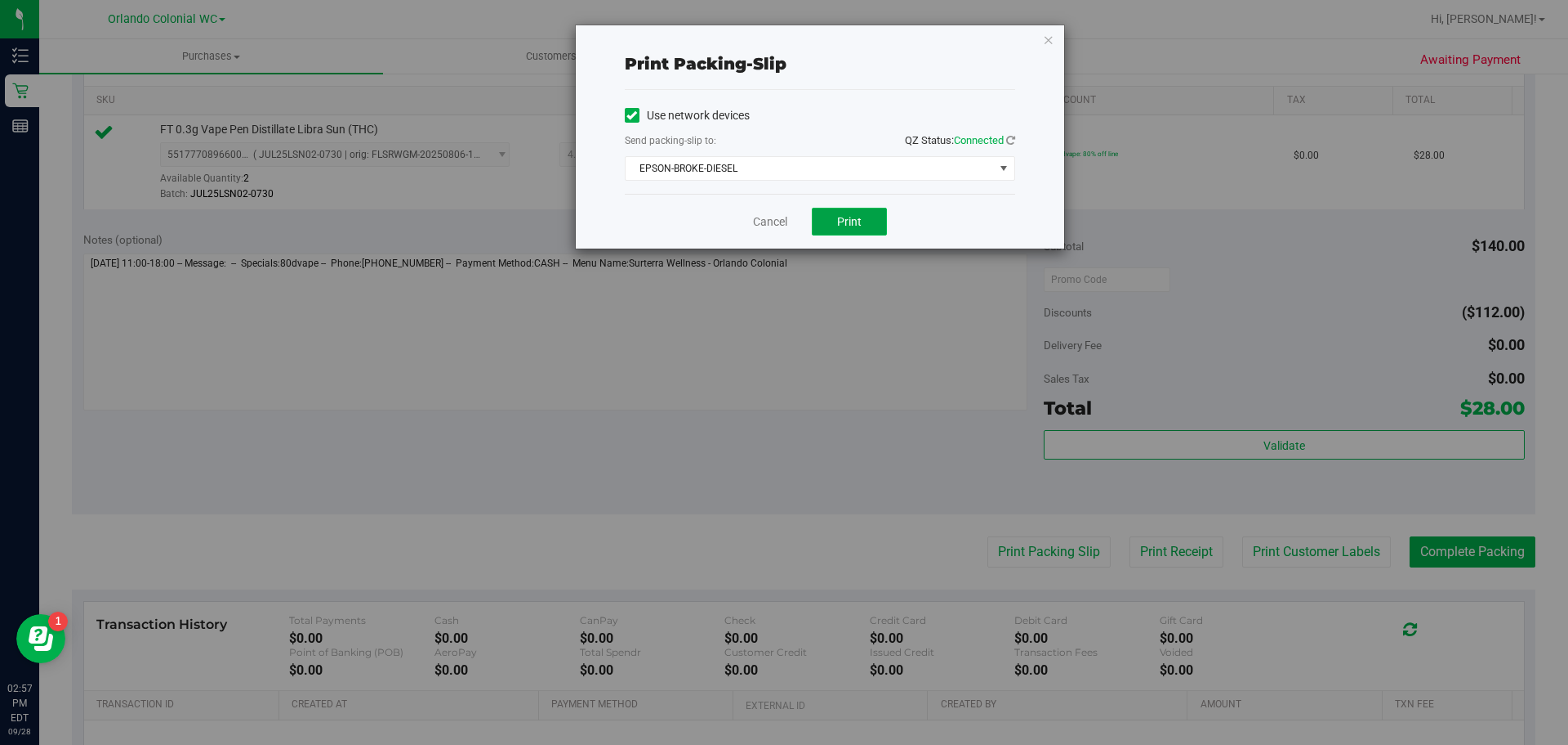
click at [859, 219] on span "Print" at bounding box center [849, 222] width 24 height 13
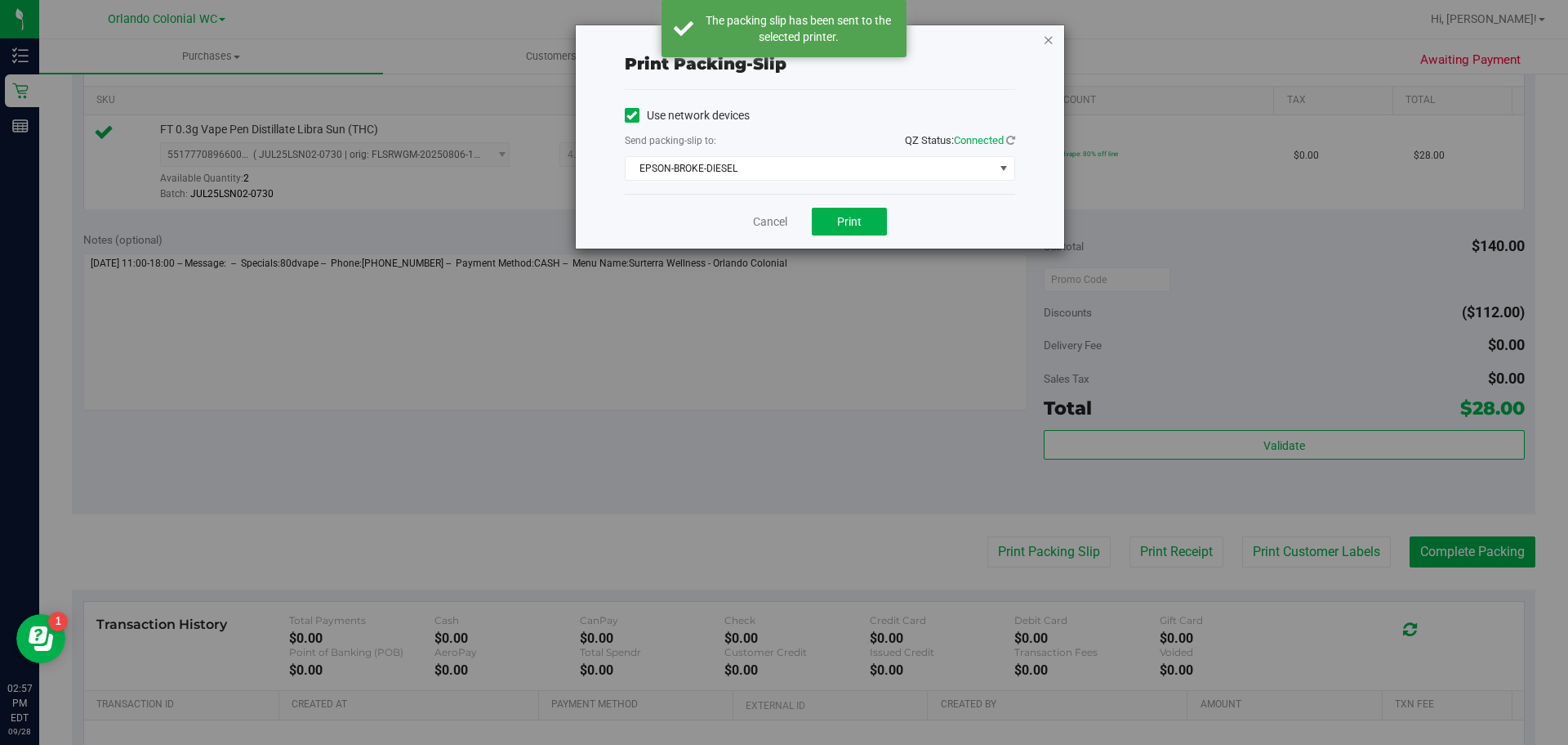
click at [1050, 36] on icon "button" at bounding box center [1049, 40] width 12 height 19
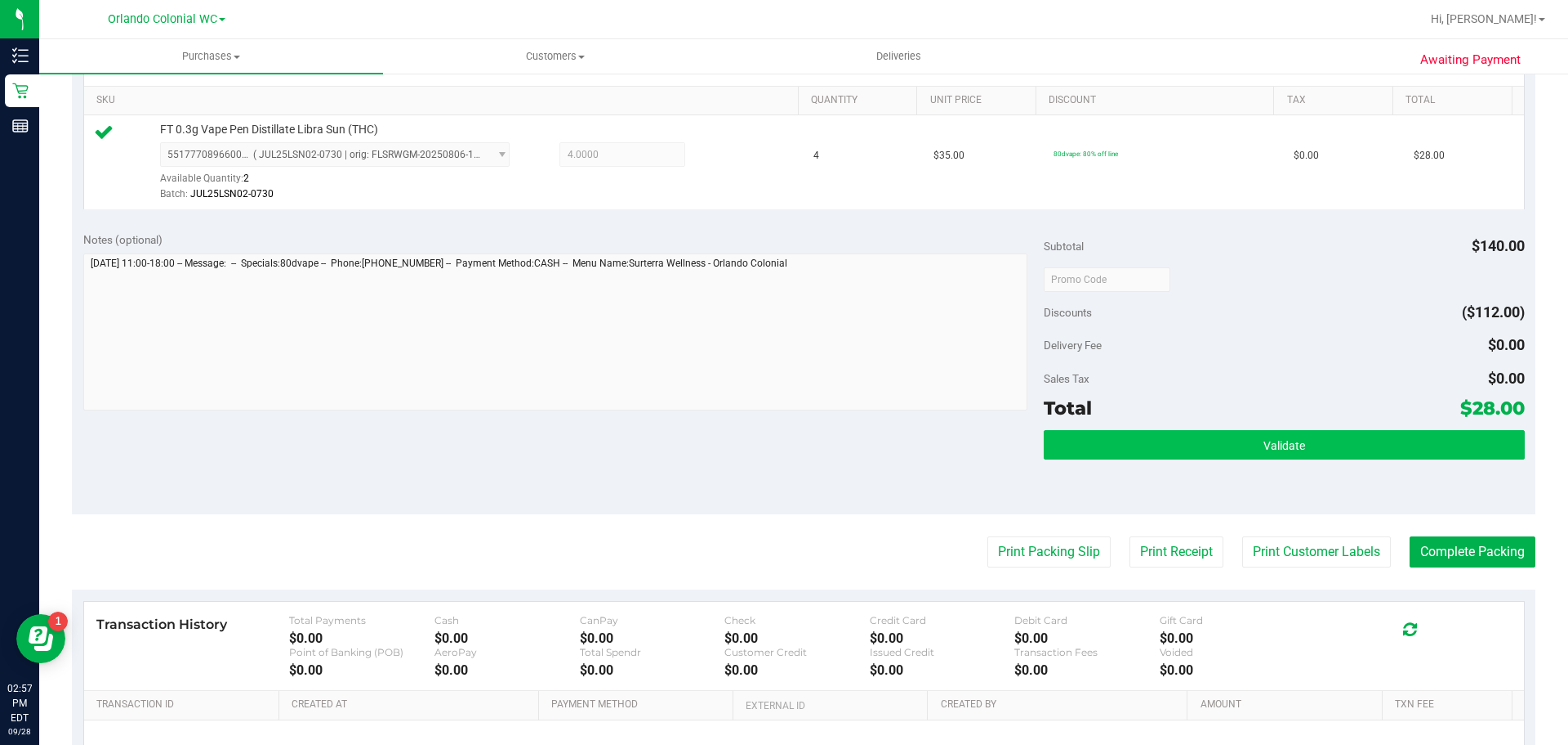
click at [1347, 454] on button "Validate" at bounding box center [1284, 444] width 481 height 30
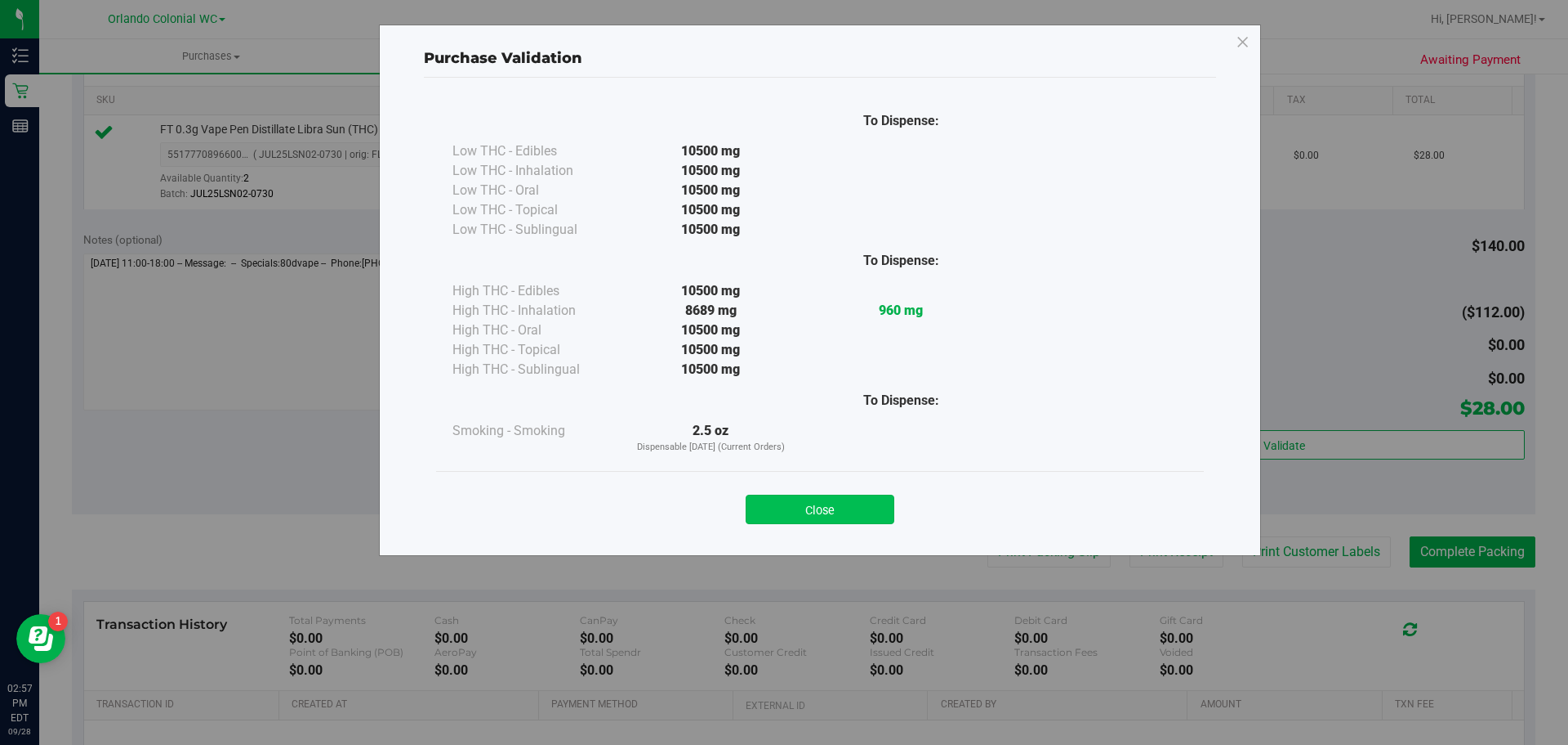
click at [855, 508] on button "Close" at bounding box center [820, 509] width 148 height 30
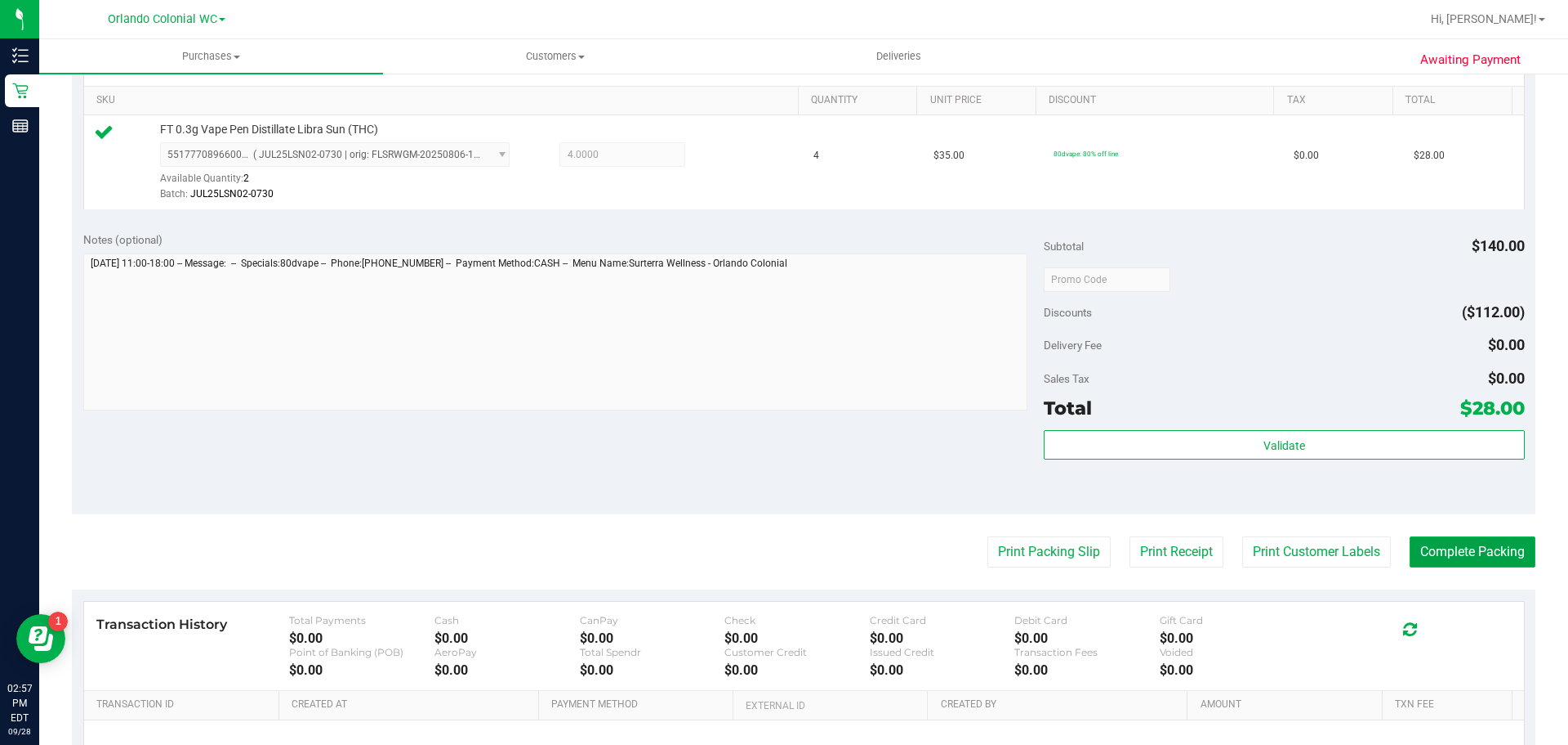
click at [1457, 549] on button "Complete Packing" at bounding box center [1473, 551] width 126 height 31
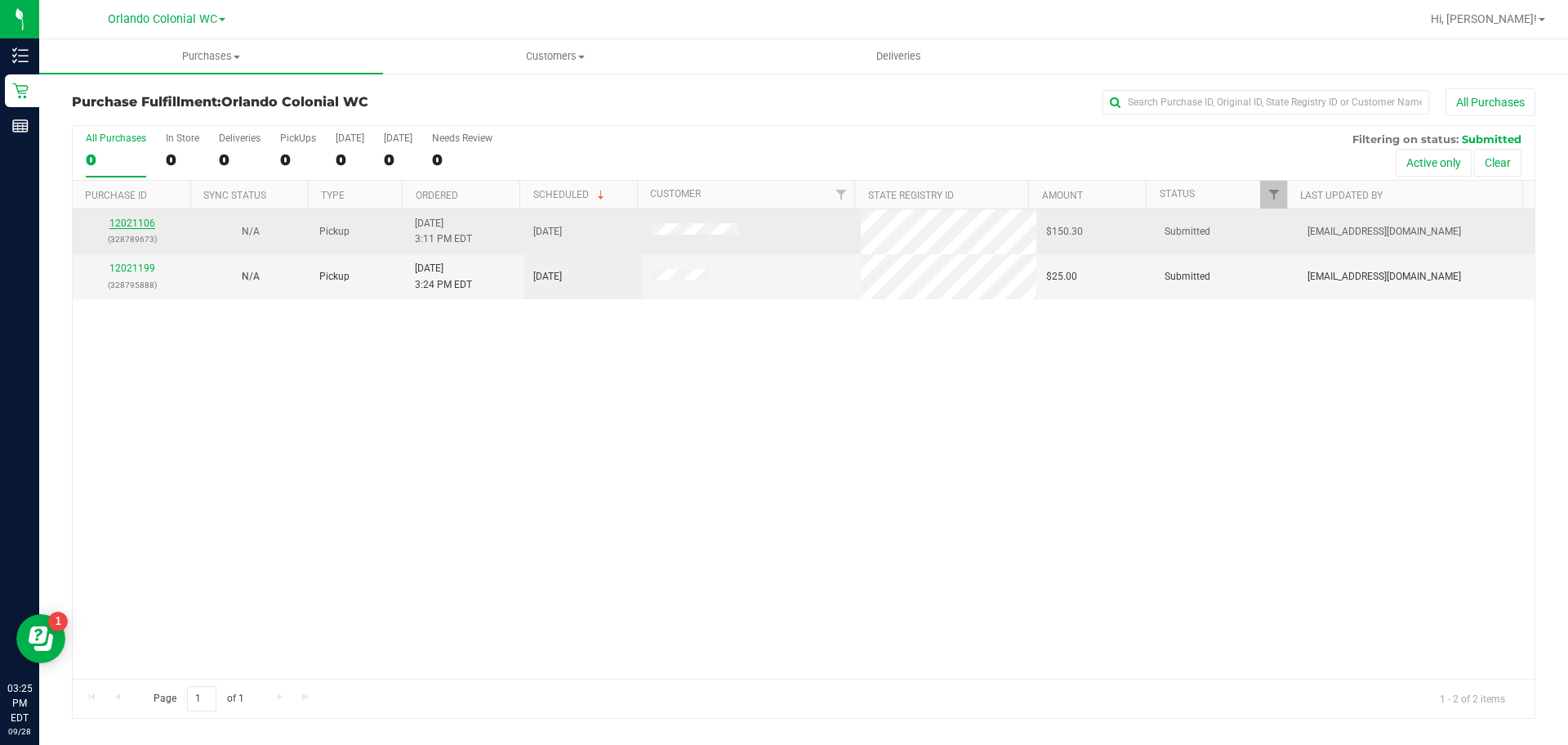
click at [137, 221] on link "12021106" at bounding box center [132, 224] width 45 height 12
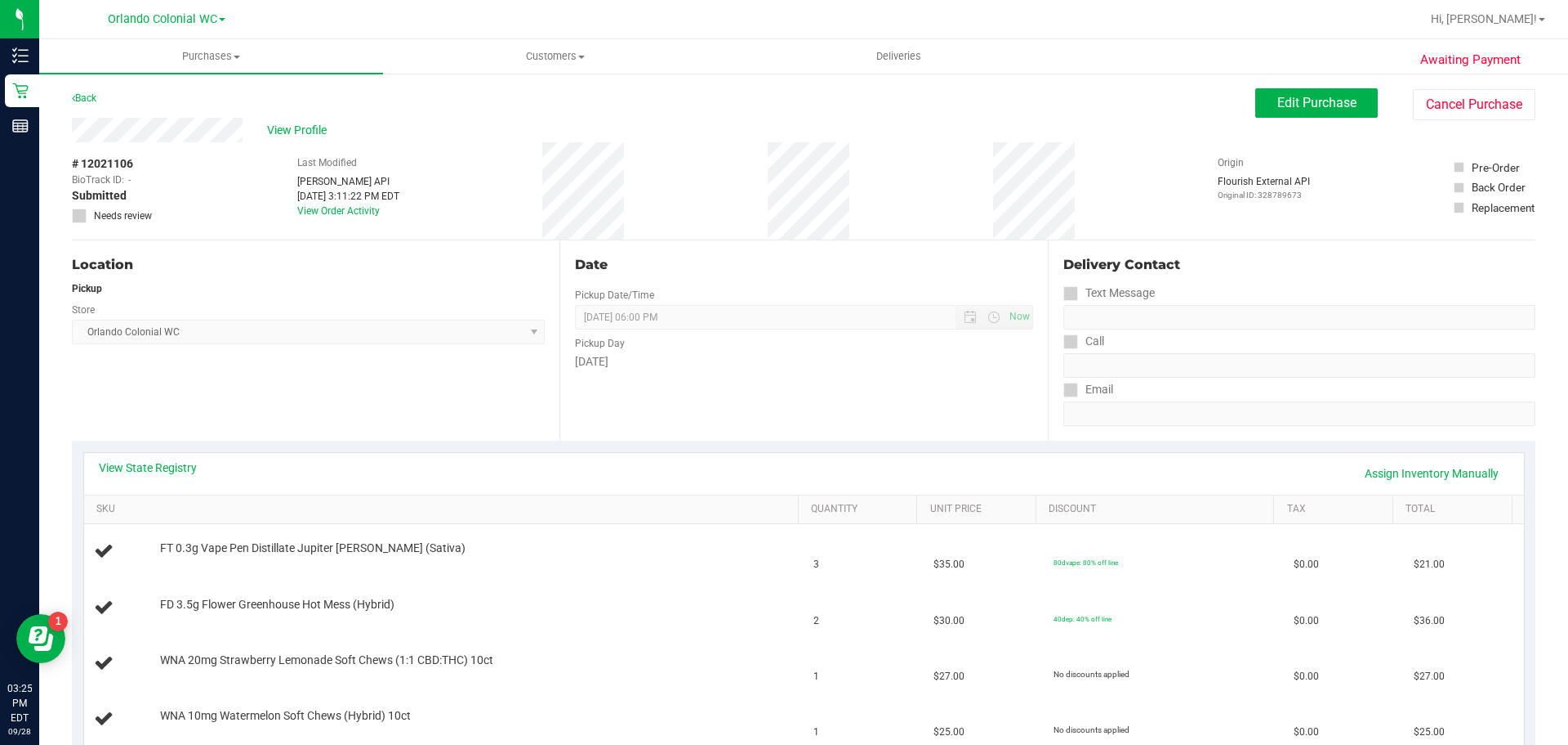
click at [86, 94] on link "Back" at bounding box center [84, 98] width 24 height 12
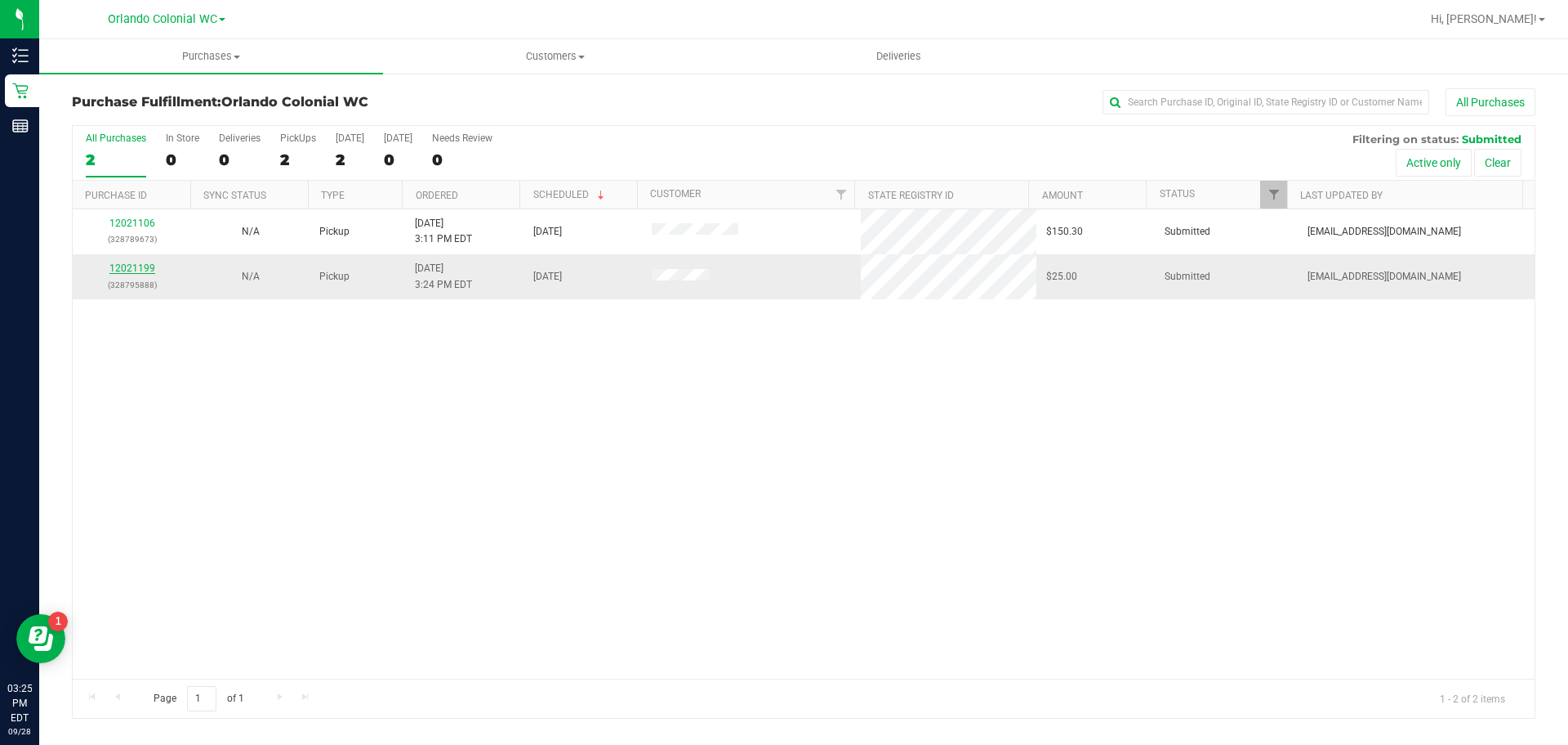
click at [141, 268] on link "12021199" at bounding box center [132, 268] width 45 height 12
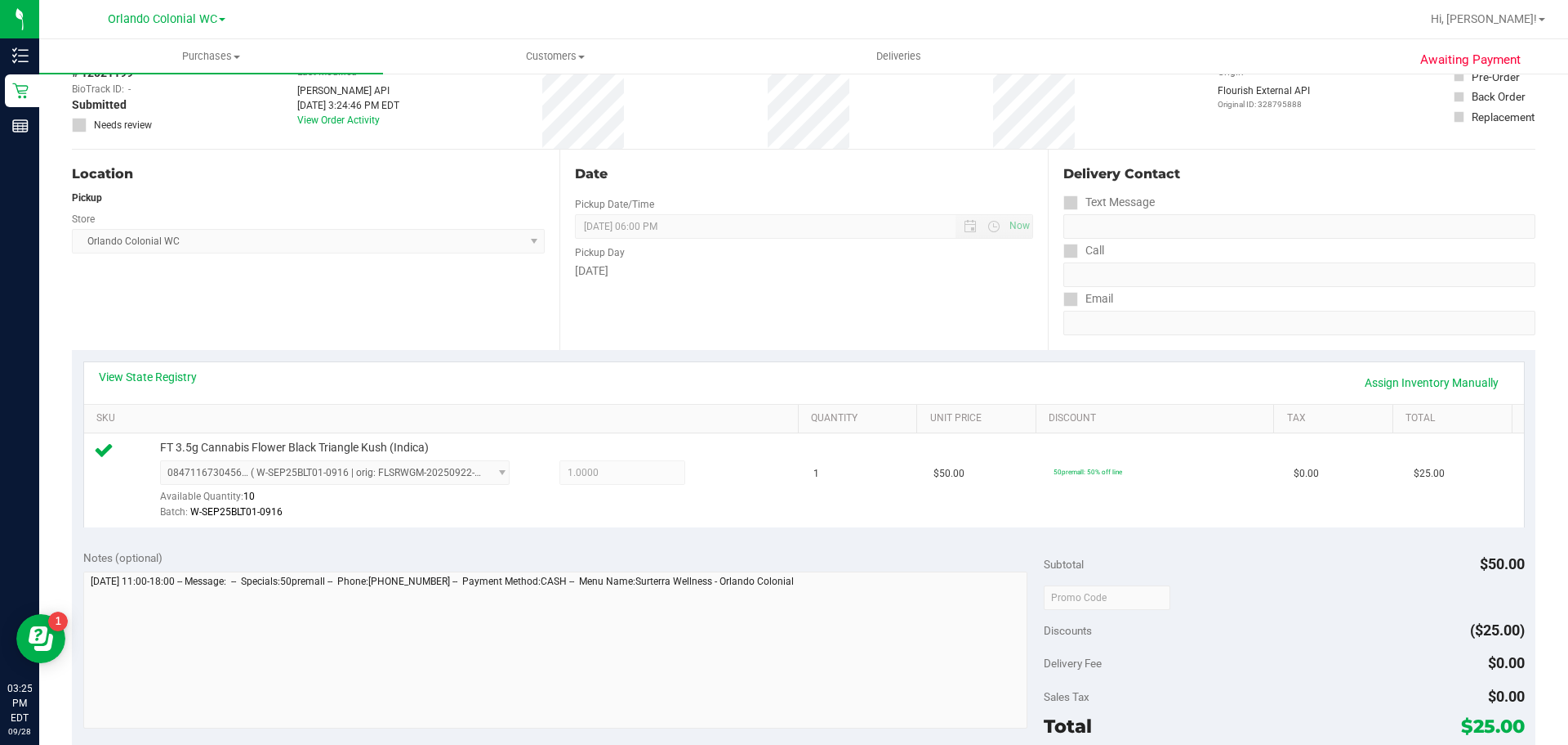
scroll to position [409, 0]
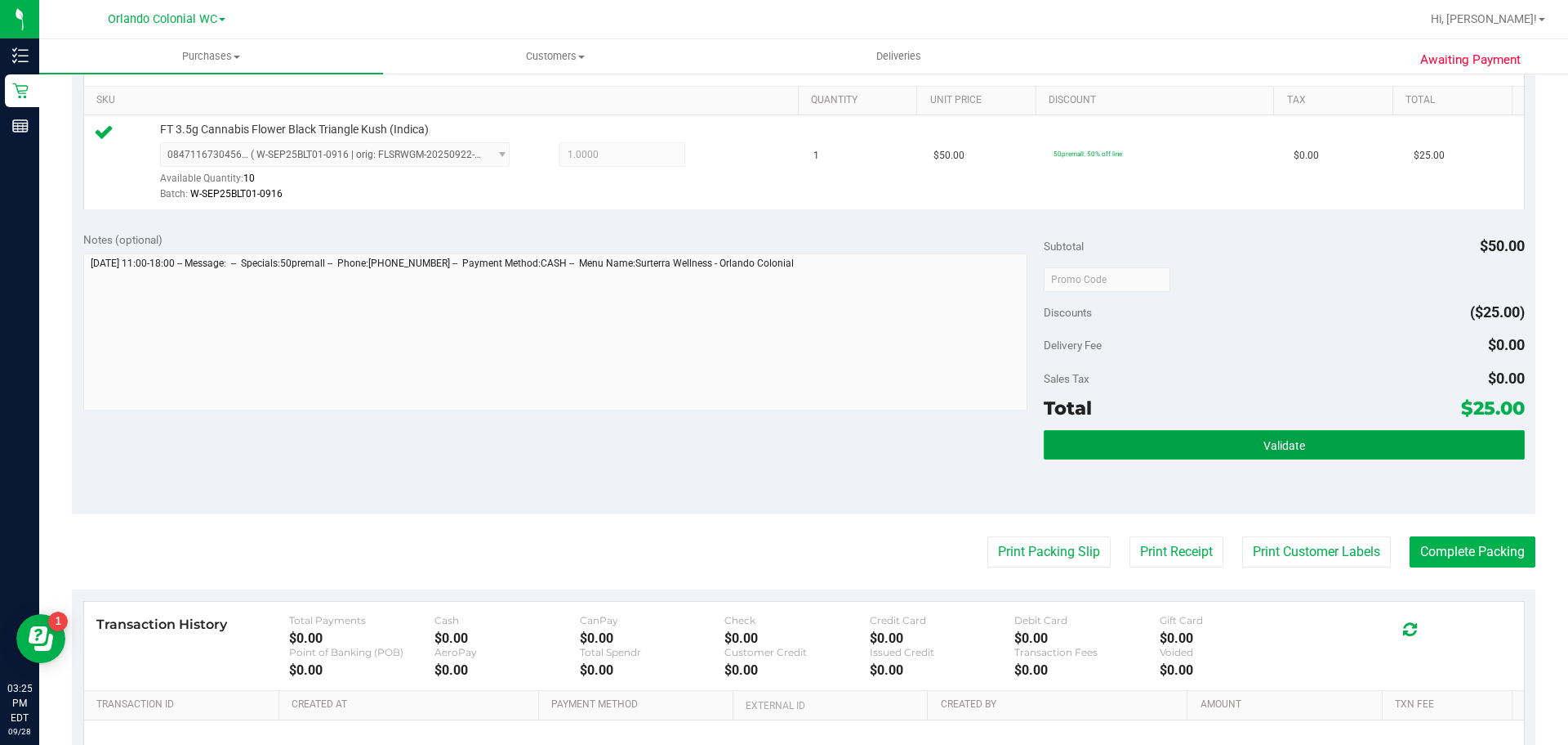
click at [1278, 448] on span "Validate" at bounding box center [1284, 445] width 41 height 13
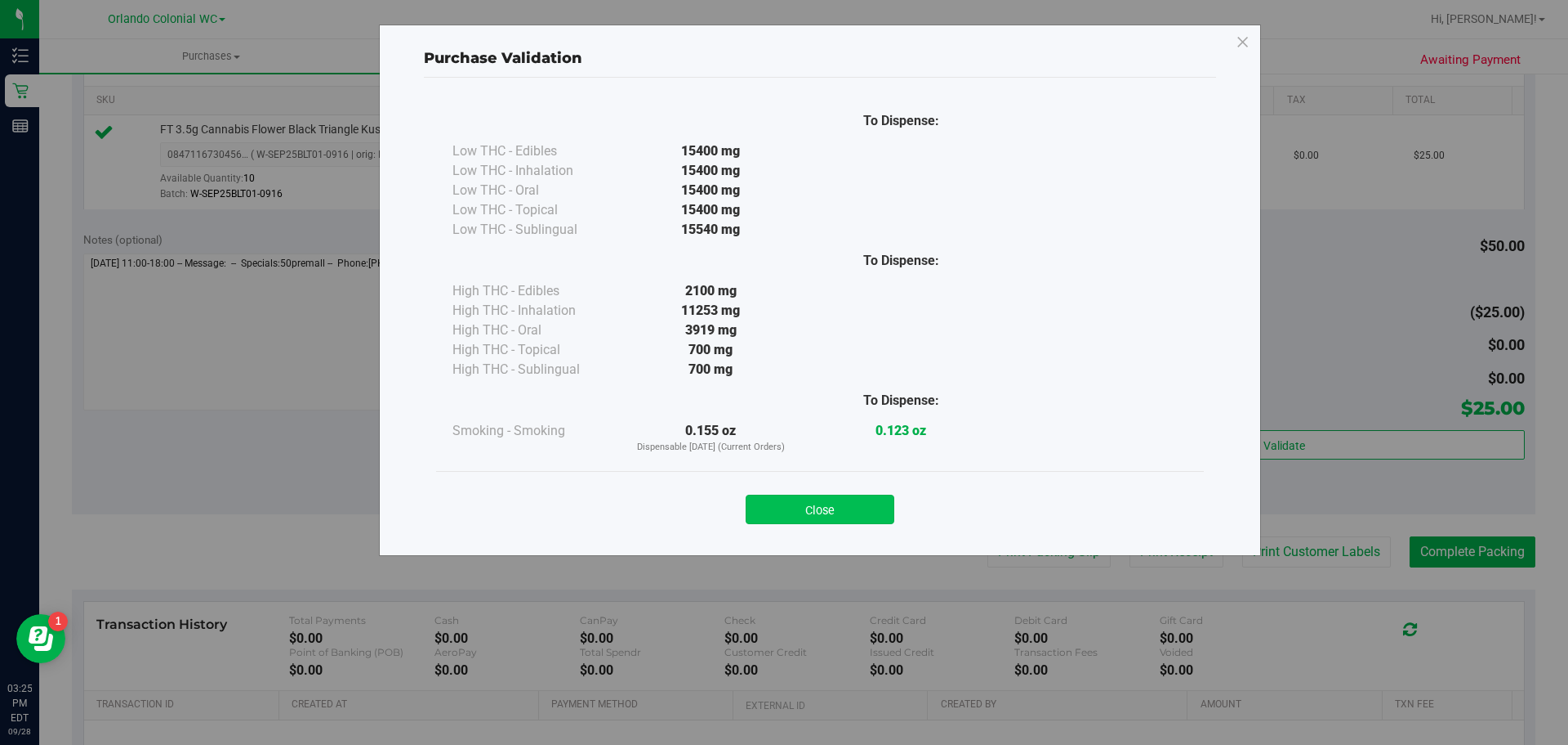
click at [884, 514] on button "Close" at bounding box center [820, 509] width 148 height 30
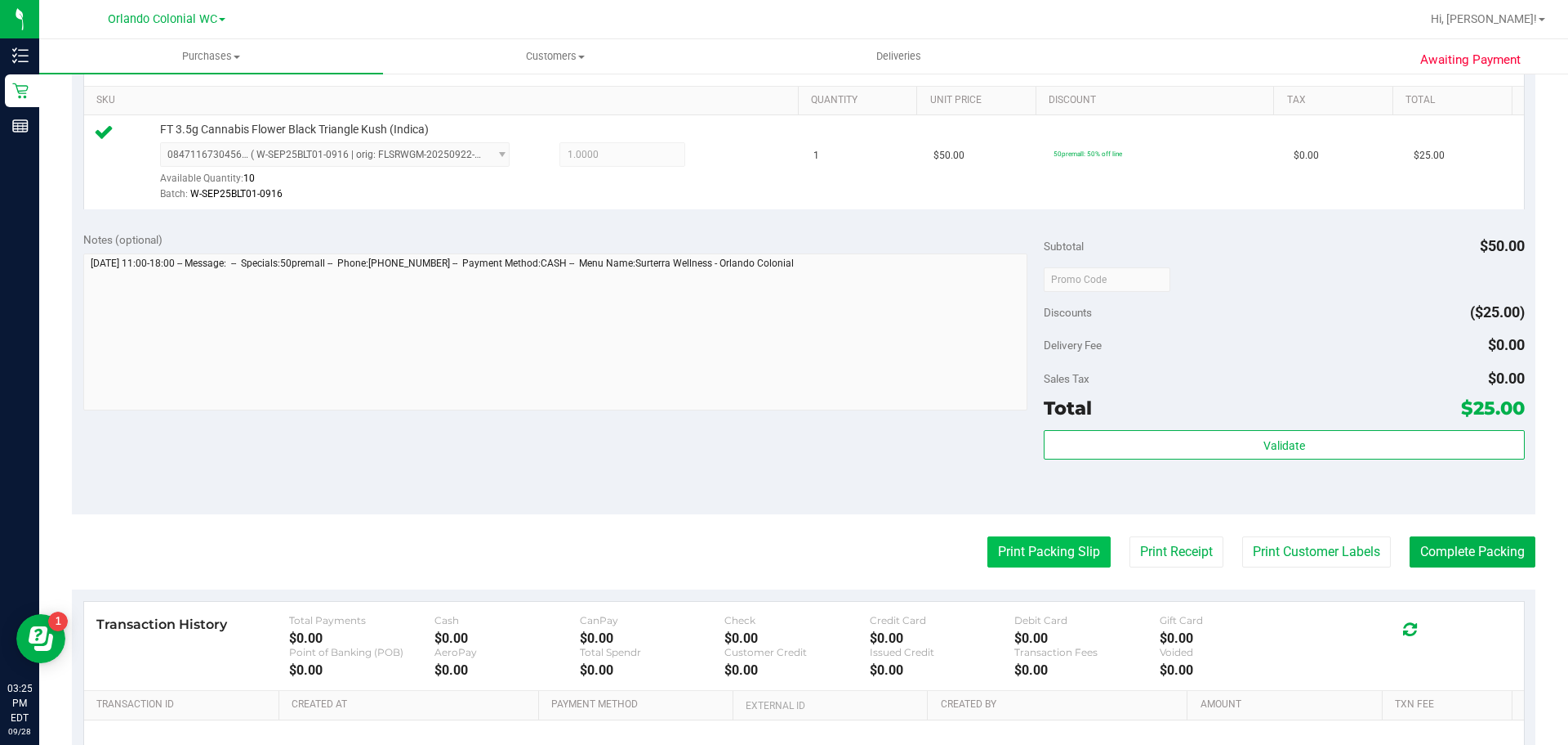
click at [1021, 537] on button "Print Packing Slip" at bounding box center [1049, 551] width 123 height 31
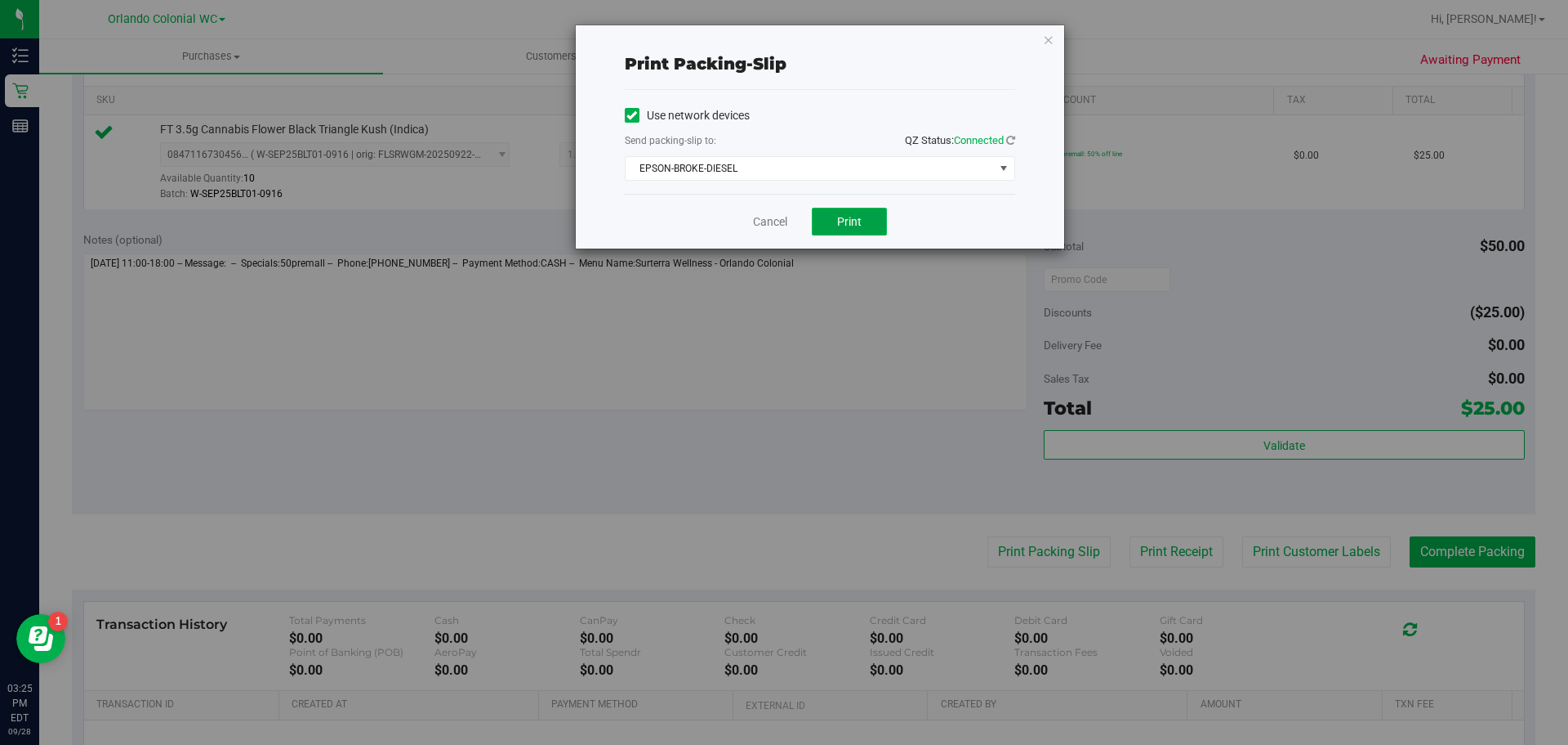
click at [850, 217] on span "Print" at bounding box center [849, 222] width 24 height 13
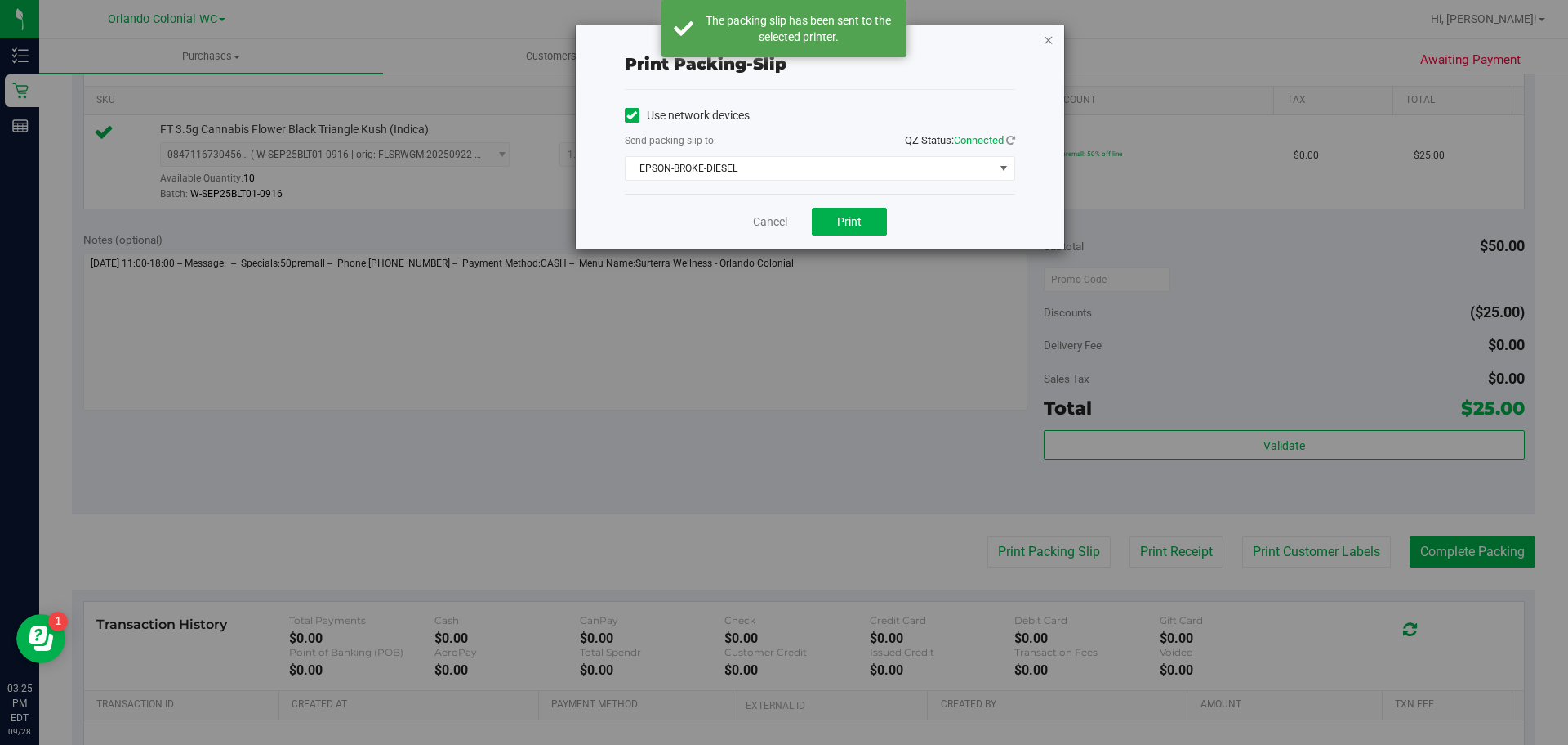
click at [1049, 43] on icon "button" at bounding box center [1049, 40] width 12 height 19
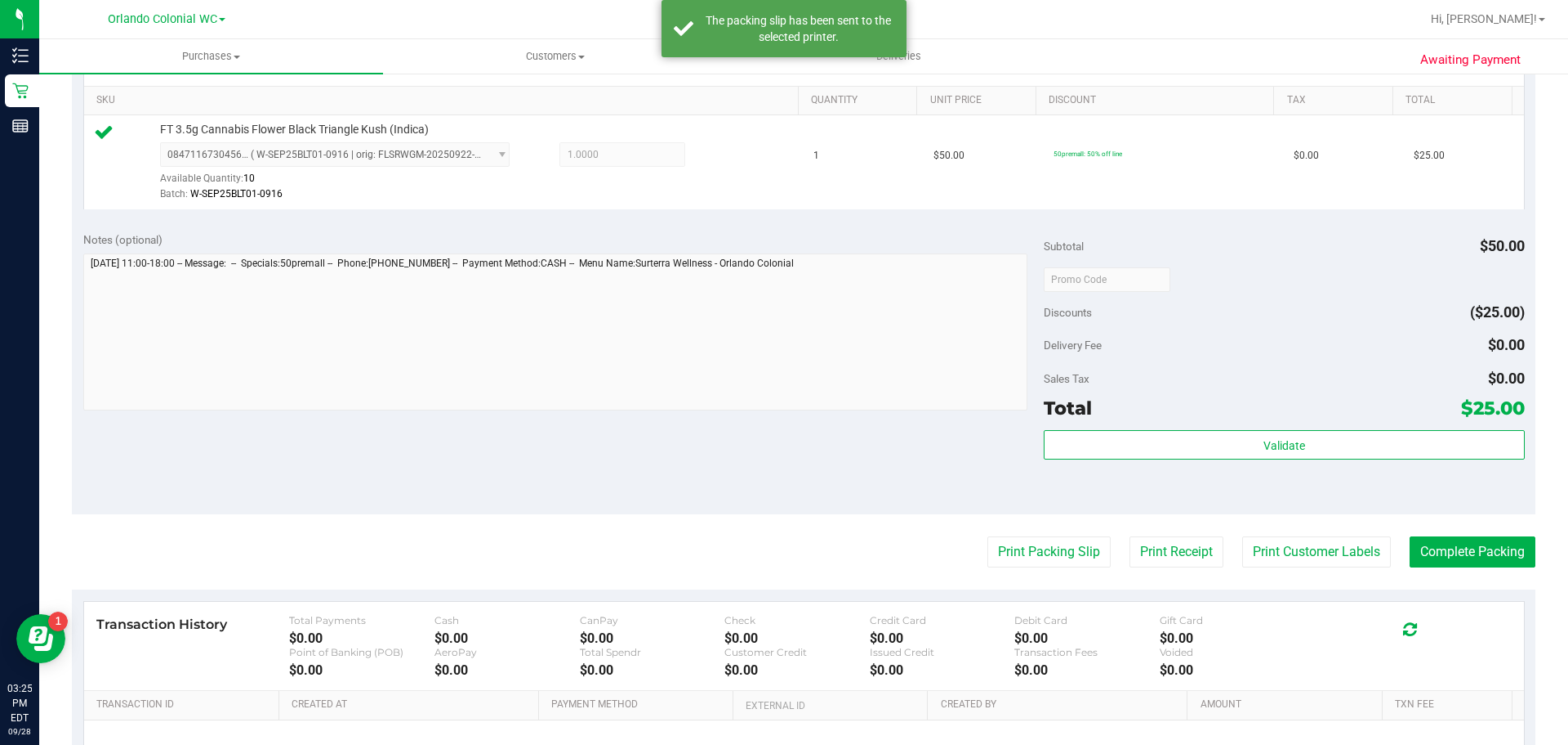
click at [1323, 414] on div "Total $25.00" at bounding box center [1284, 408] width 481 height 30
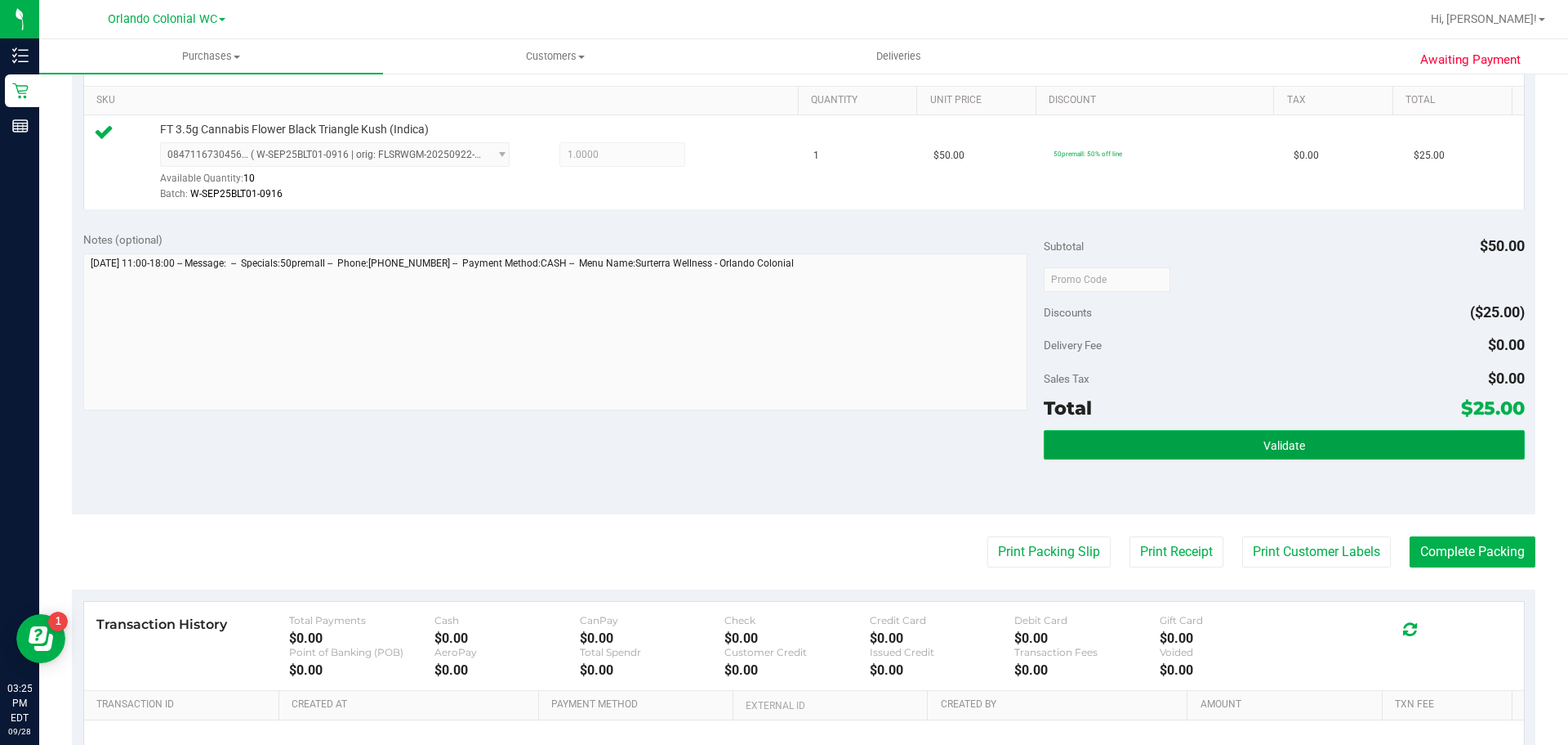
click at [1336, 438] on button "Validate" at bounding box center [1284, 444] width 481 height 30
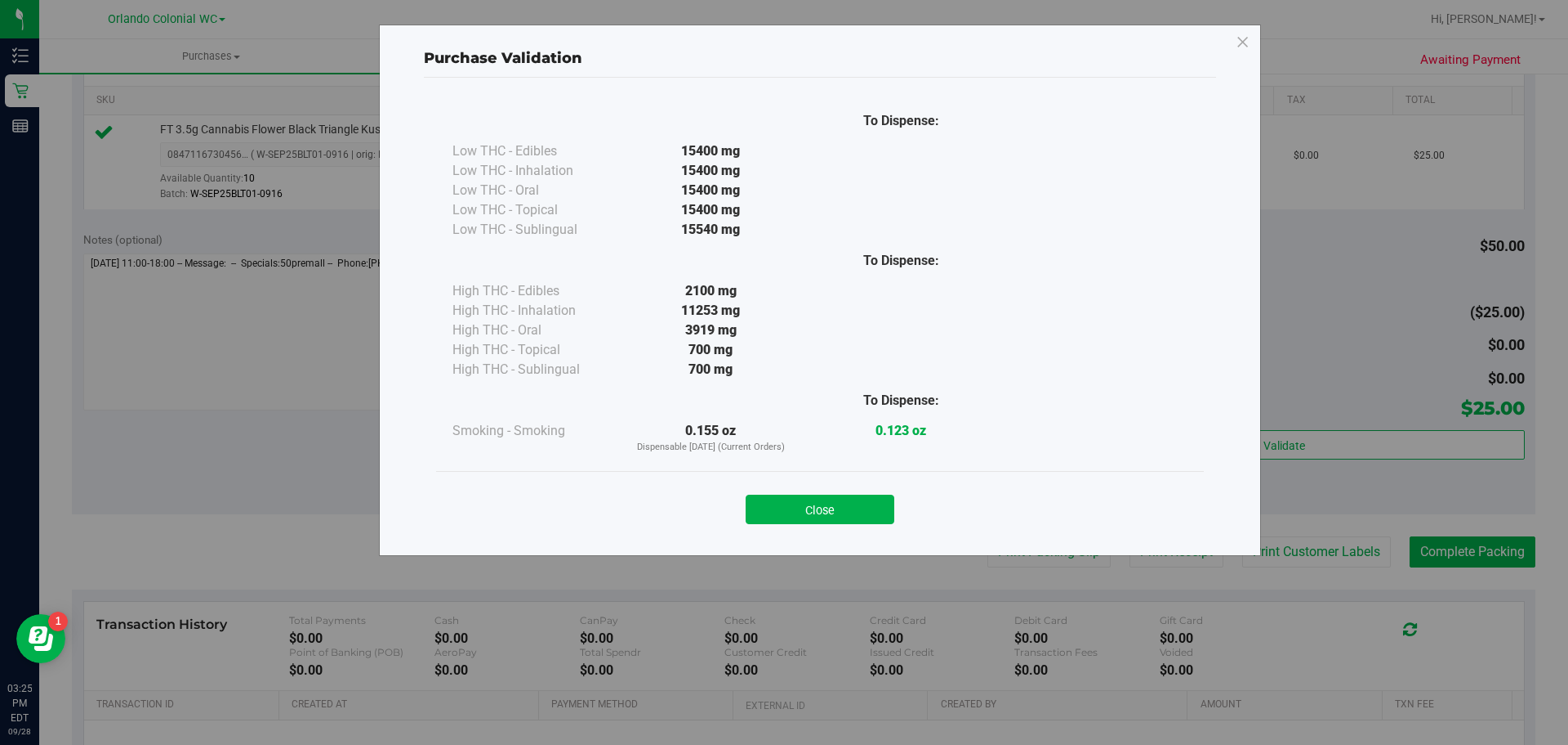
click at [851, 498] on button "Close" at bounding box center [820, 509] width 148 height 30
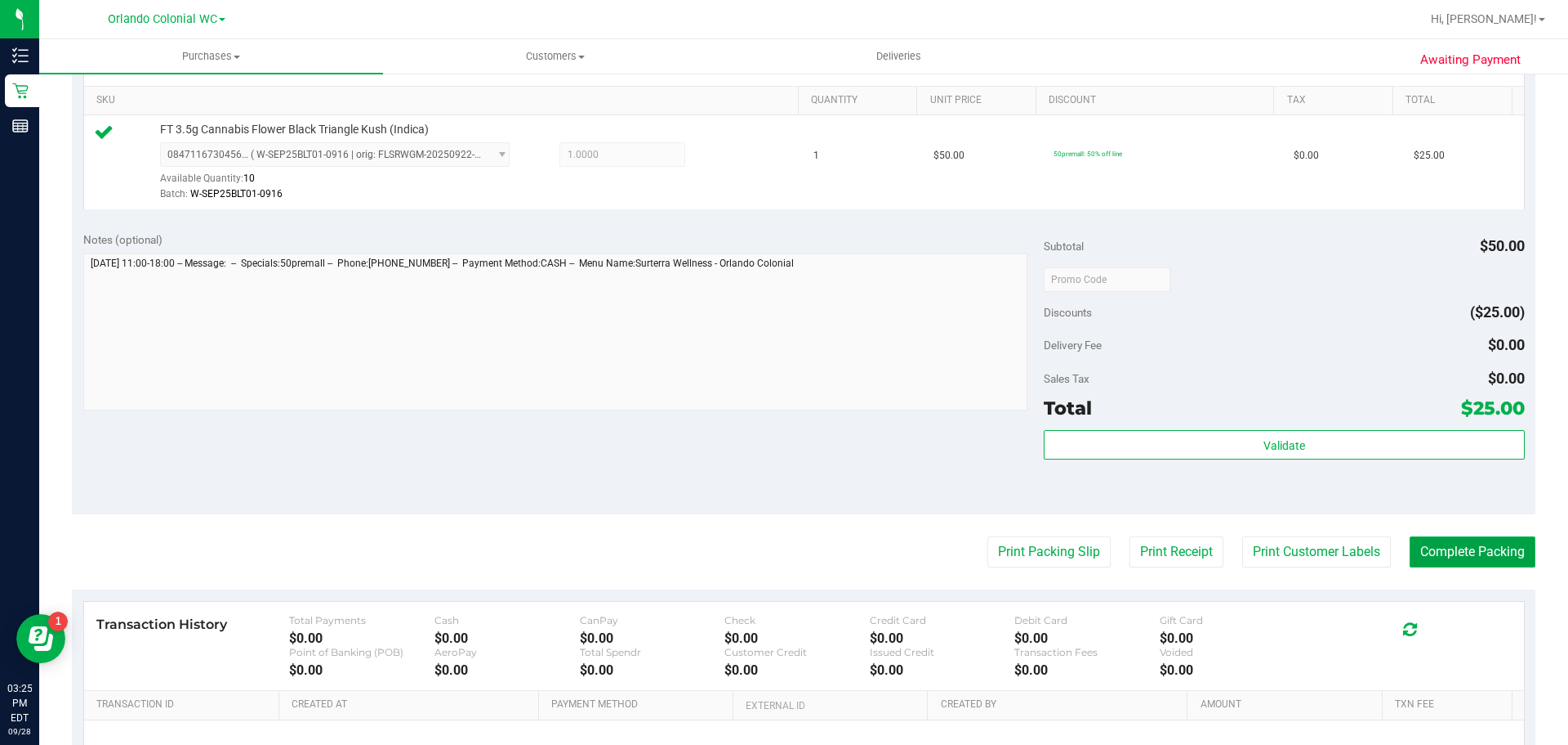
click at [1475, 540] on button "Complete Packing" at bounding box center [1473, 551] width 126 height 31
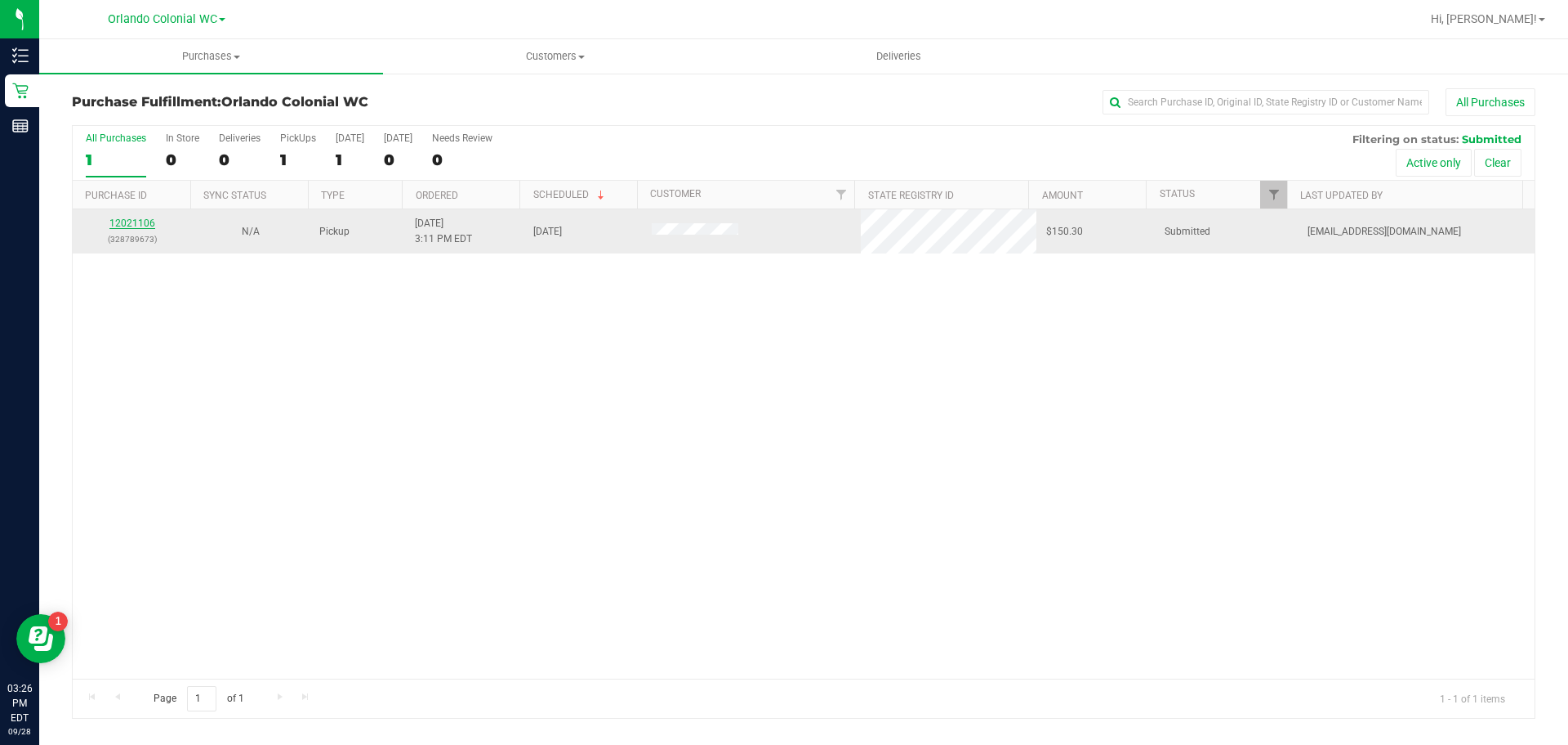
click at [121, 224] on link "12021106" at bounding box center [132, 224] width 45 height 12
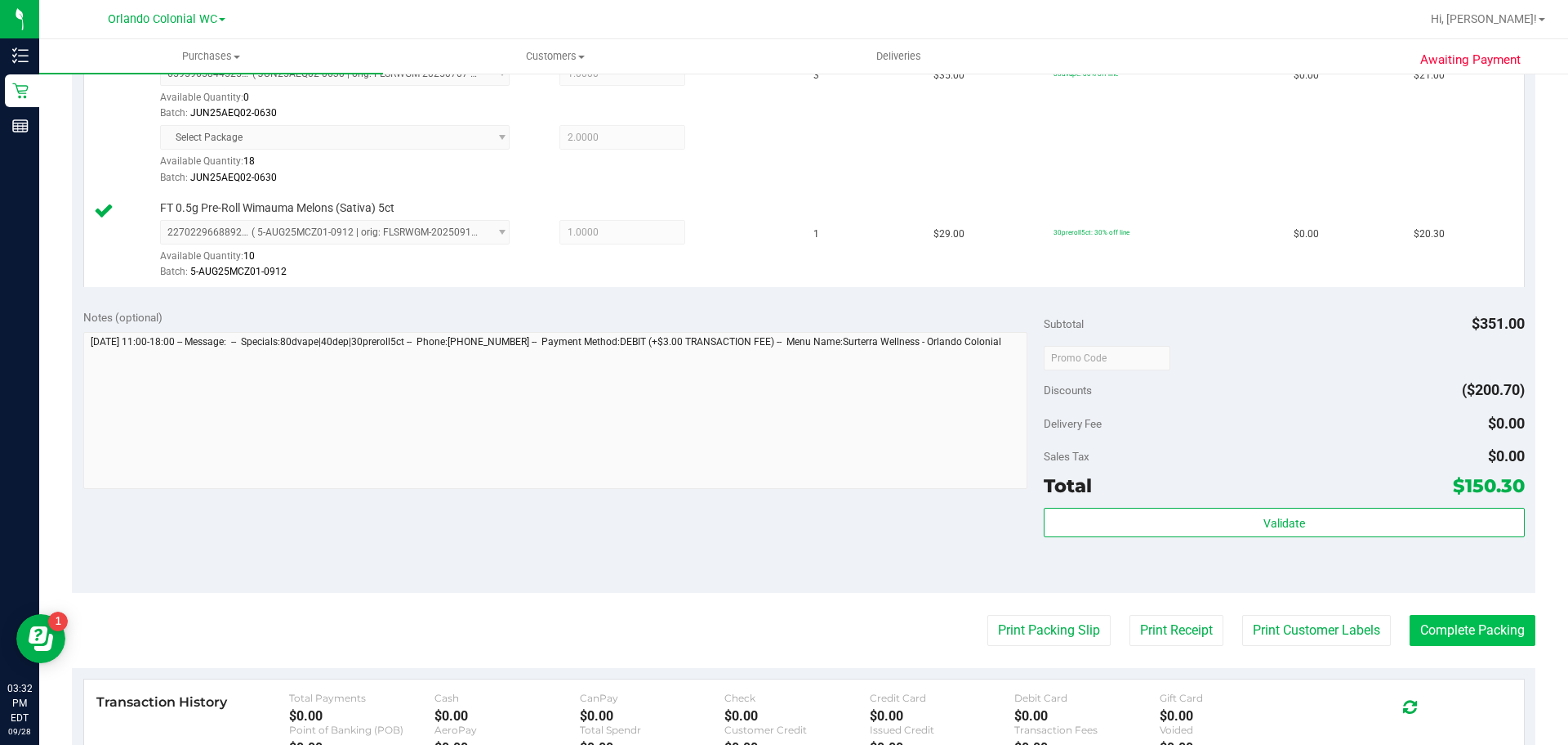
scroll to position [877, 0]
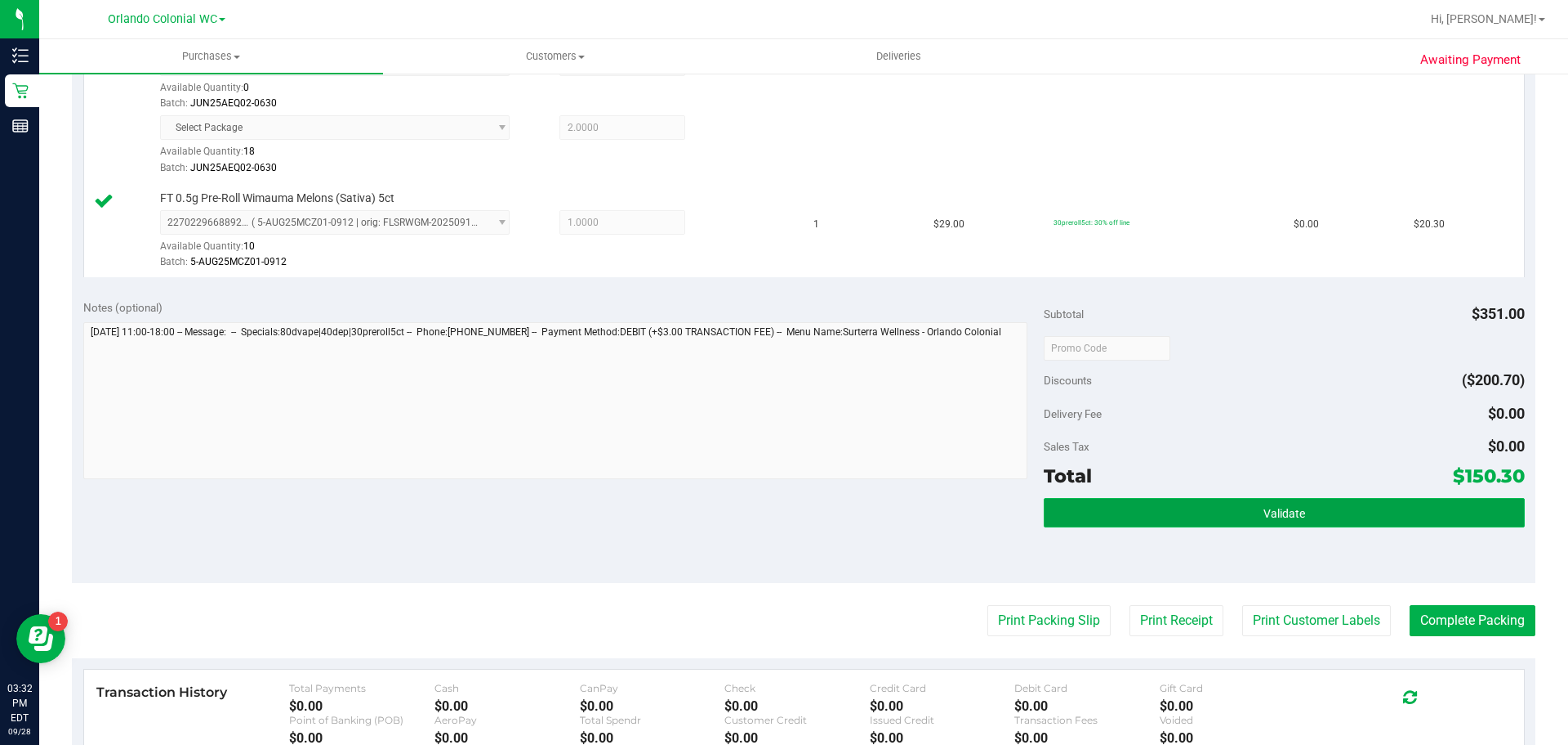
click at [1284, 514] on span "Validate" at bounding box center [1284, 514] width 41 height 13
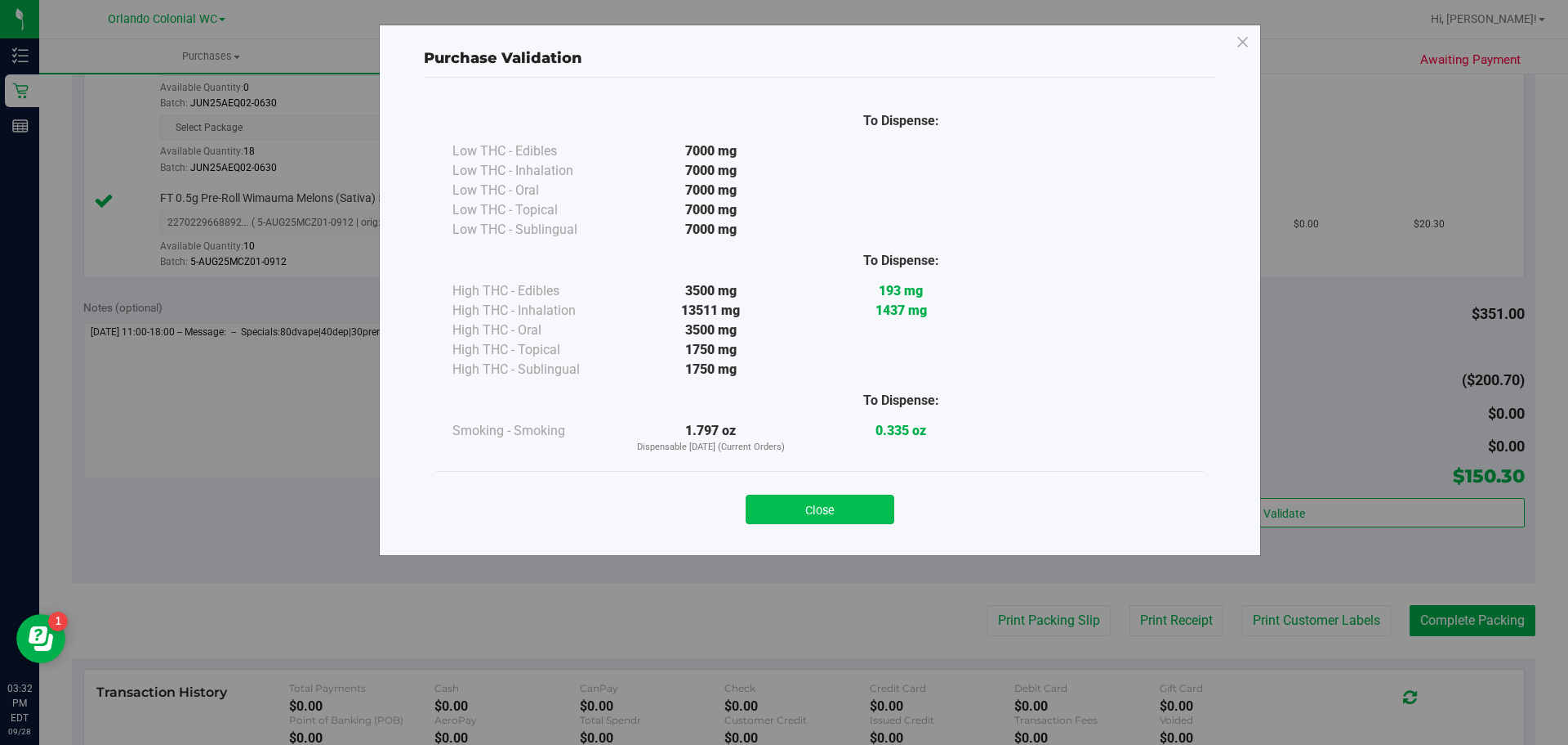
click at [848, 520] on button "Close" at bounding box center [820, 509] width 148 height 30
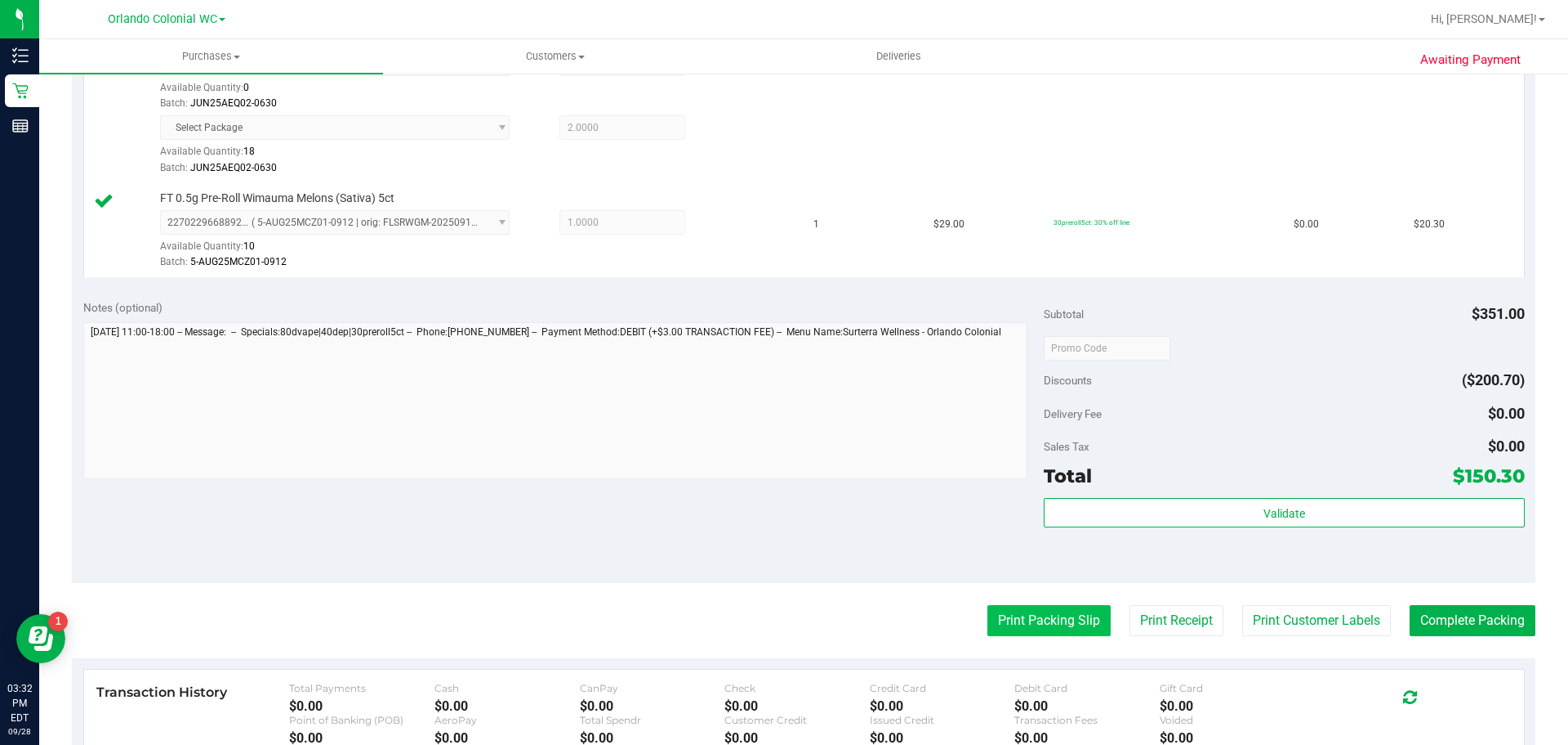
click at [1053, 634] on button "Print Packing Slip" at bounding box center [1049, 621] width 123 height 31
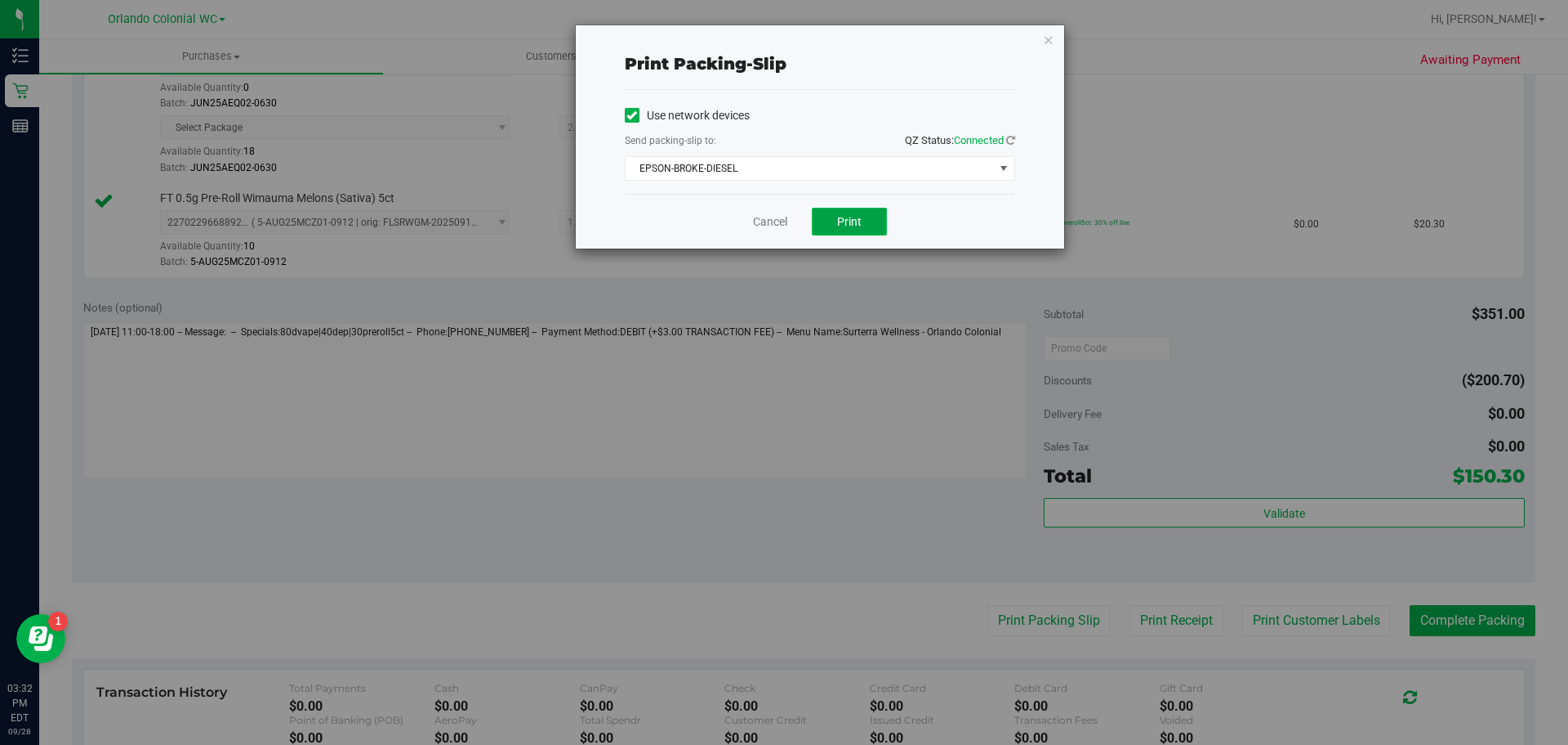
click at [836, 228] on button "Print" at bounding box center [849, 221] width 75 height 28
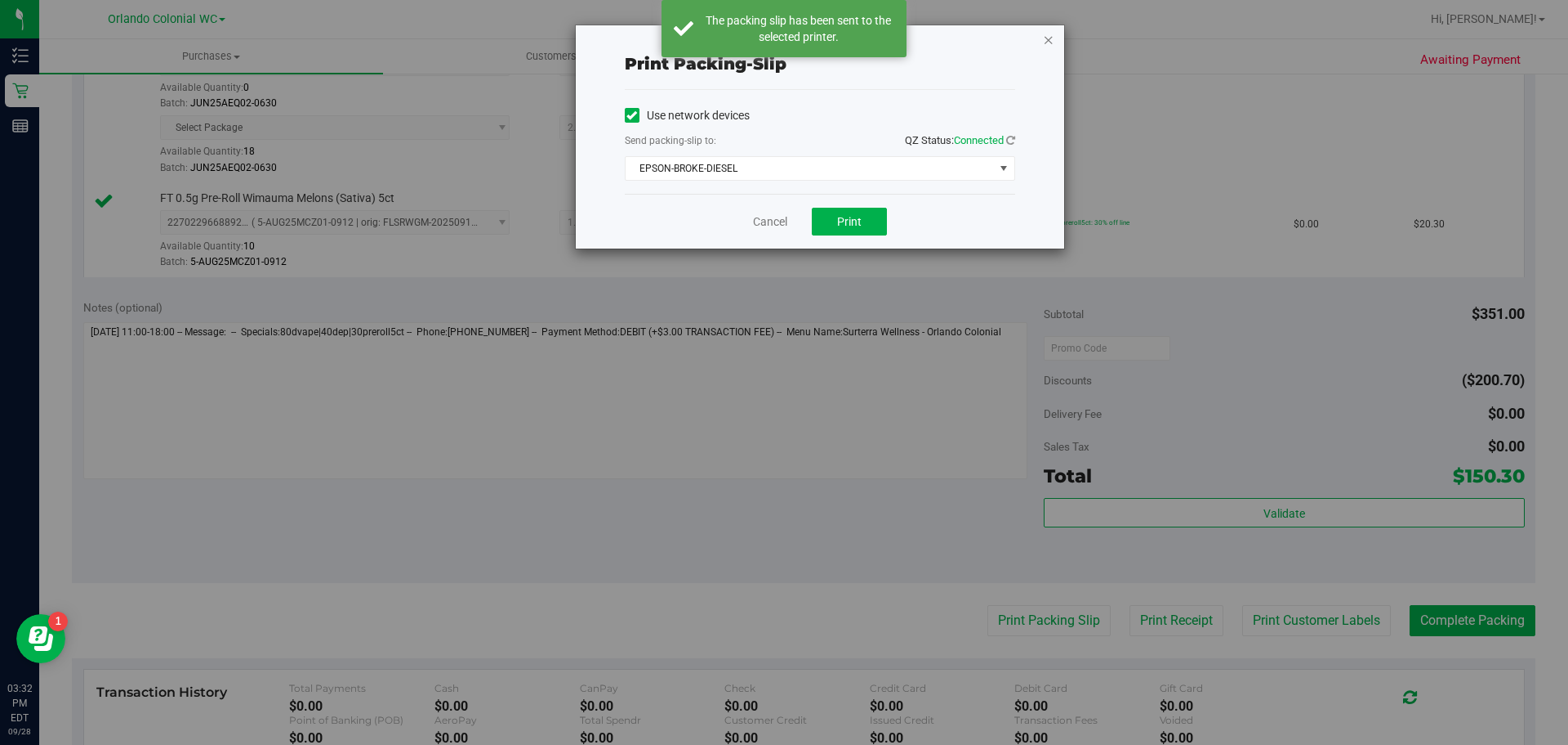
click at [1050, 43] on icon "button" at bounding box center [1049, 40] width 12 height 19
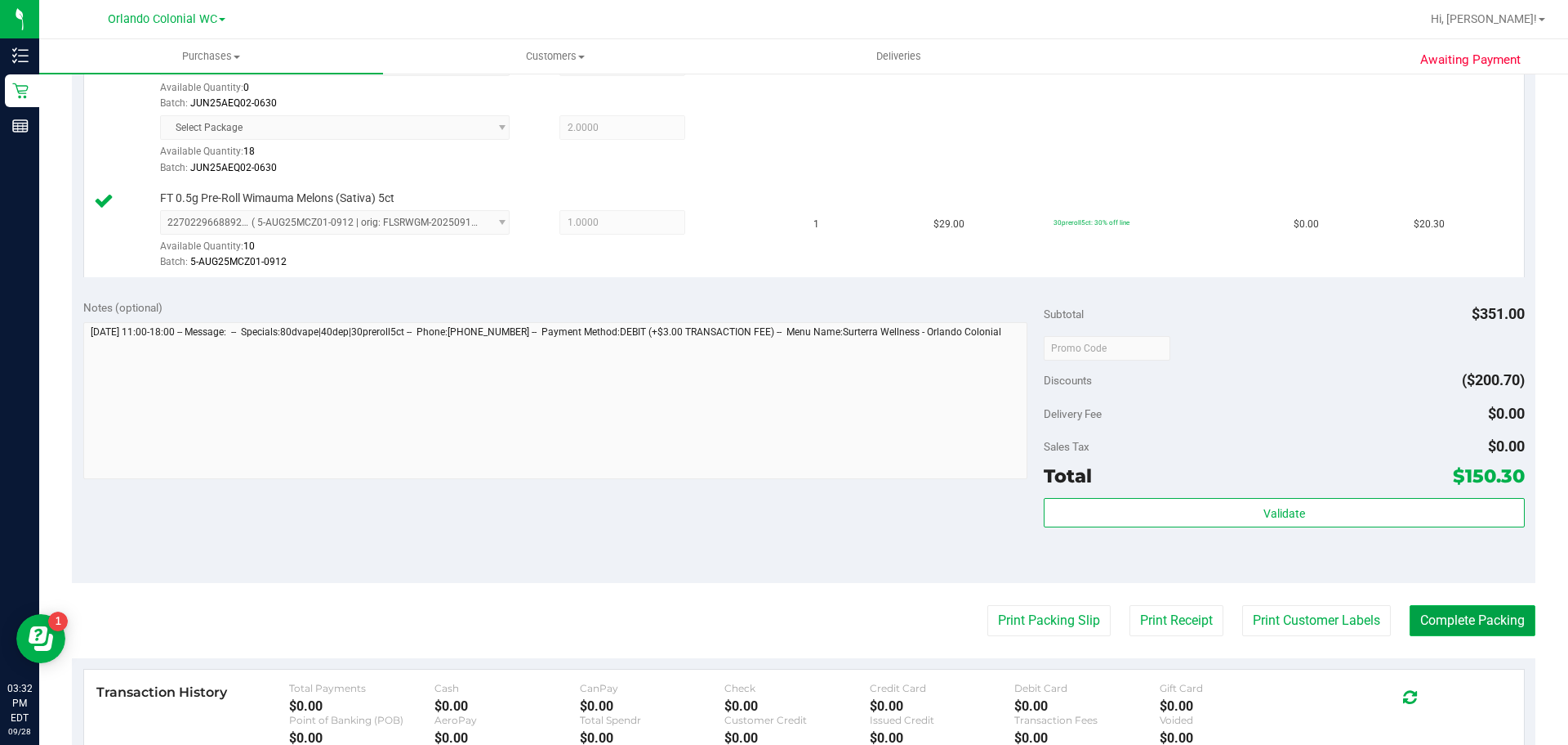
click at [1464, 620] on button "Complete Packing" at bounding box center [1473, 621] width 126 height 31
